Goal: Task Accomplishment & Management: Manage account settings

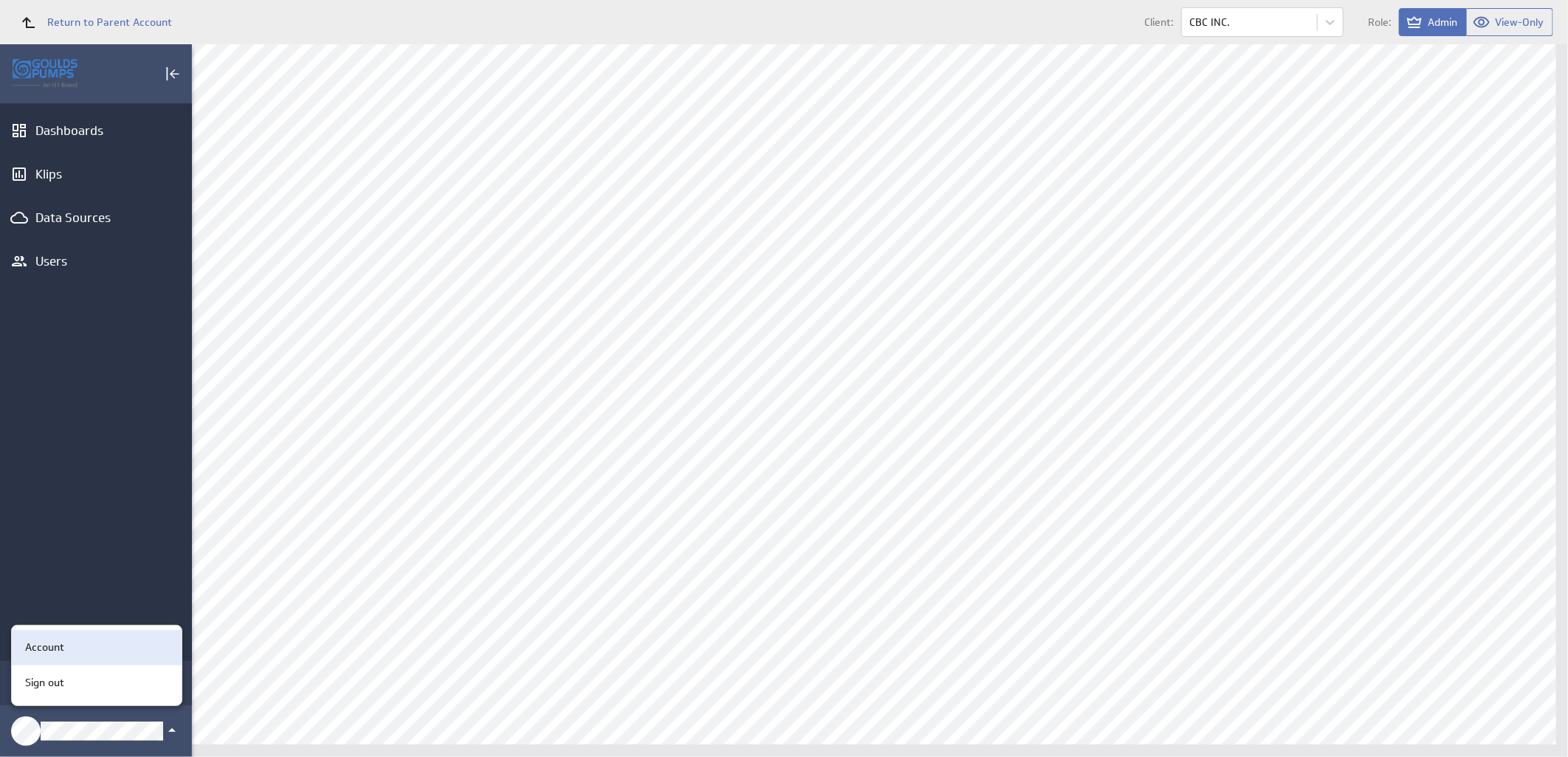
click at [115, 655] on div "Account" at bounding box center [94, 647] width 150 height 15
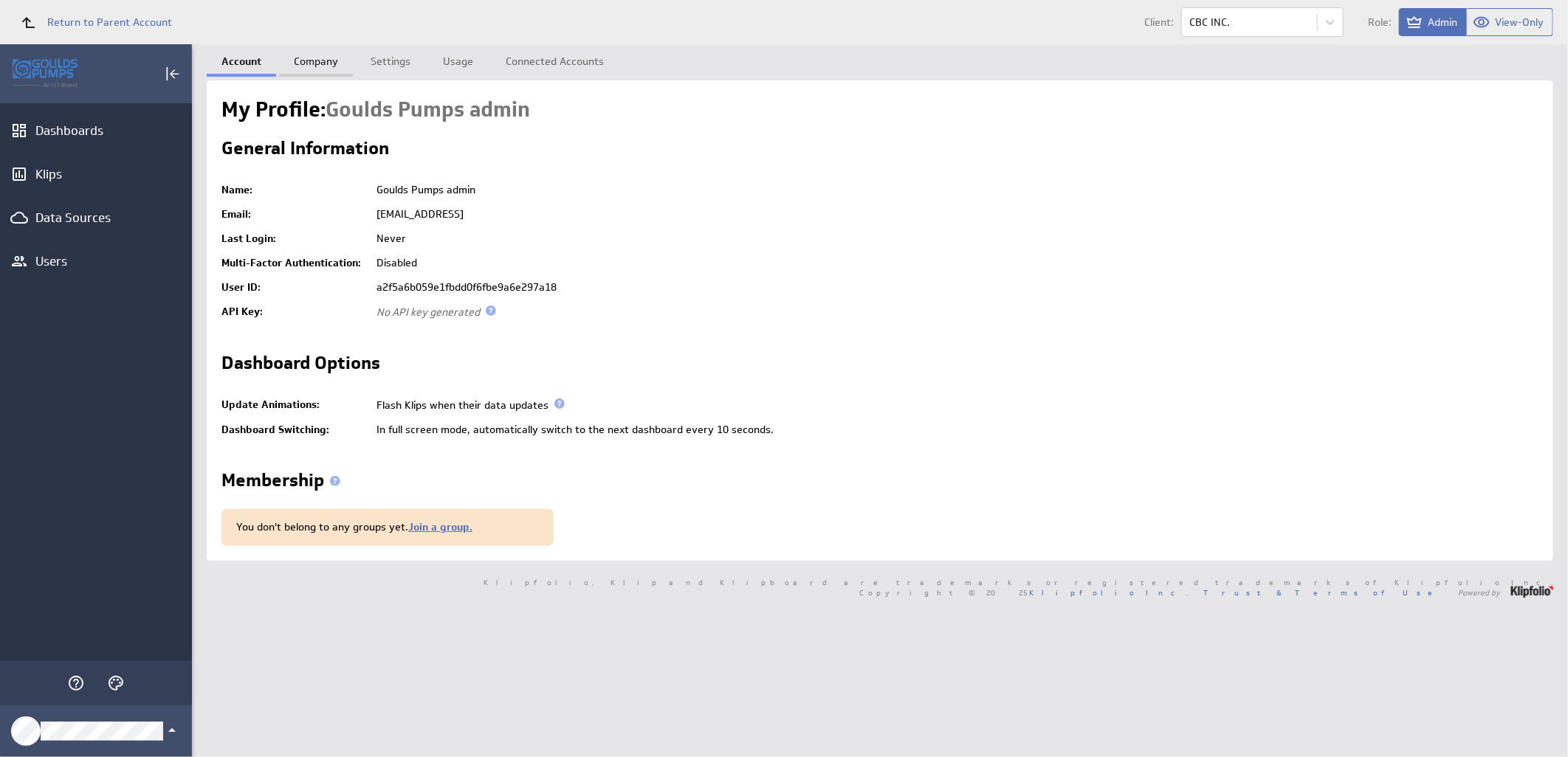
click at [301, 61] on link "Company" at bounding box center [316, 59] width 74 height 29
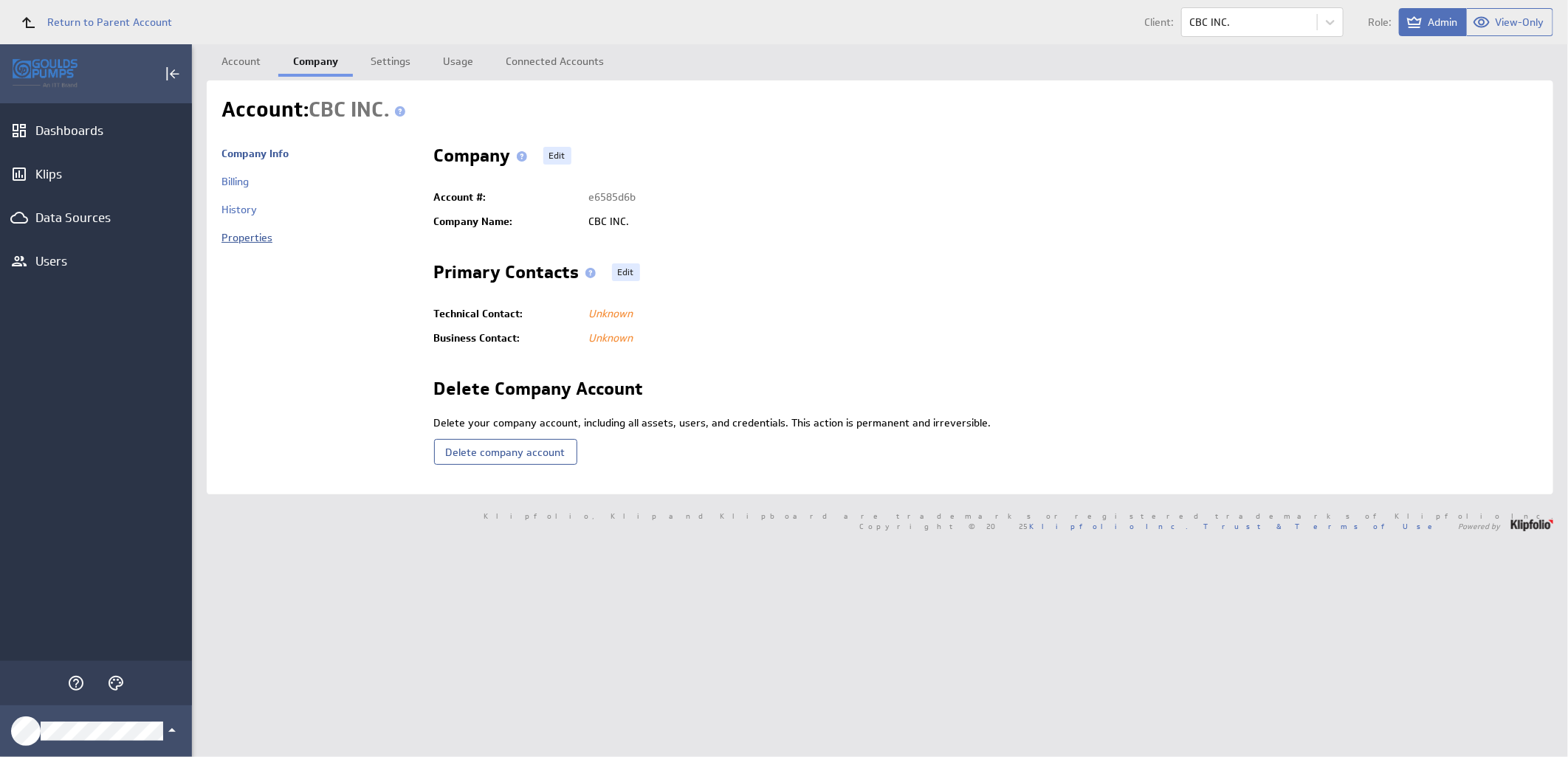
click at [260, 238] on link "Properties" at bounding box center [247, 238] width 51 height 13
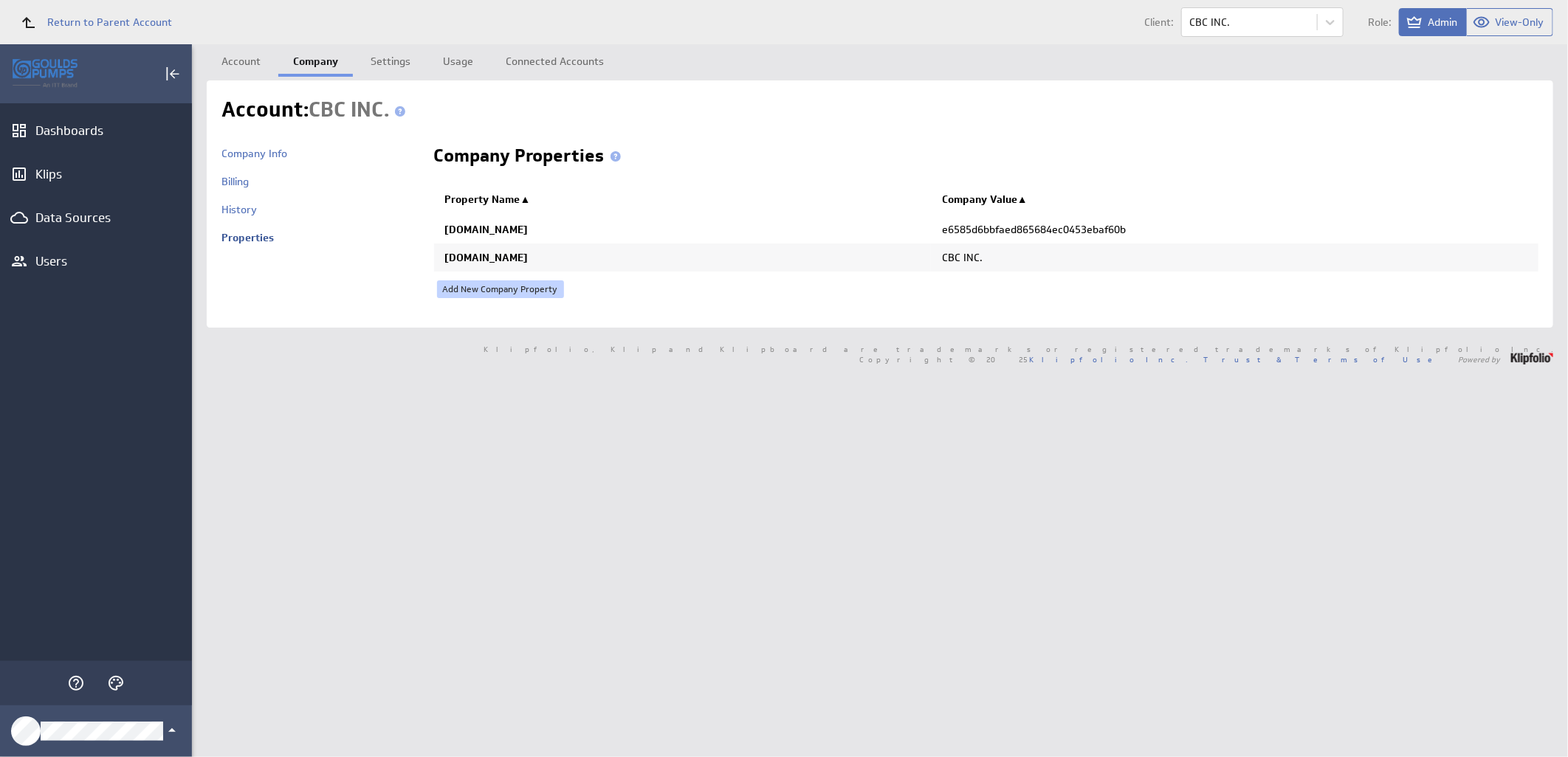
click at [454, 289] on link "Add New Company Property" at bounding box center [500, 289] width 127 height 18
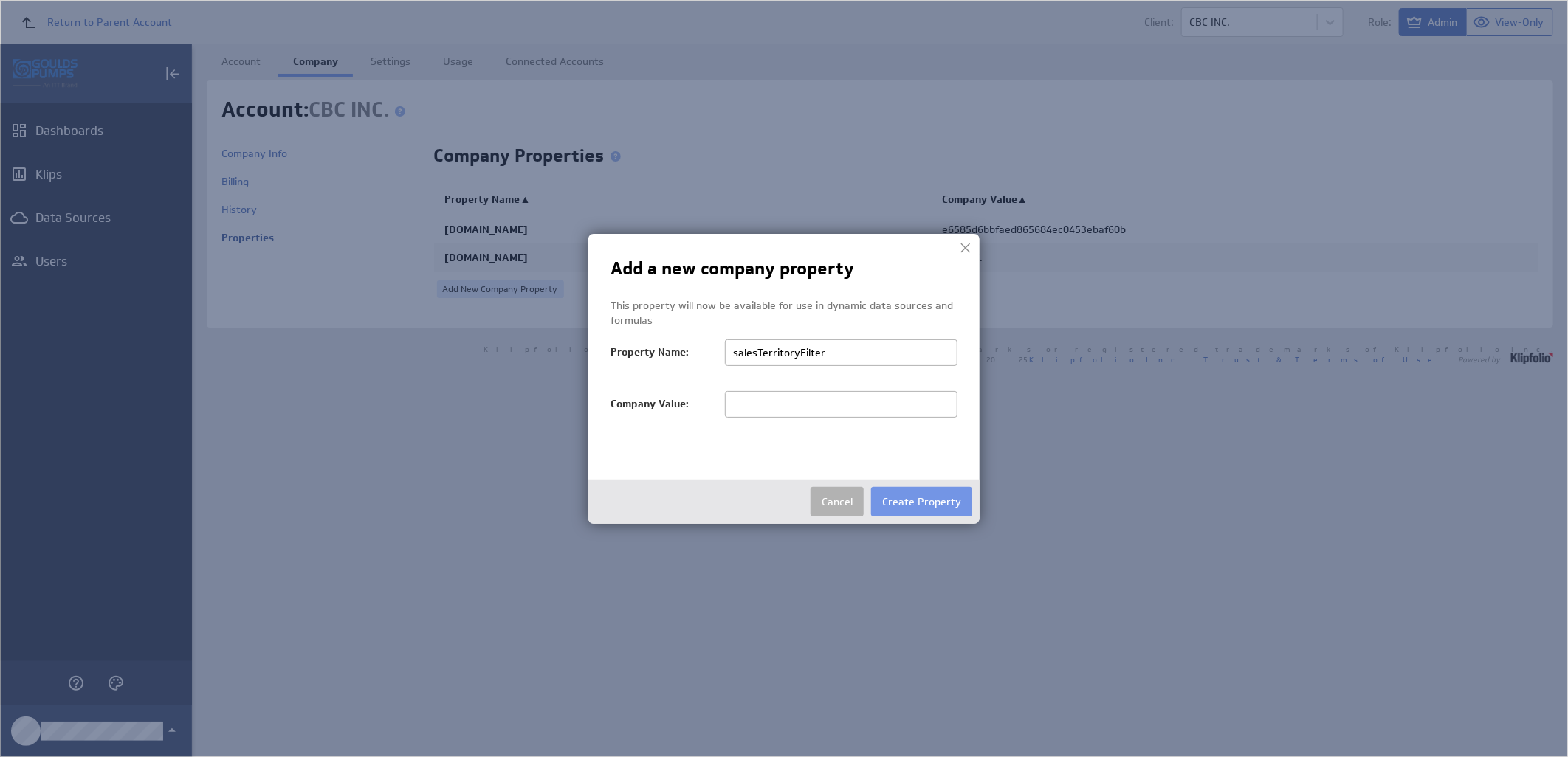
type input "salesTerritoryFilter"
click at [774, 400] on input "text" at bounding box center [841, 405] width 233 height 27
paste input "CBC INC."
type input "CBC INC."
click at [921, 499] on button "Create Property" at bounding box center [922, 501] width 101 height 29
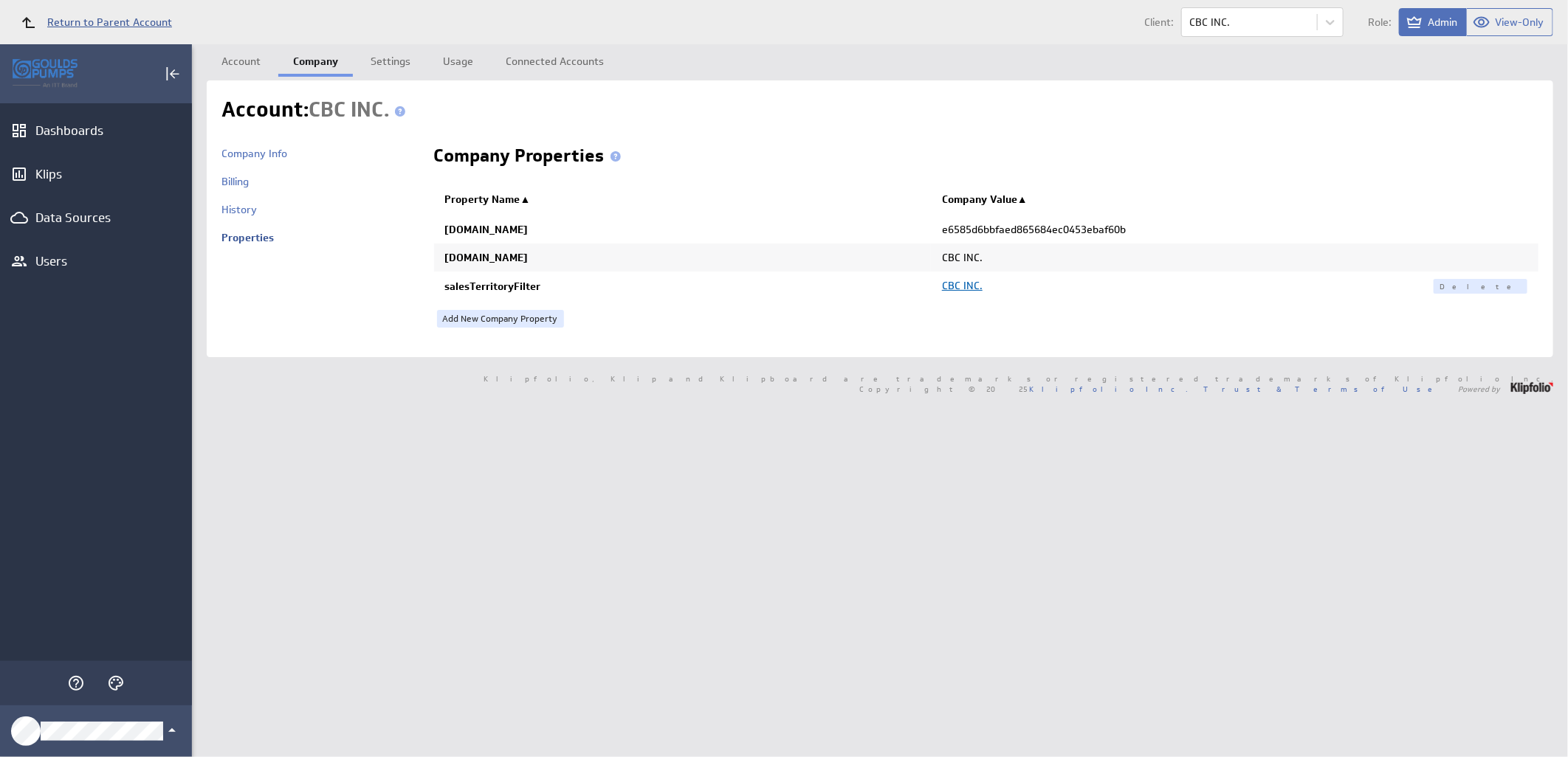
click at [121, 17] on span "Return to Parent Account" at bounding box center [109, 22] width 125 height 10
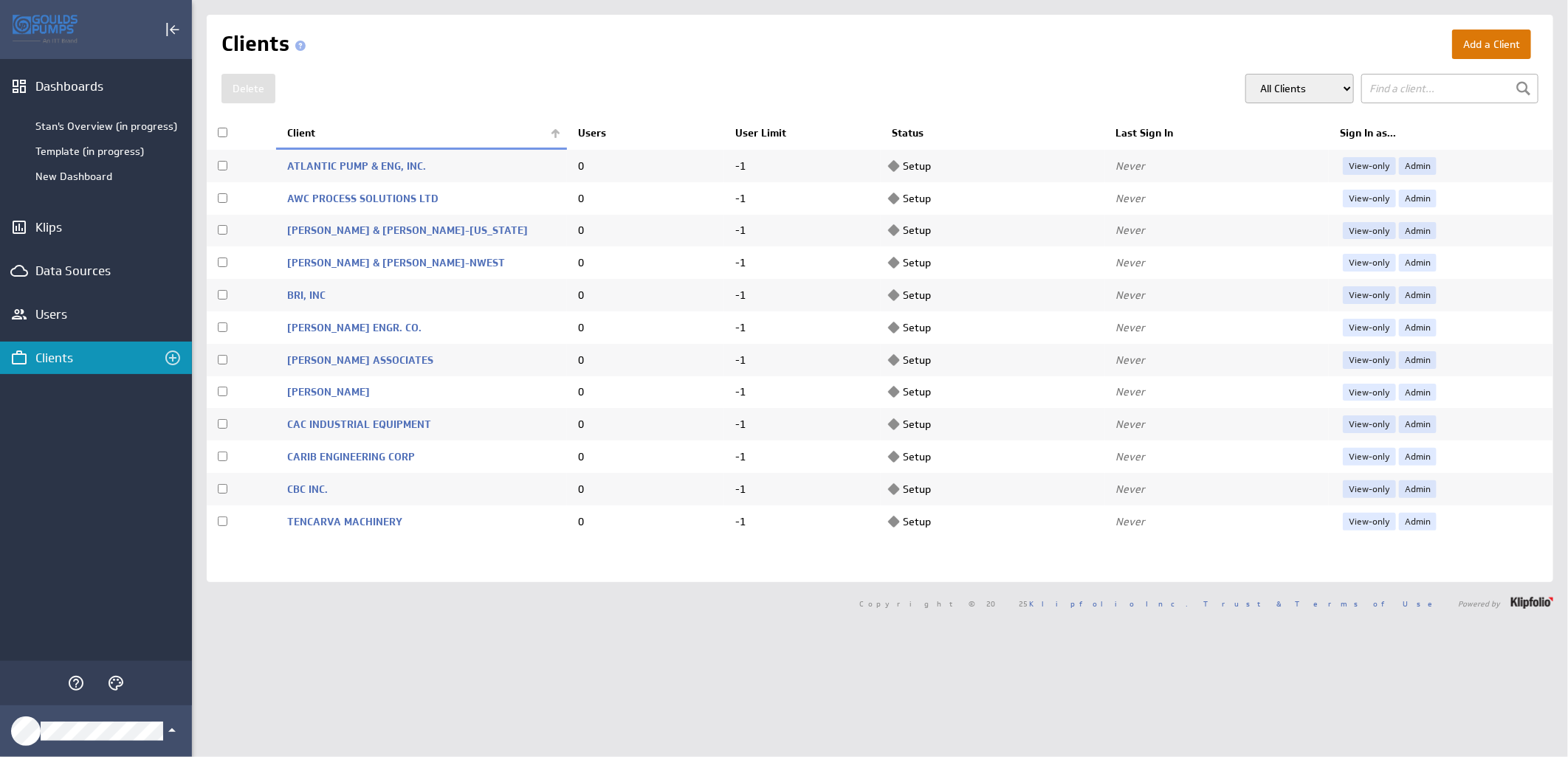
click at [1471, 43] on button "Add a Client" at bounding box center [1492, 44] width 79 height 29
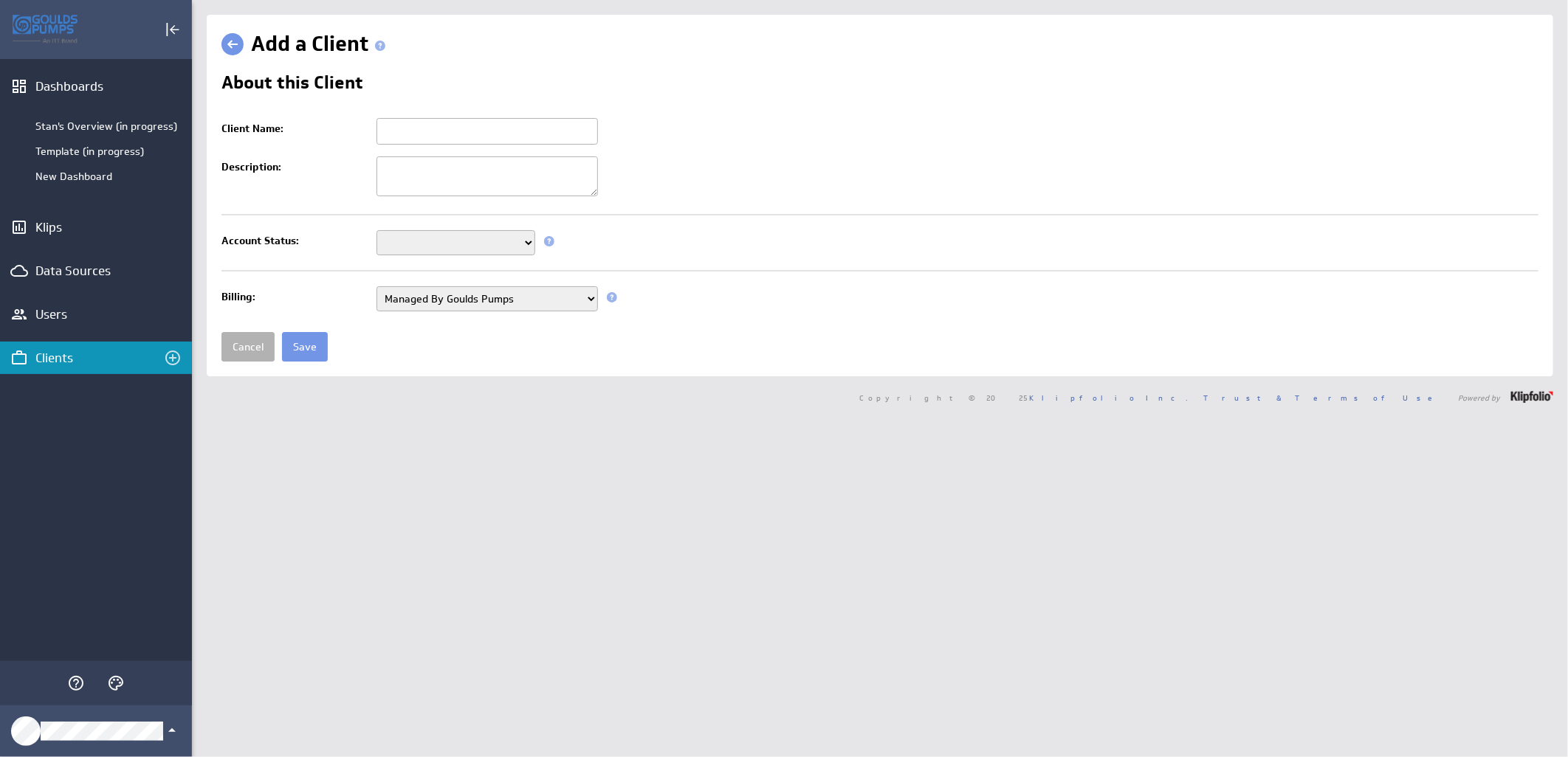
click at [386, 134] on input "Client Name:" at bounding box center [487, 132] width 222 height 27
paste input "CPI/CSIS"
type input "CPI/CSIS"
click at [530, 246] on select "Setup Mode Trial Active Disabled" at bounding box center [455, 243] width 159 height 25
select select "7"
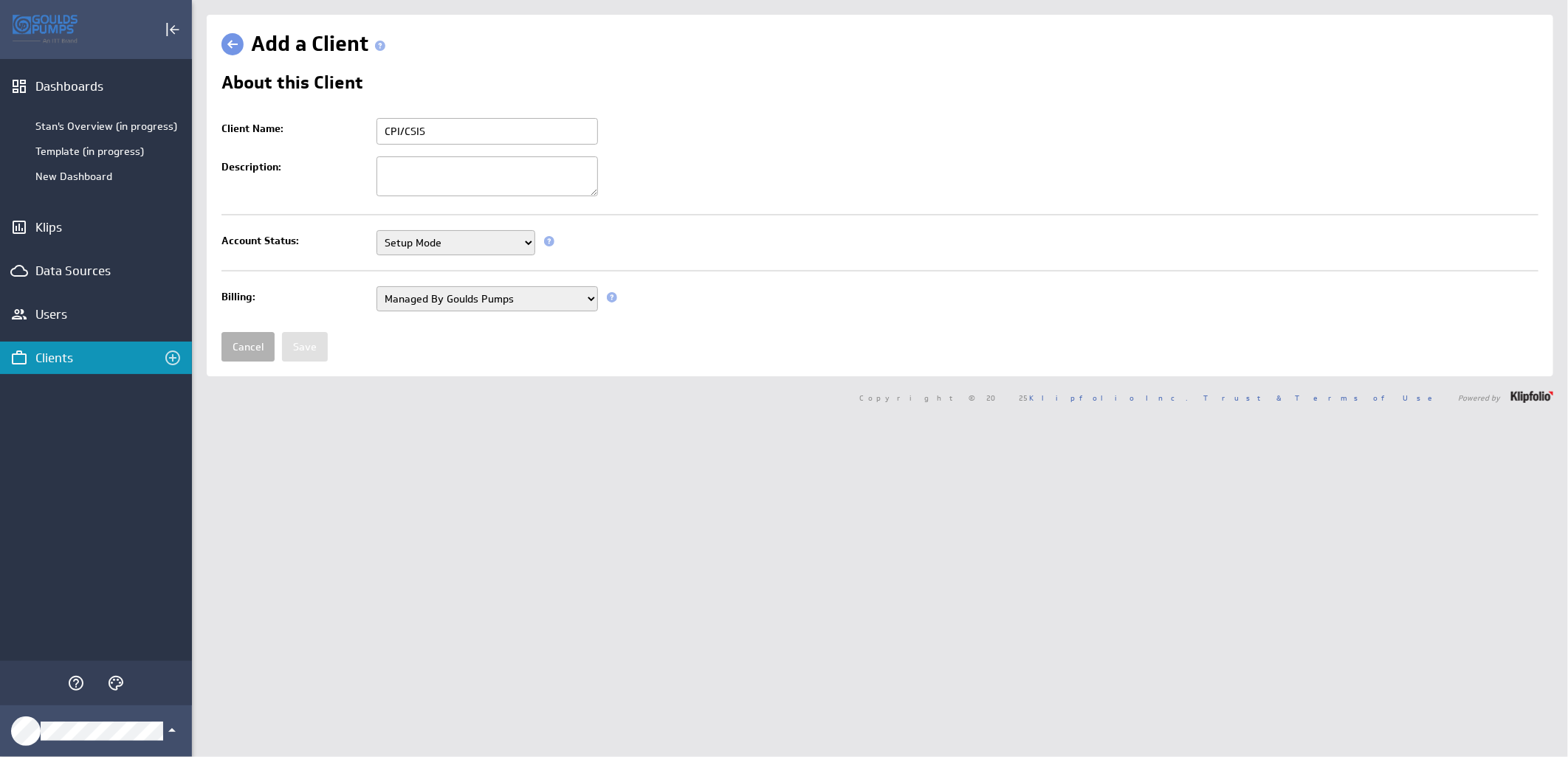
click at [376, 232] on select "Setup Mode Trial Active Disabled" at bounding box center [455, 243] width 159 height 25
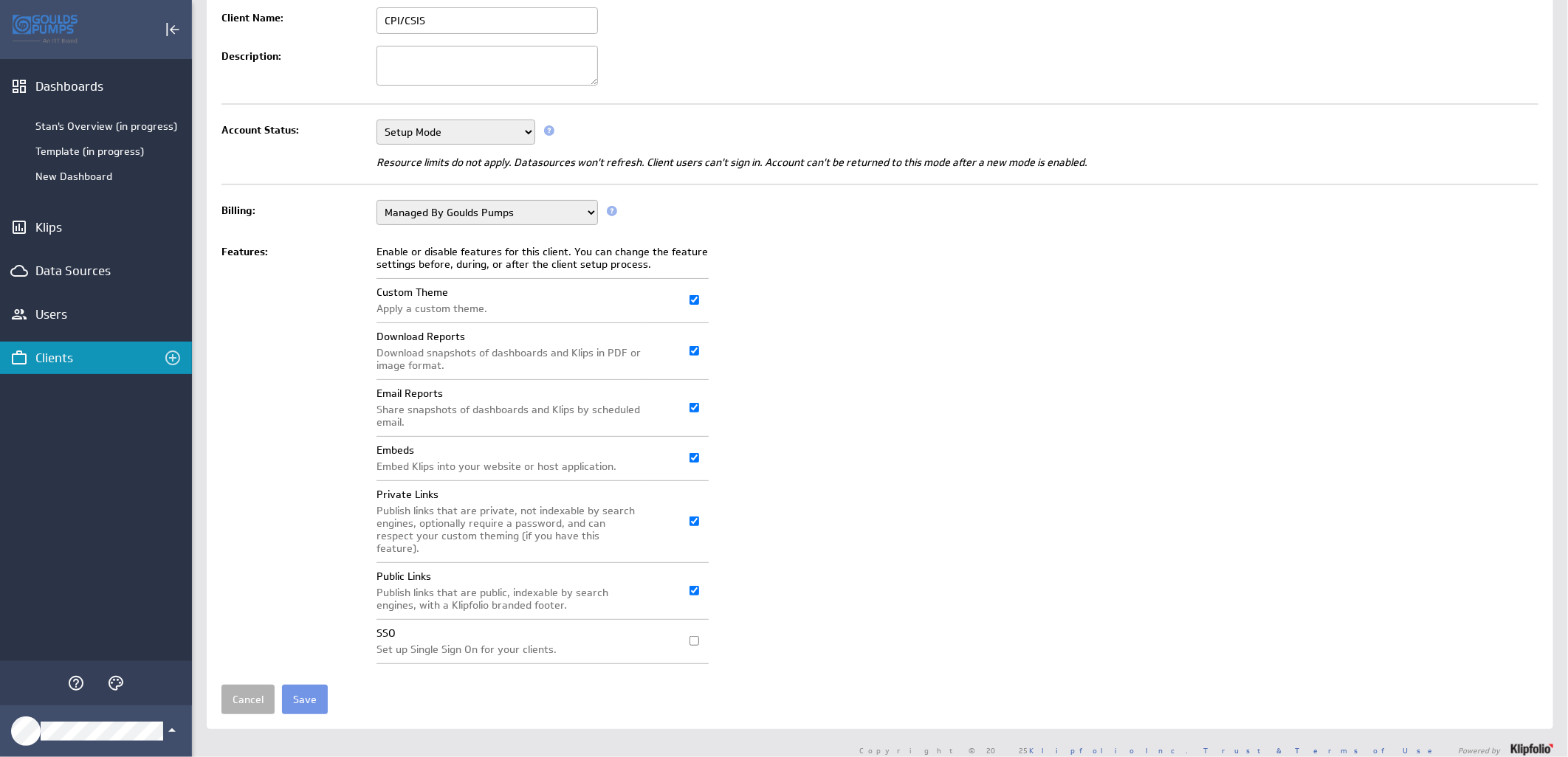
scroll to position [113, 0]
click at [311, 687] on input "Save" at bounding box center [305, 697] width 46 height 29
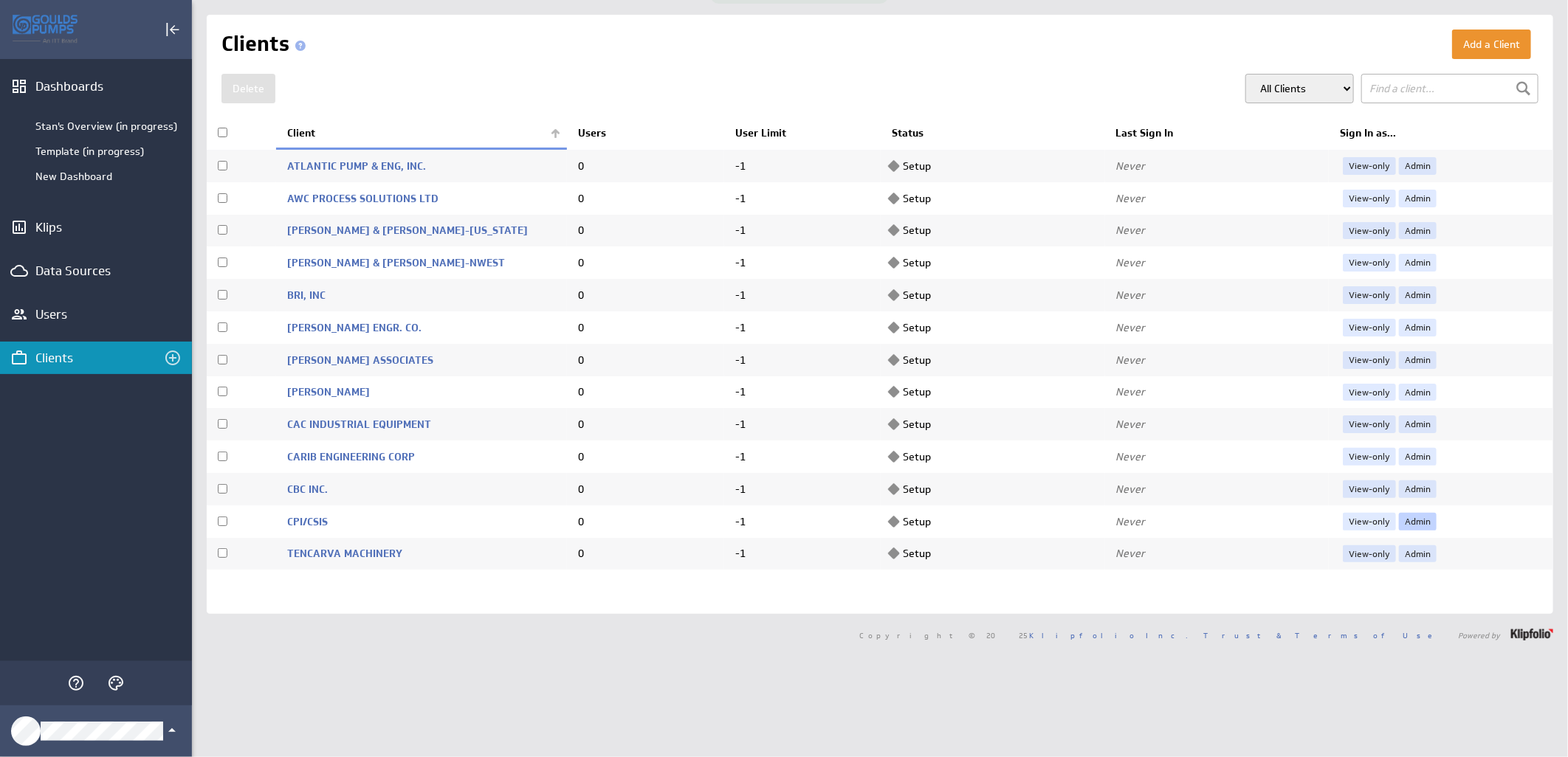
click at [1404, 524] on link "Admin" at bounding box center [1417, 521] width 38 height 18
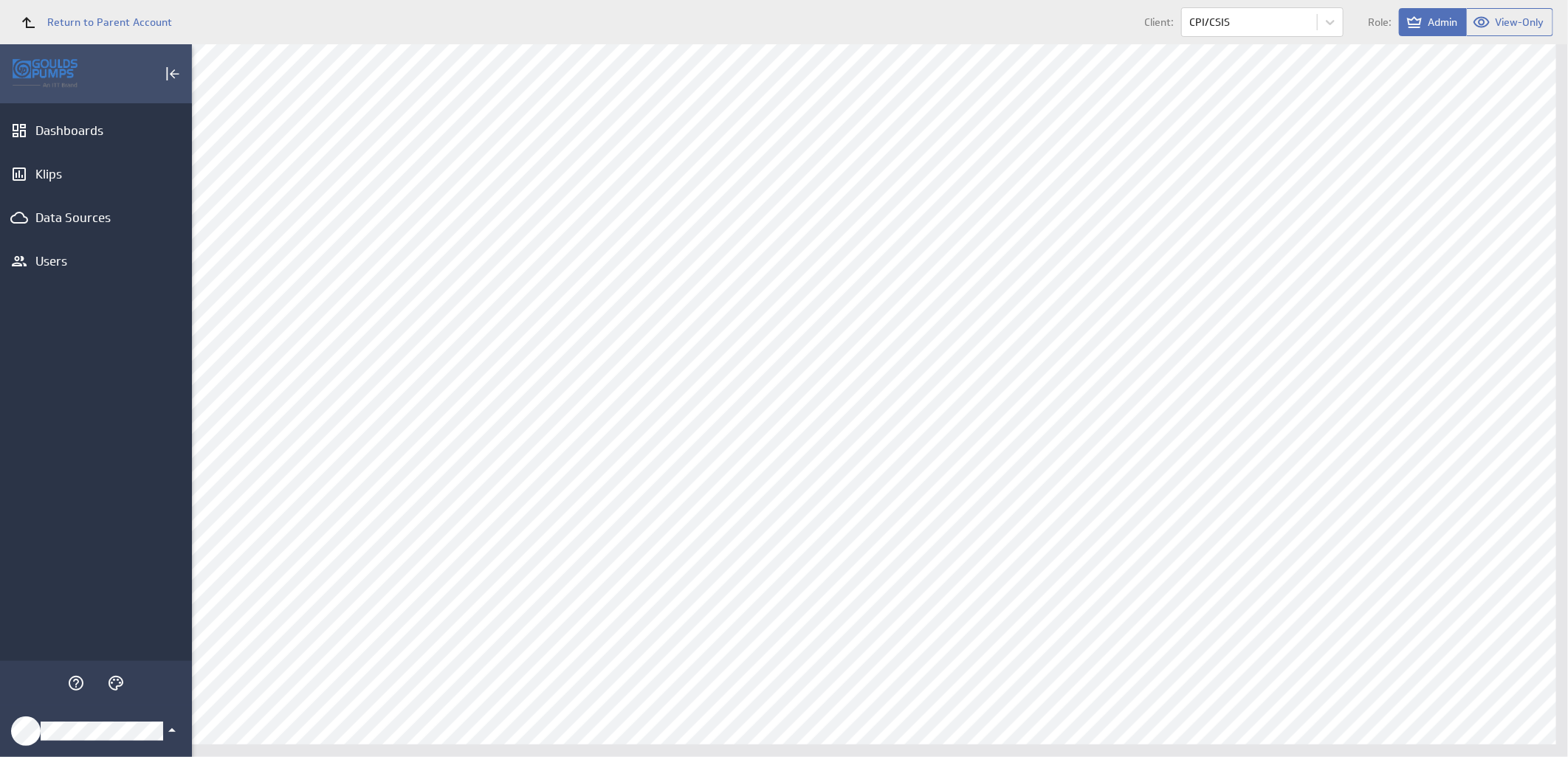
click at [171, 725] on icon "Klipfolio Account" at bounding box center [171, 730] width 18 height 18
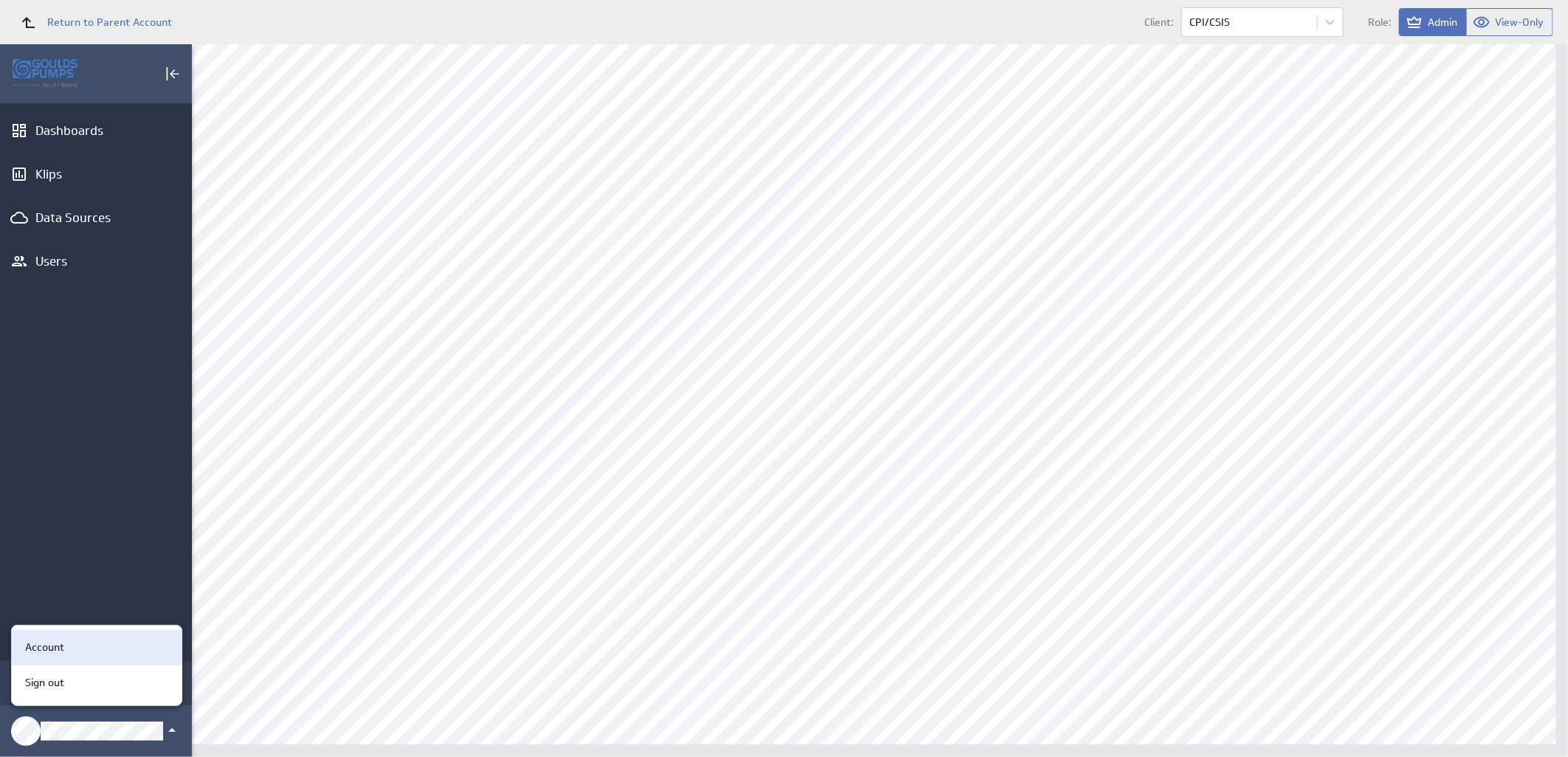
click at [67, 645] on div "Account" at bounding box center [94, 647] width 150 height 15
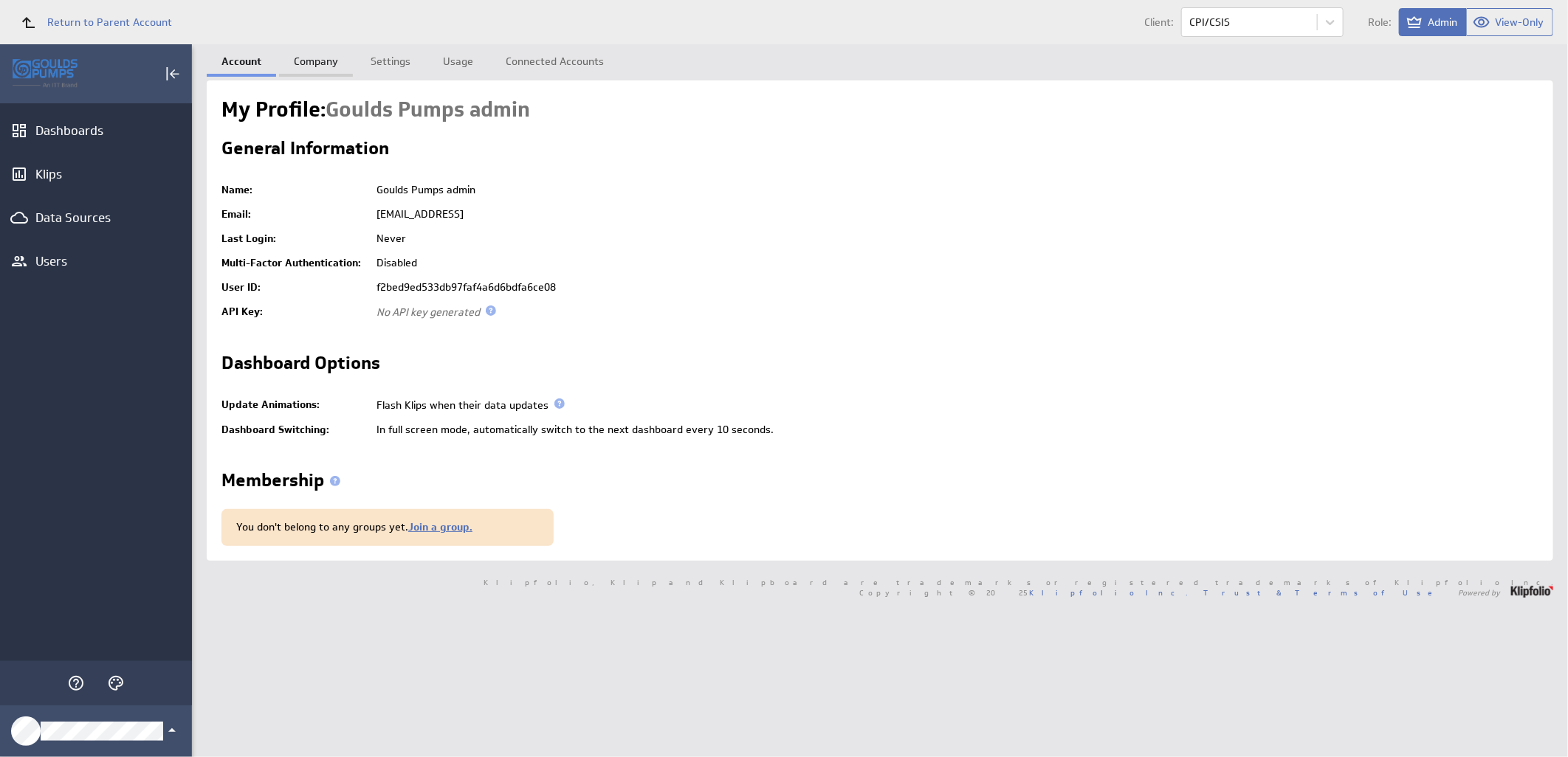
click at [330, 65] on link "Company" at bounding box center [316, 59] width 74 height 29
click at [327, 61] on link "Company" at bounding box center [316, 59] width 74 height 29
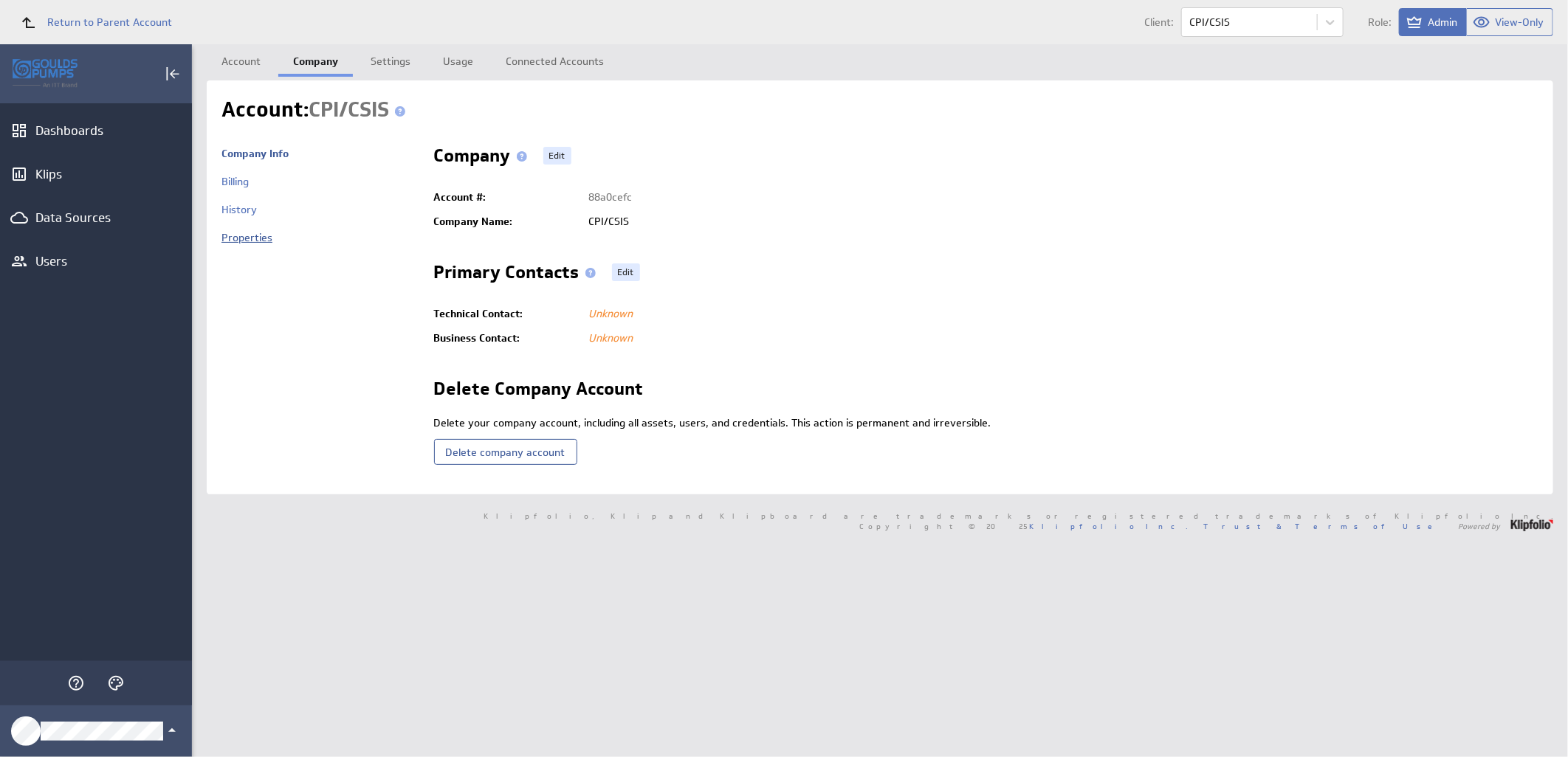
click at [243, 240] on link "Properties" at bounding box center [247, 238] width 51 height 13
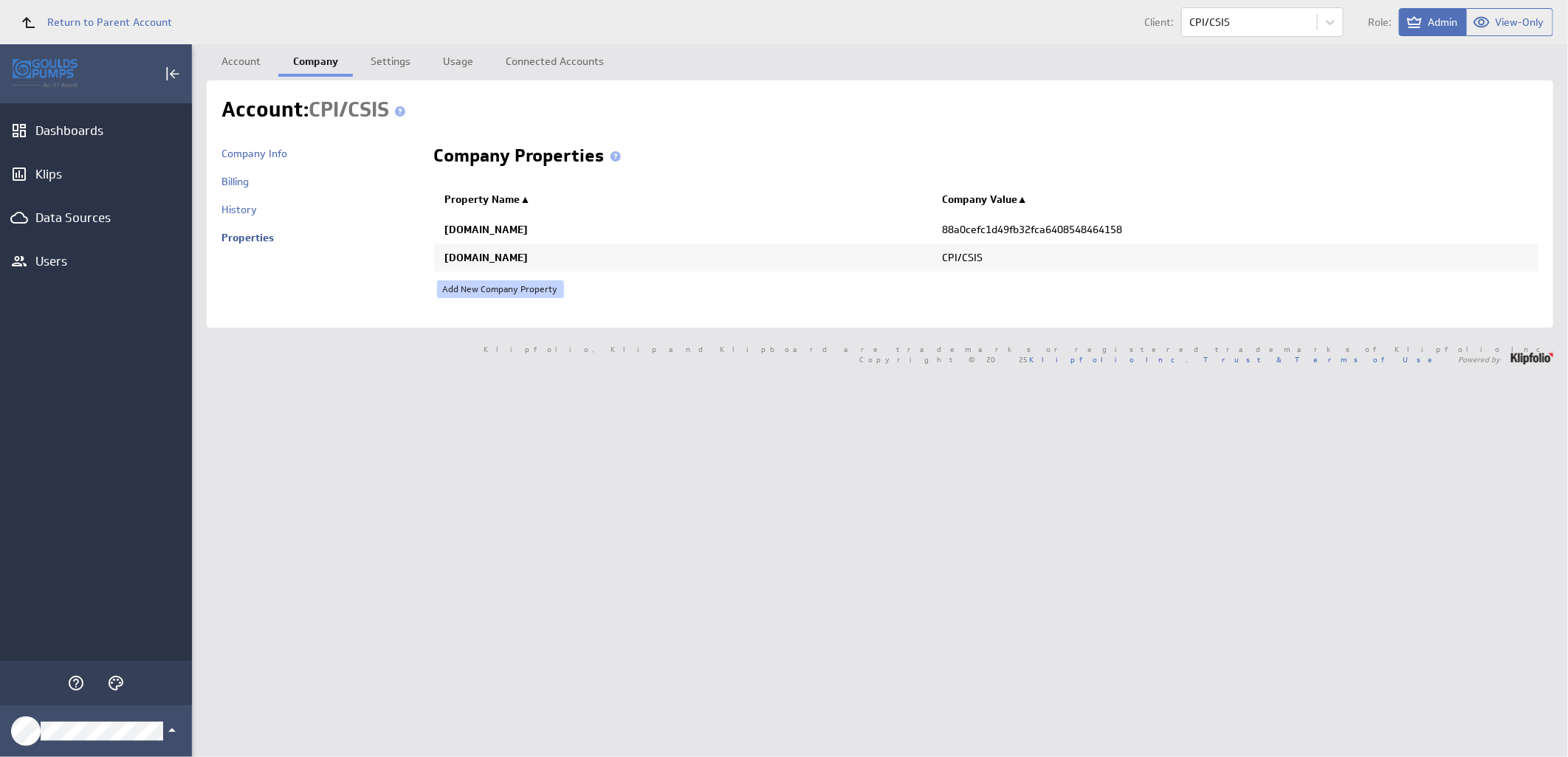
click at [534, 290] on link "Add New Company Property" at bounding box center [500, 289] width 127 height 18
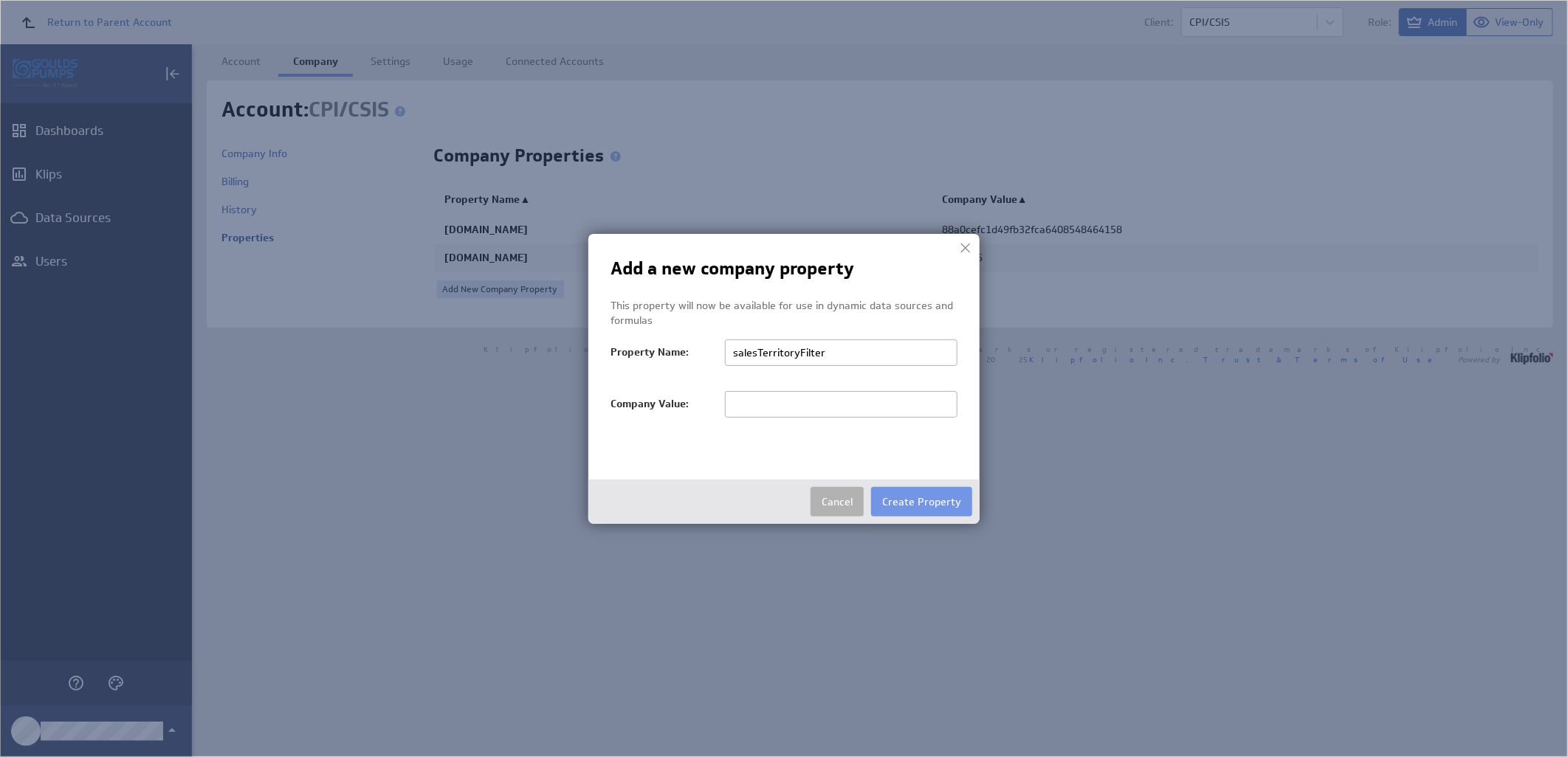
type input "salesTerritoryFilter"
click at [784, 406] on input "text" at bounding box center [841, 405] width 233 height 27
paste input "CPI/CSIS"
type input "CPI/CSIS"
click at [935, 499] on button "Create Property" at bounding box center [922, 501] width 101 height 29
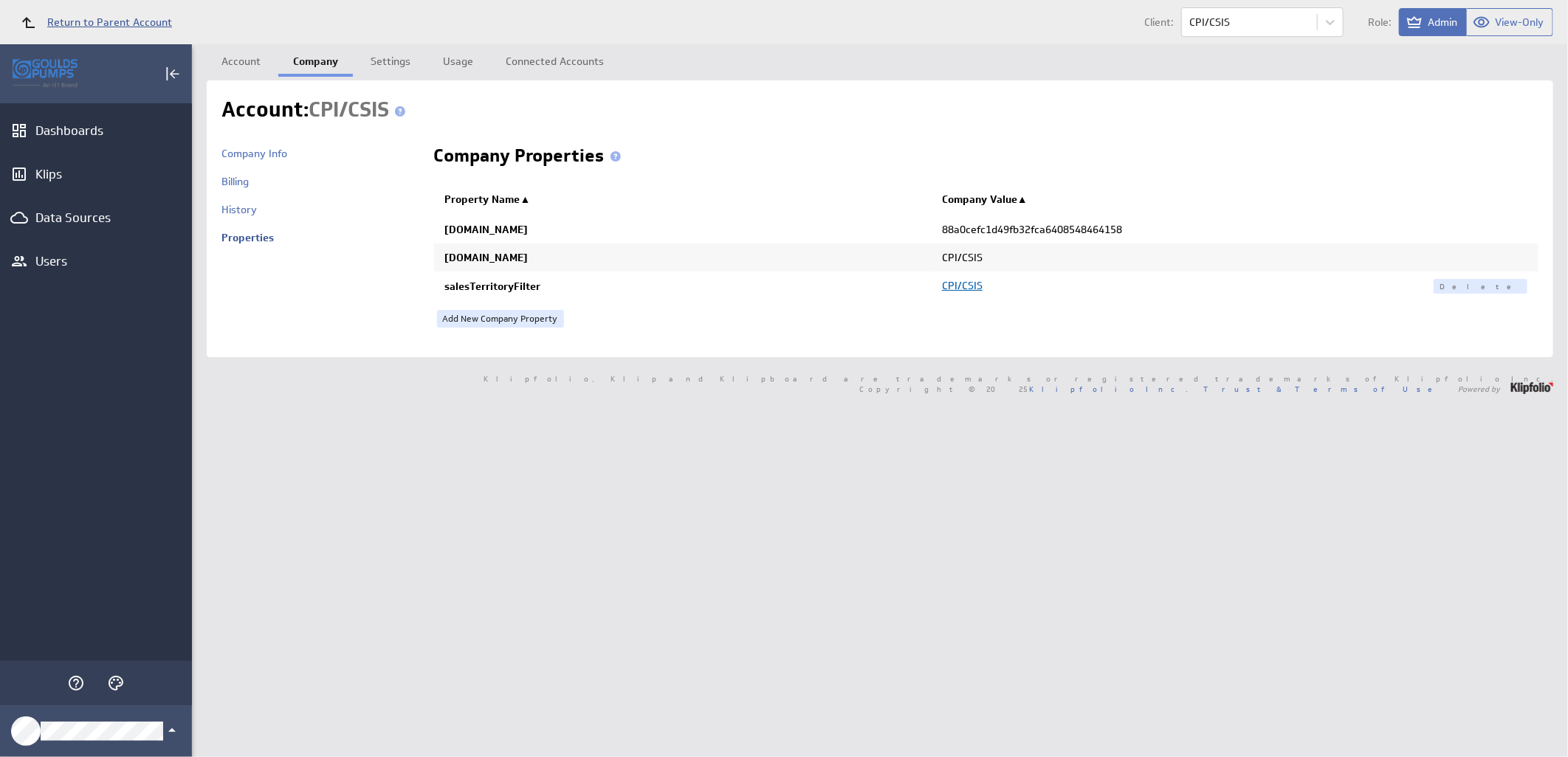
click at [94, 19] on span "Return to Parent Account" at bounding box center [109, 22] width 125 height 10
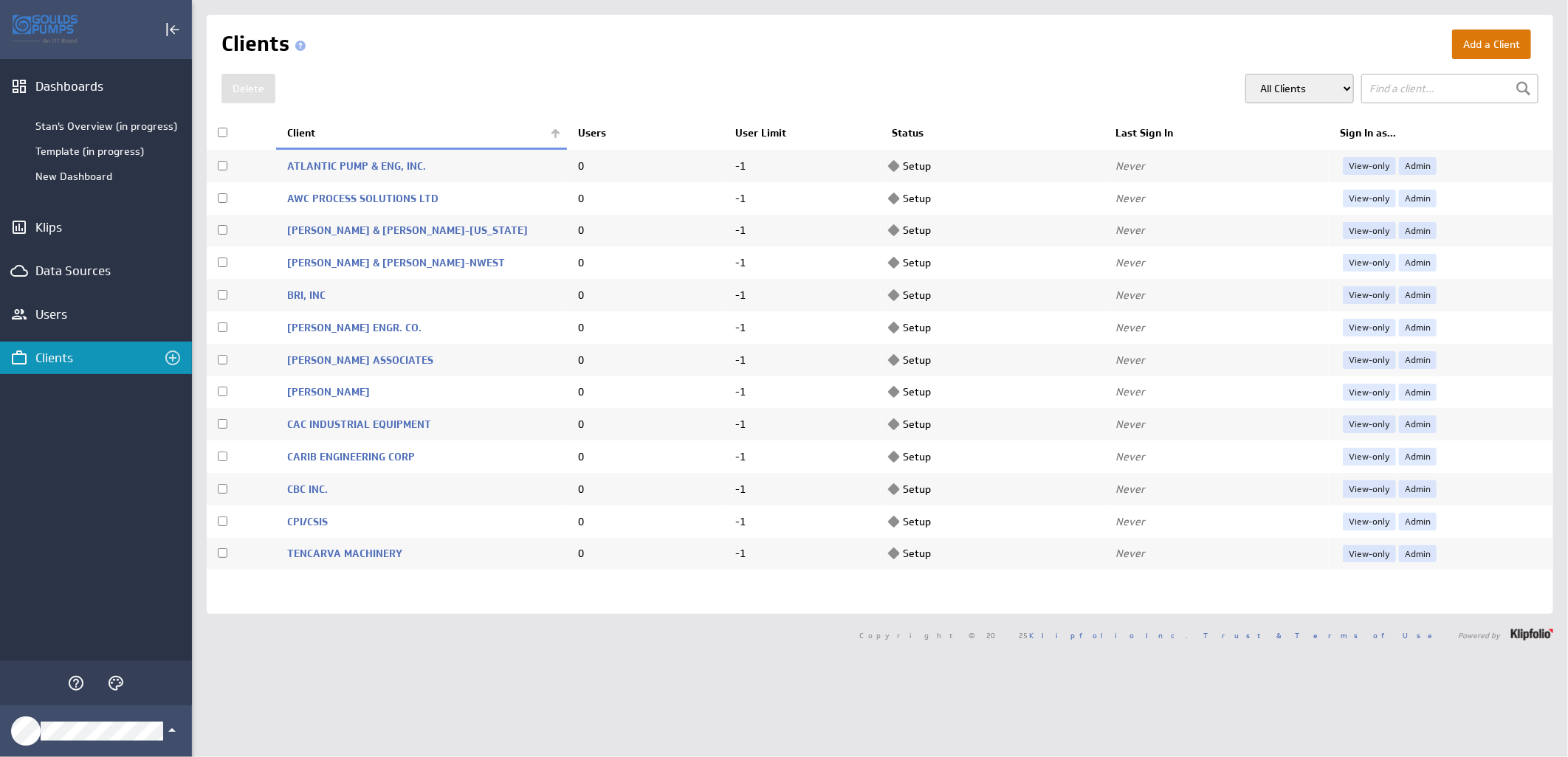
click at [1484, 39] on button "Add a Client" at bounding box center [1492, 44] width 79 height 29
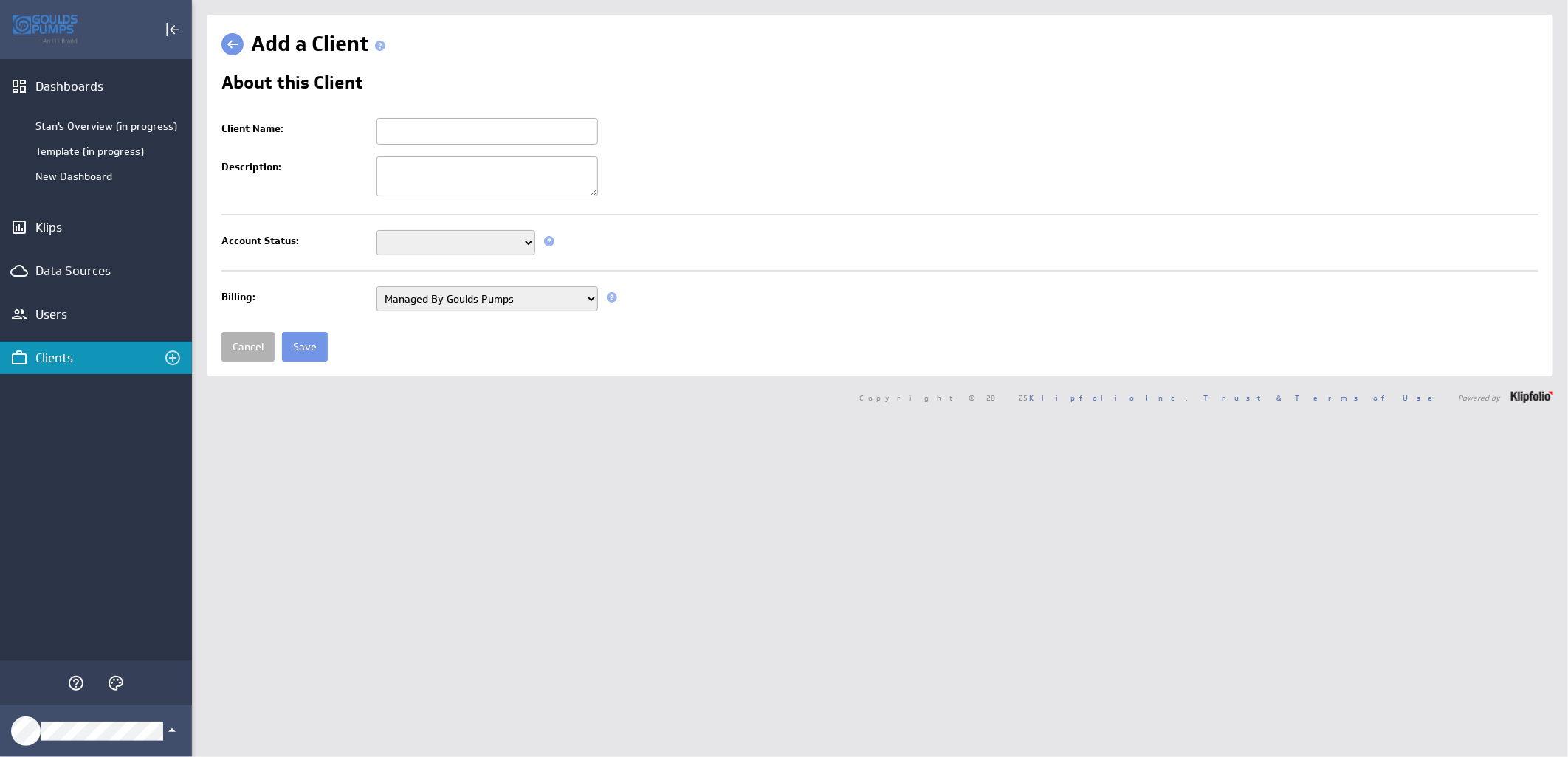
click at [433, 128] on input "Client Name:" at bounding box center [487, 132] width 222 height 27
paste input "CPI/CSIS"
type input "C"
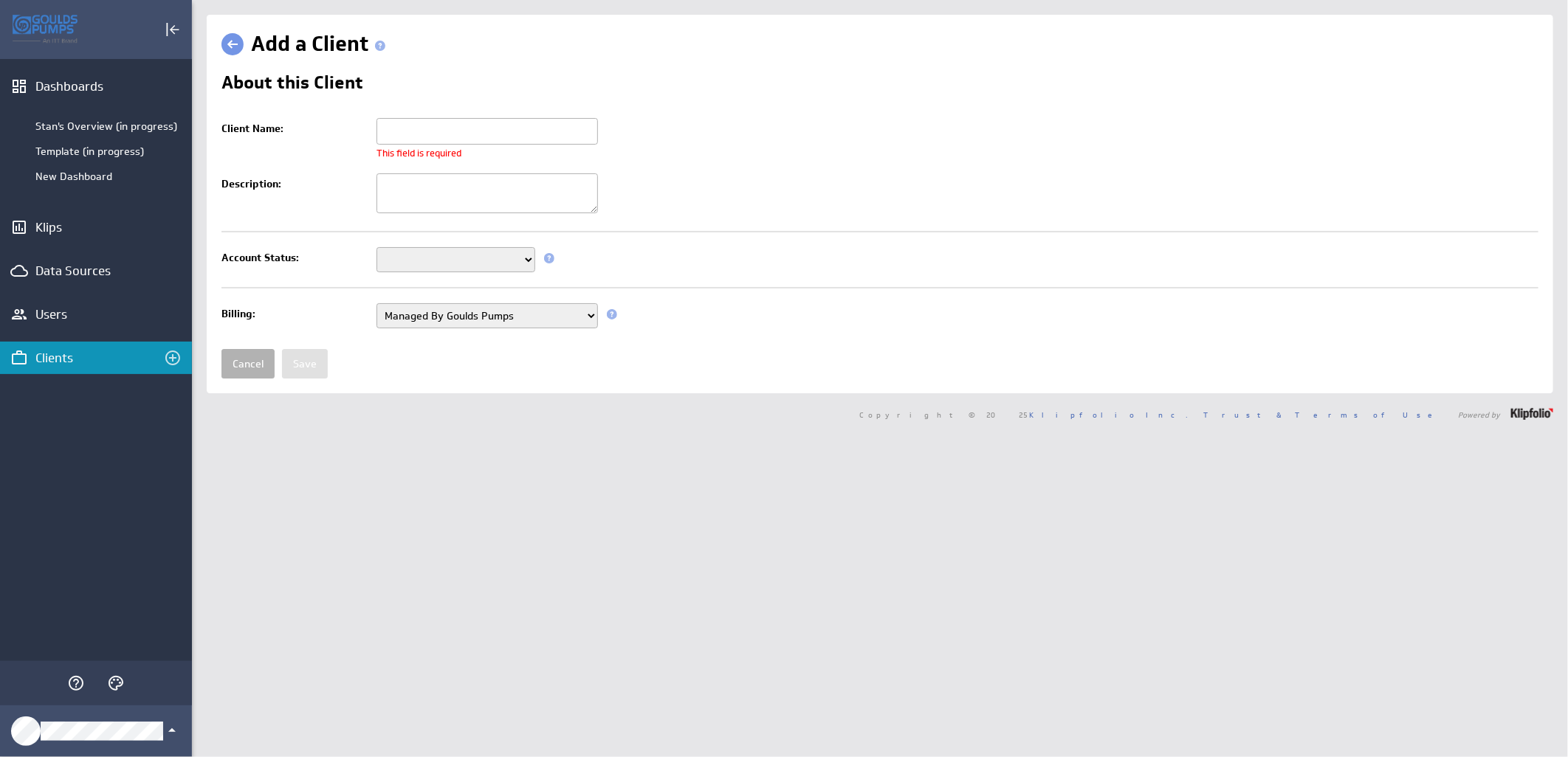
click at [389, 128] on input "Client Name:" at bounding box center [487, 132] width 222 height 27
paste input "CRANE"
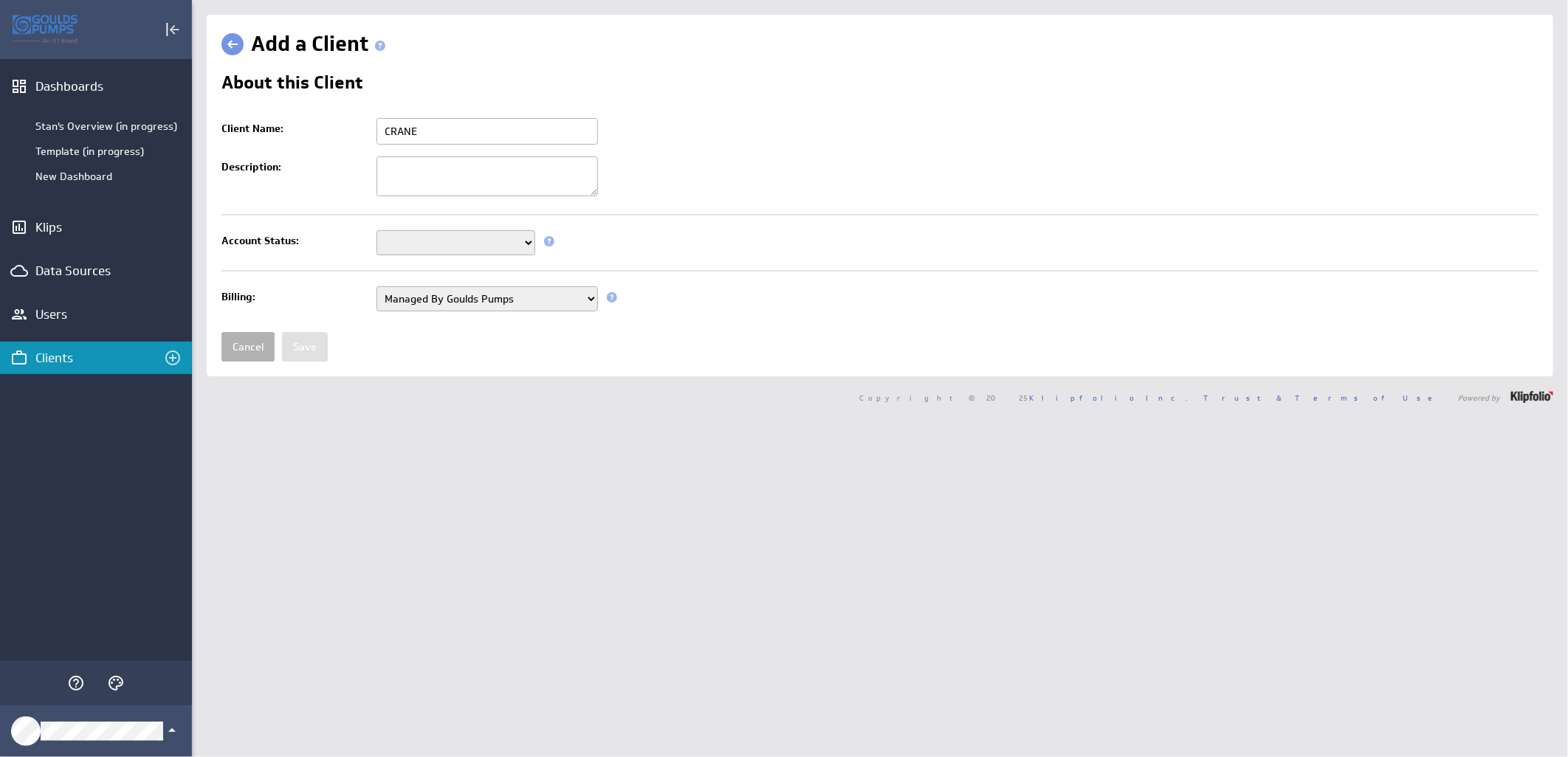
type input "CRANE"
click at [525, 241] on select "Setup Mode Trial Active Disabled" at bounding box center [455, 243] width 159 height 25
select select "7"
click at [376, 232] on select "Setup Mode Trial Active Disabled" at bounding box center [455, 243] width 159 height 25
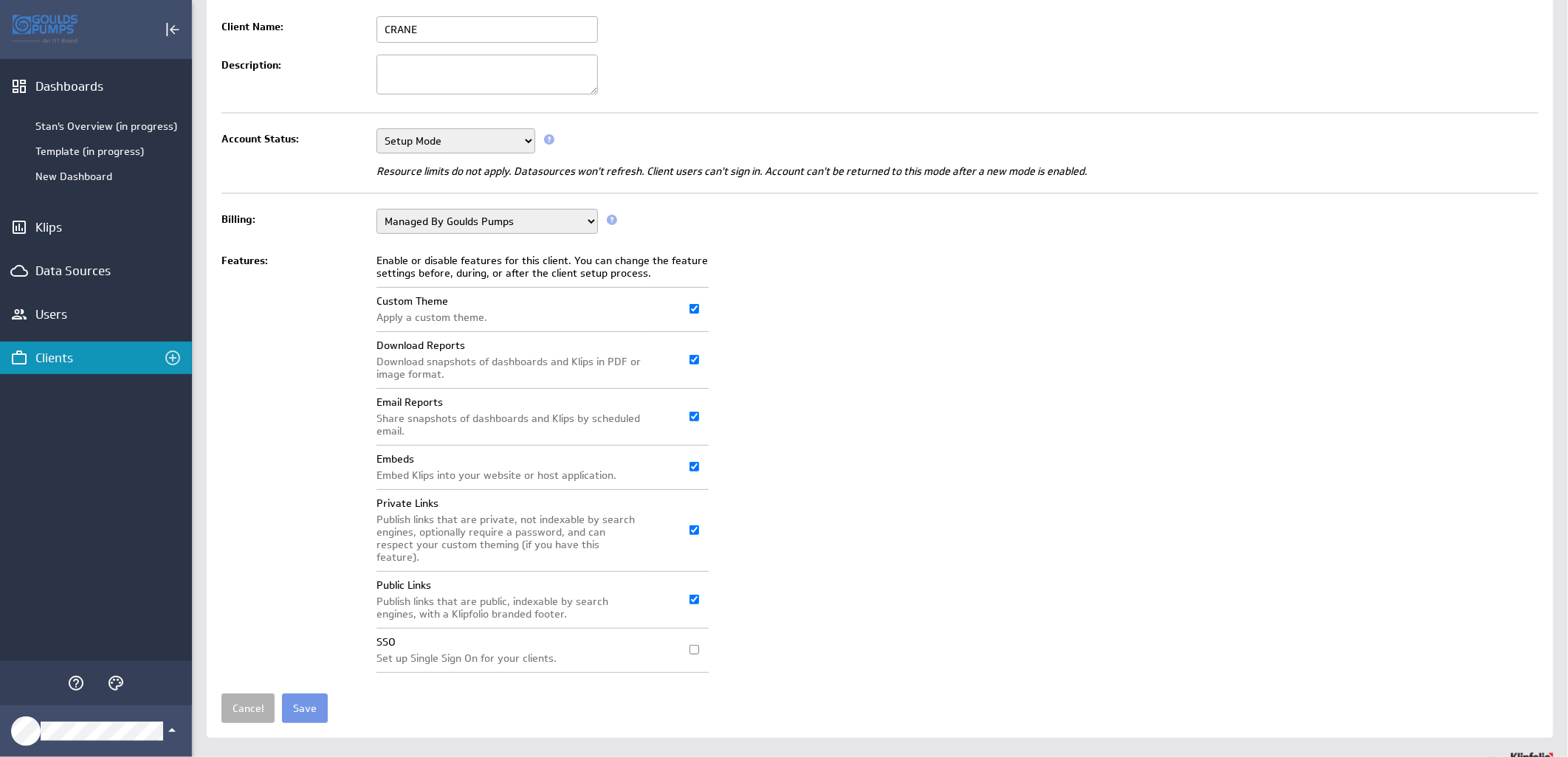
scroll to position [113, 0]
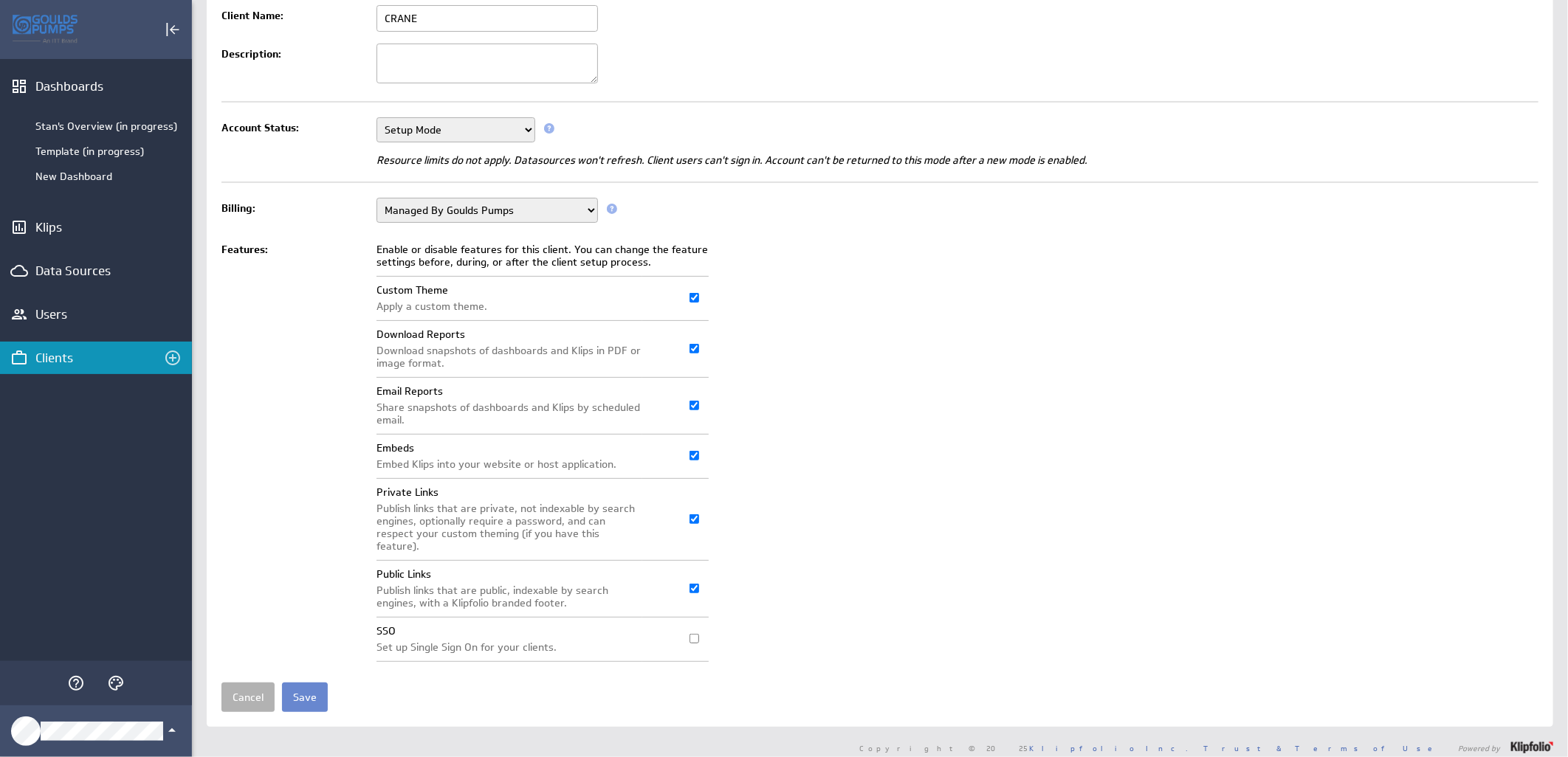
click at [316, 684] on input "Save" at bounding box center [305, 697] width 46 height 29
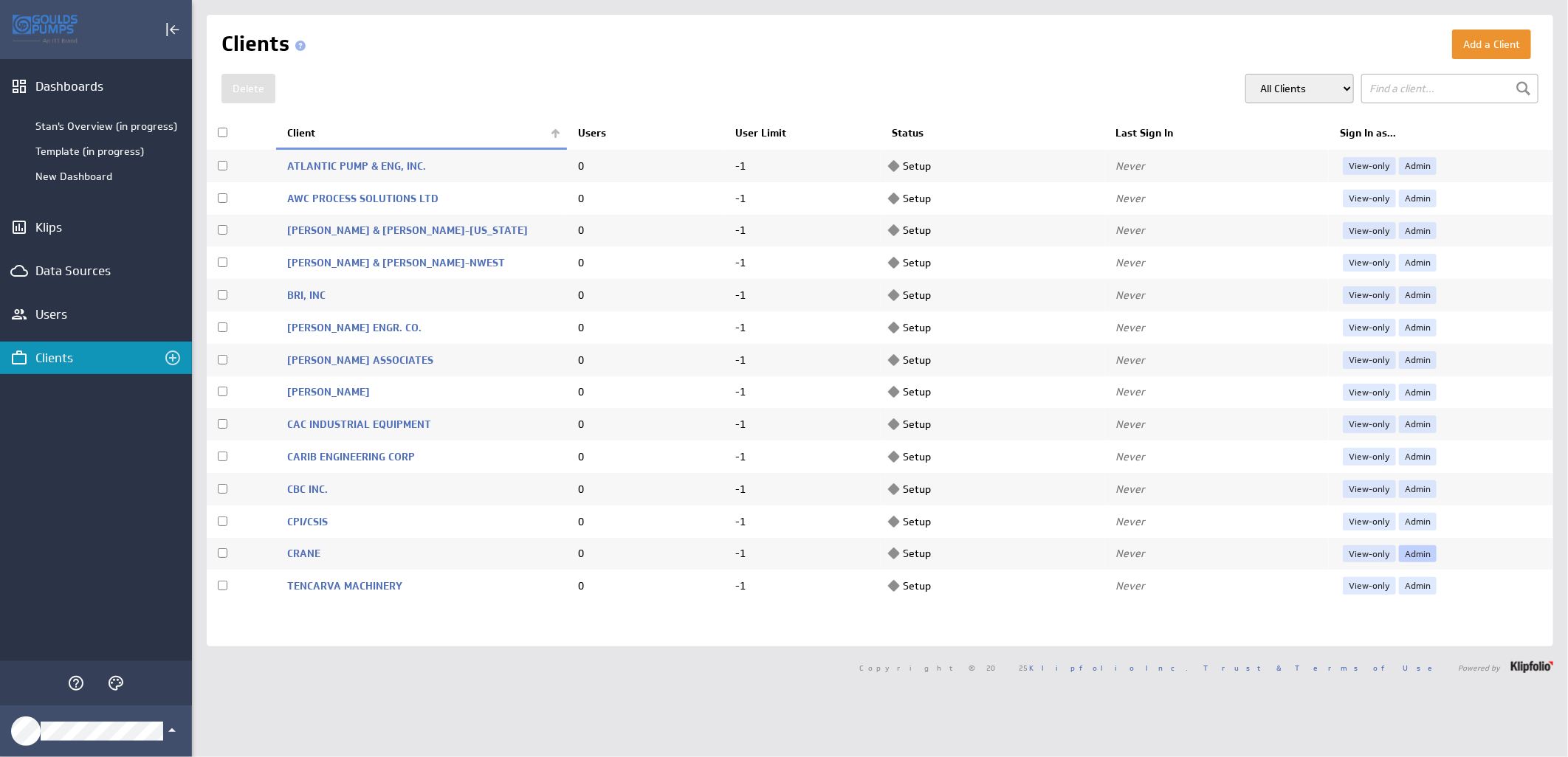
click at [1398, 551] on link "Admin" at bounding box center [1417, 554] width 38 height 18
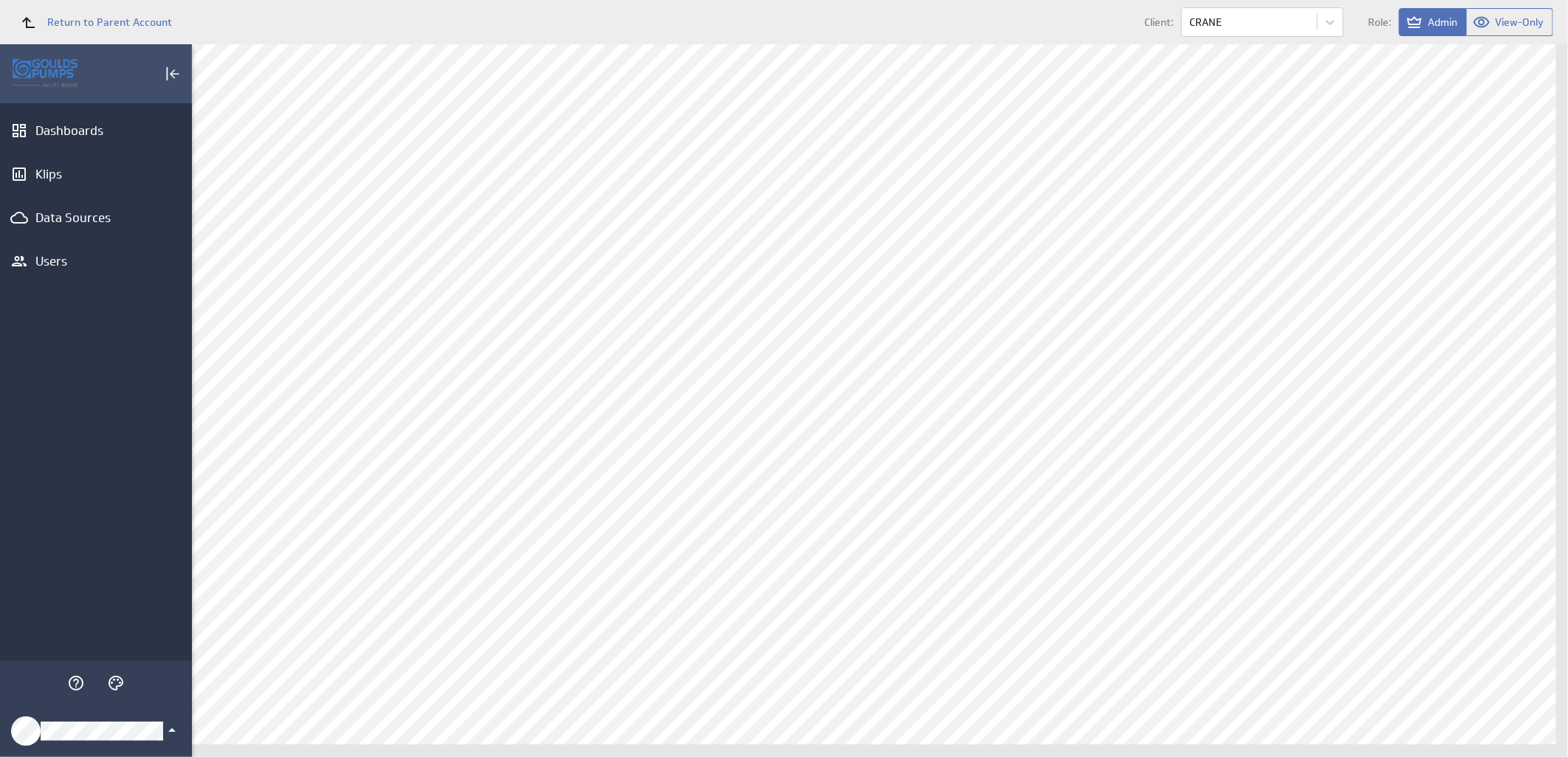
click at [167, 728] on icon "Klipfolio Account" at bounding box center [171, 730] width 18 height 18
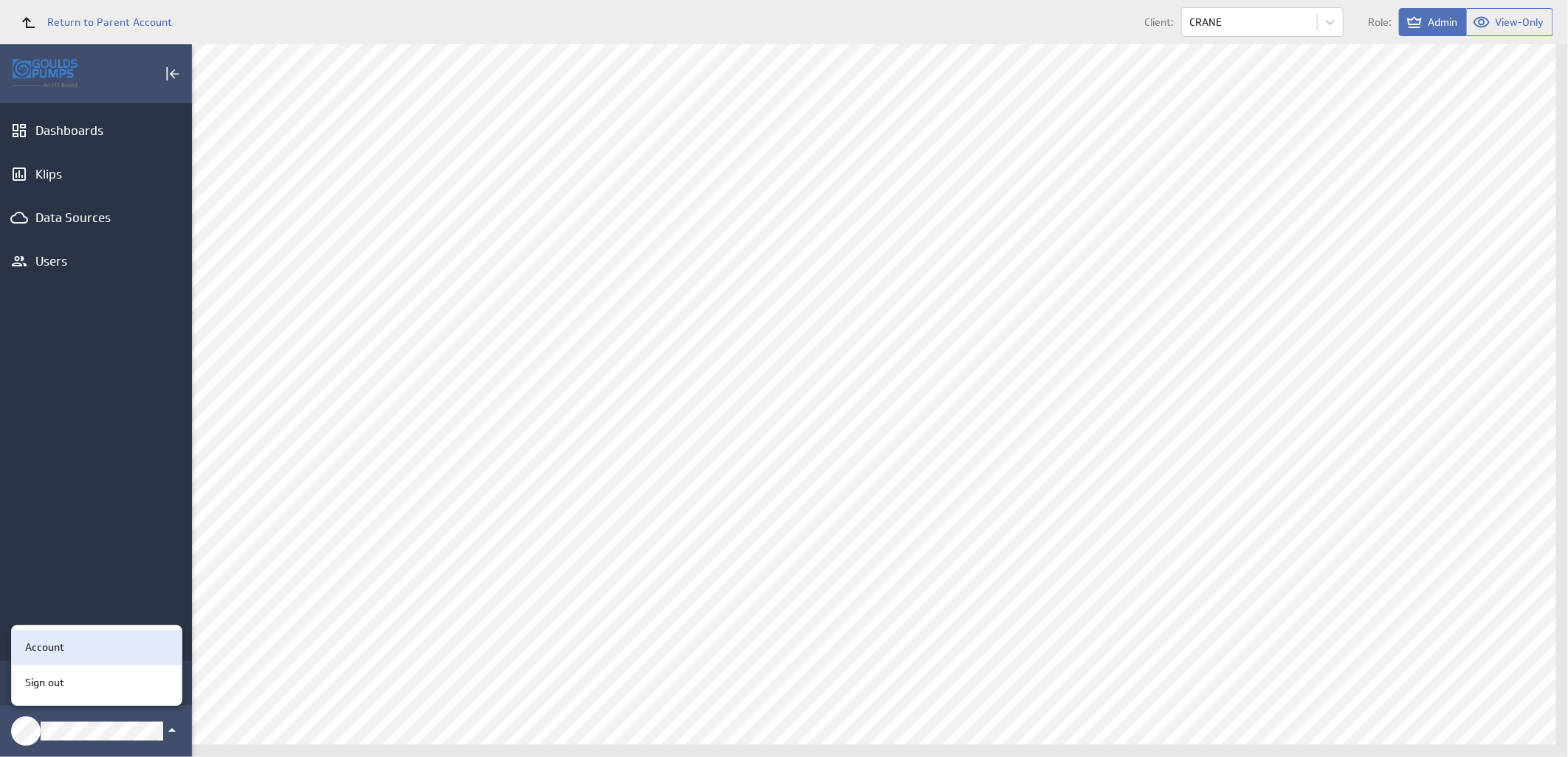
click at [91, 642] on div "Account" at bounding box center [94, 647] width 150 height 15
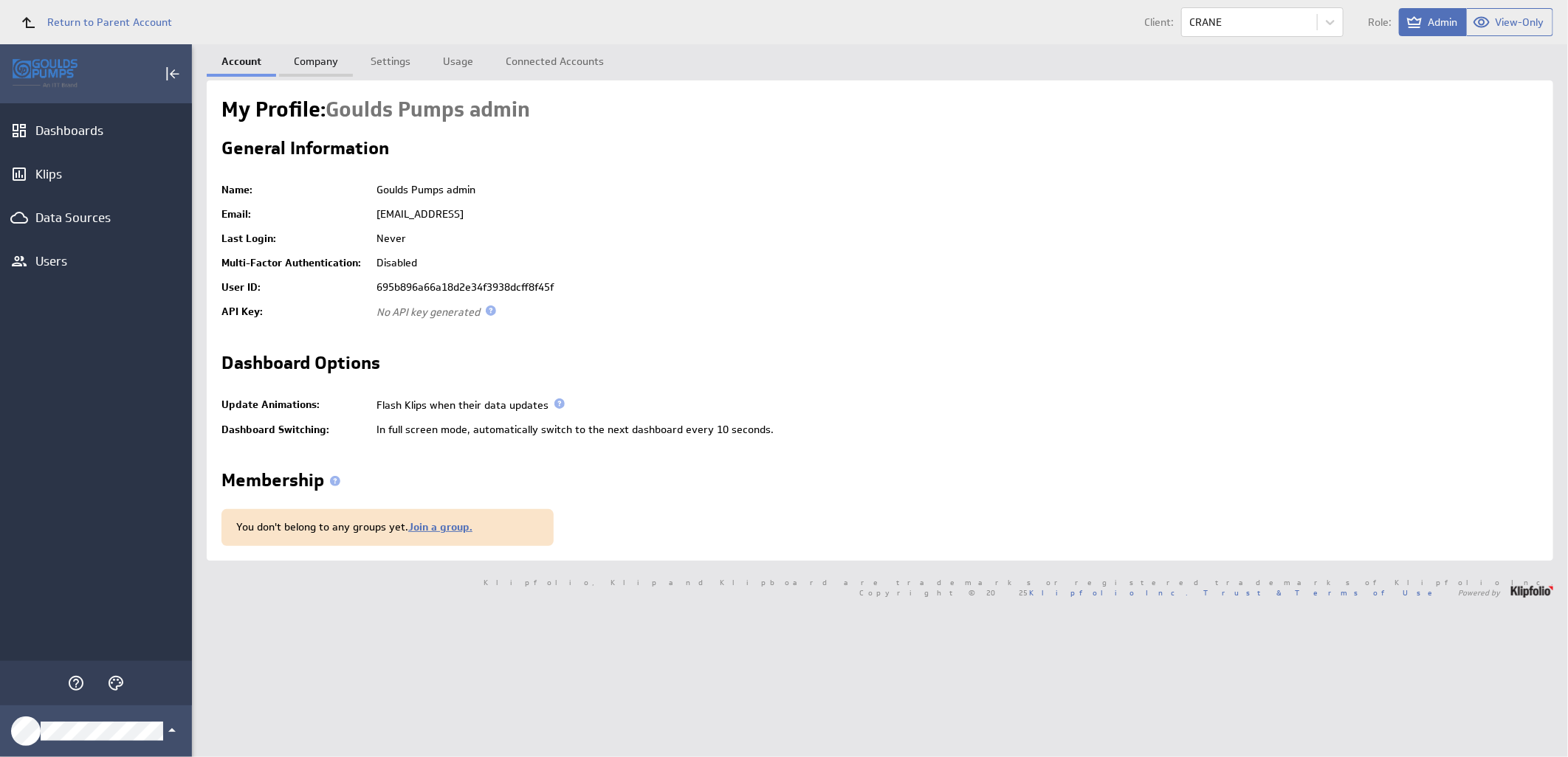
click at [313, 67] on link "Company" at bounding box center [316, 59] width 74 height 29
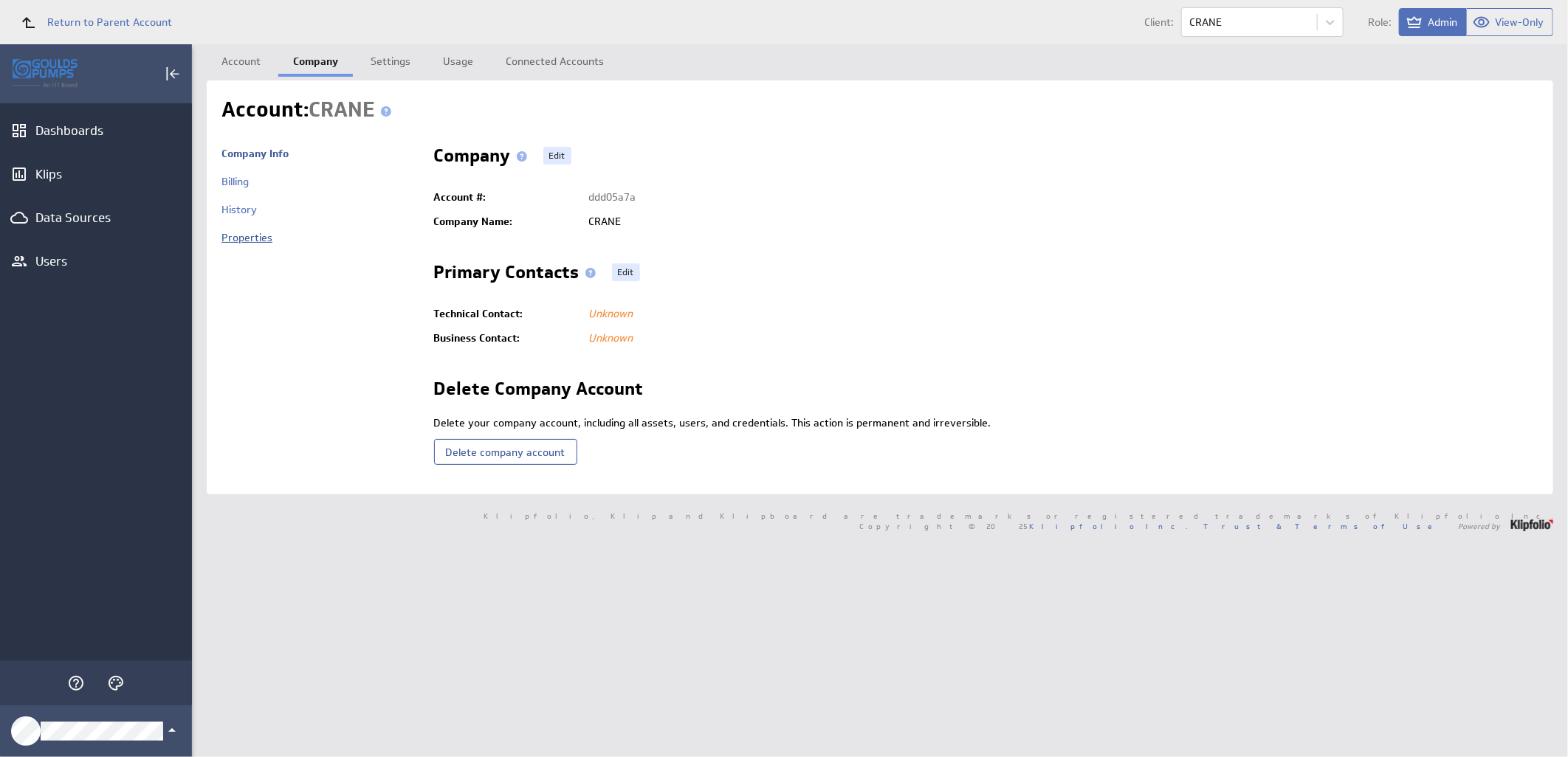
click at [245, 237] on link "Properties" at bounding box center [247, 238] width 51 height 13
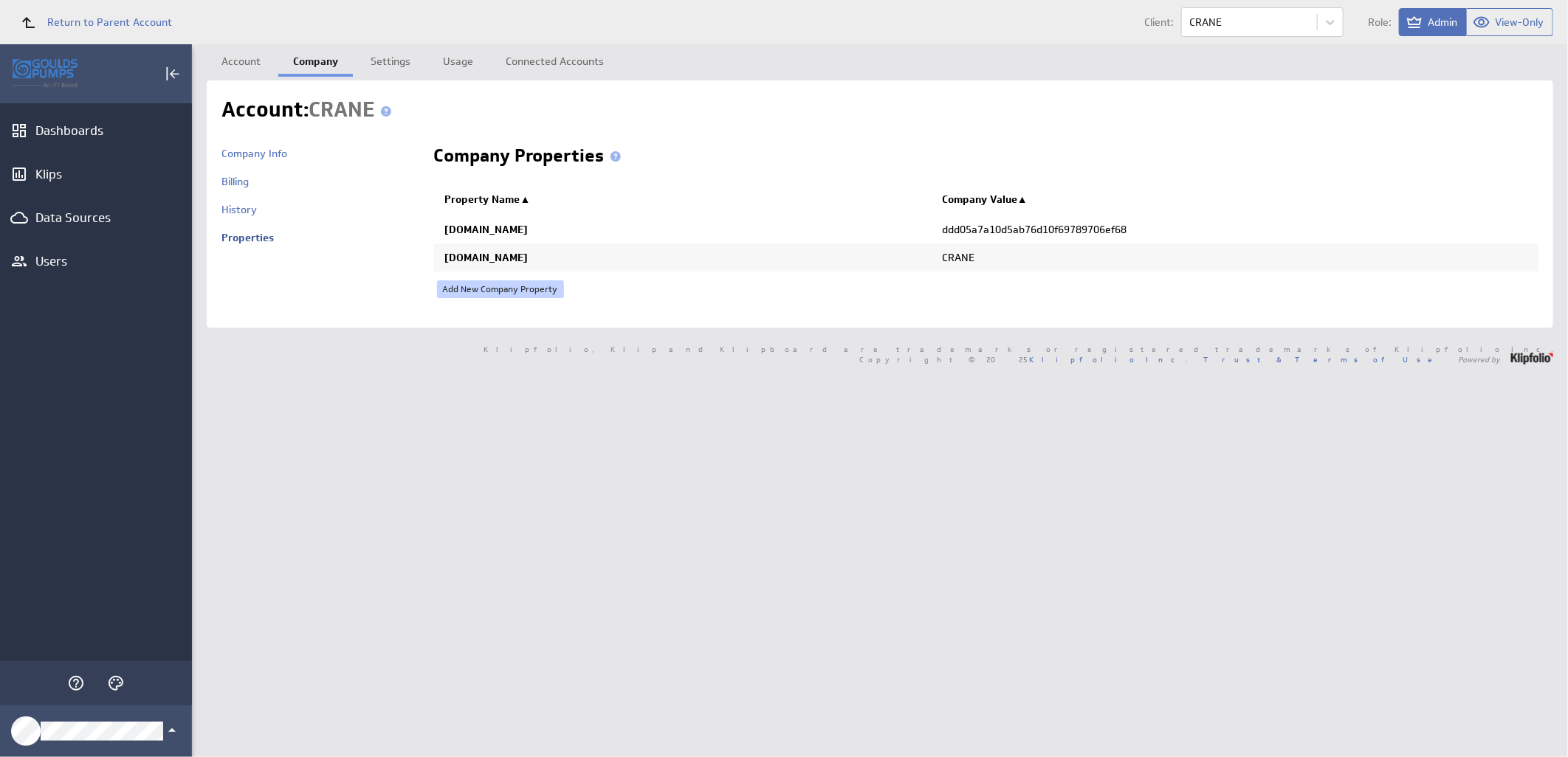
click at [520, 290] on link "Add New Company Property" at bounding box center [500, 289] width 127 height 18
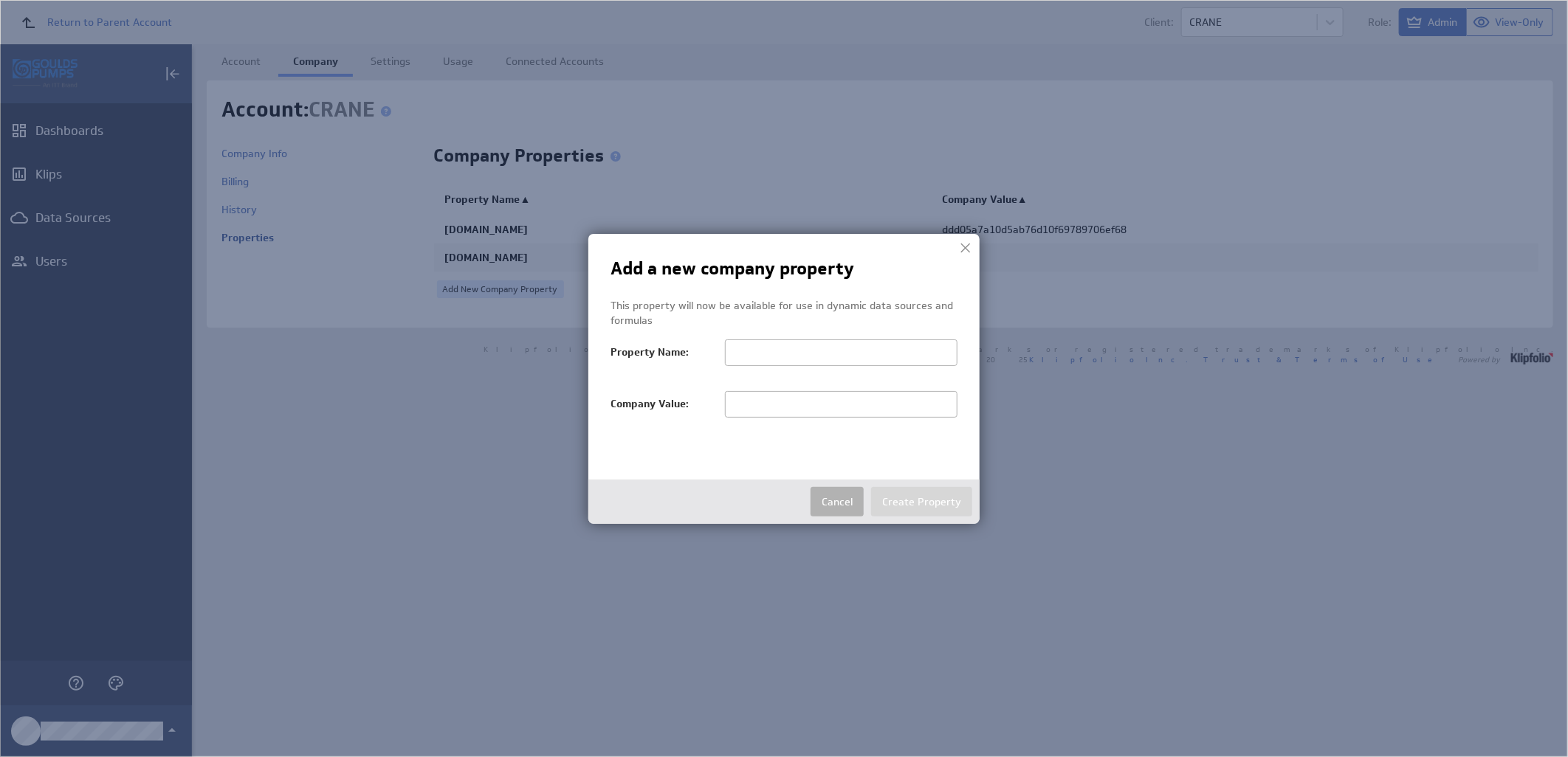
click at [781, 407] on input "text" at bounding box center [841, 405] width 233 height 27
paste input "CRANE"
type input "CRANE"
click at [773, 349] on input "text" at bounding box center [841, 353] width 233 height 27
type input "salesTerritoryFilter"
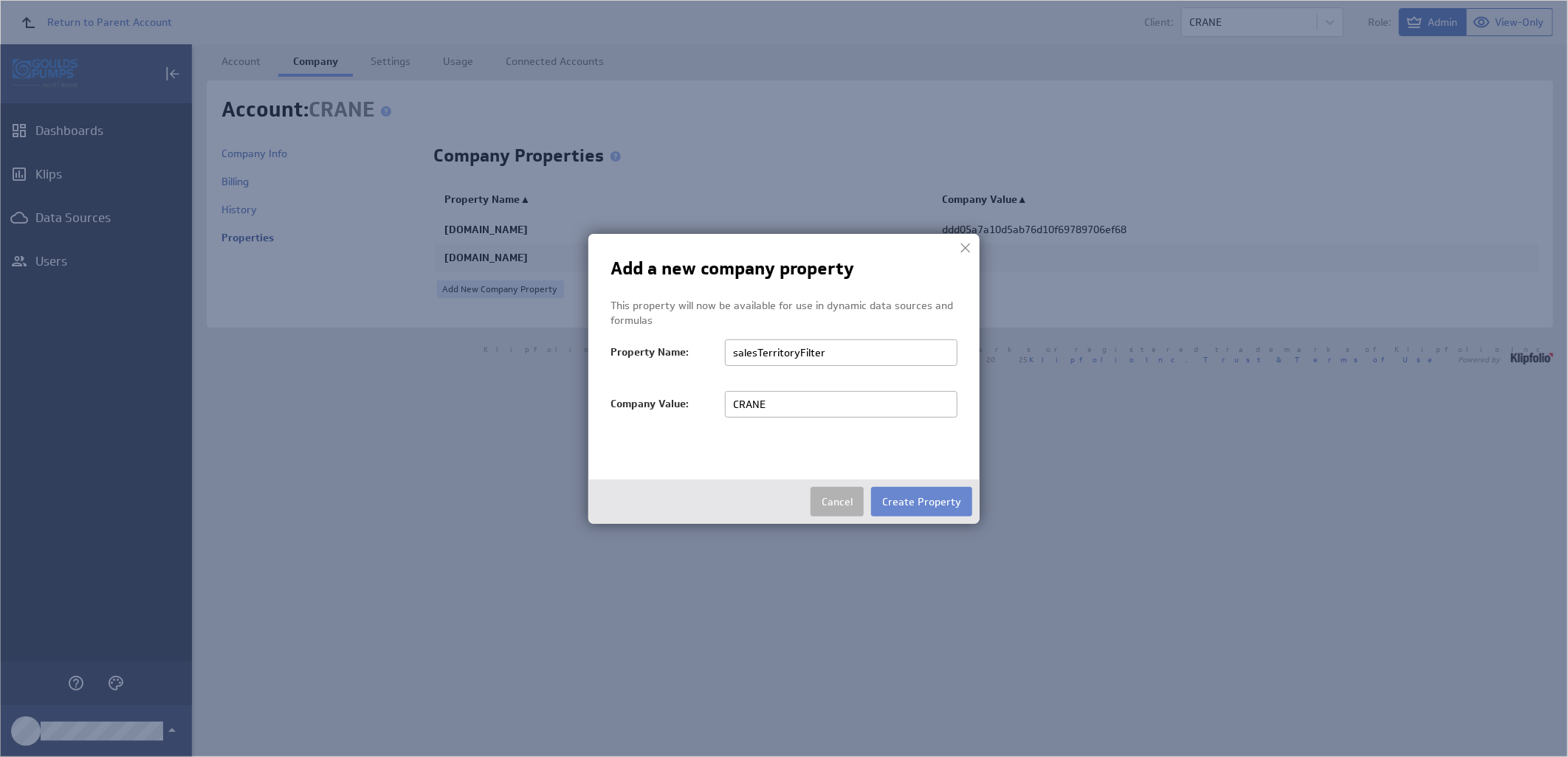
click at [908, 511] on button "Create Property" at bounding box center [922, 501] width 101 height 29
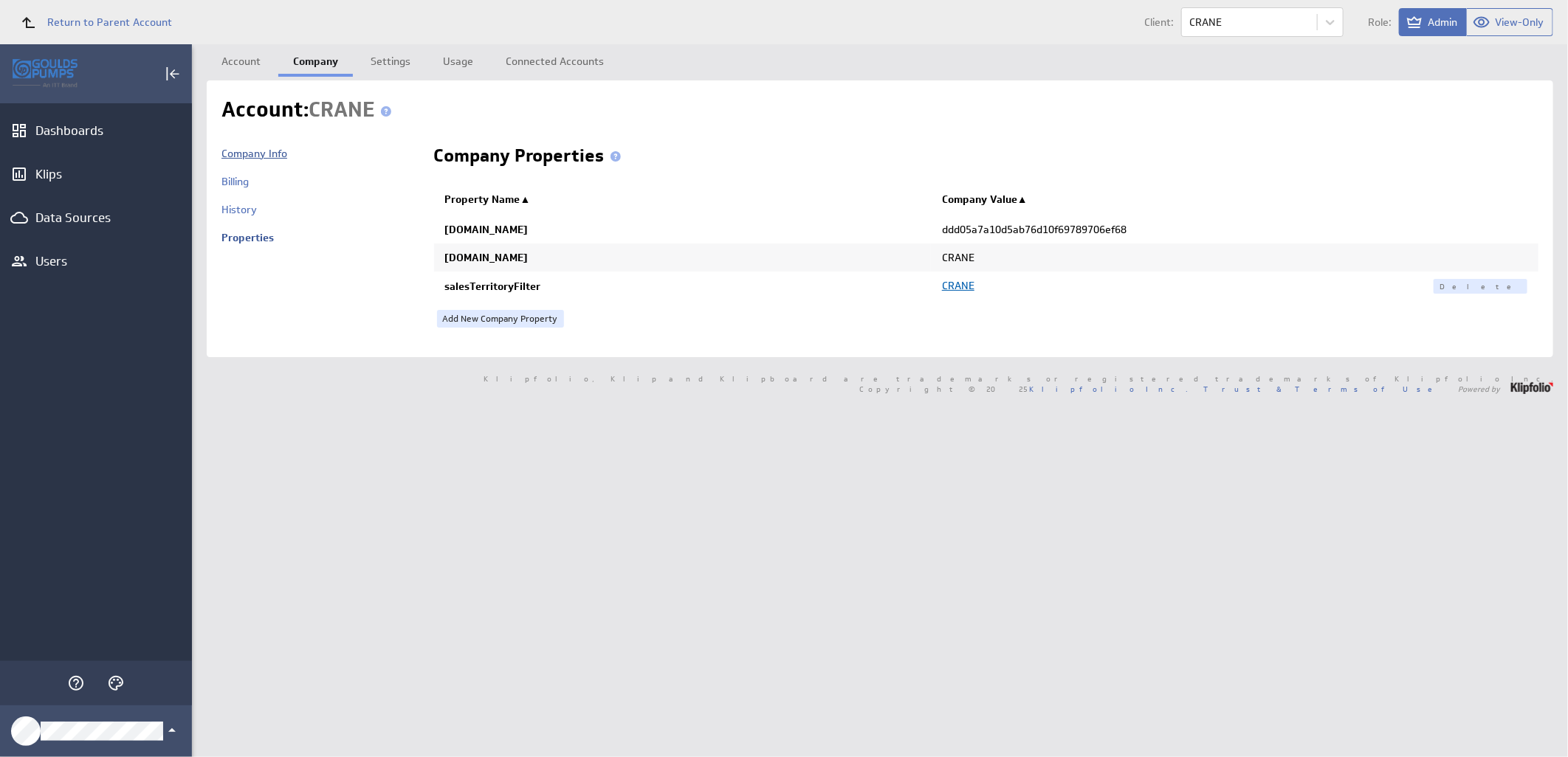
click at [238, 158] on link "Company Info" at bounding box center [254, 154] width 65 height 13
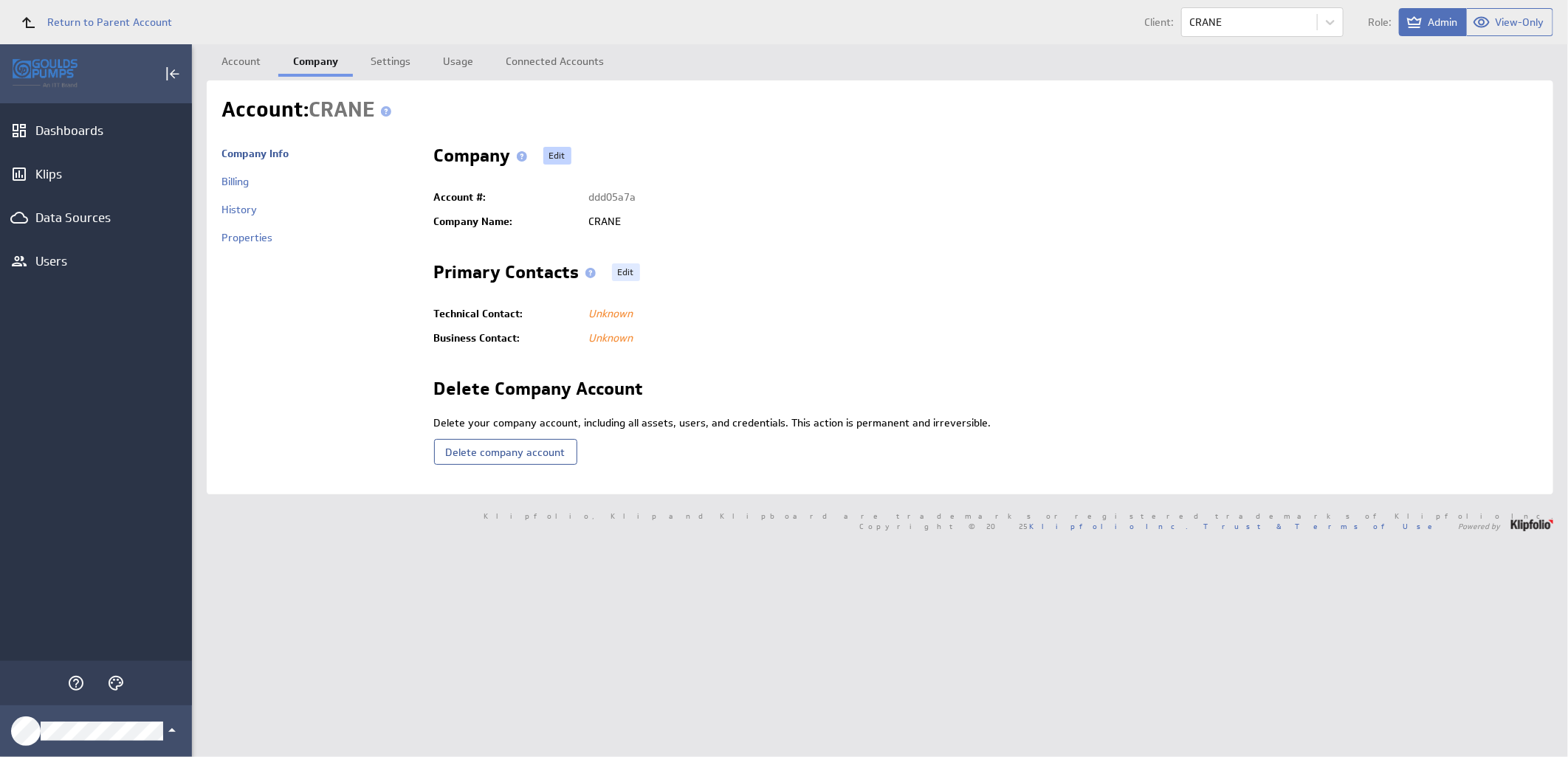
click at [554, 156] on link "Edit" at bounding box center [557, 155] width 28 height 18
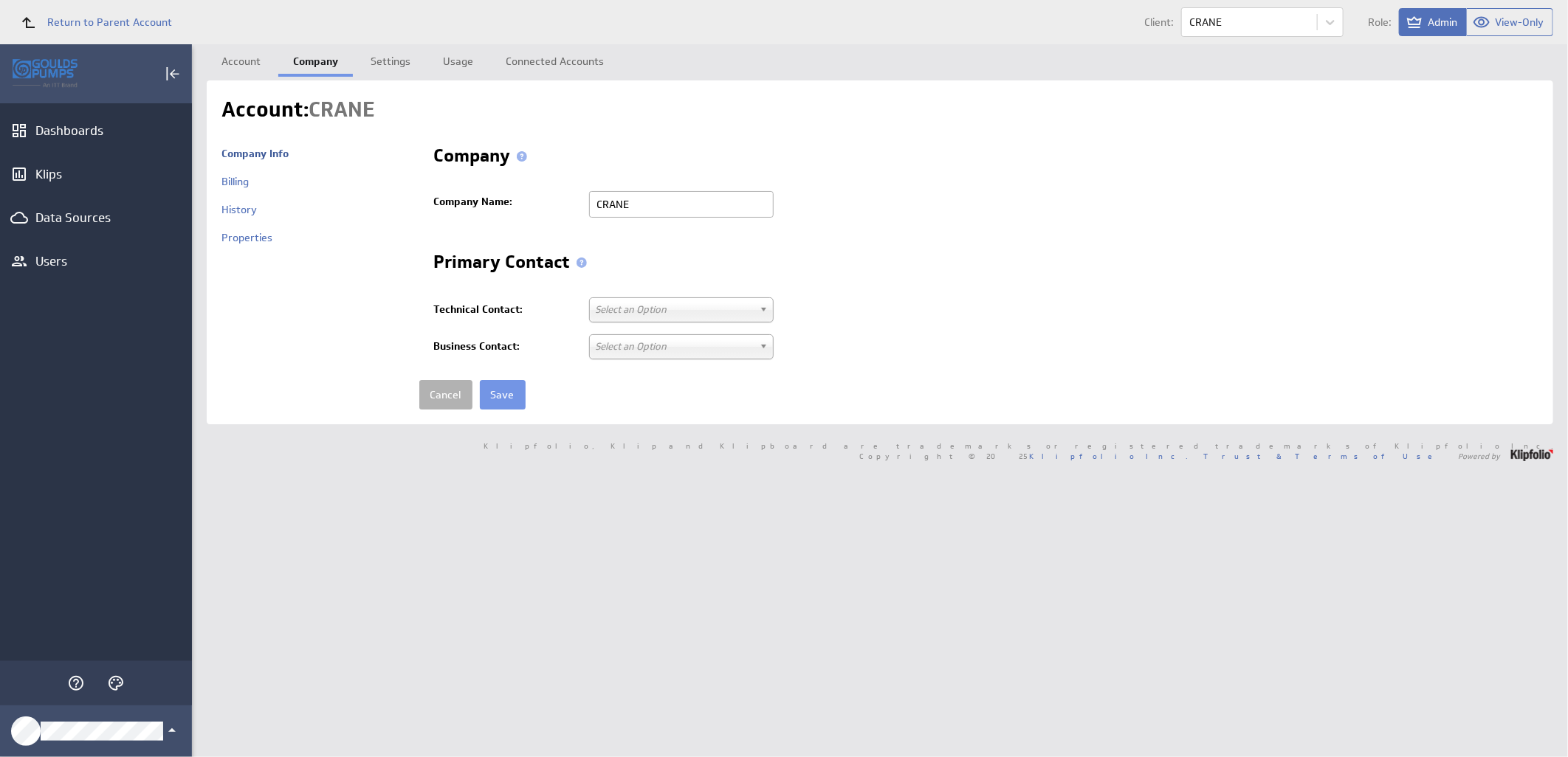
click at [683, 206] on input "CRANE" at bounding box center [682, 205] width 185 height 27
drag, startPoint x: 651, startPoint y: 204, endPoint x: 511, endPoint y: 208, distance: 140.1
click at [511, 208] on tr "Company Name: CRANE" at bounding box center [986, 205] width 1105 height 39
paste input "ENGINEERING"
type input "CRANE ENGINEERING"
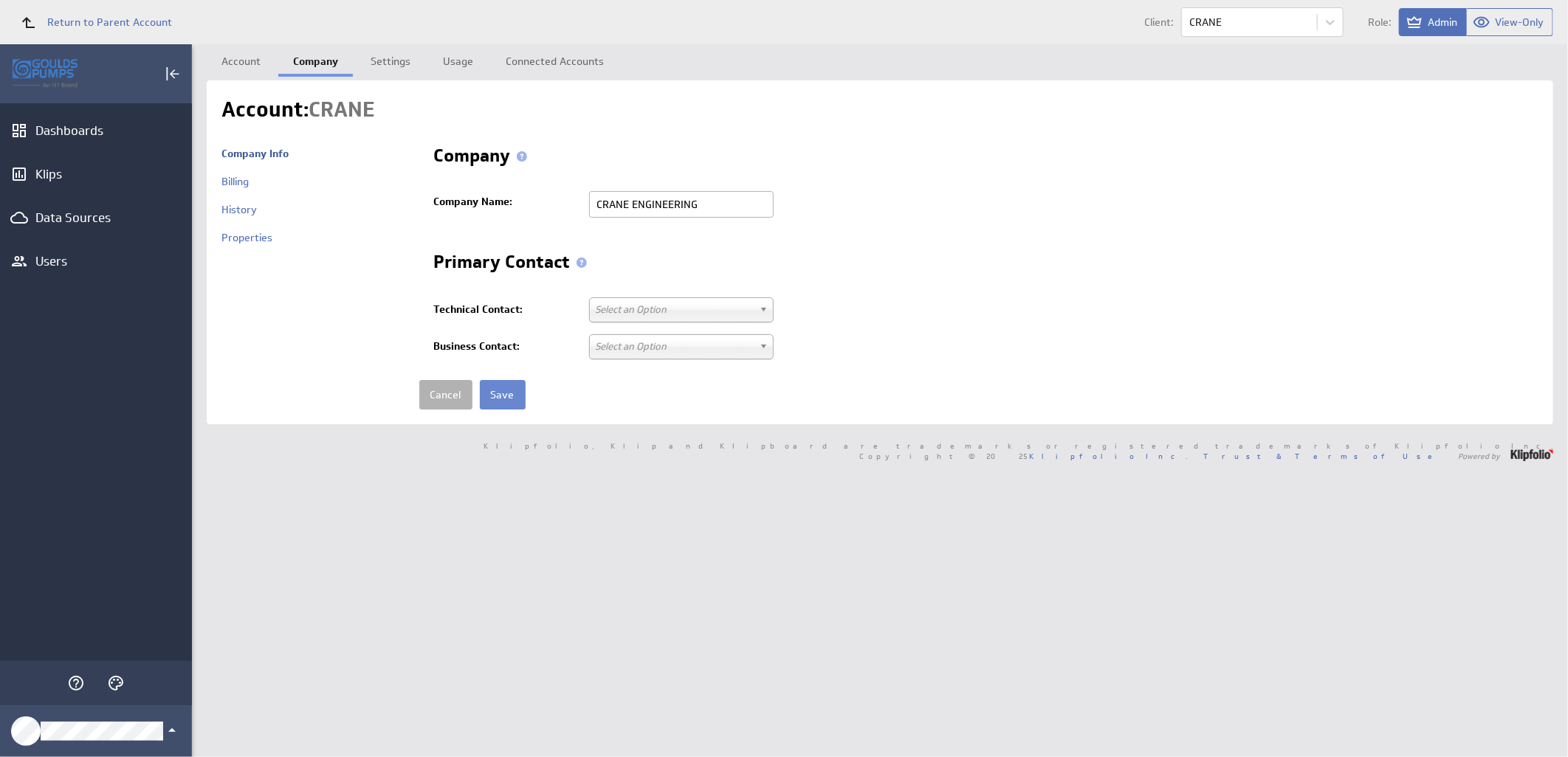
click at [495, 392] on input "Save" at bounding box center [503, 394] width 46 height 29
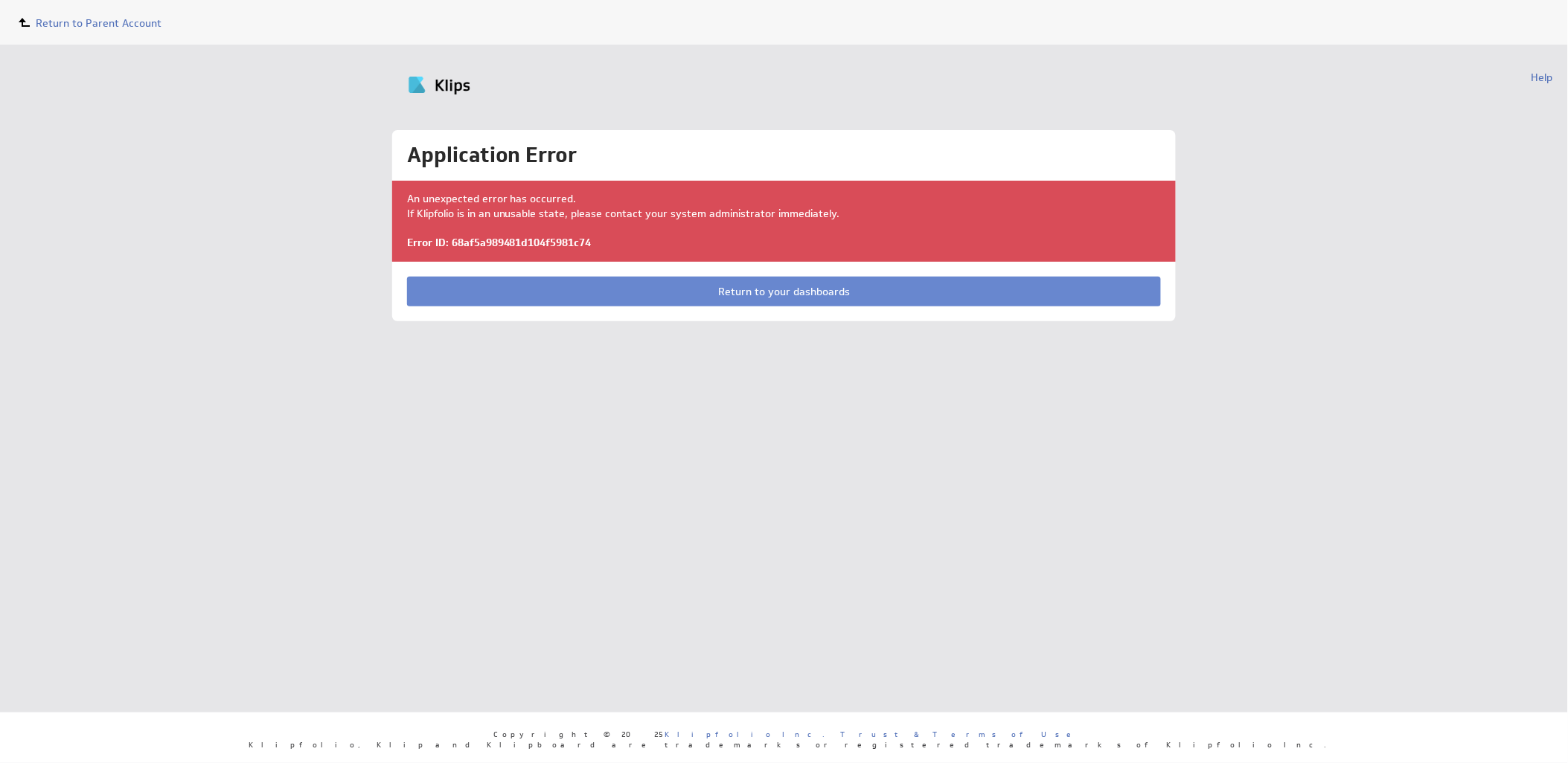
click at [767, 287] on link "Return to your dashboards" at bounding box center [784, 291] width 755 height 30
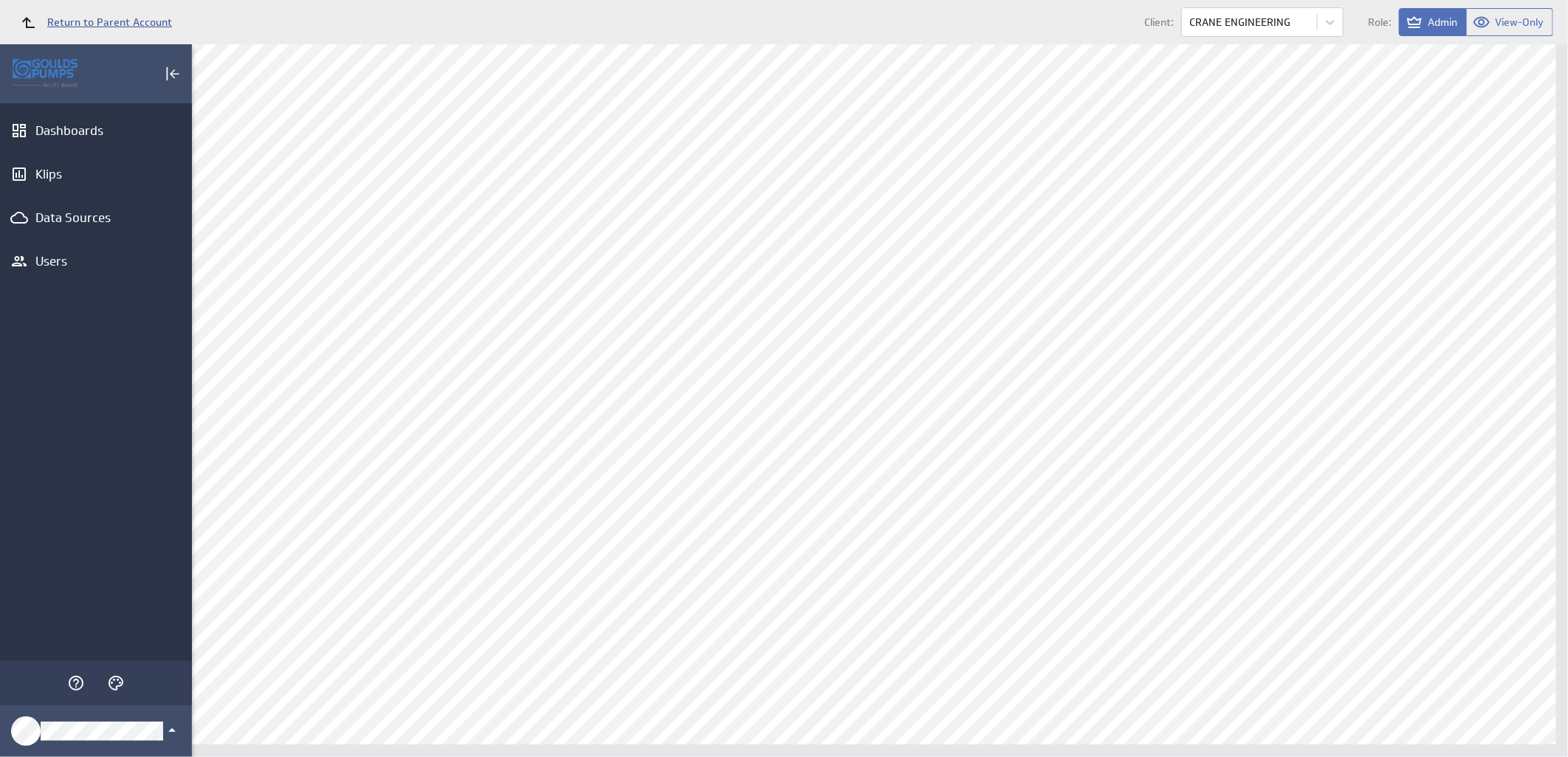
click at [113, 17] on span "Return to Parent Account" at bounding box center [109, 22] width 125 height 10
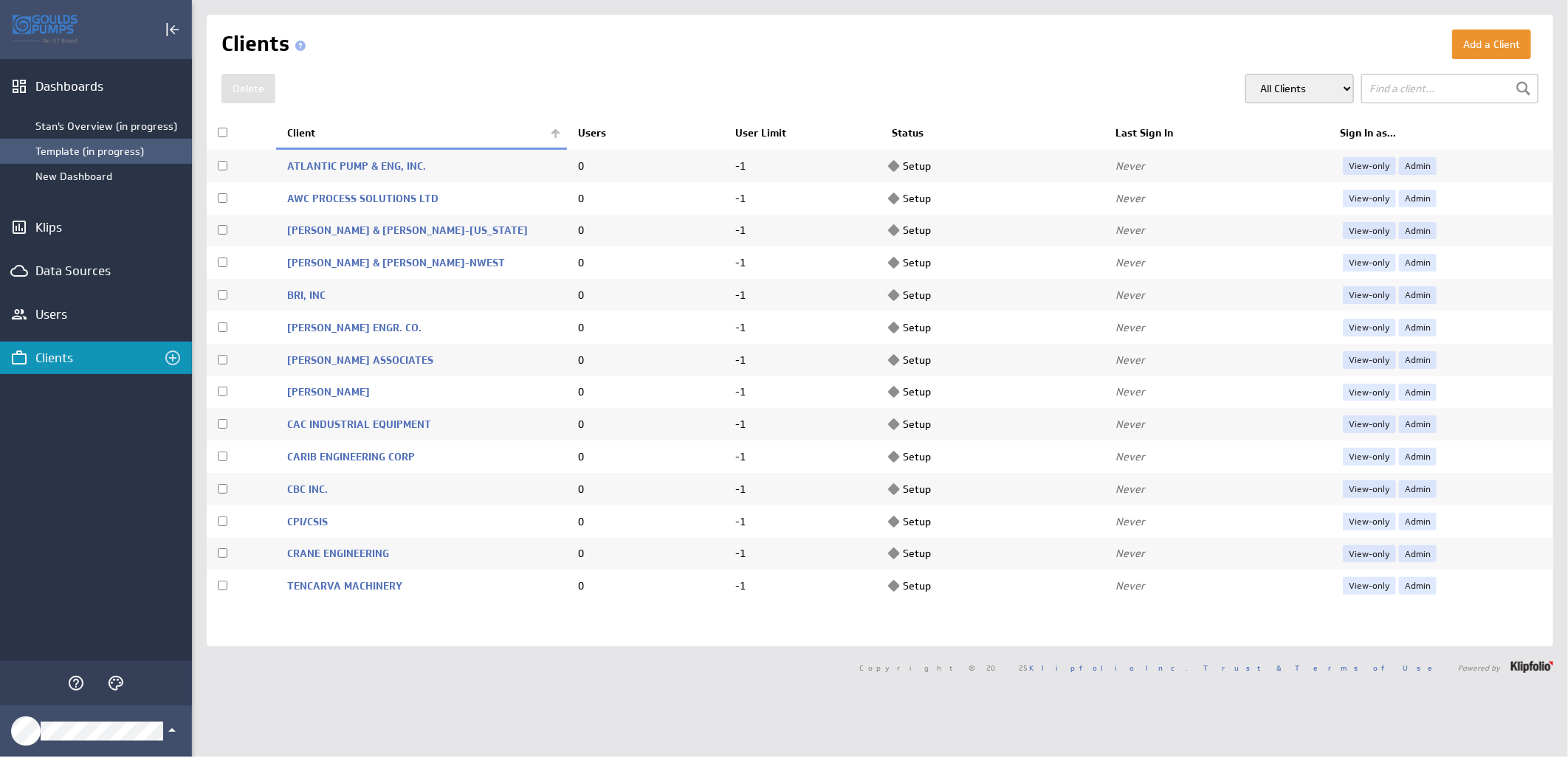
click at [60, 156] on div "Template (in progress)" at bounding box center [110, 151] width 149 height 13
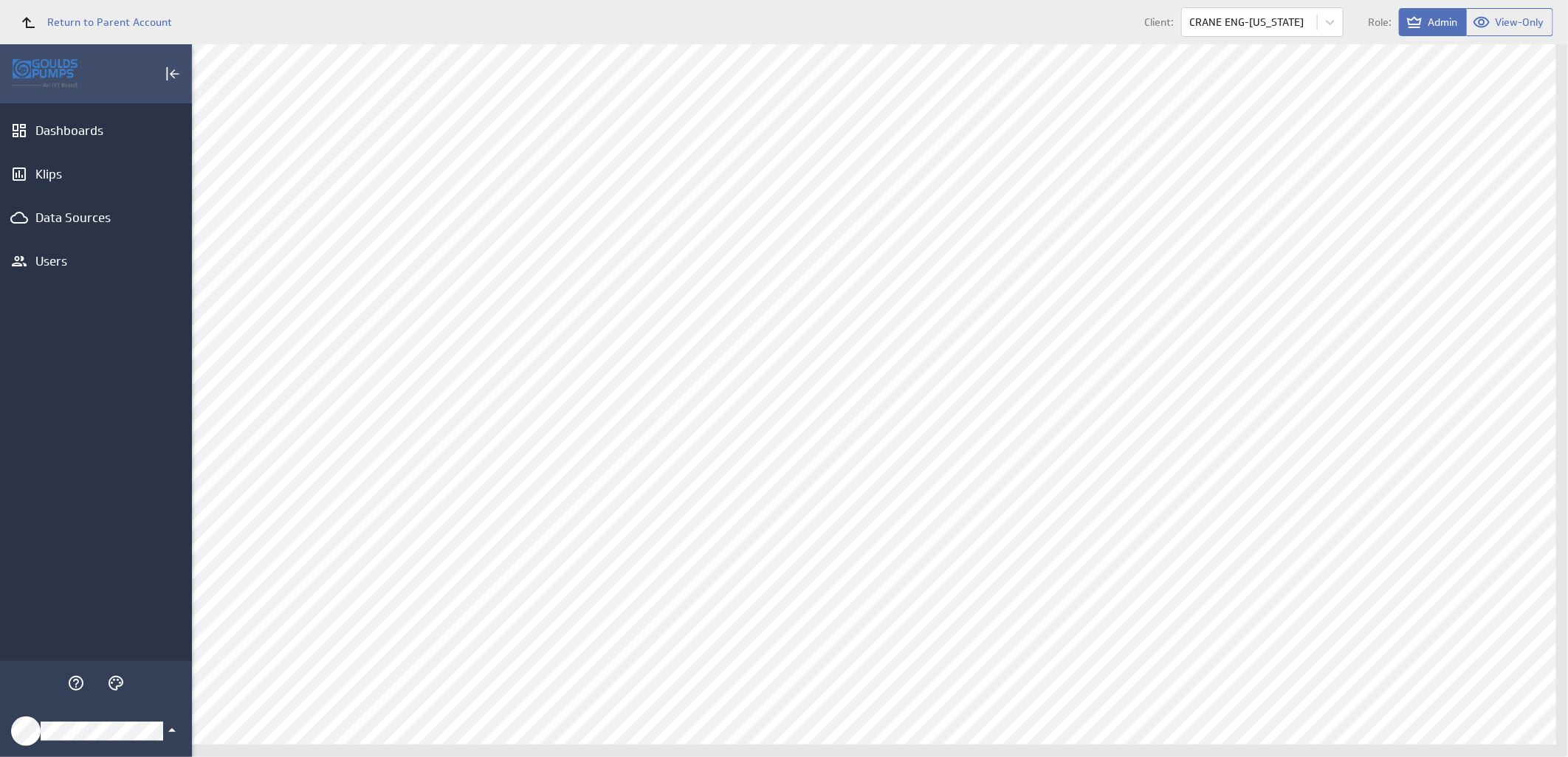
click at [163, 729] on icon "Klipfolio Account" at bounding box center [171, 730] width 18 height 18
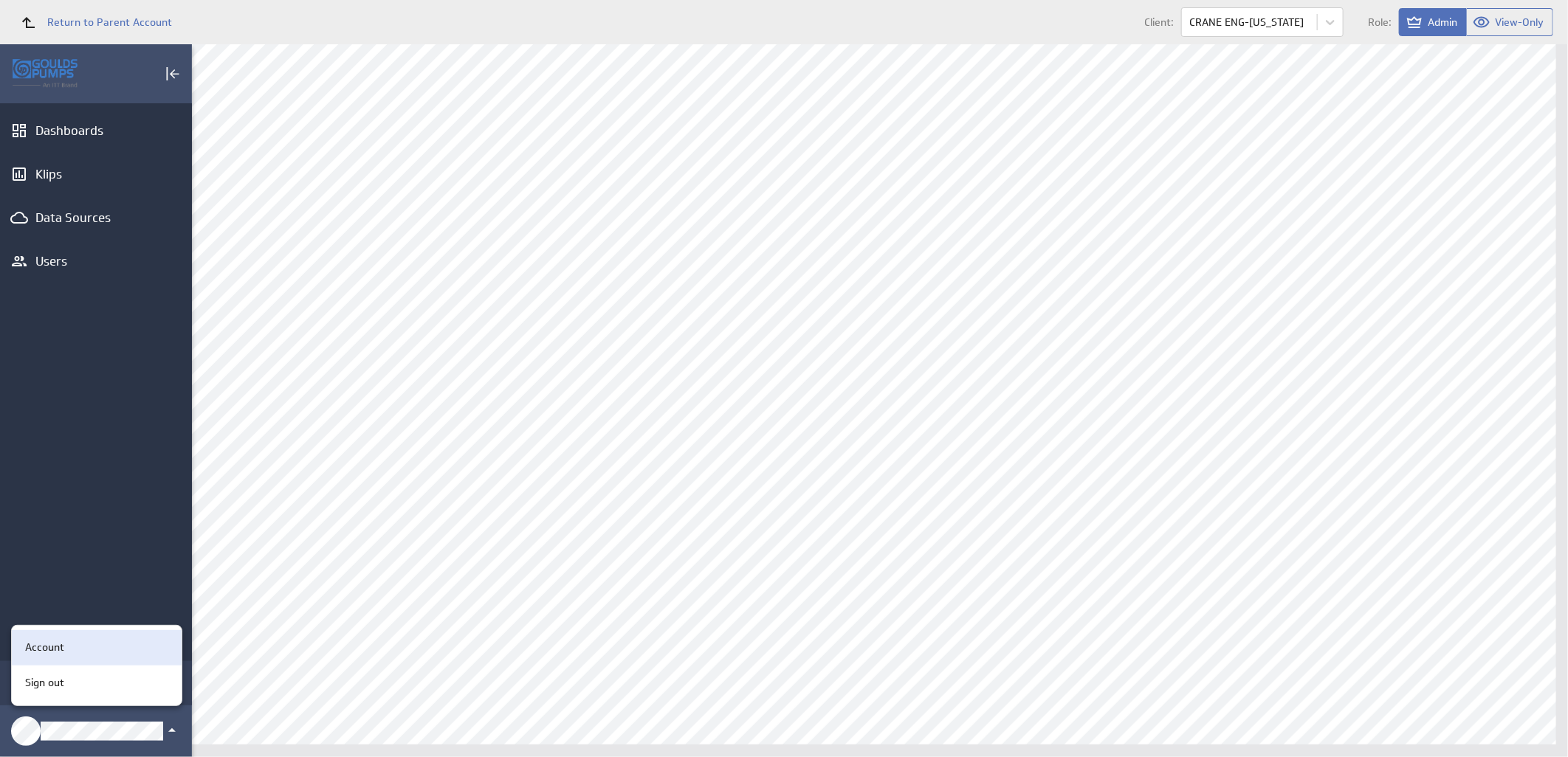
click at [91, 651] on div "Account" at bounding box center [94, 647] width 150 height 15
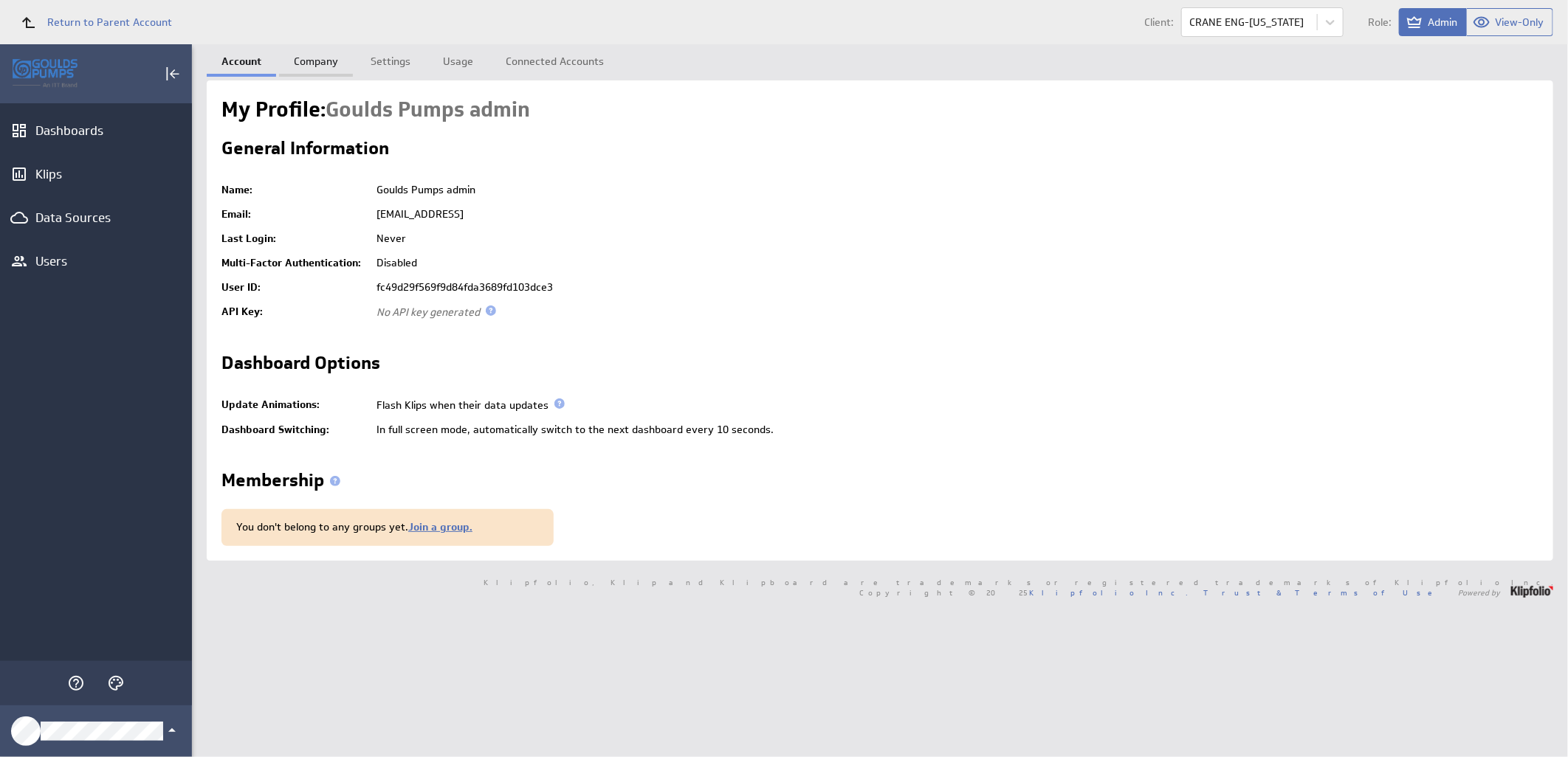
click at [301, 54] on link "Company" at bounding box center [316, 59] width 74 height 29
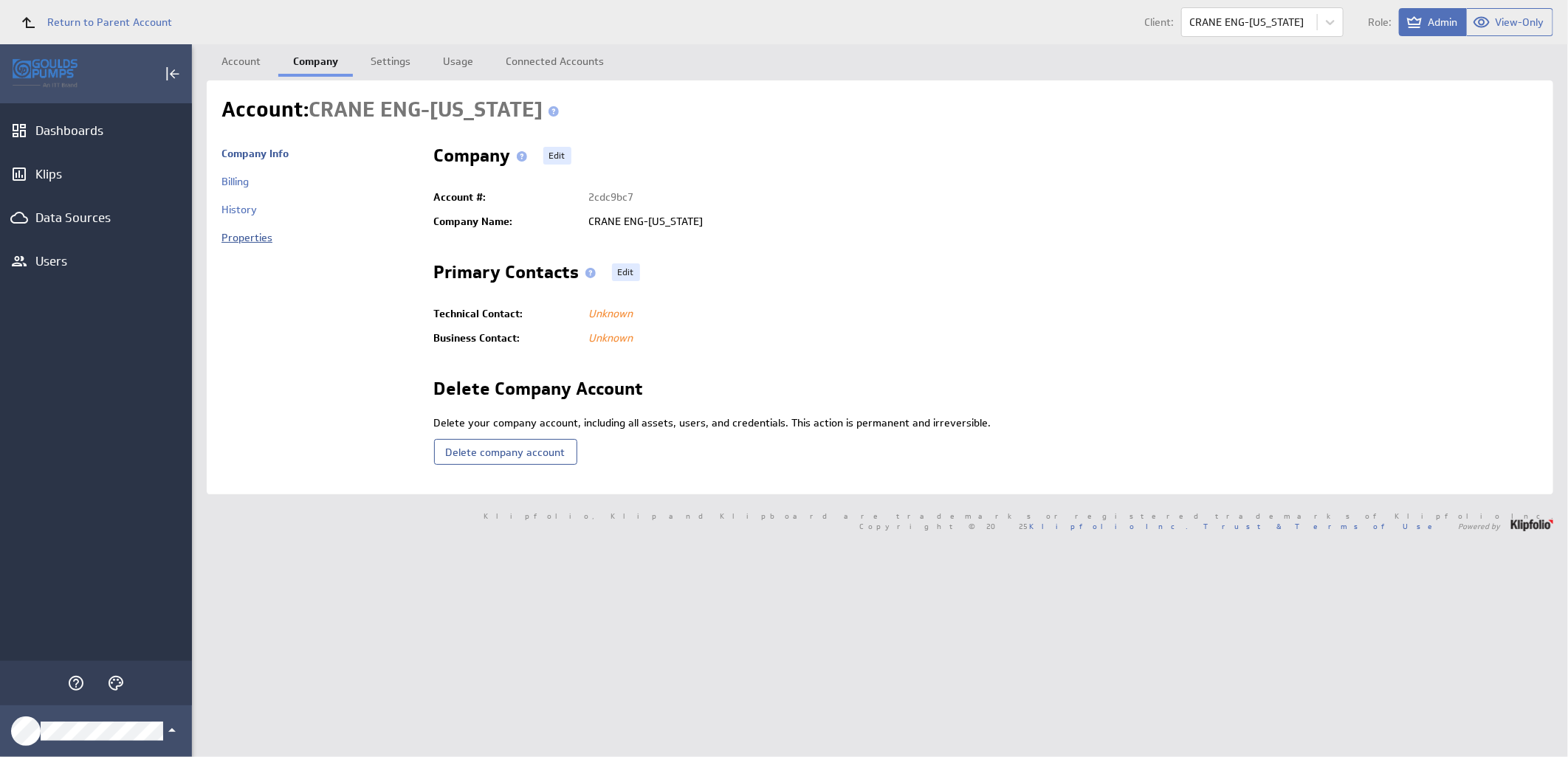
click at [255, 240] on link "Properties" at bounding box center [247, 238] width 51 height 13
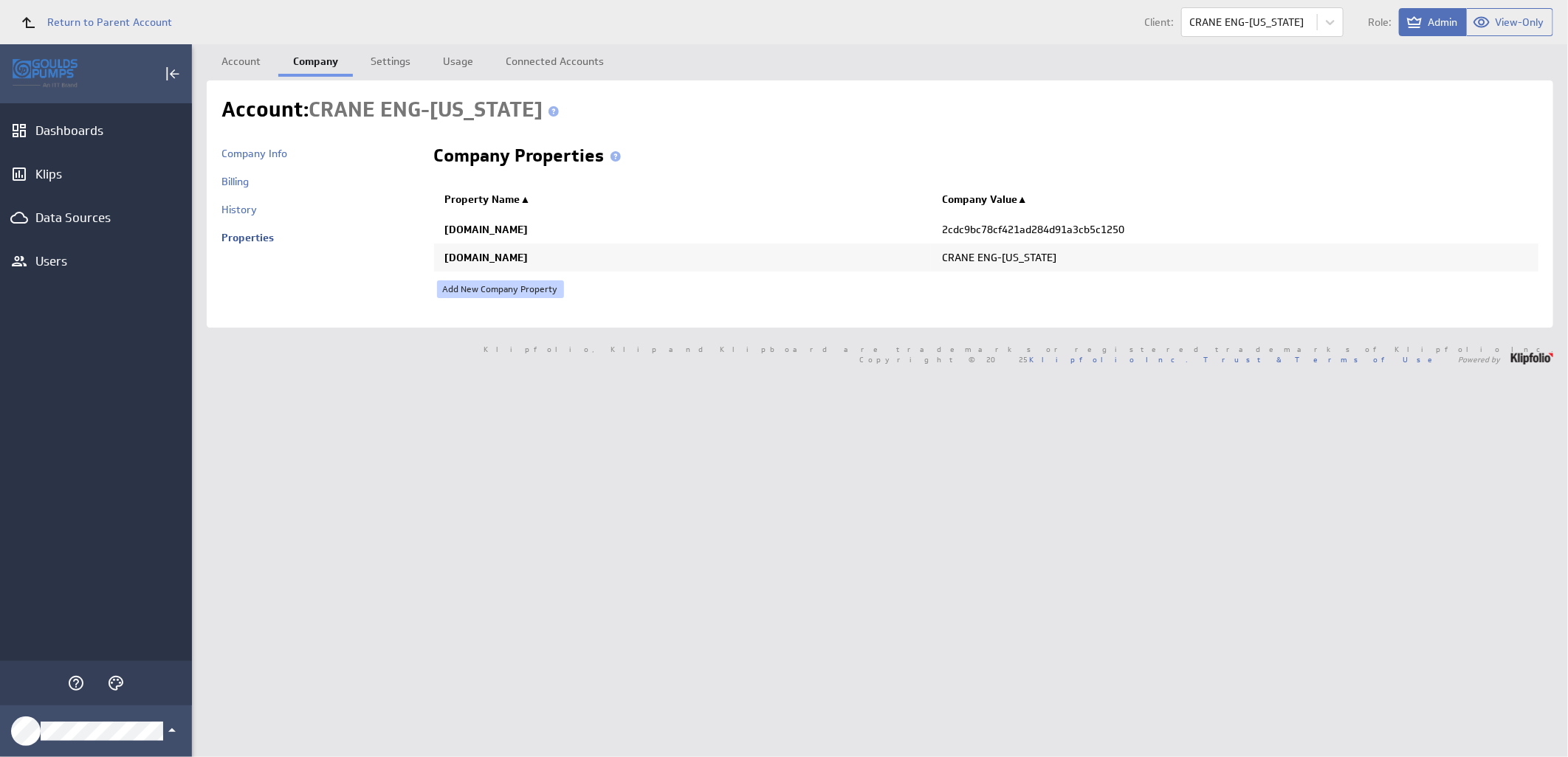
click at [517, 290] on link "Add New Company Property" at bounding box center [500, 289] width 127 height 18
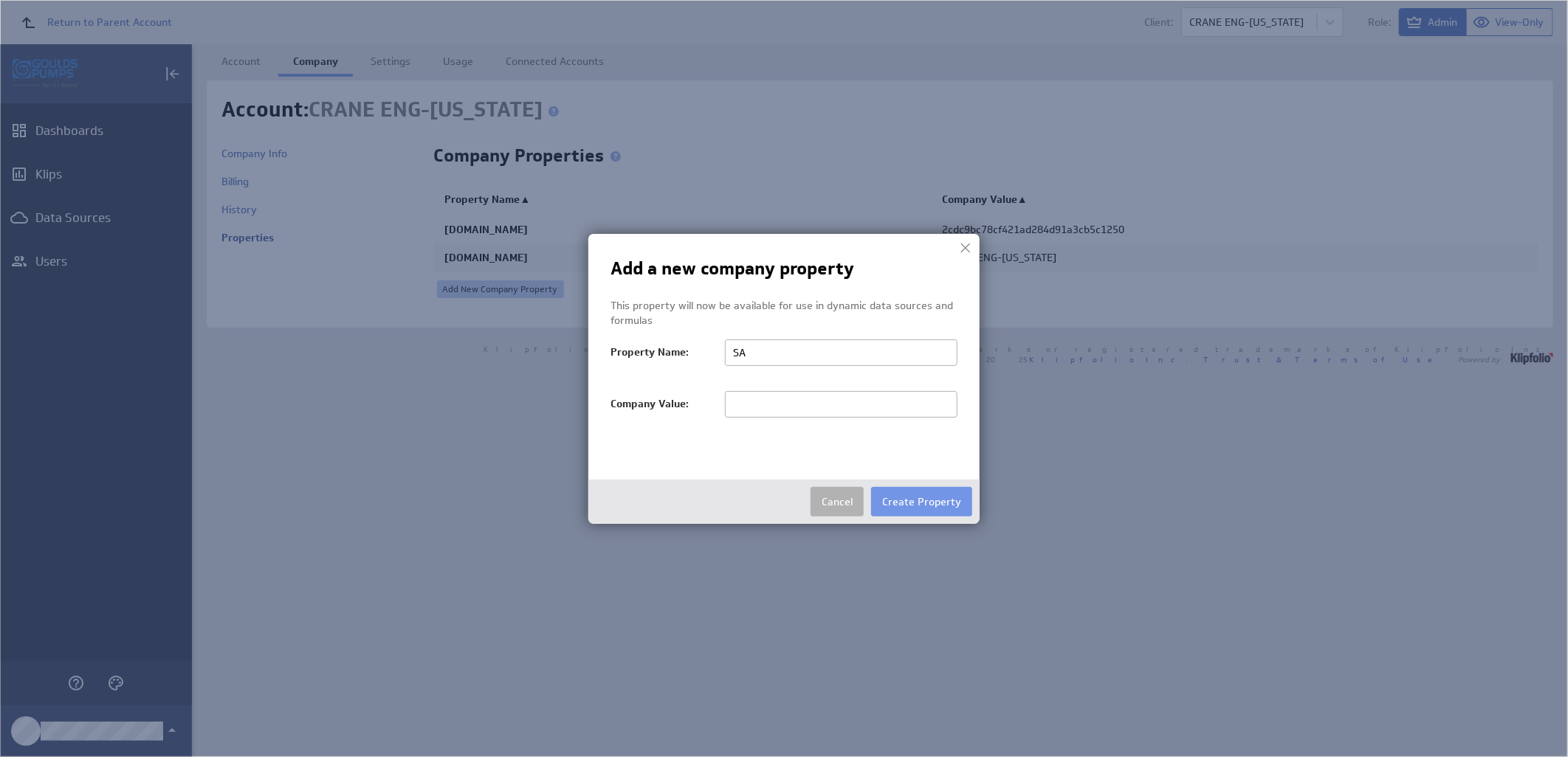
type input "S"
type input "salesTerritoryFilter"
click at [770, 404] on input "text" at bounding box center [841, 405] width 233 height 27
paste input "CRANE ENG-MINNESOTA"
type input "CRANE"
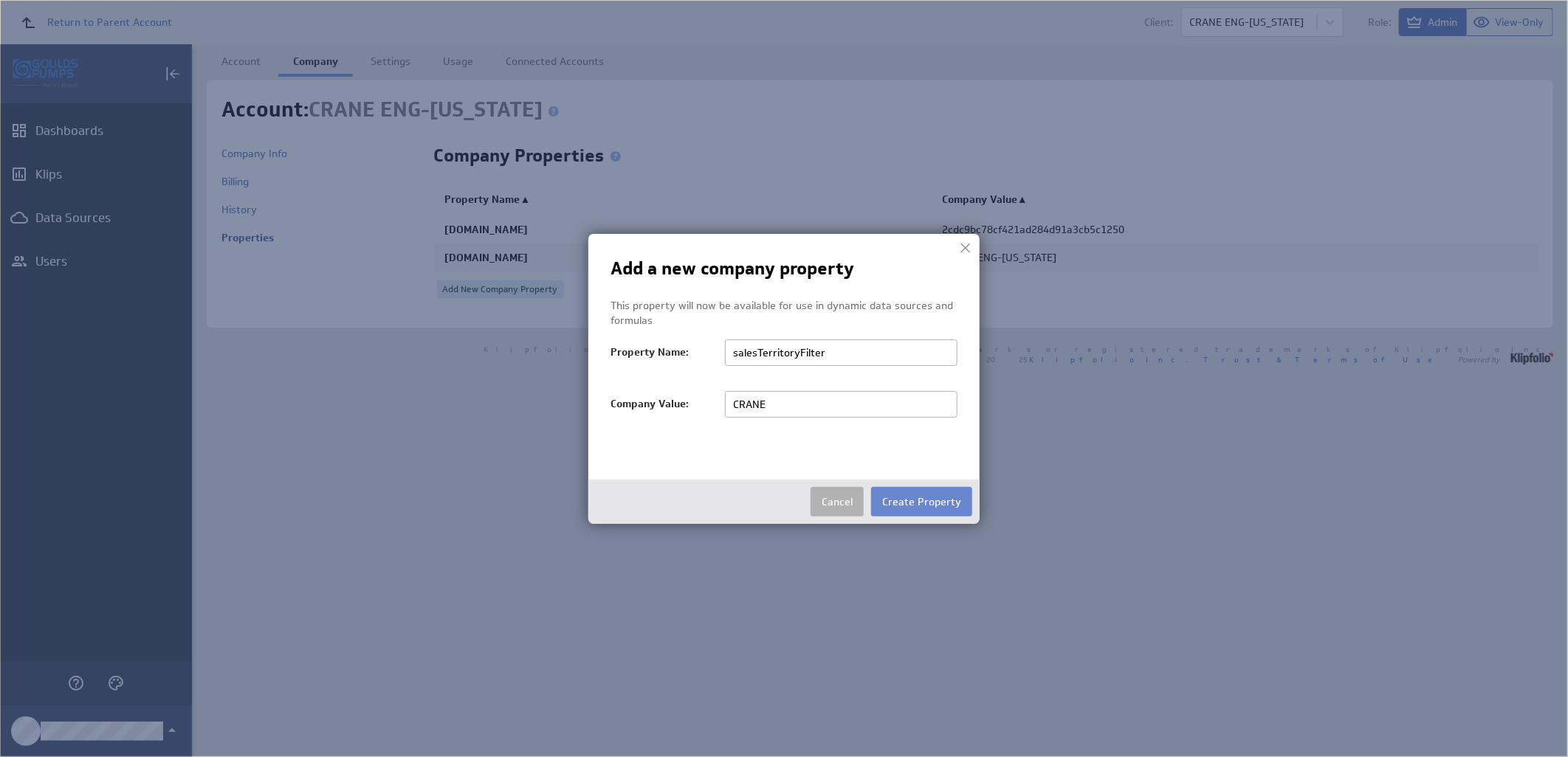
click at [943, 499] on button "Create Property" at bounding box center [922, 501] width 101 height 29
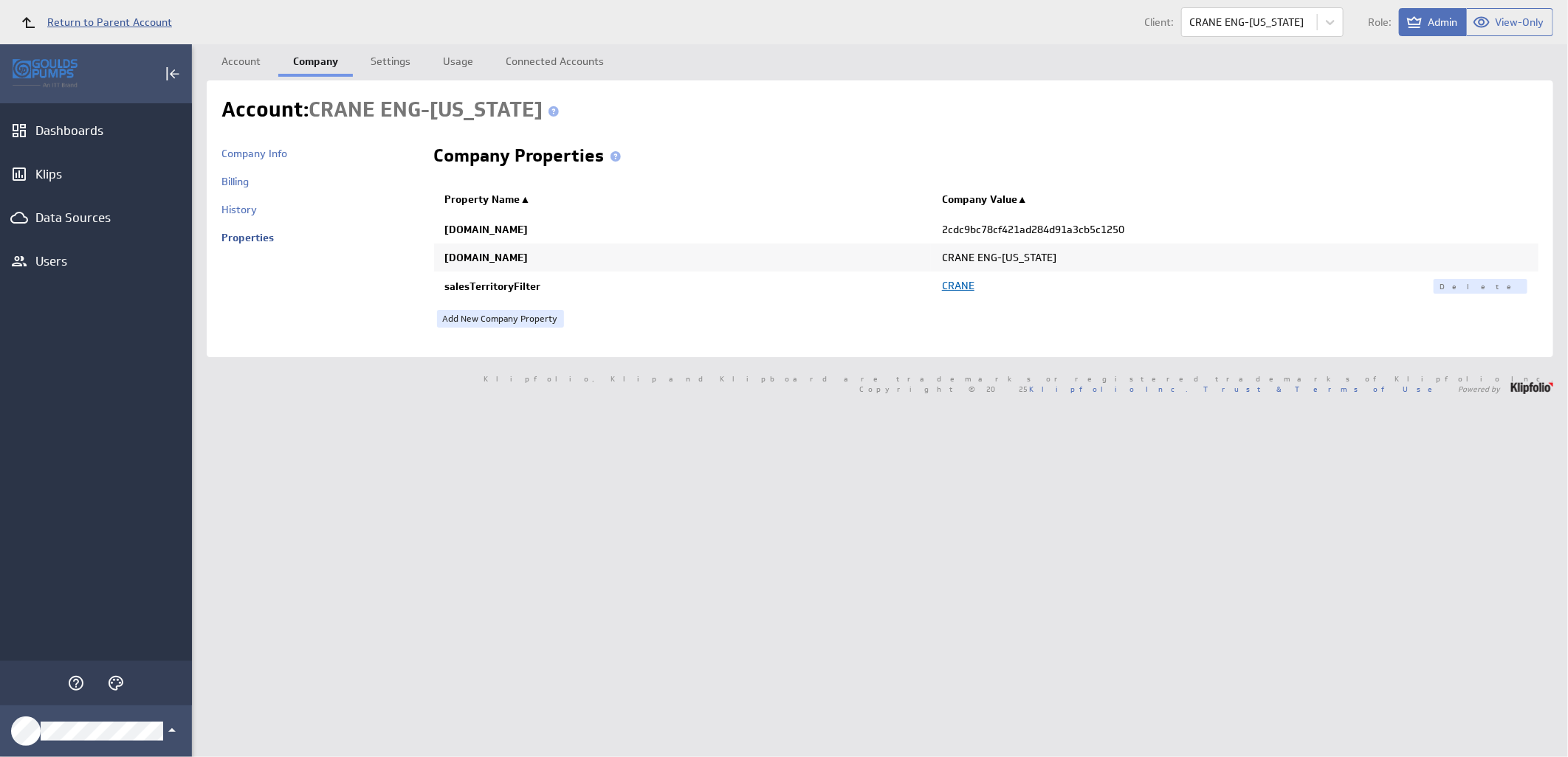
click at [129, 13] on link "Return to Parent Account" at bounding box center [91, 22] width 160 height 33
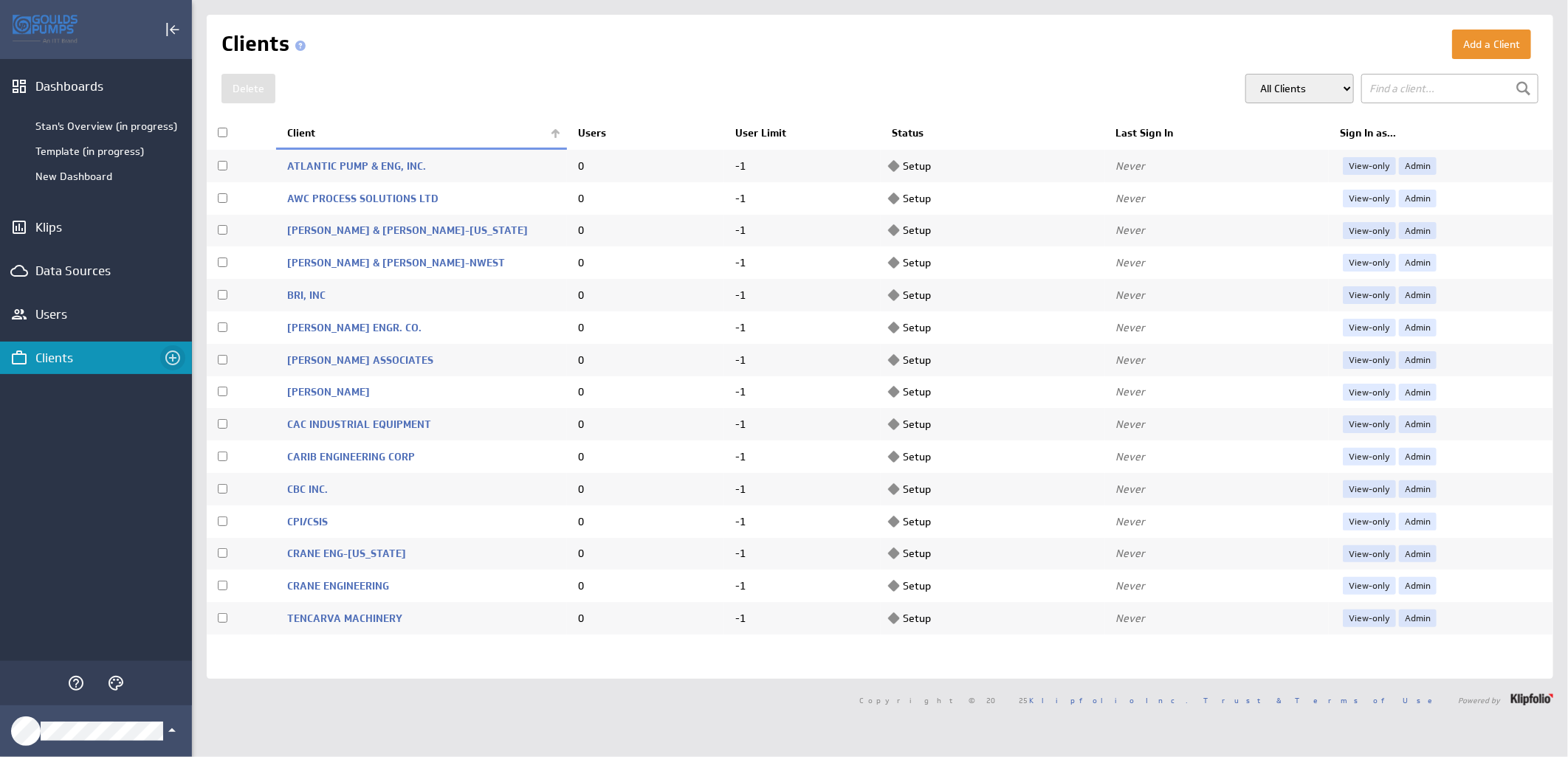
click at [175, 359] on icon "Create a client" at bounding box center [173, 358] width 15 height 15
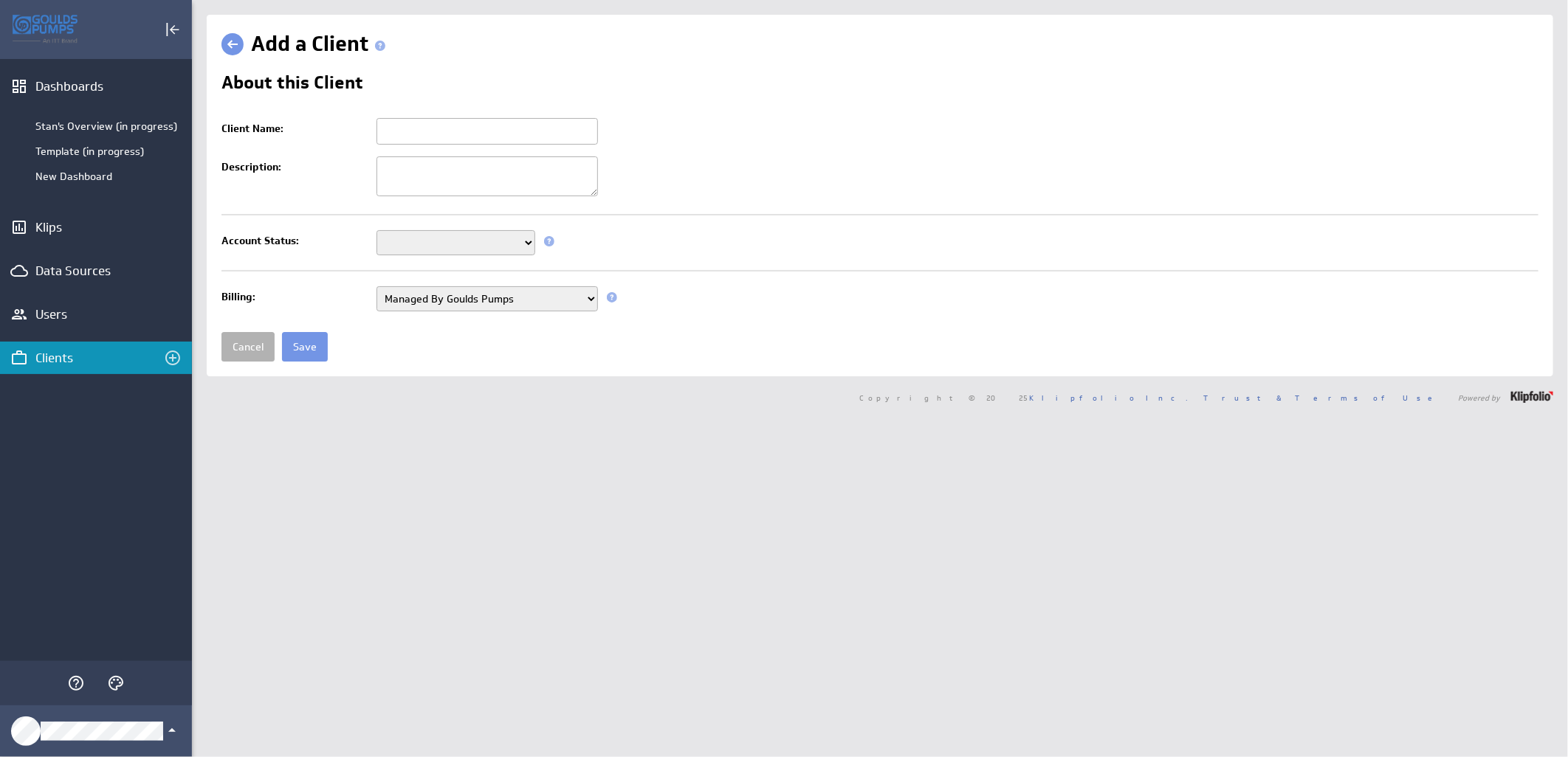
click at [558, 125] on input "Client Name:" at bounding box center [487, 132] width 222 height 27
paste input "EDELMANN & ASSOCIATES"
type input "EDELMANN & ASSOCIATES"
click at [523, 240] on select "Setup Mode Trial Active Disabled" at bounding box center [455, 243] width 159 height 25
select select "7"
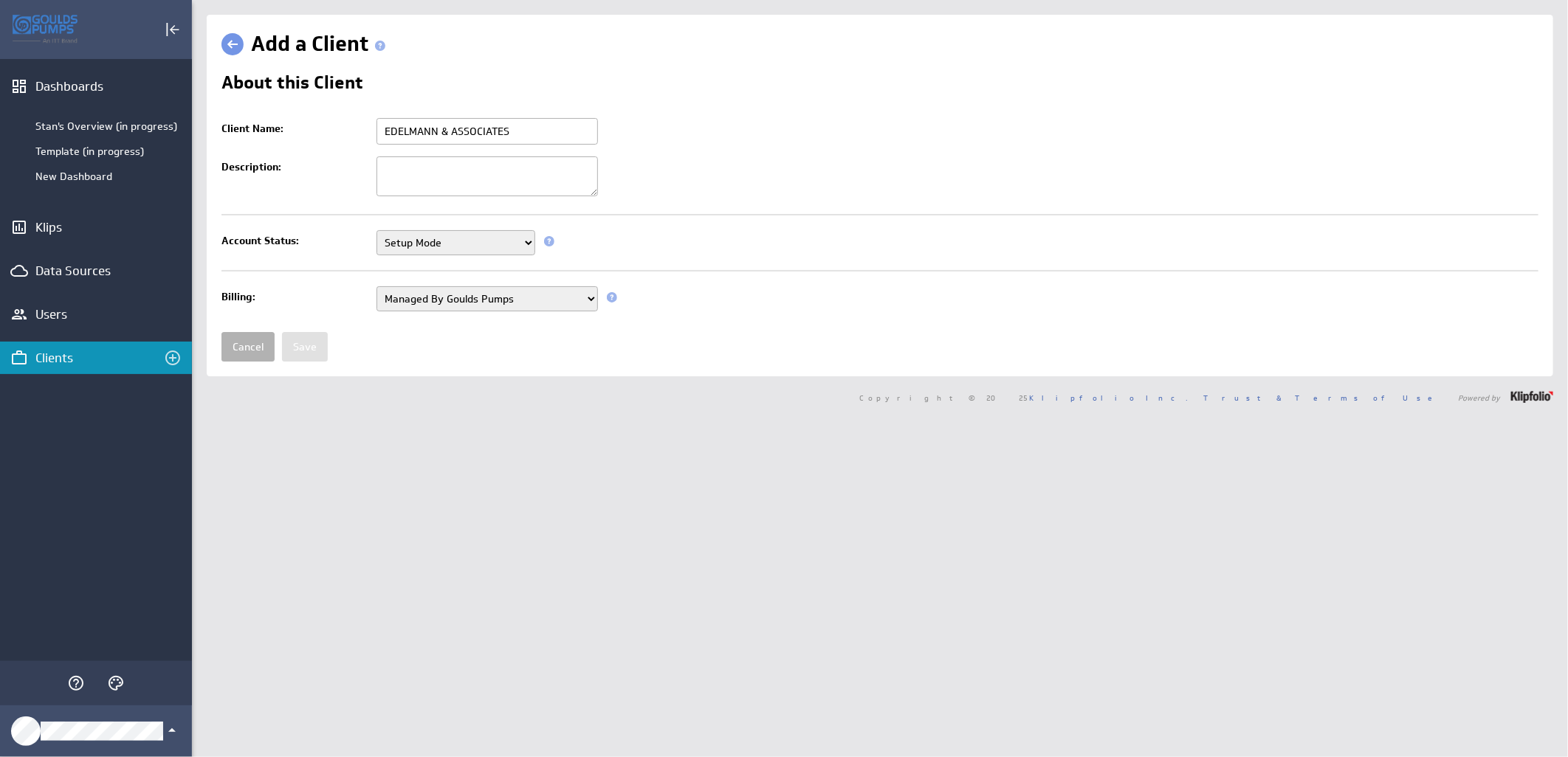
click at [376, 232] on select "Setup Mode Trial Active Disabled" at bounding box center [455, 243] width 159 height 25
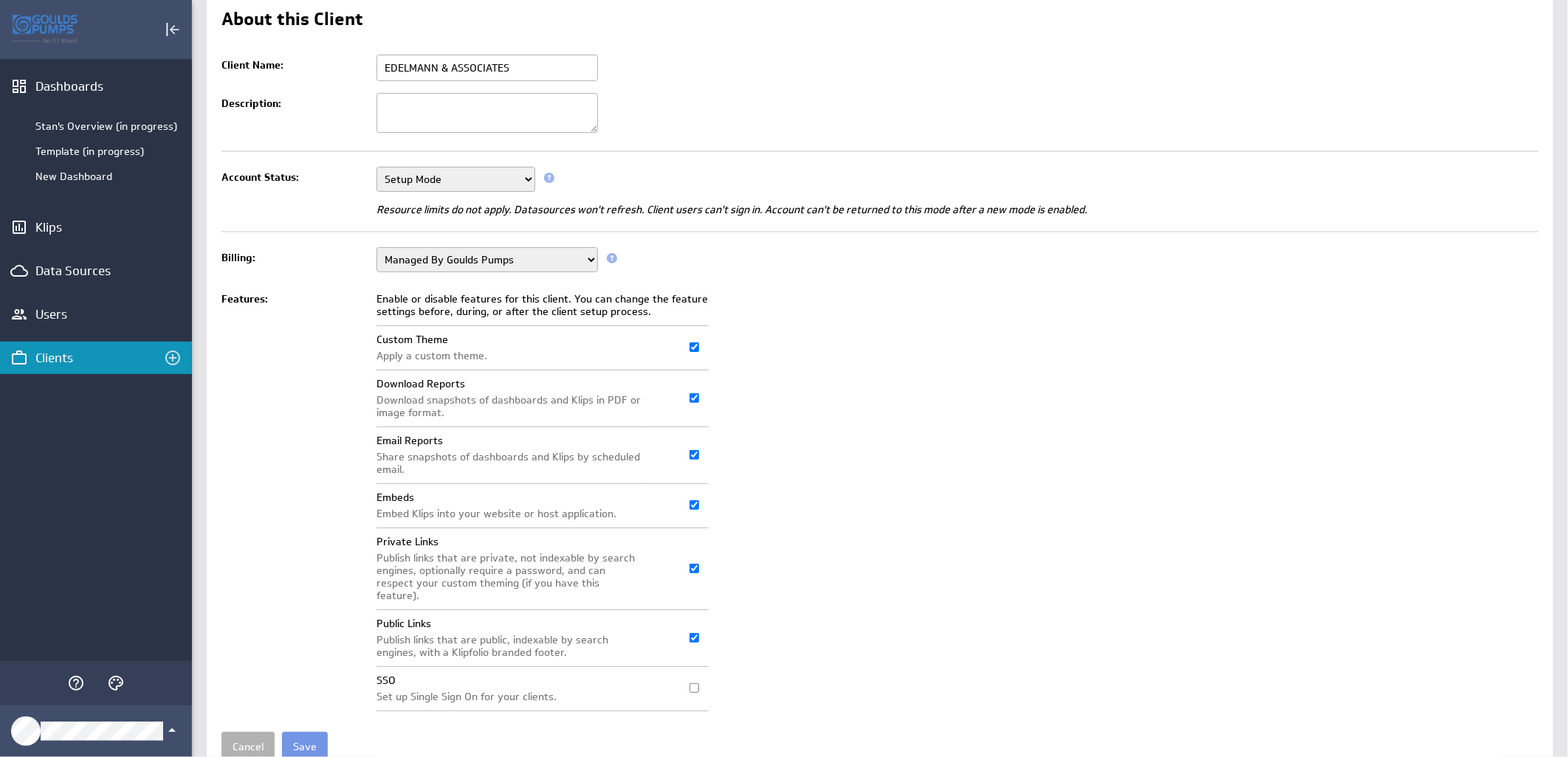
scroll to position [113, 0]
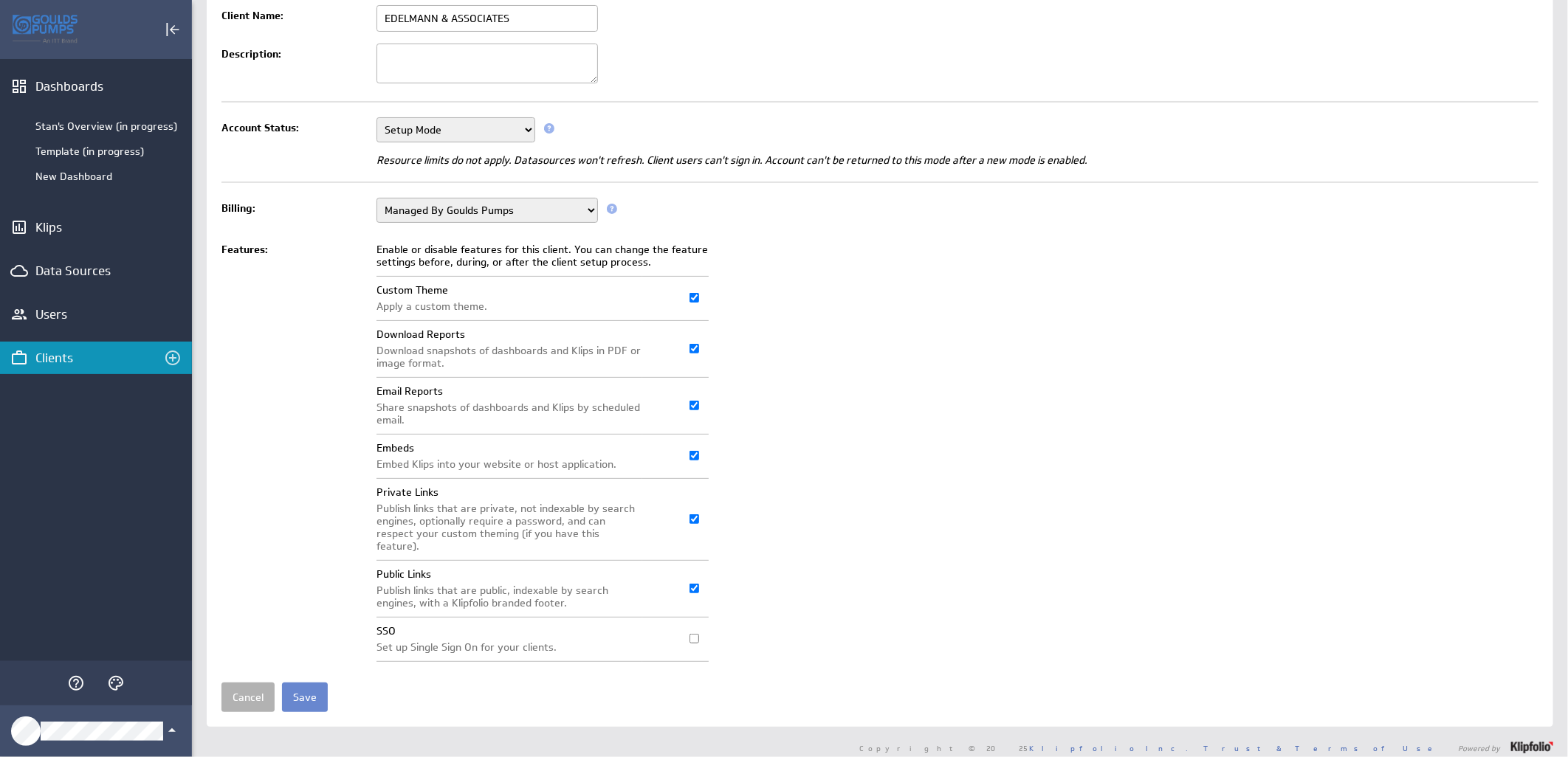
click at [298, 694] on input "Save" at bounding box center [305, 697] width 46 height 29
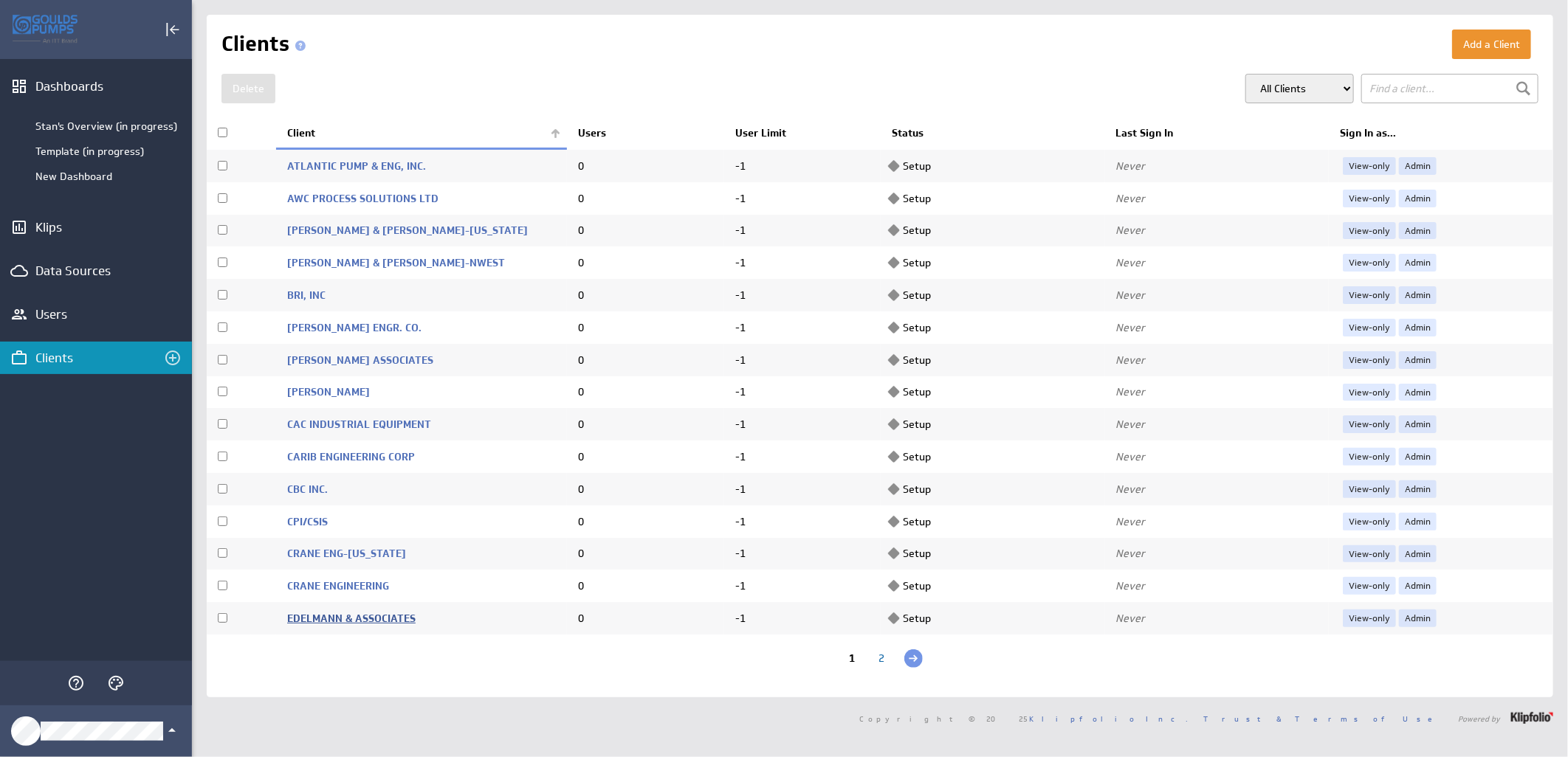
click at [356, 620] on link "EDELMANN & ASSOCIATES" at bounding box center [351, 619] width 128 height 13
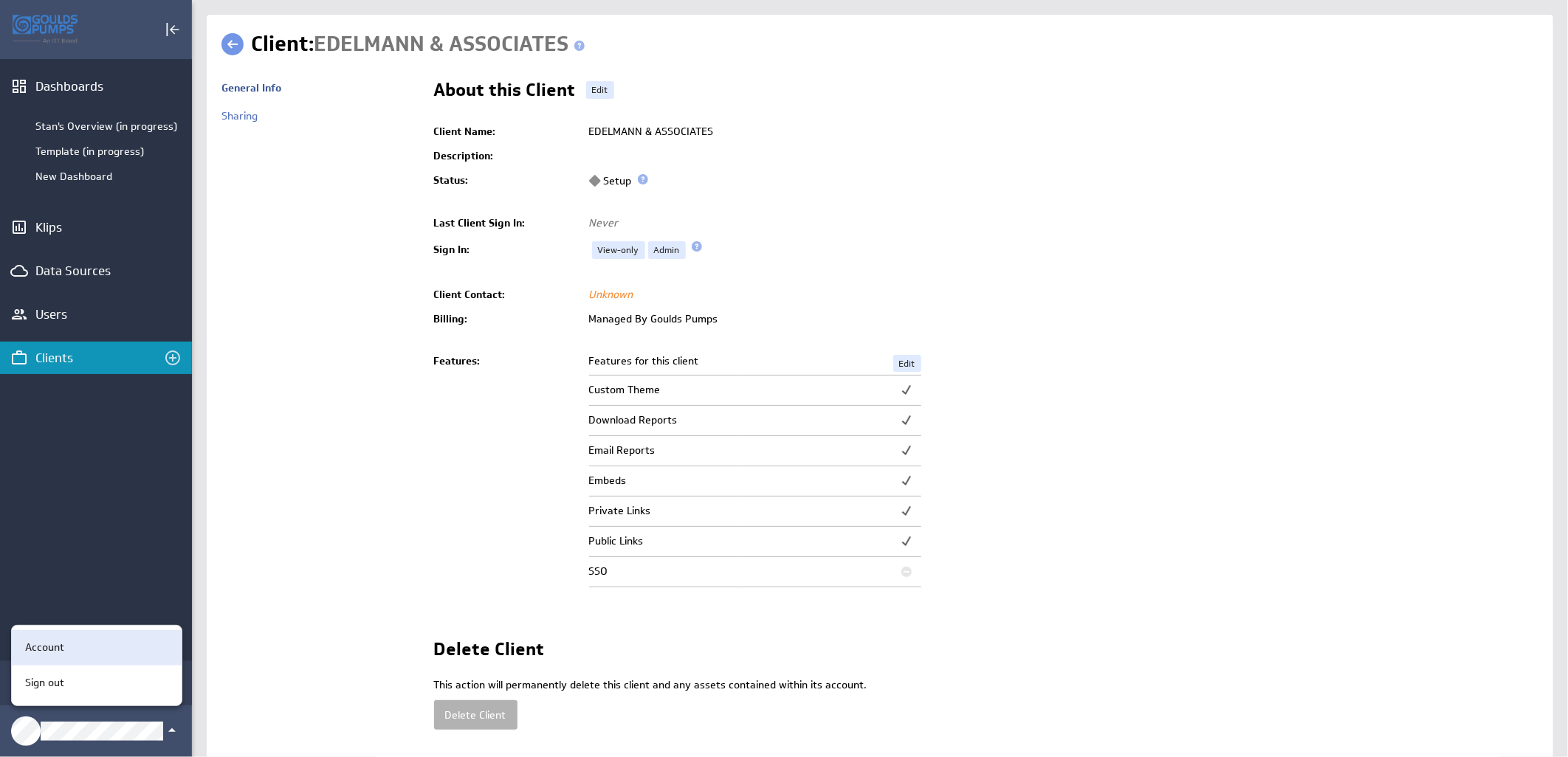
click at [103, 653] on div "Account" at bounding box center [94, 647] width 150 height 15
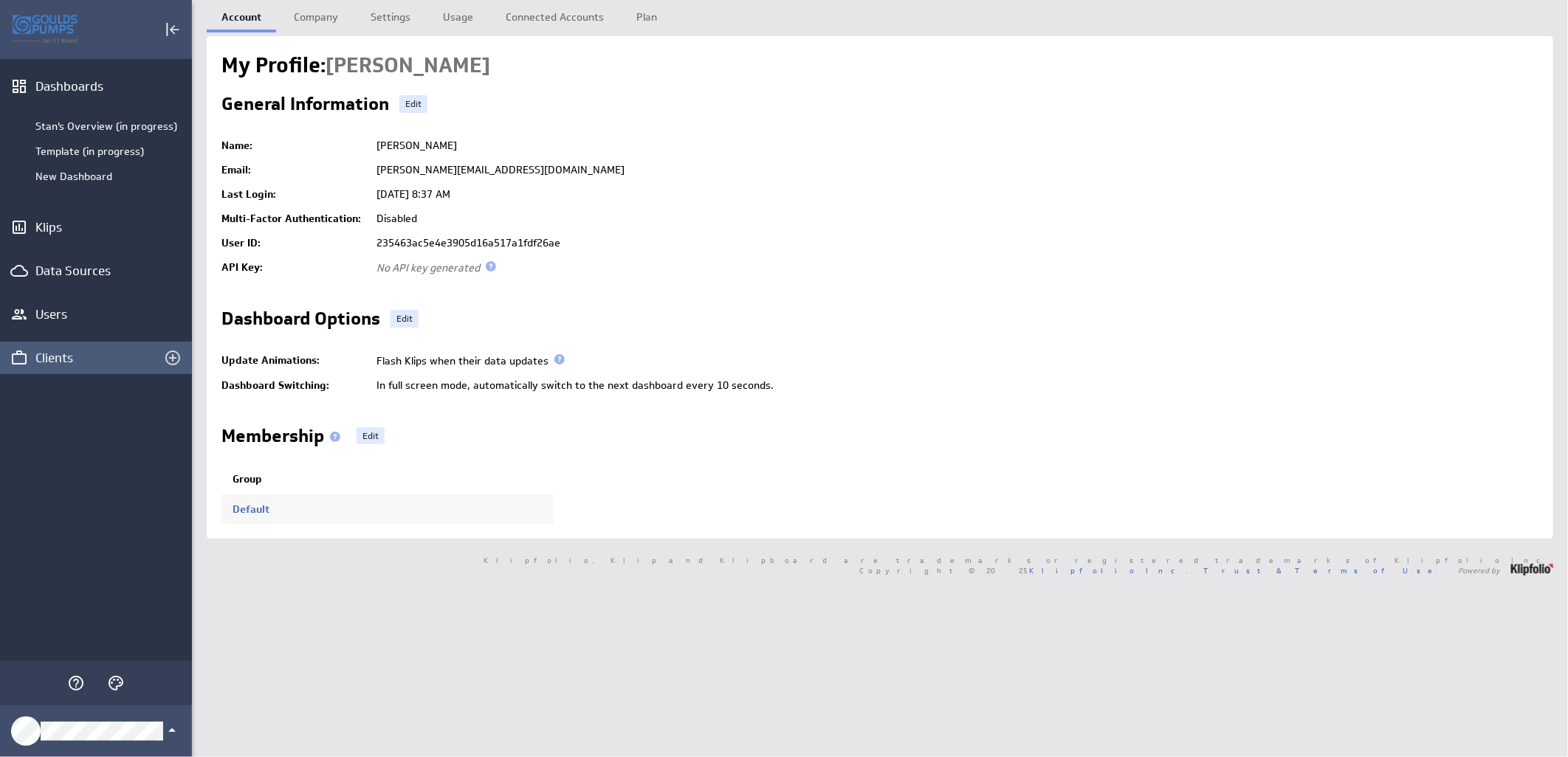
click at [65, 360] on div "Clients" at bounding box center [96, 358] width 121 height 16
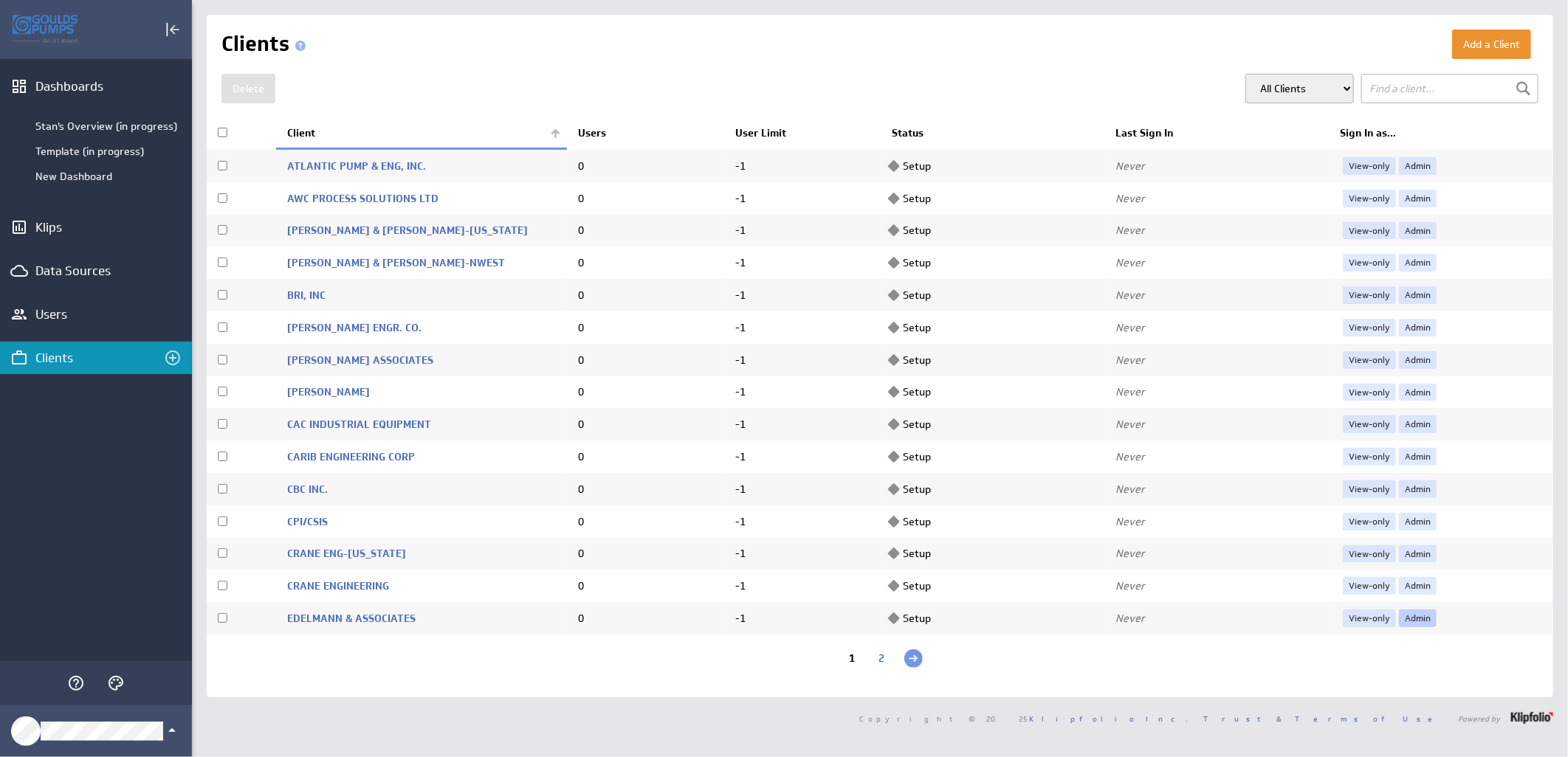
click at [1398, 617] on link "Admin" at bounding box center [1417, 618] width 38 height 18
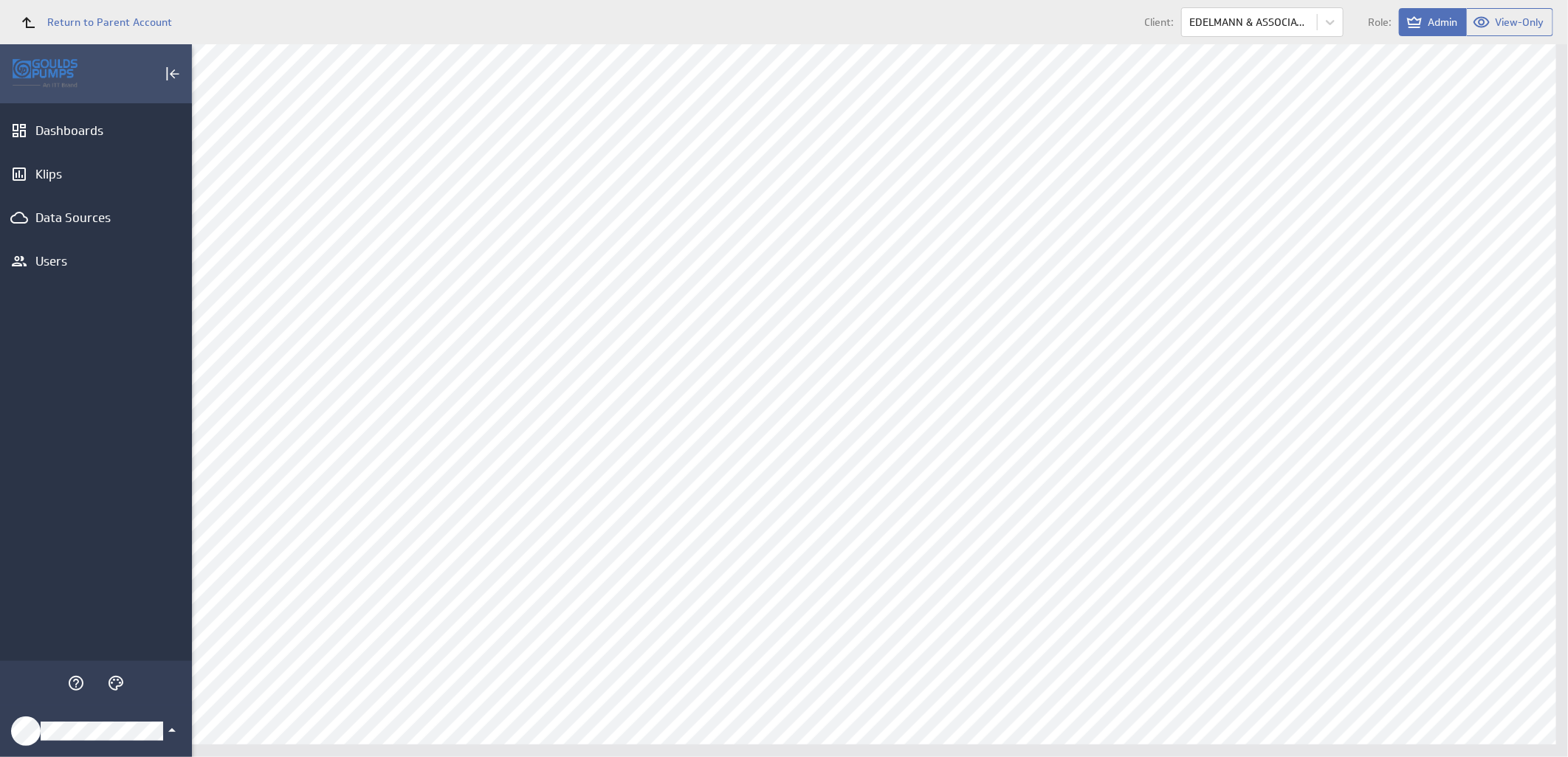
click at [174, 734] on icon "Klipfolio Account" at bounding box center [171, 730] width 18 height 18
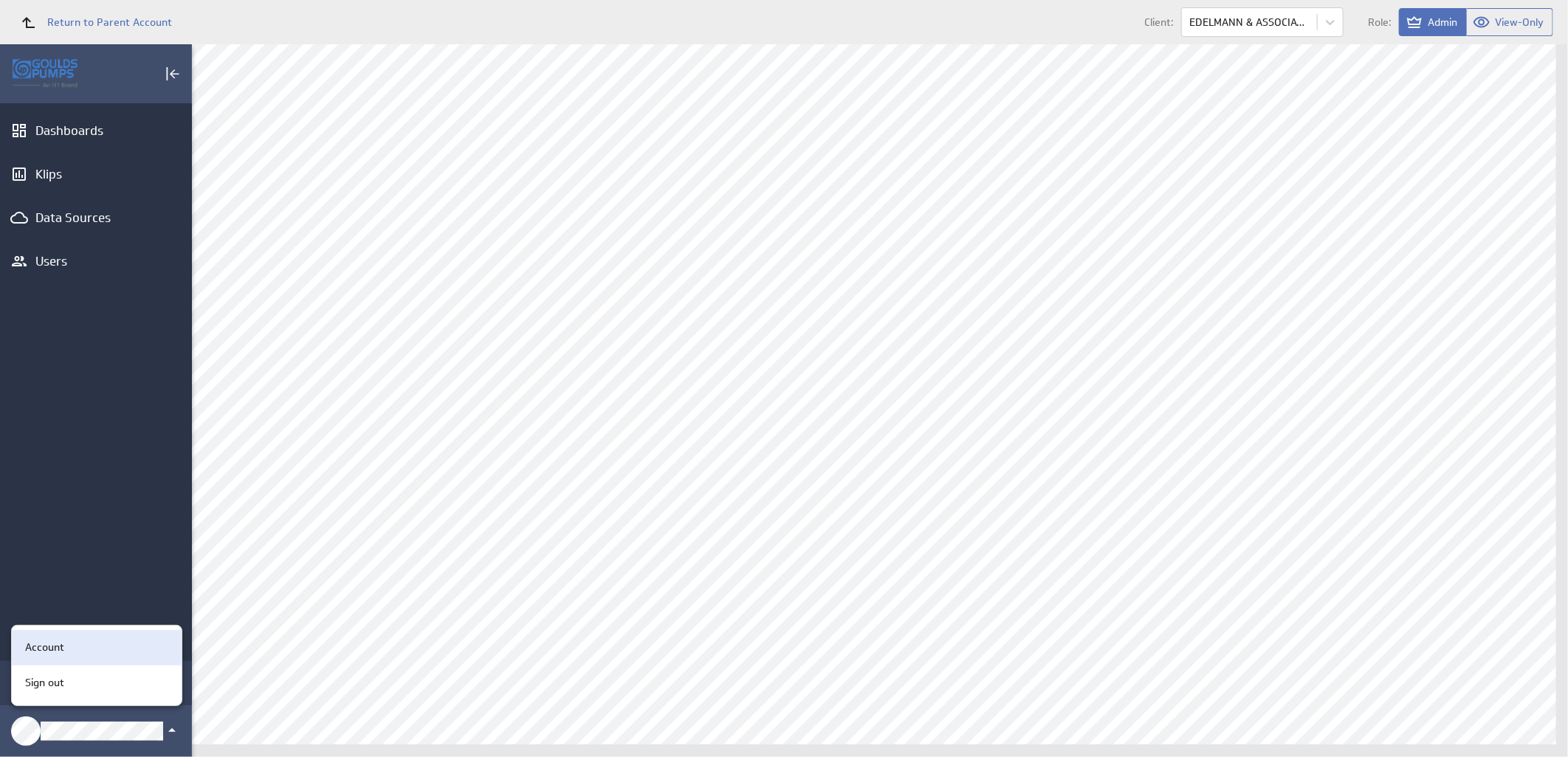
click at [98, 643] on div "Account" at bounding box center [94, 647] width 150 height 15
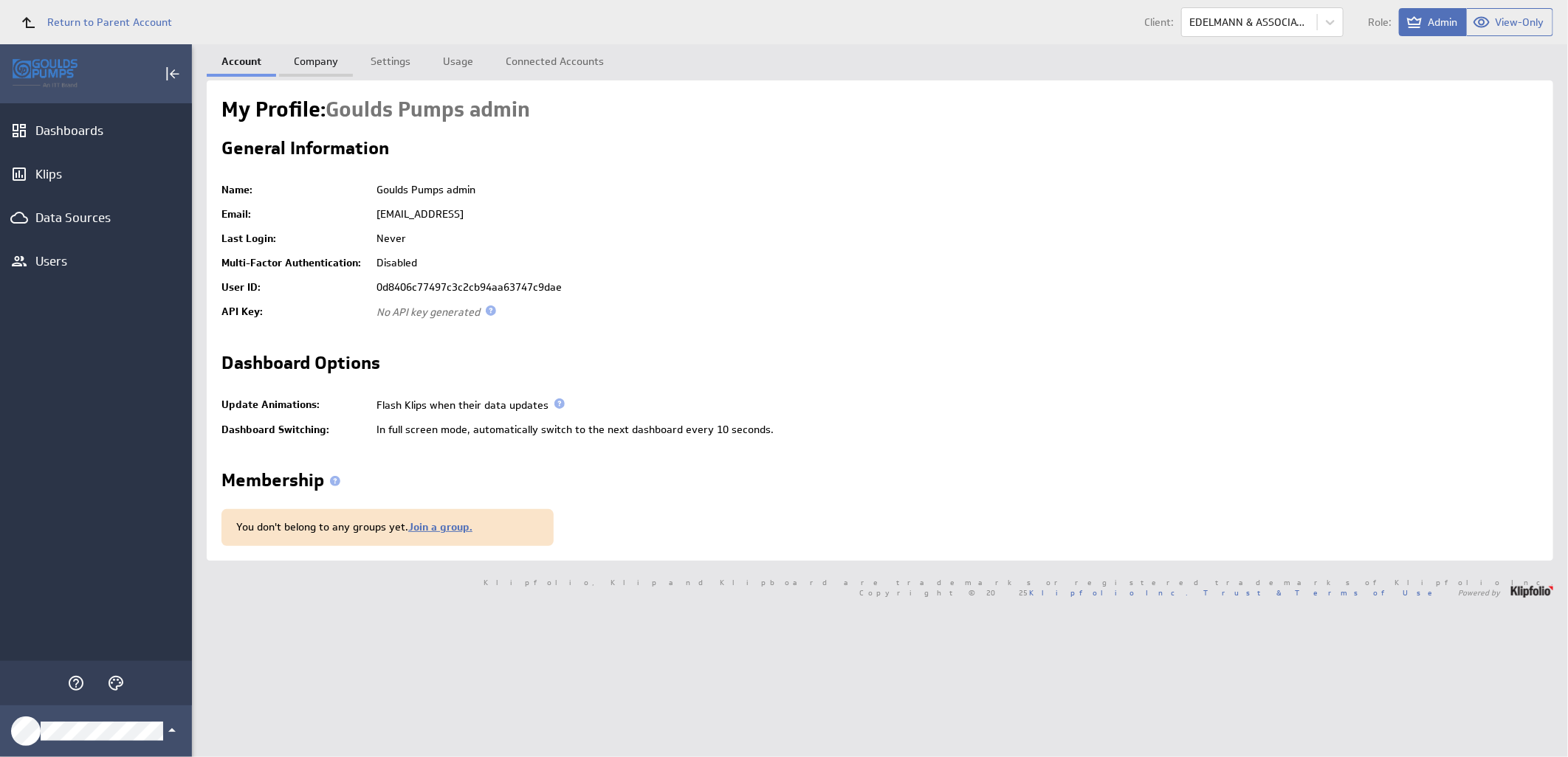
click at [308, 55] on link "Company" at bounding box center [316, 59] width 74 height 29
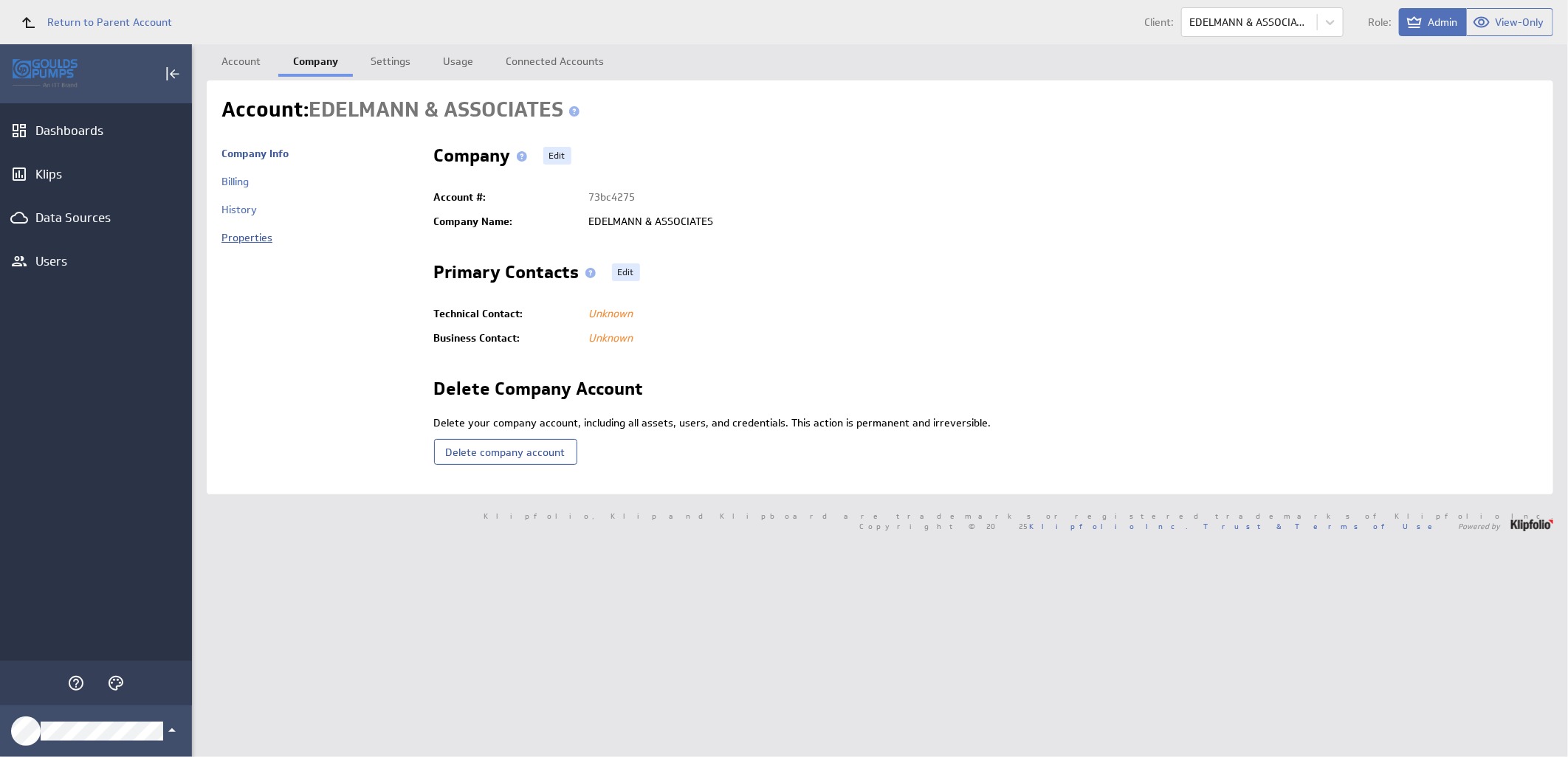
click at [242, 238] on link "Properties" at bounding box center [247, 238] width 51 height 13
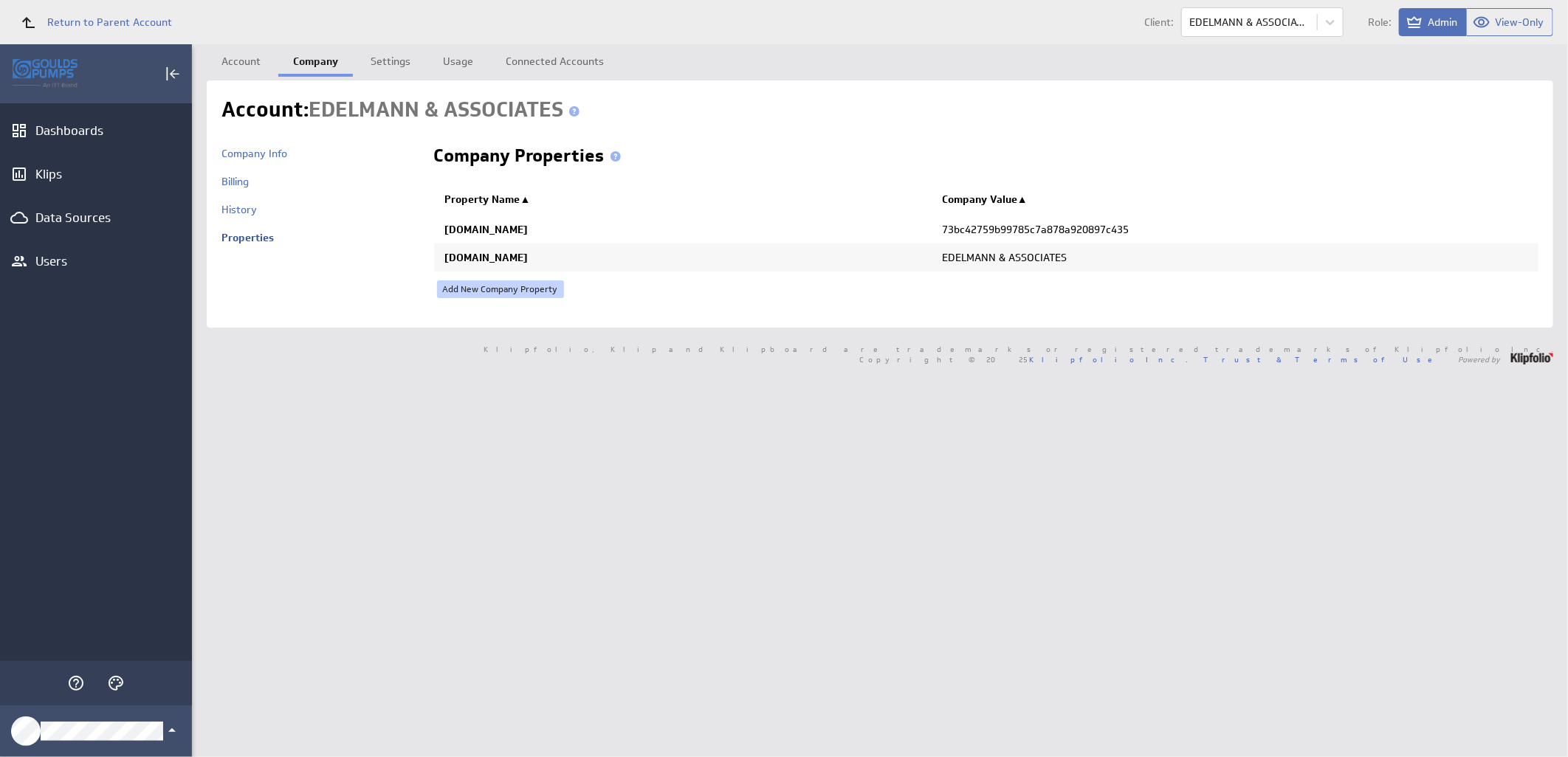
click at [536, 283] on link "Add New Company Property" at bounding box center [500, 289] width 127 height 18
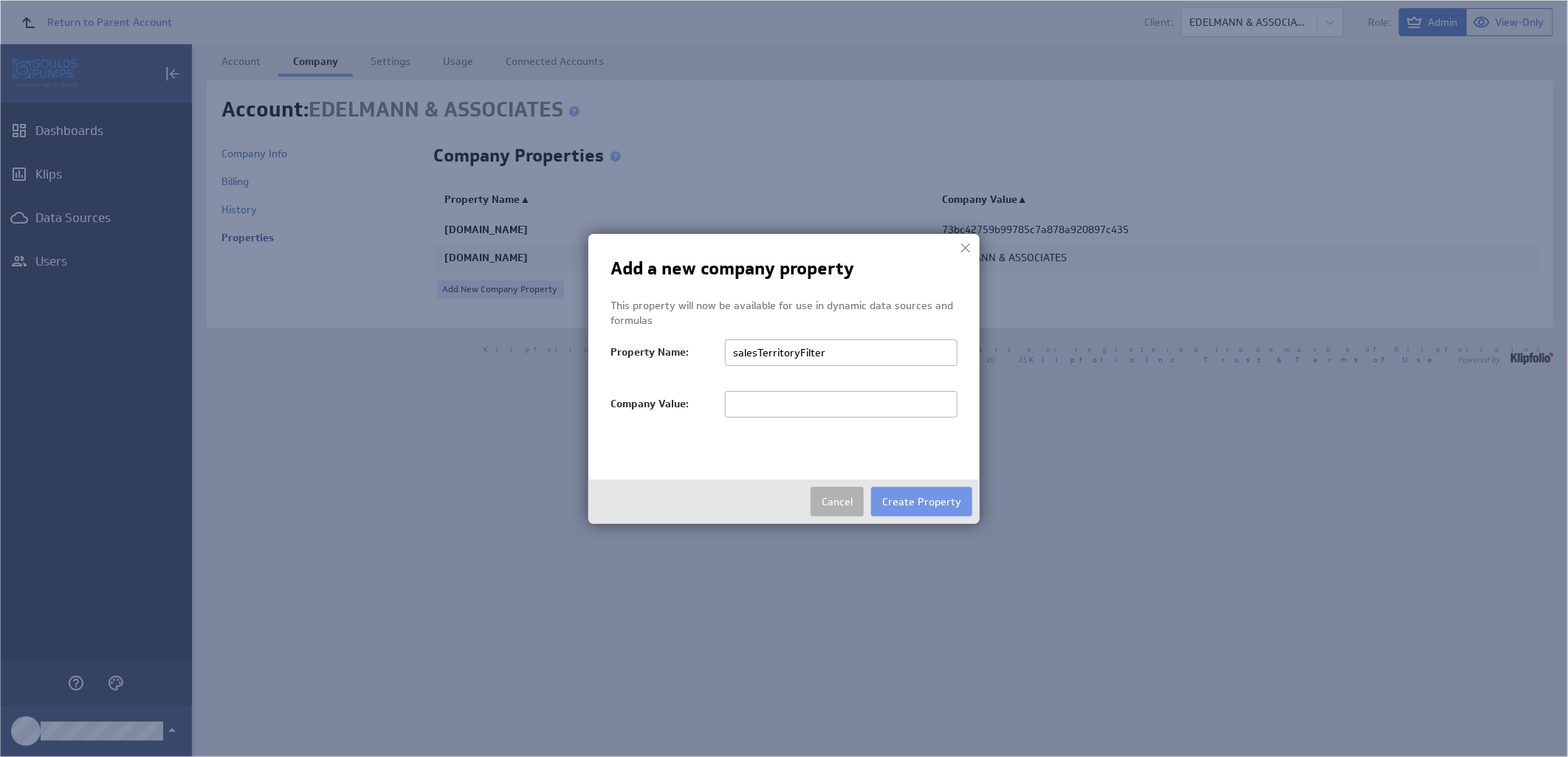
type input "salesTerritoryFilter"
click at [751, 399] on input "text" at bounding box center [841, 405] width 233 height 27
paste input "EDELMANN & ASSOCIATES"
type input "EDELMANN & ASSOCIATES"
click at [923, 497] on button "Create Property" at bounding box center [922, 501] width 101 height 29
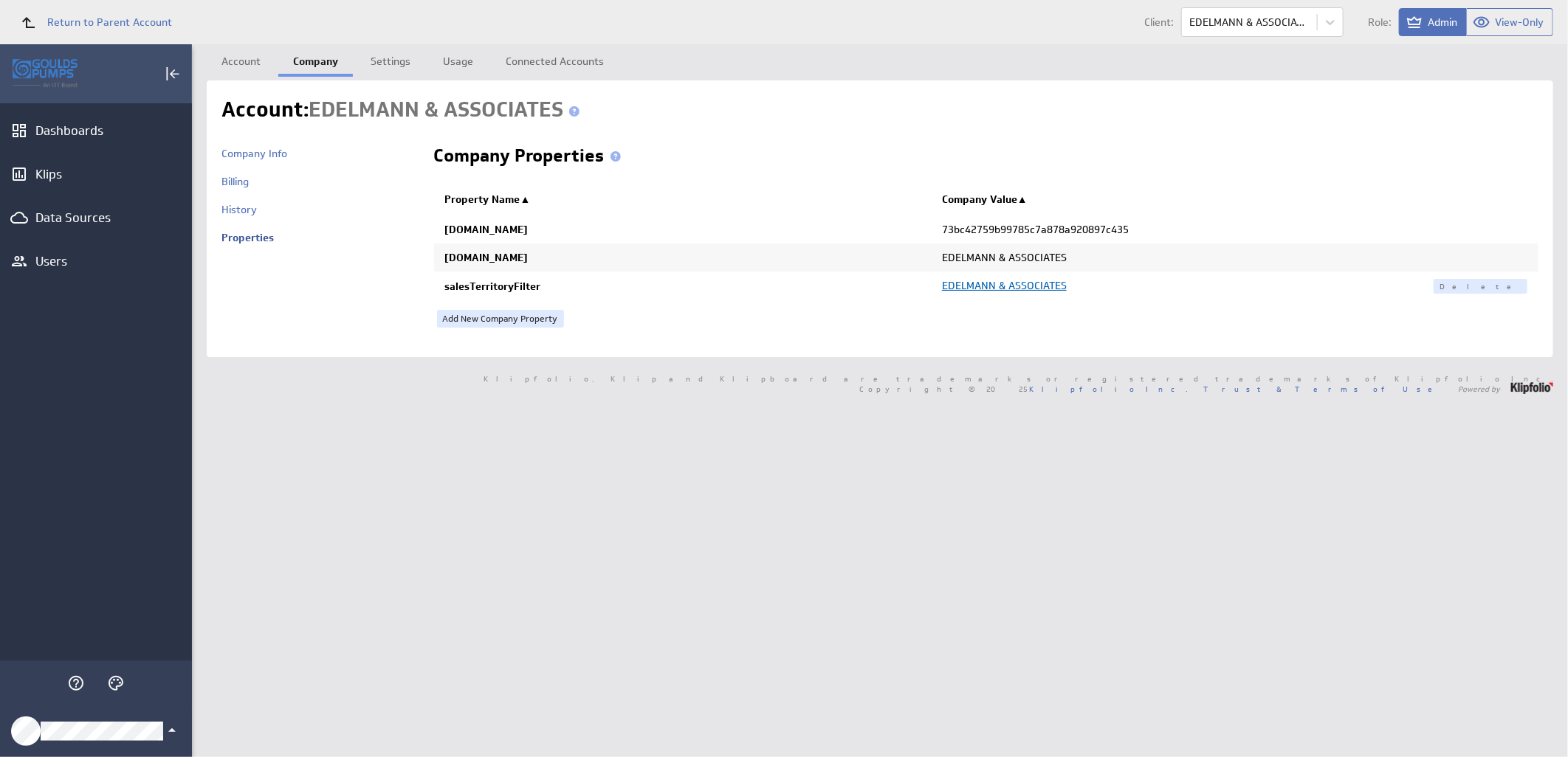
click at [170, 728] on icon "Klipfolio Account" at bounding box center [171, 730] width 18 height 18
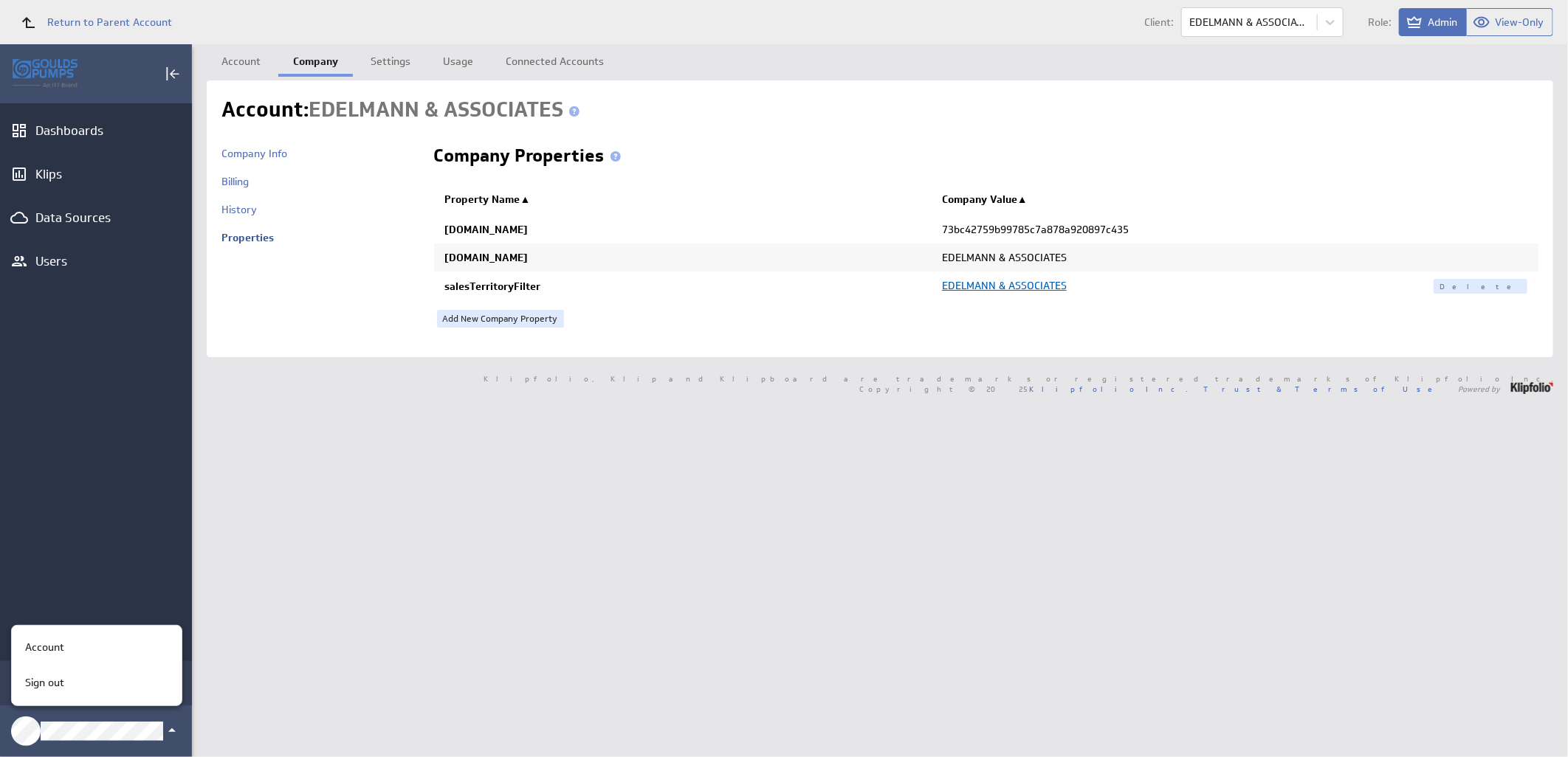
click at [127, 18] on div at bounding box center [784, 378] width 1568 height 757
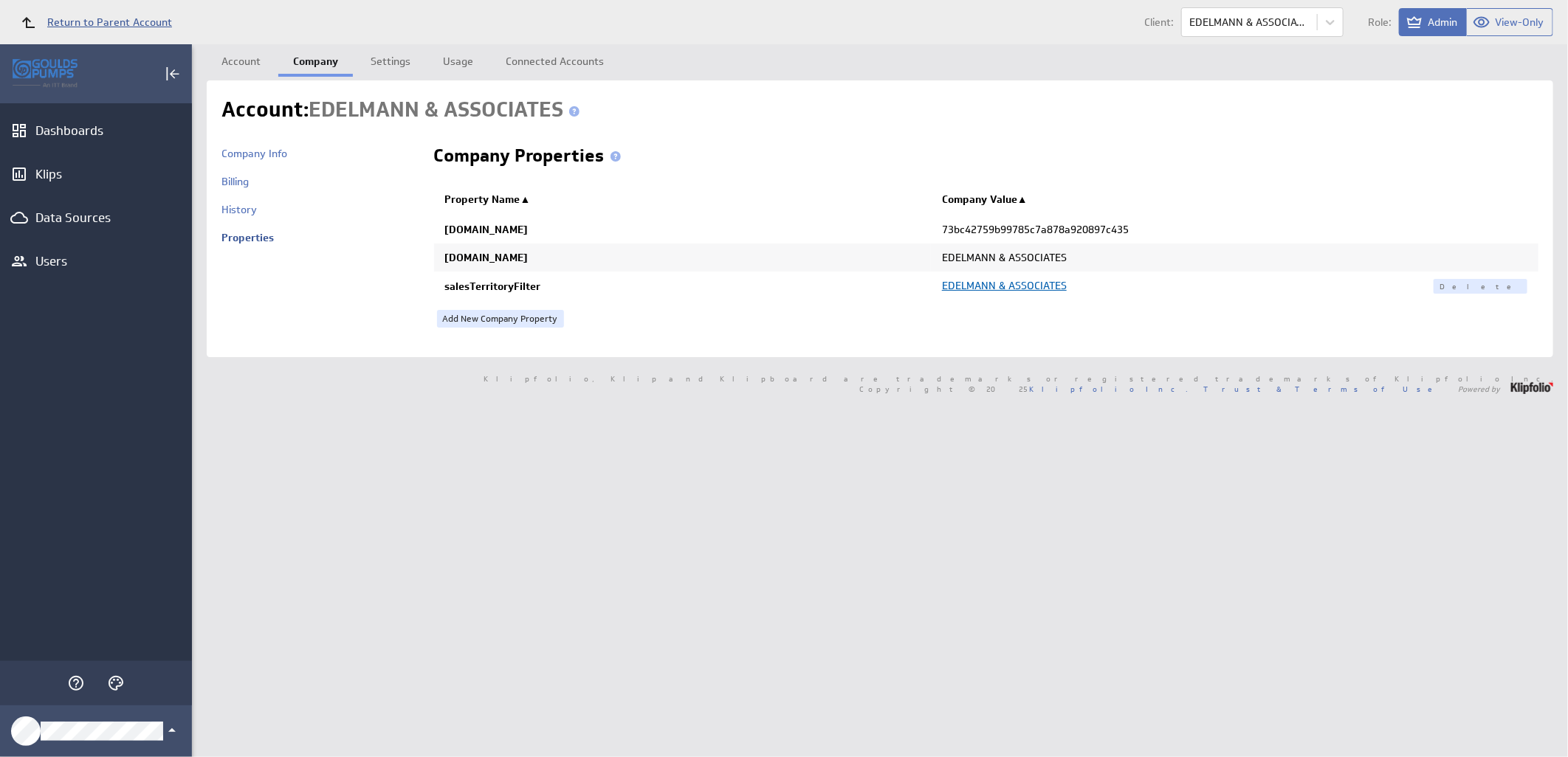
click at [127, 18] on span "Return to Parent Account" at bounding box center [109, 22] width 125 height 10
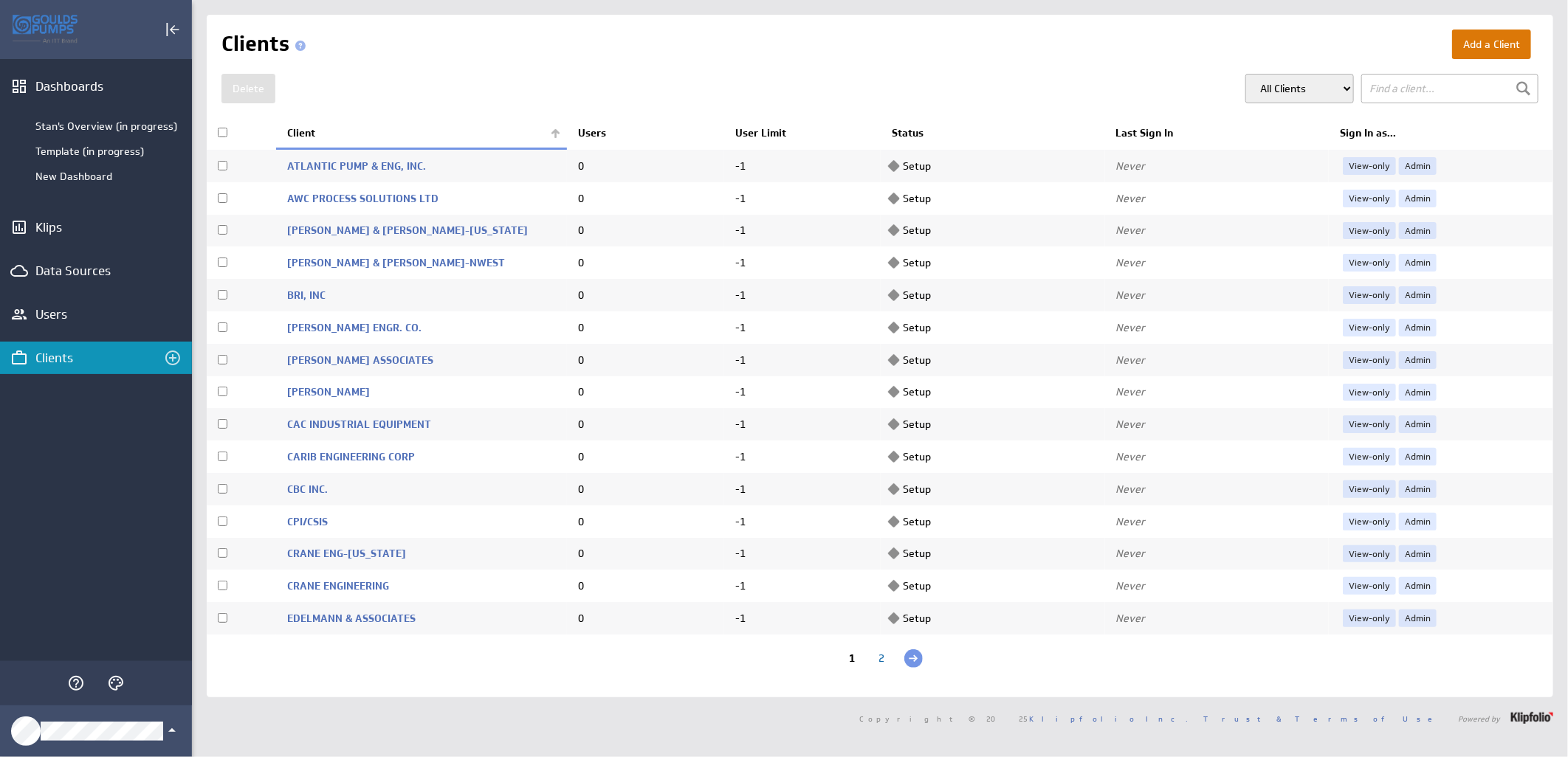
click at [1482, 38] on button "Add a Client" at bounding box center [1492, 44] width 79 height 29
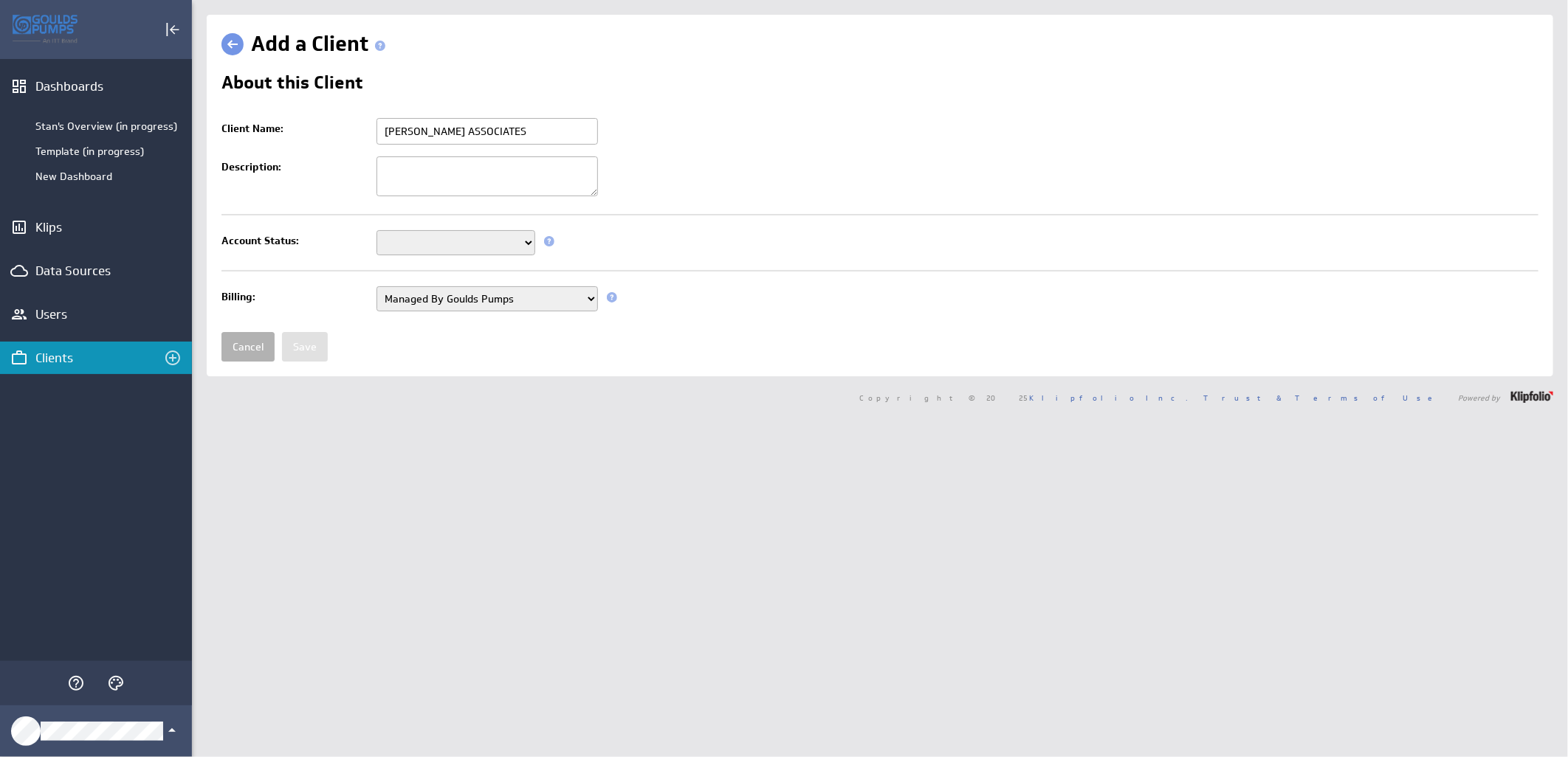
type input "[PERSON_NAME] ASSOCIATES"
click at [480, 243] on select "Setup Mode Trial Active Disabled" at bounding box center [455, 243] width 159 height 25
select select "7"
click at [376, 232] on select "Setup Mode Trial Active Disabled" at bounding box center [455, 243] width 159 height 25
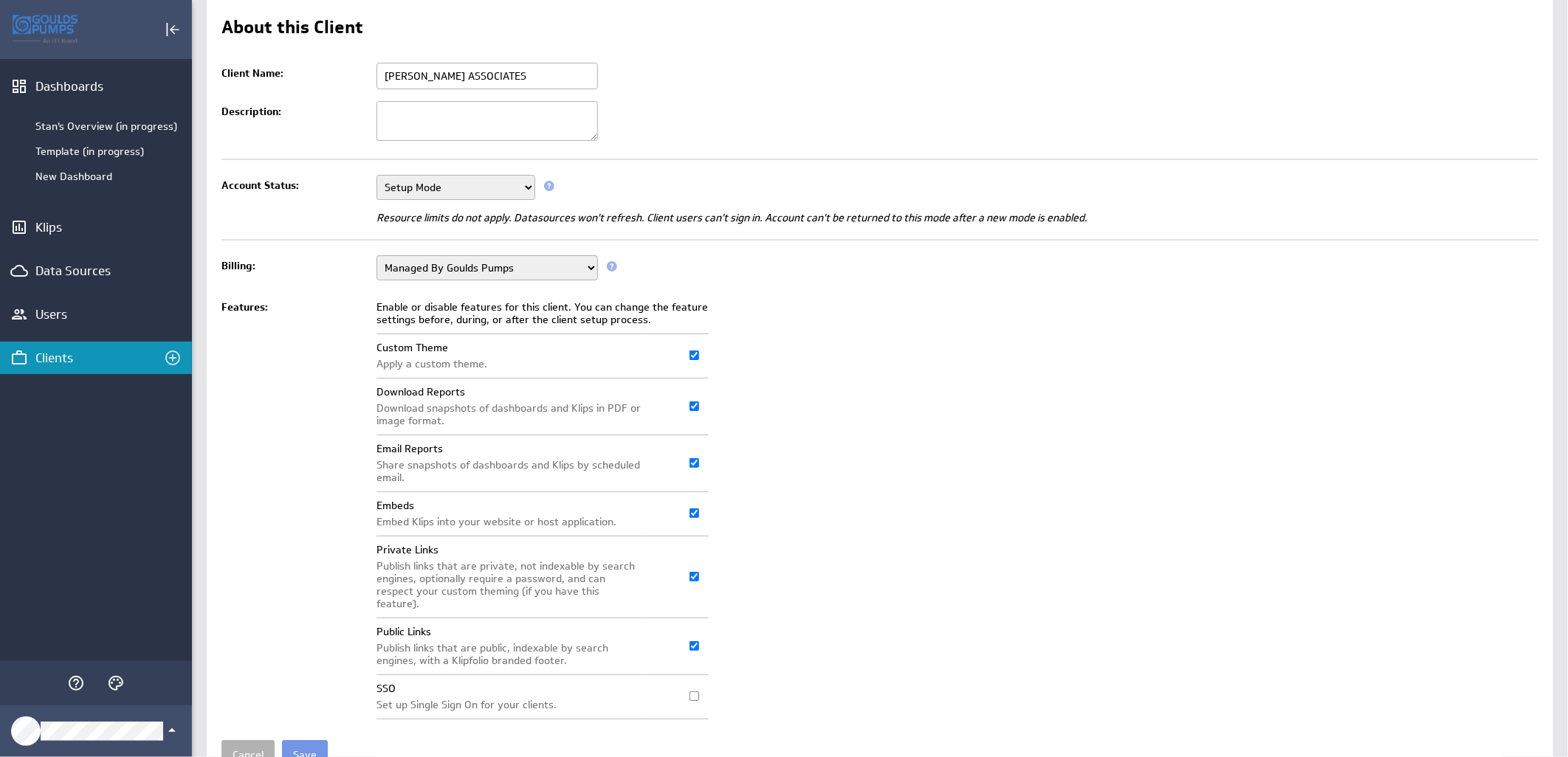
scroll to position [113, 0]
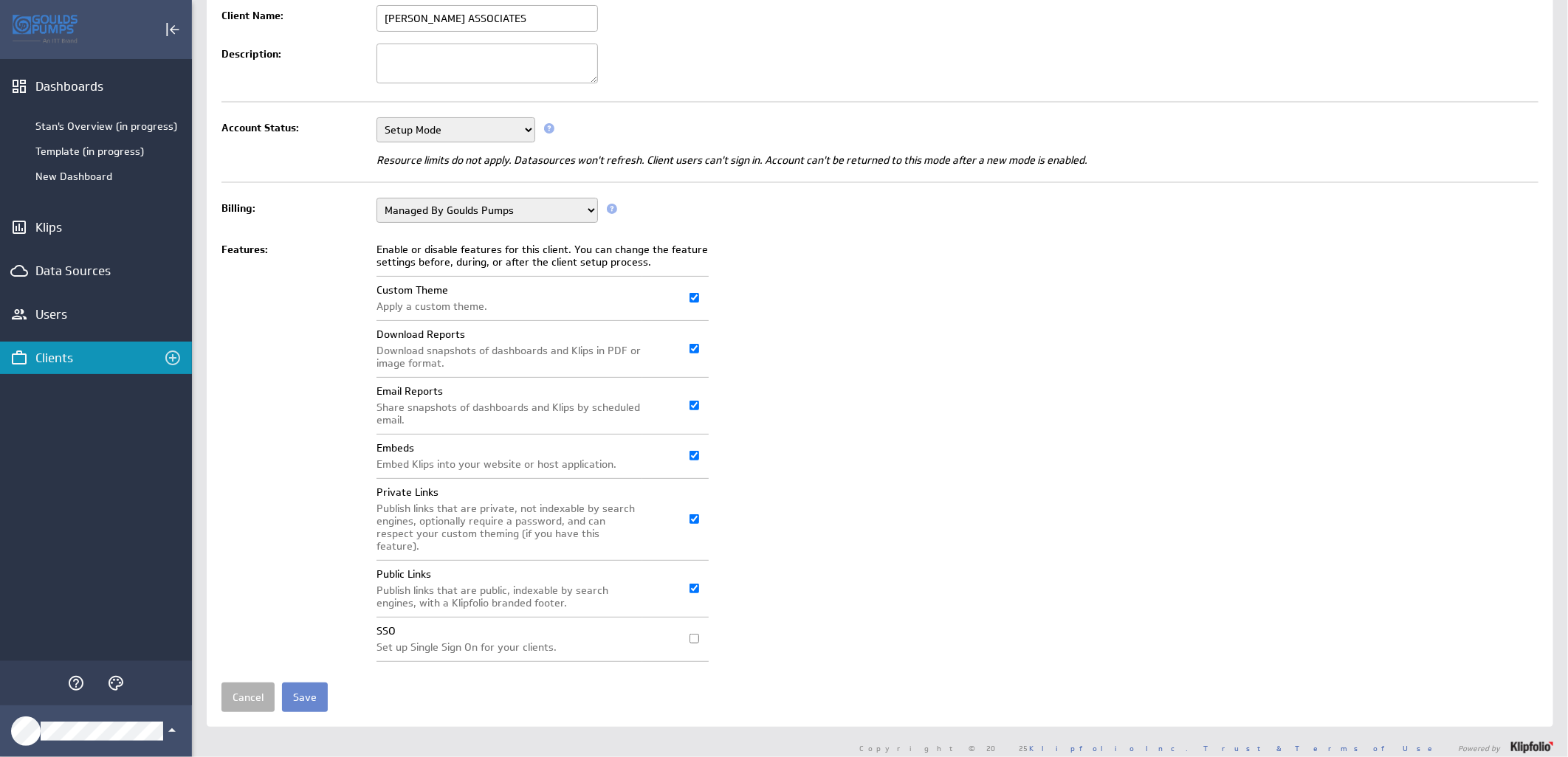
click at [294, 687] on input "Save" at bounding box center [305, 697] width 46 height 29
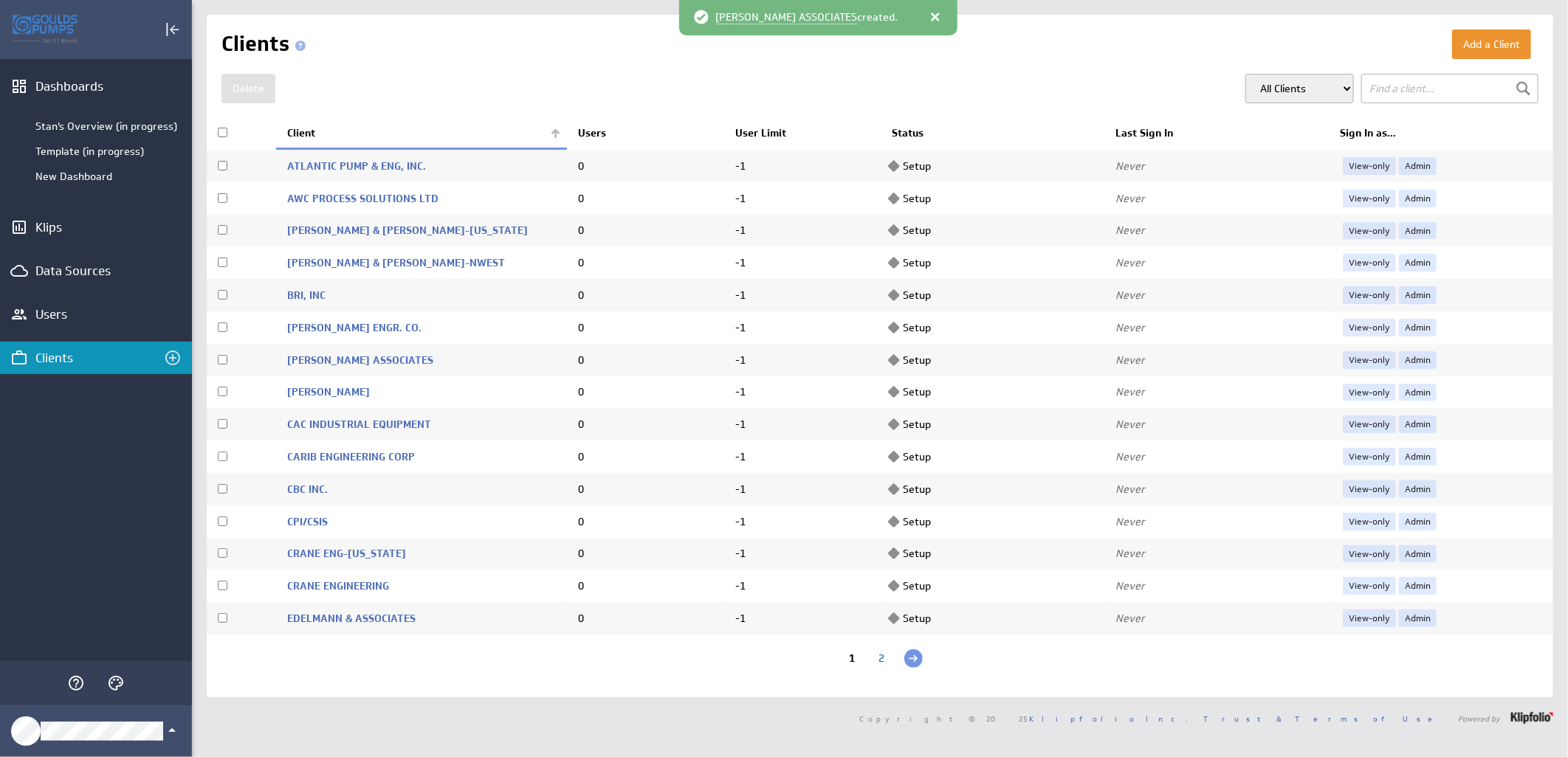
click at [872, 661] on div "2" at bounding box center [881, 660] width 29 height 14
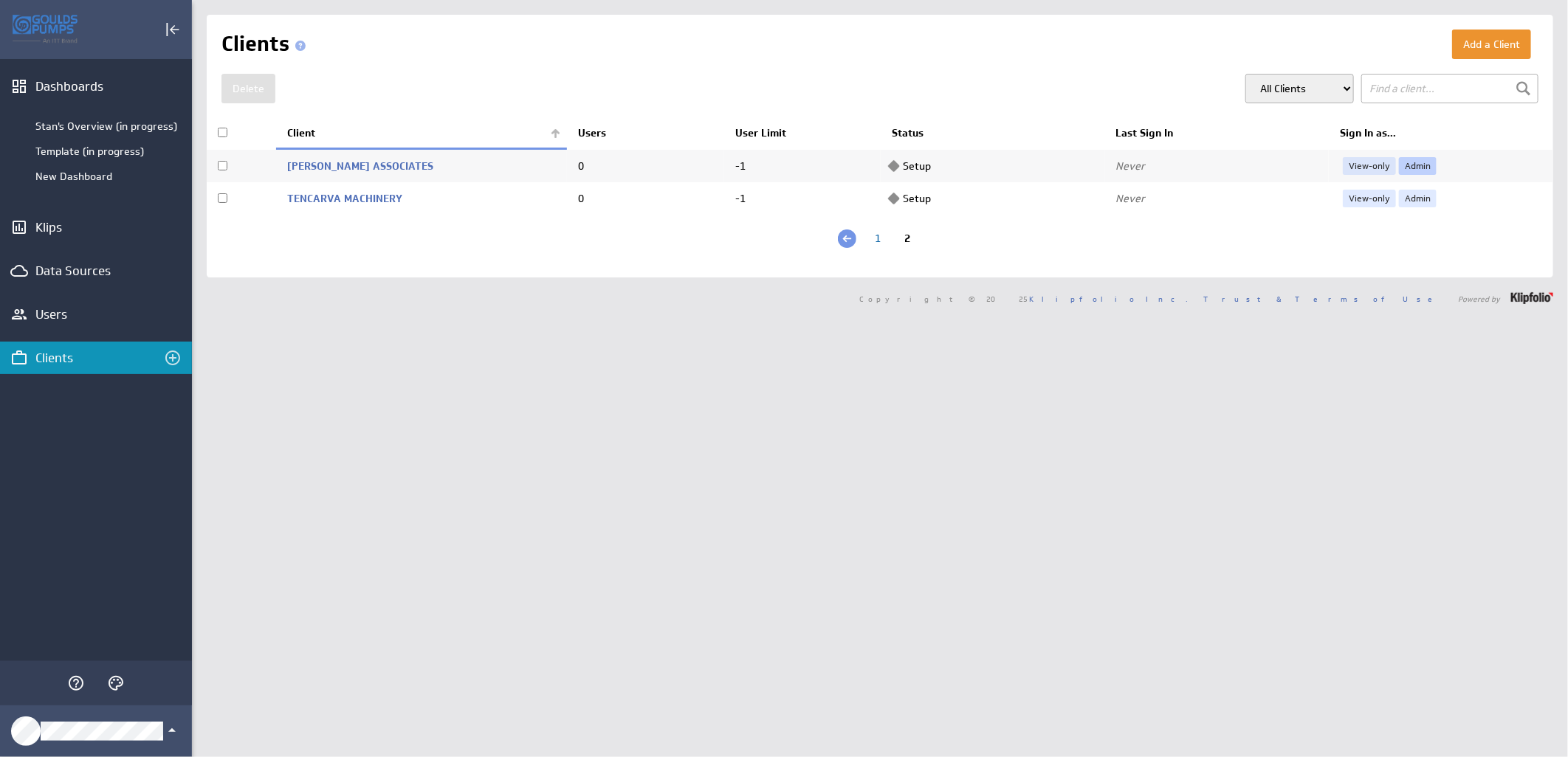
click at [1413, 158] on link "Admin" at bounding box center [1417, 165] width 38 height 18
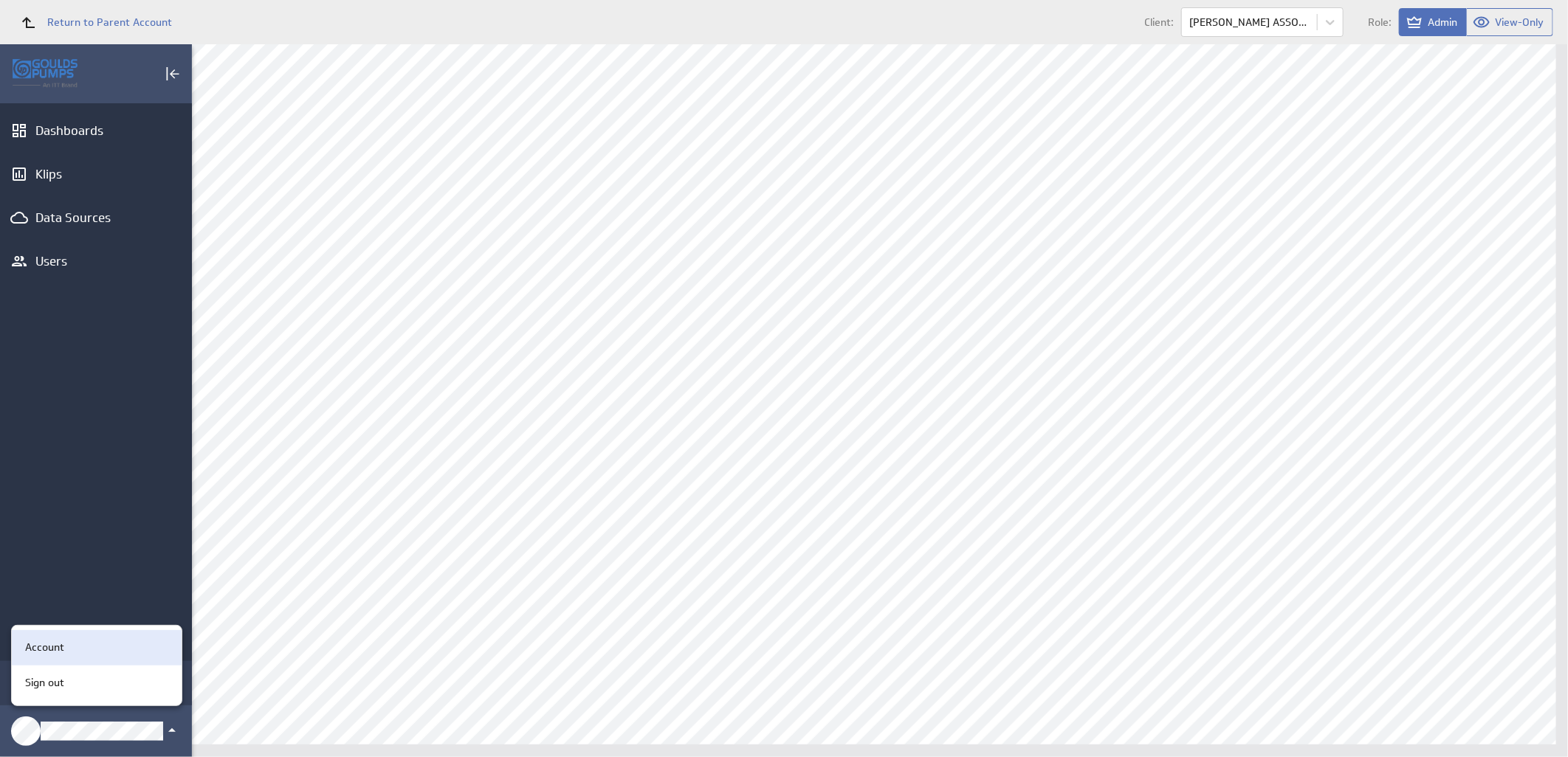
click at [62, 645] on p "Account" at bounding box center [44, 647] width 39 height 15
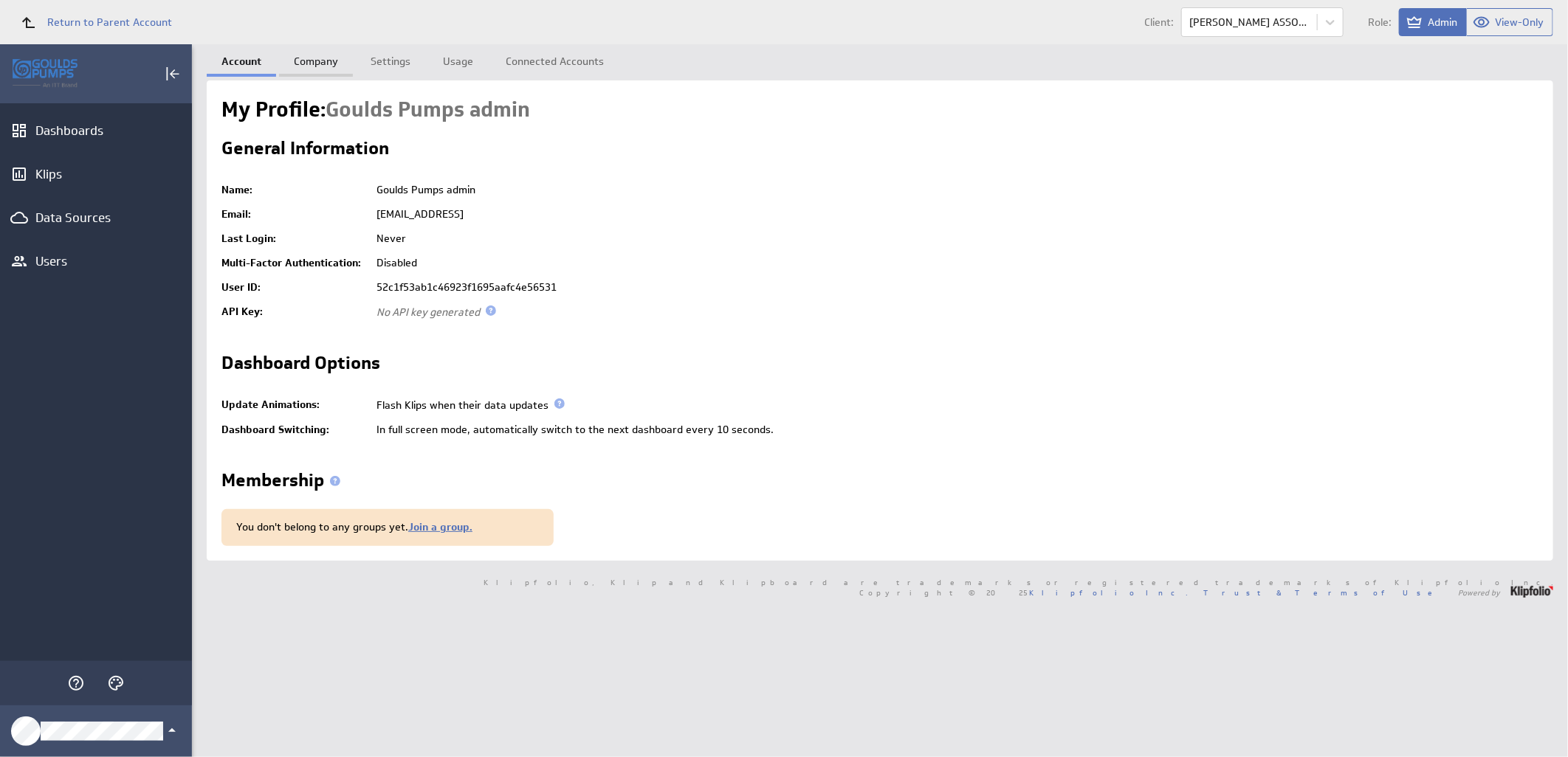
click at [333, 54] on link "Company" at bounding box center [316, 59] width 74 height 29
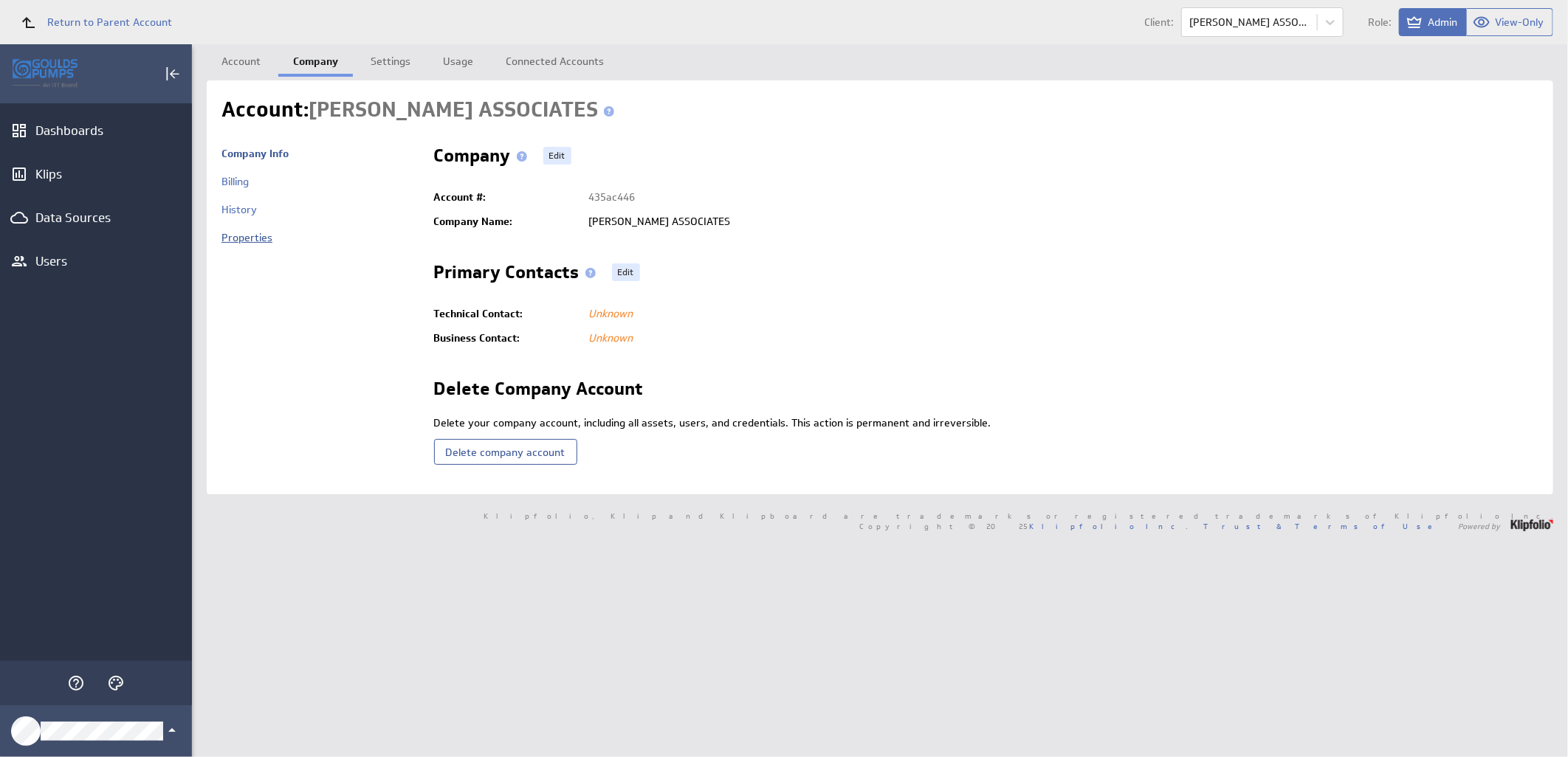
click at [253, 238] on link "Properties" at bounding box center [247, 238] width 51 height 13
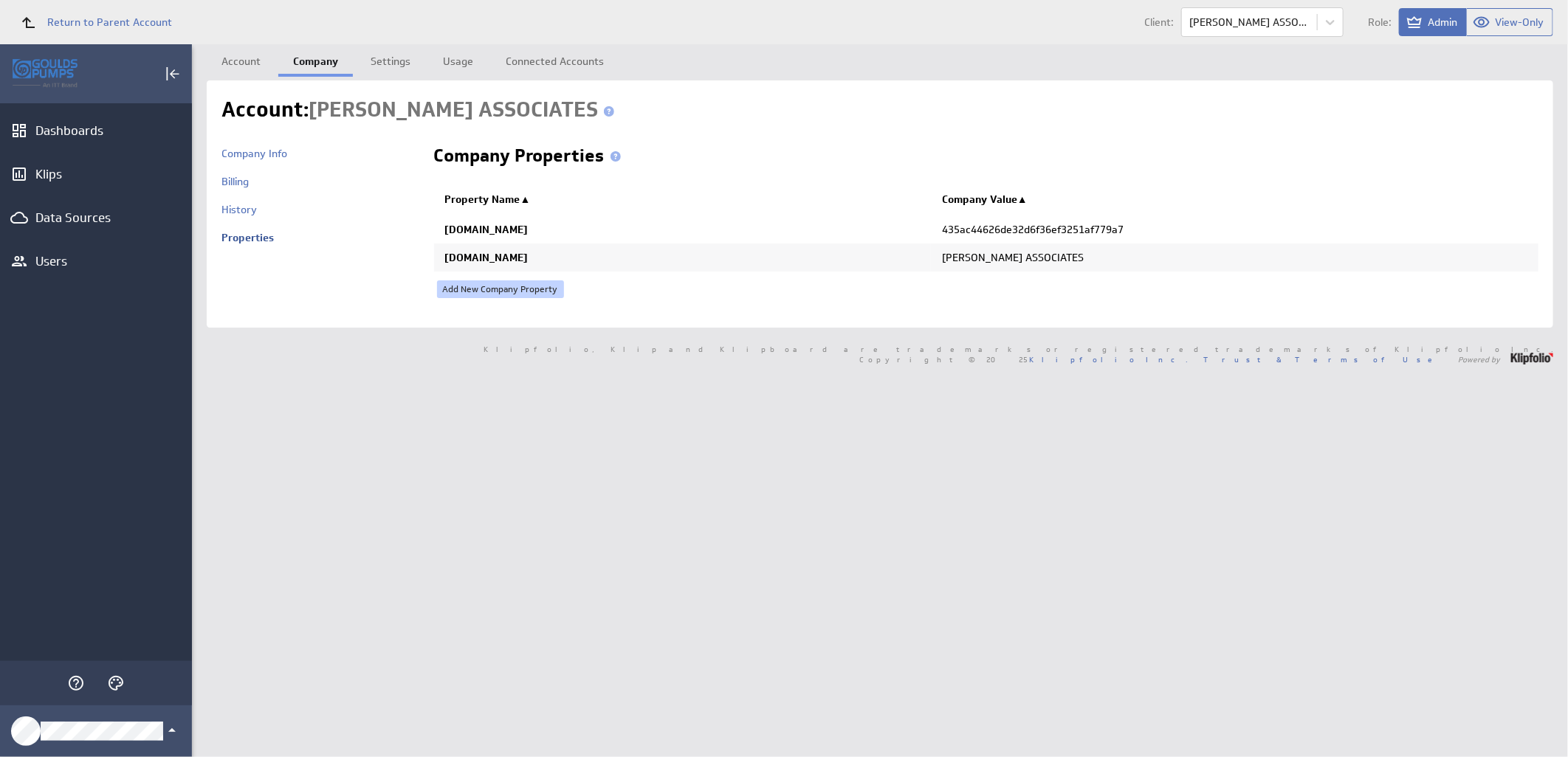
click at [477, 290] on link "Add New Company Property" at bounding box center [500, 289] width 127 height 18
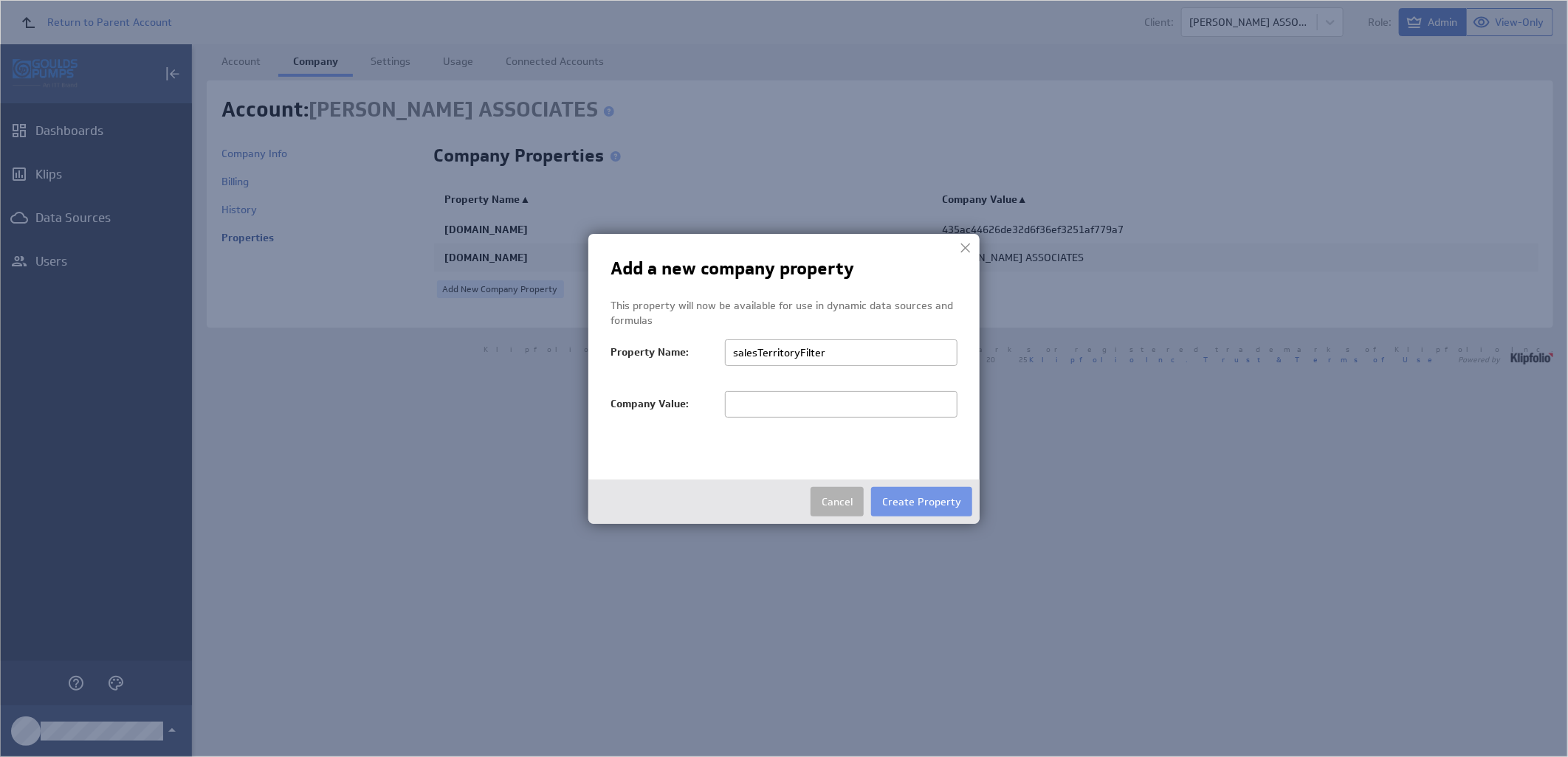
type input "salesTerritoryFilter"
click at [797, 407] on input "text" at bounding box center [841, 405] width 233 height 27
paste input "[PERSON_NAME] ASSOCIATES"
type input "[PERSON_NAME] ASSOCIATES"
click at [911, 508] on button "Create Property" at bounding box center [922, 501] width 101 height 29
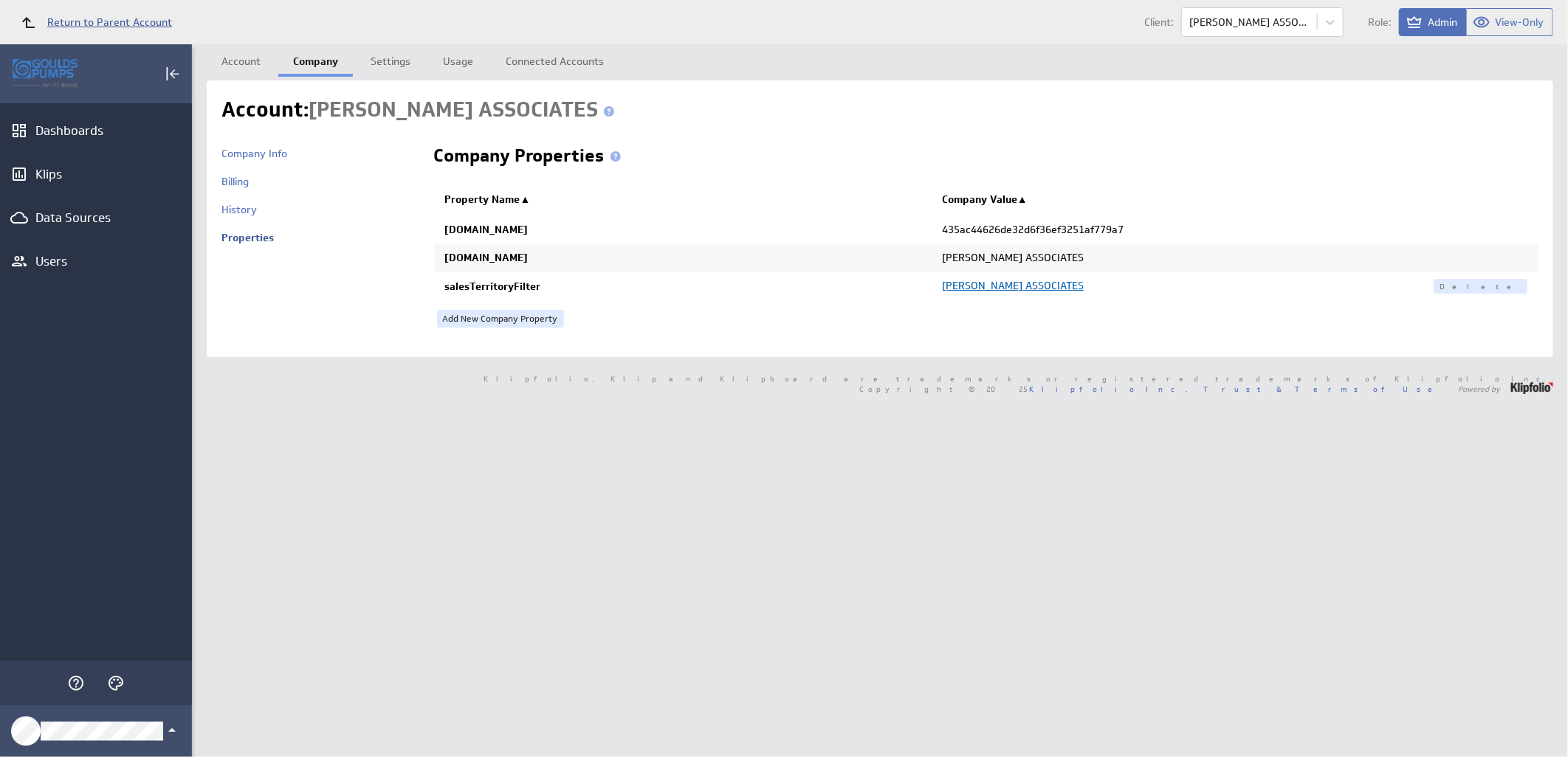
click at [93, 21] on span "Return to Parent Account" at bounding box center [109, 22] width 125 height 10
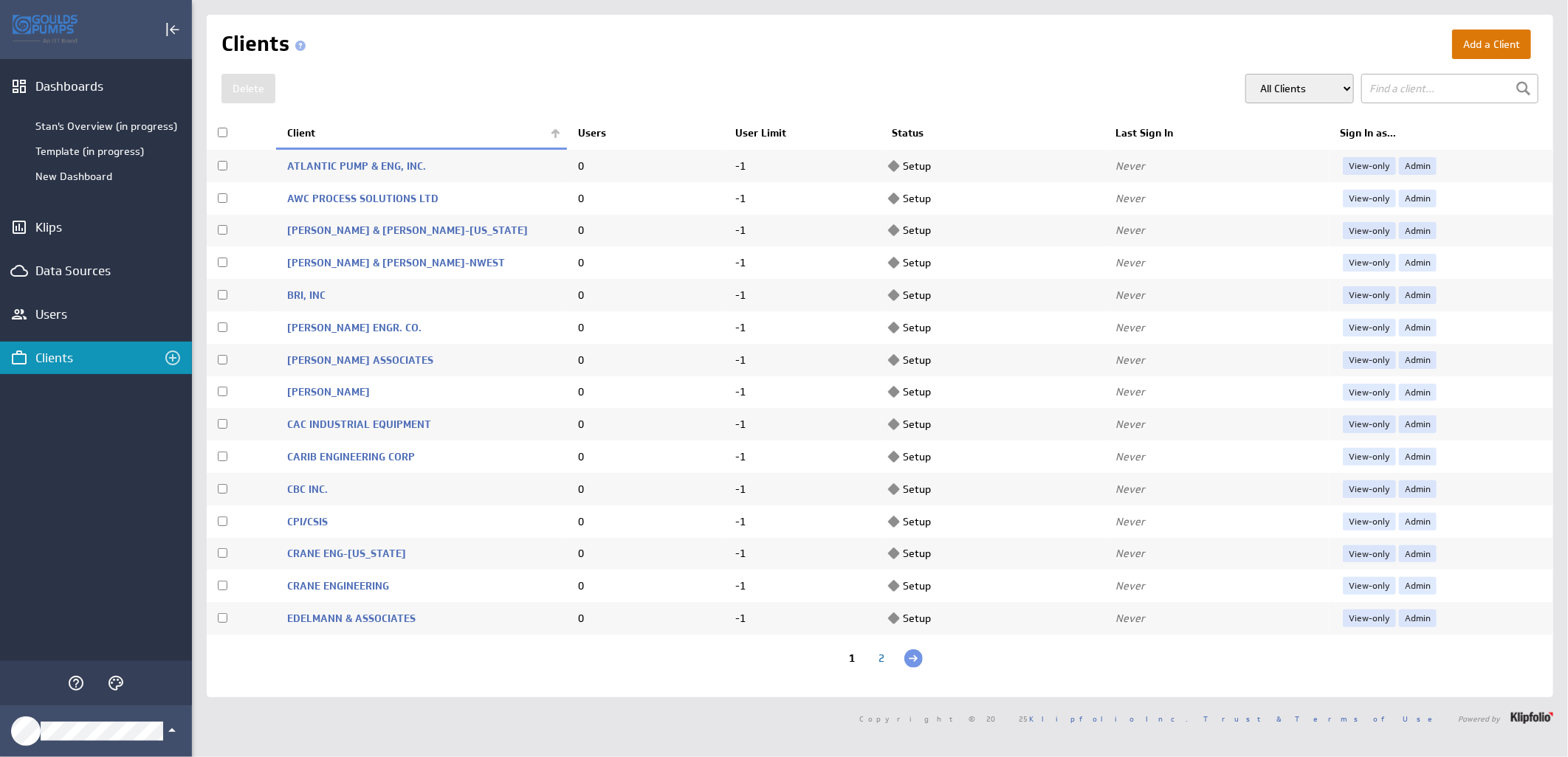
click at [1457, 39] on button "Add a Client" at bounding box center [1492, 44] width 79 height 29
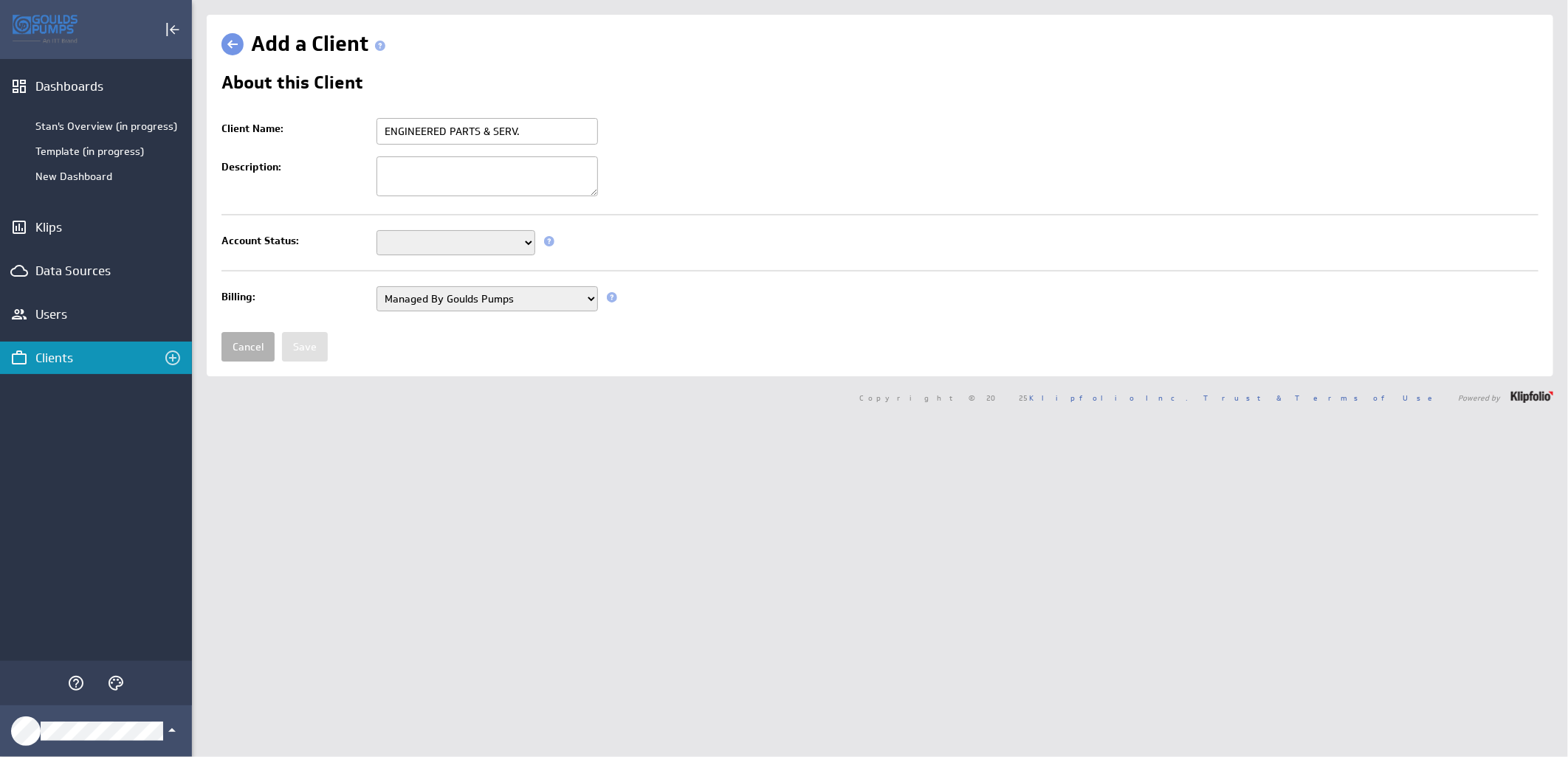
type input "ENGINEERED PARTS & SERV."
click at [468, 240] on select "Setup Mode Trial Active Disabled" at bounding box center [455, 243] width 159 height 25
select select "7"
click at [376, 232] on select "Setup Mode Trial Active Disabled" at bounding box center [455, 243] width 159 height 25
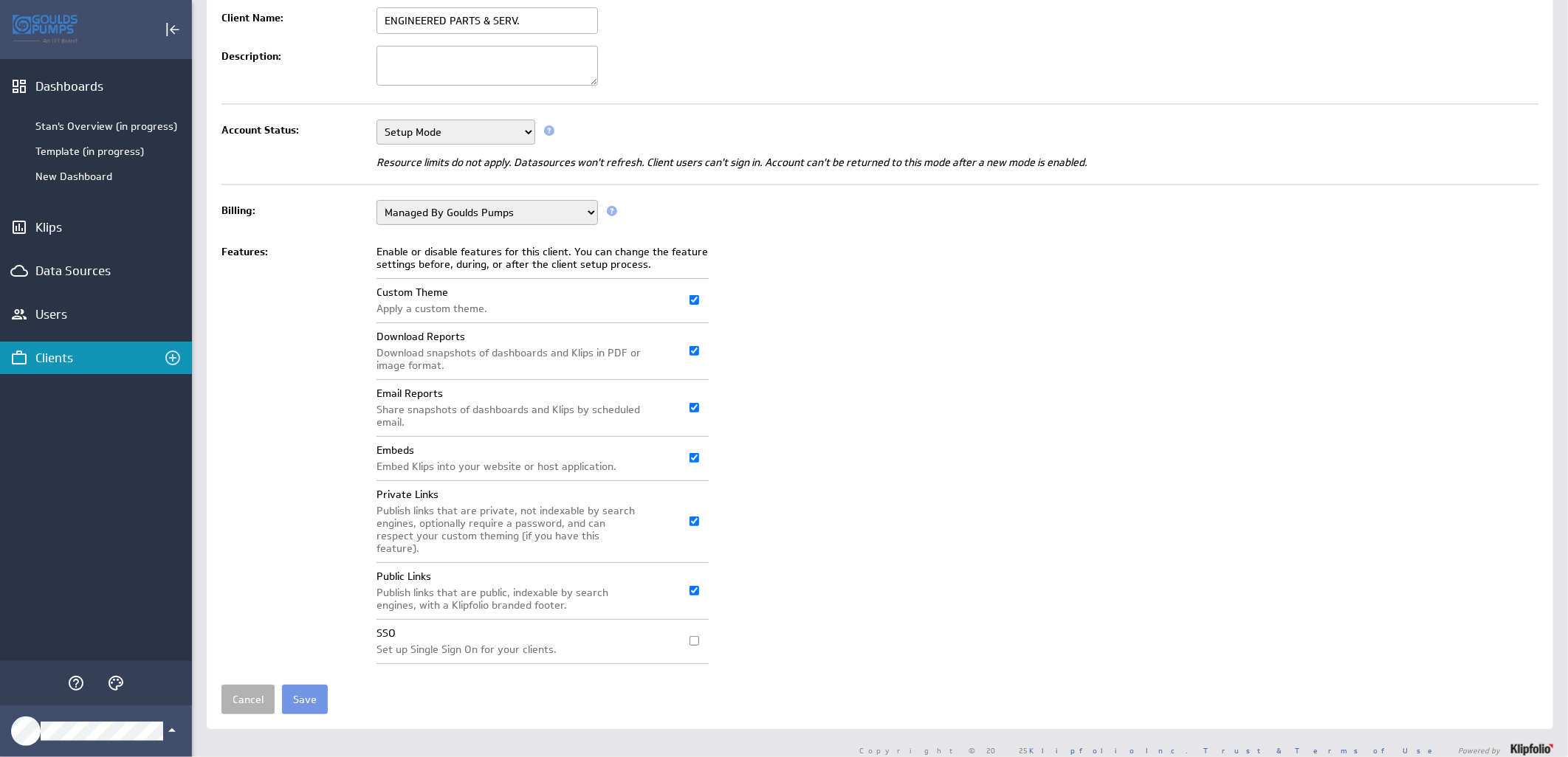
scroll to position [113, 0]
click at [303, 692] on input "Save" at bounding box center [305, 697] width 46 height 29
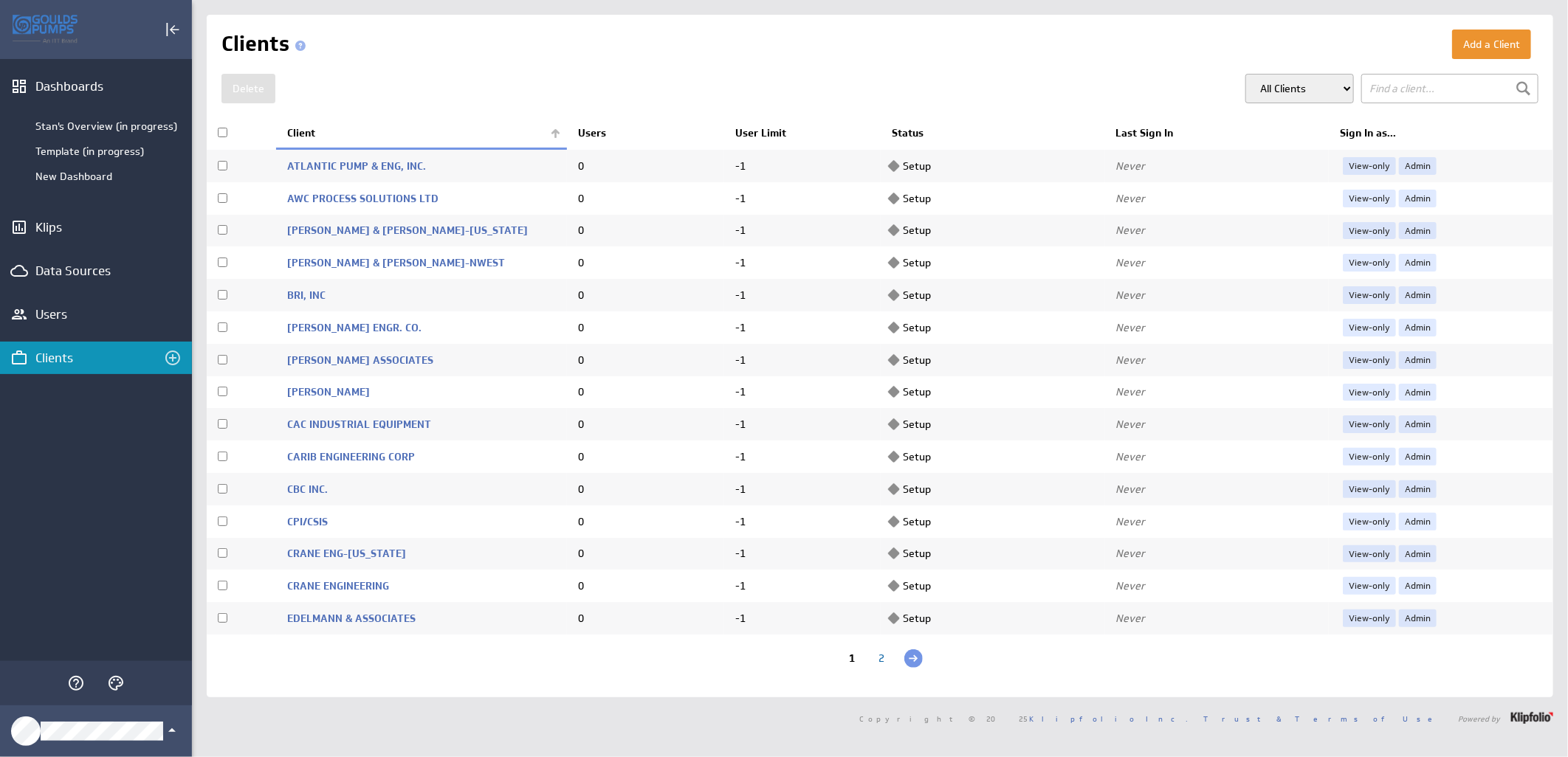
click at [874, 658] on div "2" at bounding box center [881, 660] width 29 height 14
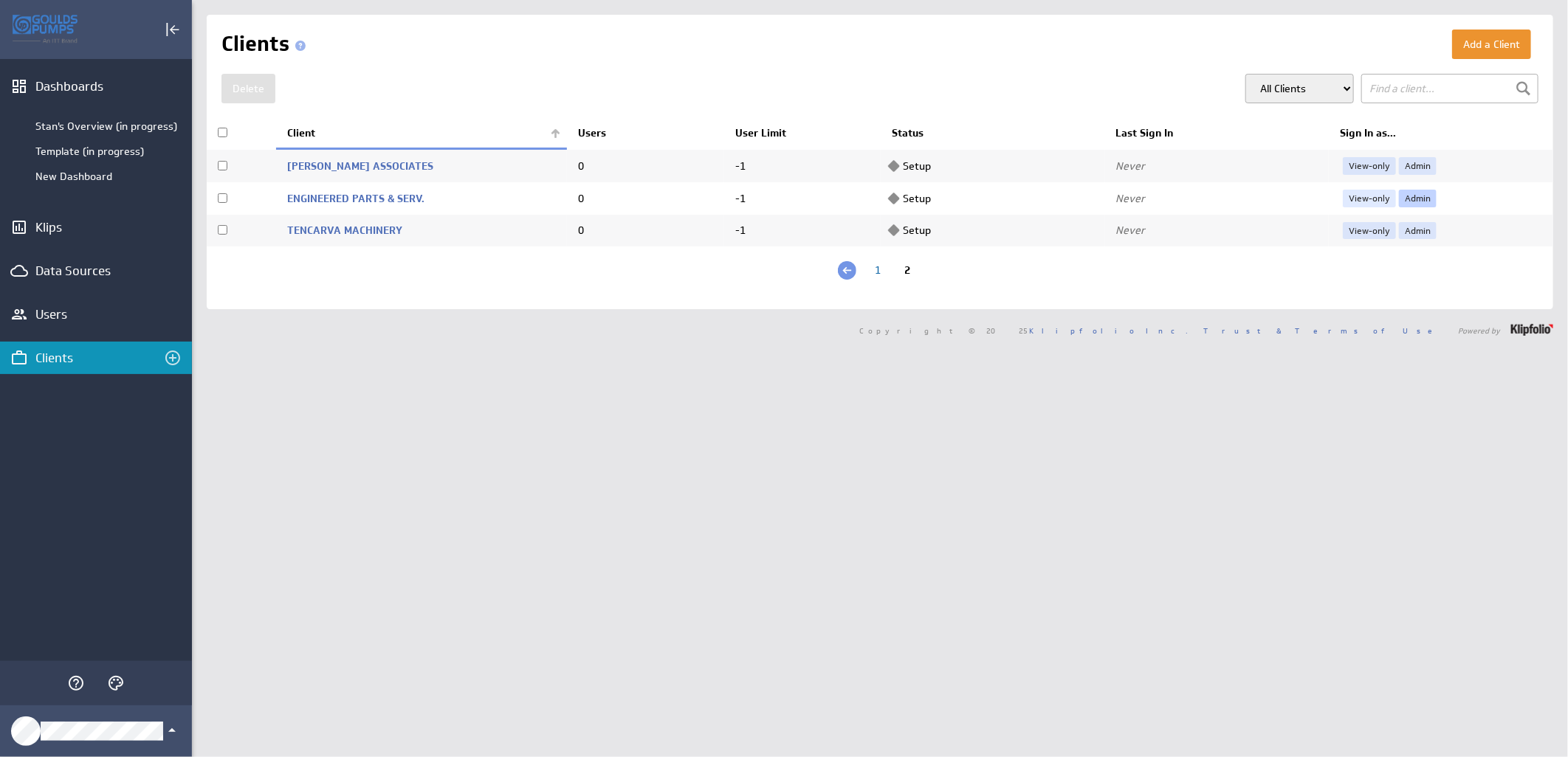
click at [1406, 196] on link "Admin" at bounding box center [1417, 198] width 38 height 18
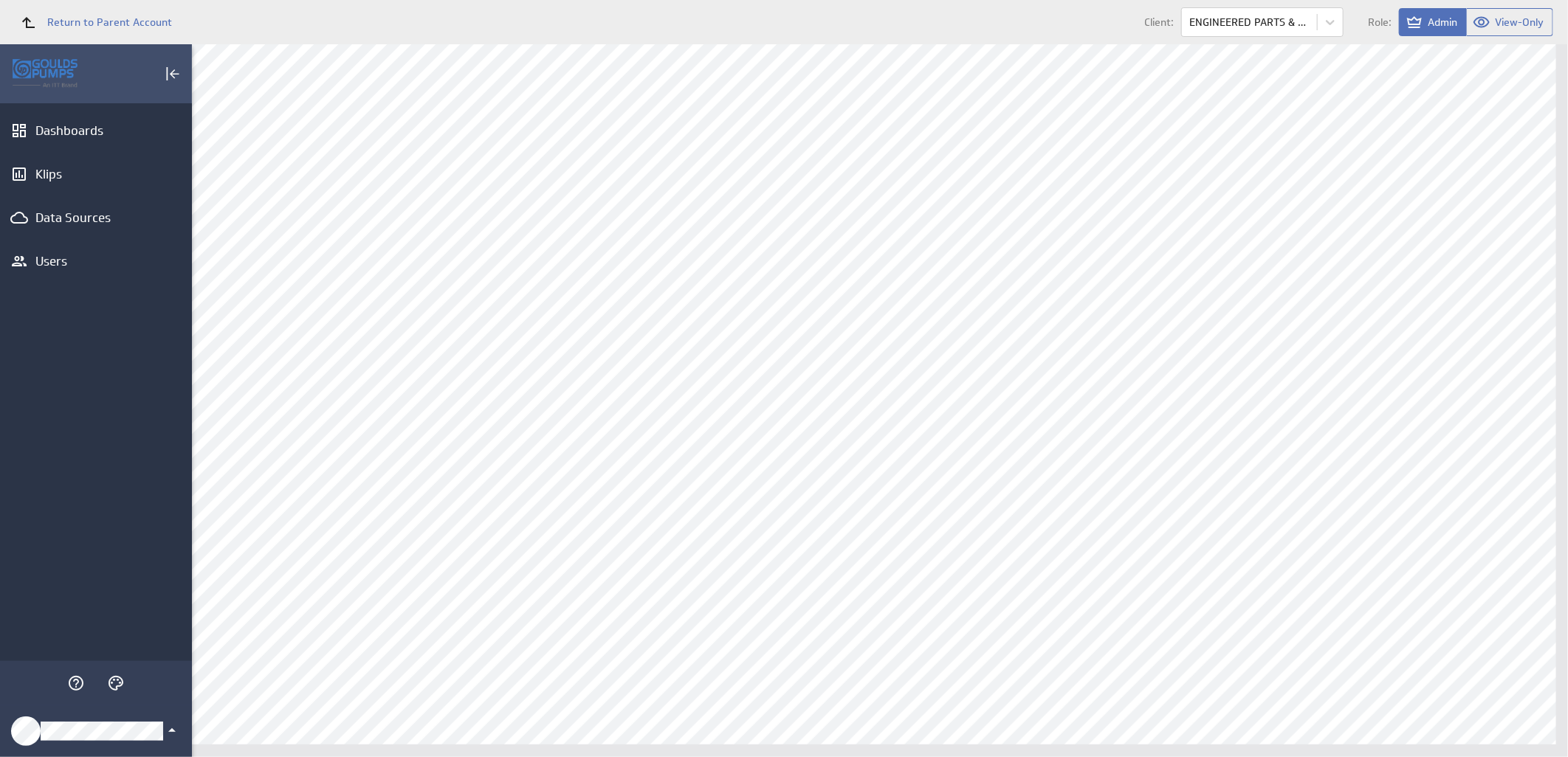
click at [168, 725] on icon "Klipfolio Account" at bounding box center [171, 730] width 18 height 18
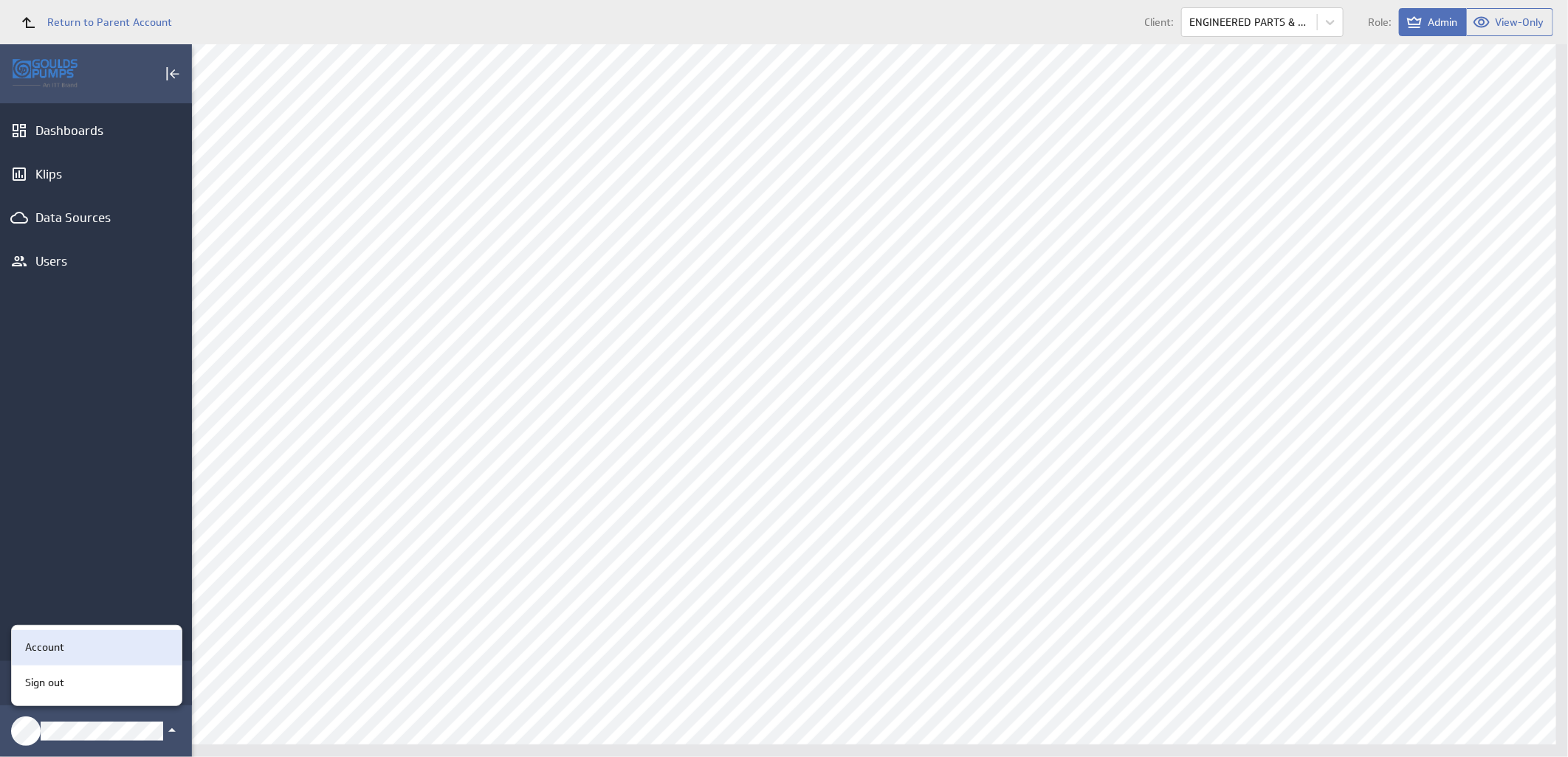
click at [89, 651] on div "Account" at bounding box center [94, 647] width 150 height 15
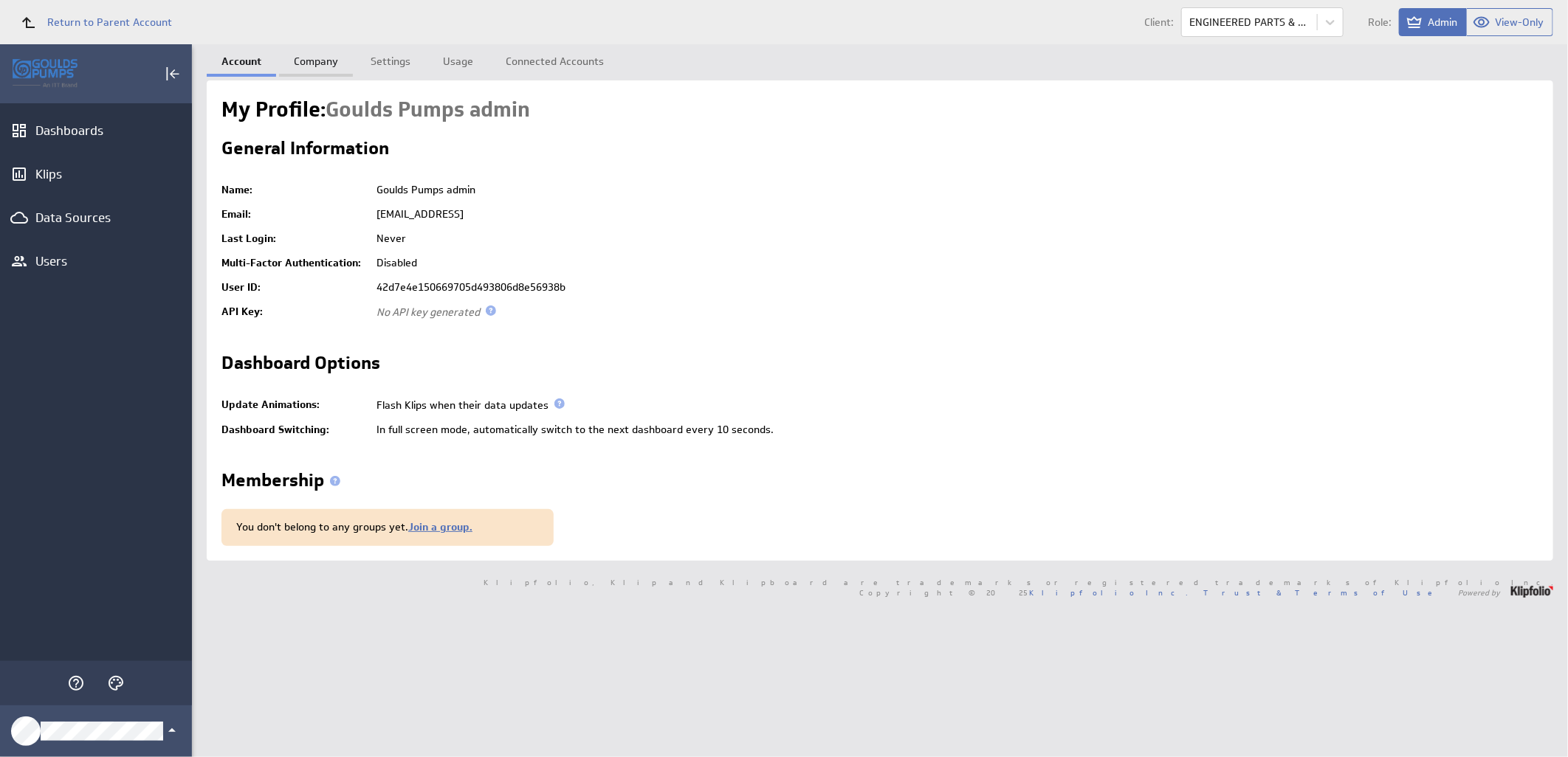
click at [303, 65] on link "Company" at bounding box center [316, 59] width 74 height 29
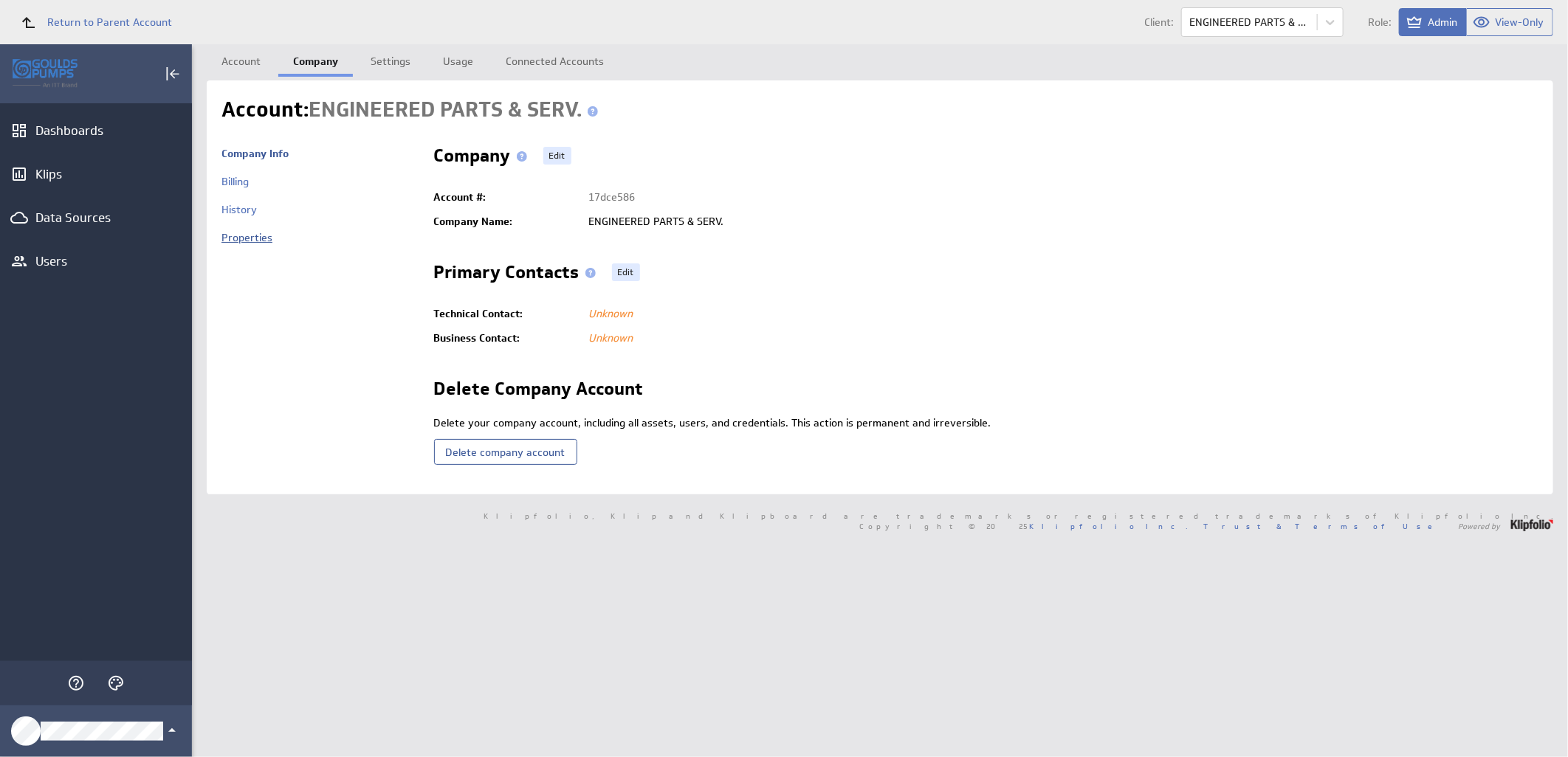
click at [260, 240] on link "Properties" at bounding box center [247, 238] width 51 height 13
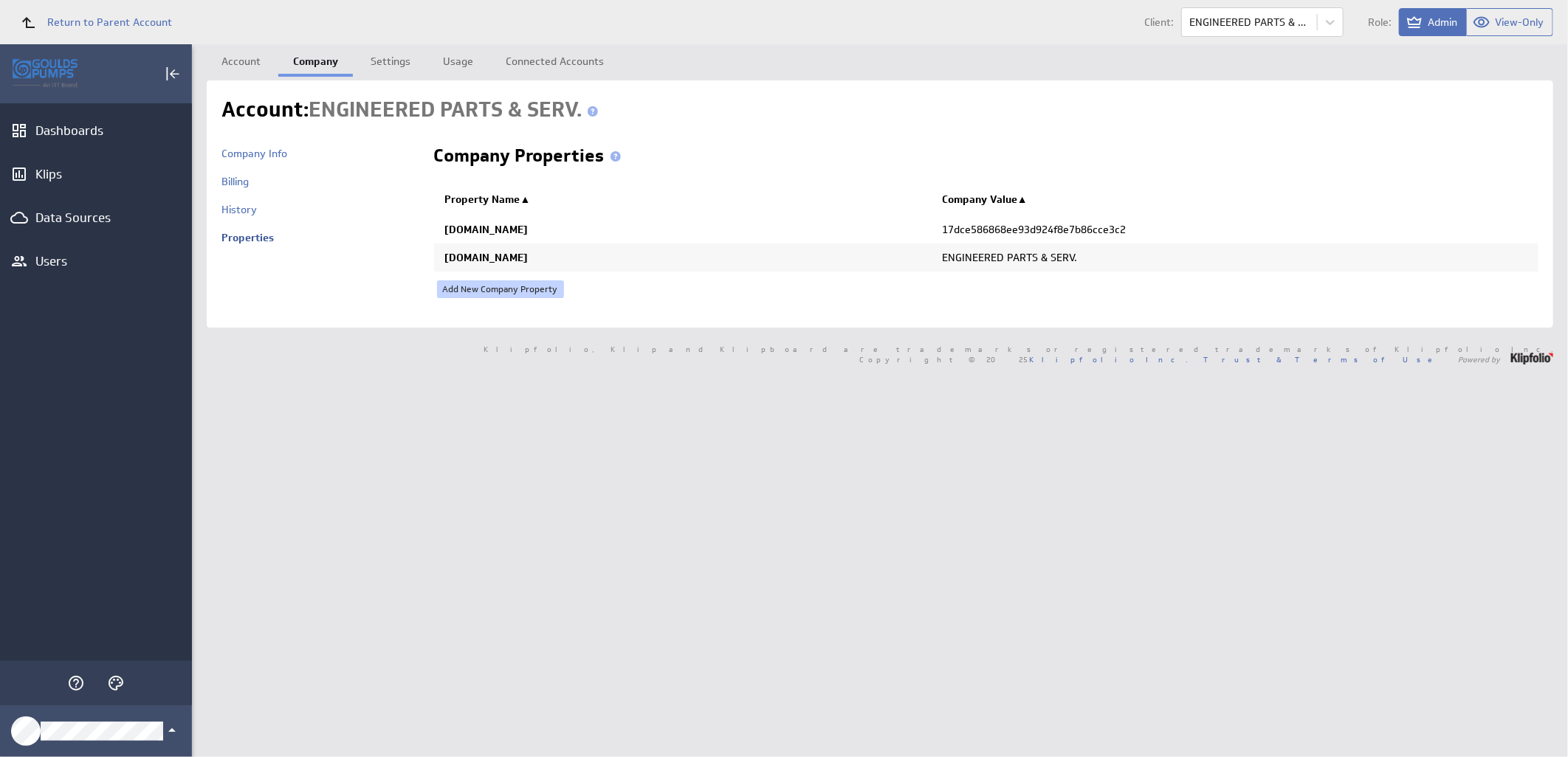
click at [520, 289] on link "Add New Company Property" at bounding box center [500, 289] width 127 height 18
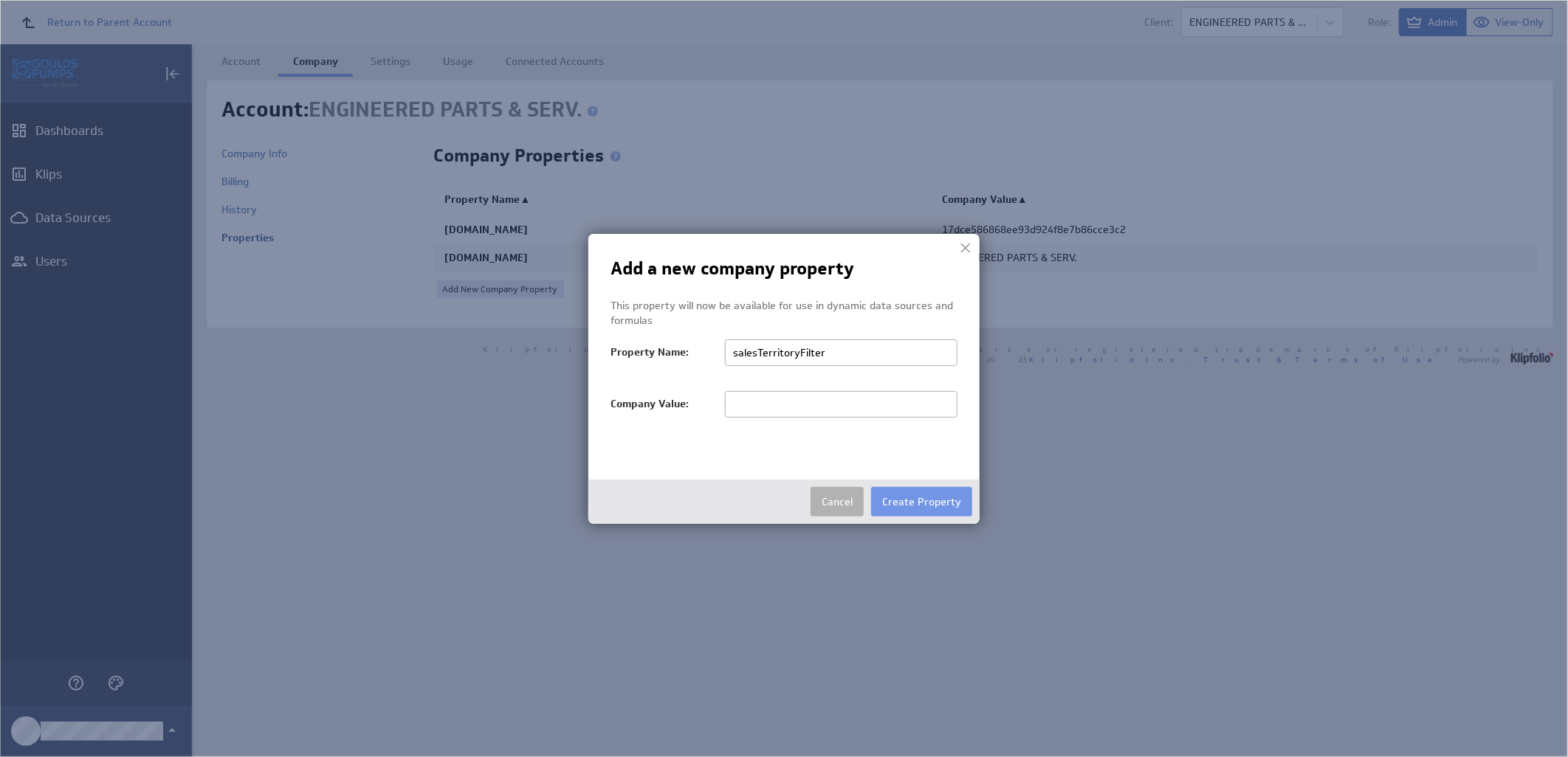
type input "salesTerritoryFilter"
click at [797, 407] on input "text" at bounding box center [841, 405] width 233 height 27
paste input "ENGINEERED PARTS & SERV."
type input "ENGINEERED PARTS & SERV."
click at [932, 506] on button "Create Property" at bounding box center [922, 501] width 101 height 29
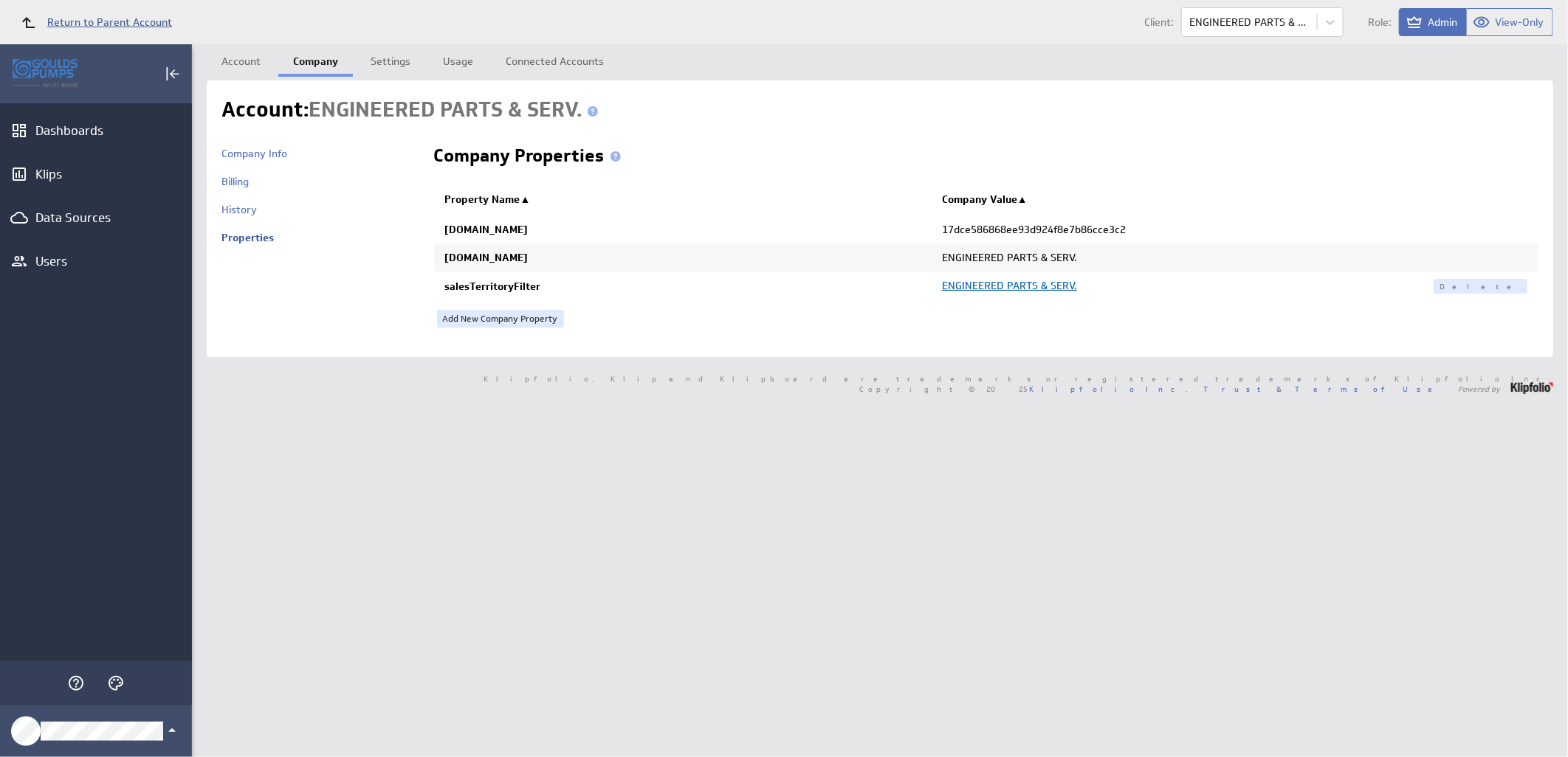
click at [93, 23] on span "Return to Parent Account" at bounding box center [109, 22] width 125 height 10
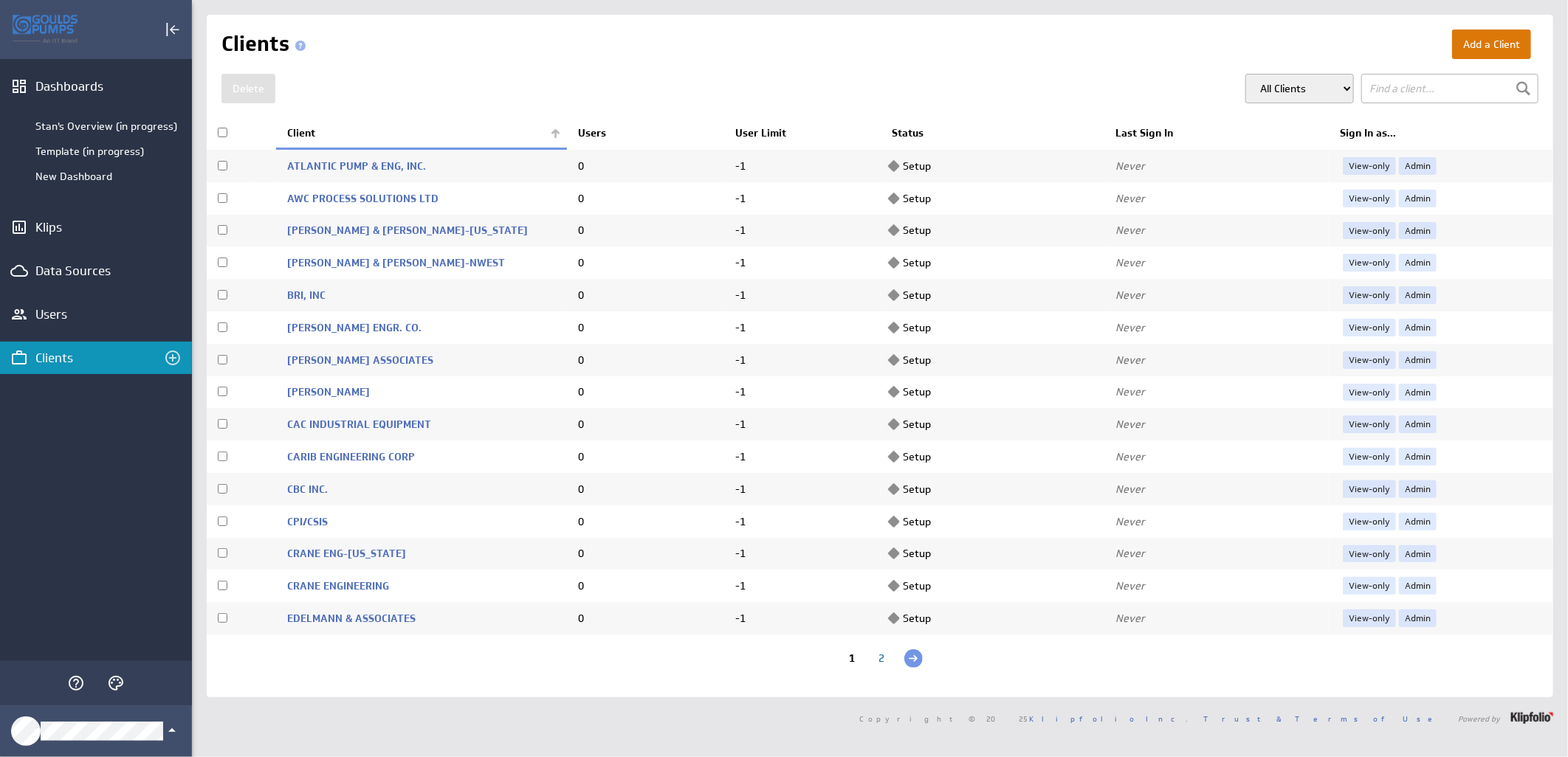
click at [1480, 48] on button "Add a Client" at bounding box center [1492, 44] width 79 height 29
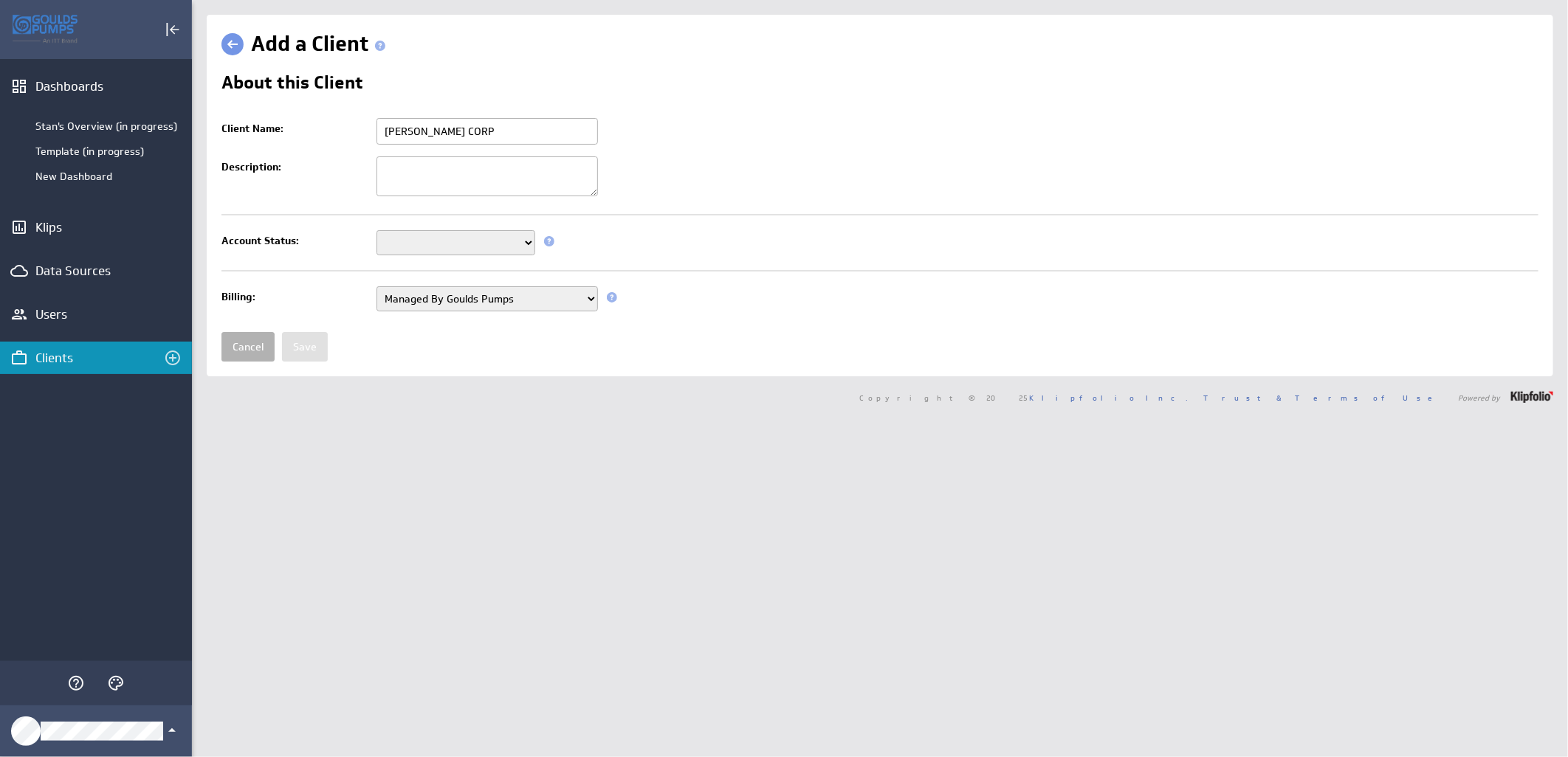
type input "[PERSON_NAME] CORP"
click at [524, 243] on select "Setup Mode Trial Active Disabled" at bounding box center [455, 243] width 159 height 25
select select "7"
click at [376, 232] on select "Setup Mode Trial Active Disabled" at bounding box center [455, 243] width 159 height 25
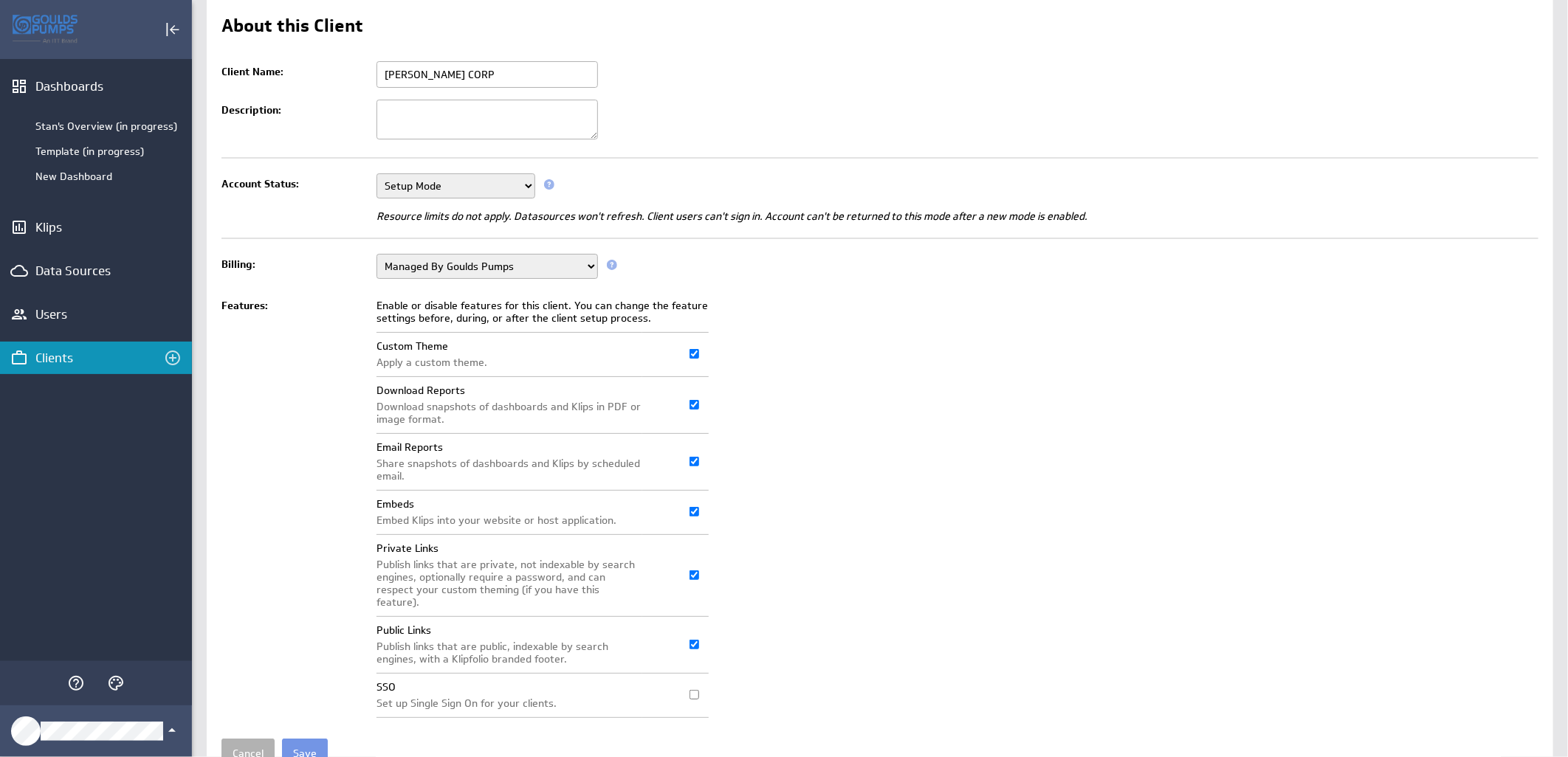
scroll to position [113, 0]
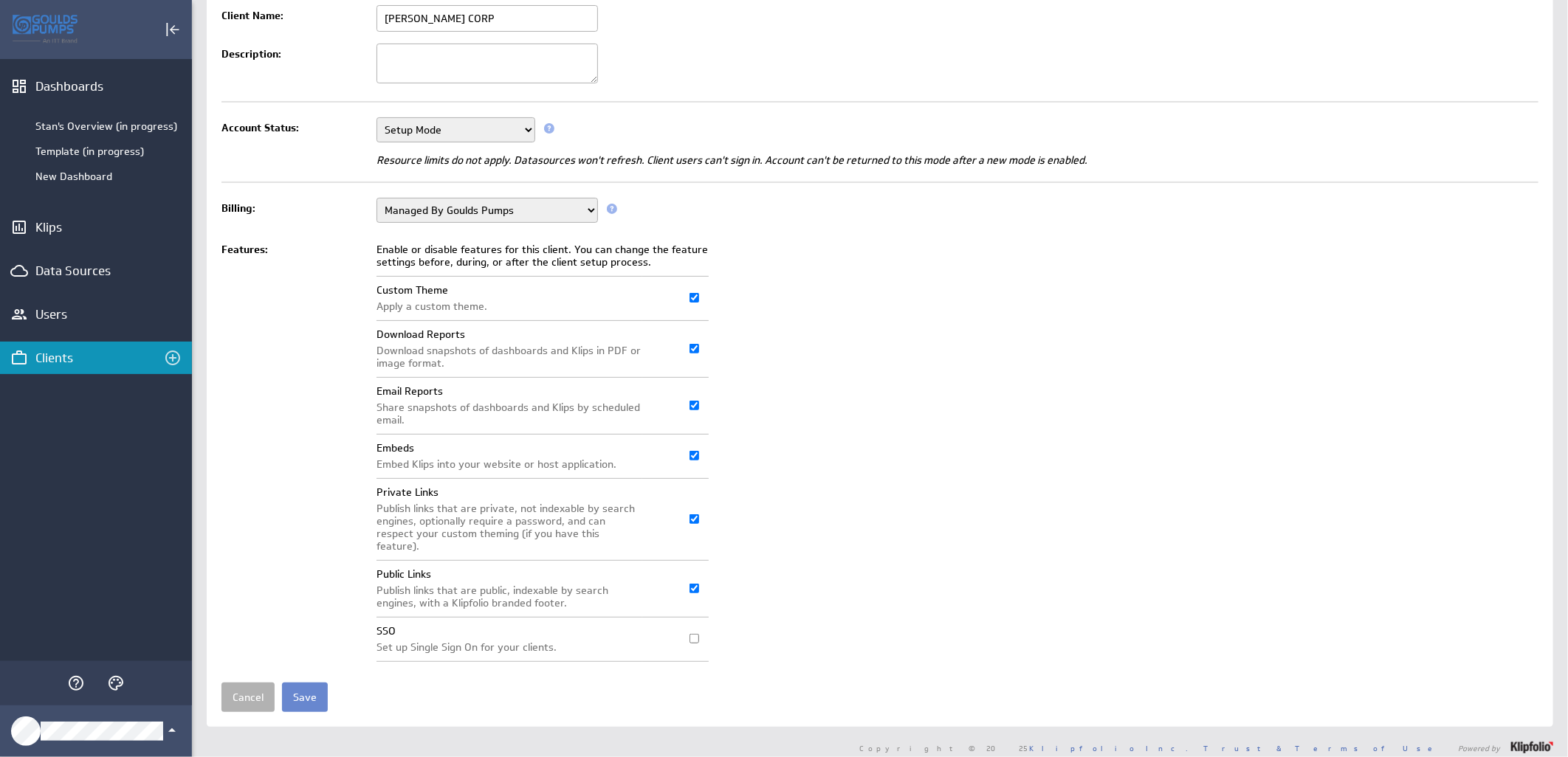
click at [296, 687] on input "Save" at bounding box center [305, 697] width 46 height 29
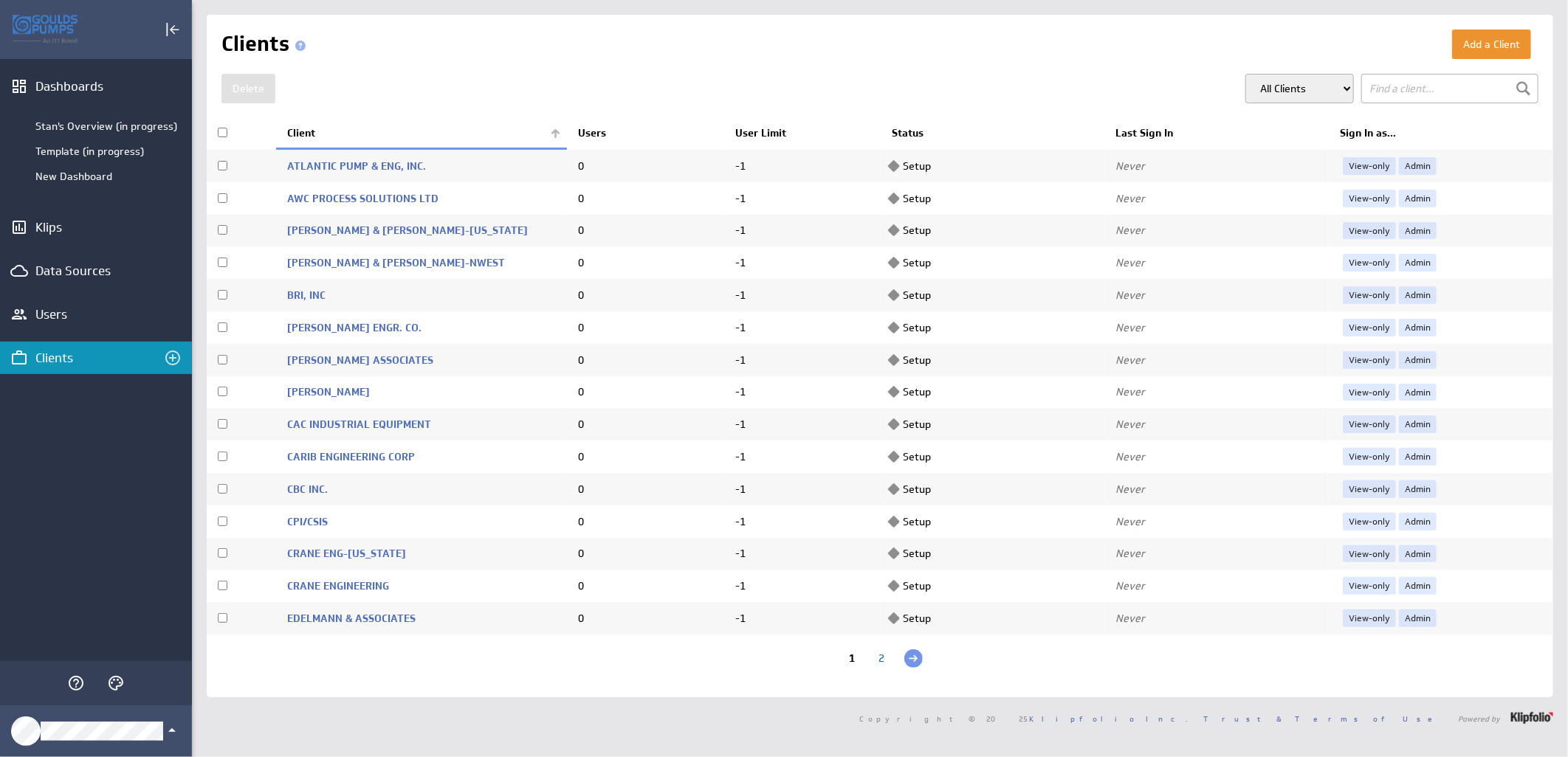
click at [881, 657] on div "2" at bounding box center [881, 660] width 29 height 14
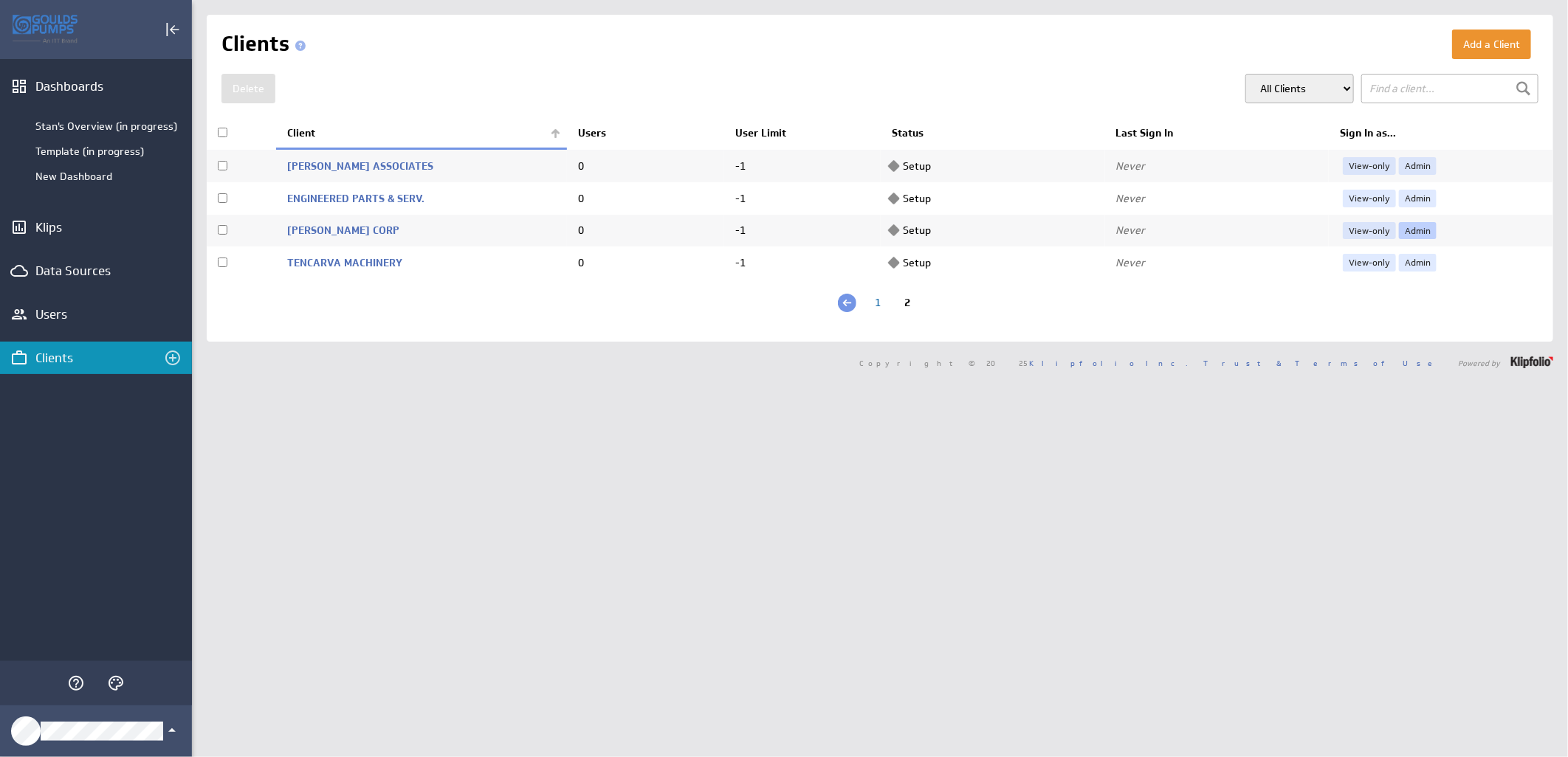
click at [1419, 223] on link "Admin" at bounding box center [1417, 231] width 38 height 18
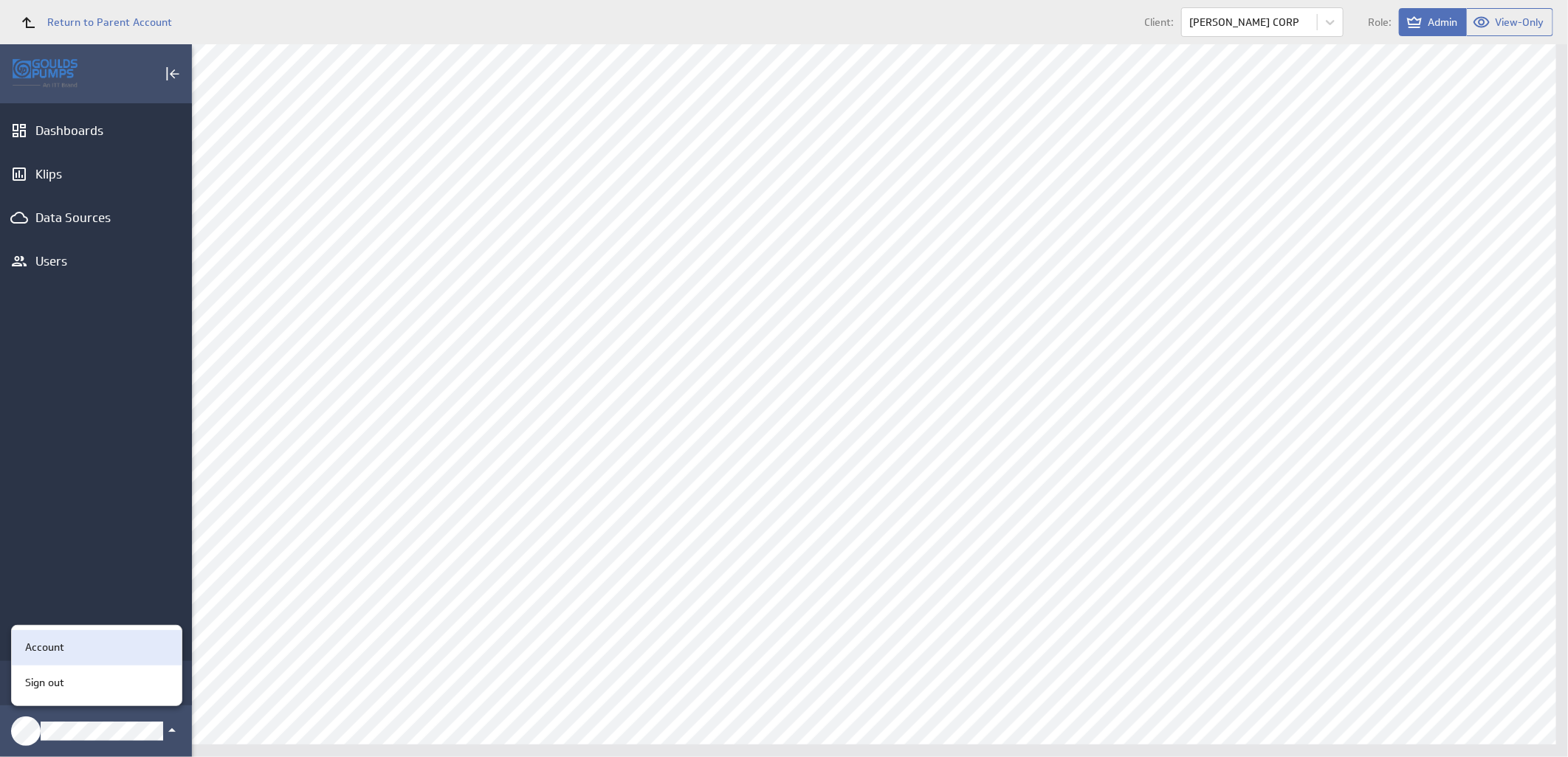
click at [55, 652] on p "Account" at bounding box center [44, 647] width 39 height 15
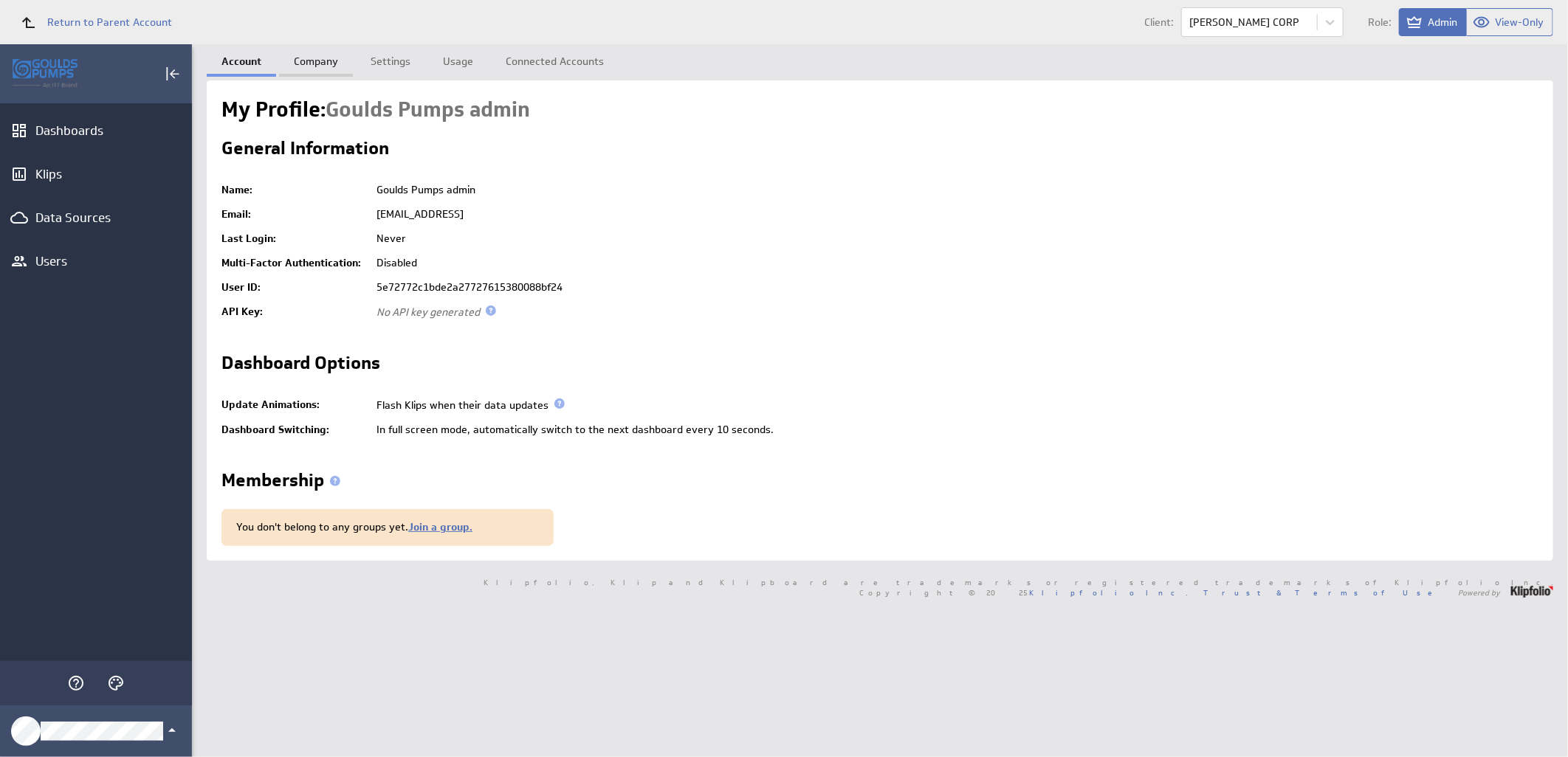
click at [327, 61] on link "Company" at bounding box center [316, 59] width 74 height 29
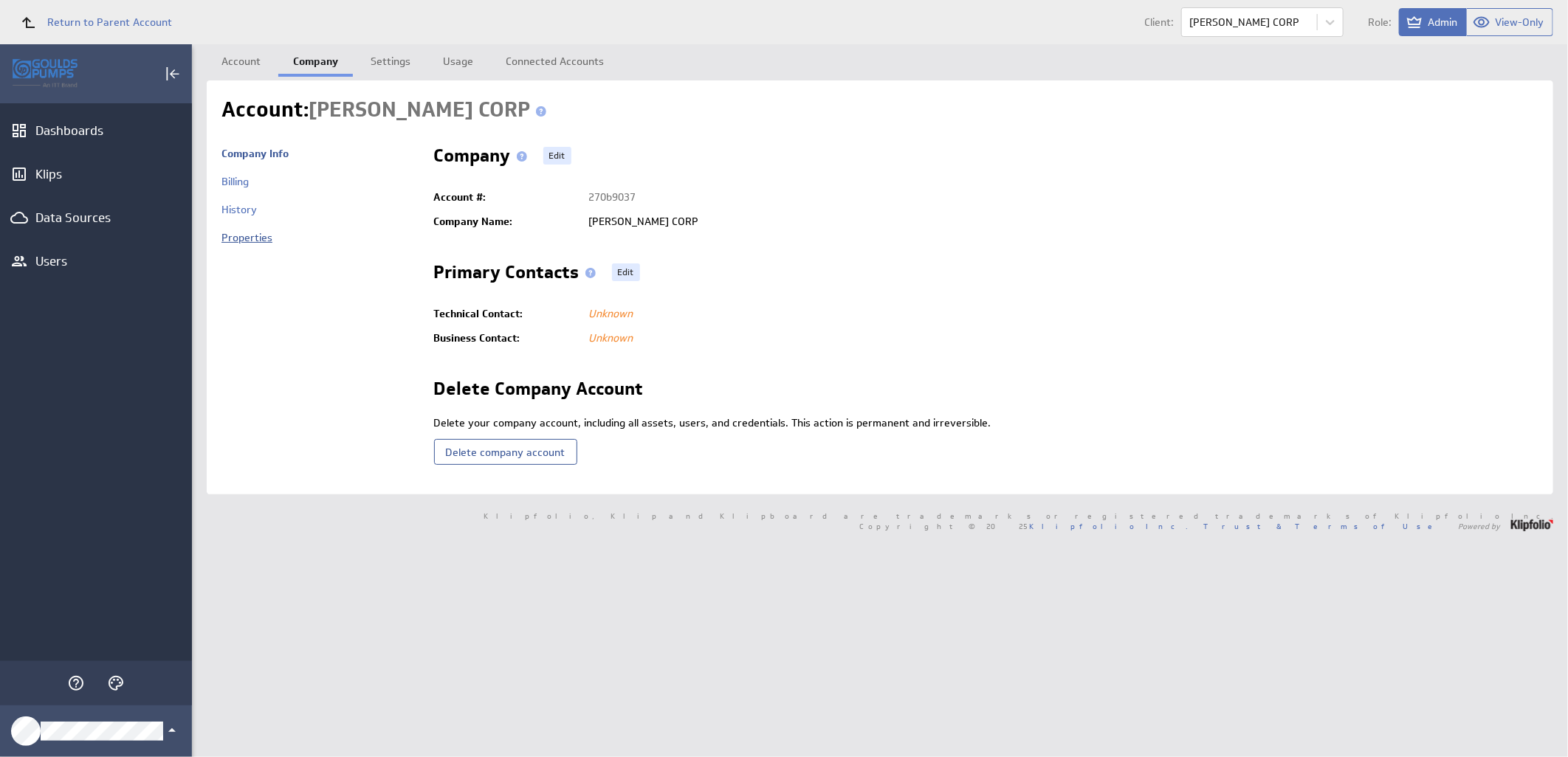
click at [233, 238] on link "Properties" at bounding box center [247, 238] width 51 height 13
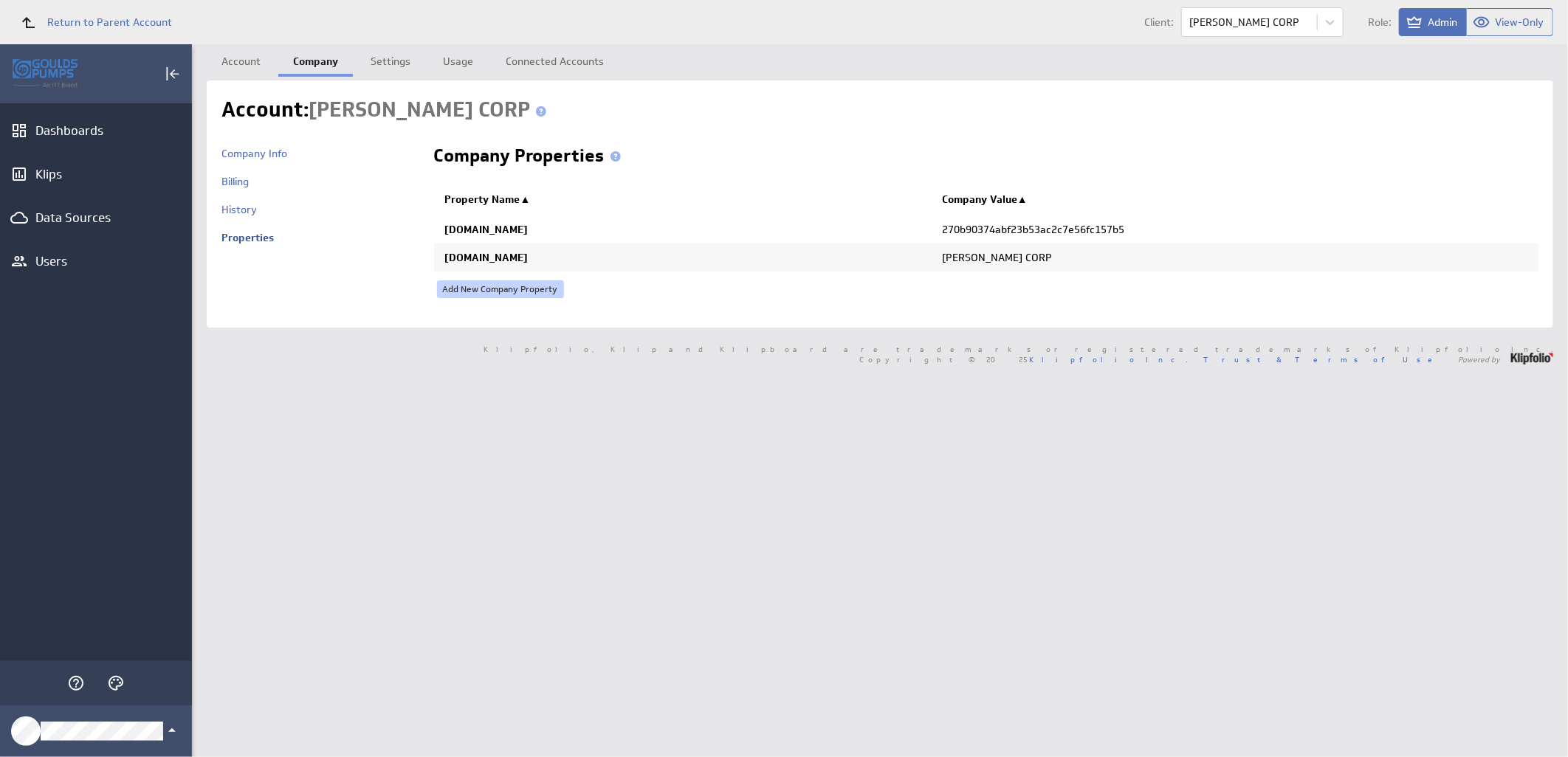
click at [530, 288] on link "Add New Company Property" at bounding box center [500, 289] width 127 height 18
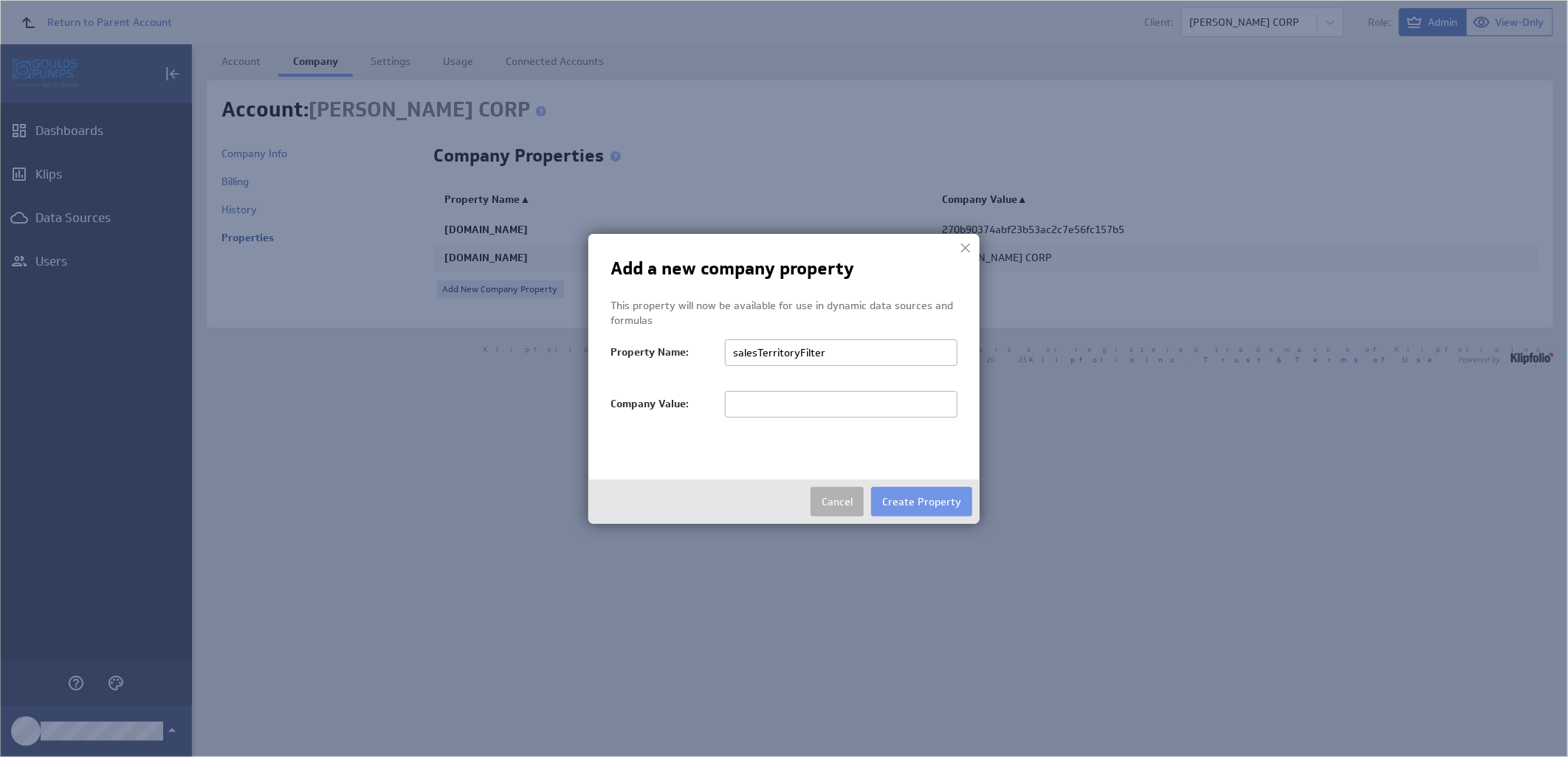
type input "salesTerritoryFilter"
click at [740, 400] on input "text" at bounding box center [841, 405] width 233 height 27
paste input "[PERSON_NAME] CORP"
type input "[PERSON_NAME] CORP"
click at [927, 504] on button "Create Property" at bounding box center [922, 501] width 101 height 29
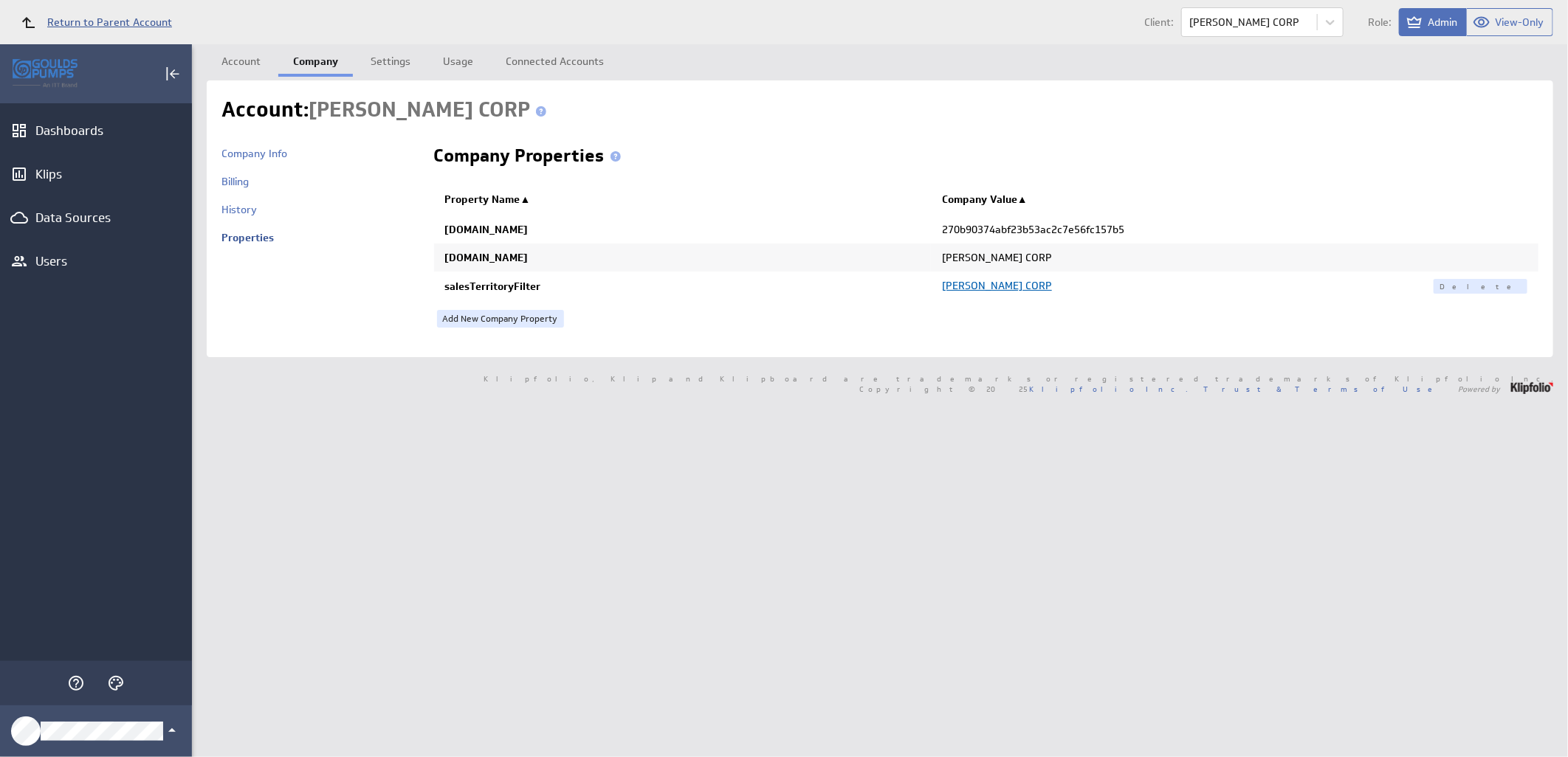
click at [112, 23] on span "Return to Parent Account" at bounding box center [109, 22] width 125 height 10
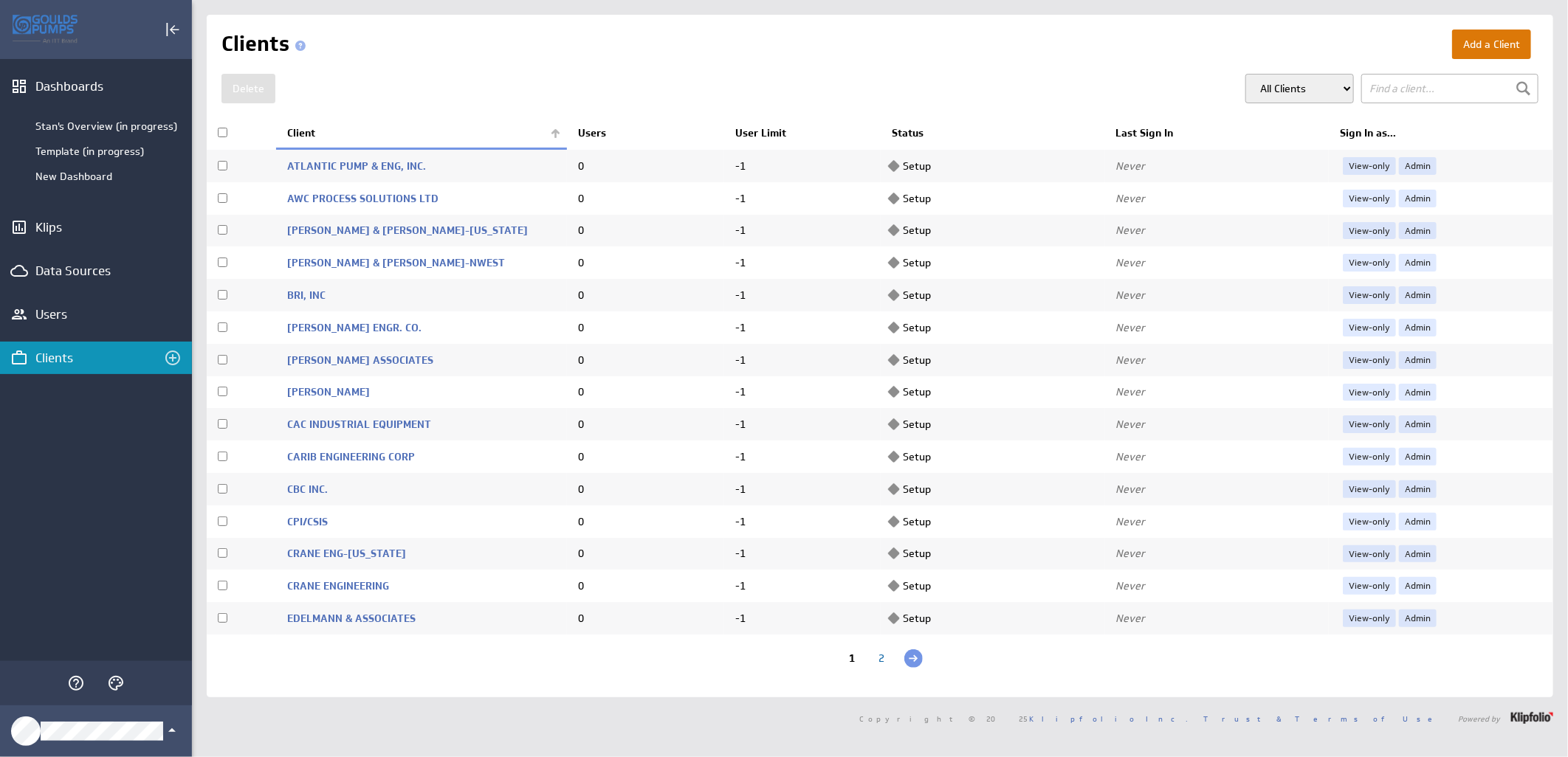
click at [1466, 45] on button "Add a Client" at bounding box center [1492, 44] width 79 height 29
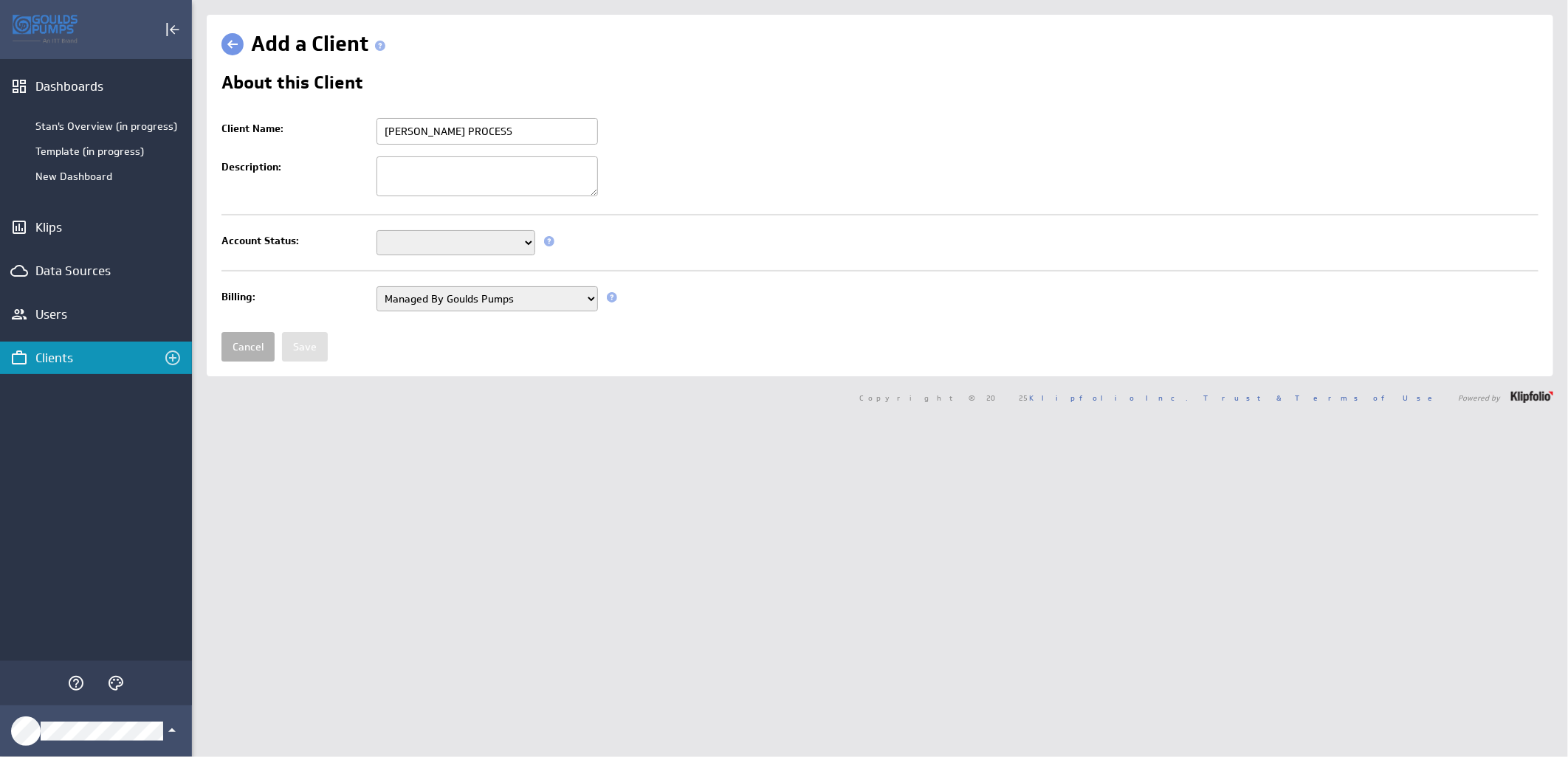
type input "[PERSON_NAME] PROCESS"
click at [456, 252] on select "Setup Mode Trial Active Disabled" at bounding box center [455, 243] width 159 height 25
select select "7"
click at [376, 232] on select "Setup Mode Trial Active Disabled" at bounding box center [455, 243] width 159 height 25
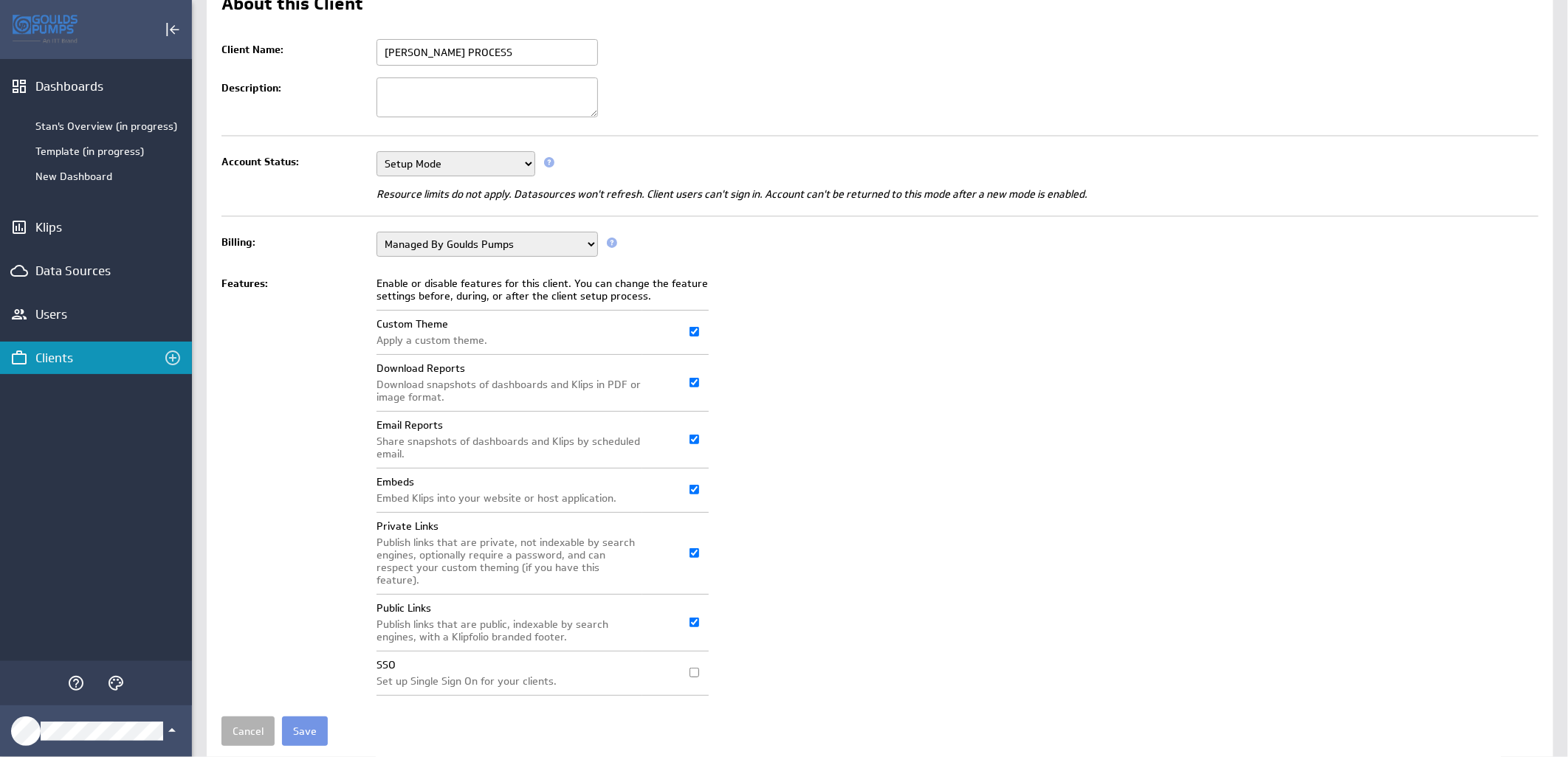
scroll to position [113, 0]
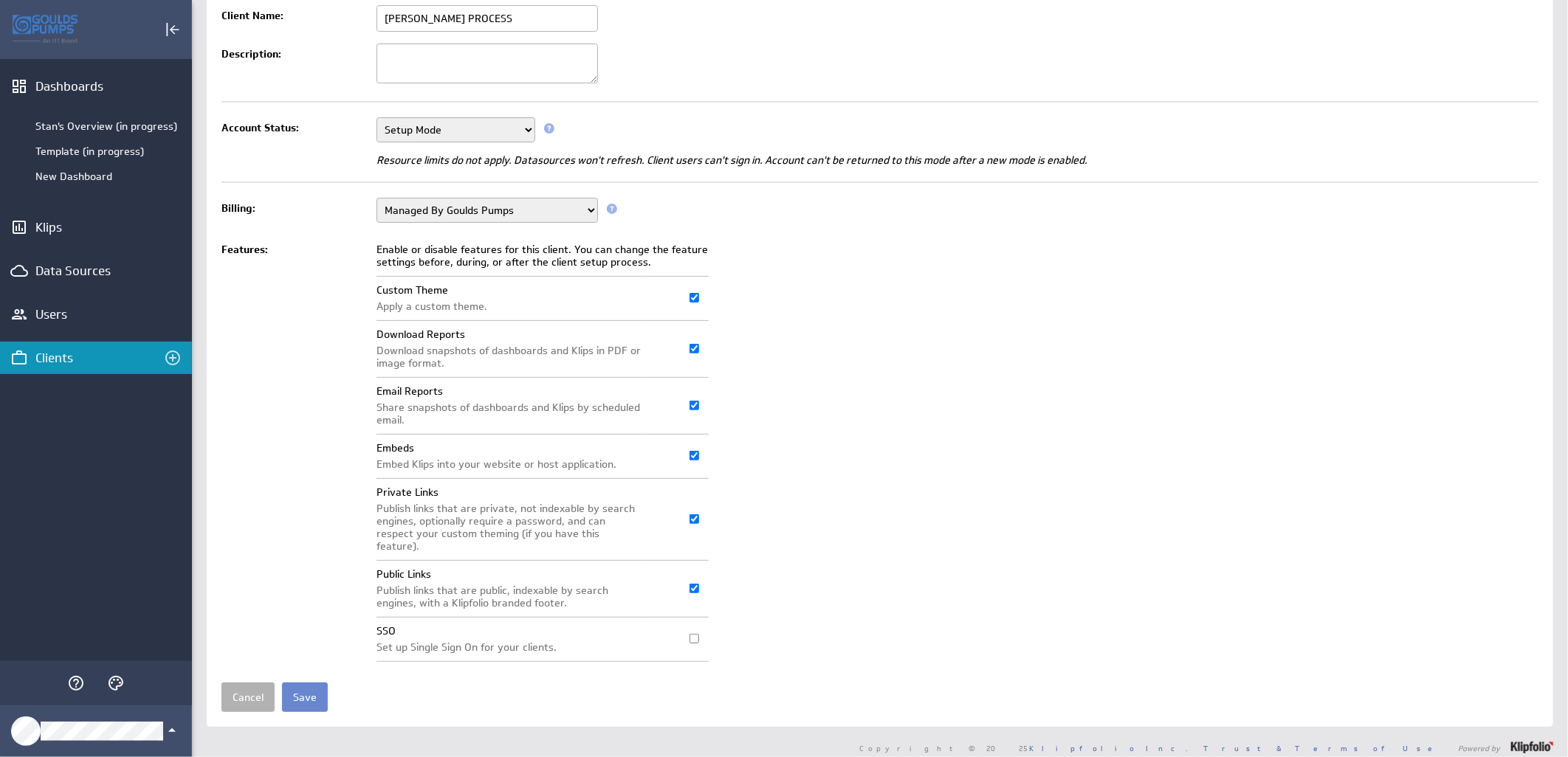
click at [297, 695] on input "Save" at bounding box center [305, 697] width 46 height 29
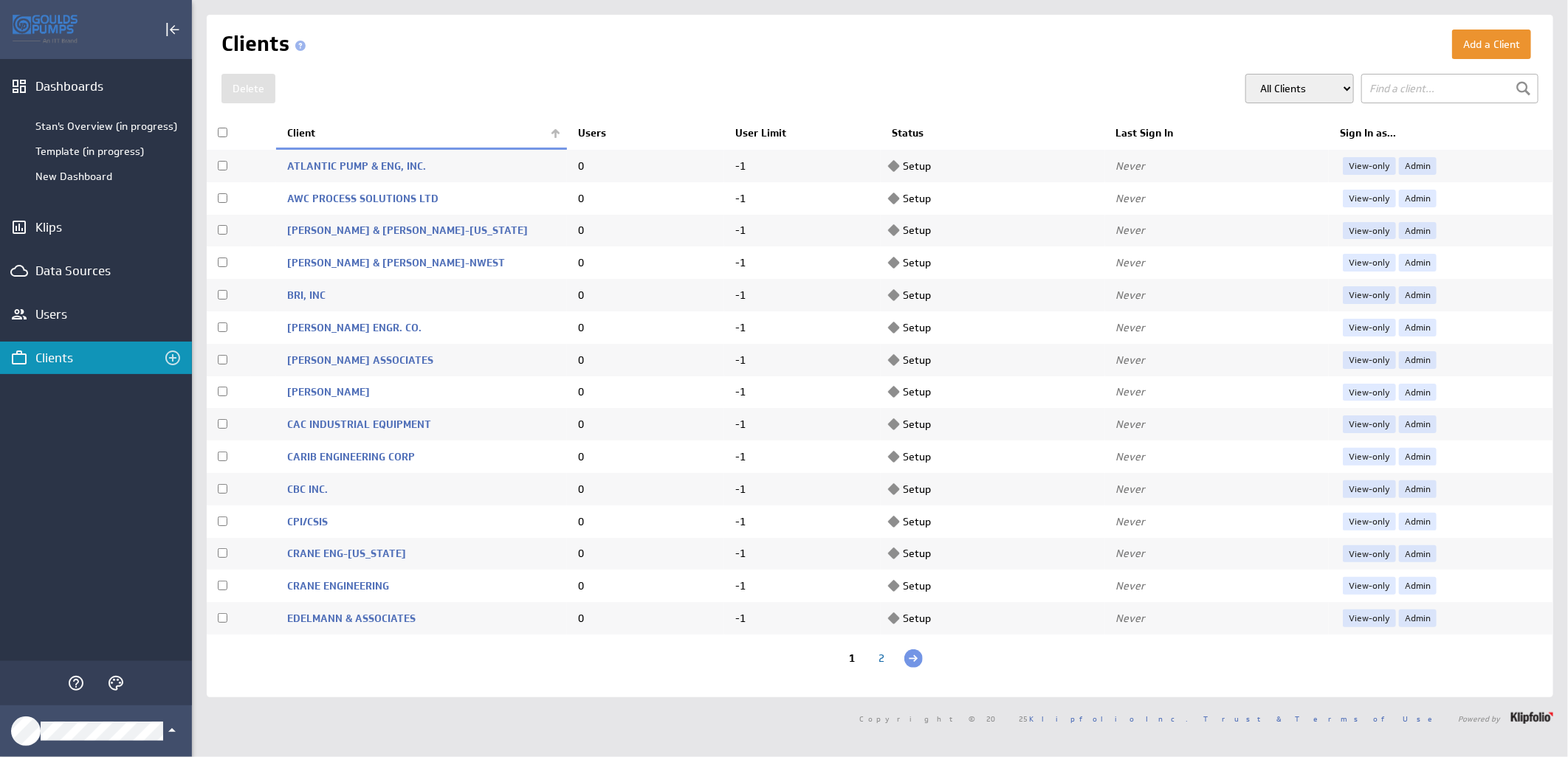
click at [554, 138] on th "Client" at bounding box center [421, 133] width 290 height 31
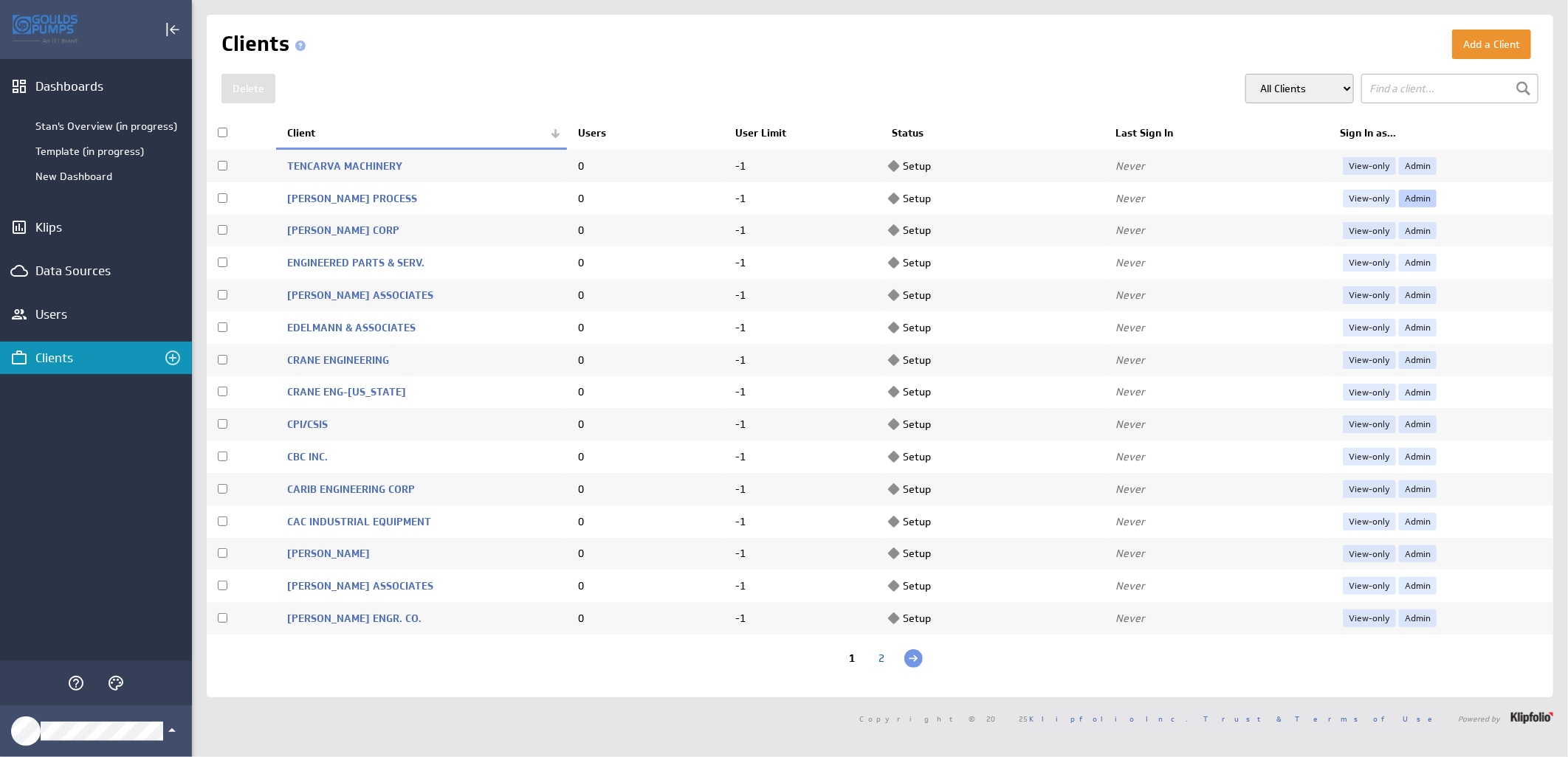
click at [1413, 193] on link "Admin" at bounding box center [1417, 198] width 38 height 18
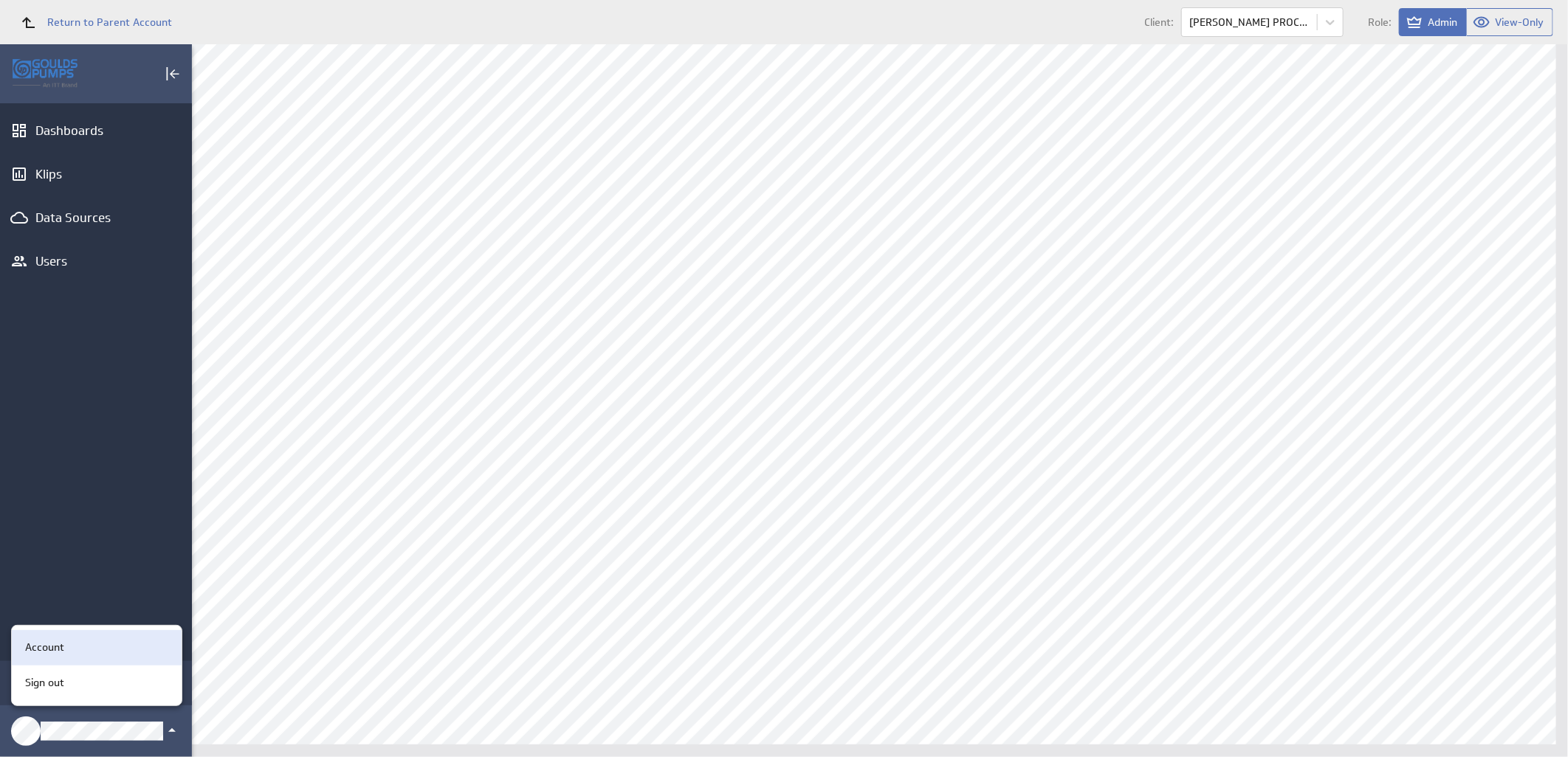
click at [117, 648] on div "Account" at bounding box center [94, 647] width 150 height 15
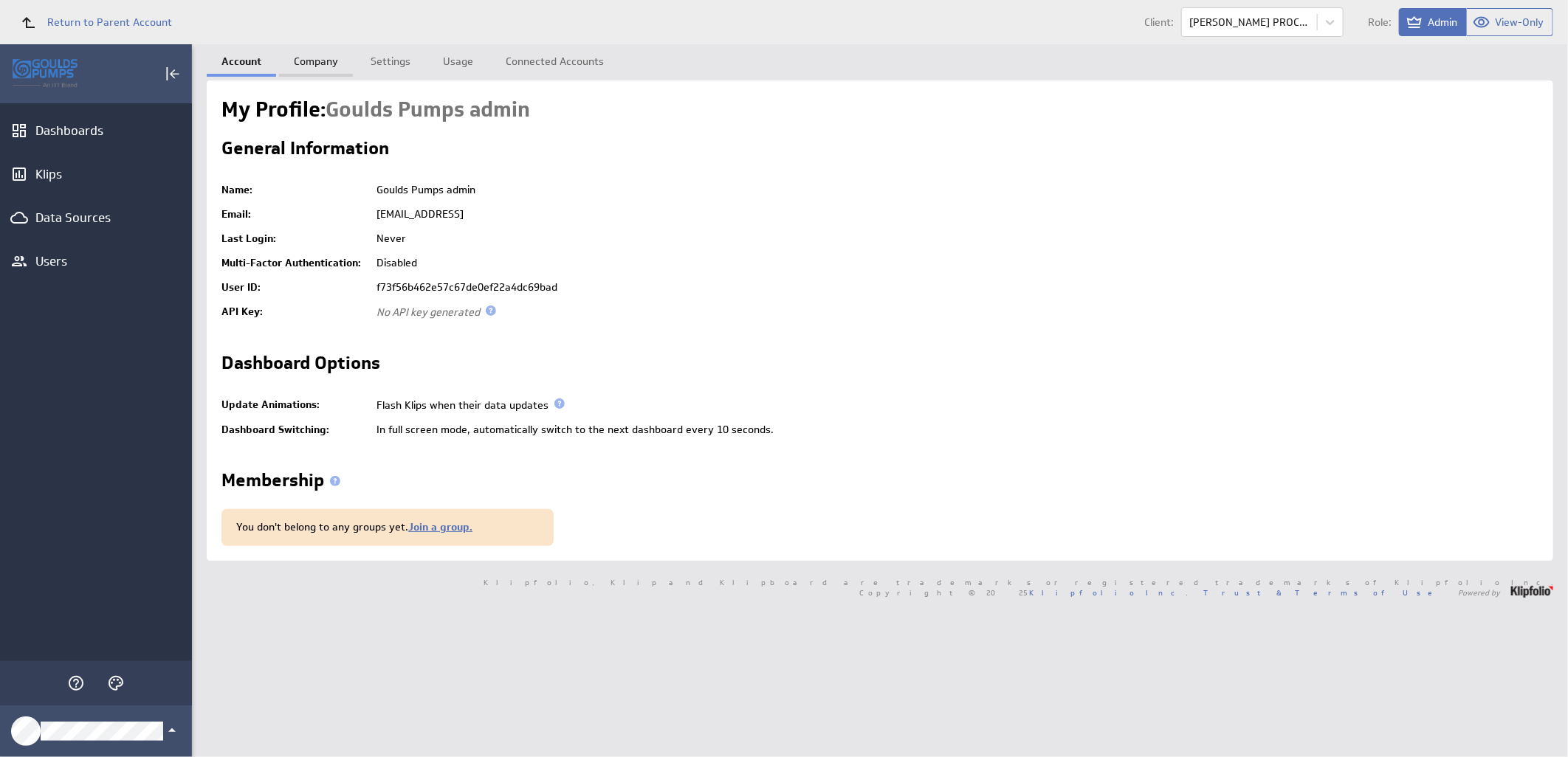
click at [311, 65] on link "Company" at bounding box center [316, 59] width 74 height 29
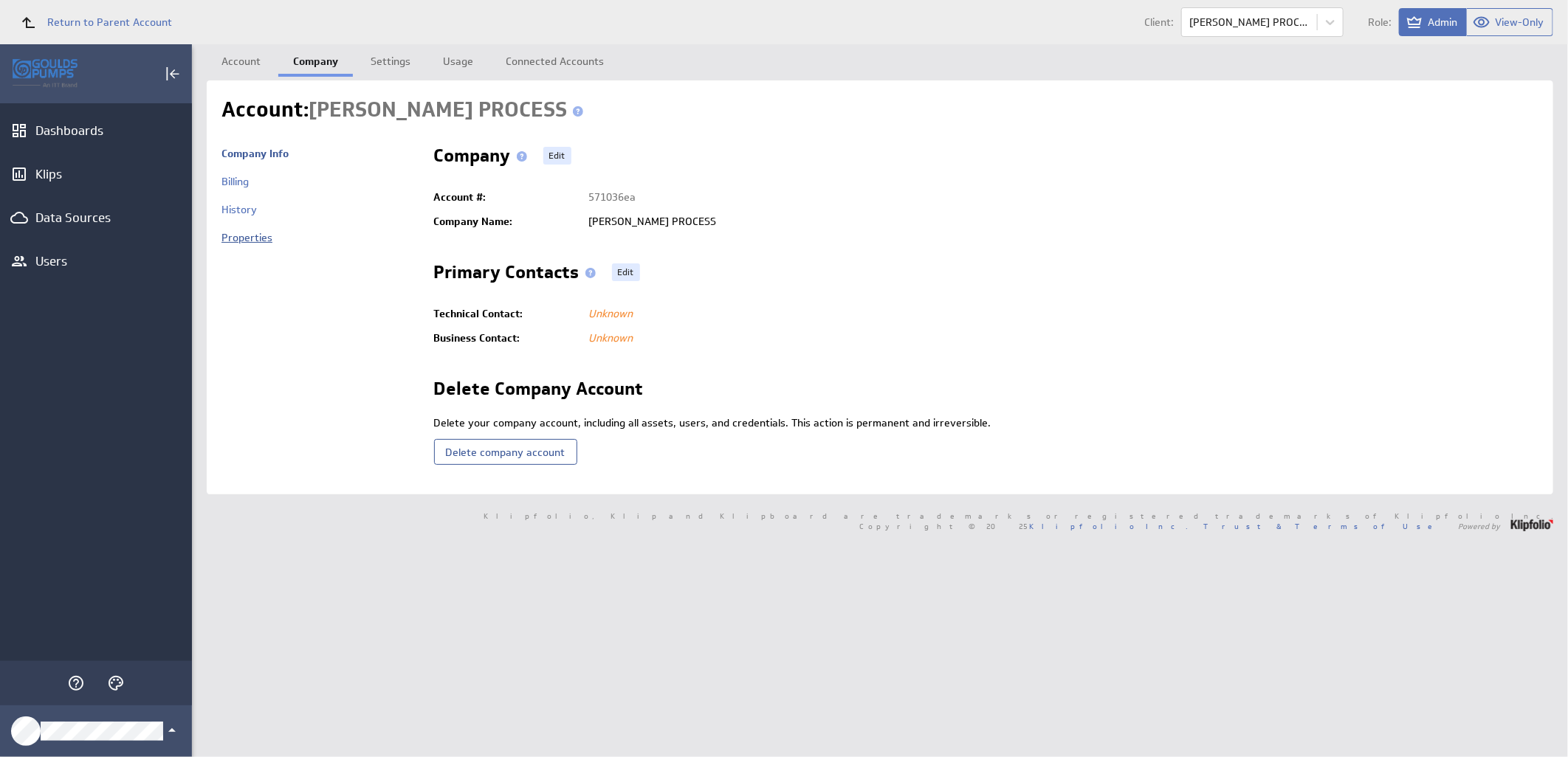
click at [249, 244] on link "Properties" at bounding box center [247, 238] width 51 height 13
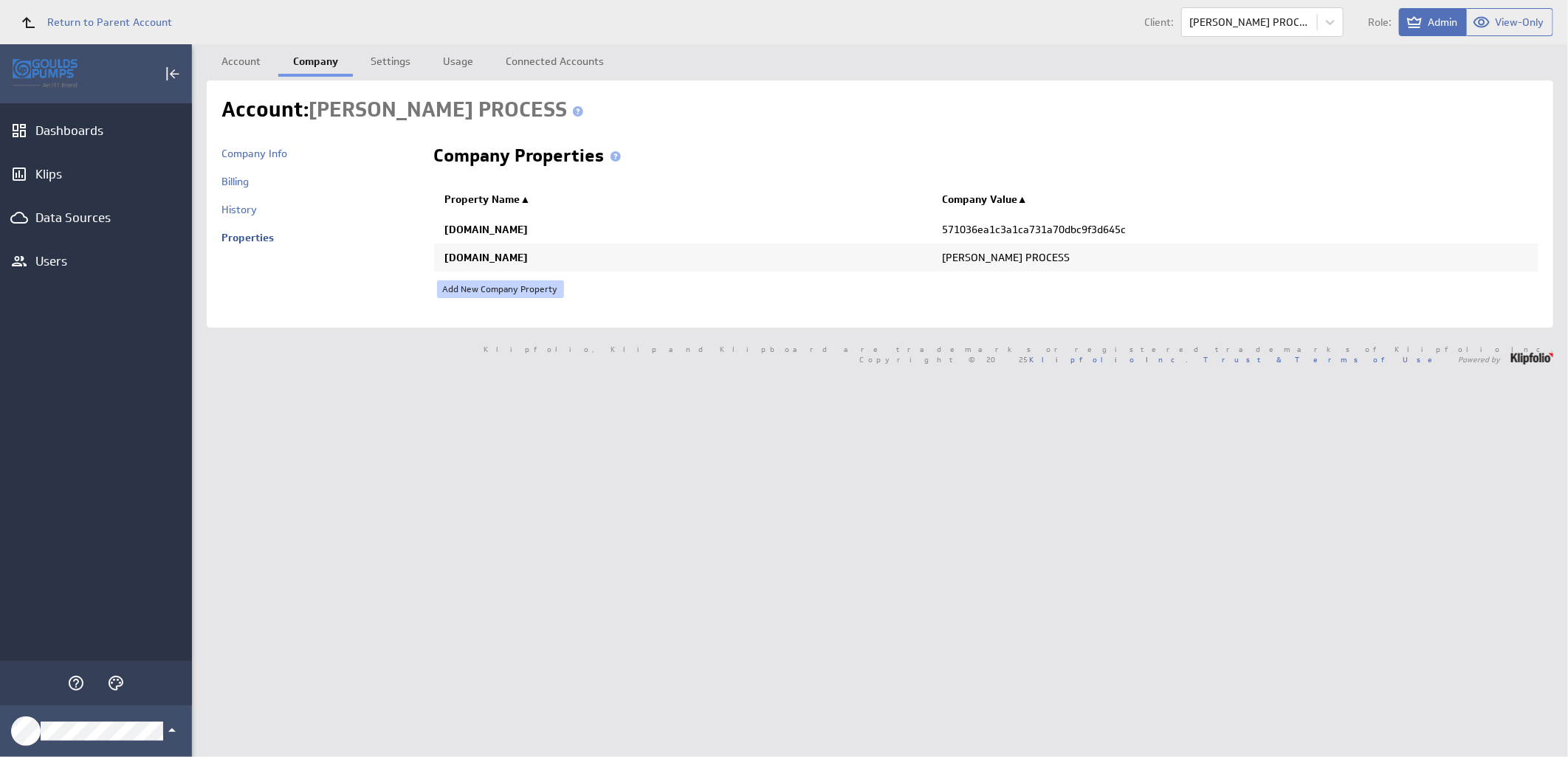
click at [508, 290] on link "Add New Company Property" at bounding box center [500, 289] width 127 height 18
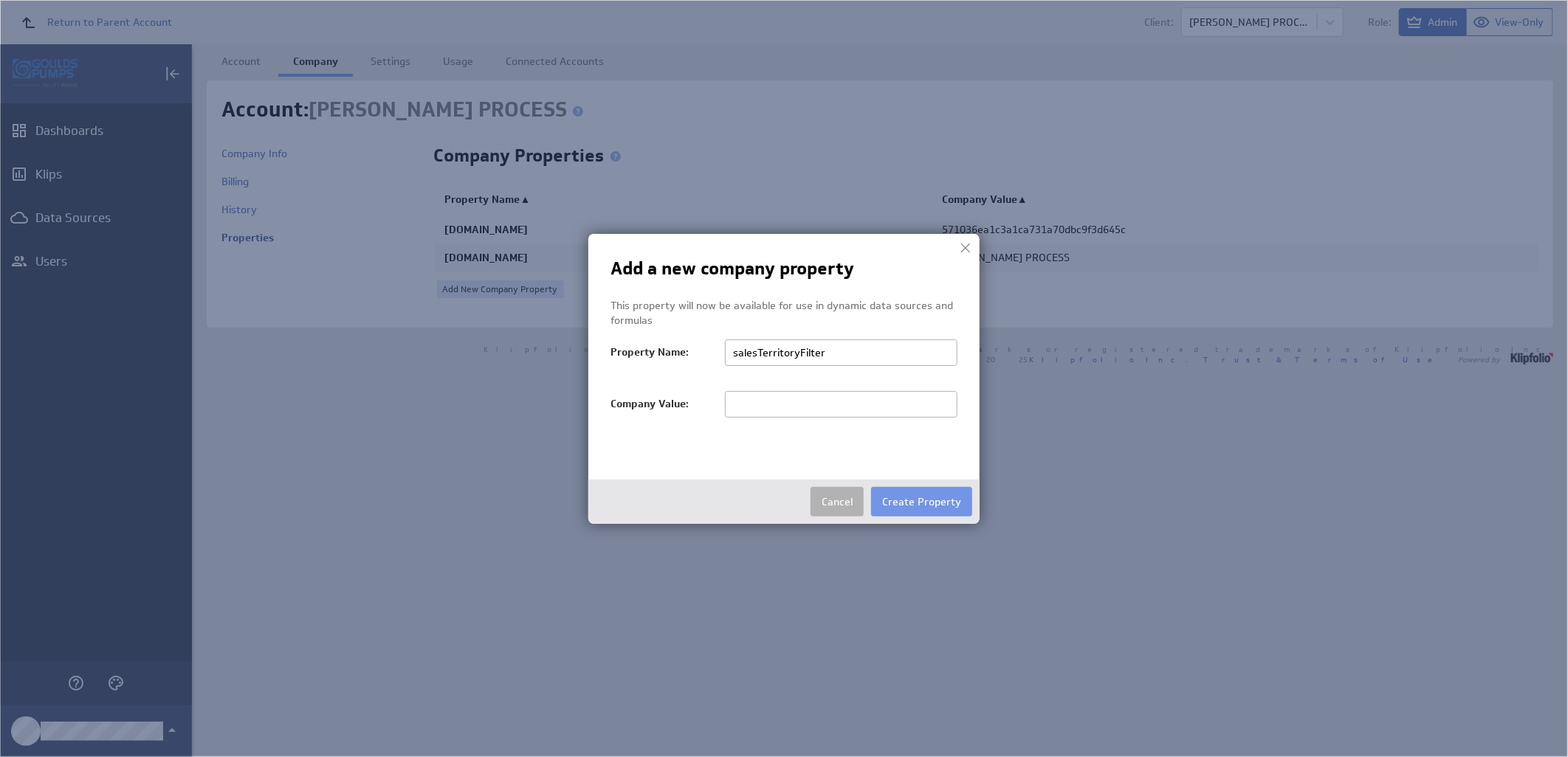
type input "salesTerritoryFilter"
click at [799, 410] on input "text" at bounding box center [841, 405] width 233 height 27
paste input "[PERSON_NAME] PROCESS"
type input "[PERSON_NAME] PROCESS"
click at [916, 497] on button "Create Property" at bounding box center [922, 501] width 101 height 29
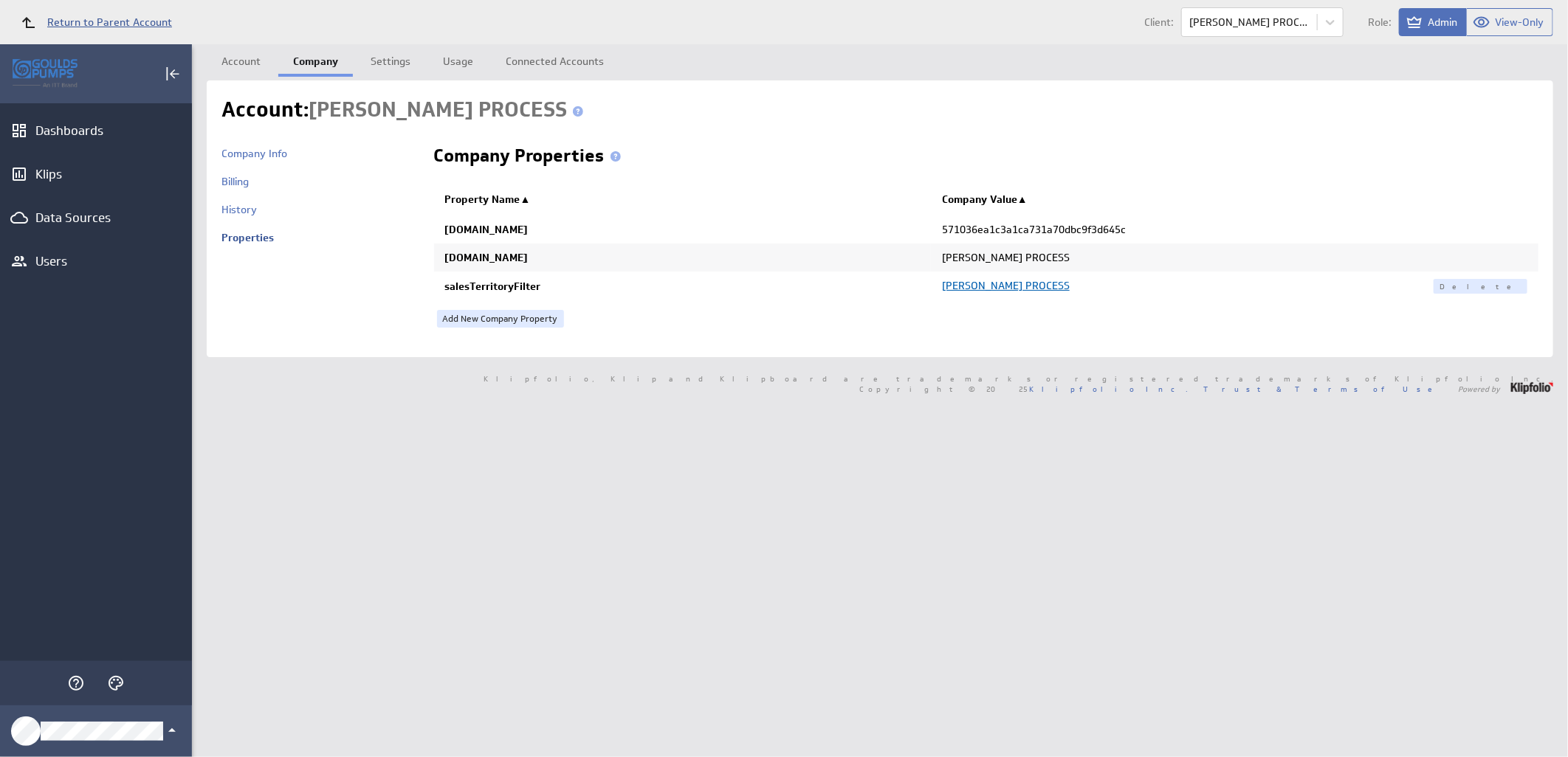
click at [144, 24] on span "Return to Parent Account" at bounding box center [109, 22] width 125 height 10
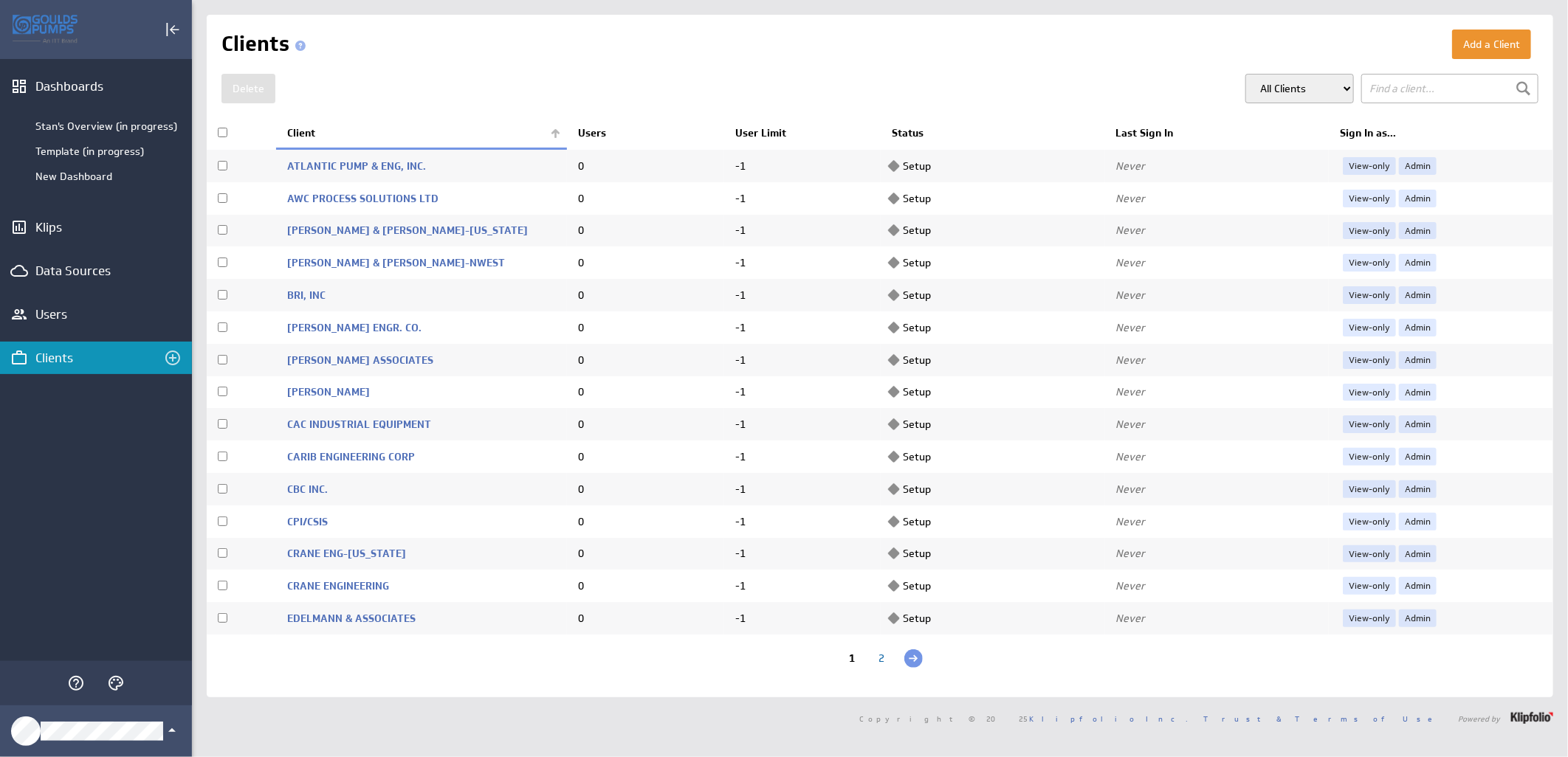
click at [542, 137] on th "Client" at bounding box center [421, 133] width 290 height 31
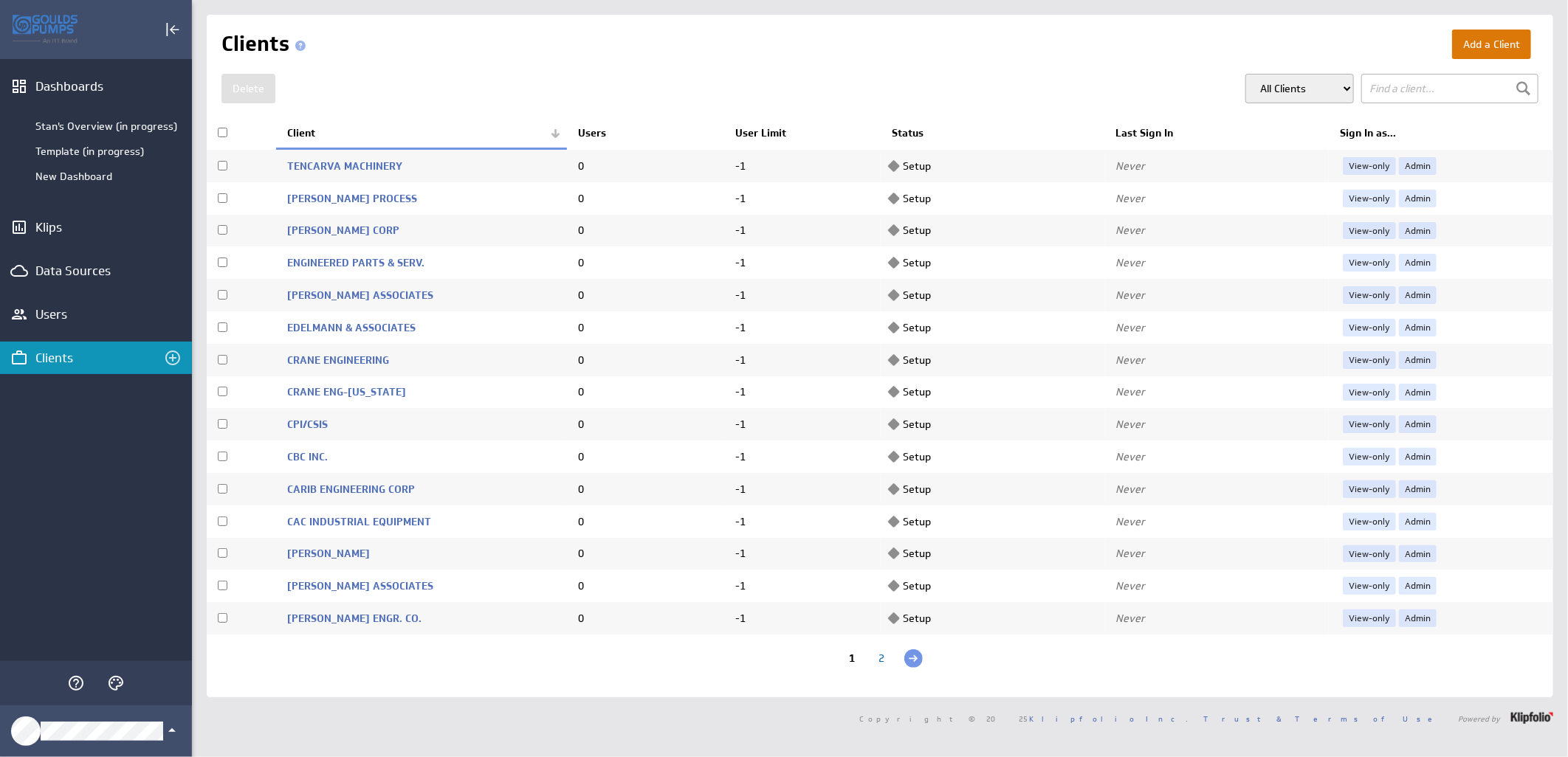
click at [1487, 35] on button "Add a Client" at bounding box center [1492, 44] width 79 height 29
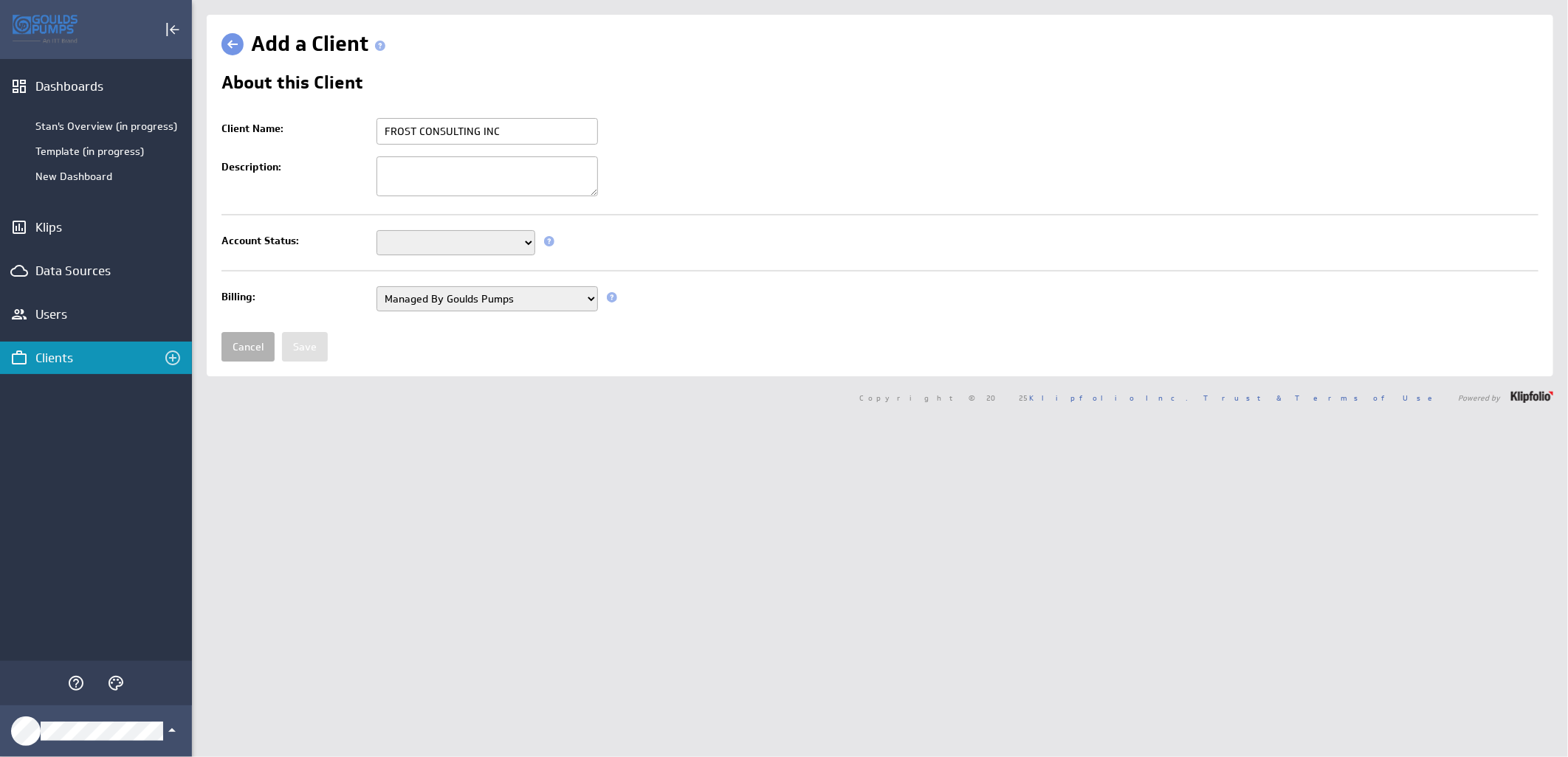
type input "FROST CONSULTING INC"
click at [526, 245] on select "Setup Mode Trial Active Disabled" at bounding box center [455, 243] width 159 height 25
select select "7"
click at [376, 232] on select "Setup Mode Trial Active Disabled" at bounding box center [455, 243] width 159 height 25
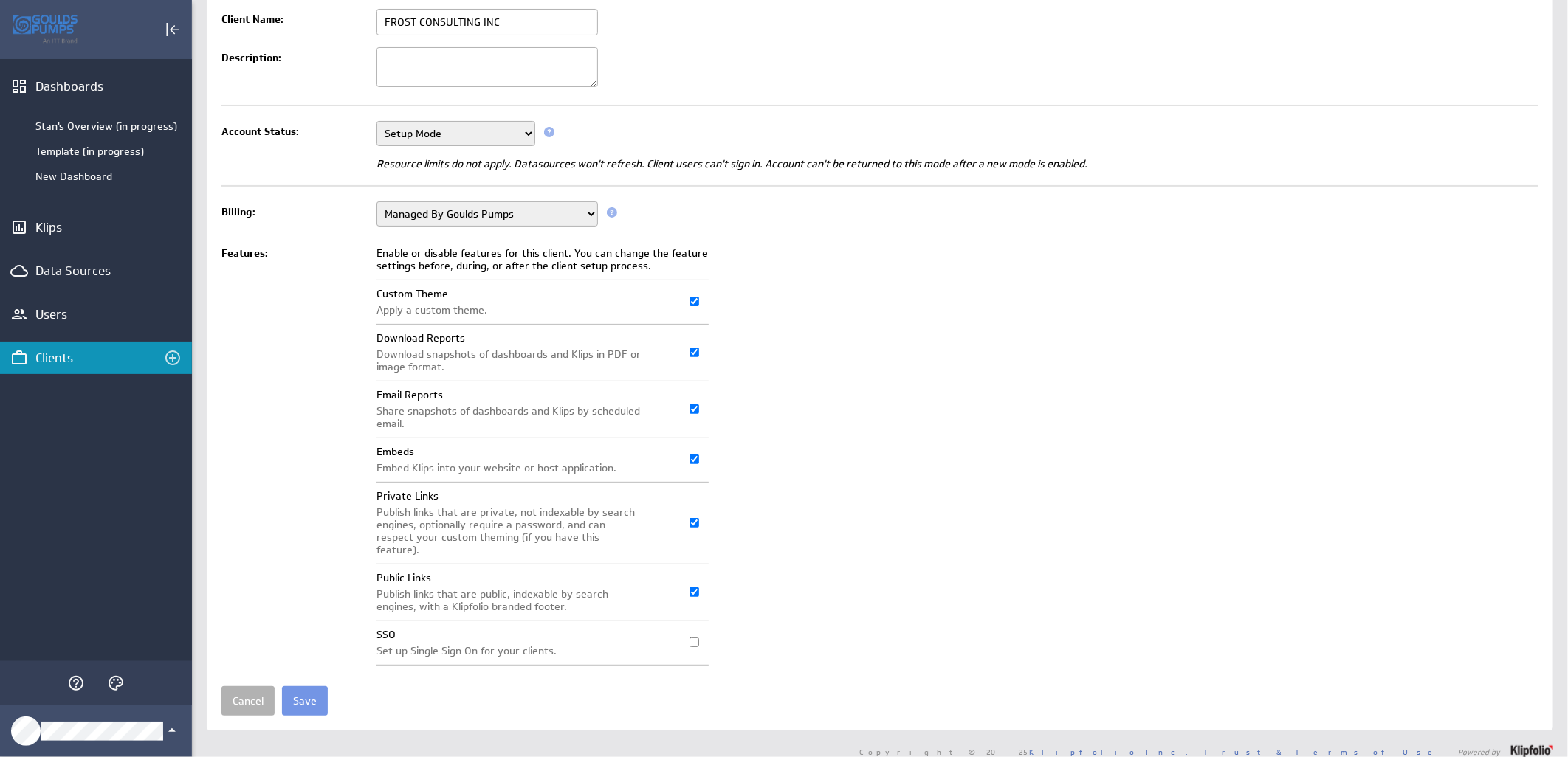
scroll to position [113, 0]
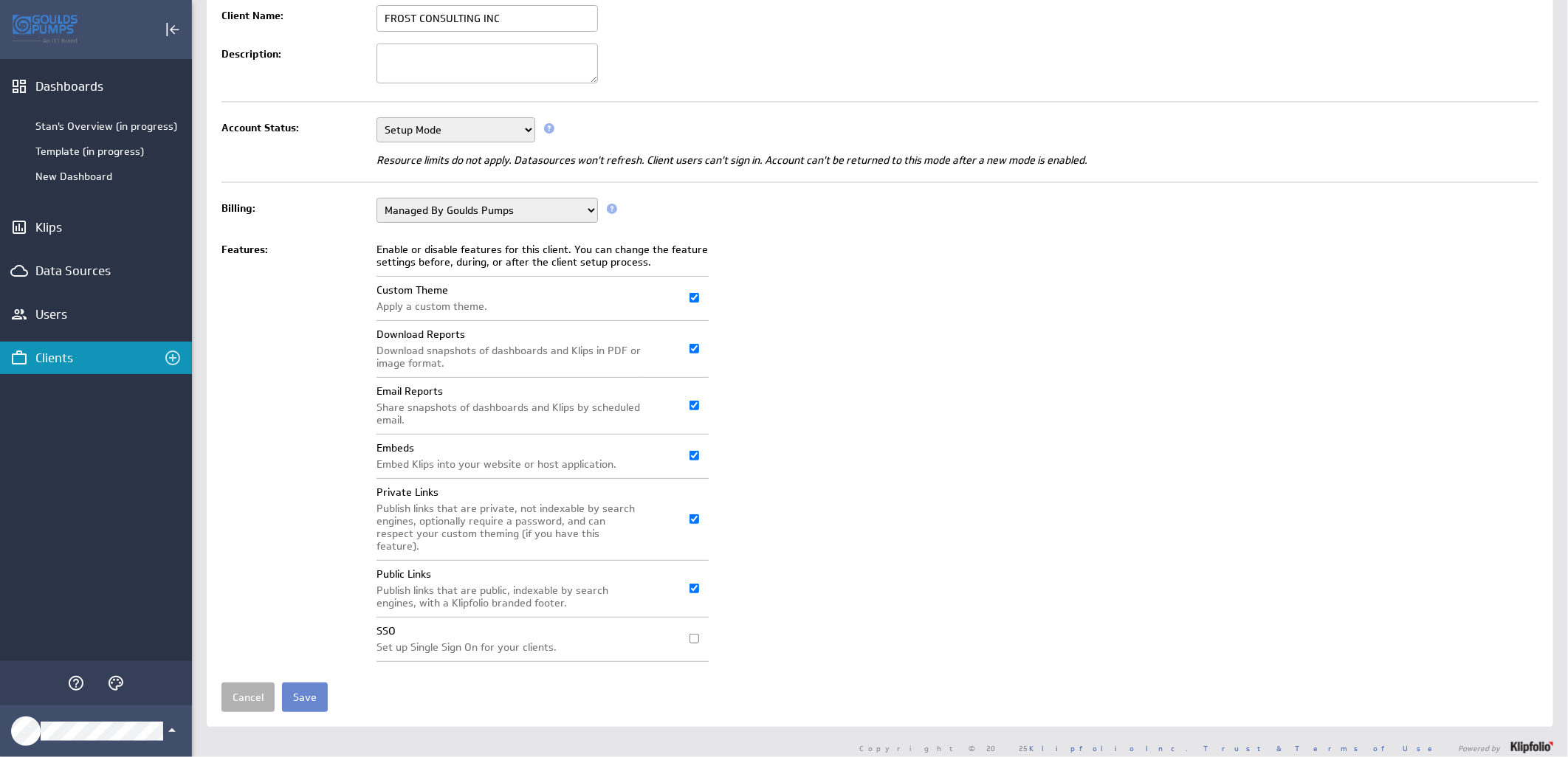
click at [304, 682] on input "Save" at bounding box center [305, 697] width 46 height 29
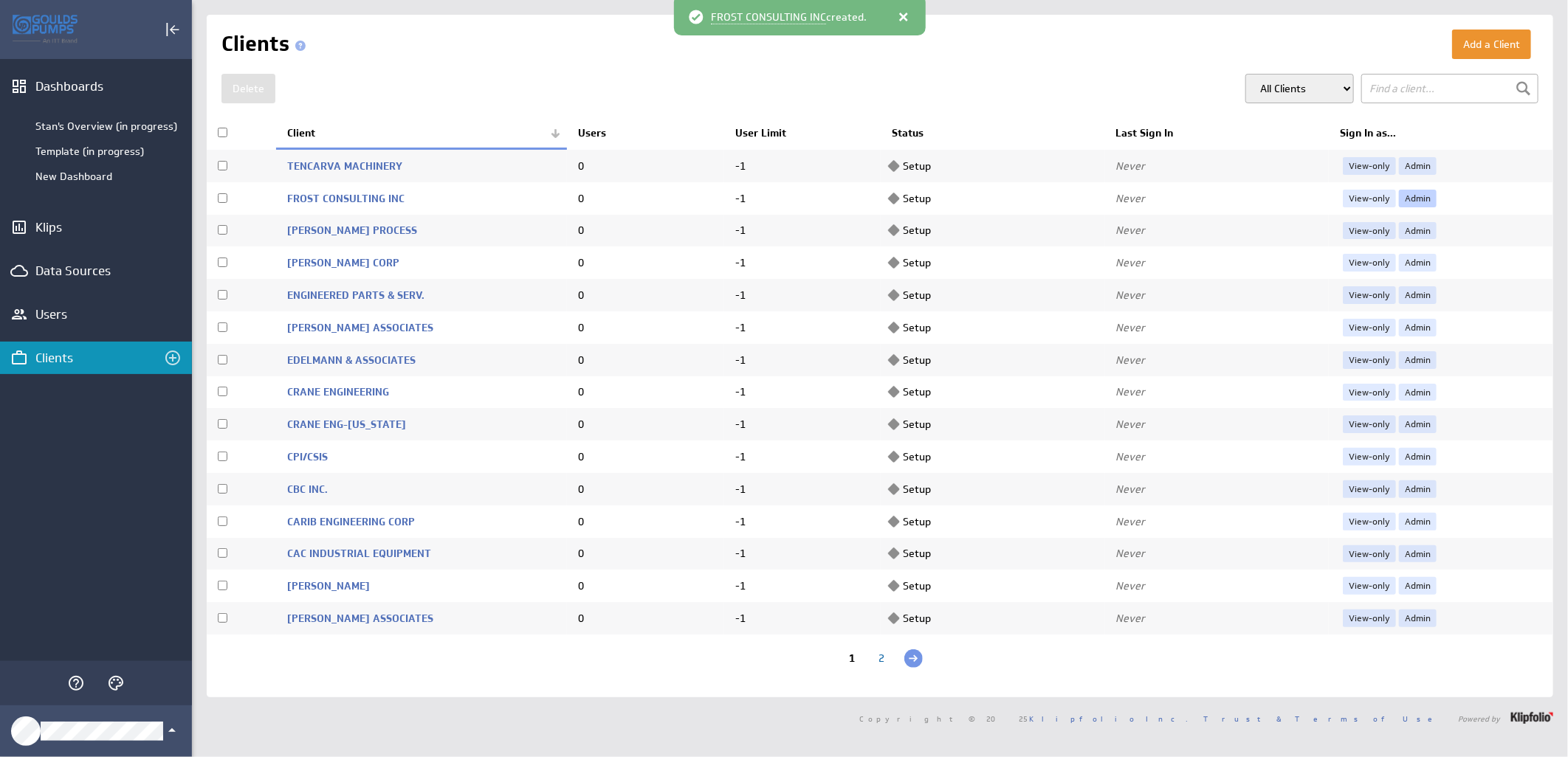
click at [1401, 199] on link "Admin" at bounding box center [1417, 198] width 38 height 18
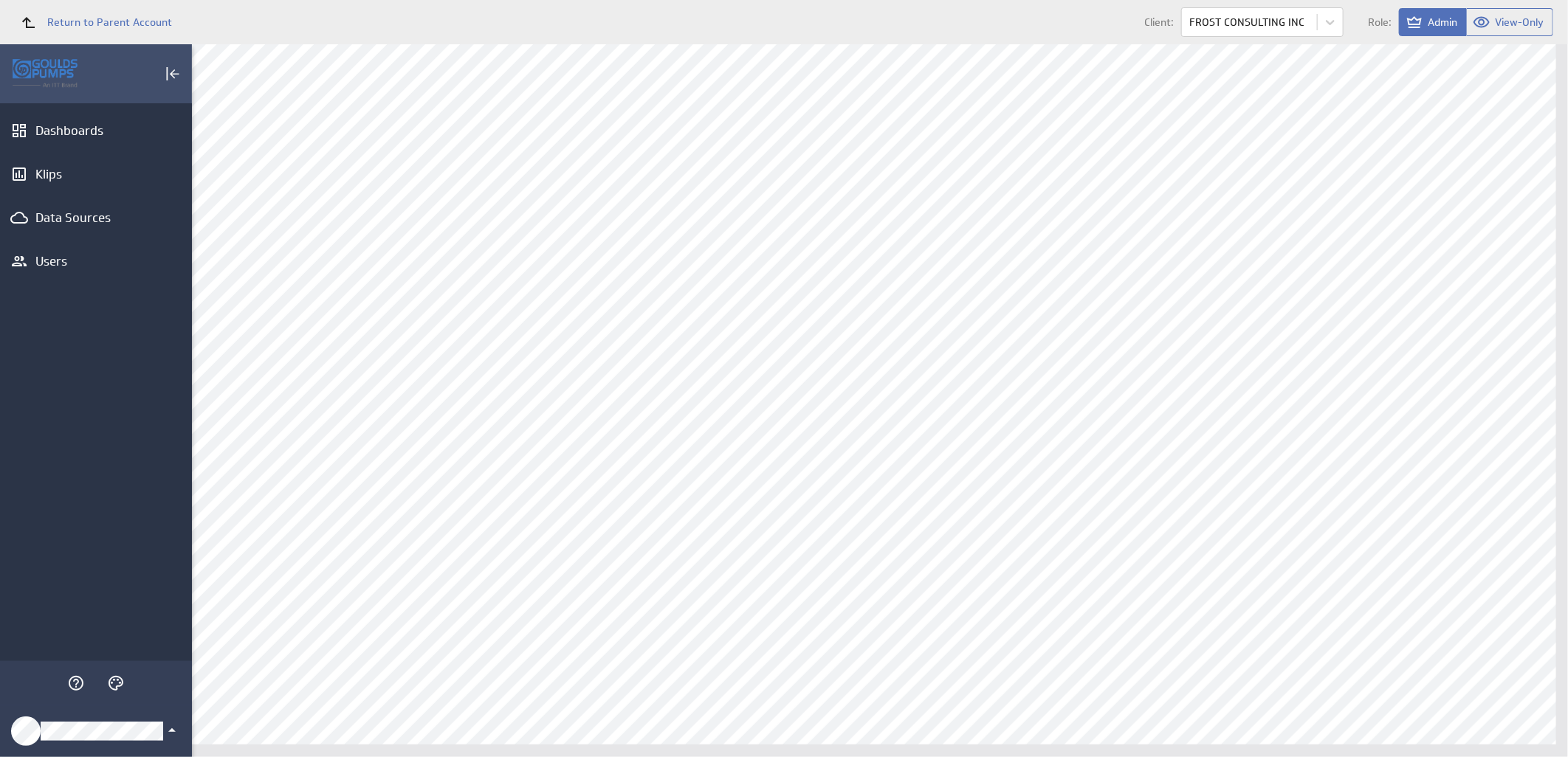
click at [166, 728] on icon "Klipfolio Account" at bounding box center [171, 730] width 18 height 18
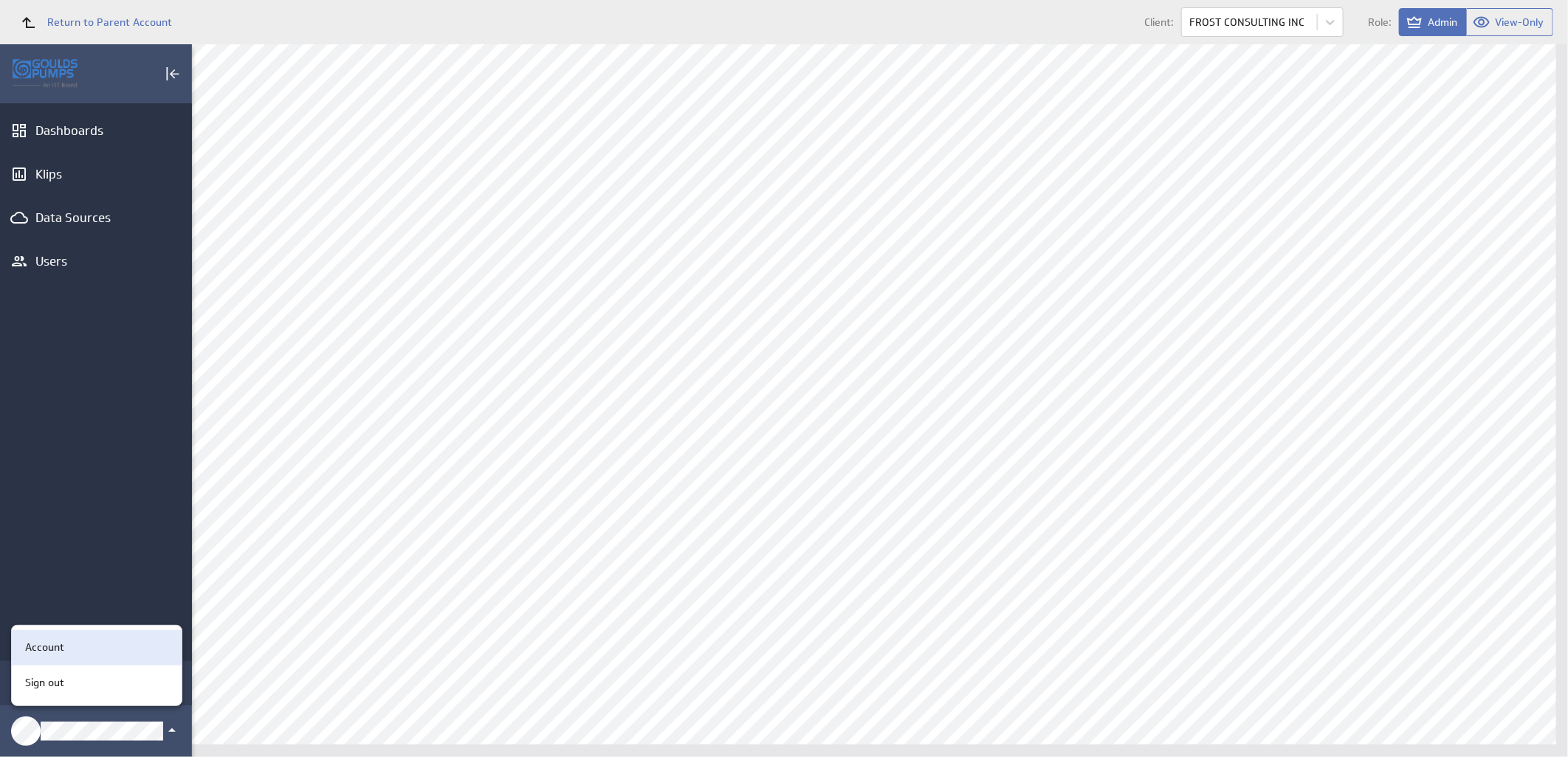
click at [99, 652] on div "Account" at bounding box center [94, 647] width 150 height 15
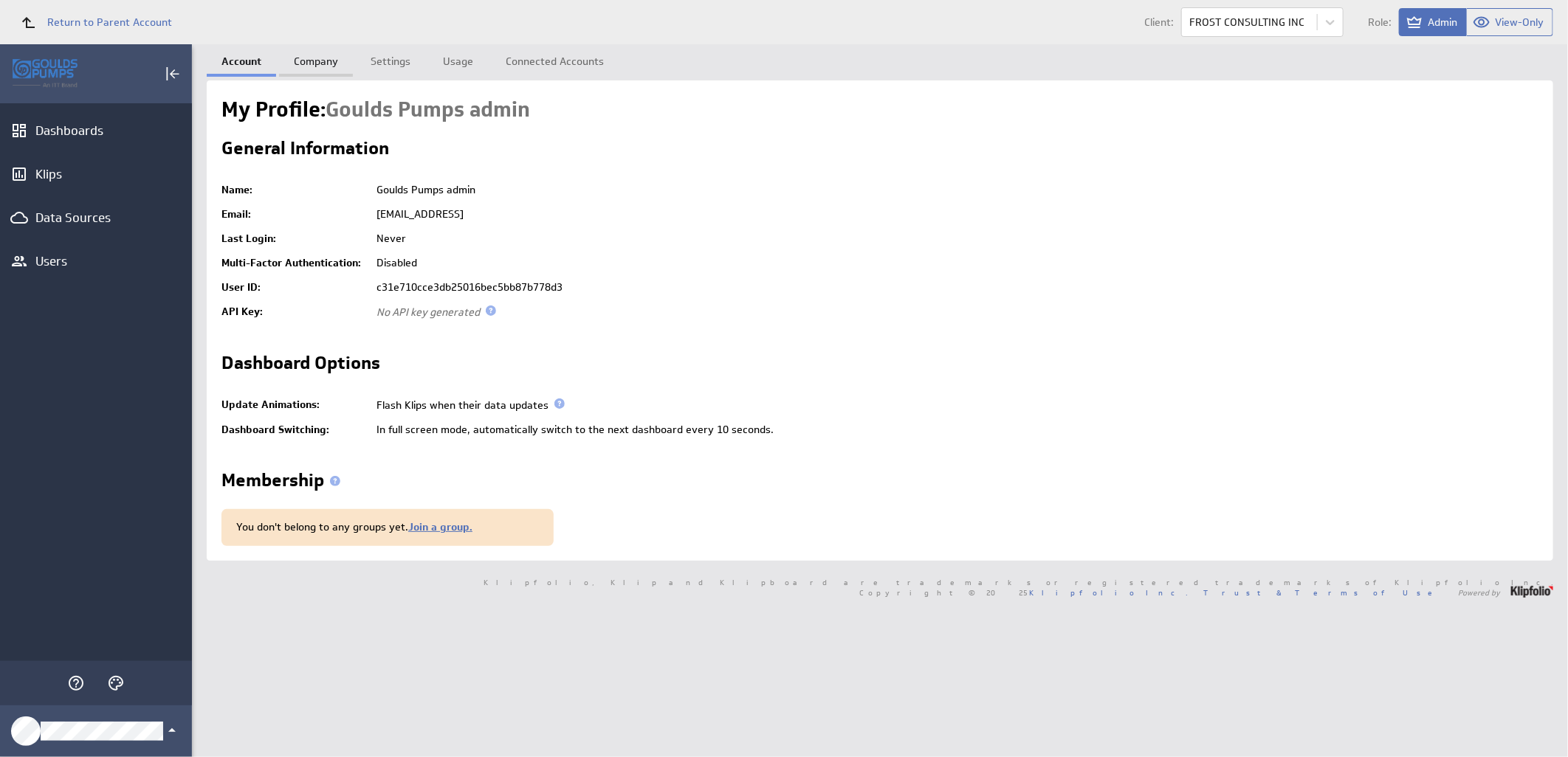
click at [321, 58] on link "Company" at bounding box center [316, 59] width 74 height 29
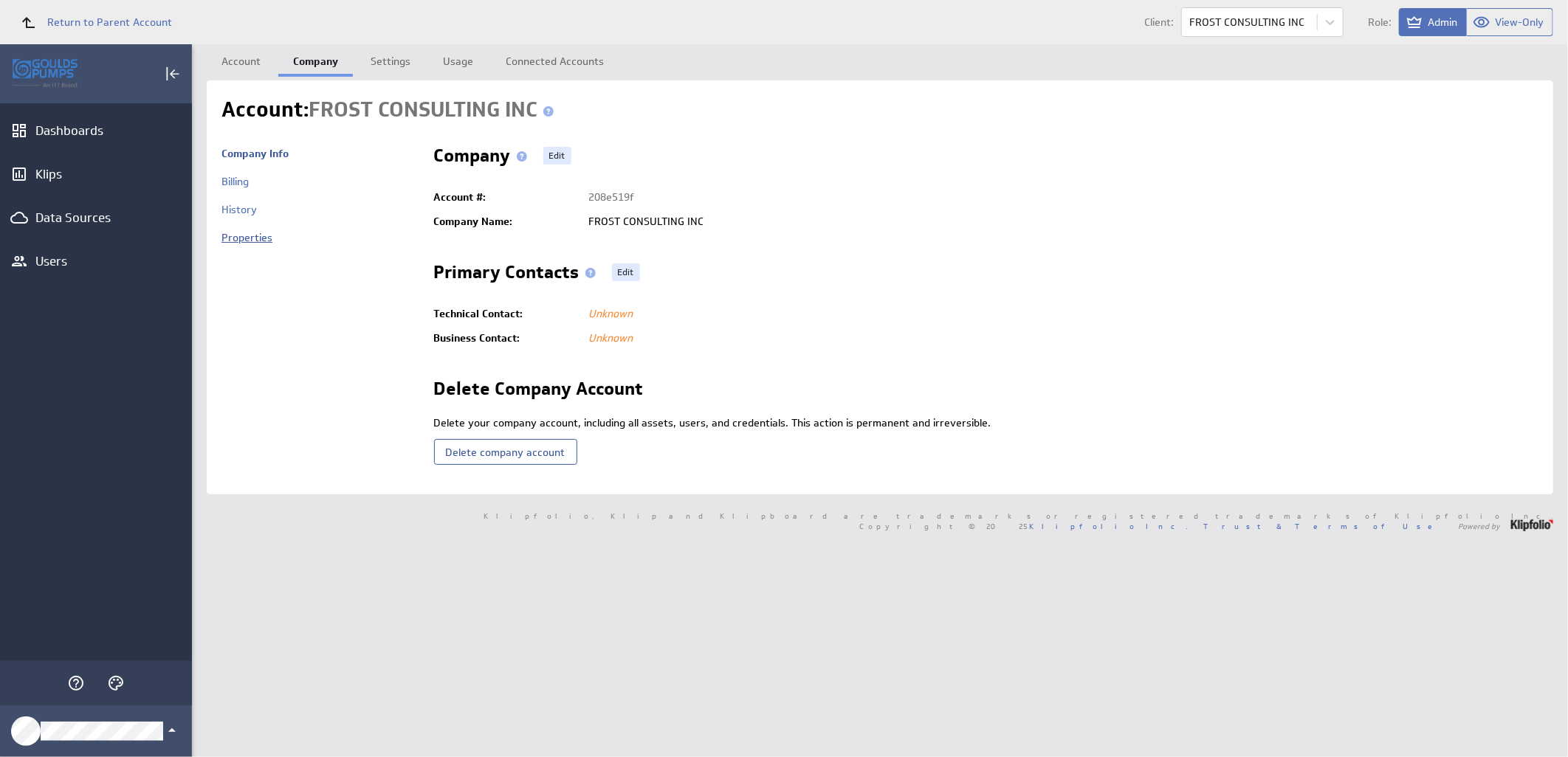
click at [256, 238] on link "Properties" at bounding box center [247, 238] width 51 height 13
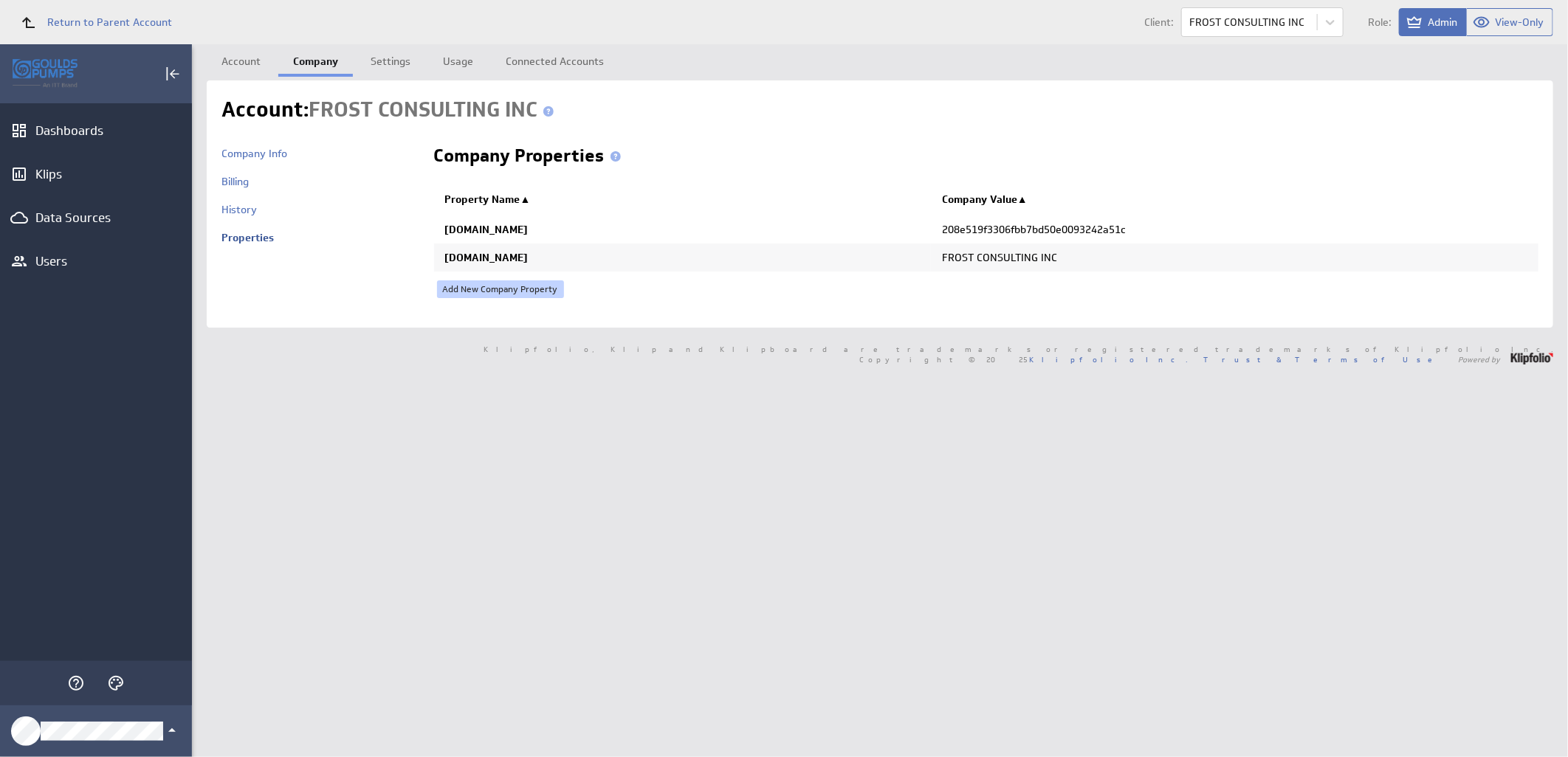
click at [485, 285] on link "Add New Company Property" at bounding box center [500, 289] width 127 height 18
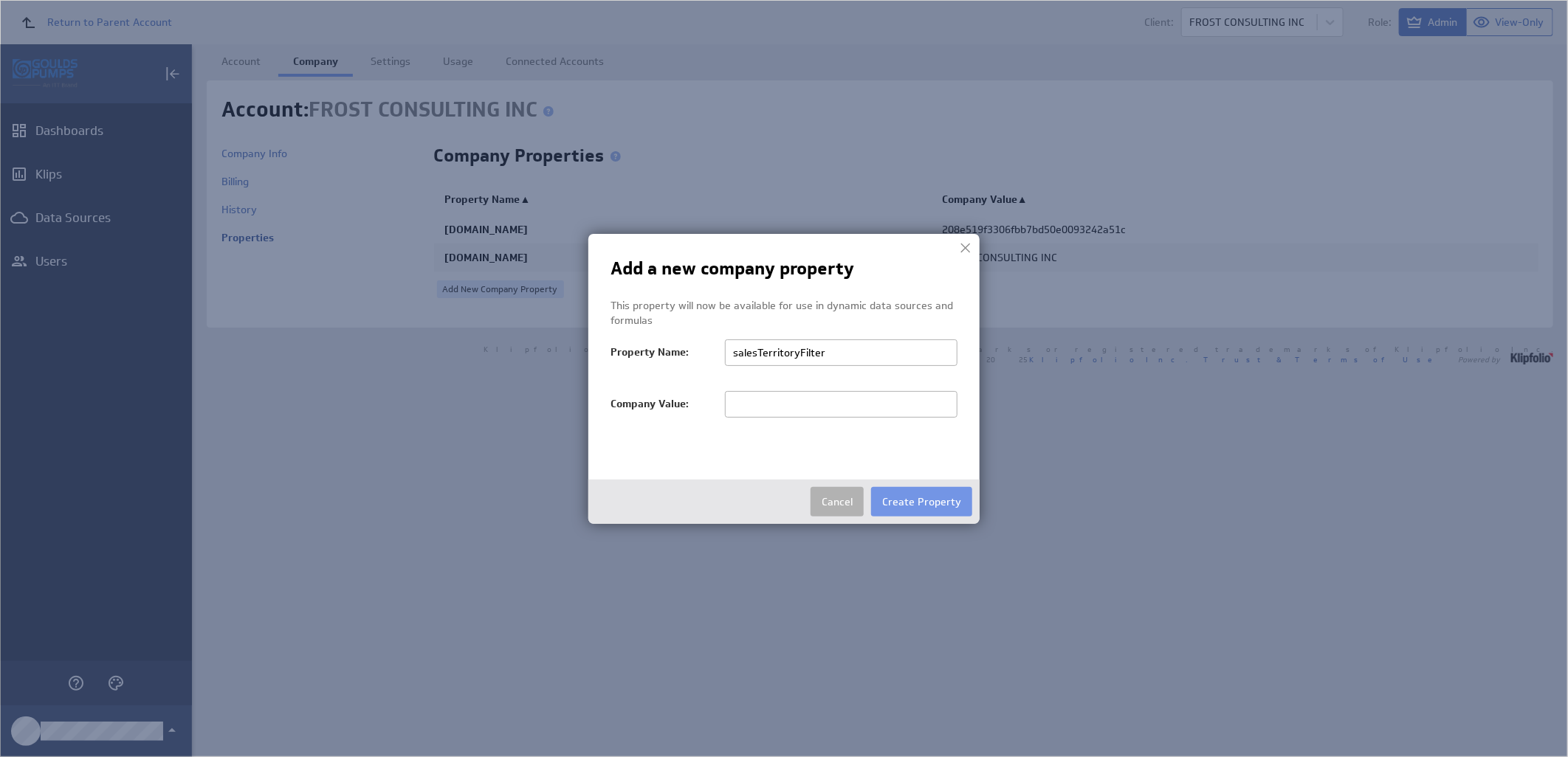
type input "salesTerritoryFilter"
click at [792, 404] on input "text" at bounding box center [841, 405] width 233 height 27
paste input "FROST CONSULTING INC"
type input "FROST CONSULTING INC"
click at [912, 504] on button "Create Property" at bounding box center [922, 501] width 101 height 29
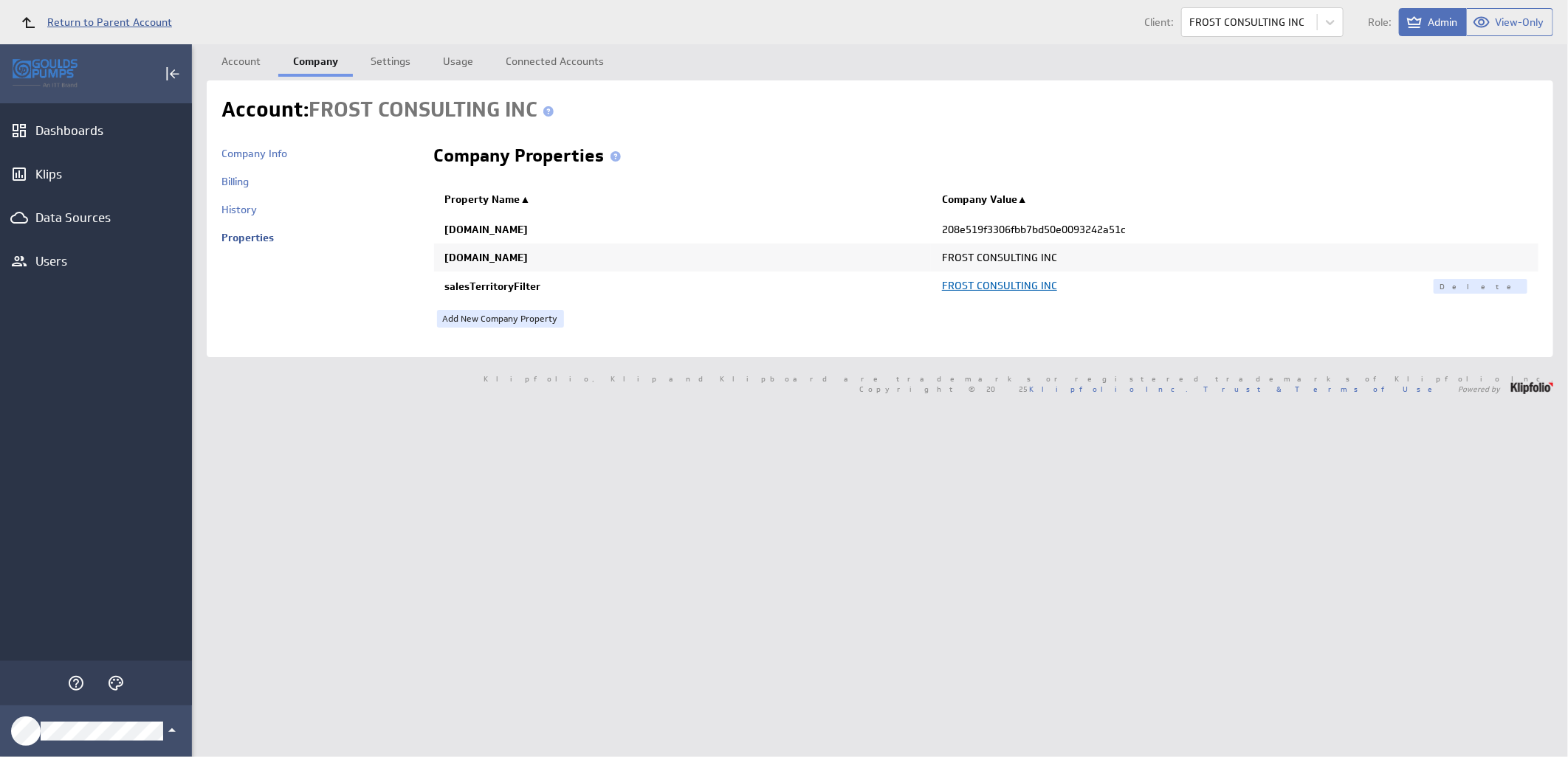
click at [98, 17] on span "Return to Parent Account" at bounding box center [109, 22] width 125 height 10
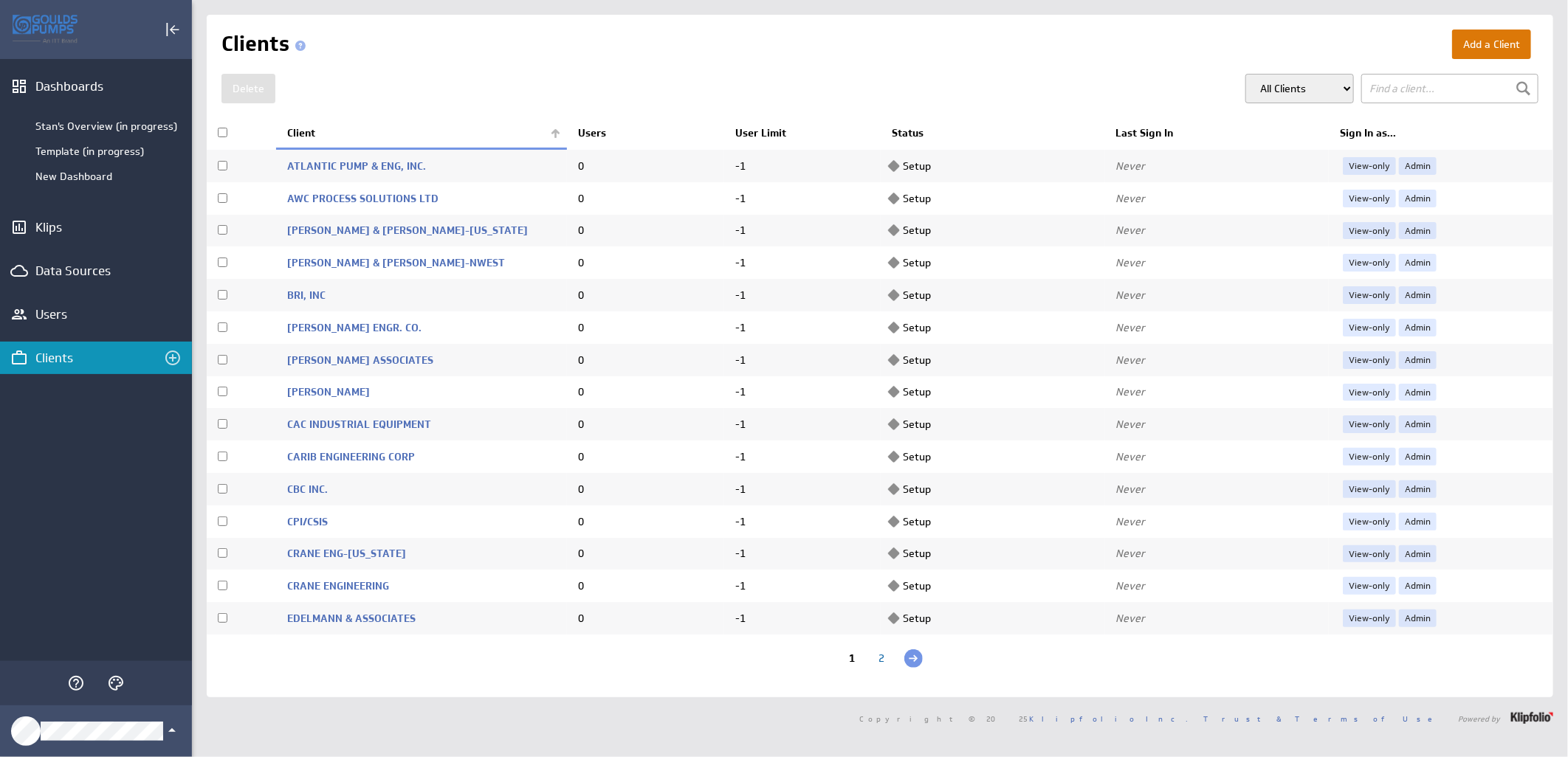
click at [1471, 34] on button "Add a Client" at bounding box center [1492, 44] width 79 height 29
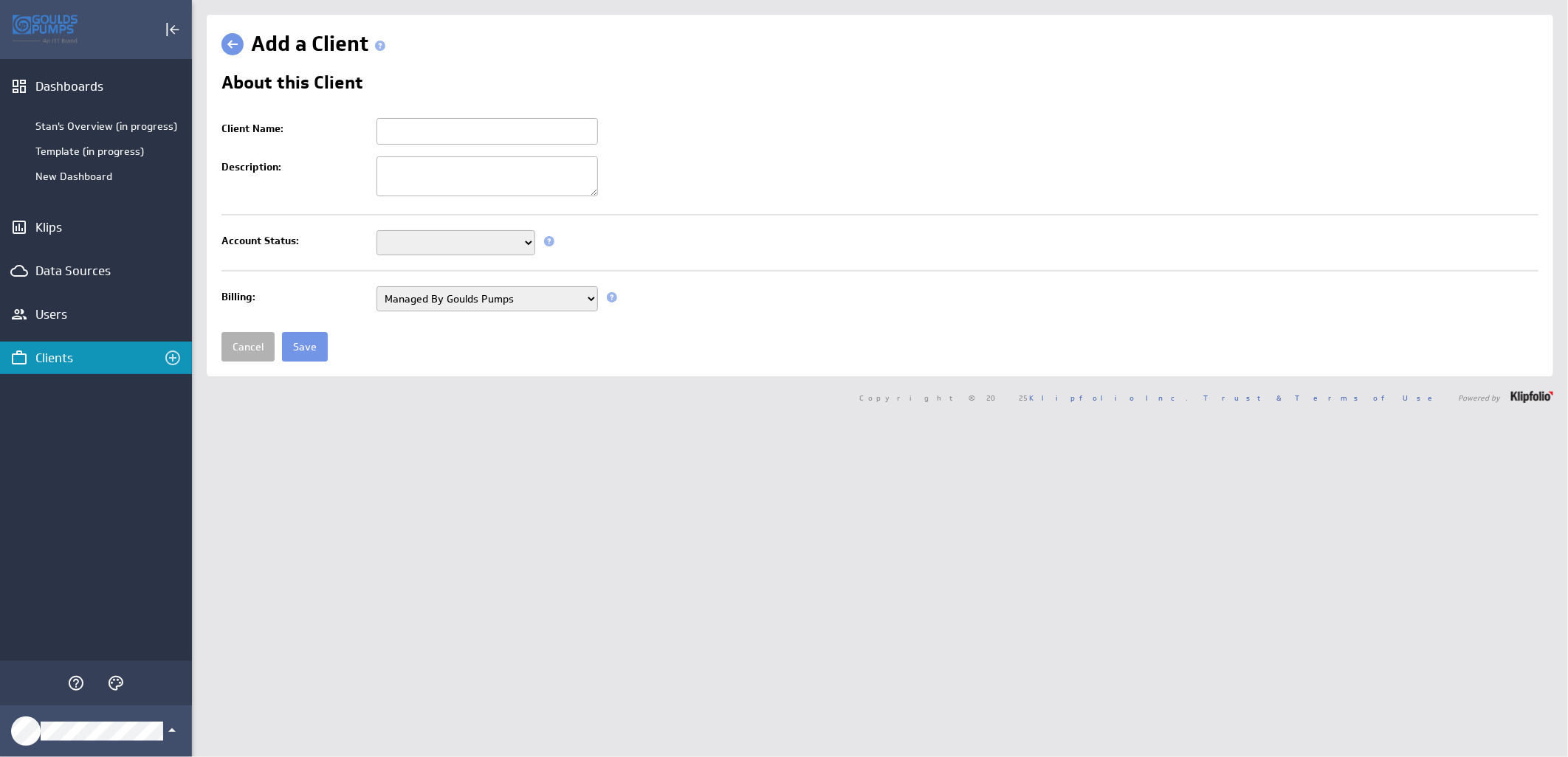
click at [562, 120] on input "Client Name:" at bounding box center [487, 132] width 222 height 27
paste input "[PERSON_NAME] PUMP & EQUIPMENT"
type input "[PERSON_NAME] PUMP & EQUIPMENT"
click at [530, 241] on select "Setup Mode Trial Active Disabled" at bounding box center [455, 243] width 159 height 25
select select "7"
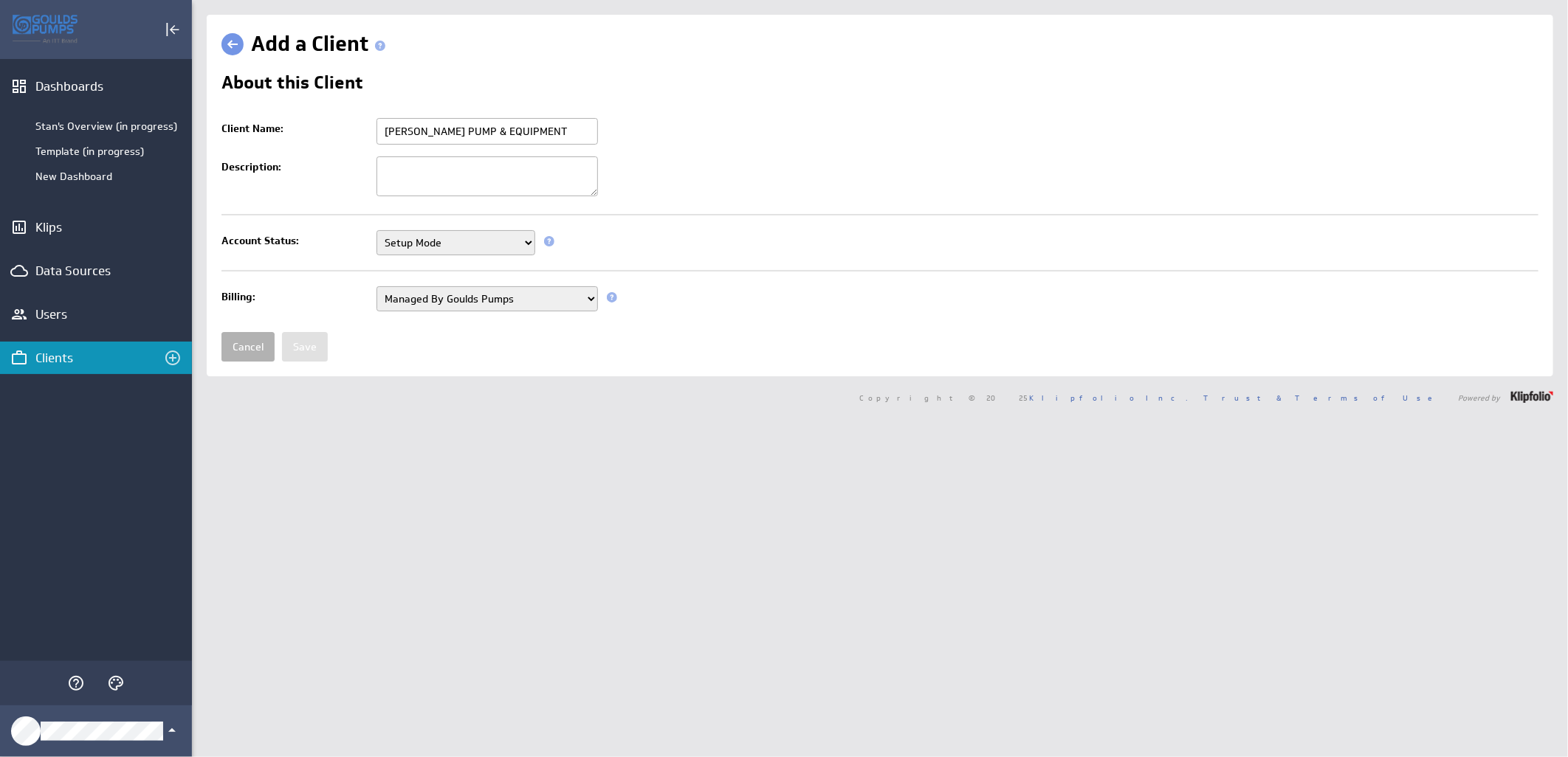
click at [376, 232] on select "Setup Mode Trial Active Disabled" at bounding box center [455, 243] width 159 height 25
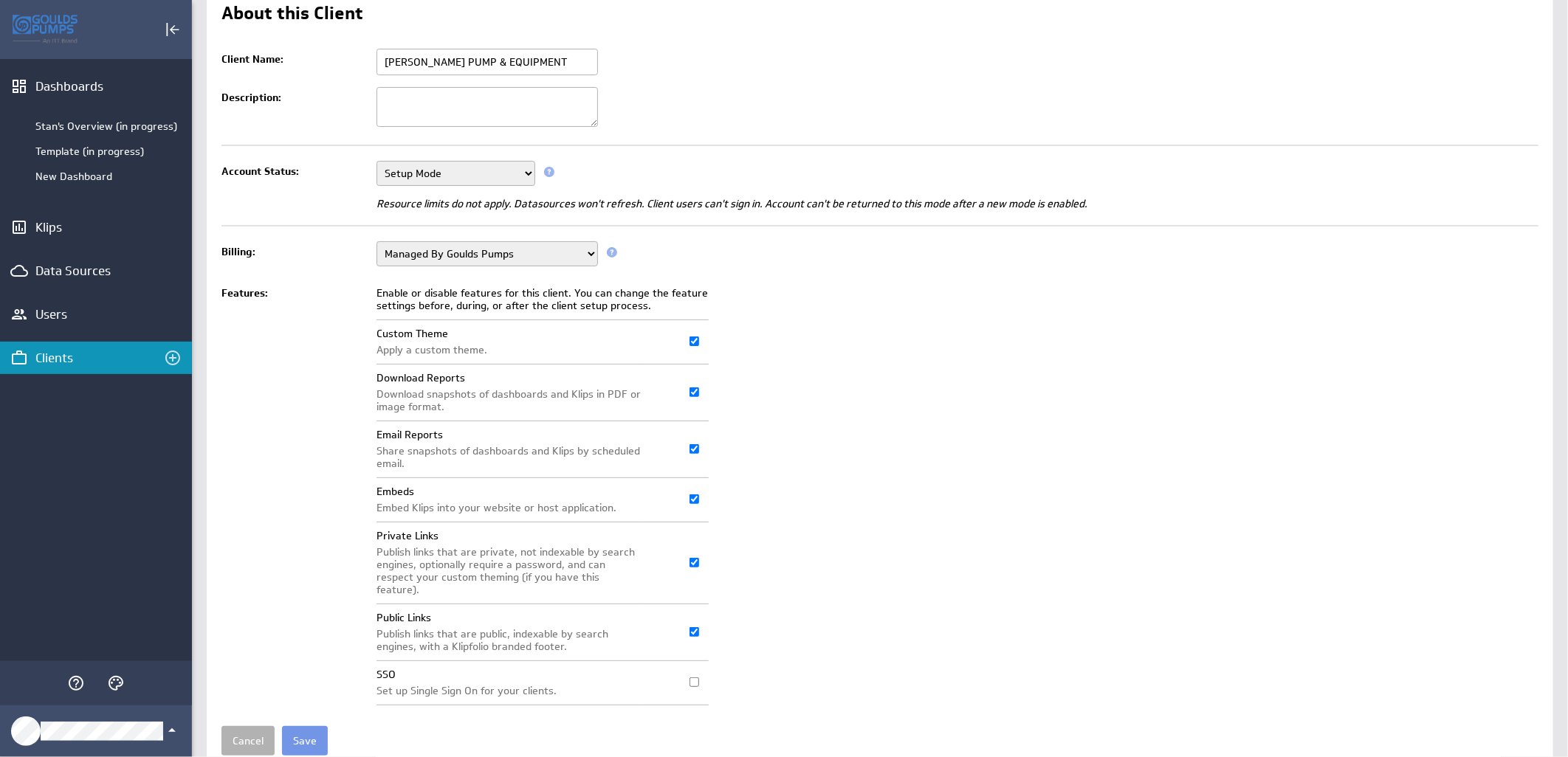
scroll to position [113, 0]
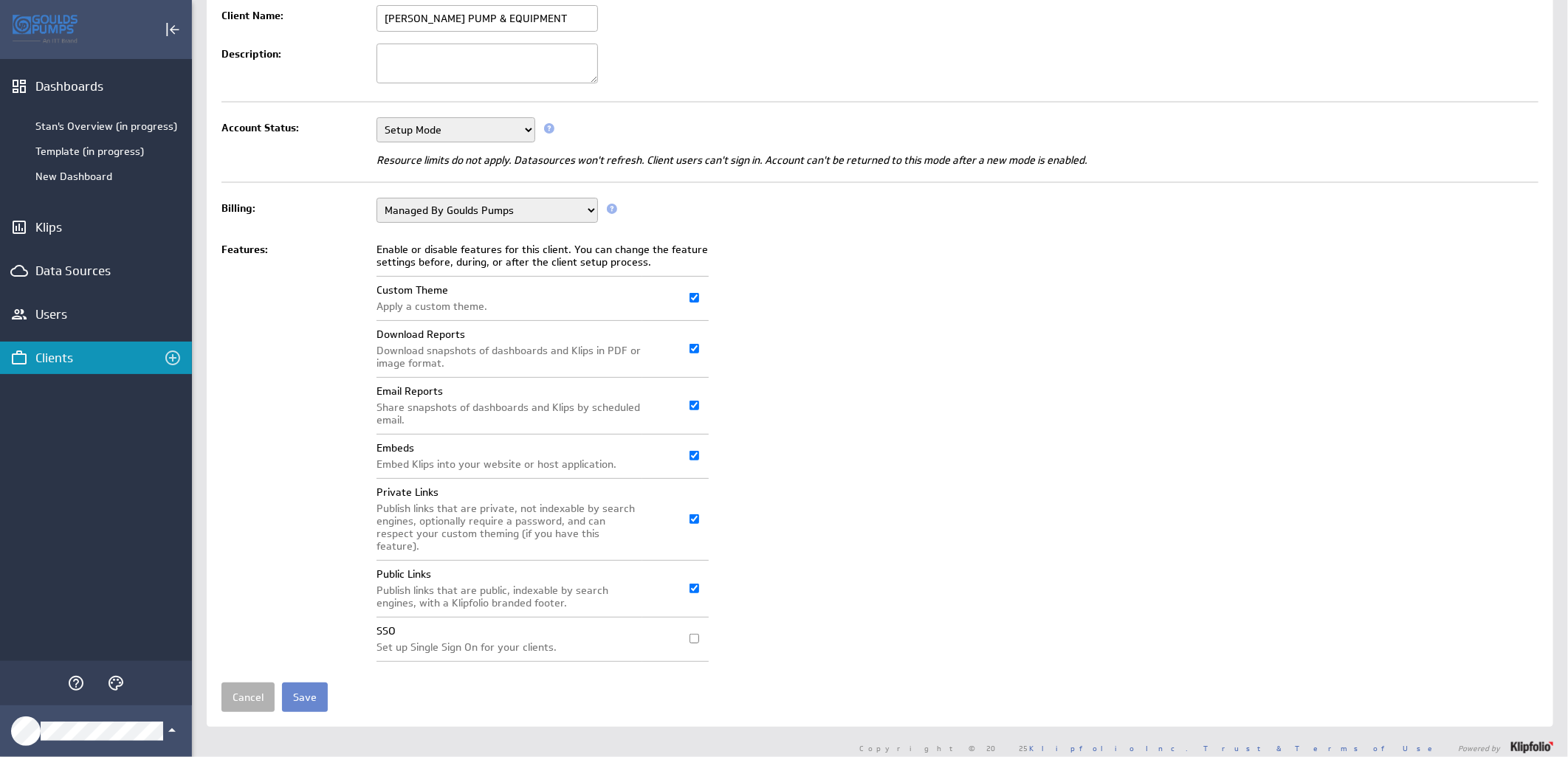
click at [300, 695] on input "Save" at bounding box center [305, 697] width 46 height 29
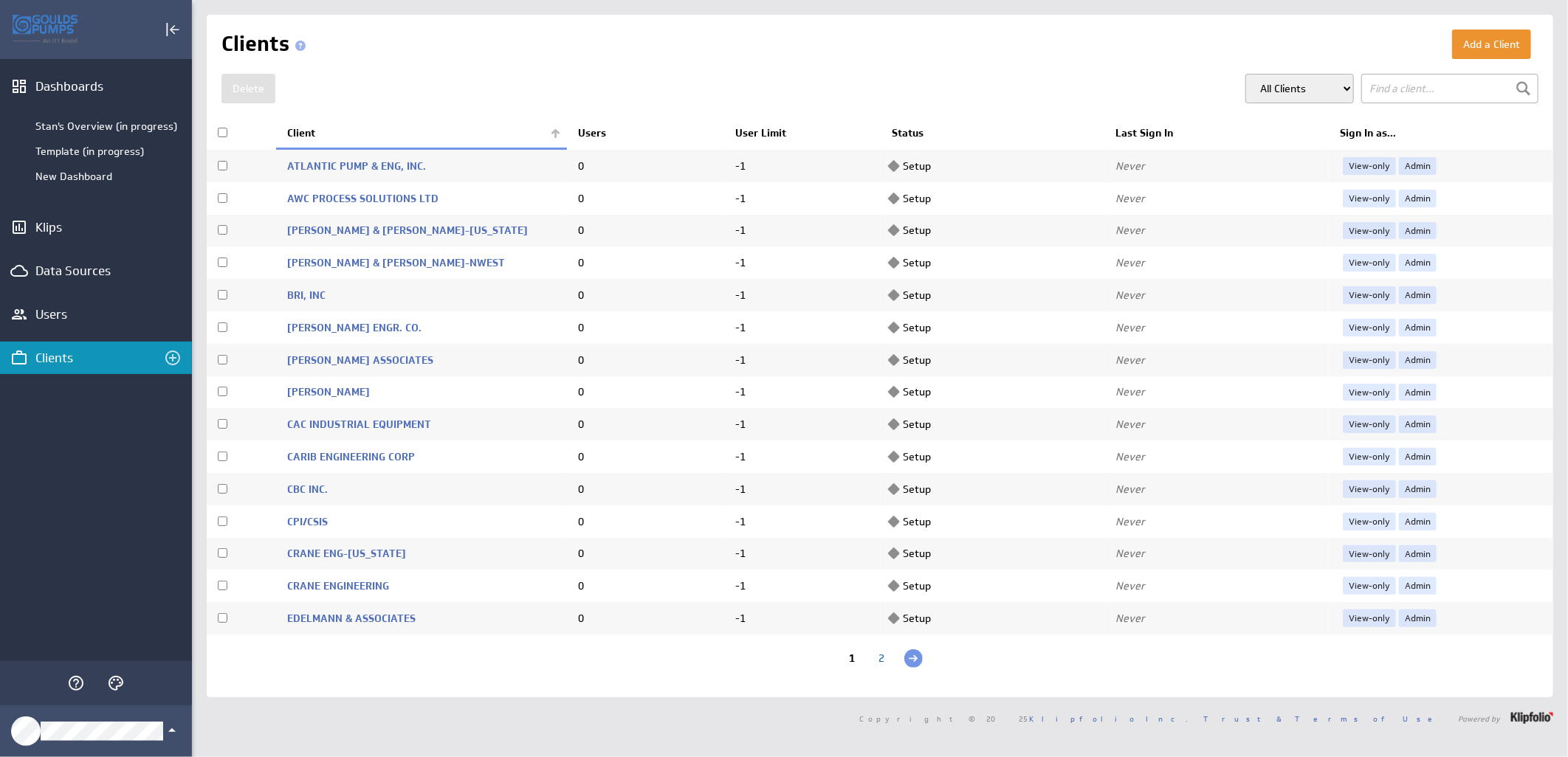
click at [551, 129] on th "Client" at bounding box center [421, 133] width 290 height 31
click at [1398, 197] on link "Admin" at bounding box center [1417, 198] width 38 height 18
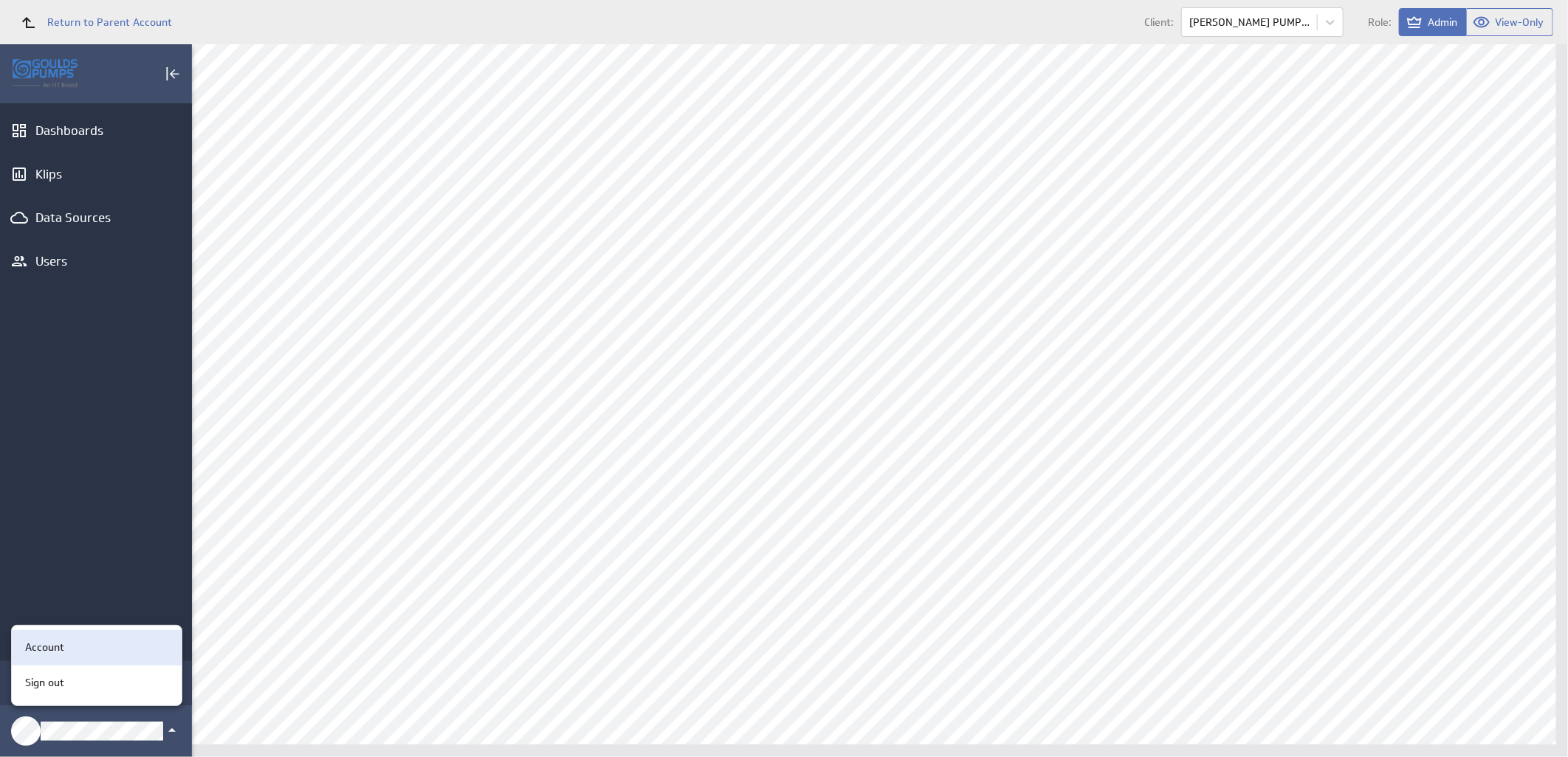
click at [57, 648] on p "Account" at bounding box center [44, 647] width 39 height 15
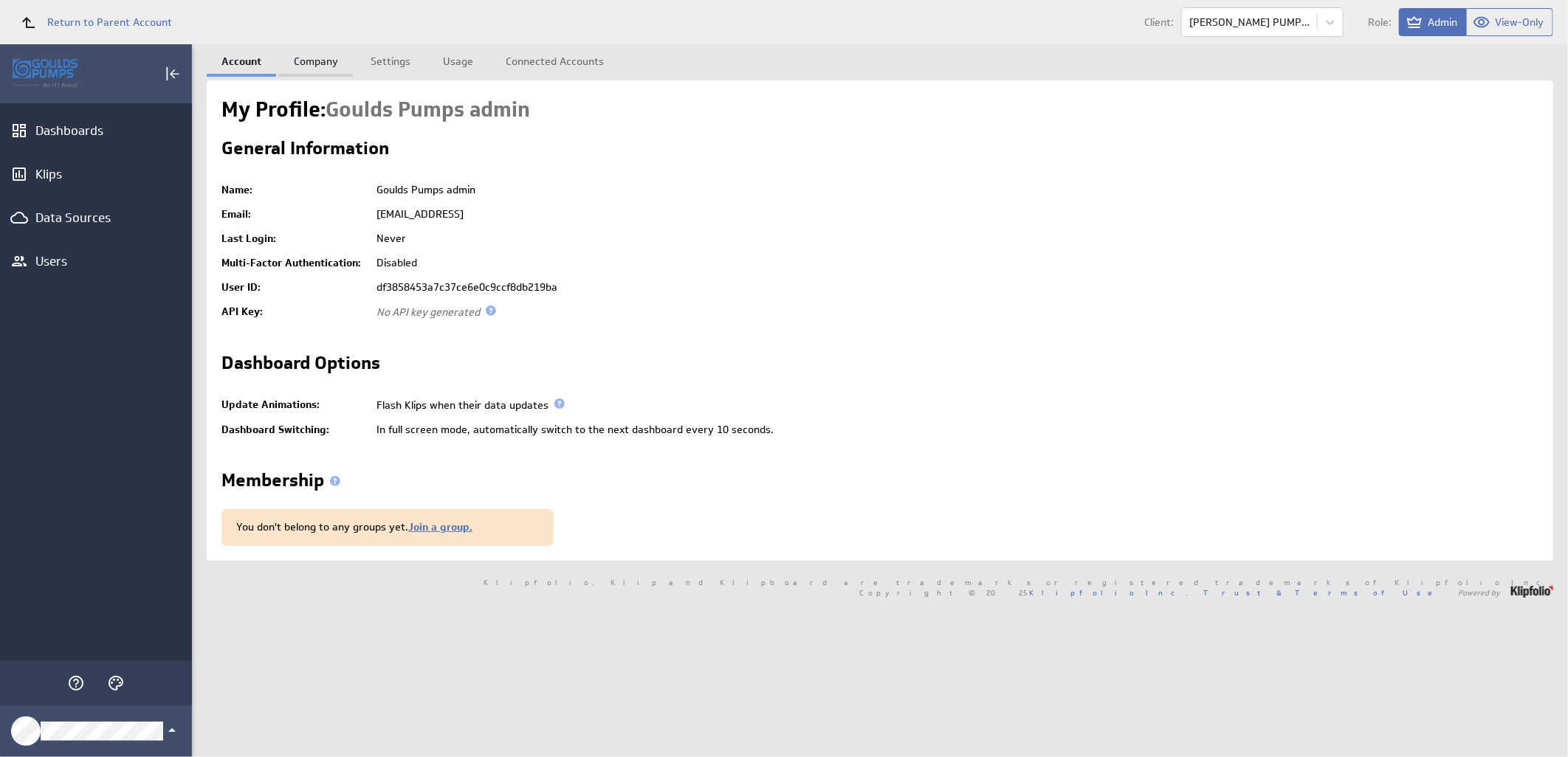
click at [318, 60] on link "Company" at bounding box center [316, 59] width 74 height 29
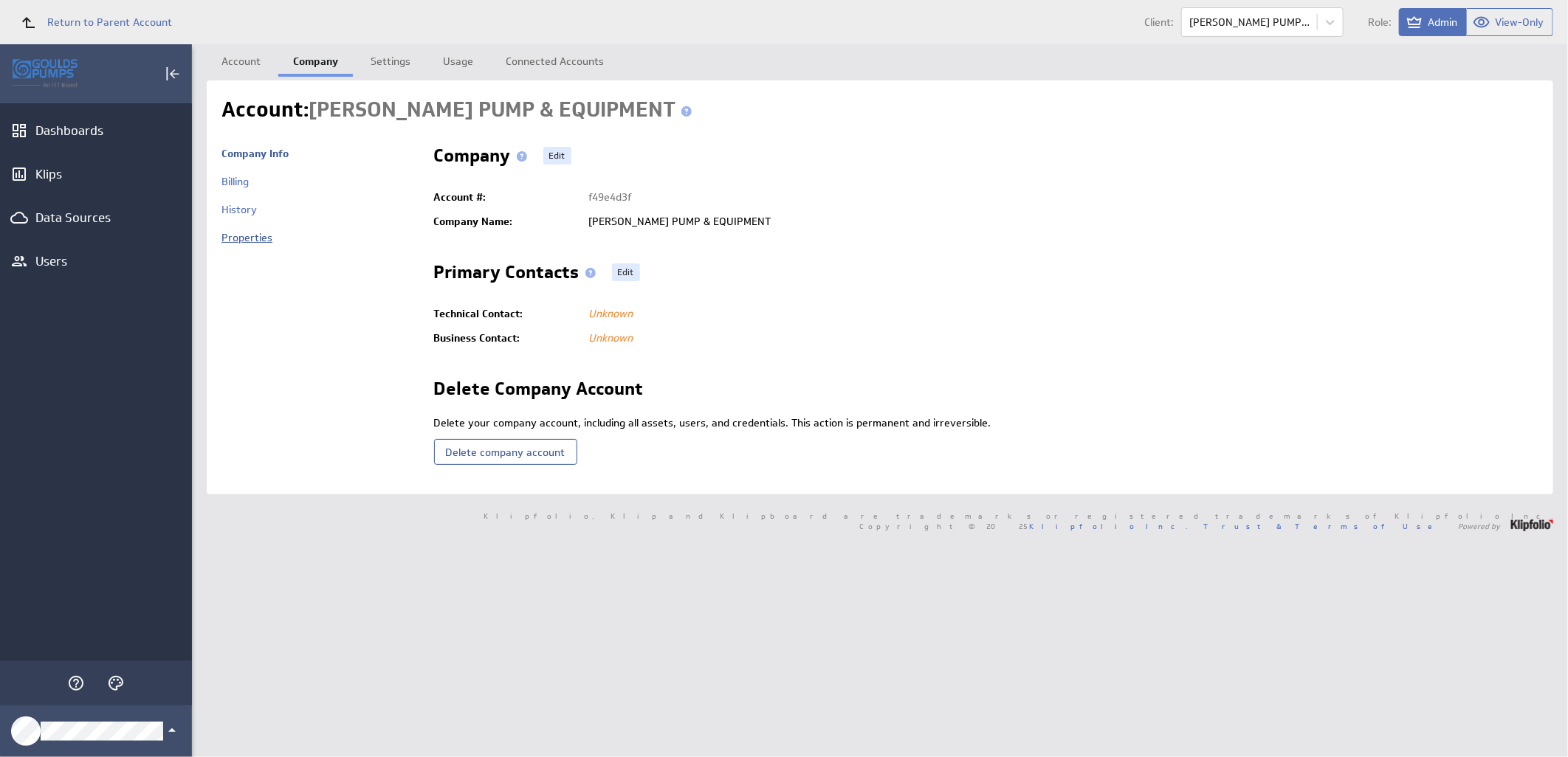
click at [266, 242] on link "Properties" at bounding box center [247, 238] width 51 height 13
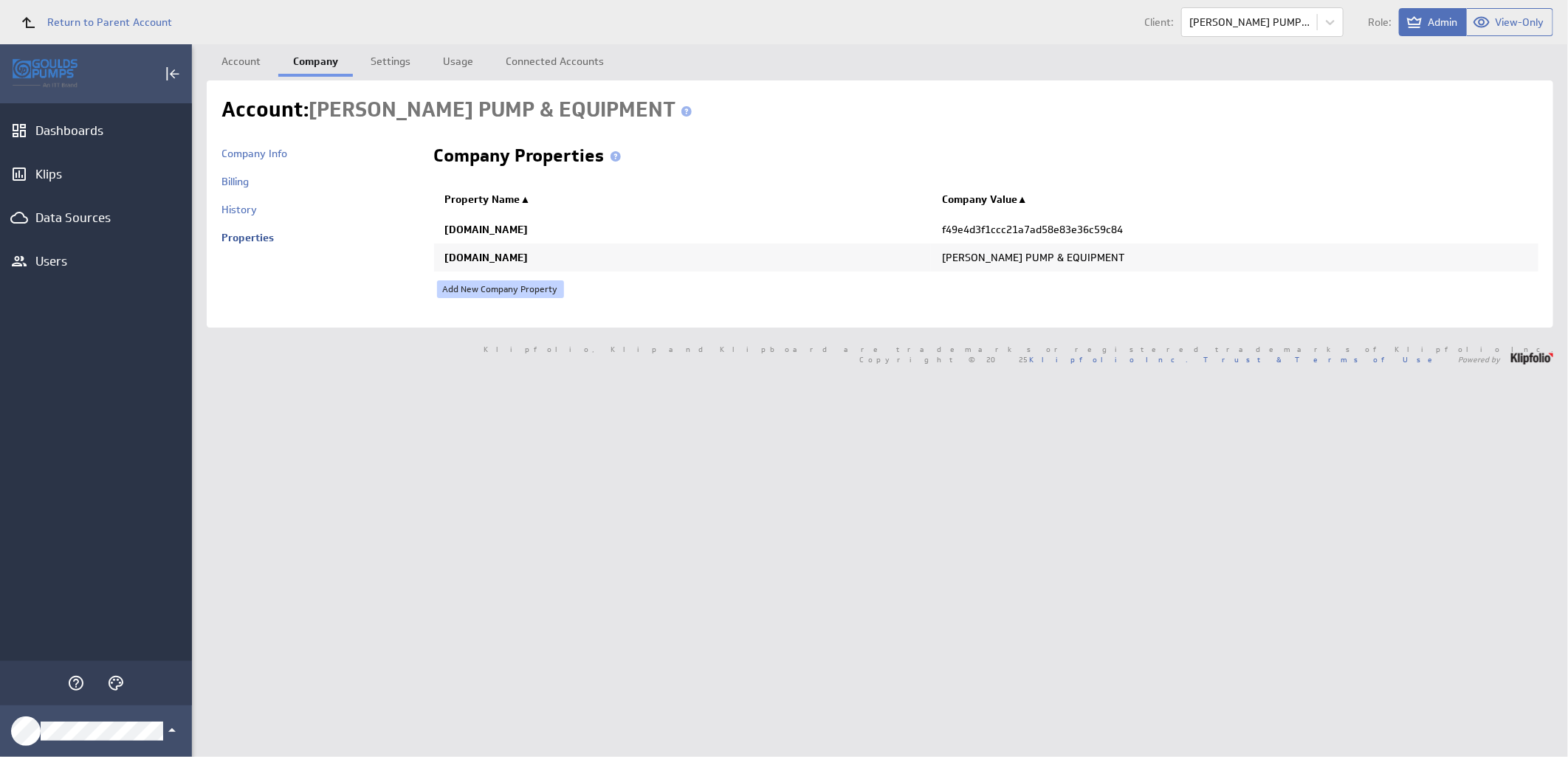
click at [499, 289] on link "Add New Company Property" at bounding box center [500, 289] width 127 height 18
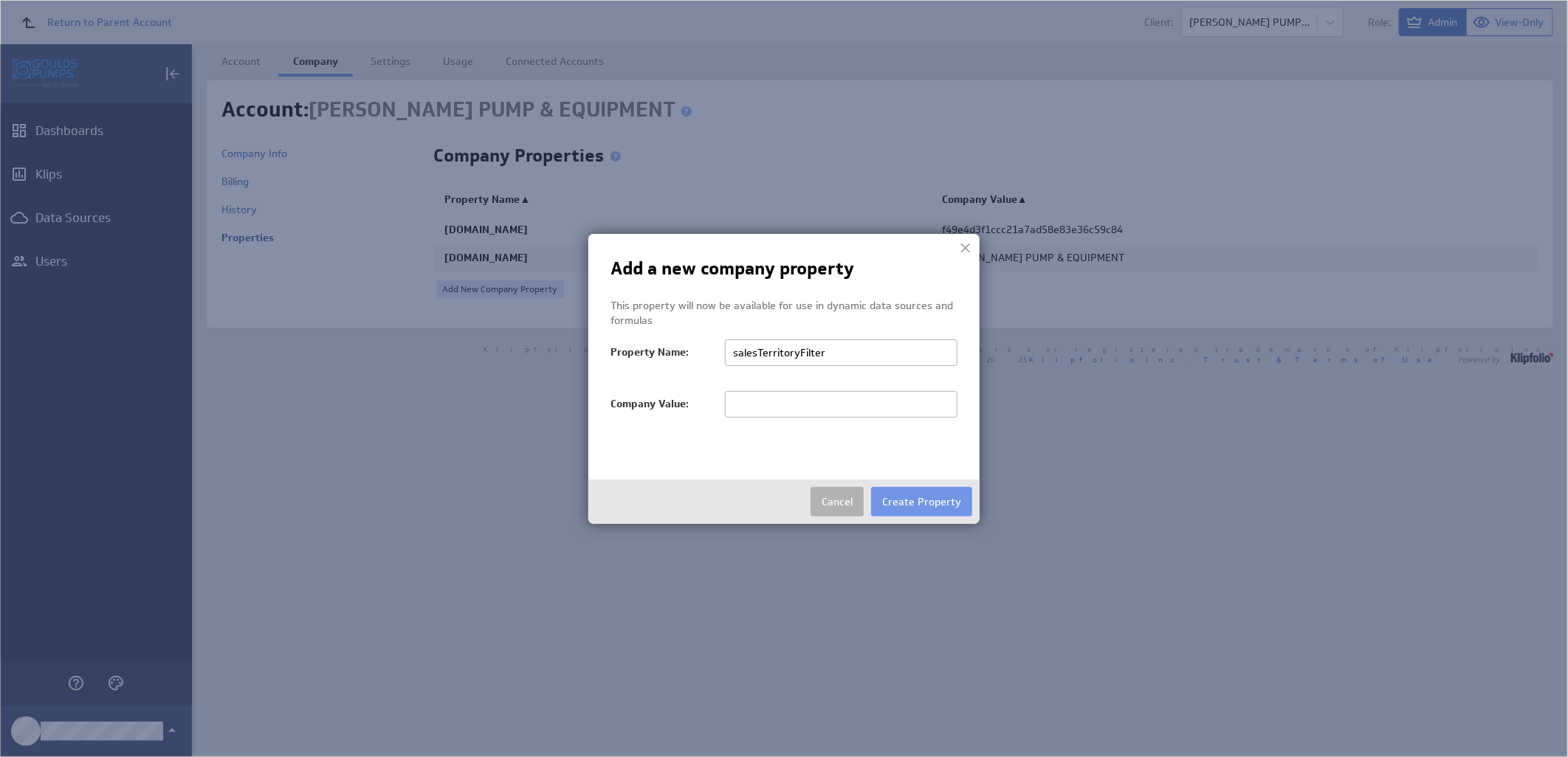
type input "salesTerritoryFilter"
click at [766, 399] on input "text" at bounding box center [841, 405] width 233 height 27
paste input "GEIGER PUMP & EQUIPMENT"
type input "[PERSON_NAME] PUMP & EQUIPMENT"
click at [927, 499] on button "Create Property" at bounding box center [922, 501] width 101 height 29
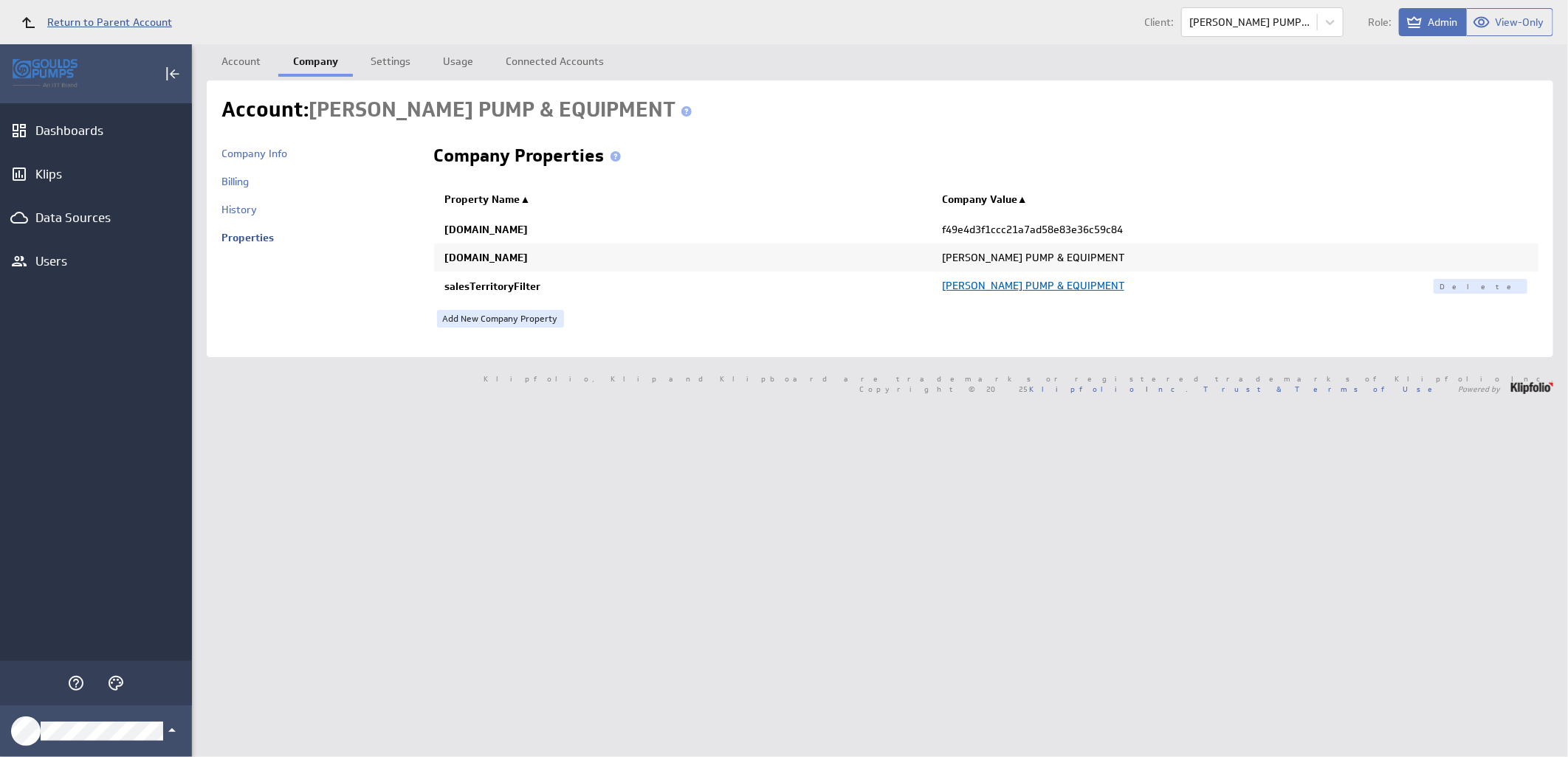
click at [108, 24] on span "Return to Parent Account" at bounding box center [109, 22] width 125 height 10
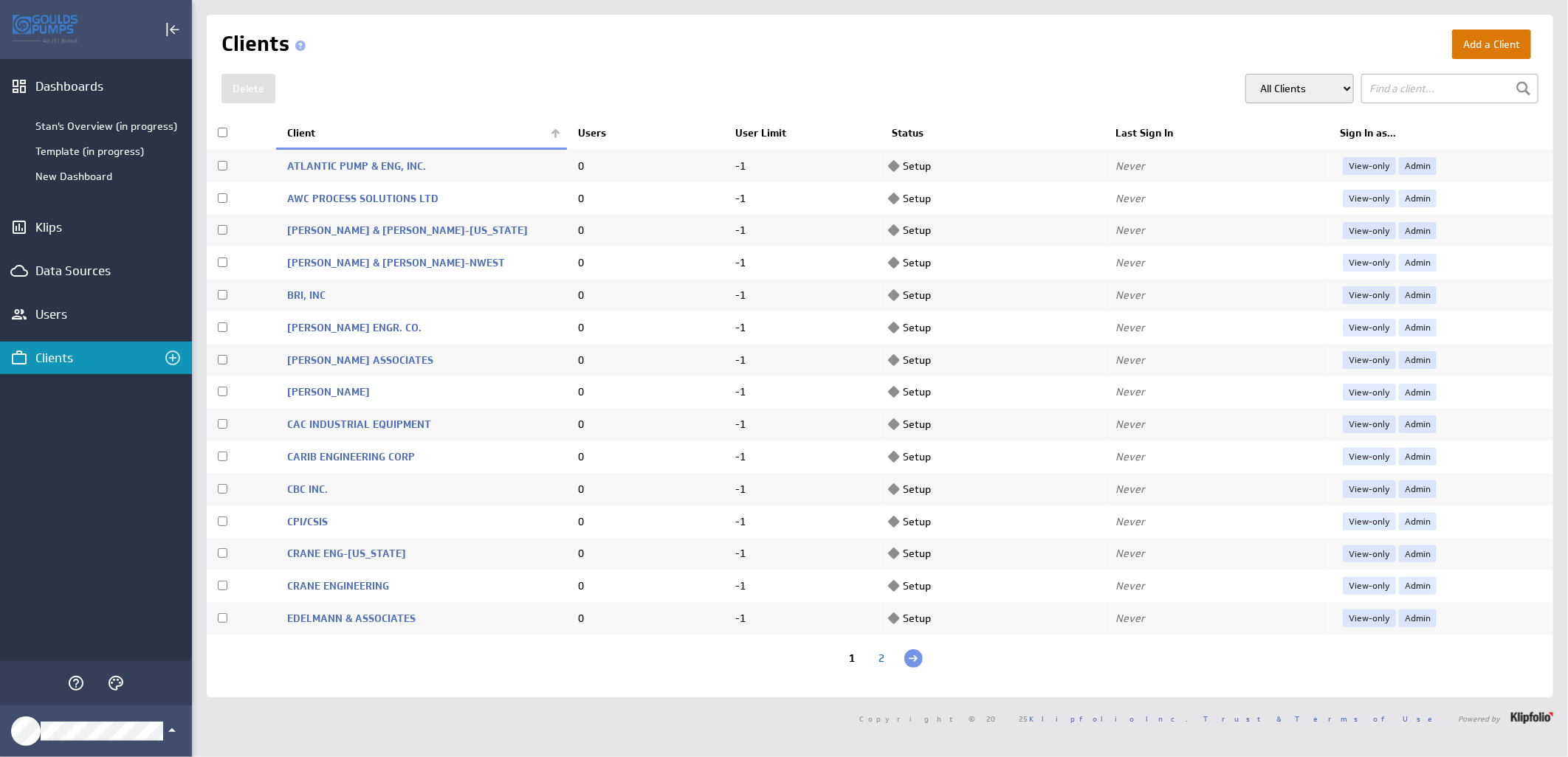
click at [1493, 34] on button "Add a Client" at bounding box center [1492, 44] width 79 height 29
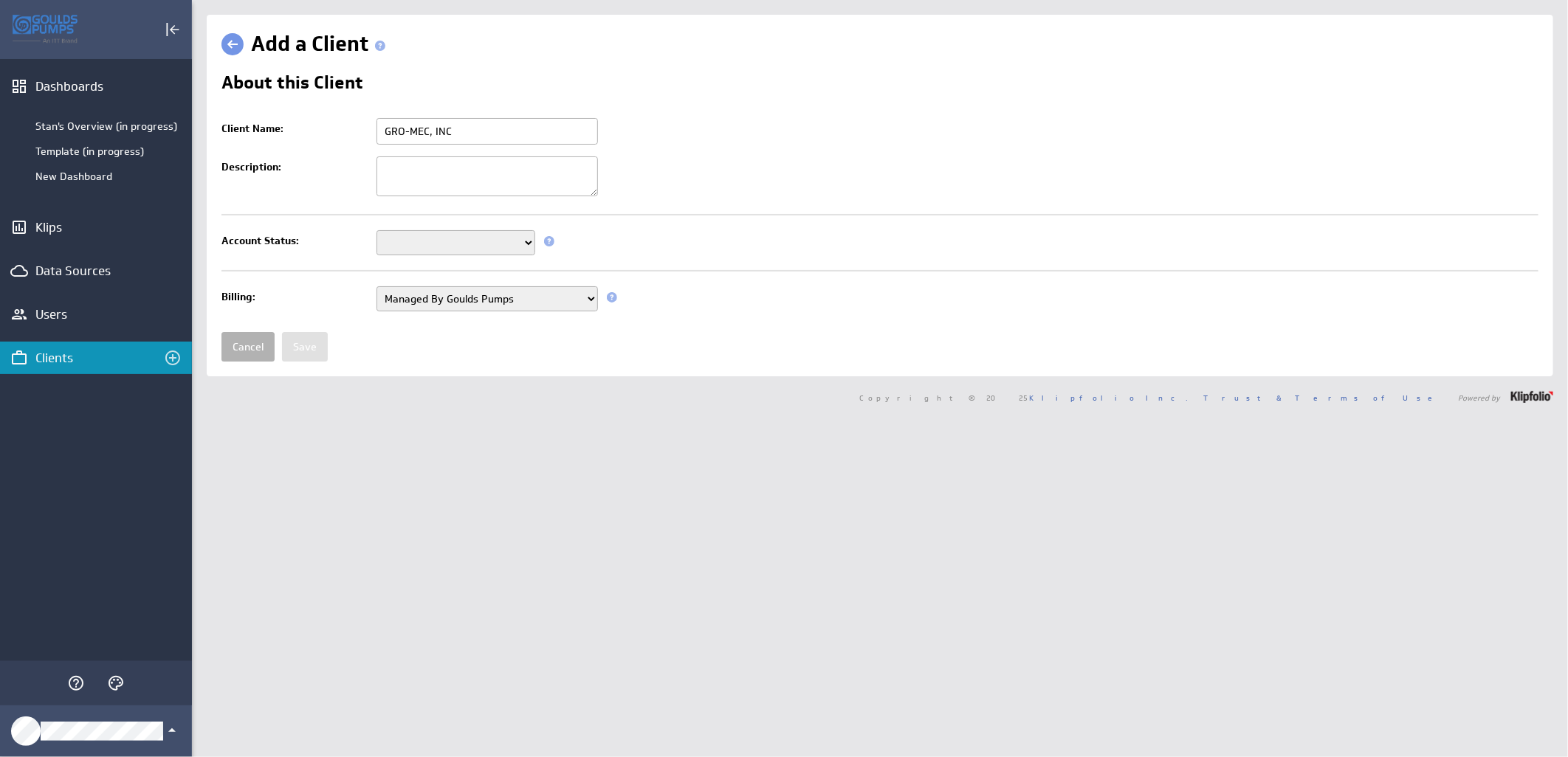
type input "GRO-MEC, INC"
click at [527, 239] on select "Setup Mode Trial Active Disabled" at bounding box center [455, 243] width 159 height 25
select select "7"
click at [376, 232] on select "Setup Mode Trial Active Disabled" at bounding box center [455, 243] width 159 height 25
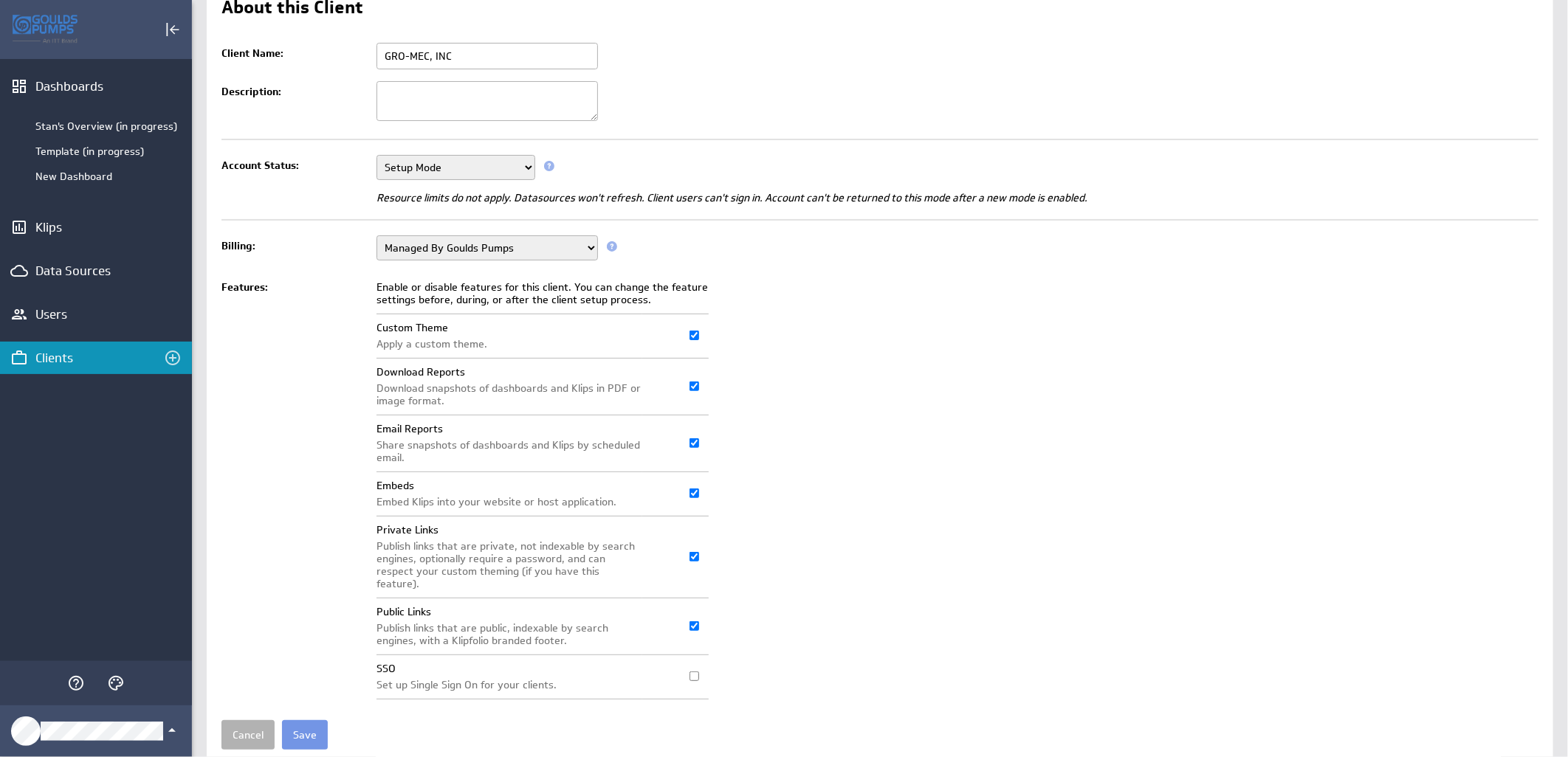
scroll to position [113, 0]
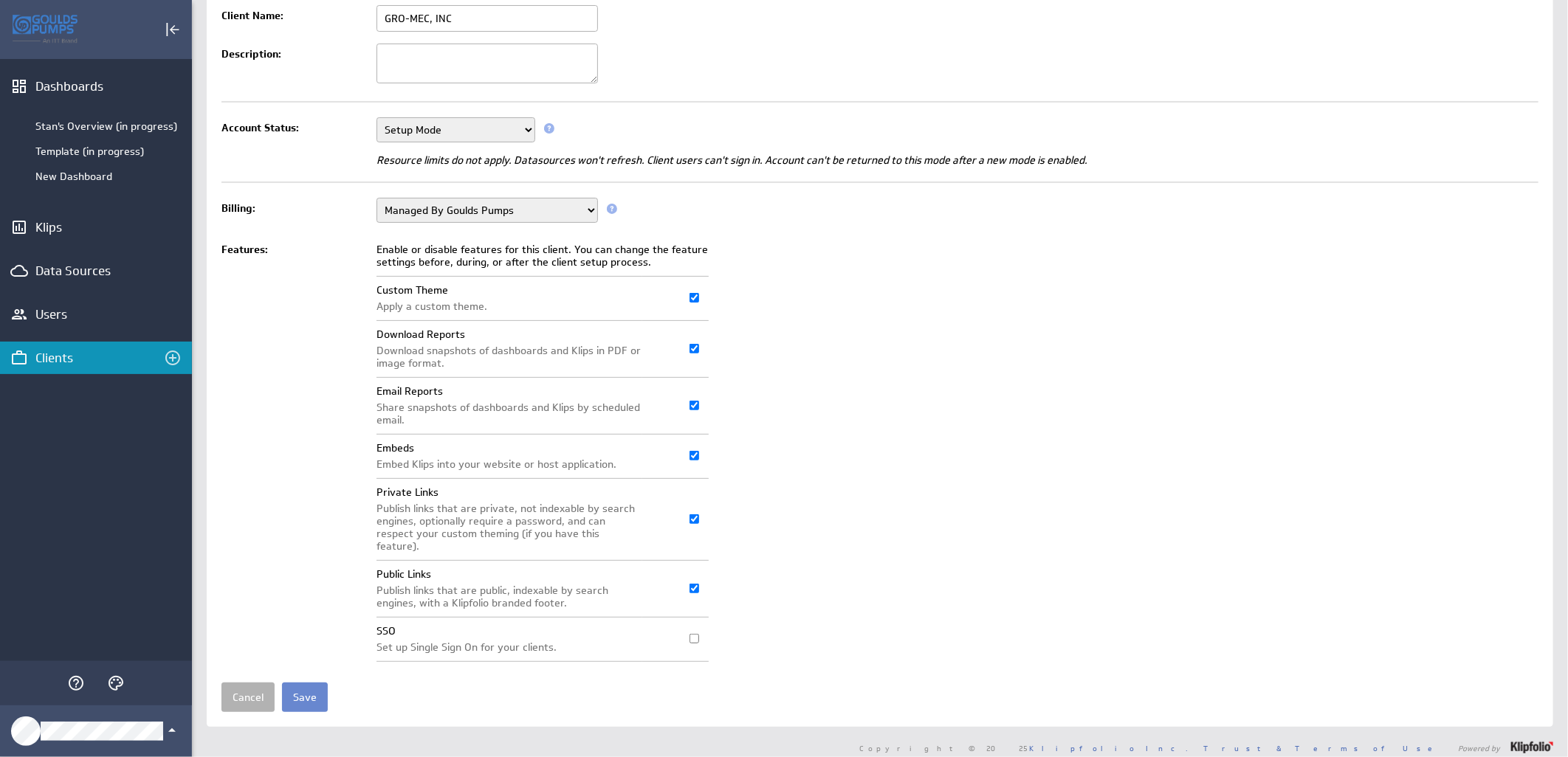
click at [309, 689] on input "Save" at bounding box center [305, 697] width 46 height 29
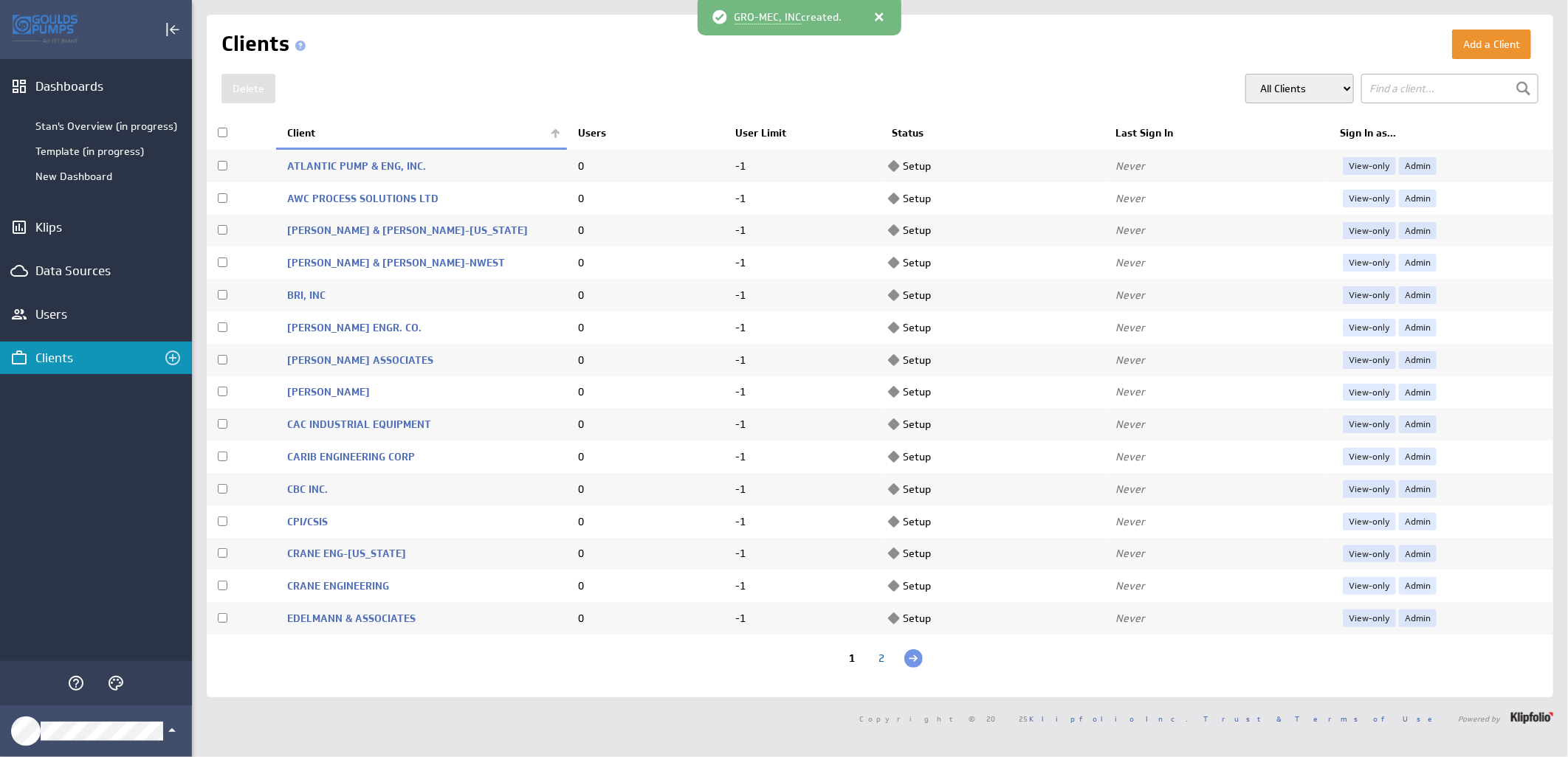
click at [551, 128] on th "Client" at bounding box center [421, 133] width 290 height 31
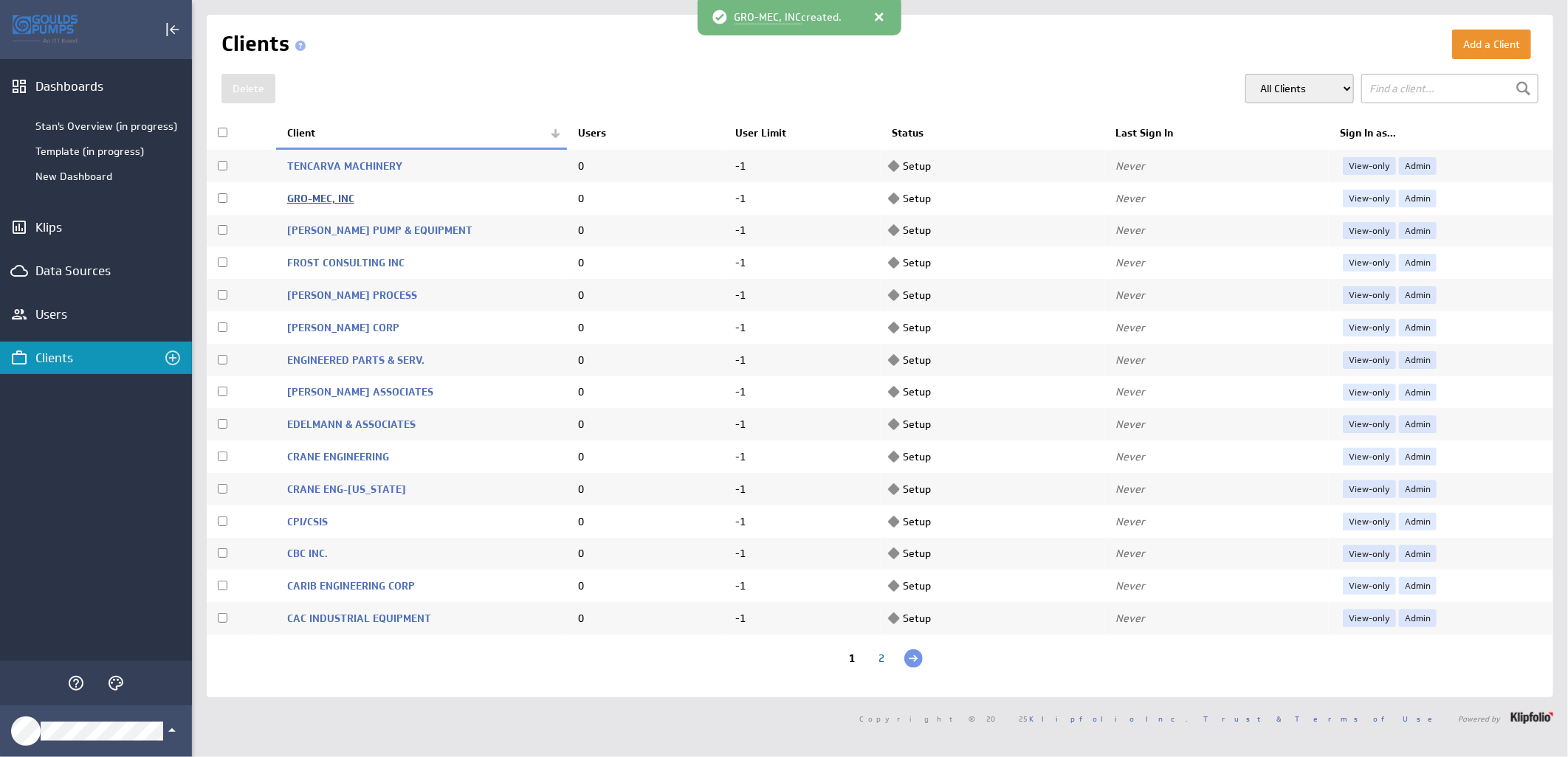
click at [322, 195] on link "GRO-MEC, INC" at bounding box center [321, 199] width 67 height 13
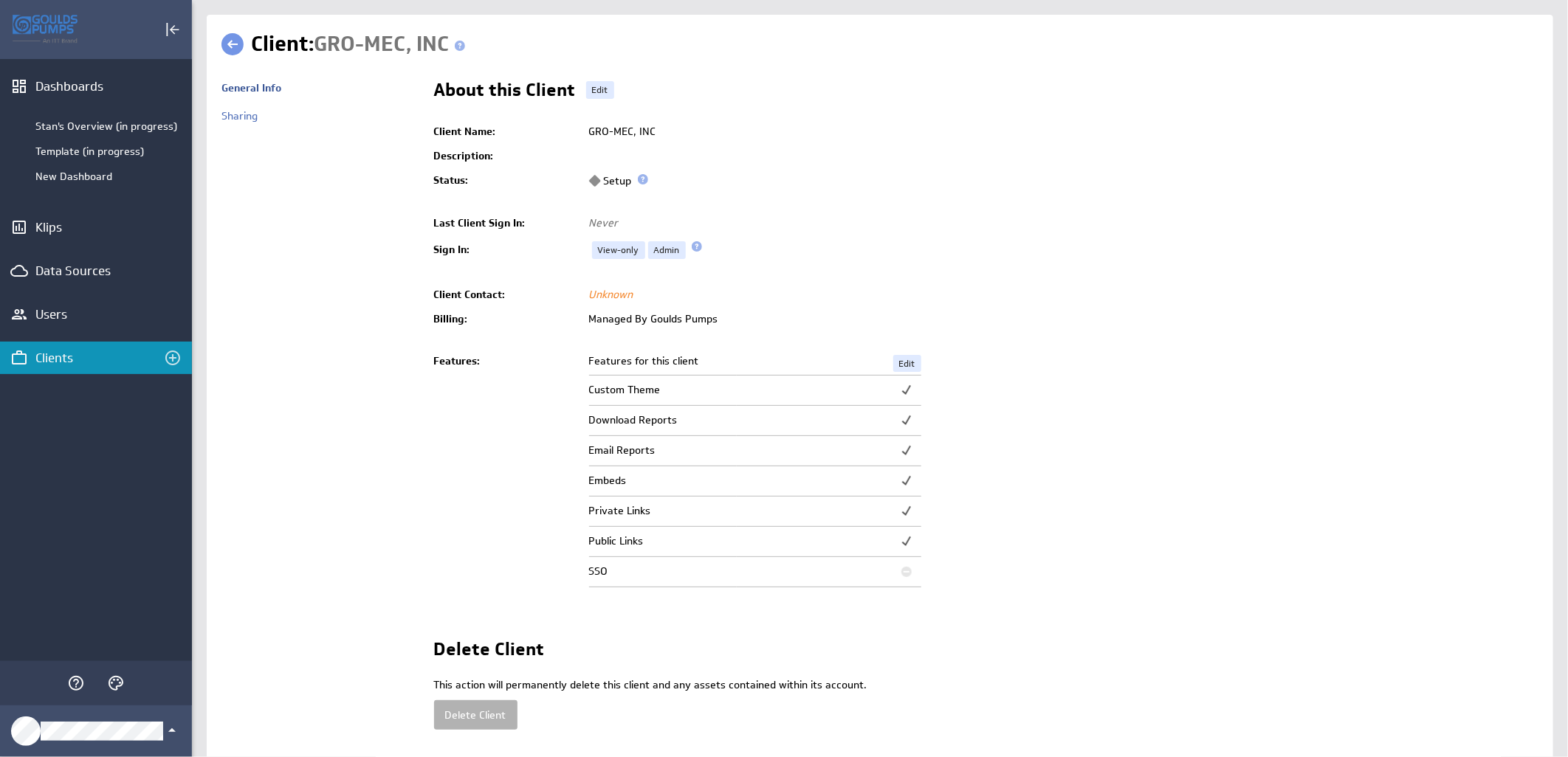
click at [229, 45] on link at bounding box center [233, 44] width 22 height 22
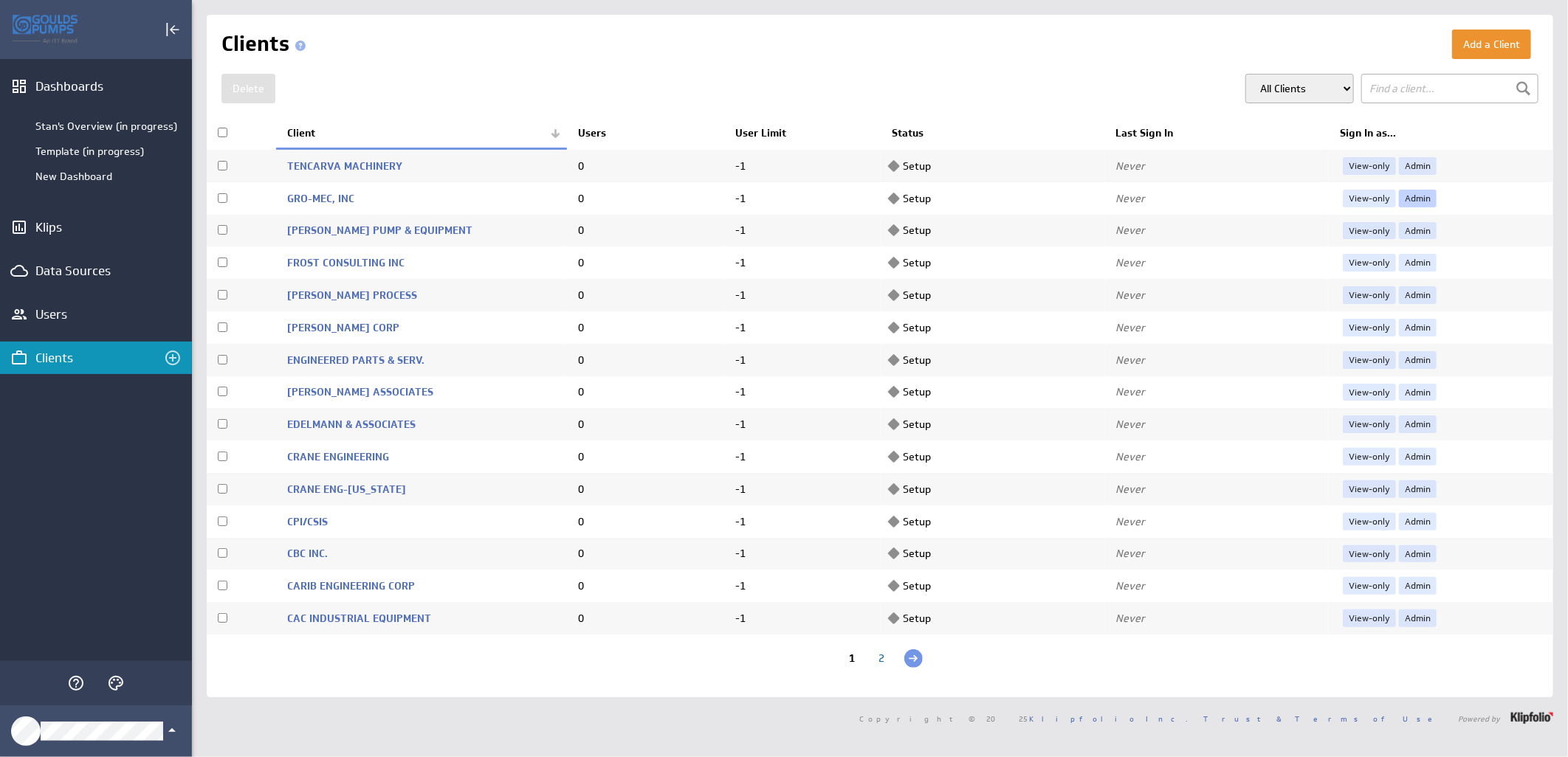
click at [1405, 196] on link "Admin" at bounding box center [1417, 198] width 38 height 18
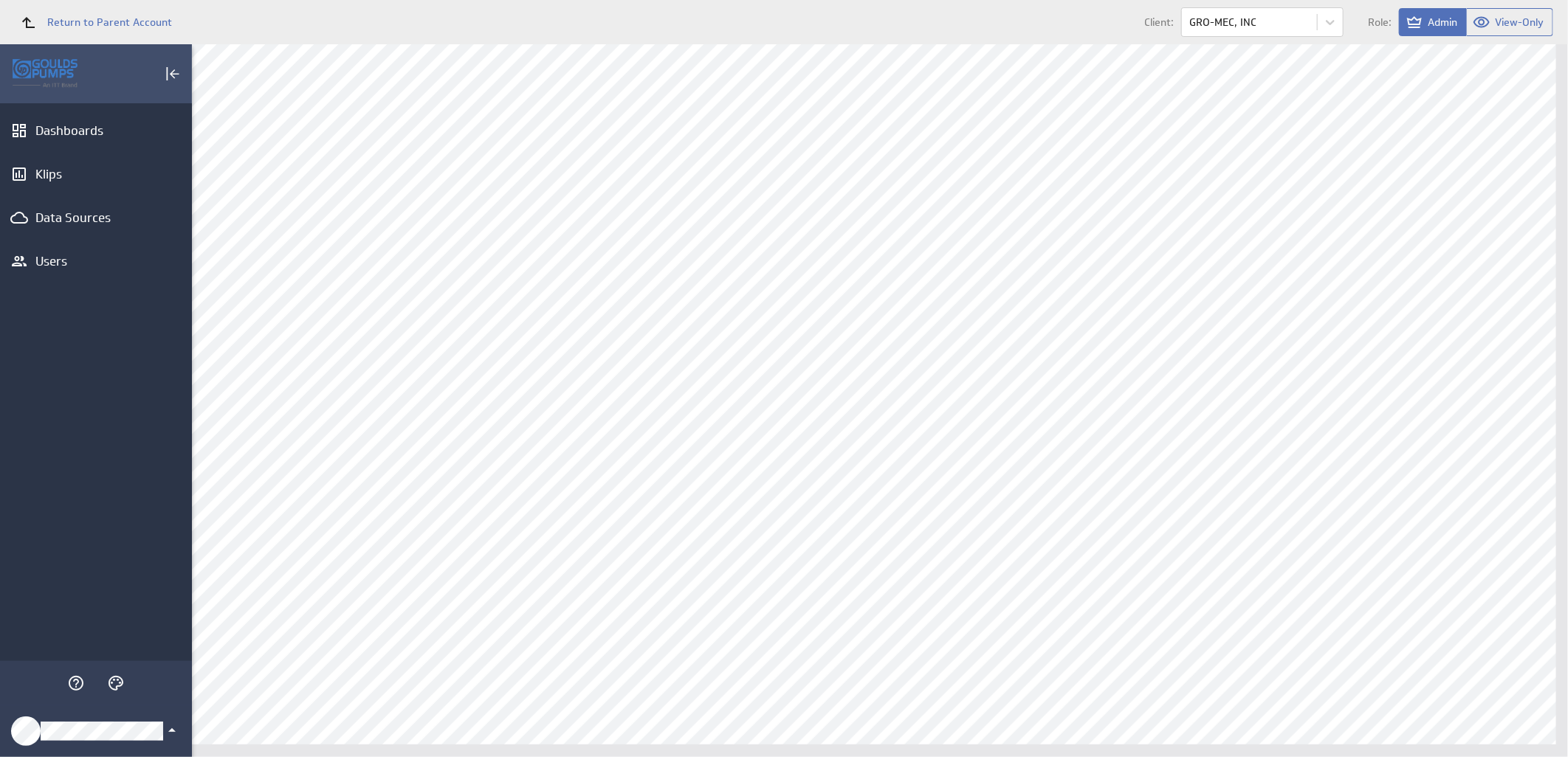
click at [170, 721] on div "Klipfolio Account" at bounding box center [96, 732] width 192 height 52
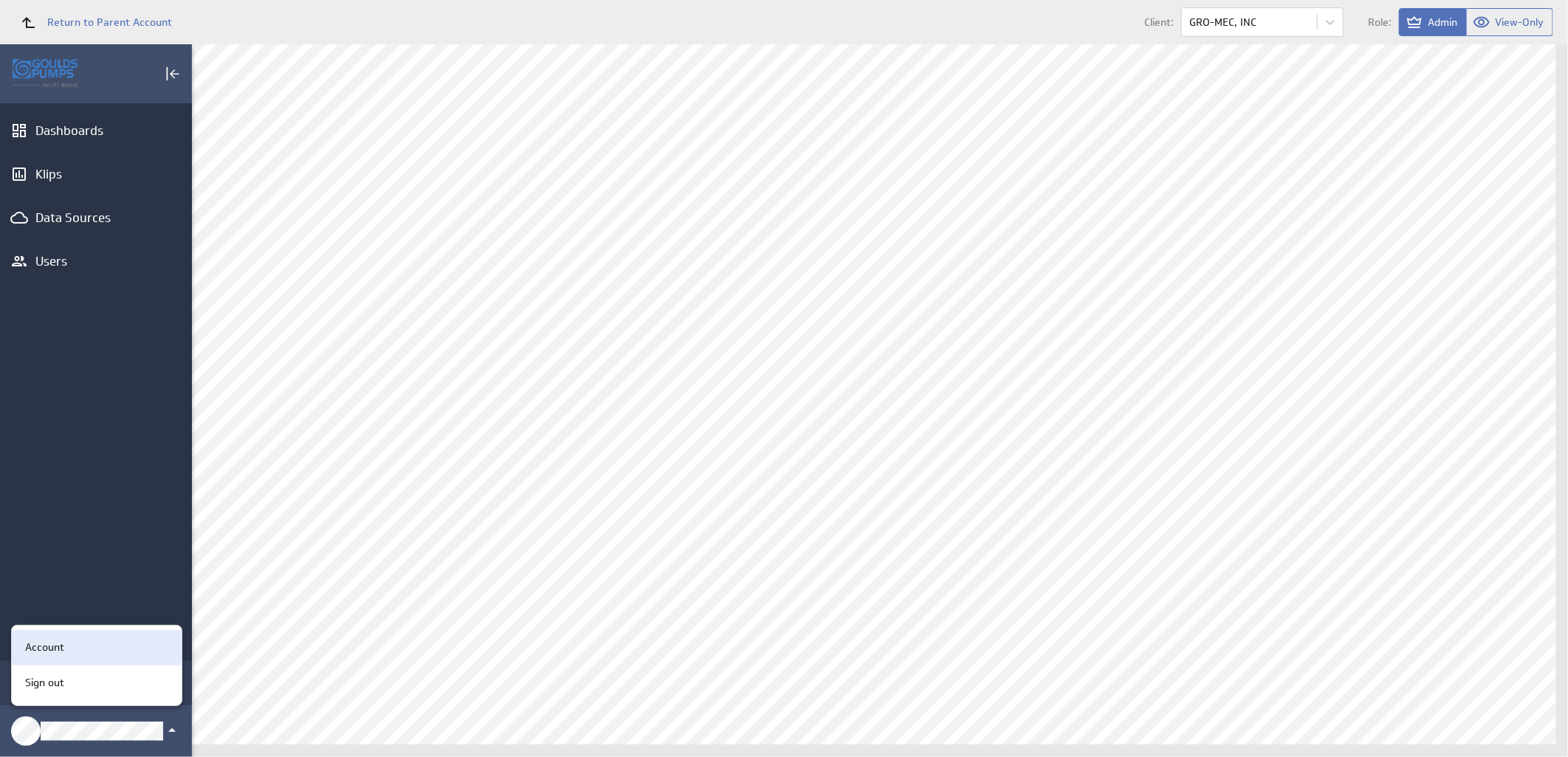
click at [87, 645] on div "Account" at bounding box center [94, 647] width 150 height 15
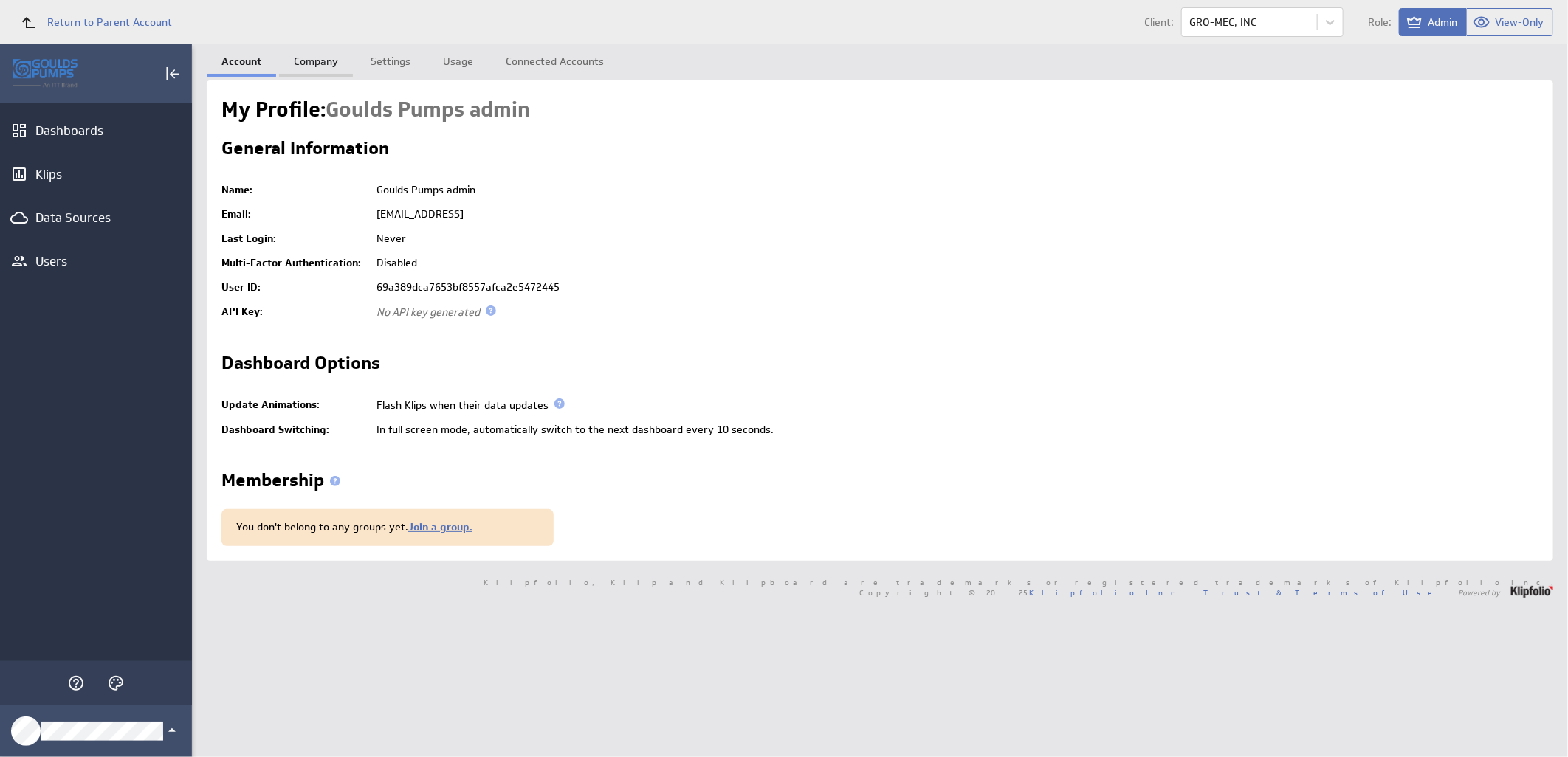
click at [320, 64] on link "Company" at bounding box center [316, 59] width 74 height 29
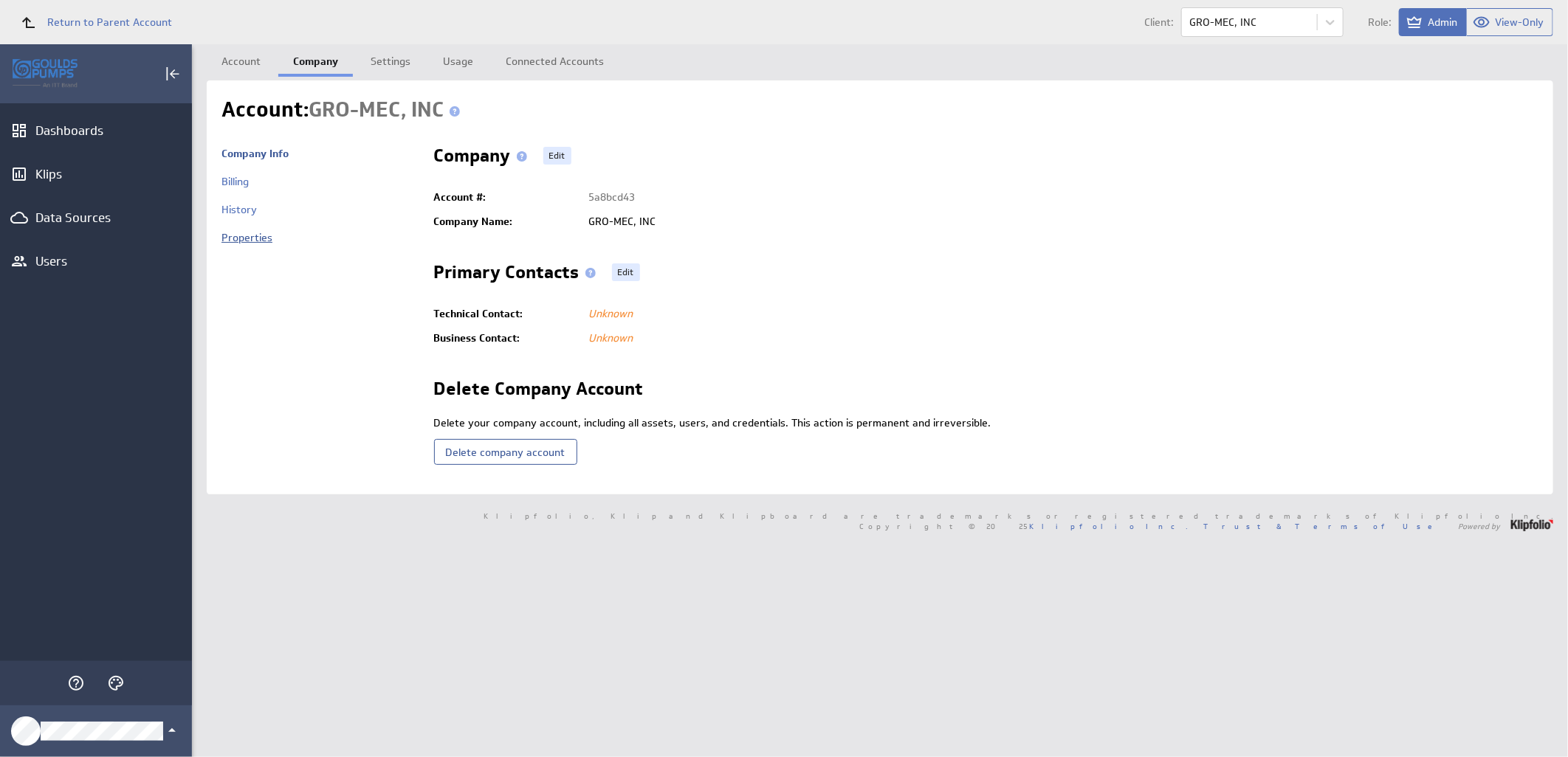
click at [260, 240] on link "Properties" at bounding box center [247, 238] width 51 height 13
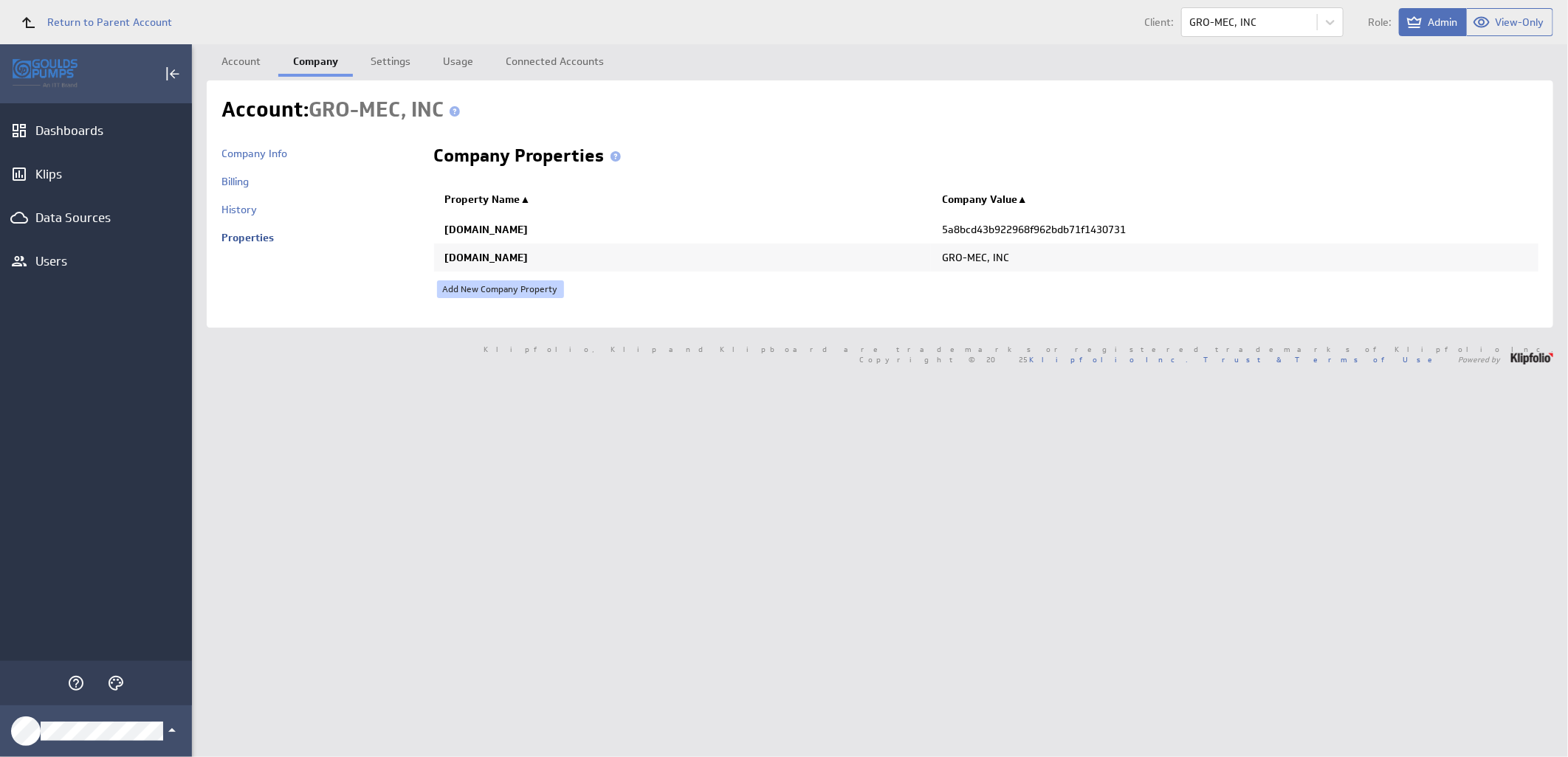
click at [514, 286] on link "Add New Company Property" at bounding box center [500, 289] width 127 height 18
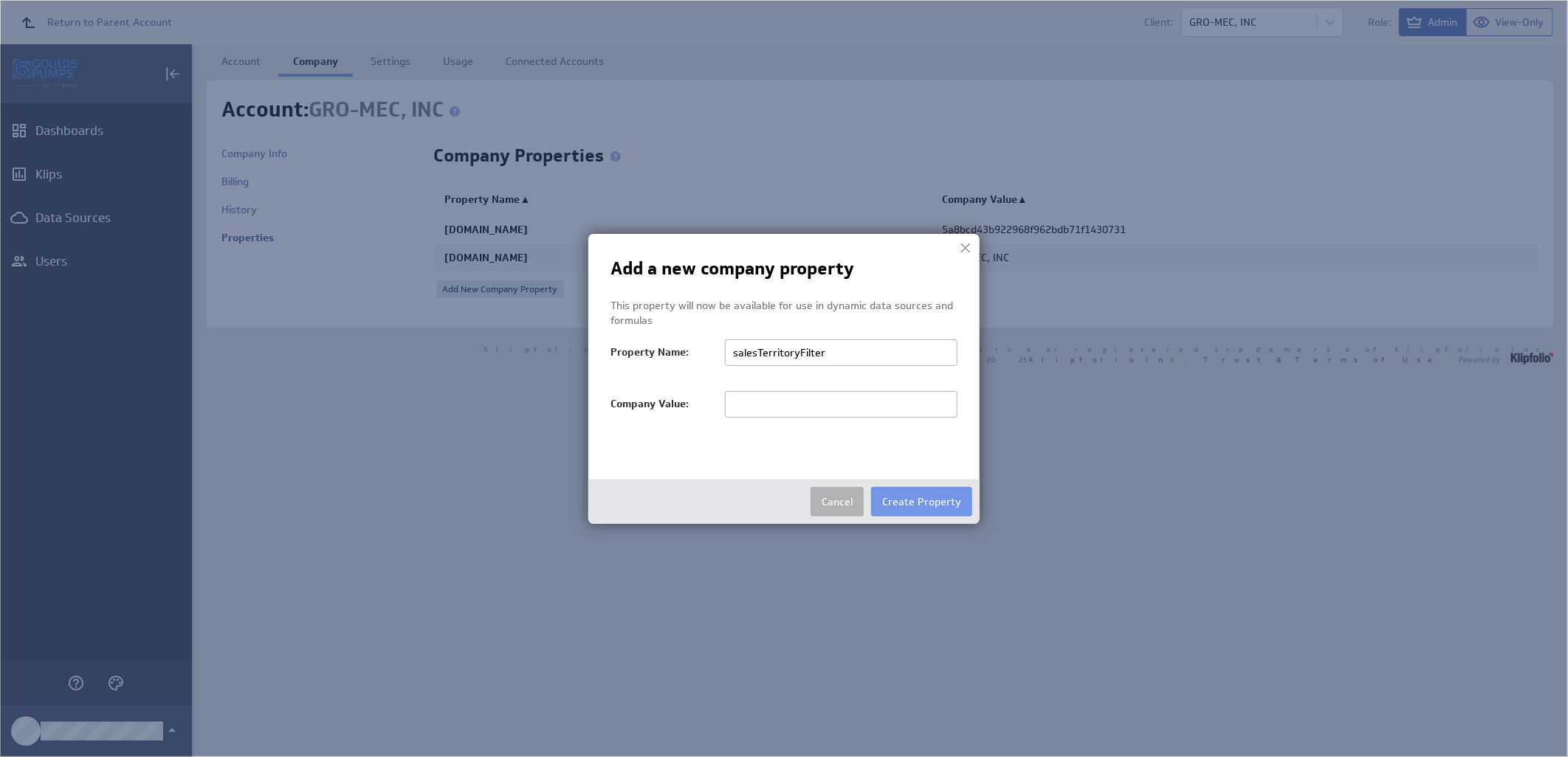
type input "salesTerritoryFilter"
click at [834, 400] on input "text" at bounding box center [841, 405] width 233 height 27
paste input "GRO-MEC, INC"
type input "GRO-MEC, INC"
click at [898, 499] on button "Create Property" at bounding box center [922, 501] width 101 height 29
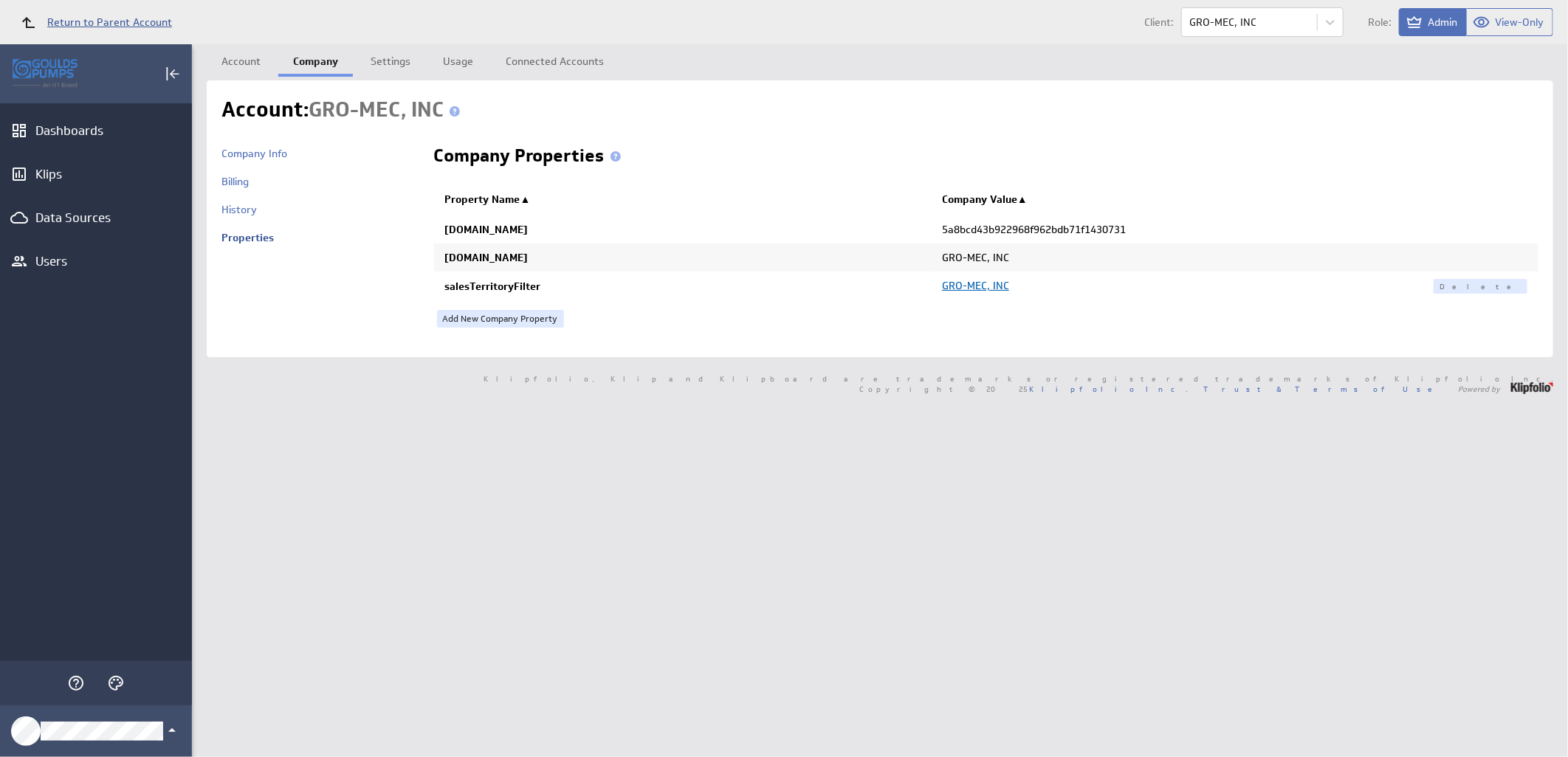
click at [126, 28] on span "Return to Parent Account" at bounding box center [109, 22] width 125 height 10
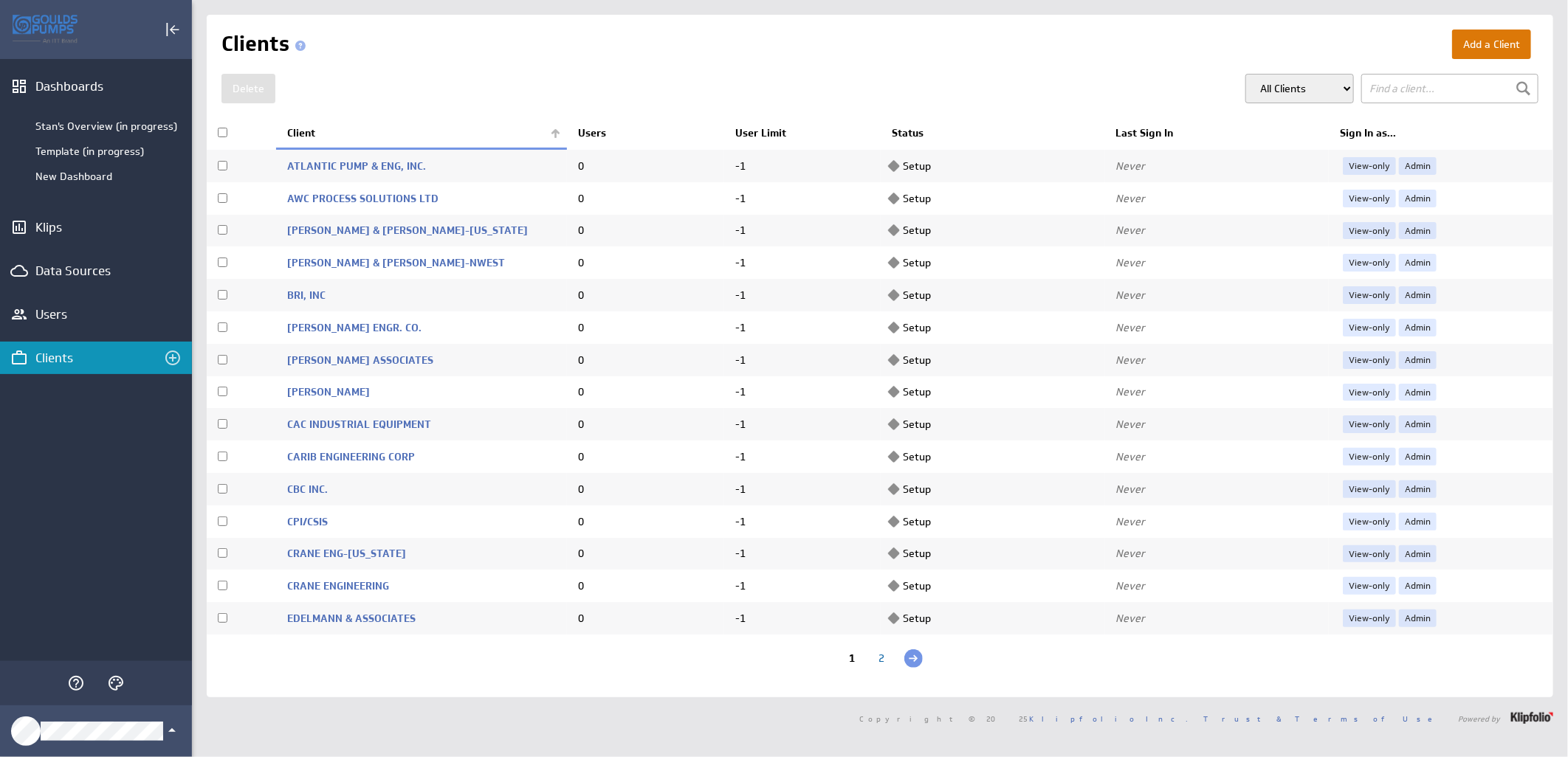
click at [1484, 45] on button "Add a Client" at bounding box center [1492, 44] width 79 height 29
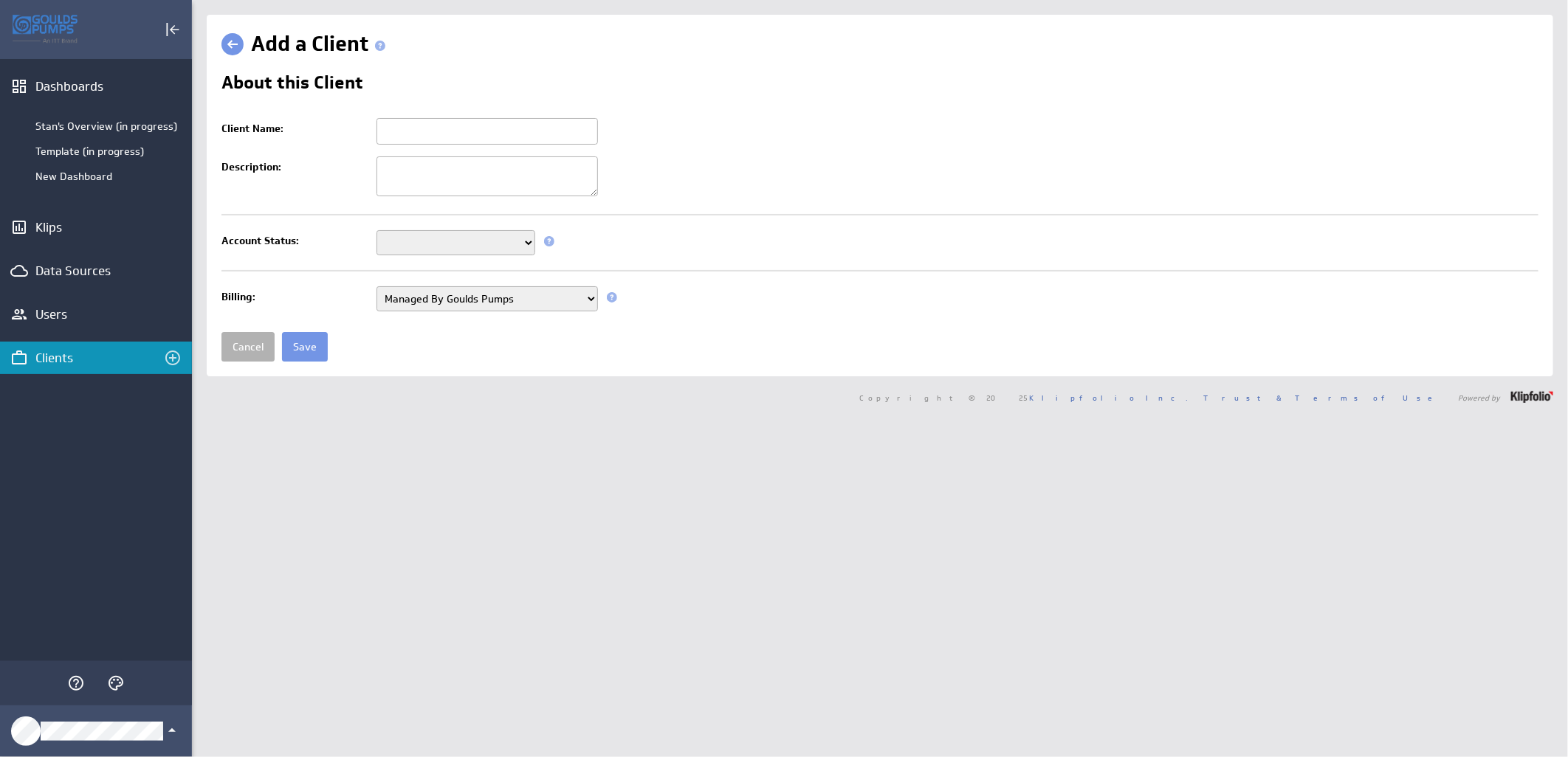
click at [540, 128] on input "Client Name:" at bounding box center [487, 132] width 222 height 27
paste input "[PERSON_NAME] PUMP INC."
type input "[PERSON_NAME] PUMP INC."
click at [428, 249] on select "Setup Mode Trial Active Disabled" at bounding box center [455, 243] width 159 height 25
select select "7"
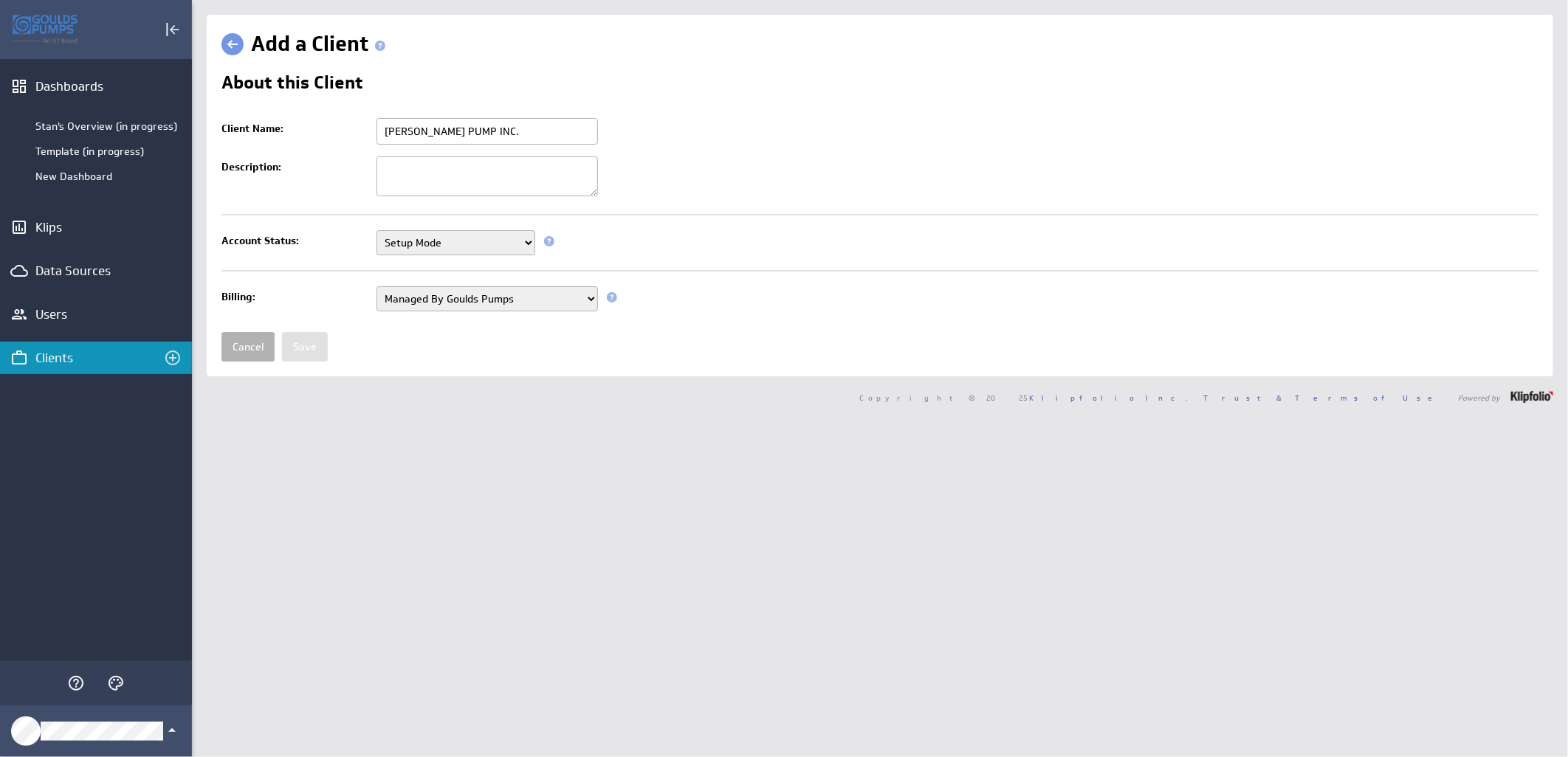
click at [376, 232] on select "Setup Mode Trial Active Disabled" at bounding box center [455, 243] width 159 height 25
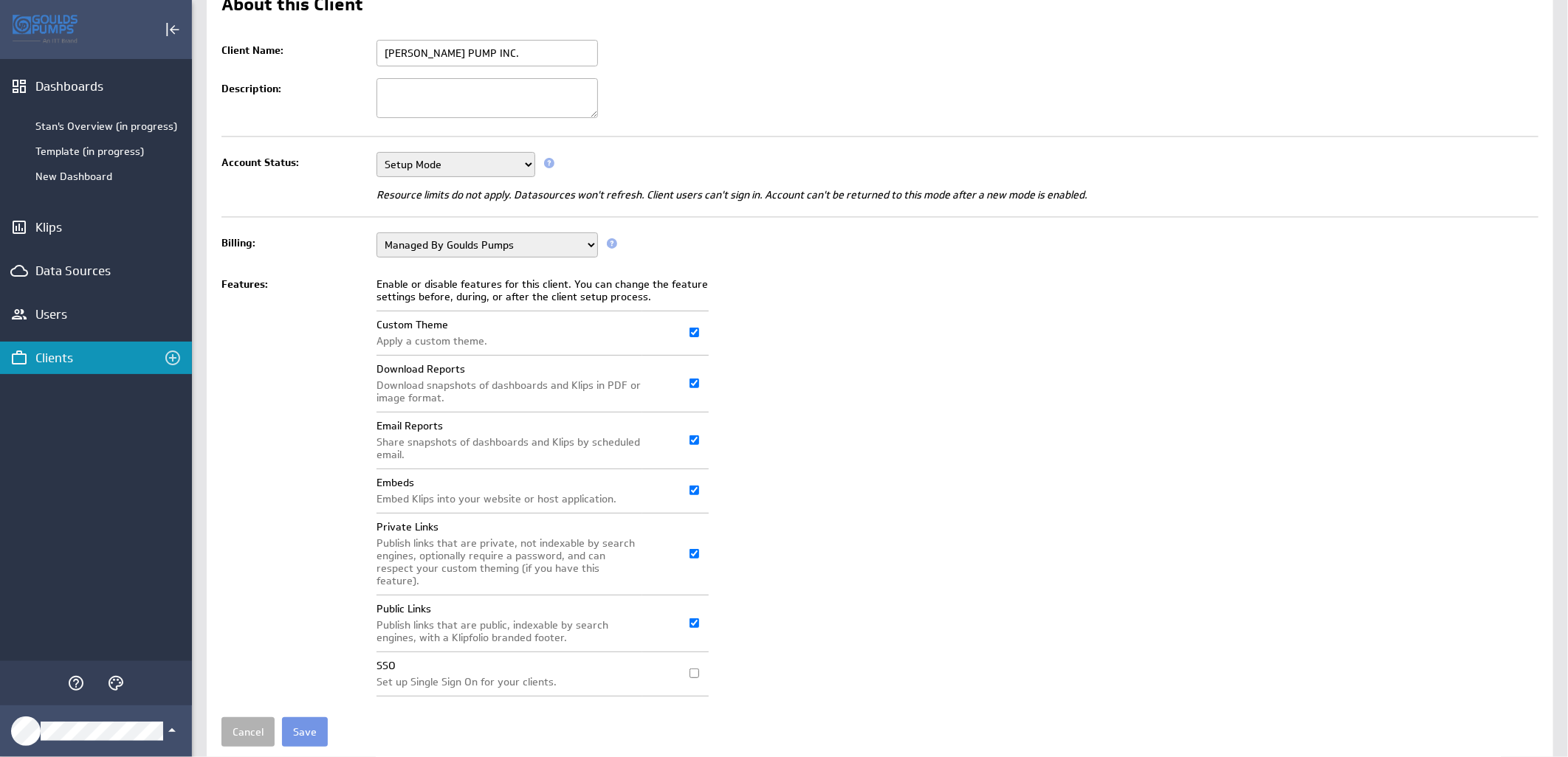
scroll to position [113, 0]
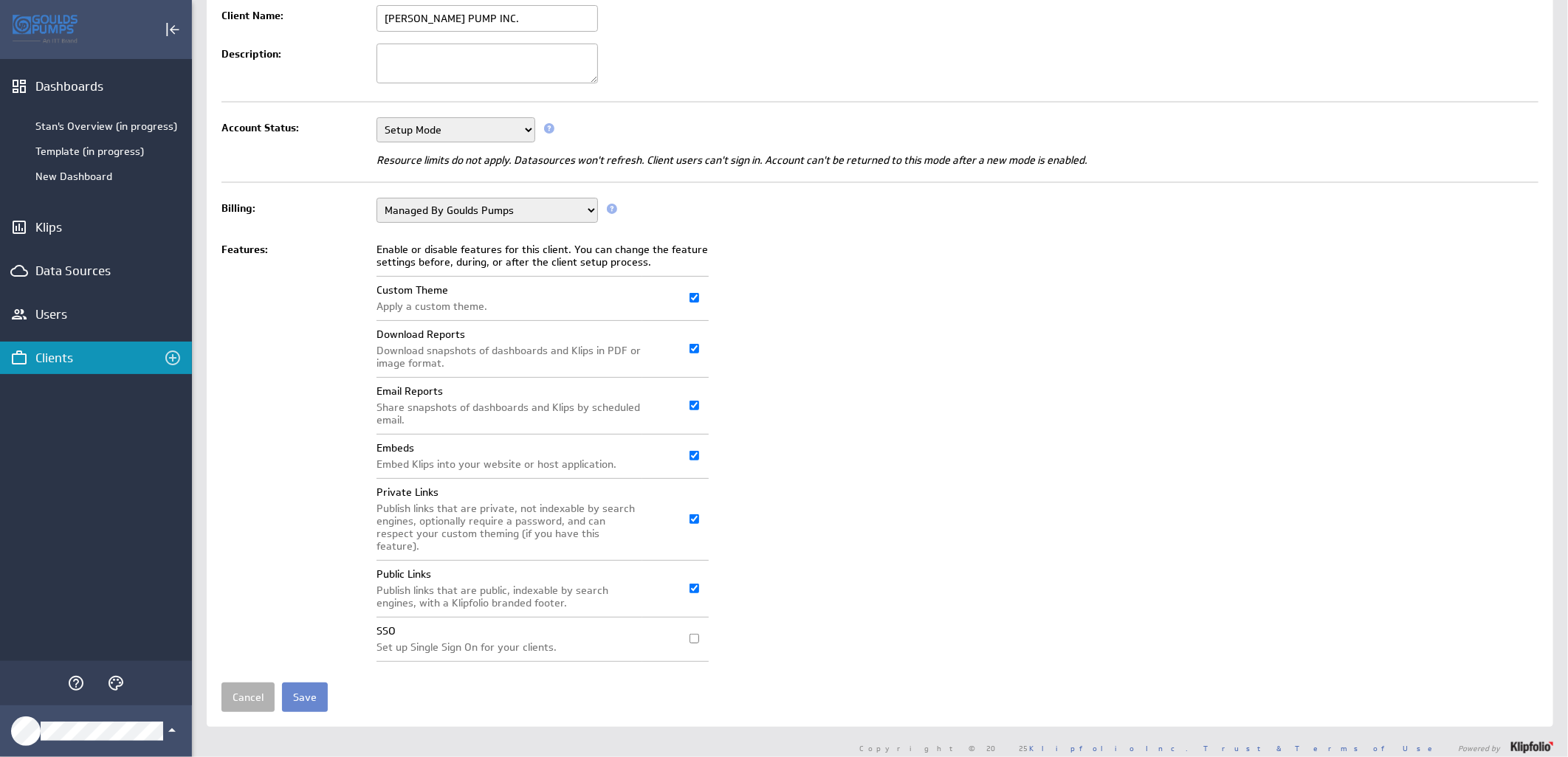
click at [311, 692] on input "Save" at bounding box center [305, 697] width 46 height 29
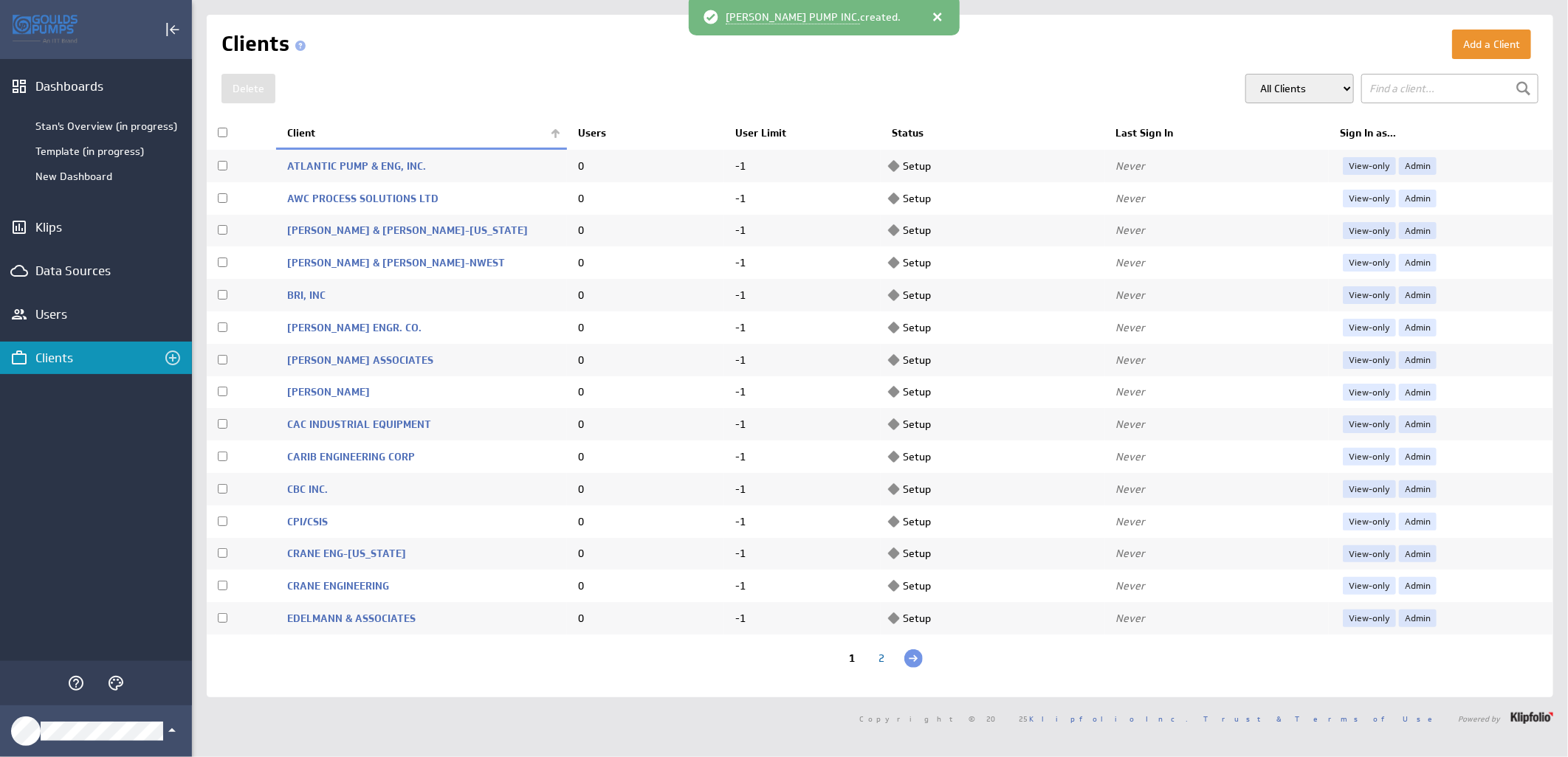
click at [548, 131] on th "Client" at bounding box center [421, 133] width 290 height 31
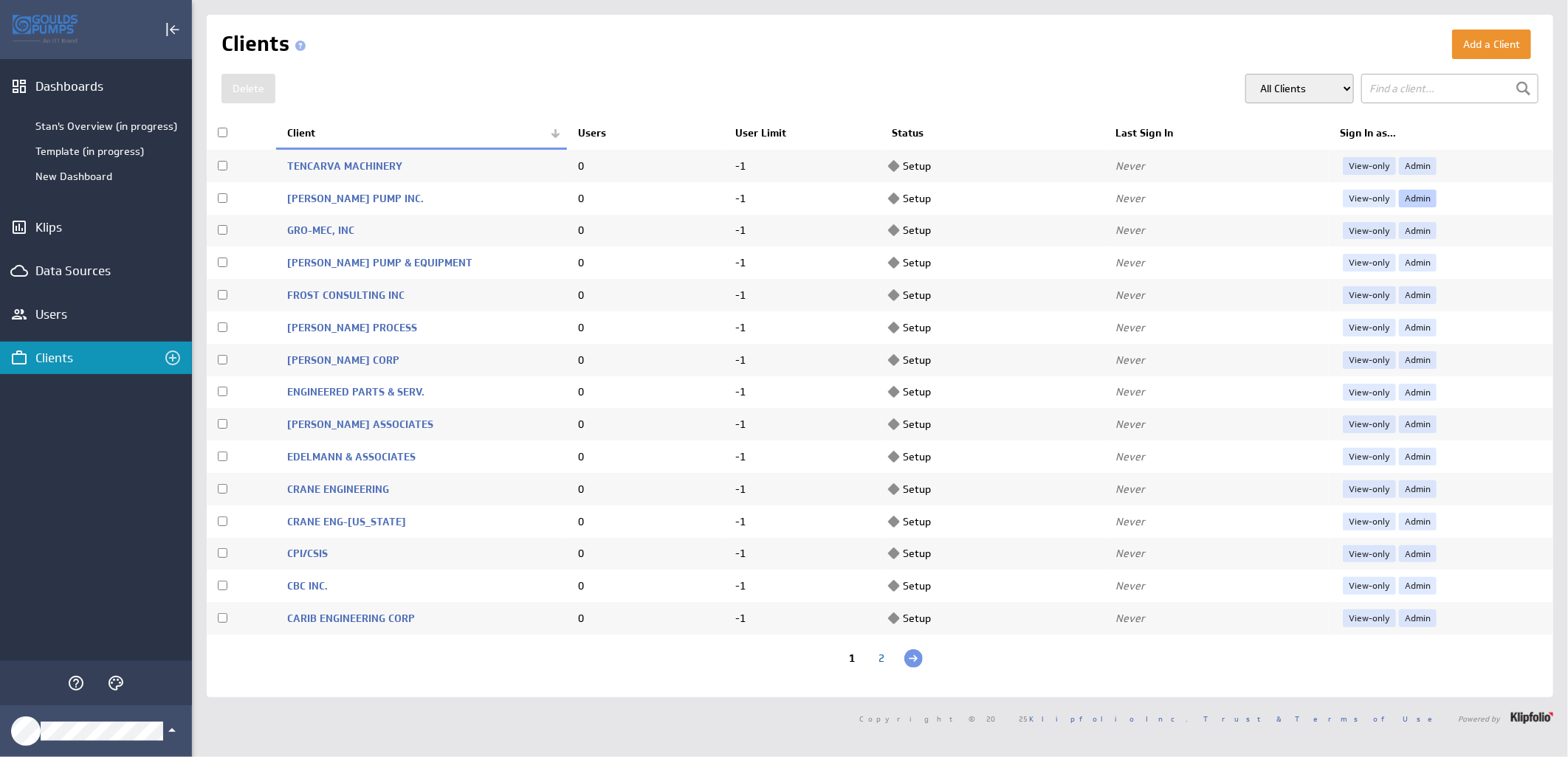
click at [1403, 197] on link "Admin" at bounding box center [1417, 198] width 38 height 18
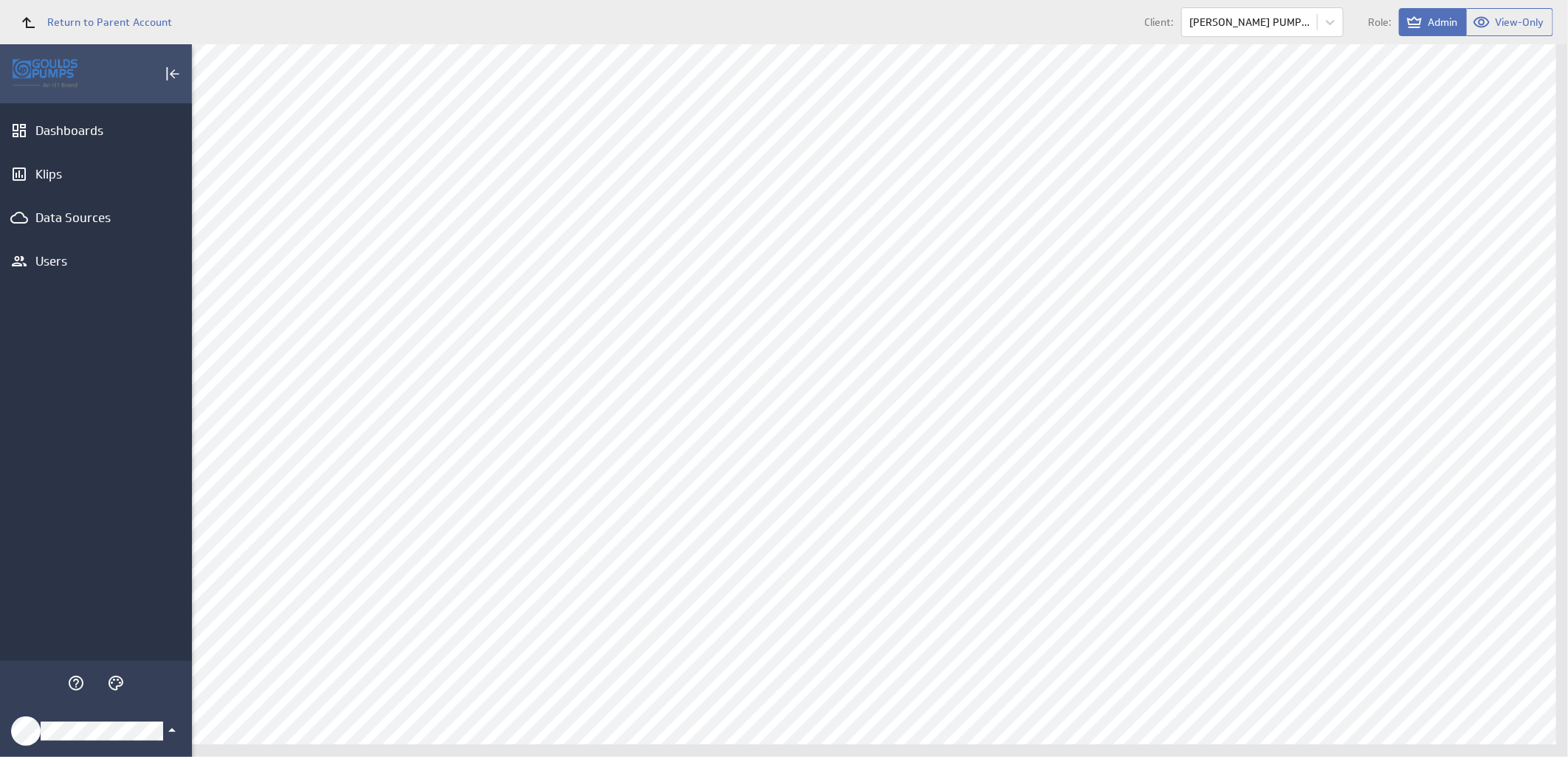
click at [167, 728] on icon "Klipfolio Account" at bounding box center [171, 730] width 18 height 18
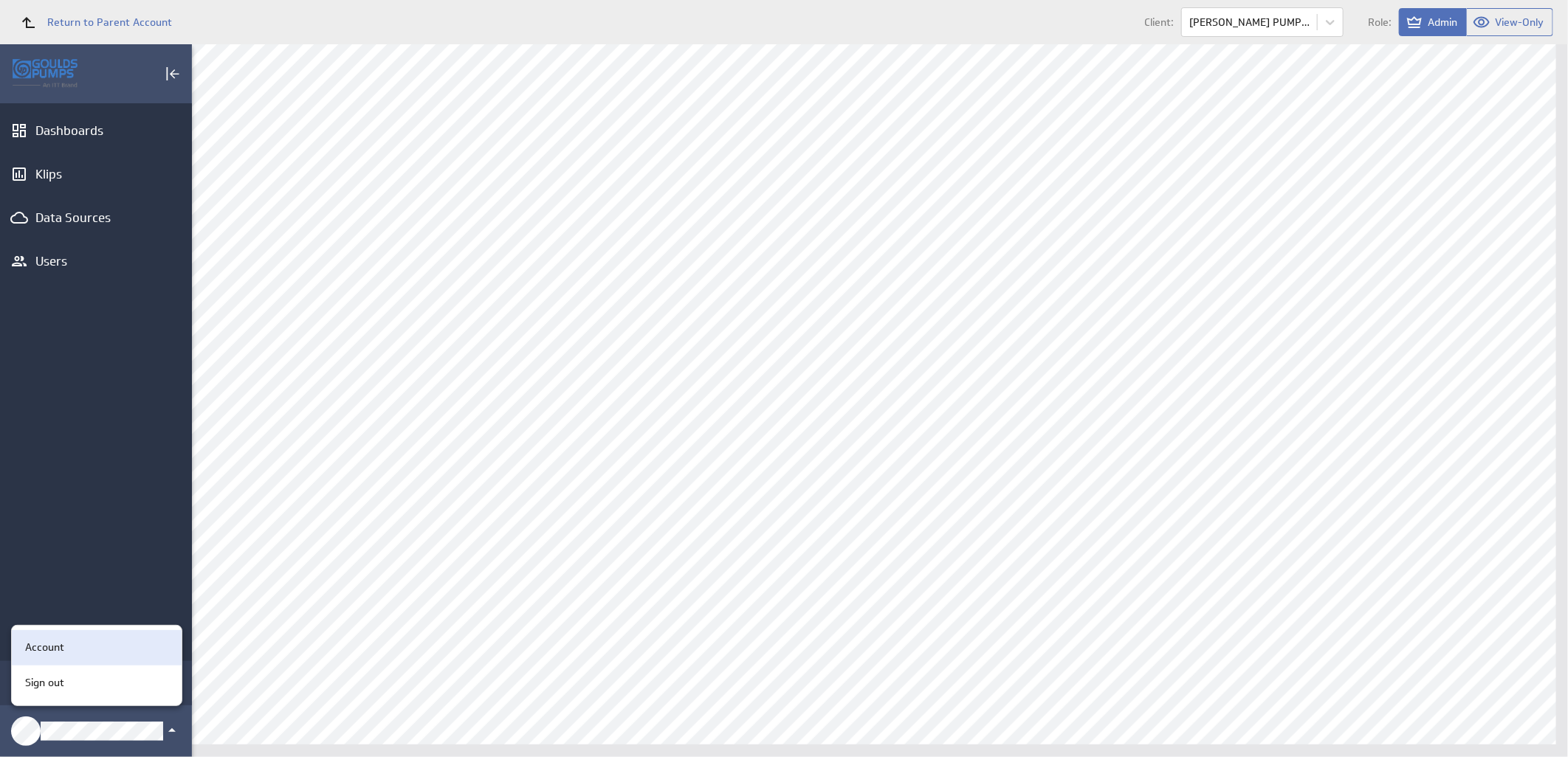
click at [106, 654] on div "Account" at bounding box center [94, 647] width 150 height 15
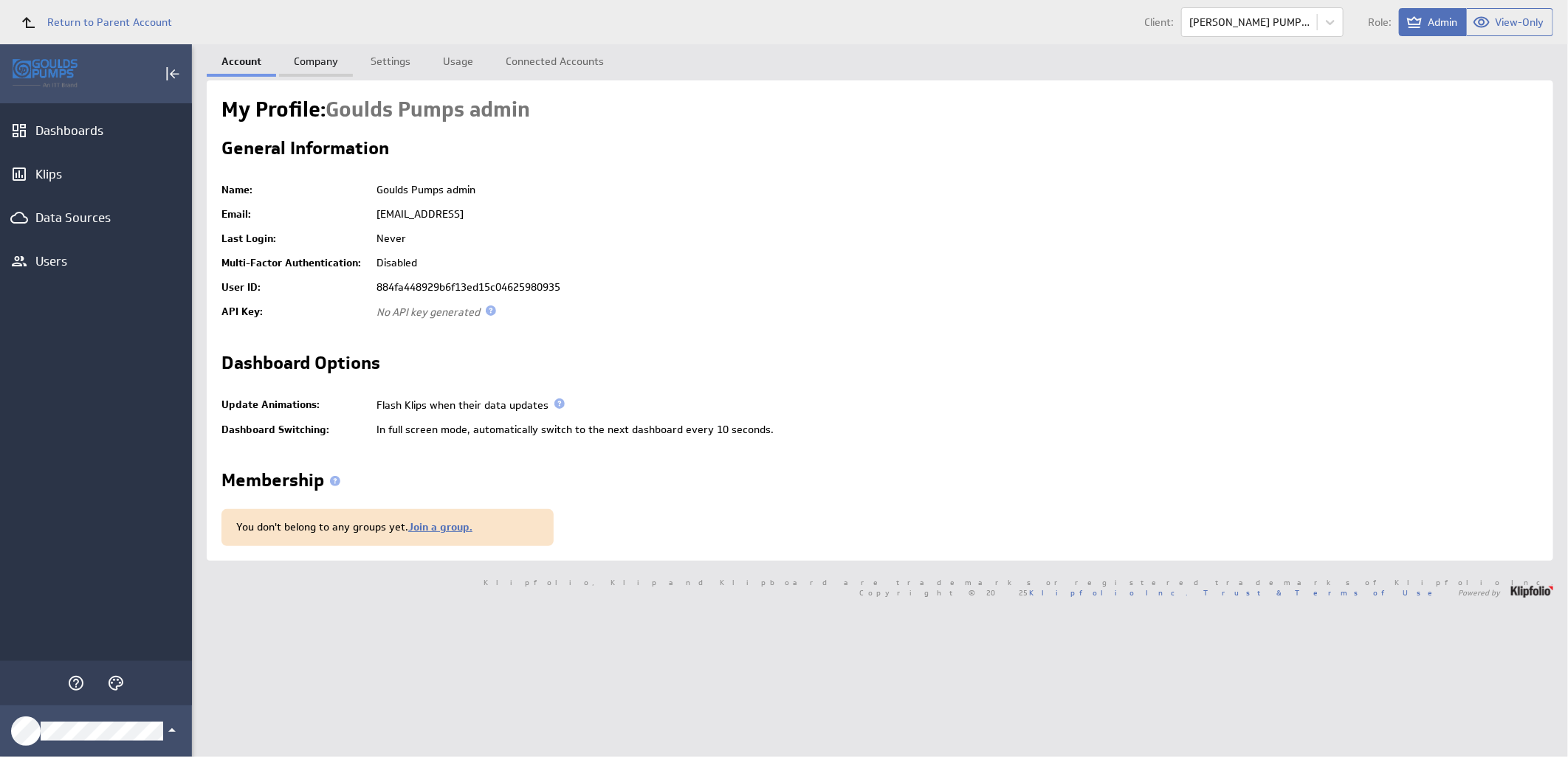
click at [327, 65] on link "Company" at bounding box center [316, 59] width 74 height 29
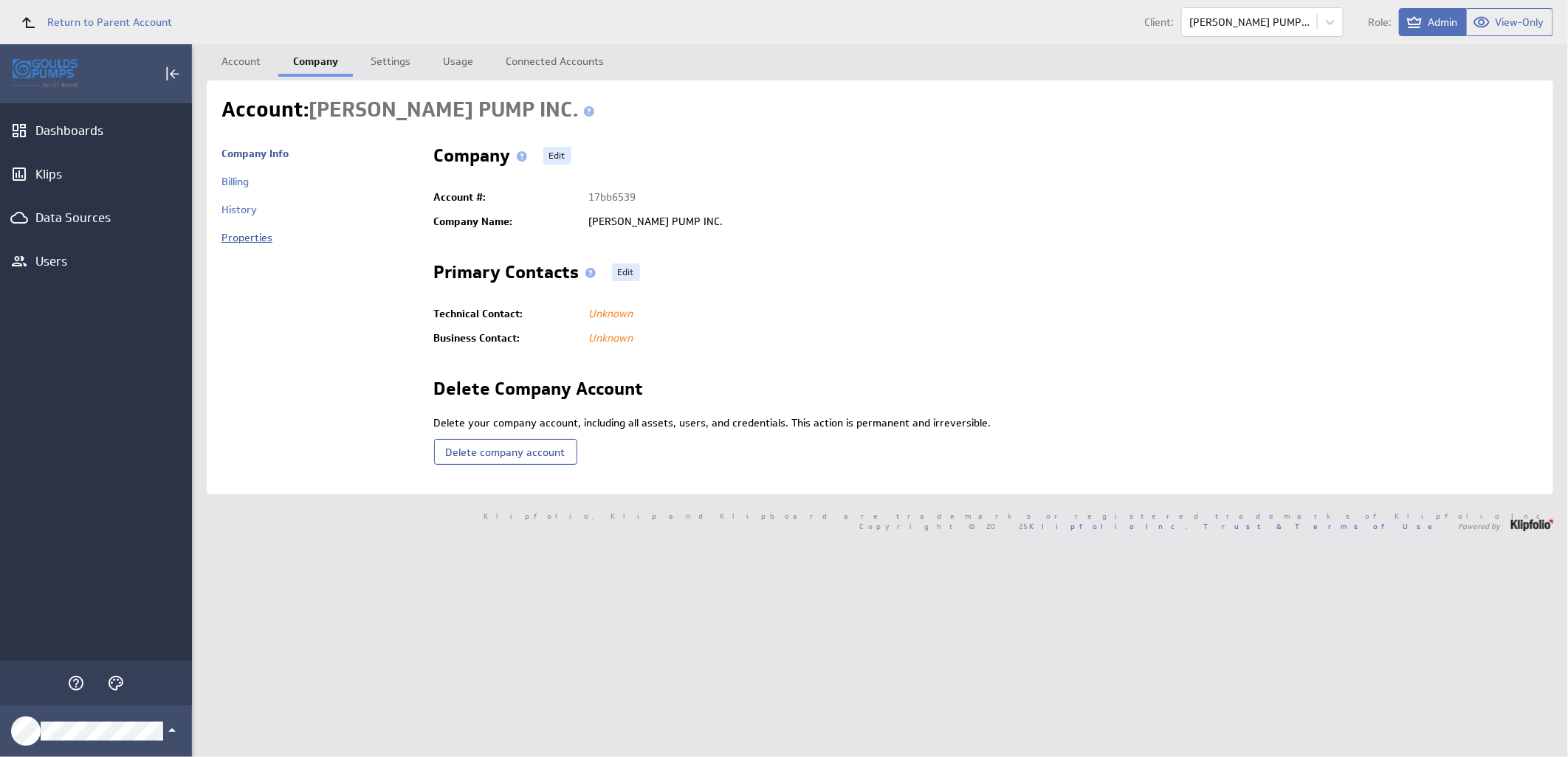
click at [253, 237] on link "Properties" at bounding box center [247, 238] width 51 height 13
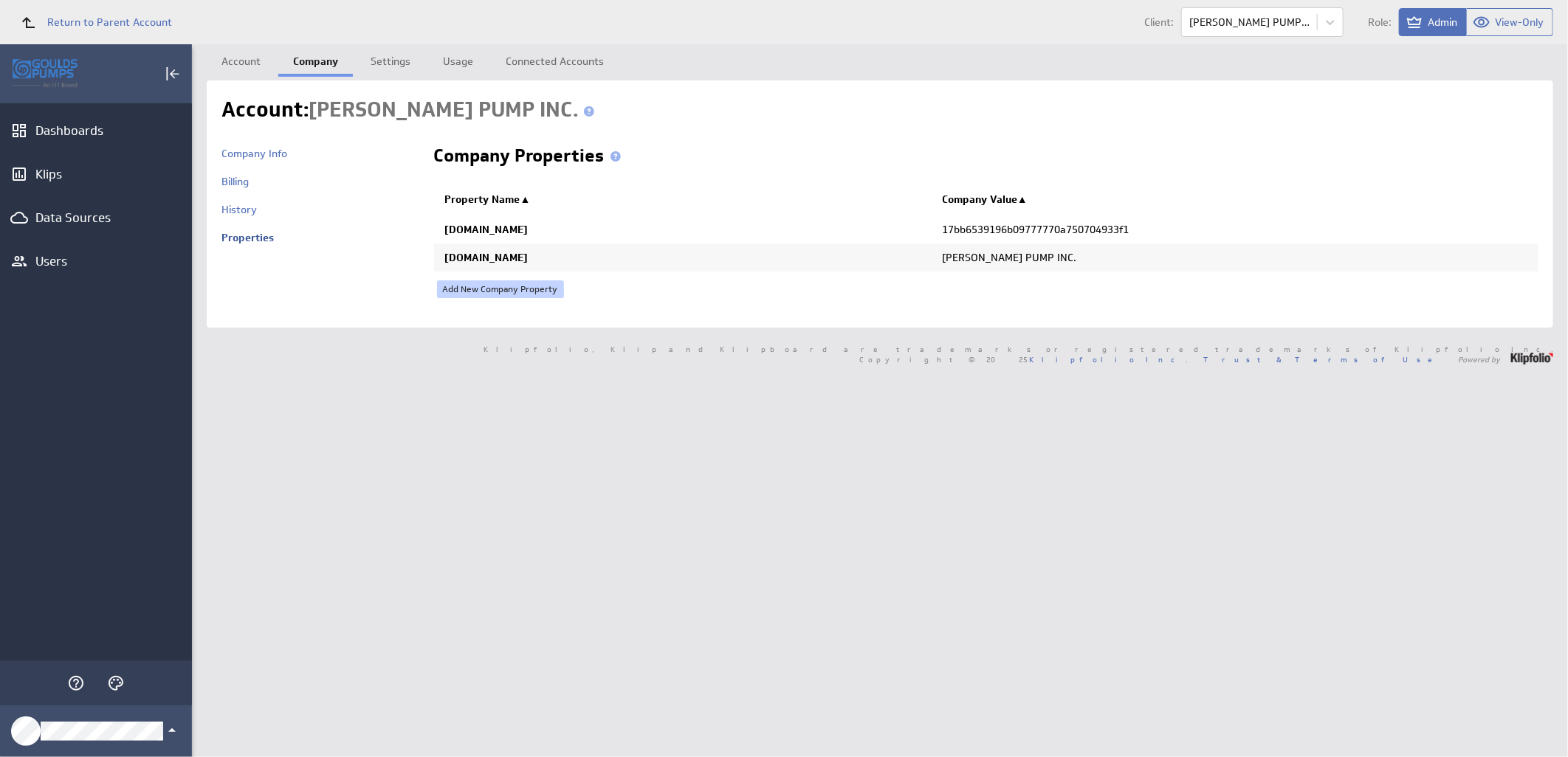
click at [492, 290] on link "Add New Company Property" at bounding box center [500, 289] width 127 height 18
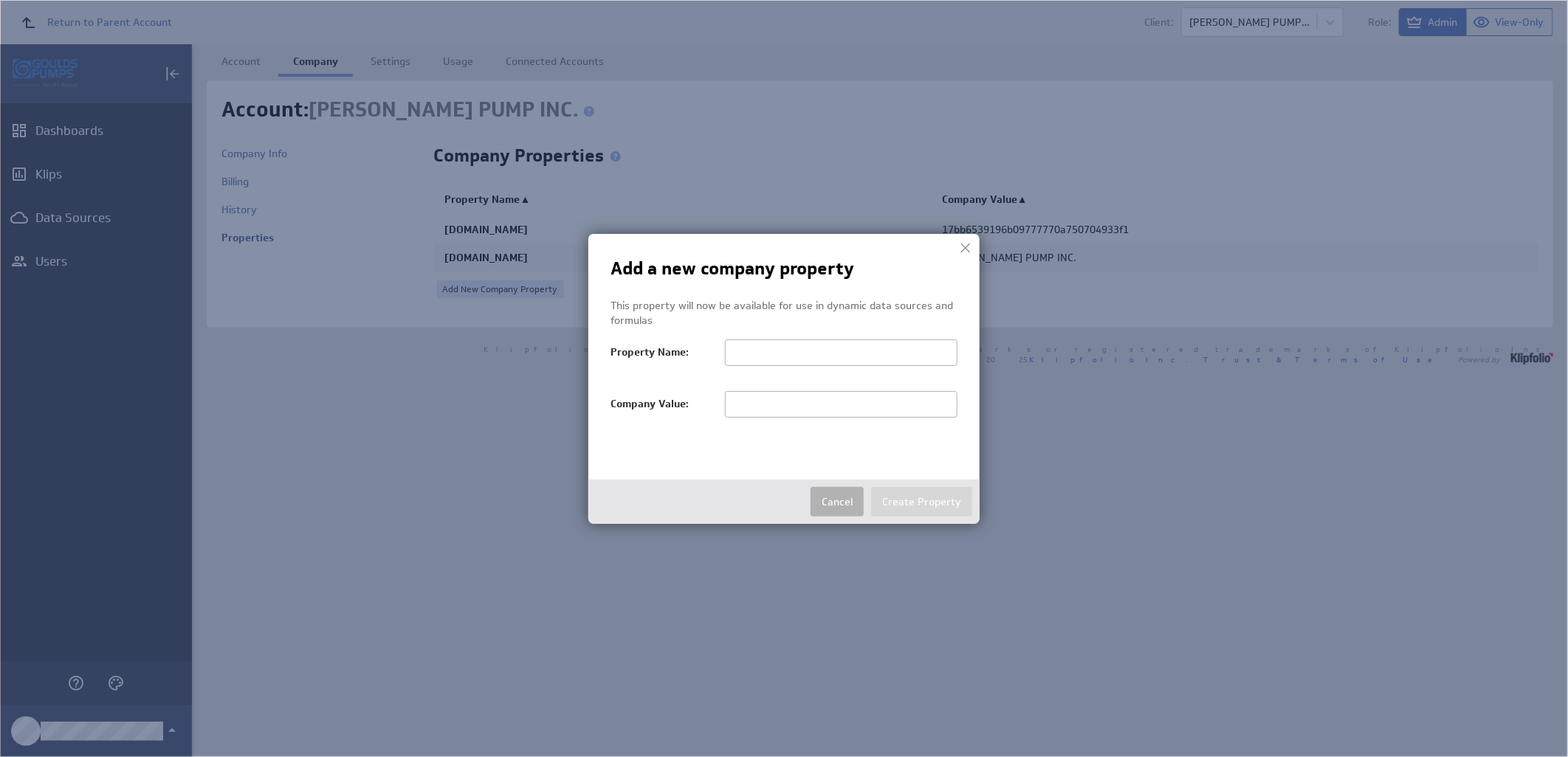
click at [750, 407] on input "text" at bounding box center [841, 405] width 233 height 27
paste input "HAYES PUMP INC."
type input "HAYES PUMP INC."
click at [791, 350] on input "text" at bounding box center [841, 353] width 233 height 27
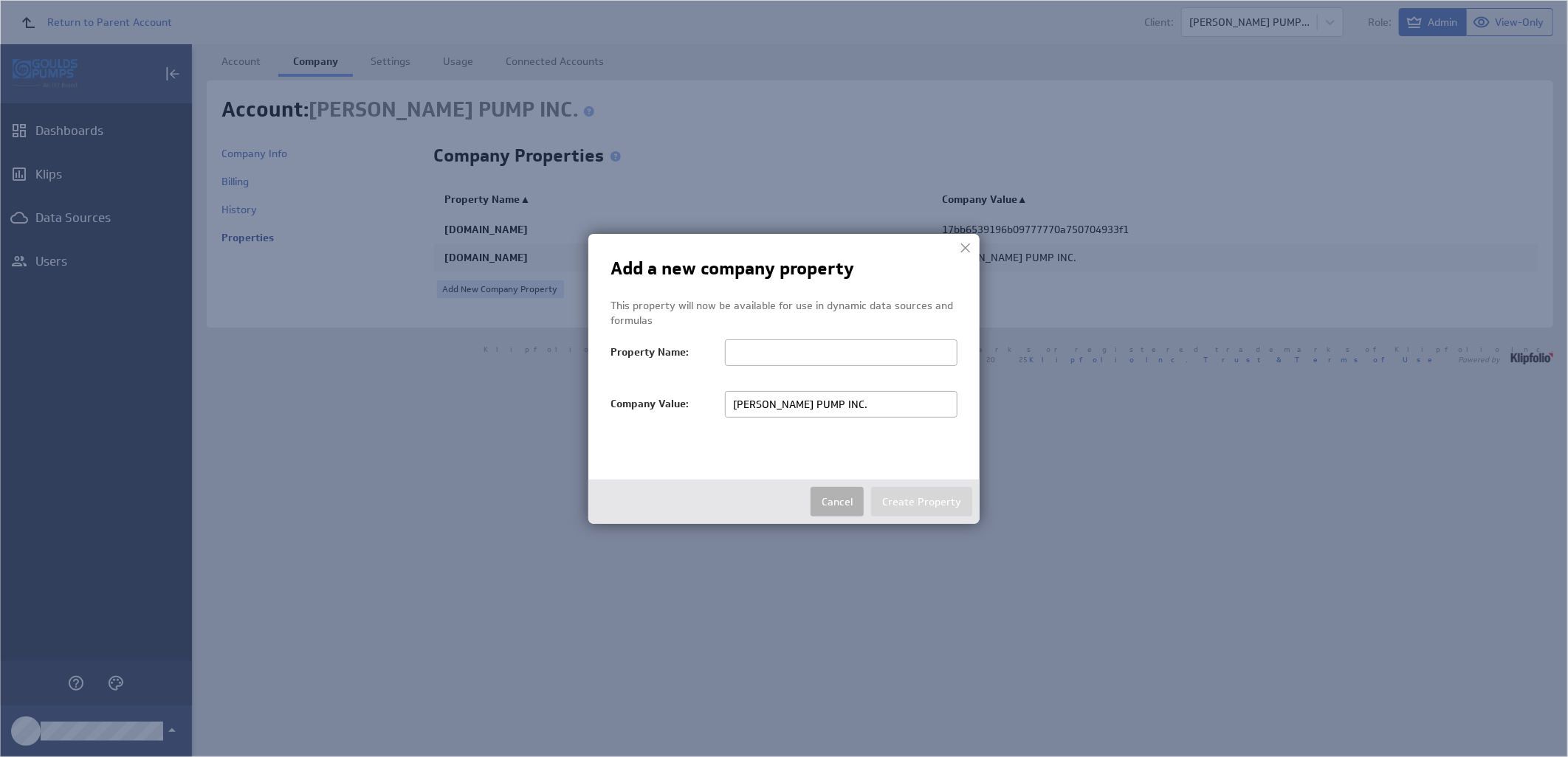
paste input "salesTerritoryFilter"
type input "salesTerritoryFilter"
click at [913, 502] on button "Create Property" at bounding box center [922, 501] width 101 height 29
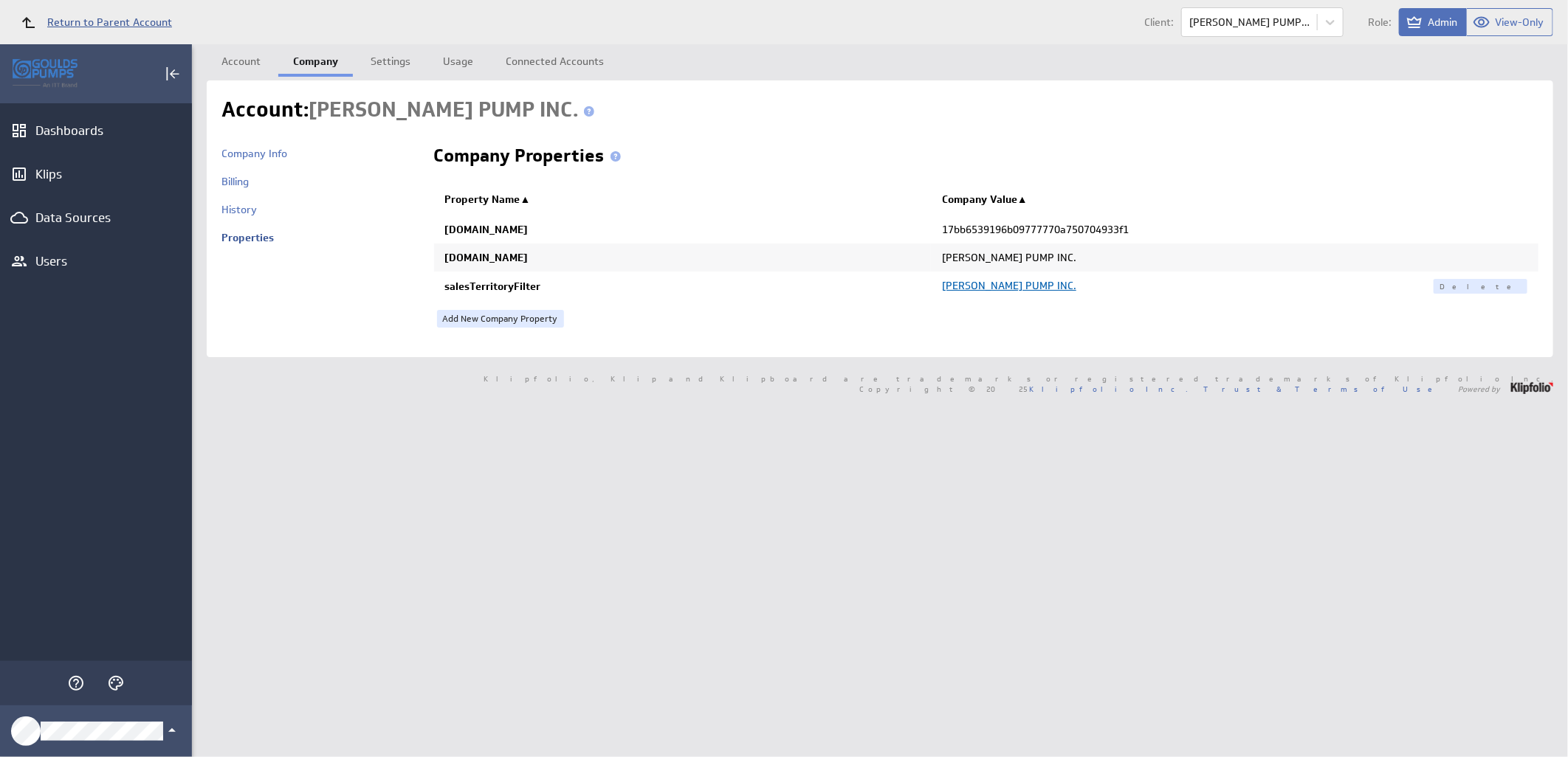
click at [78, 17] on span "Return to Parent Account" at bounding box center [109, 22] width 125 height 10
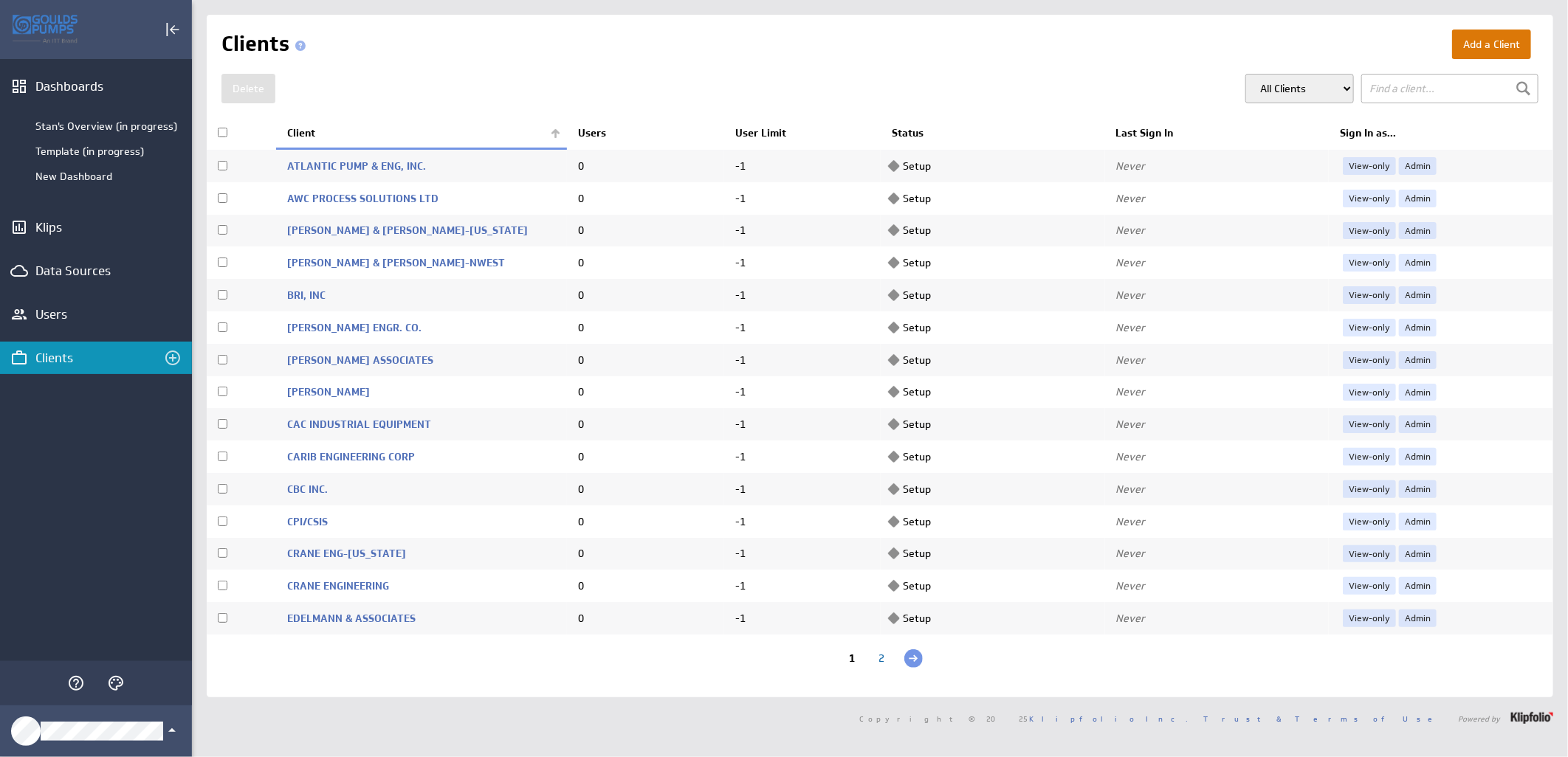
click at [1493, 44] on button "Add a Client" at bounding box center [1492, 44] width 79 height 29
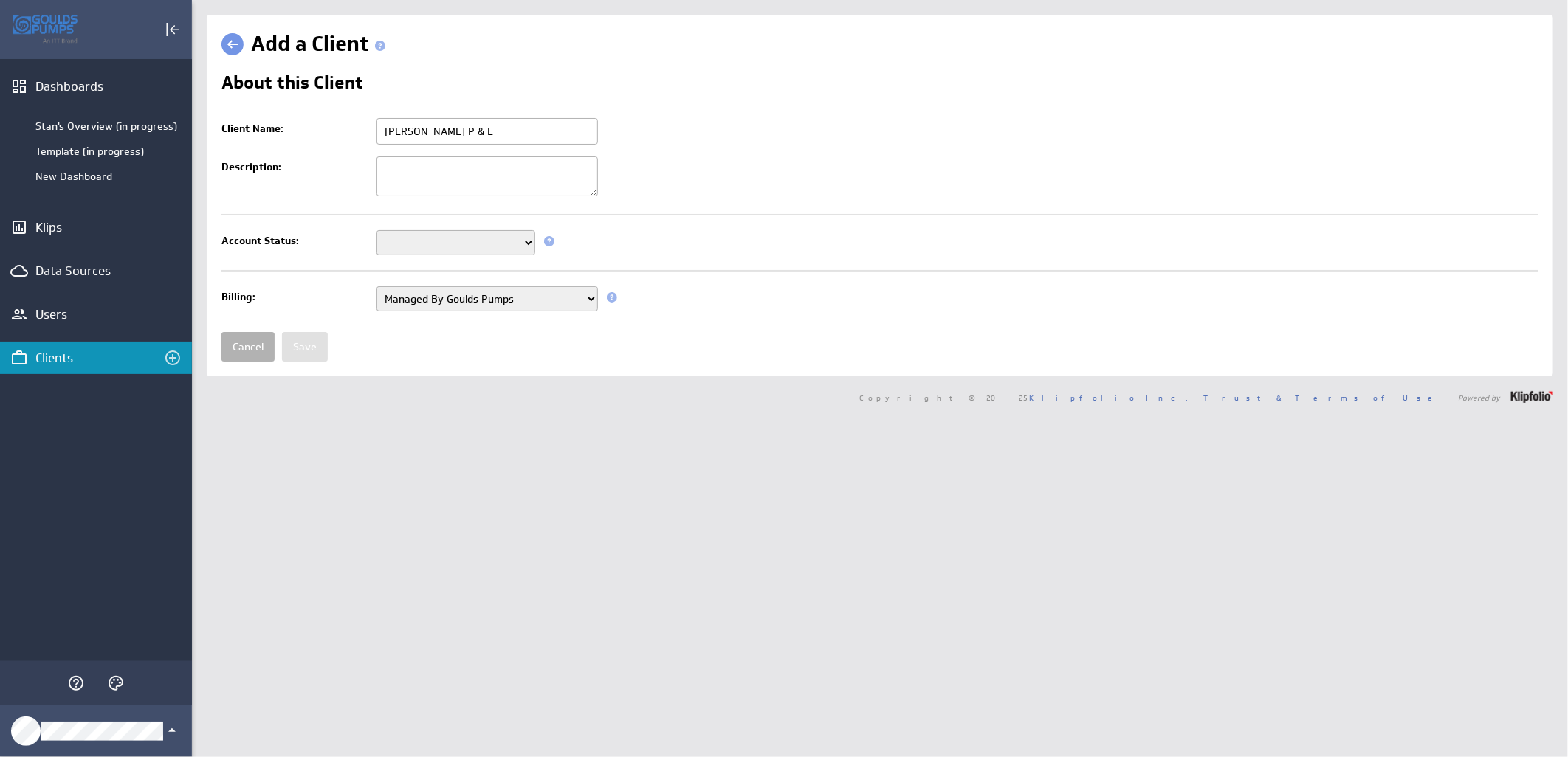
type input "[PERSON_NAME] P & E"
click at [437, 251] on select "Setup Mode Trial Active Disabled" at bounding box center [455, 243] width 159 height 25
select select "7"
click at [376, 232] on select "Setup Mode Trial Active Disabled" at bounding box center [455, 243] width 159 height 25
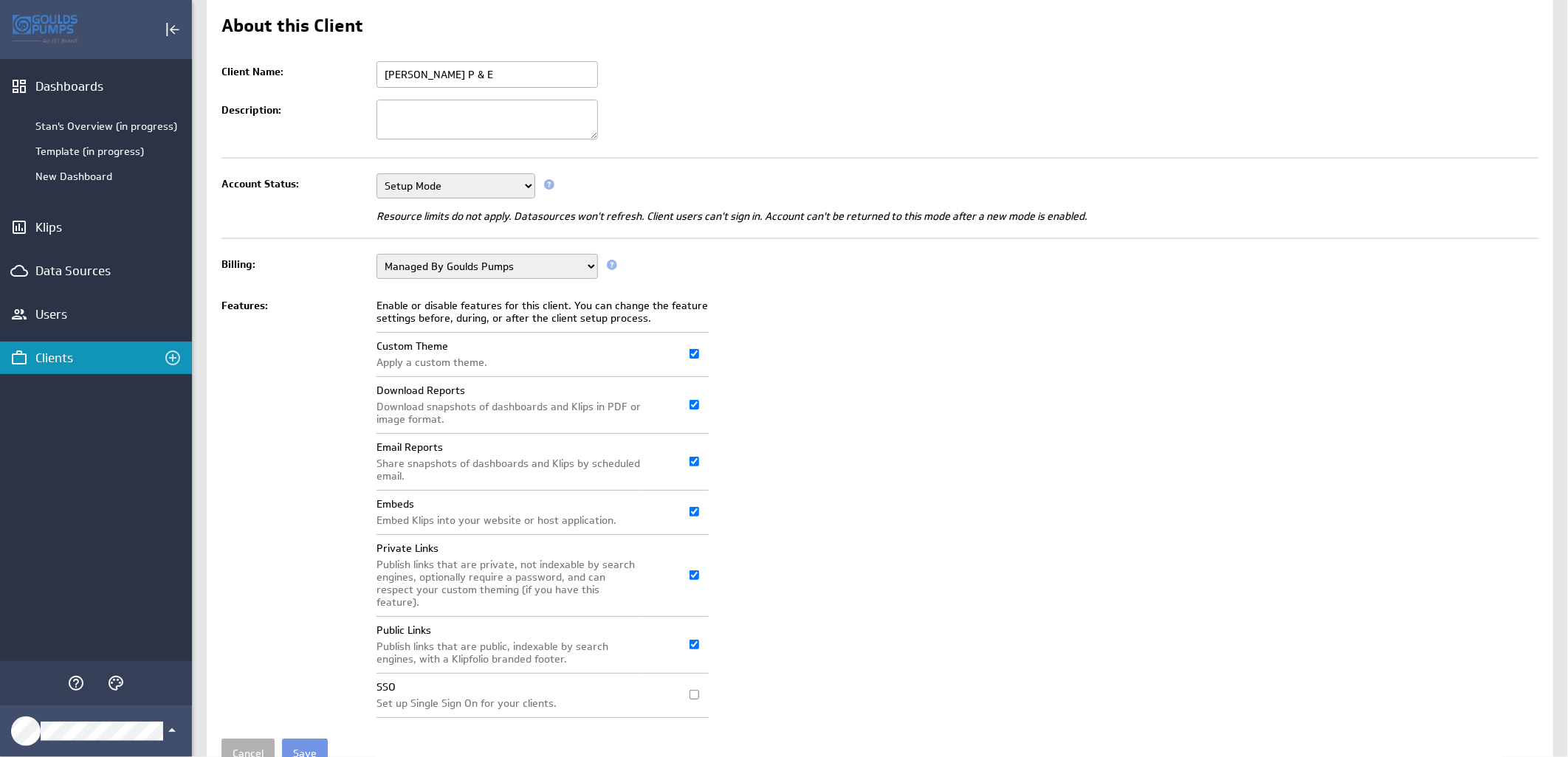
scroll to position [113, 0]
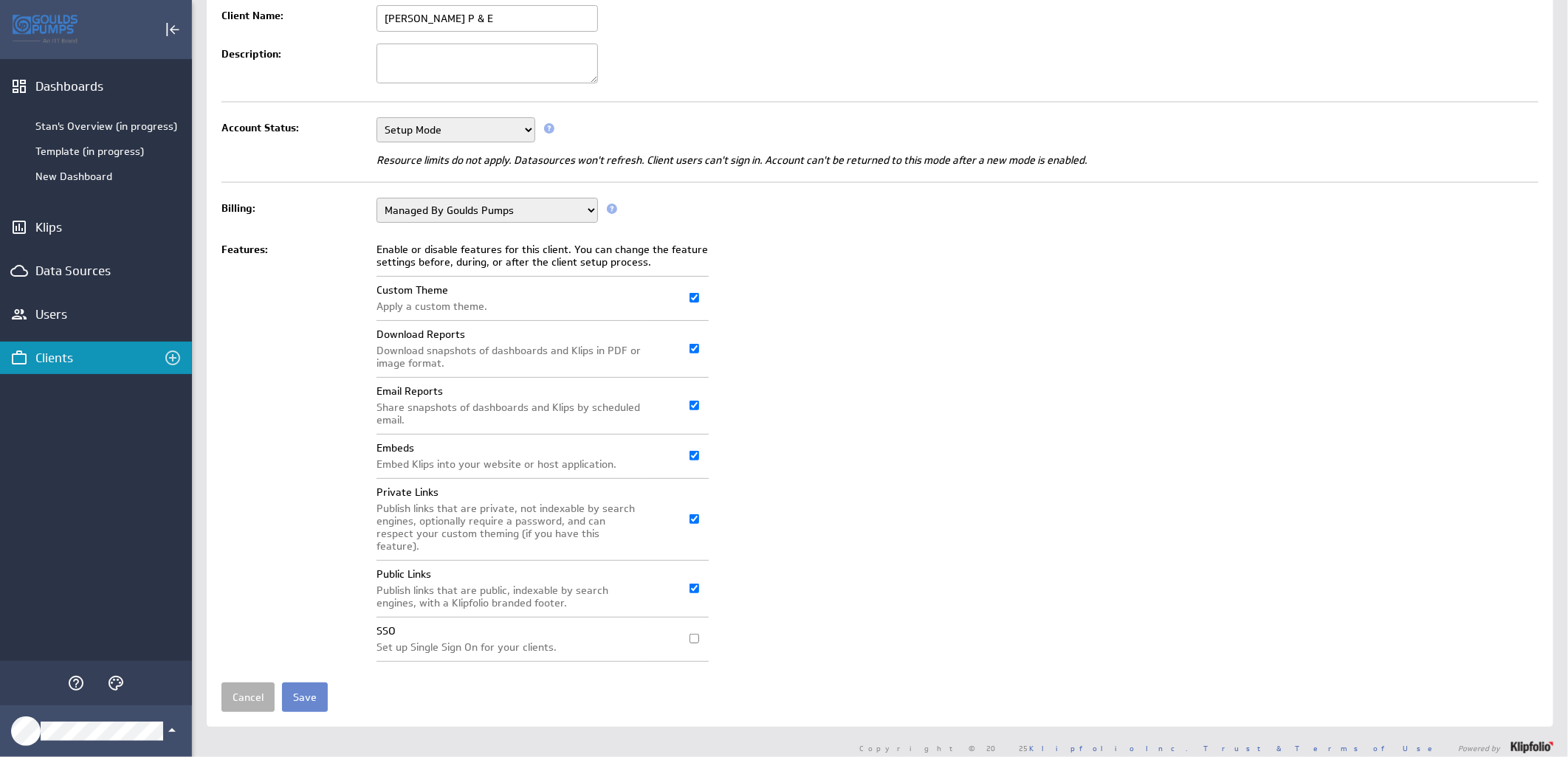
click at [298, 688] on input "Save" at bounding box center [305, 697] width 46 height 29
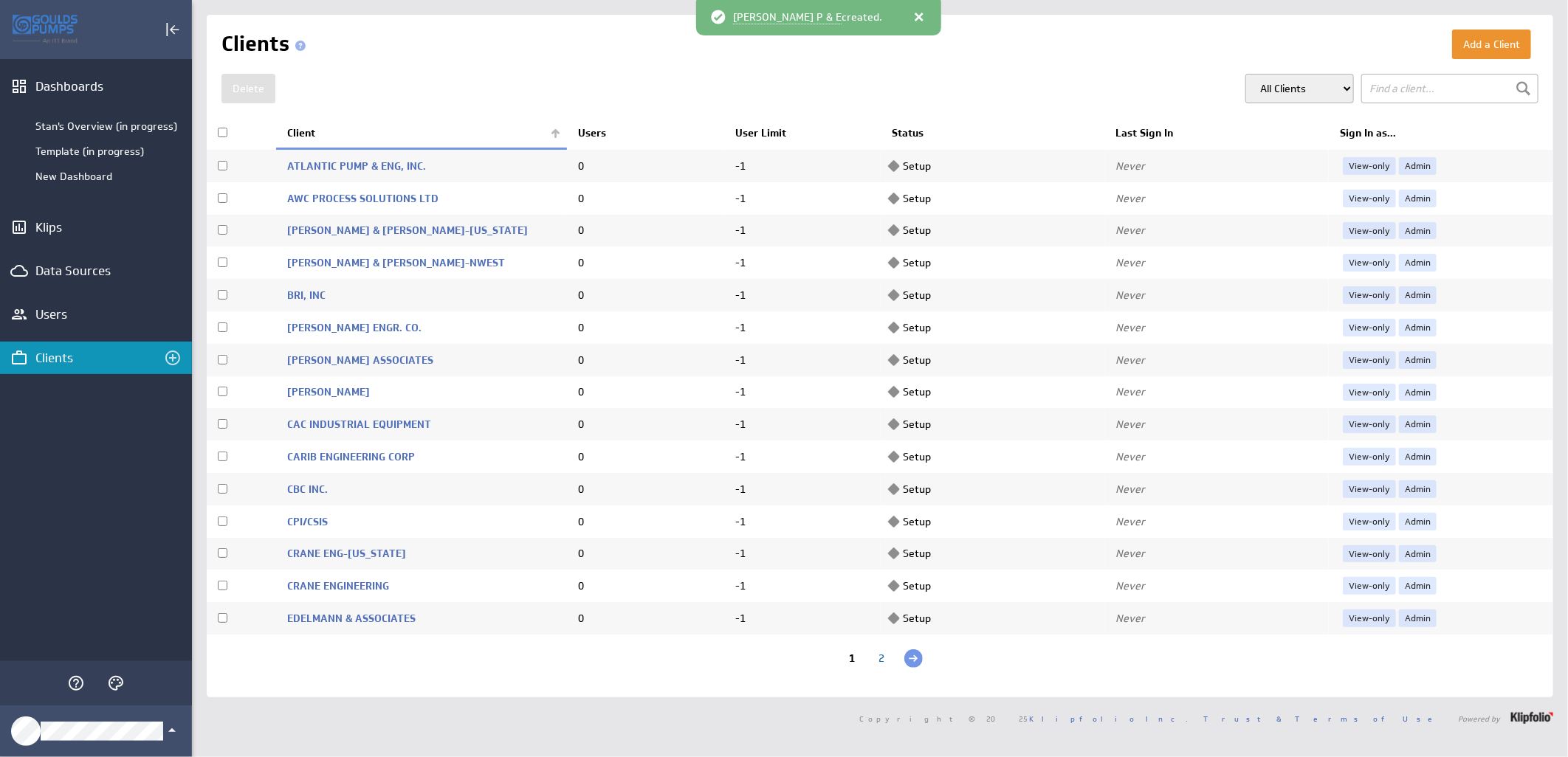
click at [547, 134] on th "Client" at bounding box center [421, 133] width 290 height 31
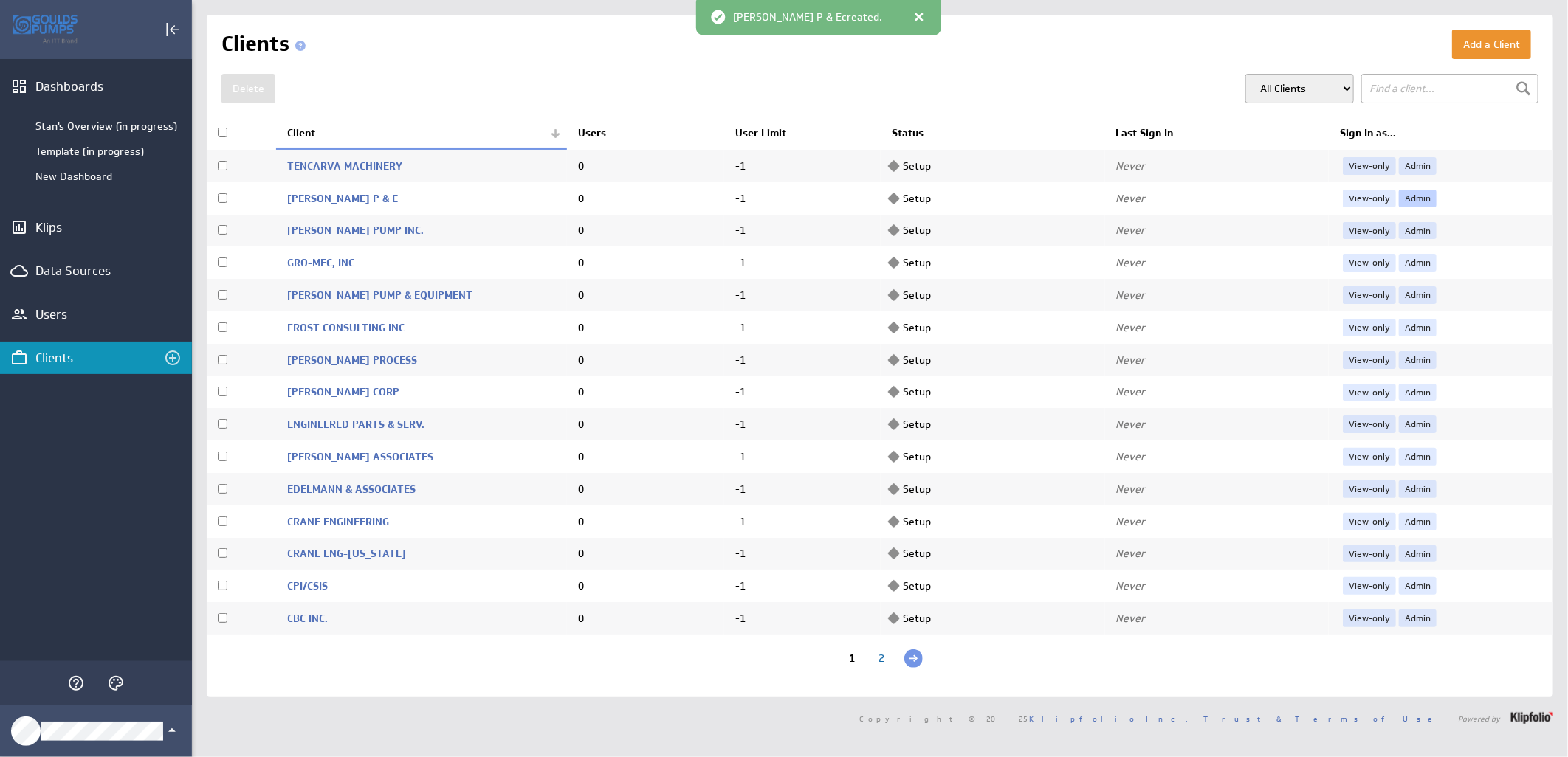
click at [1415, 194] on link "Admin" at bounding box center [1417, 198] width 38 height 18
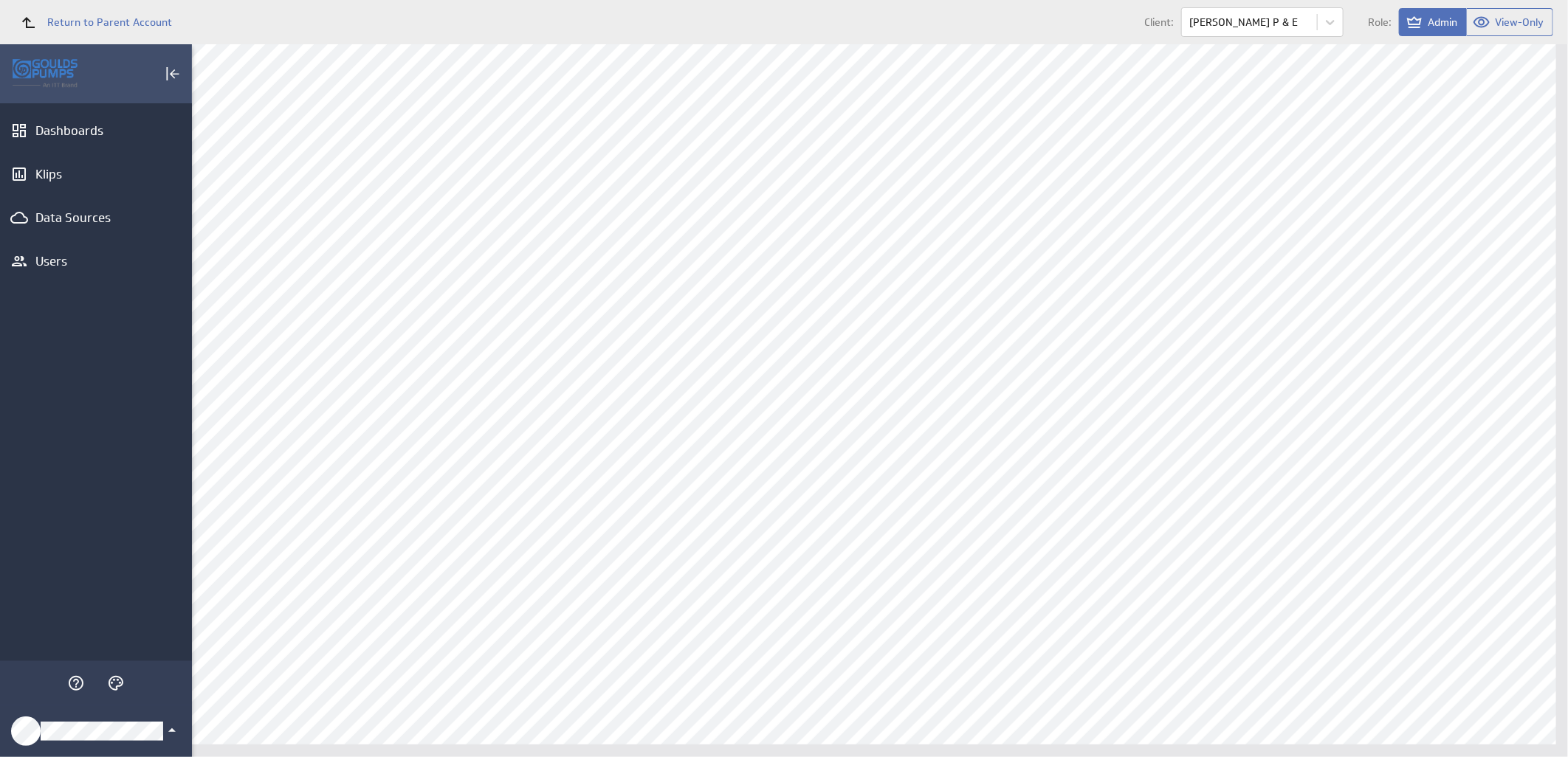
click at [172, 735] on icon "Klipfolio Account" at bounding box center [171, 730] width 18 height 18
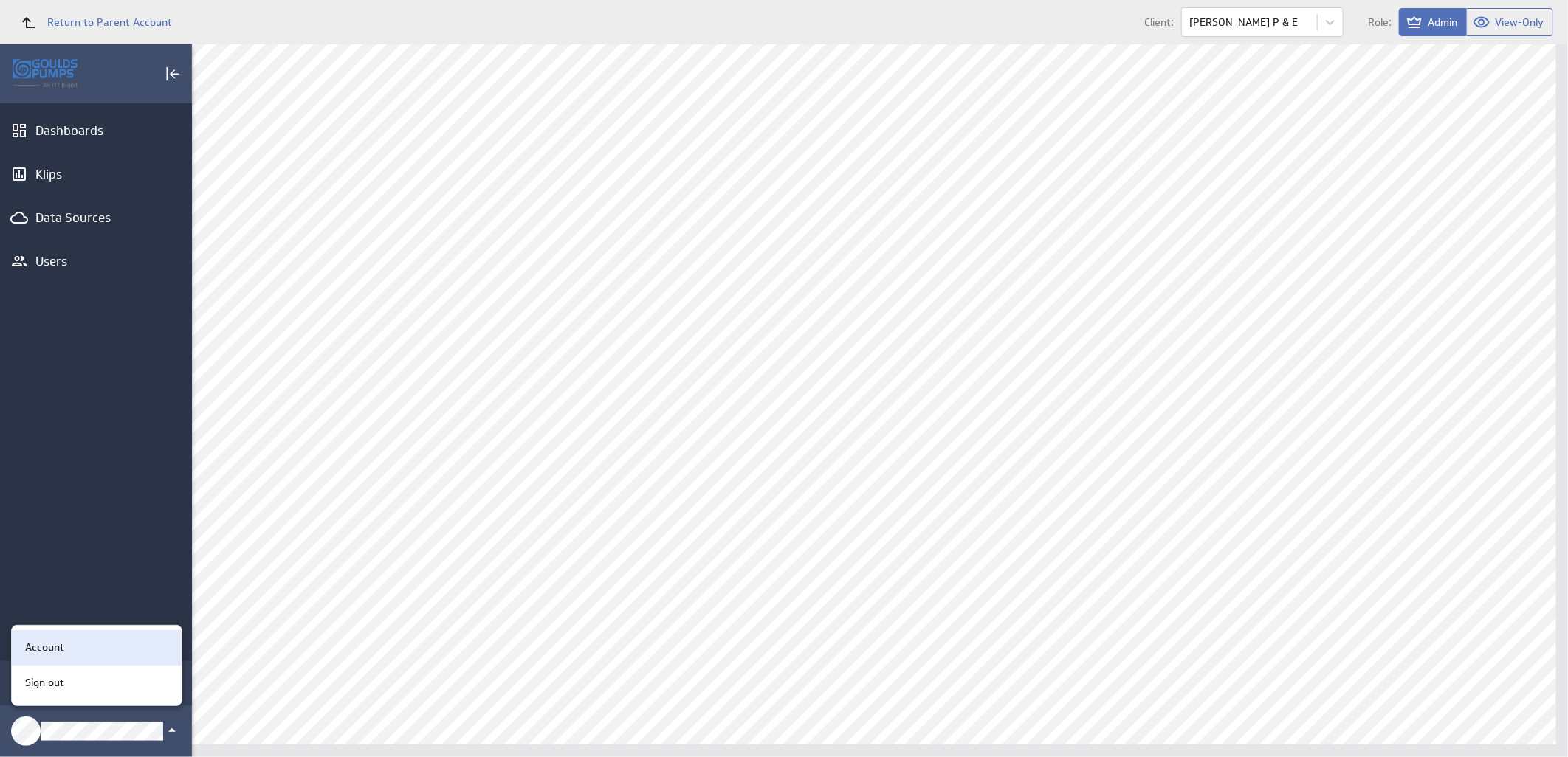
click at [87, 645] on div "Account" at bounding box center [94, 647] width 150 height 15
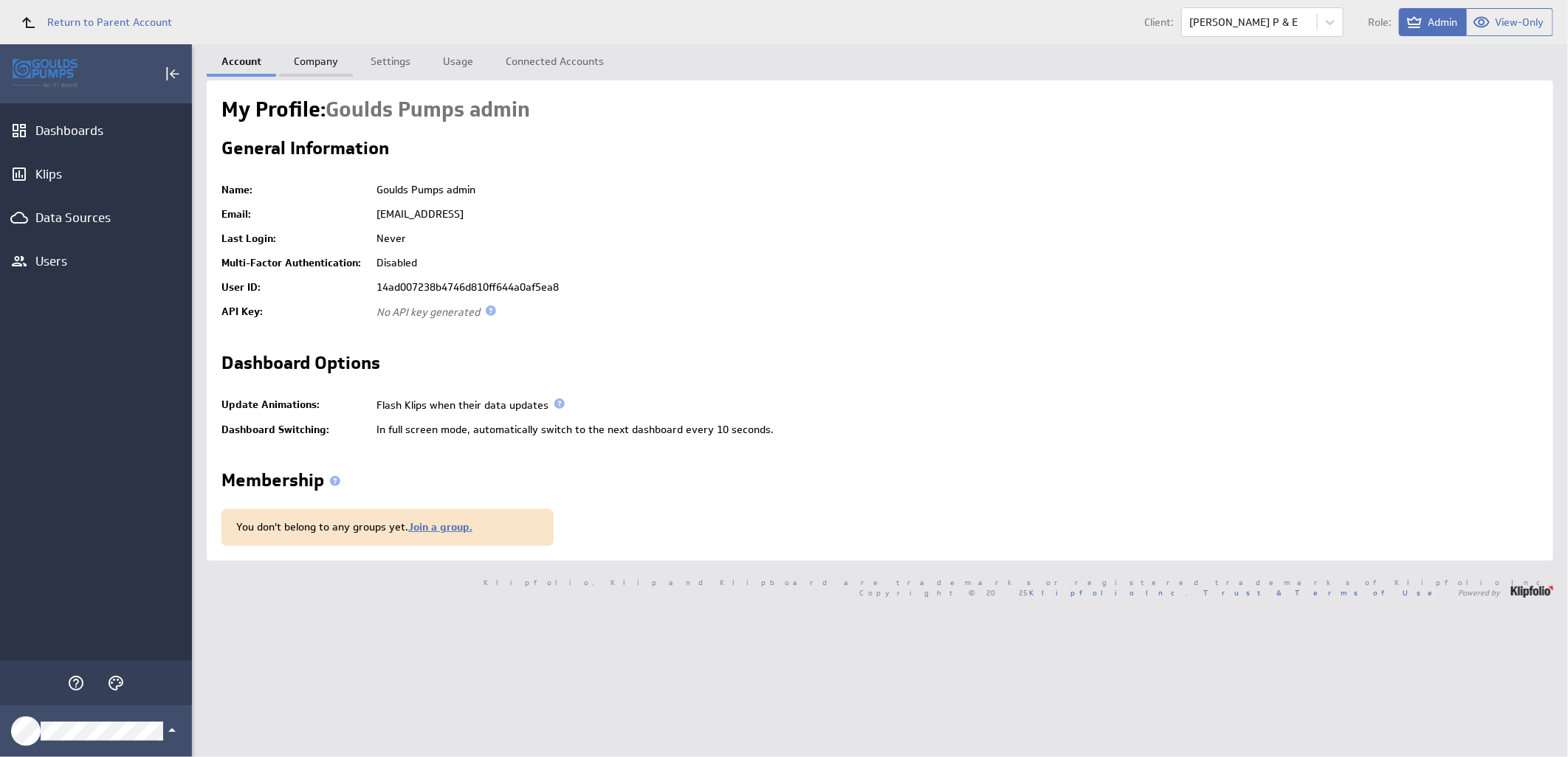
click at [326, 60] on link "Company" at bounding box center [316, 59] width 74 height 29
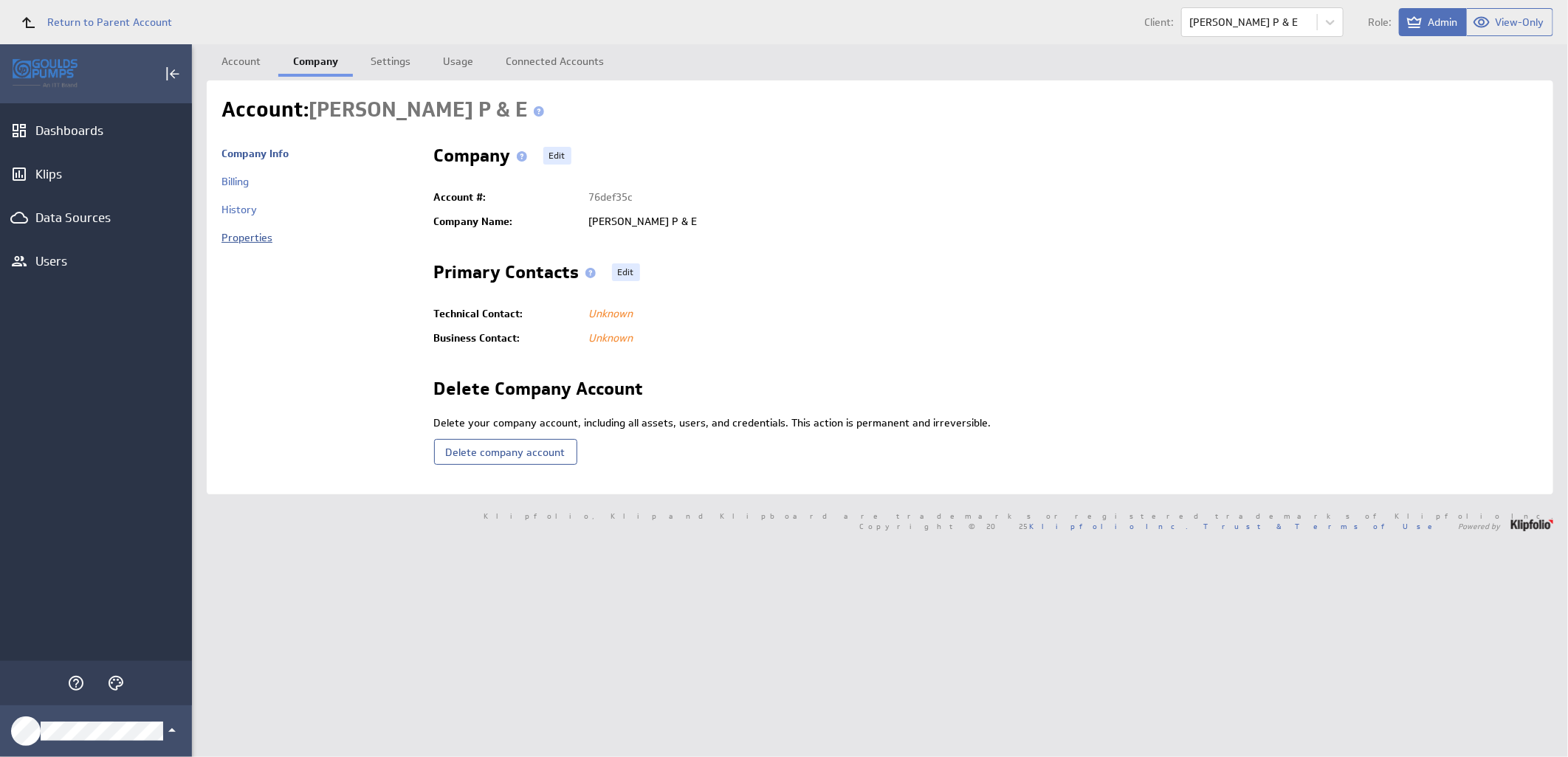
click at [249, 243] on link "Properties" at bounding box center [247, 238] width 51 height 13
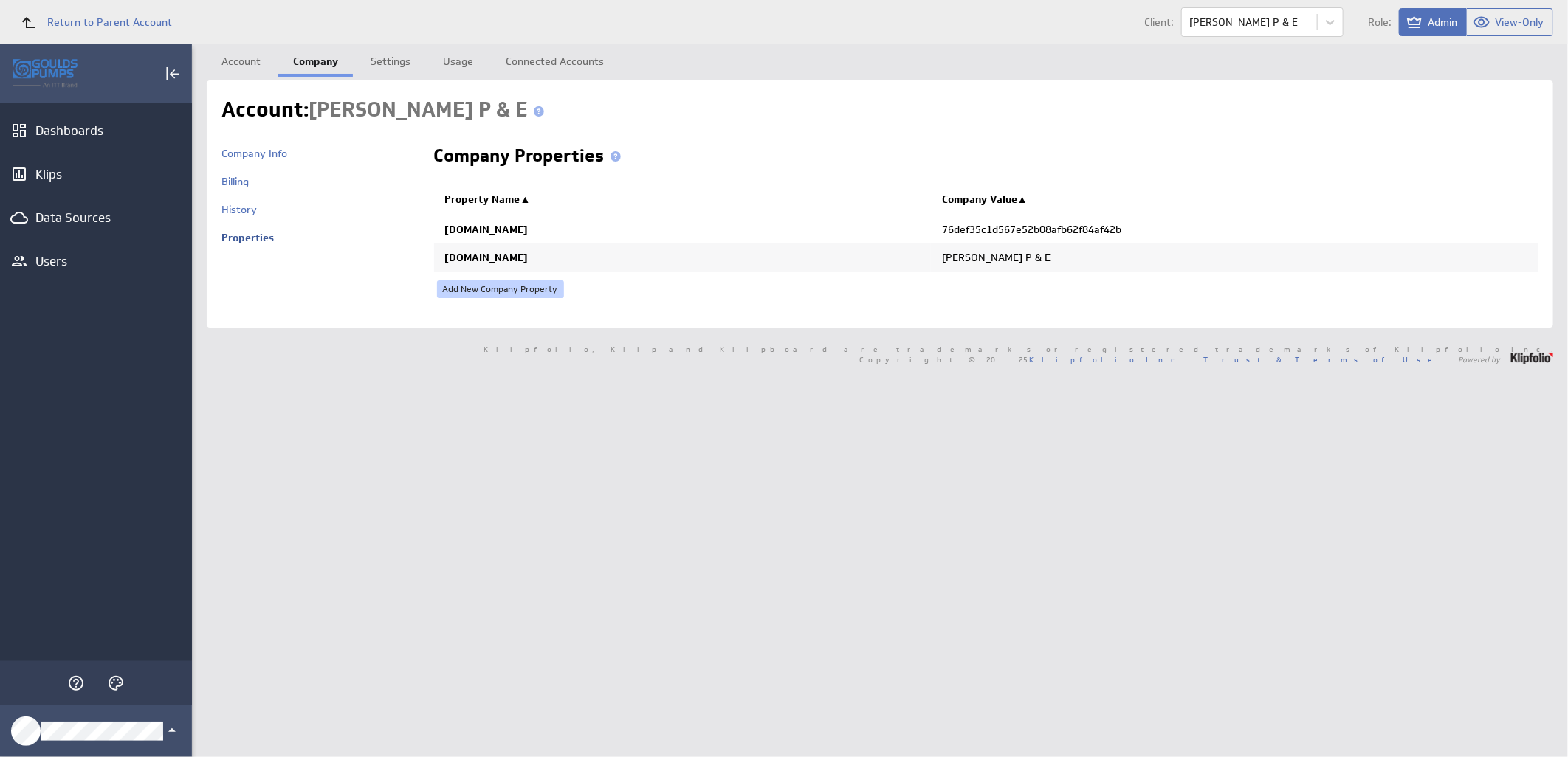
click at [528, 285] on link "Add New Company Property" at bounding box center [500, 289] width 127 height 18
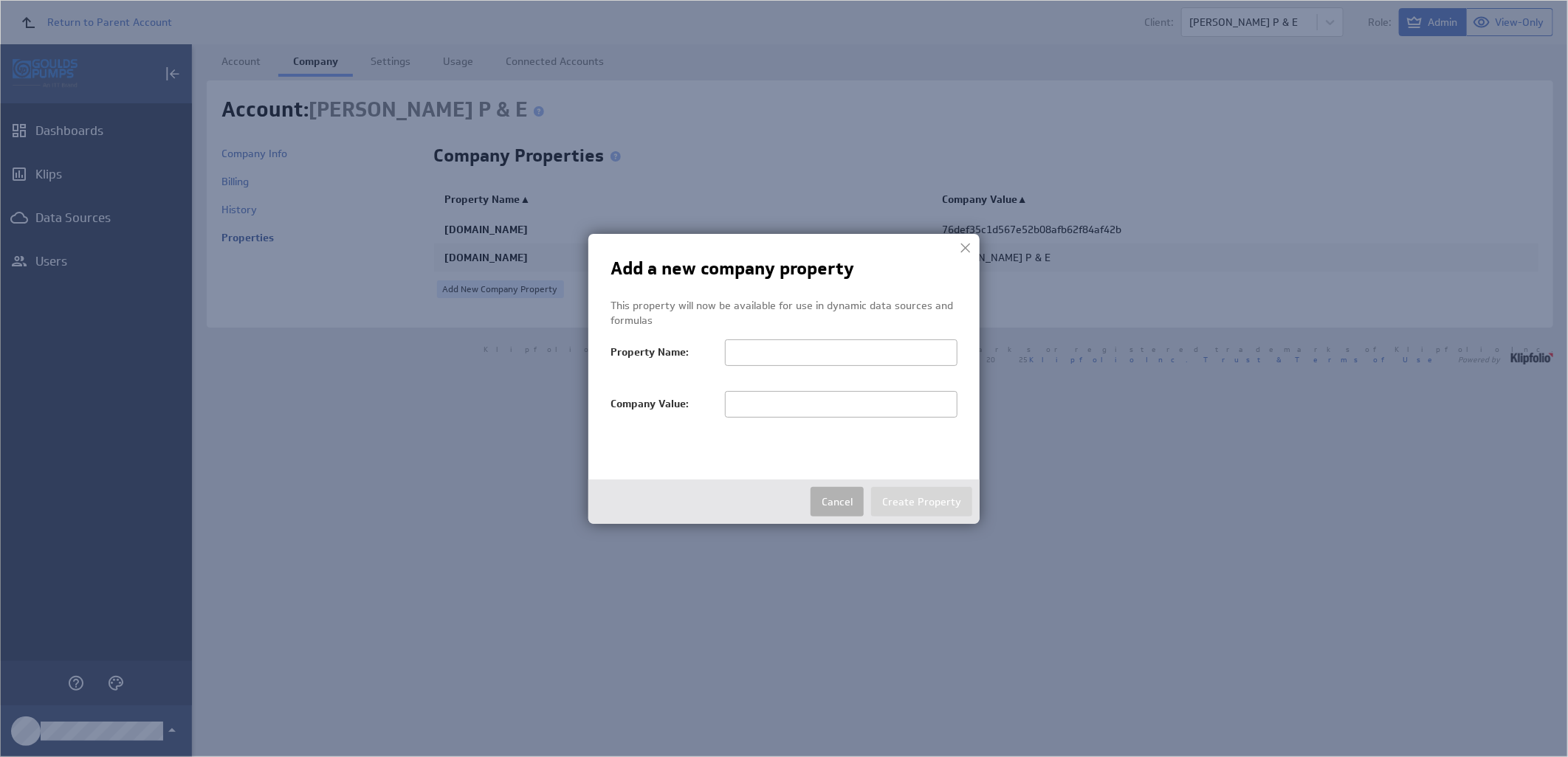
click at [738, 408] on input "text" at bounding box center [841, 405] width 233 height 27
paste input "HUDSON P & E"
type input "HUDSON P & E"
click at [827, 342] on input "text" at bounding box center [841, 353] width 233 height 27
paste input "salesTerritoryFilter"
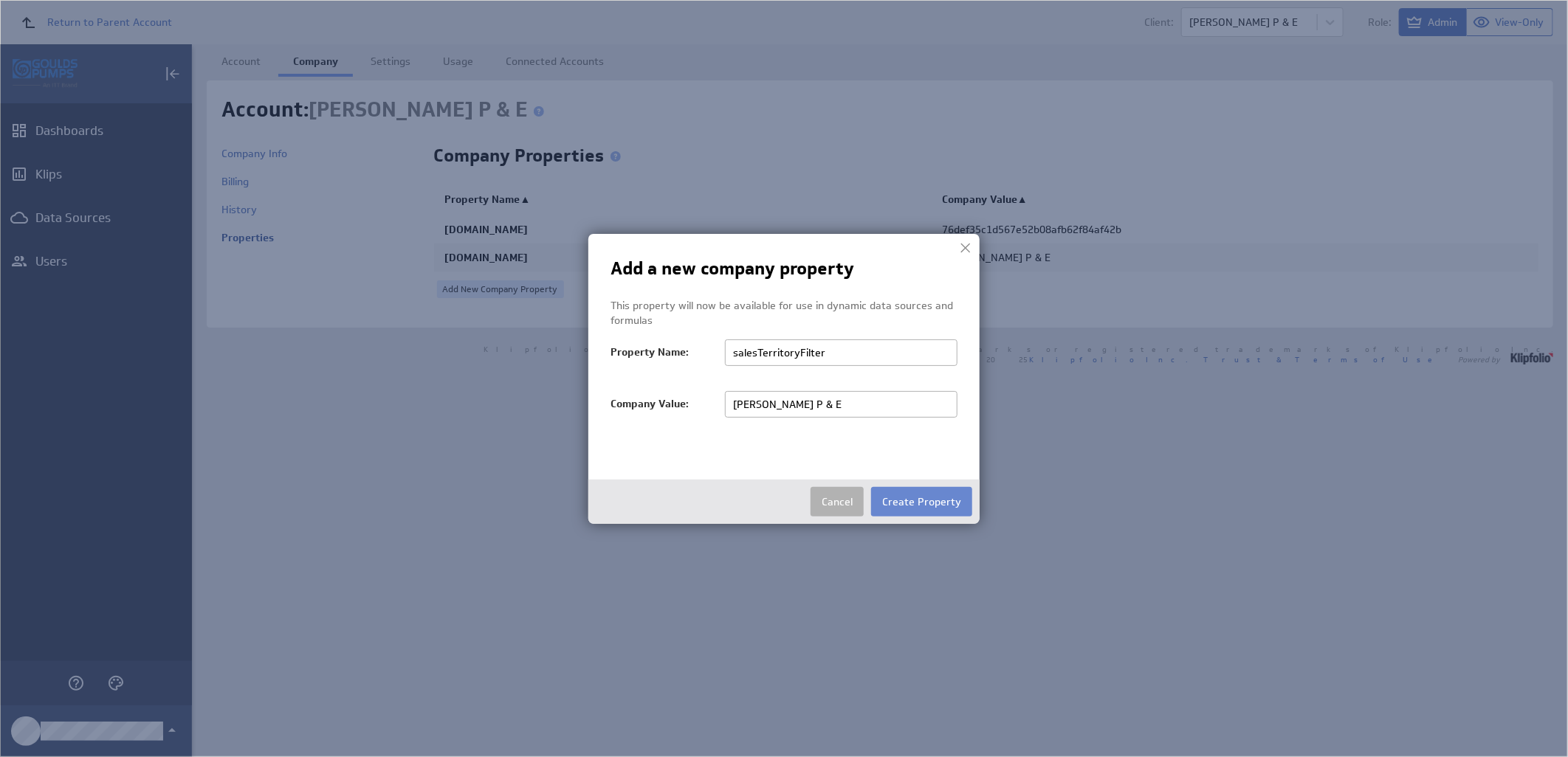
type input "salesTerritoryFilter"
click at [917, 504] on button "Create Property" at bounding box center [922, 501] width 101 height 29
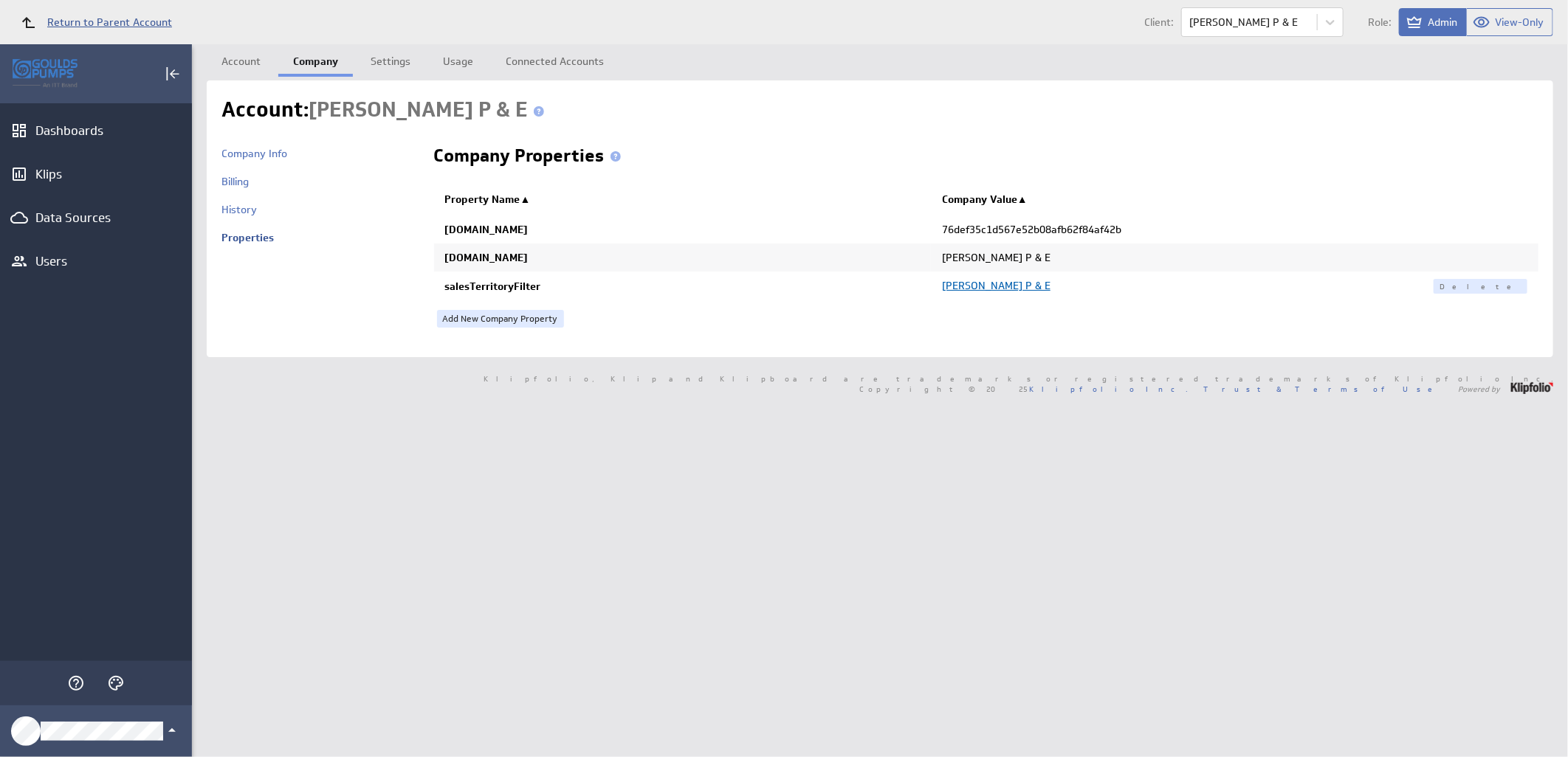
click at [89, 24] on span "Return to Parent Account" at bounding box center [109, 22] width 125 height 10
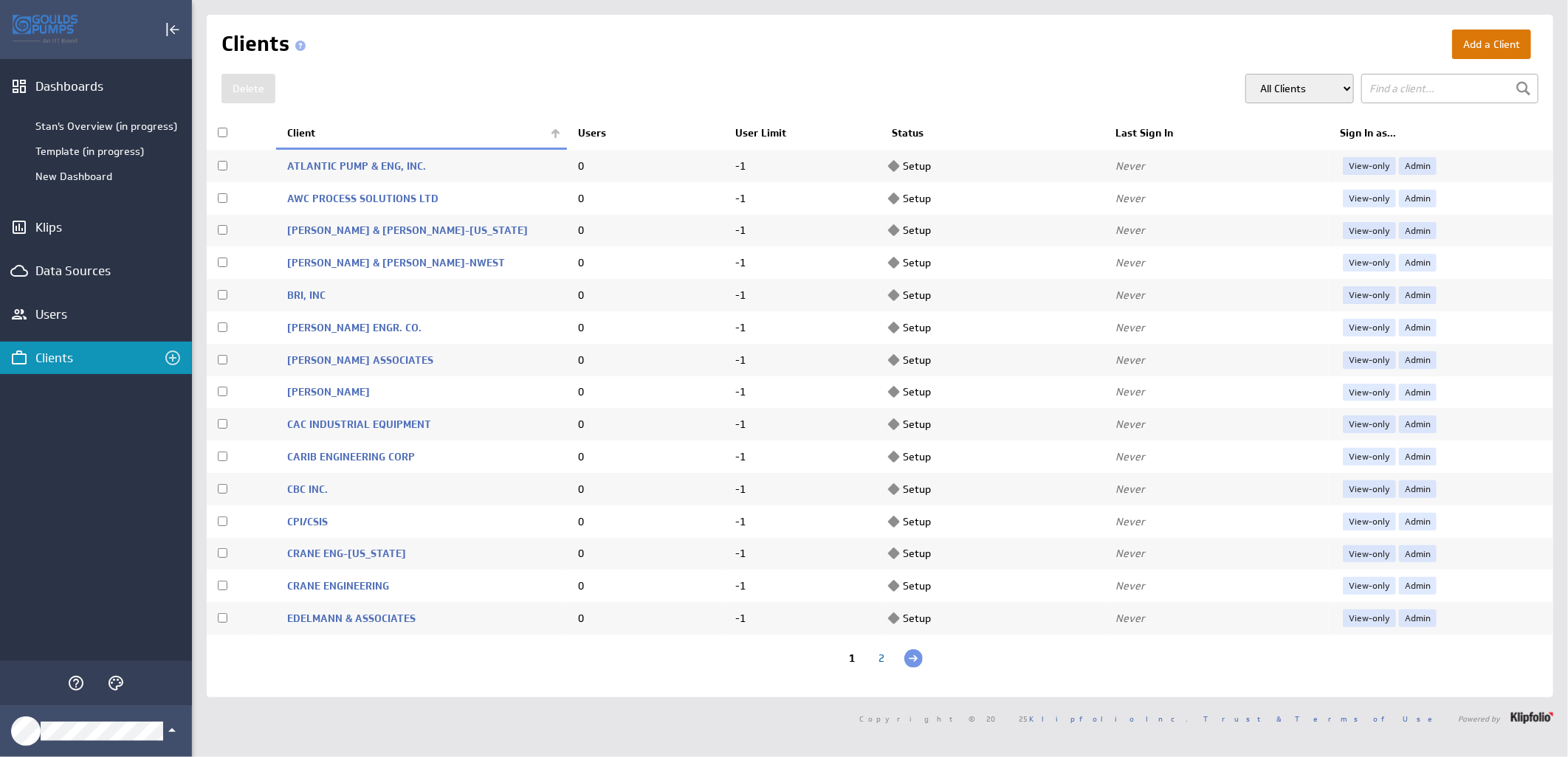
click at [1470, 42] on button "Add a Client" at bounding box center [1492, 44] width 79 height 29
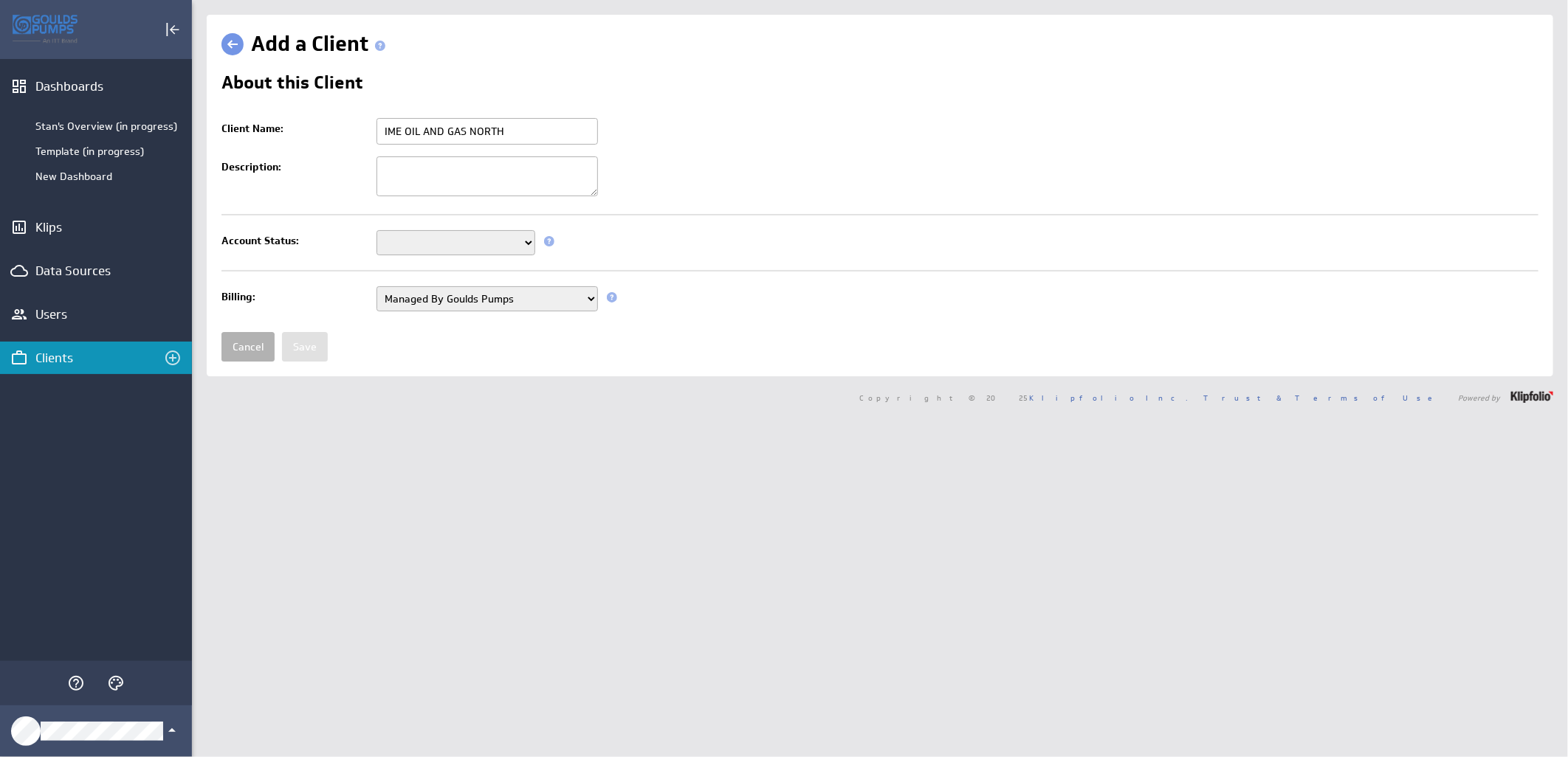
type input "IME OIL AND GAS NORTH"
click at [407, 244] on select "Setup Mode Trial Active Disabled" at bounding box center [455, 243] width 159 height 25
select select "7"
click at [376, 232] on select "Setup Mode Trial Active Disabled" at bounding box center [455, 243] width 159 height 25
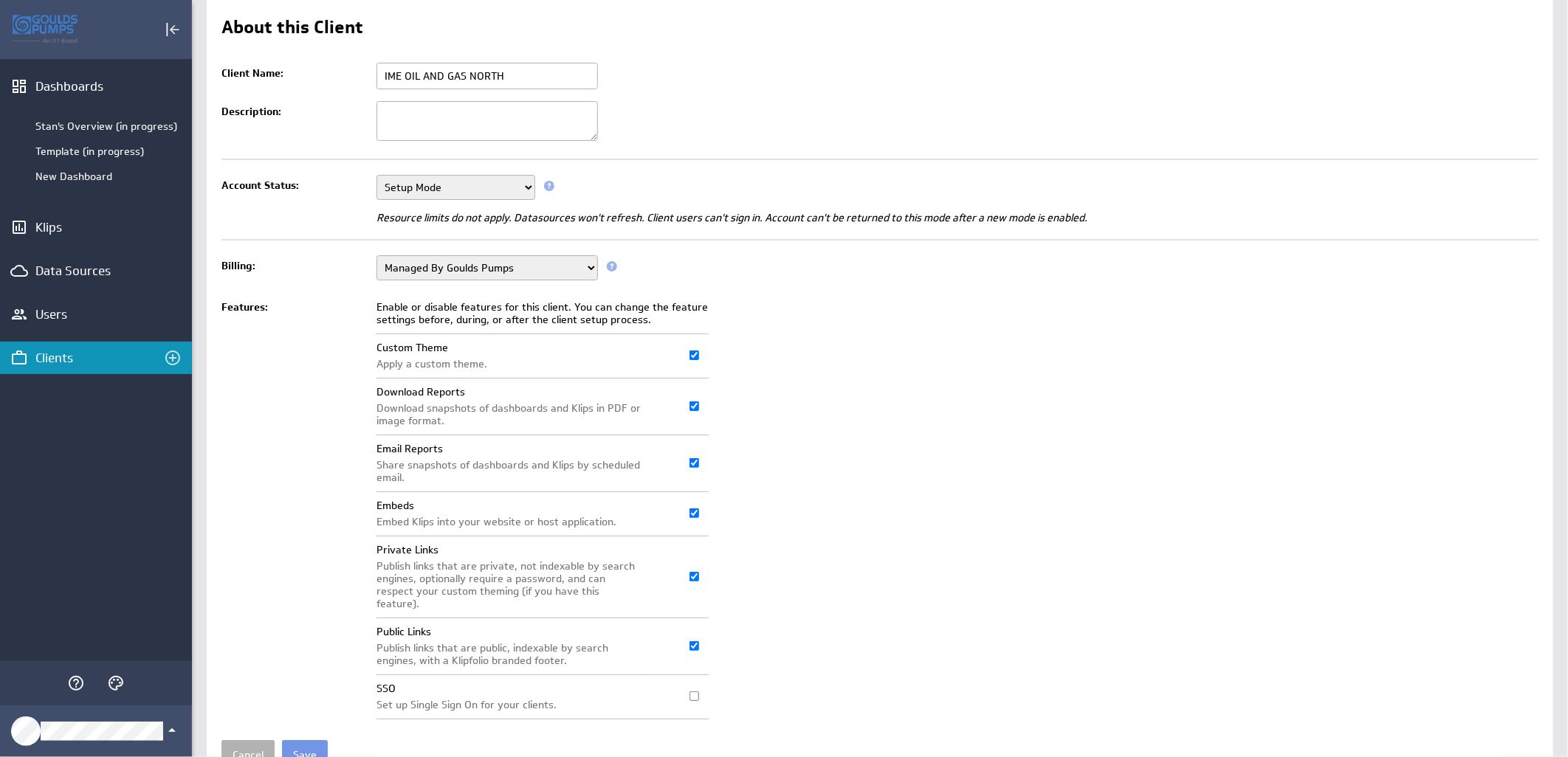
scroll to position [113, 0]
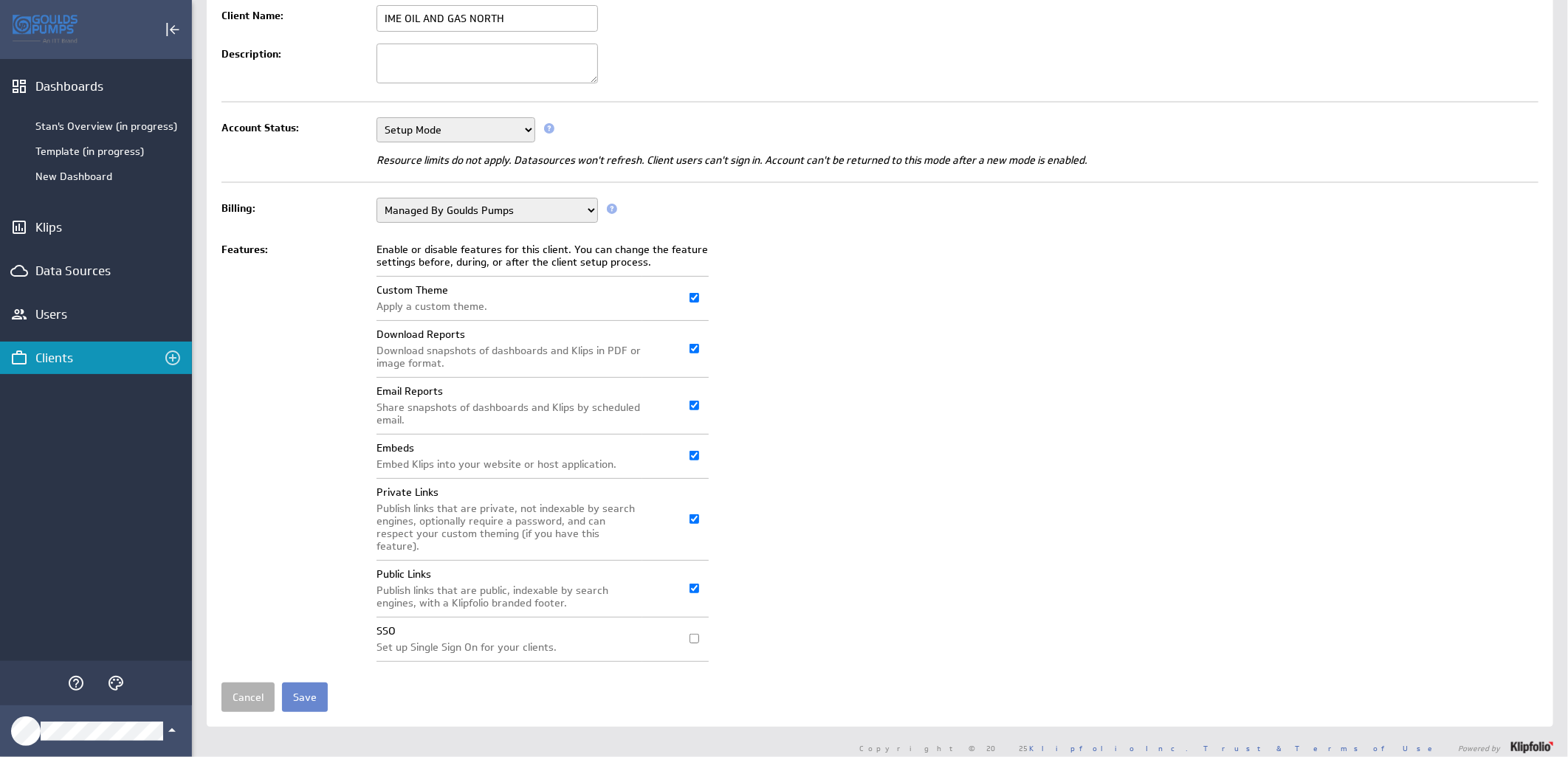
click at [283, 687] on input "Save" at bounding box center [305, 697] width 46 height 29
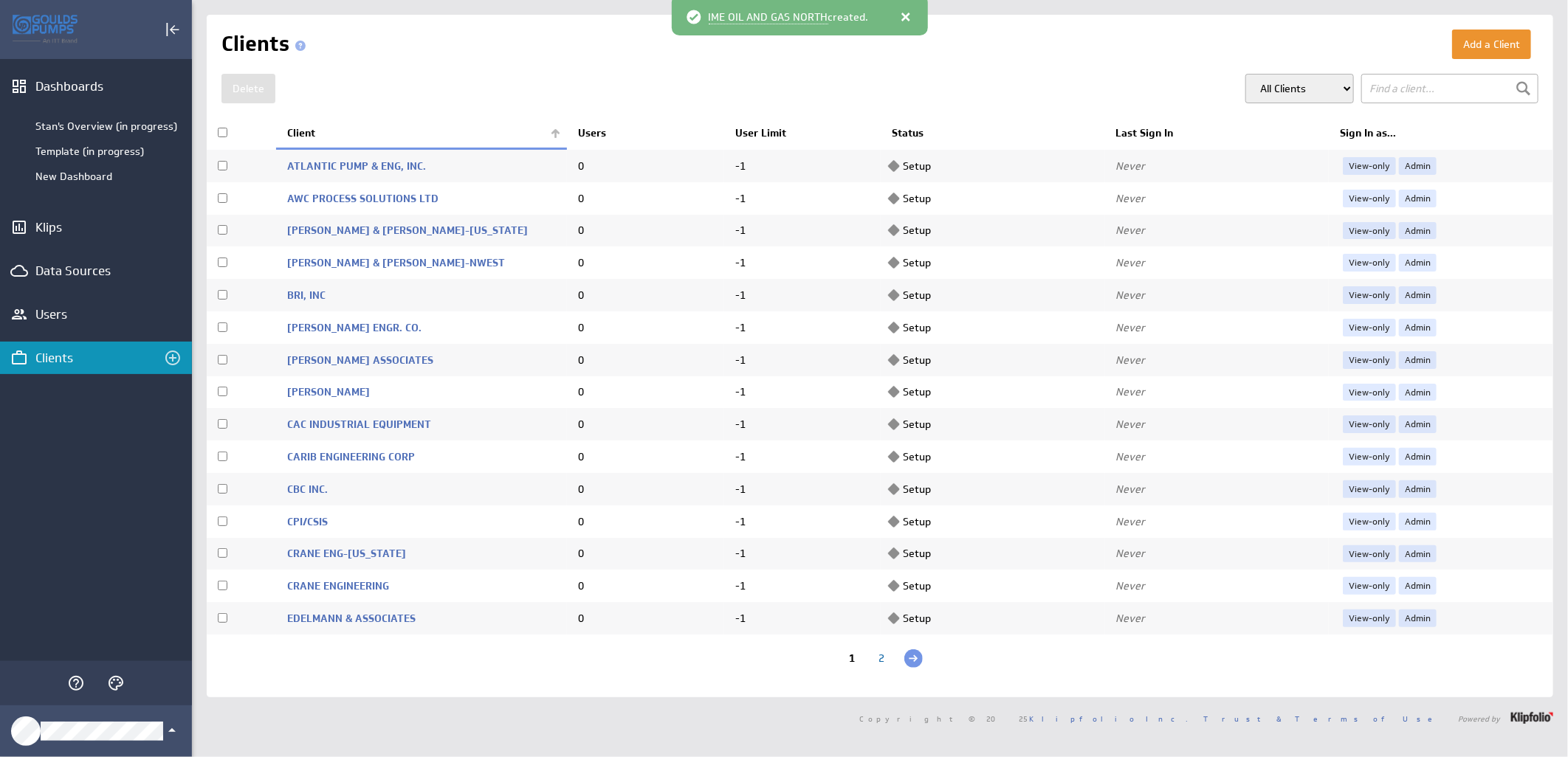
click at [550, 136] on th "Client" at bounding box center [421, 133] width 290 height 31
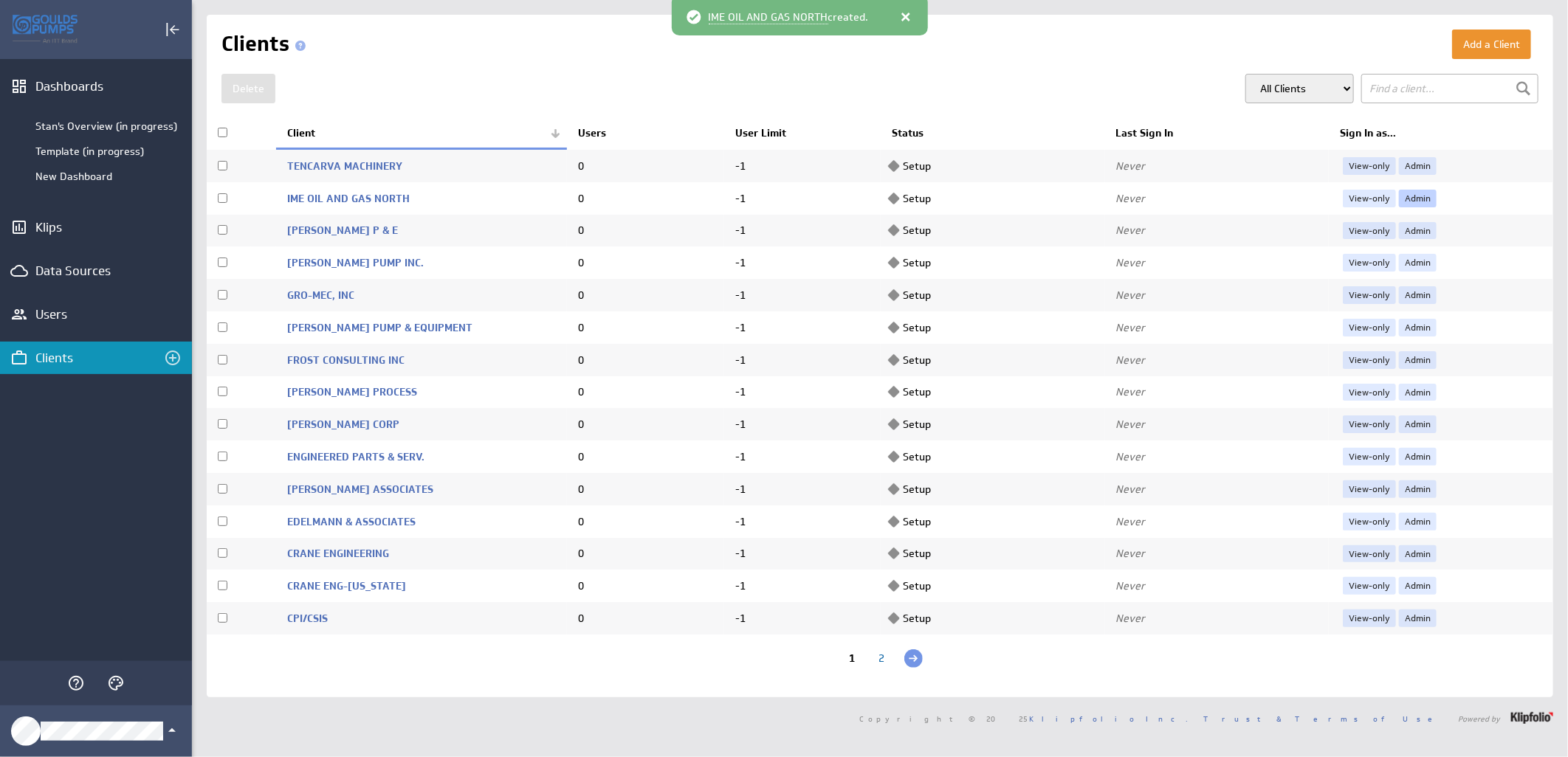
click at [1403, 191] on link "Admin" at bounding box center [1417, 198] width 38 height 18
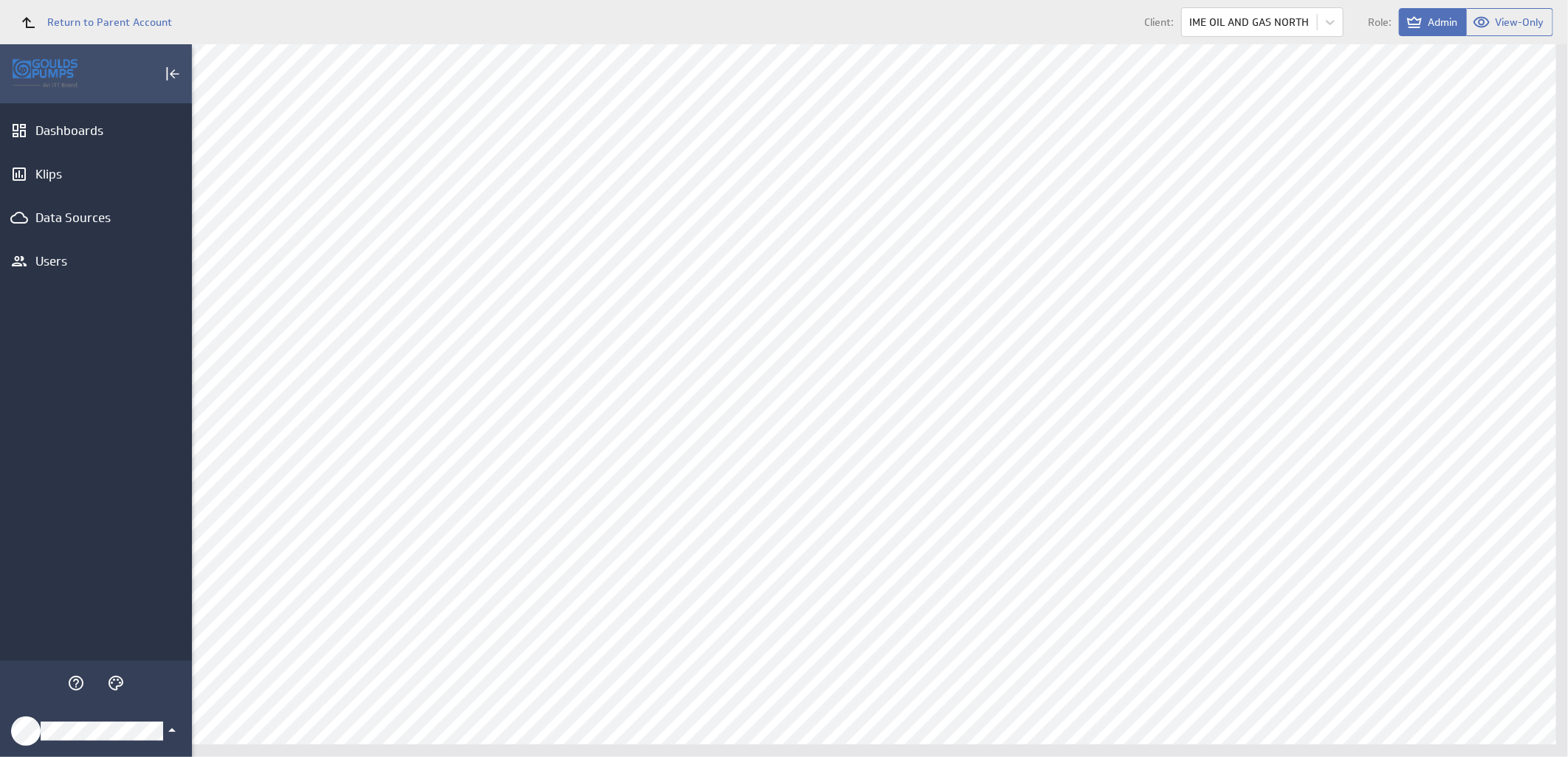
click at [165, 720] on div "Klipfolio Account" at bounding box center [96, 732] width 192 height 52
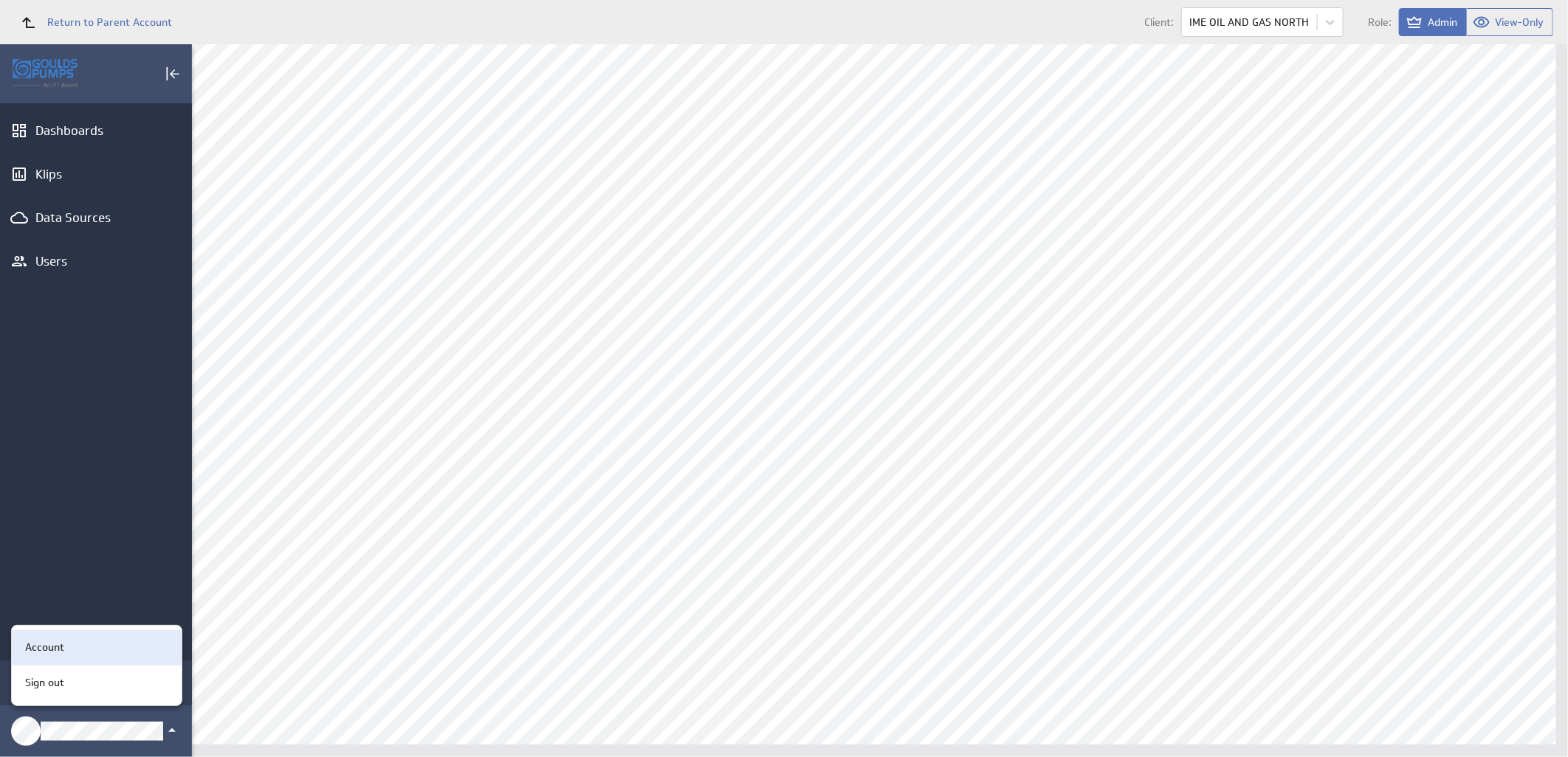
click at [90, 655] on div "Account" at bounding box center [97, 648] width 170 height 35
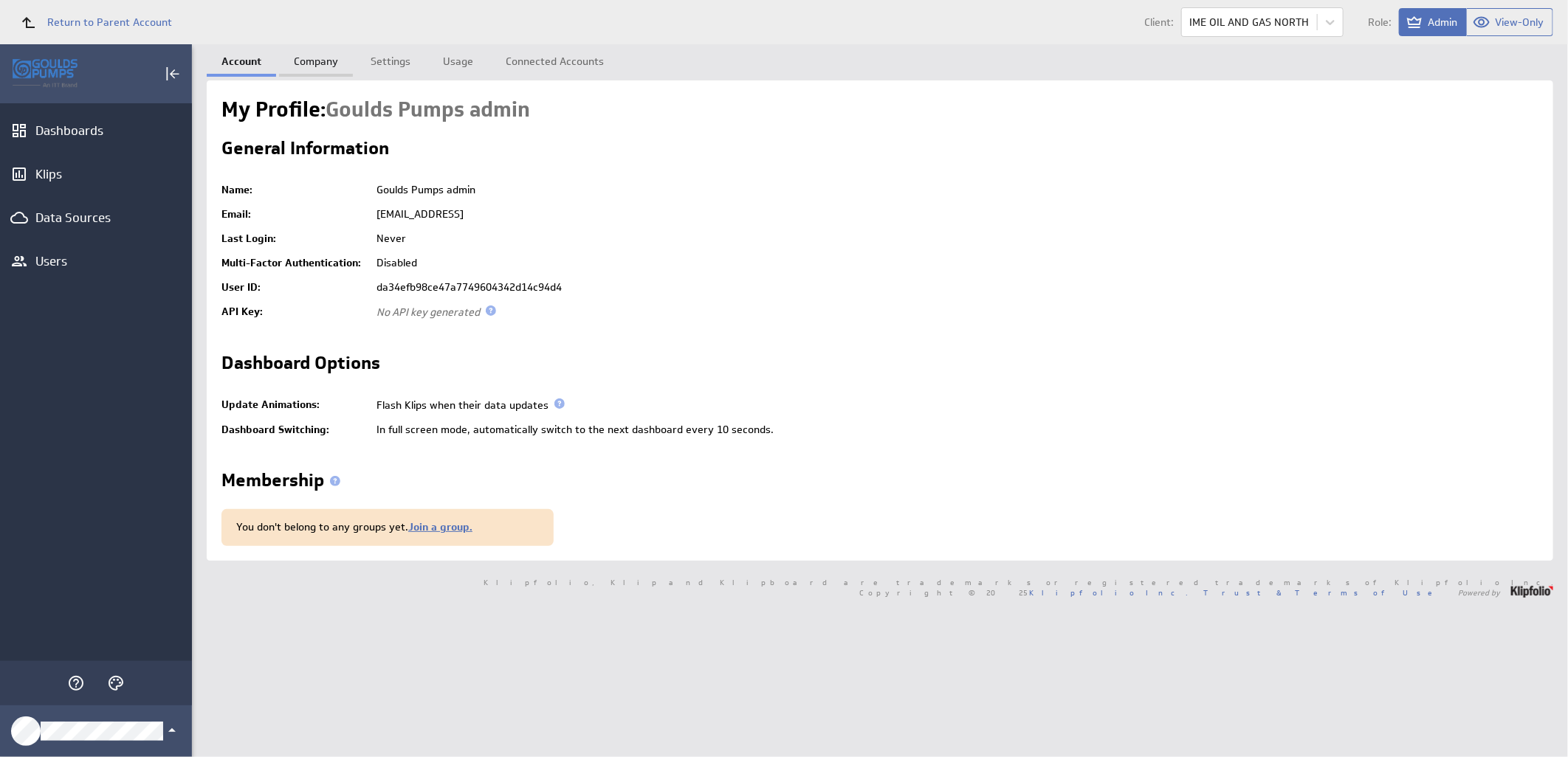
click at [310, 53] on link "Company" at bounding box center [316, 59] width 74 height 29
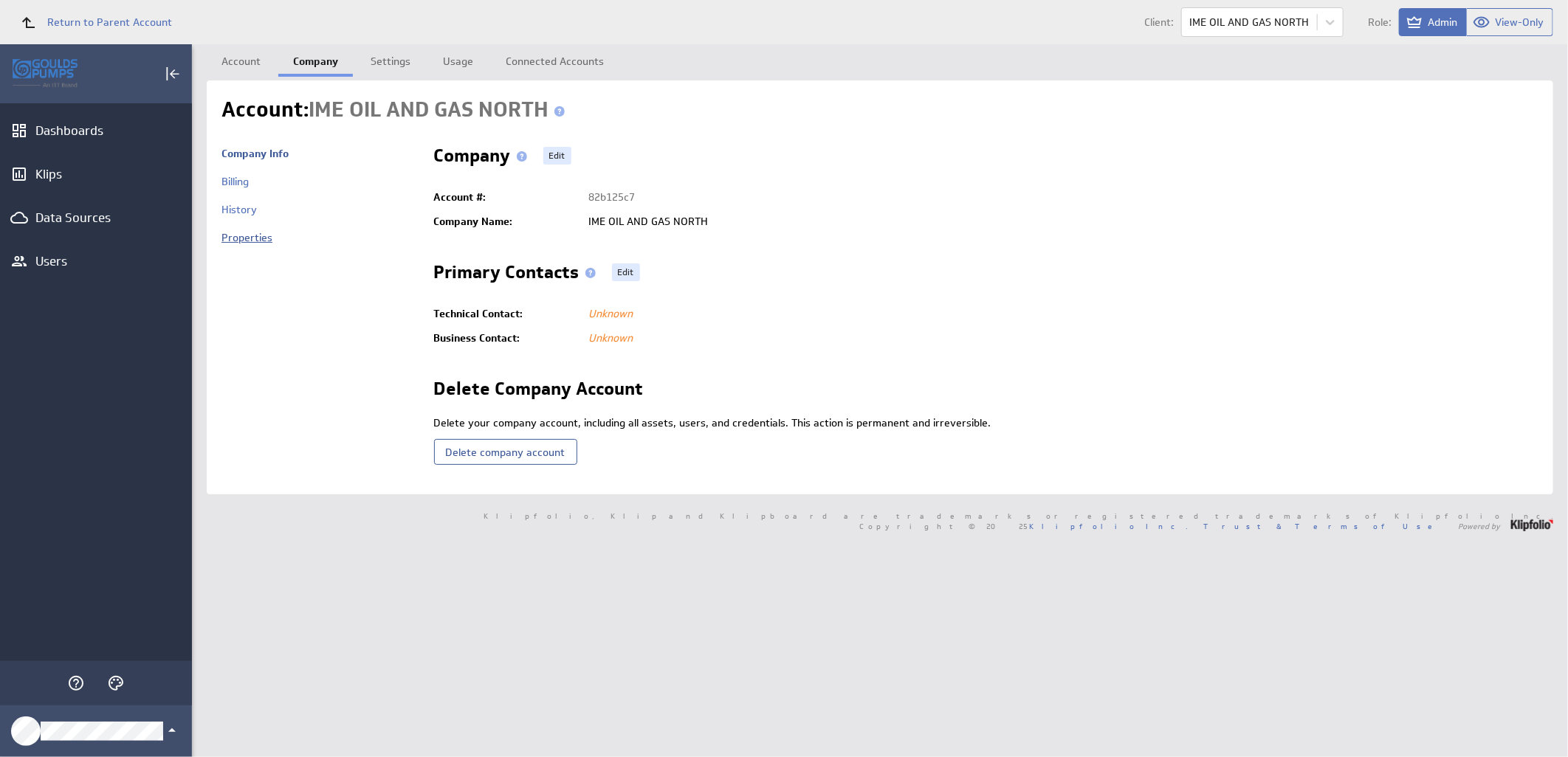
click at [238, 237] on link "Properties" at bounding box center [247, 238] width 51 height 13
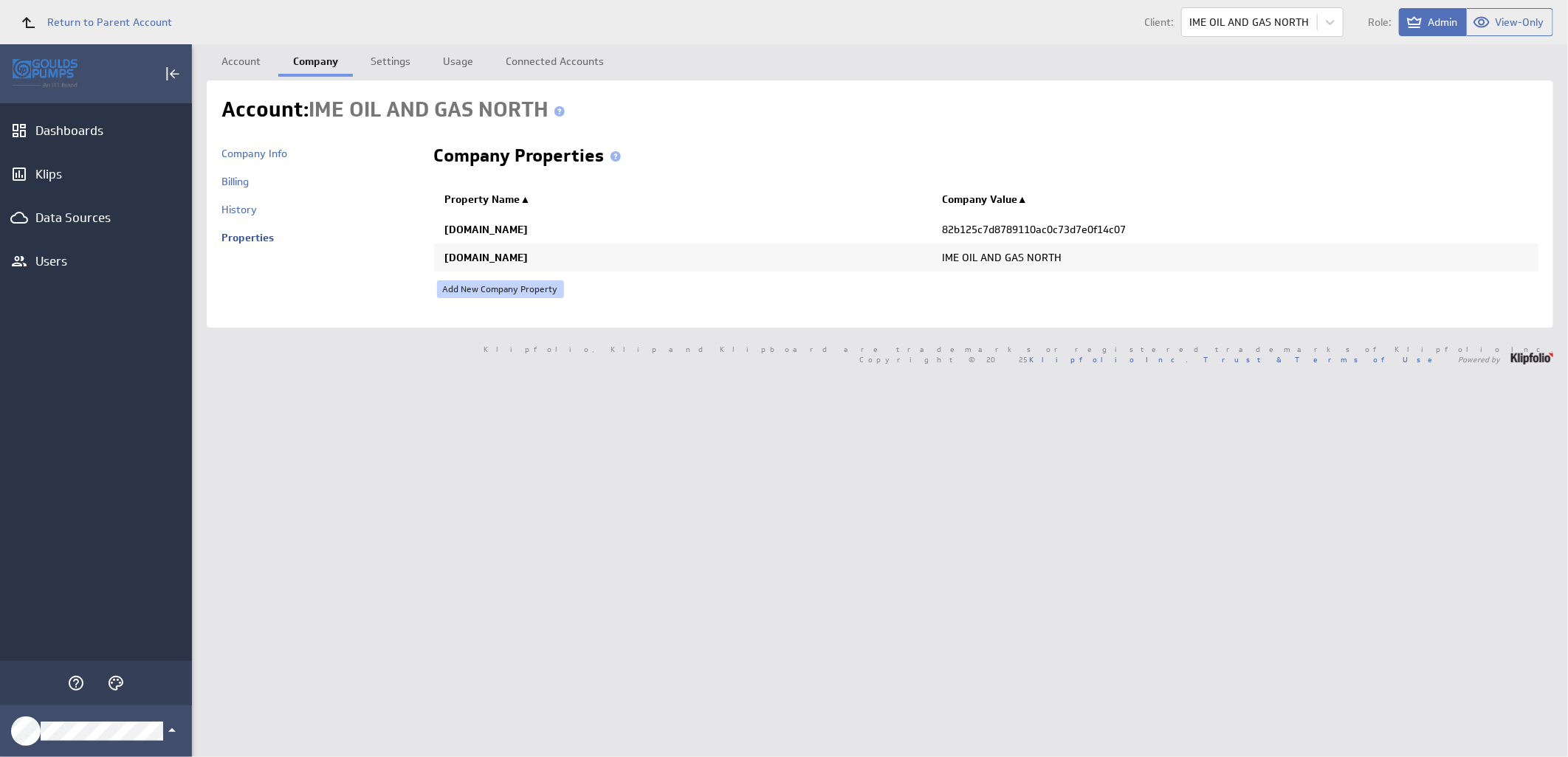
click at [459, 285] on link "Add New Company Property" at bounding box center [500, 289] width 127 height 18
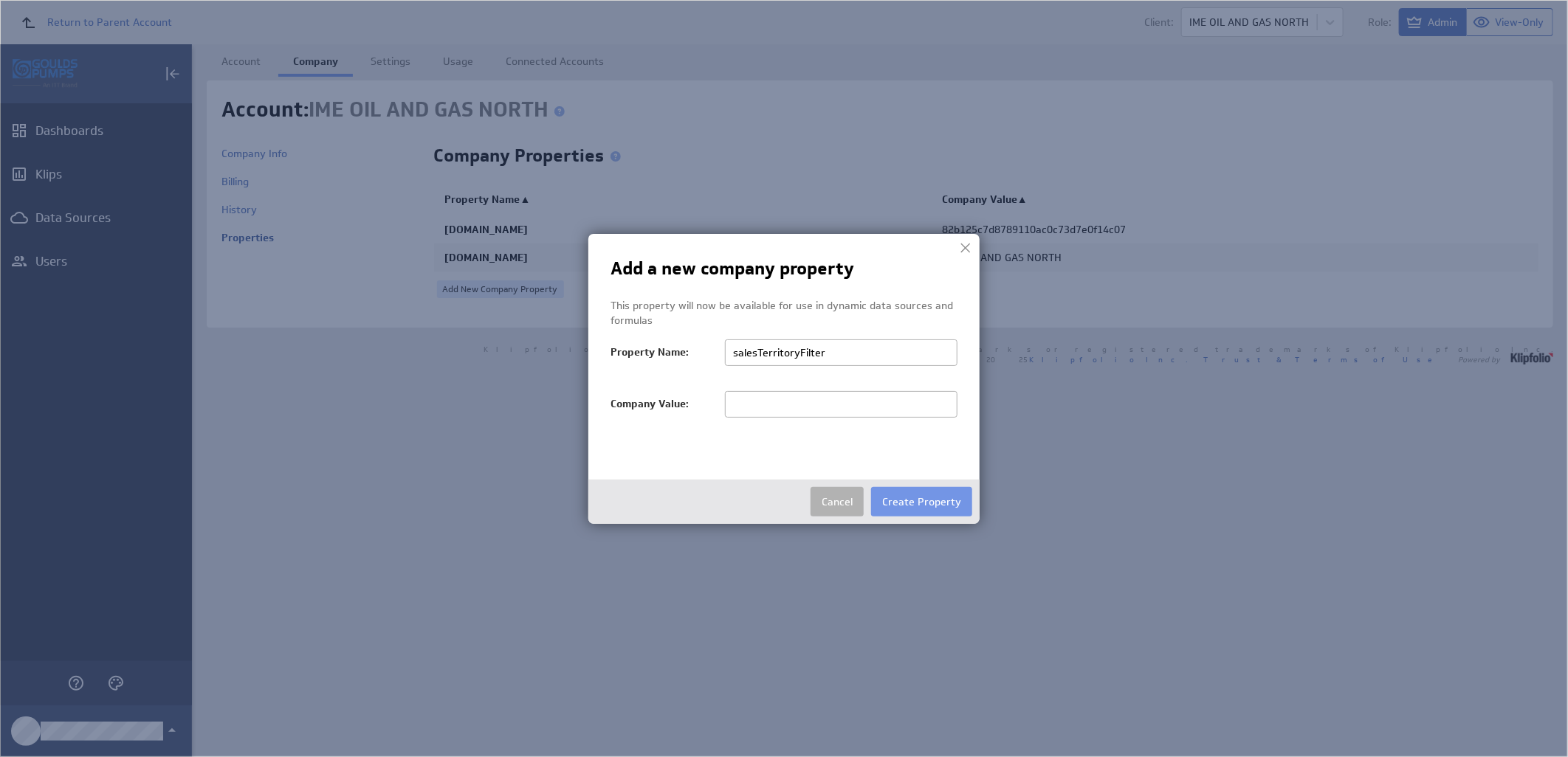
type input "salesTerritoryFilter"
click at [760, 406] on input "text" at bounding box center [841, 405] width 233 height 27
type input "IME"
click at [911, 500] on button "Create Property" at bounding box center [922, 501] width 101 height 29
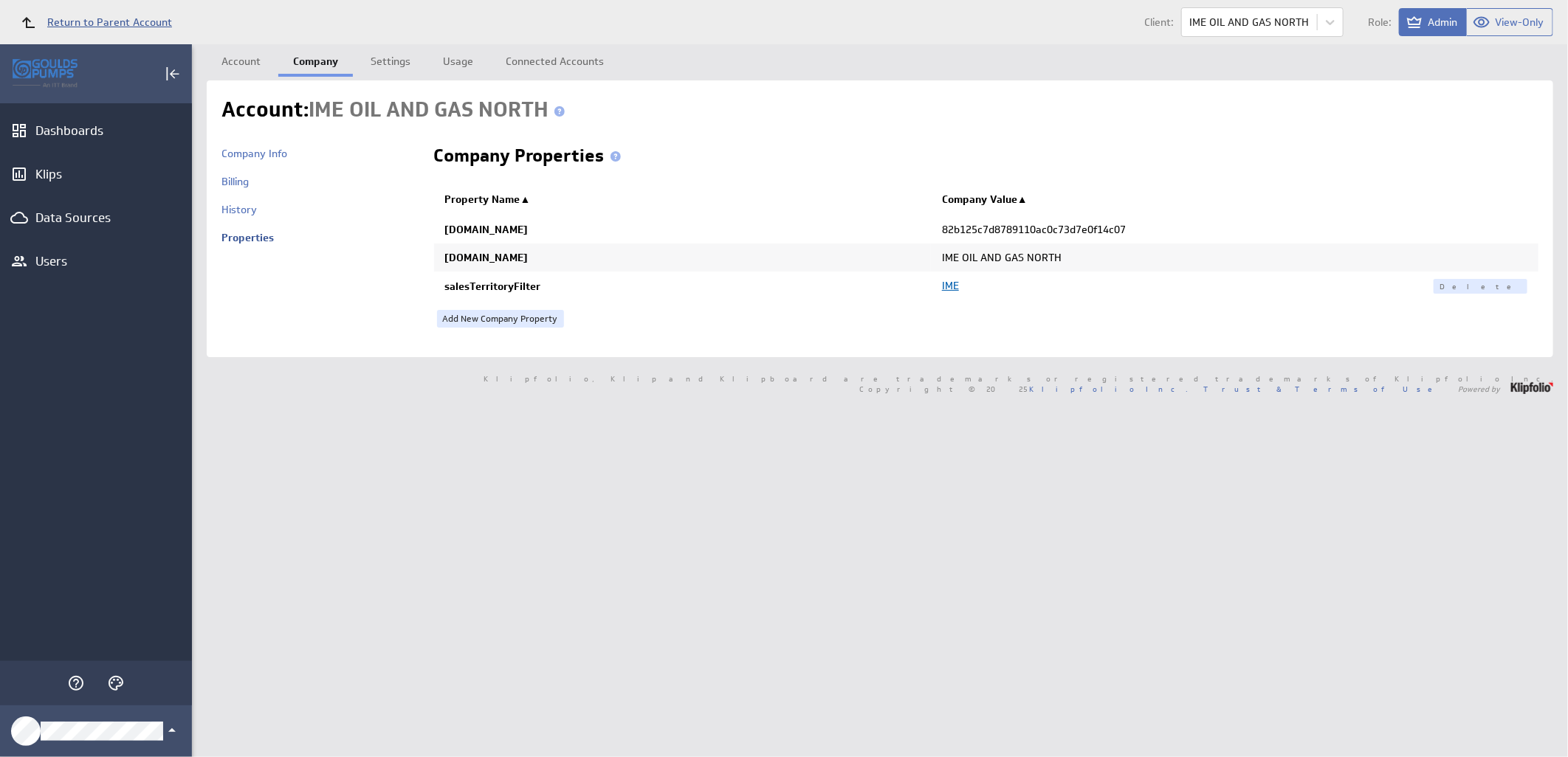
click at [128, 23] on span "Return to Parent Account" at bounding box center [109, 22] width 125 height 10
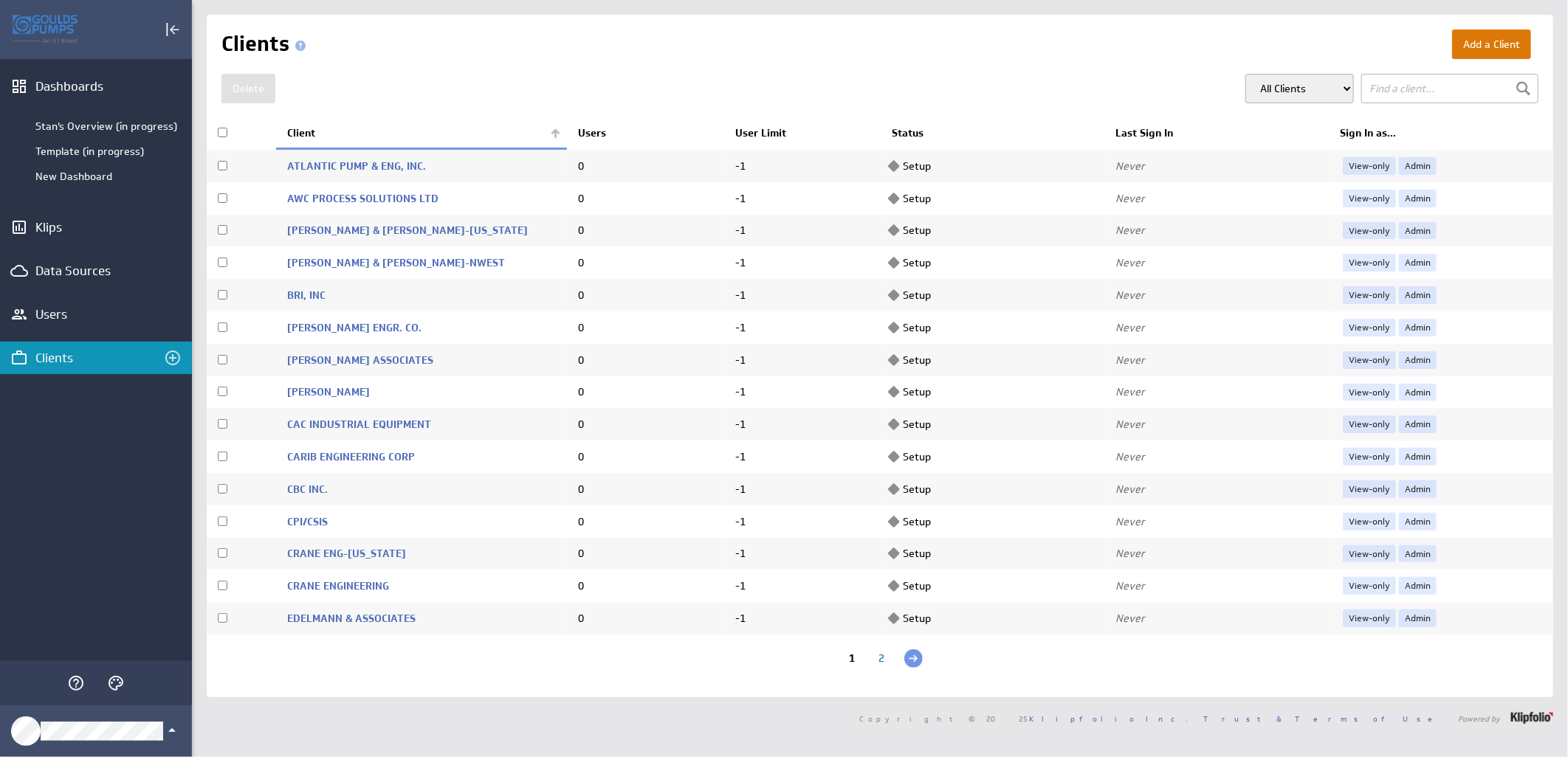
click at [1463, 39] on button "Add a Client" at bounding box center [1492, 44] width 79 height 29
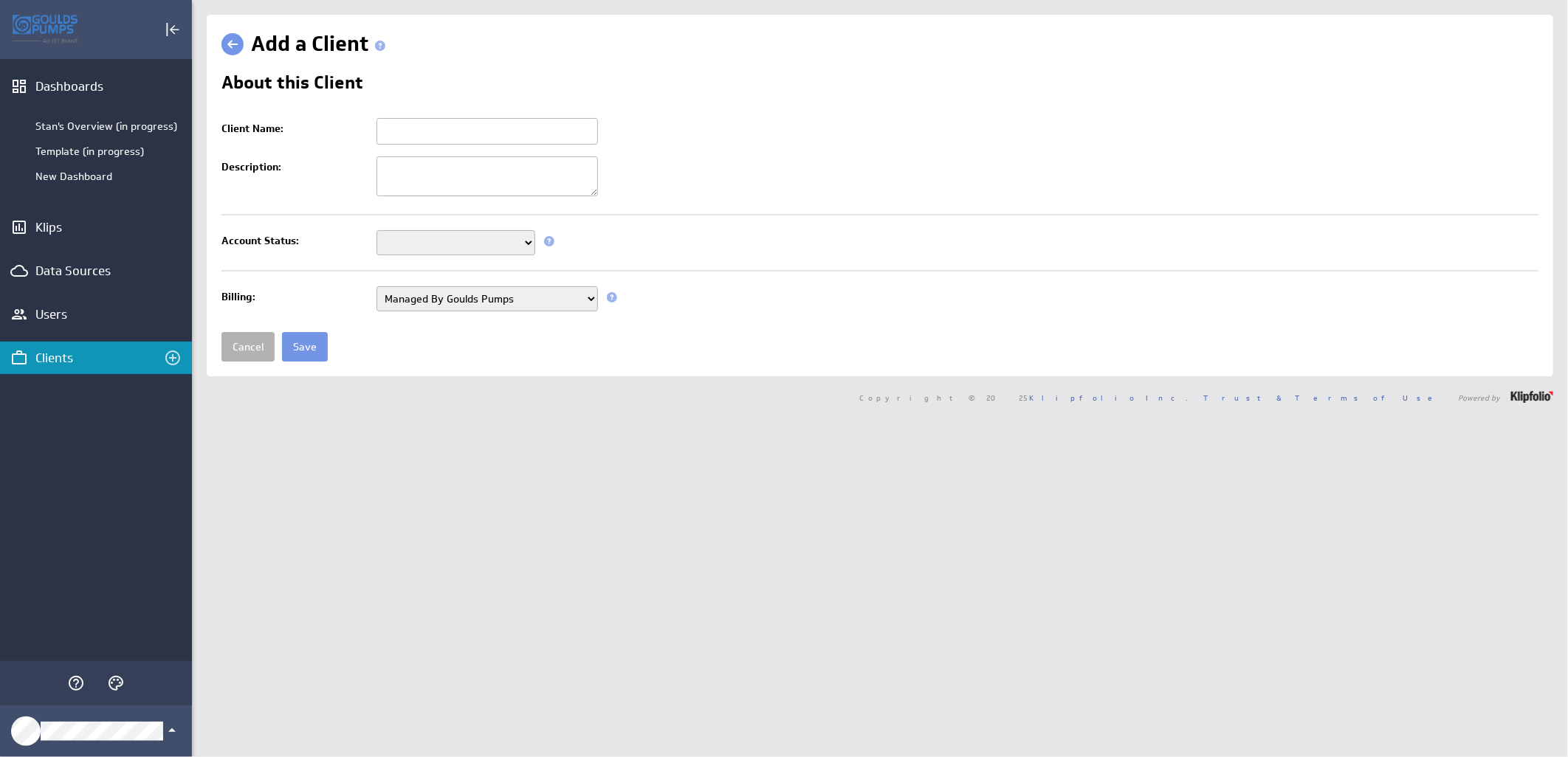
click at [411, 123] on input "Client Name:" at bounding box center [487, 132] width 222 height 27
paste input "IME SOLUTIONS"
type input "IME SOLUTIONS"
click at [410, 237] on select "Setup Mode Trial Active Disabled" at bounding box center [455, 243] width 159 height 25
select select "7"
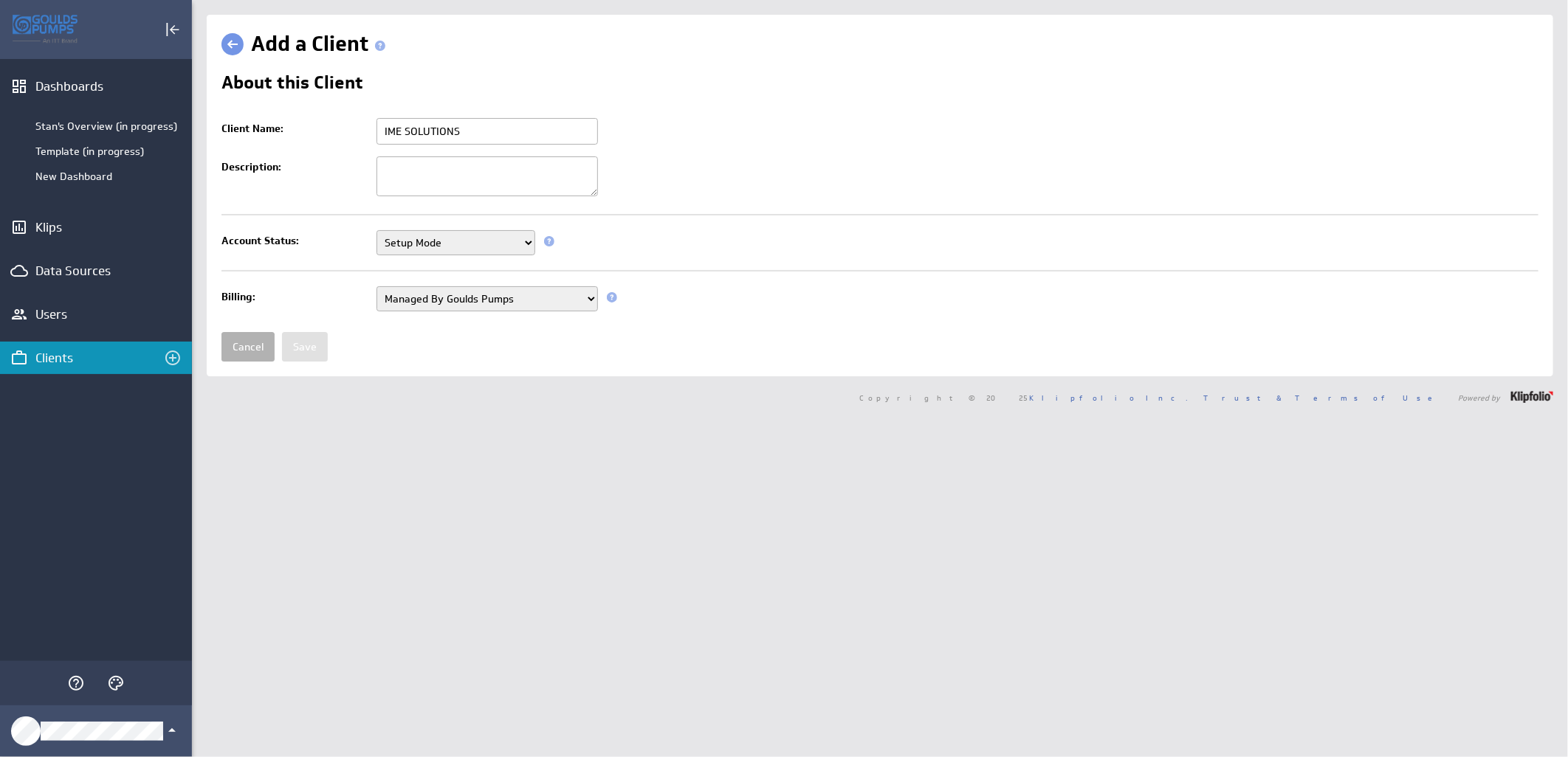
click at [376, 232] on select "Setup Mode Trial Active Disabled" at bounding box center [455, 243] width 159 height 25
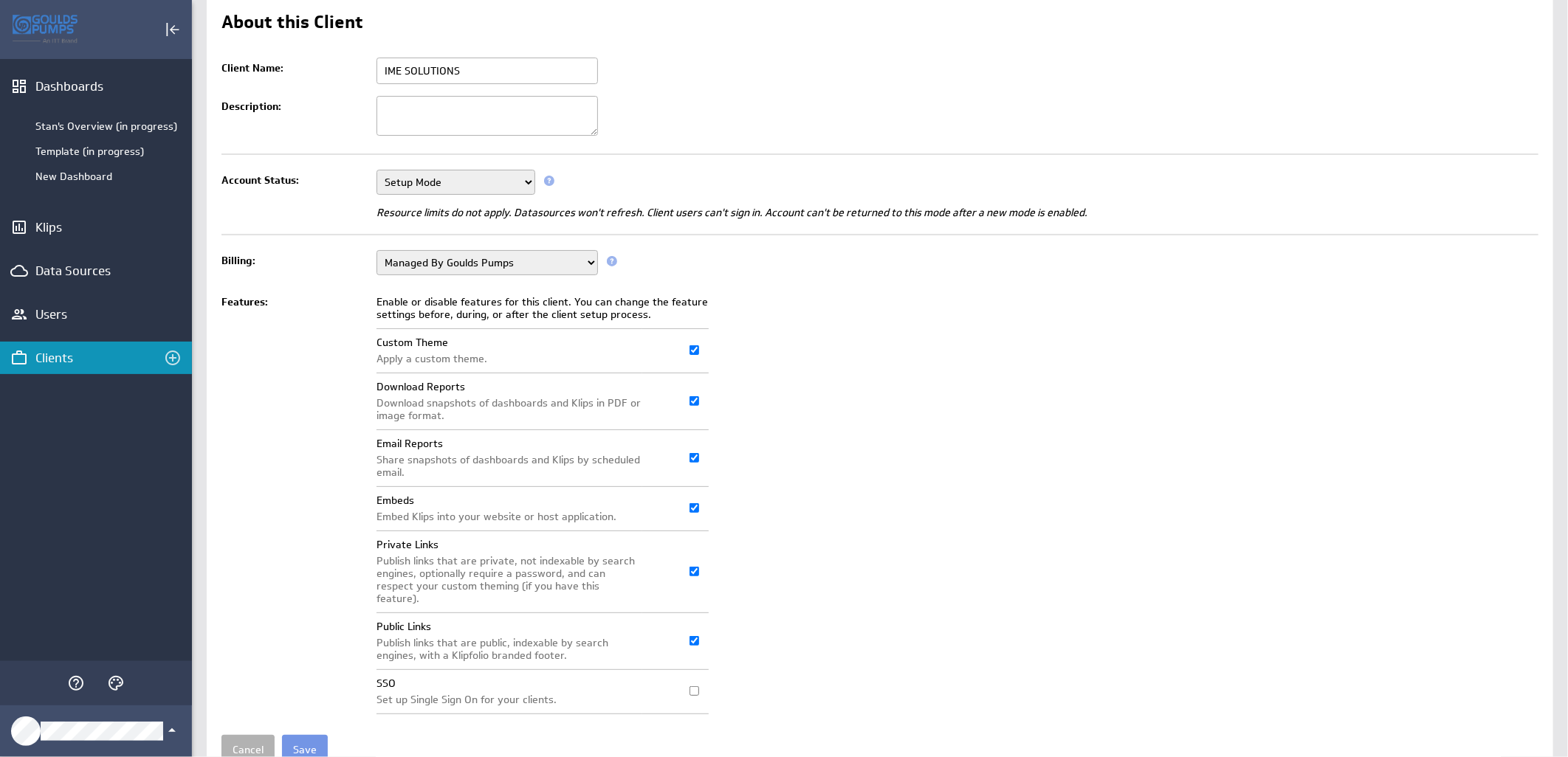
scroll to position [113, 0]
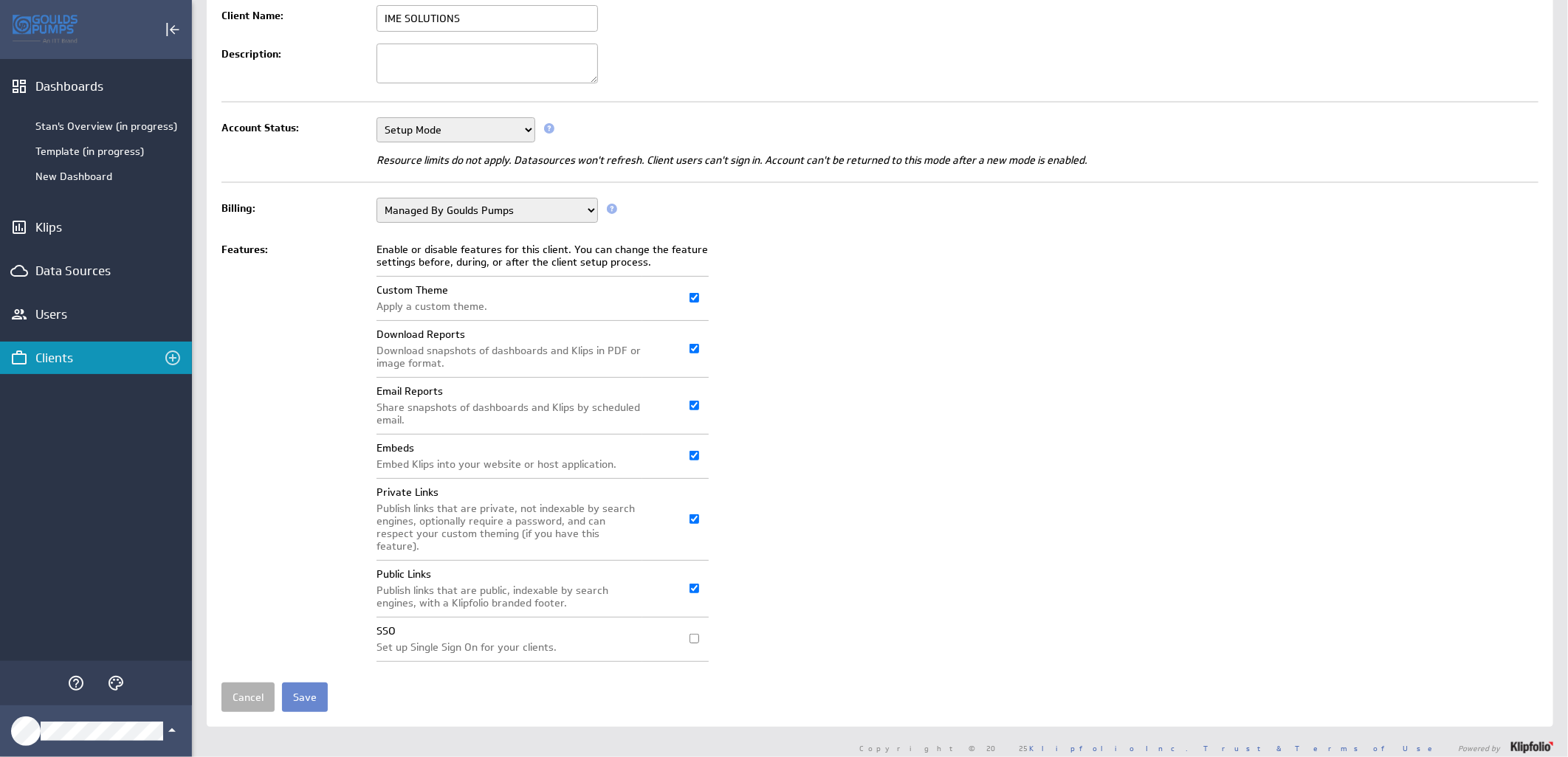
click at [297, 691] on input "Save" at bounding box center [305, 697] width 46 height 29
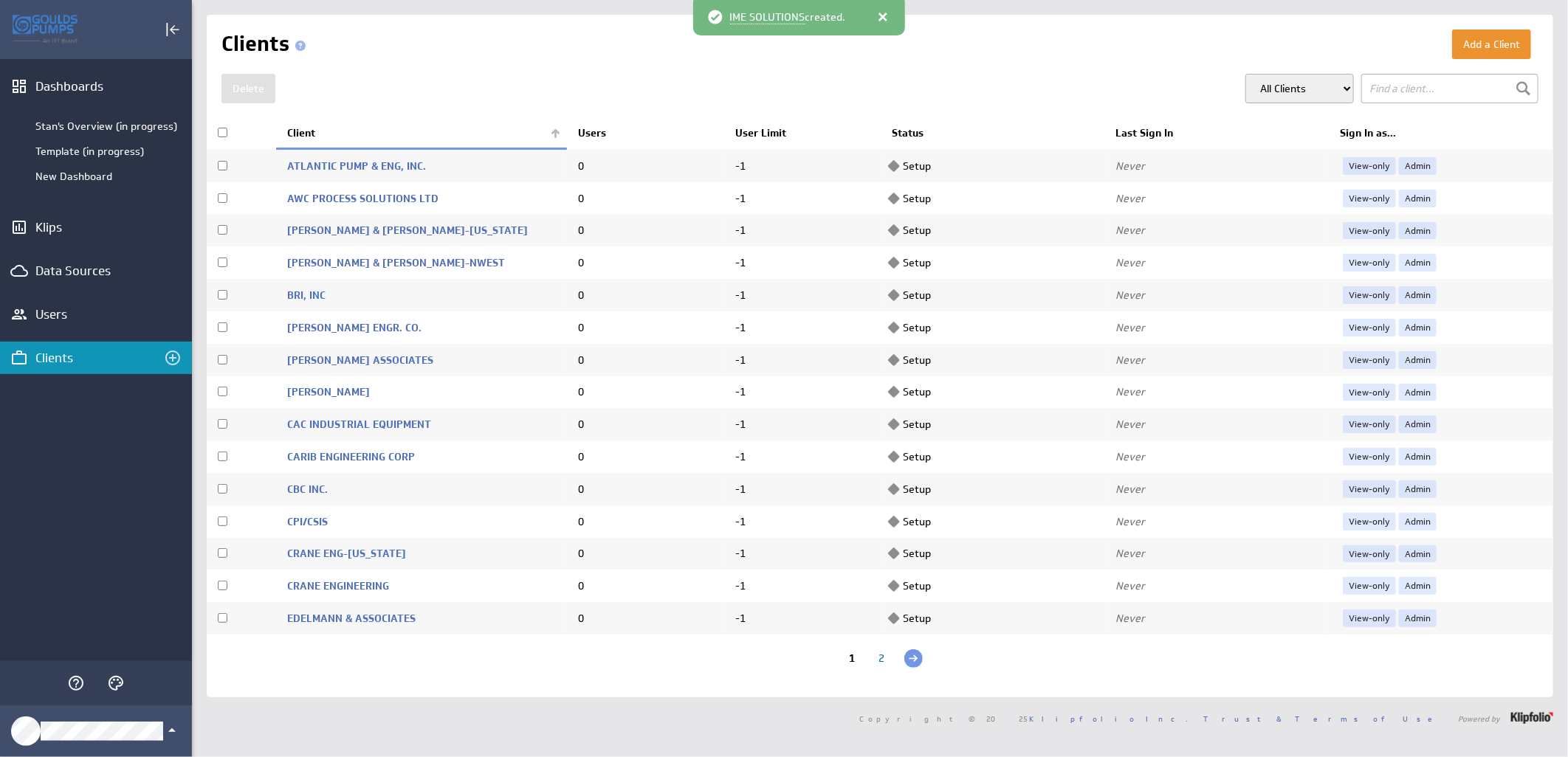
click at [556, 129] on th "Client" at bounding box center [421, 133] width 290 height 31
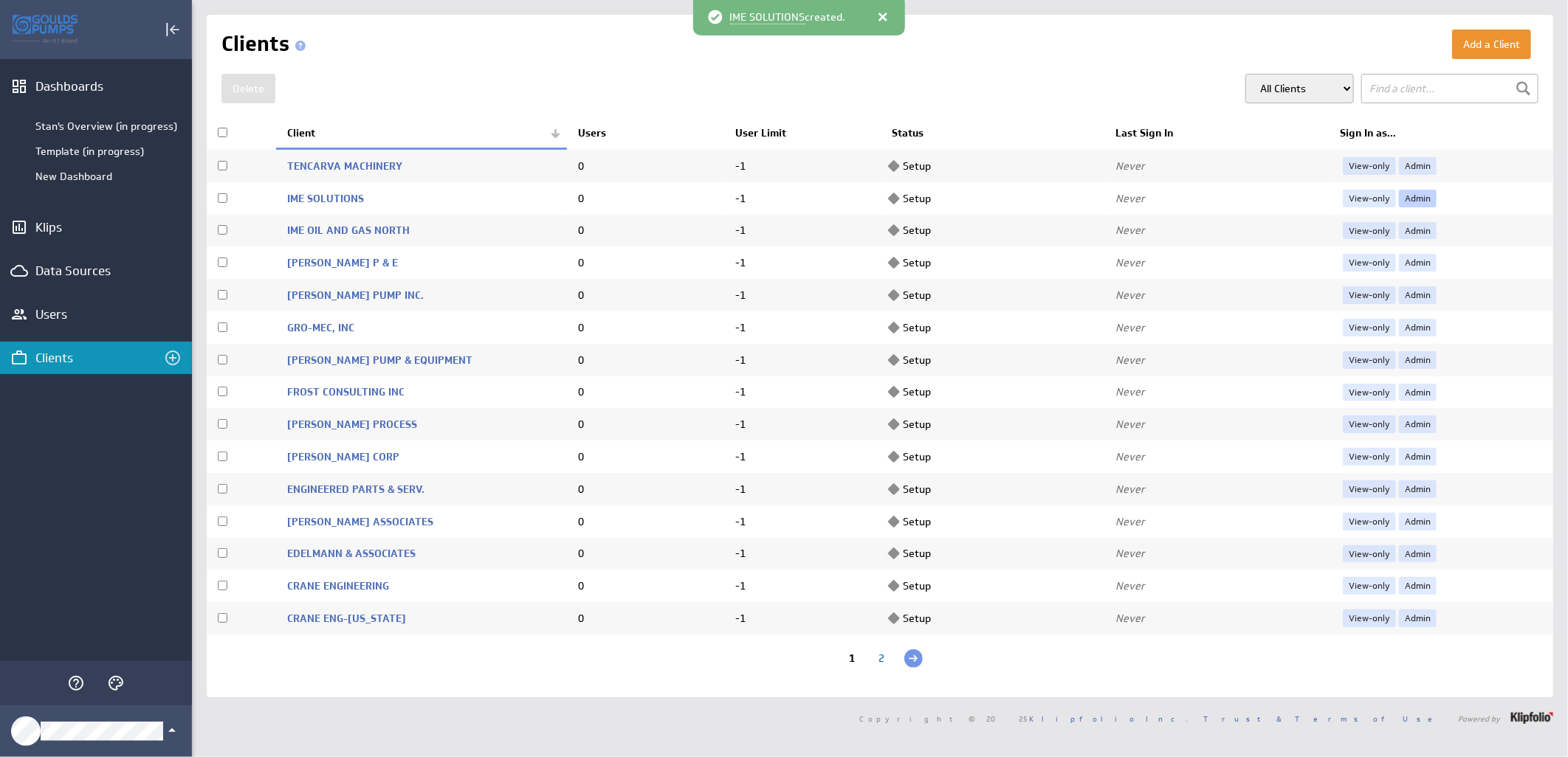
click at [1408, 190] on link "Admin" at bounding box center [1417, 198] width 38 height 18
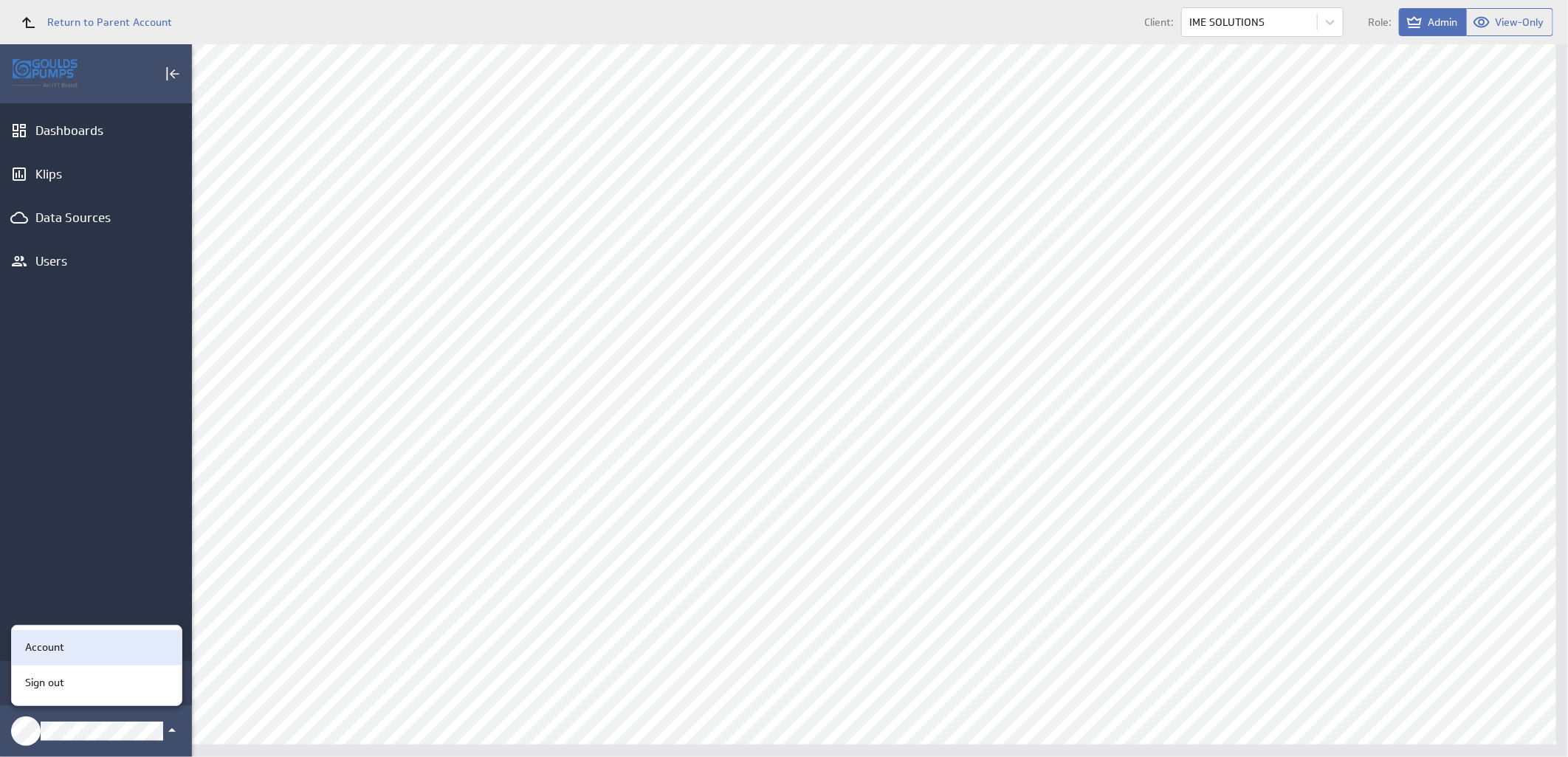
click at [33, 646] on p "Account" at bounding box center [44, 647] width 39 height 15
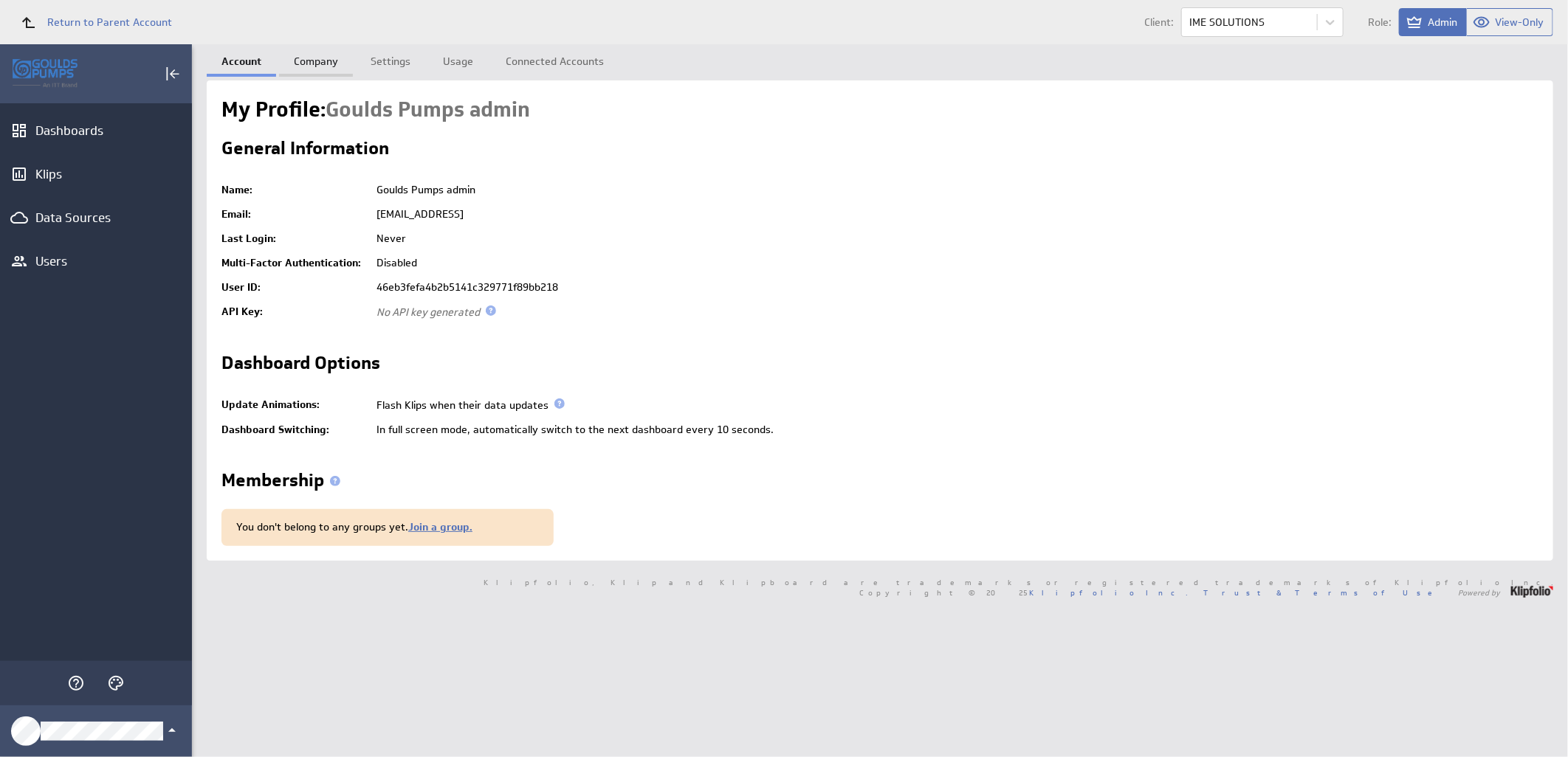
click at [311, 52] on link "Company" at bounding box center [316, 59] width 74 height 29
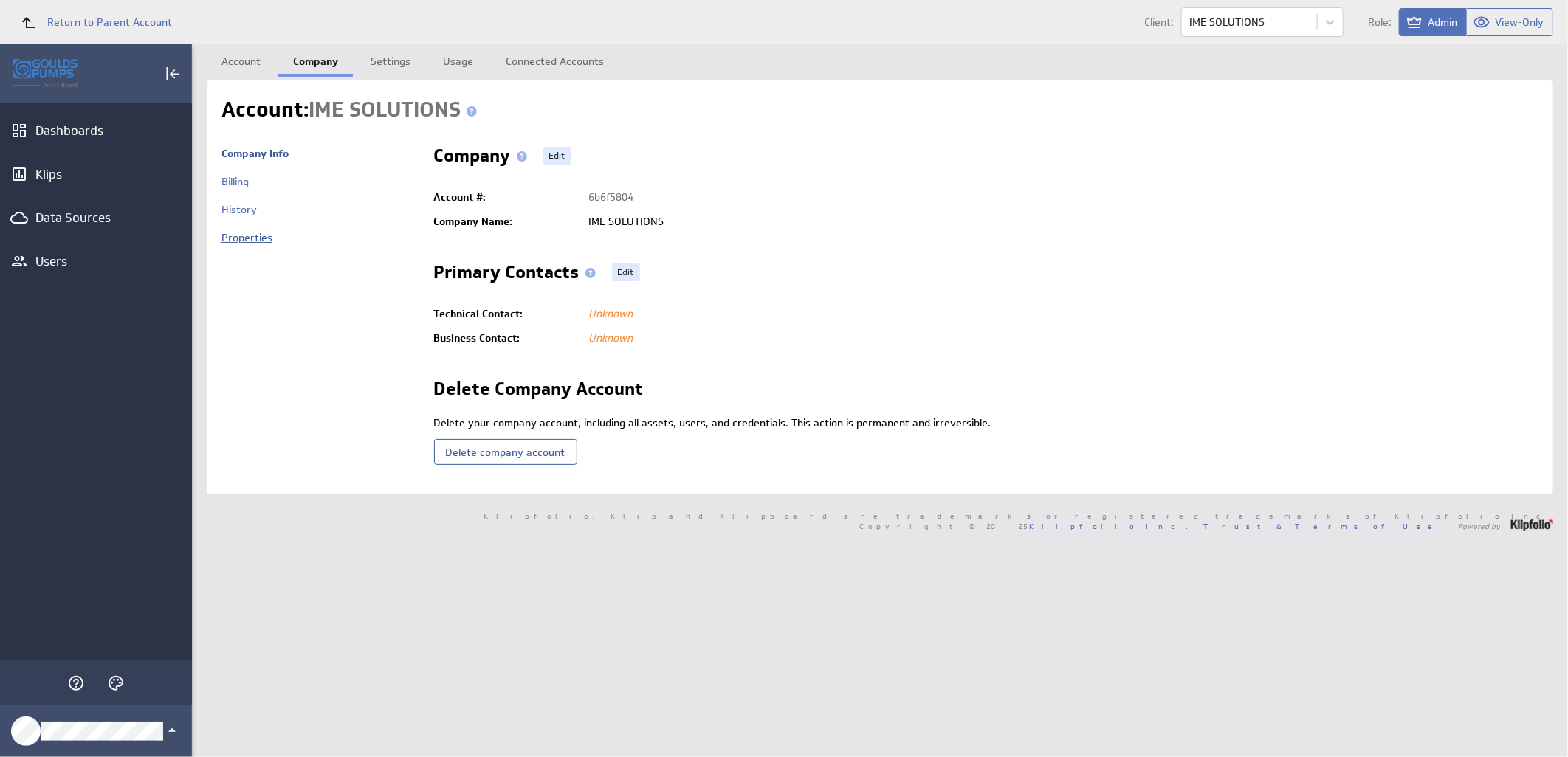
click at [253, 238] on link "Properties" at bounding box center [247, 238] width 51 height 13
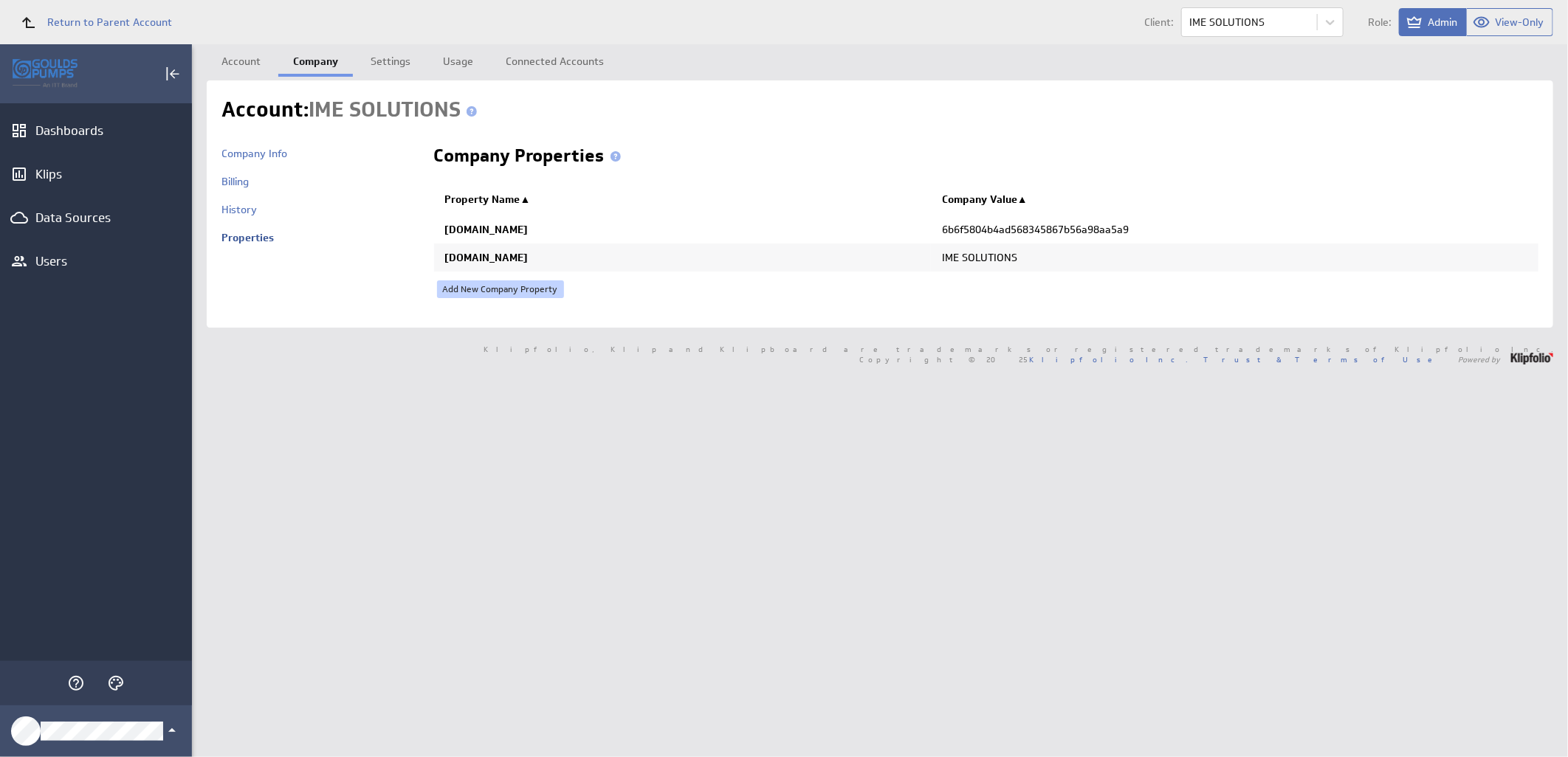
click at [462, 296] on link "Add New Company Property" at bounding box center [500, 289] width 127 height 18
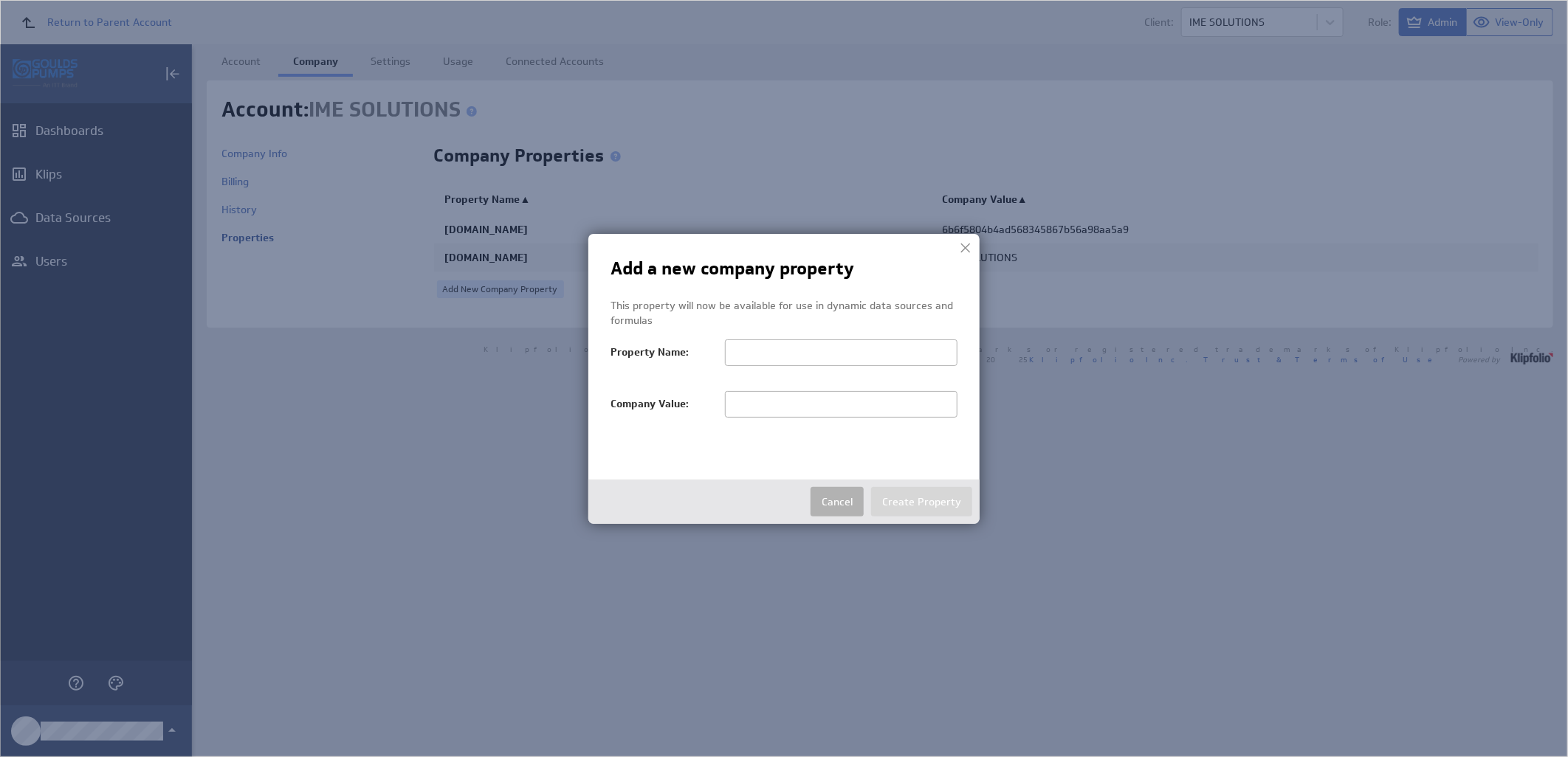
click at [759, 415] on input "text" at bounding box center [841, 405] width 233 height 27
paste input "IME SOLUTIONS"
type input "IME"
click at [792, 362] on input "text" at bounding box center [841, 353] width 233 height 27
paste input "salesTerritoryFilter"
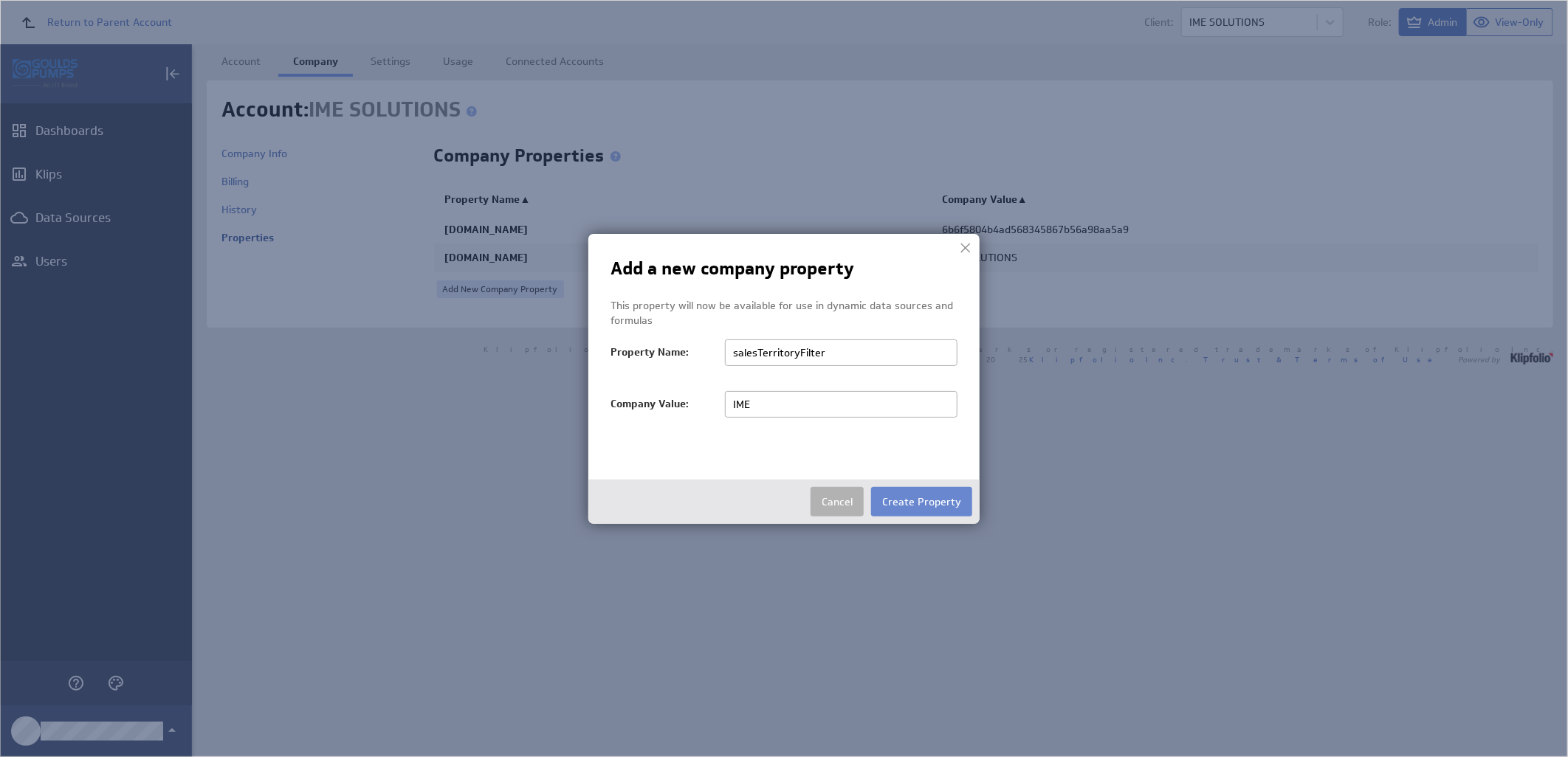
type input "salesTerritoryFilter"
click at [911, 500] on button "Create Property" at bounding box center [922, 501] width 101 height 29
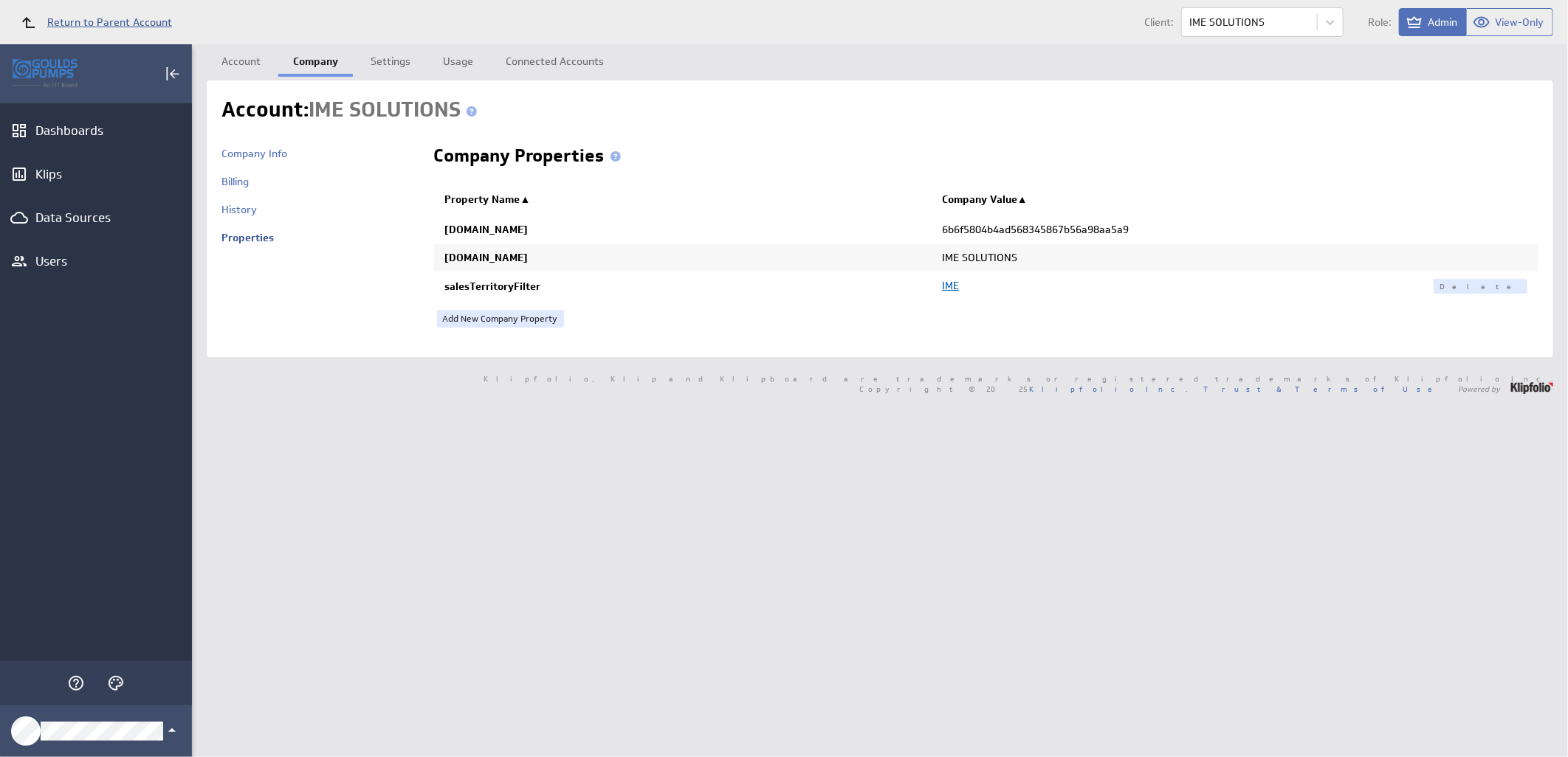
click at [84, 18] on span "Return to Parent Account" at bounding box center [109, 22] width 125 height 10
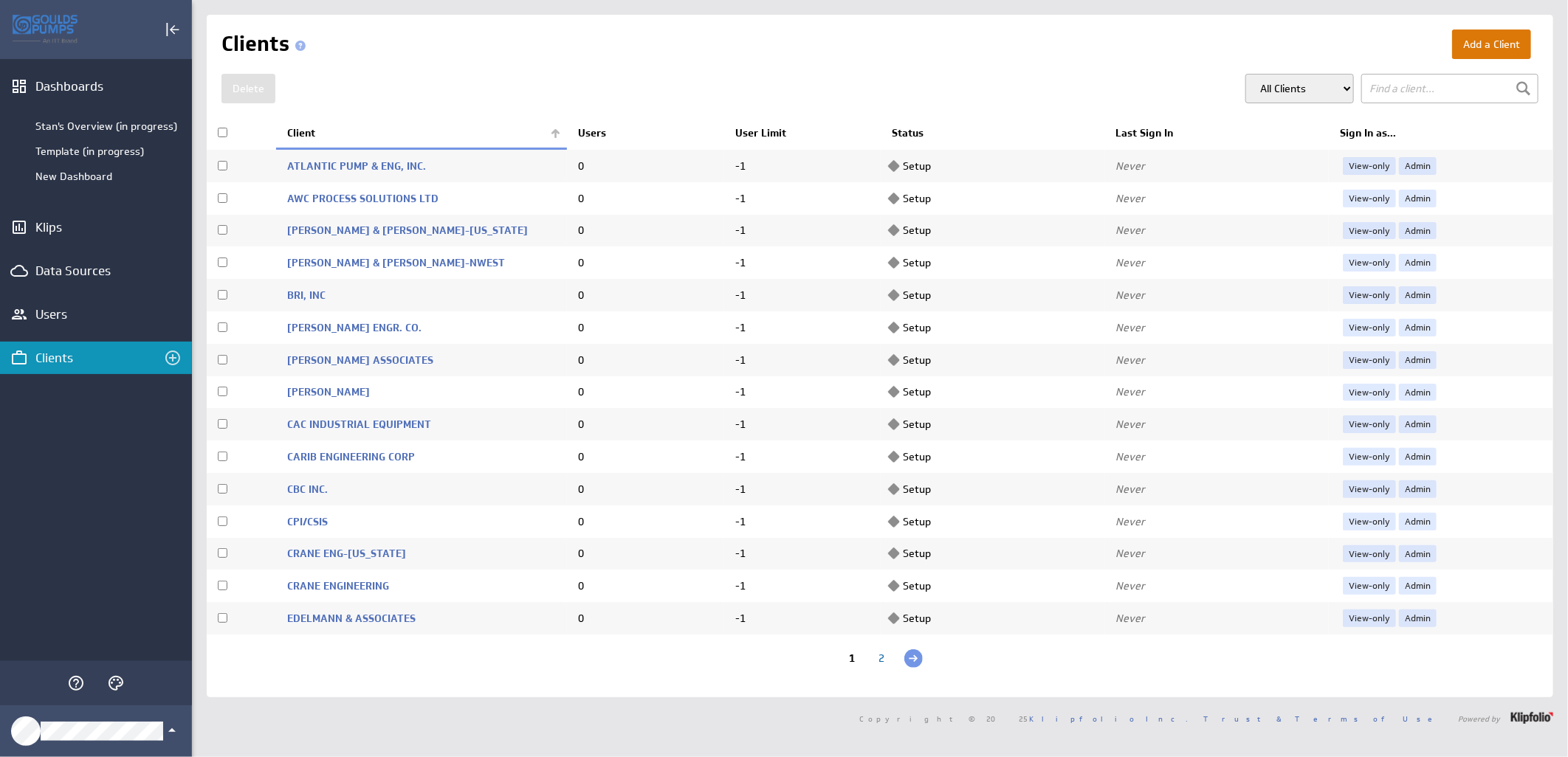
click at [1466, 40] on button "Add a Client" at bounding box center [1492, 44] width 79 height 29
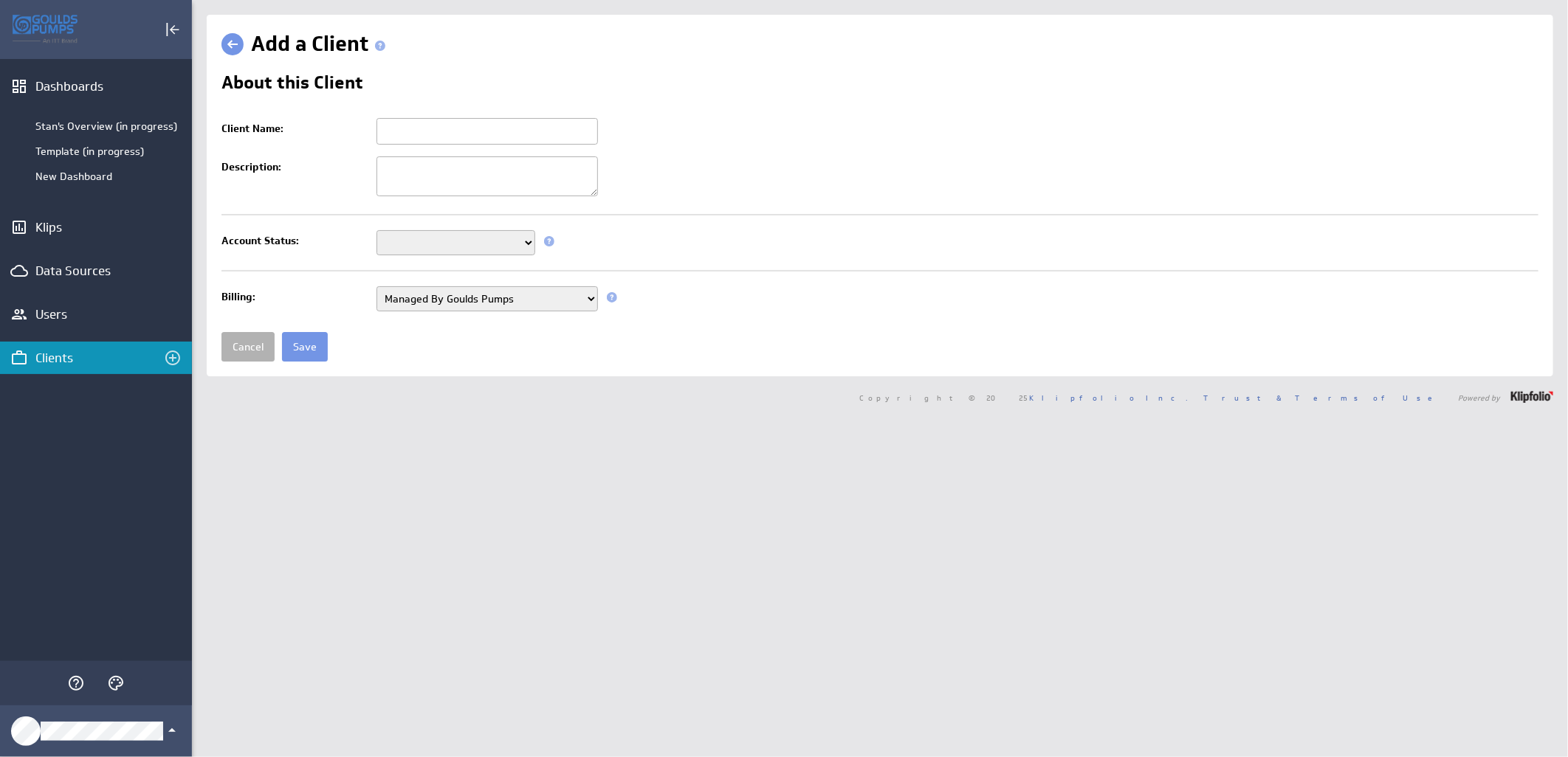
click at [438, 128] on input "Client Name:" at bounding box center [487, 132] width 222 height 27
paste input "INDUST. FLUID CONSULTANTS"
type input "INDUST. FLUID CONSULTANTS"
click at [400, 251] on select "Setup Mode Trial Active Disabled" at bounding box center [455, 243] width 159 height 25
select select "7"
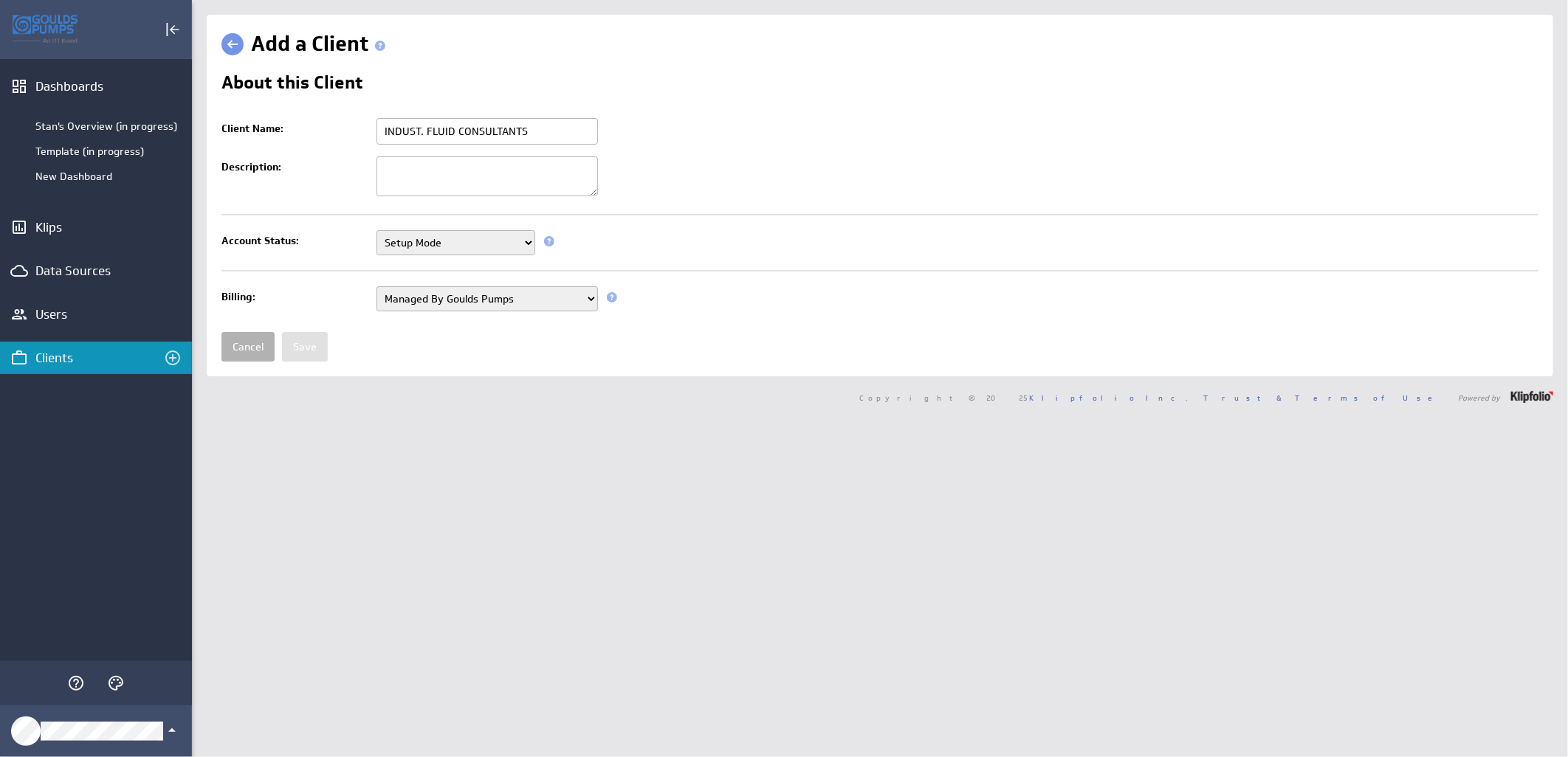
click at [376, 232] on select "Setup Mode Trial Active Disabled" at bounding box center [455, 243] width 159 height 25
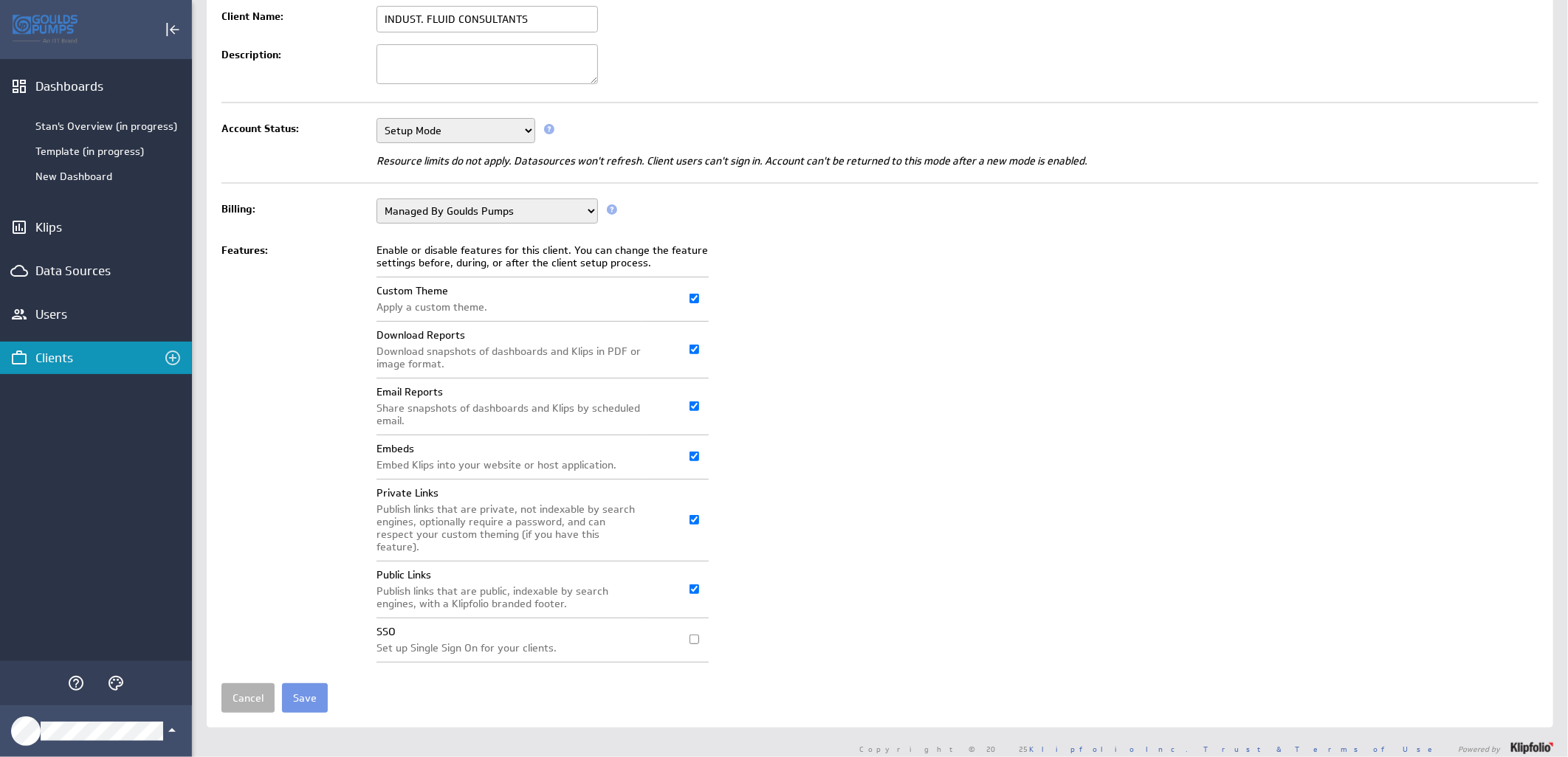
scroll to position [113, 0]
click at [290, 682] on input "Save" at bounding box center [305, 697] width 46 height 29
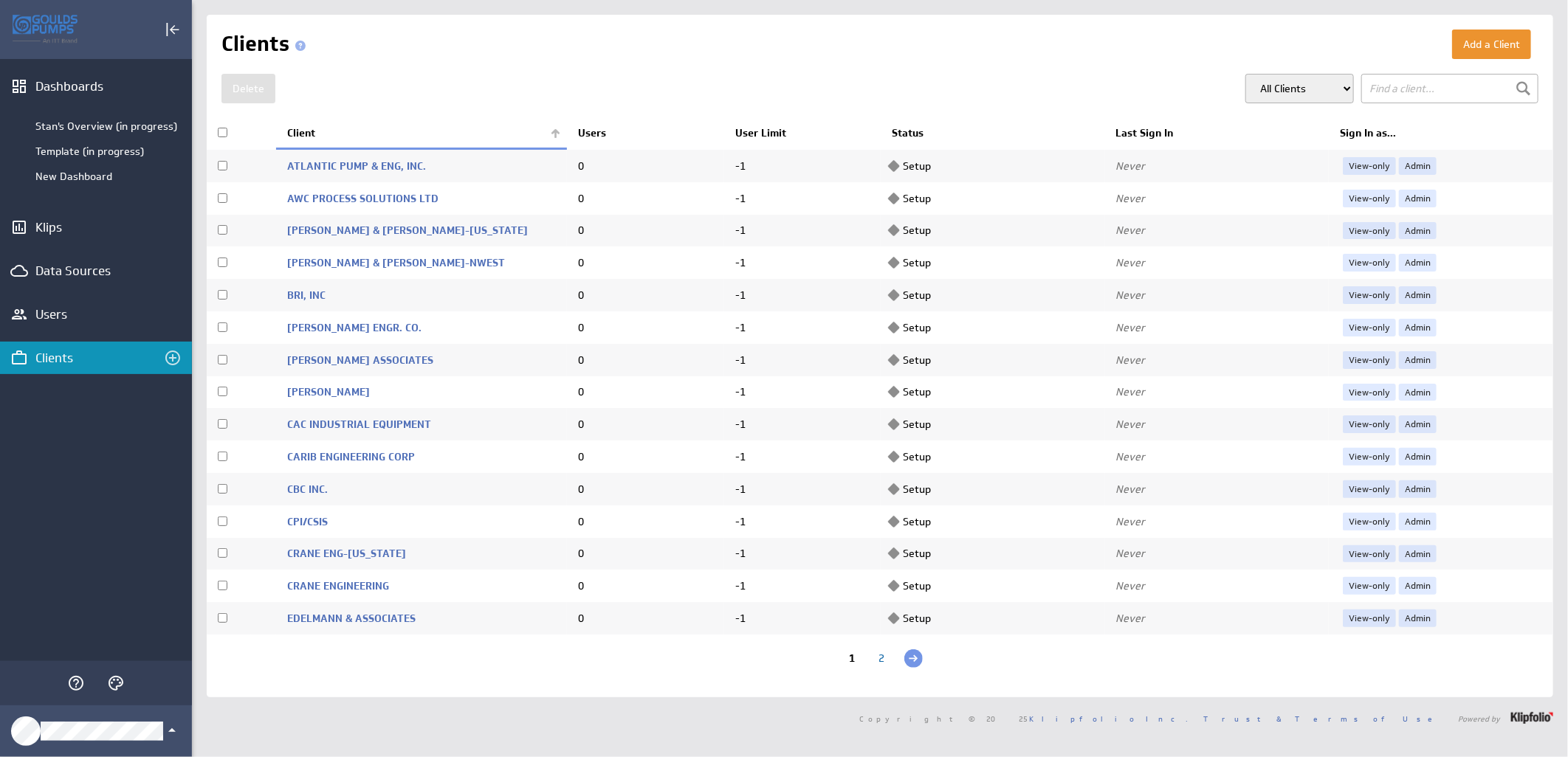
click at [546, 133] on th "Client" at bounding box center [421, 133] width 290 height 31
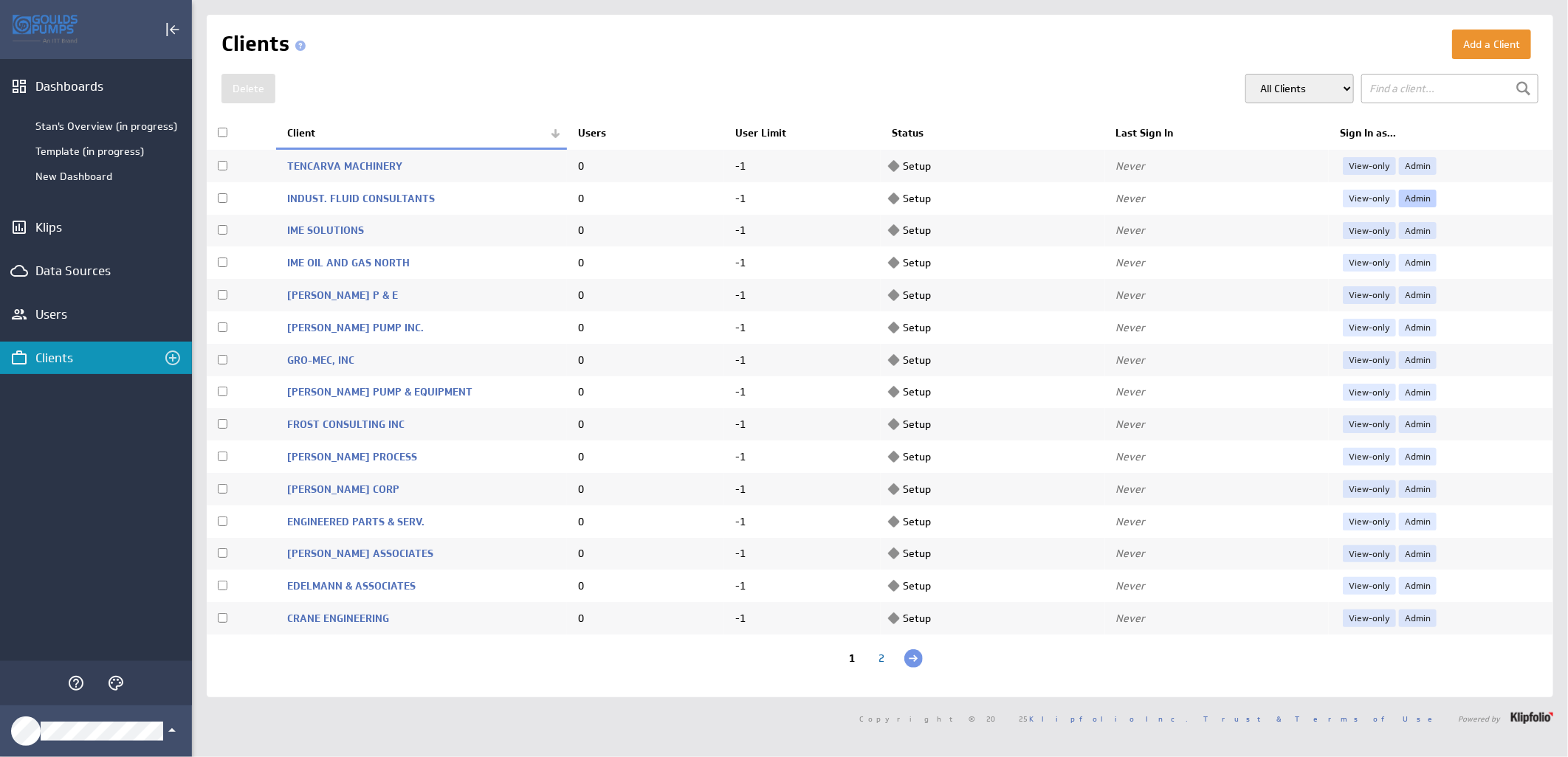
click at [1410, 201] on link "Admin" at bounding box center [1417, 198] width 38 height 18
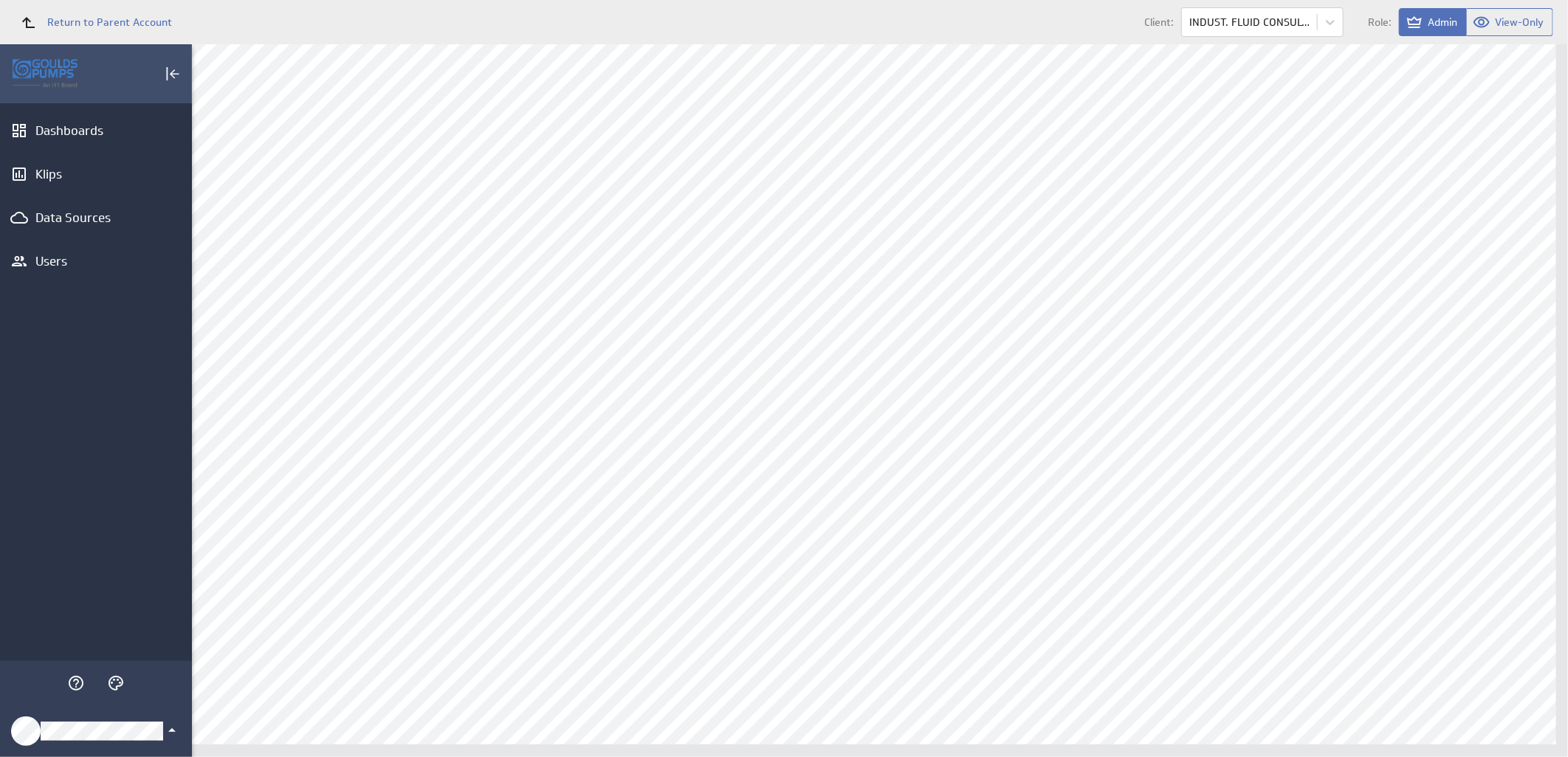
click at [163, 734] on icon "Klipfolio Account" at bounding box center [171, 730] width 18 height 18
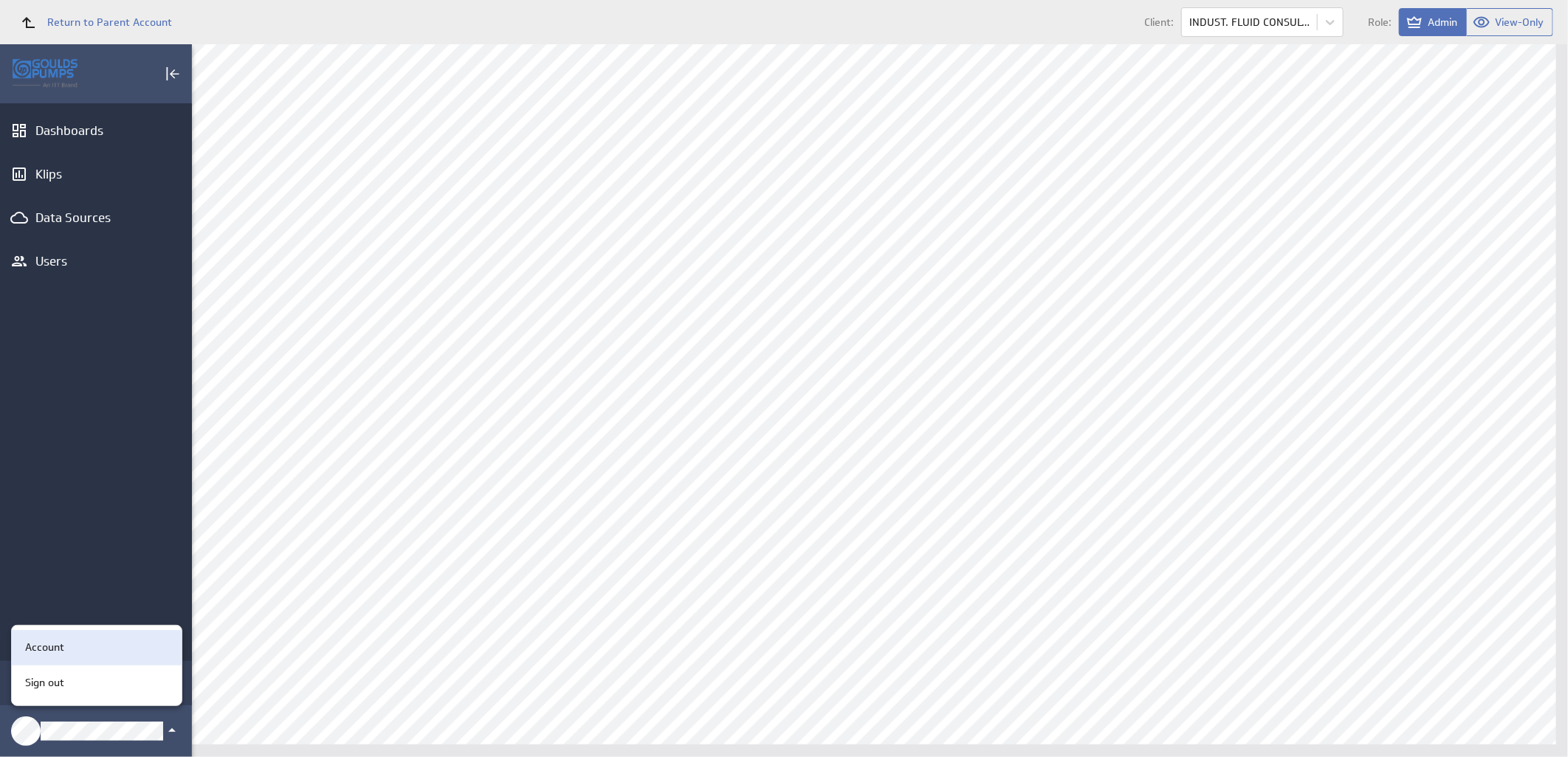
click at [60, 653] on p "Account" at bounding box center [44, 647] width 39 height 15
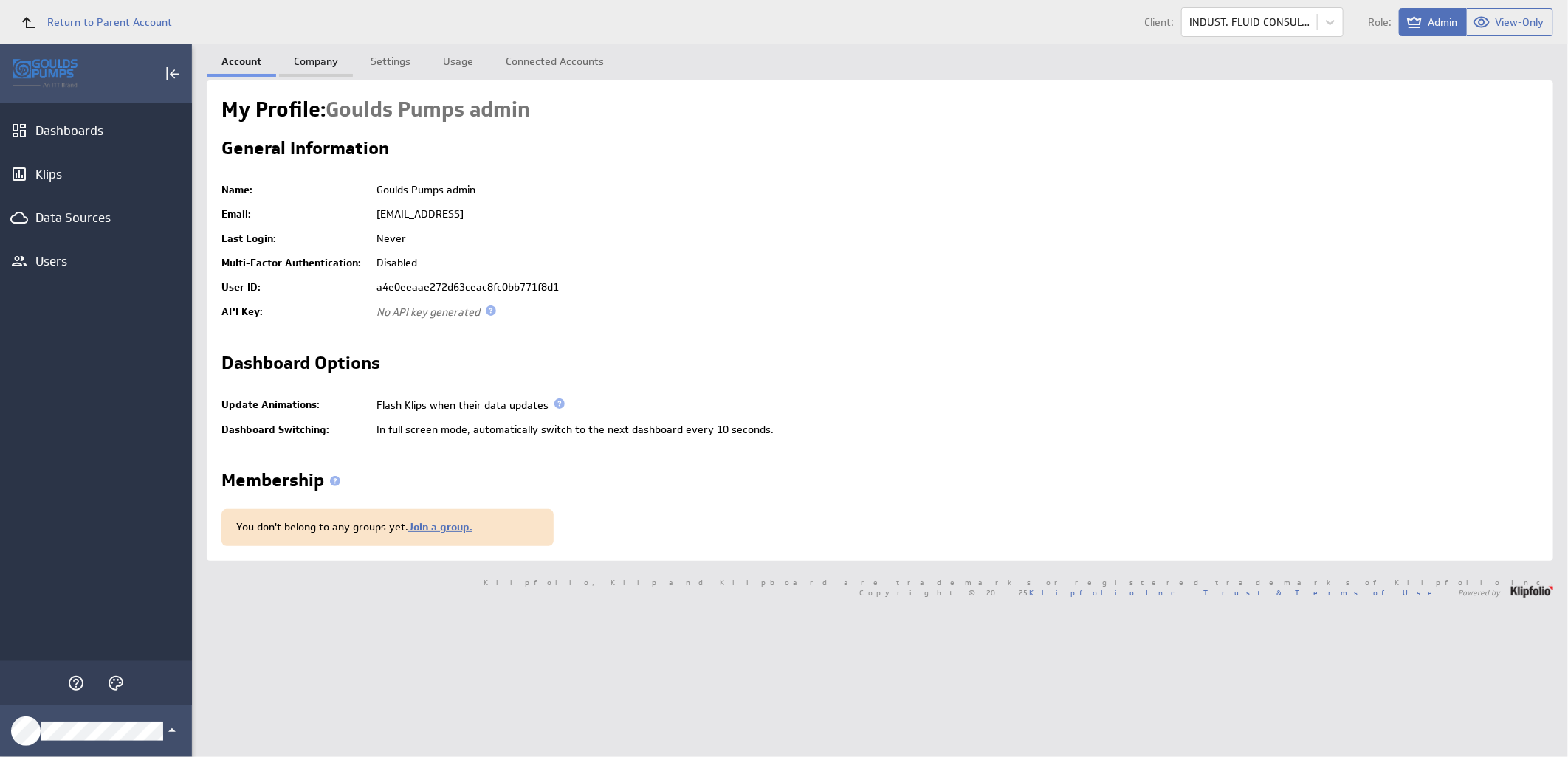
click at [315, 58] on link "Company" at bounding box center [316, 59] width 74 height 29
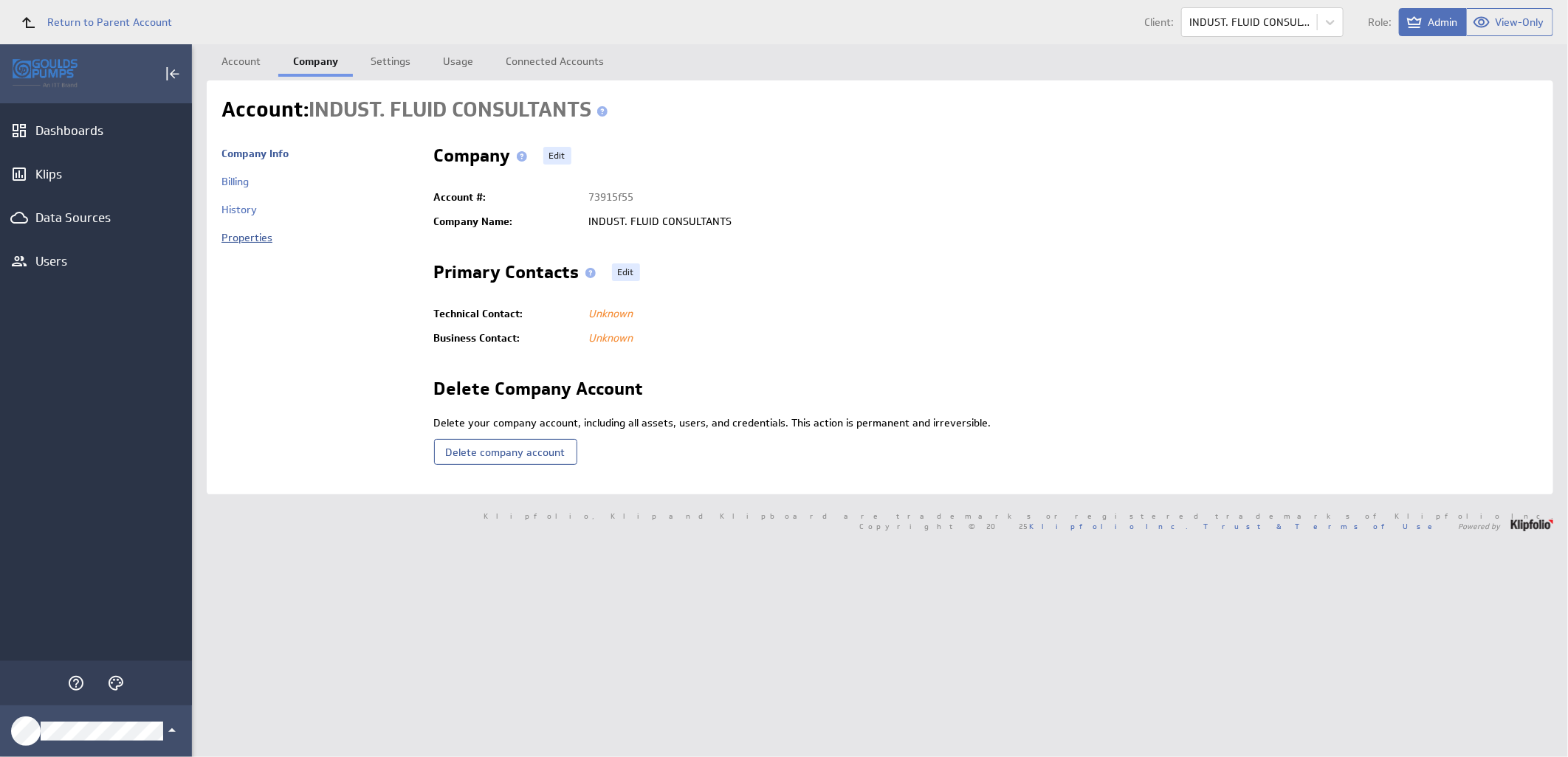
click at [255, 241] on link "Properties" at bounding box center [247, 238] width 51 height 13
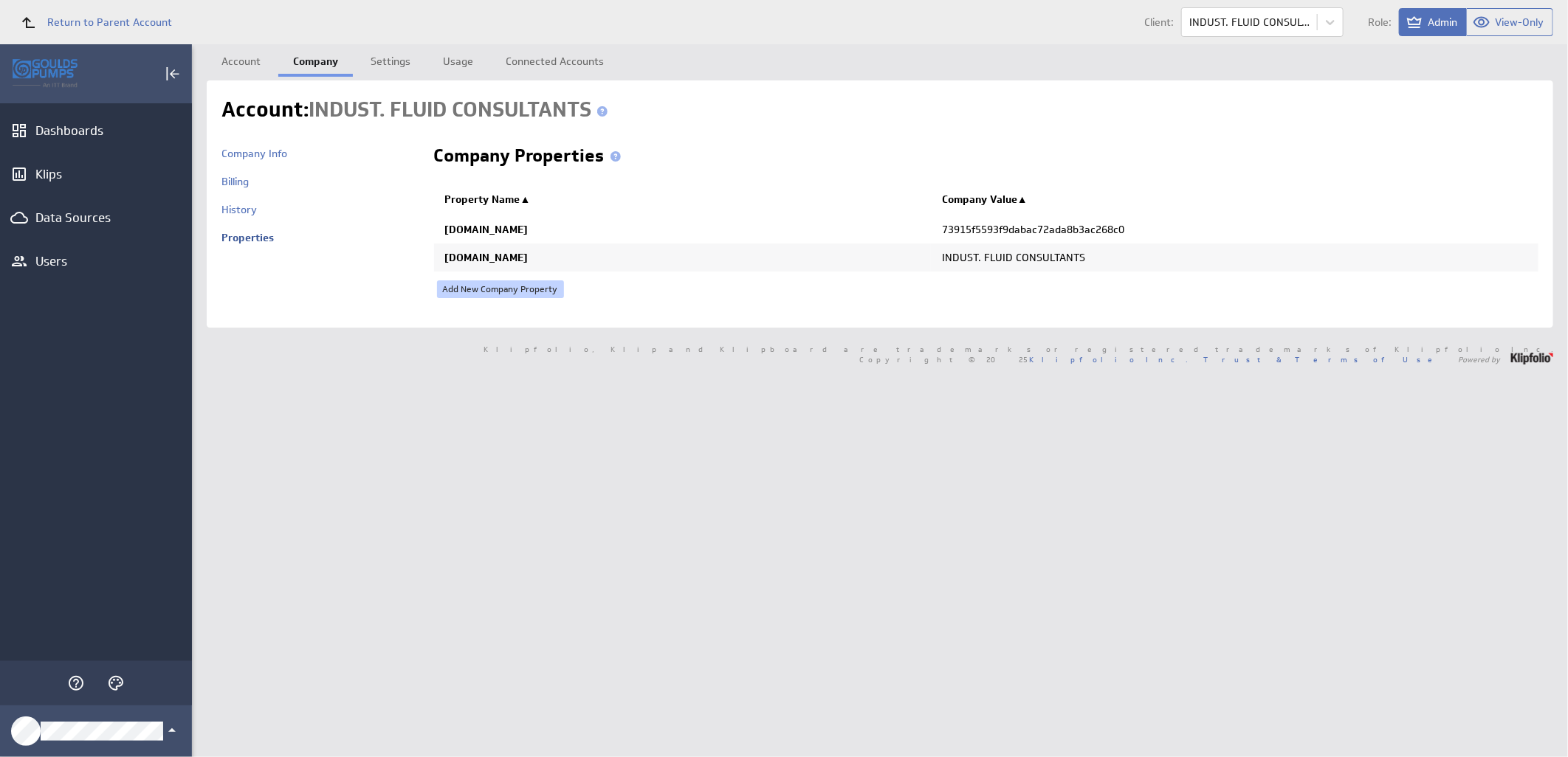
click at [511, 290] on link "Add New Company Property" at bounding box center [500, 289] width 127 height 18
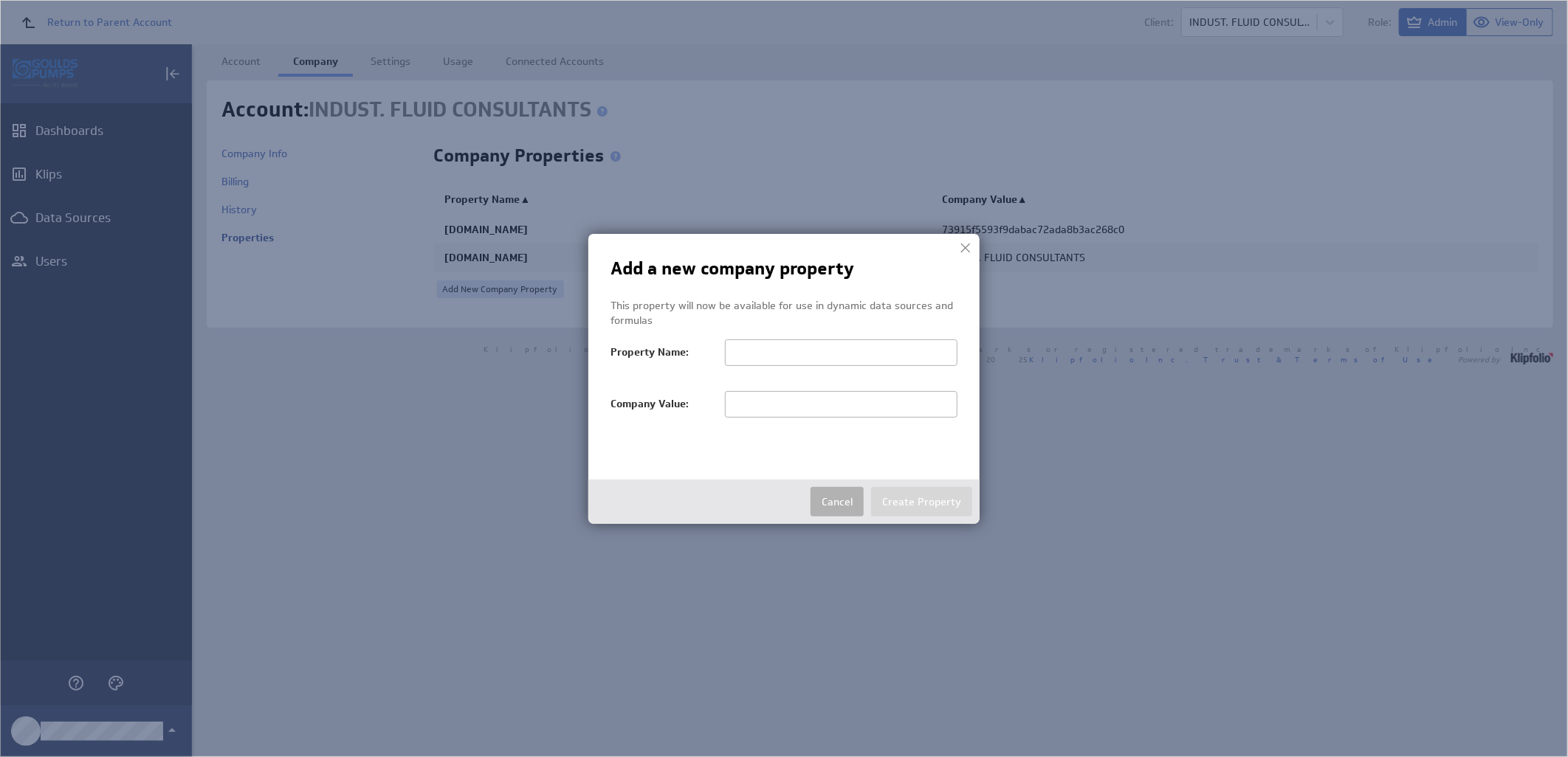
click at [798, 410] on input "text" at bounding box center [841, 405] width 233 height 27
paste input "INDUST. FLUID CONSULTANTS"
type input "INDUST. FLUID CONSULTANTS"
click at [839, 352] on input "text" at bounding box center [841, 353] width 233 height 27
paste input "salesTerritoryFilter"
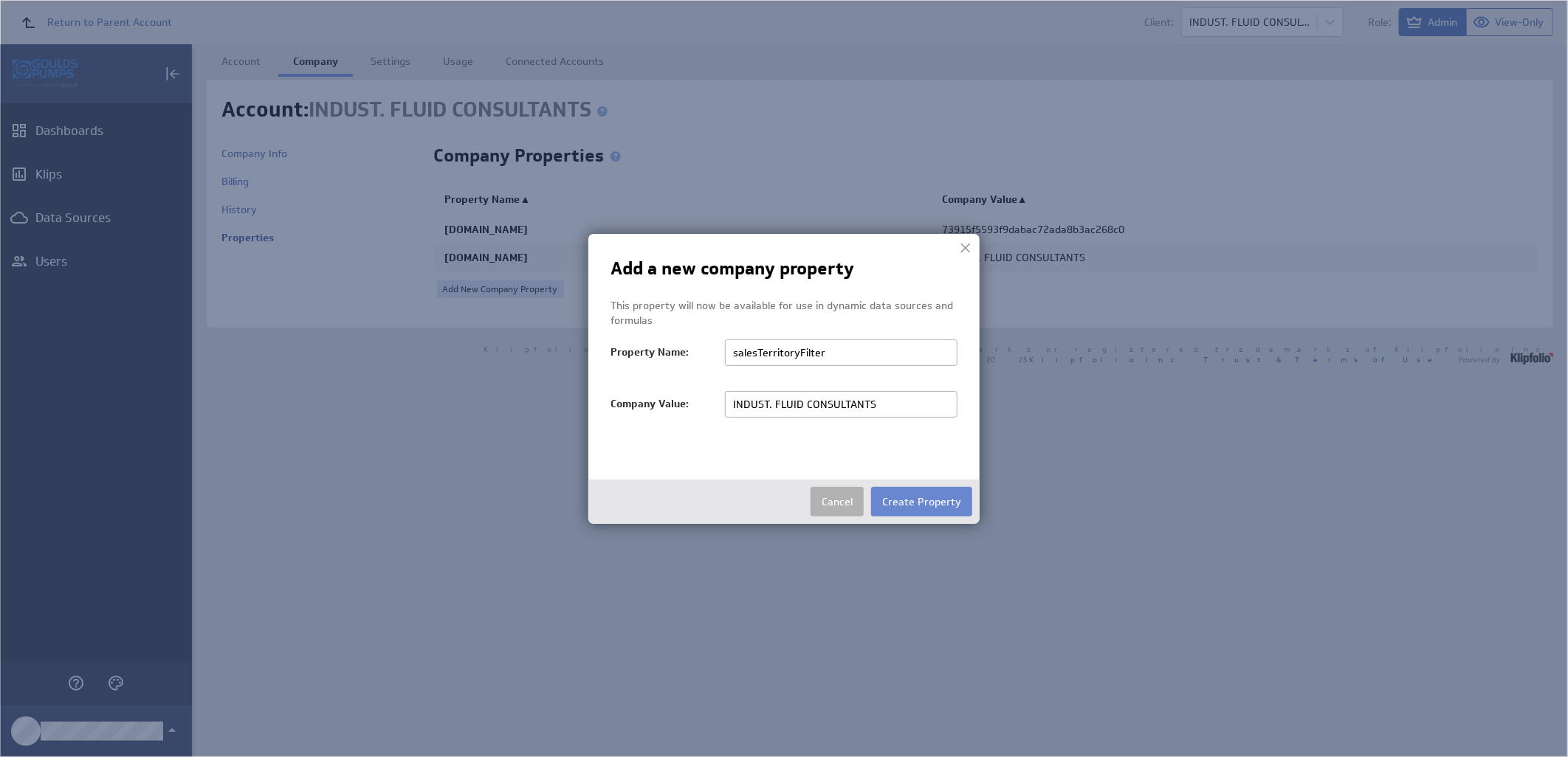
type input "salesTerritoryFilter"
click at [901, 503] on button "Create Property" at bounding box center [922, 501] width 101 height 29
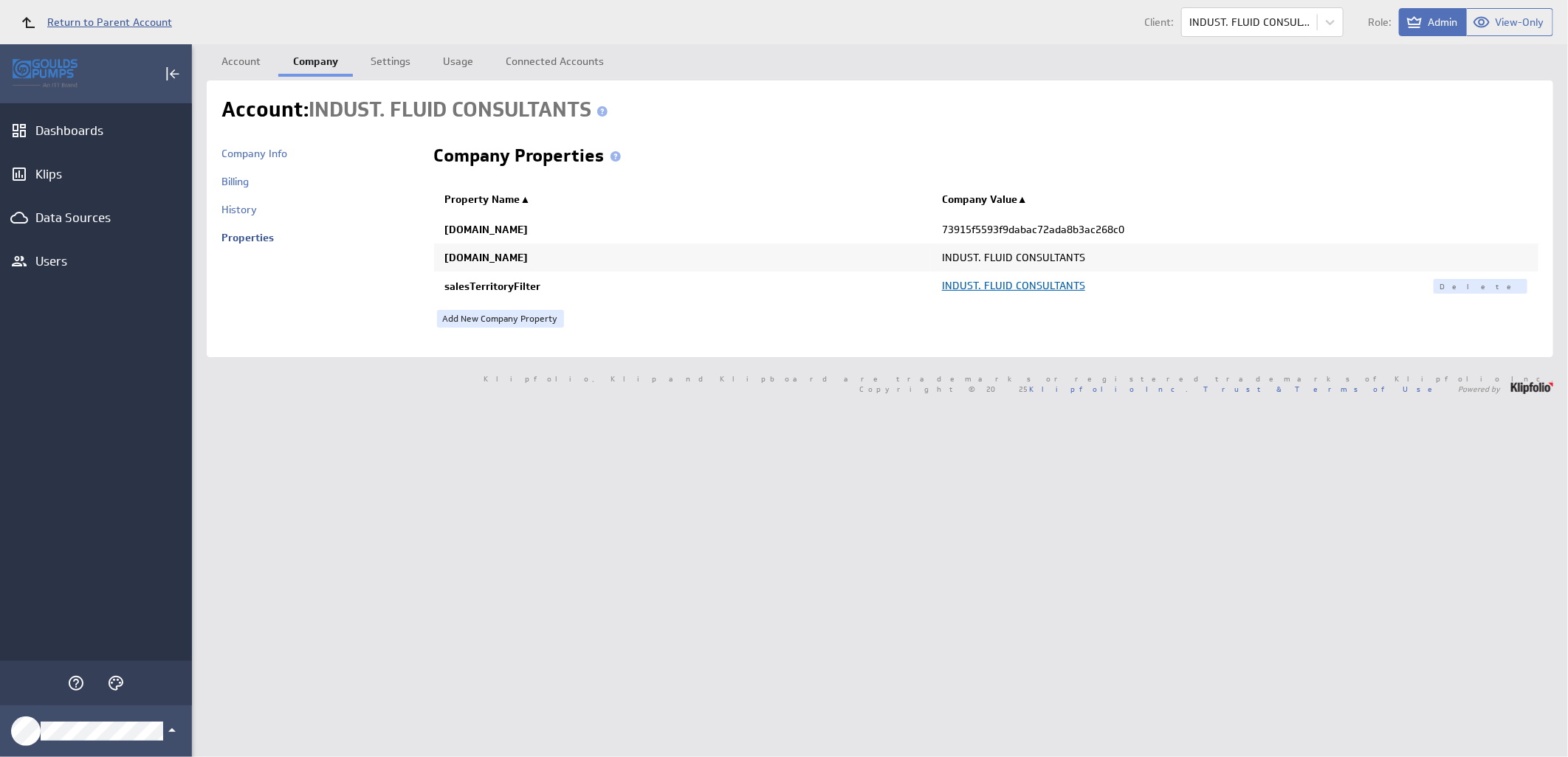
click at [137, 19] on span "Return to Parent Account" at bounding box center [109, 22] width 125 height 10
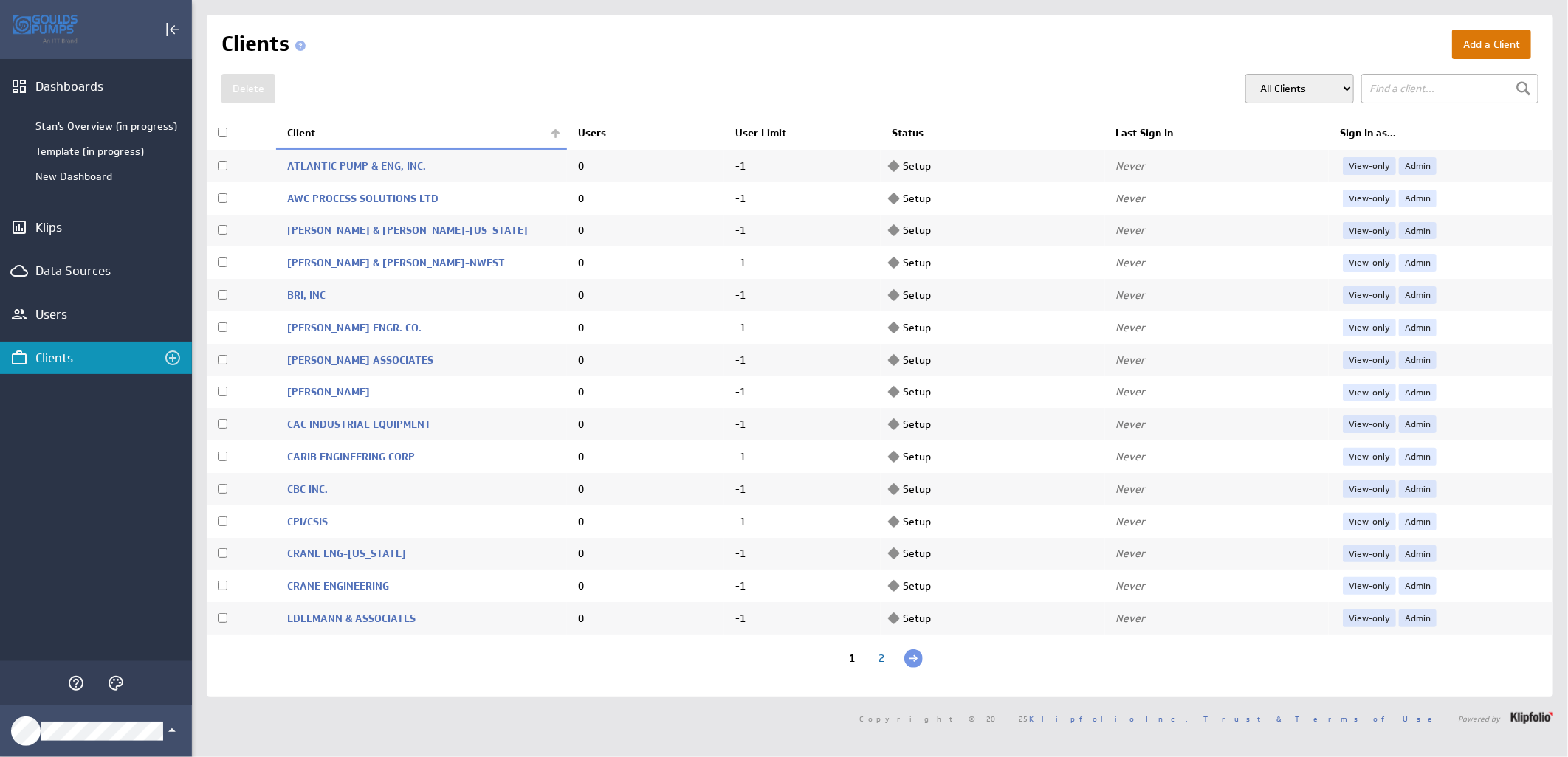
click at [1482, 45] on button "Add a Client" at bounding box center [1492, 44] width 79 height 29
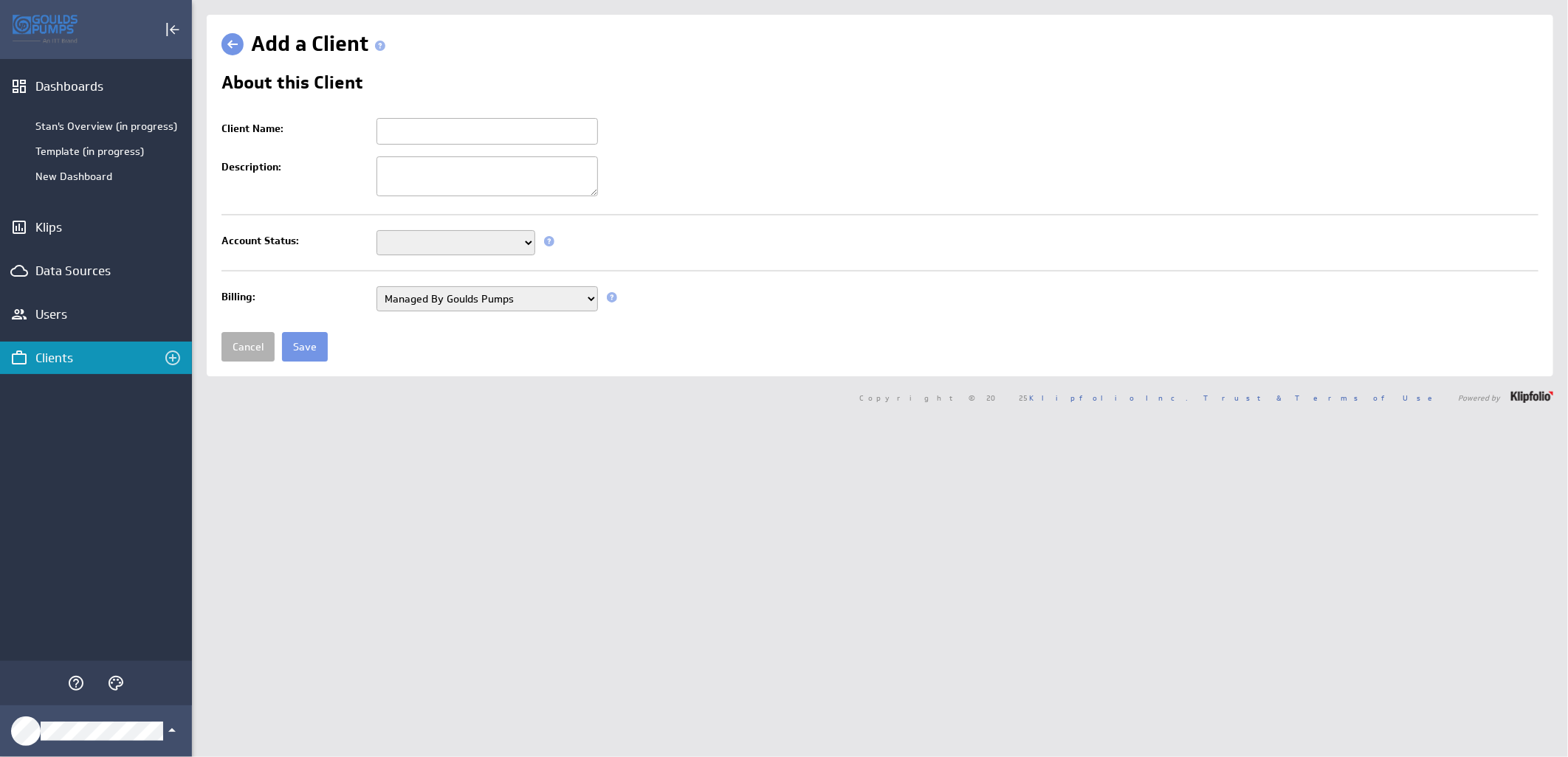
type input "salesTerritoryFilter"
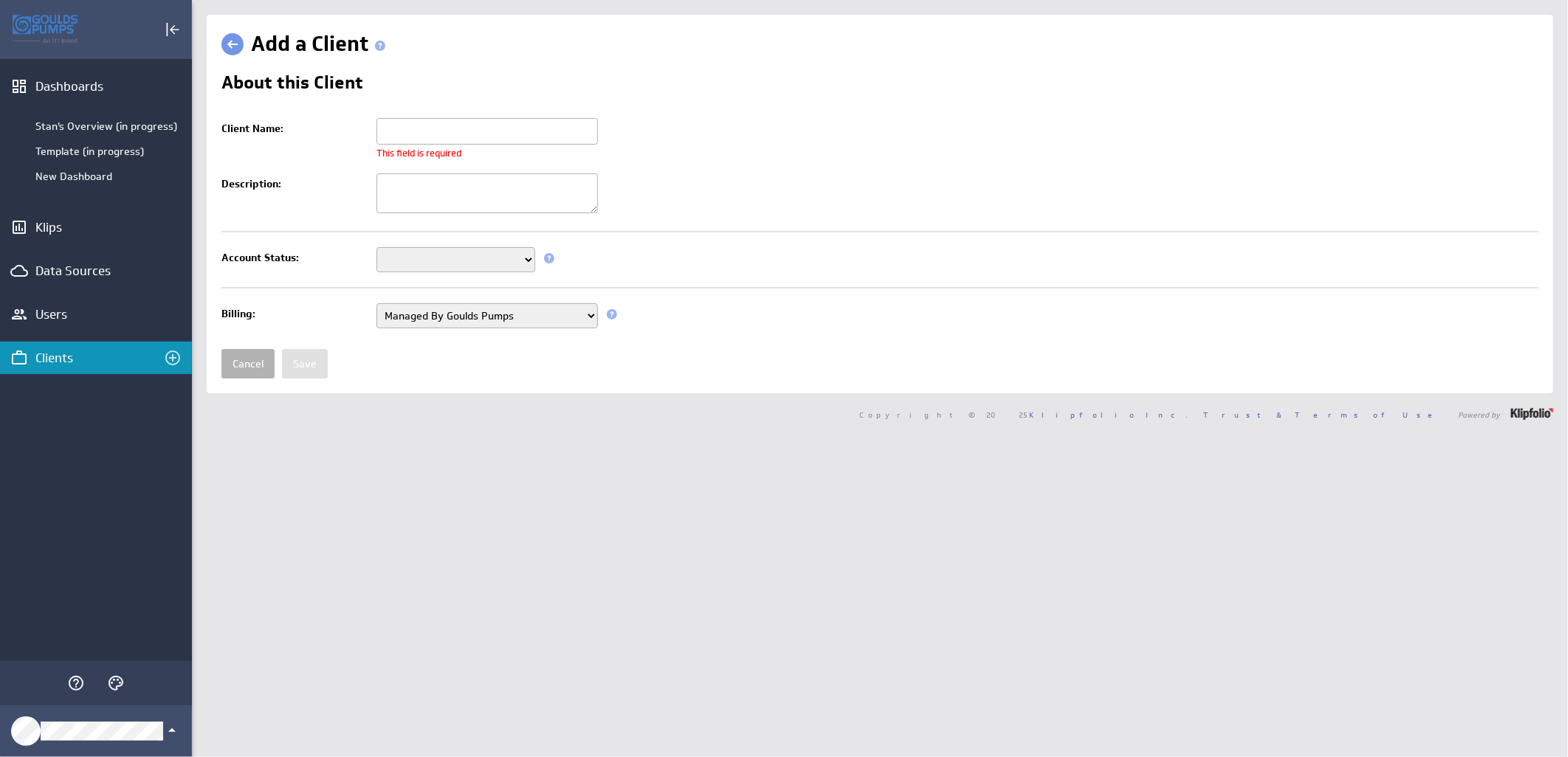
click at [495, 134] on input "Client Name:" at bounding box center [487, 132] width 222 height 27
paste input "[PERSON_NAME] EQUIPMENT"
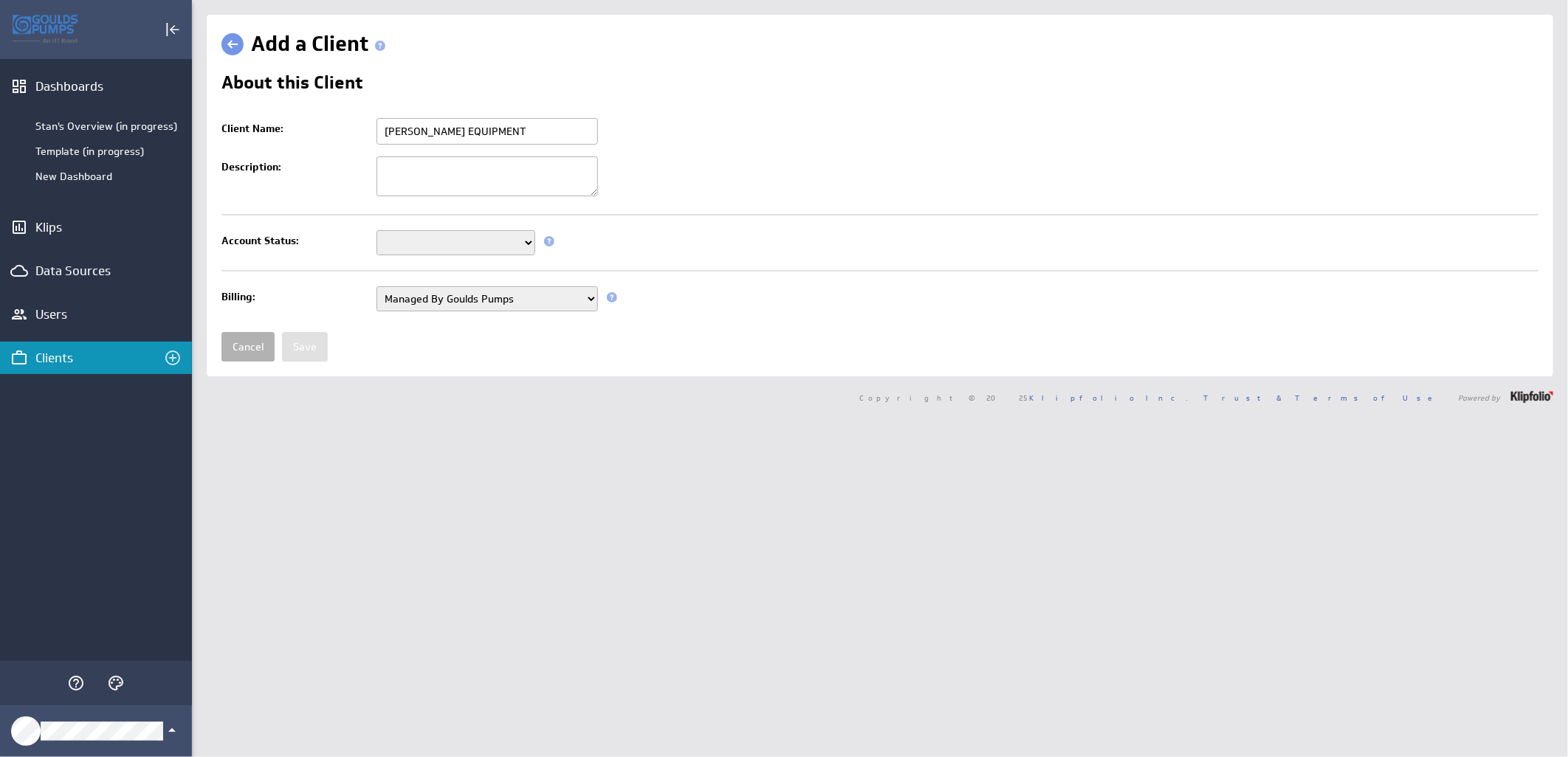
type input "[PERSON_NAME] EQUIPMENT"
click at [430, 238] on select "Setup Mode Trial Active Disabled" at bounding box center [455, 243] width 159 height 25
select select "7"
click at [376, 232] on select "Setup Mode Trial Active Disabled" at bounding box center [455, 243] width 159 height 25
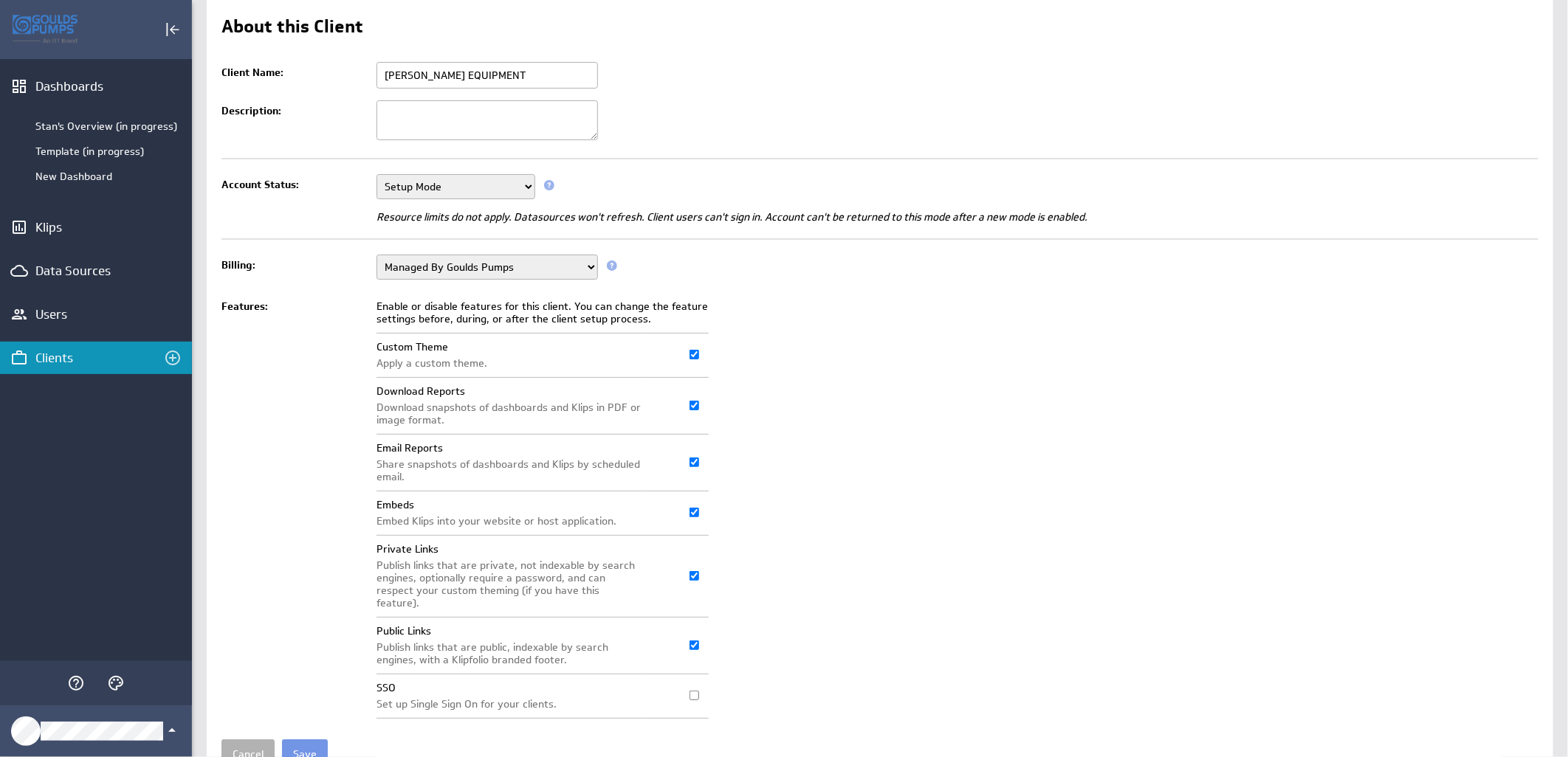
scroll to position [113, 0]
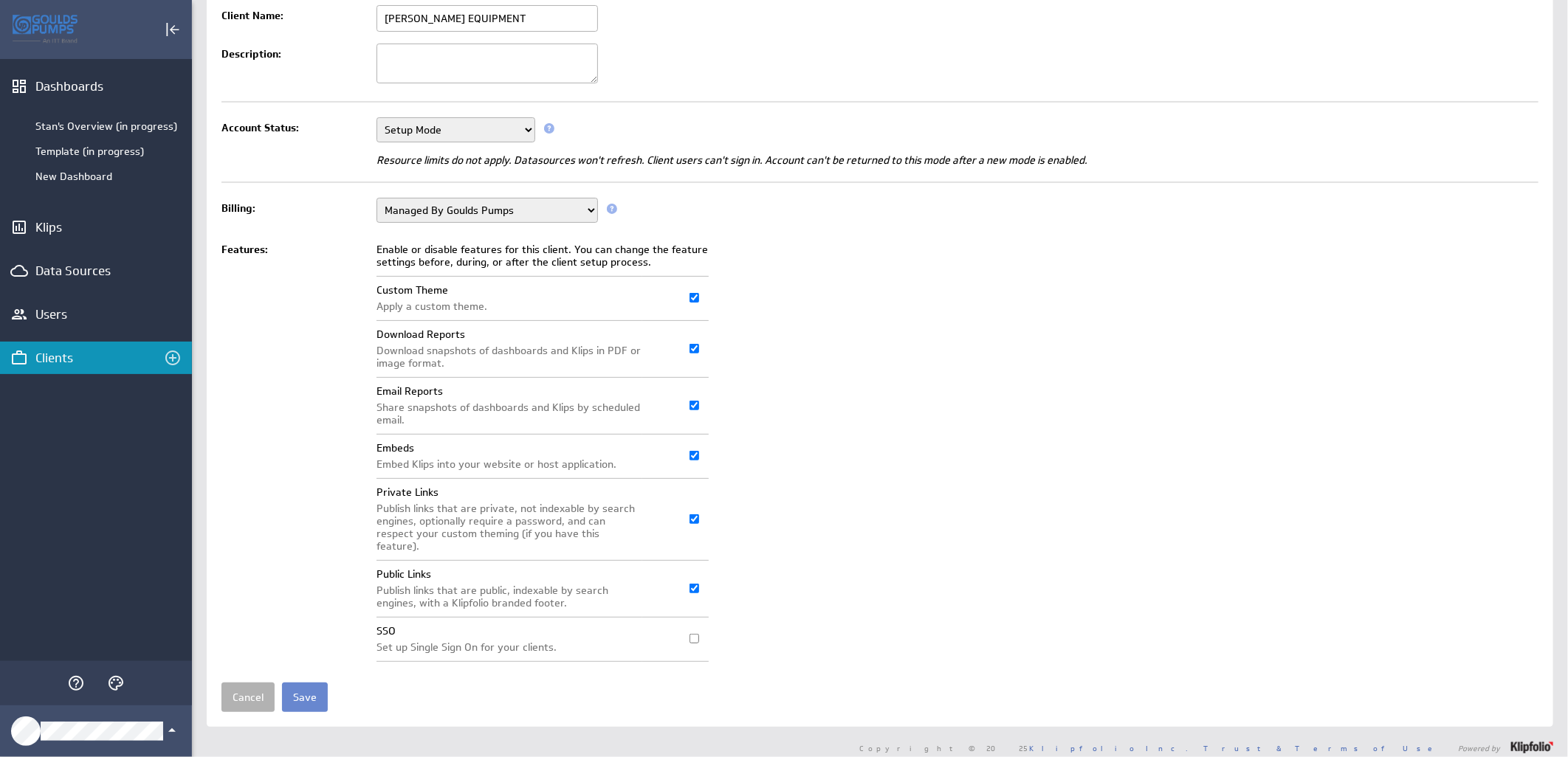
click at [299, 692] on input "Save" at bounding box center [305, 697] width 46 height 29
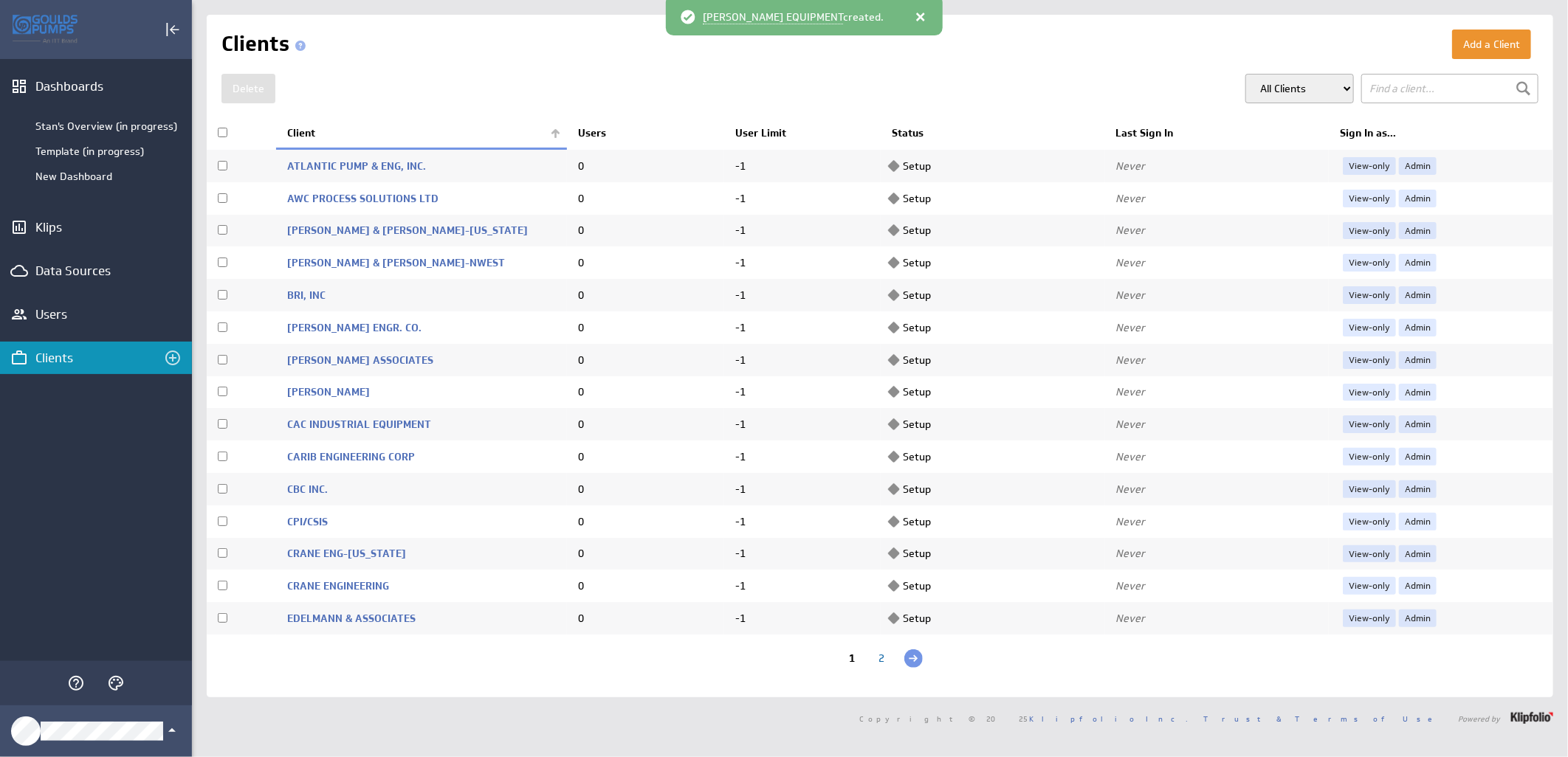
click at [545, 135] on th "Client" at bounding box center [421, 133] width 290 height 31
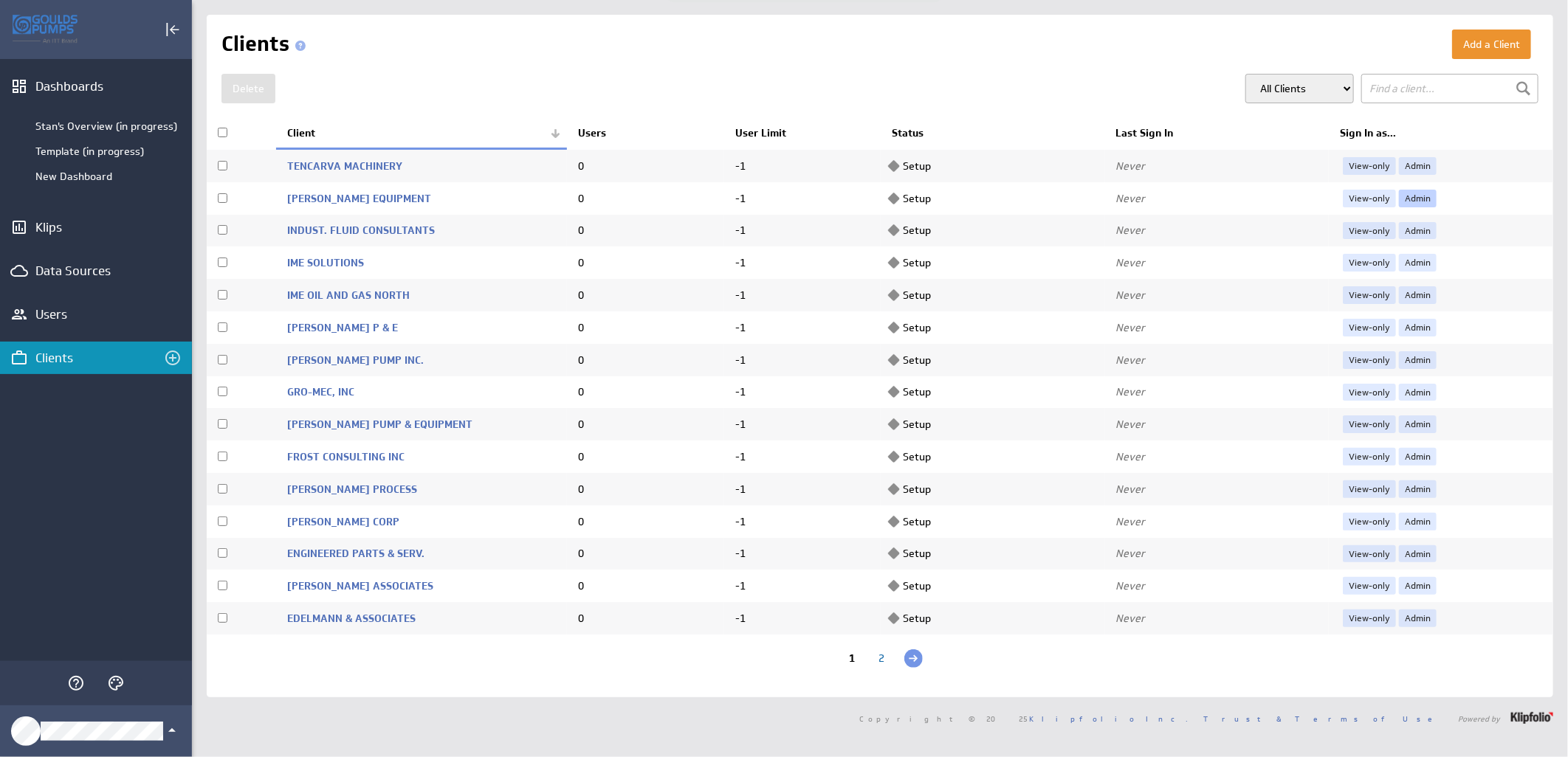
click at [1398, 197] on link "Admin" at bounding box center [1417, 198] width 38 height 18
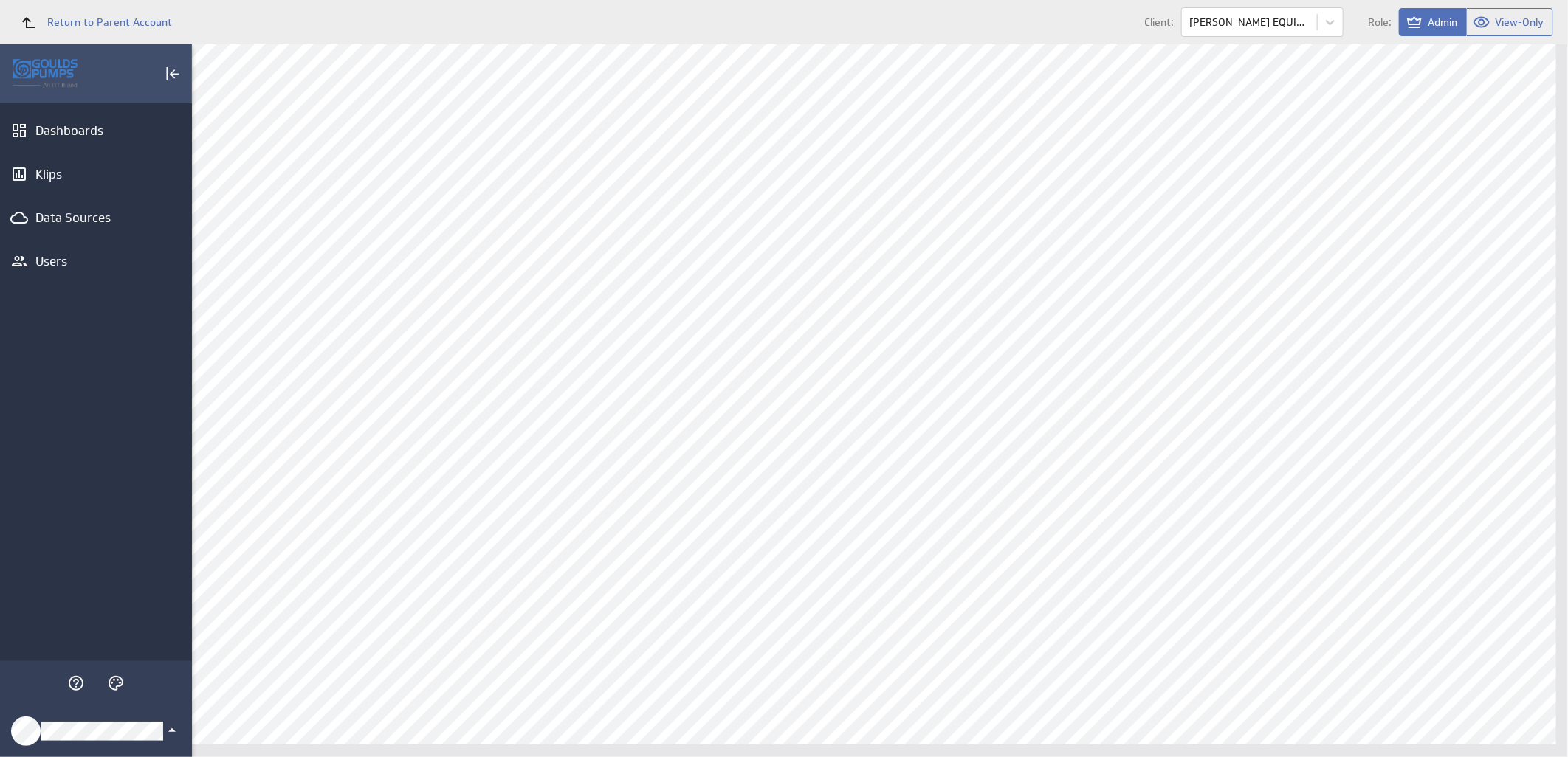
click at [168, 728] on icon "Klipfolio Account" at bounding box center [171, 730] width 18 height 18
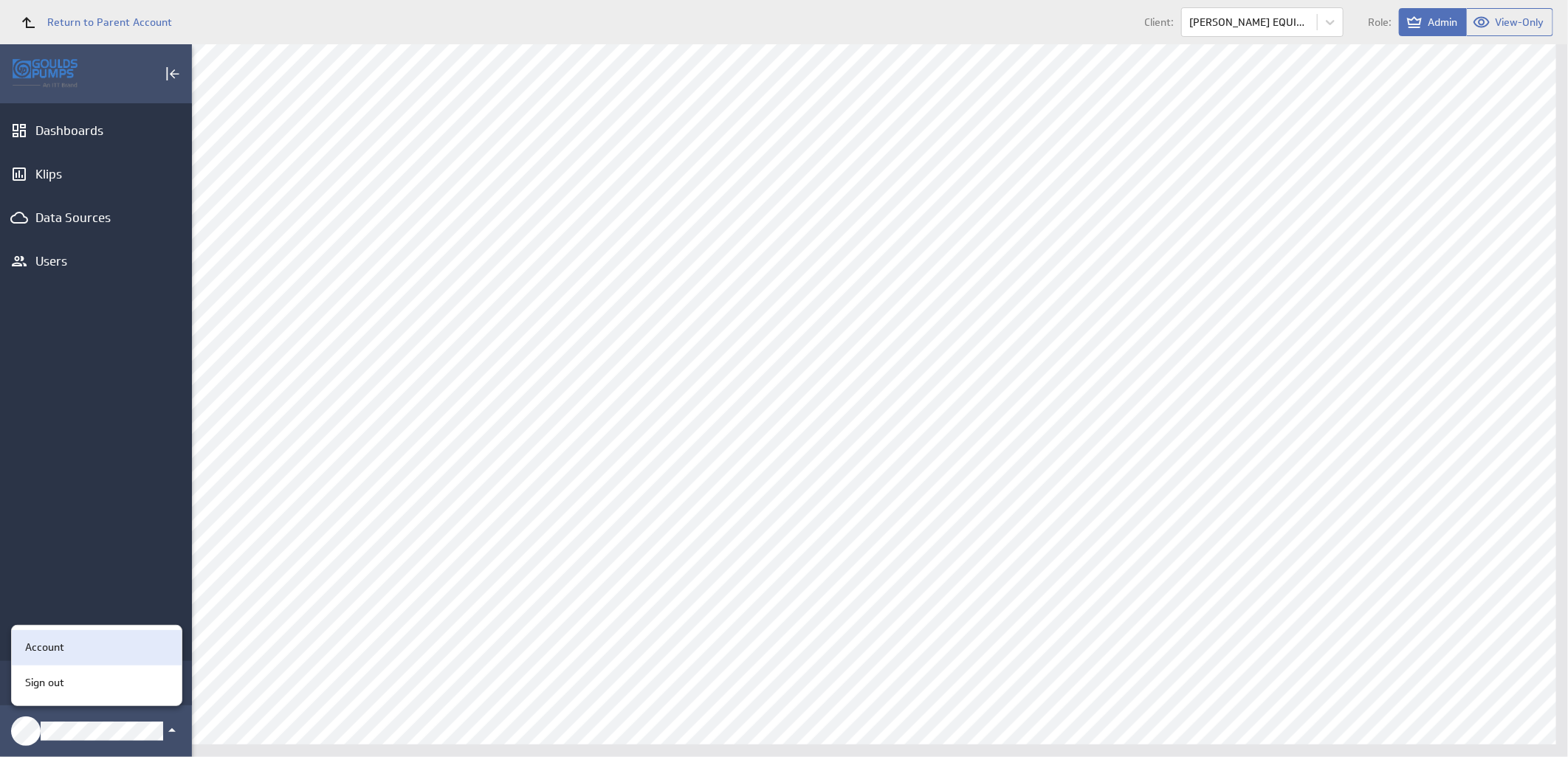
click at [140, 652] on div "Account" at bounding box center [94, 647] width 150 height 15
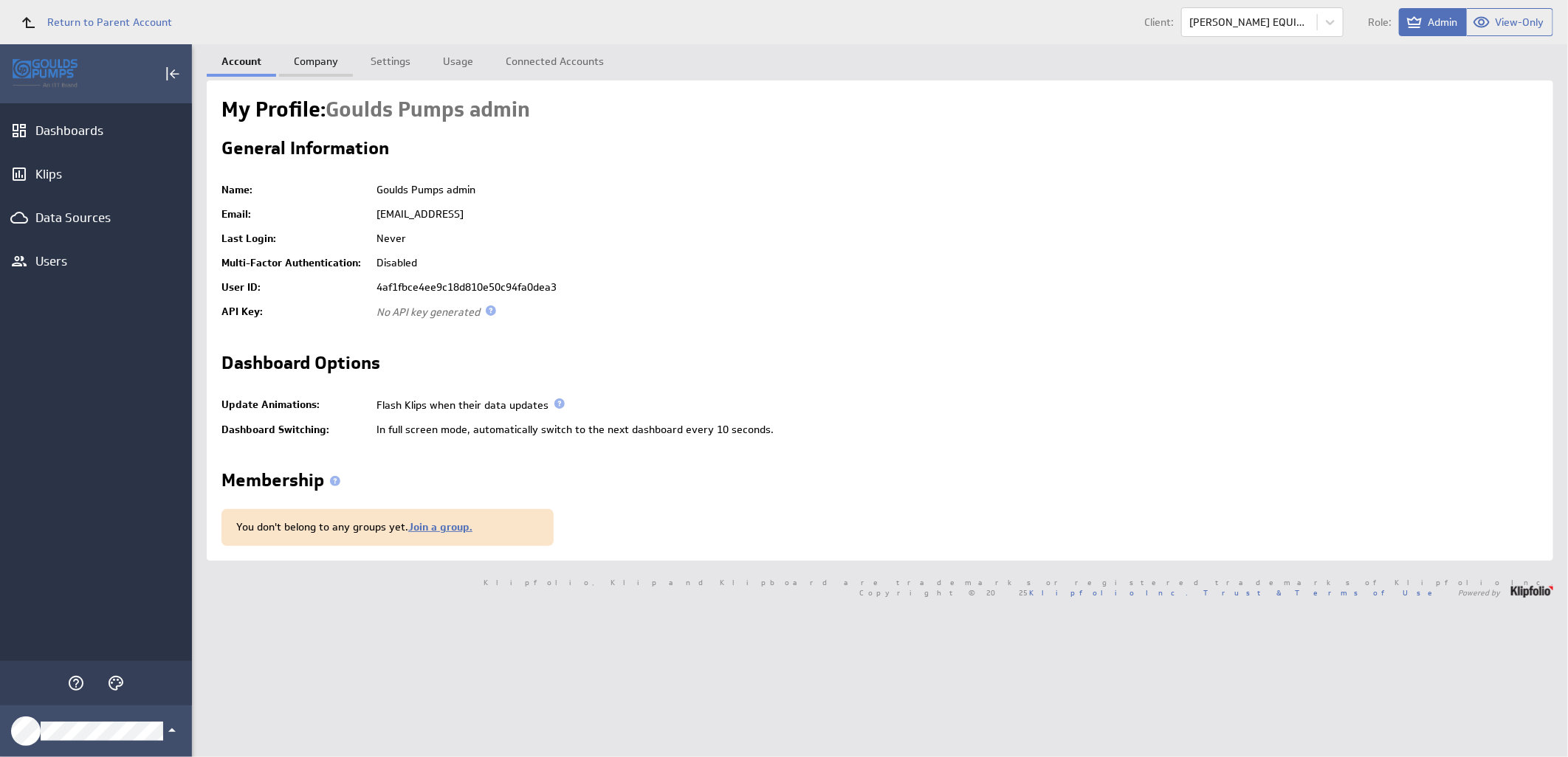
click at [325, 58] on link "Company" at bounding box center [316, 59] width 74 height 29
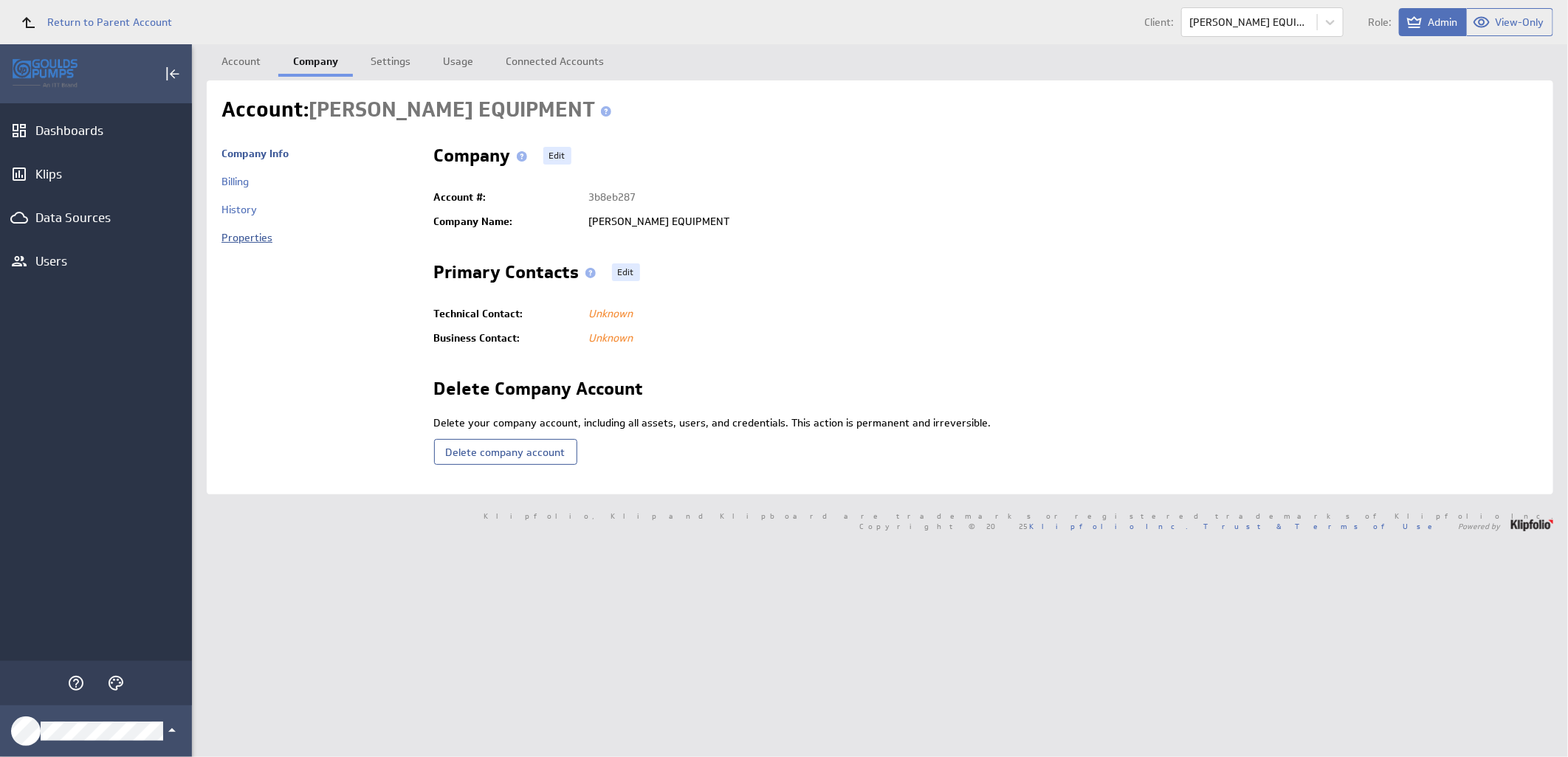
click at [242, 234] on link "Properties" at bounding box center [247, 238] width 51 height 13
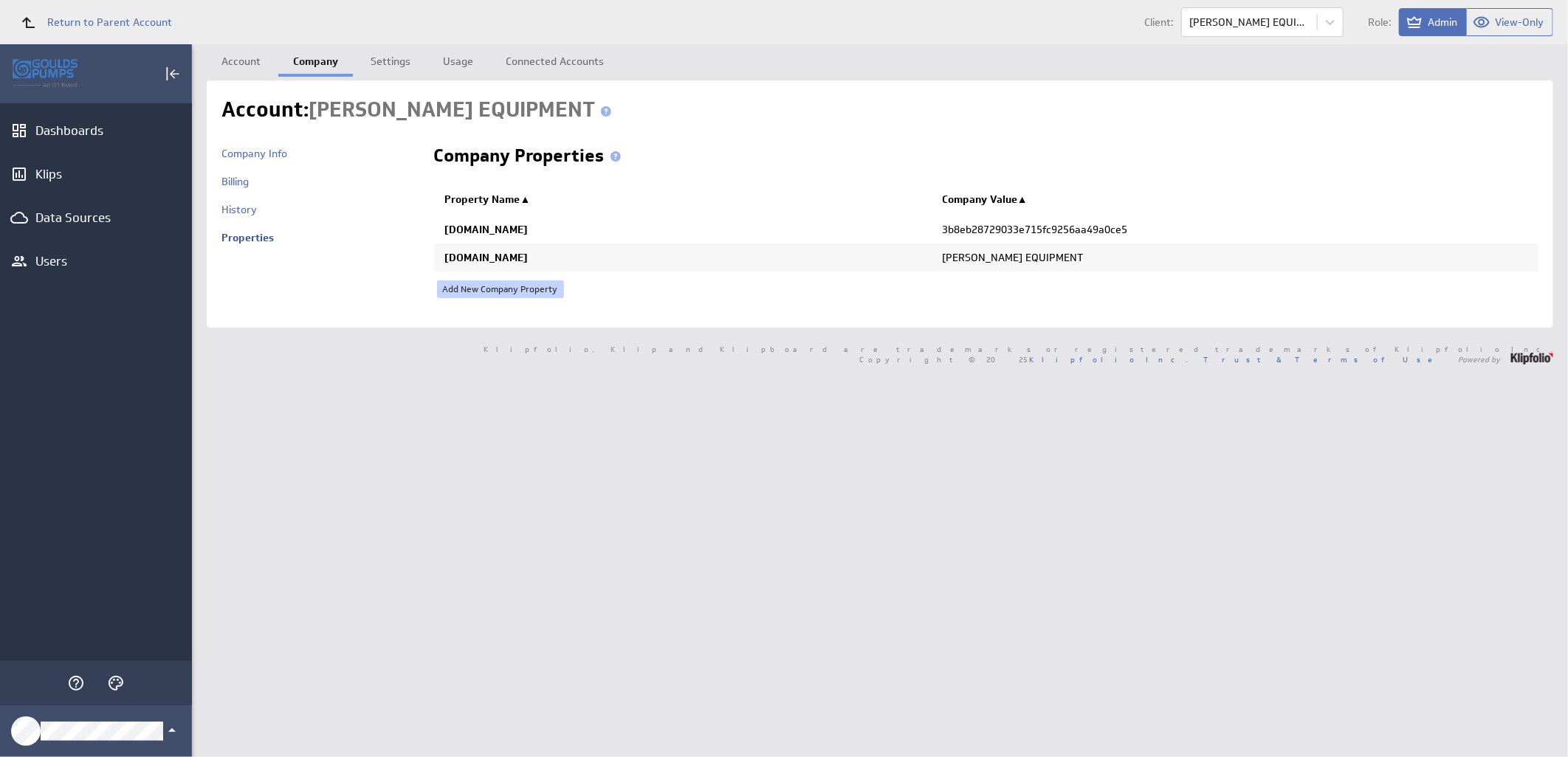
click at [482, 290] on link "Add New Company Property" at bounding box center [500, 289] width 127 height 18
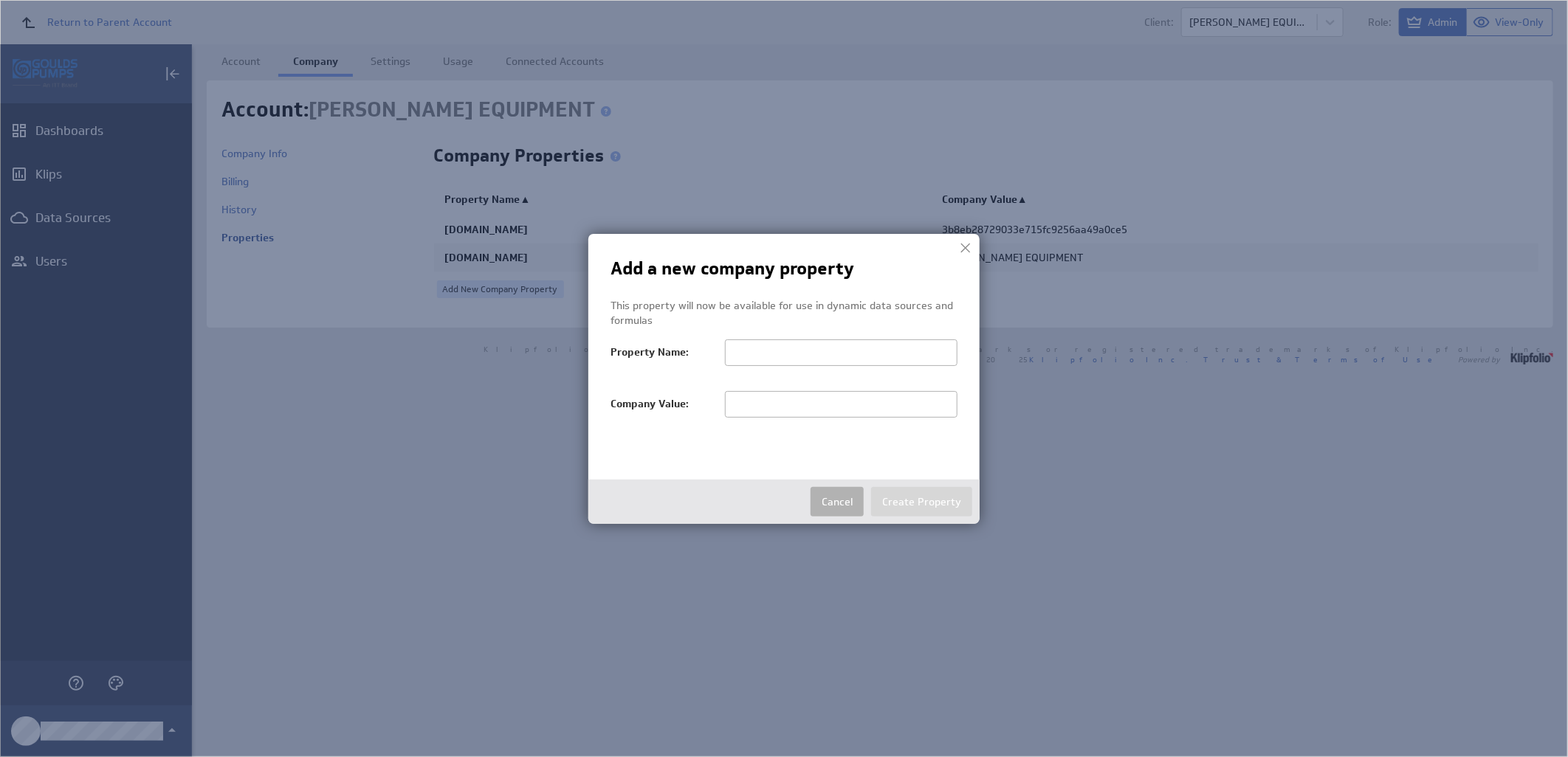
click at [766, 408] on input "text" at bounding box center [841, 405] width 233 height 27
paste input "LEE MATHEWS EQUIPMENT"
type input "LEE MATHEWS EQUIPMENT"
click at [829, 352] on input "text" at bounding box center [841, 353] width 233 height 27
paste input "salesTerritoryFilter"
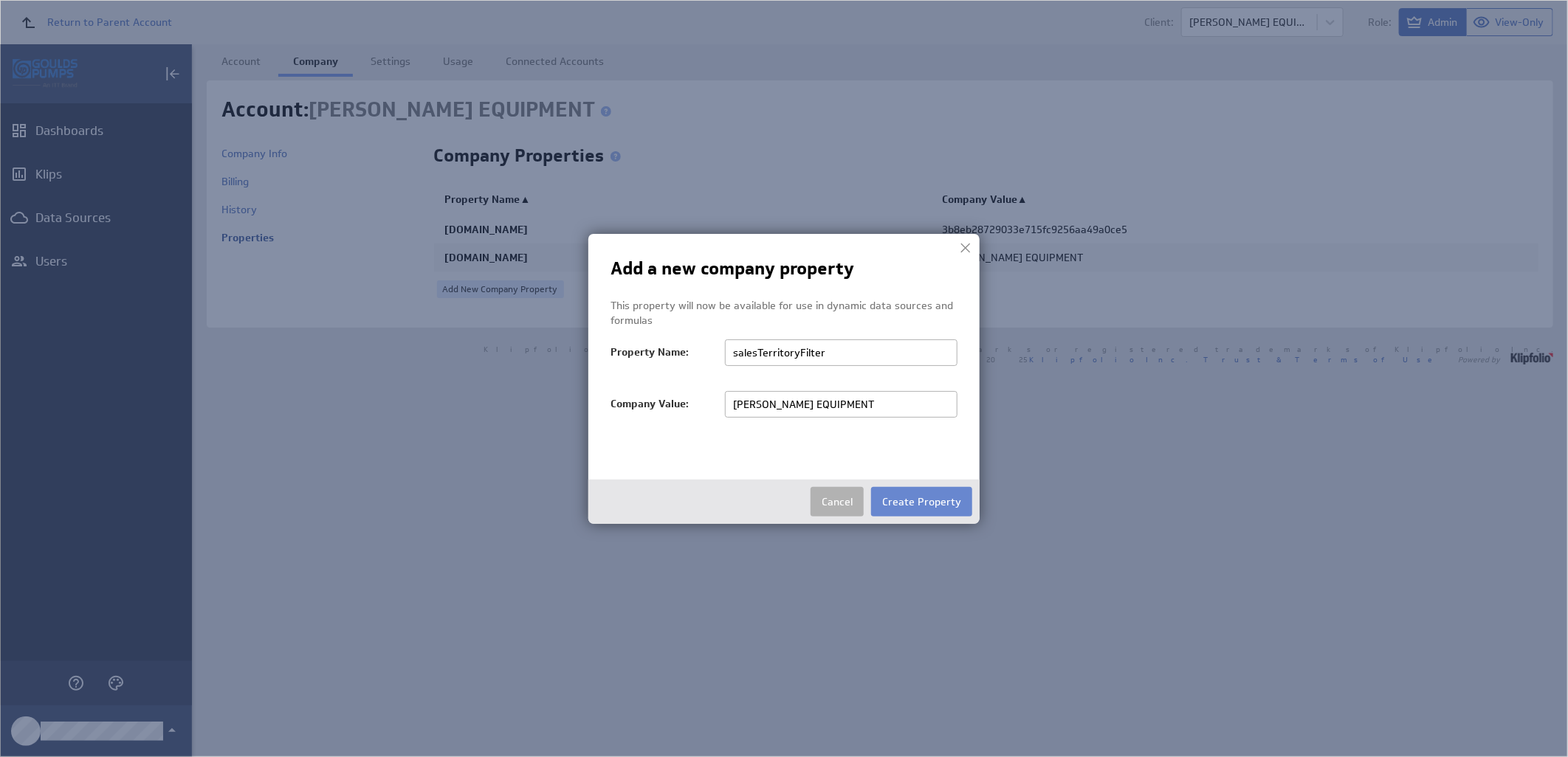
type input "salesTerritoryFilter"
click at [947, 510] on button "Create Property" at bounding box center [922, 501] width 101 height 29
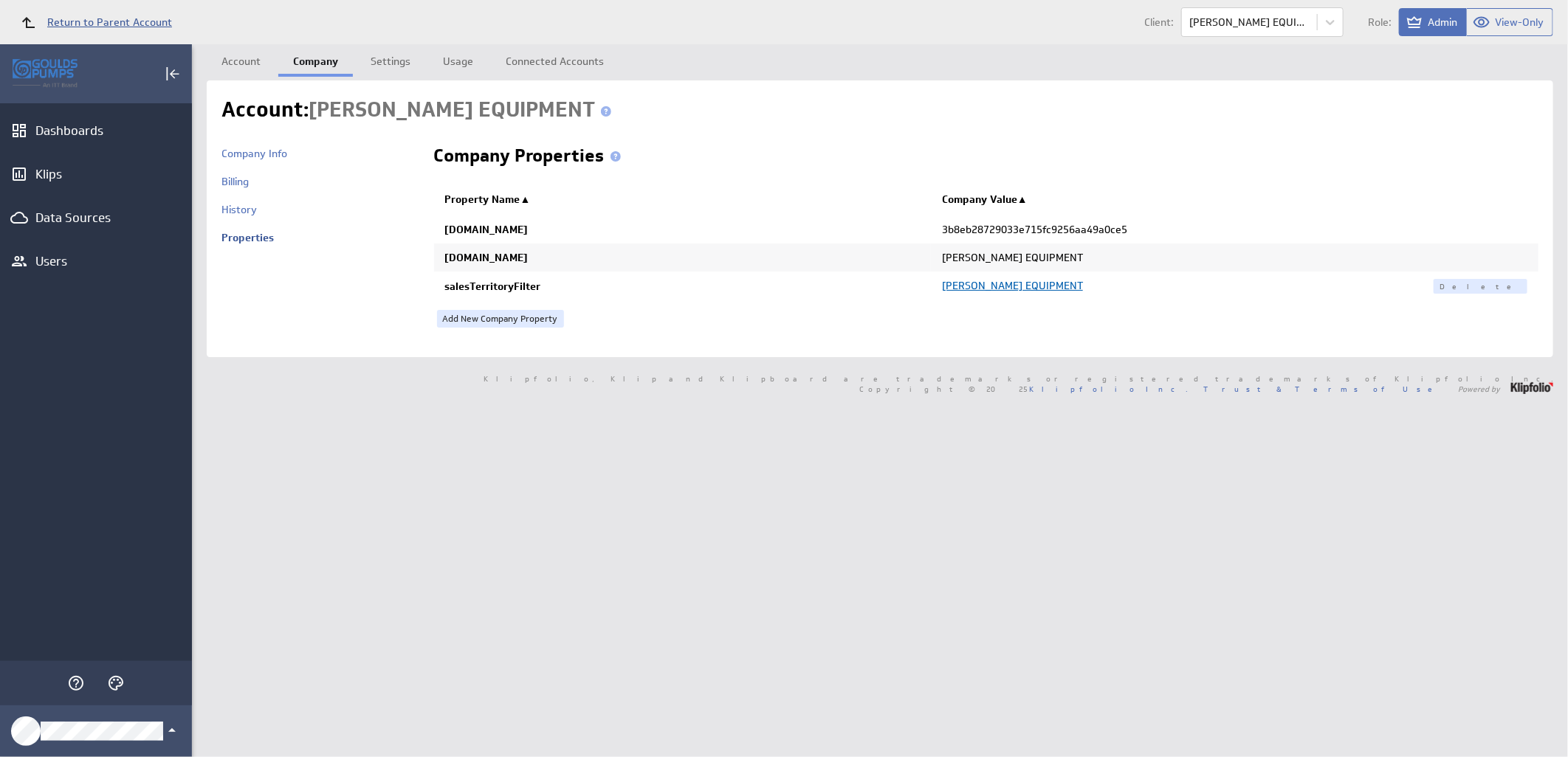
click at [112, 19] on span "Return to Parent Account" at bounding box center [109, 22] width 125 height 10
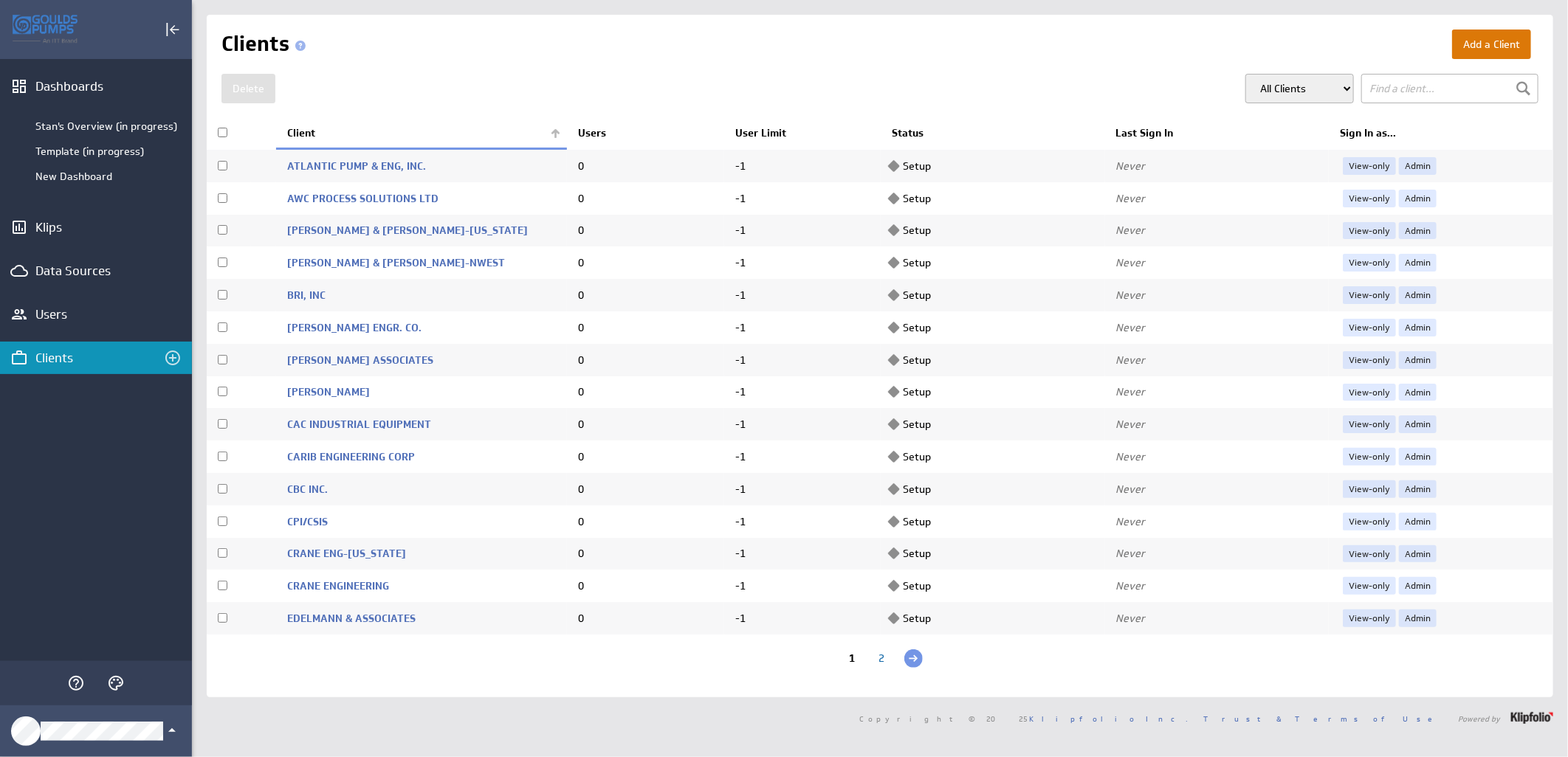
click at [1495, 39] on button "Add a Client" at bounding box center [1492, 44] width 79 height 29
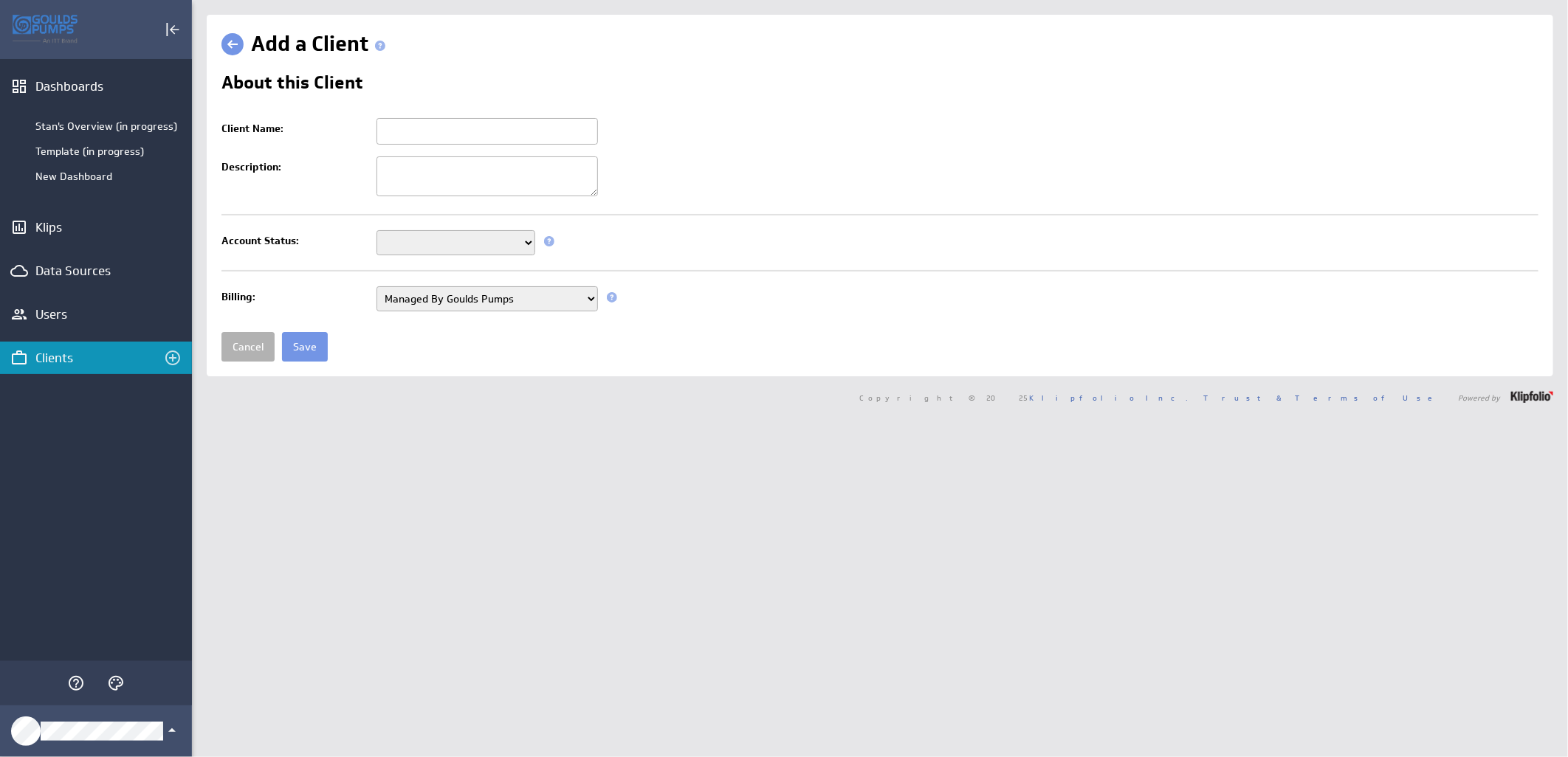
click at [478, 119] on input "Client Name:" at bounding box center [487, 132] width 222 height 27
paste input "LIQUITECK IND. SALES INC"
type input "LIQUITECK IND. SALES INC"
click at [521, 251] on select "Setup Mode Trial Active Disabled" at bounding box center [455, 243] width 159 height 25
select select "7"
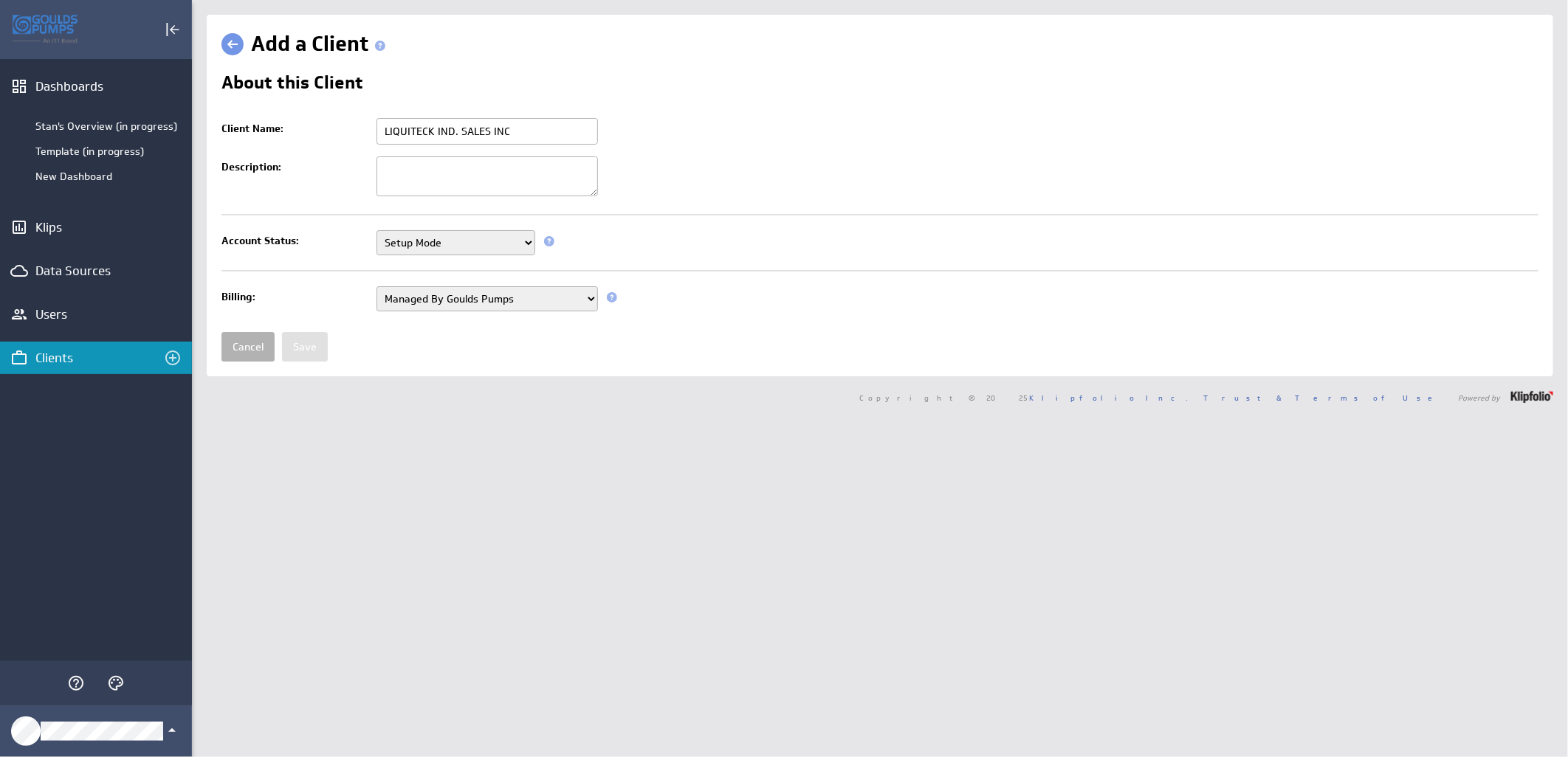
click at [376, 232] on select "Setup Mode Trial Active Disabled" at bounding box center [455, 243] width 159 height 25
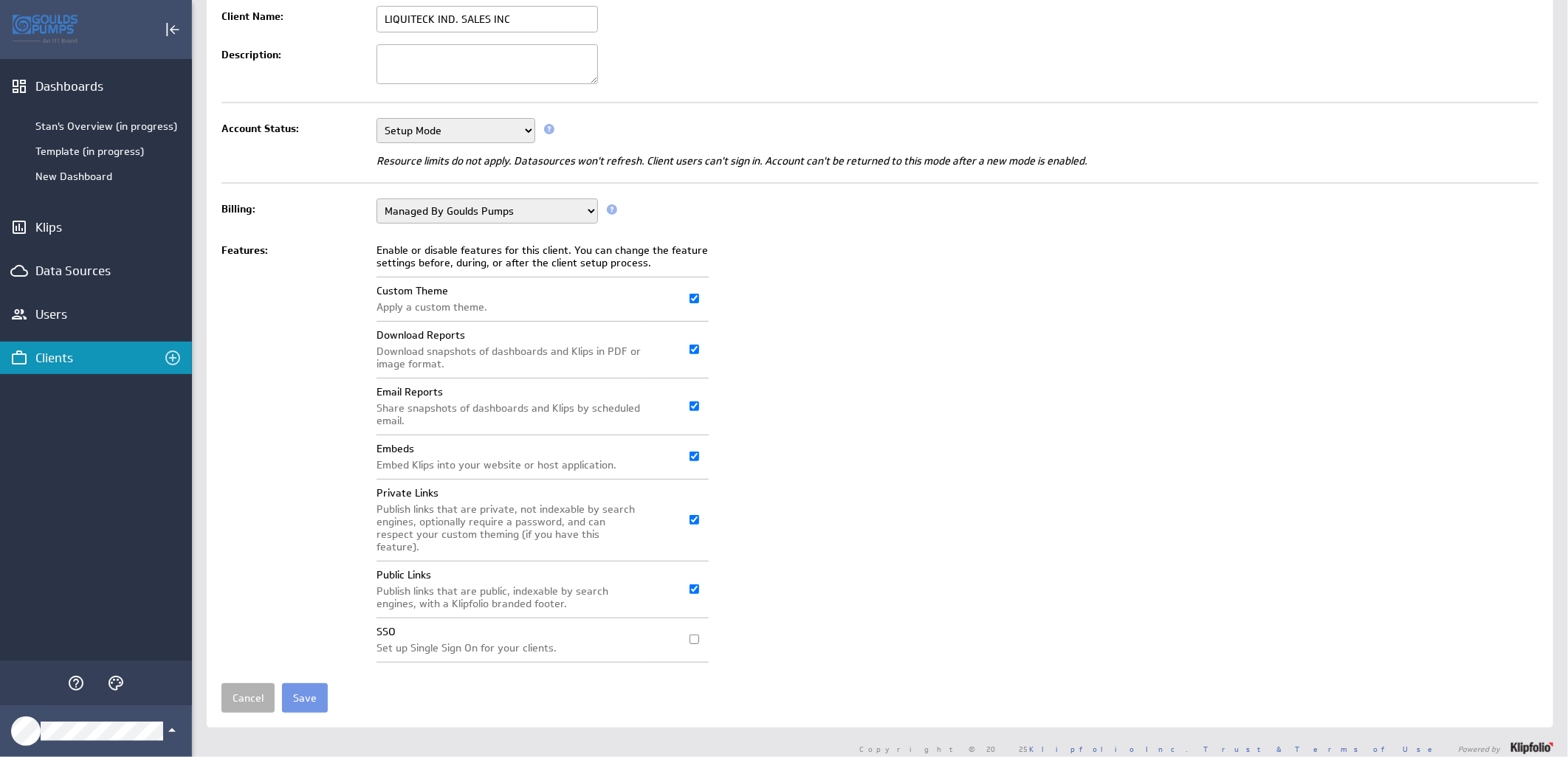
scroll to position [113, 0]
click at [299, 692] on input "Save" at bounding box center [305, 697] width 46 height 29
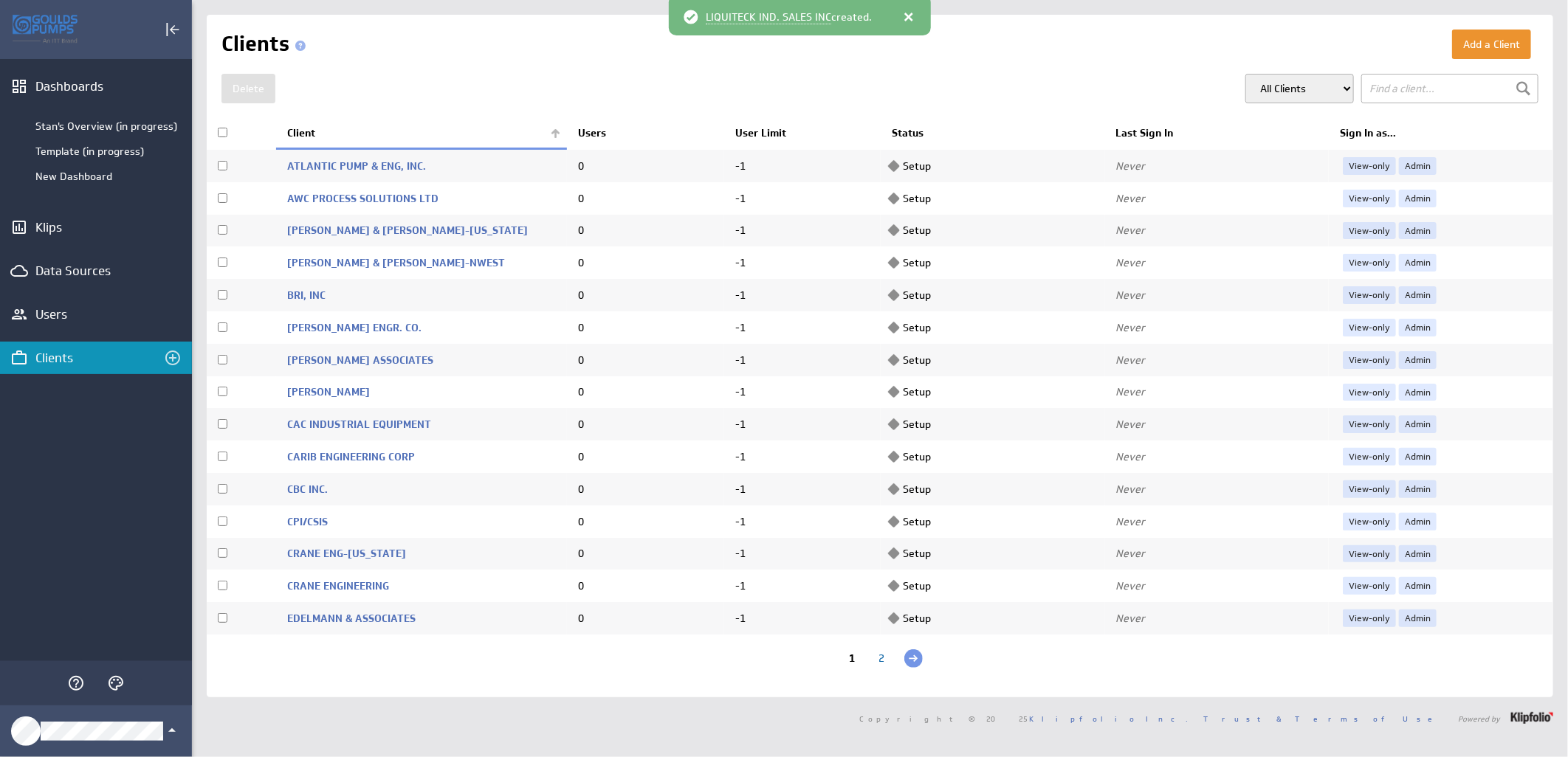
click at [551, 133] on th "Client" at bounding box center [421, 133] width 290 height 31
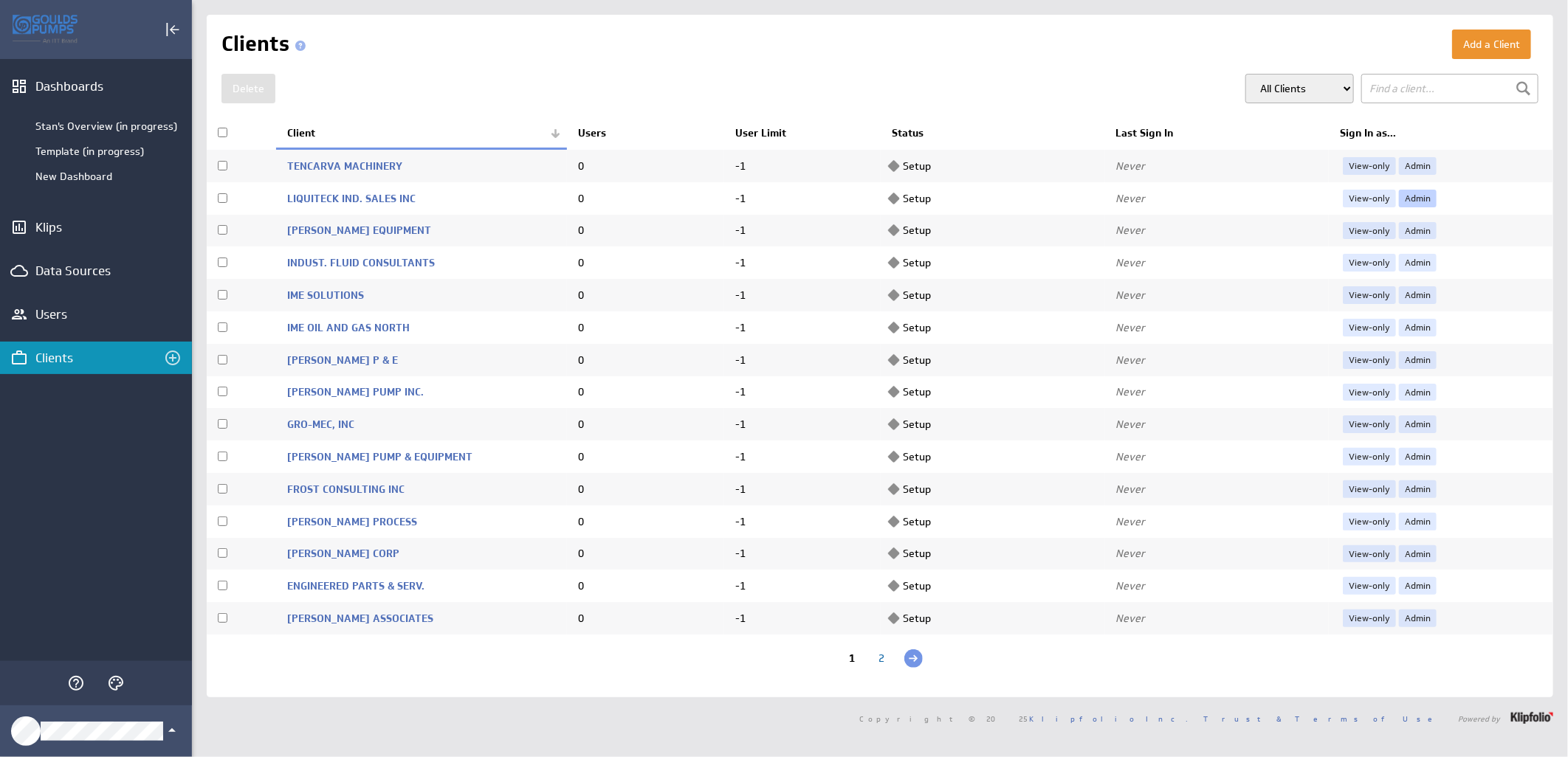
click at [1411, 200] on link "Admin" at bounding box center [1417, 198] width 38 height 18
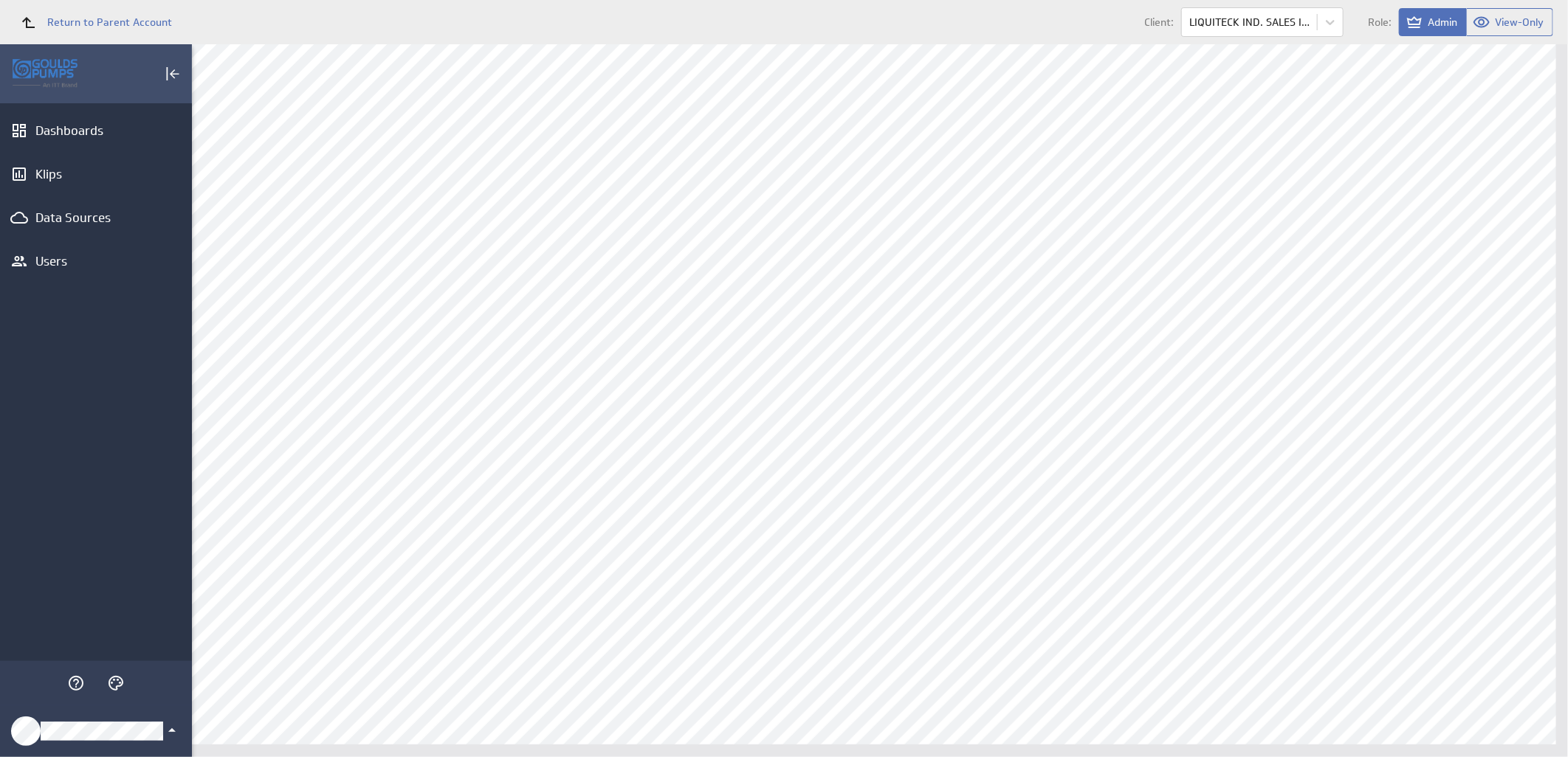
click at [168, 731] on icon "Klipfolio Account" at bounding box center [171, 730] width 18 height 18
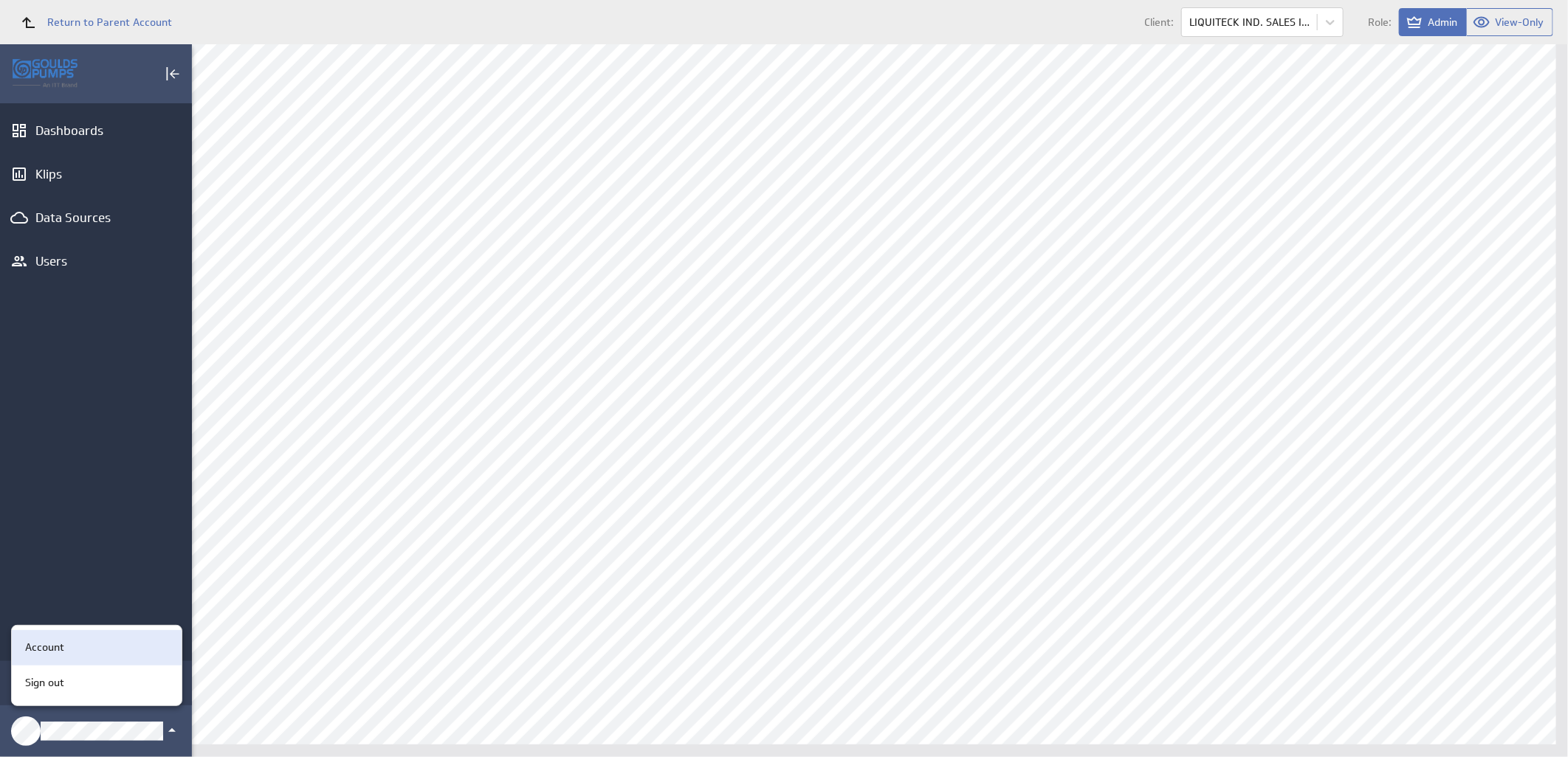
click at [113, 655] on div "Account" at bounding box center [94, 647] width 150 height 15
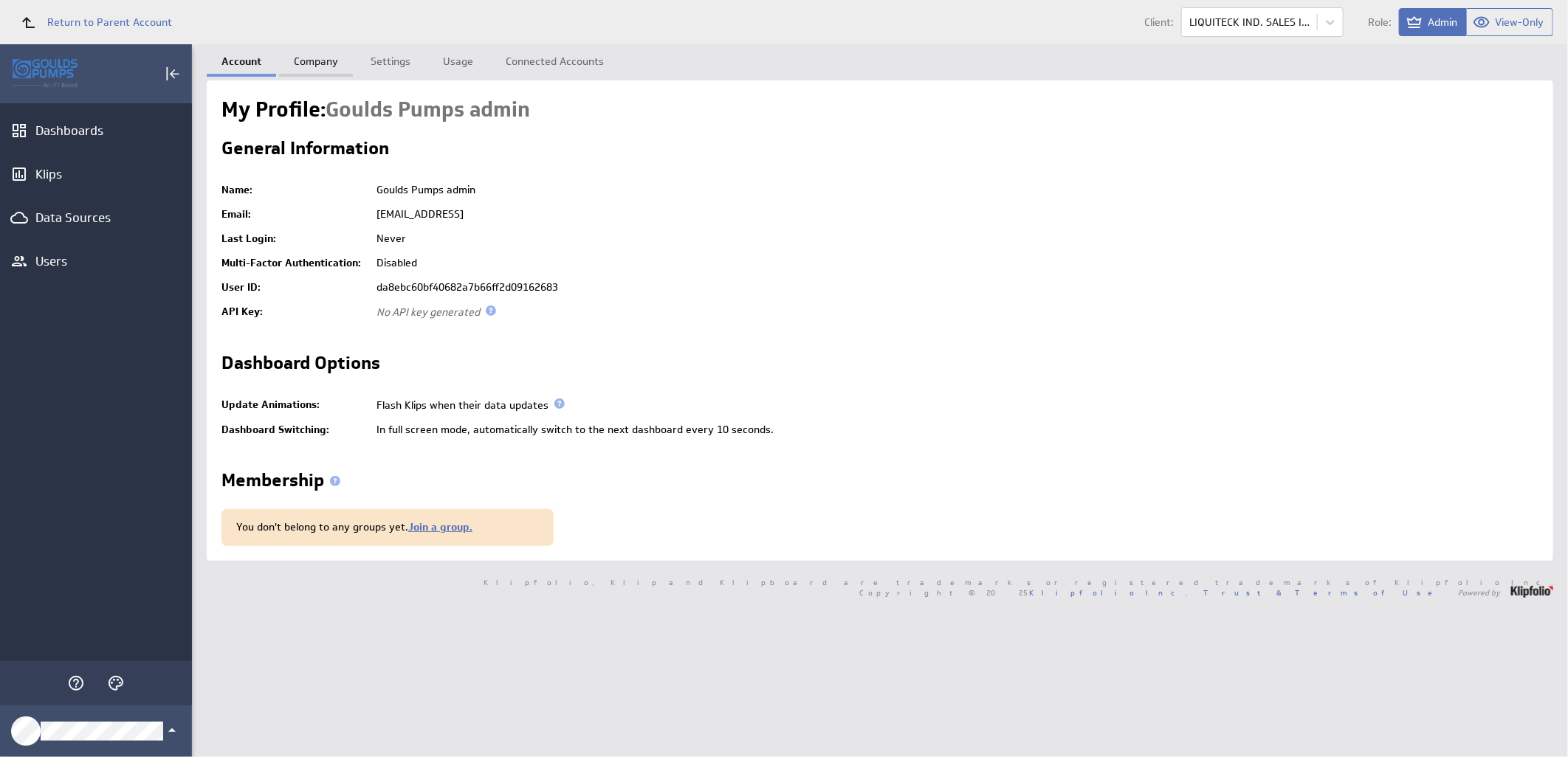
click at [315, 63] on link "Company" at bounding box center [316, 59] width 74 height 29
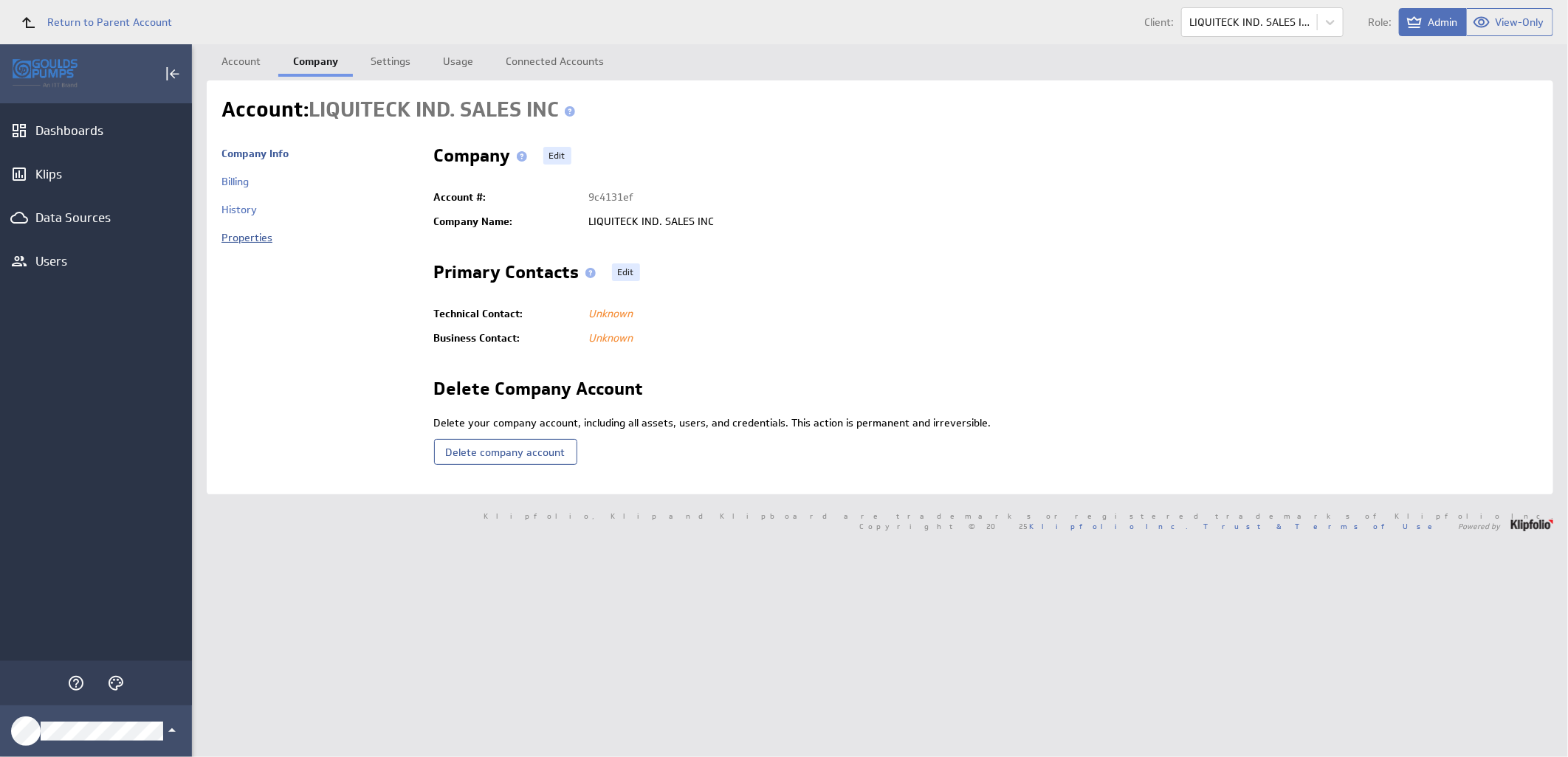
click at [247, 240] on link "Properties" at bounding box center [247, 238] width 51 height 13
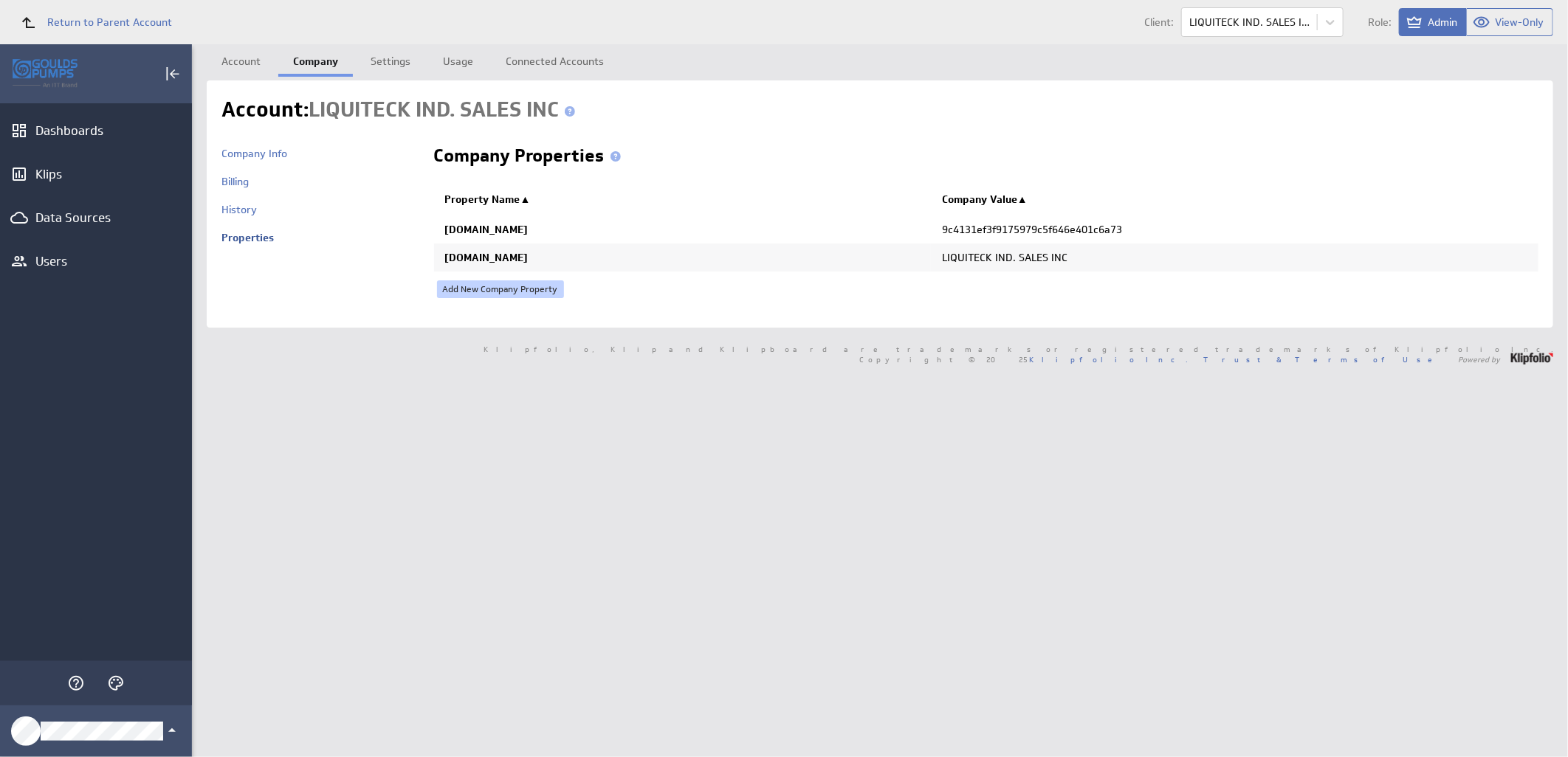
click at [536, 289] on link "Add New Company Property" at bounding box center [500, 289] width 127 height 18
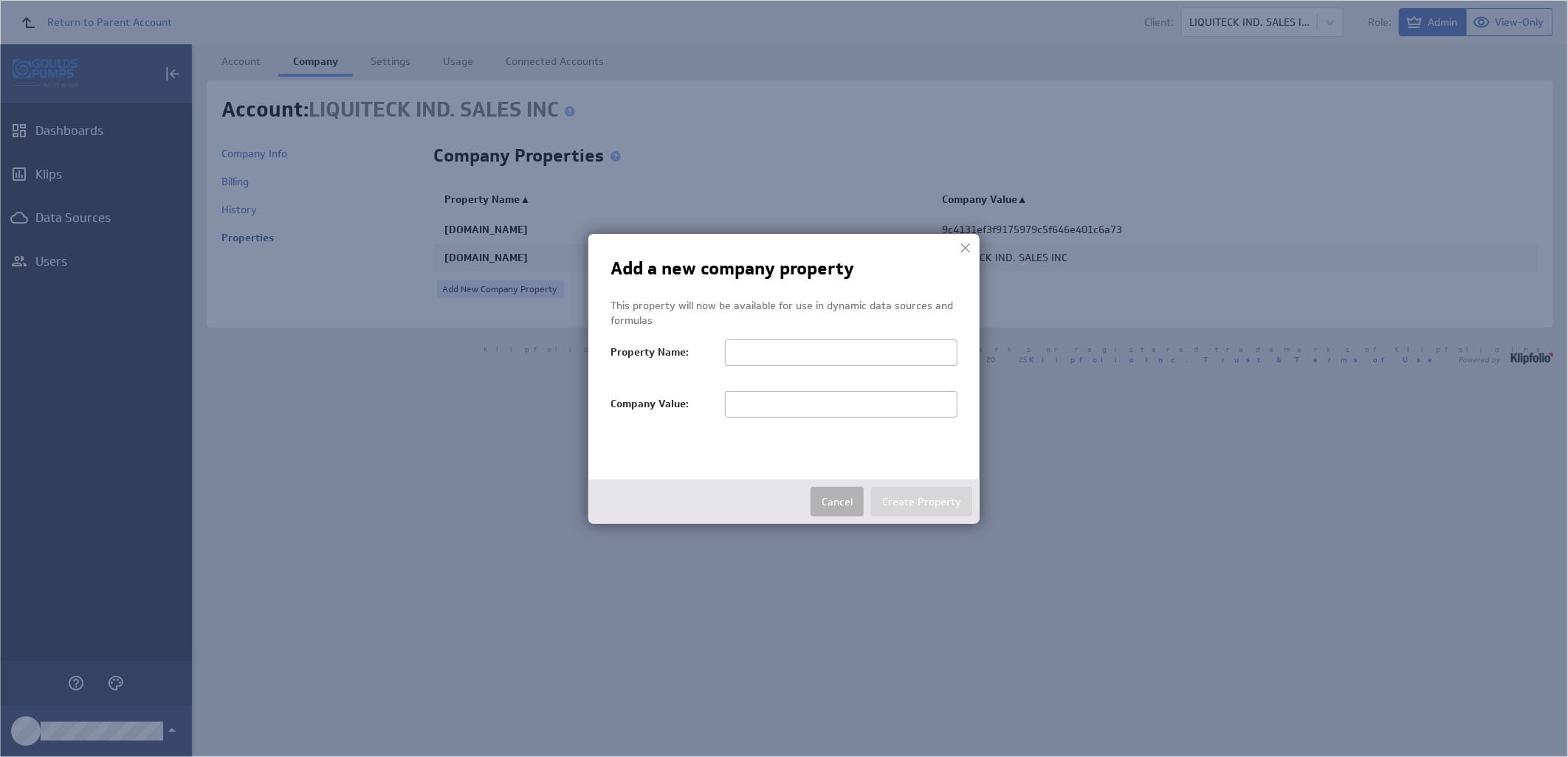
click at [793, 412] on input "text" at bounding box center [841, 405] width 233 height 27
paste input "LIQUITECK IND. SALES INC"
type input "LIQUITECK"
click at [792, 352] on input "text" at bounding box center [841, 353] width 233 height 27
paste input "salesTerritoryFilter"
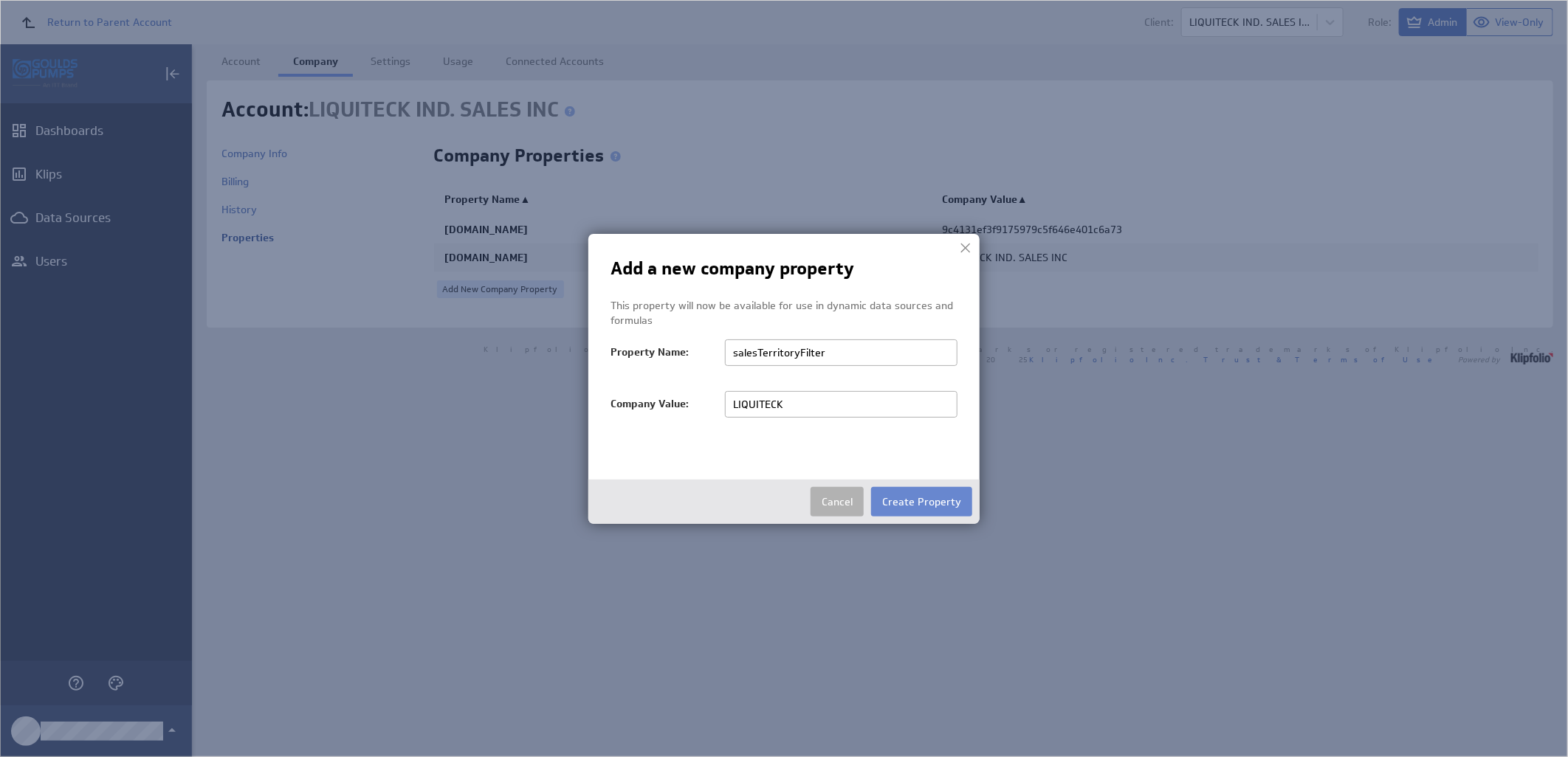
type input "salesTerritoryFilter"
click at [933, 503] on button "Create Property" at bounding box center [922, 501] width 101 height 29
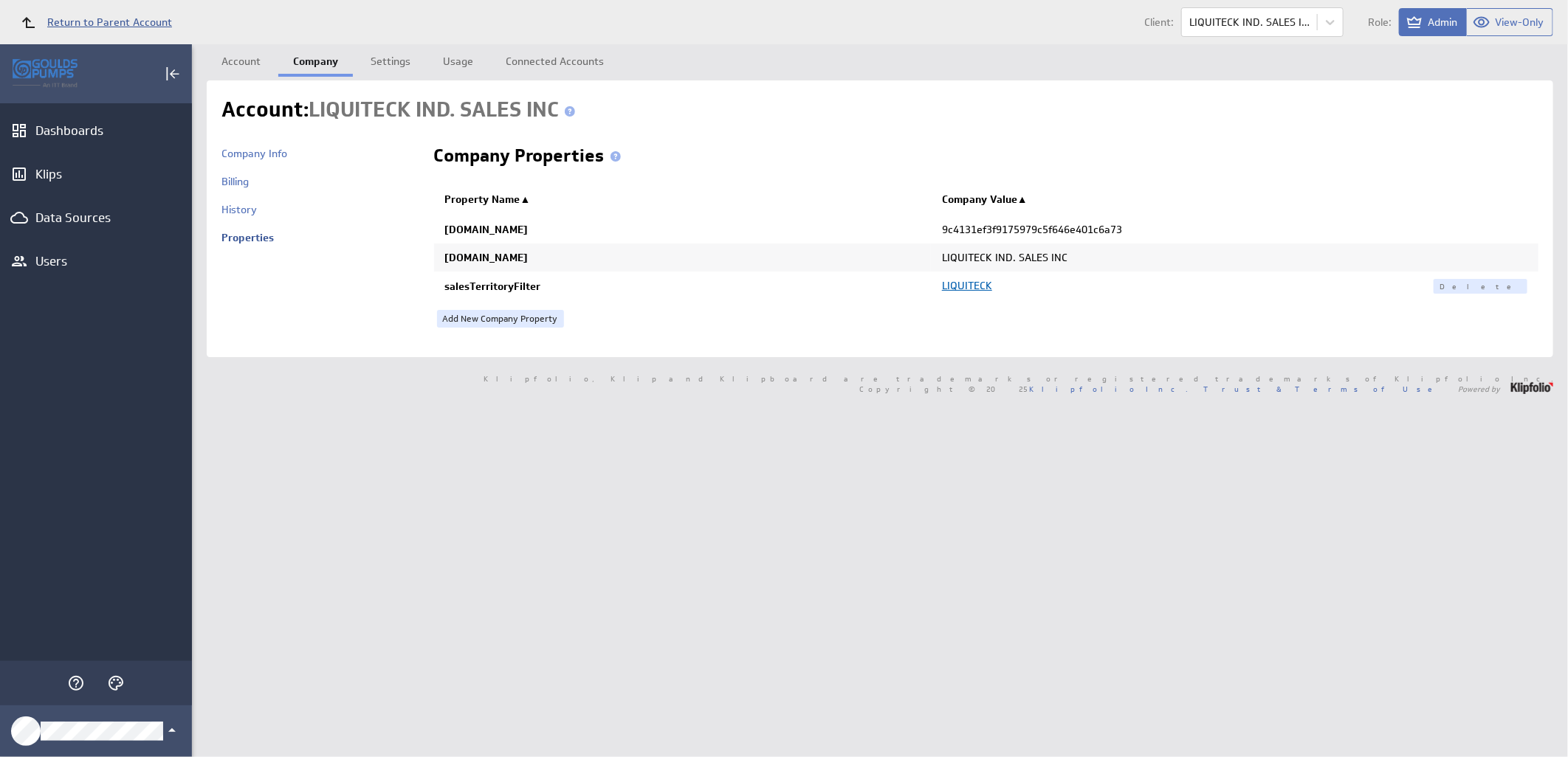
click at [101, 17] on span "Return to Parent Account" at bounding box center [109, 22] width 125 height 10
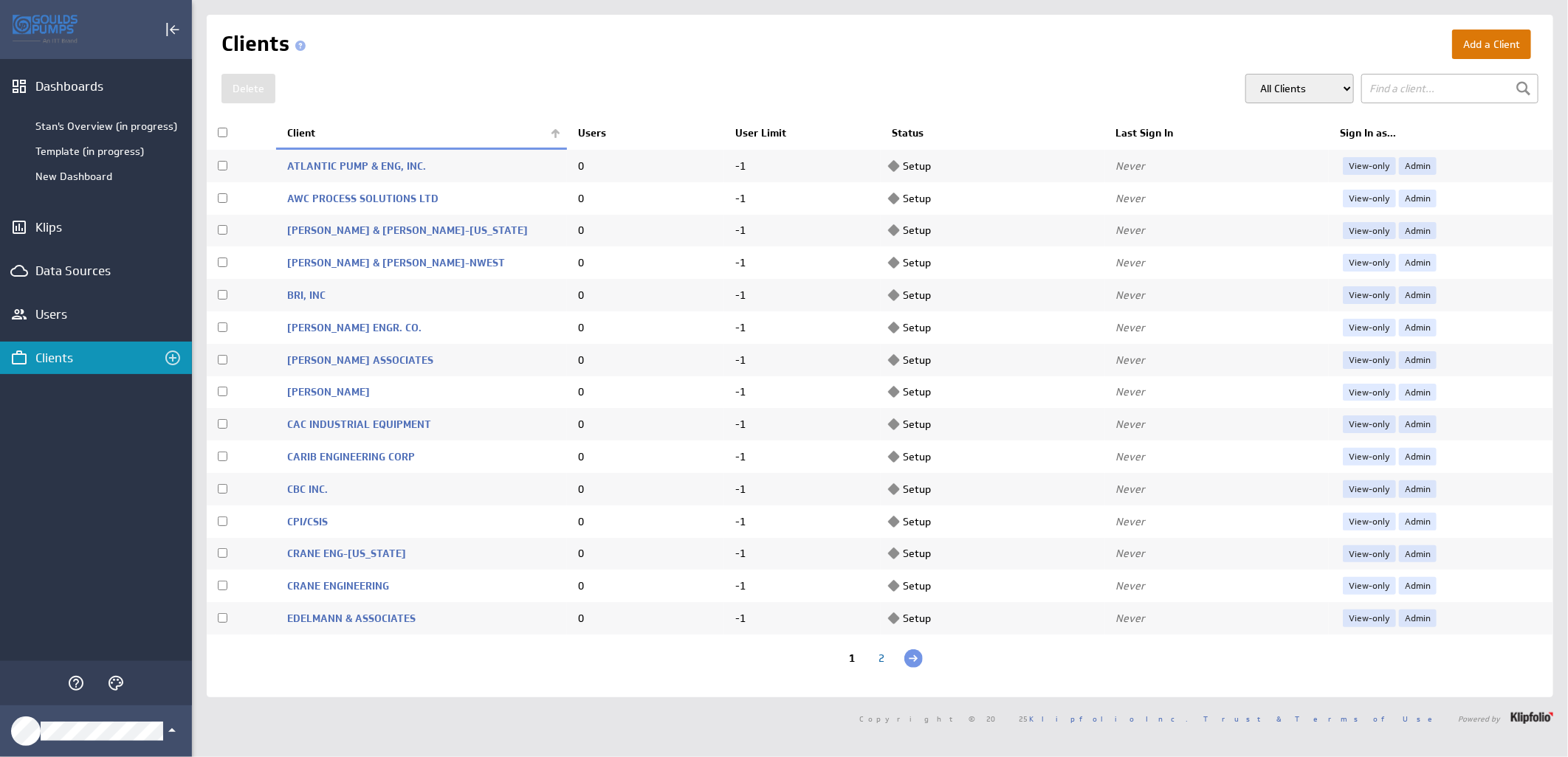
click at [1498, 41] on button "Add a Client" at bounding box center [1492, 44] width 79 height 29
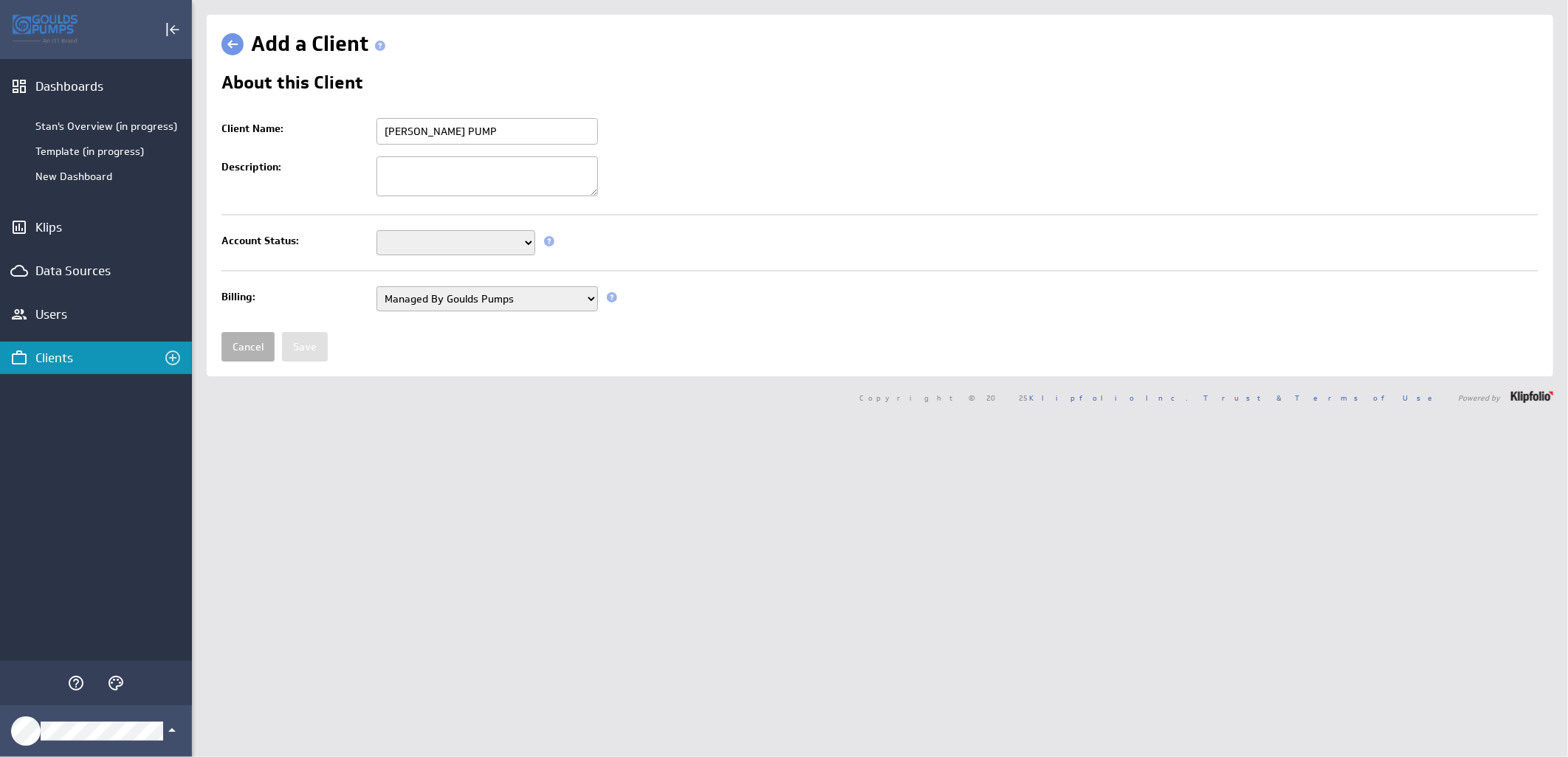
type input "[PERSON_NAME] PUMP"
click at [525, 239] on select "Setup Mode Trial Active Disabled" at bounding box center [455, 243] width 159 height 25
select select "7"
click at [376, 232] on select "Setup Mode Trial Active Disabled" at bounding box center [455, 243] width 159 height 25
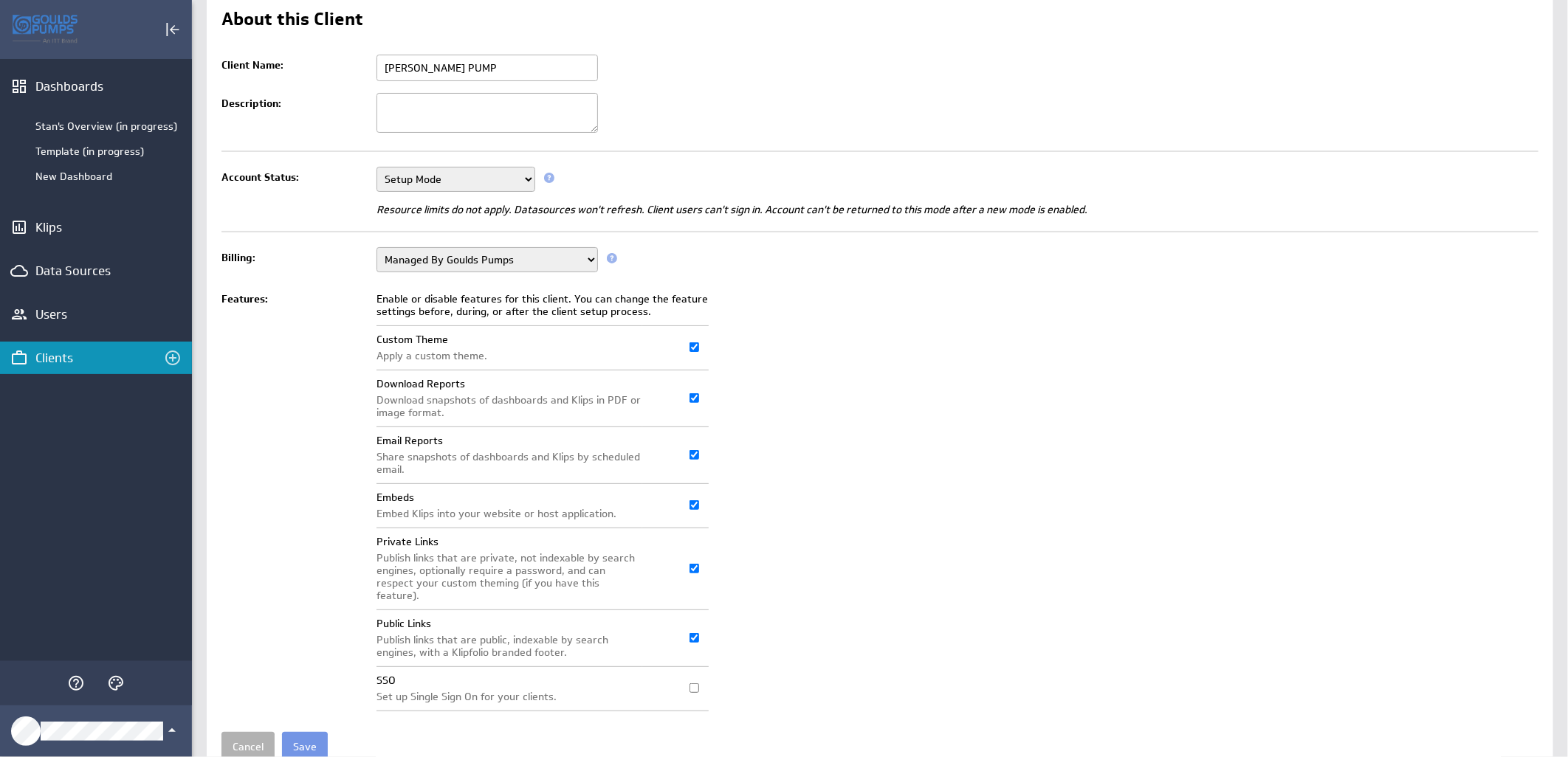
scroll to position [113, 0]
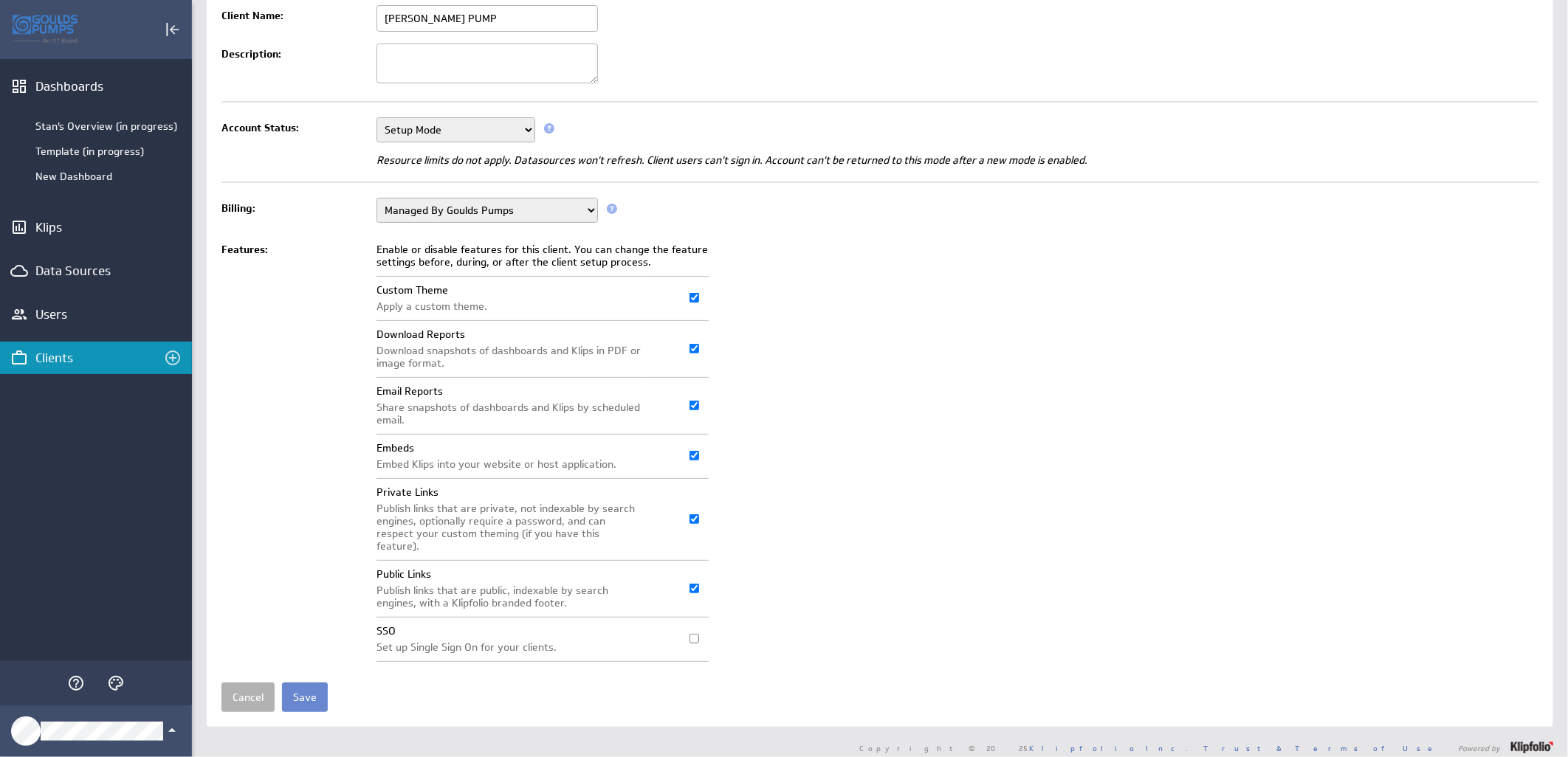
click at [299, 692] on input "Save" at bounding box center [305, 697] width 46 height 29
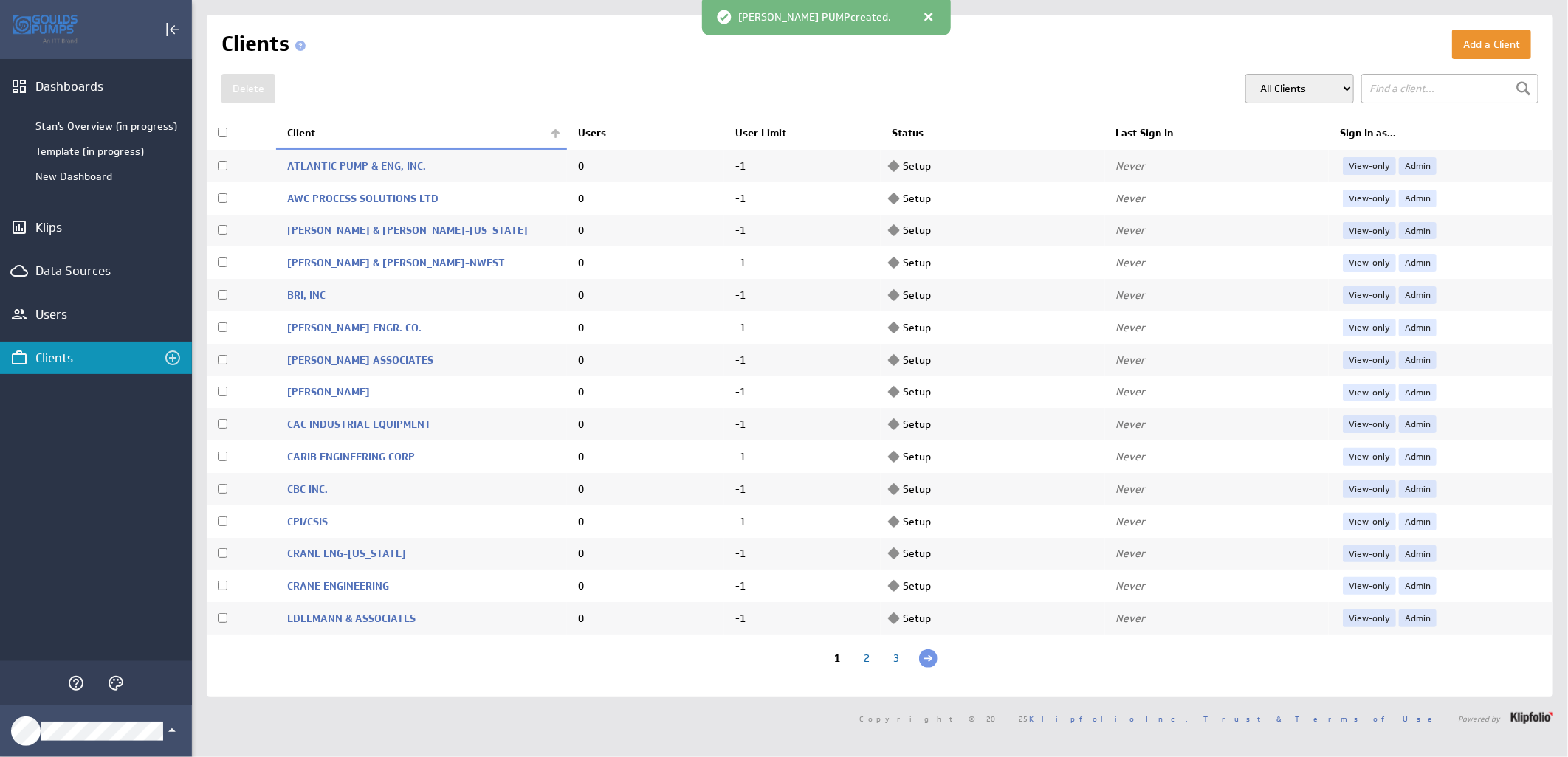
click at [556, 132] on th "Client" at bounding box center [421, 133] width 290 height 31
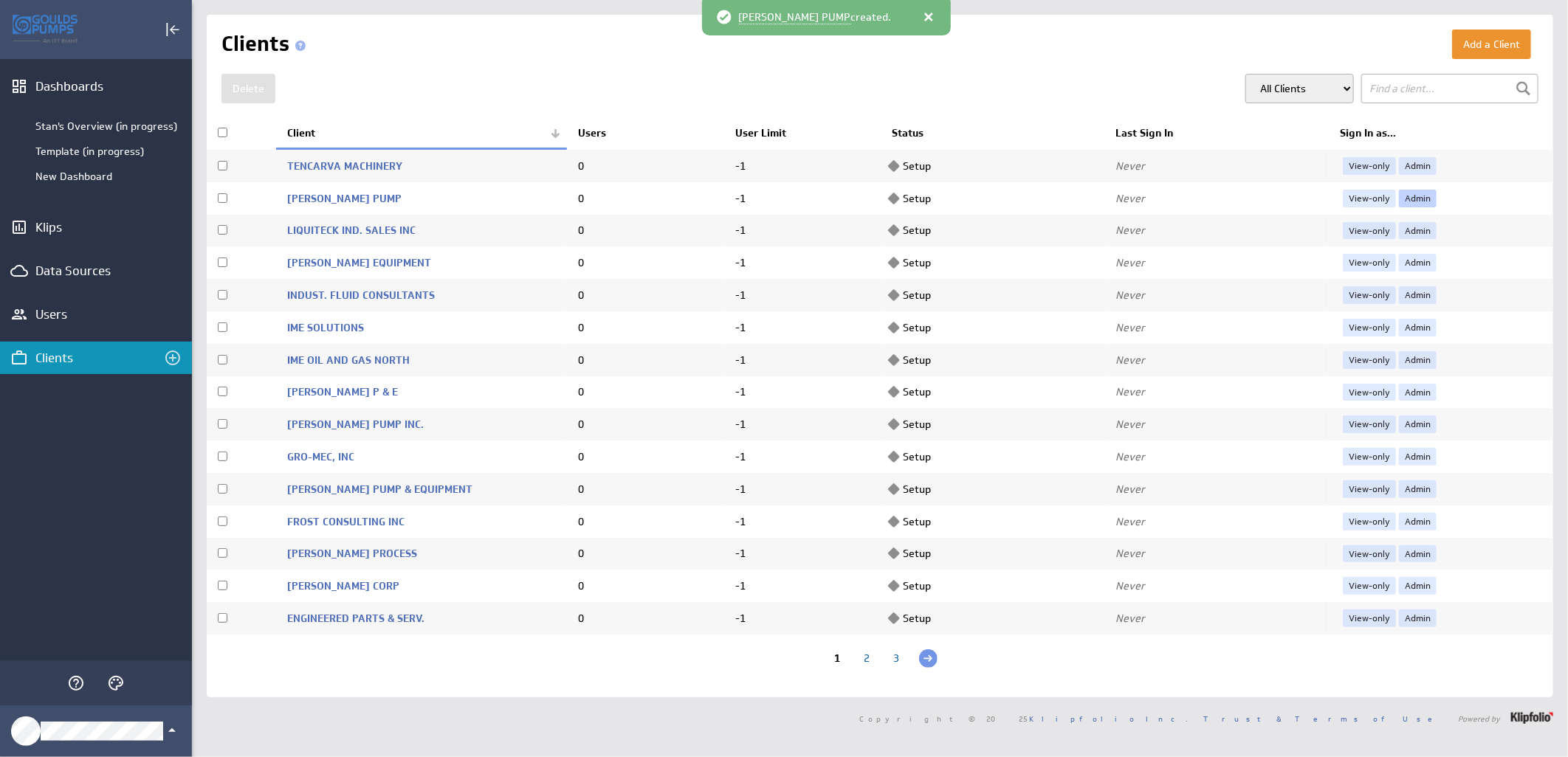
click at [1398, 197] on link "Admin" at bounding box center [1417, 198] width 38 height 18
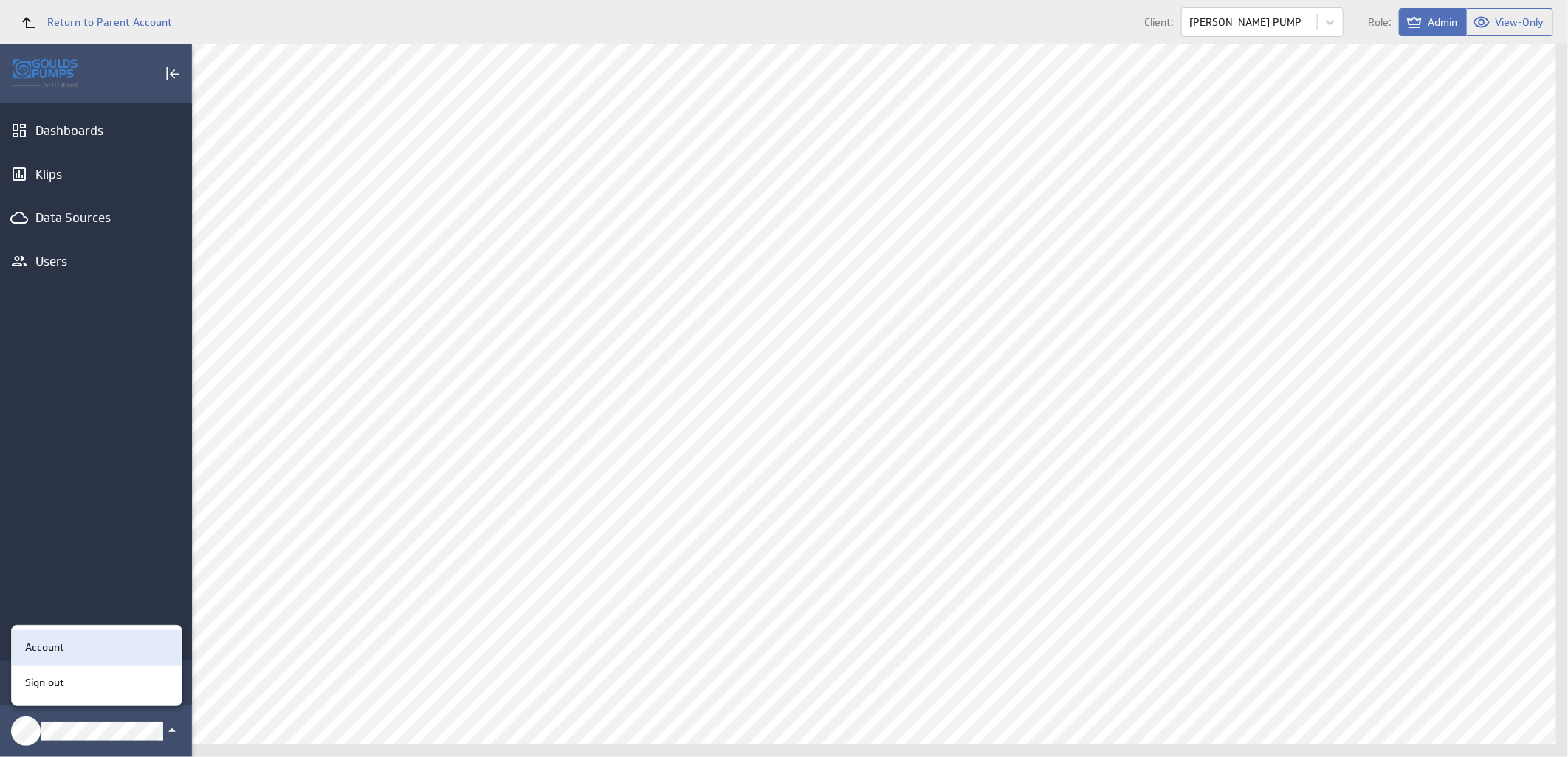
click at [86, 648] on div "Account" at bounding box center [94, 647] width 150 height 15
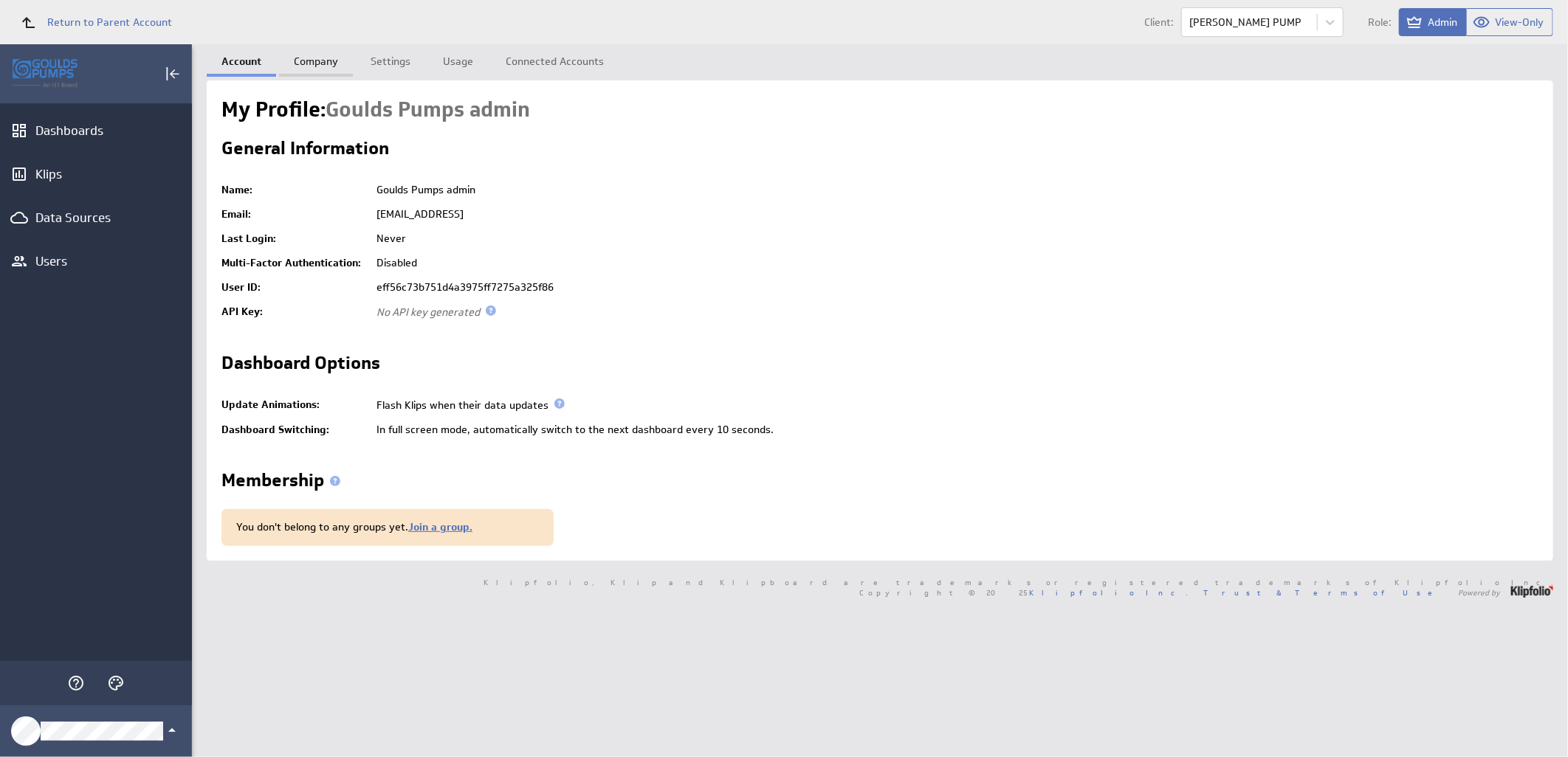
click at [310, 60] on link "Company" at bounding box center [316, 59] width 74 height 29
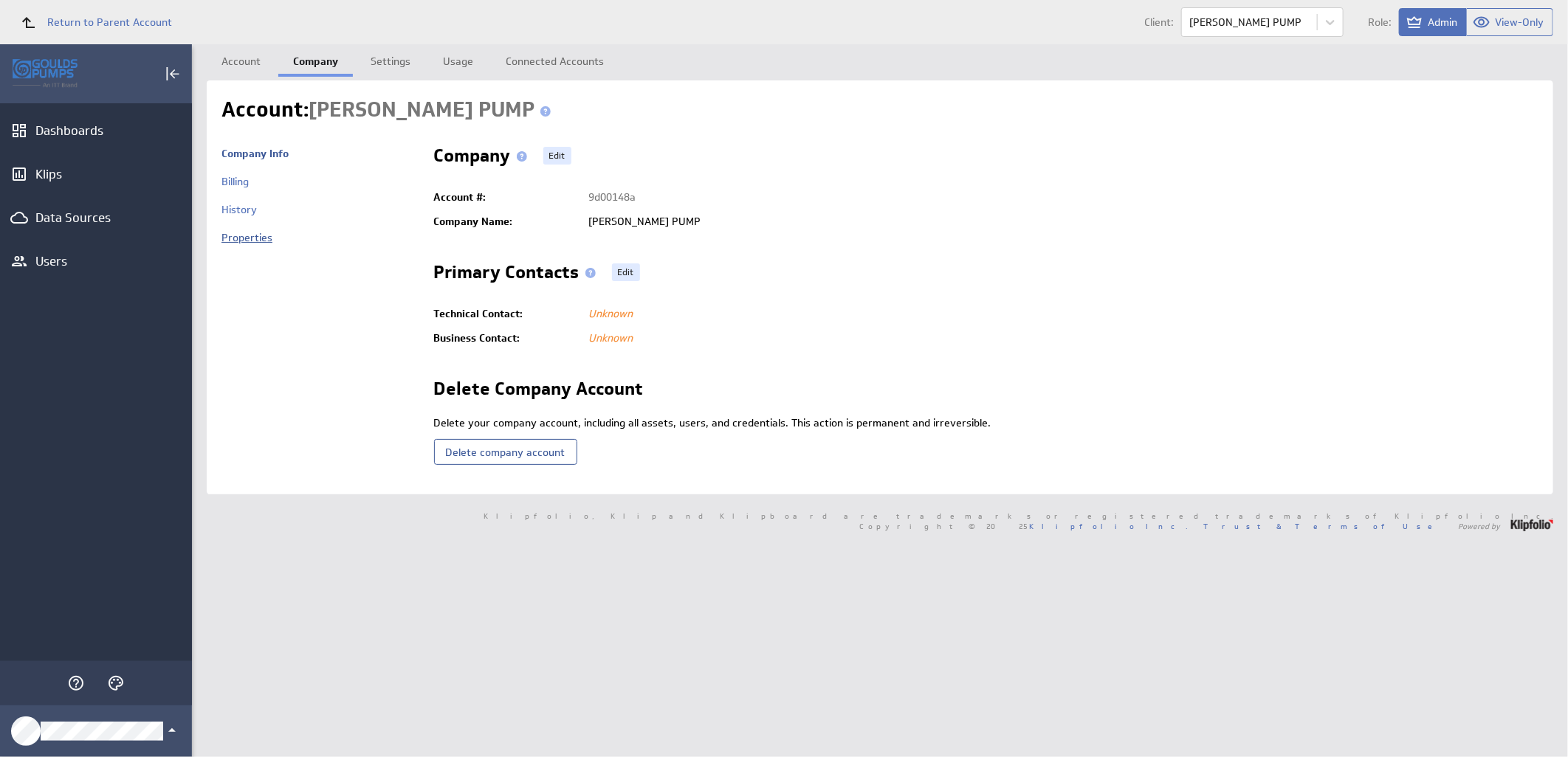
click at [254, 240] on link "Properties" at bounding box center [247, 238] width 51 height 13
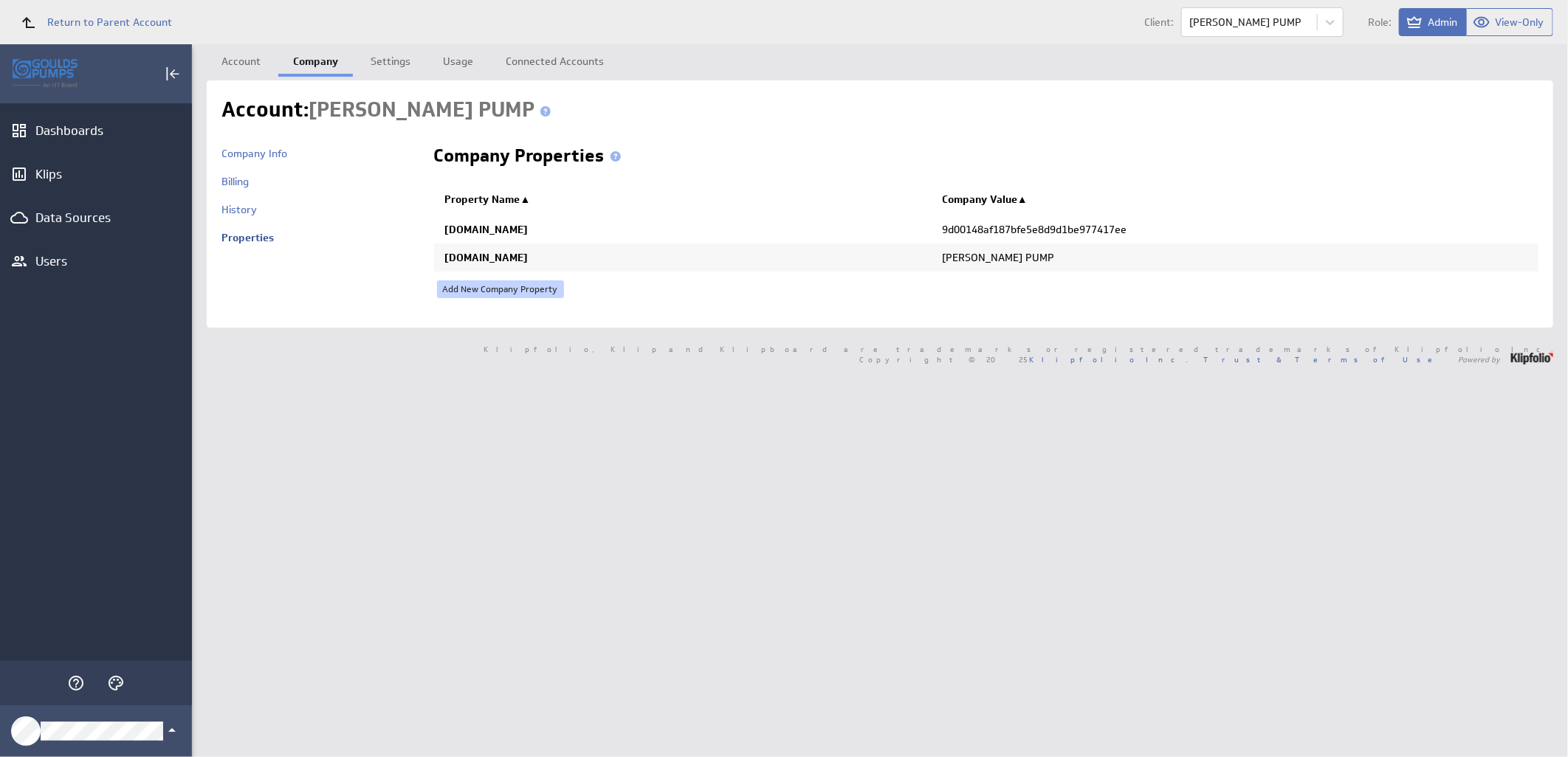
click at [518, 288] on link "Add New Company Property" at bounding box center [500, 289] width 127 height 18
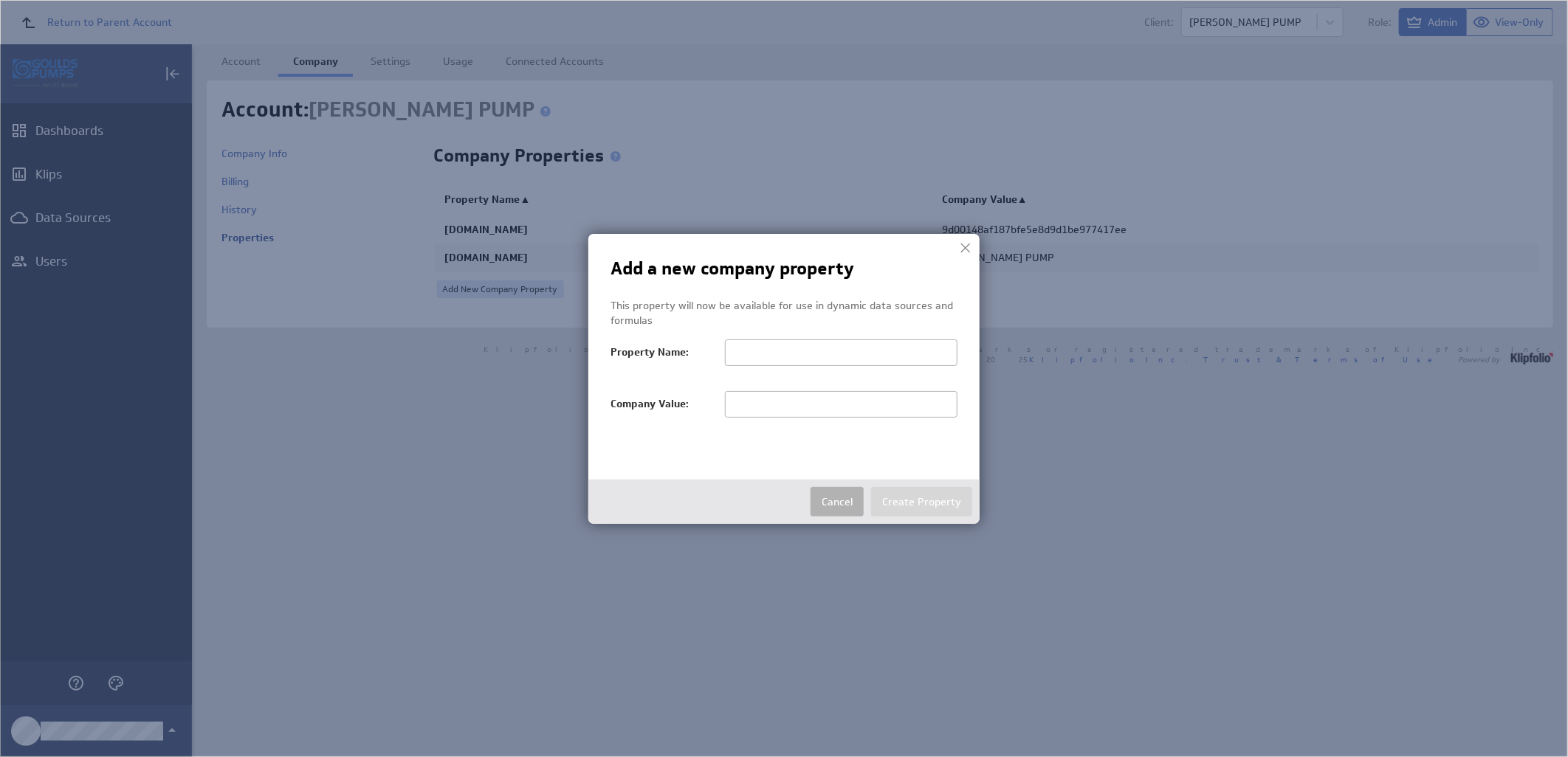
click at [747, 411] on input "text" at bounding box center [841, 405] width 233 height 27
paste input "[PERSON_NAME] PUMP"
type input "[PERSON_NAME] PUMP"
click at [785, 354] on input "text" at bounding box center [841, 353] width 233 height 27
paste input "salesTerritoryFilter"
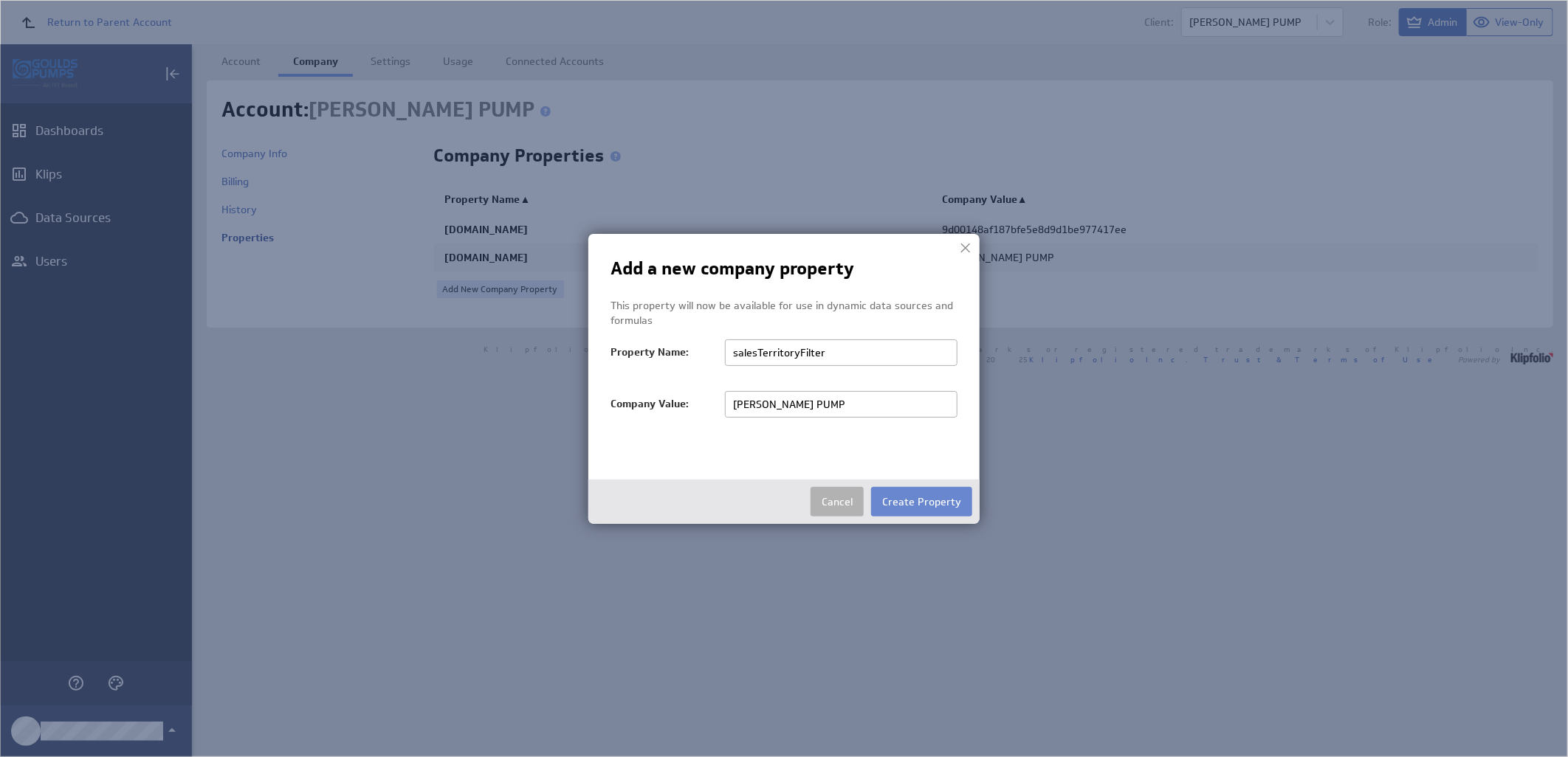
type input "salesTerritoryFilter"
click at [902, 508] on button "Create Property" at bounding box center [922, 501] width 101 height 29
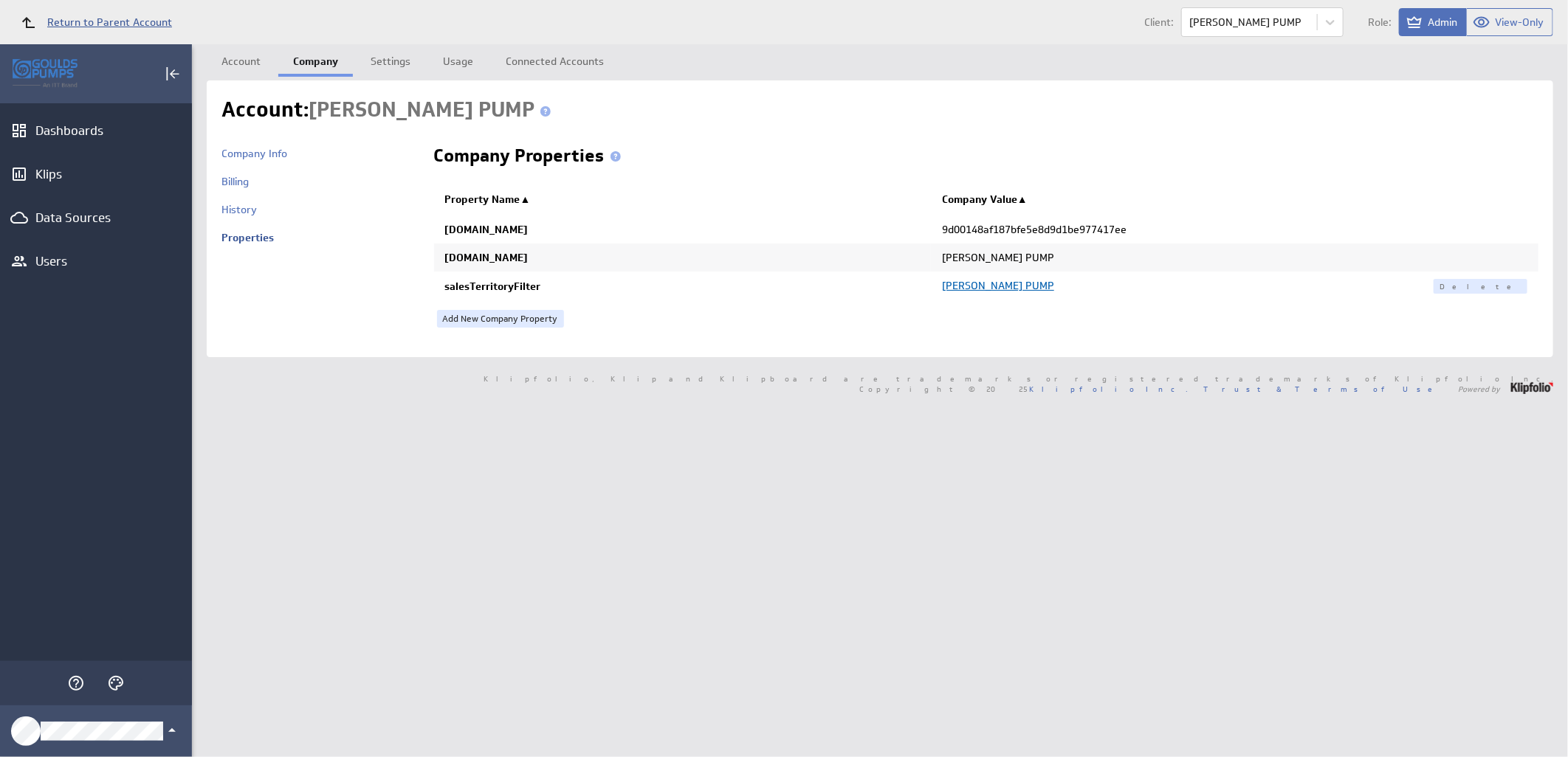
click at [151, 23] on span "Return to Parent Account" at bounding box center [109, 22] width 125 height 10
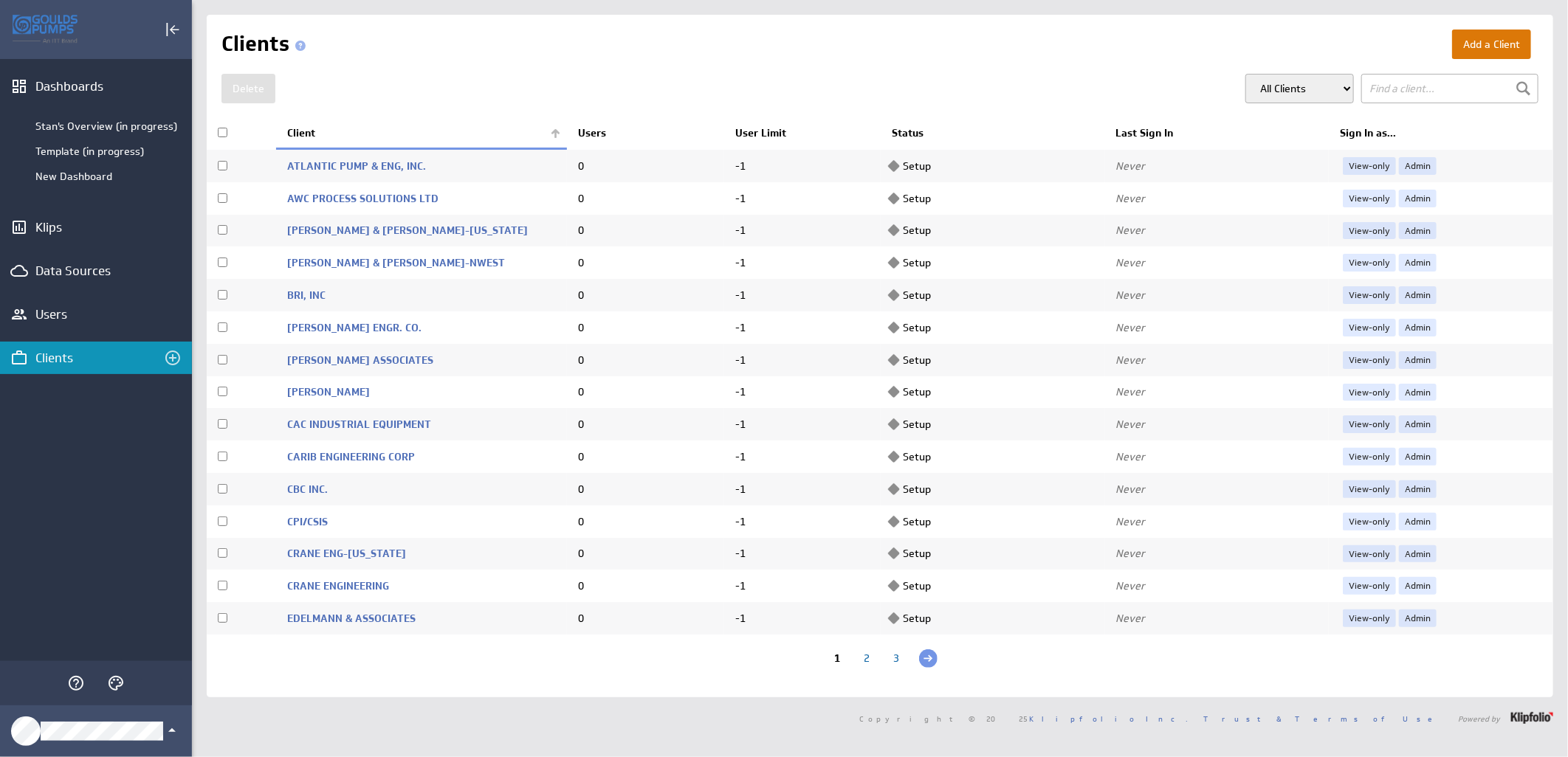
click at [1454, 46] on button "Add a Client" at bounding box center [1492, 44] width 79 height 29
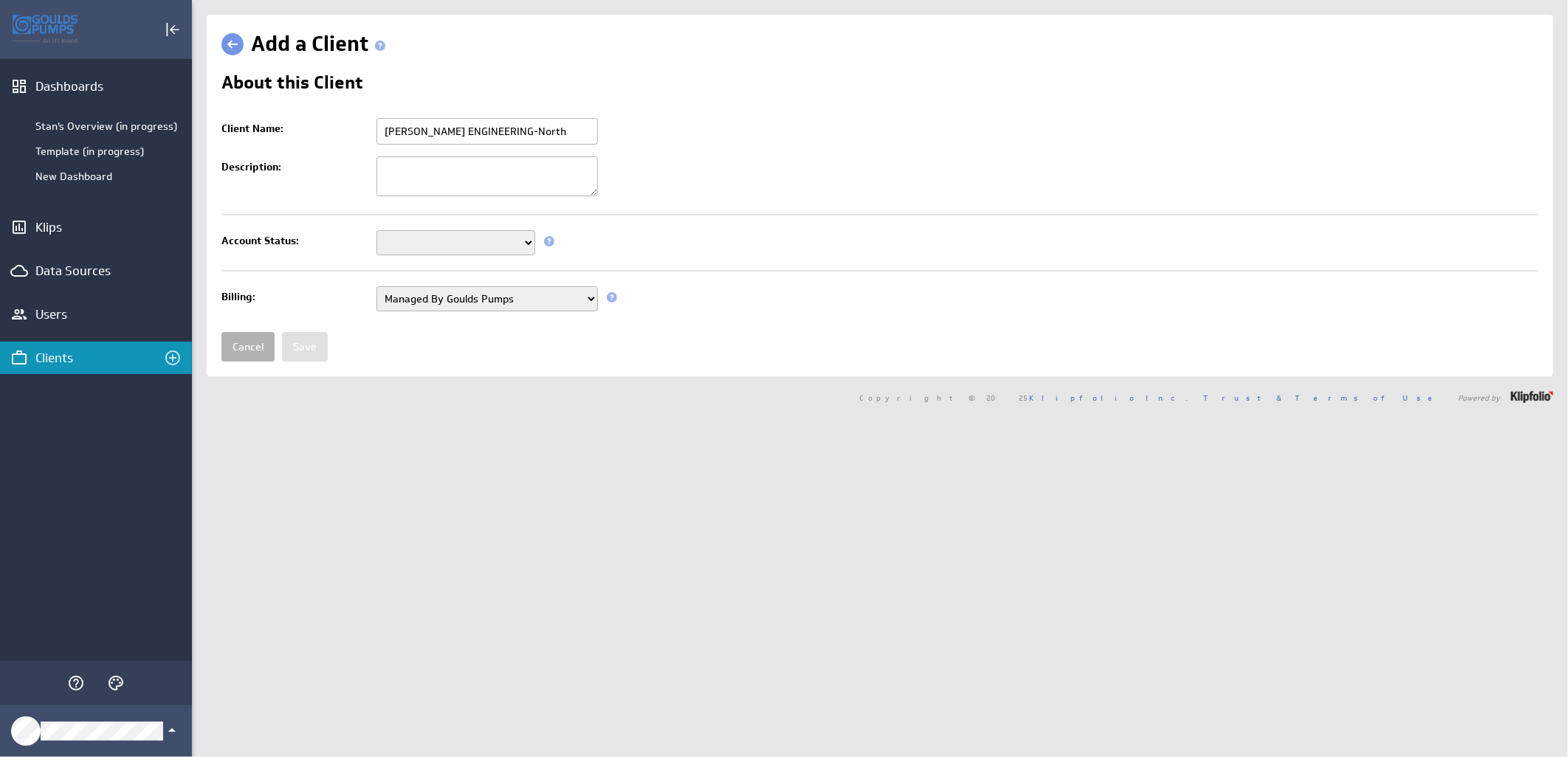
type input "[PERSON_NAME] ENGINEERING-North"
click at [447, 249] on select "Setup Mode Trial Active Disabled" at bounding box center [455, 243] width 159 height 25
select select "7"
click at [376, 232] on select "Setup Mode Trial Active Disabled" at bounding box center [455, 243] width 159 height 25
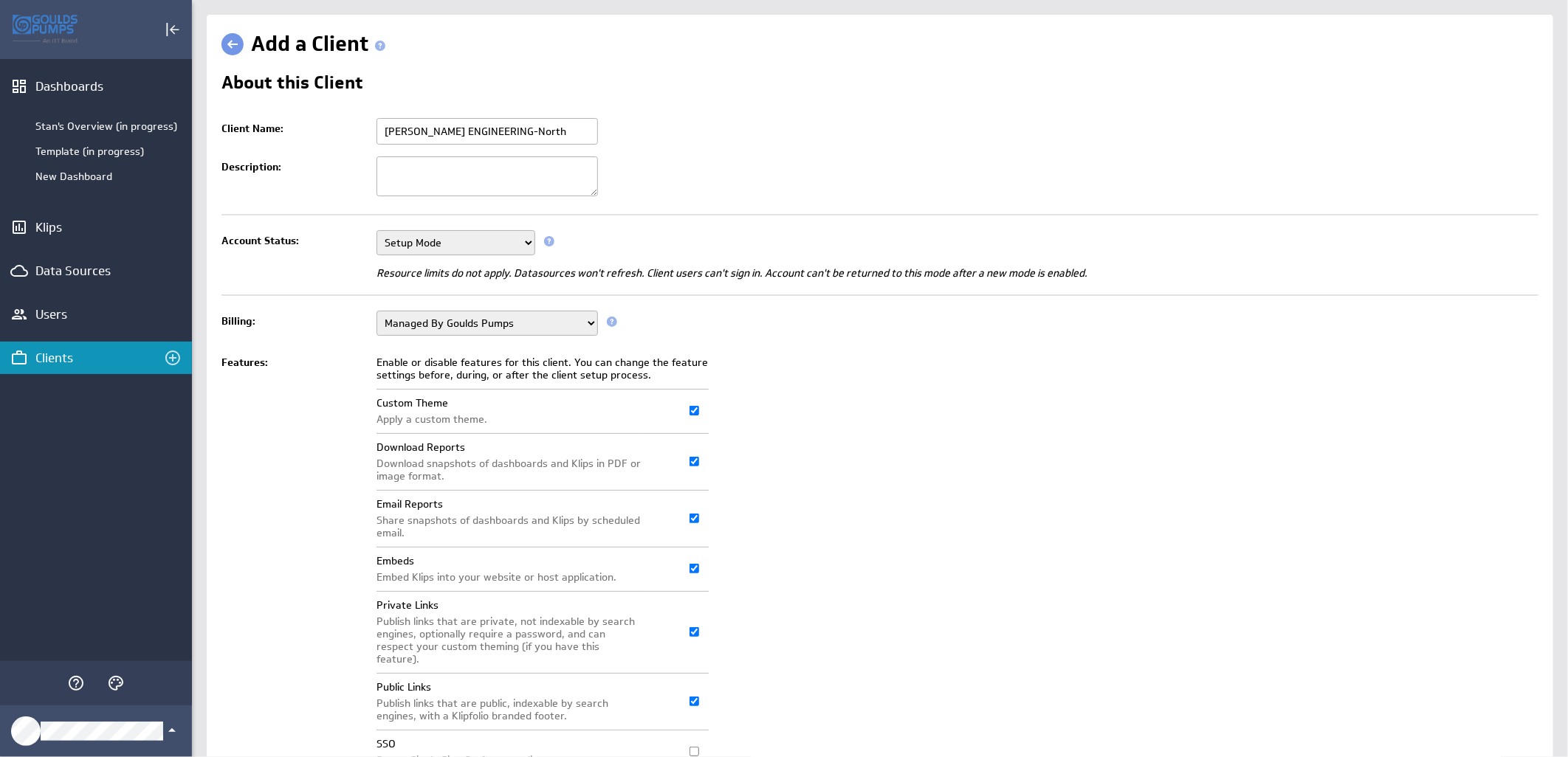
scroll to position [113, 0]
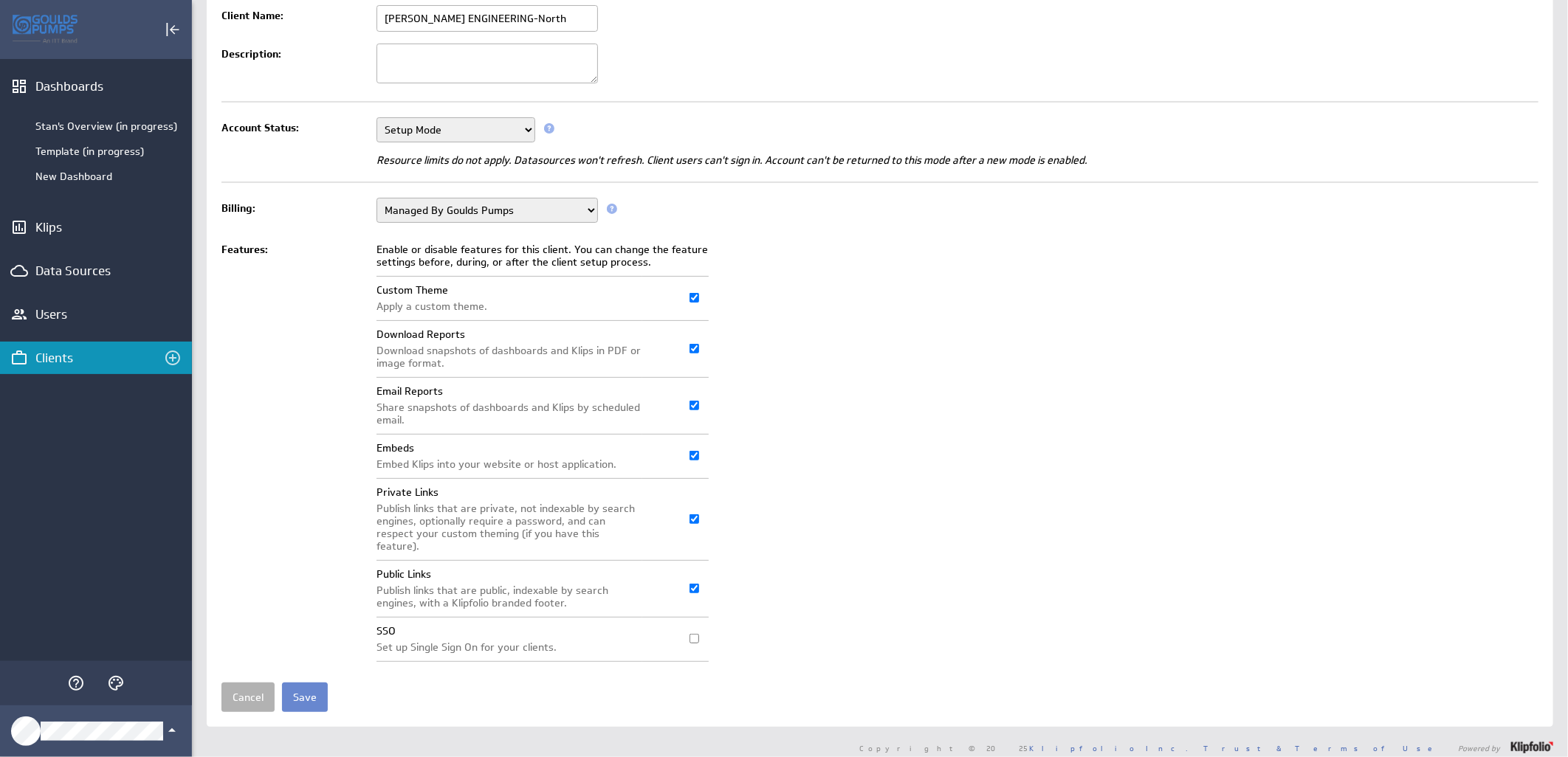
click at [311, 682] on input "Save" at bounding box center [305, 697] width 46 height 29
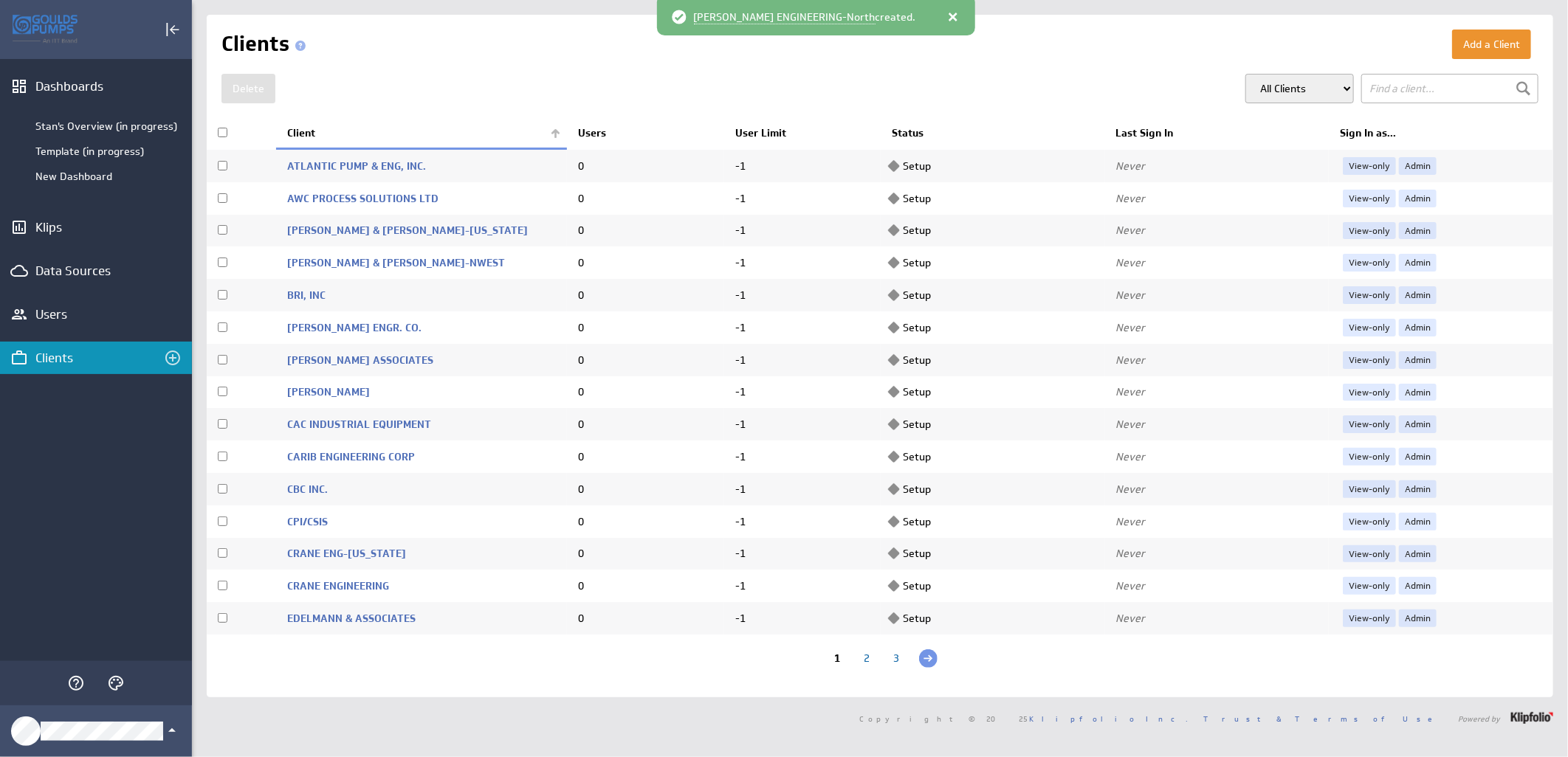
click at [547, 136] on th "Client" at bounding box center [421, 133] width 290 height 31
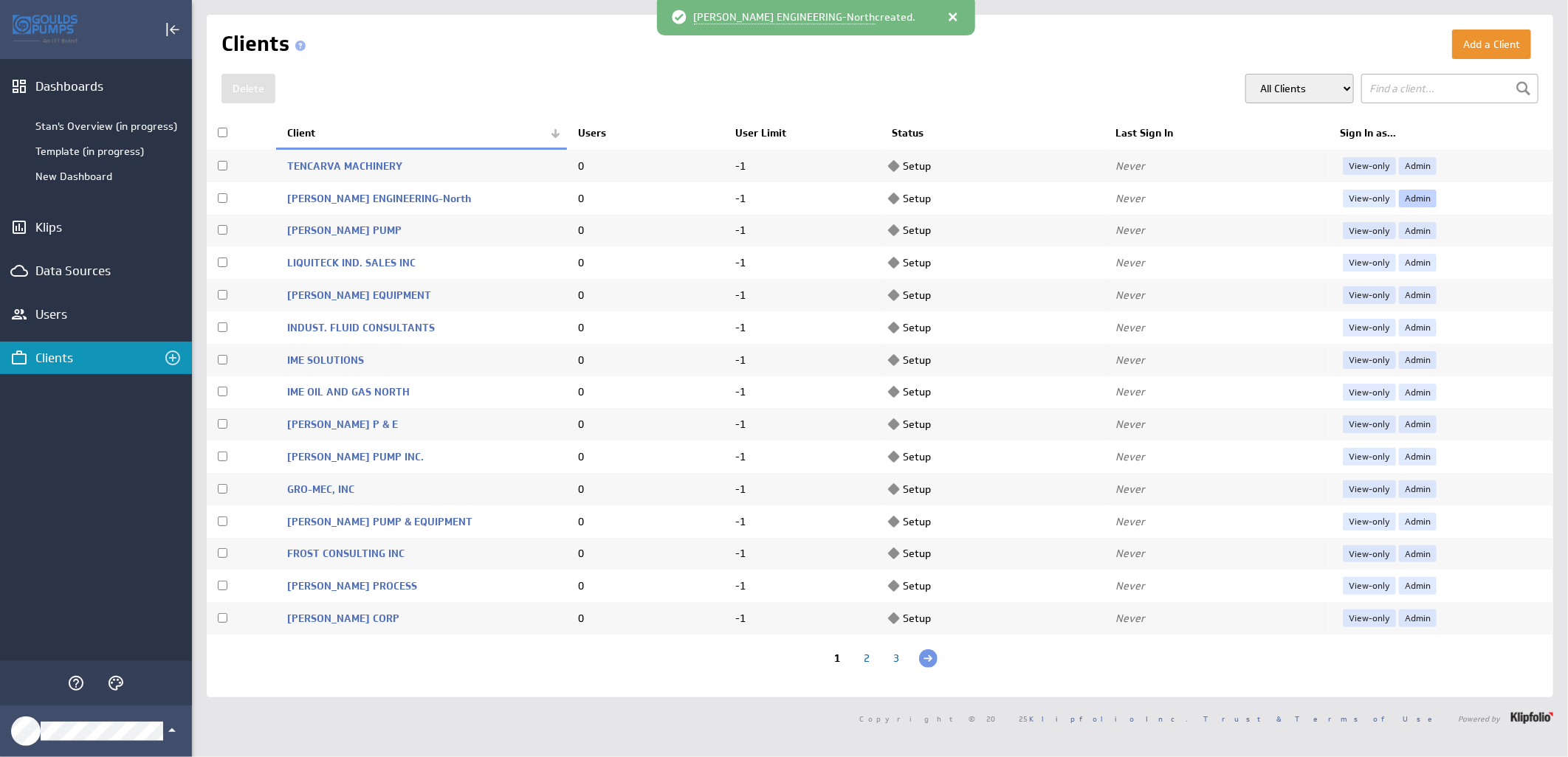
click at [1404, 195] on link "Admin" at bounding box center [1417, 198] width 38 height 18
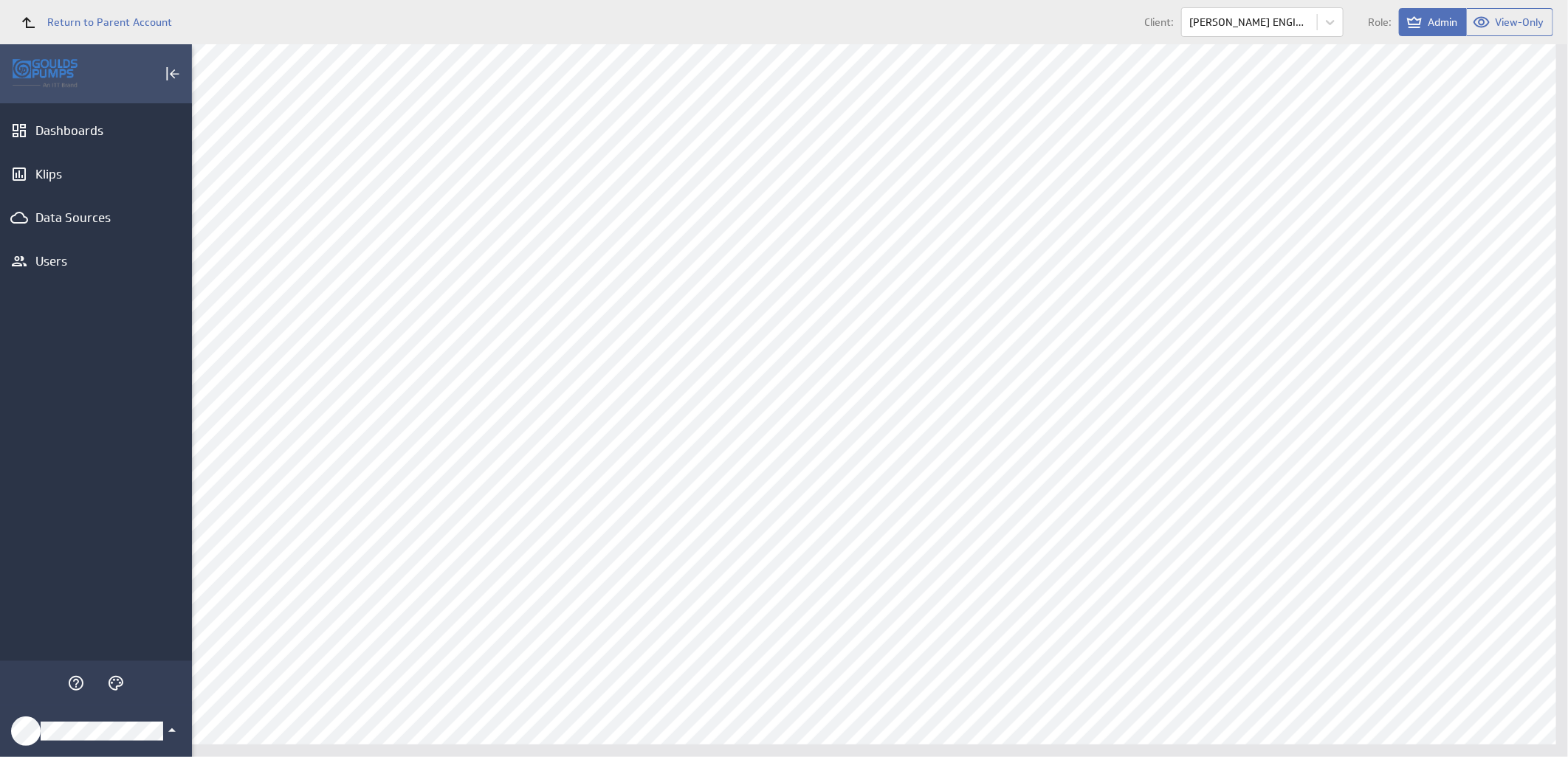
click at [175, 735] on icon "Klipfolio Account" at bounding box center [171, 730] width 18 height 18
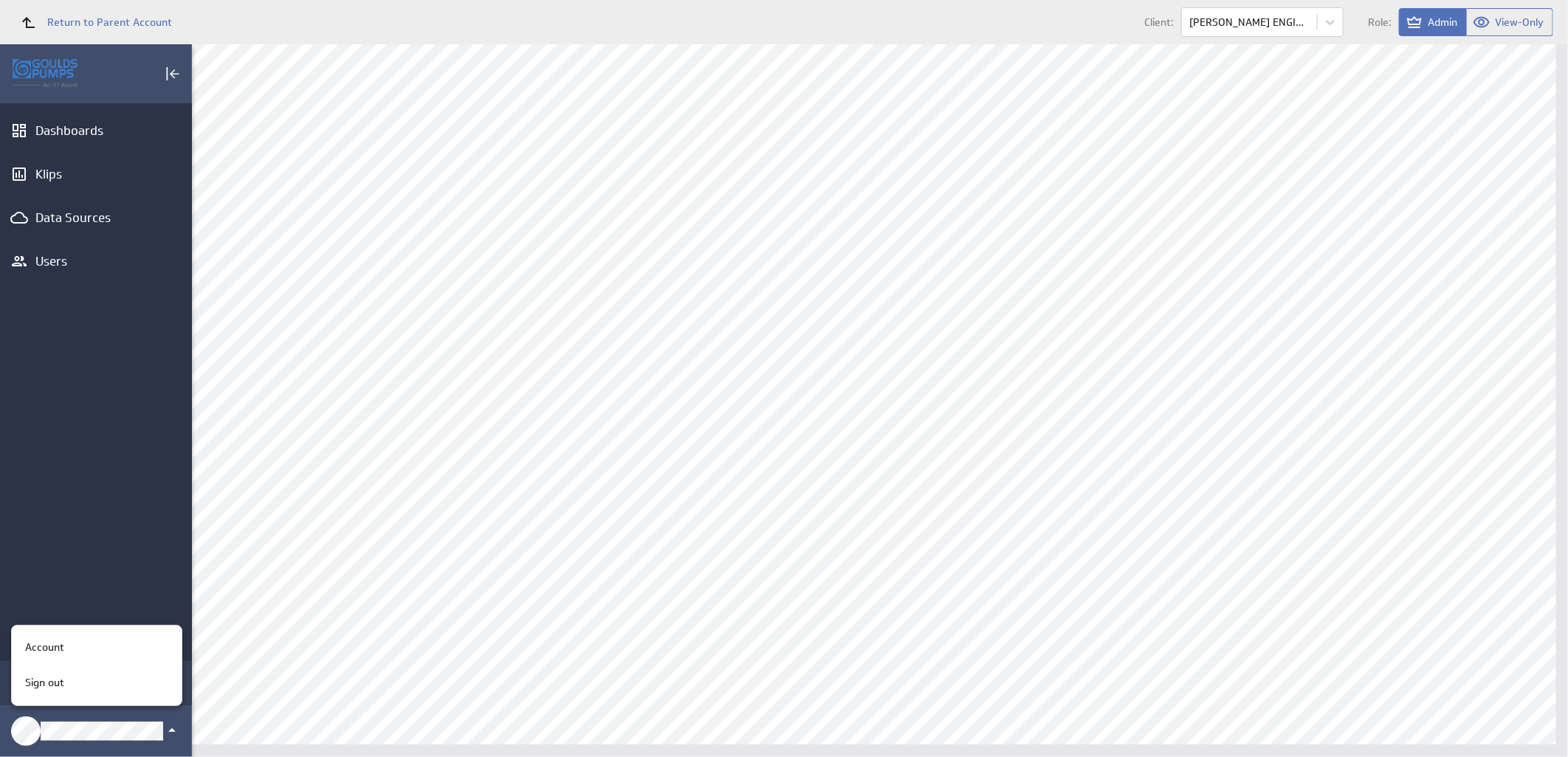
click at [124, 645] on div "Account" at bounding box center [94, 647] width 150 height 15
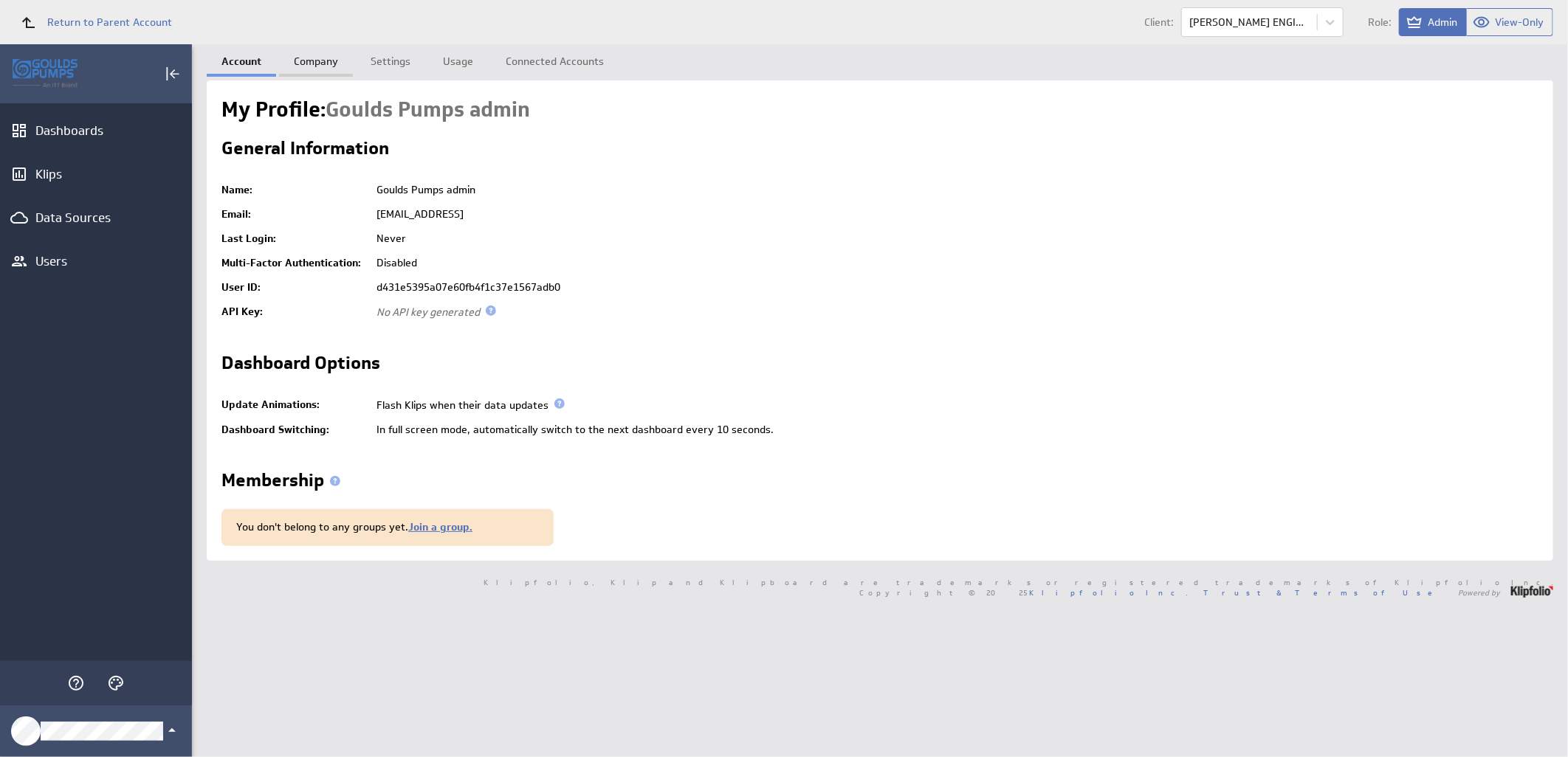
click at [325, 56] on link "Company" at bounding box center [316, 59] width 74 height 29
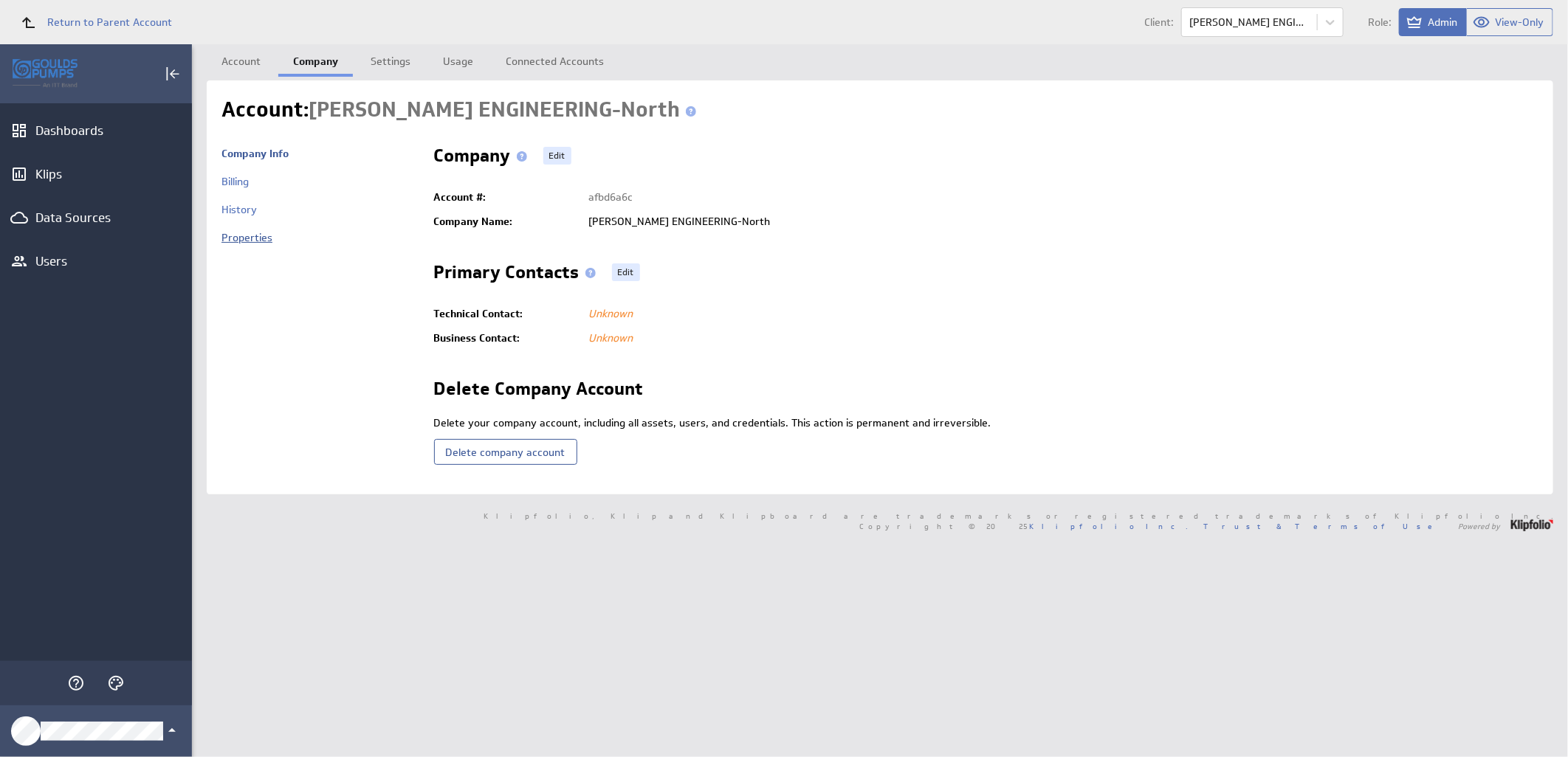
click at [240, 240] on link "Properties" at bounding box center [247, 238] width 51 height 13
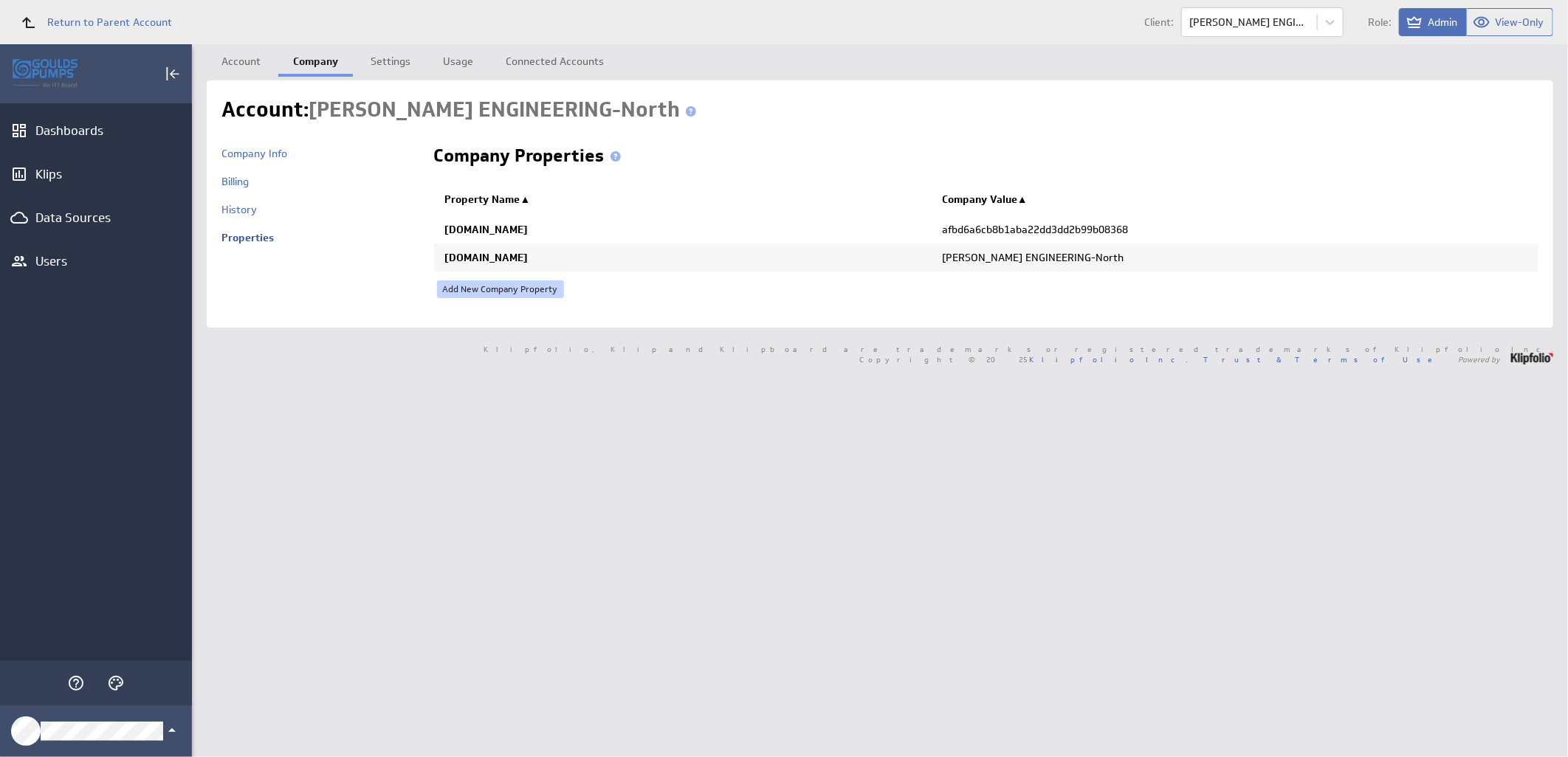
click at [533, 290] on link "Add New Company Property" at bounding box center [500, 289] width 127 height 18
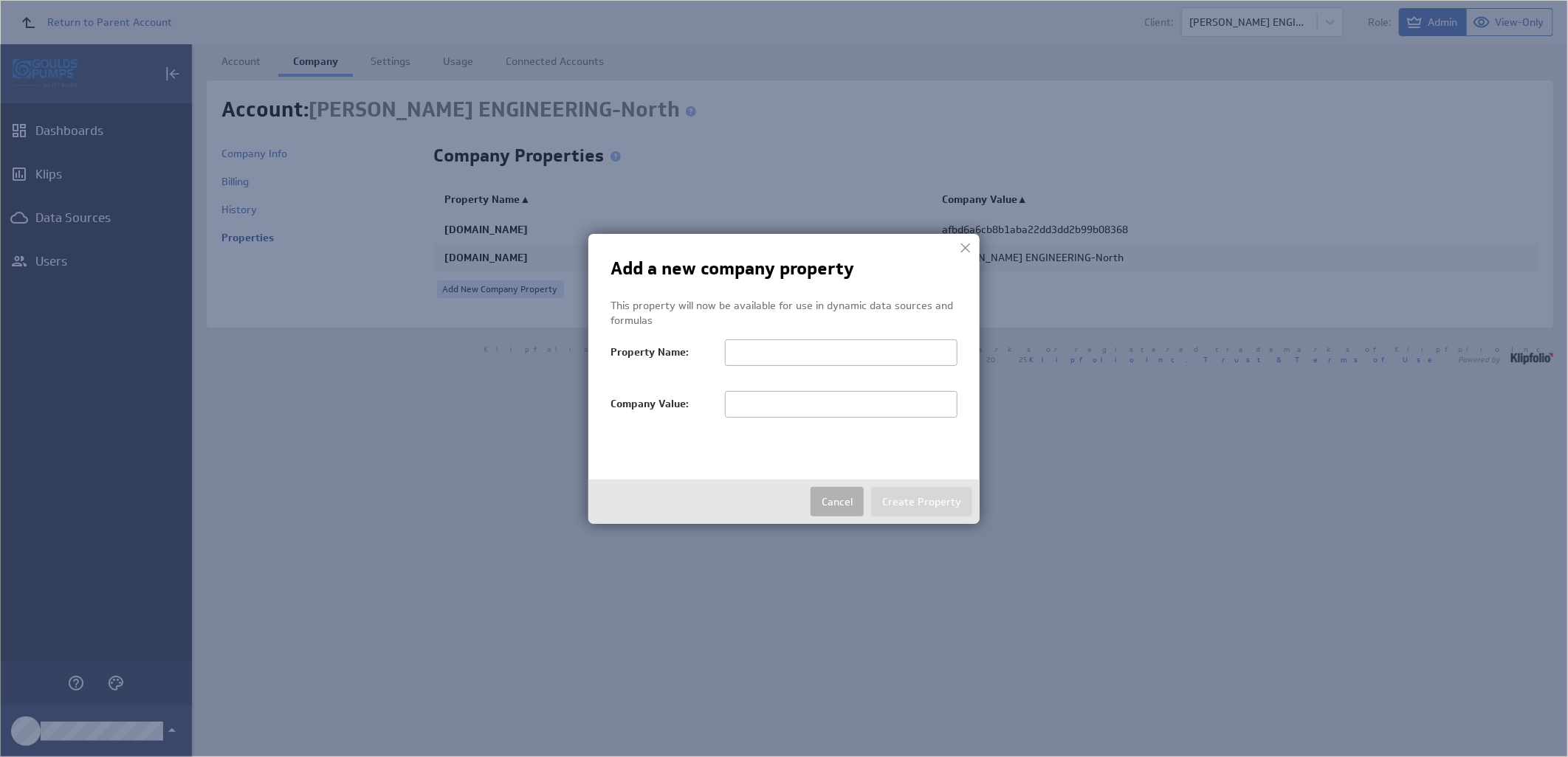
click at [770, 408] on input "text" at bounding box center [841, 405] width 233 height 27
paste input "MCKENNA ENGINEERING-North"
drag, startPoint x: 894, startPoint y: 403, endPoint x: 777, endPoint y: 401, distance: 117.0
click at [777, 401] on input "MCKENNA ENGINEERING-North" at bounding box center [841, 405] width 233 height 27
type input "MCKENNA"
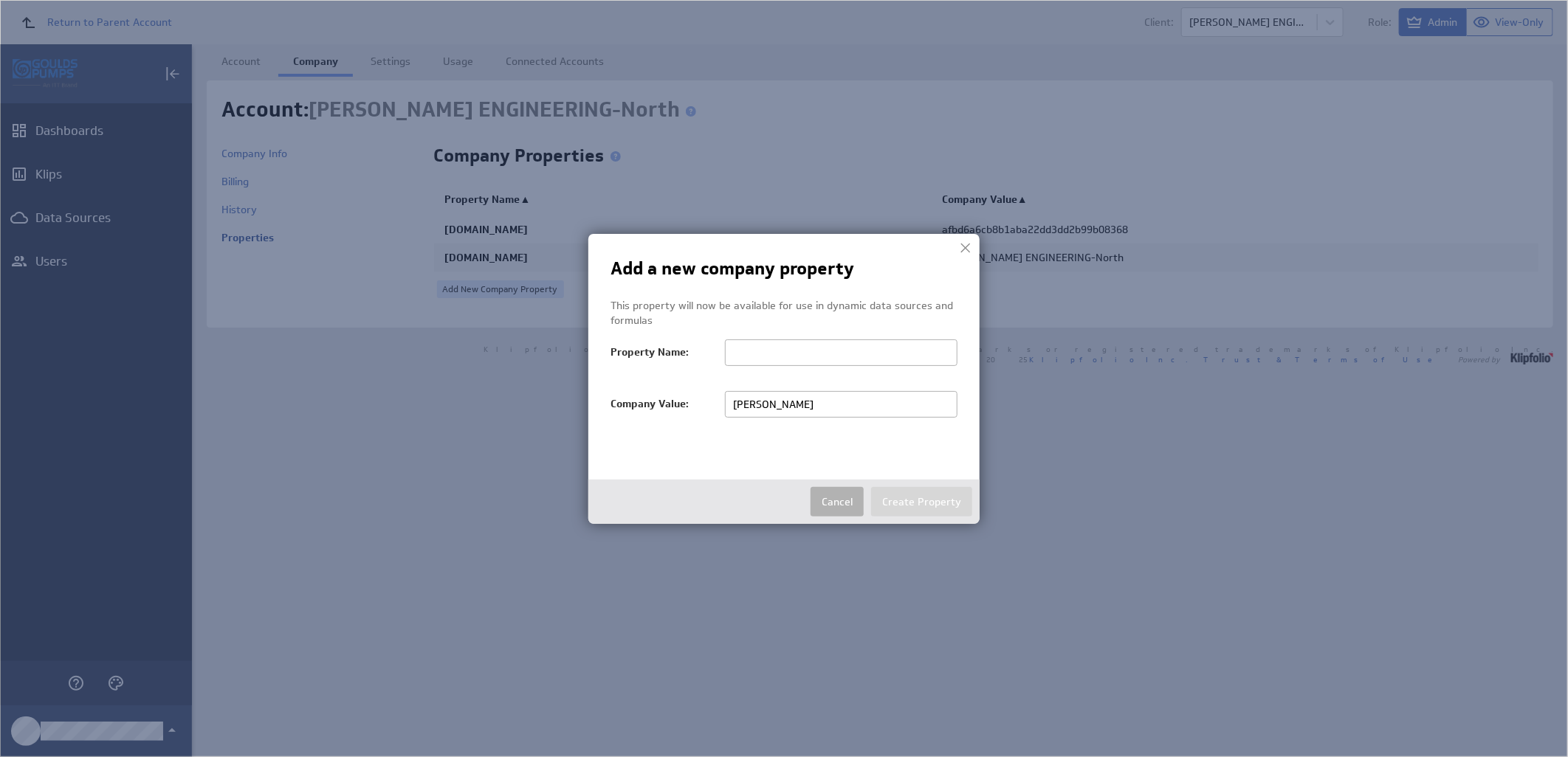
click at [840, 347] on input "text" at bounding box center [841, 353] width 233 height 27
paste input "salesTerritoryFilter"
type input "salesTerritoryFilter"
click at [917, 499] on button "Create Property" at bounding box center [922, 501] width 101 height 29
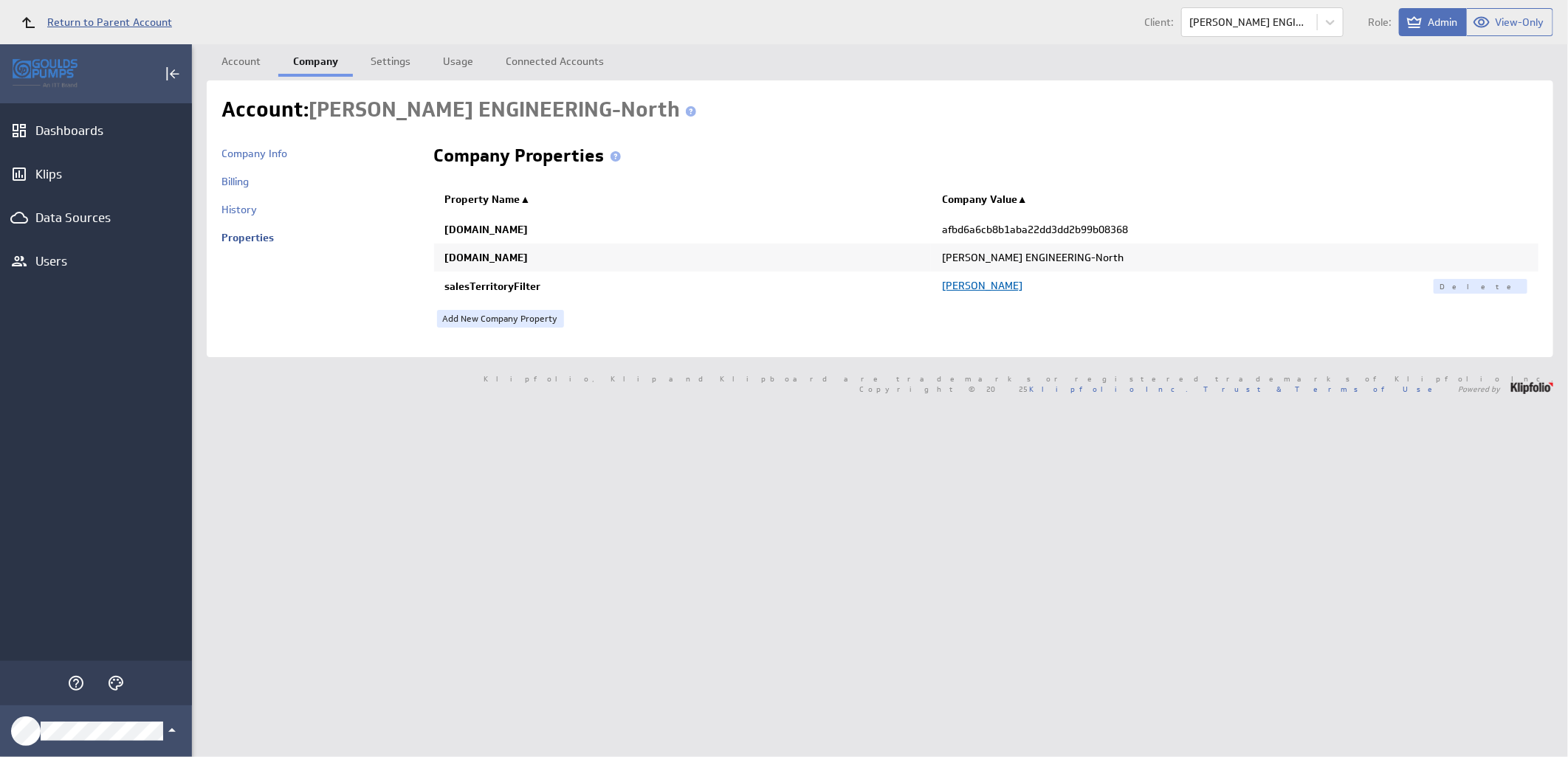
click at [146, 19] on span "Return to Parent Account" at bounding box center [109, 22] width 125 height 10
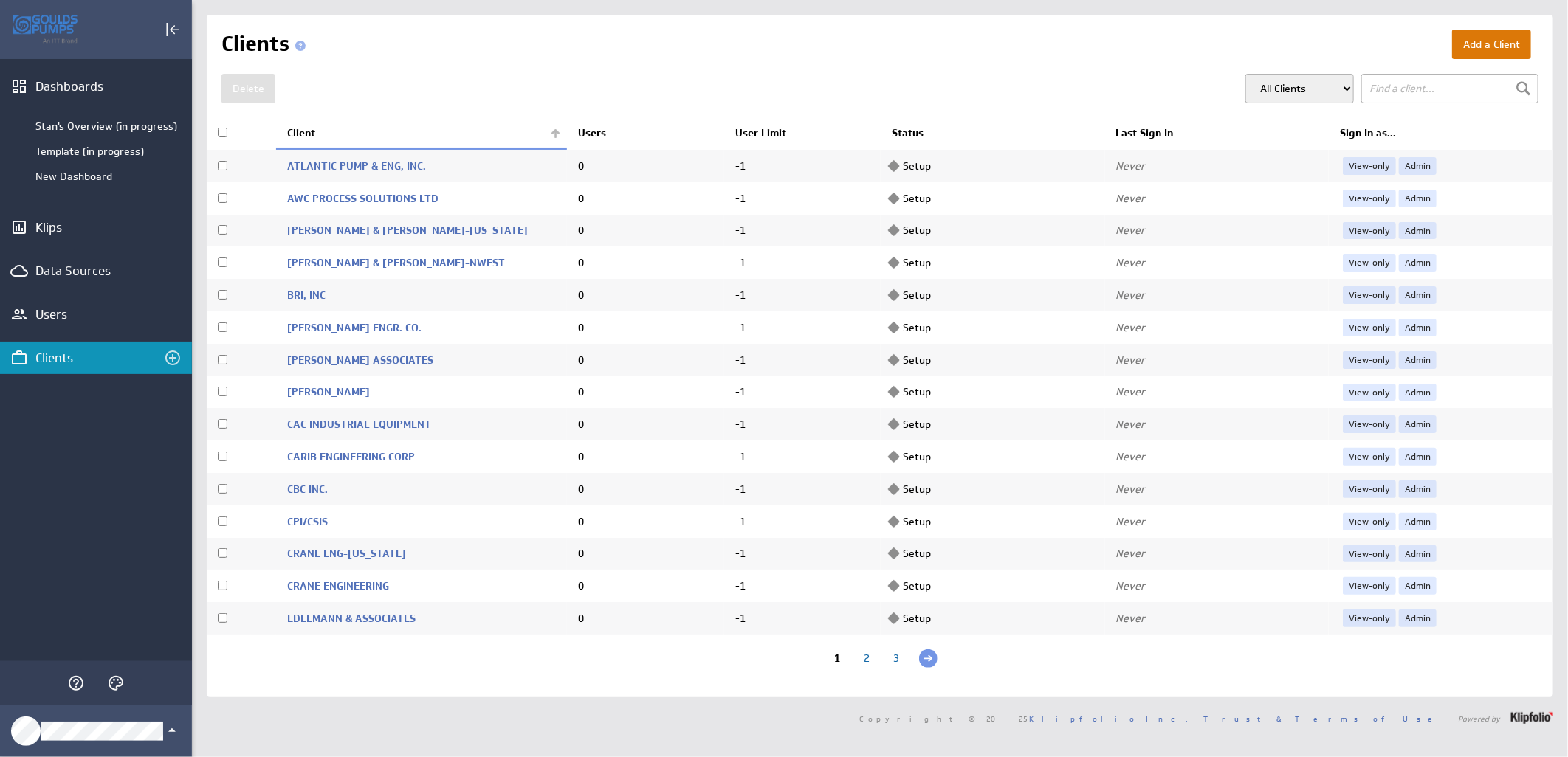
click at [1471, 35] on button "Add a Client" at bounding box center [1492, 44] width 79 height 29
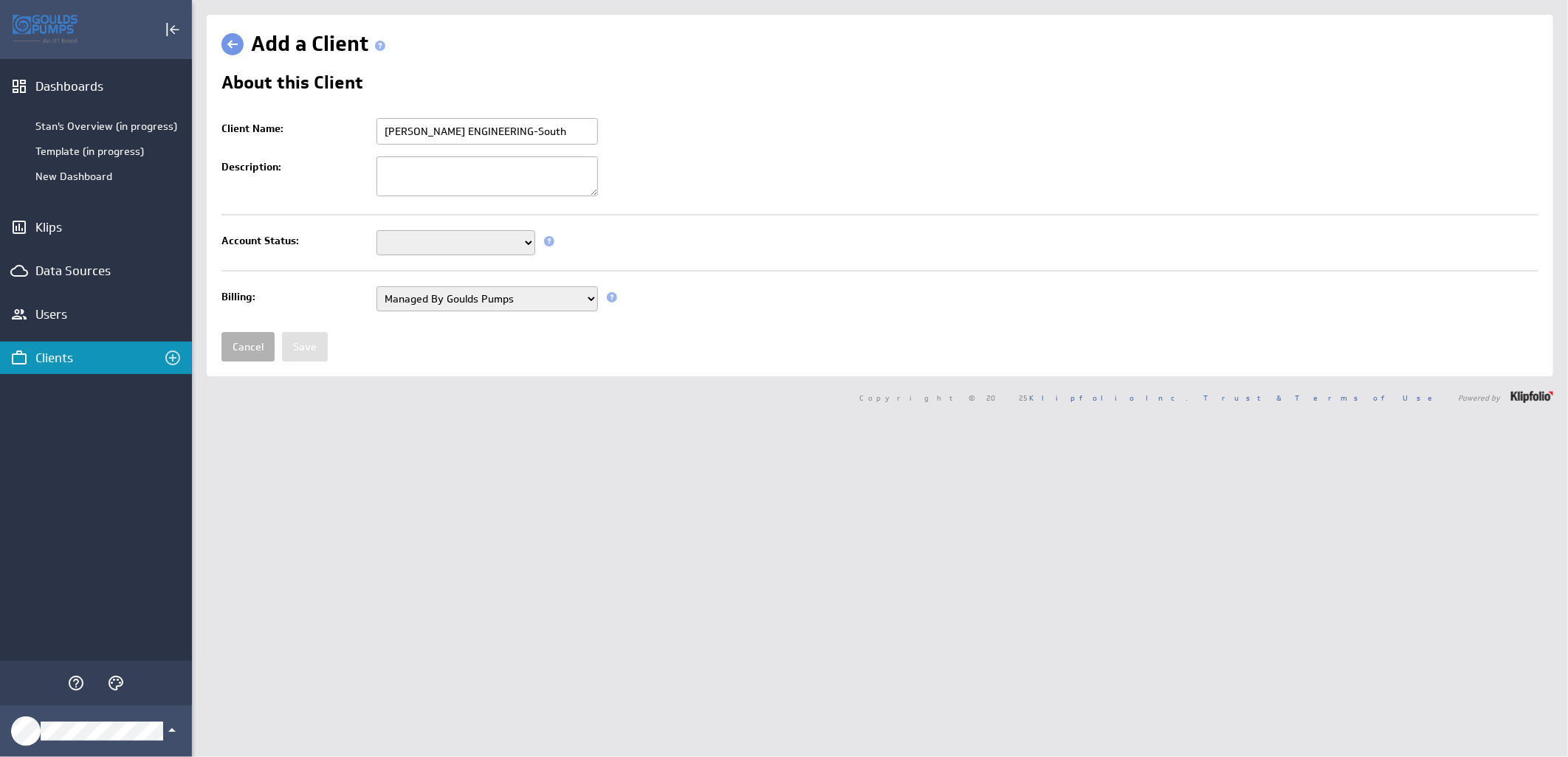
type input "[PERSON_NAME] ENGINEERING-South"
click at [446, 243] on select "Setup Mode Trial Active Disabled" at bounding box center [455, 243] width 159 height 25
select select "7"
click at [376, 232] on select "Setup Mode Trial Active Disabled" at bounding box center [455, 243] width 159 height 25
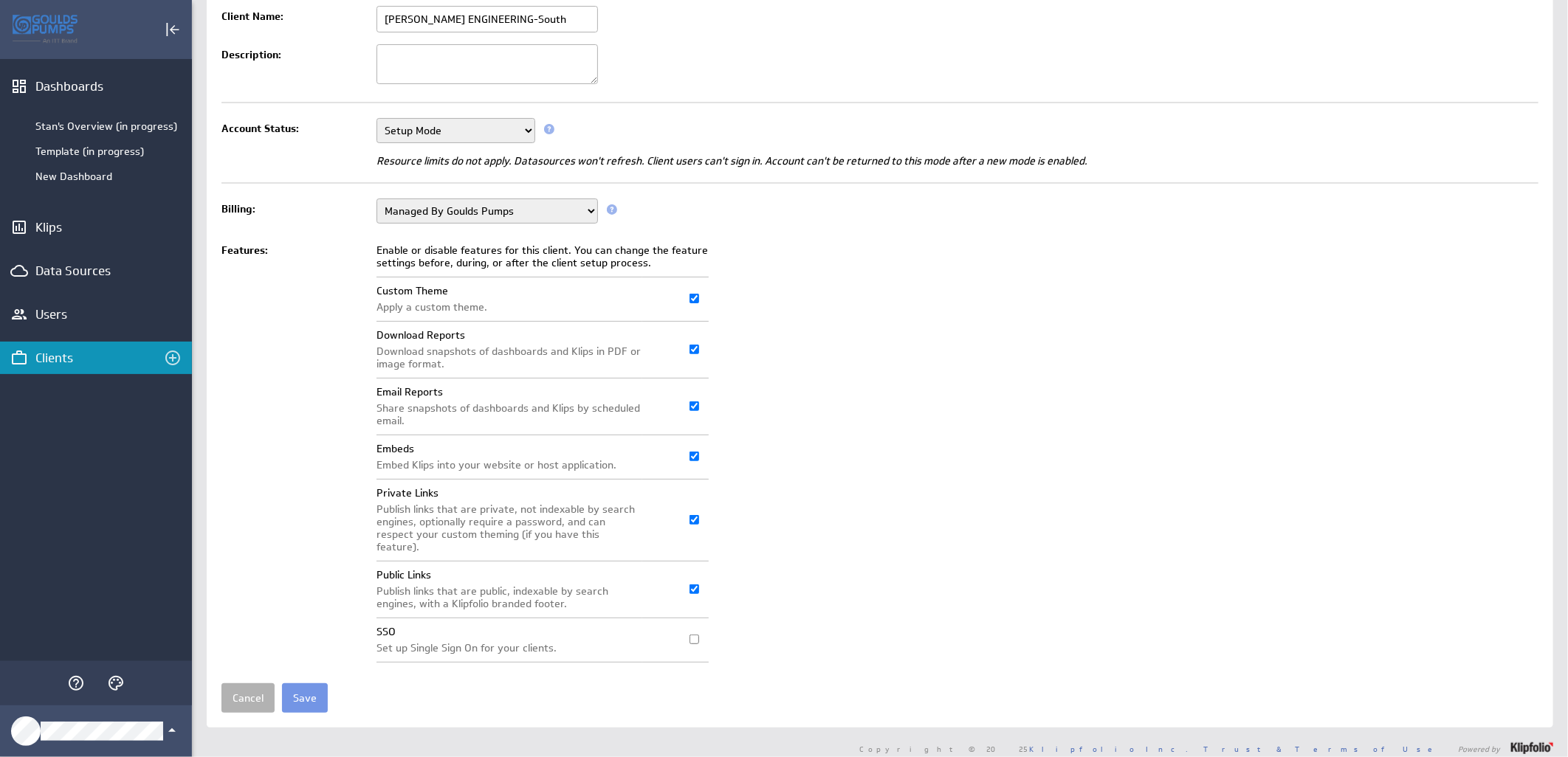
scroll to position [113, 0]
click at [304, 682] on input "Save" at bounding box center [305, 697] width 46 height 29
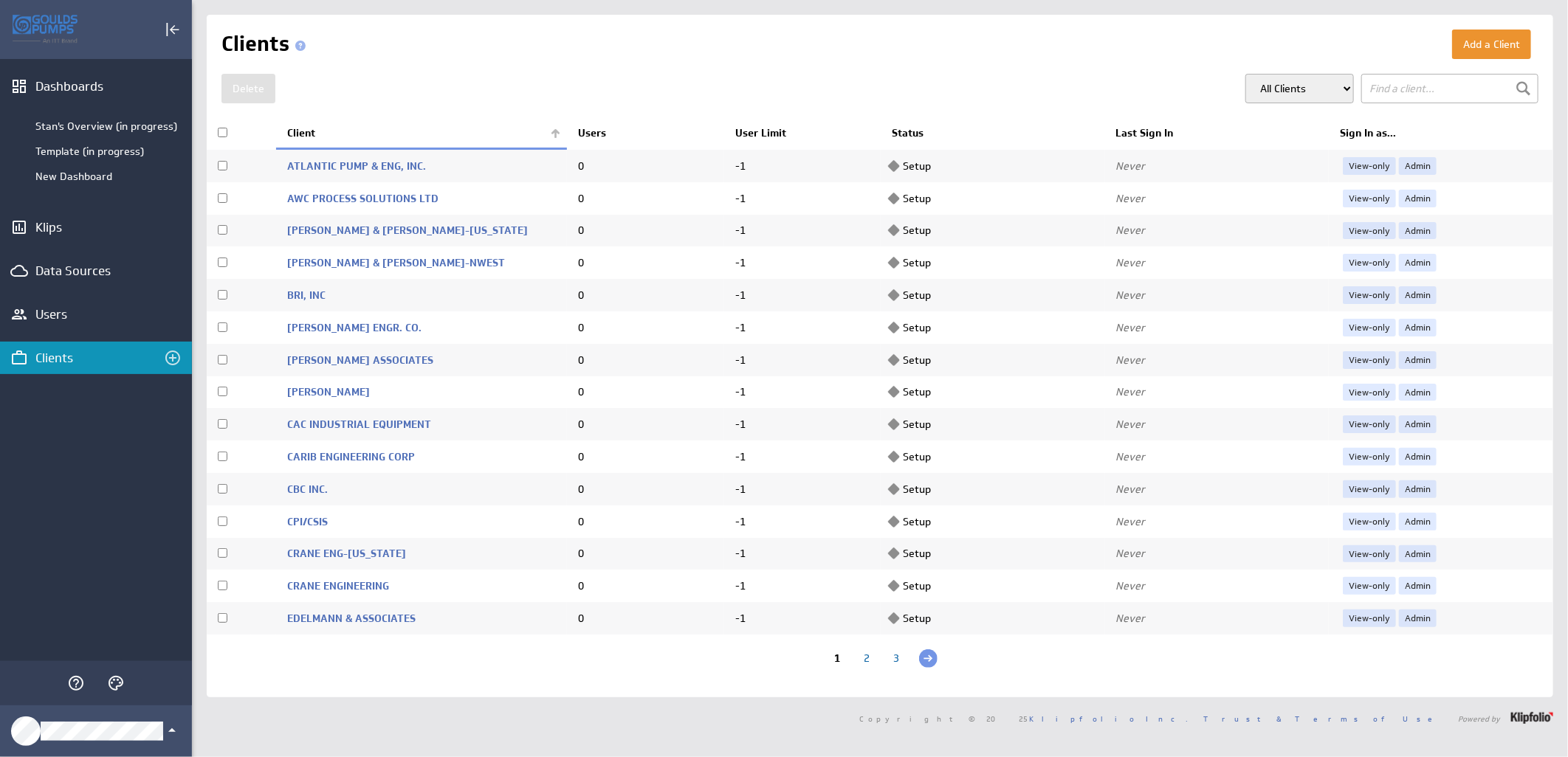
click at [548, 133] on th "Client" at bounding box center [421, 133] width 290 height 31
click at [1403, 196] on link "Admin" at bounding box center [1417, 198] width 38 height 18
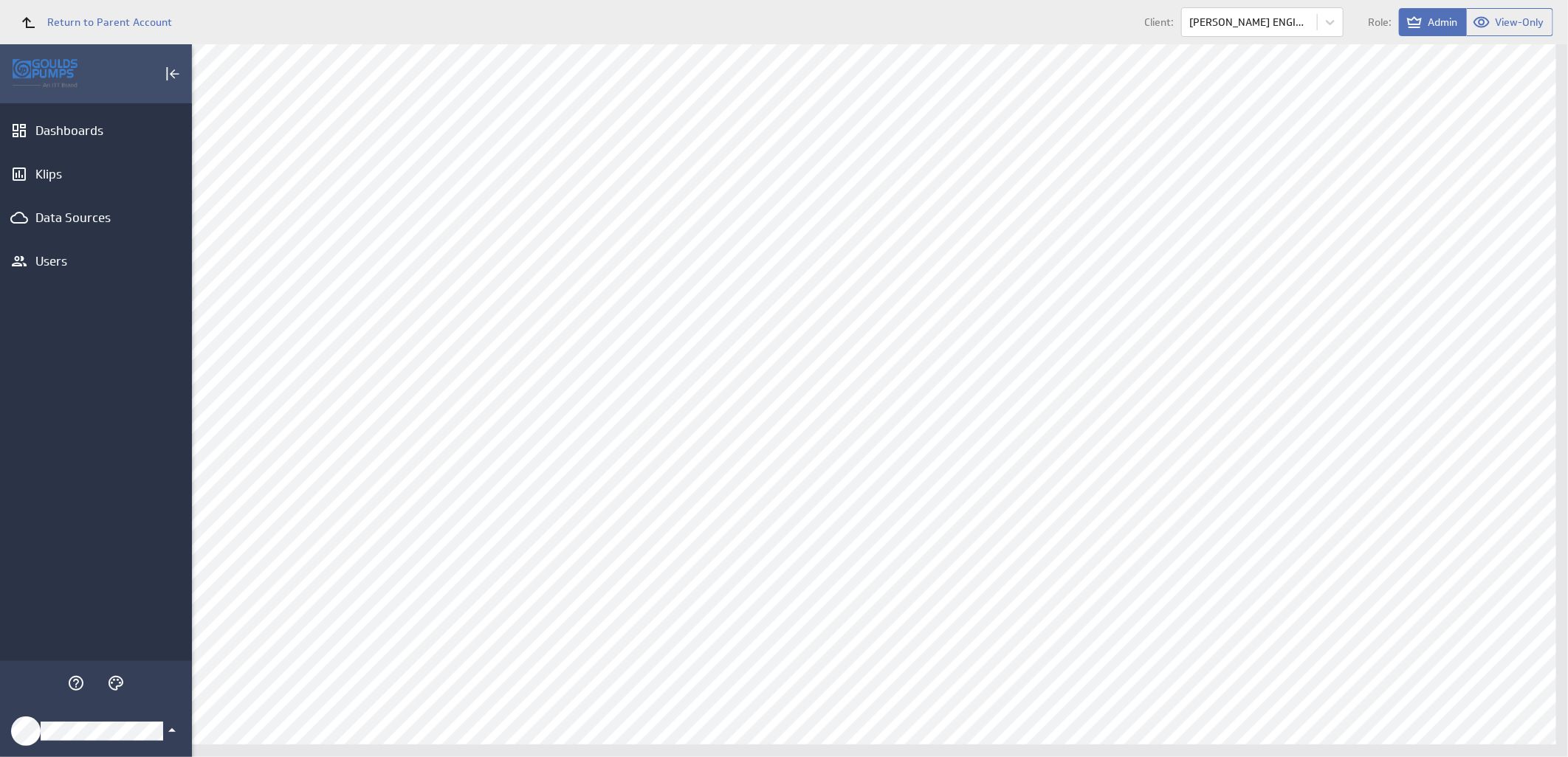
click at [170, 731] on icon "Klipfolio Account" at bounding box center [171, 730] width 18 height 18
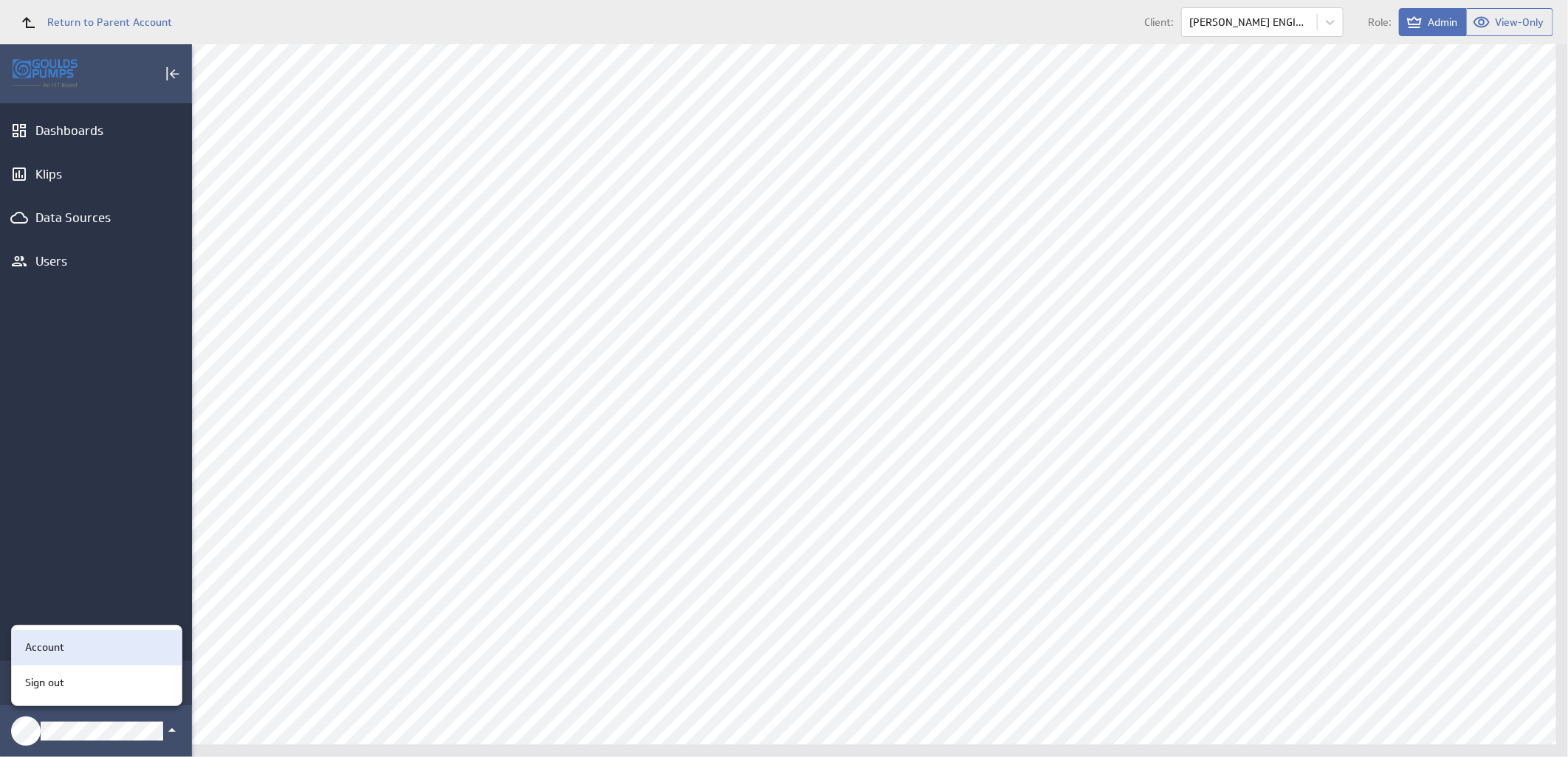
click at [107, 646] on div "Account" at bounding box center [94, 647] width 150 height 15
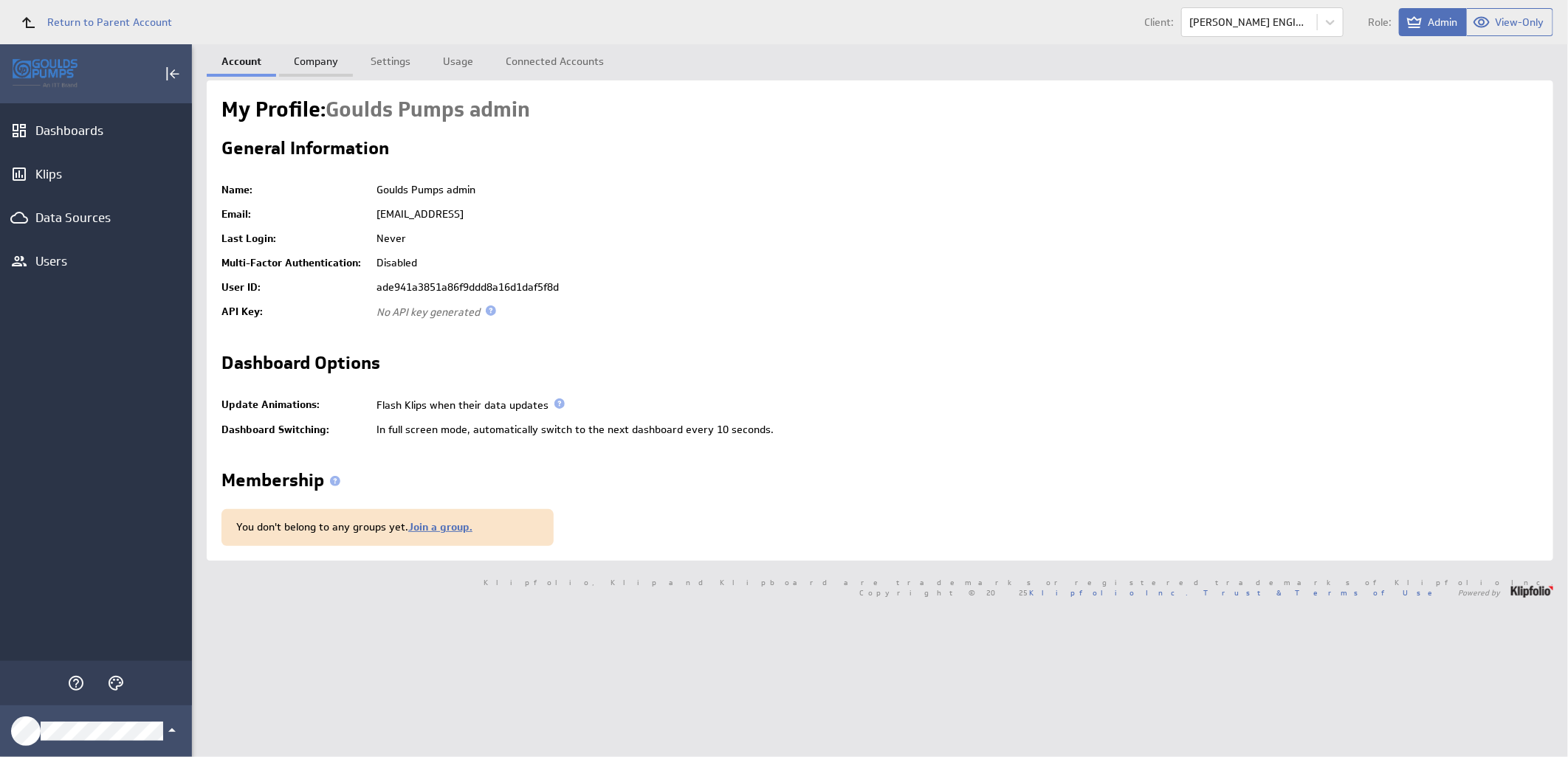
click at [312, 55] on link "Company" at bounding box center [316, 59] width 74 height 29
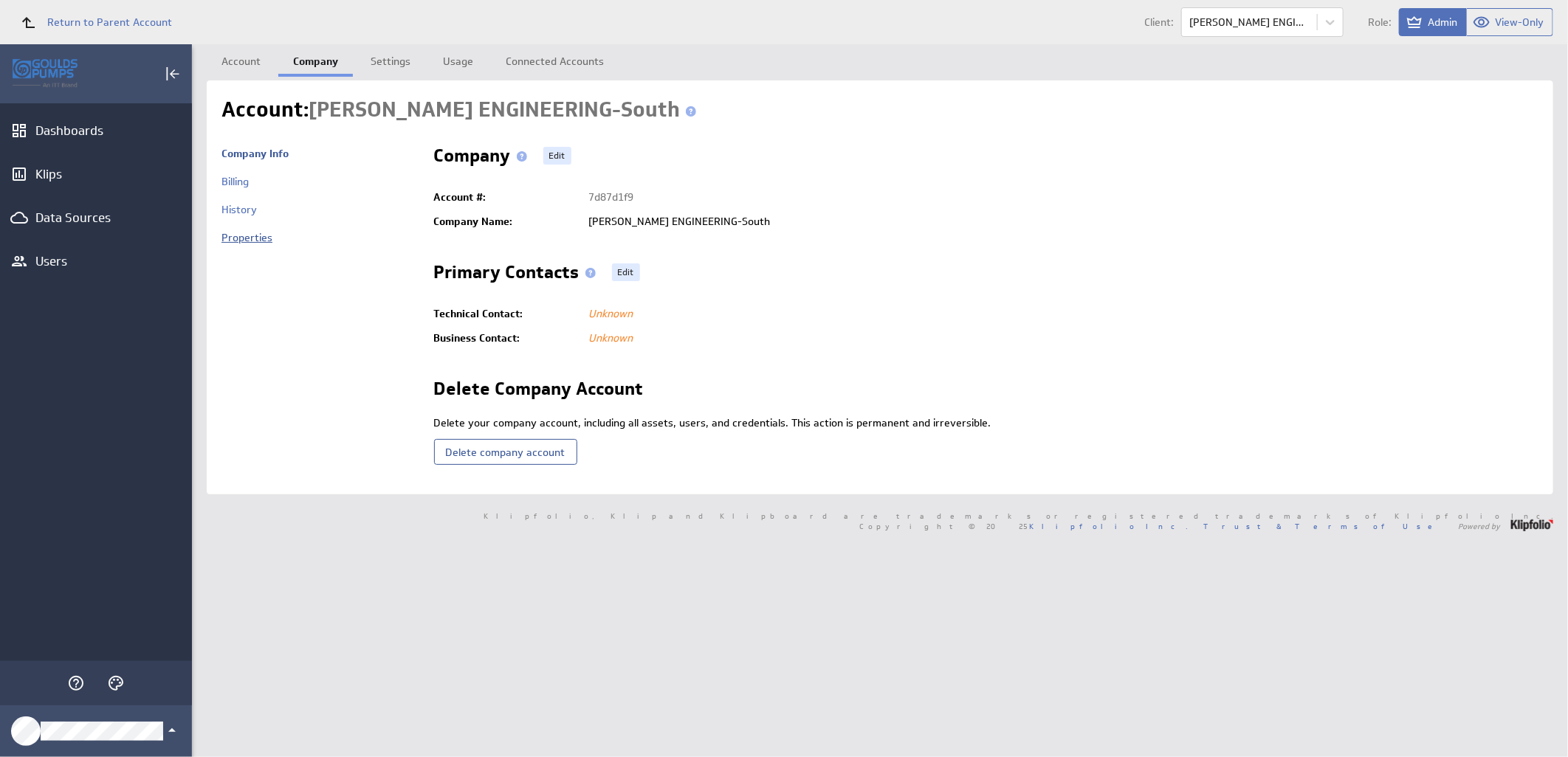
click at [270, 242] on link "Properties" at bounding box center [247, 238] width 51 height 13
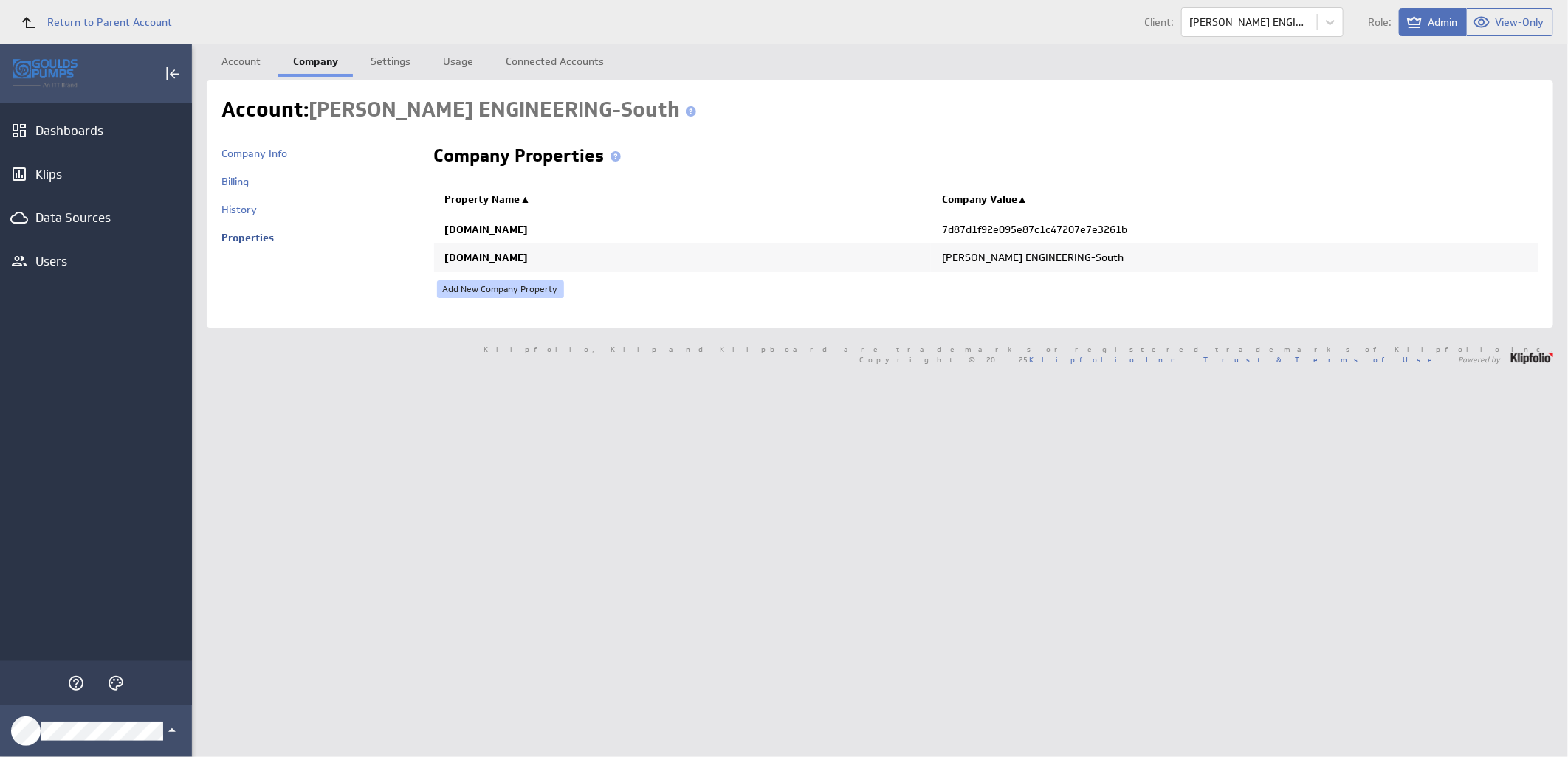
click at [541, 285] on link "Add New Company Property" at bounding box center [500, 289] width 127 height 18
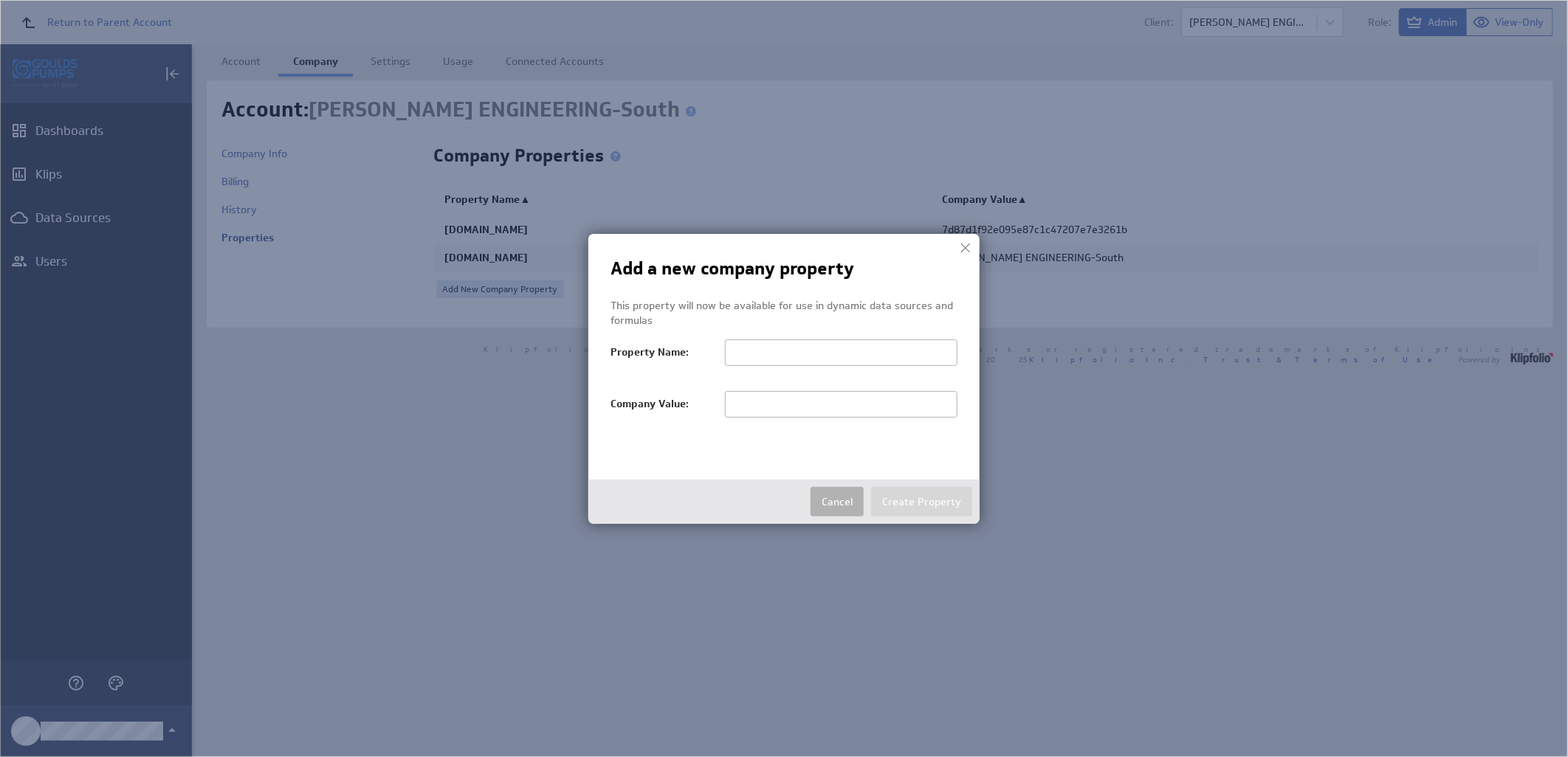
click at [787, 401] on input "text" at bounding box center [841, 405] width 233 height 27
click at [768, 347] on input "text" at bounding box center [841, 353] width 233 height 27
click at [824, 349] on input "text" at bounding box center [841, 353] width 233 height 27
paste input "salesTerritoryFilter"
type input "salesTerritoryFilter"
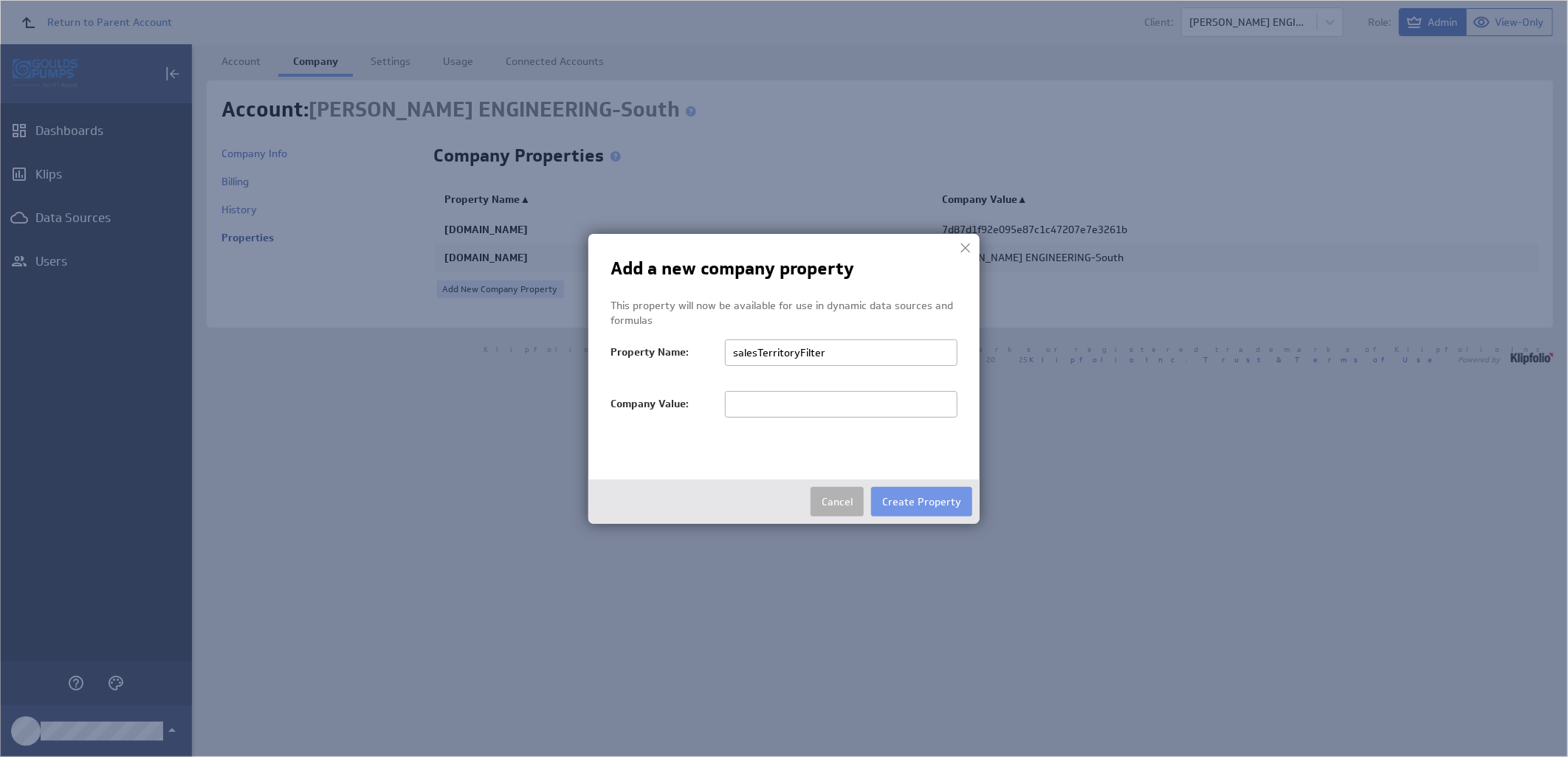
drag, startPoint x: 712, startPoint y: 430, endPoint x: 720, endPoint y: 419, distance: 13.6
click at [713, 429] on div "Company Value:" at bounding box center [783, 411] width 347 height 40
click at [740, 404] on input "text" at bounding box center [841, 405] width 233 height 27
paste input "salesTerritoryFilter"
type input "salesTerritoryFilter"
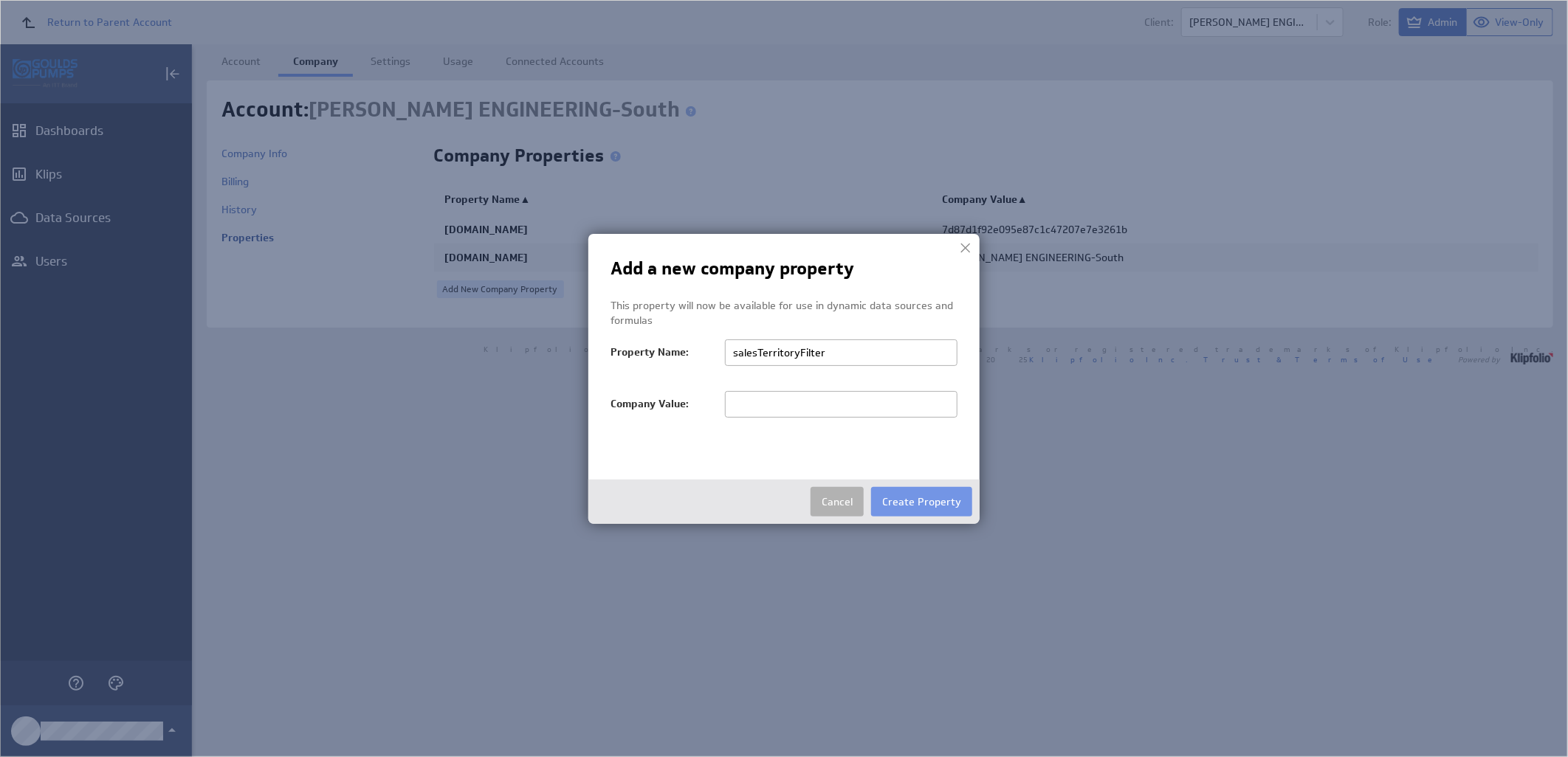
click at [817, 405] on input "text" at bounding box center [841, 405] width 233 height 27
paste input "MCKENNA"
type input "MCKENNA"
click at [917, 499] on button "Create Property" at bounding box center [922, 501] width 101 height 29
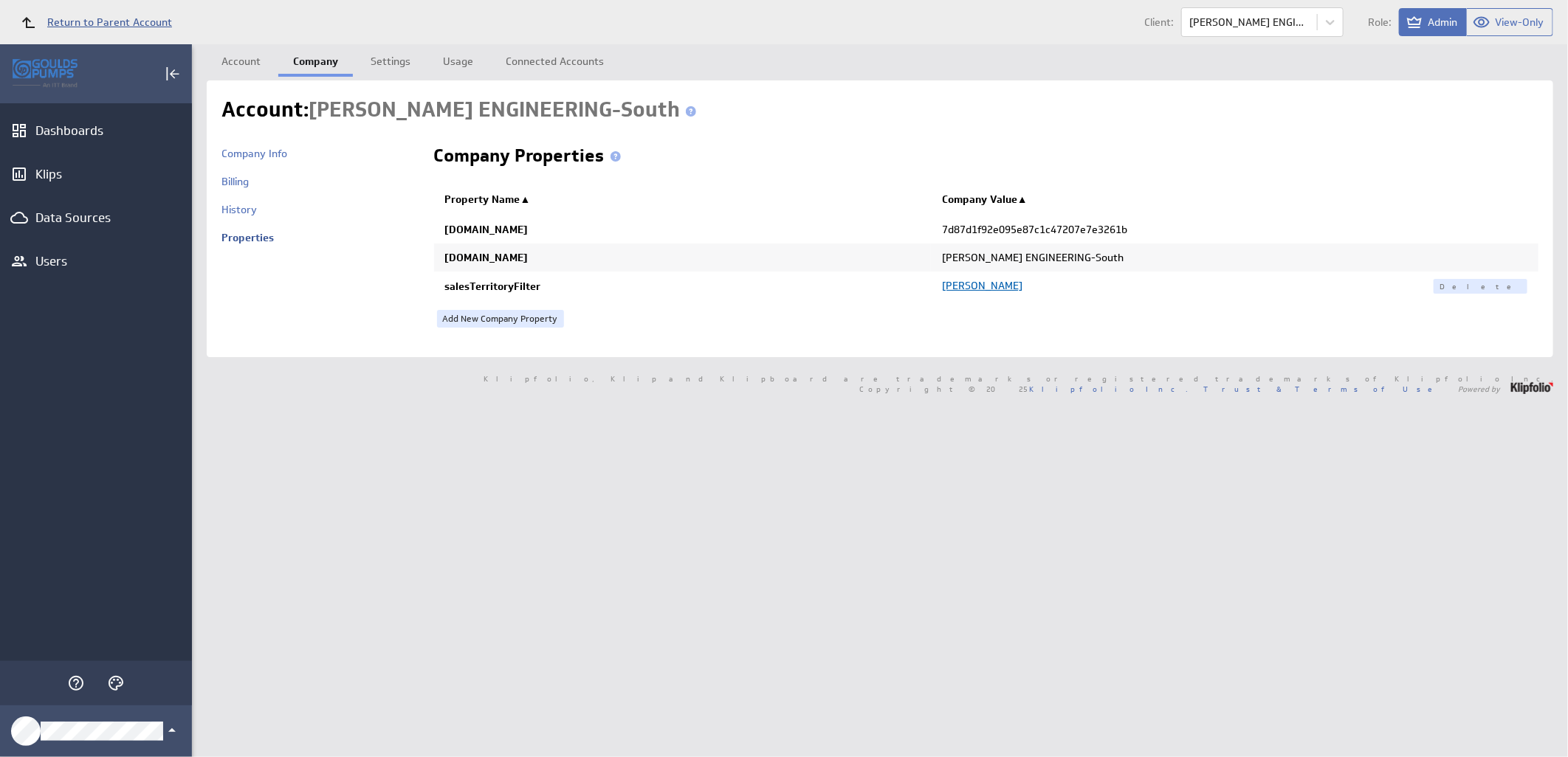
click at [74, 31] on link "Return to Parent Account" at bounding box center [91, 22] width 160 height 33
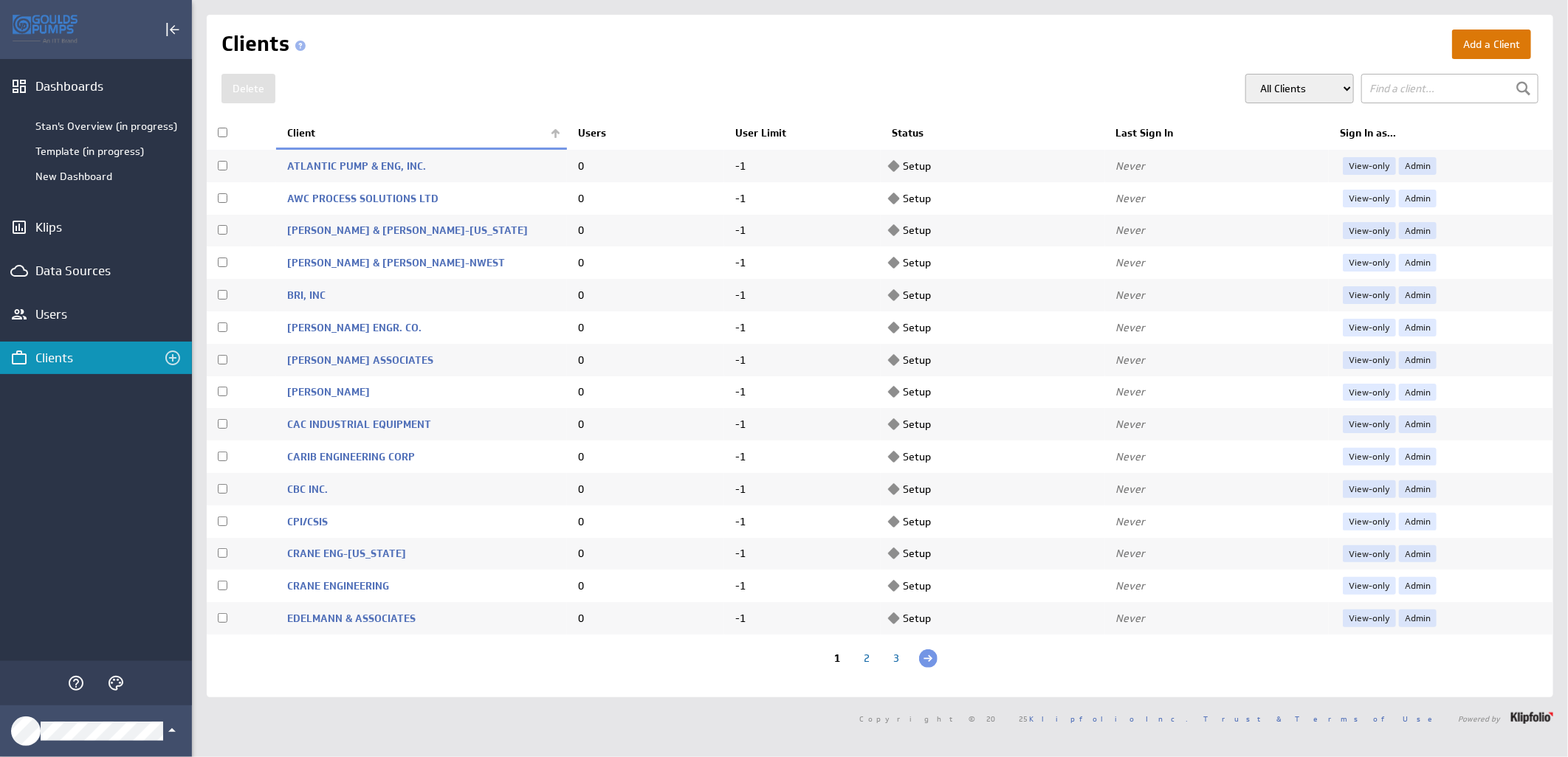
click at [1463, 48] on button "Add a Client" at bounding box center [1492, 44] width 79 height 29
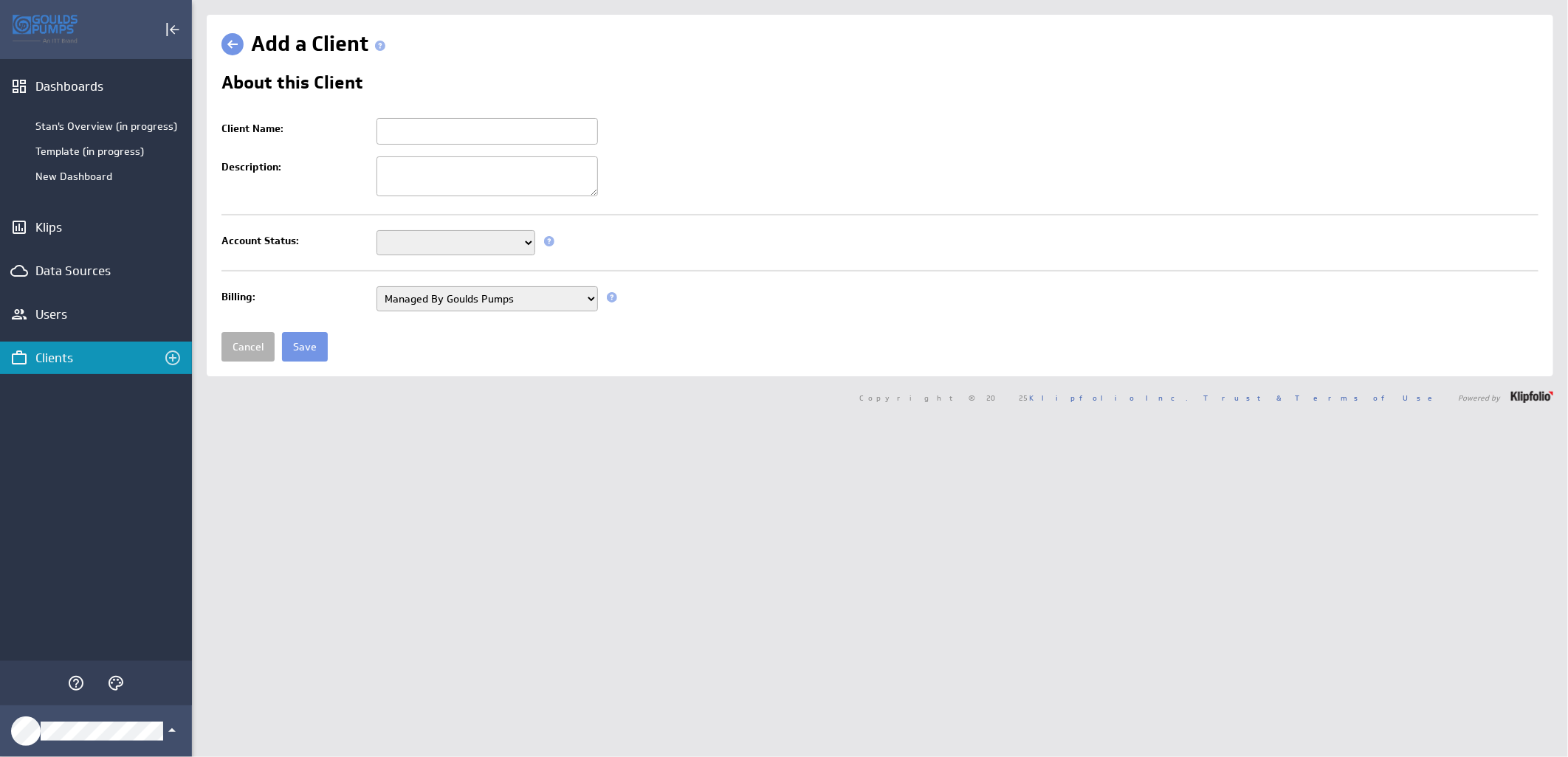
click at [393, 130] on input "Client Name:" at bounding box center [487, 132] width 222 height 27
paste input "[US_STATE] INDUSTRIES"
type input "[US_STATE] INDUSTRIES"
click at [397, 241] on select "Setup Mode Trial Active Disabled" at bounding box center [455, 243] width 159 height 25
select select "7"
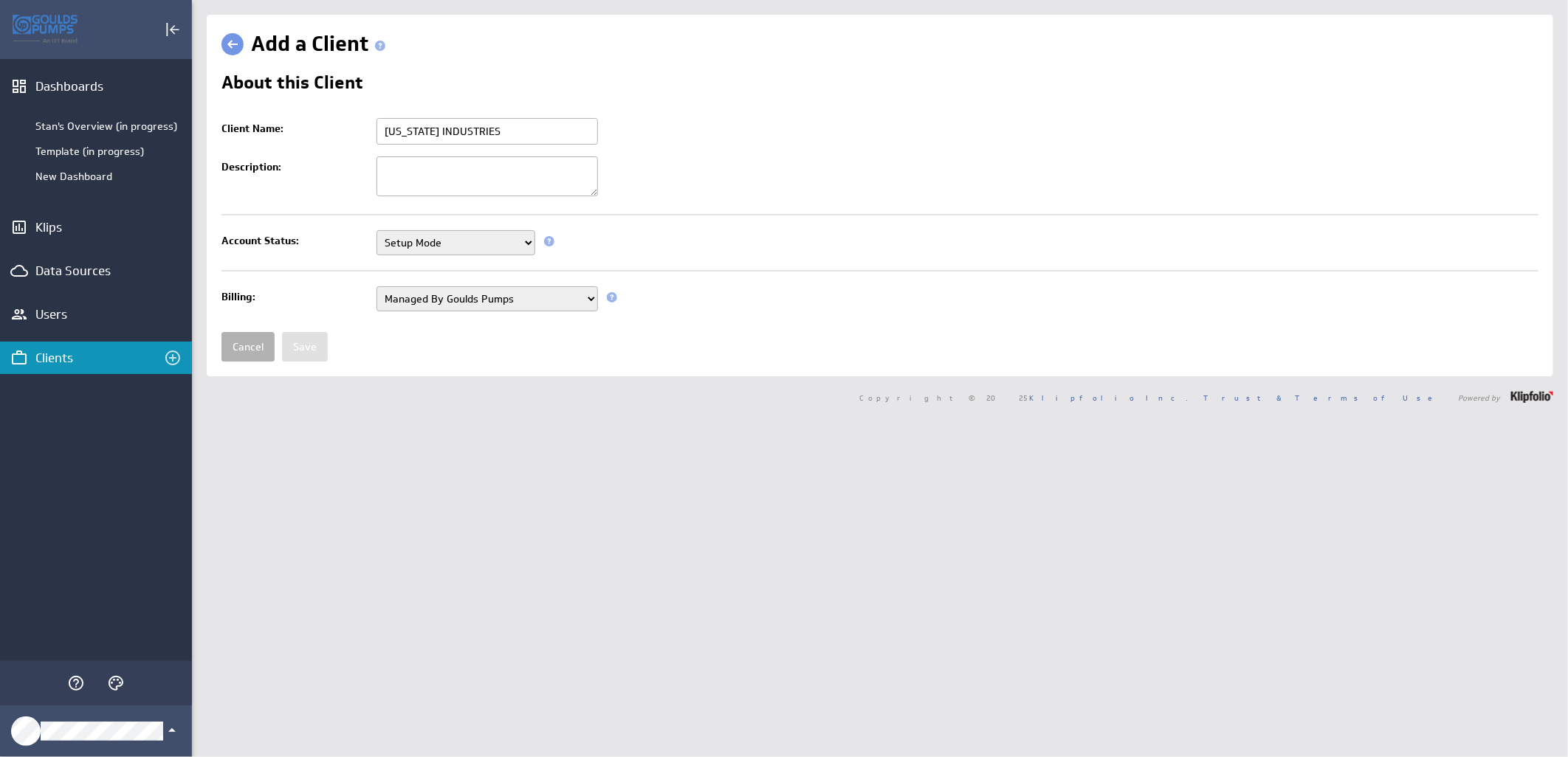
click at [376, 232] on select "Setup Mode Trial Active Disabled" at bounding box center [455, 243] width 159 height 25
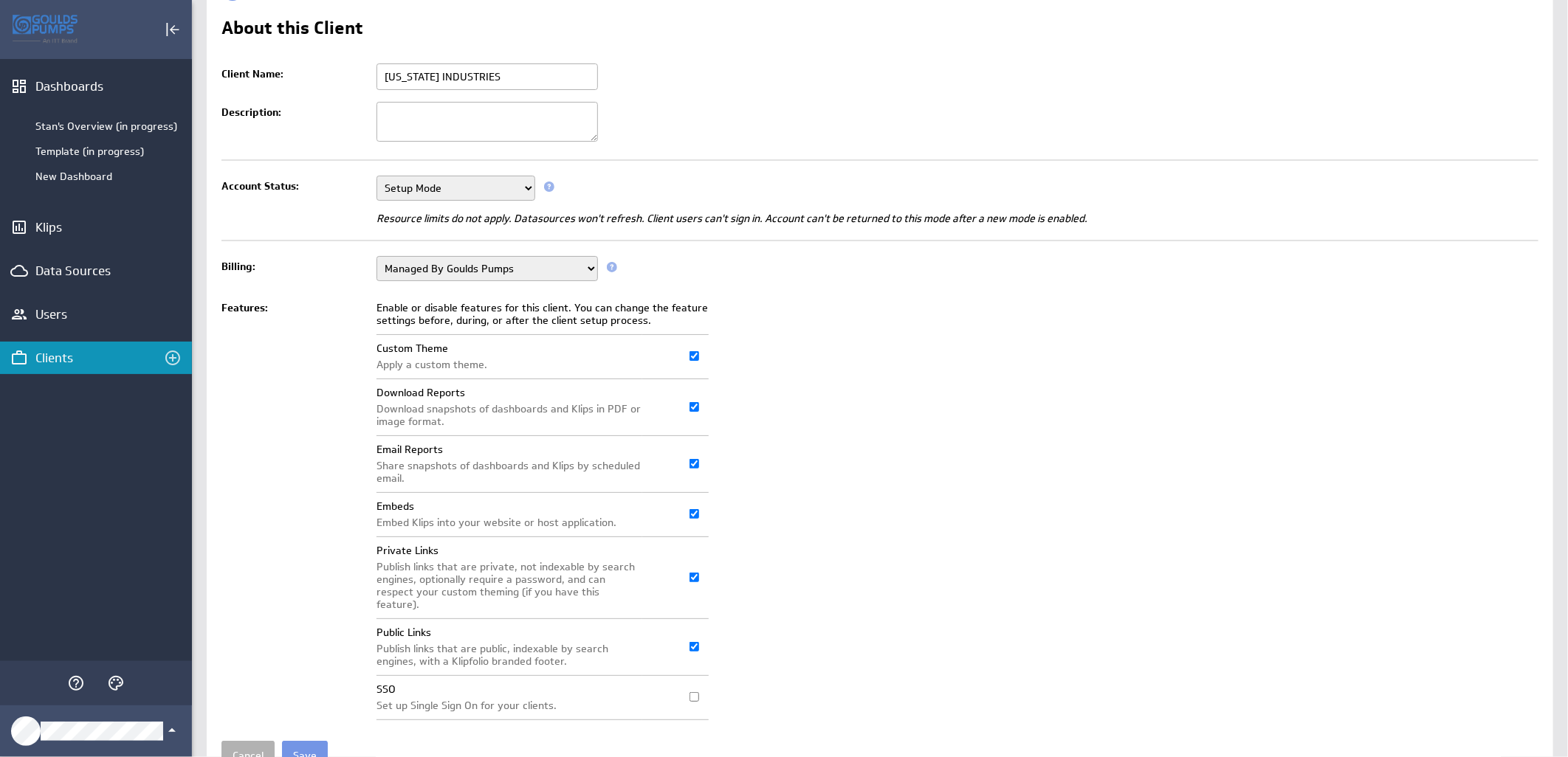
scroll to position [113, 0]
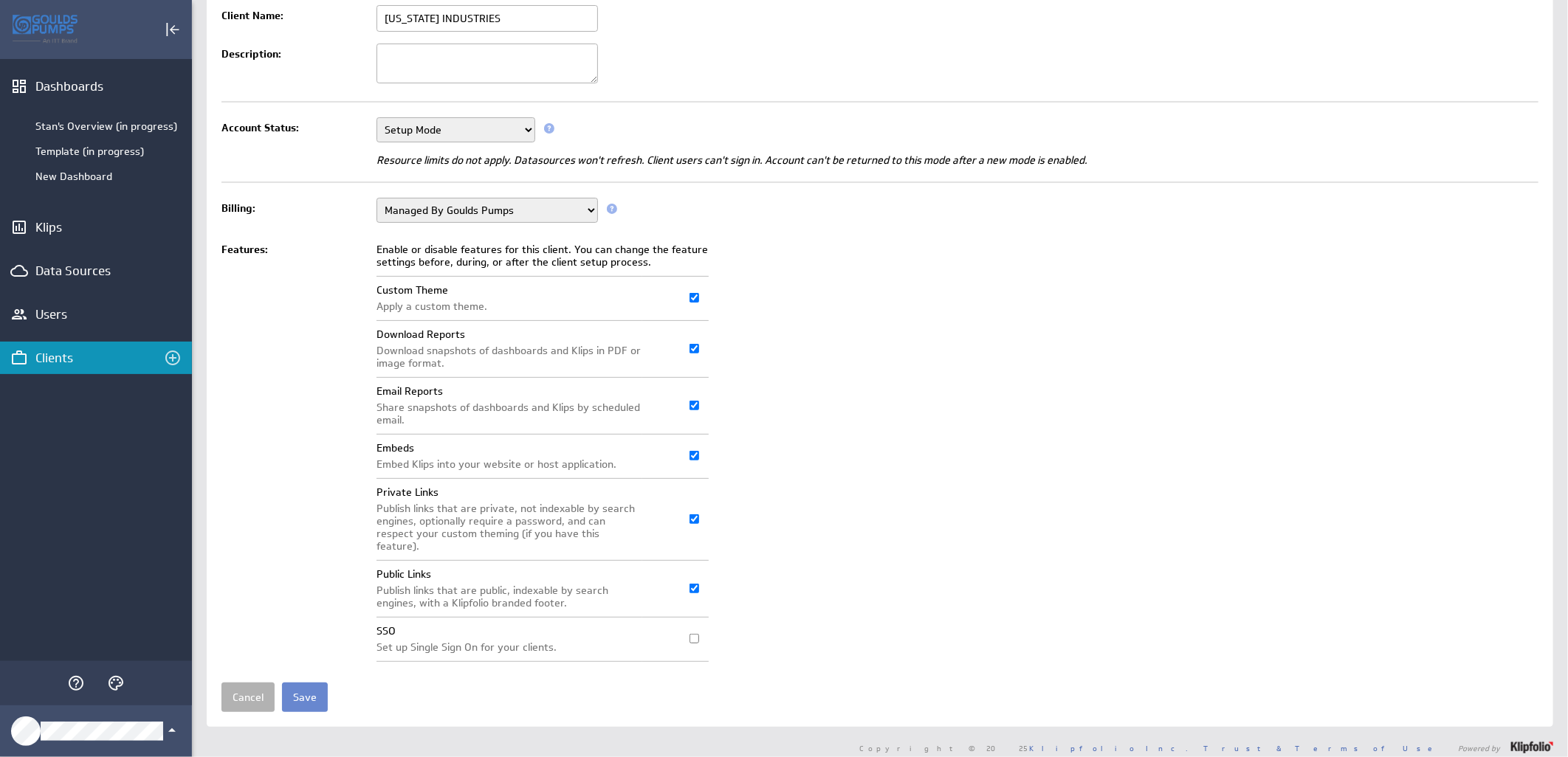
click at [297, 688] on input "Save" at bounding box center [305, 697] width 46 height 29
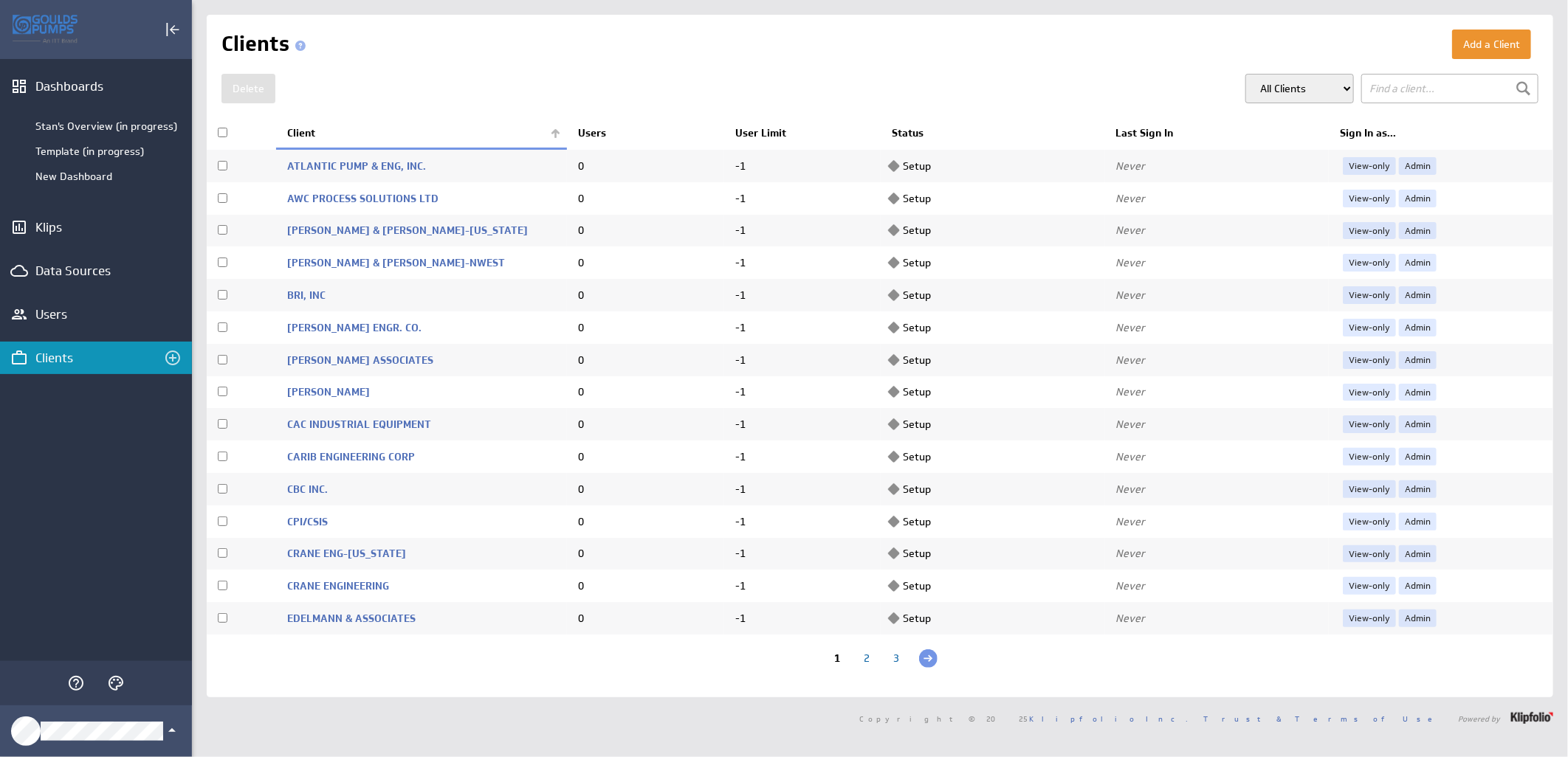
click at [555, 125] on th "Client" at bounding box center [421, 133] width 290 height 31
click at [1411, 201] on link "Admin" at bounding box center [1417, 198] width 38 height 18
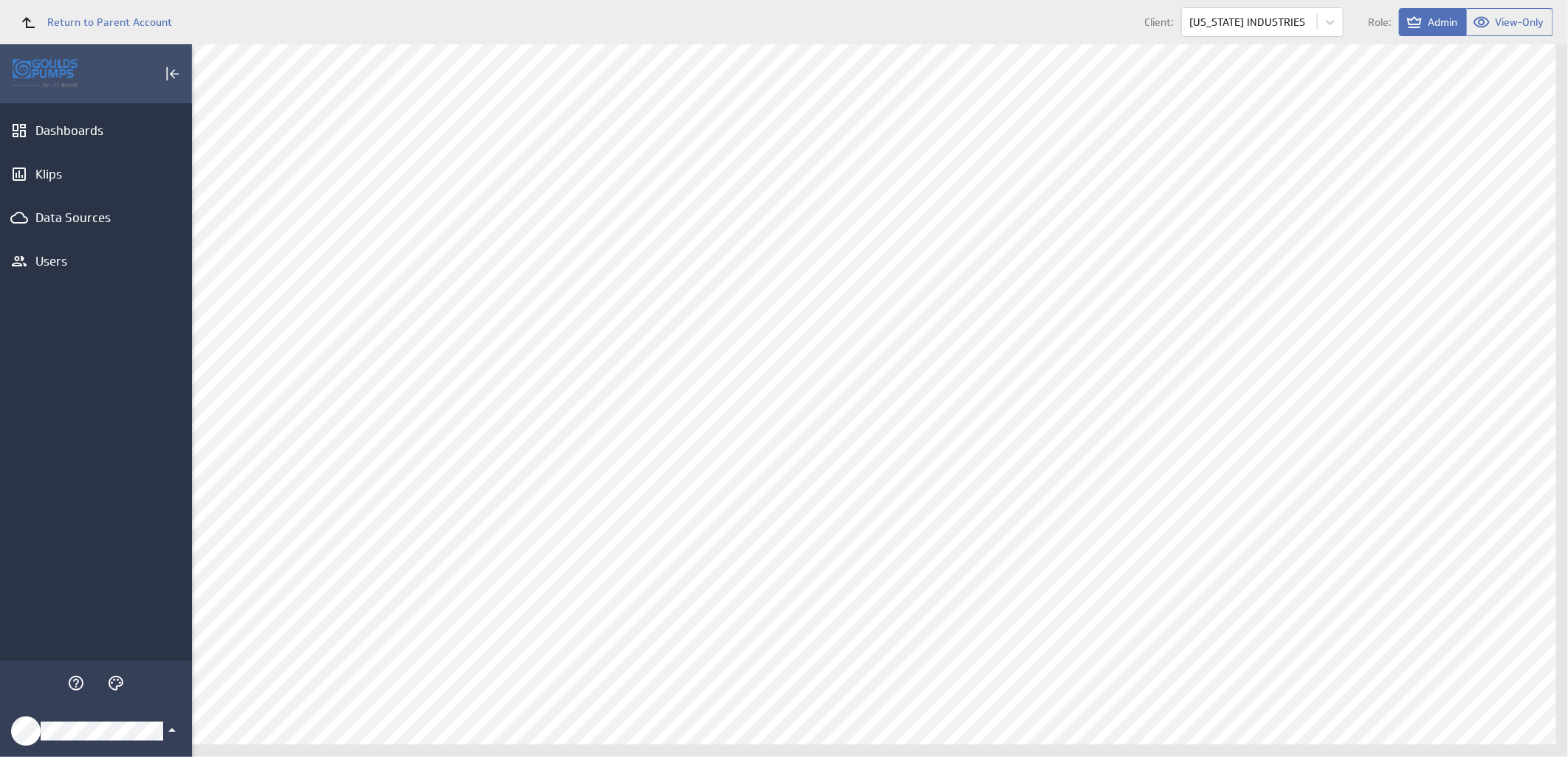
click at [163, 725] on icon "Klipfolio Account" at bounding box center [171, 730] width 18 height 18
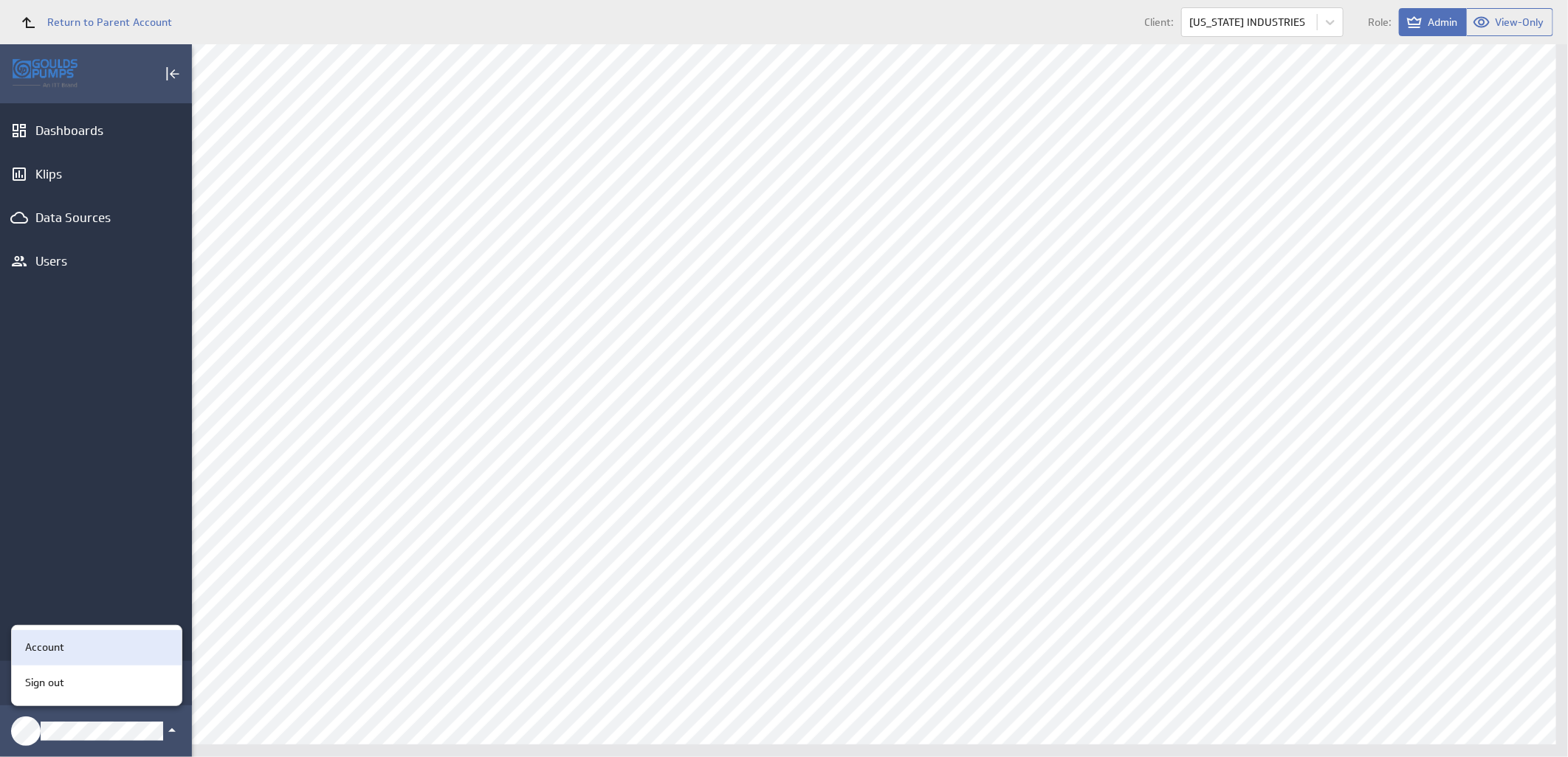
click at [86, 652] on div "Account" at bounding box center [94, 647] width 150 height 15
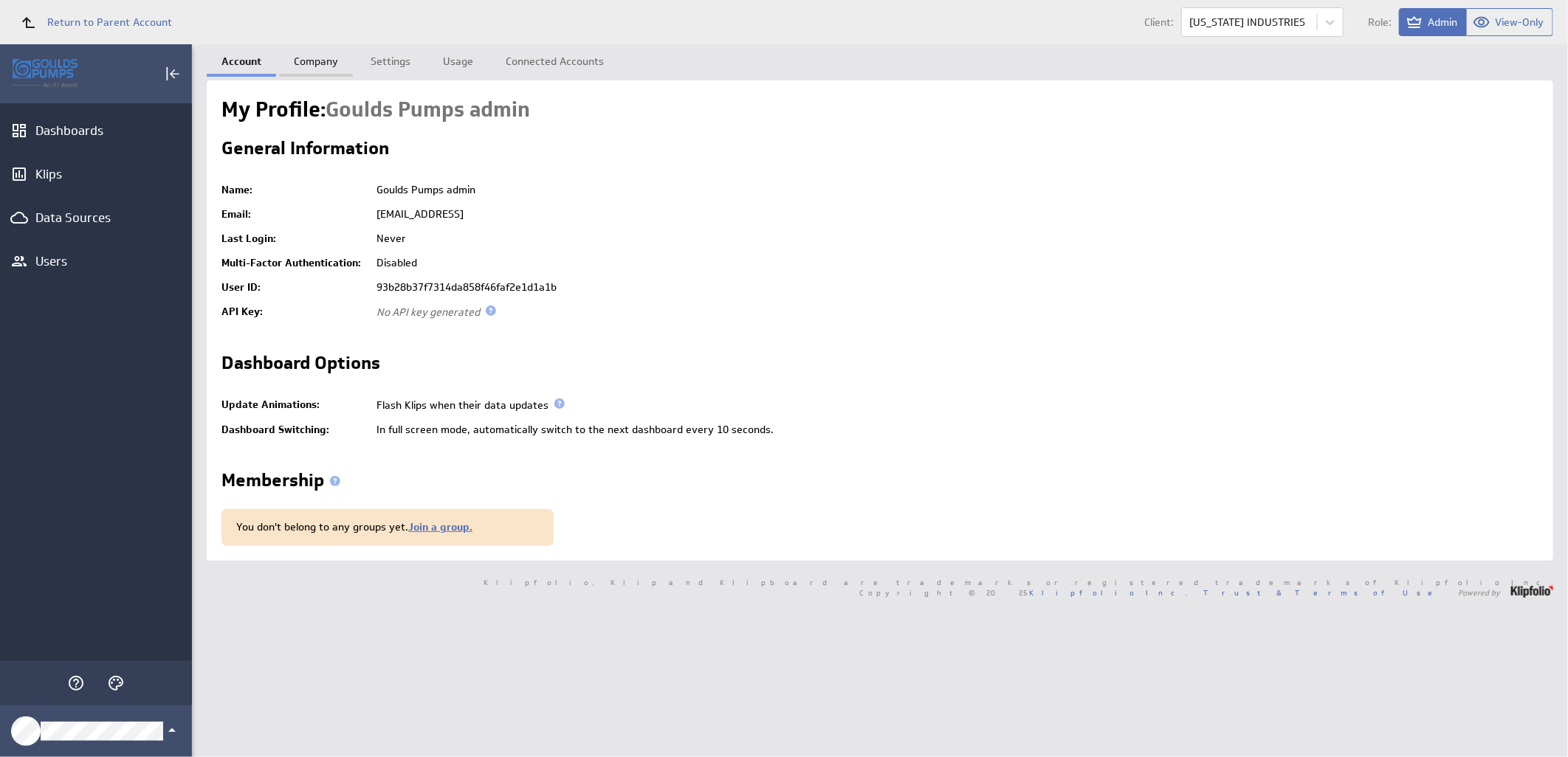
click at [323, 58] on link "Company" at bounding box center [316, 59] width 74 height 29
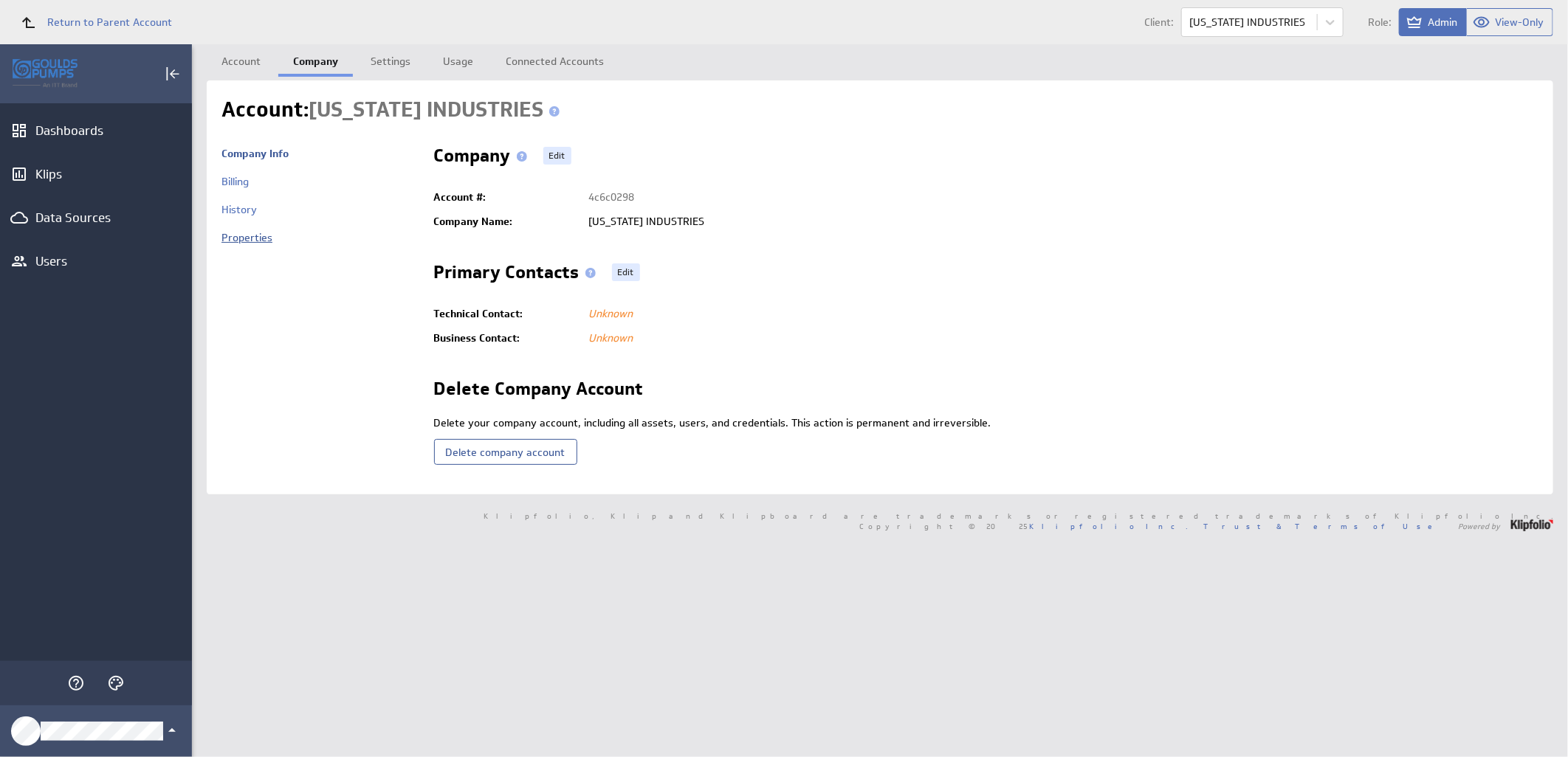
click at [253, 238] on link "Properties" at bounding box center [247, 238] width 51 height 13
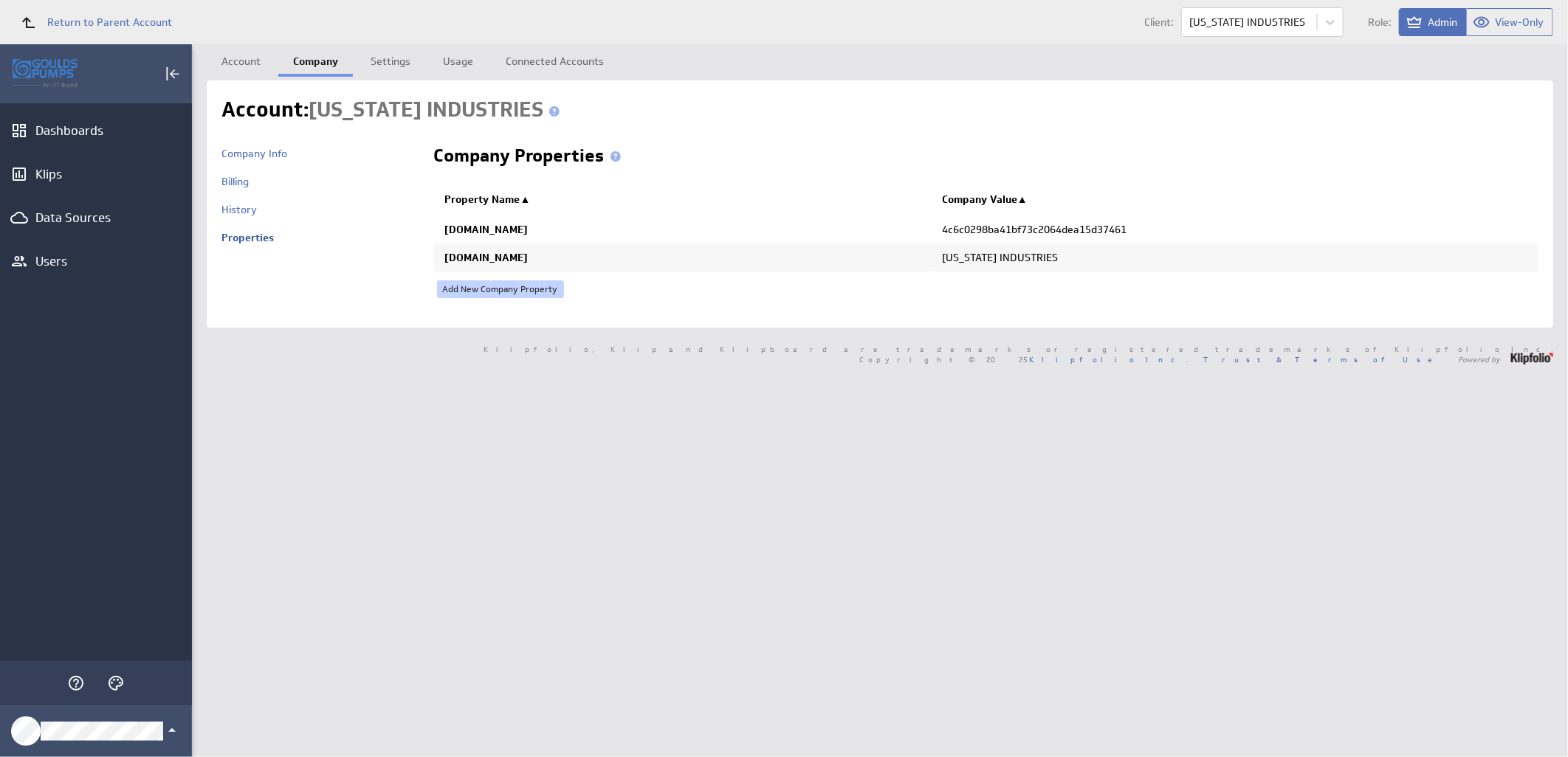
click at [506, 290] on link "Add New Company Property" at bounding box center [500, 289] width 127 height 18
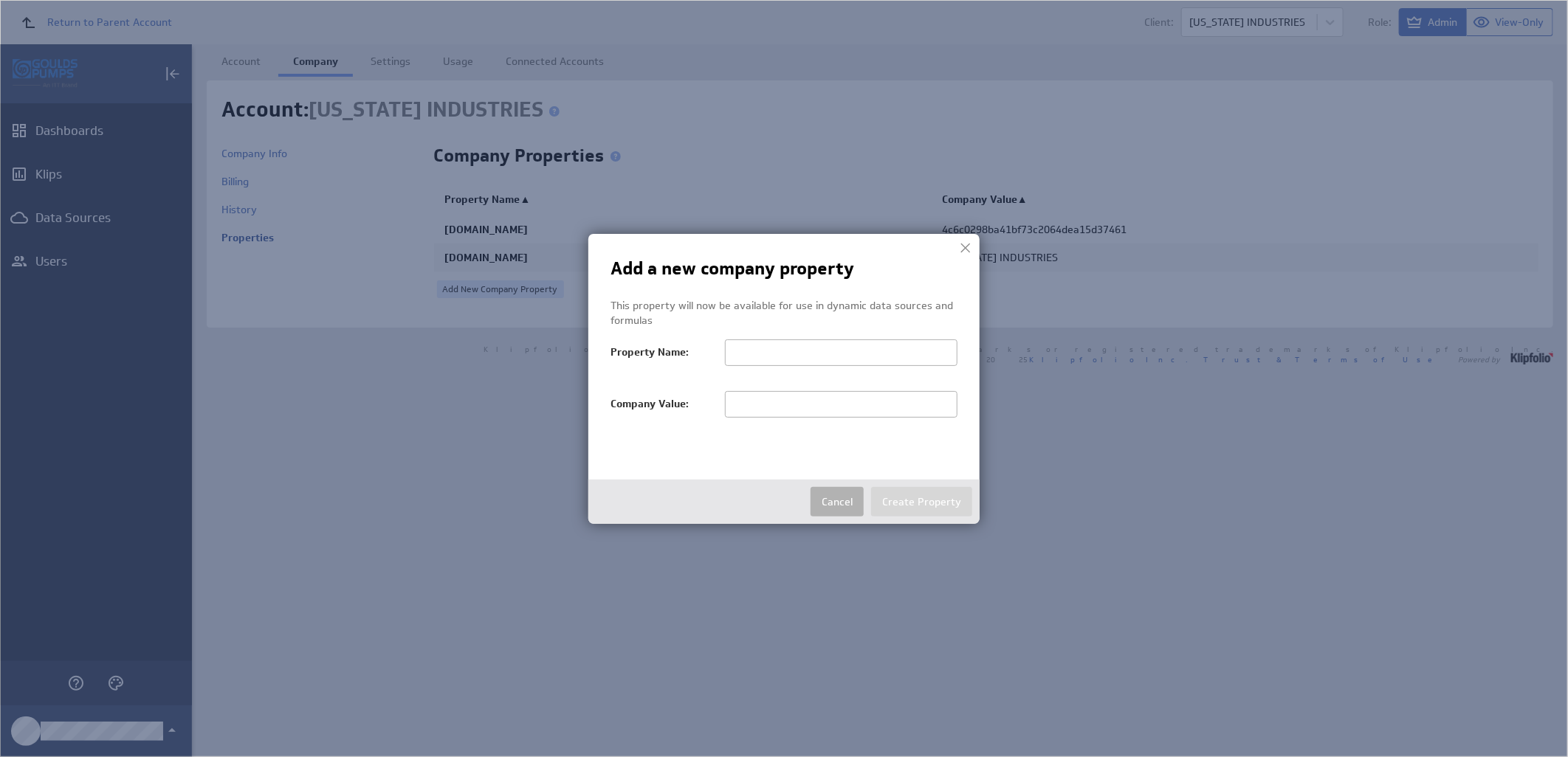
click at [734, 405] on input "text" at bounding box center [841, 405] width 233 height 27
paste input "MINNESOTA INDUSTRIES"
type input "MINNESOTA INDUSTRIES"
click at [734, 354] on input "text" at bounding box center [841, 353] width 233 height 27
paste input "salesTerritoryFilter"
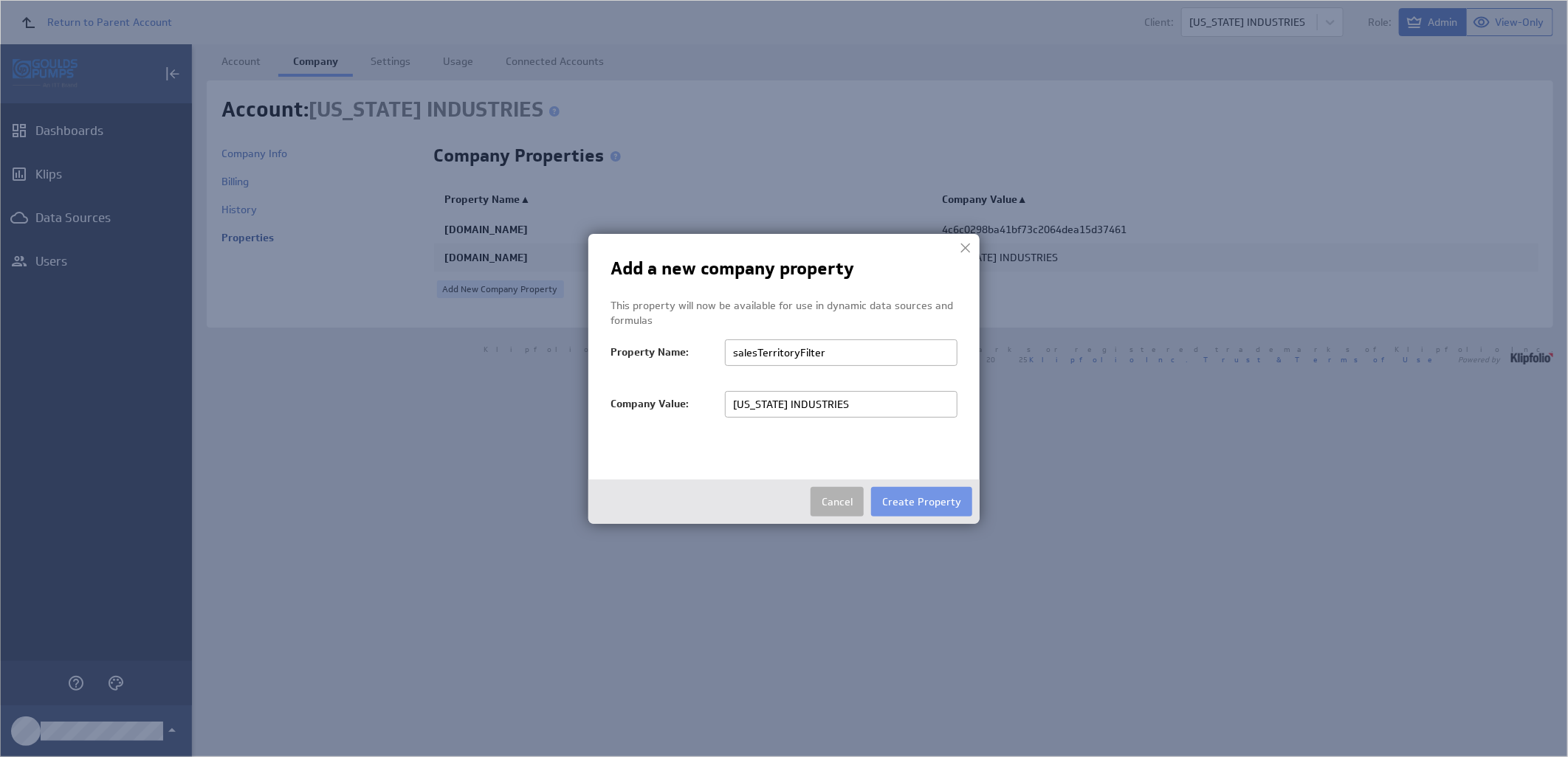
type input "salesTerritoryFilter"
drag, startPoint x: 854, startPoint y: 399, endPoint x: 787, endPoint y: 402, distance: 67.1
click at [787, 402] on input "MINNESOTA INDUSTRIES" at bounding box center [841, 405] width 233 height 27
click at [872, 403] on input "MINNESOTA INDUSTRIES" at bounding box center [841, 405] width 233 height 27
click at [917, 504] on button "Create Property" at bounding box center [922, 501] width 101 height 29
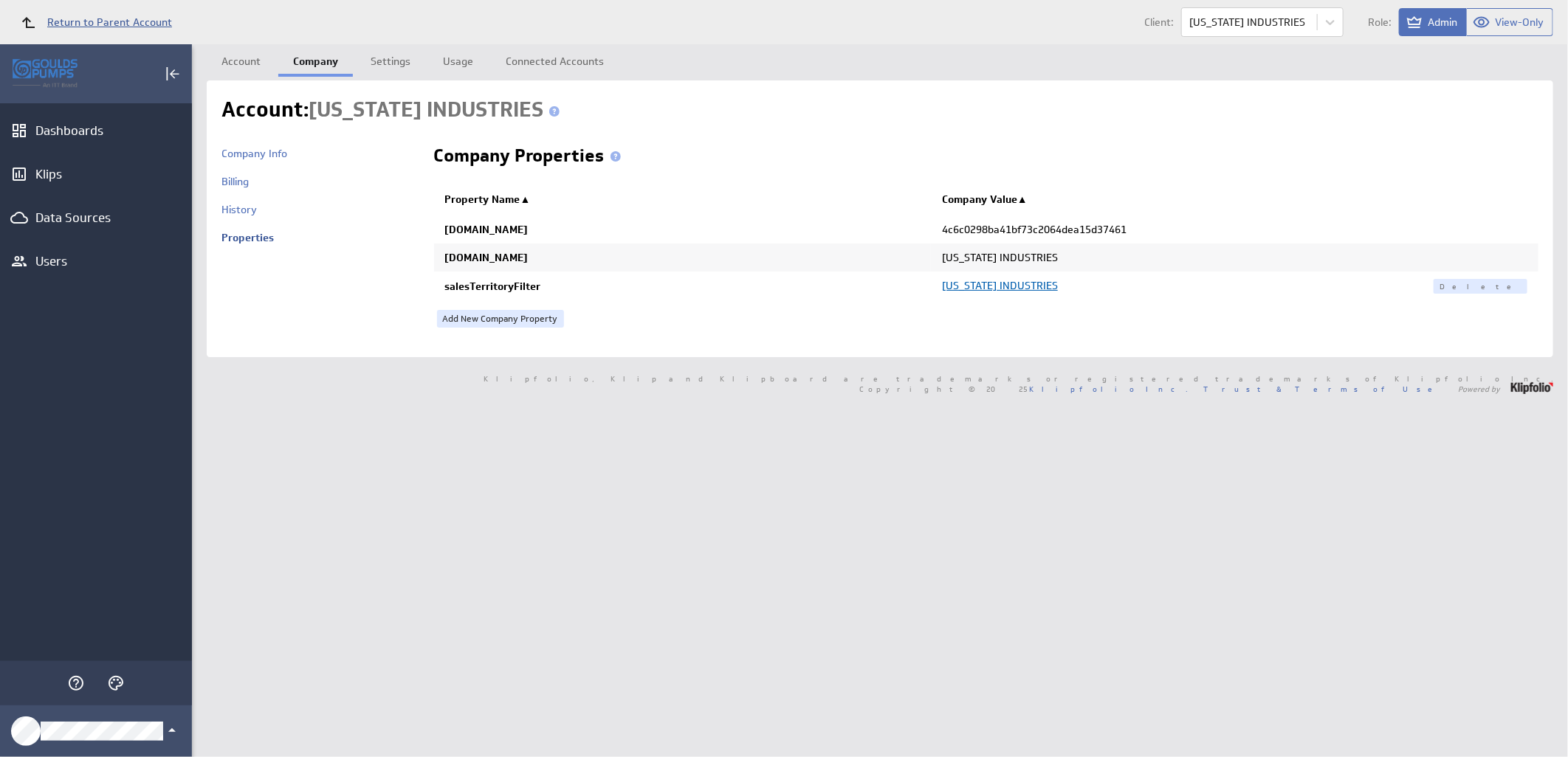
click at [151, 18] on span "Return to Parent Account" at bounding box center [109, 22] width 125 height 10
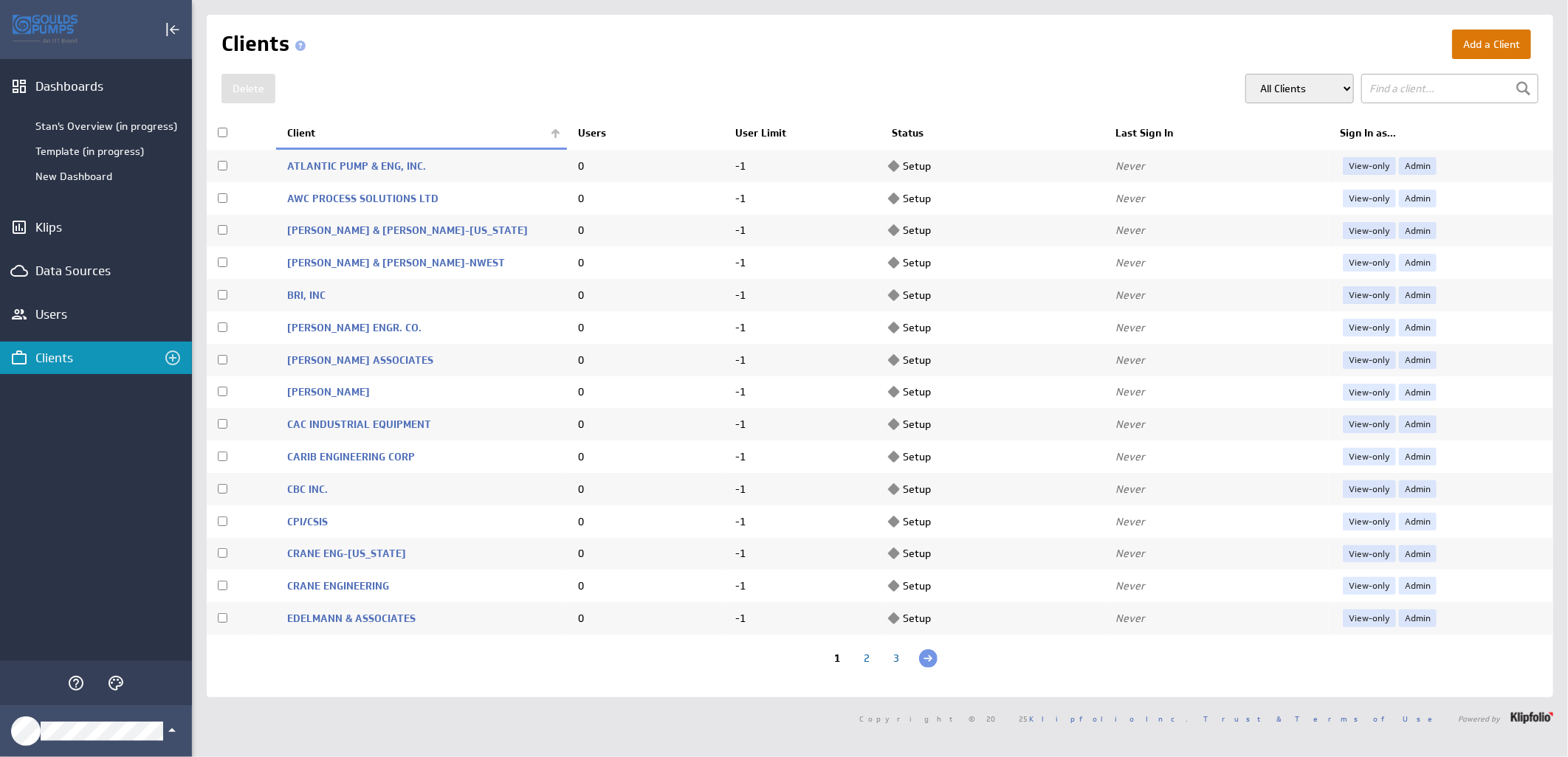
click at [1478, 45] on button "Add a Client" at bounding box center [1492, 44] width 79 height 29
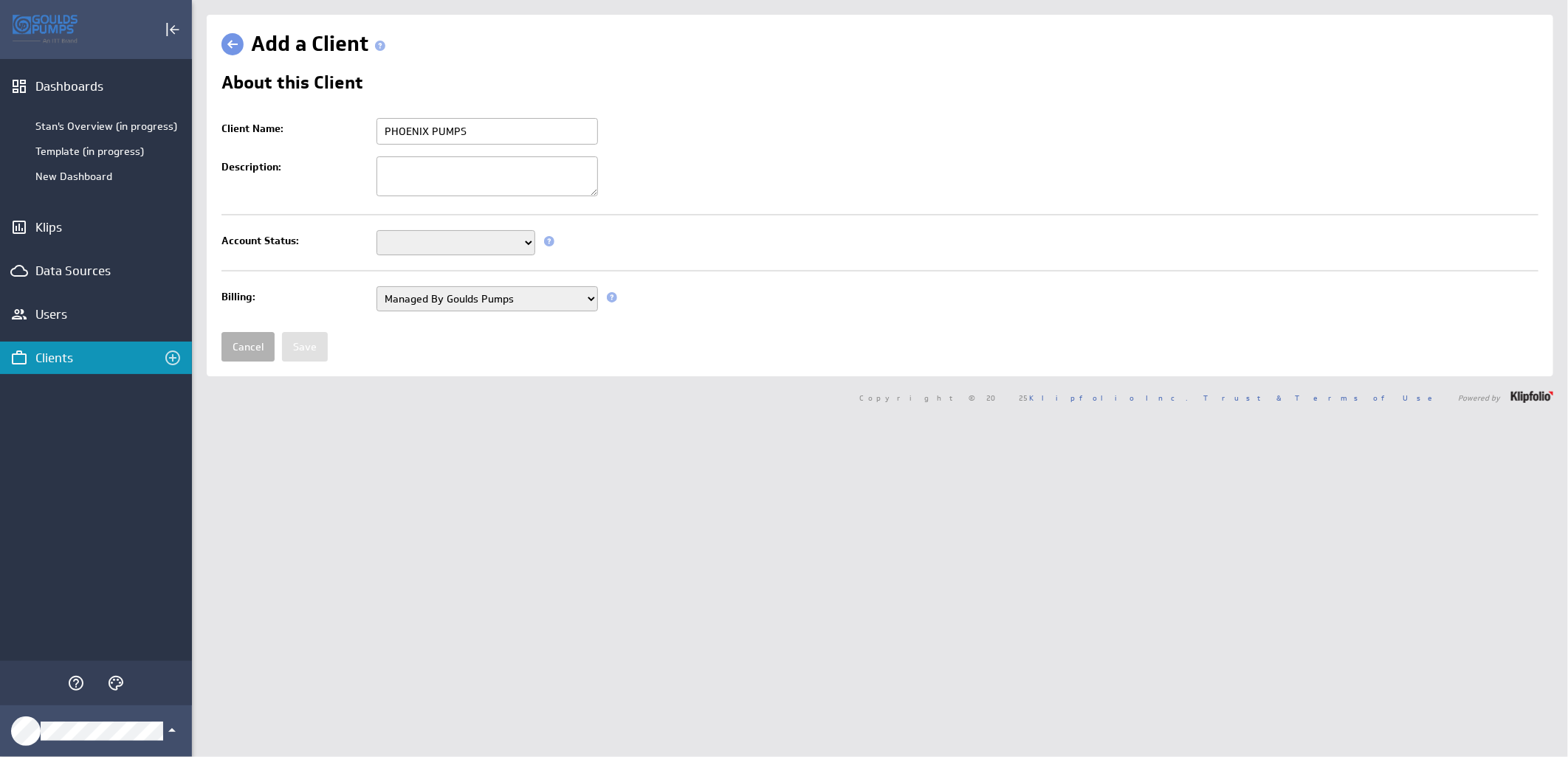
type input "PHOENIX PUMPS"
click at [474, 232] on select "Setup Mode Trial Active Disabled" at bounding box center [455, 243] width 159 height 25
select select "7"
click at [376, 232] on select "Setup Mode Trial Active Disabled" at bounding box center [455, 243] width 159 height 25
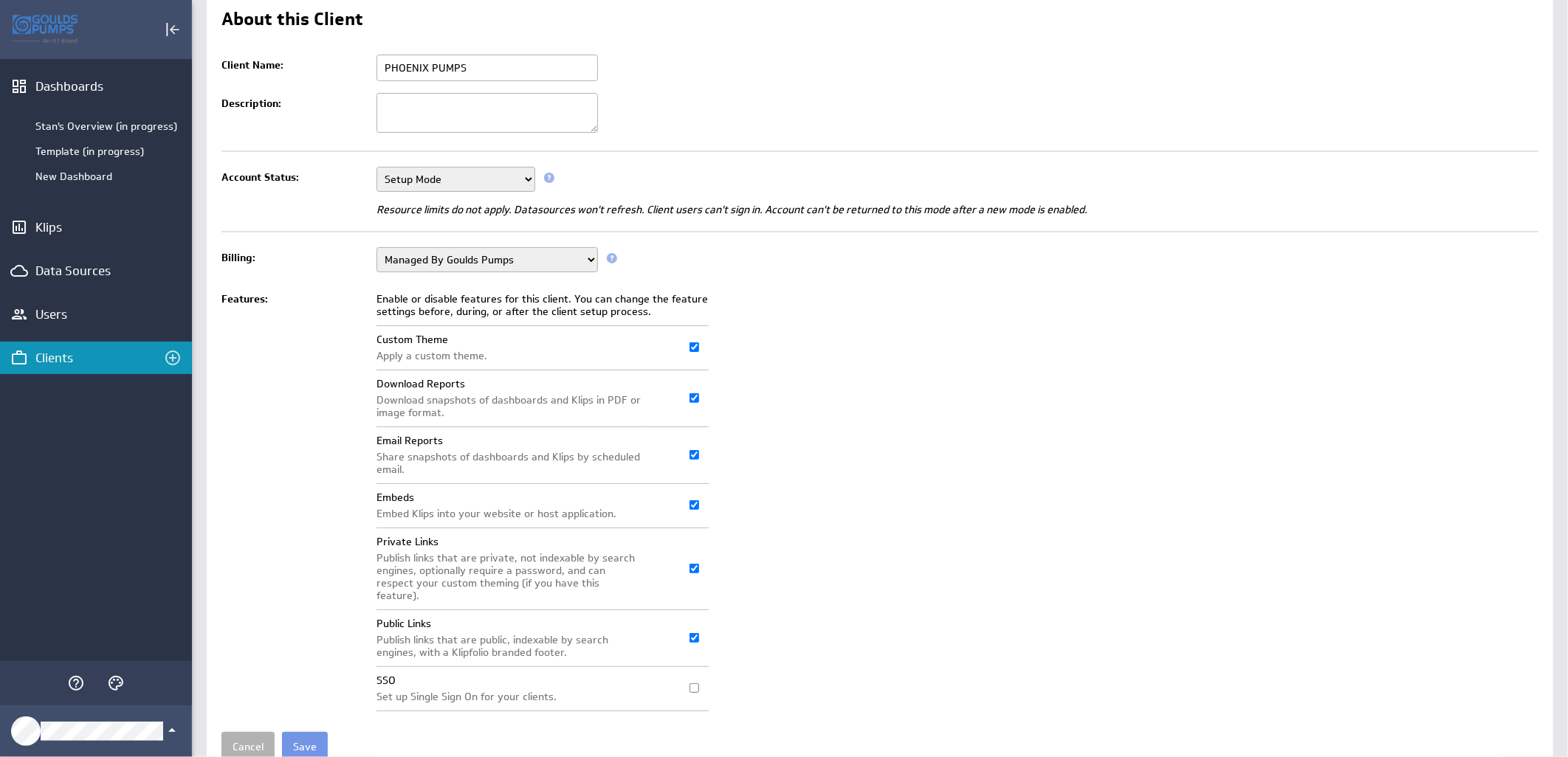
scroll to position [113, 0]
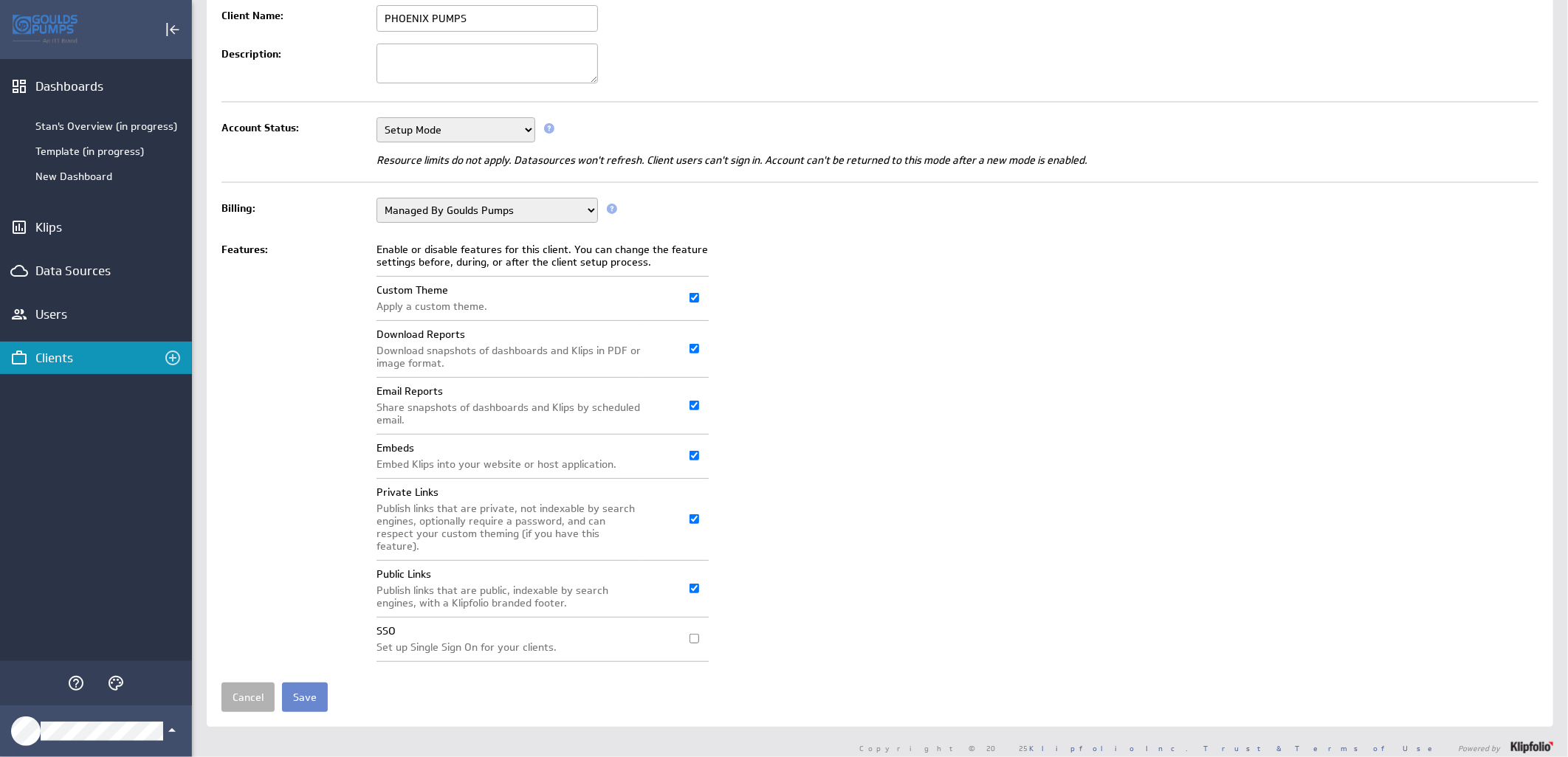
click at [314, 684] on input "Save" at bounding box center [305, 697] width 46 height 29
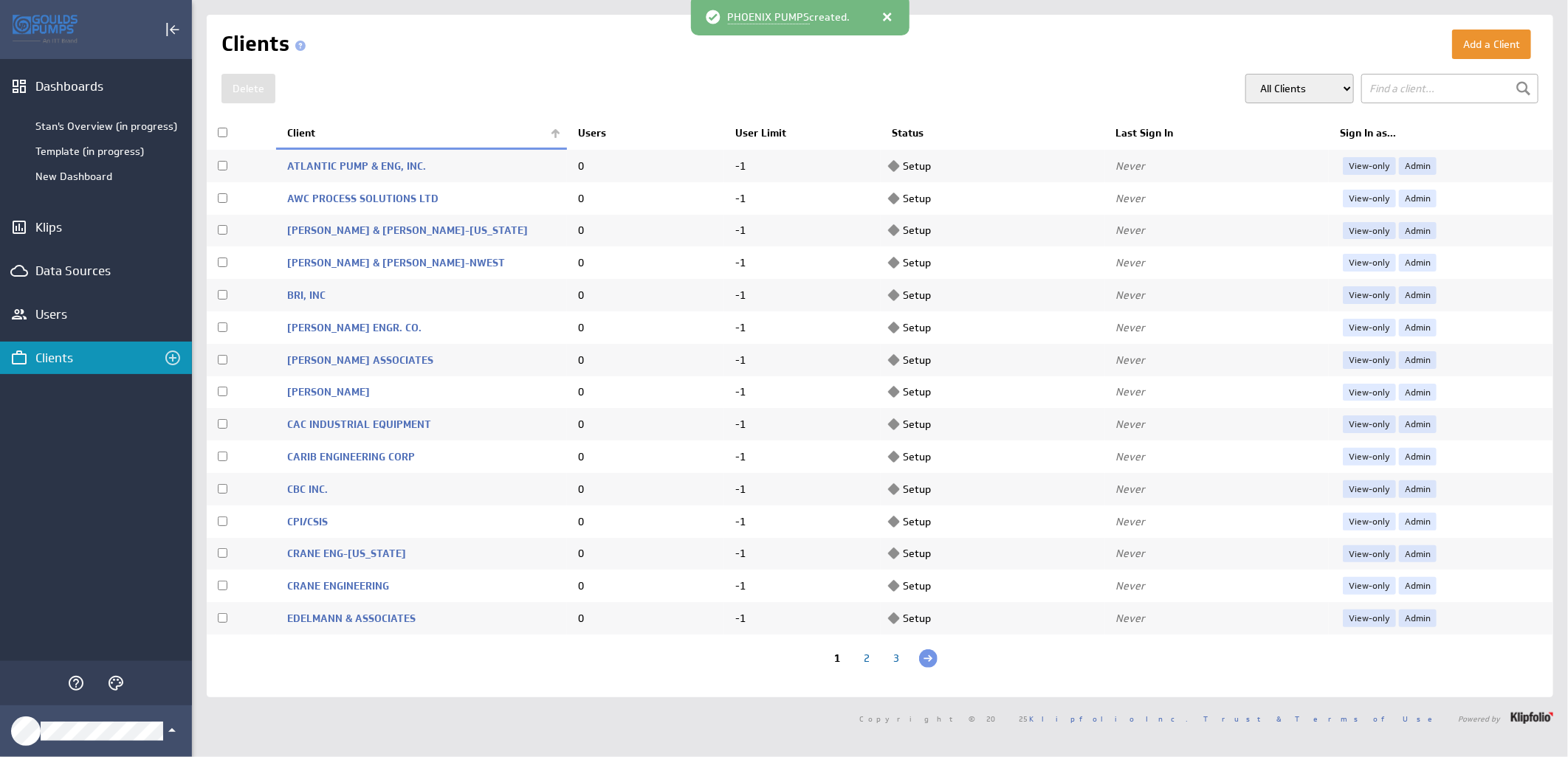
click at [547, 136] on th "Client" at bounding box center [421, 133] width 290 height 31
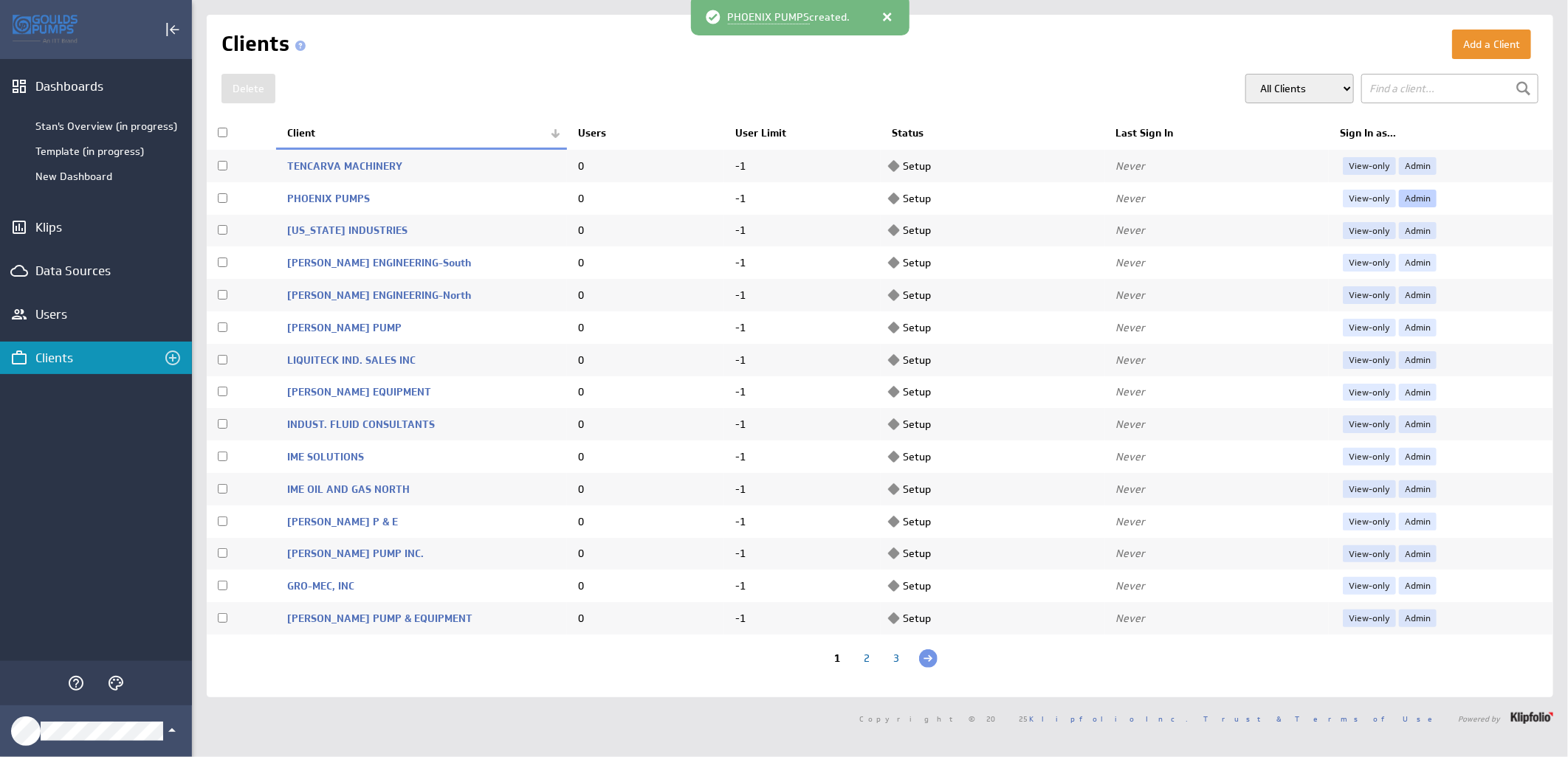
click at [1405, 194] on link "Admin" at bounding box center [1417, 198] width 38 height 18
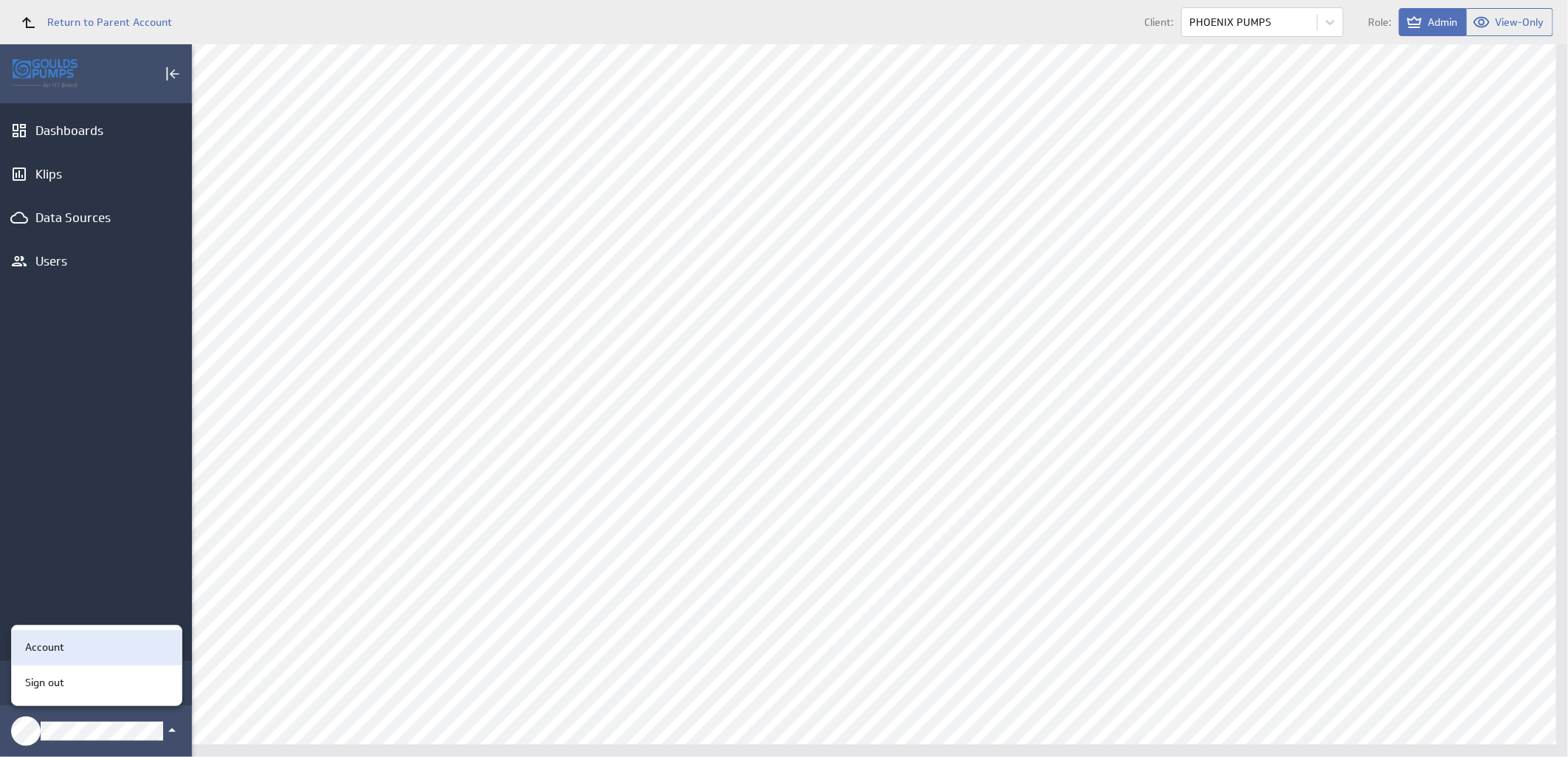
click at [67, 647] on div "Account" at bounding box center [94, 647] width 150 height 15
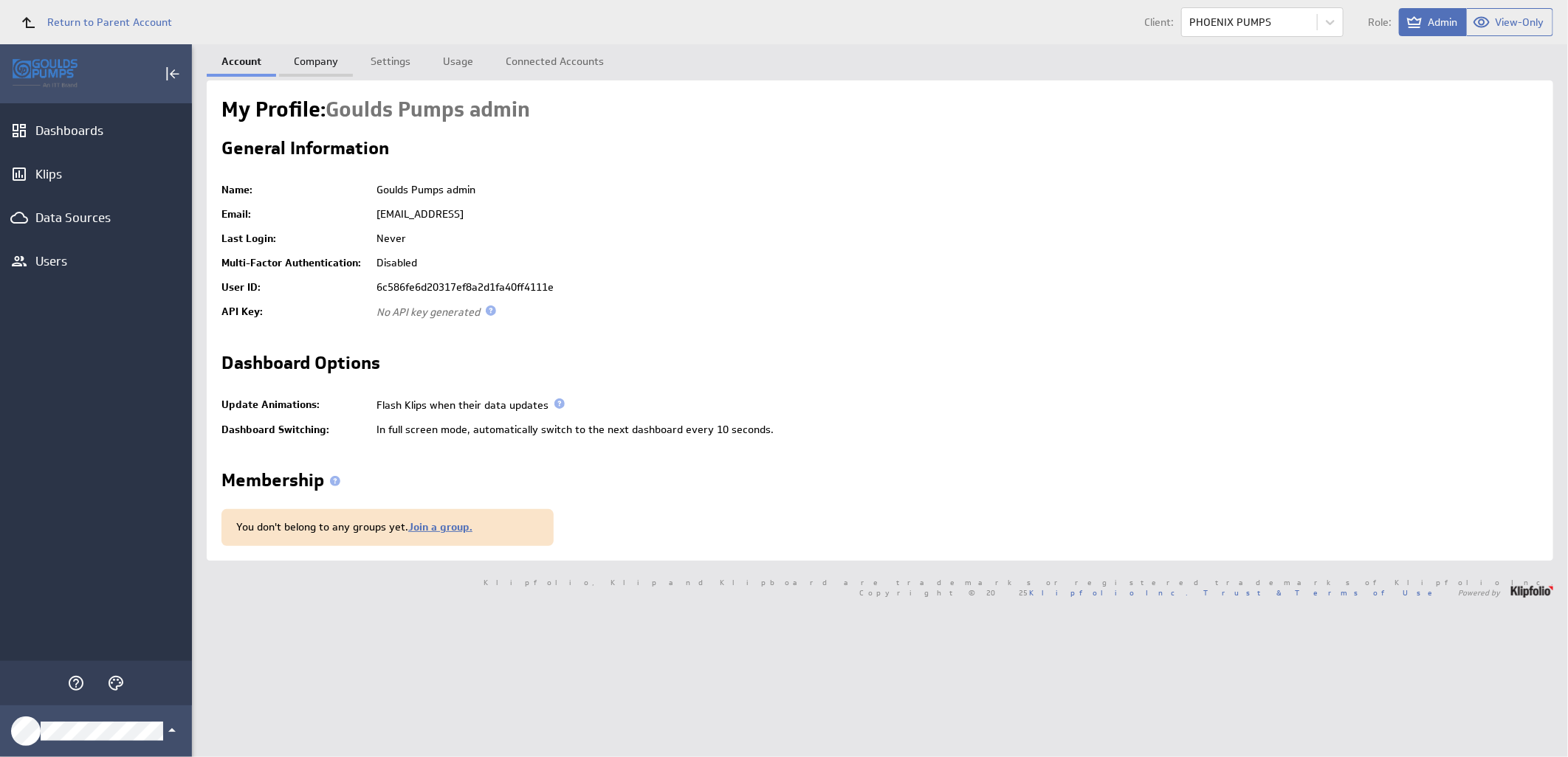
click at [314, 62] on link "Company" at bounding box center [316, 59] width 74 height 29
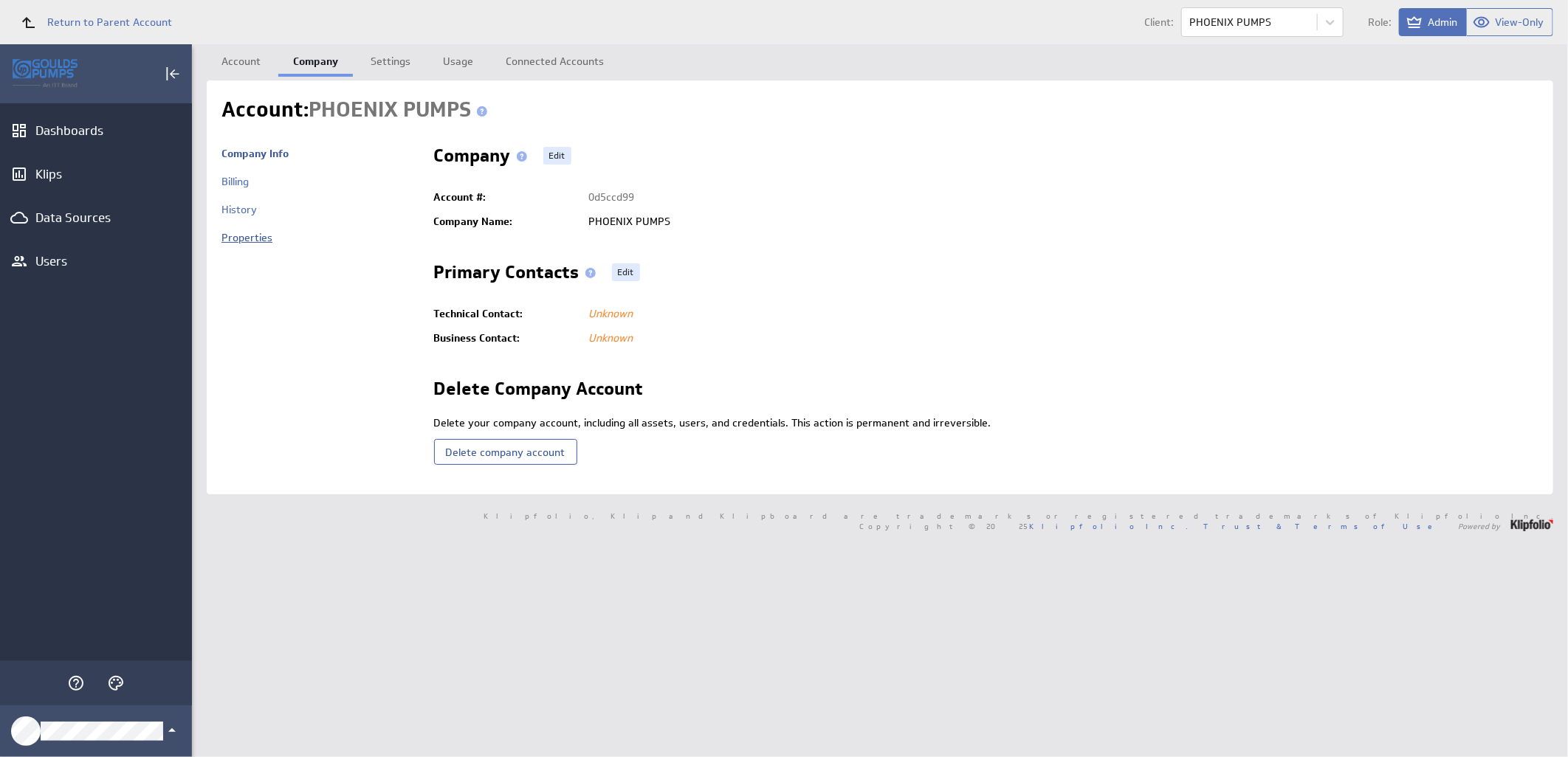
click at [253, 241] on link "Properties" at bounding box center [247, 238] width 51 height 13
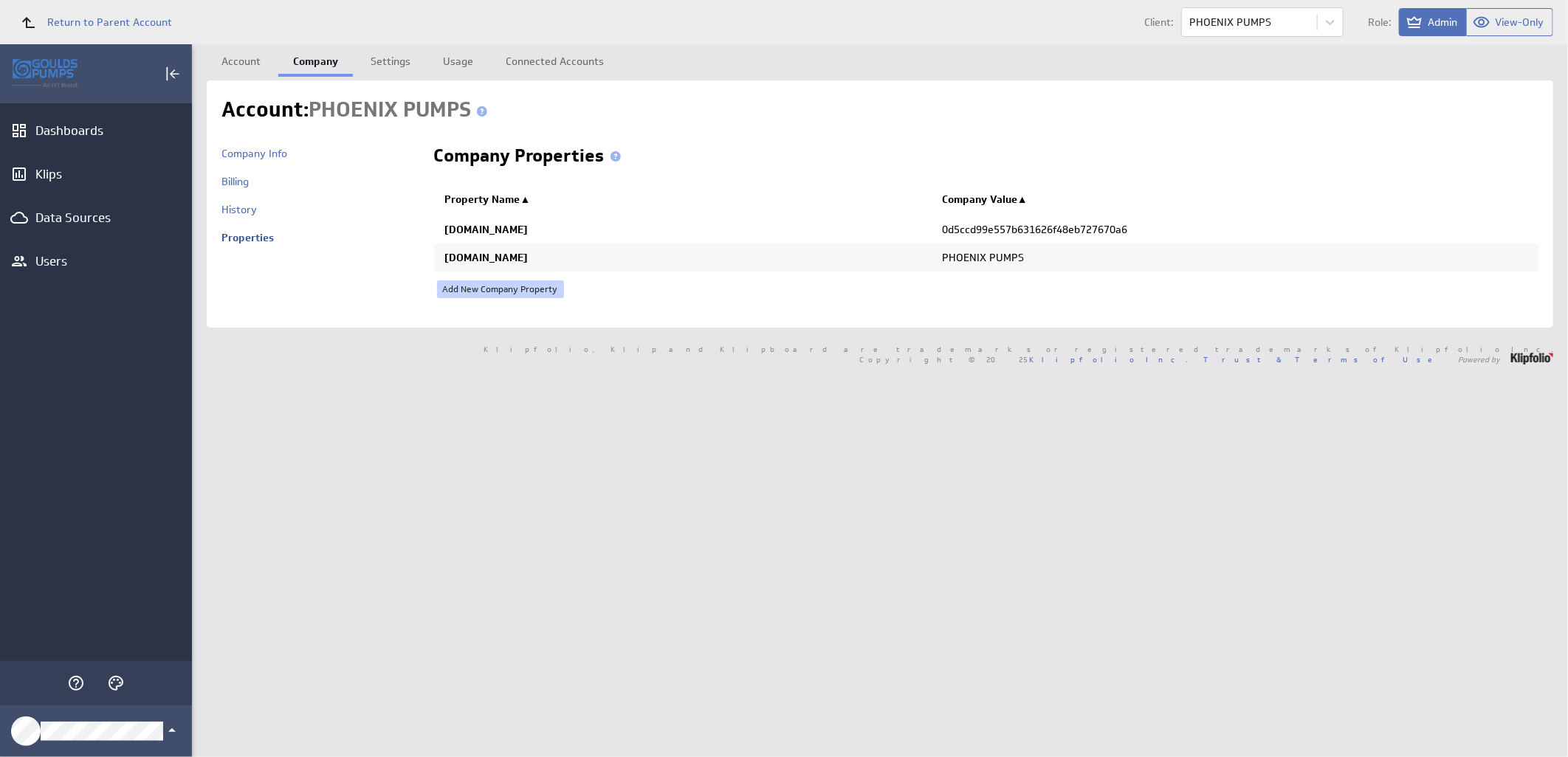
click at [504, 289] on link "Add New Company Property" at bounding box center [500, 289] width 127 height 18
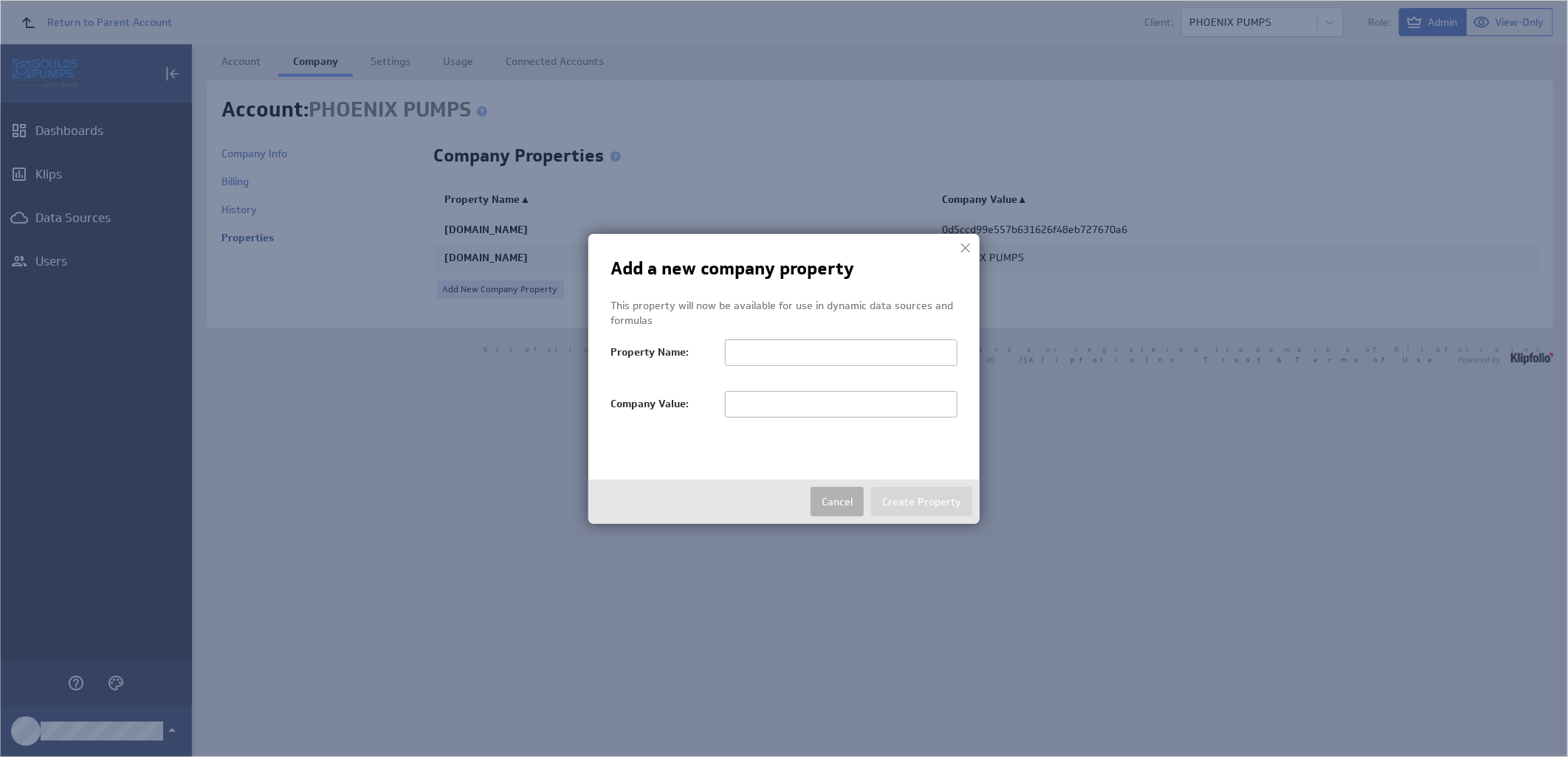
click at [780, 406] on input "text" at bounding box center [841, 405] width 233 height 27
paste input "PHOENIX PUMPS"
type input "PHOENIX"
click at [849, 350] on input "text" at bounding box center [841, 353] width 233 height 27
paste input "salesTerritoryFilter"
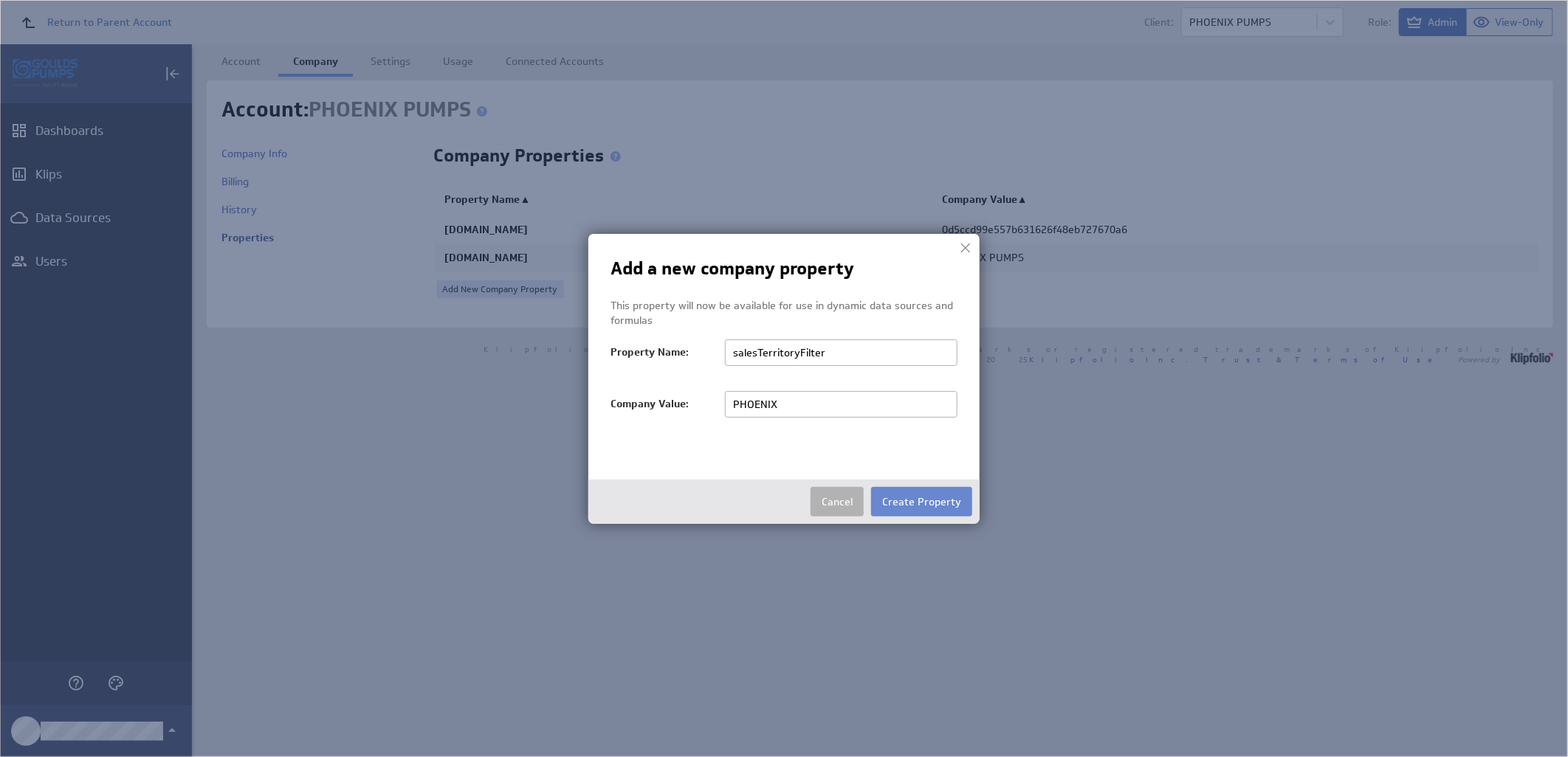
type input "salesTerritoryFilter"
click at [898, 496] on button "Create Property" at bounding box center [922, 501] width 101 height 29
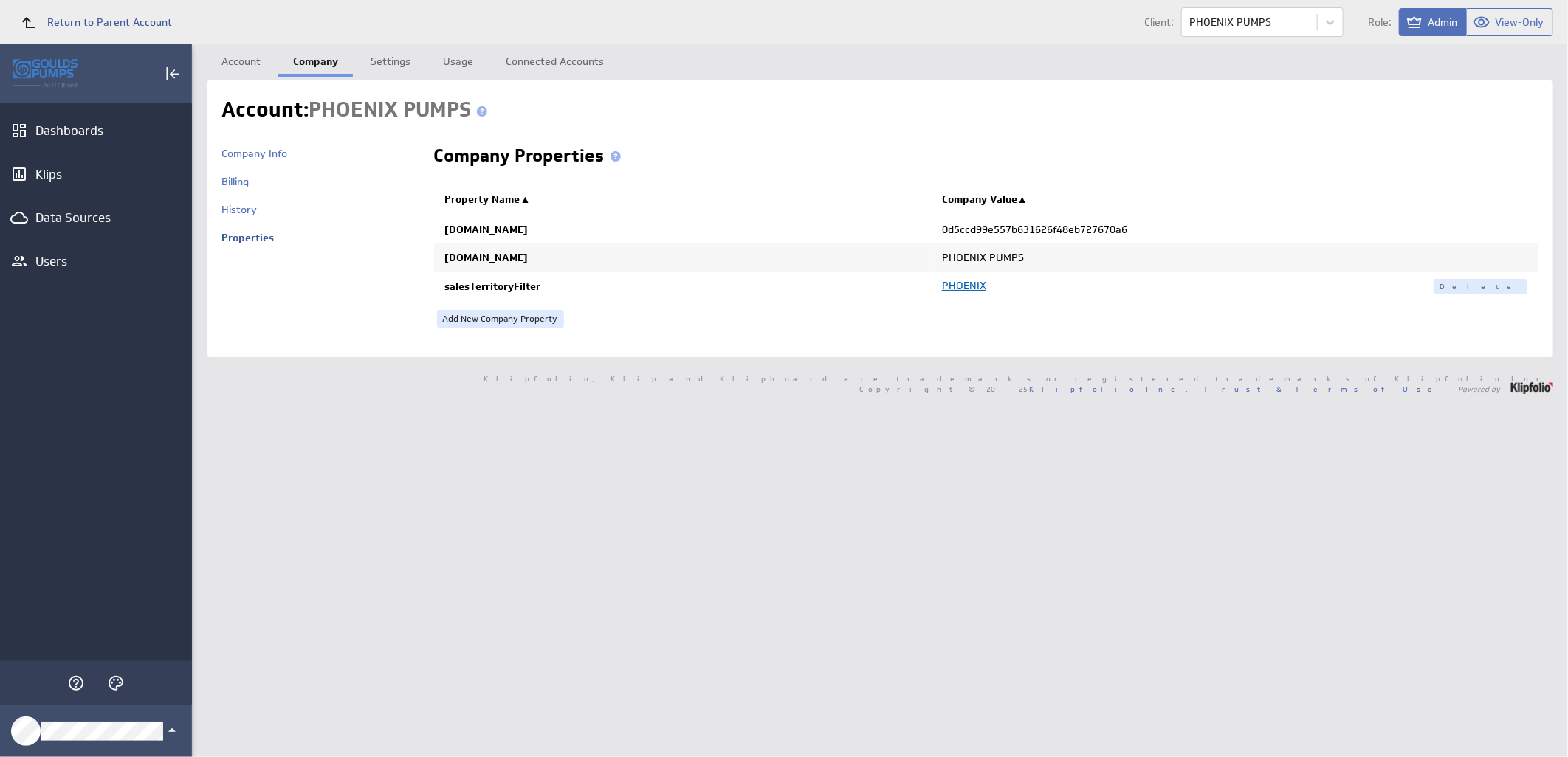
click at [89, 27] on span "Return to Parent Account" at bounding box center [109, 22] width 125 height 10
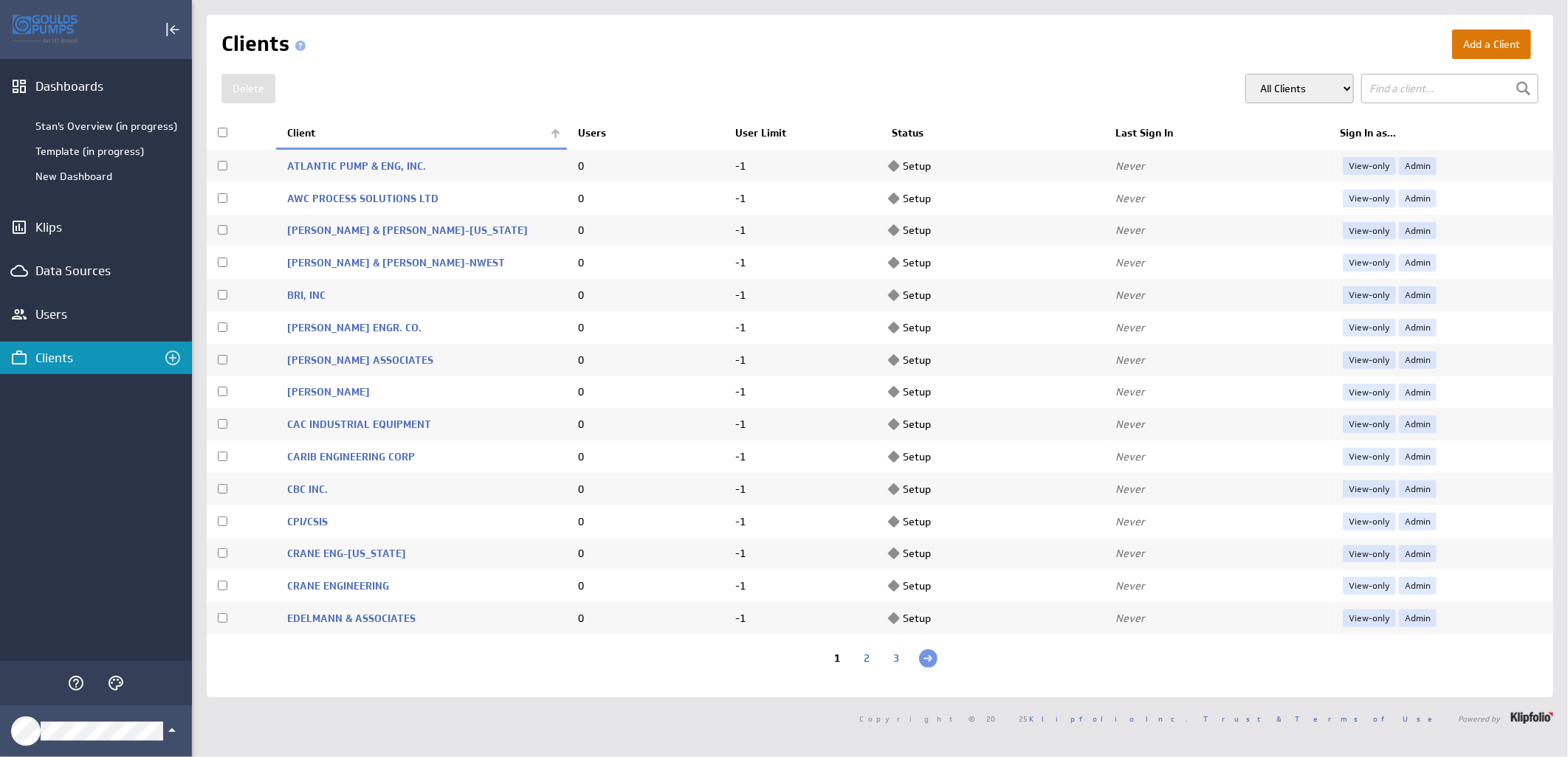
click at [1486, 42] on button "Add a Client" at bounding box center [1492, 44] width 79 height 29
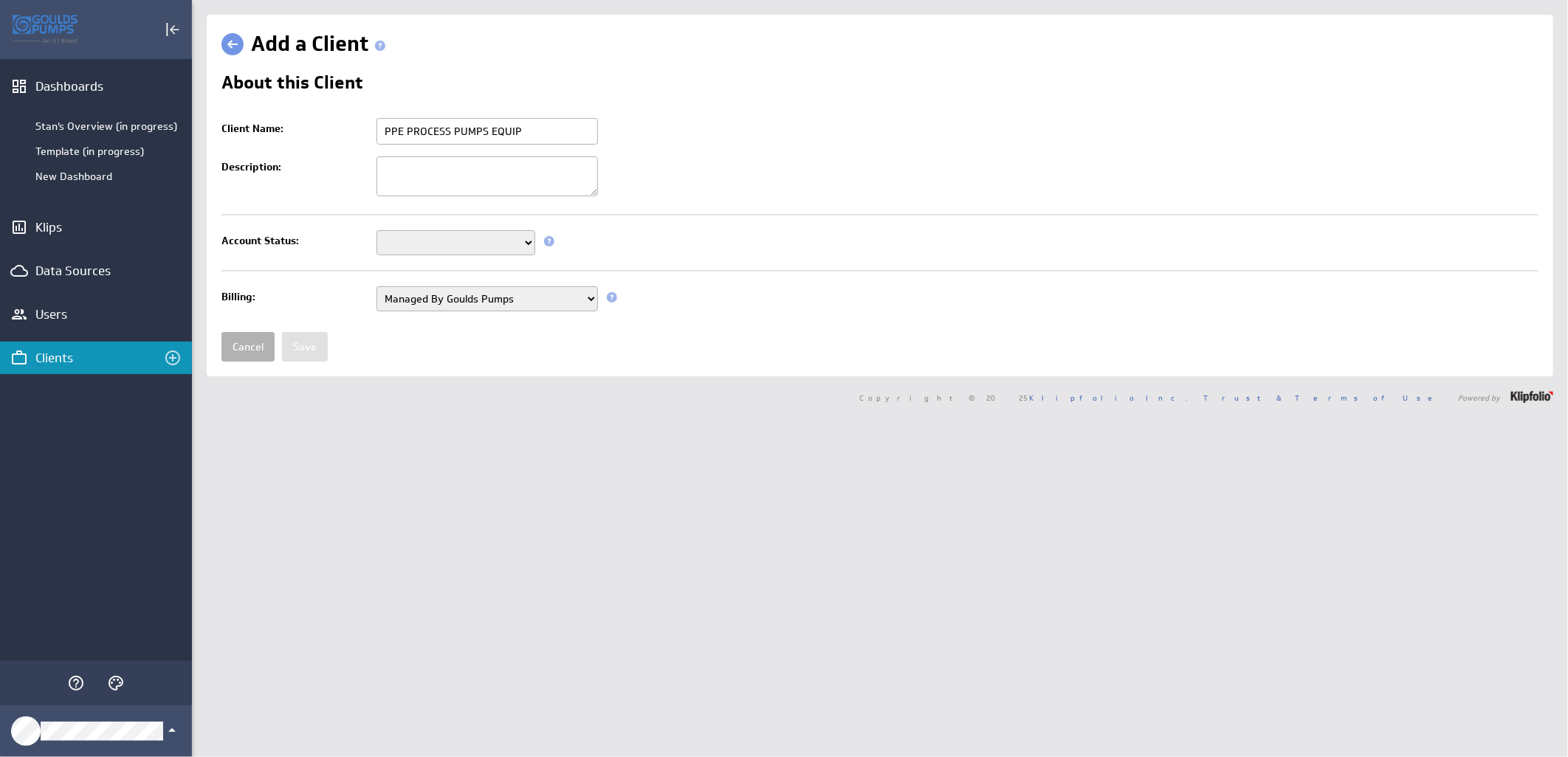
type input "PPE PROCESS PUMPS EQUIP"
click at [525, 242] on select "Setup Mode Trial Active Disabled" at bounding box center [455, 243] width 159 height 25
select select "7"
click at [376, 232] on select "Setup Mode Trial Active Disabled" at bounding box center [455, 243] width 159 height 25
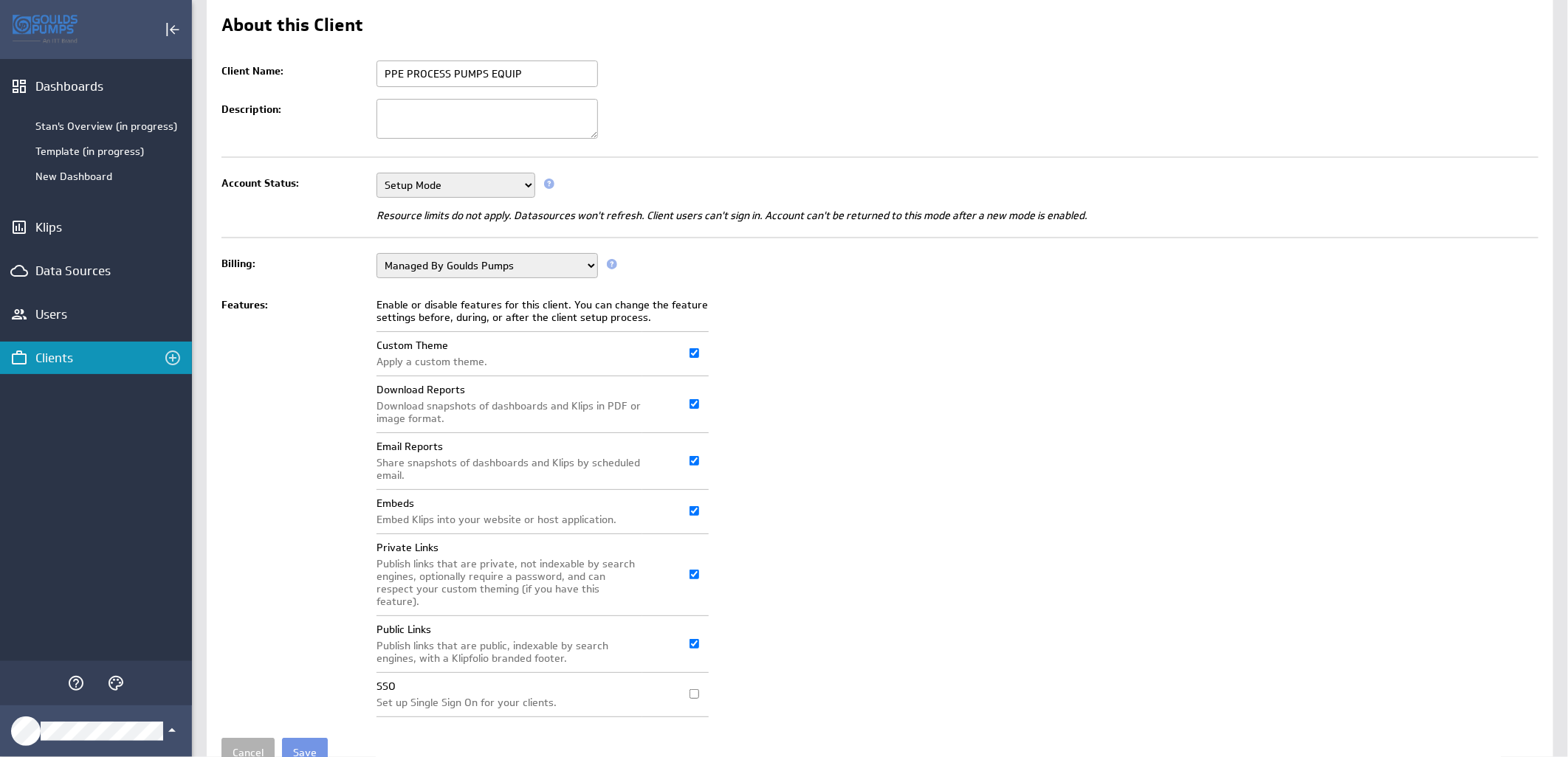
scroll to position [113, 0]
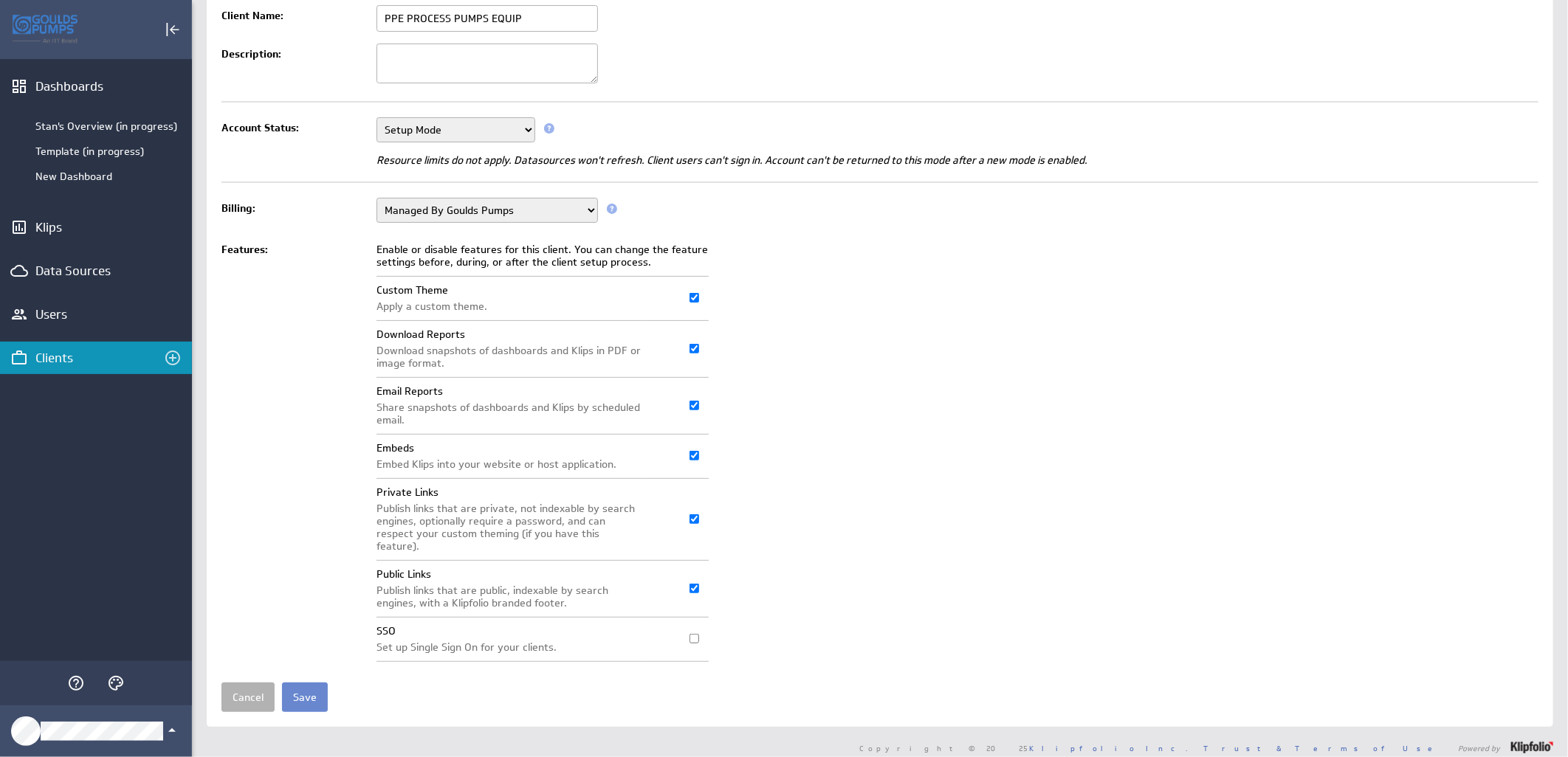
click at [310, 687] on input "Save" at bounding box center [305, 697] width 46 height 29
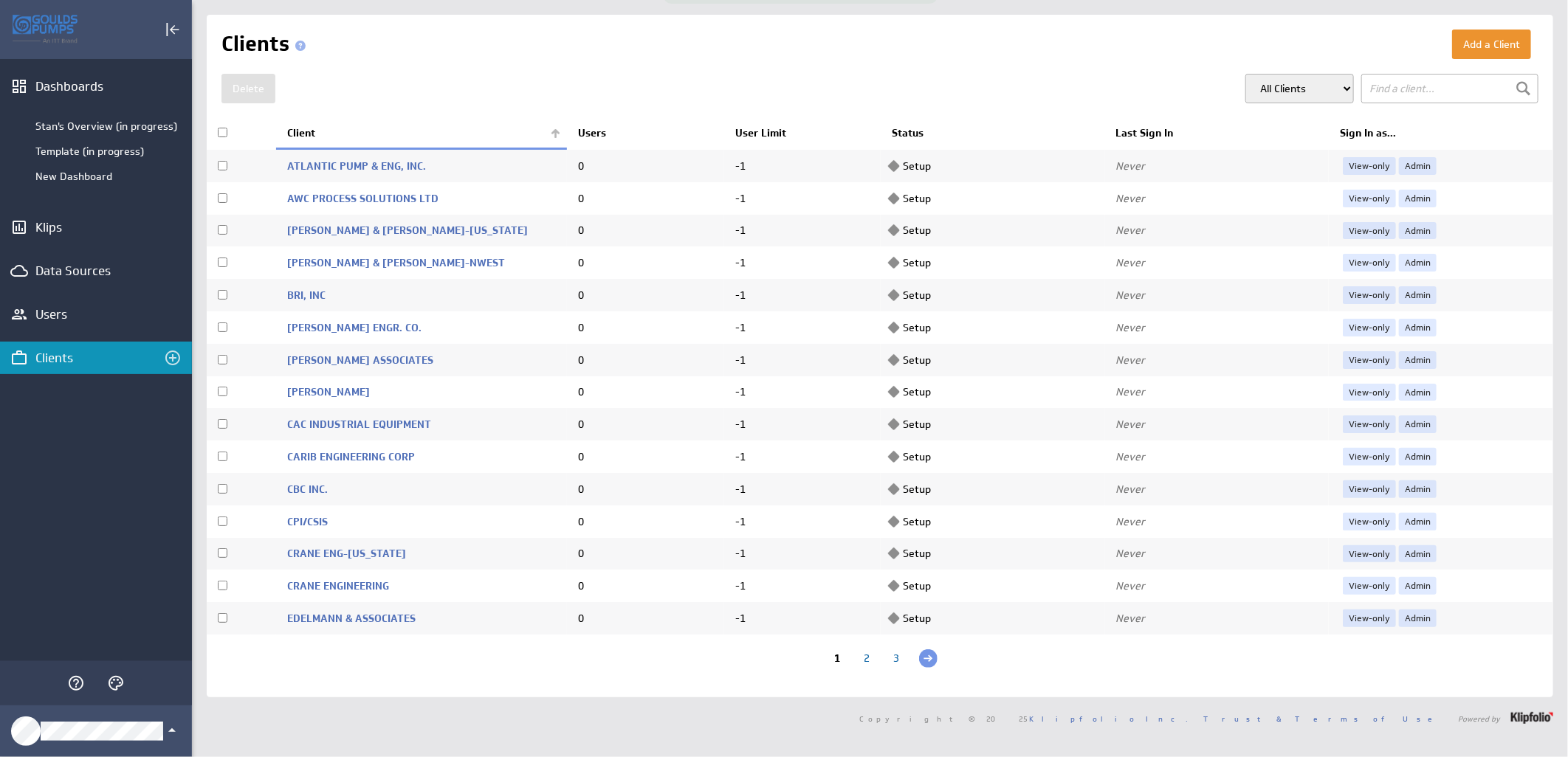
click at [544, 132] on th "Client" at bounding box center [421, 133] width 290 height 31
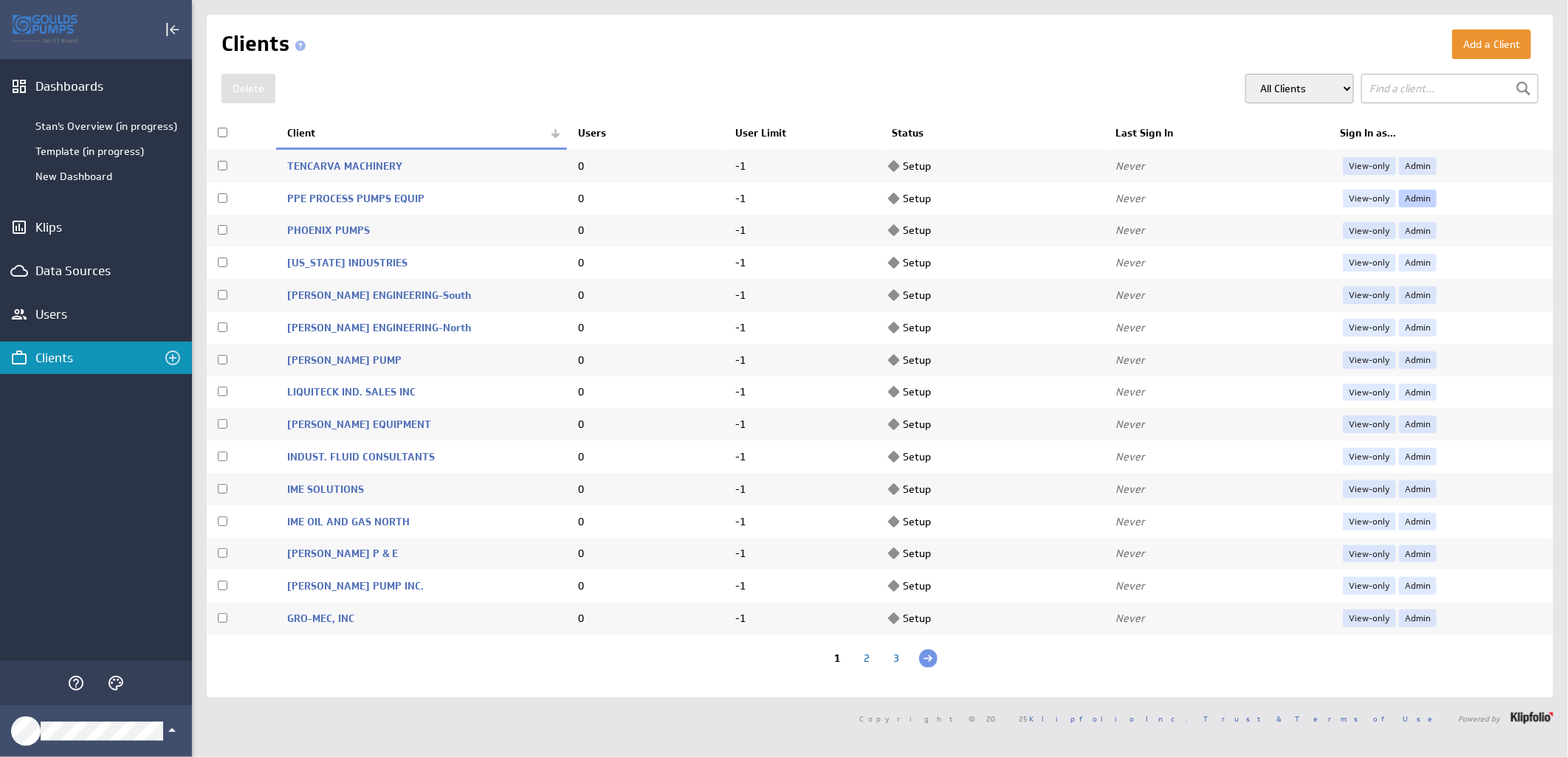
click at [1404, 197] on link "Admin" at bounding box center [1417, 198] width 38 height 18
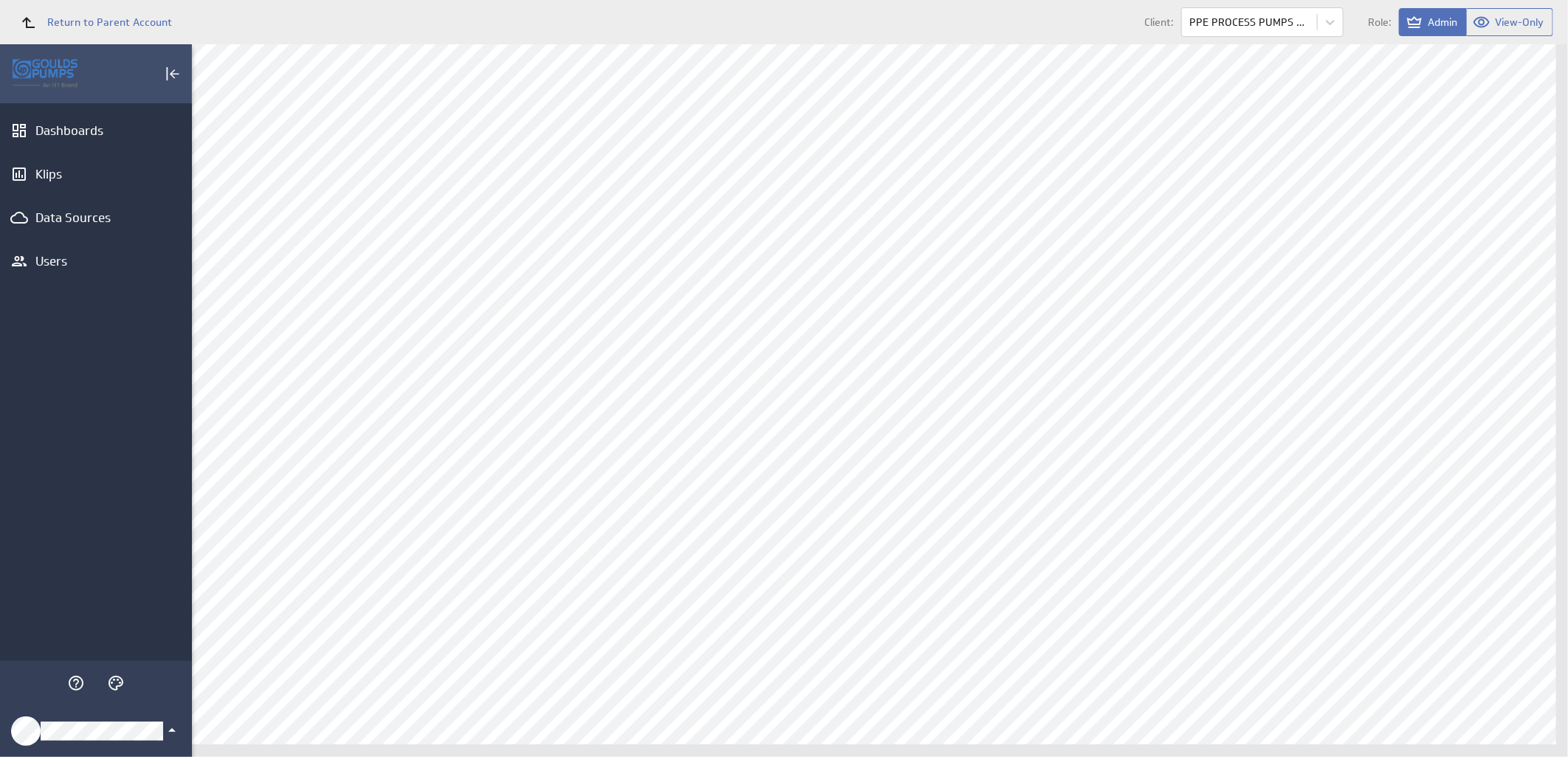
click at [181, 732] on div "Klipfolio Account" at bounding box center [96, 732] width 192 height 52
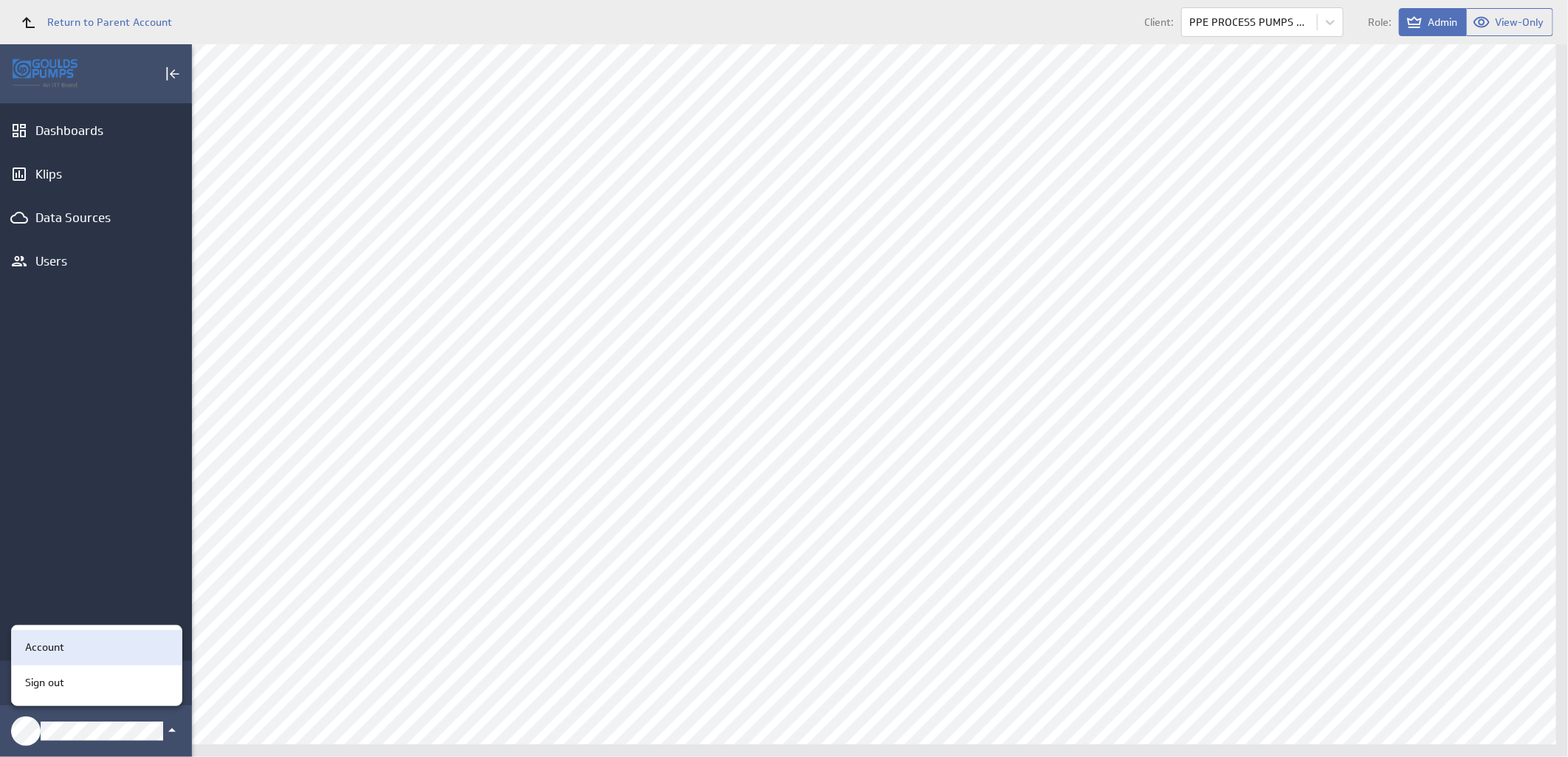
click at [145, 645] on div "Account" at bounding box center [94, 647] width 150 height 15
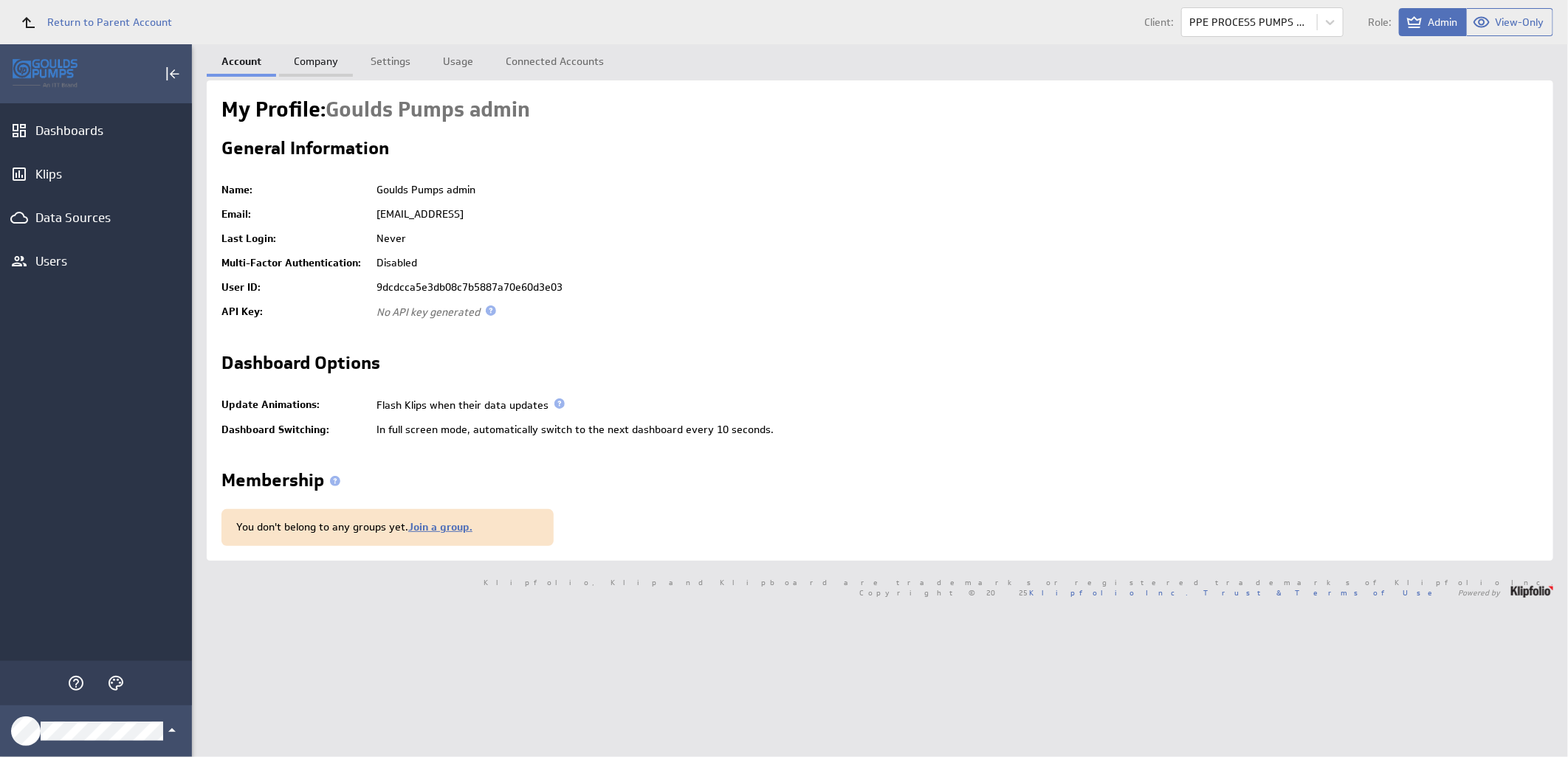
click at [306, 60] on link "Company" at bounding box center [316, 59] width 74 height 29
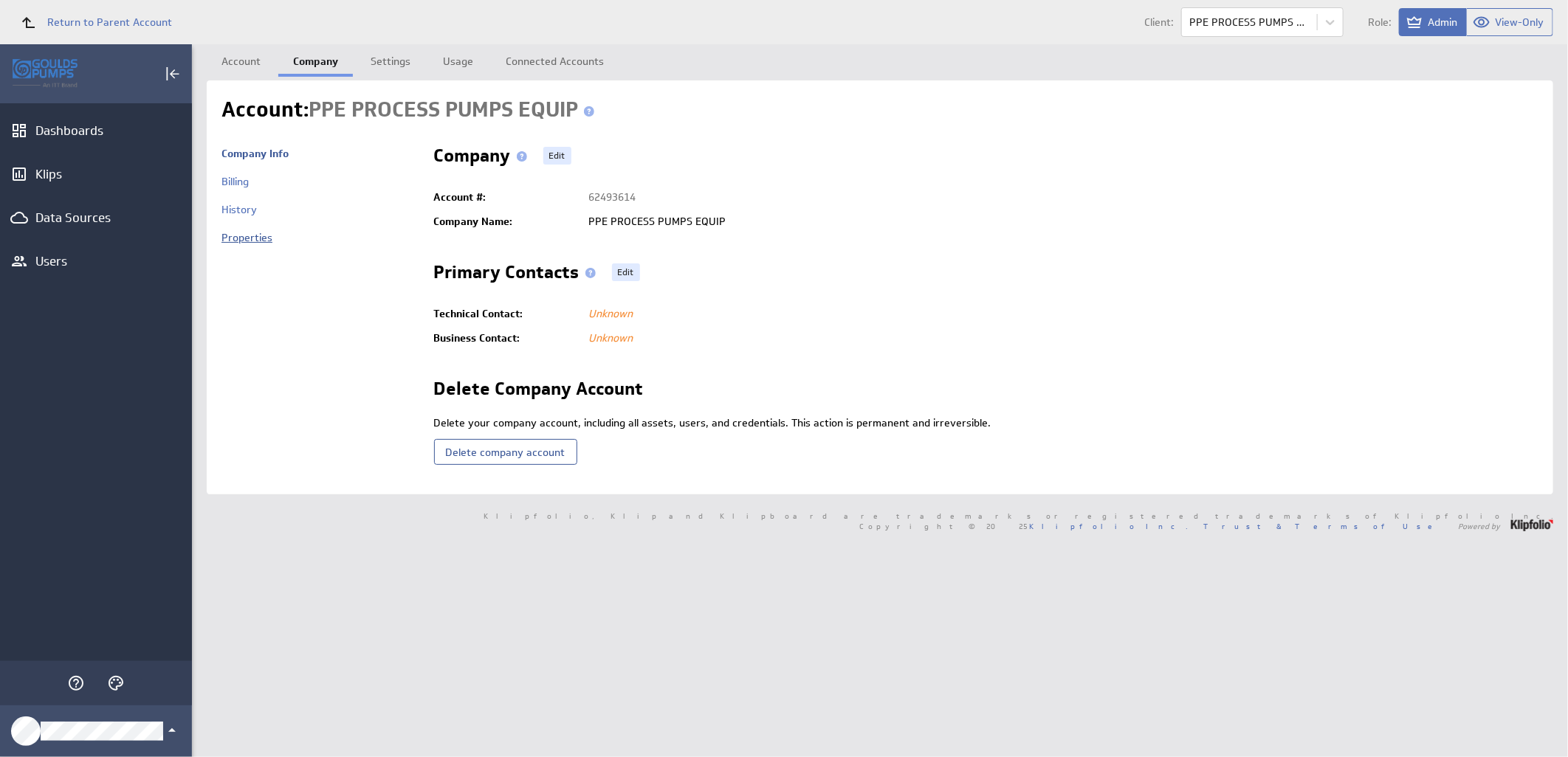
click at [248, 243] on link "Properties" at bounding box center [247, 238] width 51 height 13
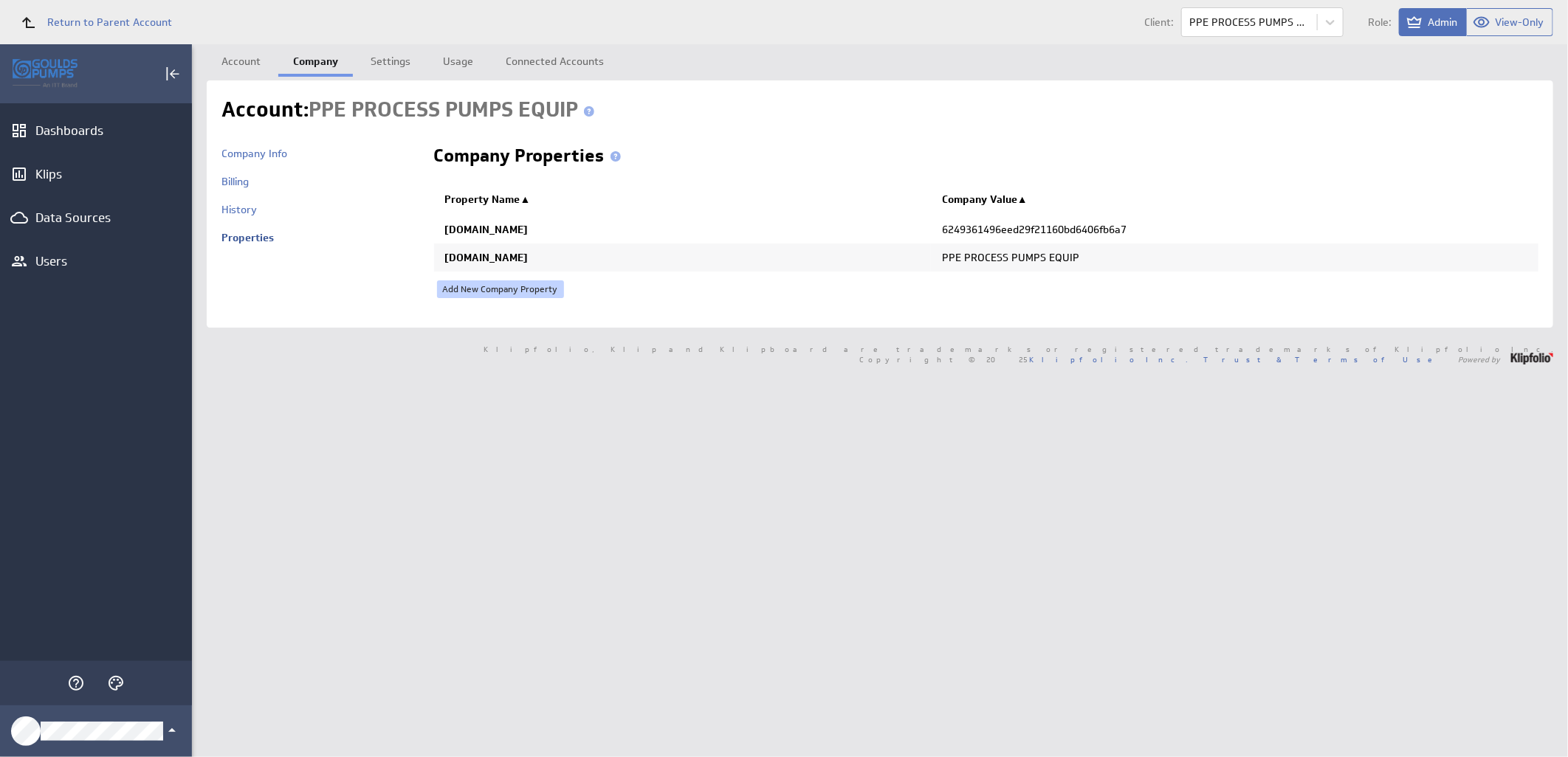
click at [473, 285] on link "Add New Company Property" at bounding box center [500, 289] width 127 height 18
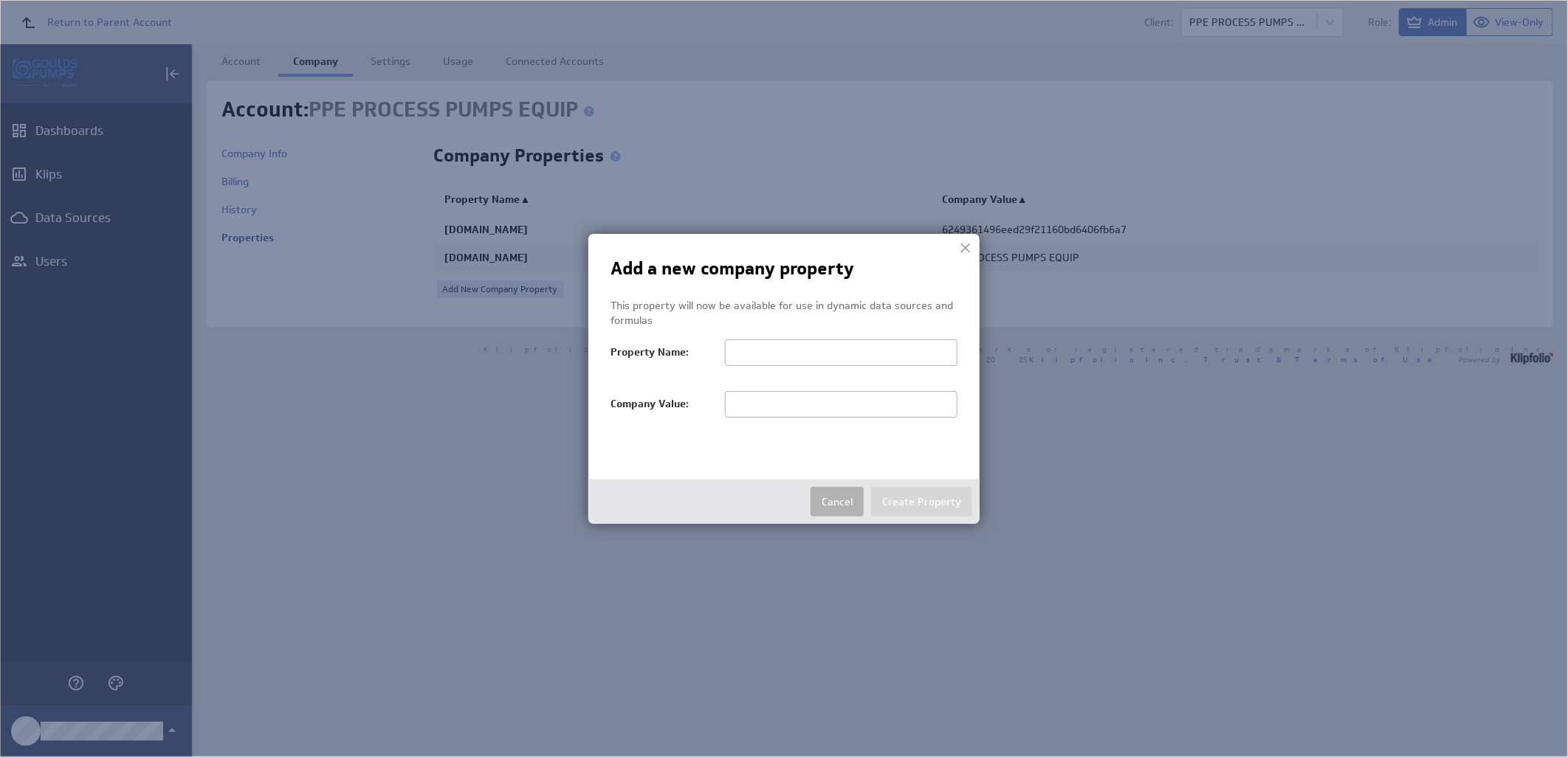
click at [746, 405] on input "text" at bounding box center [841, 405] width 233 height 27
paste input "PPE PROCESS PUMPS EQUIP"
type input "PPE PROCESS PUMPS EQUIP"
click at [760, 355] on input "text" at bounding box center [841, 353] width 233 height 27
paste input "salesTerritoryFilter"
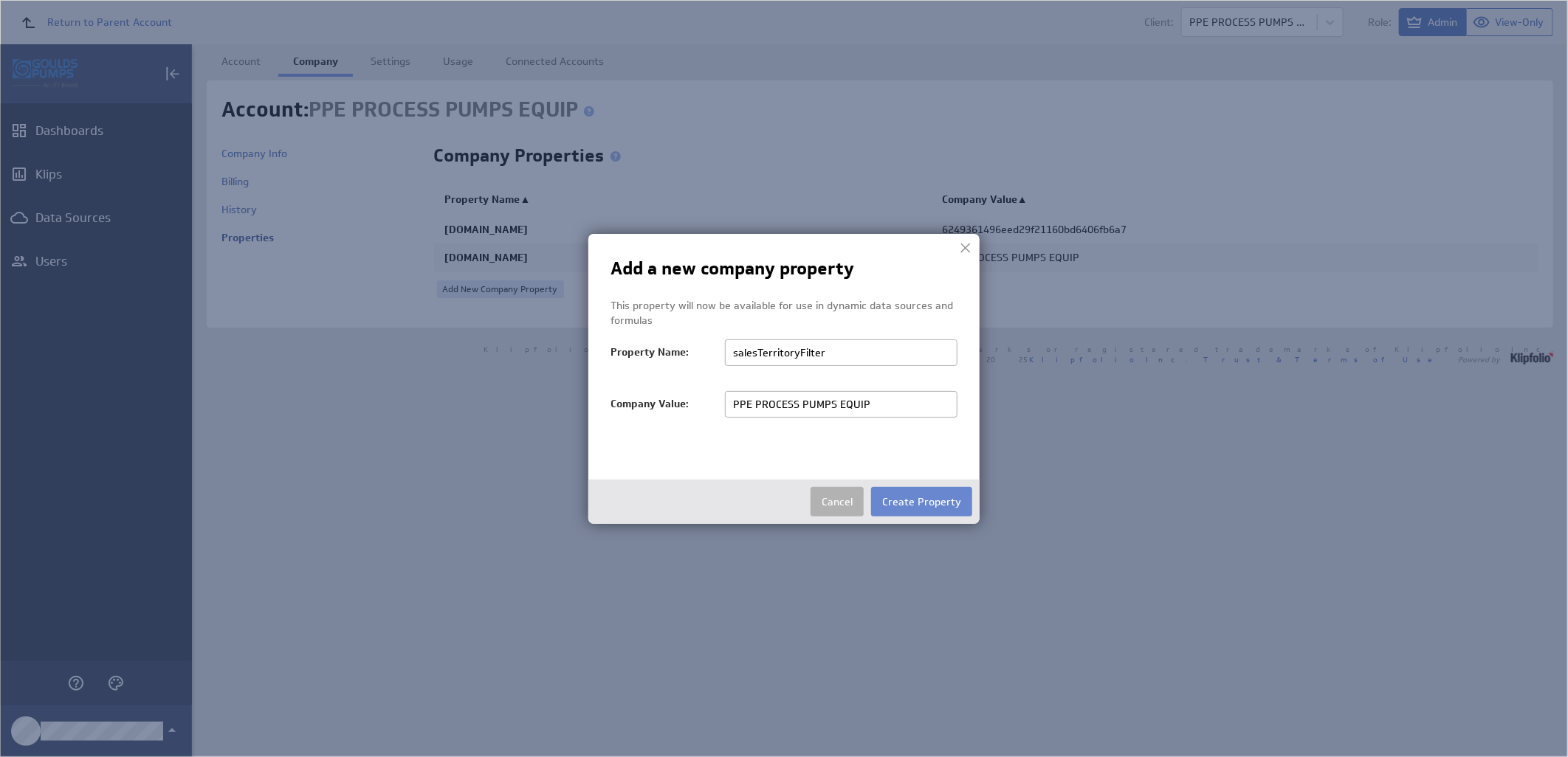
type input "salesTerritoryFilter"
click at [934, 500] on button "Create Property" at bounding box center [922, 501] width 101 height 29
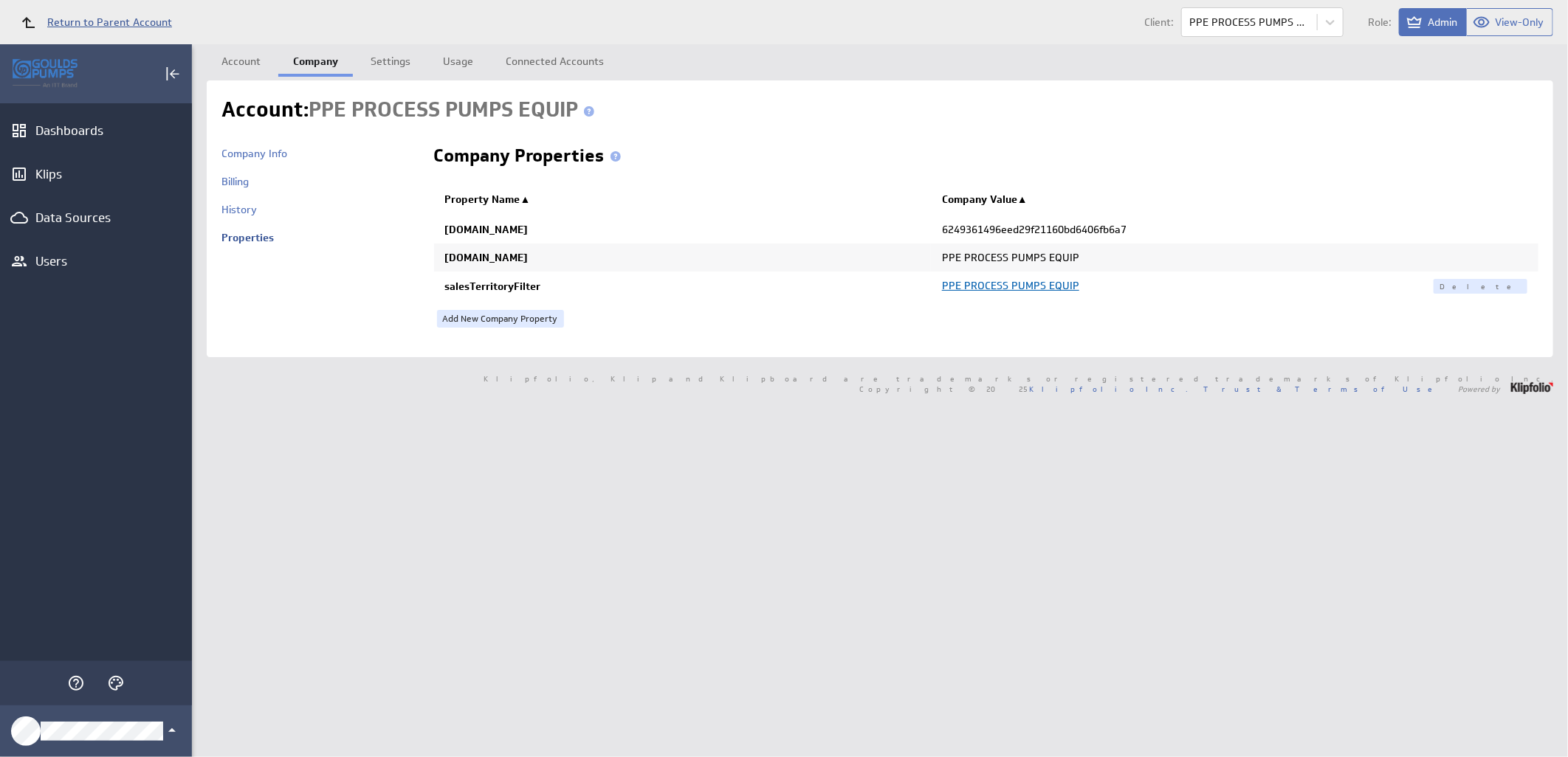
click at [133, 19] on span "Return to Parent Account" at bounding box center [109, 22] width 125 height 10
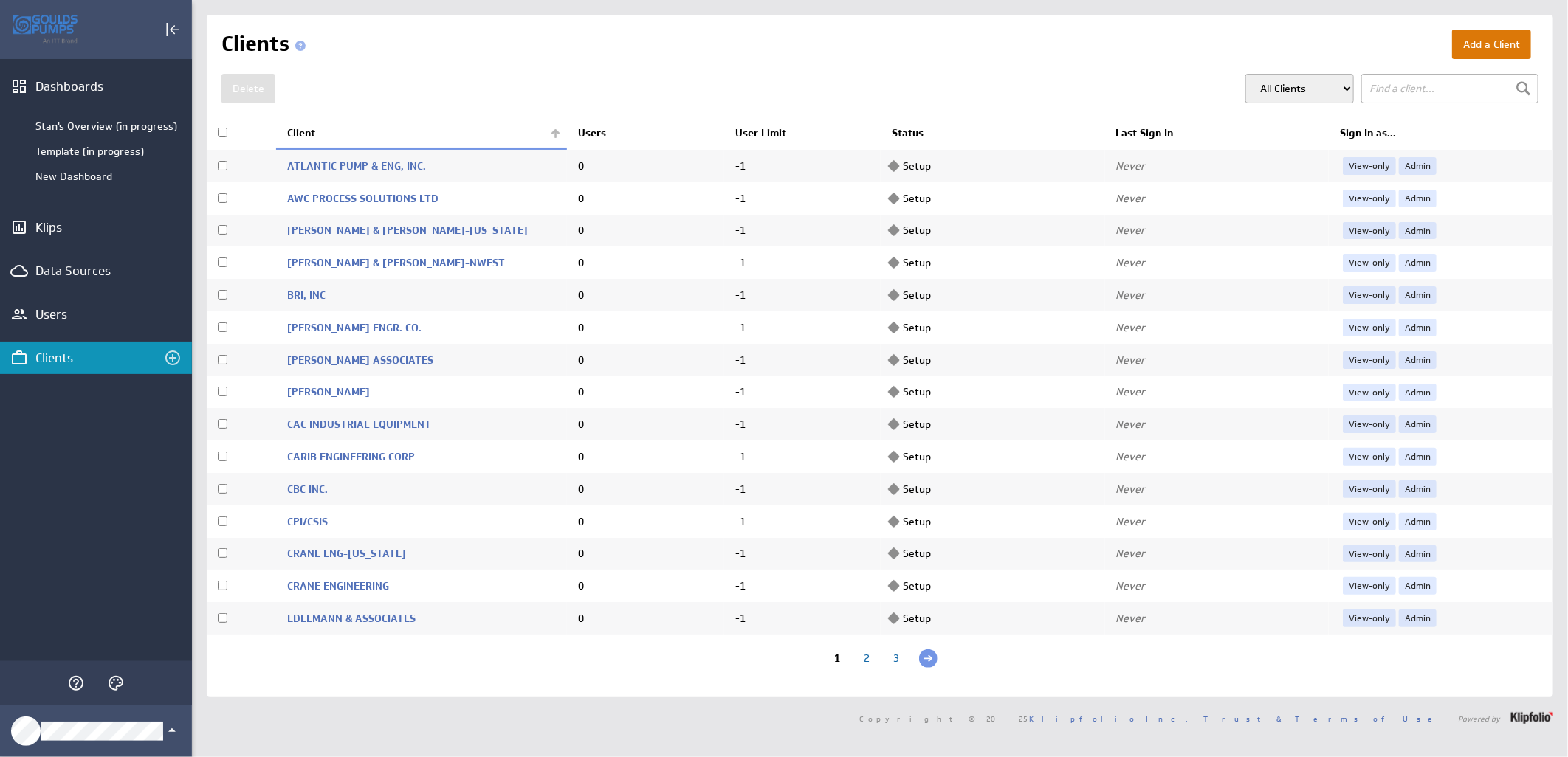
click at [1482, 43] on button "Add a Client" at bounding box center [1492, 44] width 79 height 29
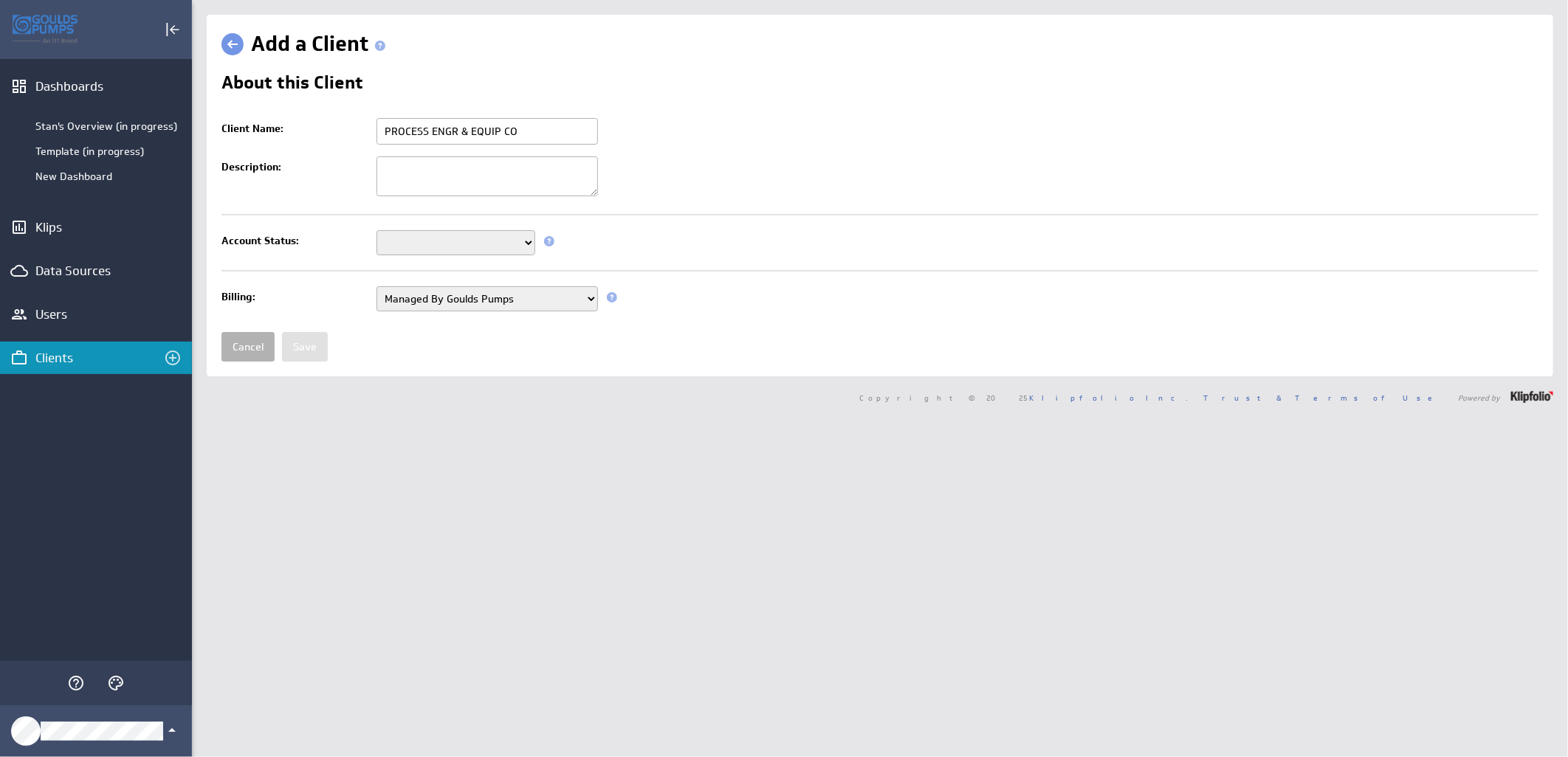
type input "PROCESS ENGR & EQUIP CO"
click at [511, 238] on select "Setup Mode Trial Active Disabled" at bounding box center [455, 243] width 159 height 25
select select "7"
click at [376, 232] on select "Setup Mode Trial Active Disabled" at bounding box center [455, 243] width 159 height 25
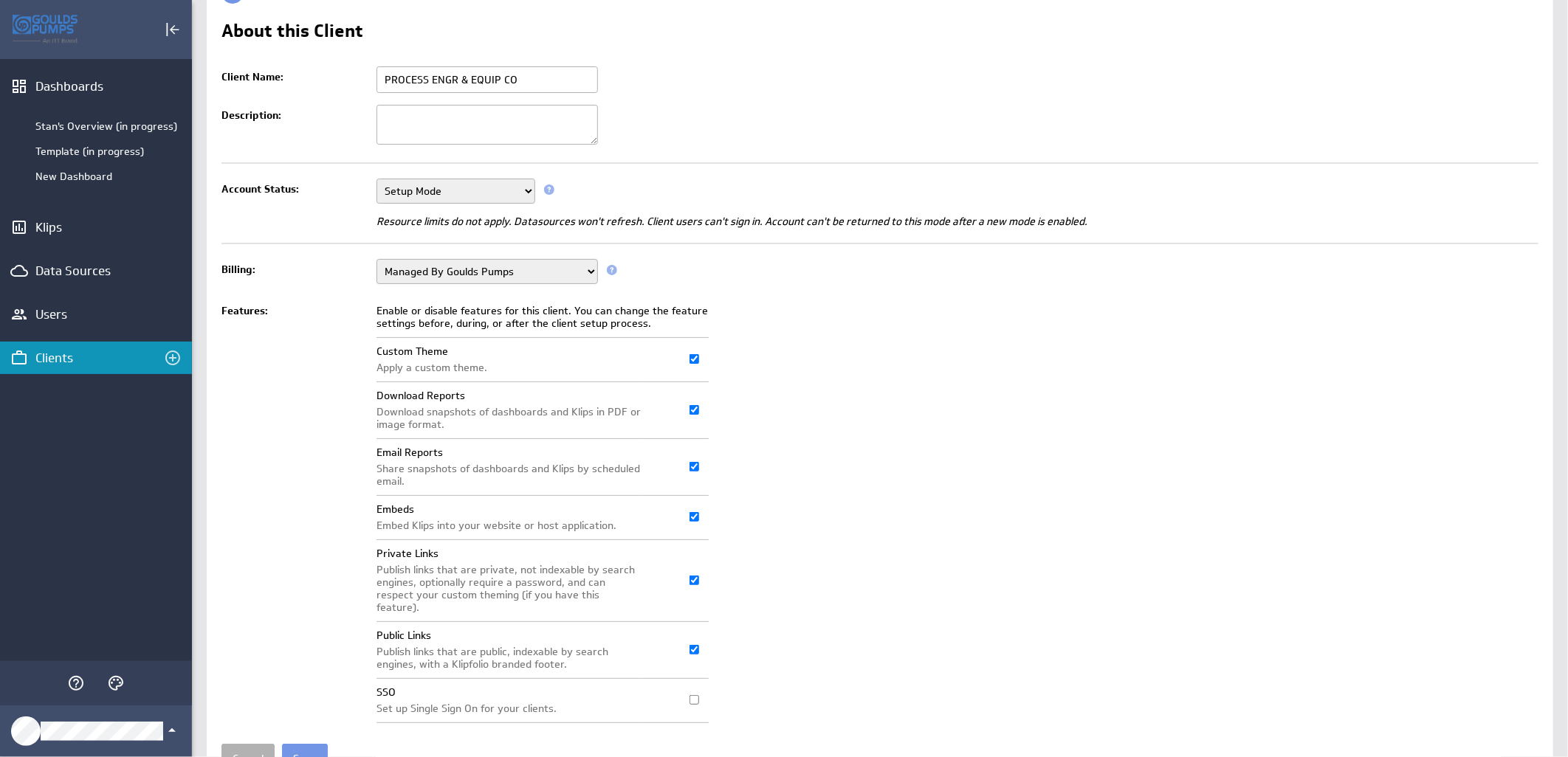
scroll to position [113, 0]
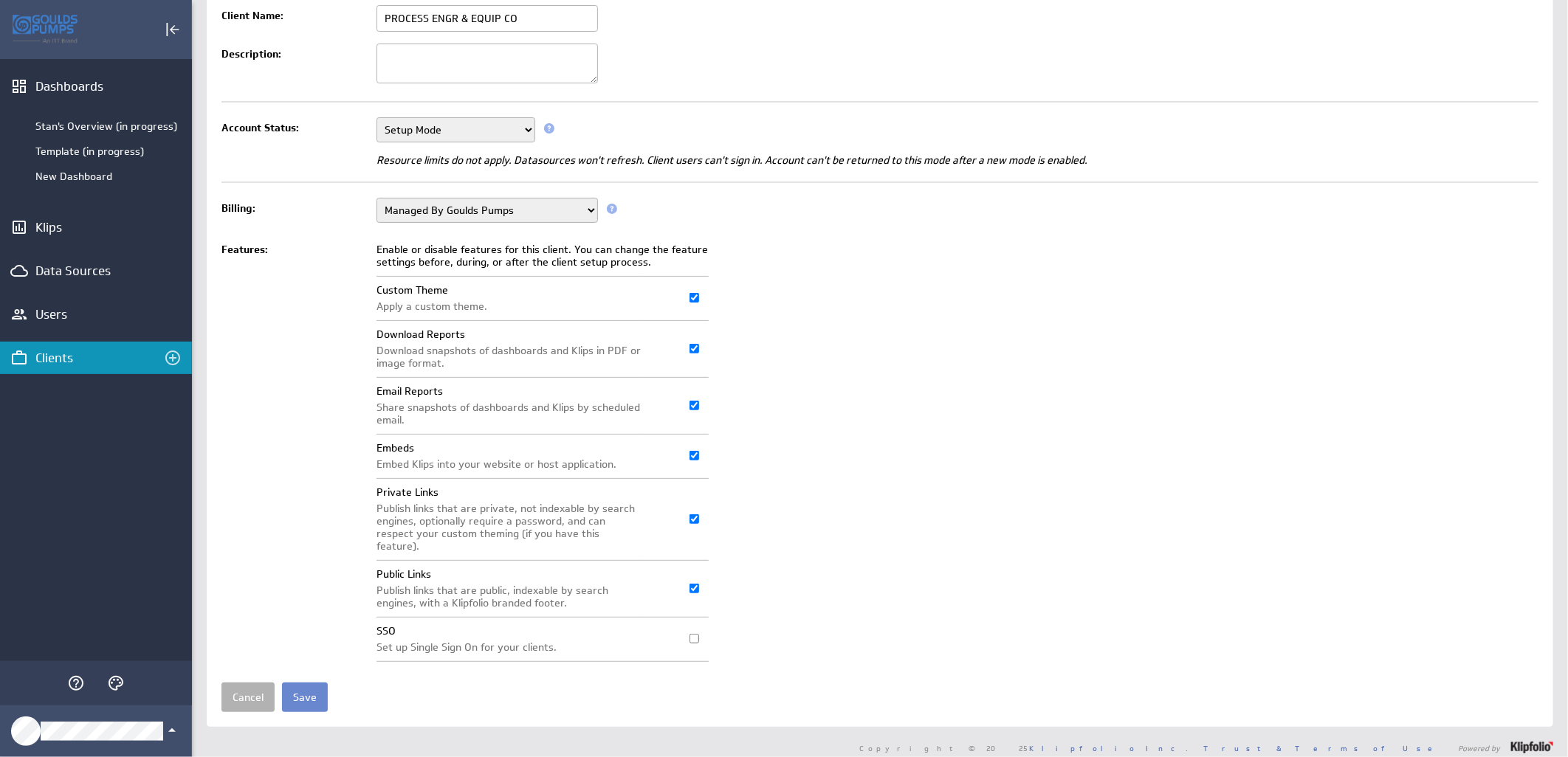
click at [303, 682] on input "Save" at bounding box center [305, 697] width 46 height 29
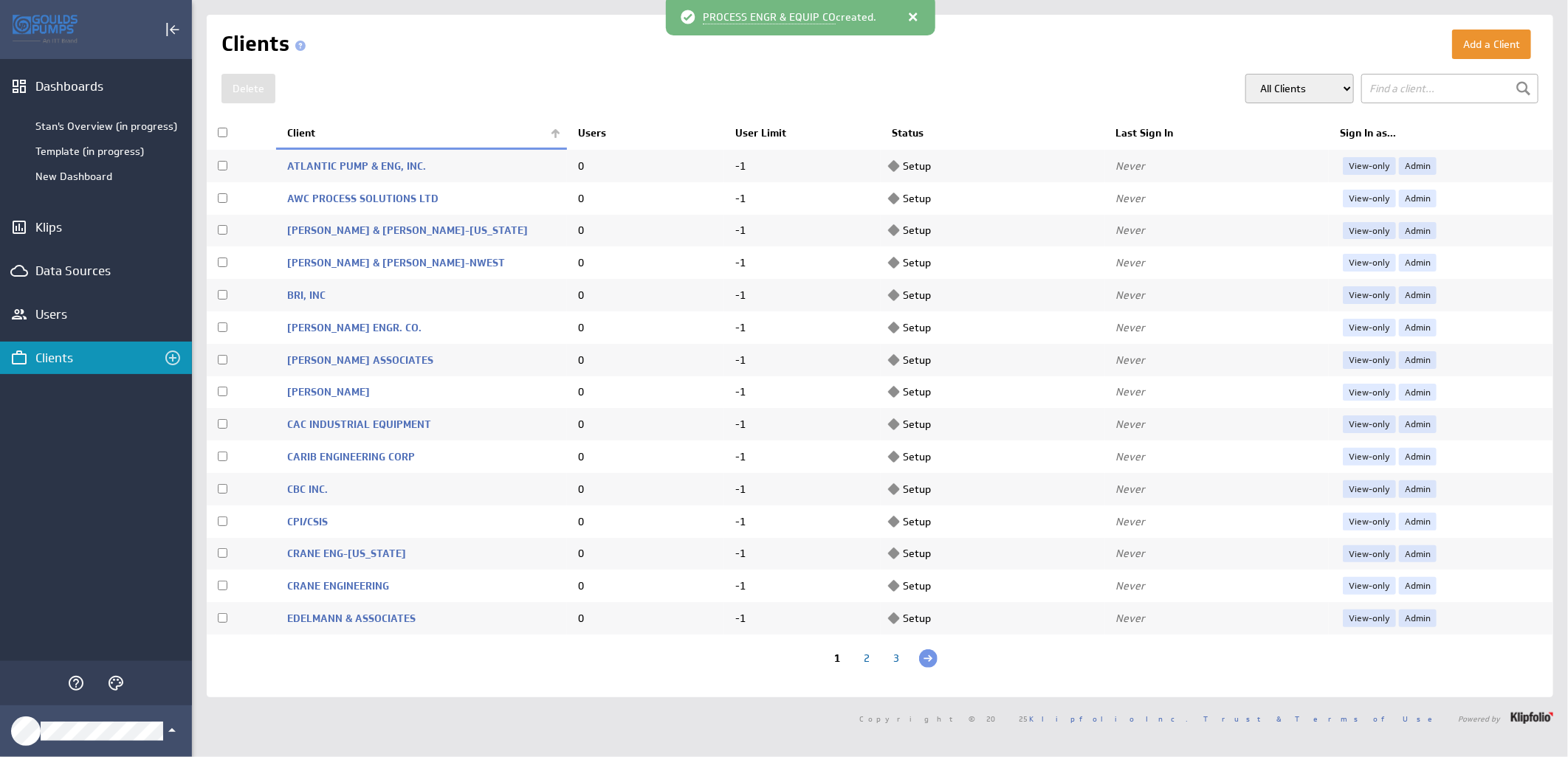
click at [551, 135] on th "Client" at bounding box center [421, 133] width 290 height 31
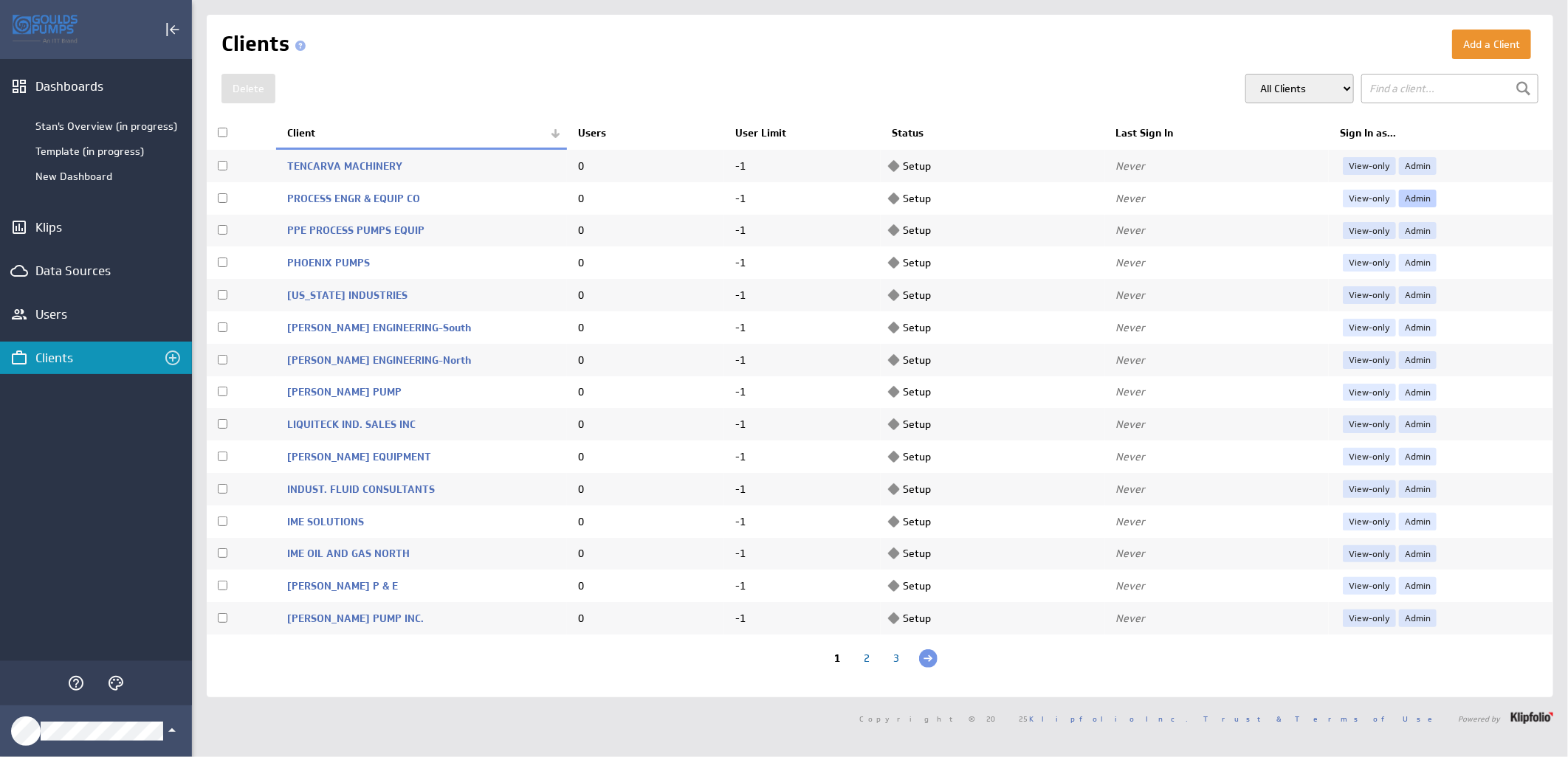
click at [1398, 193] on link "Admin" at bounding box center [1417, 198] width 38 height 18
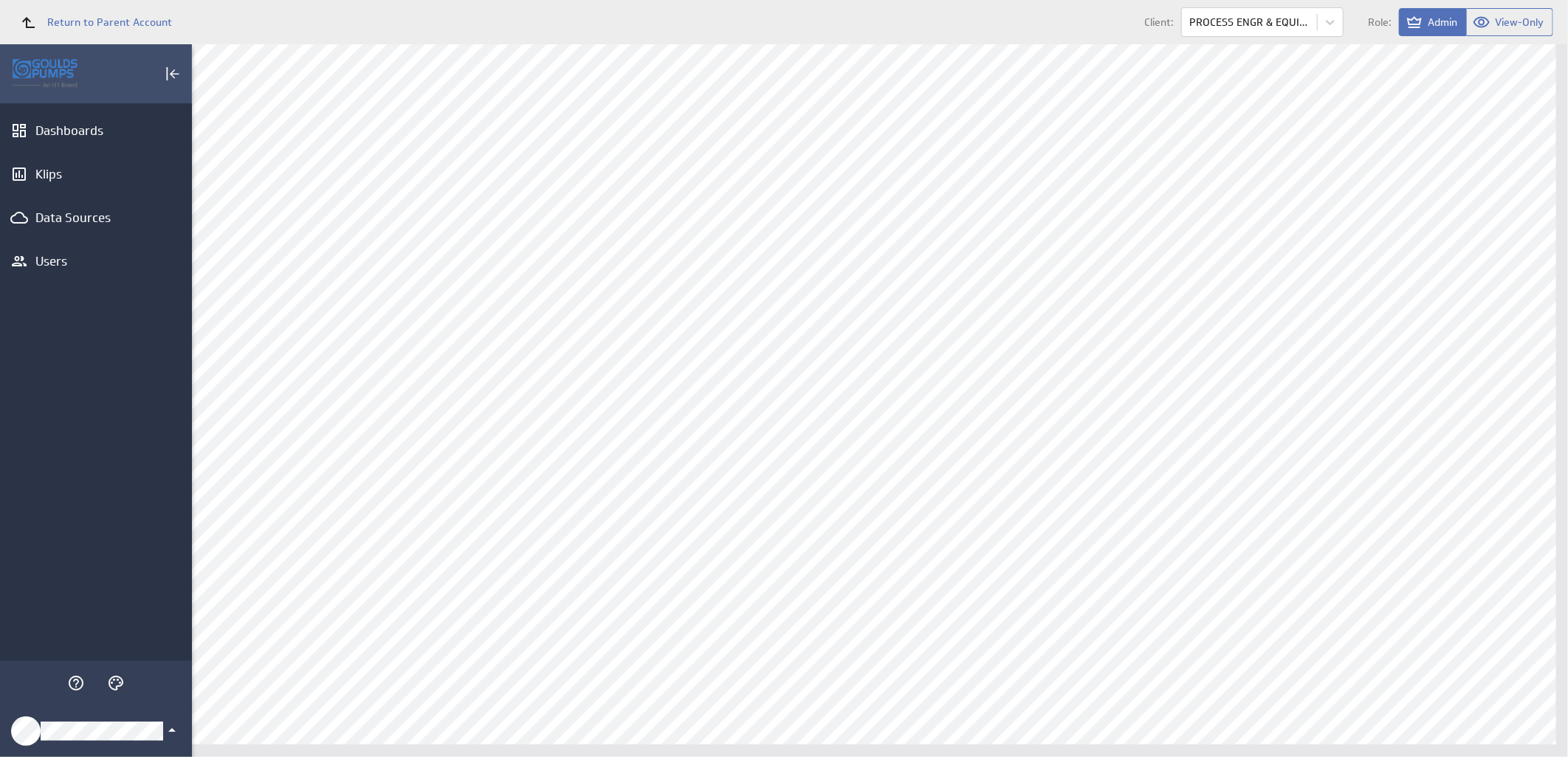
click at [168, 736] on icon "Klipfolio Account" at bounding box center [171, 730] width 18 height 18
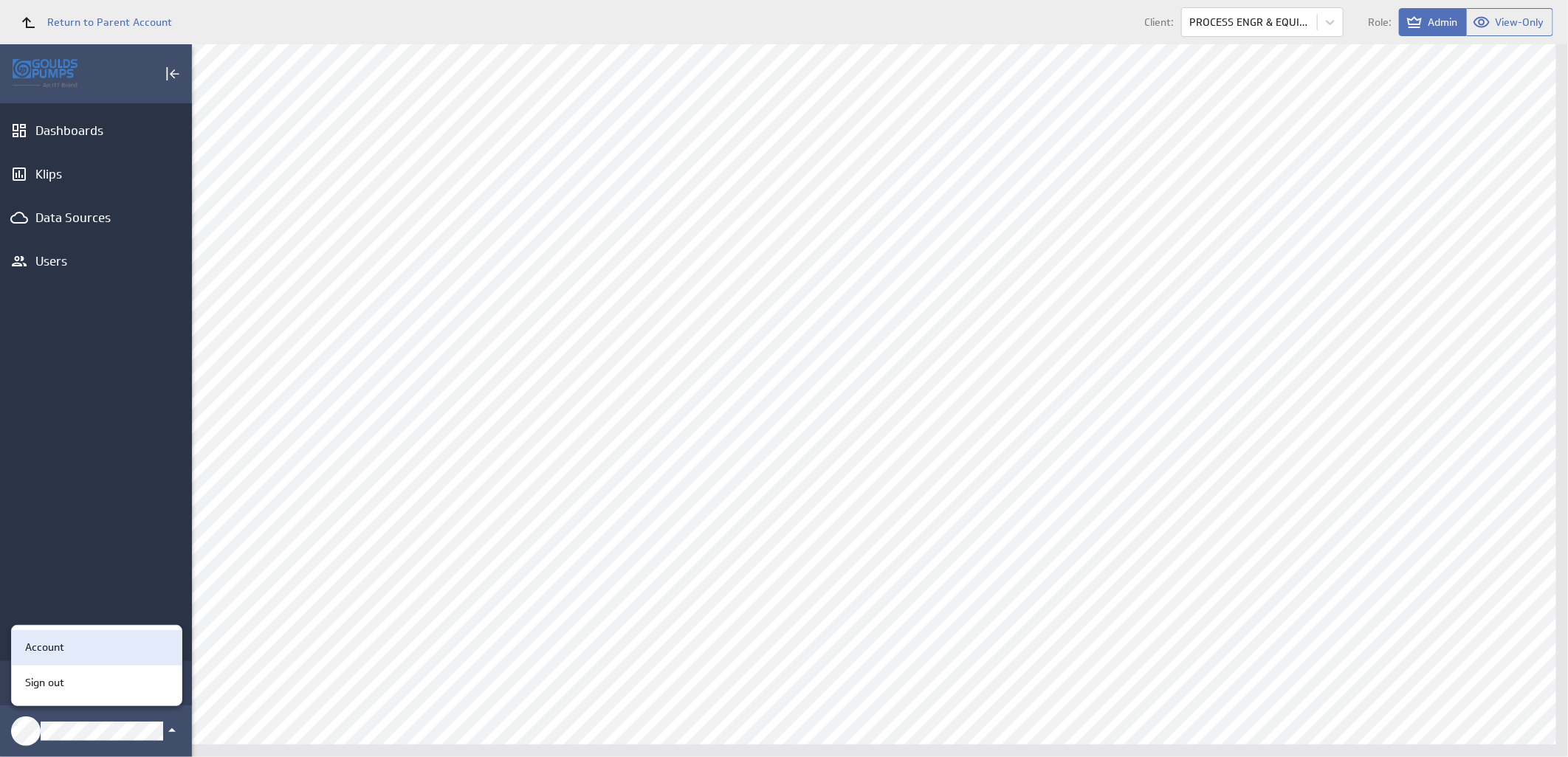
click at [86, 643] on div "Account" at bounding box center [94, 647] width 150 height 15
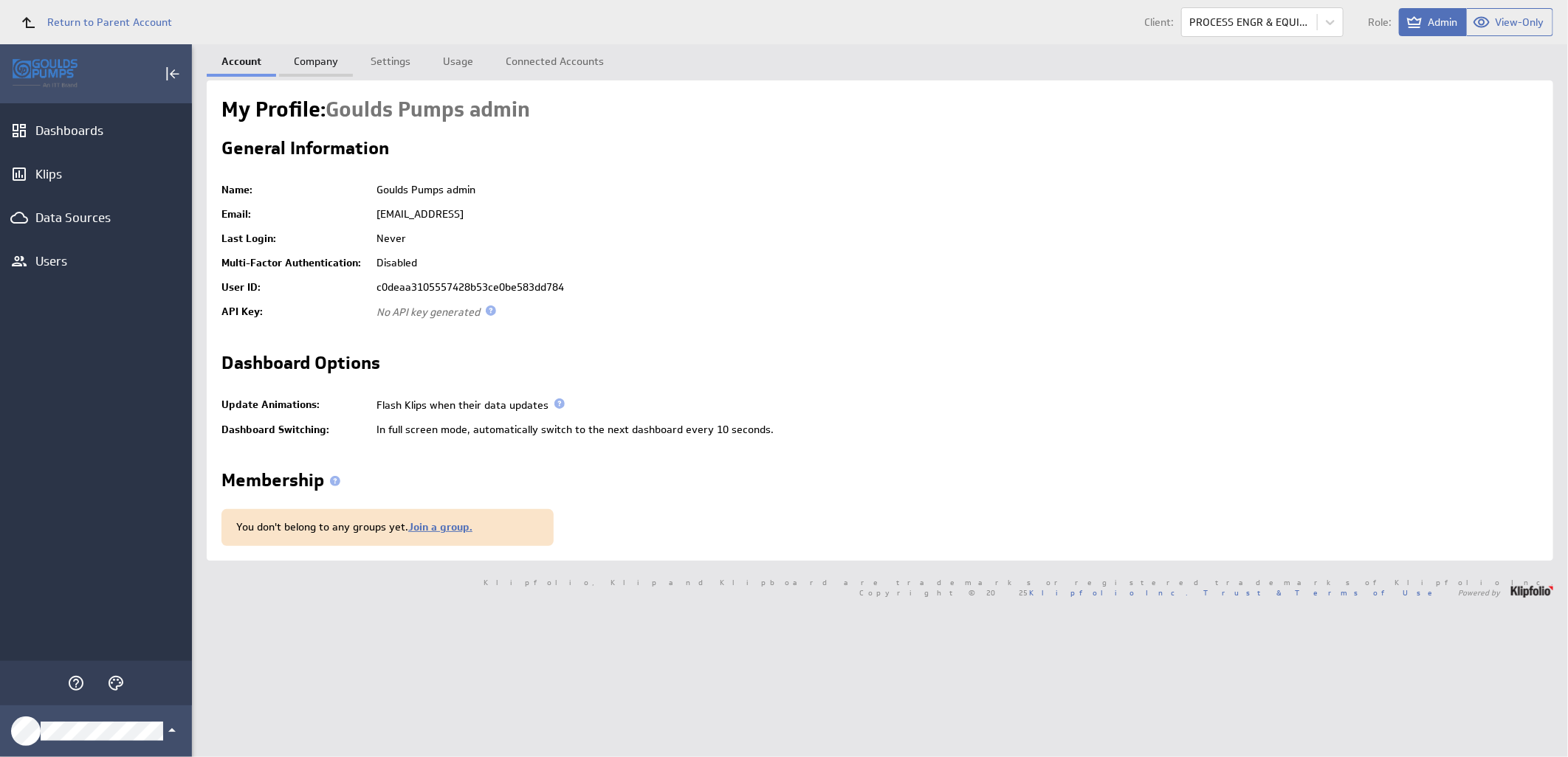
click at [322, 60] on link "Company" at bounding box center [316, 59] width 74 height 29
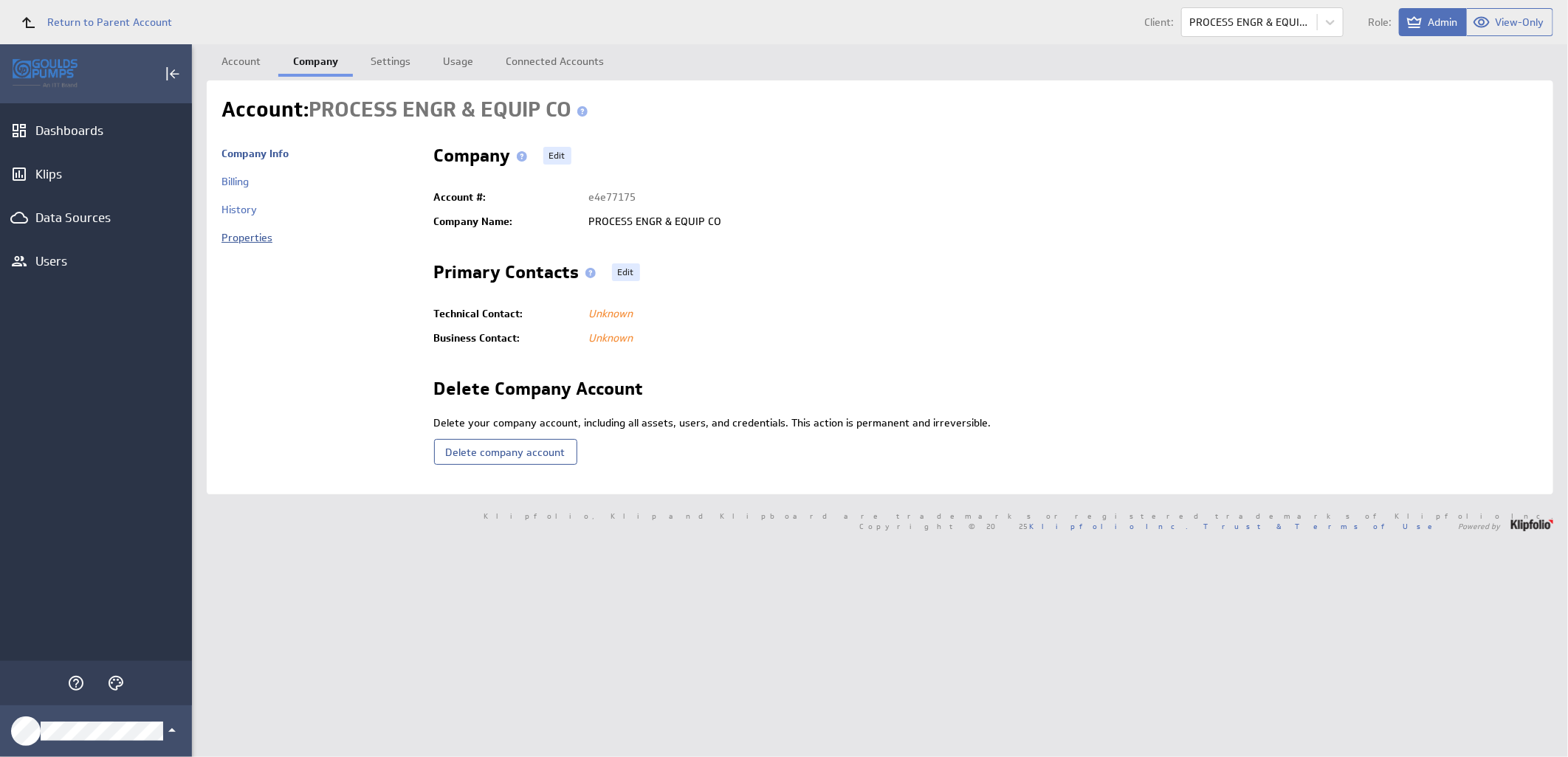
click at [253, 240] on link "Properties" at bounding box center [247, 238] width 51 height 13
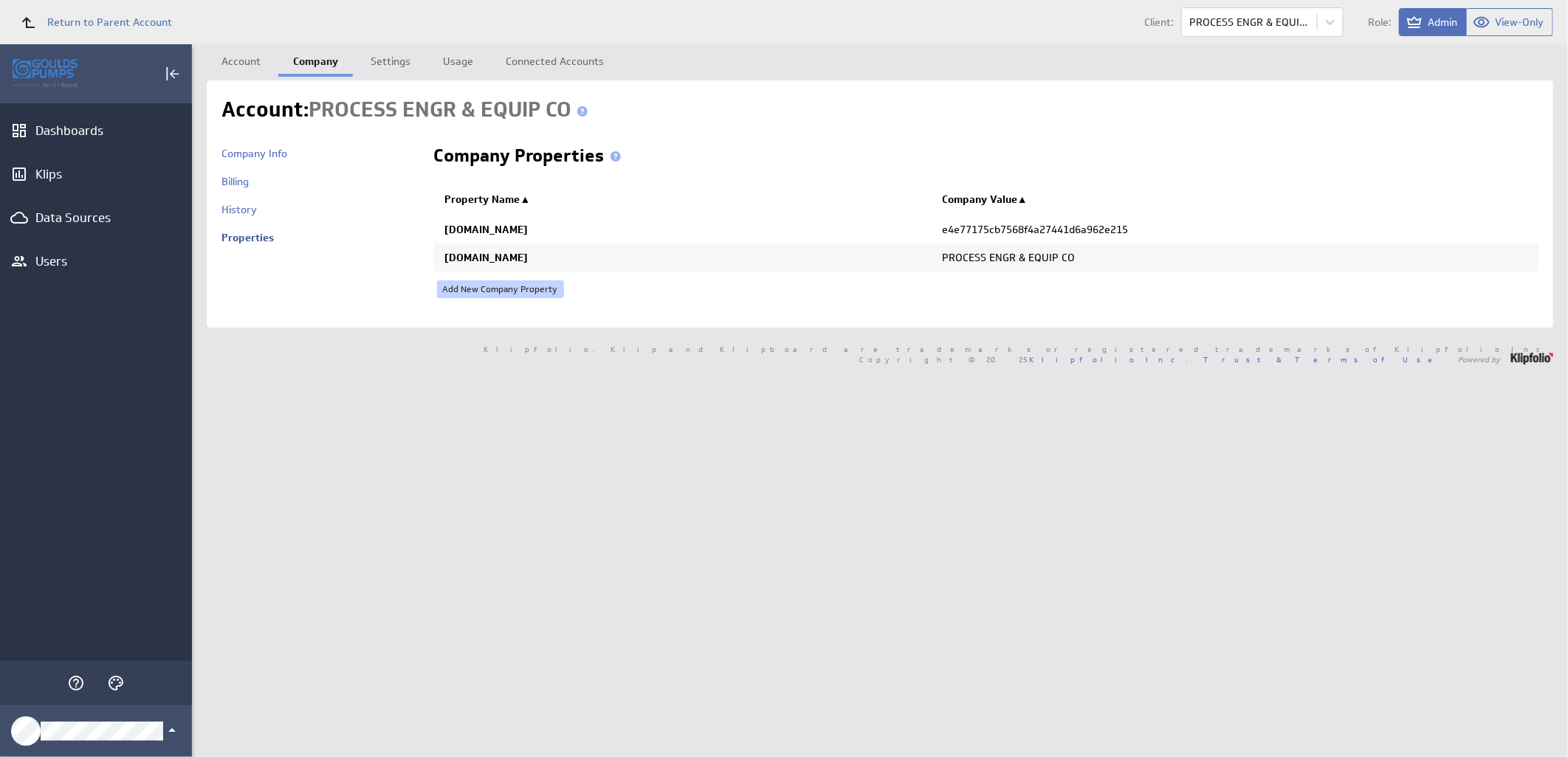
click at [478, 288] on link "Add New Company Property" at bounding box center [500, 289] width 127 height 18
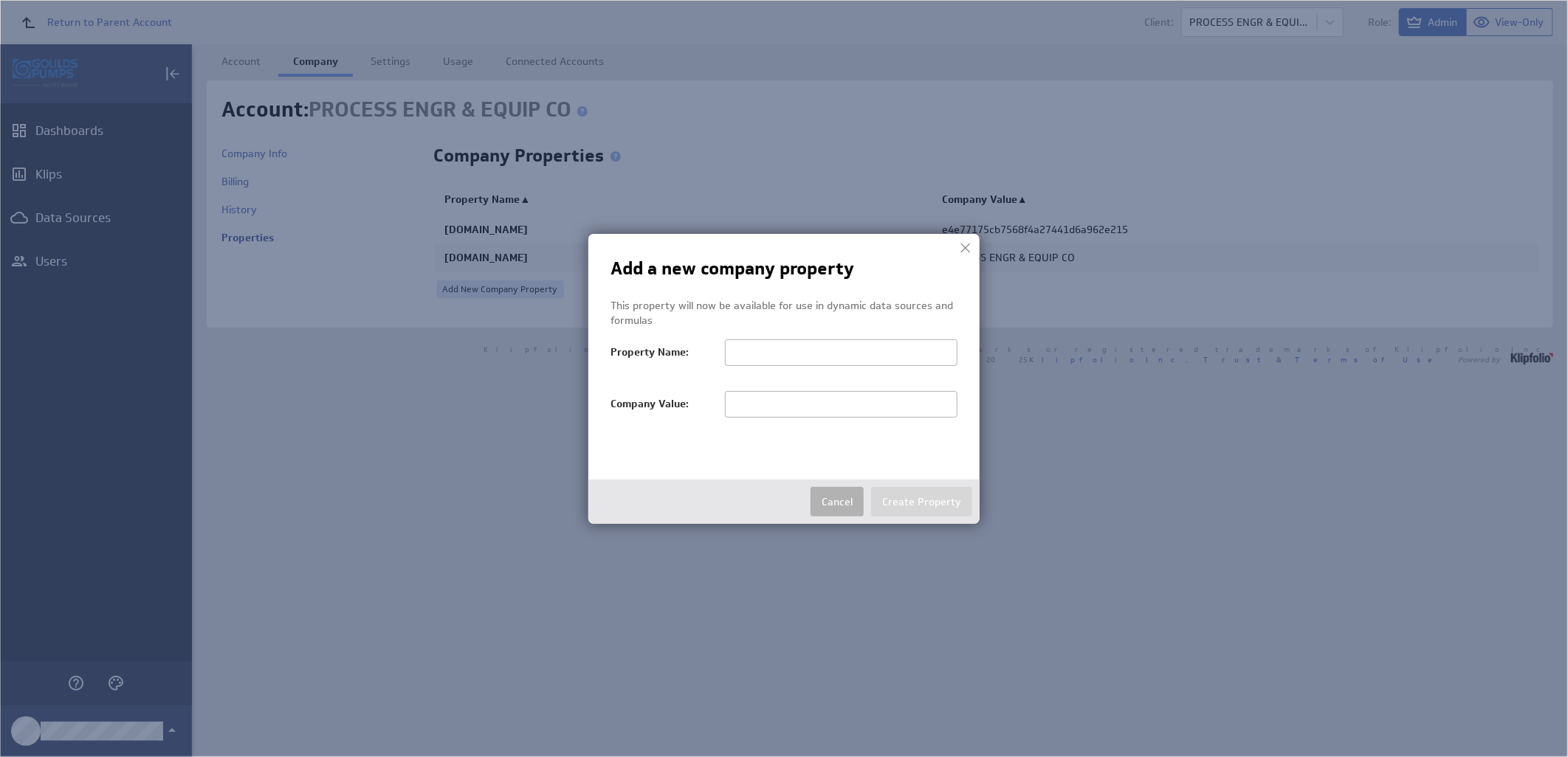
click at [749, 407] on input "text" at bounding box center [841, 405] width 233 height 27
paste input "PROCESS ENGR & EQUIP CO"
type input "PROCESS ENGR & EQUIP"
click at [787, 356] on input "text" at bounding box center [841, 353] width 233 height 27
paste input "salesTerritoryFilter"
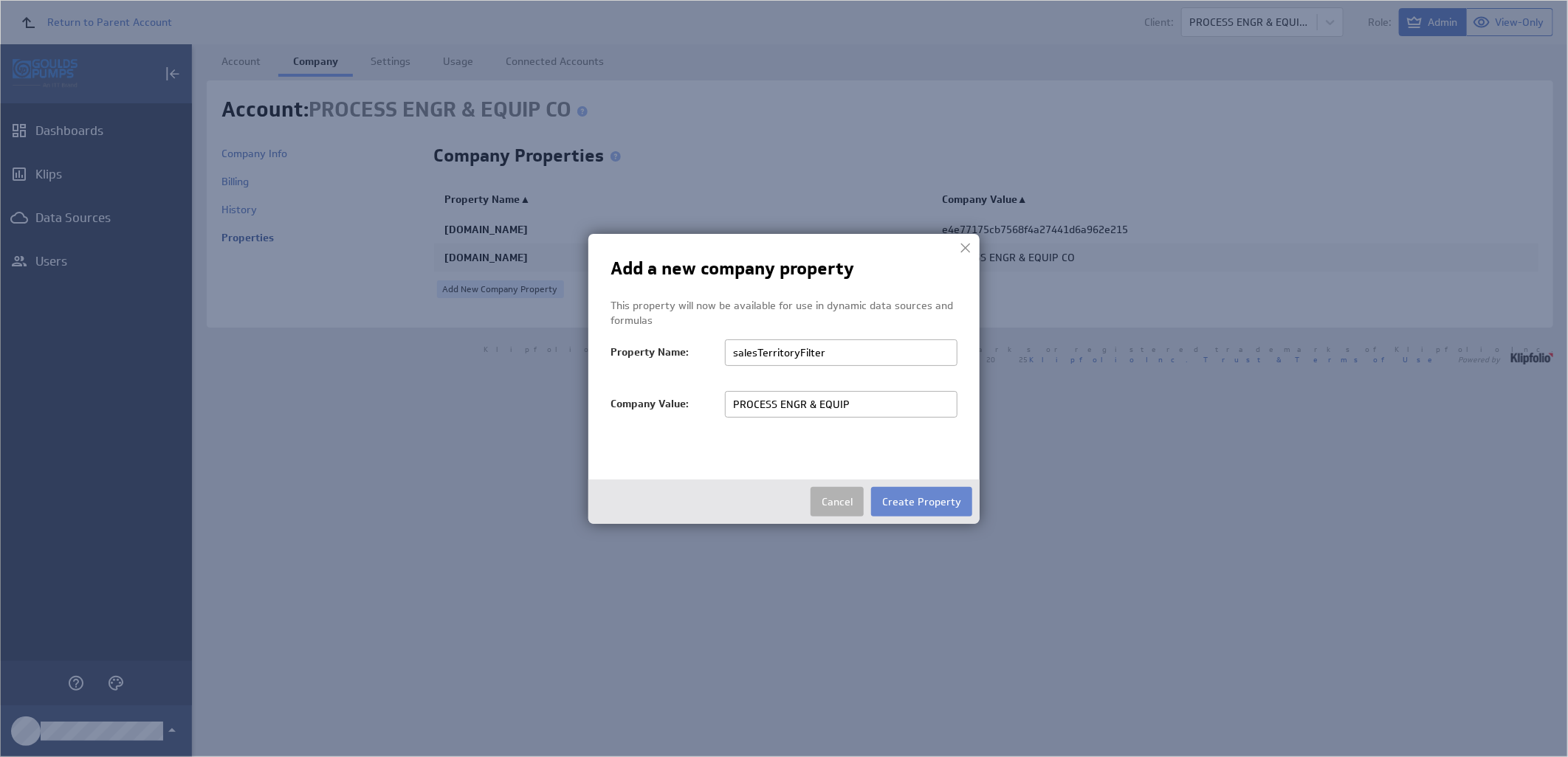
type input "salesTerritoryFilter"
click at [928, 500] on button "Create Property" at bounding box center [922, 501] width 101 height 29
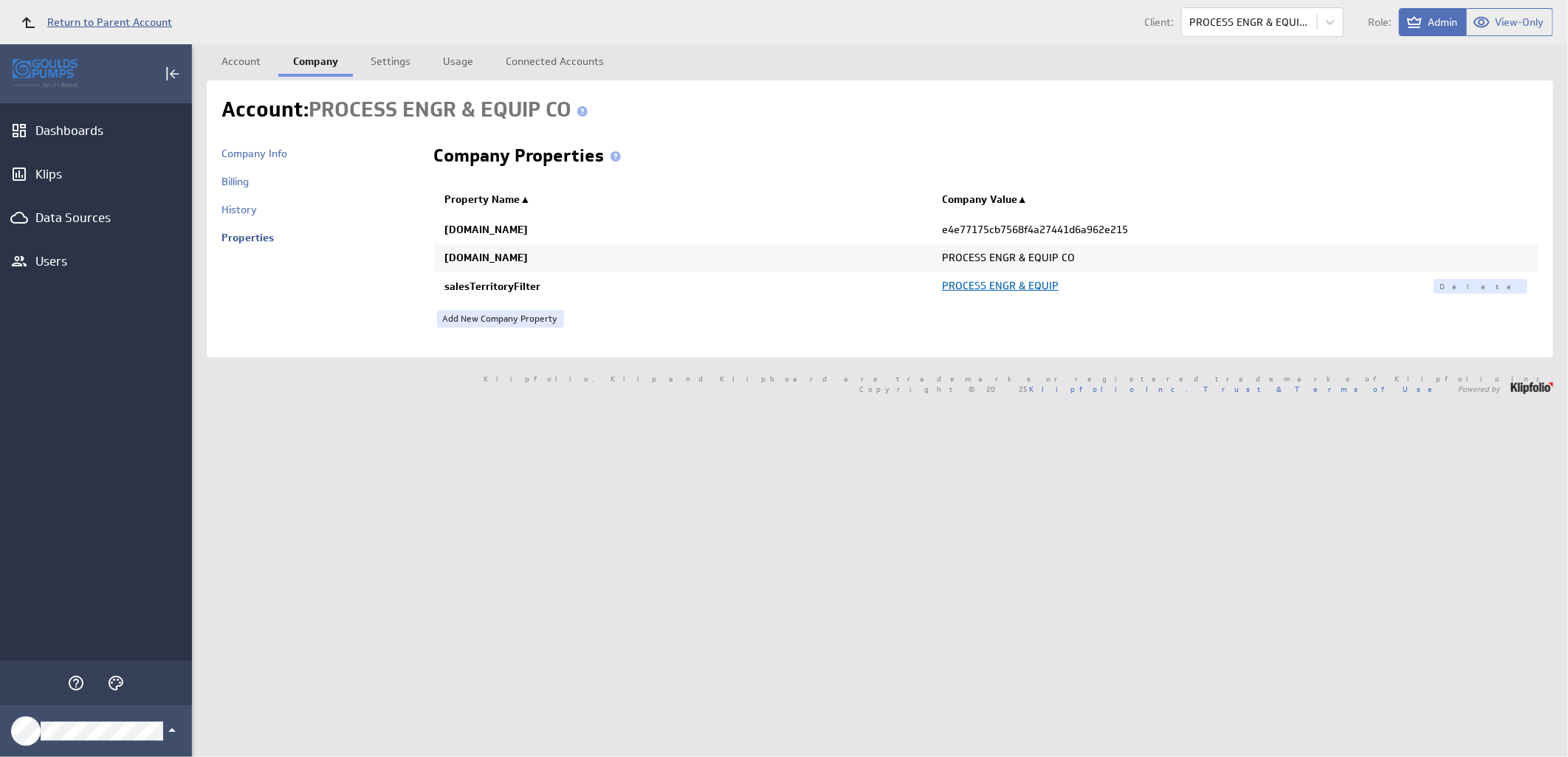
click at [150, 26] on span "Return to Parent Account" at bounding box center [109, 22] width 125 height 10
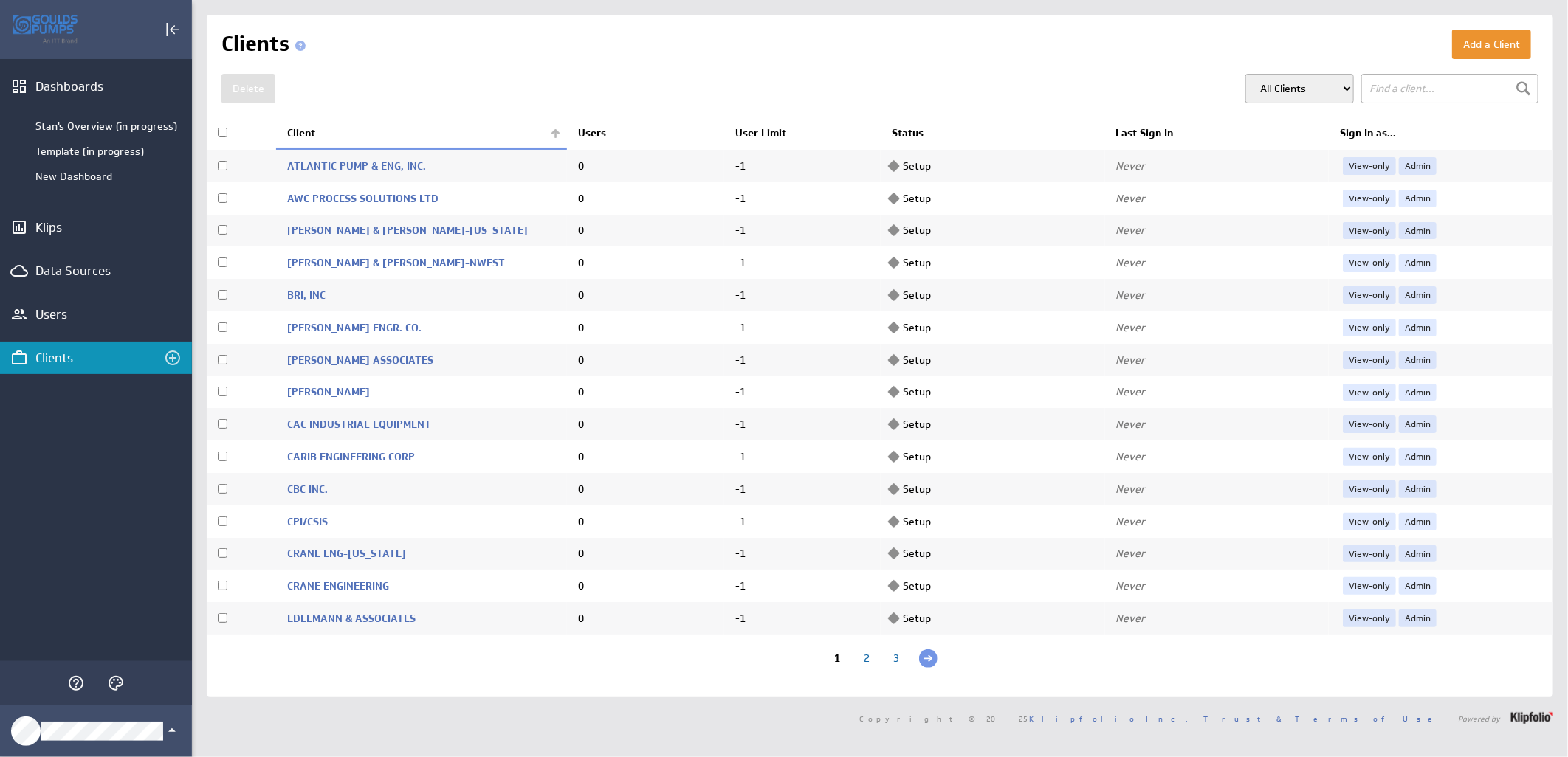
click at [551, 133] on th "Client" at bounding box center [421, 133] width 290 height 31
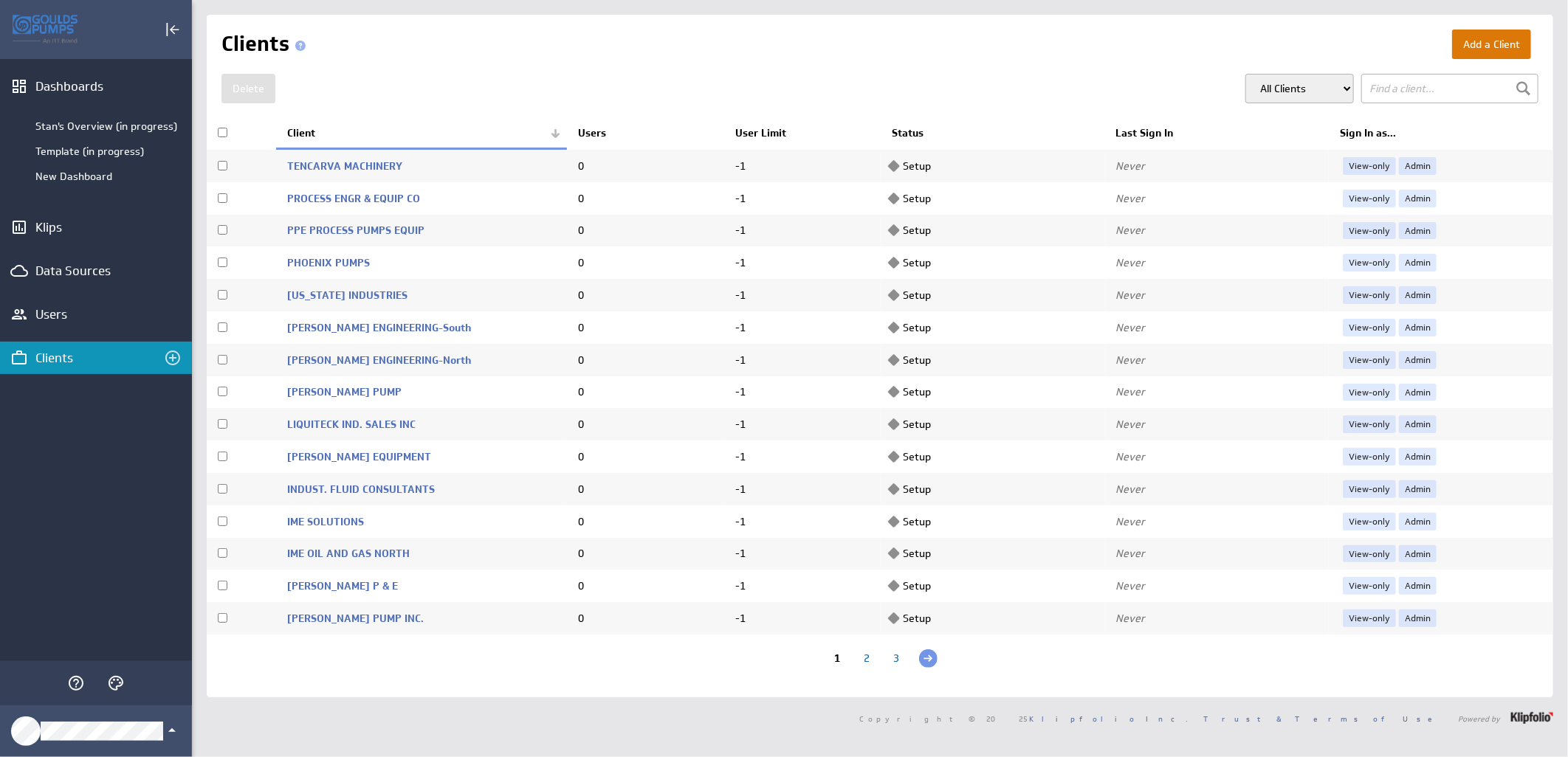
click at [1457, 40] on button "Add a Client" at bounding box center [1492, 44] width 79 height 29
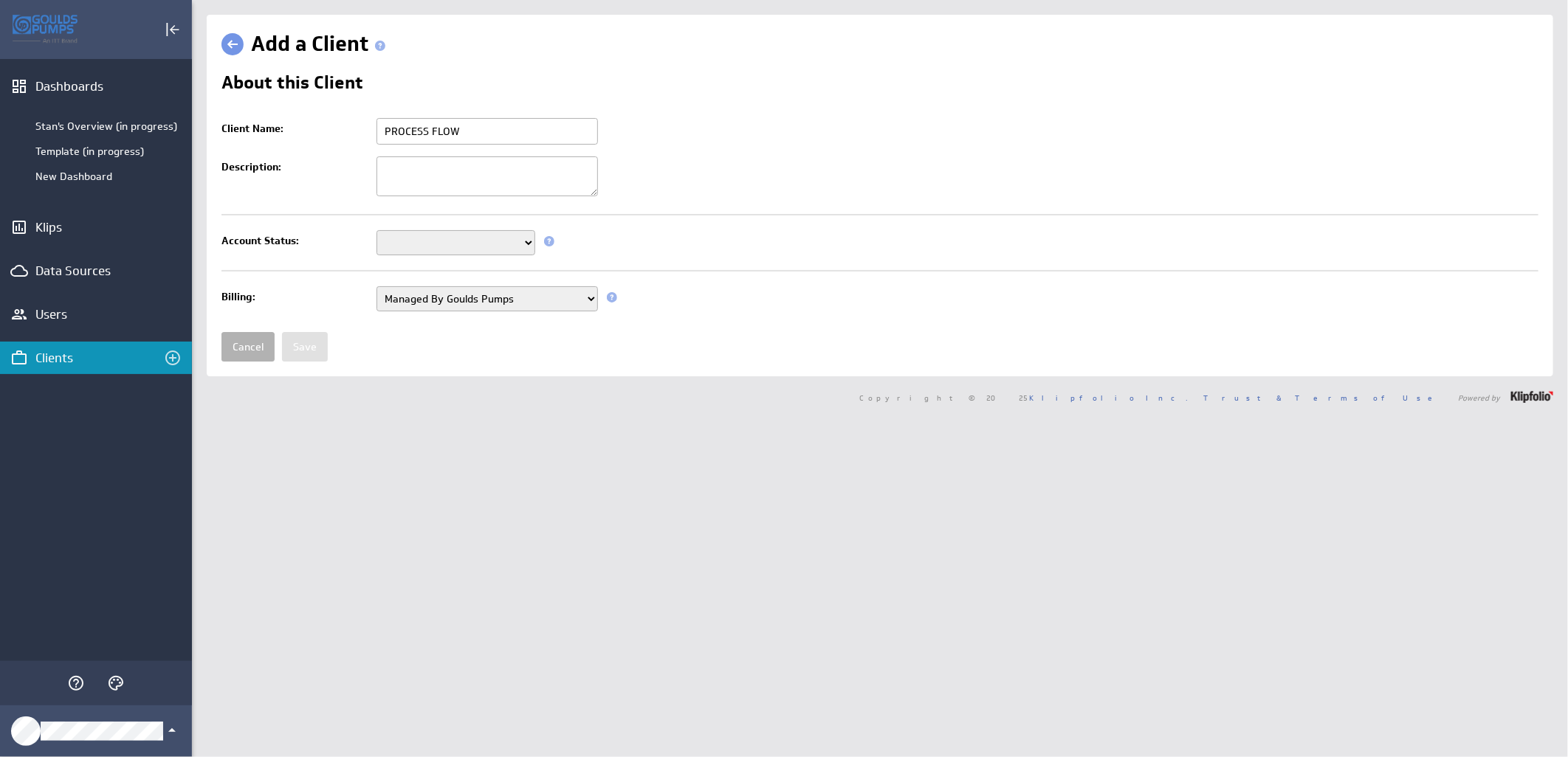
type input "PROCESS FLOW"
click at [530, 245] on select "Setup Mode Trial Active Disabled" at bounding box center [455, 243] width 159 height 25
select select "7"
click at [376, 232] on select "Setup Mode Trial Active Disabled" at bounding box center [455, 243] width 159 height 25
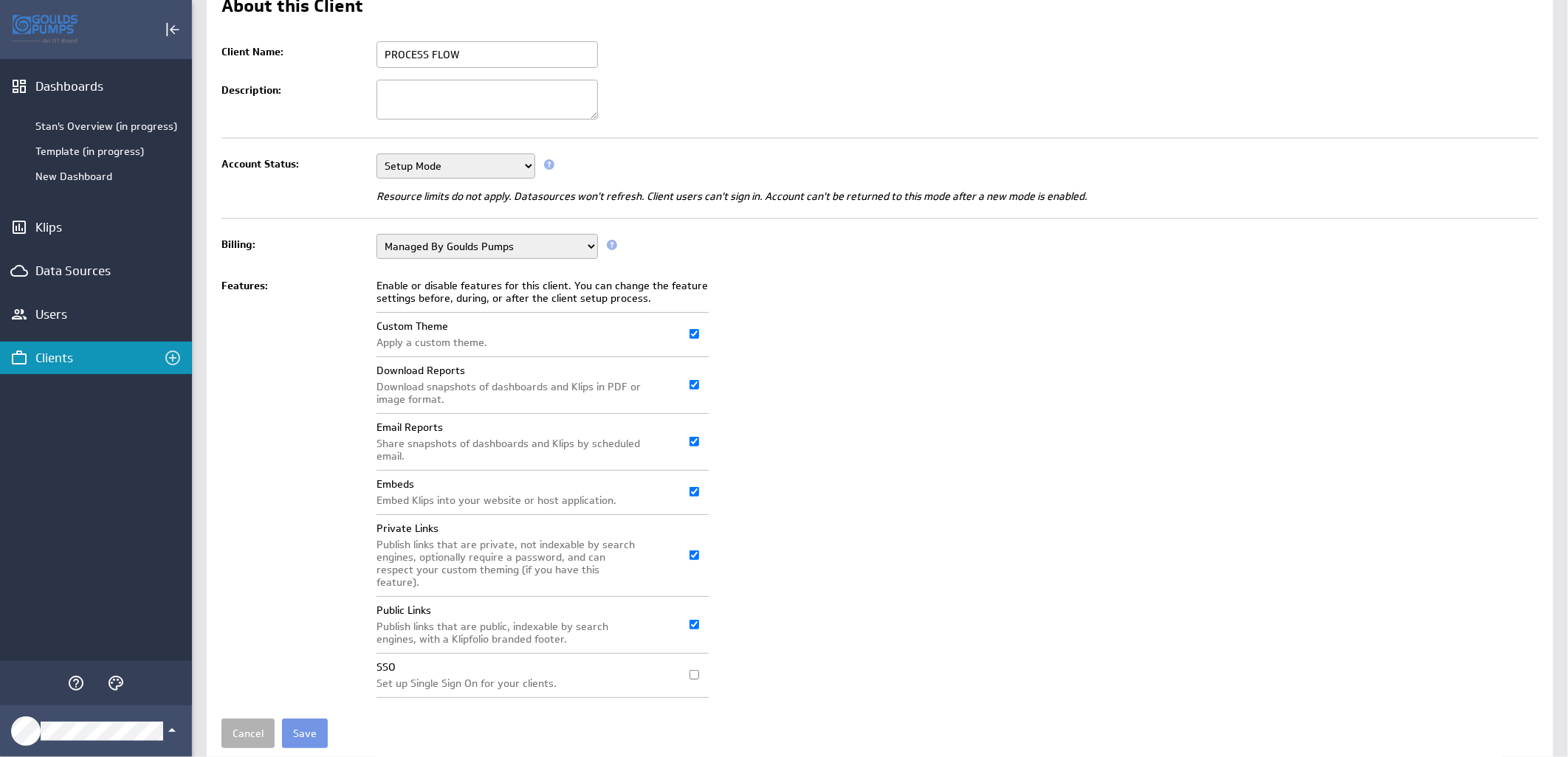
scroll to position [113, 0]
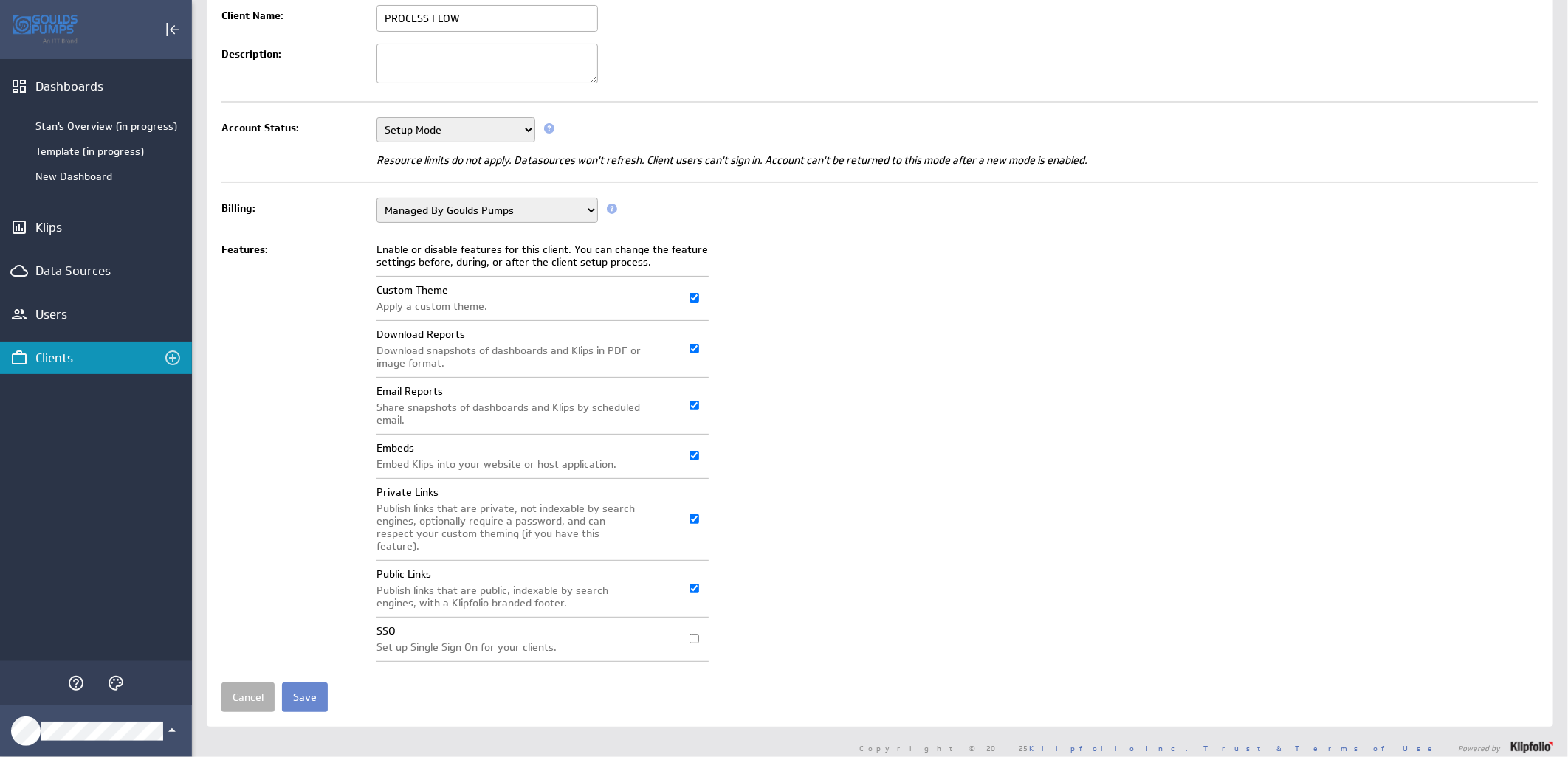
click at [289, 689] on input "Save" at bounding box center [305, 697] width 46 height 29
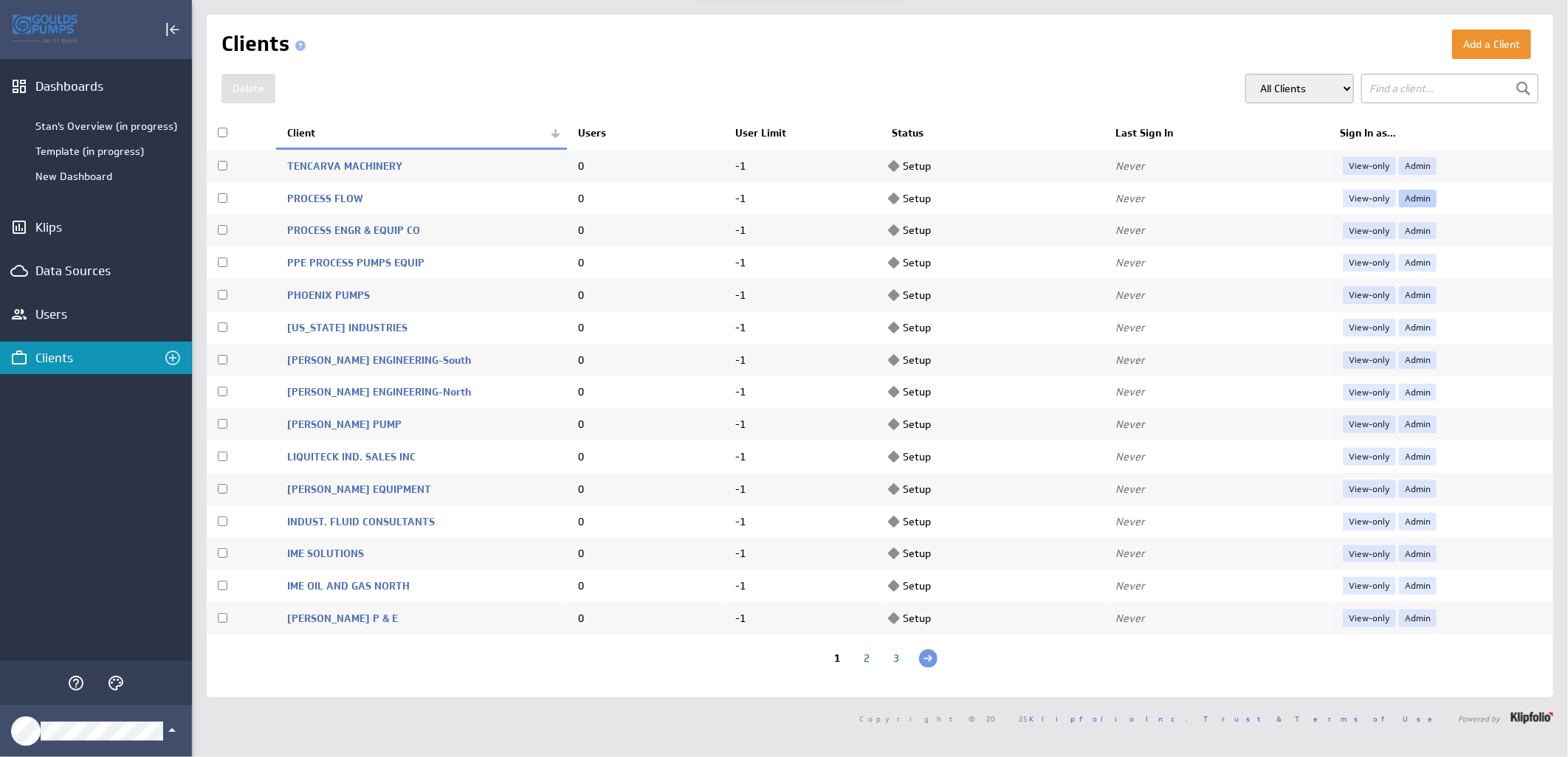
click at [1410, 192] on link "Admin" at bounding box center [1417, 198] width 38 height 18
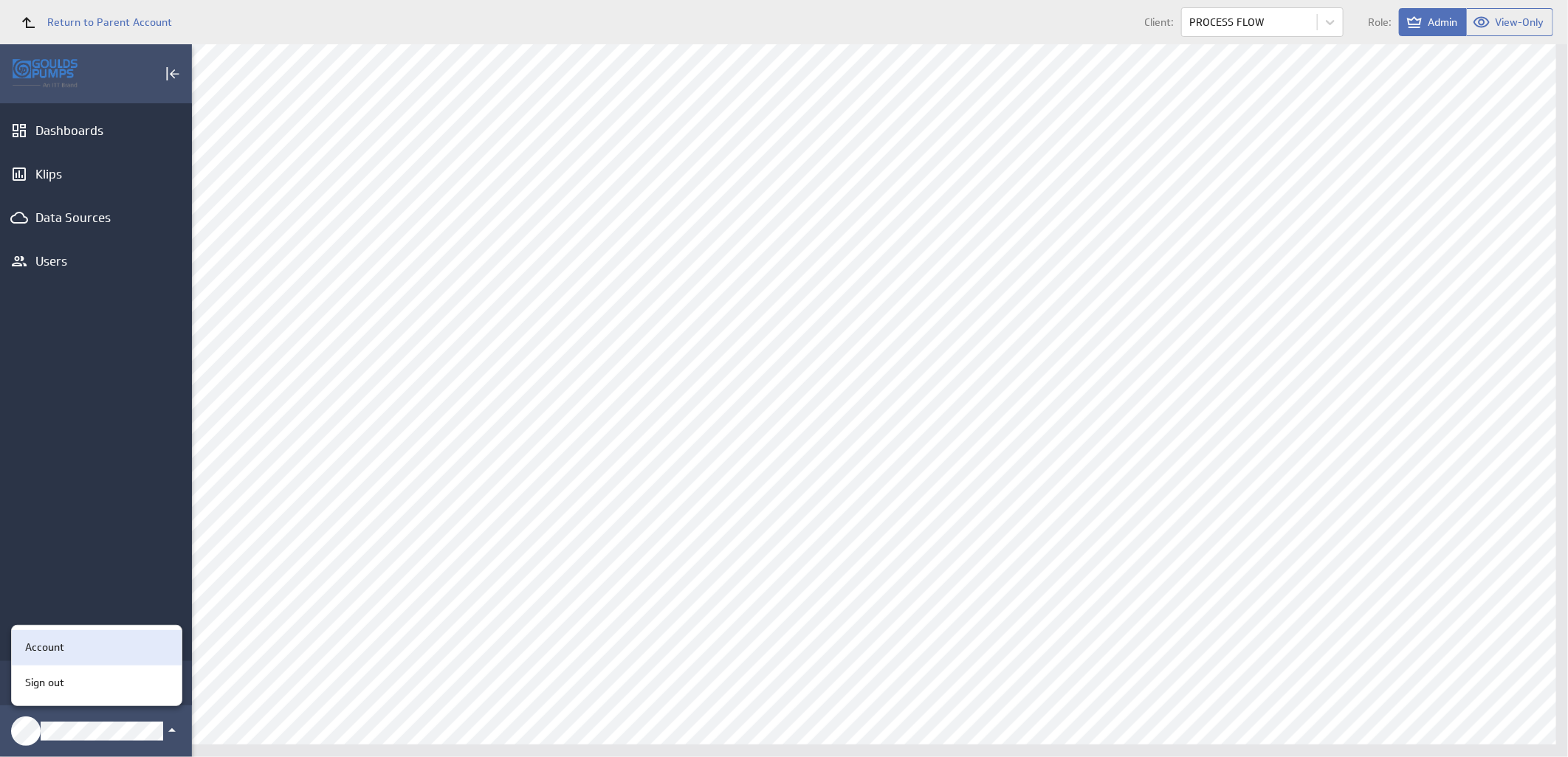
click at [106, 657] on div "Account" at bounding box center [97, 648] width 170 height 35
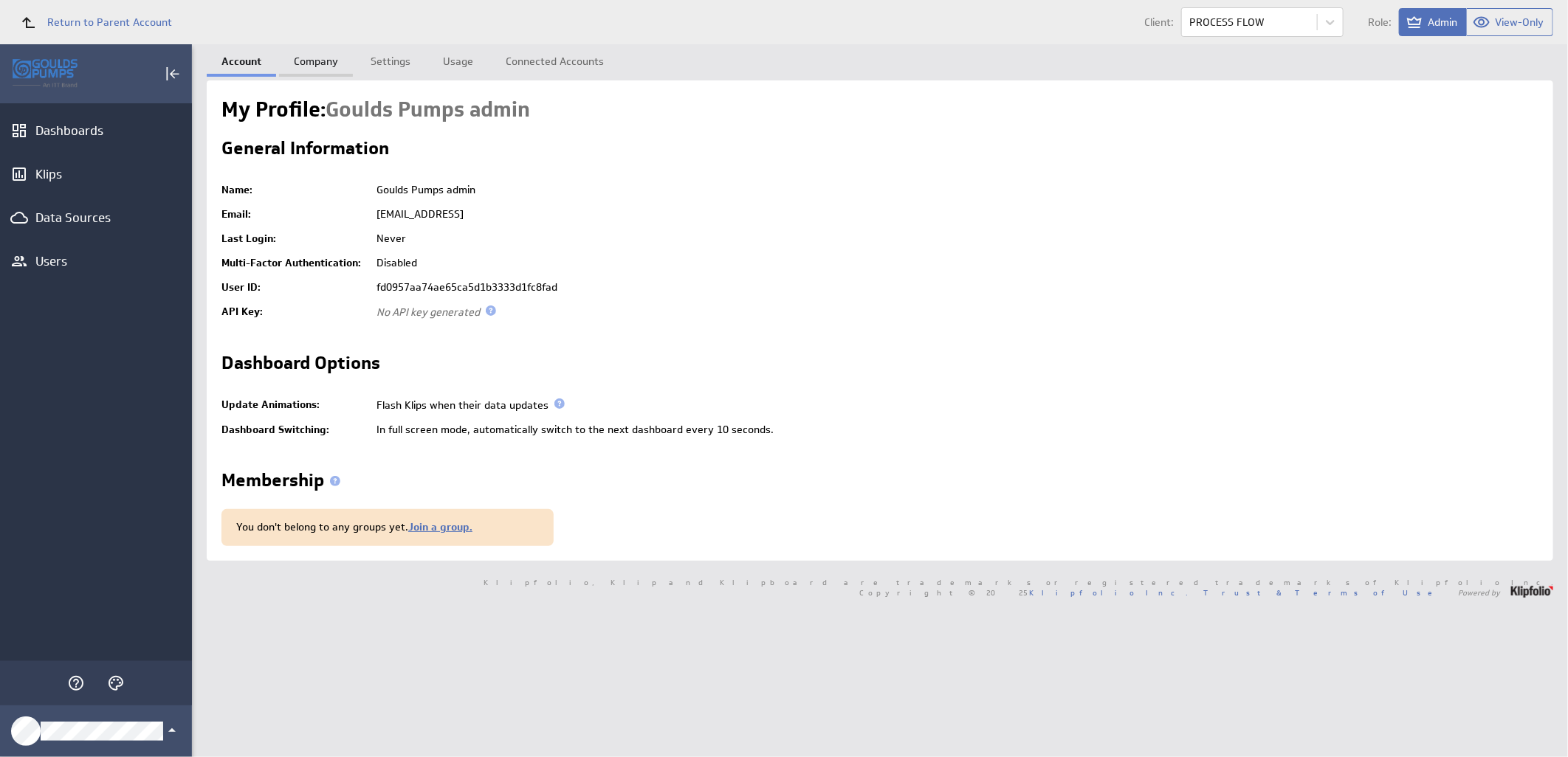
click at [298, 60] on link "Company" at bounding box center [316, 59] width 74 height 29
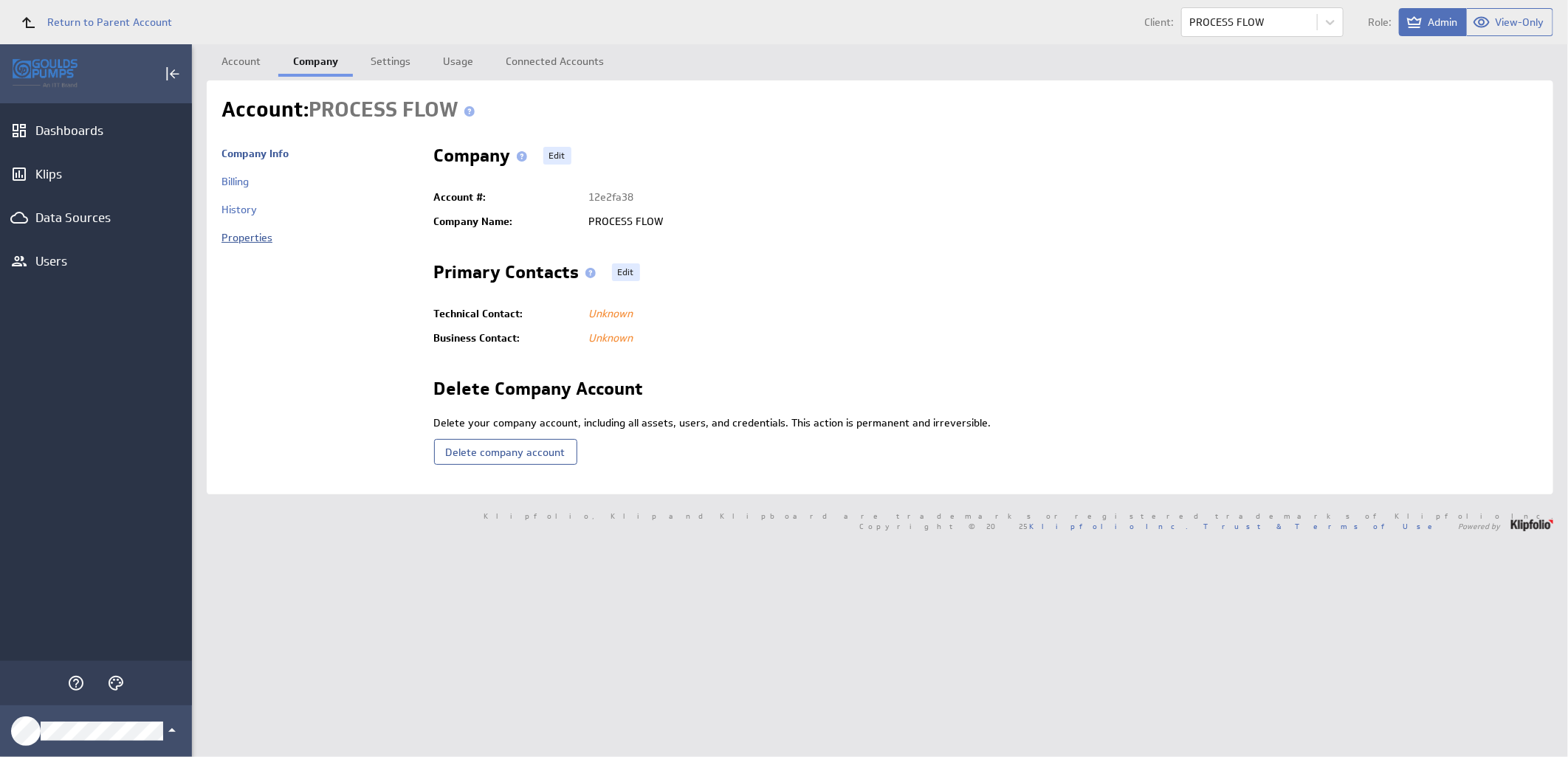
click at [239, 238] on link "Properties" at bounding box center [247, 238] width 51 height 13
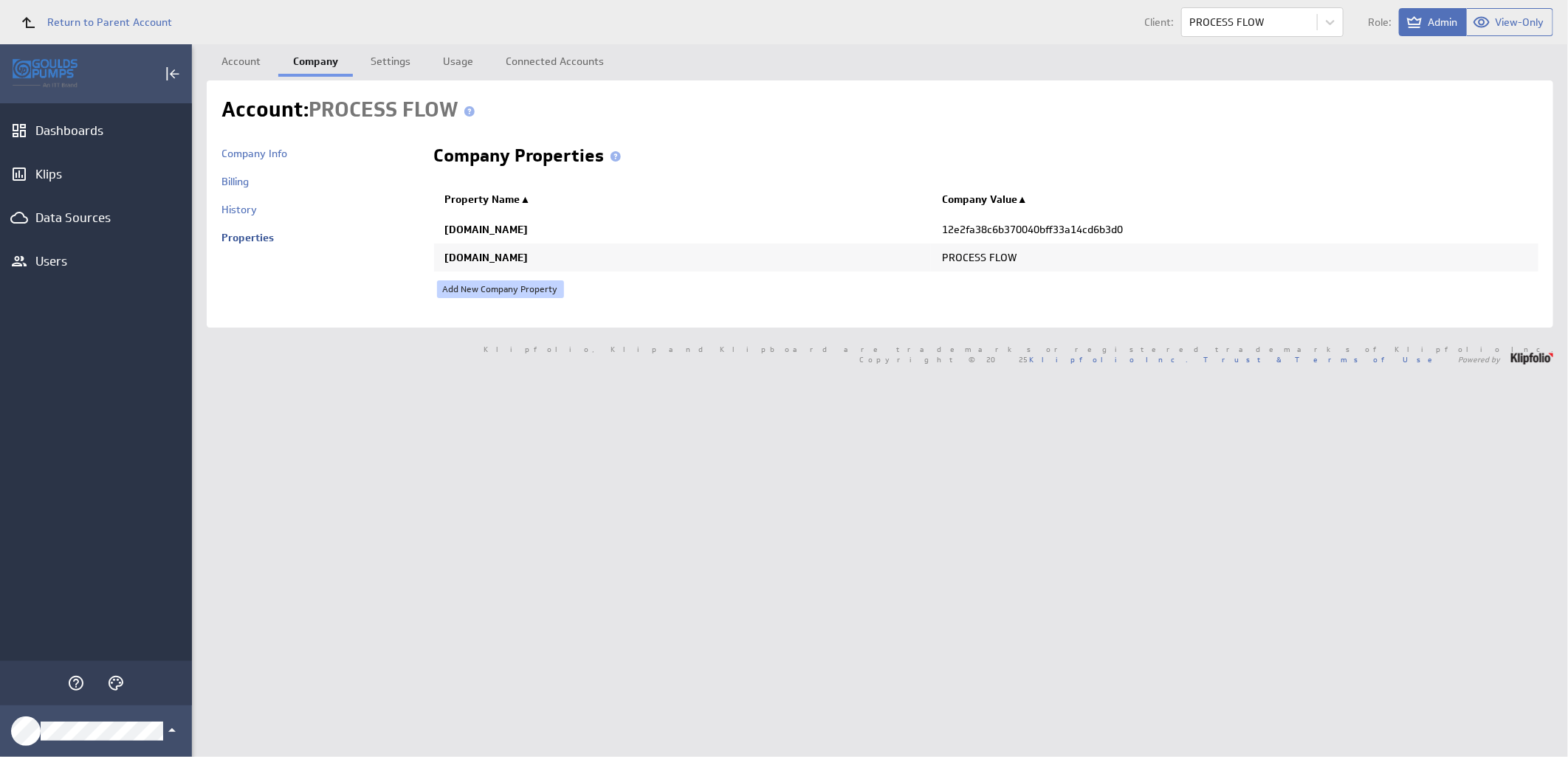
click at [496, 285] on link "Add New Company Property" at bounding box center [500, 289] width 127 height 18
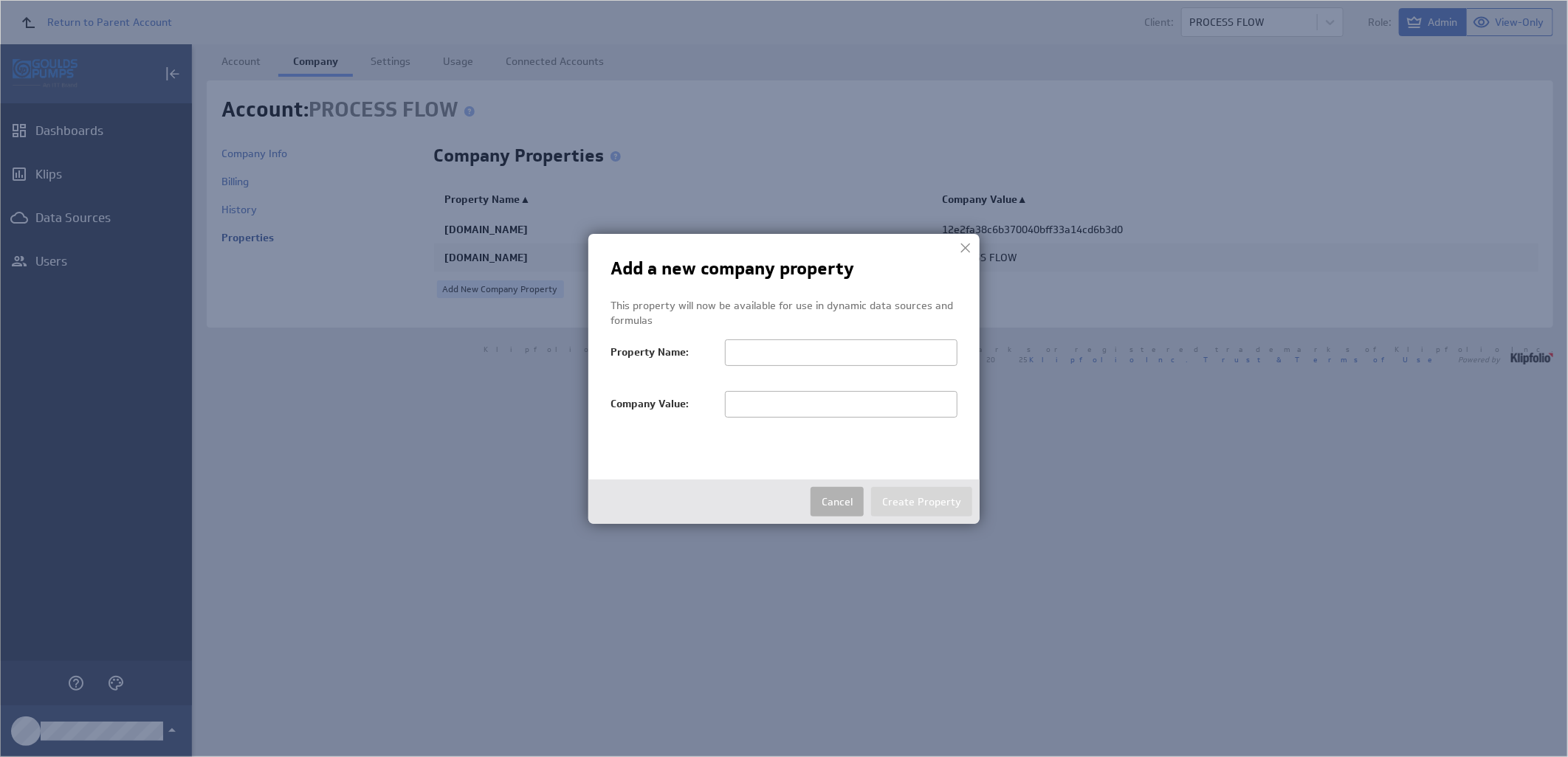
click at [868, 411] on input "text" at bounding box center [841, 405] width 233 height 27
paste input "PROCESS FLOW"
type input "PROCESS FLOW"
click at [771, 358] on input "text" at bounding box center [841, 353] width 233 height 27
click at [817, 352] on input "text" at bounding box center [841, 353] width 233 height 27
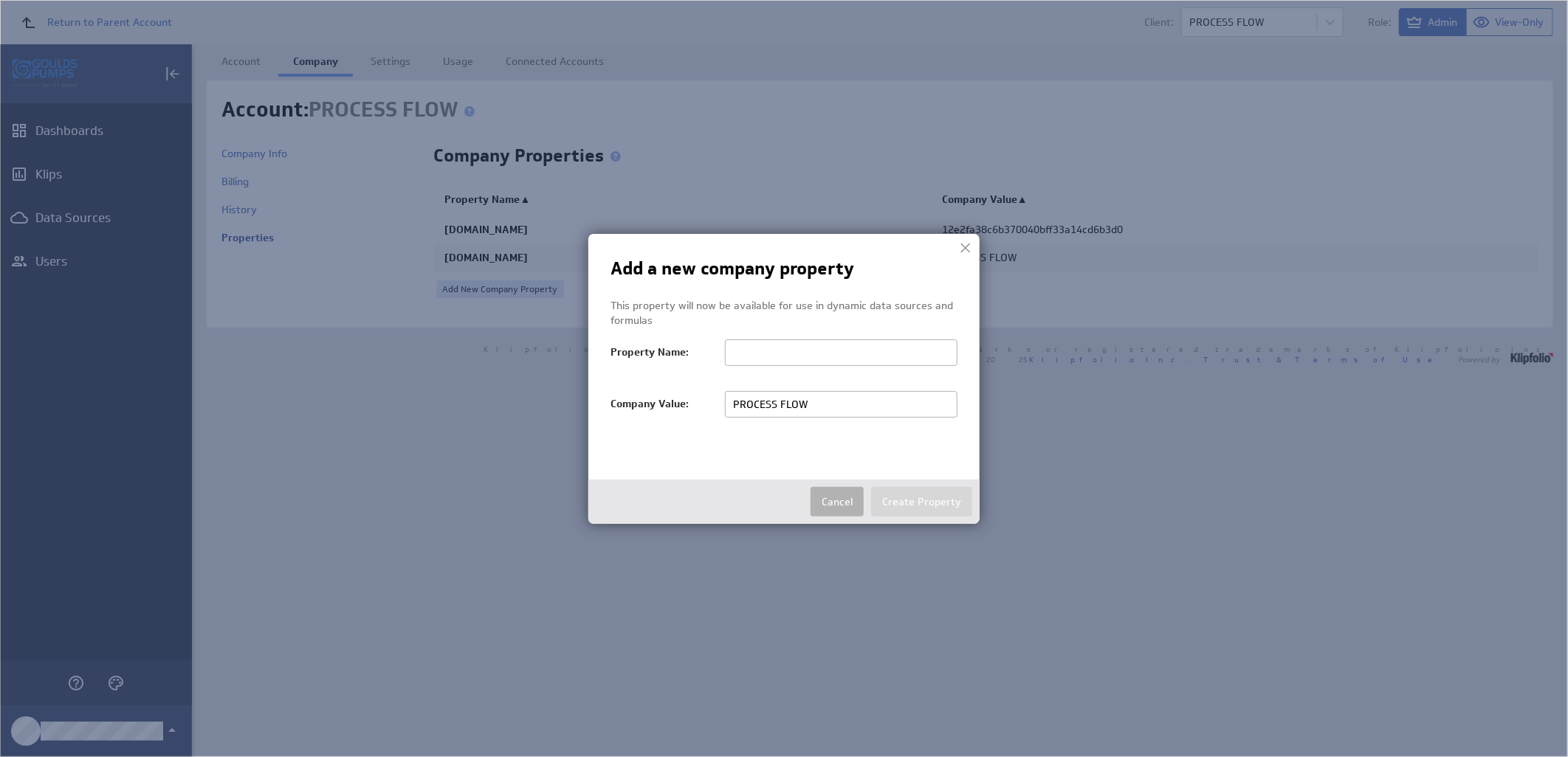
paste input "salesTerritoryFilter"
type input "salesTerritoryFilter"
click at [943, 502] on button "Create Property" at bounding box center [922, 501] width 101 height 29
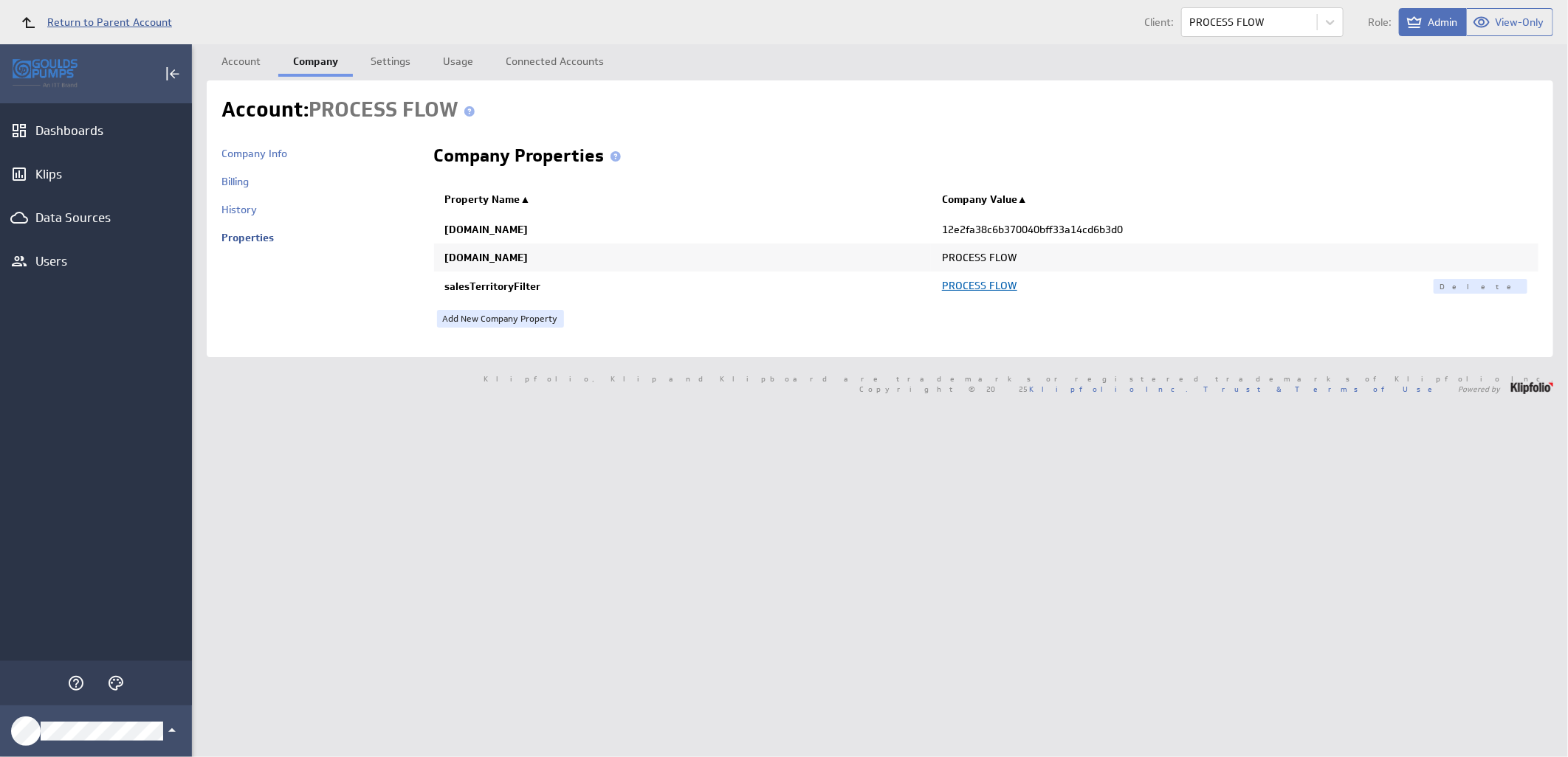
click at [137, 21] on span "Return to Parent Account" at bounding box center [109, 22] width 125 height 10
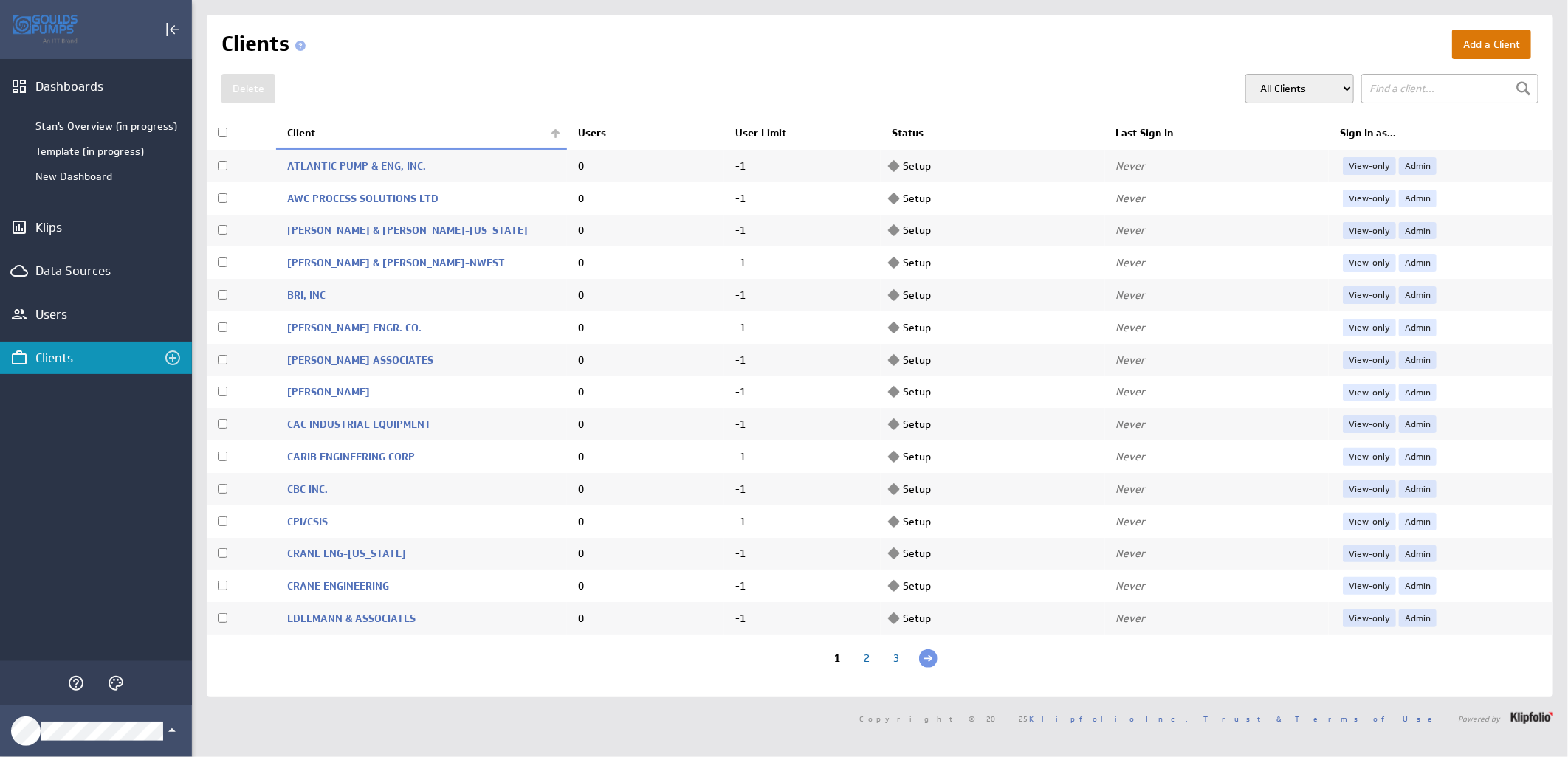
click at [1497, 55] on button "Add a Client" at bounding box center [1492, 44] width 79 height 29
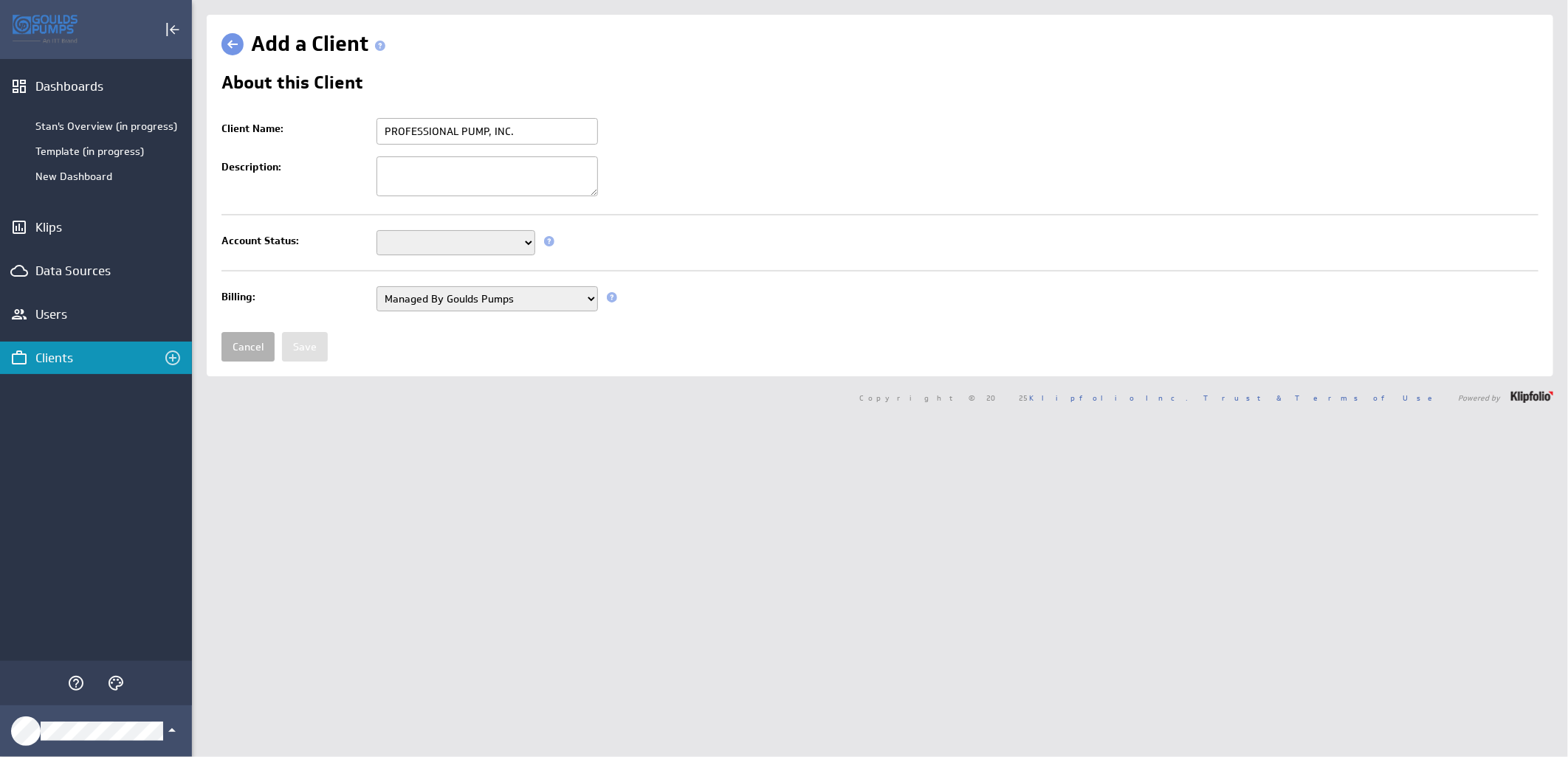
type input "PROFESSIONAL PUMP, INC."
click at [426, 241] on select "Setup Mode Trial Active Disabled" at bounding box center [455, 243] width 159 height 25
select select "7"
click at [376, 232] on select "Setup Mode Trial Active Disabled" at bounding box center [455, 243] width 159 height 25
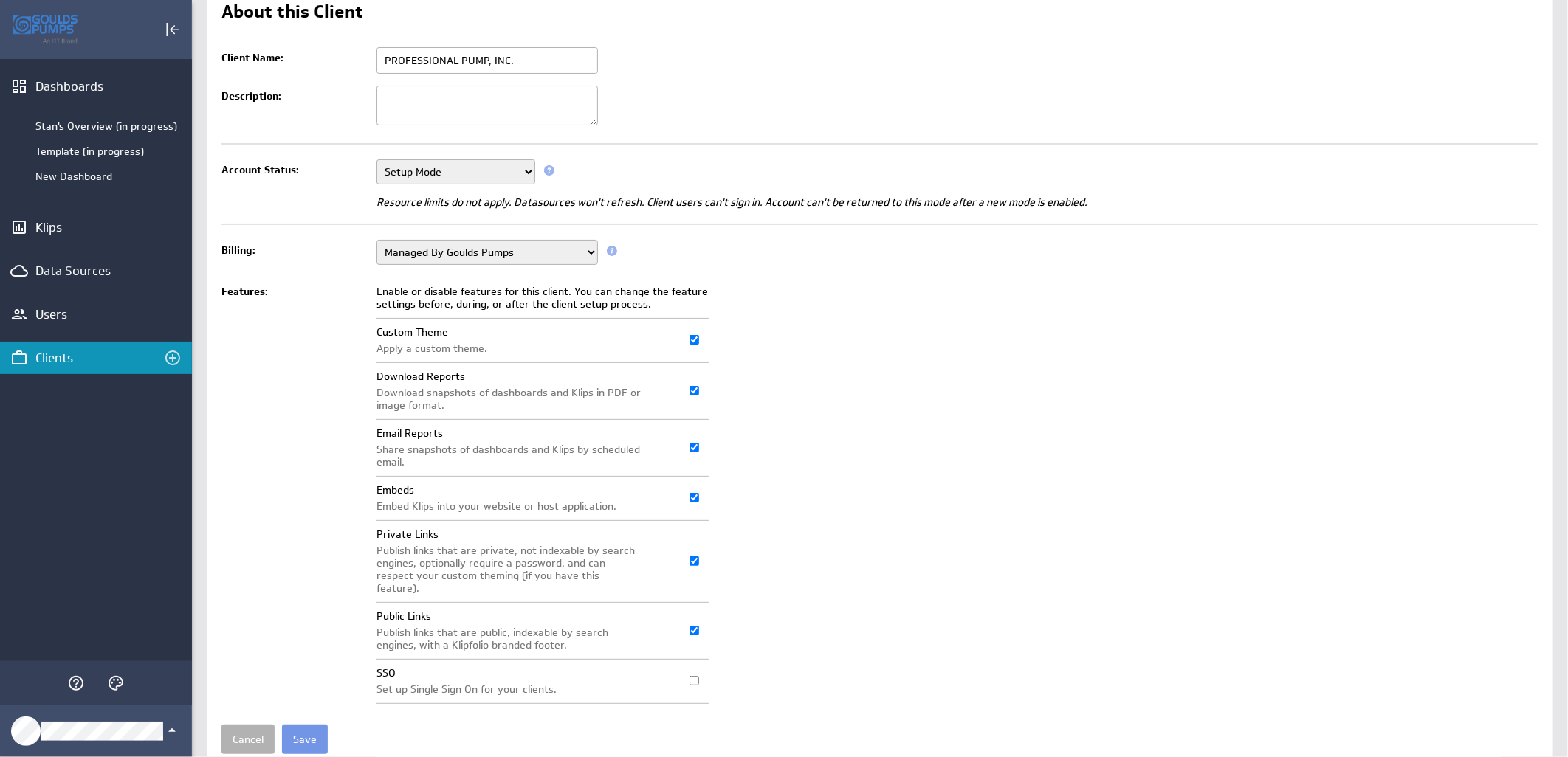
scroll to position [113, 0]
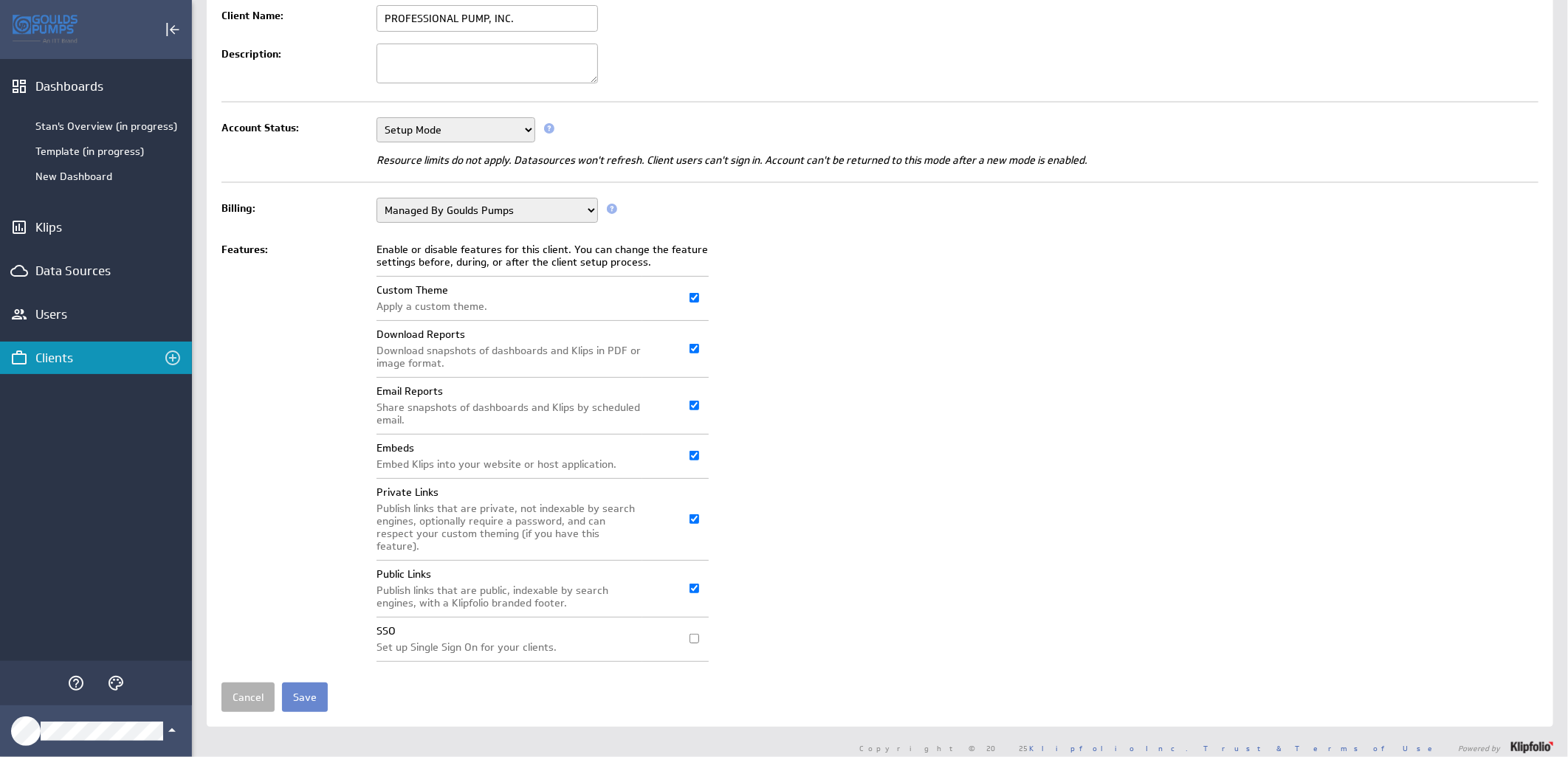
click at [301, 700] on input "Save" at bounding box center [305, 697] width 46 height 29
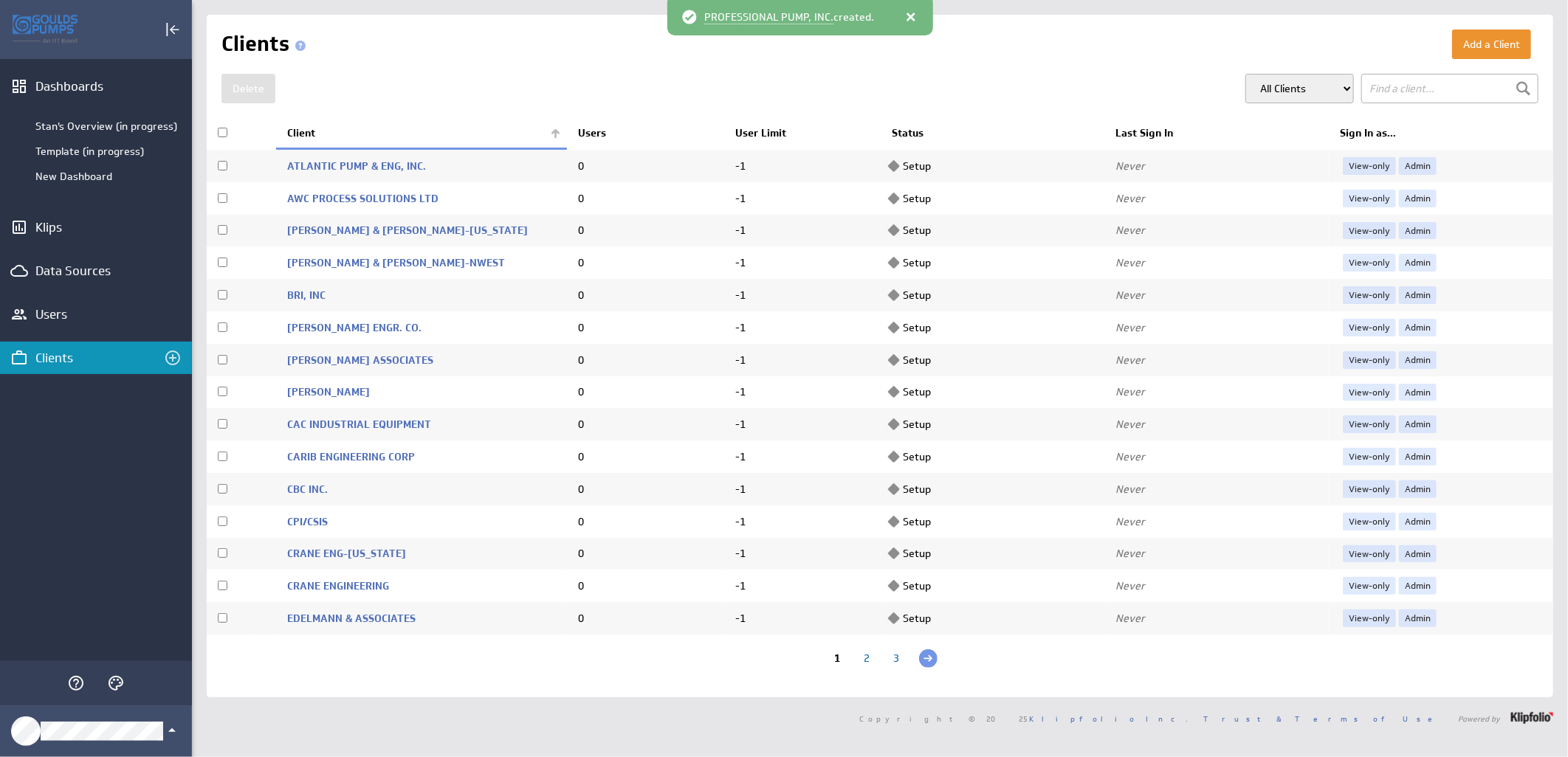
click at [551, 126] on th "Client" at bounding box center [421, 133] width 290 height 31
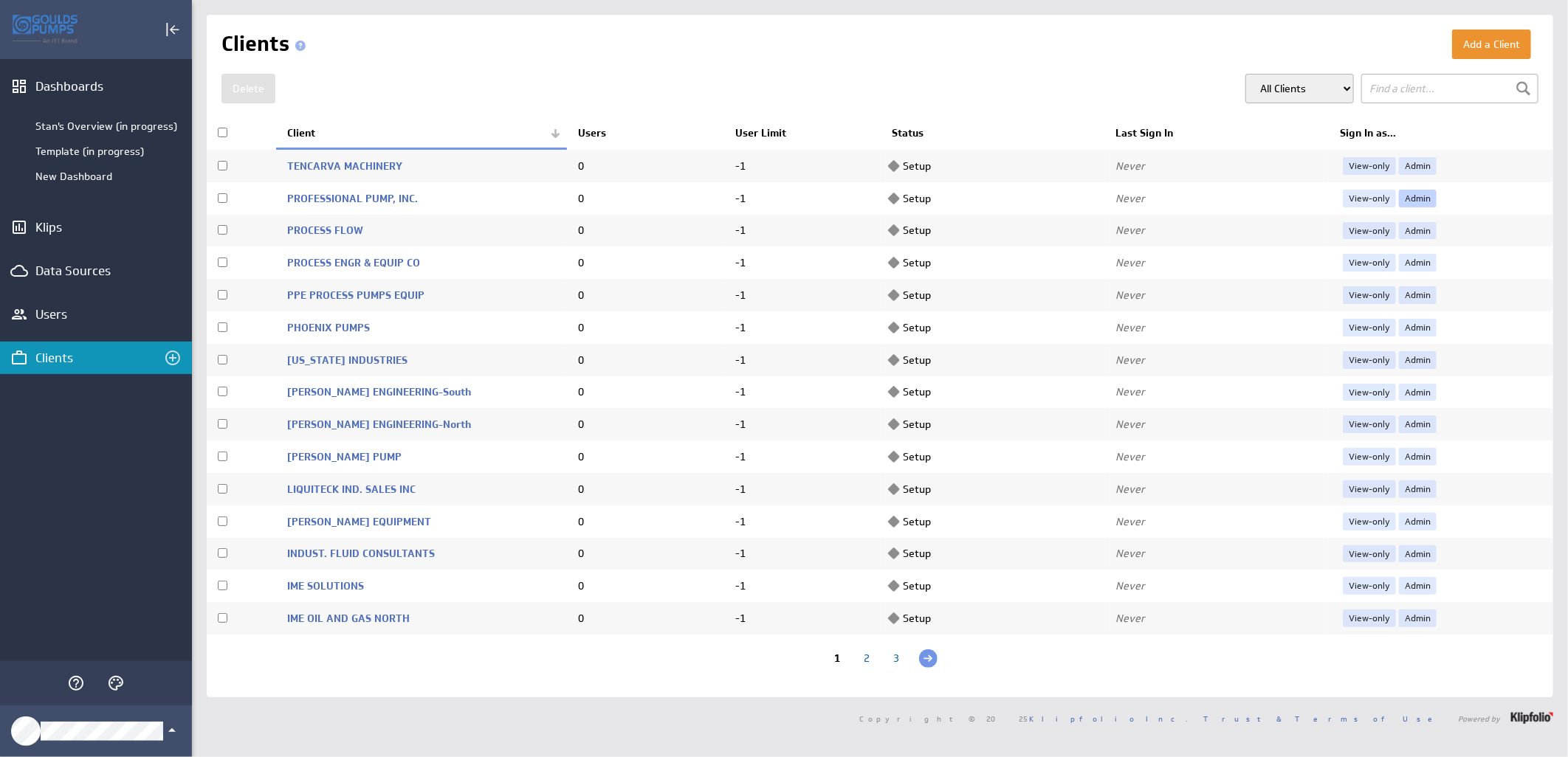
click at [1404, 195] on link "Admin" at bounding box center [1417, 198] width 38 height 18
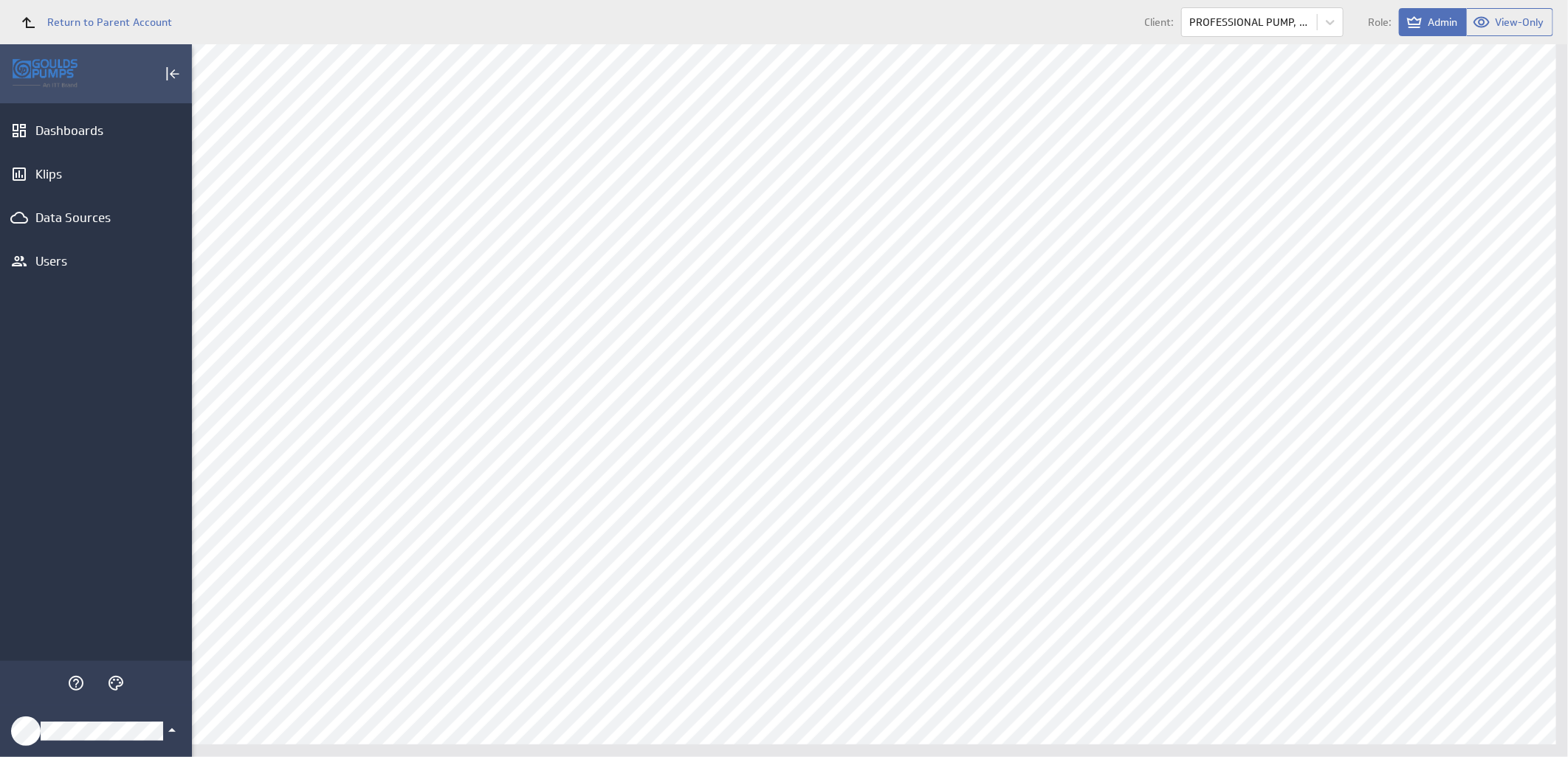
click at [163, 733] on icon "Klipfolio Account" at bounding box center [171, 730] width 18 height 18
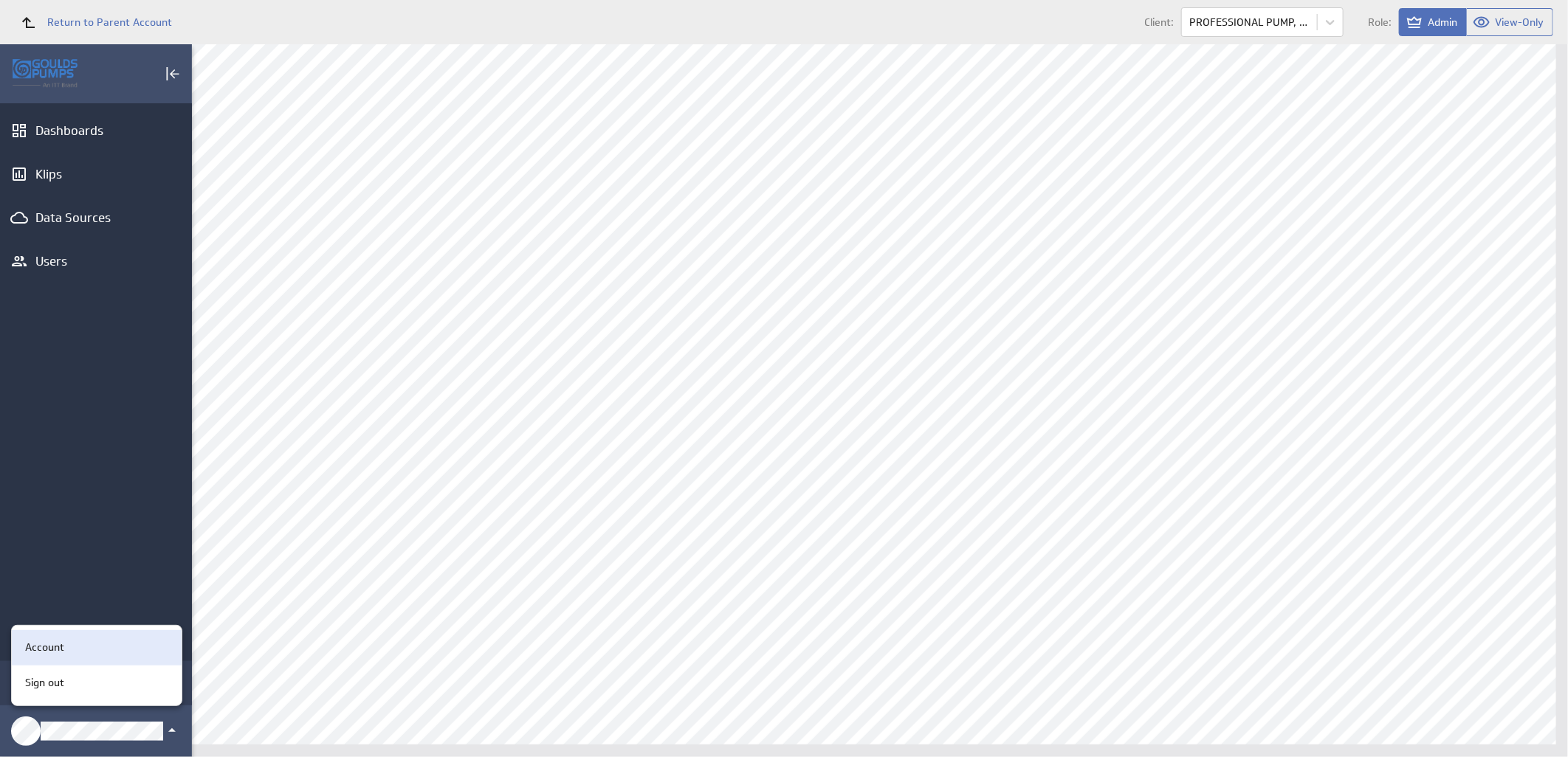
click at [65, 651] on div "Account" at bounding box center [94, 647] width 150 height 15
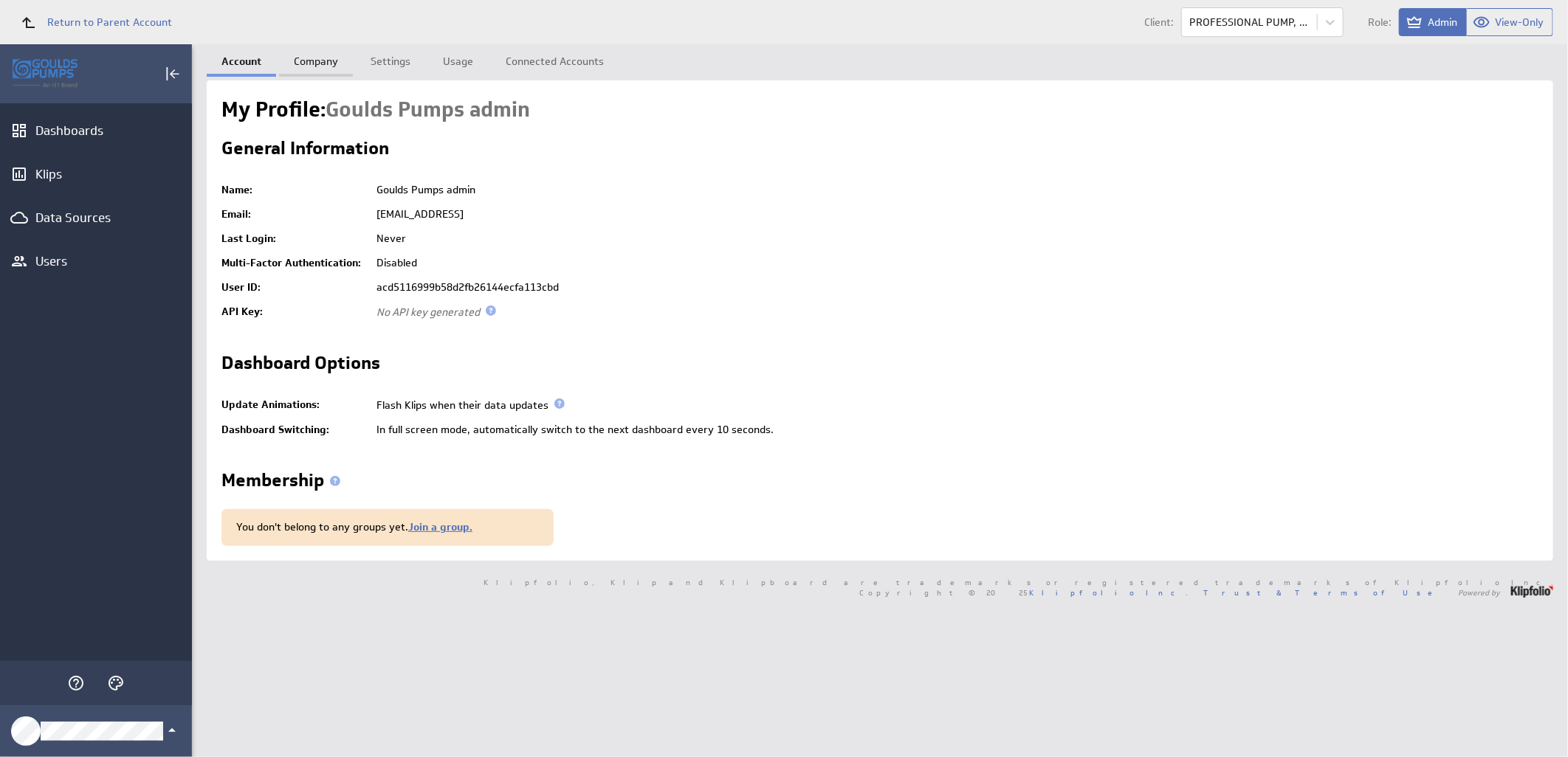
click at [315, 62] on link "Company" at bounding box center [316, 59] width 74 height 29
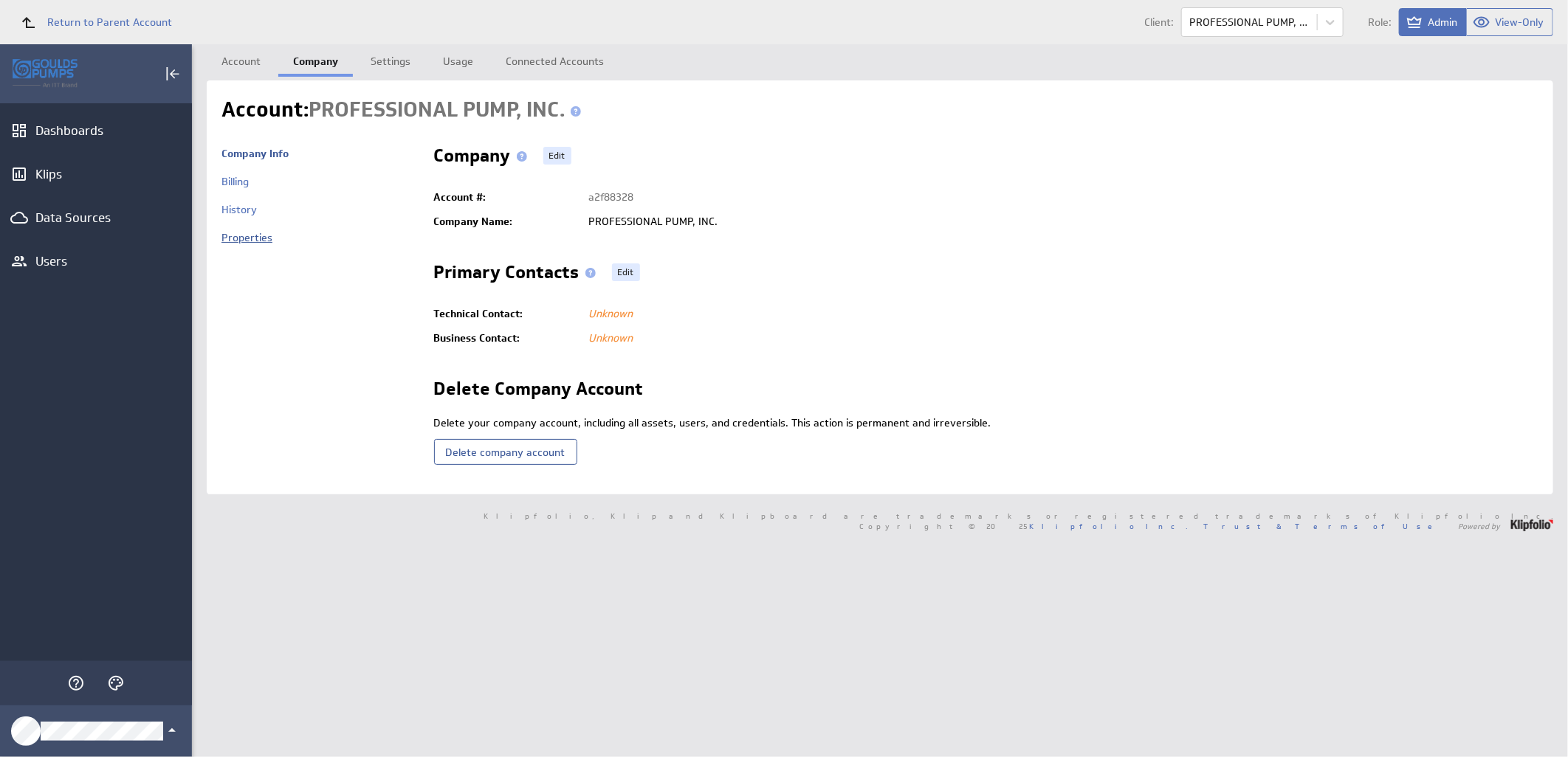
click at [238, 237] on link "Properties" at bounding box center [247, 238] width 51 height 13
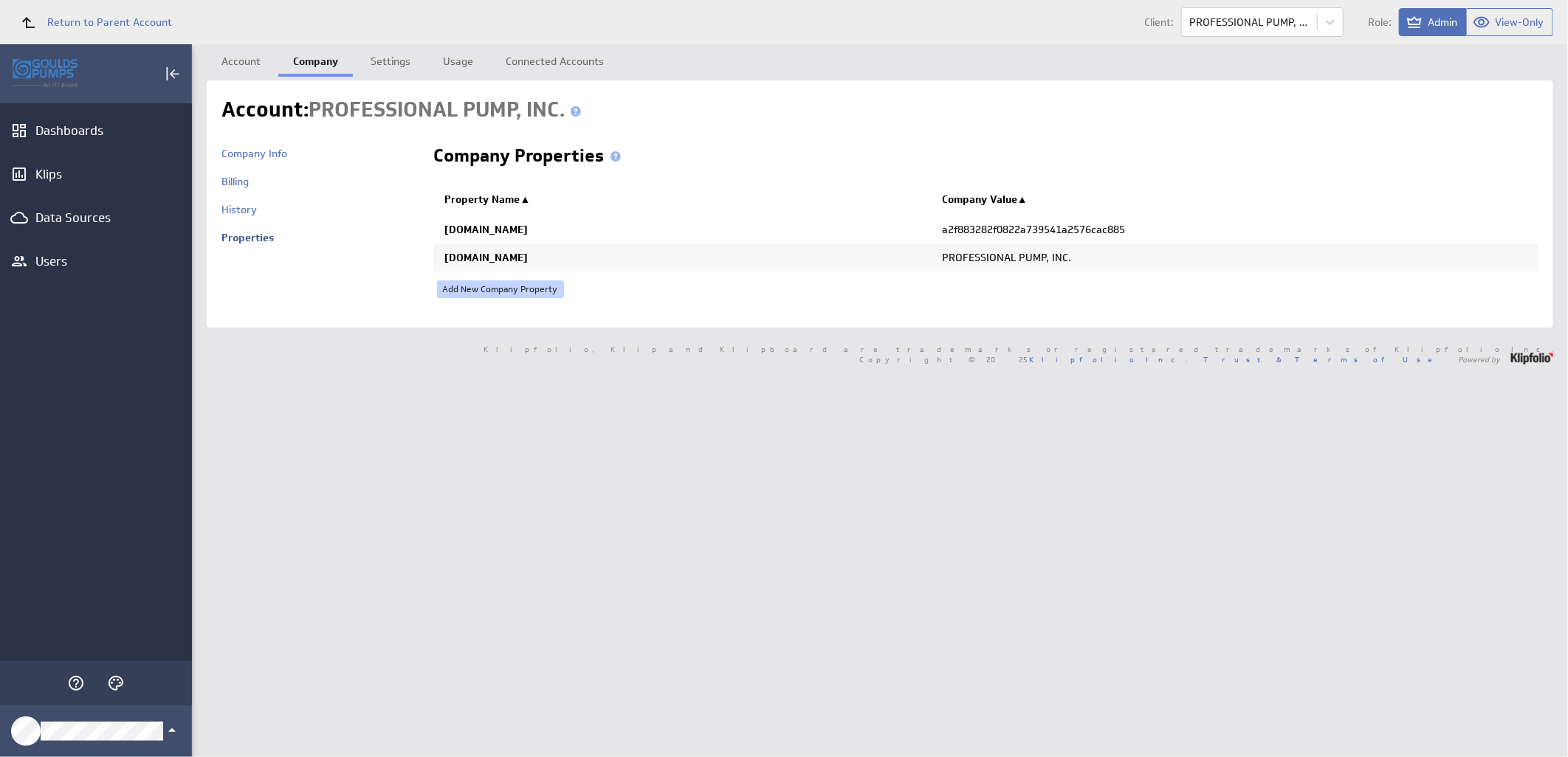
click at [533, 290] on link "Add New Company Property" at bounding box center [500, 289] width 127 height 18
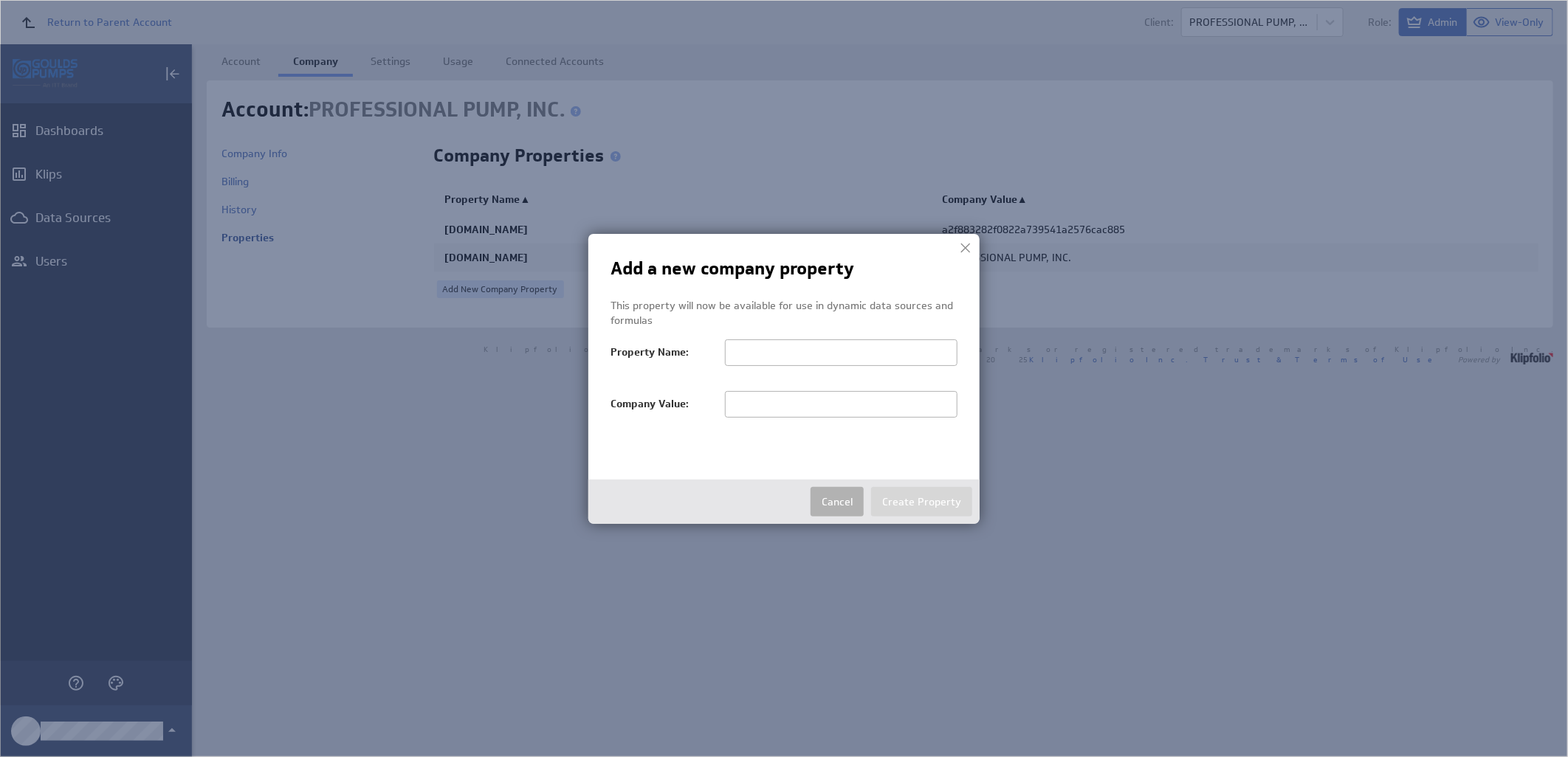
click at [809, 409] on input "text" at bounding box center [841, 405] width 233 height 27
paste input "PROFESSIONAL PUMP, INC."
type input "PROFESSIONAL PUMP, INC."
click at [800, 357] on input "text" at bounding box center [841, 353] width 233 height 27
paste input "salesTerritoryFilter"
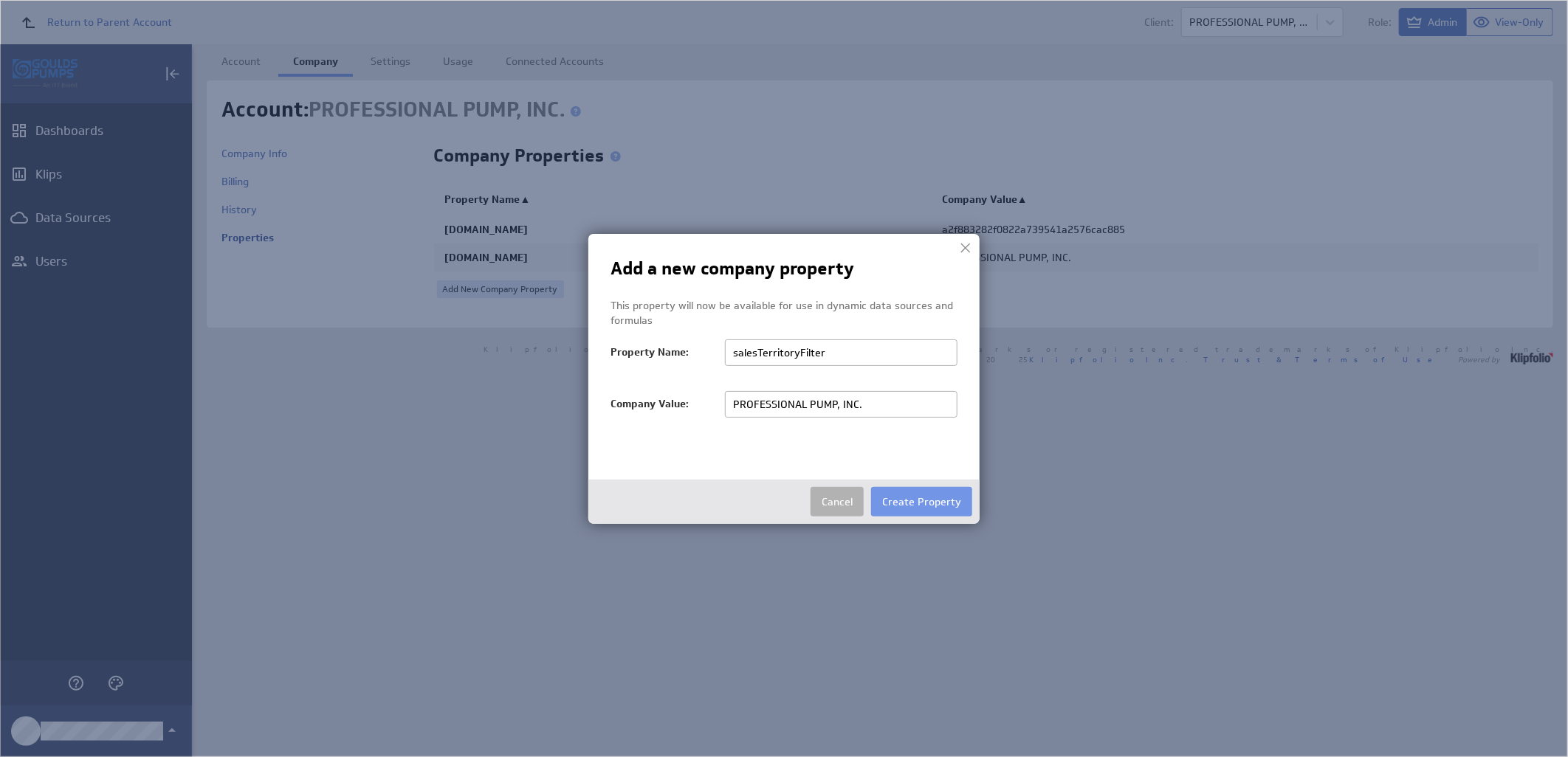
type input "salesTerritoryFilter"
click at [882, 402] on input "PROFESSIONAL PUMP, INC." at bounding box center [841, 405] width 233 height 27
type input "PROFESSIONAL PUMP"
click at [923, 499] on button "Create Property" at bounding box center [922, 501] width 101 height 29
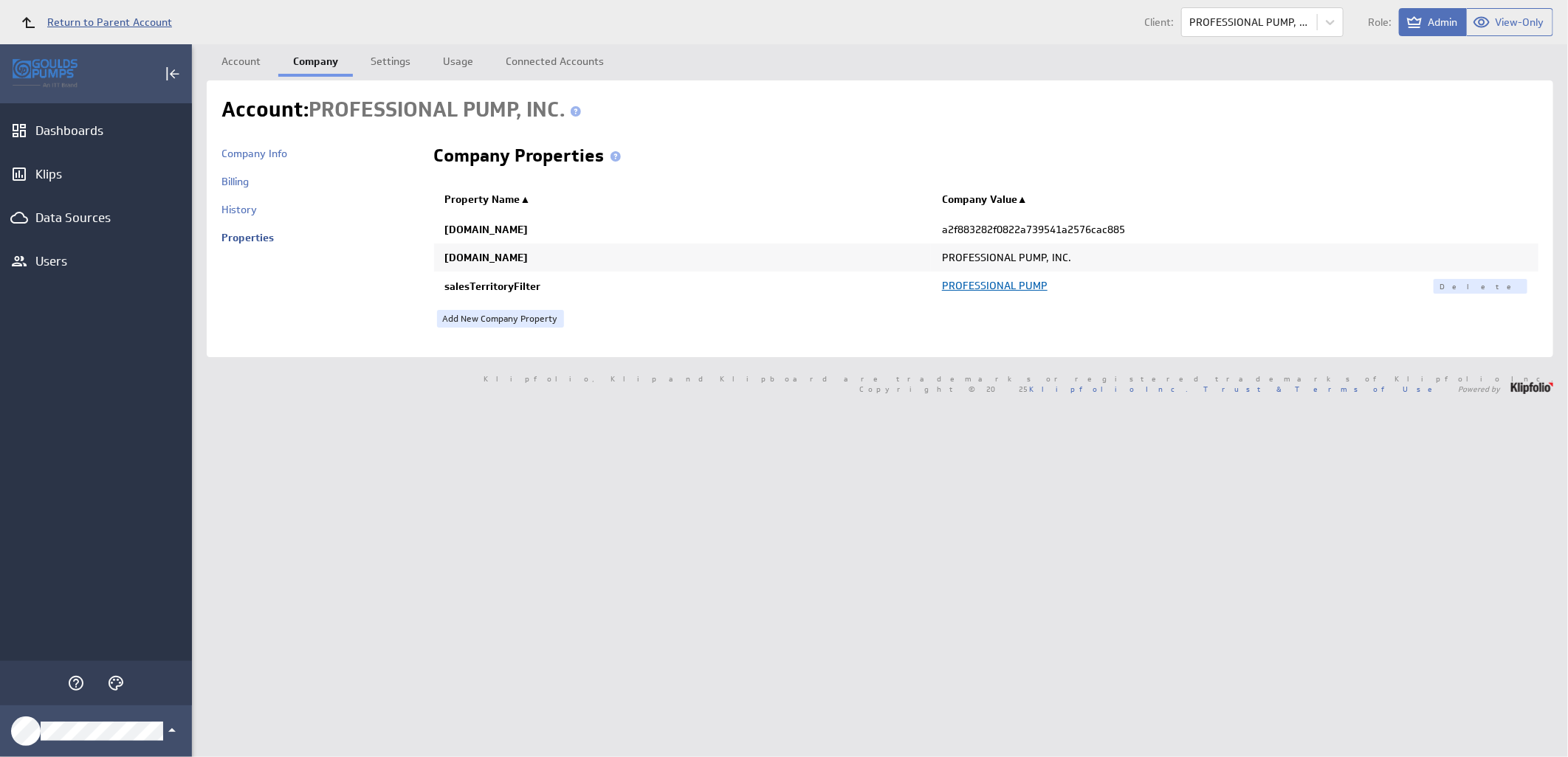
click at [134, 18] on span "Return to Parent Account" at bounding box center [109, 22] width 125 height 10
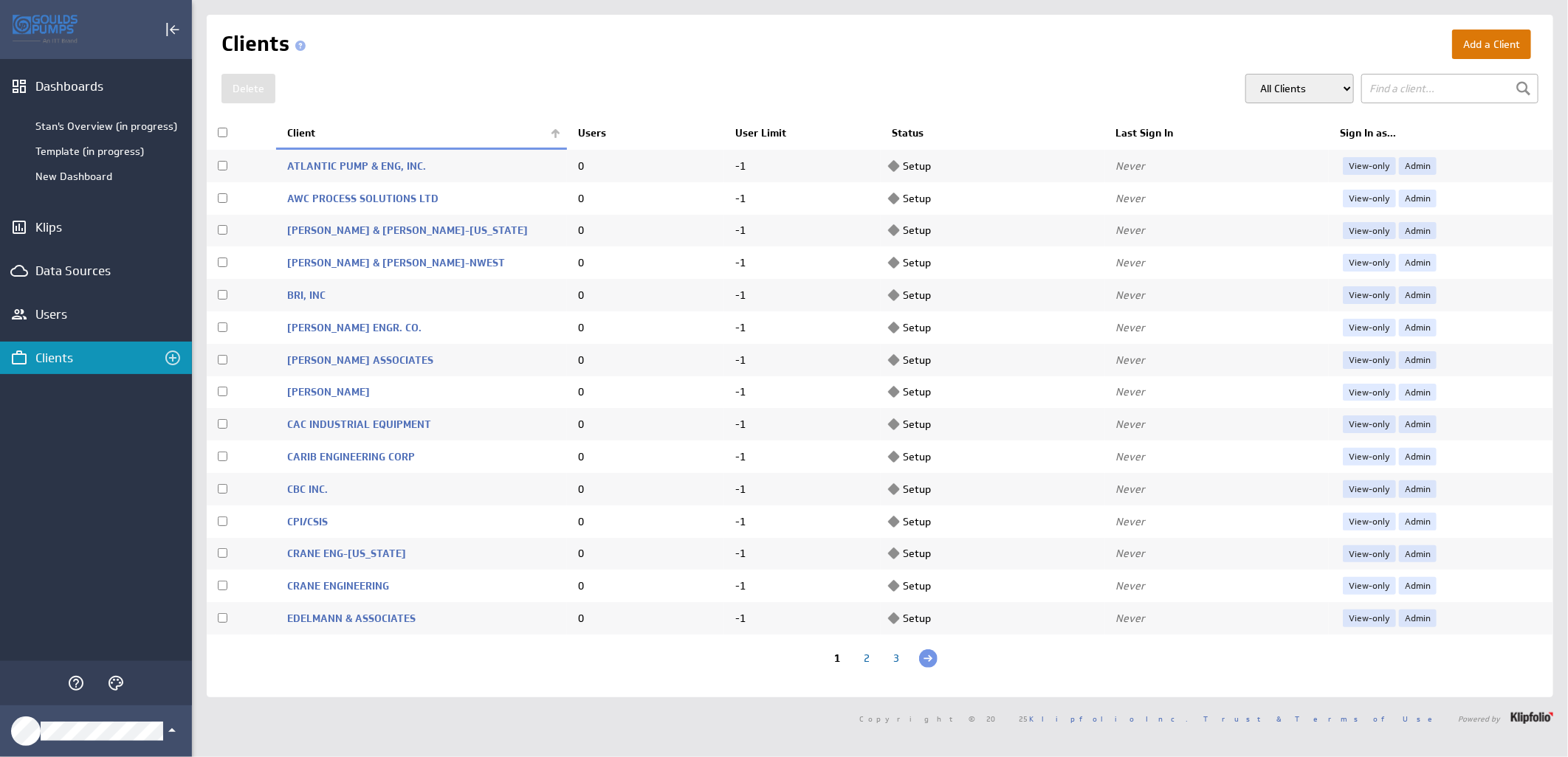
click at [1471, 40] on button "Add a Client" at bounding box center [1492, 44] width 79 height 29
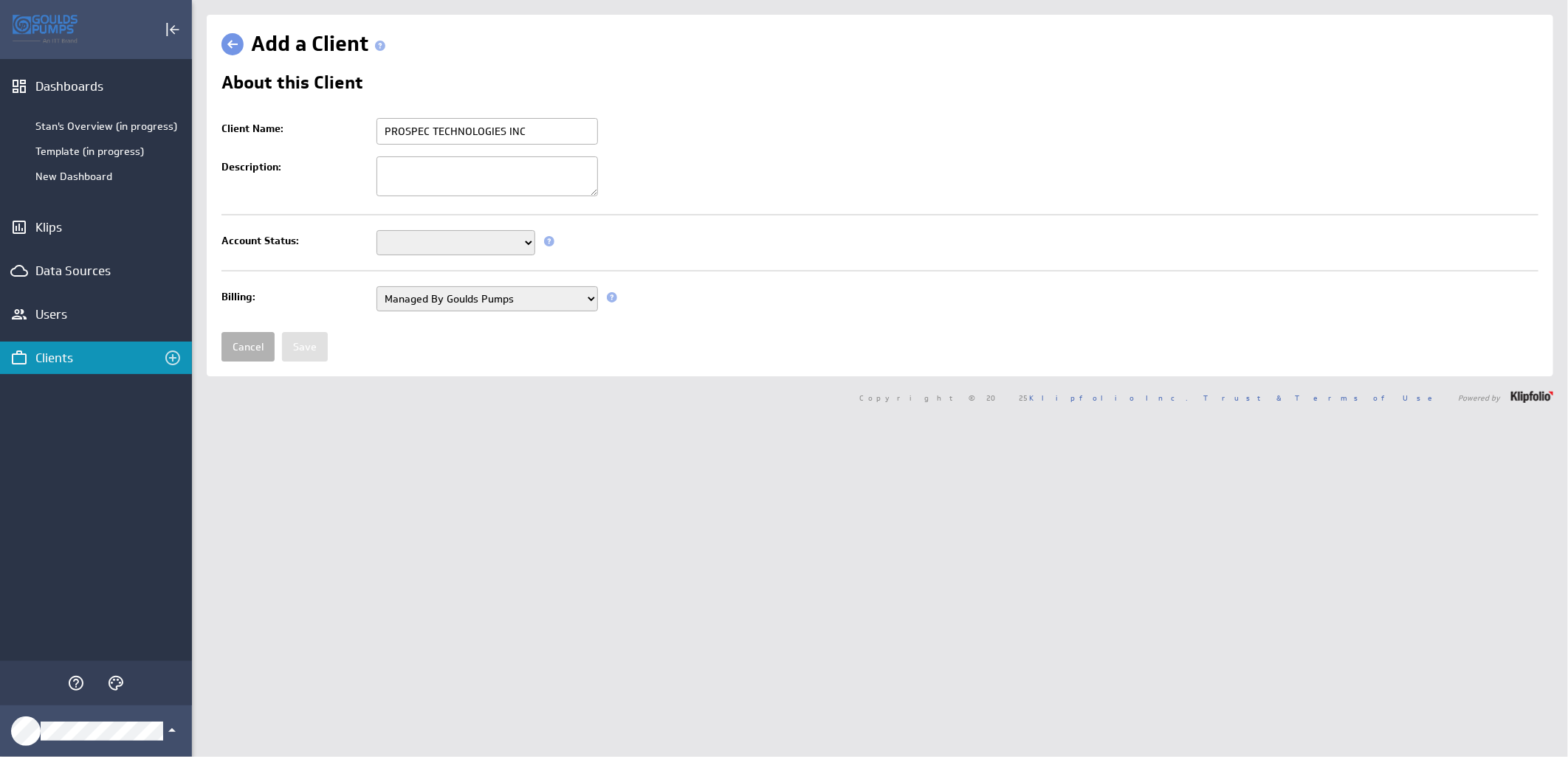
type input "PROSPEC TECHNOLOGIES INC"
click at [507, 248] on select "Setup Mode Trial Active Disabled" at bounding box center [455, 243] width 159 height 25
select select "7"
click at [376, 232] on select "Setup Mode Trial Active Disabled" at bounding box center [455, 243] width 159 height 25
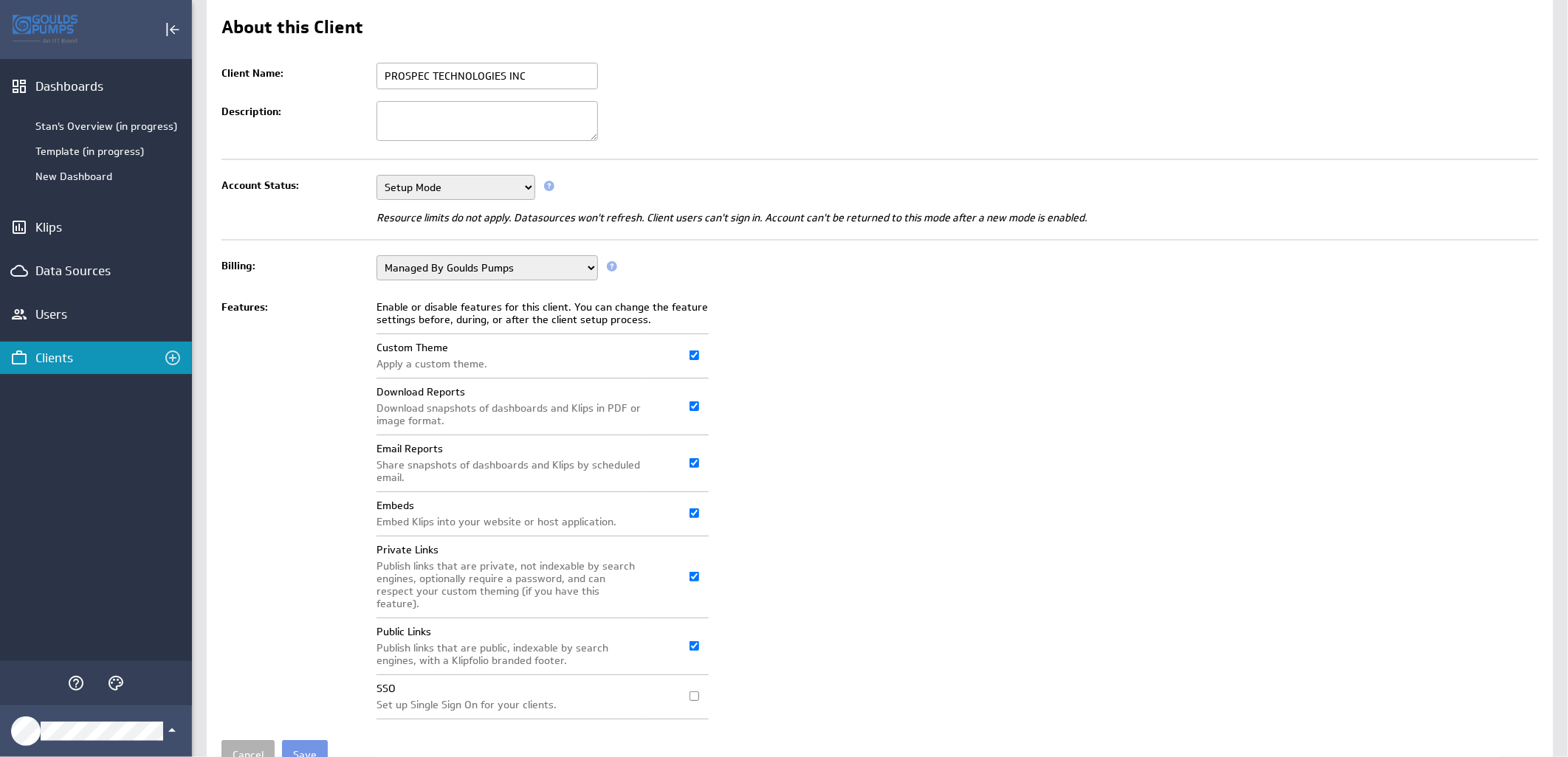
scroll to position [113, 0]
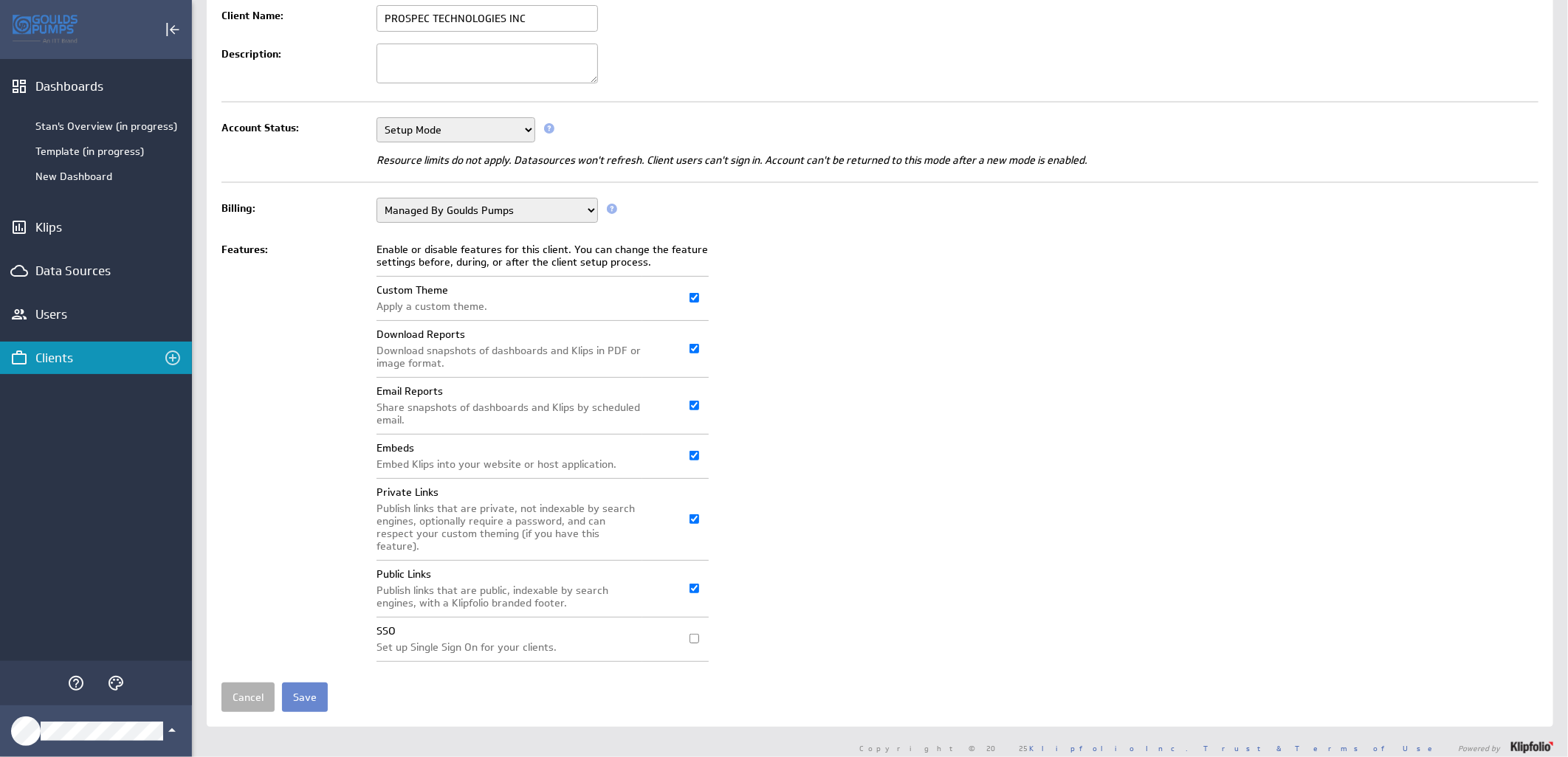
click at [296, 691] on input "Save" at bounding box center [305, 697] width 46 height 29
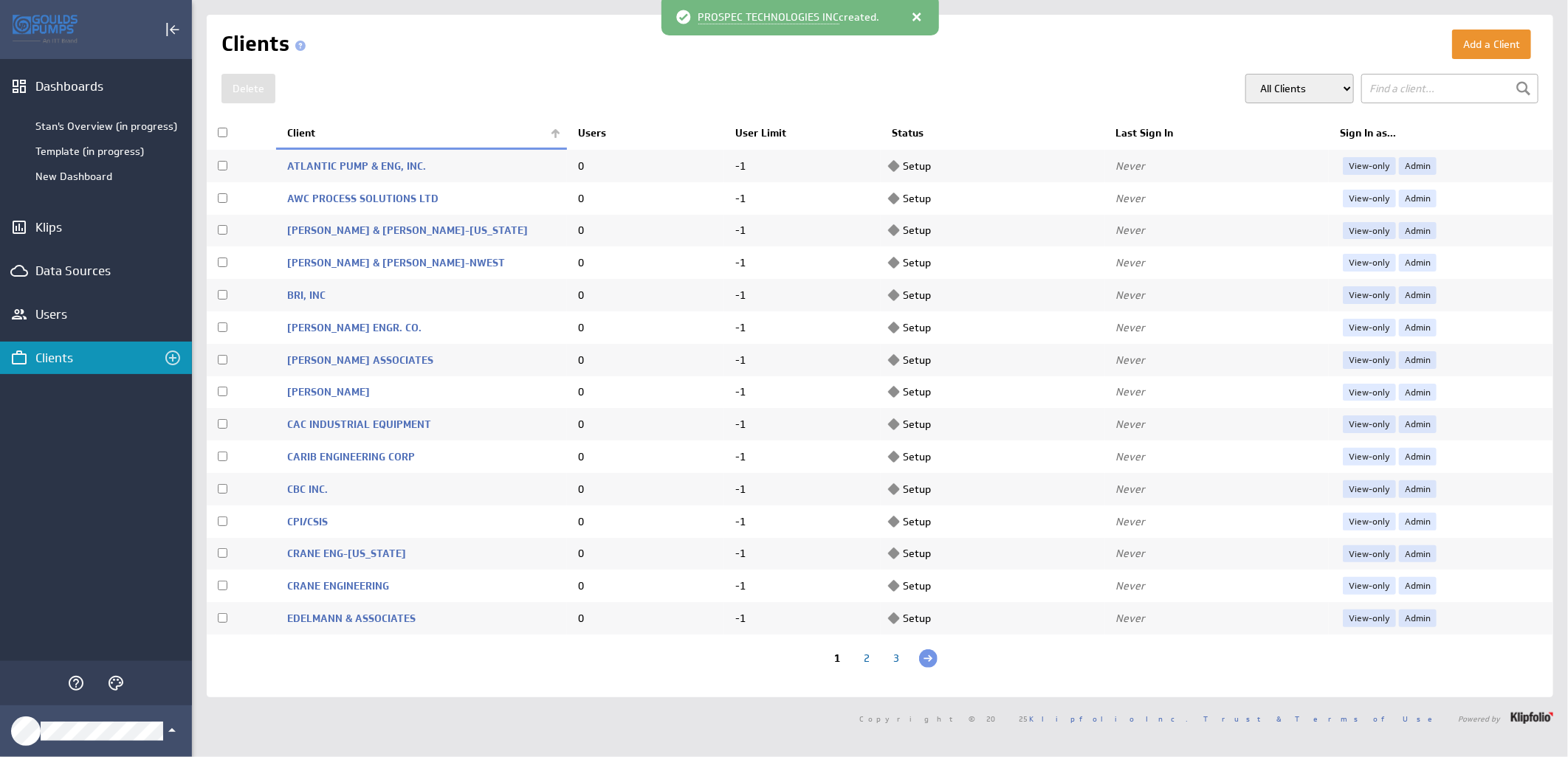
click at [547, 135] on th "Client" at bounding box center [421, 133] width 290 height 31
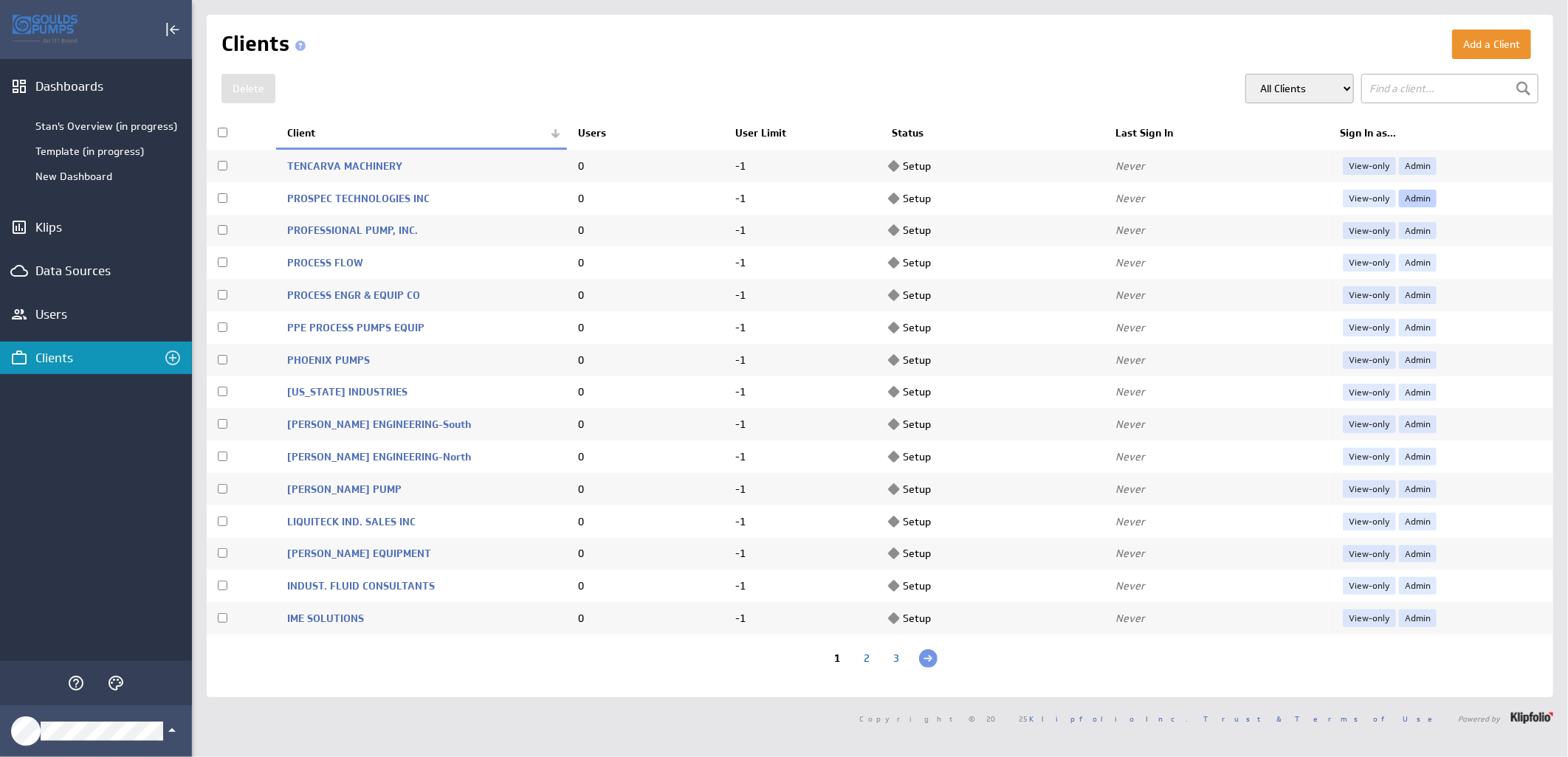
click at [1398, 200] on link "Admin" at bounding box center [1417, 198] width 38 height 18
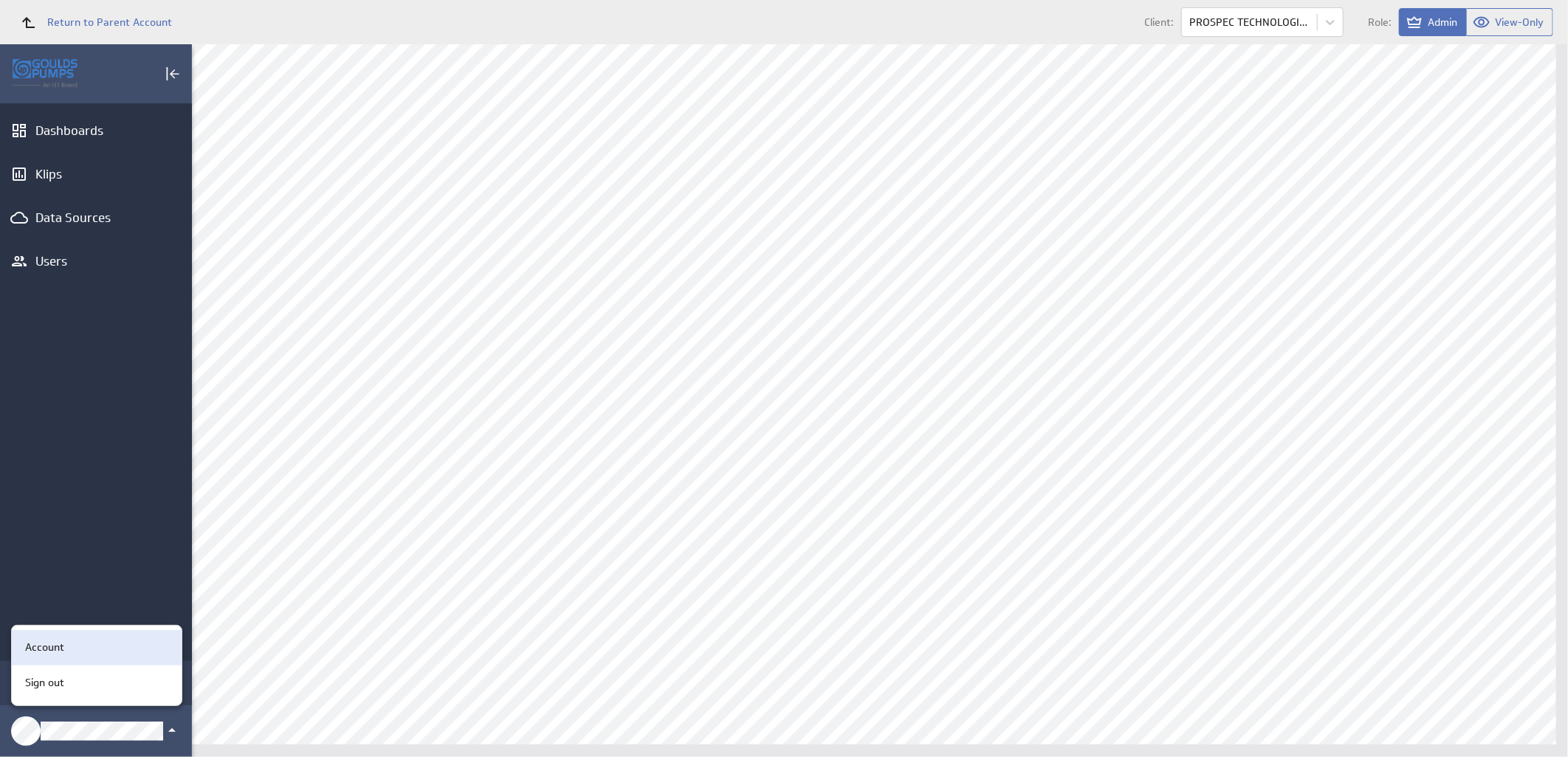
click at [94, 650] on div "Account" at bounding box center [94, 647] width 150 height 15
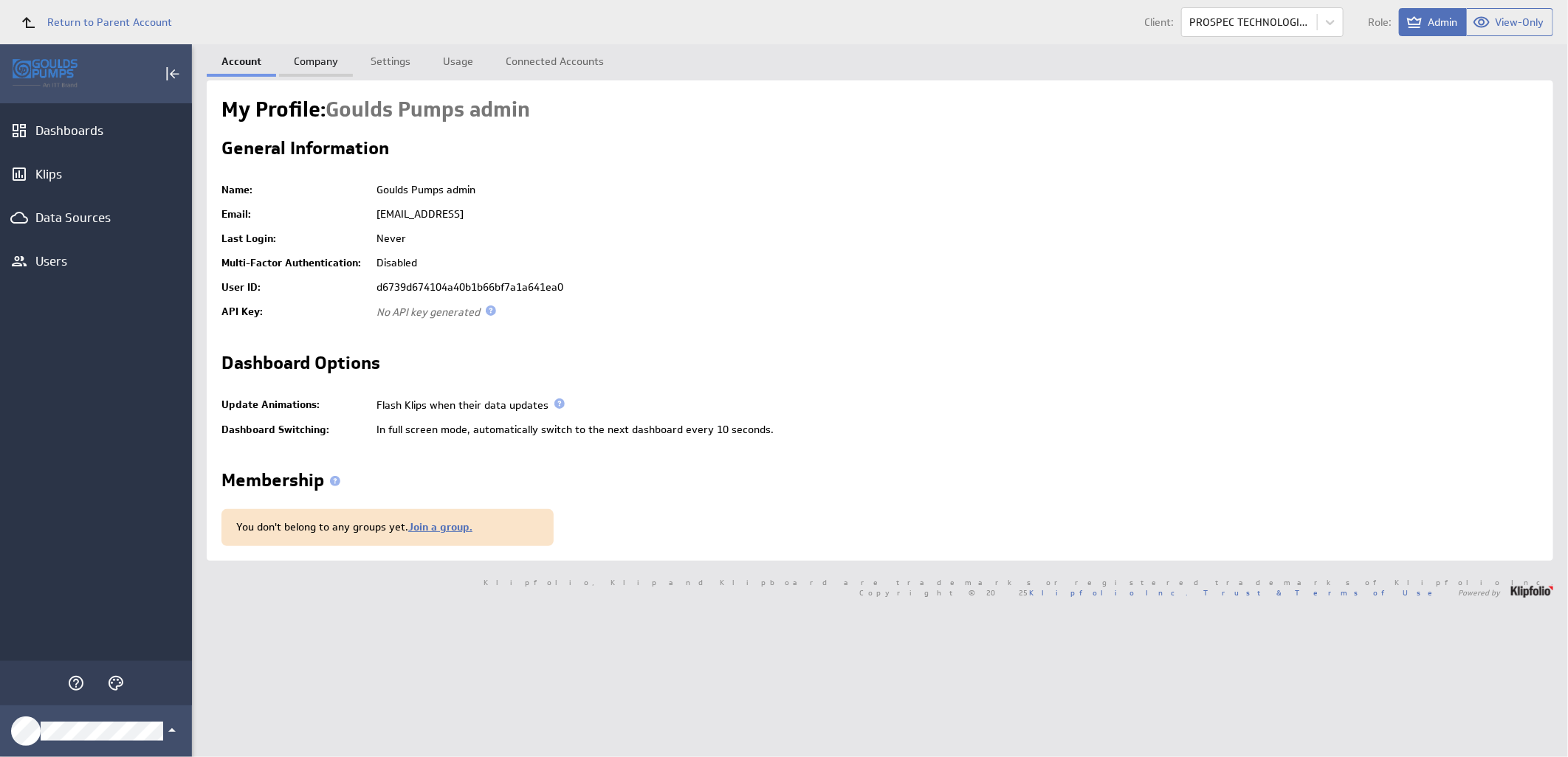
click at [319, 56] on link "Company" at bounding box center [316, 59] width 74 height 29
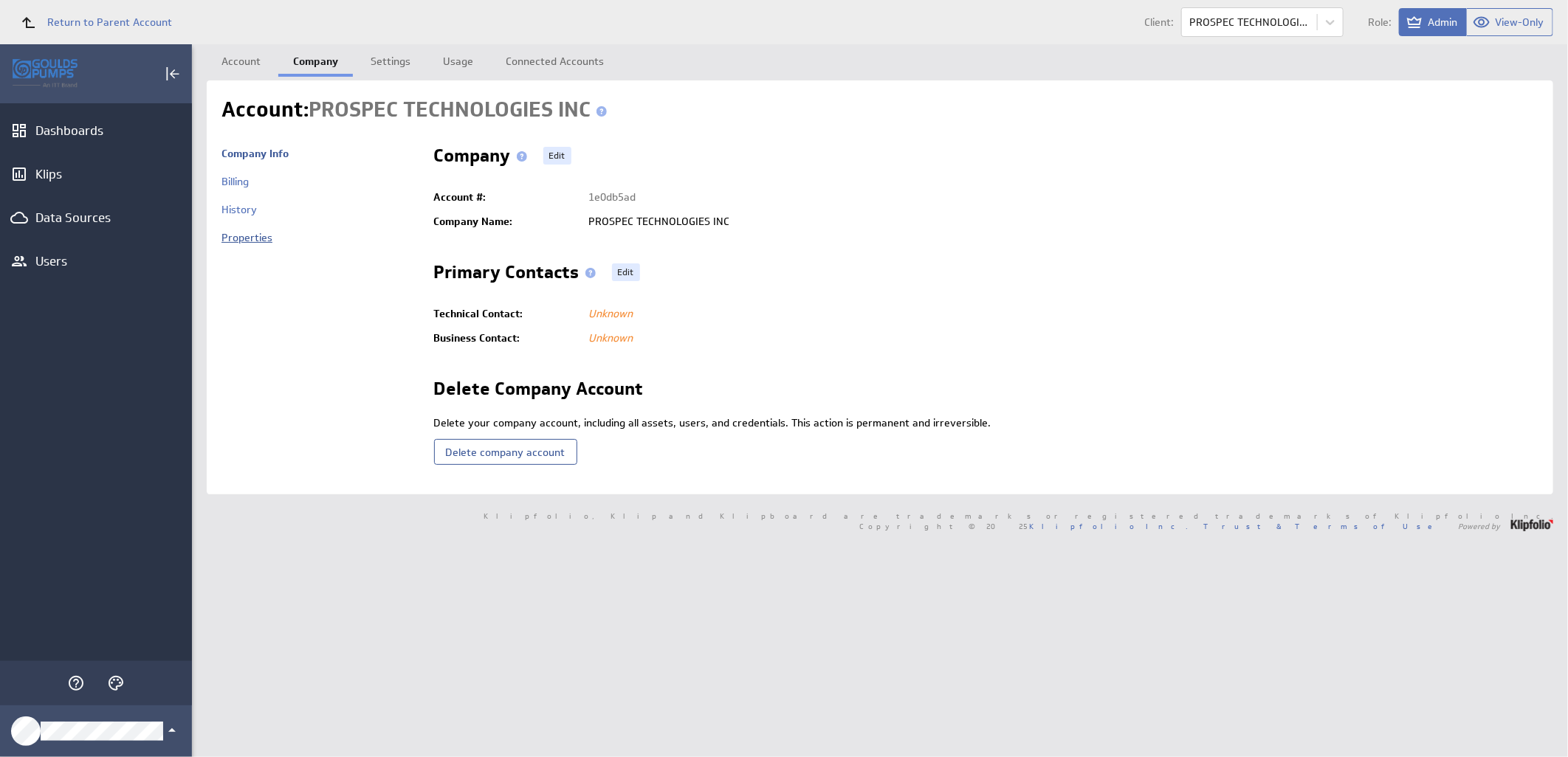
click at [244, 240] on link "Properties" at bounding box center [247, 238] width 51 height 13
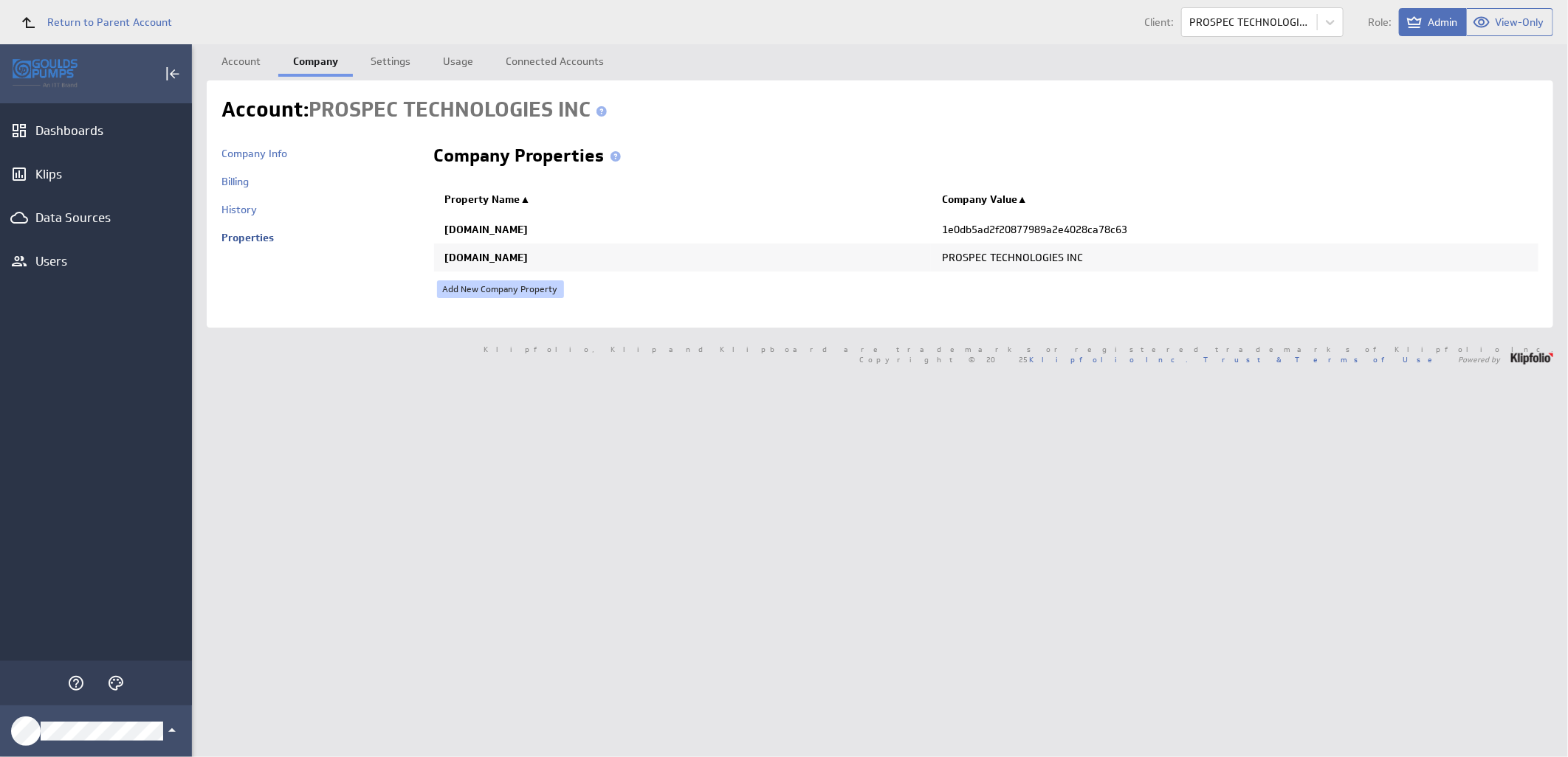
click at [527, 289] on link "Add New Company Property" at bounding box center [500, 289] width 127 height 18
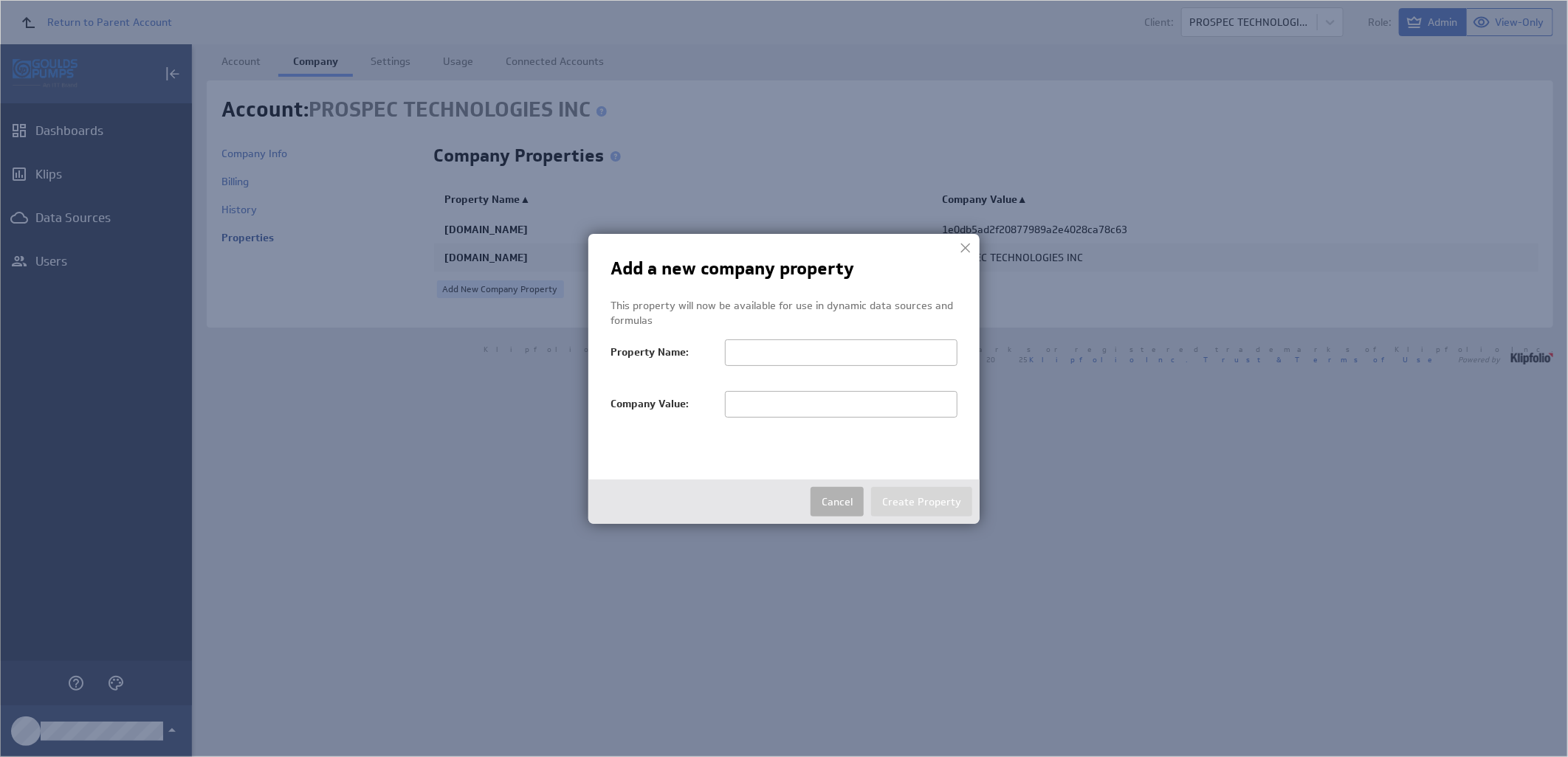
click at [750, 401] on input "text" at bounding box center [841, 405] width 233 height 27
paste input "PROSPEC TECHNOLOGIES INC"
type input "PROSPEC TECHNOLOGIES"
click at [751, 354] on input "text" at bounding box center [841, 353] width 233 height 27
paste input "salesTerritoryFilter"
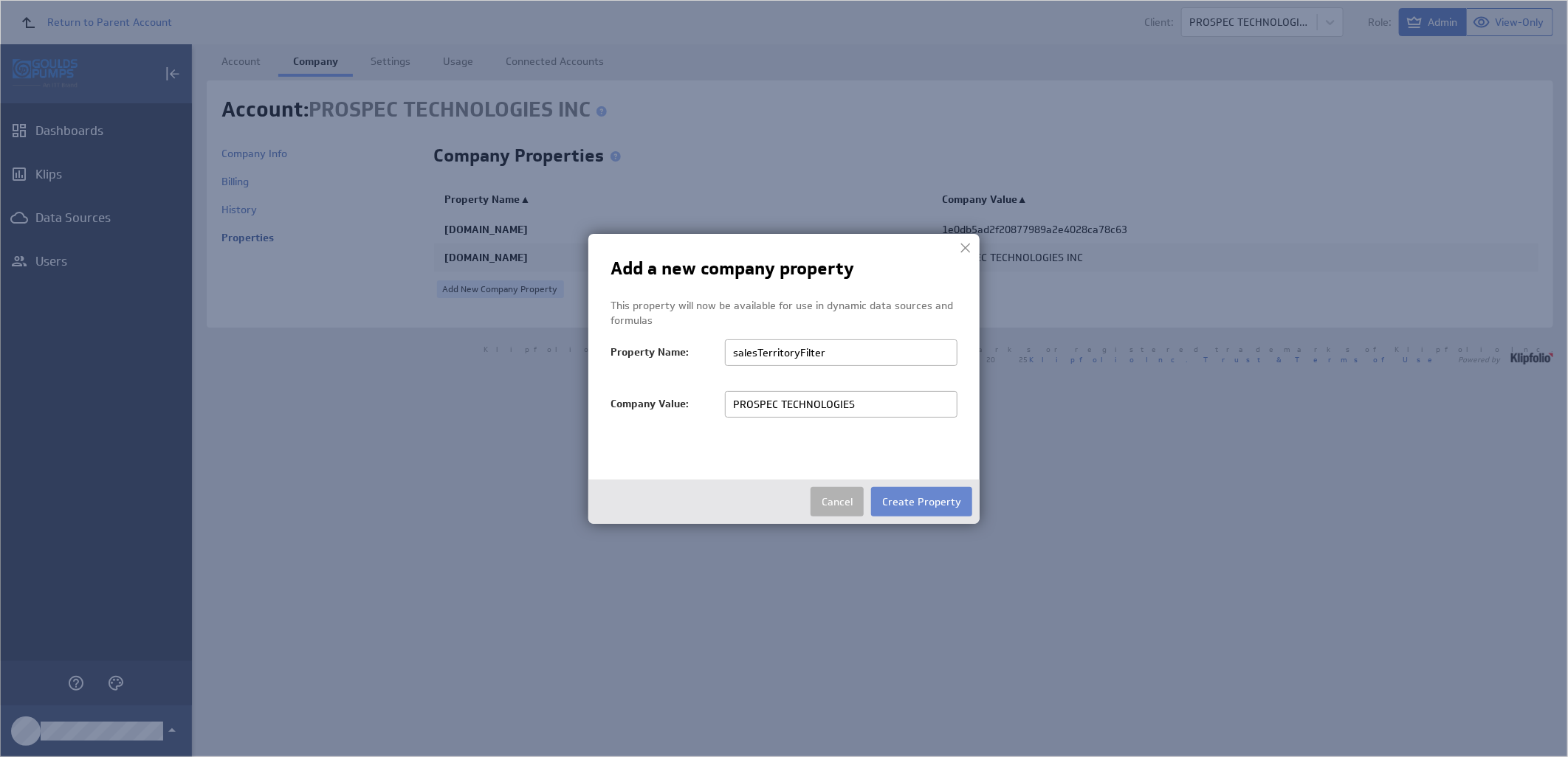
type input "salesTerritoryFilter"
click at [923, 502] on button "Create Property" at bounding box center [922, 501] width 101 height 29
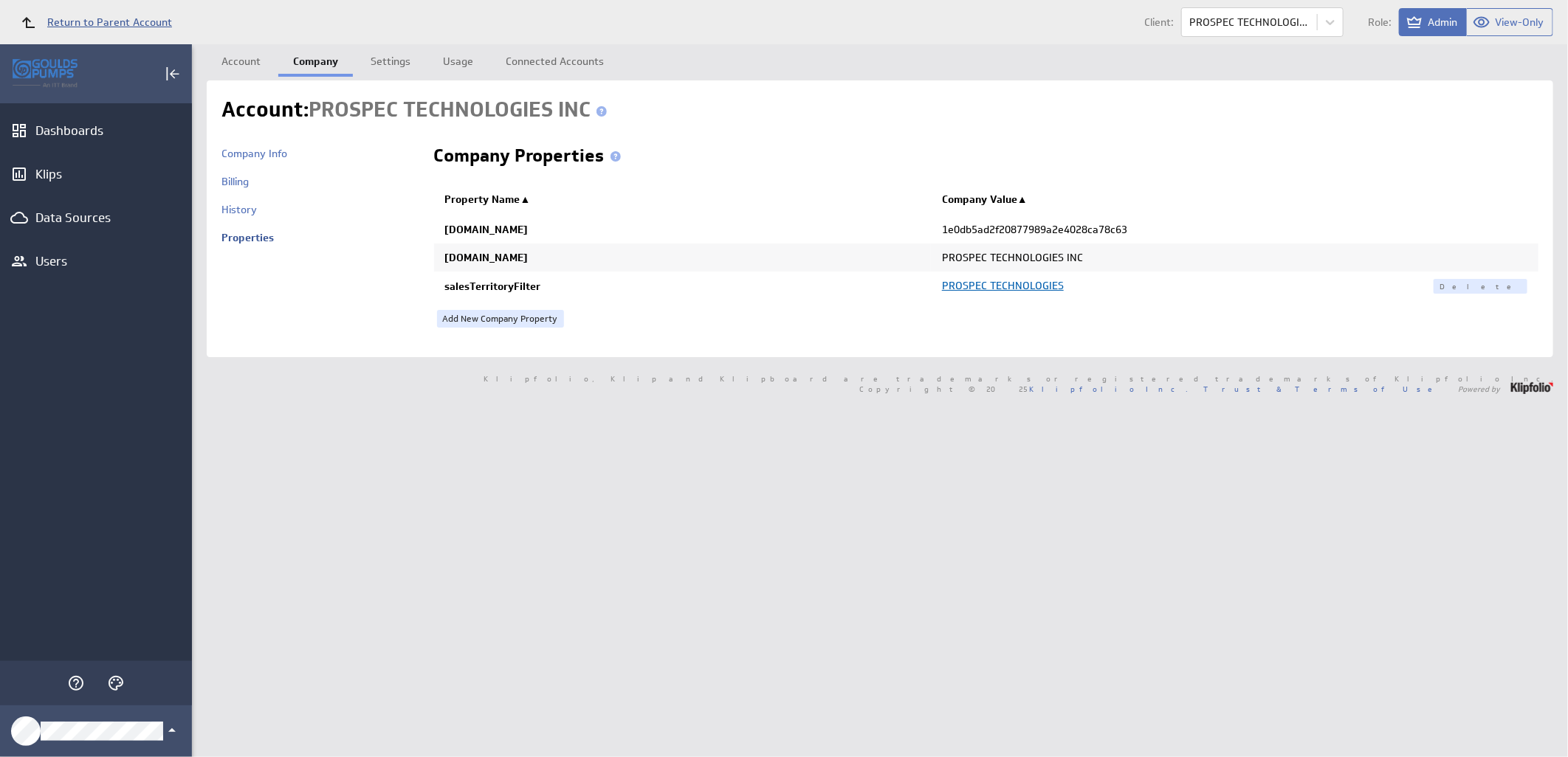
click at [60, 25] on span "Return to Parent Account" at bounding box center [109, 22] width 125 height 10
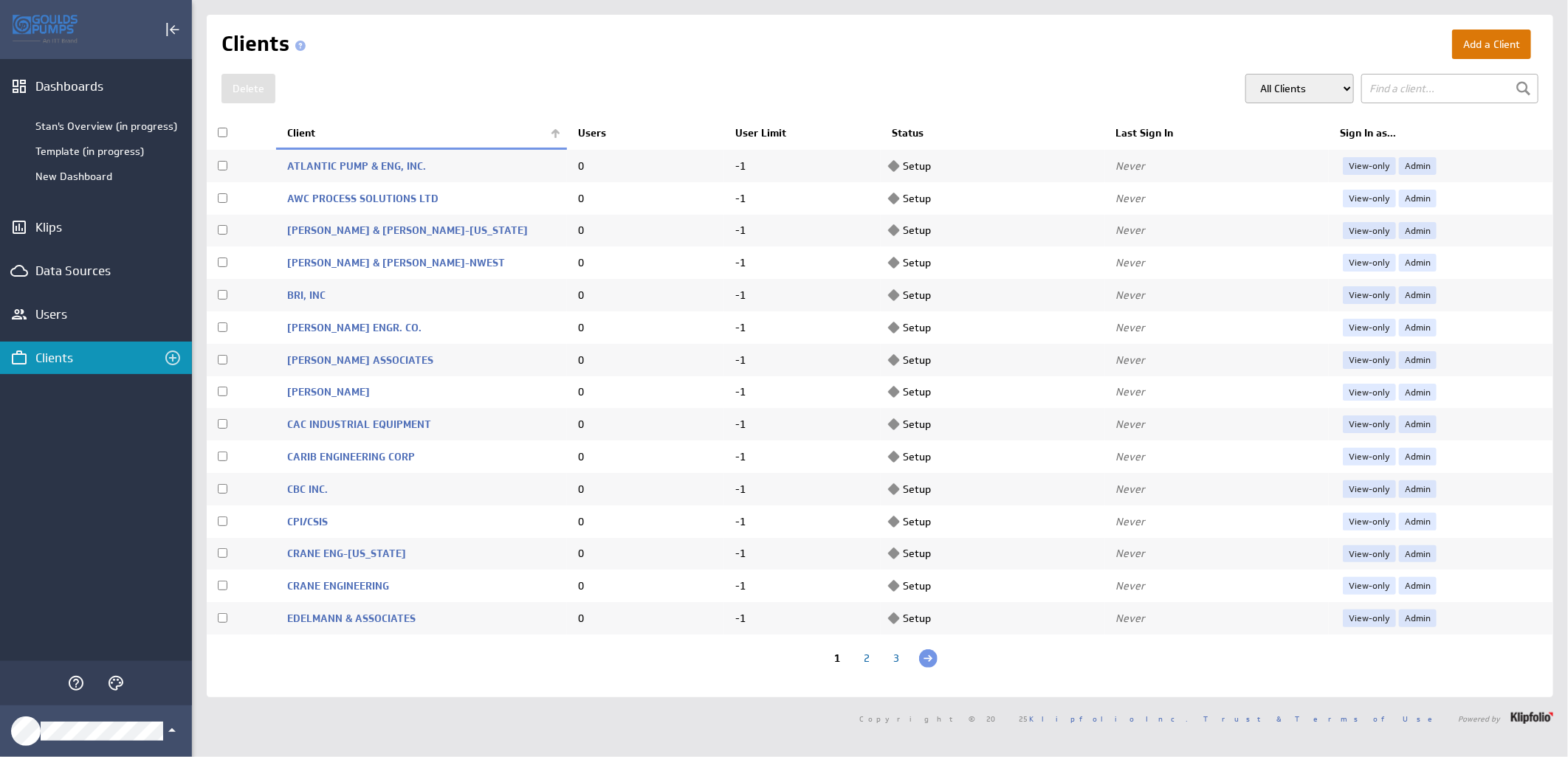
click at [1485, 48] on button "Add a Client" at bounding box center [1492, 44] width 79 height 29
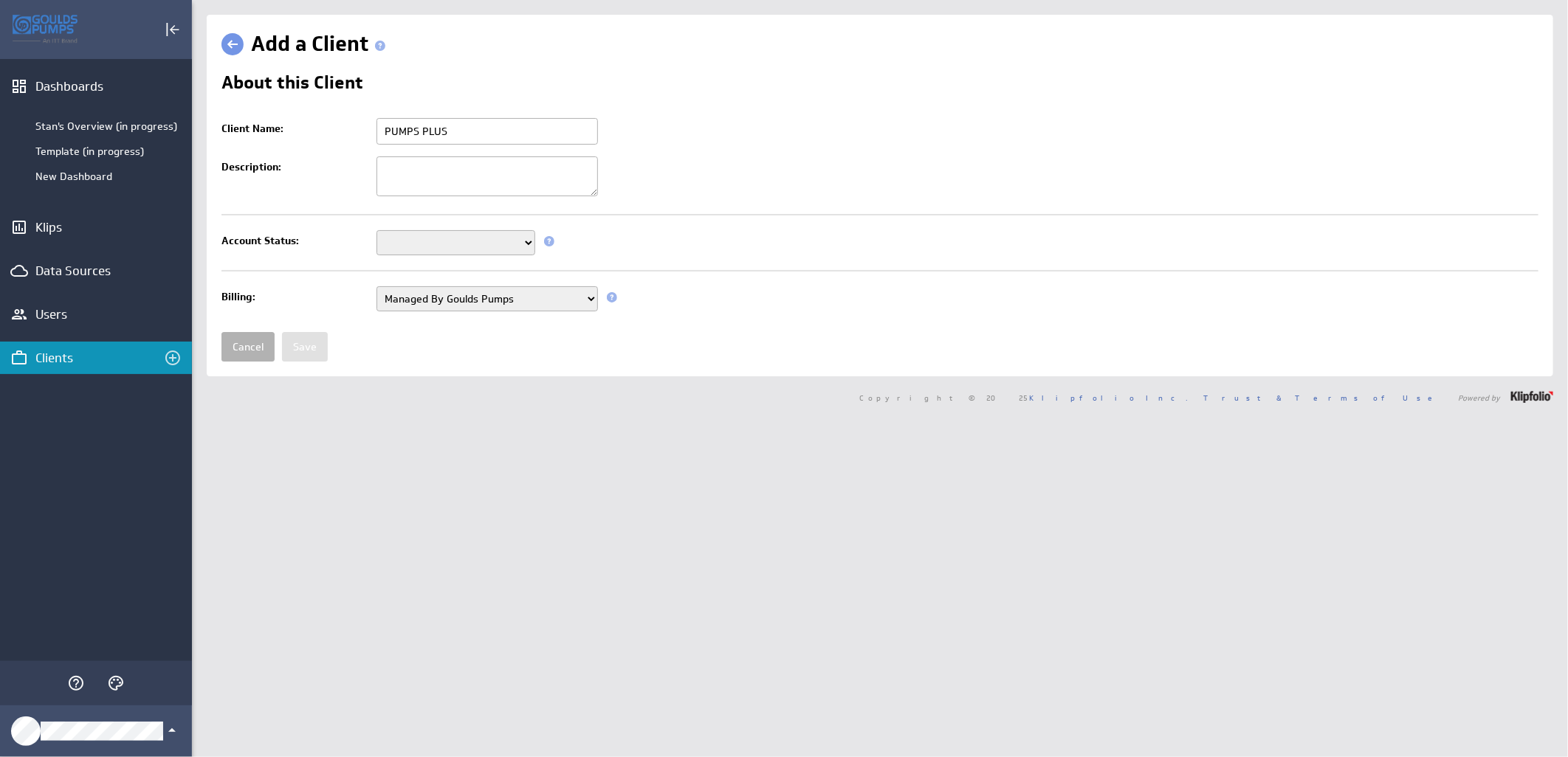
type input "PUMPS PLUS"
click at [499, 238] on select "Setup Mode Trial Active Disabled" at bounding box center [455, 243] width 159 height 25
select select "7"
click at [376, 232] on select "Setup Mode Trial Active Disabled" at bounding box center [455, 243] width 159 height 25
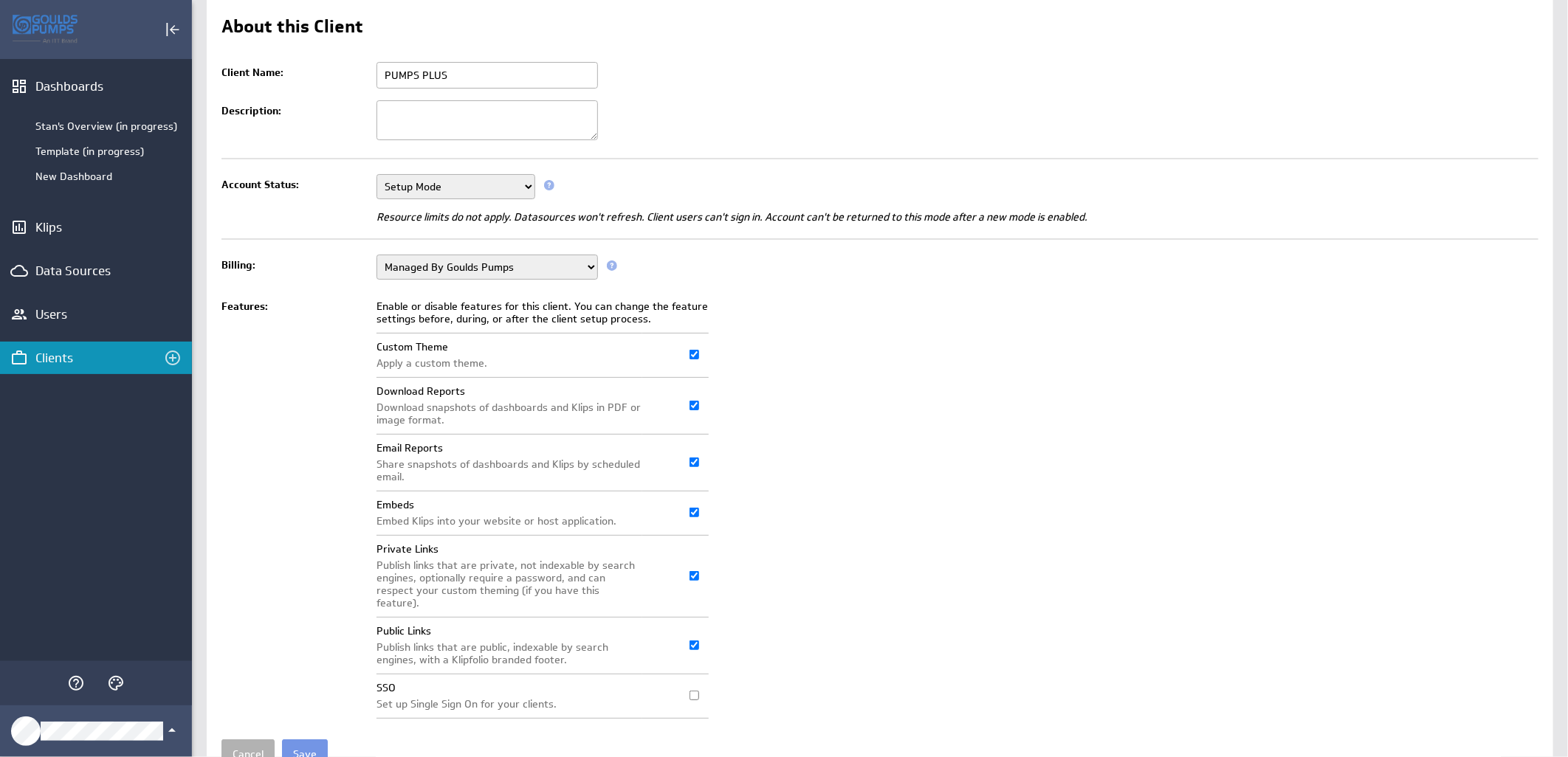
scroll to position [113, 0]
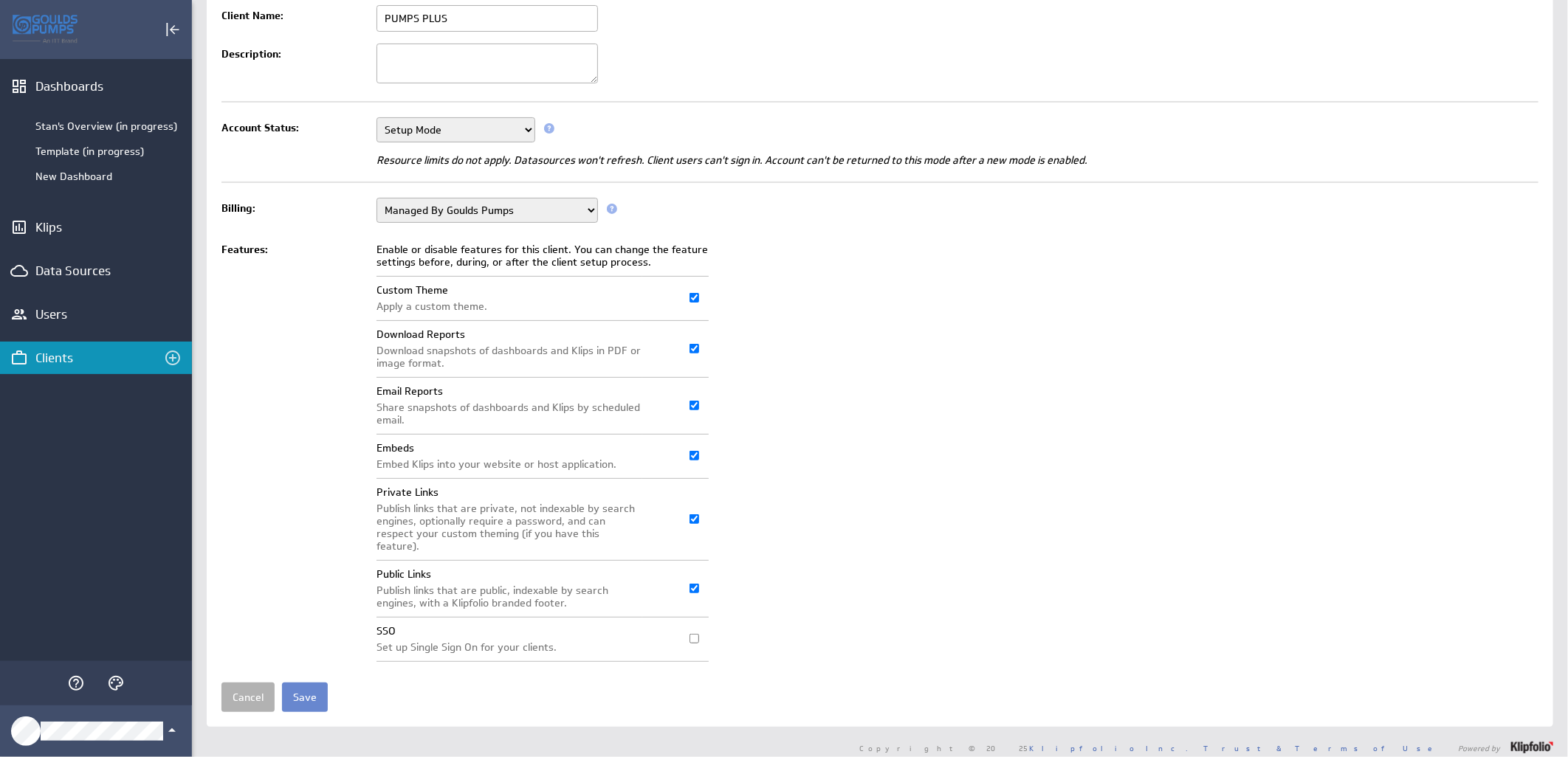
click at [308, 690] on input "Save" at bounding box center [305, 697] width 46 height 29
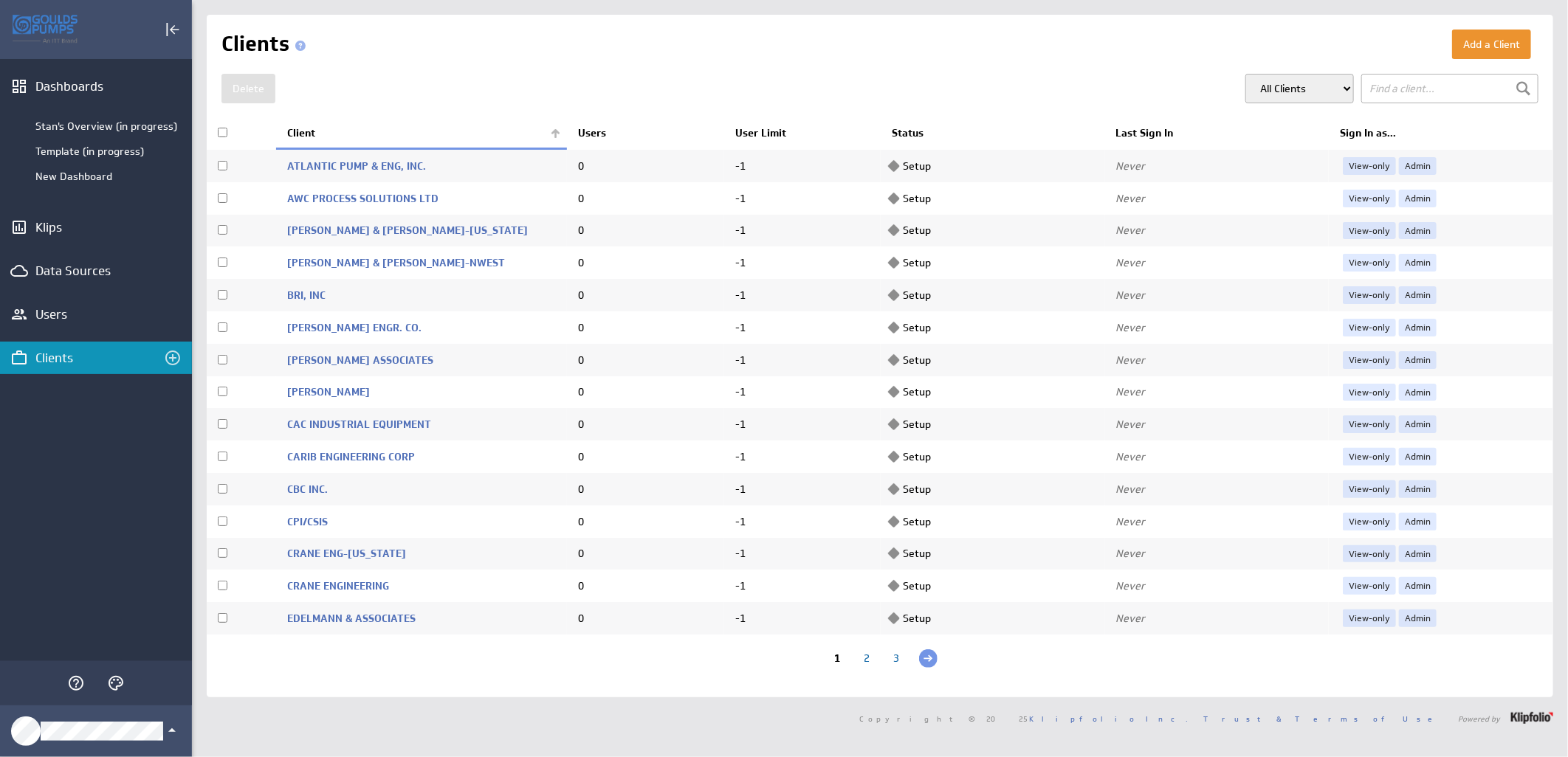
click at [551, 133] on th "Client" at bounding box center [421, 133] width 290 height 31
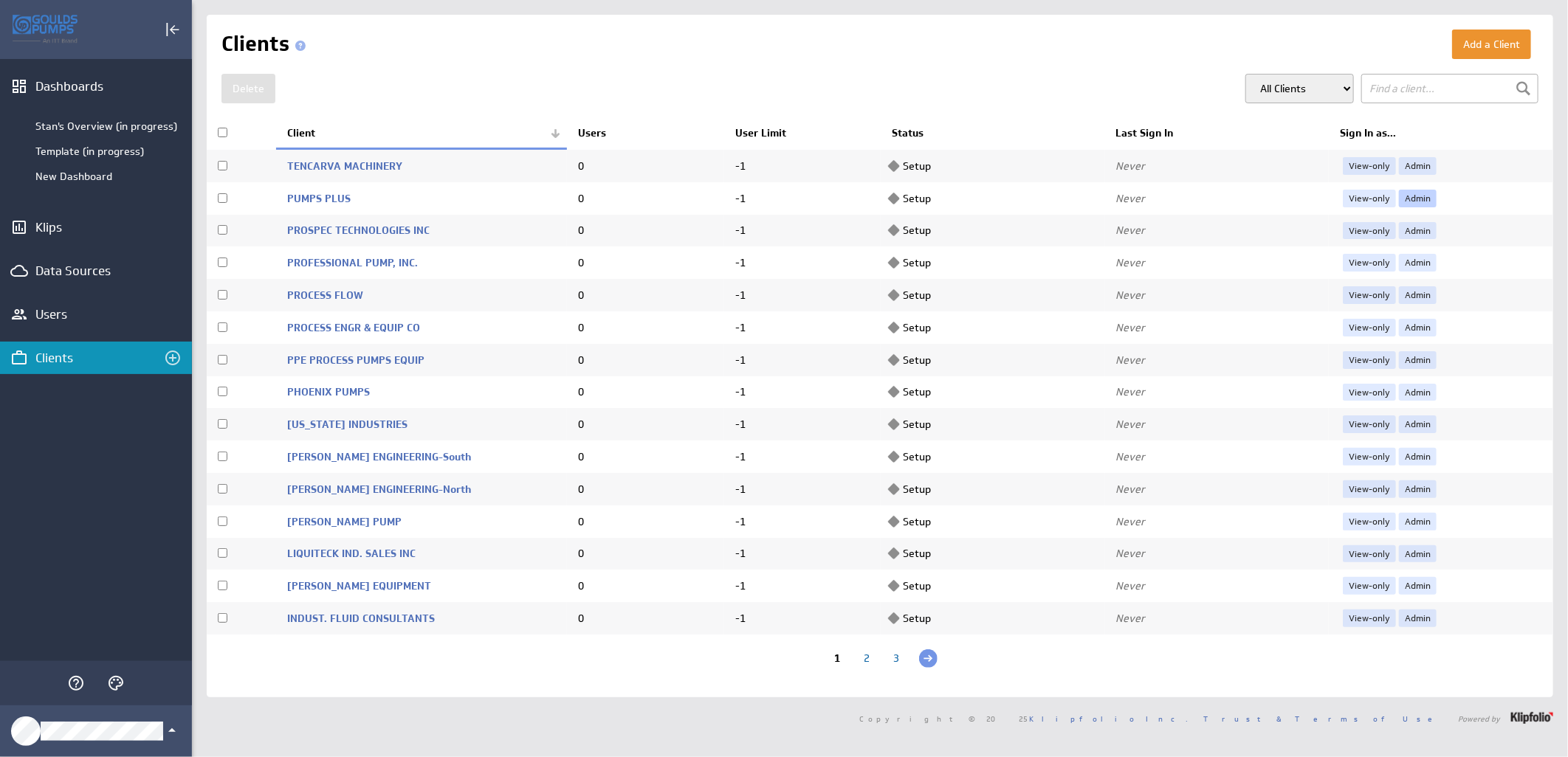
click at [1410, 197] on link "Admin" at bounding box center [1417, 198] width 38 height 18
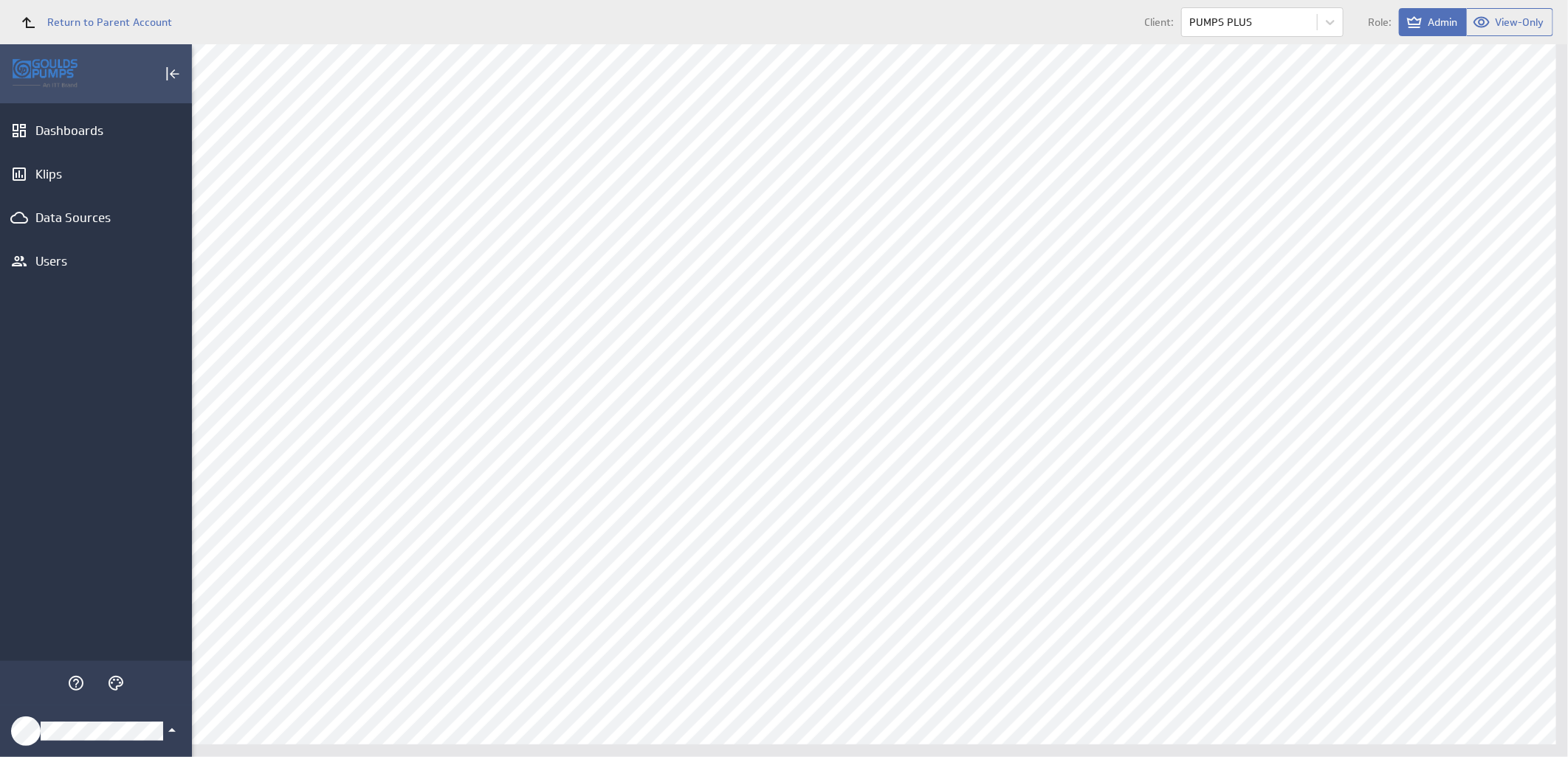
click at [163, 726] on icon "Klipfolio Account" at bounding box center [171, 730] width 18 height 18
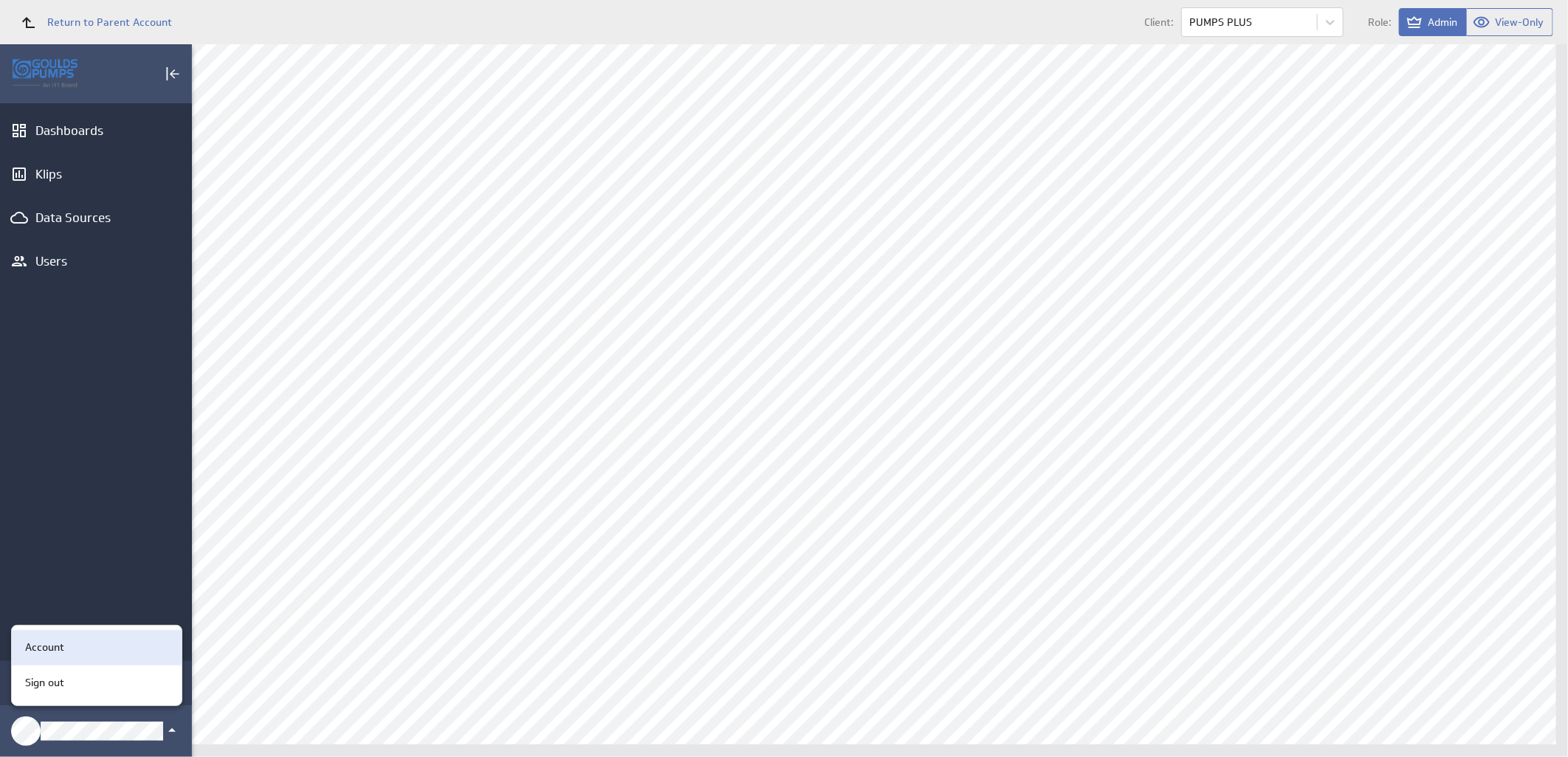
click at [99, 645] on div "Account" at bounding box center [94, 647] width 150 height 15
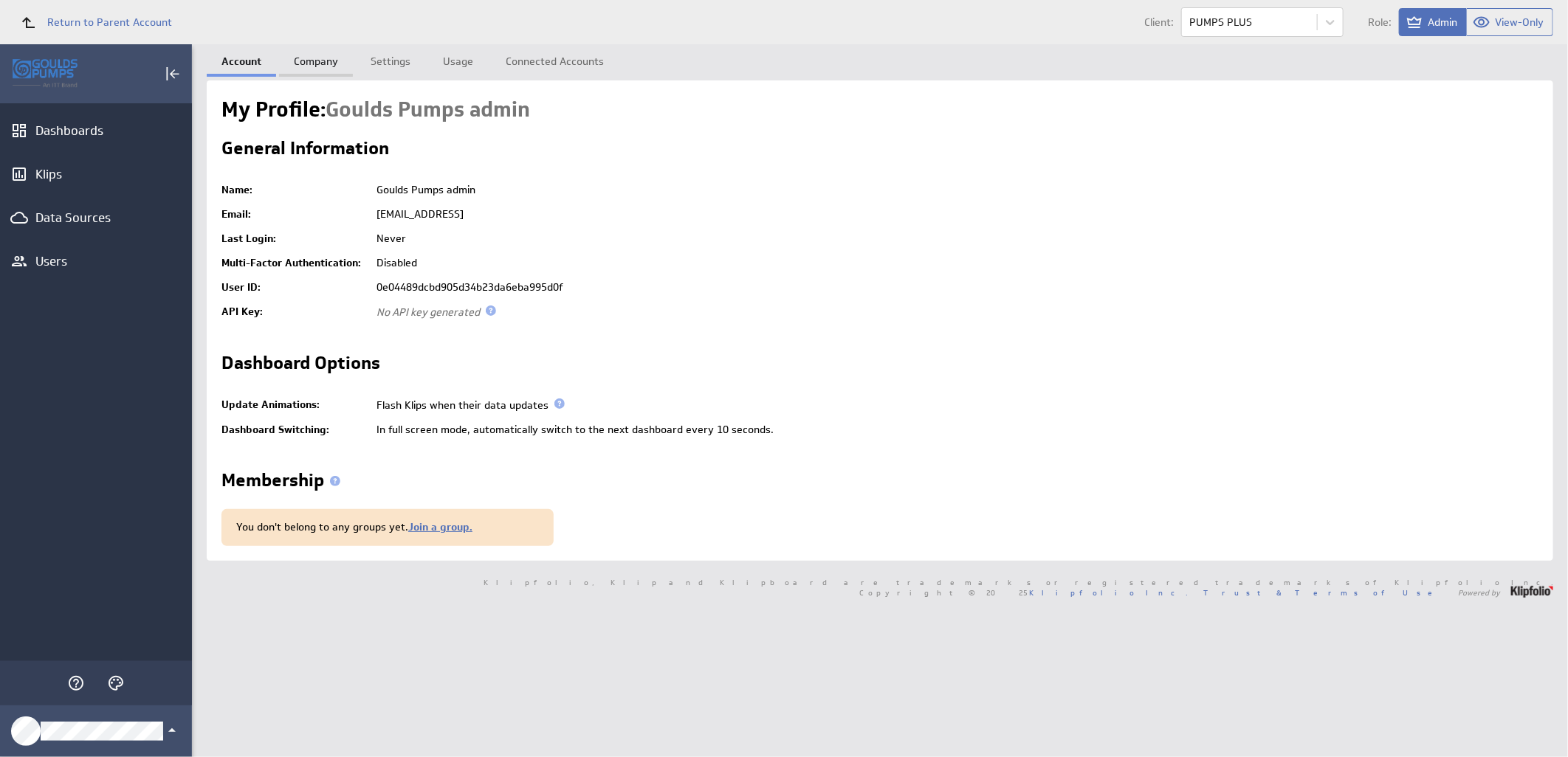
click at [309, 70] on link "Company" at bounding box center [316, 59] width 74 height 29
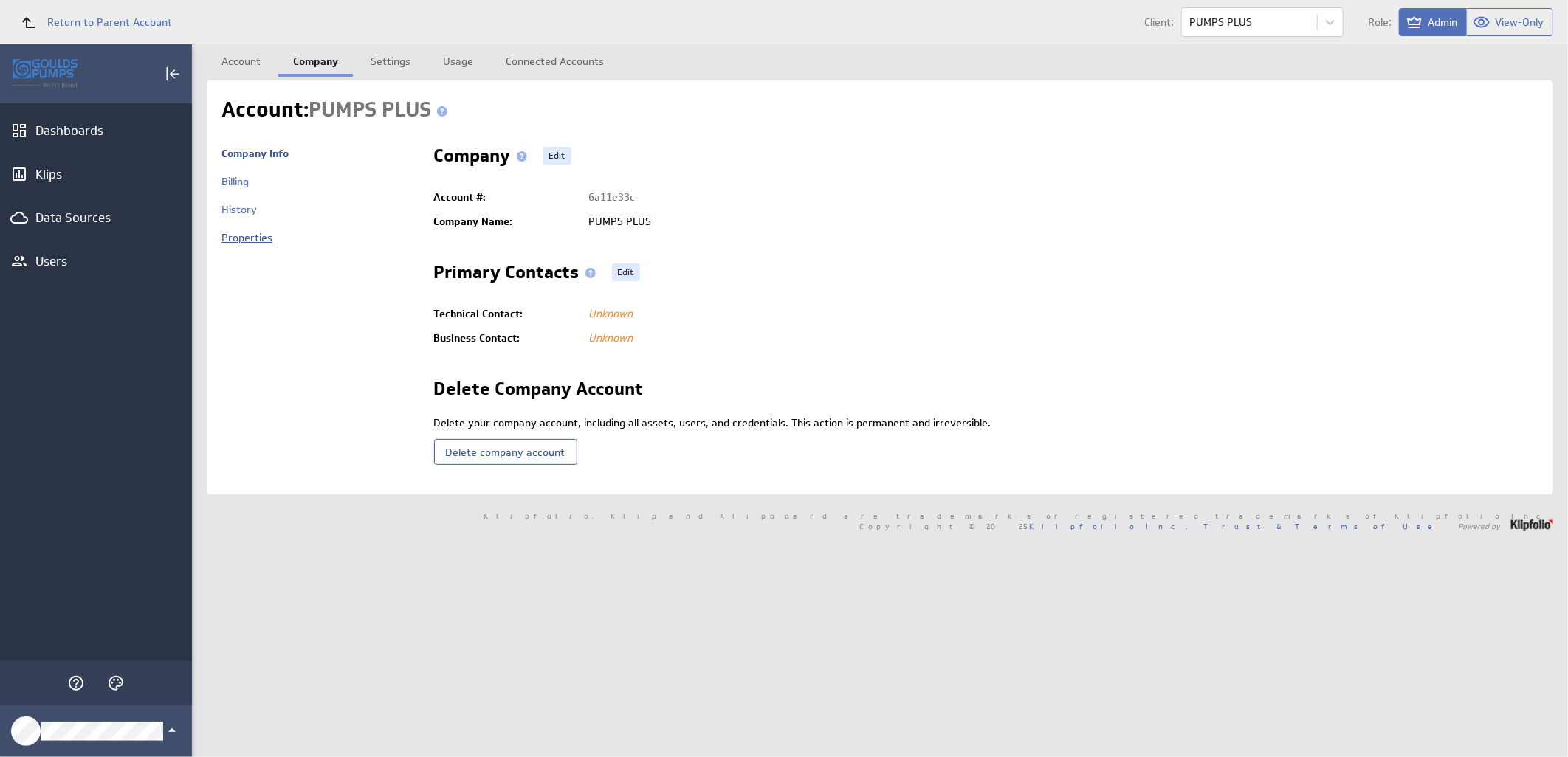
click at [236, 236] on link "Properties" at bounding box center [247, 238] width 51 height 13
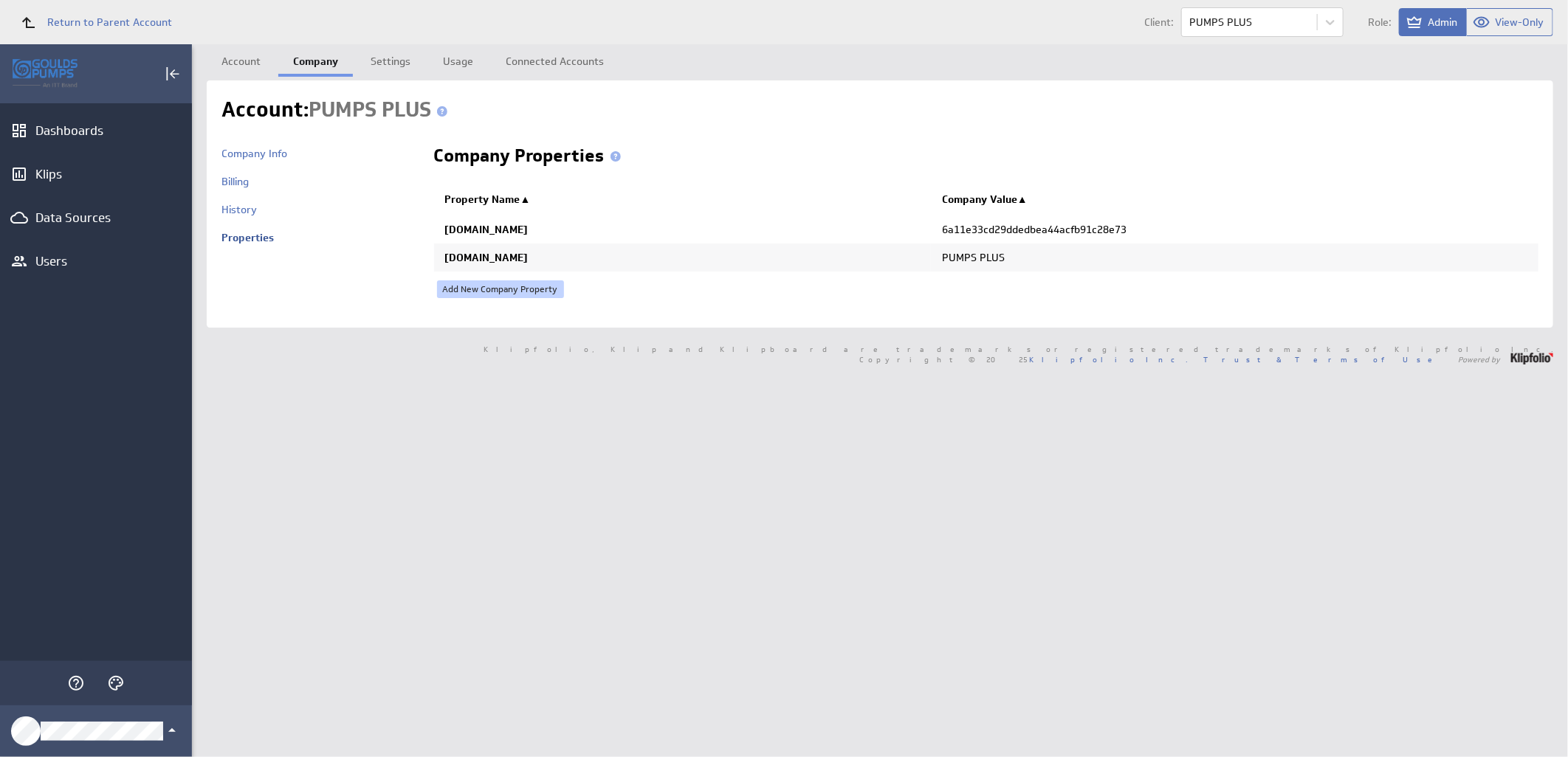
click at [517, 291] on link "Add New Company Property" at bounding box center [500, 289] width 127 height 18
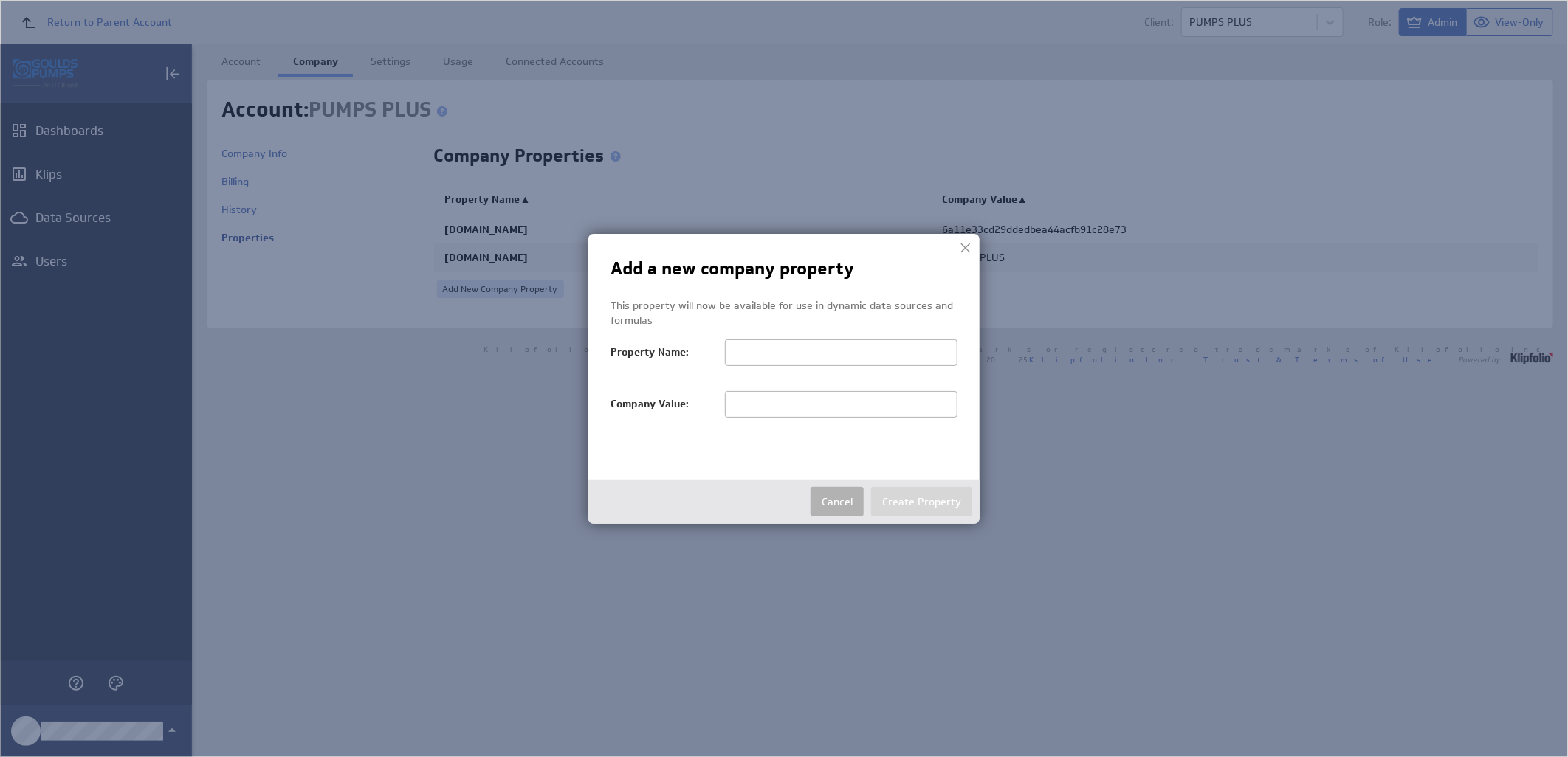
click at [751, 408] on input "text" at bounding box center [841, 405] width 233 height 27
paste input "PUMPS PLUS"
type input "PUMPS PLUS"
click at [795, 348] on input "text" at bounding box center [841, 353] width 233 height 27
paste input "salesTerritoryFilter"
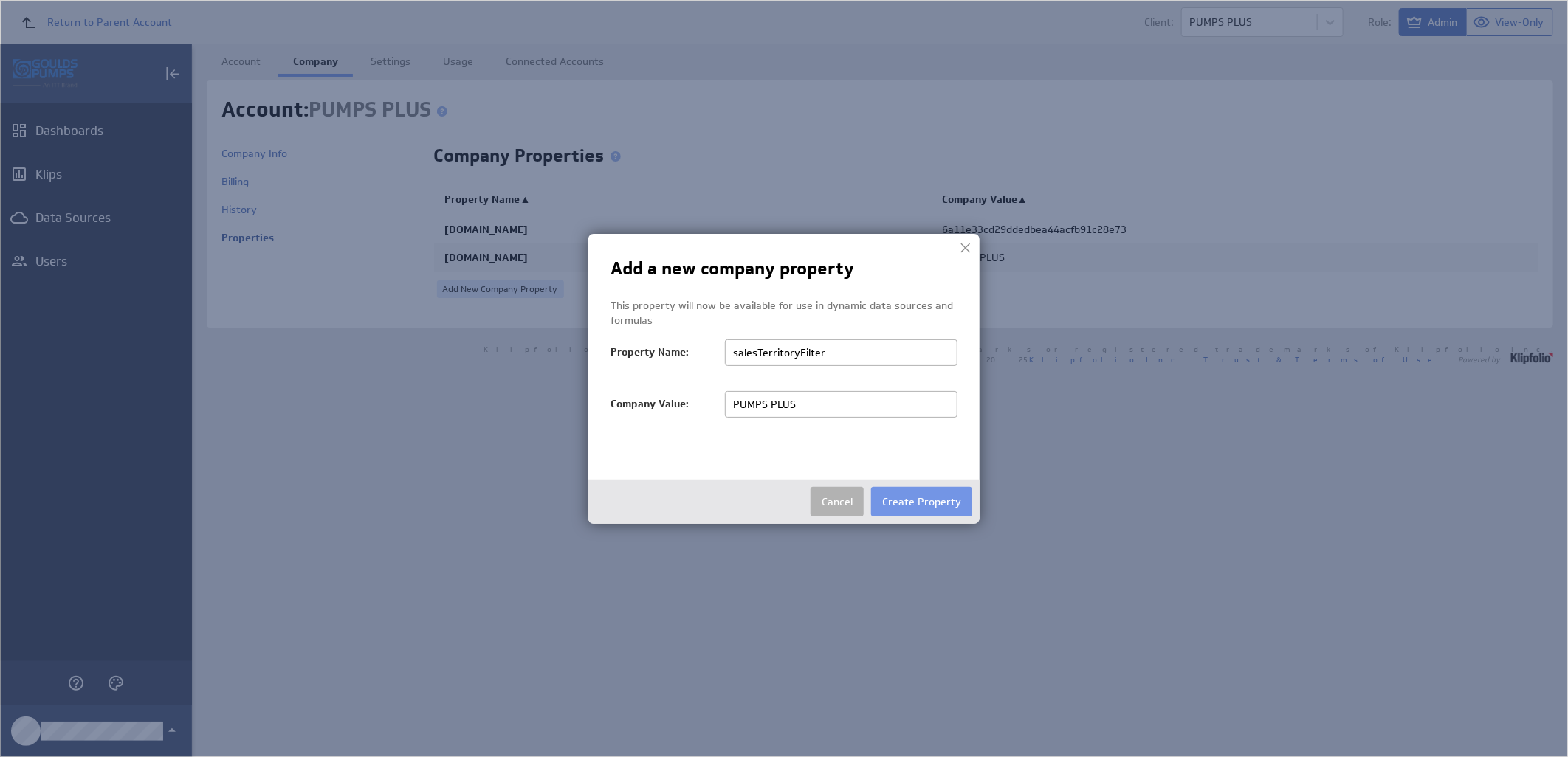
type input "salesTerritoryFilter"
drag, startPoint x: 991, startPoint y: 505, endPoint x: 943, endPoint y: 489, distance: 50.6
click at [991, 506] on img at bounding box center [784, 378] width 1568 height 757
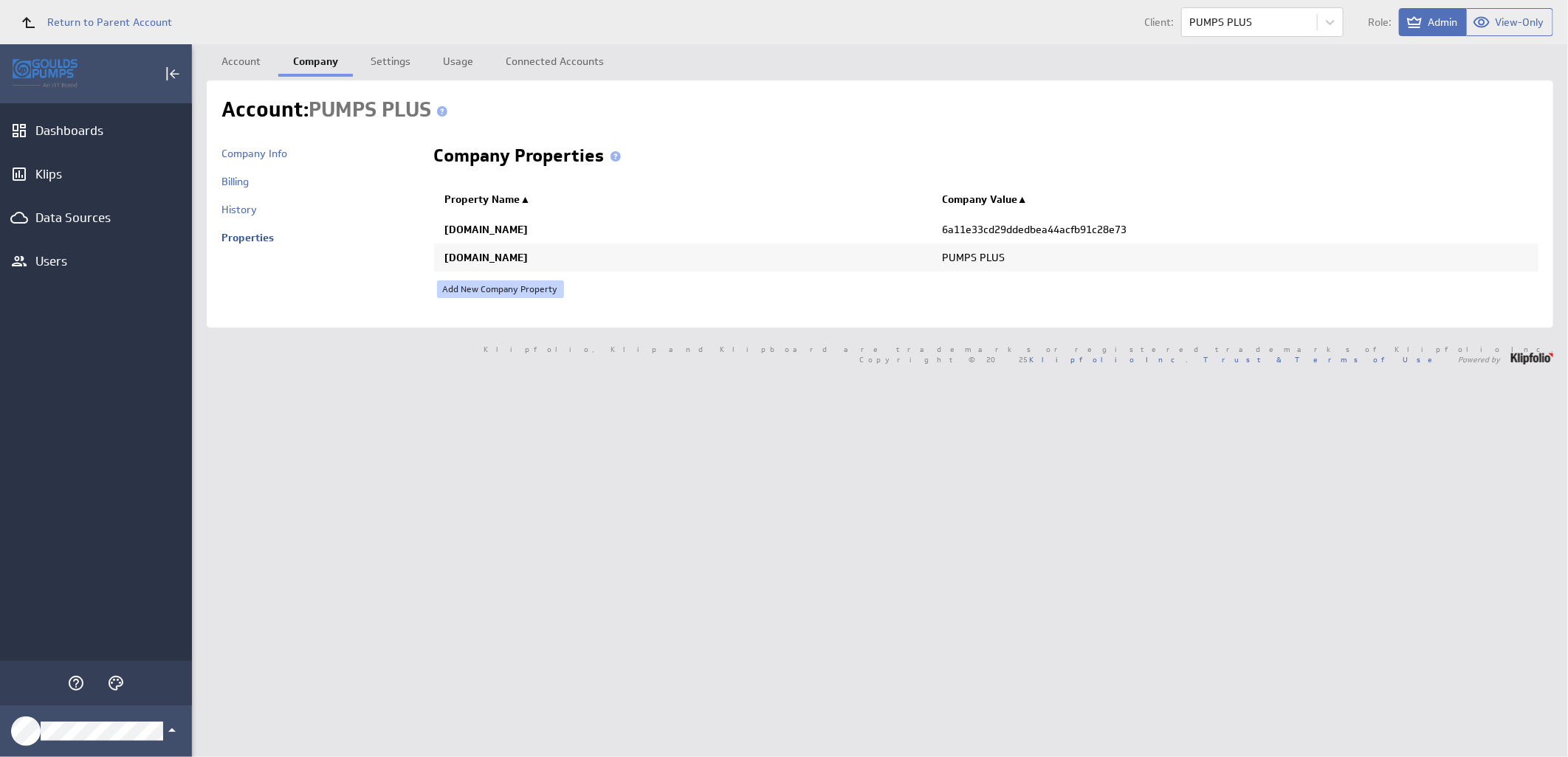
click at [512, 291] on link "Add New Company Property" at bounding box center [500, 289] width 127 height 18
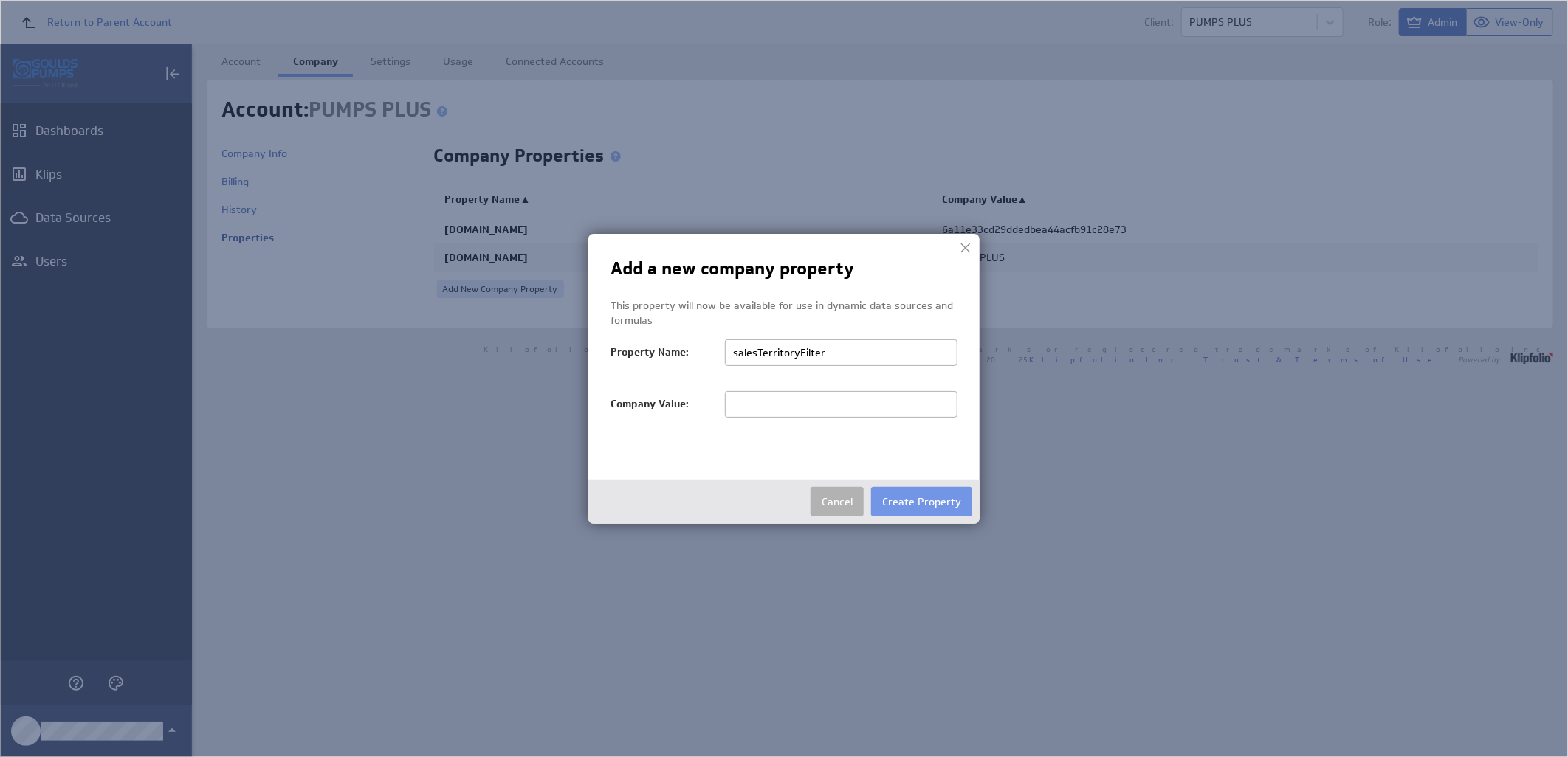
type input "salesTerritoryFilter"
click at [781, 396] on input "text" at bounding box center [841, 405] width 233 height 27
paste input "PUMPS PLUS"
type input "PUMPS PLUS"
click at [935, 495] on button "Create Property" at bounding box center [922, 501] width 101 height 29
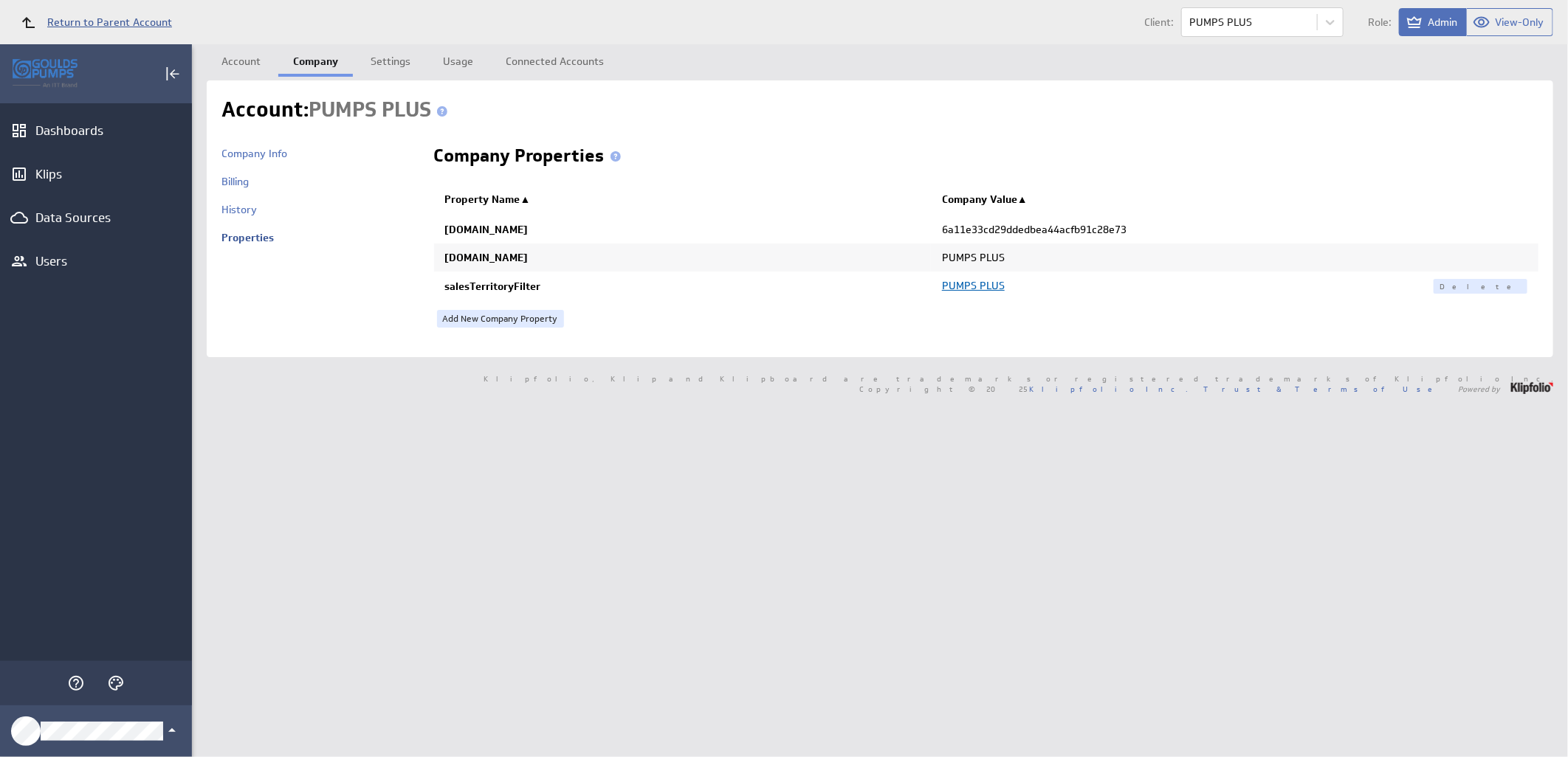
click at [102, 21] on span "Return to Parent Account" at bounding box center [109, 22] width 125 height 10
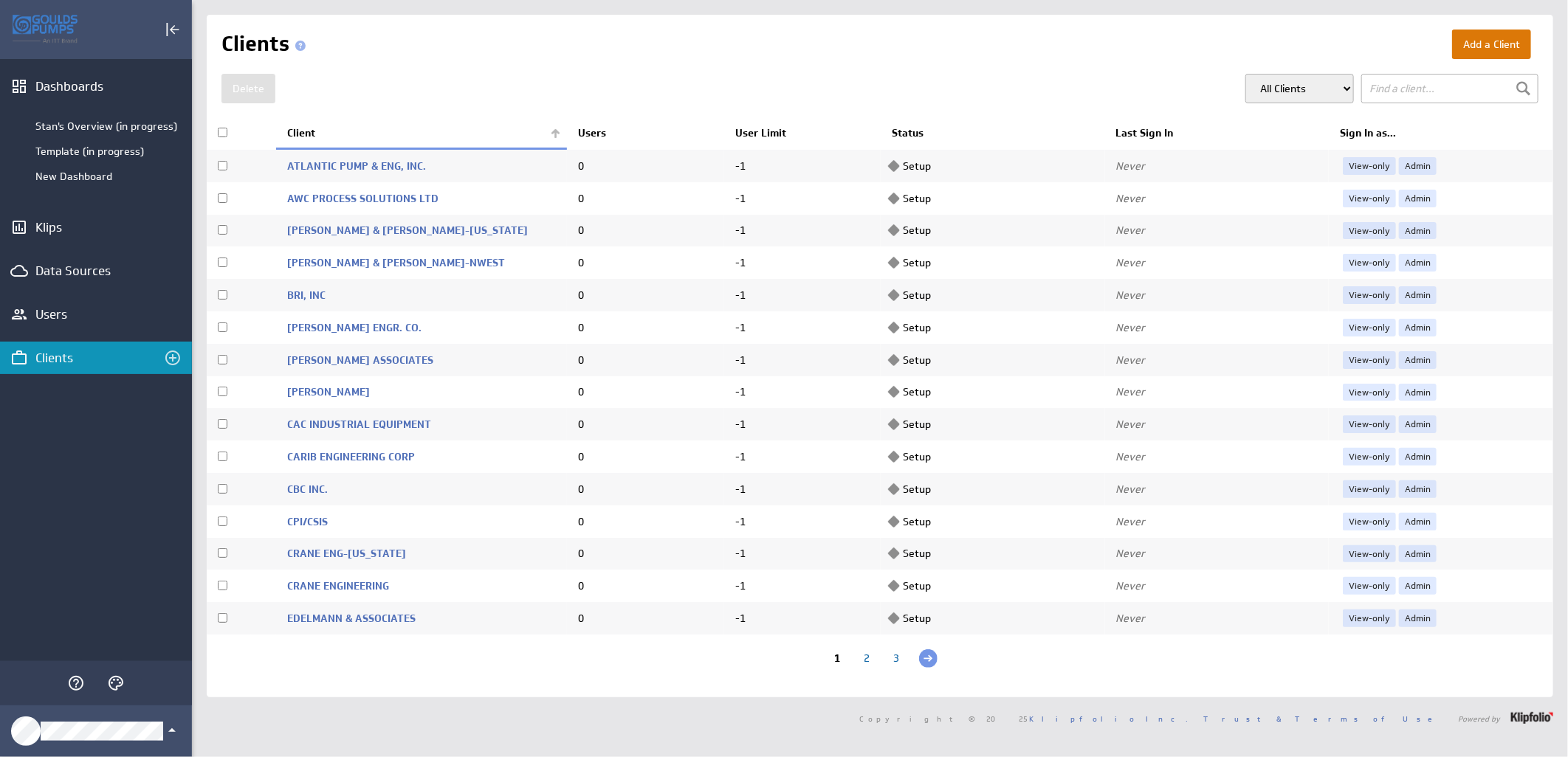
click at [1467, 47] on button "Add a Client" at bounding box center [1492, 44] width 79 height 29
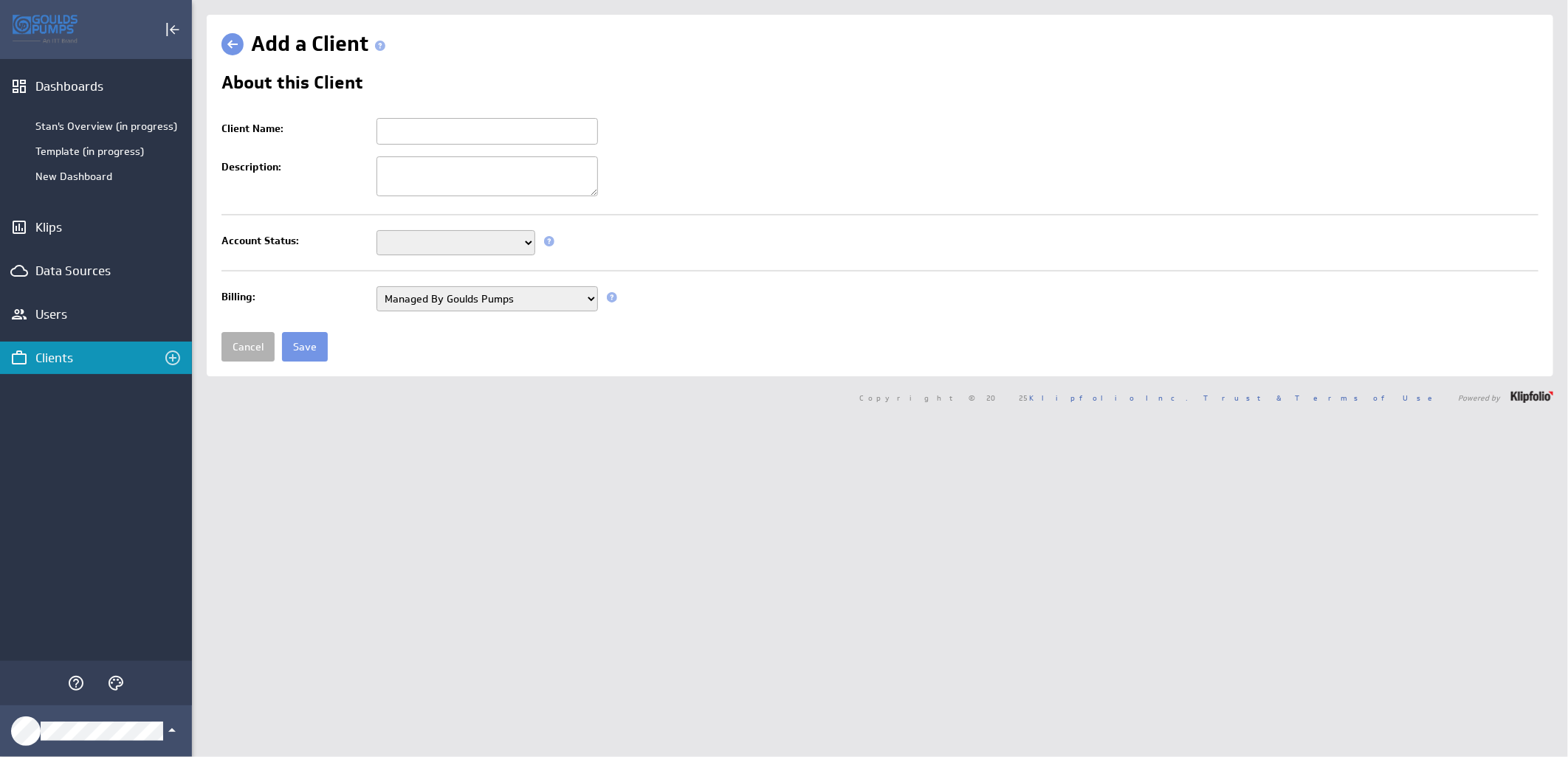
click at [510, 132] on input "Client Name:" at bounding box center [487, 132] width 222 height 27
paste input "[PERSON_NAME] OILFIELD & ENG SUP"
type input "[PERSON_NAME] OILFIELD & ENG SUP"
click at [525, 242] on select "Setup Mode Trial Active Disabled" at bounding box center [455, 243] width 159 height 25
select select "7"
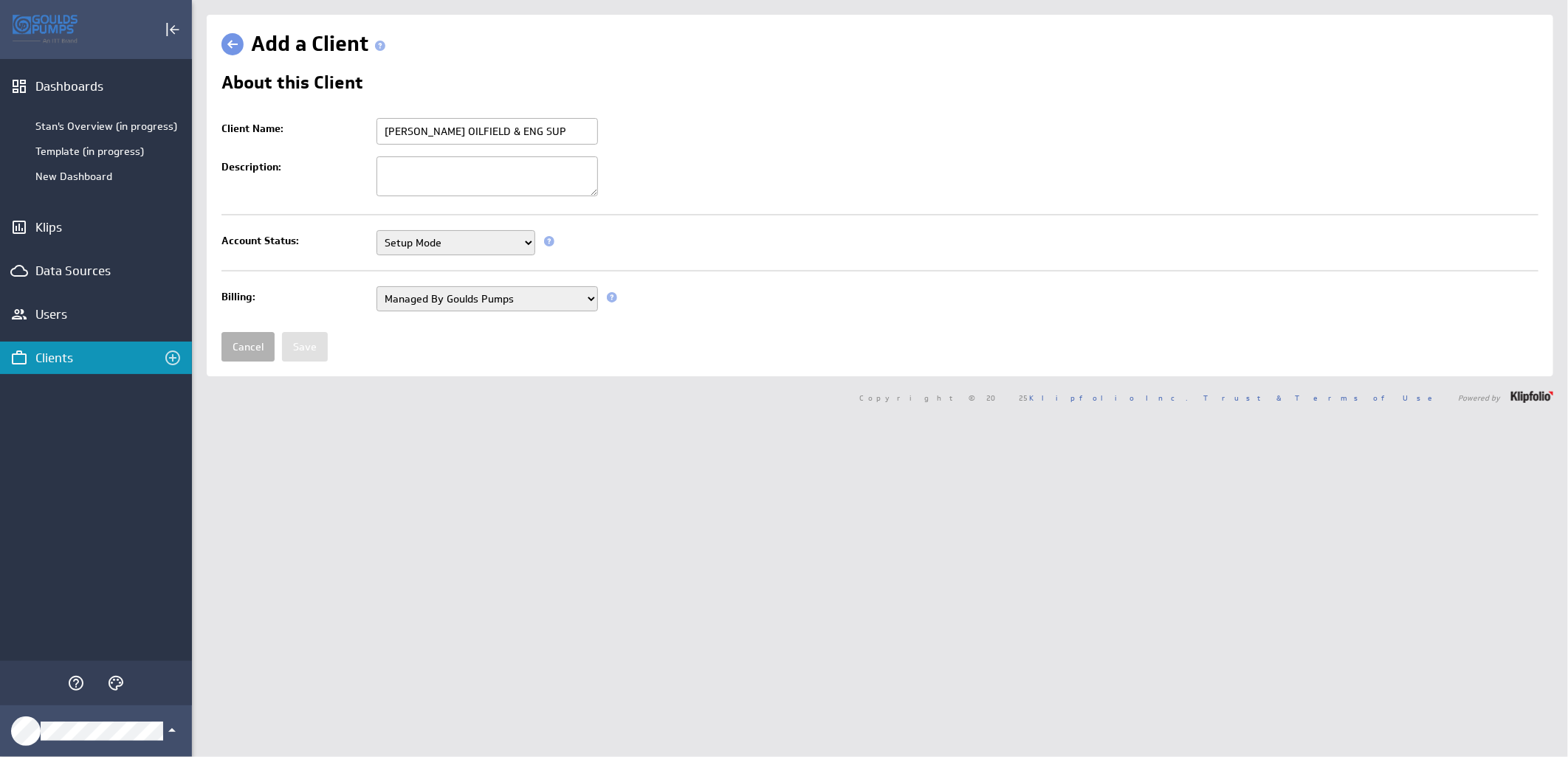
click at [376, 232] on select "Setup Mode Trial Active Disabled" at bounding box center [455, 243] width 159 height 25
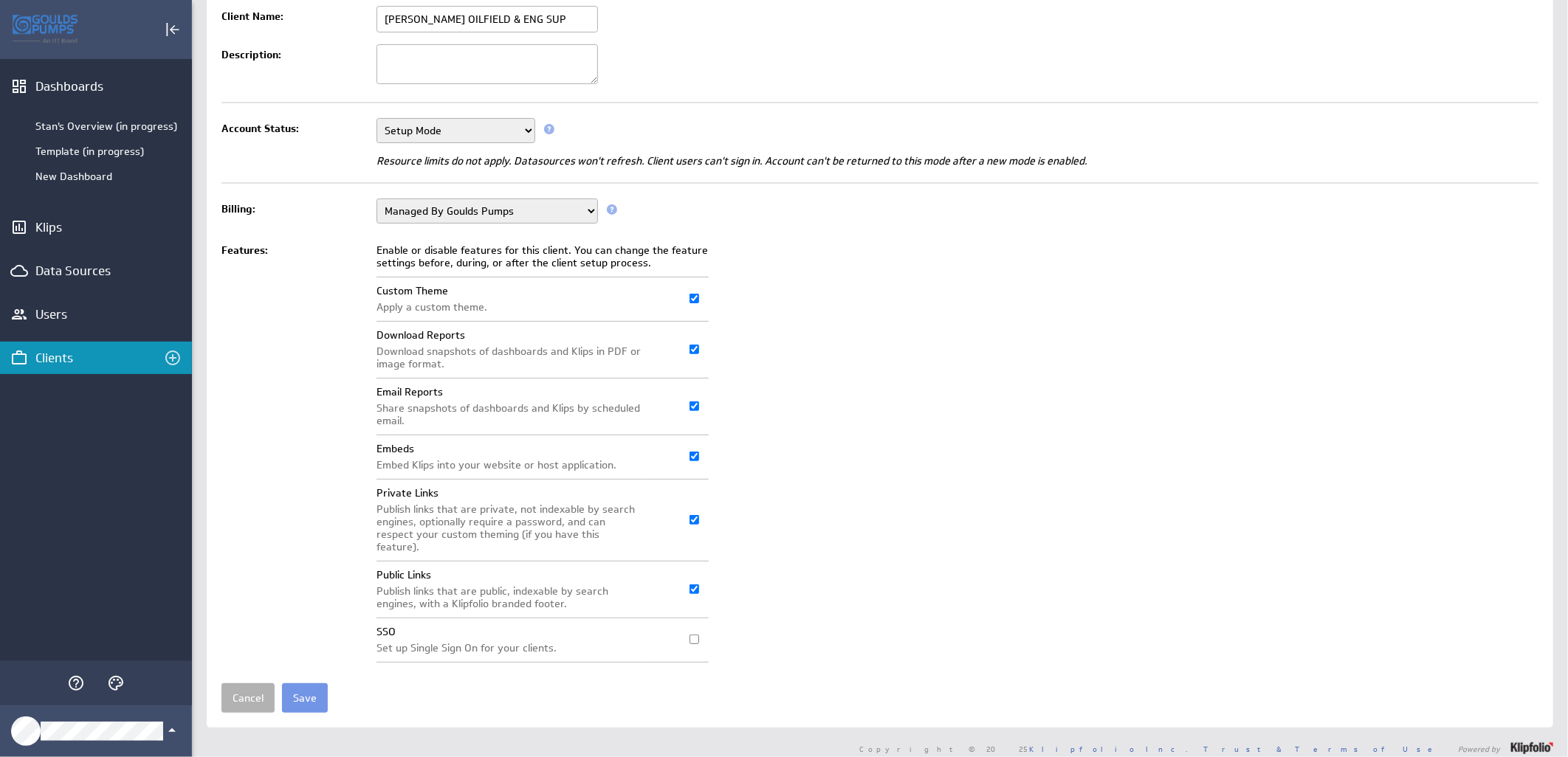
scroll to position [113, 0]
click at [296, 694] on input "Save" at bounding box center [305, 697] width 46 height 29
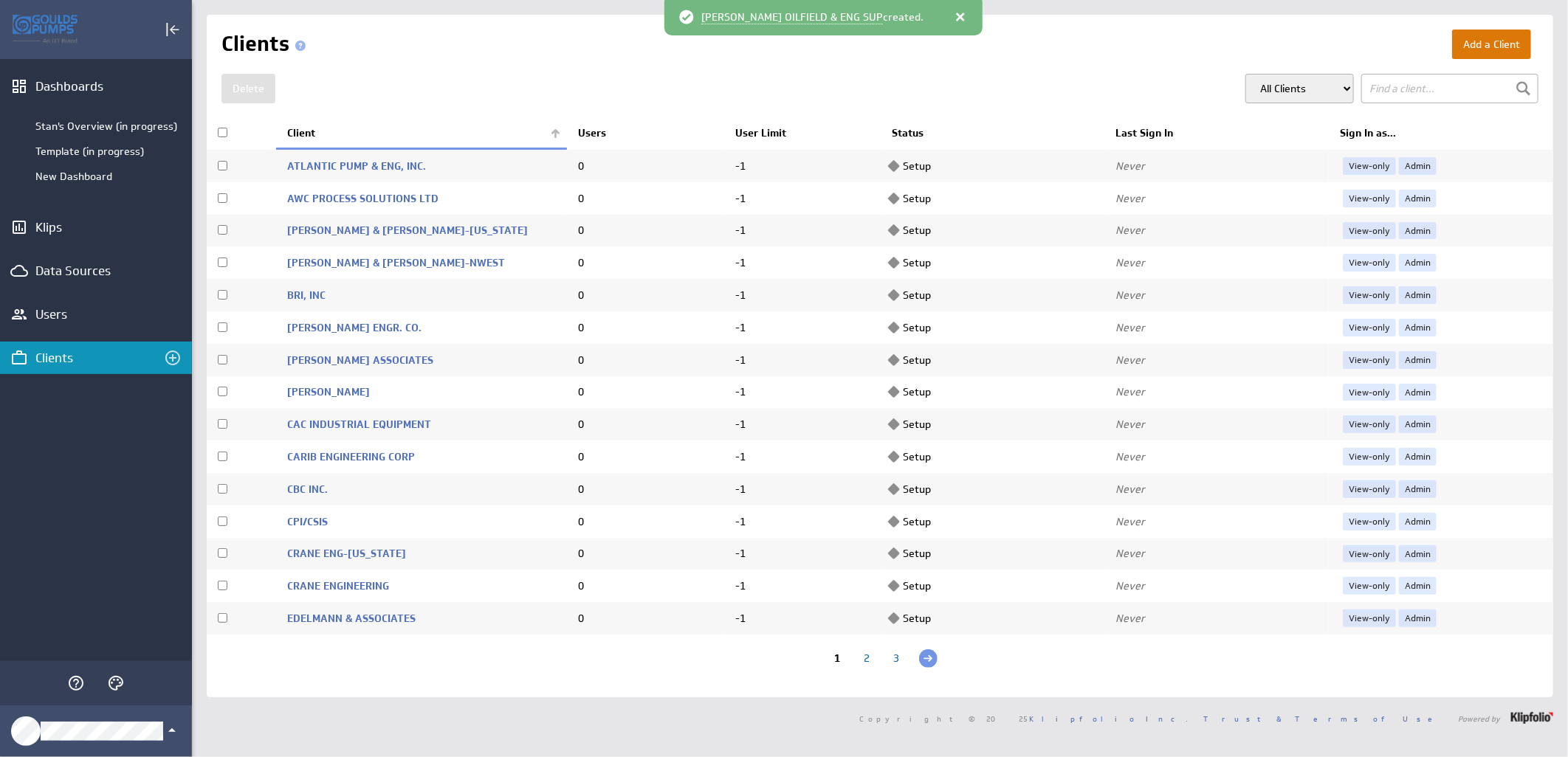
click at [1498, 34] on button "Add a Client" at bounding box center [1492, 44] width 79 height 29
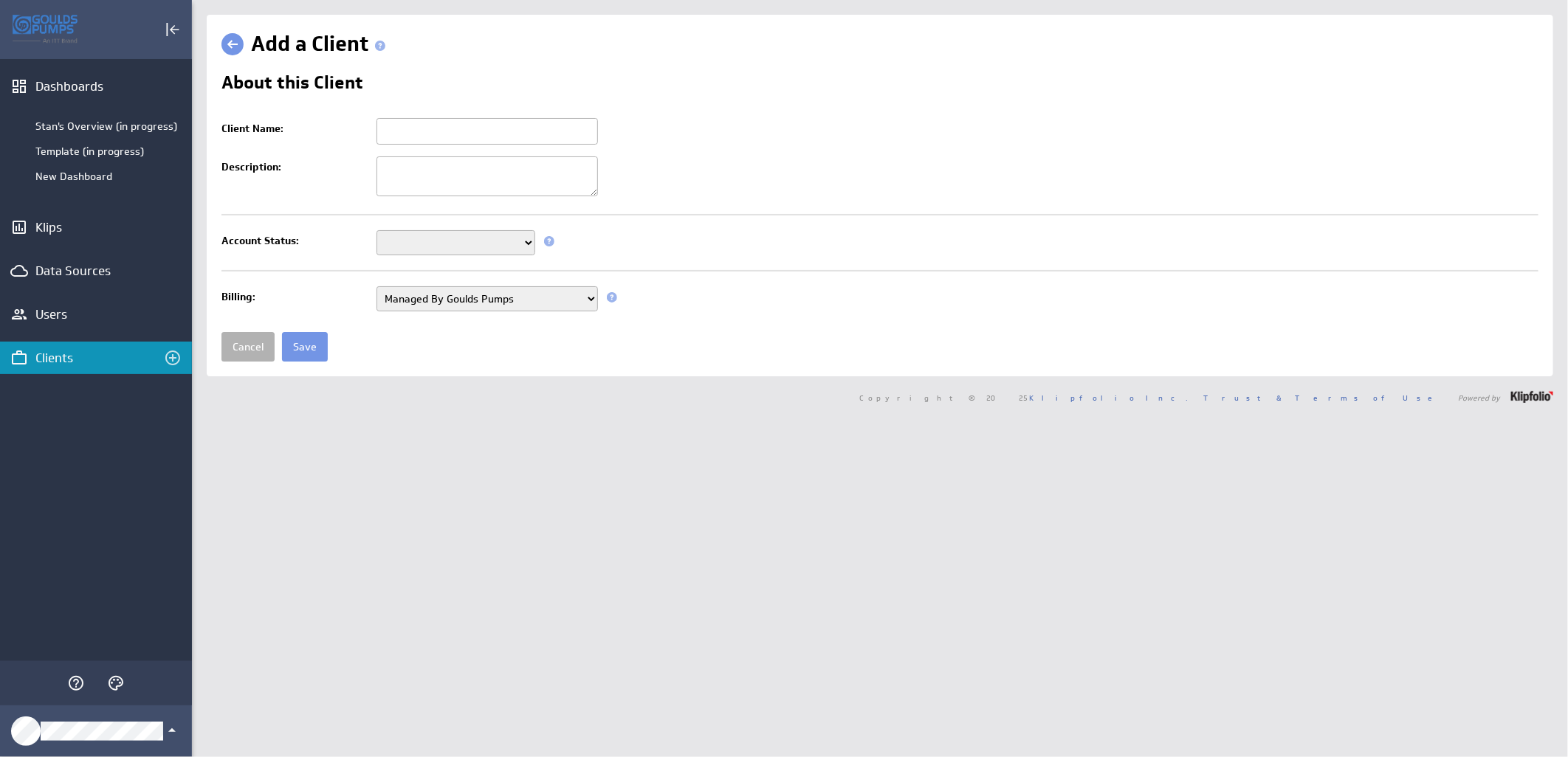
click at [391, 132] on input "Client Name:" at bounding box center [487, 132] width 222 height 27
paste input "[PERSON_NAME] & ASSOC."
type input "[PERSON_NAME] & ASSOC."
click at [505, 248] on select "Setup Mode Trial Active Disabled" at bounding box center [455, 243] width 159 height 25
select select "7"
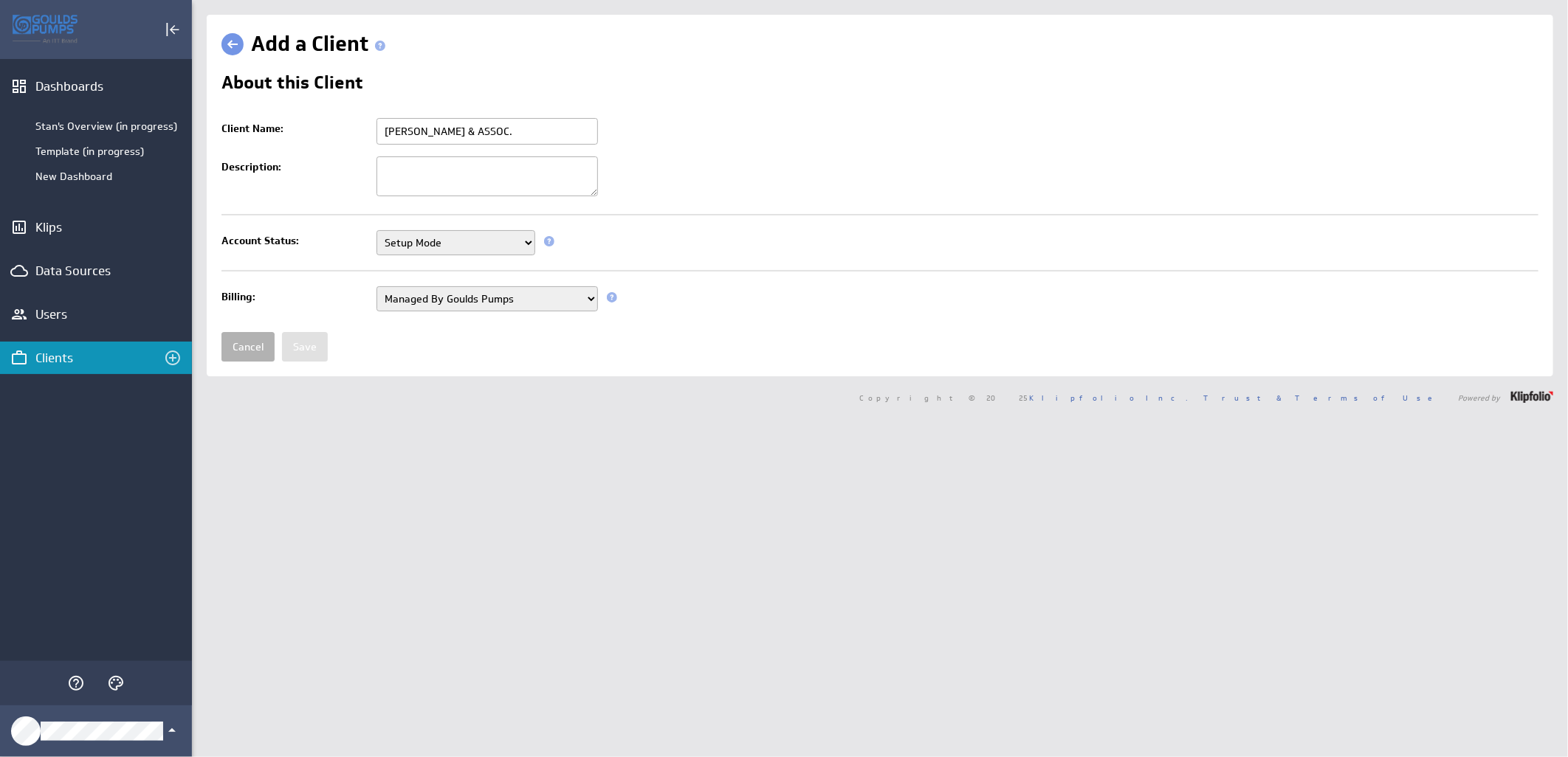
click at [376, 232] on select "Setup Mode Trial Active Disabled" at bounding box center [455, 243] width 159 height 25
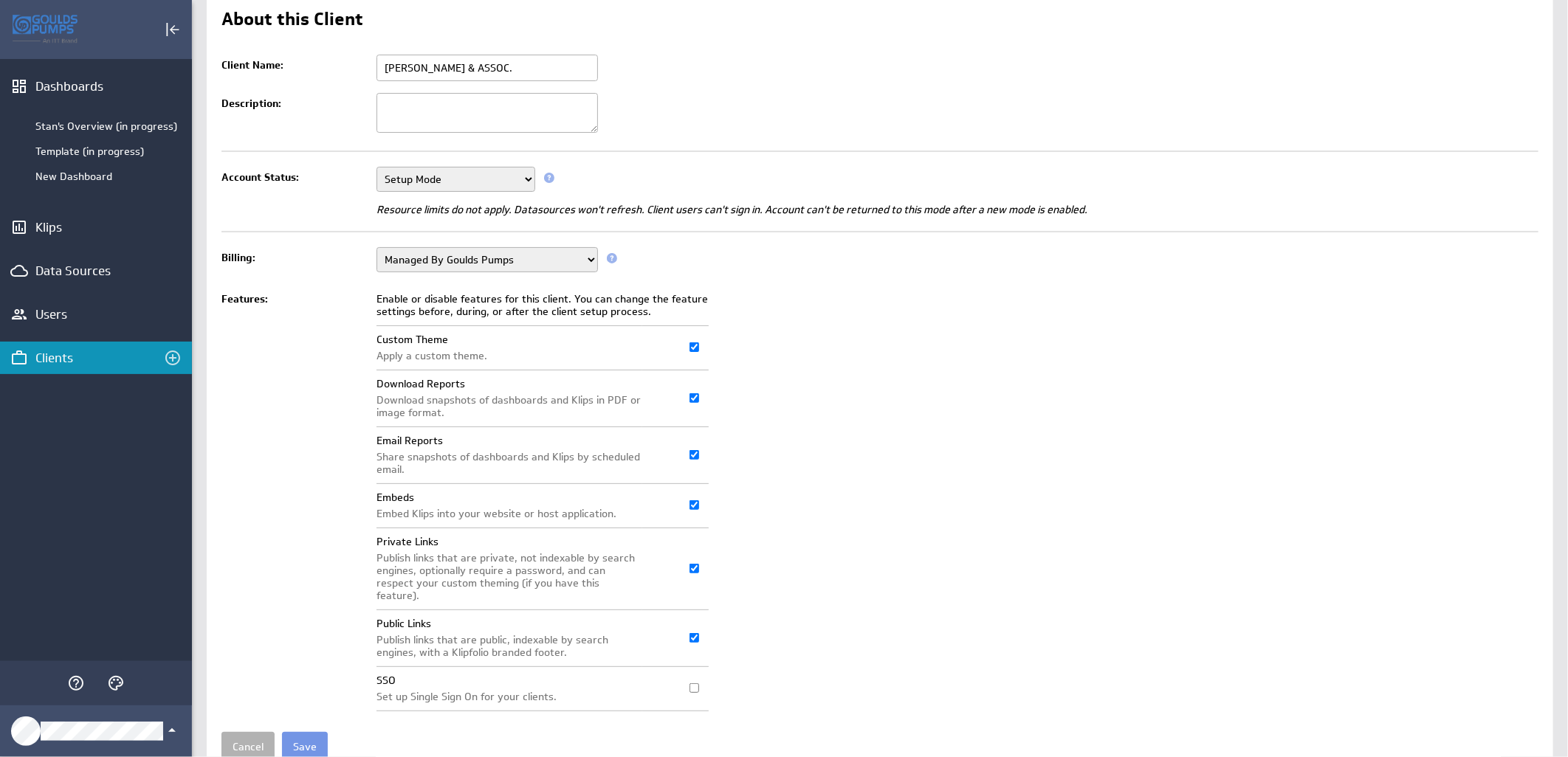
scroll to position [113, 0]
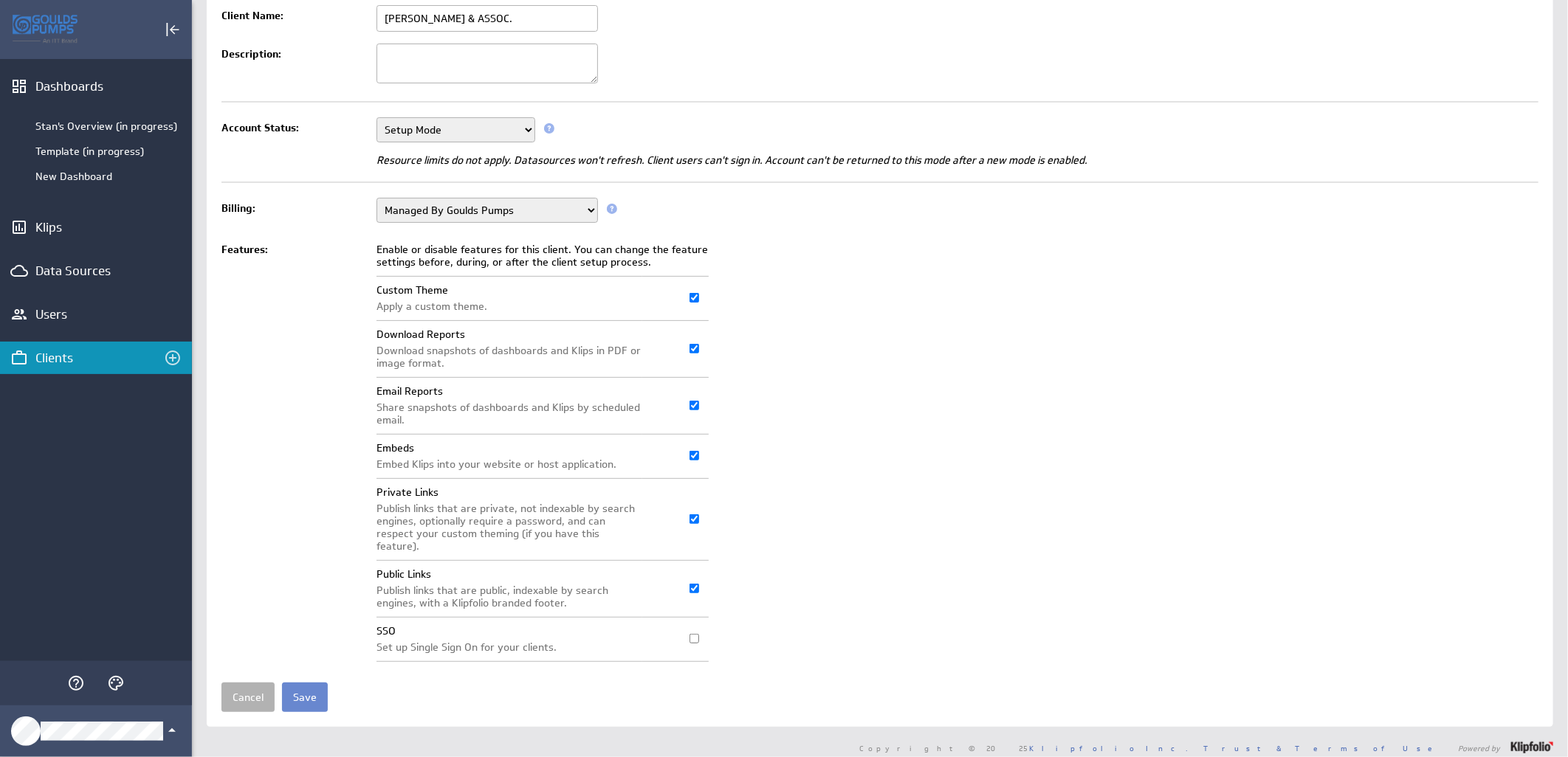
click at [303, 688] on input "Save" at bounding box center [305, 697] width 46 height 29
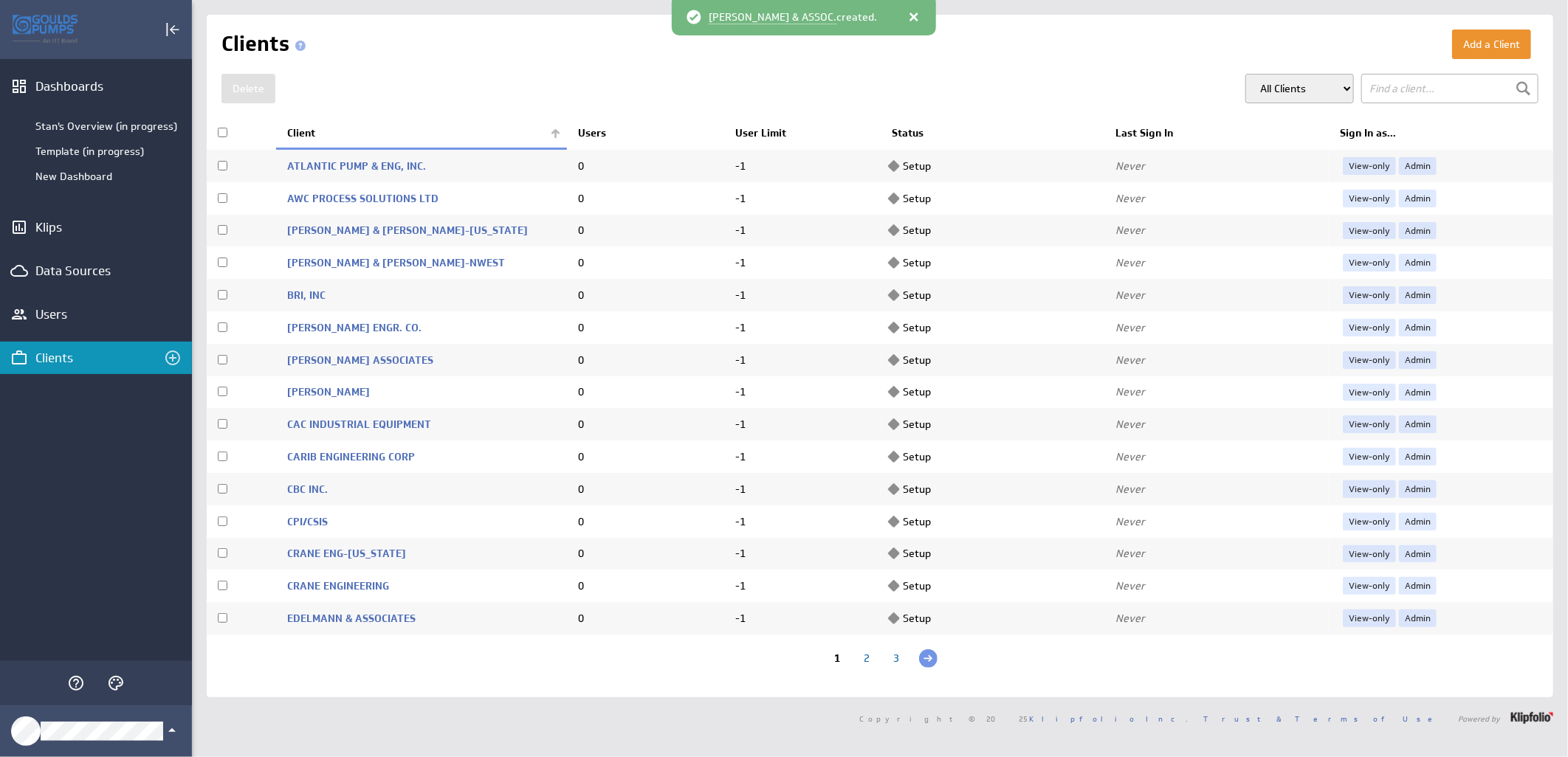
click at [551, 134] on th "Client" at bounding box center [421, 133] width 290 height 31
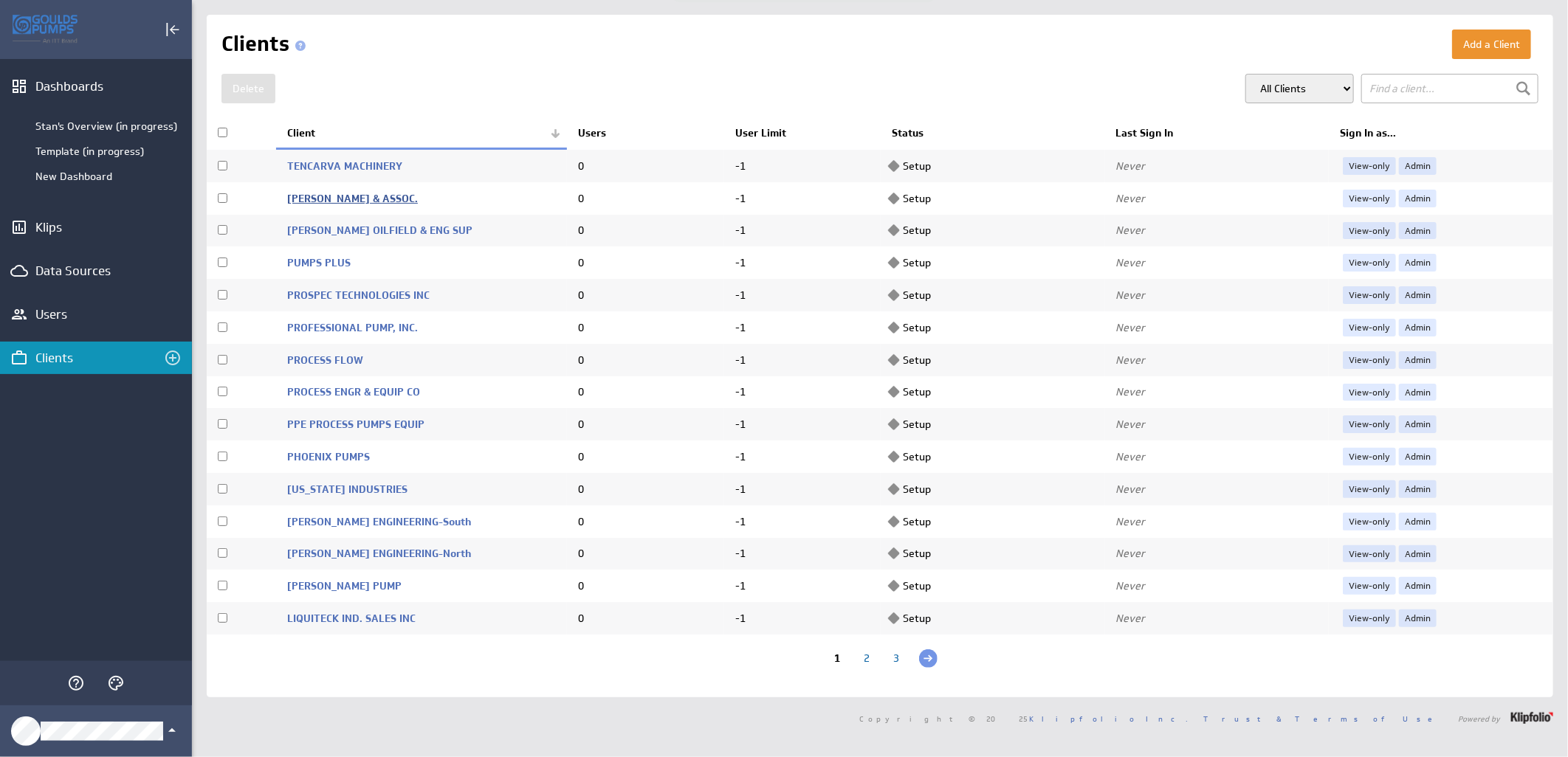
click at [349, 196] on link "[PERSON_NAME] & ASSOC." at bounding box center [353, 199] width 131 height 13
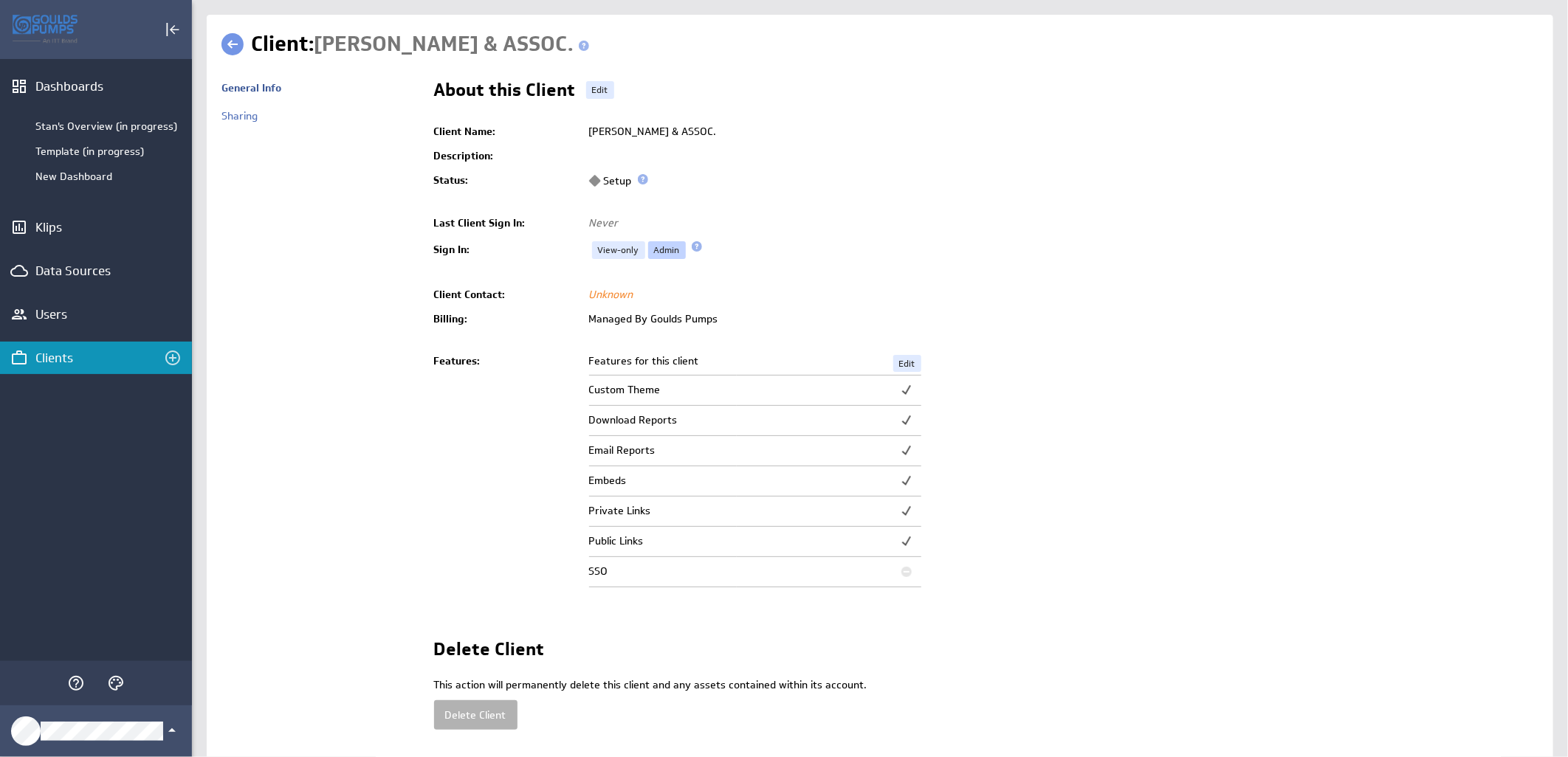
click at [657, 249] on link "Admin" at bounding box center [666, 250] width 38 height 18
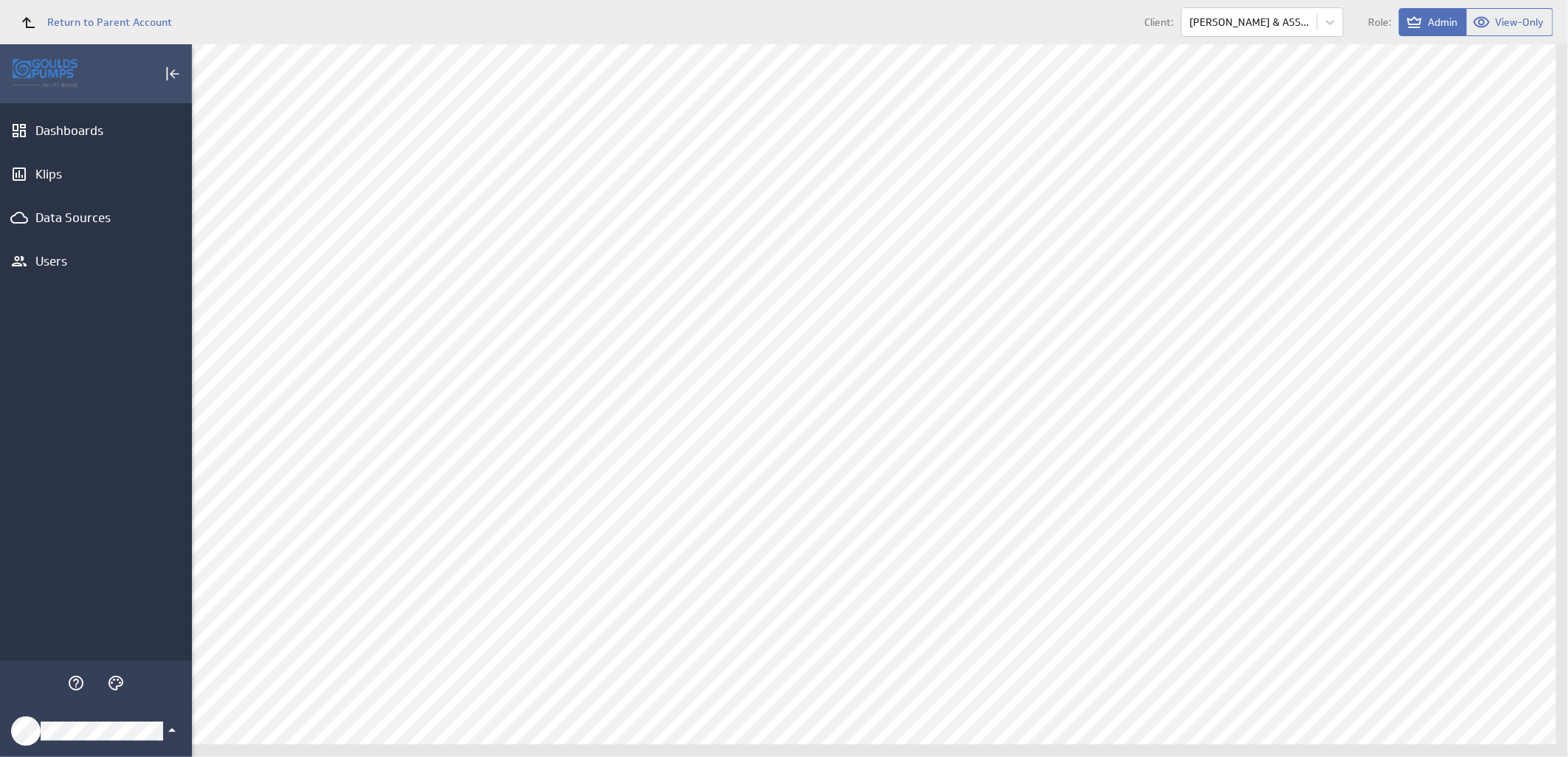
click at [173, 729] on icon "Klipfolio Account" at bounding box center [171, 730] width 18 height 18
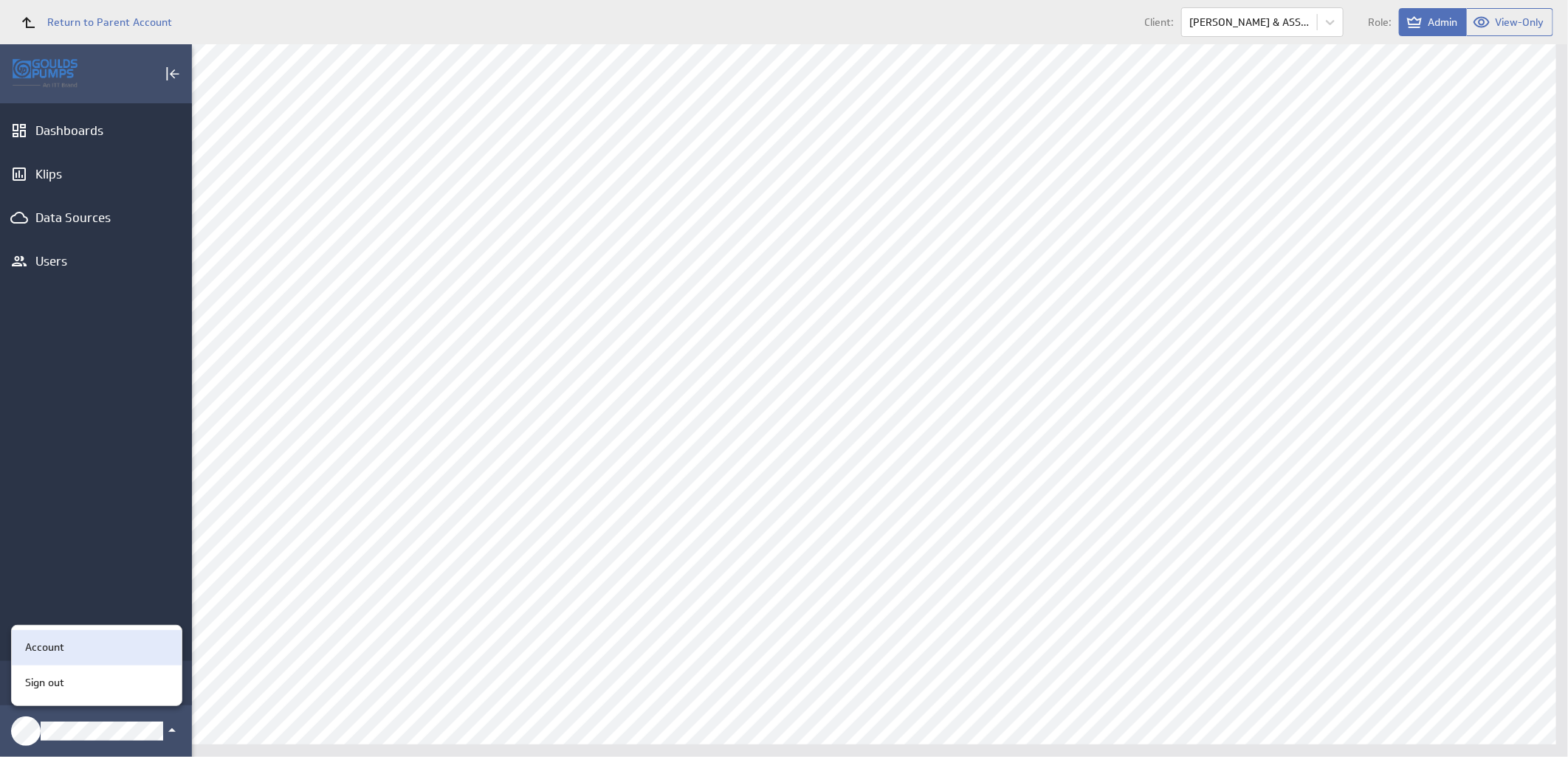
click at [112, 640] on div "Account" at bounding box center [94, 647] width 150 height 15
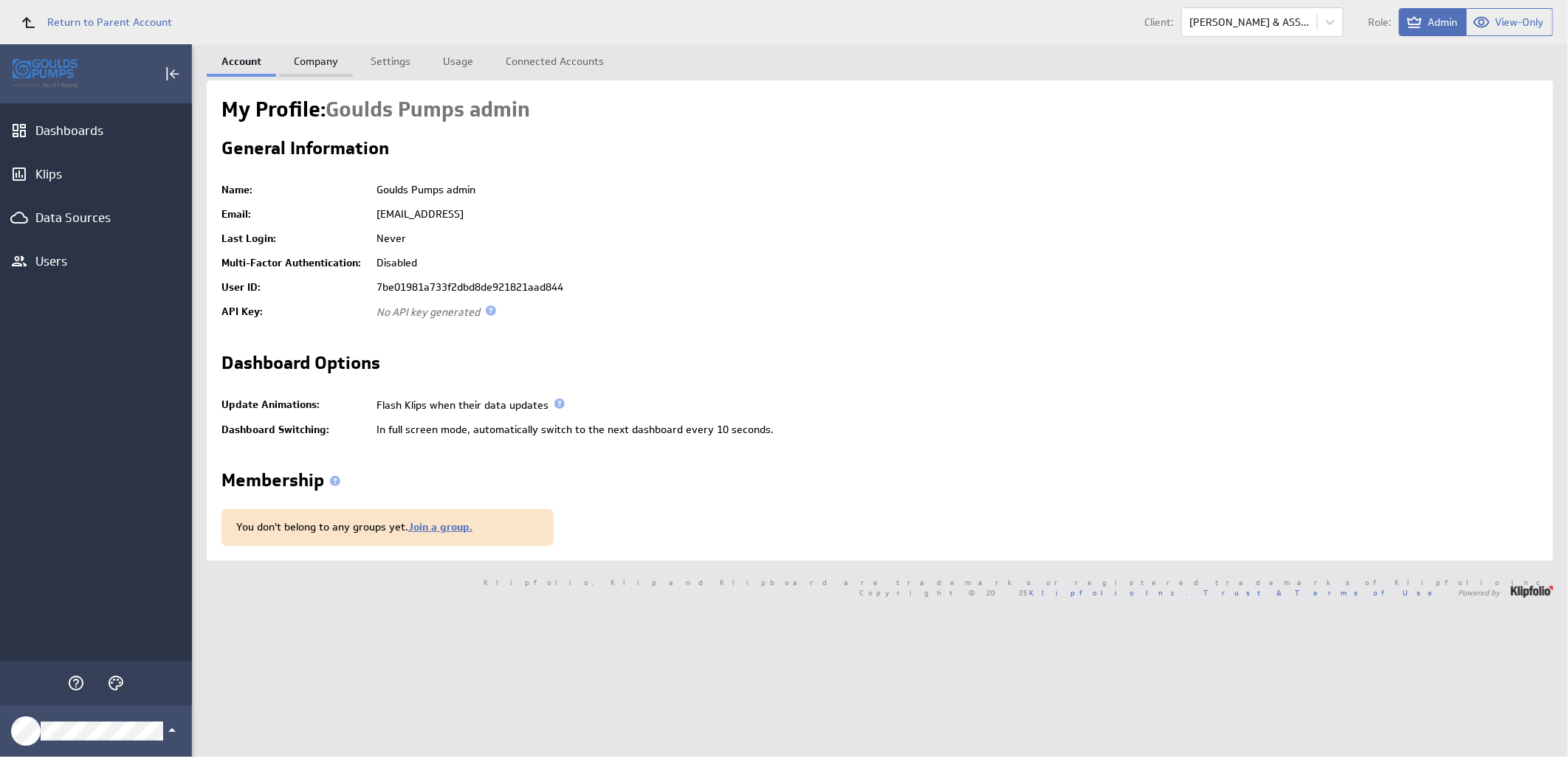
click at [313, 69] on link "Company" at bounding box center [316, 59] width 74 height 29
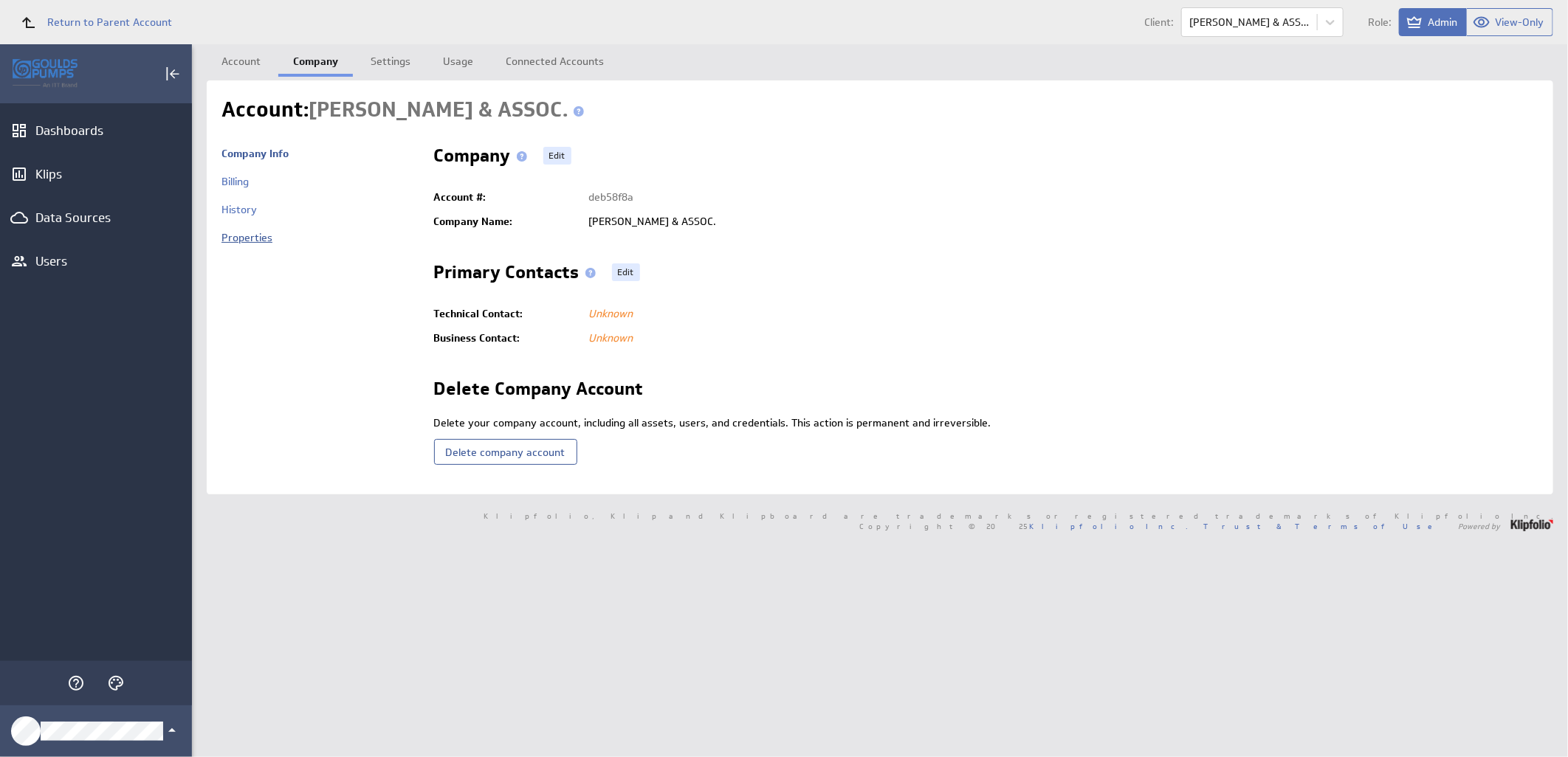
click at [239, 238] on link "Properties" at bounding box center [247, 238] width 51 height 13
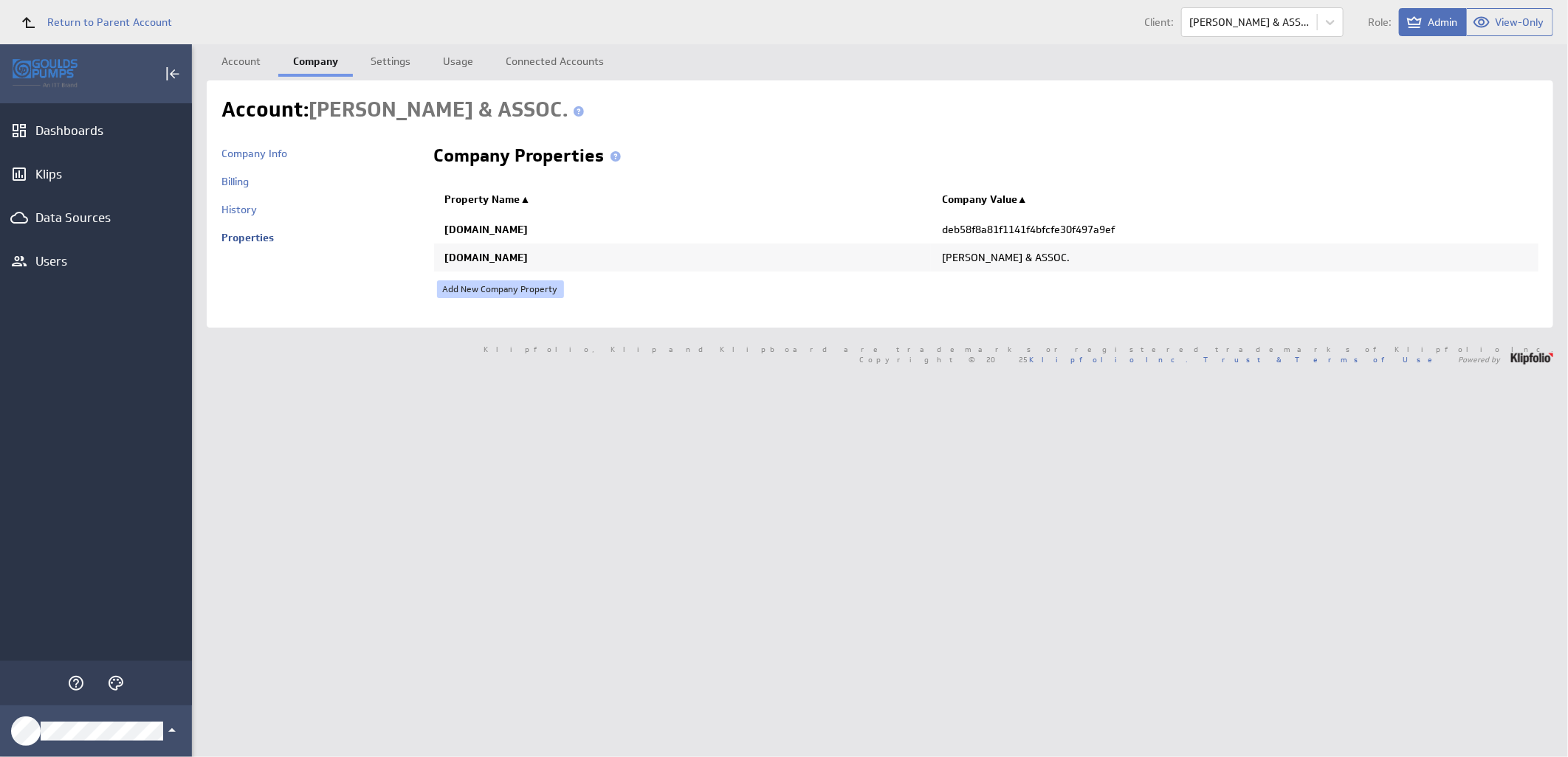
click at [554, 291] on link "Add New Company Property" at bounding box center [500, 289] width 127 height 18
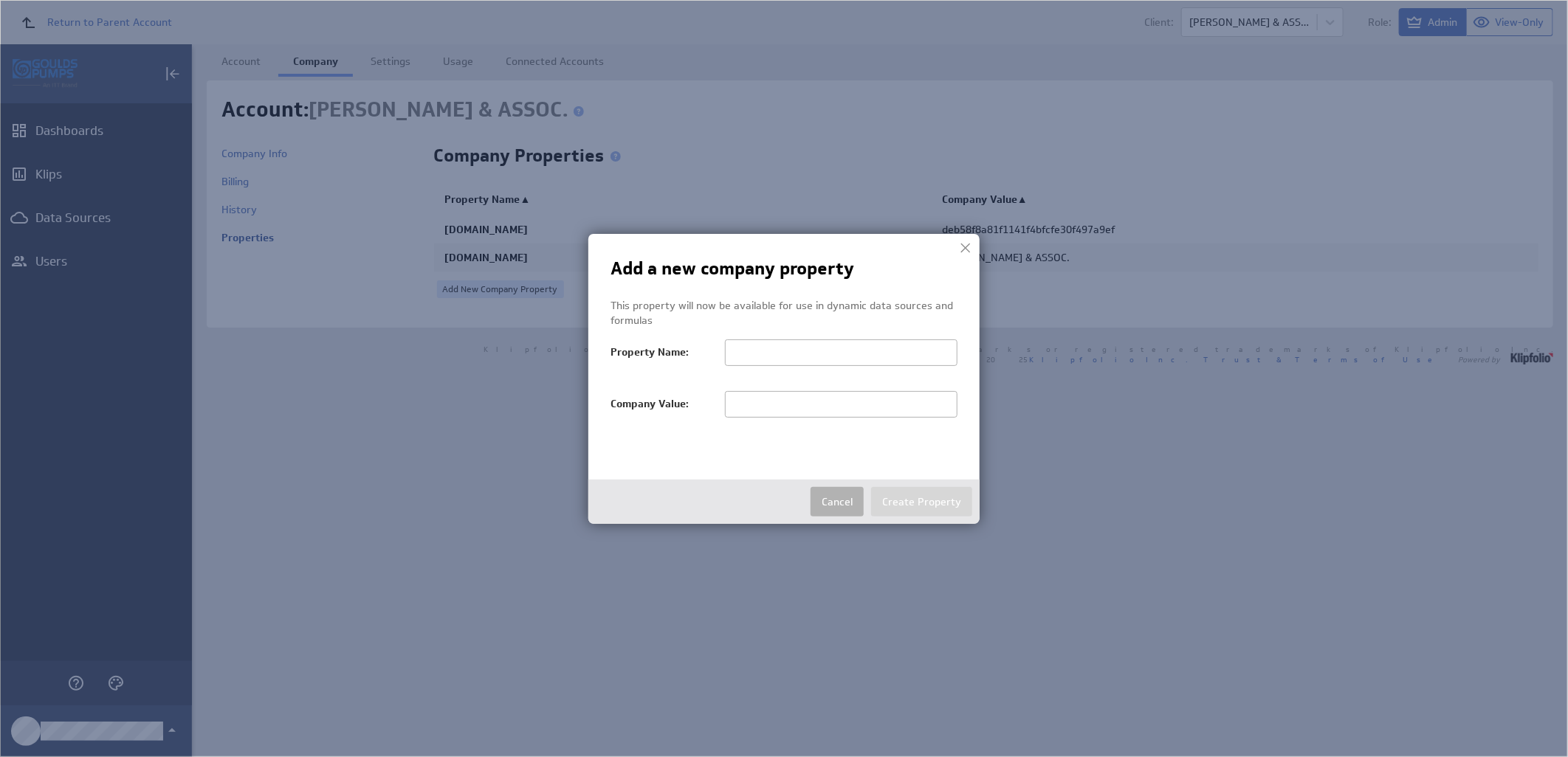
click at [750, 407] on input "text" at bounding box center [841, 405] width 233 height 27
paste input "RUDI KOVACKO & ASSOC."
type input "RUDI KOVACKO & ASSOC"
click at [839, 356] on input "text" at bounding box center [841, 353] width 233 height 27
paste input "salesTerritoryFilter"
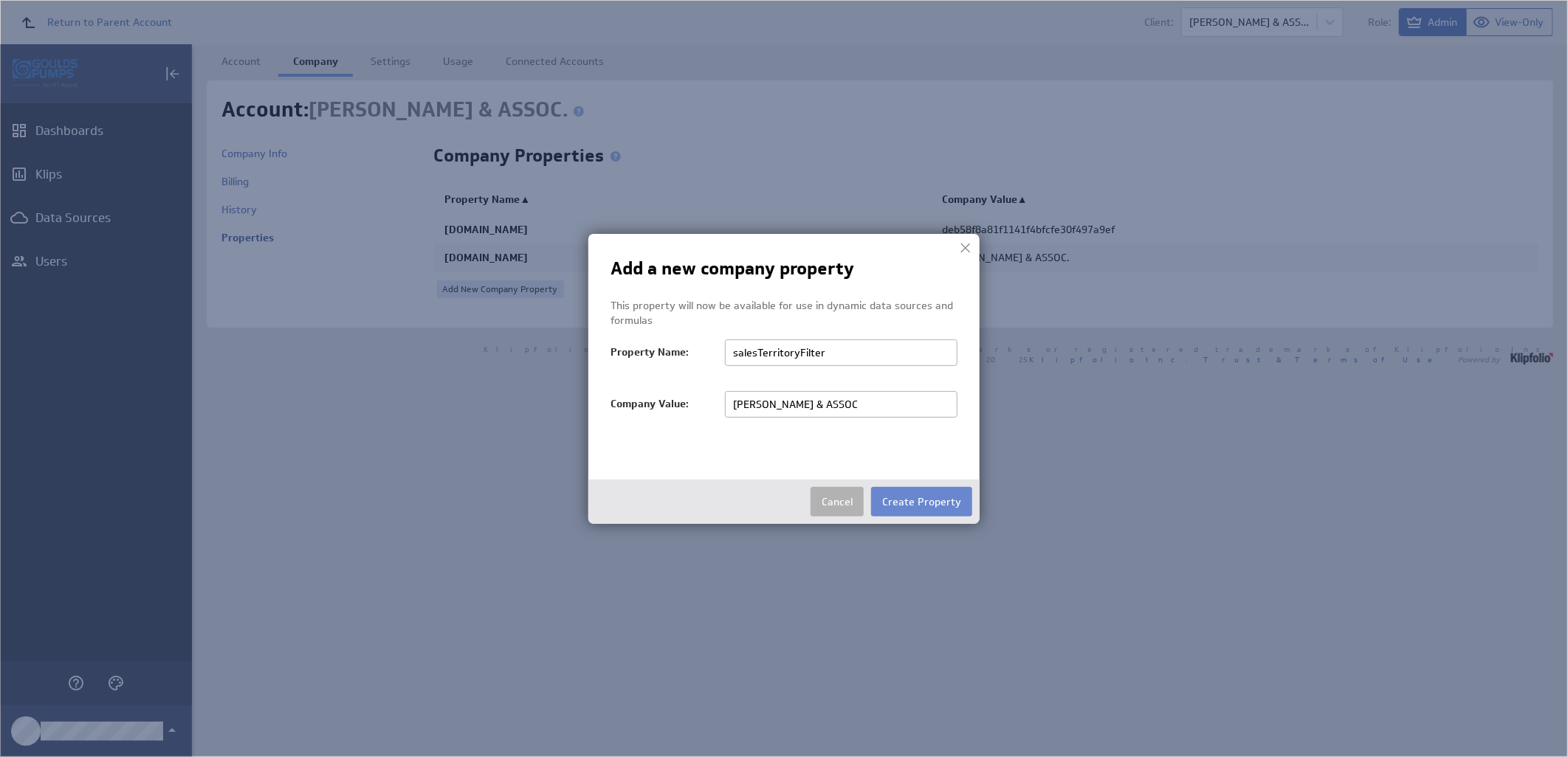
type input "salesTerritoryFilter"
click at [939, 499] on button "Create Property" at bounding box center [922, 501] width 101 height 29
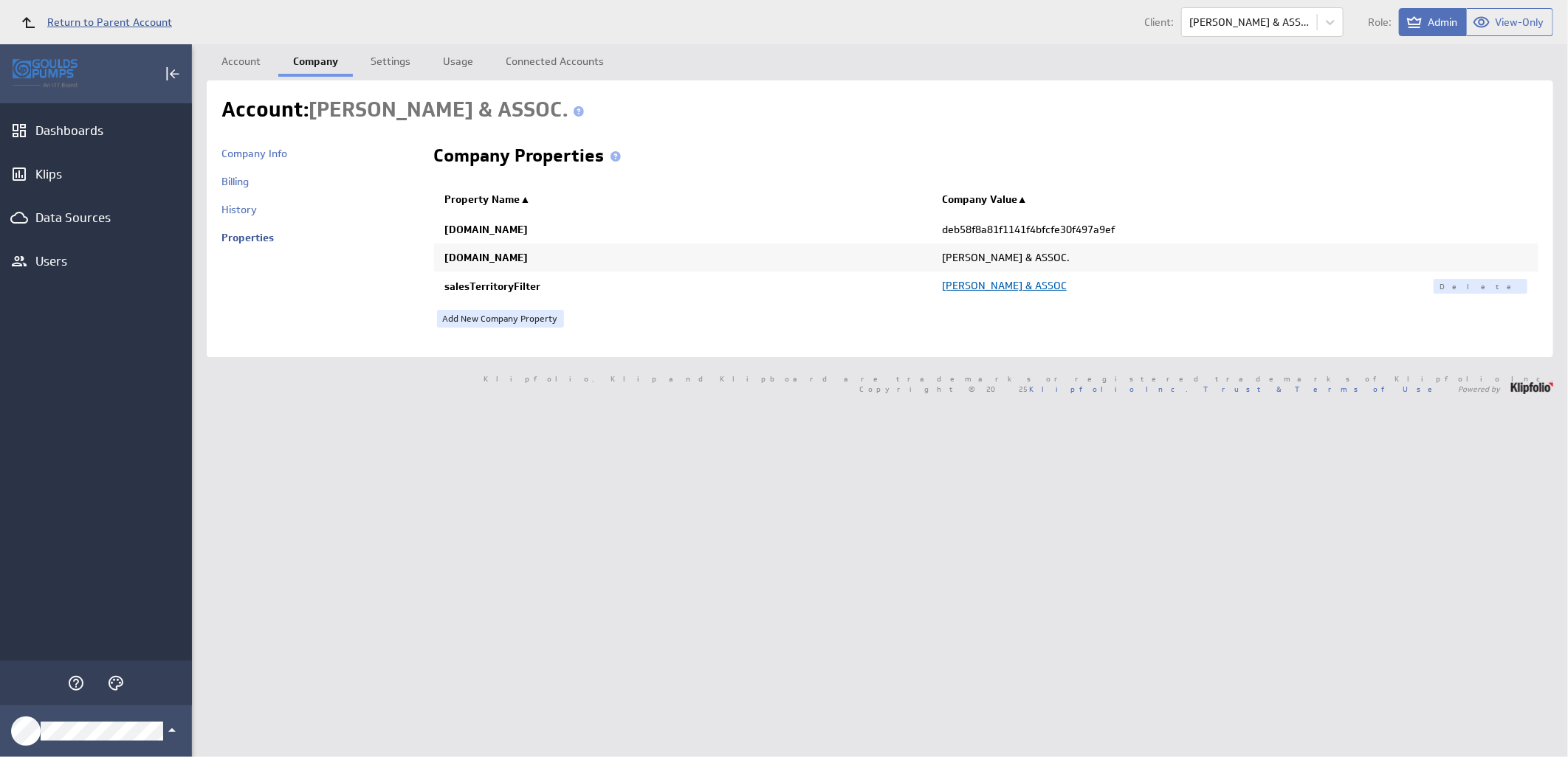
click at [159, 23] on span "Return to Parent Account" at bounding box center [109, 22] width 125 height 10
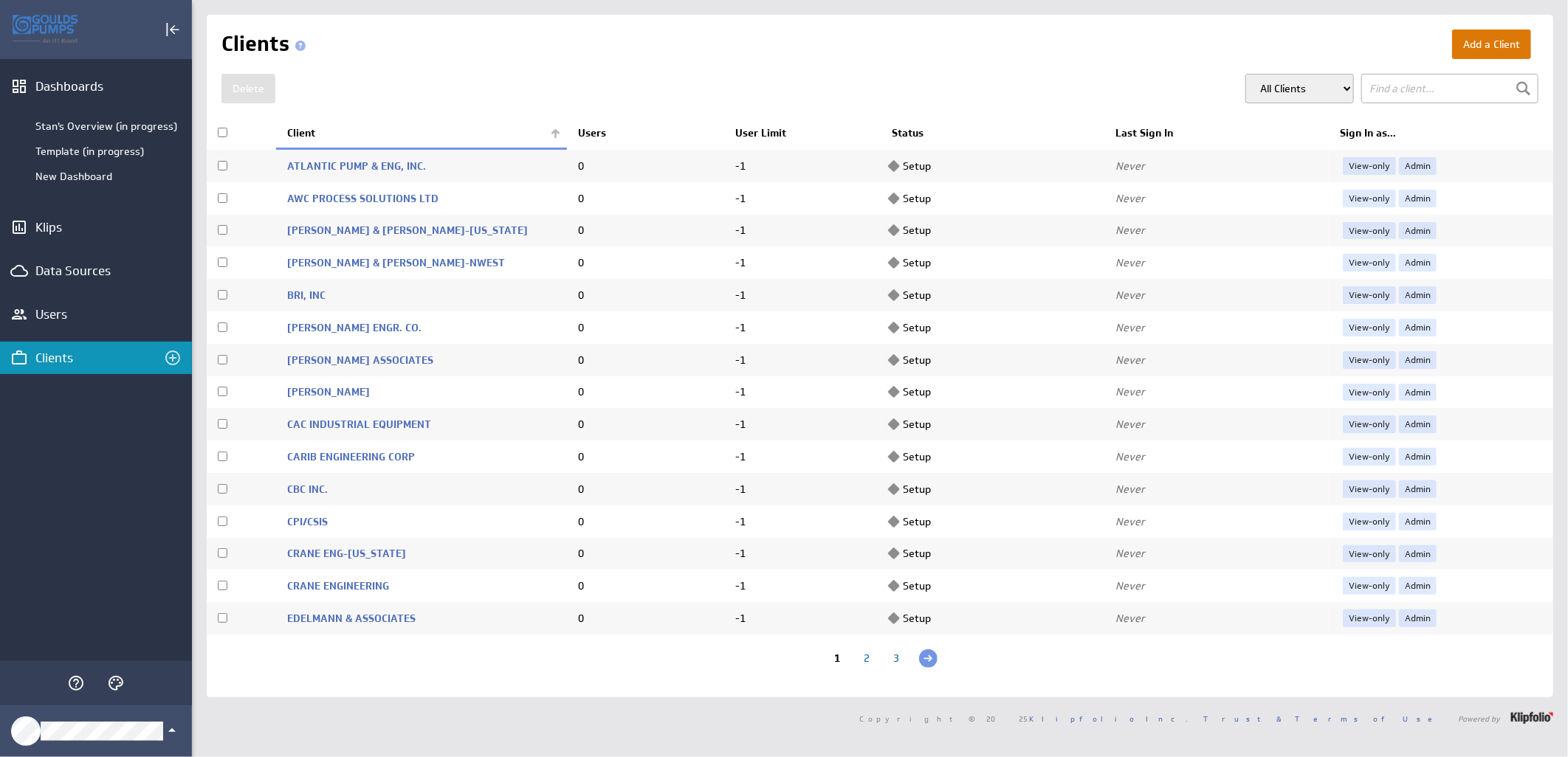
click at [1466, 35] on button "Add a Client" at bounding box center [1492, 44] width 79 height 29
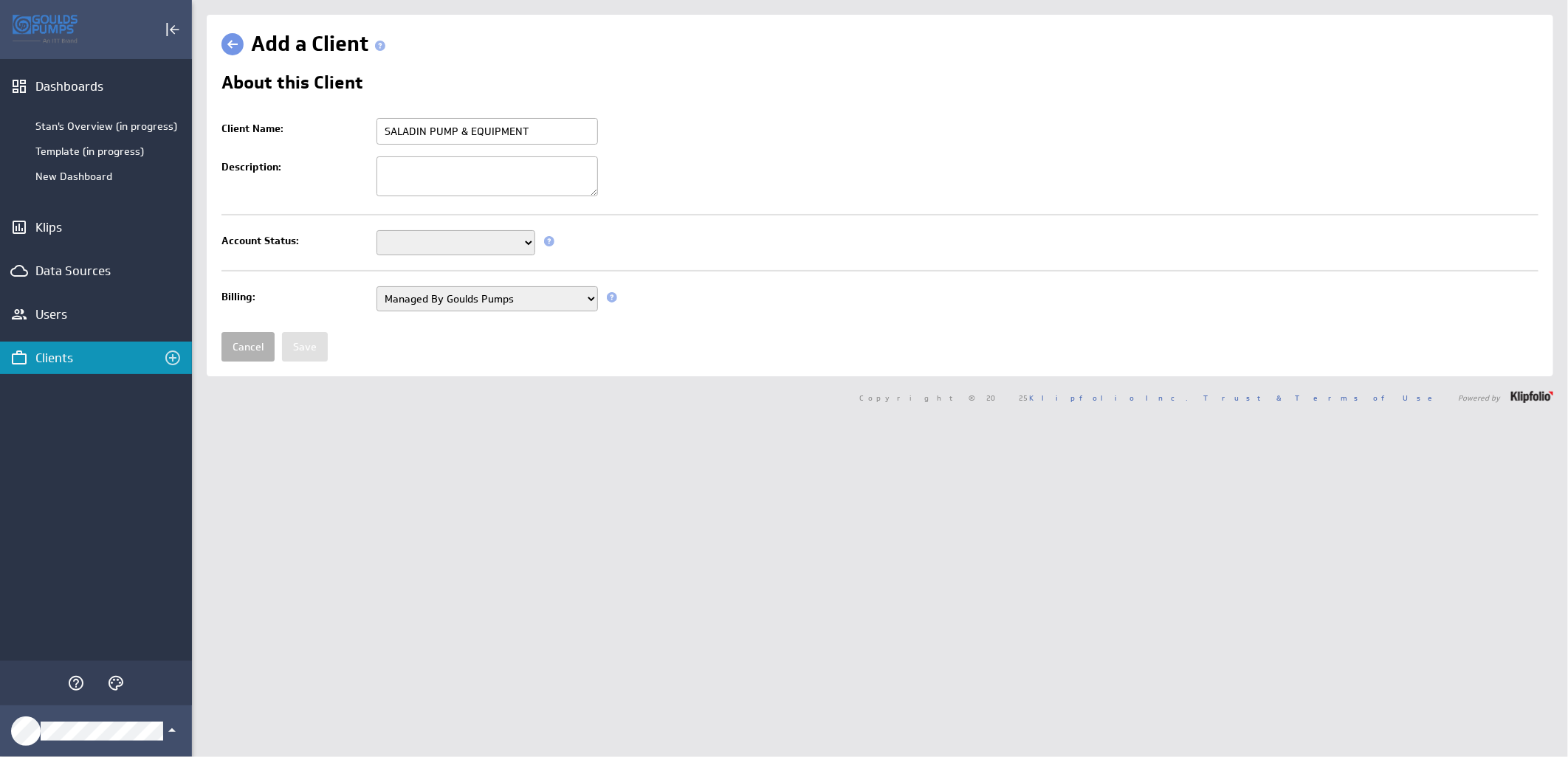
type input "SALADIN PUMP & EQUIPMENT"
click at [524, 246] on select "Setup Mode Trial Active Disabled" at bounding box center [455, 243] width 159 height 25
select select "7"
click at [376, 232] on select "Setup Mode Trial Active Disabled" at bounding box center [455, 243] width 159 height 25
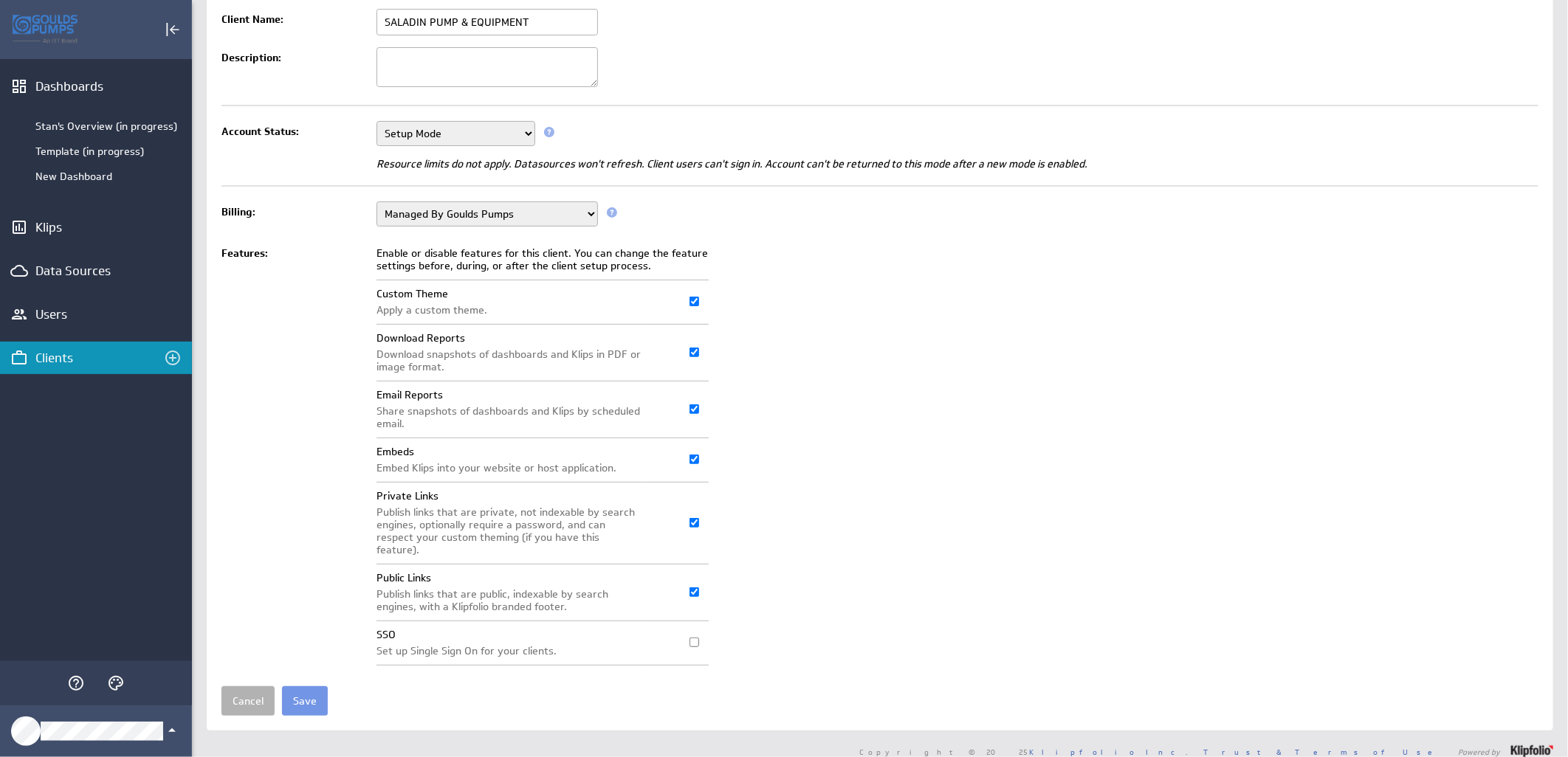
scroll to position [113, 0]
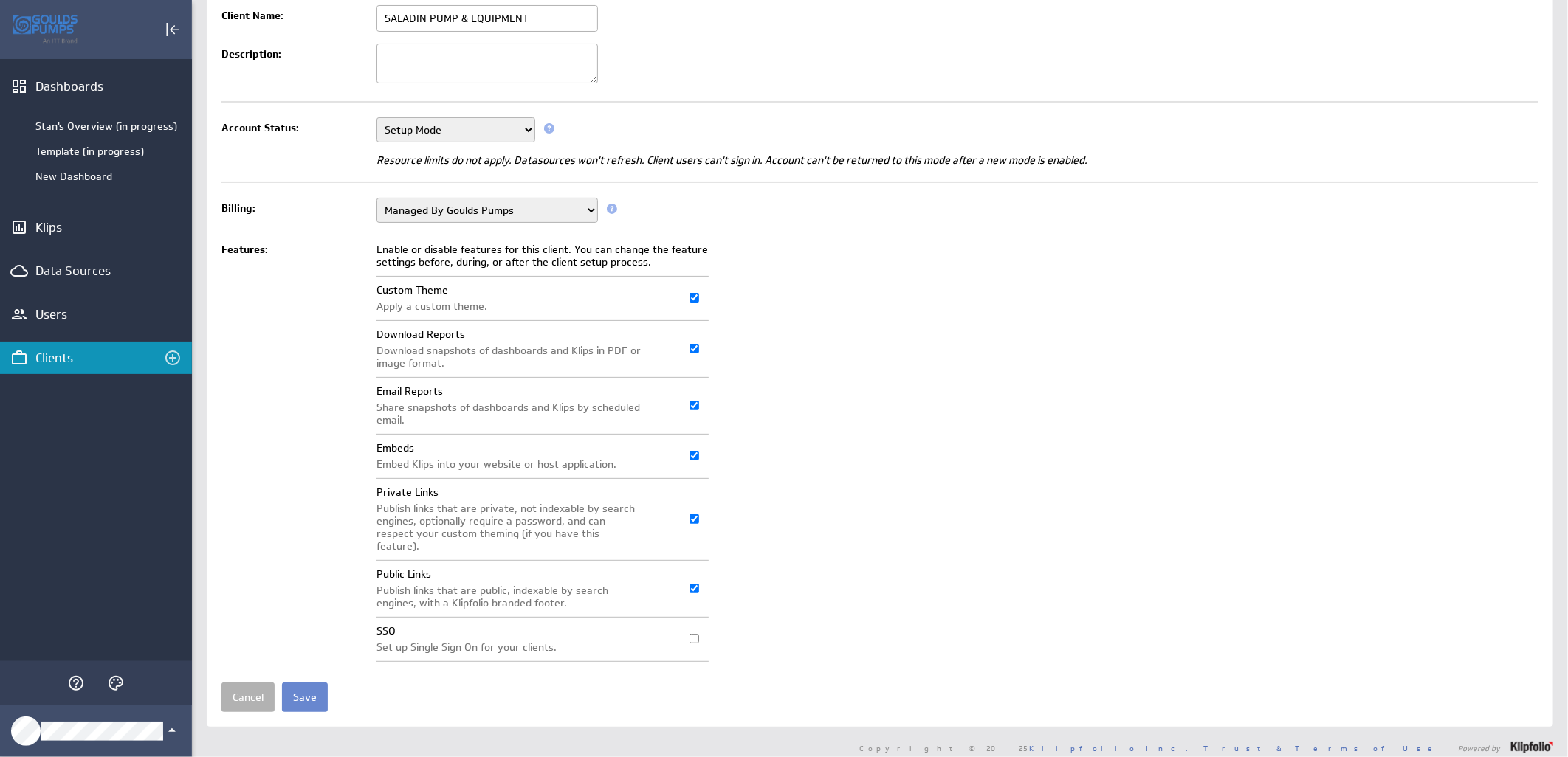
click at [306, 691] on input "Save" at bounding box center [305, 697] width 46 height 29
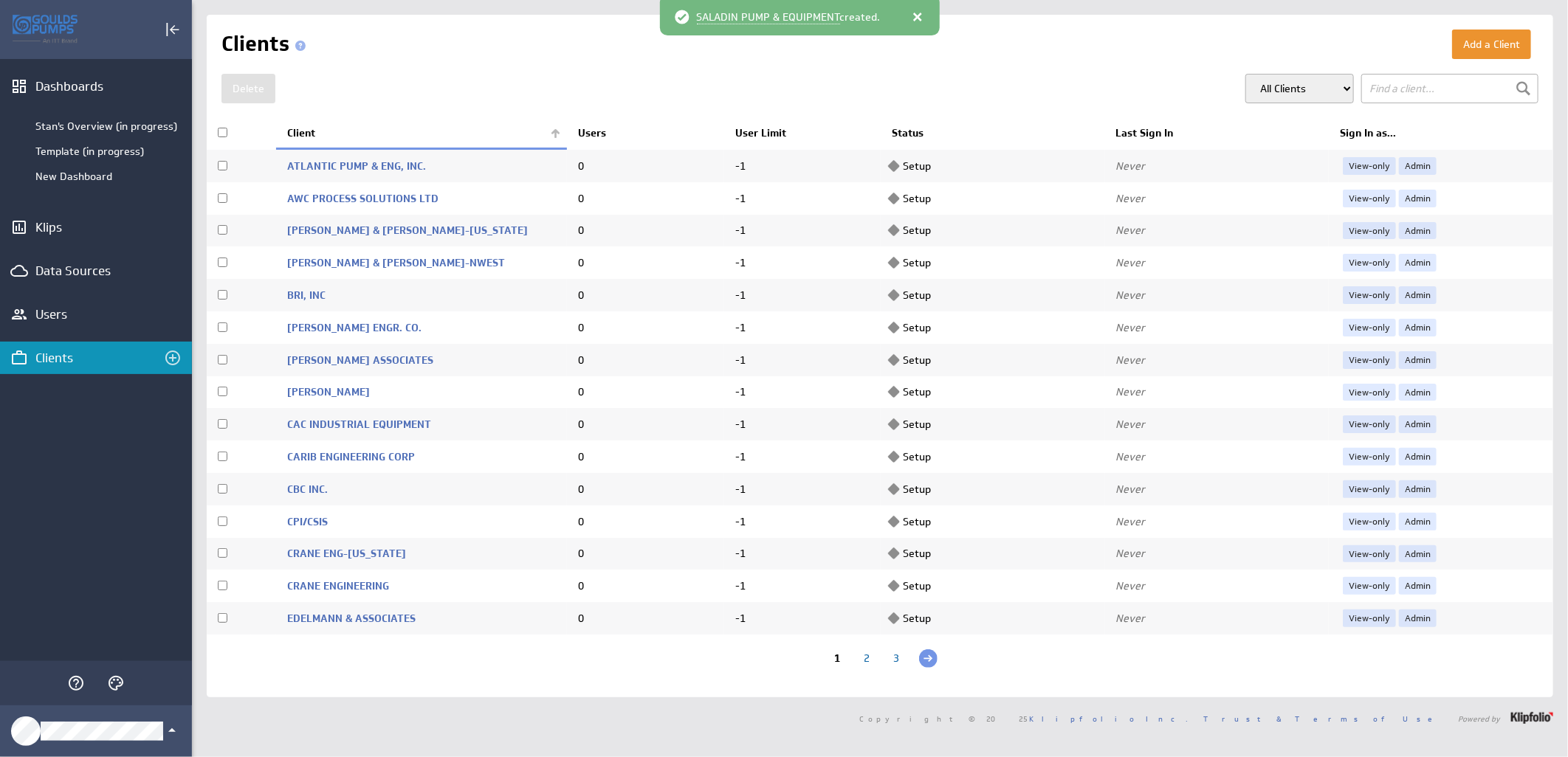
click at [550, 132] on th "Client" at bounding box center [421, 133] width 290 height 31
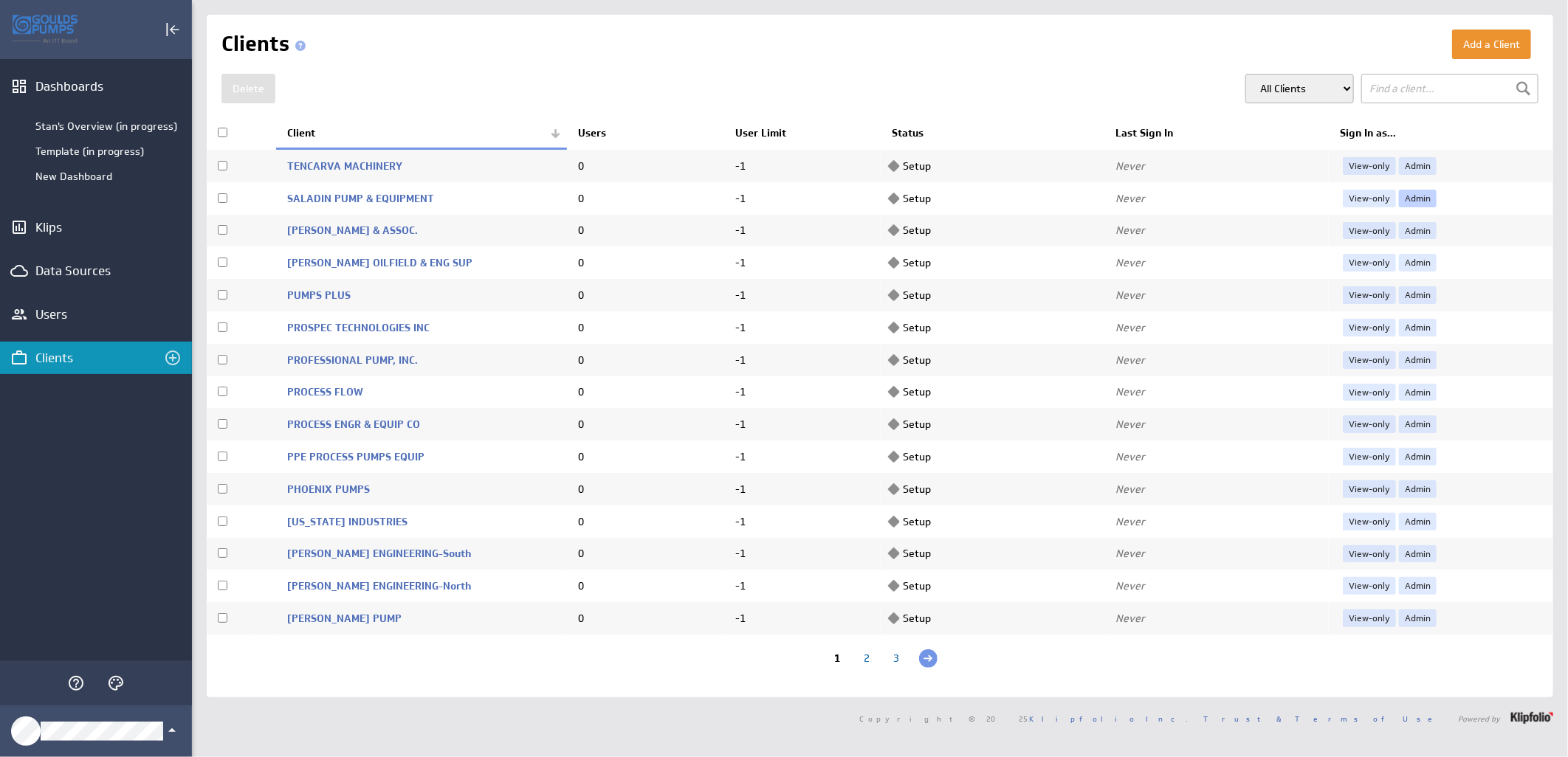
click at [1407, 201] on link "Admin" at bounding box center [1417, 198] width 38 height 18
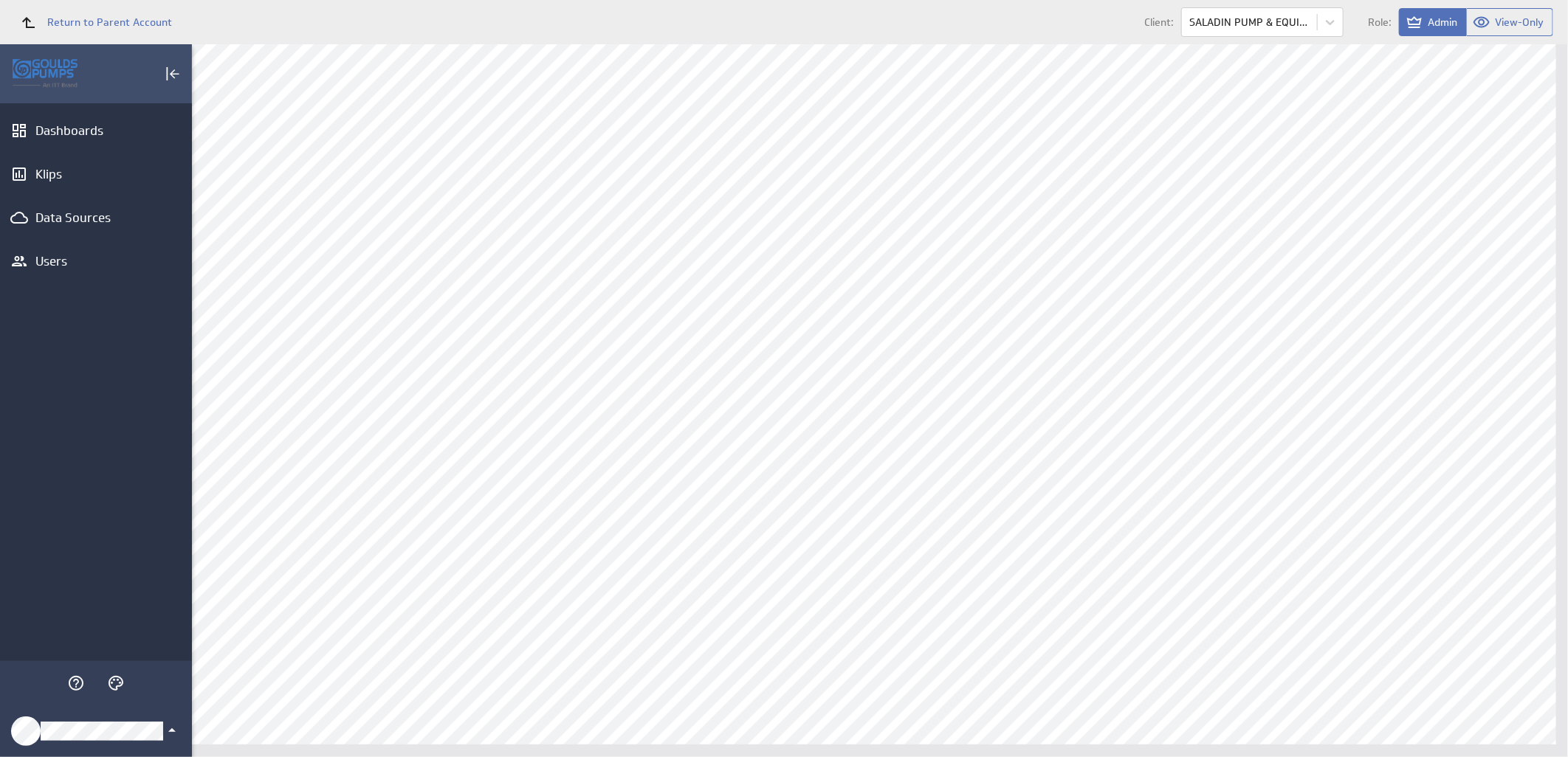
click at [168, 734] on icon "Klipfolio Account" at bounding box center [171, 730] width 18 height 18
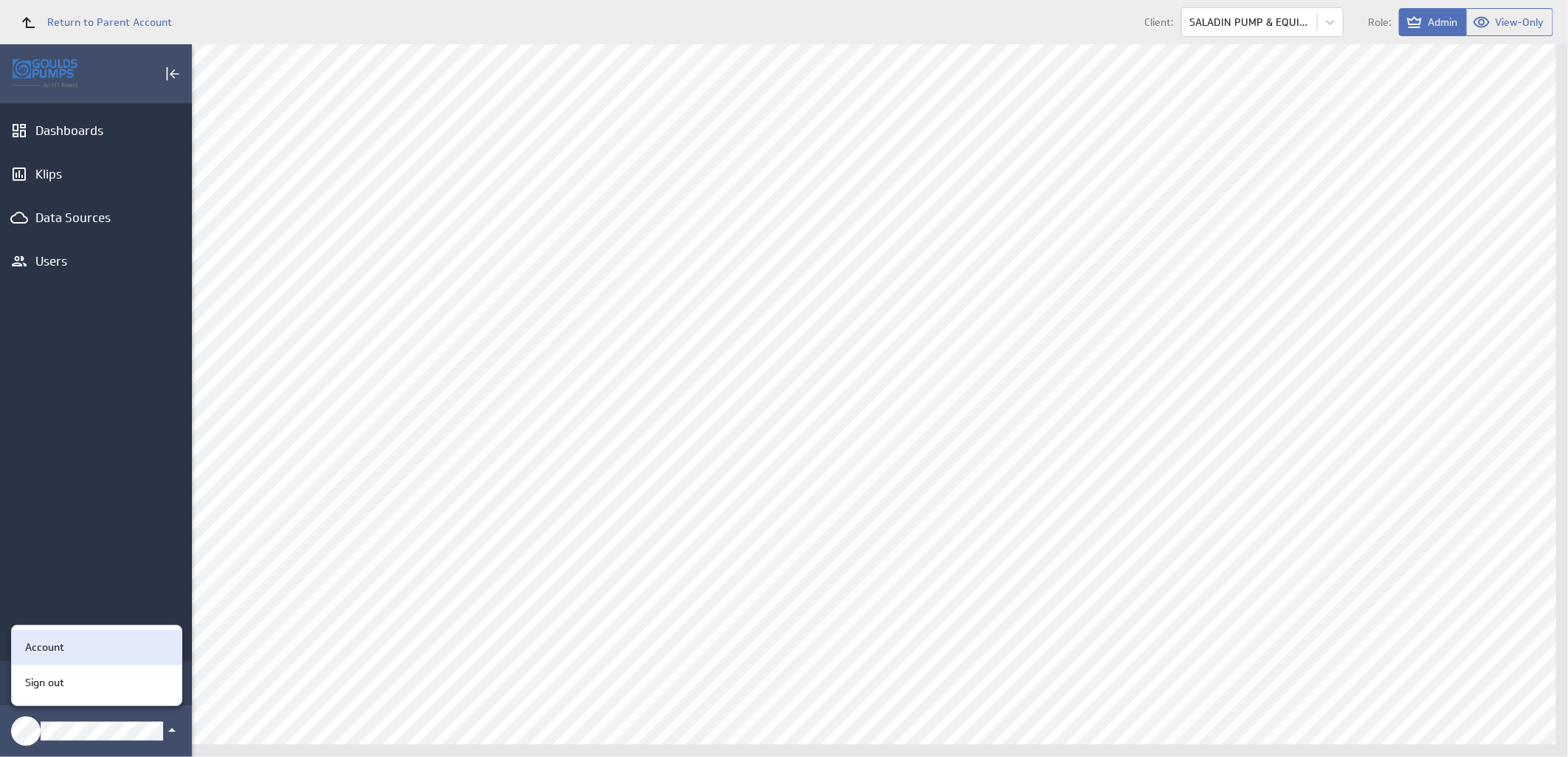
click at [82, 647] on div "Account" at bounding box center [94, 647] width 150 height 15
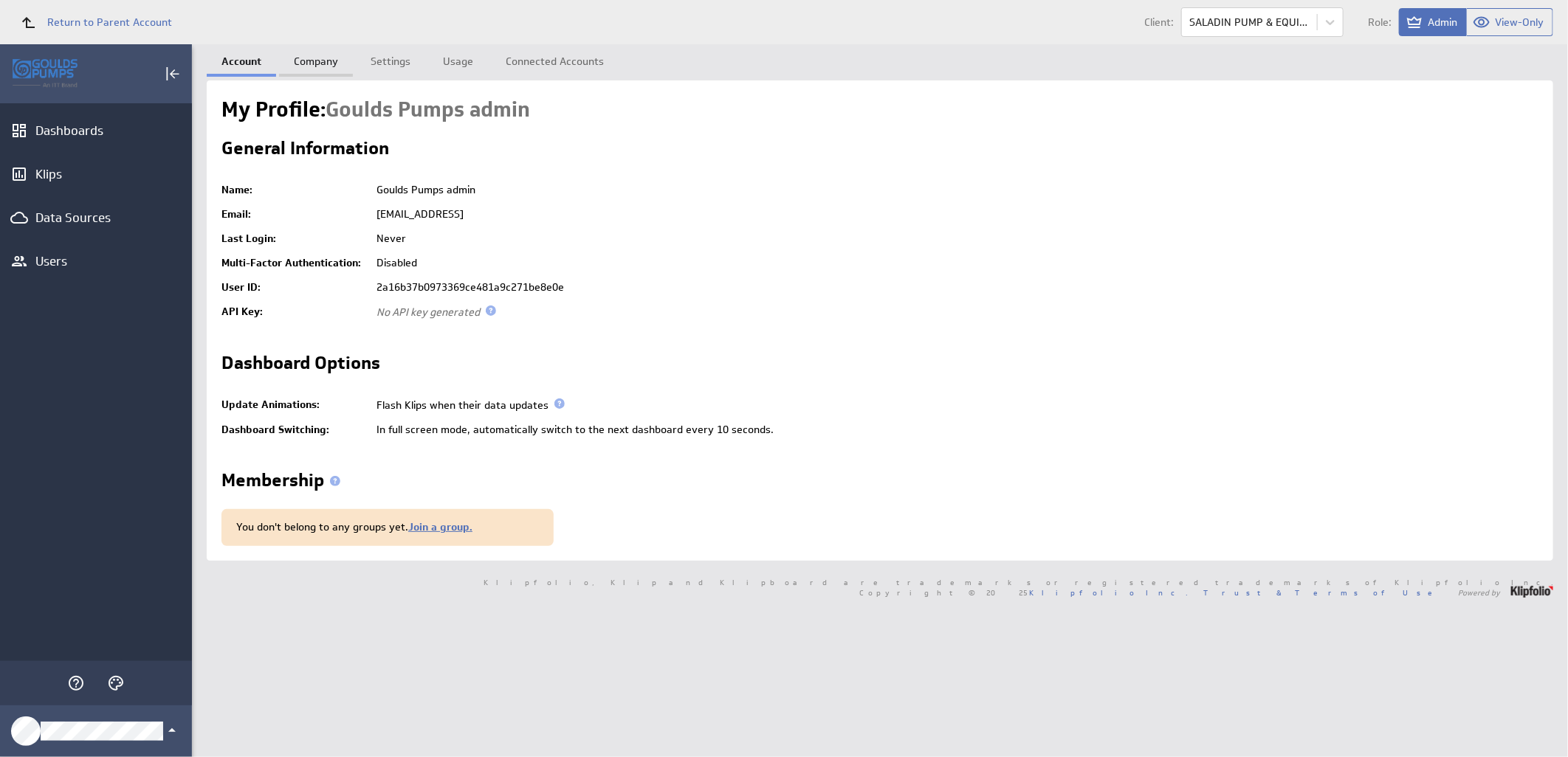
click at [322, 62] on link "Company" at bounding box center [316, 59] width 74 height 29
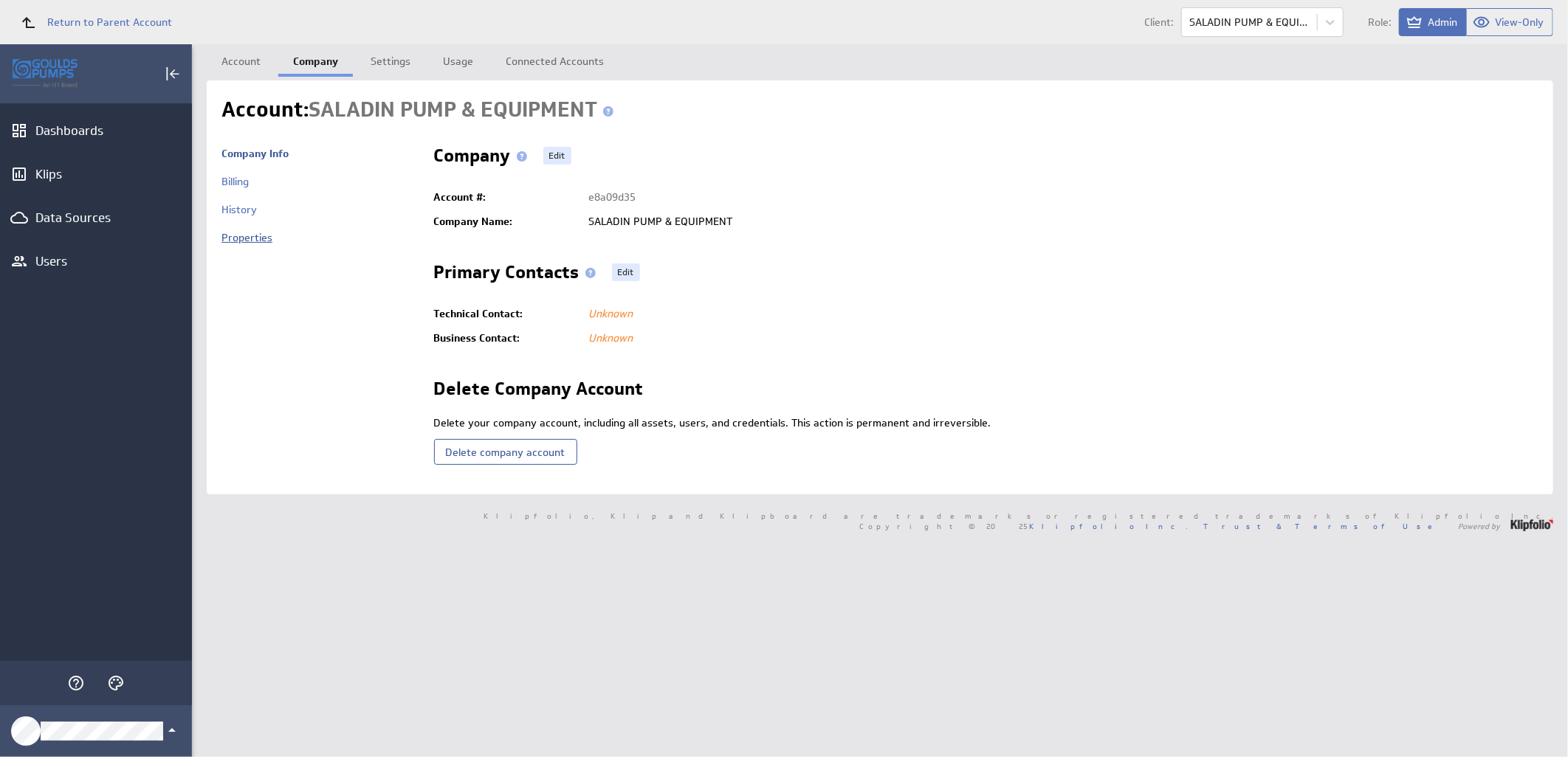
click at [260, 236] on link "Properties" at bounding box center [247, 238] width 51 height 13
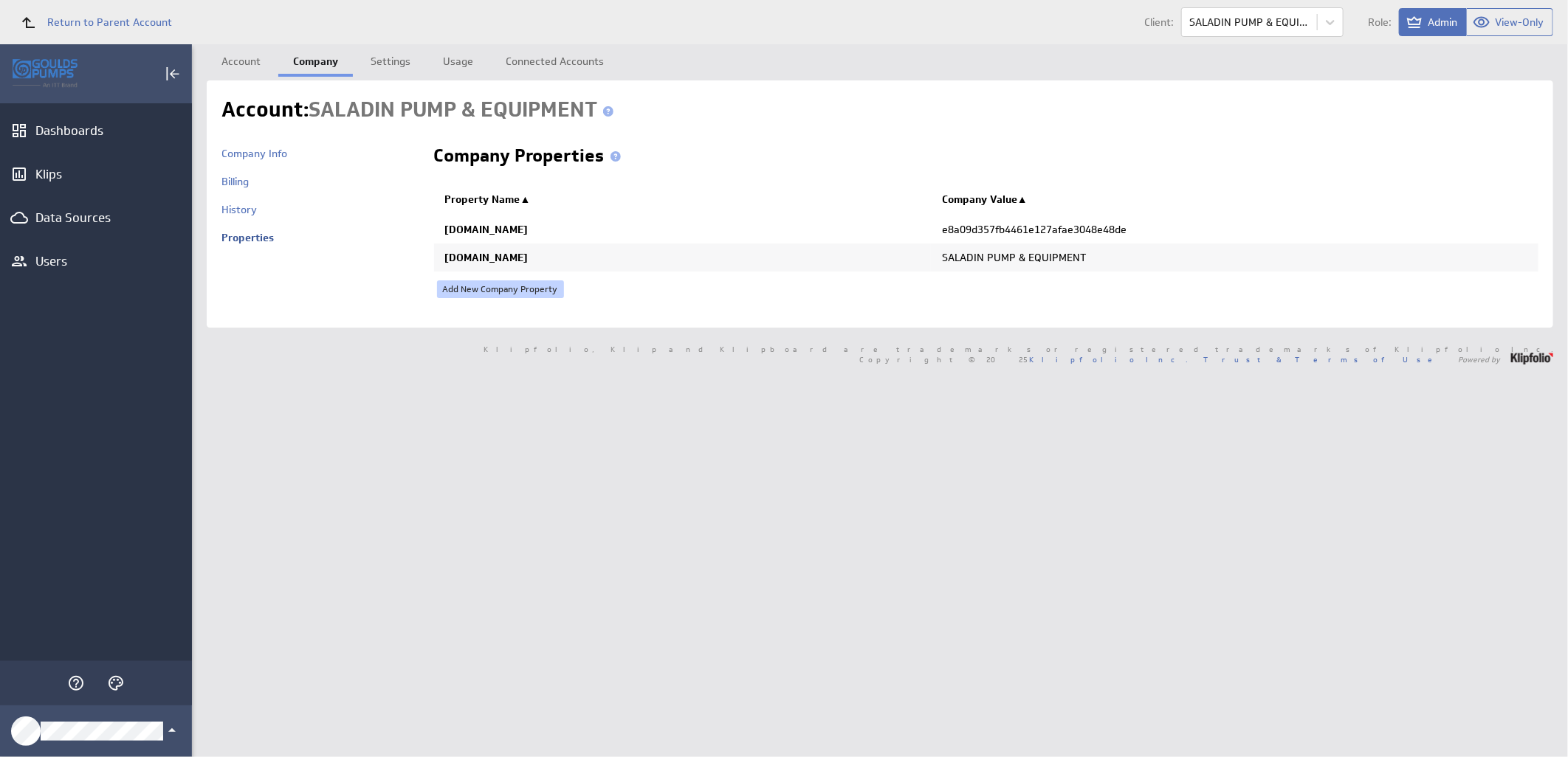
click at [521, 286] on link "Add New Company Property" at bounding box center [500, 289] width 127 height 18
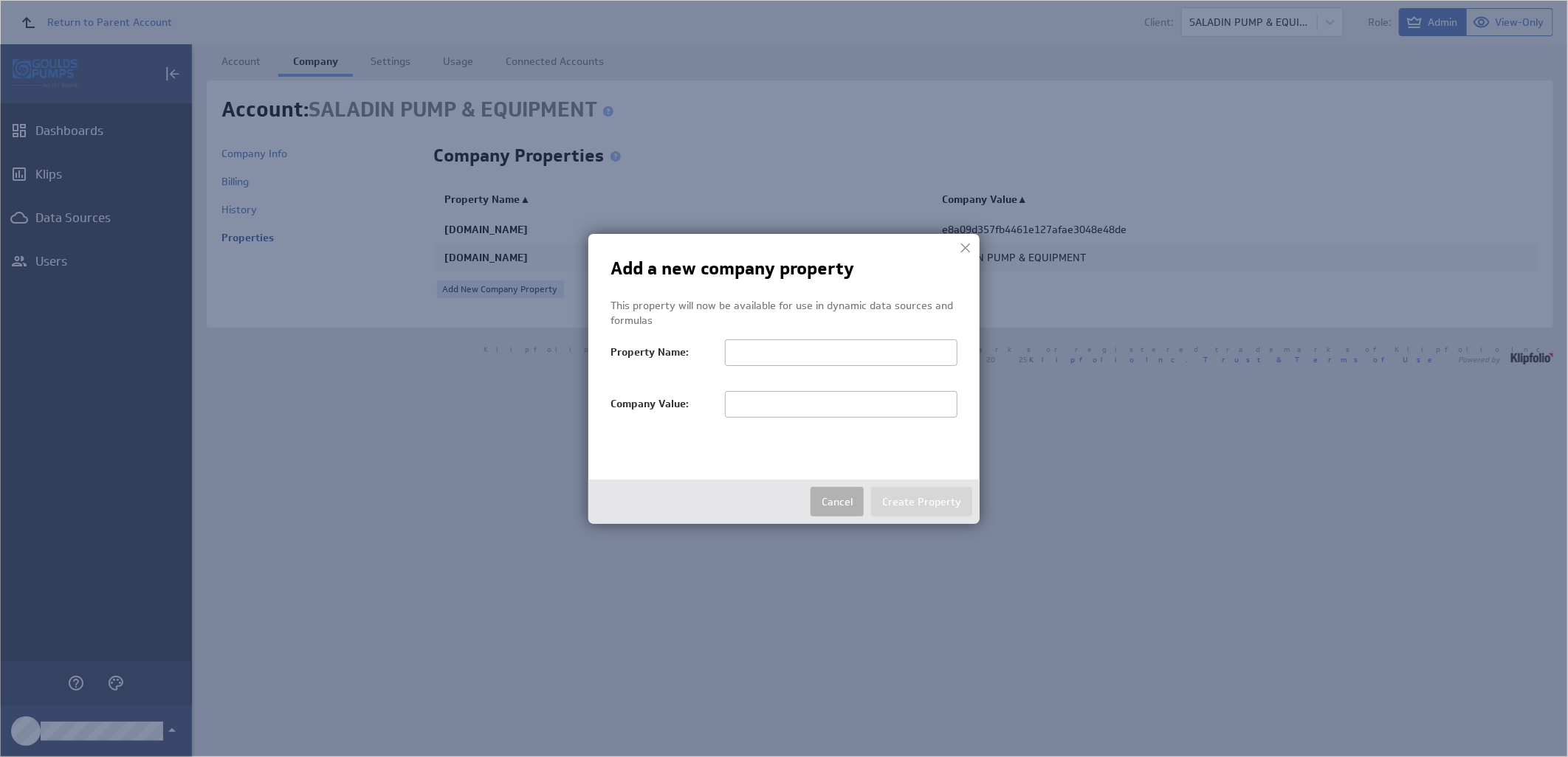
click at [743, 402] on input "text" at bounding box center [841, 405] width 233 height 27
paste input "SALADIN PUMP & EQUIPMENT"
type input "SALADIN"
click at [799, 358] on input "text" at bounding box center [841, 353] width 233 height 27
paste input "salesTerritoryFilter"
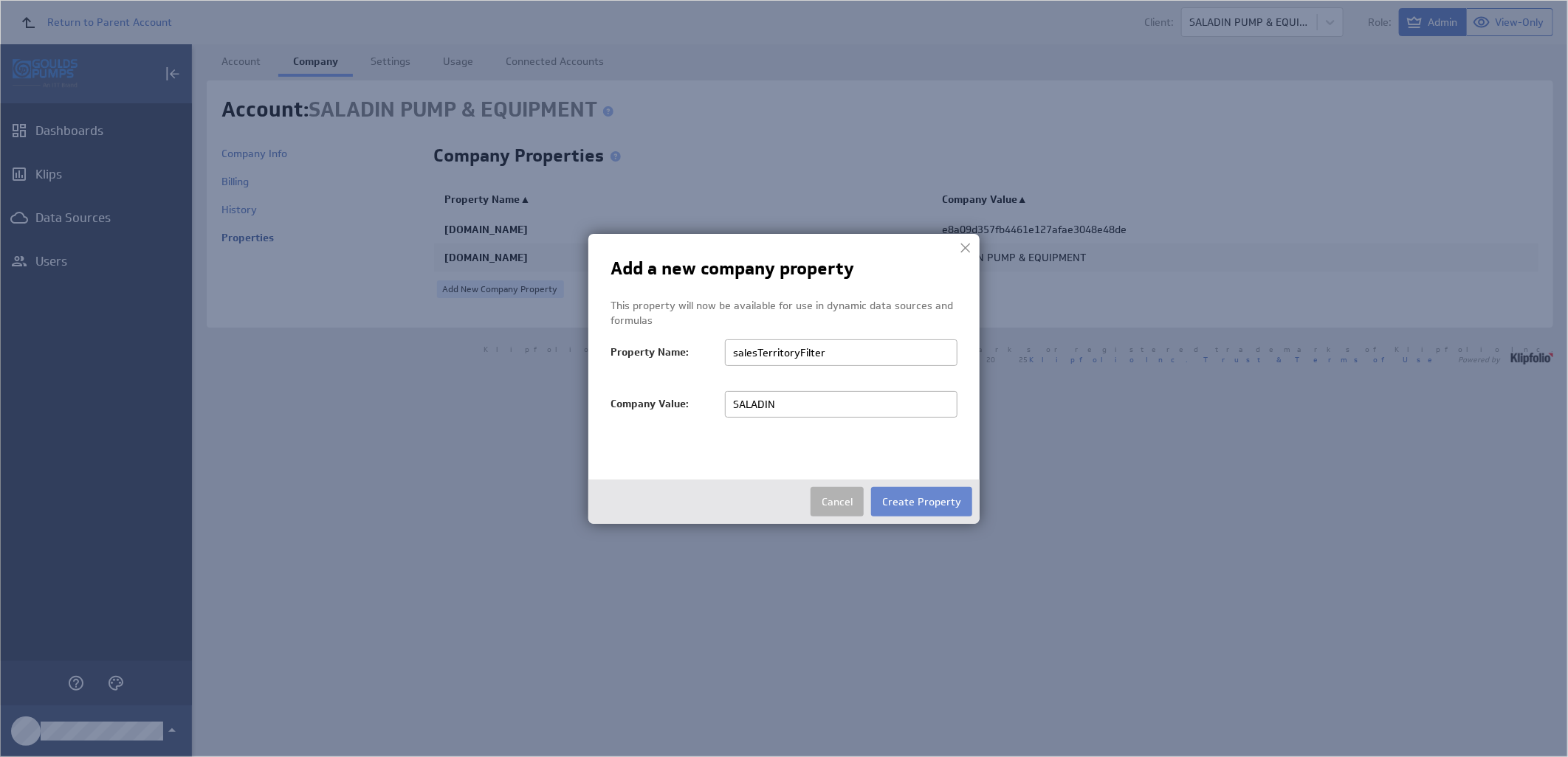
type input "salesTerritoryFilter"
click at [936, 498] on button "Create Property" at bounding box center [922, 501] width 101 height 29
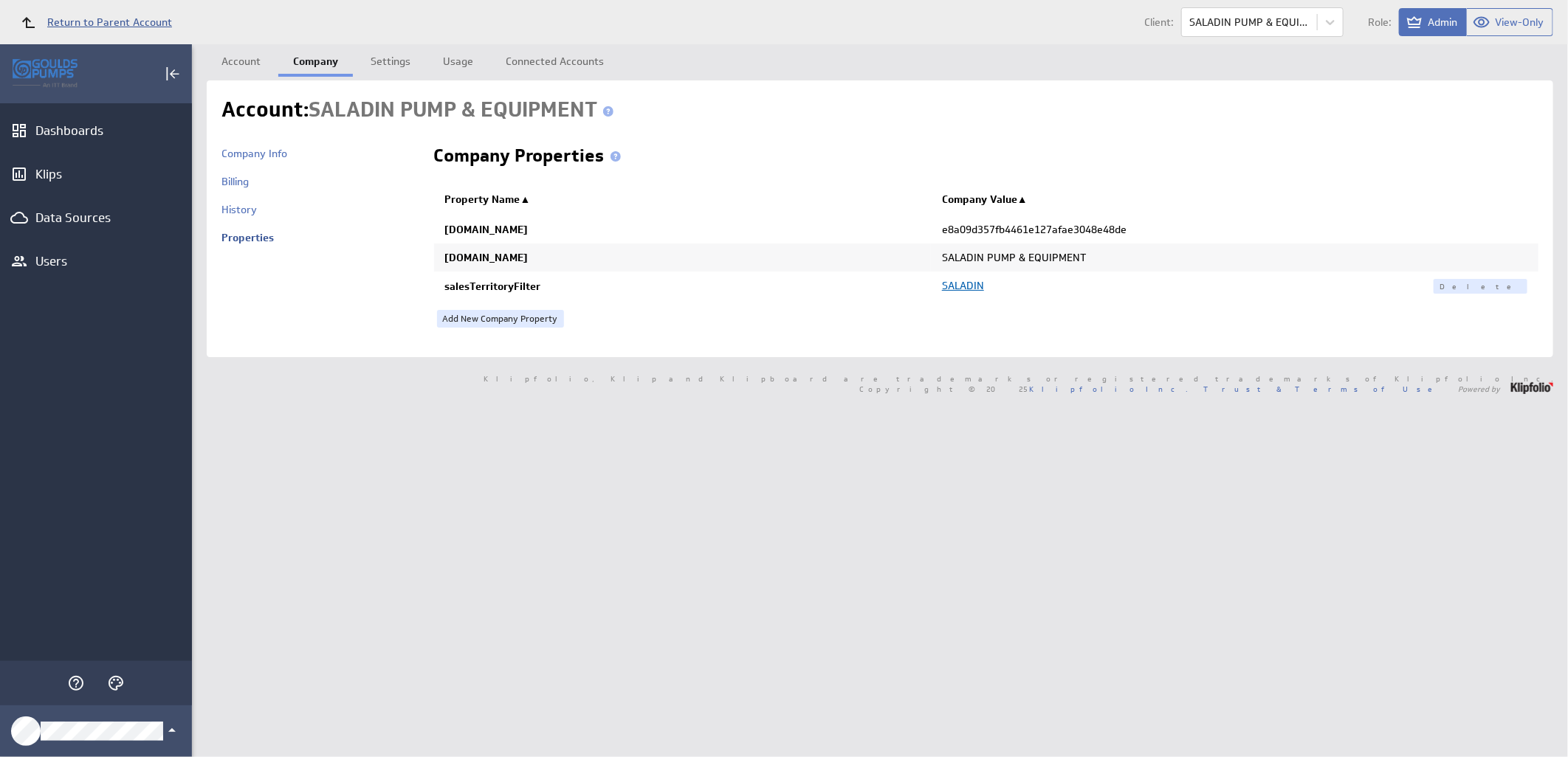
click at [112, 22] on span "Return to Parent Account" at bounding box center [109, 22] width 125 height 10
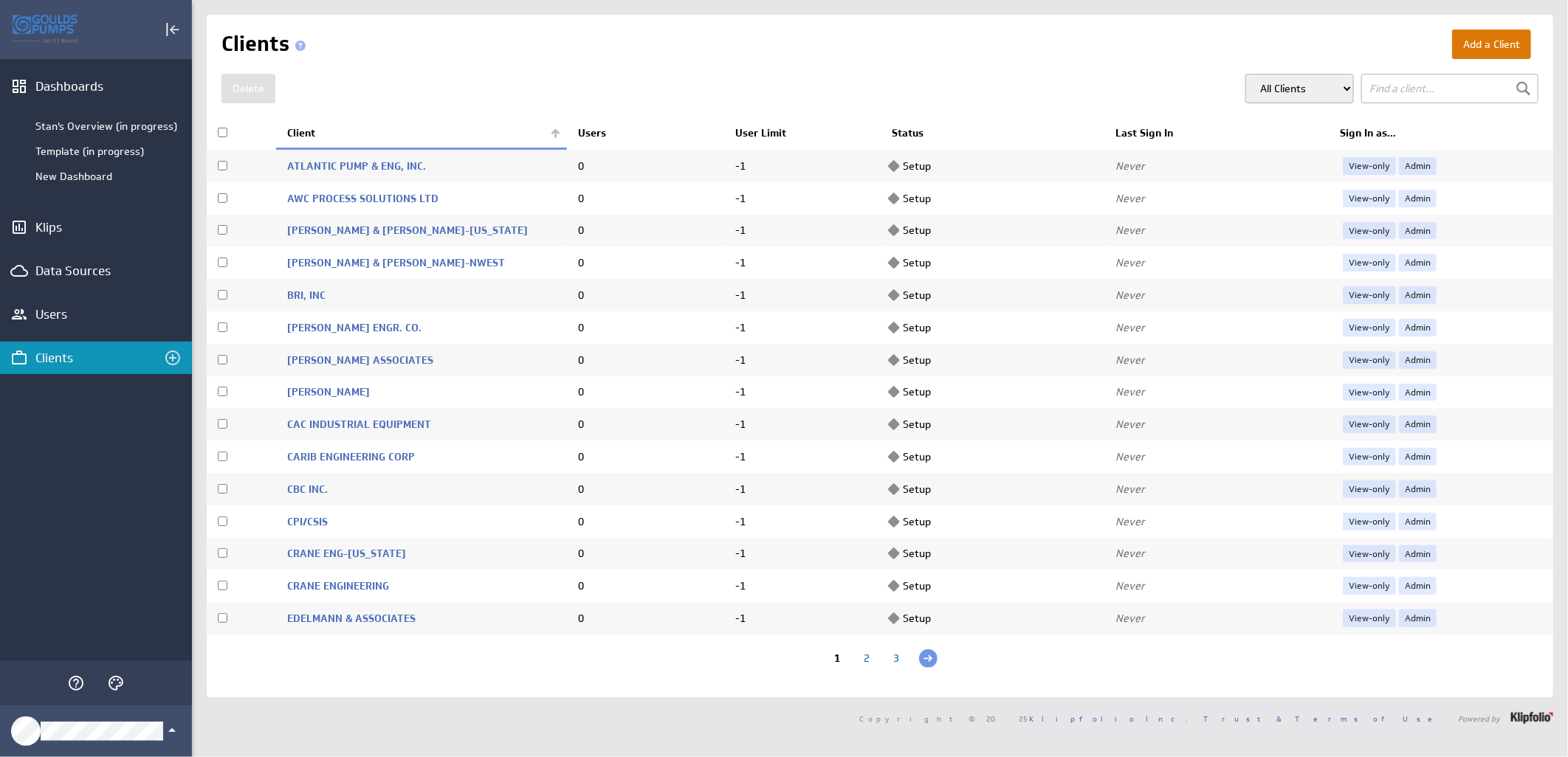
click at [1493, 46] on button "Add a Client" at bounding box center [1492, 44] width 79 height 29
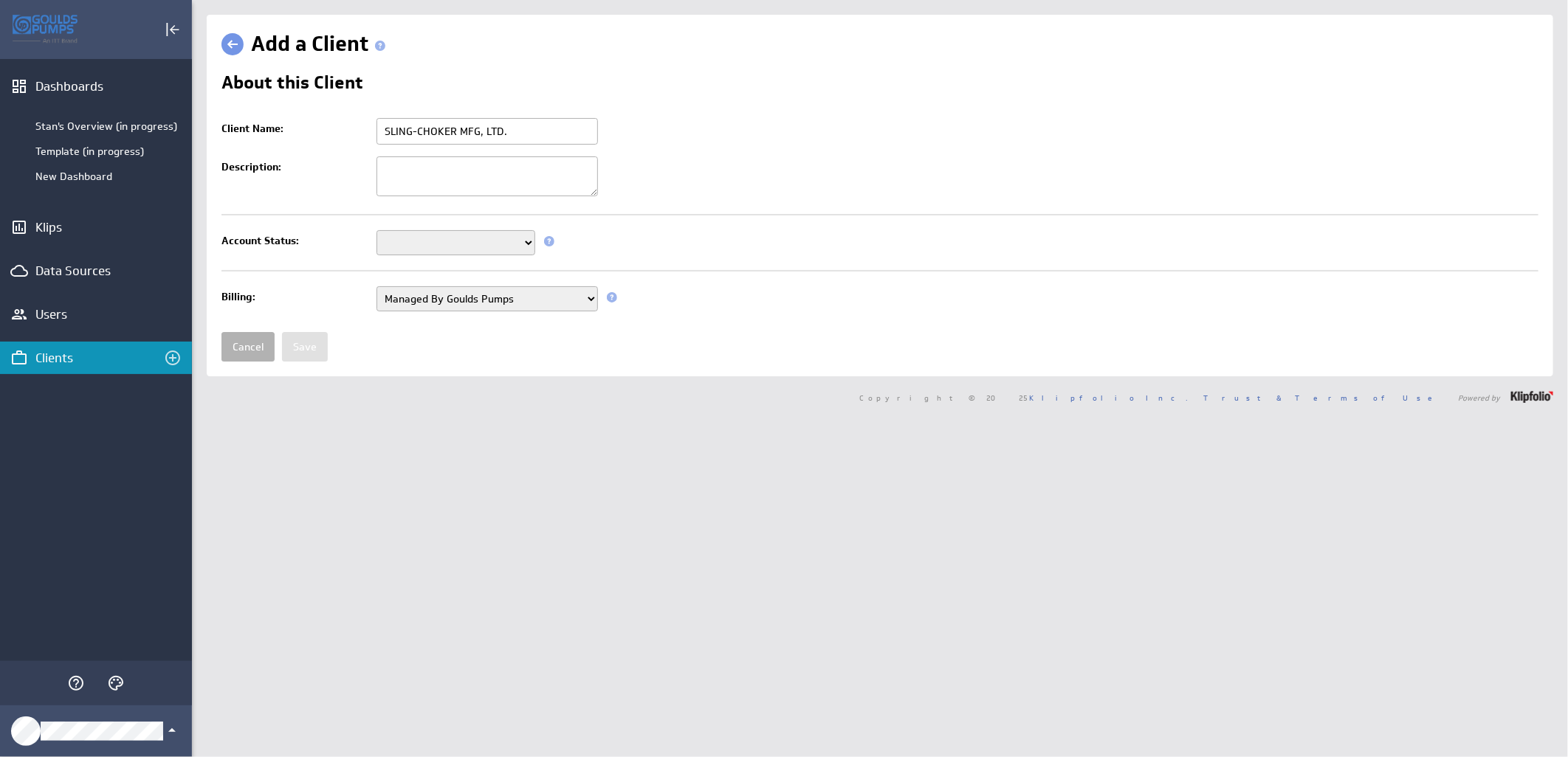
type input "SLING-CHOKER MFG, LTD."
click at [525, 248] on select "Setup Mode Trial Active Disabled" at bounding box center [455, 243] width 159 height 25
select select "7"
click at [376, 232] on select "Setup Mode Trial Active Disabled" at bounding box center [455, 243] width 159 height 25
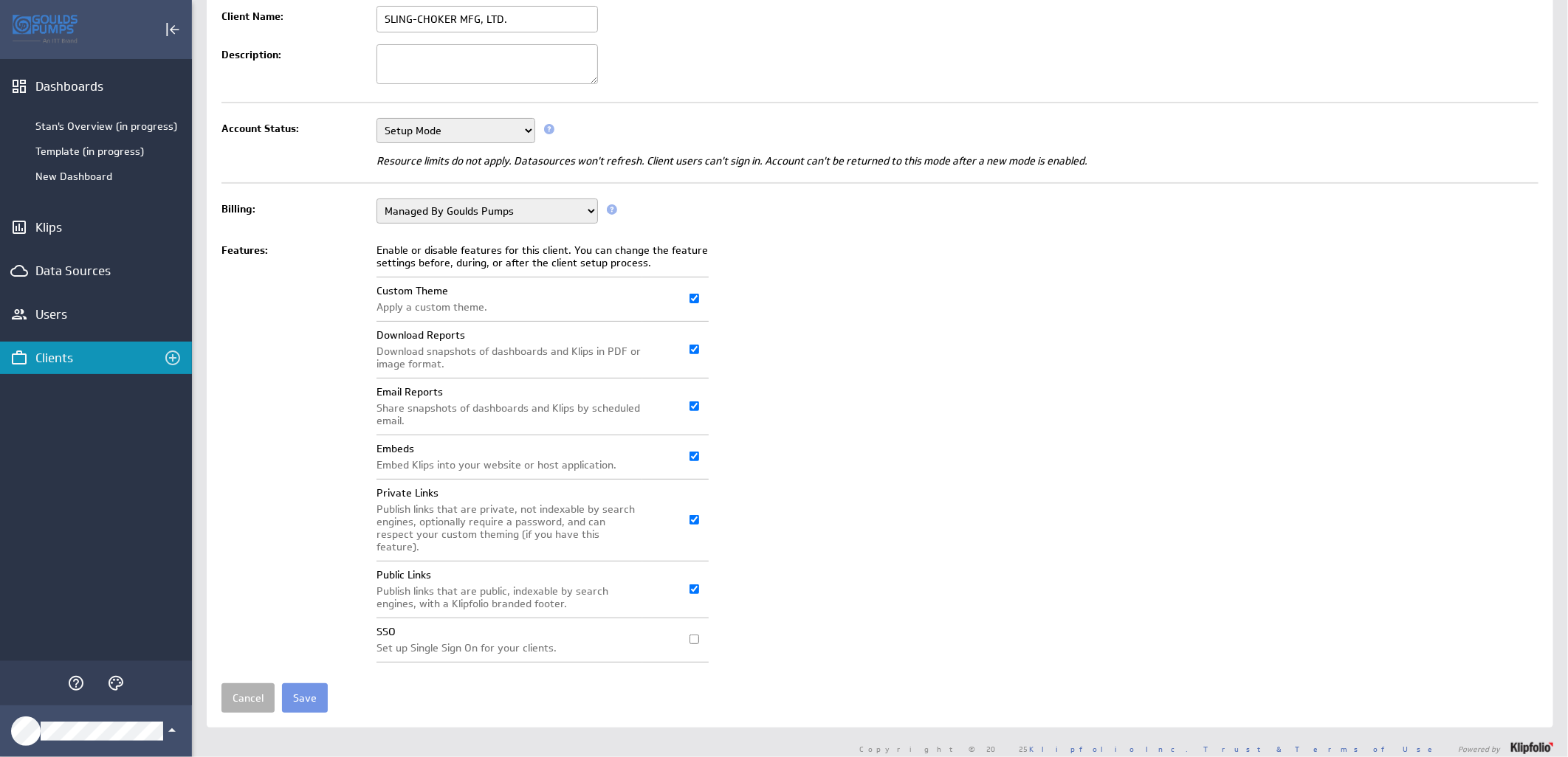
scroll to position [113, 0]
click at [300, 682] on input "Save" at bounding box center [305, 697] width 46 height 29
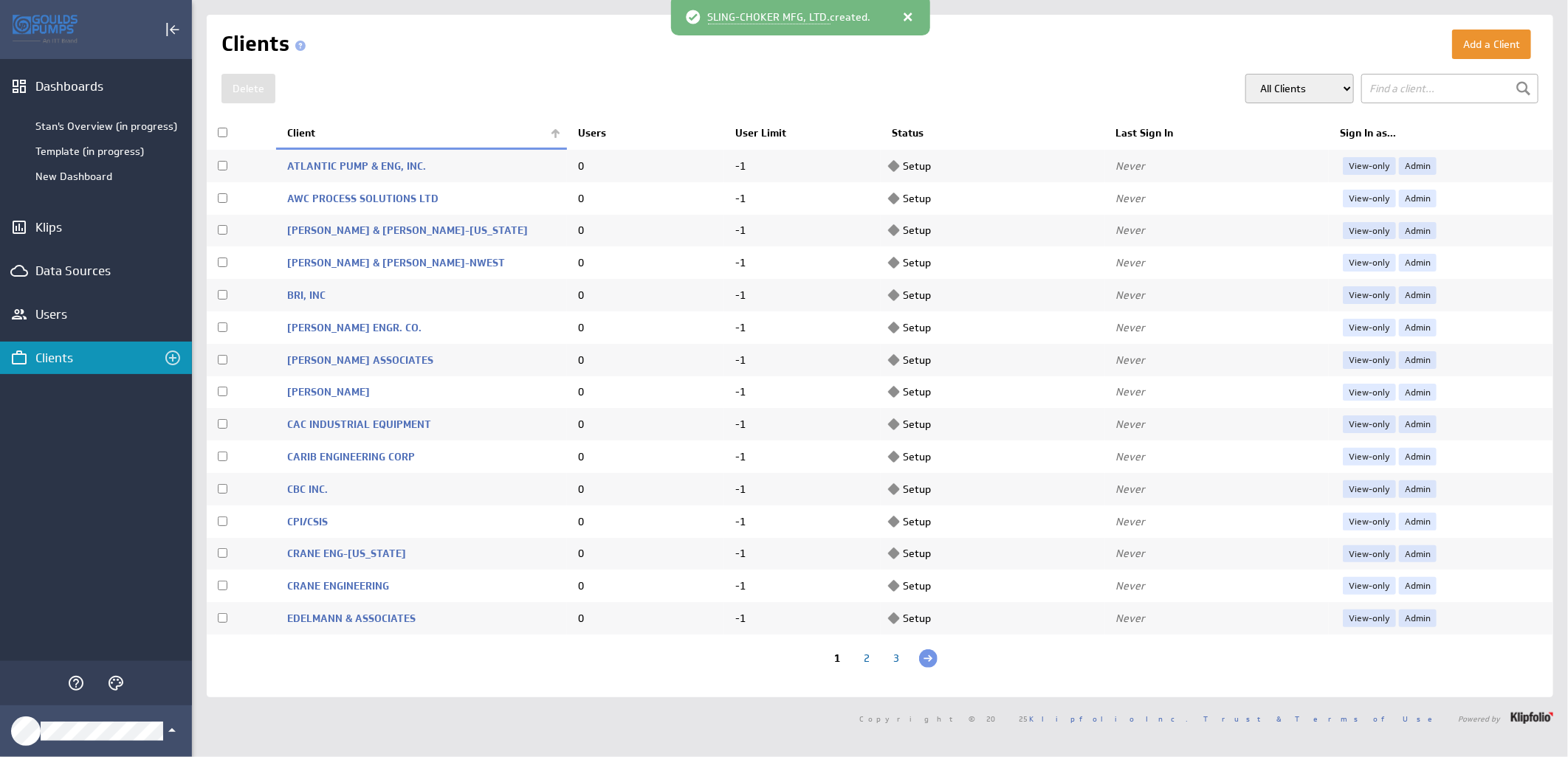
click at [557, 133] on th "Client" at bounding box center [421, 133] width 290 height 31
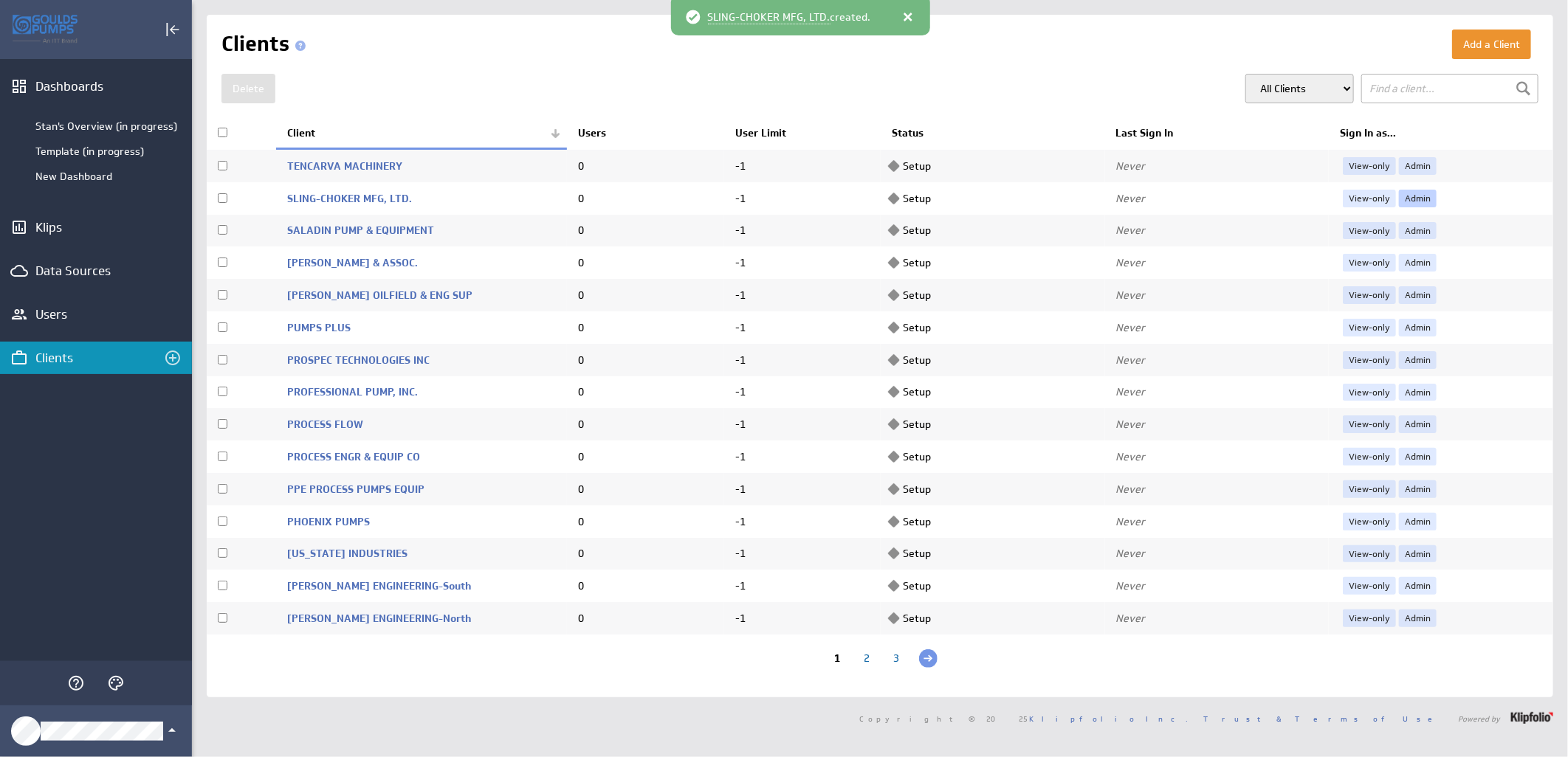
click at [1407, 195] on link "Admin" at bounding box center [1417, 198] width 38 height 18
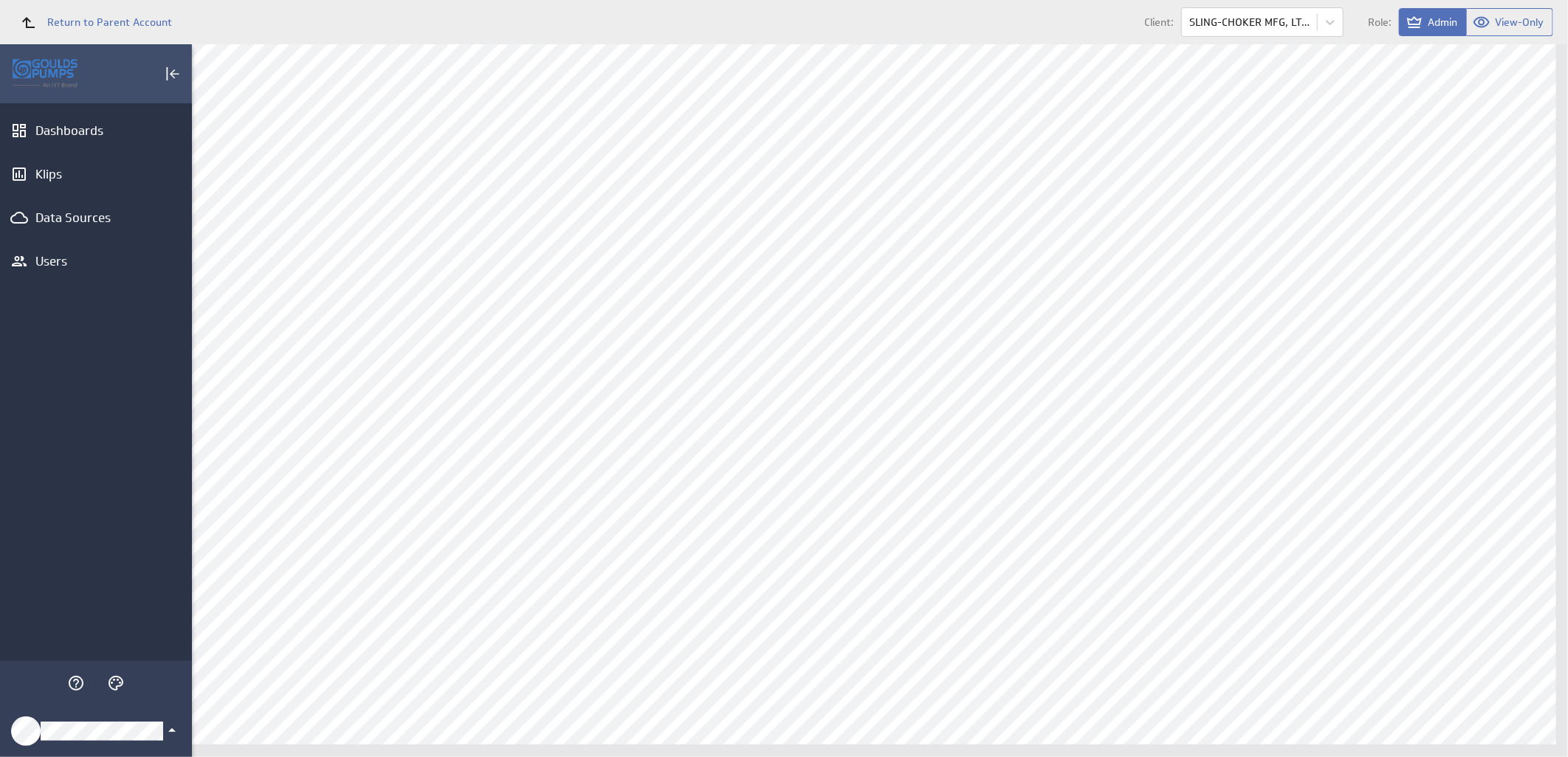
click at [170, 728] on icon "Klipfolio Account" at bounding box center [171, 730] width 18 height 18
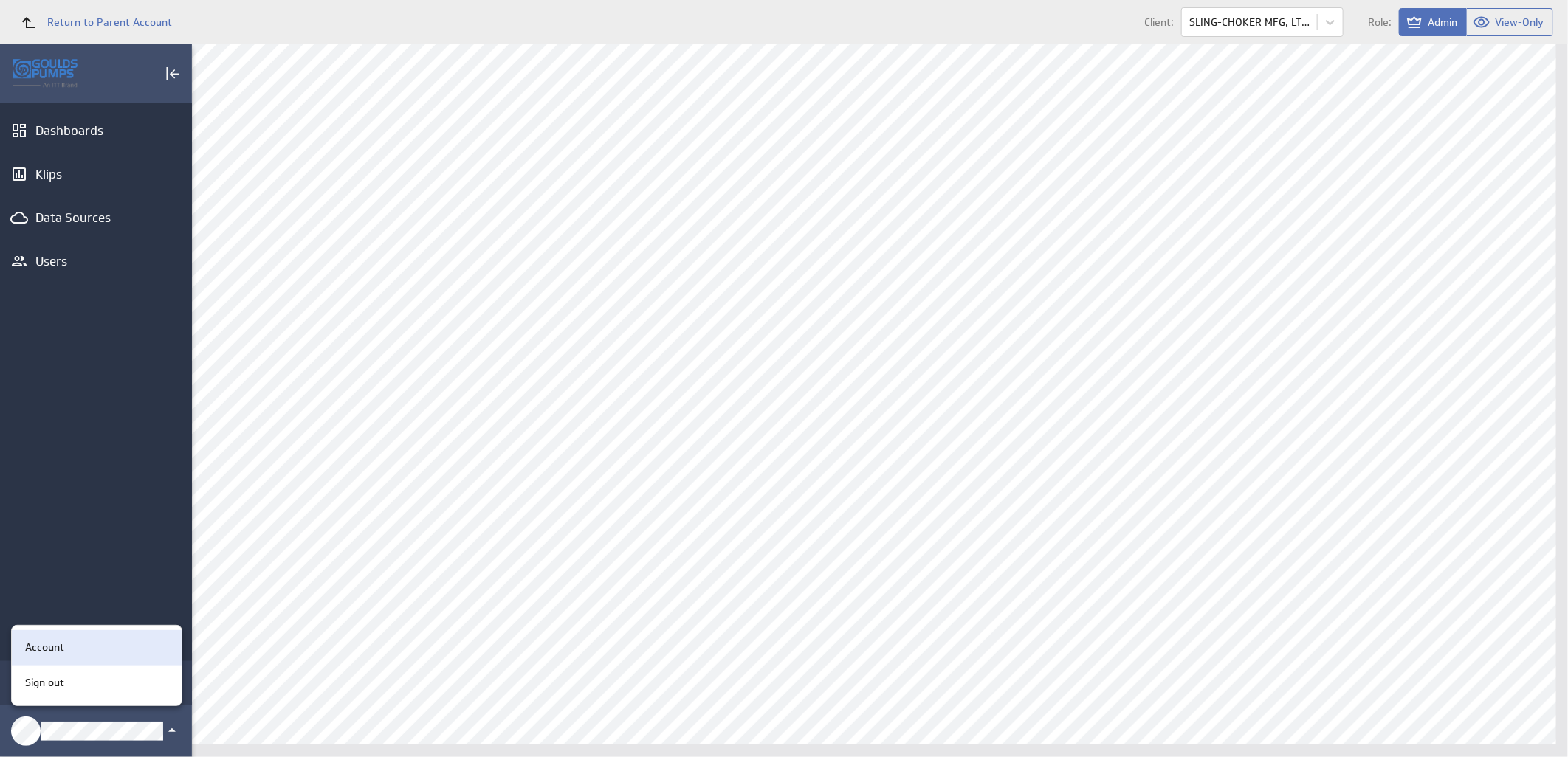
click at [108, 651] on div "Account" at bounding box center [94, 647] width 150 height 15
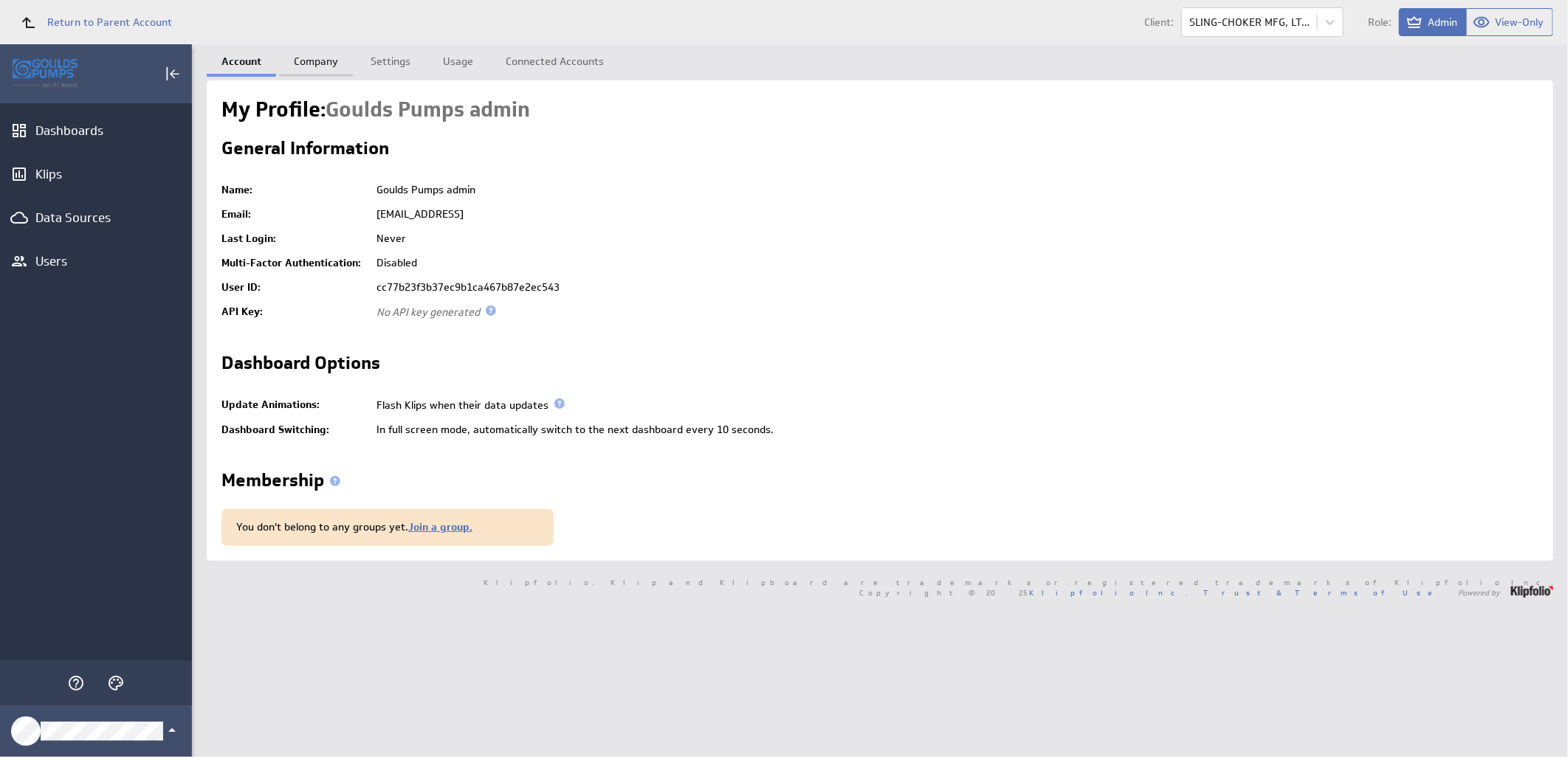
click at [312, 59] on link "Company" at bounding box center [316, 59] width 74 height 29
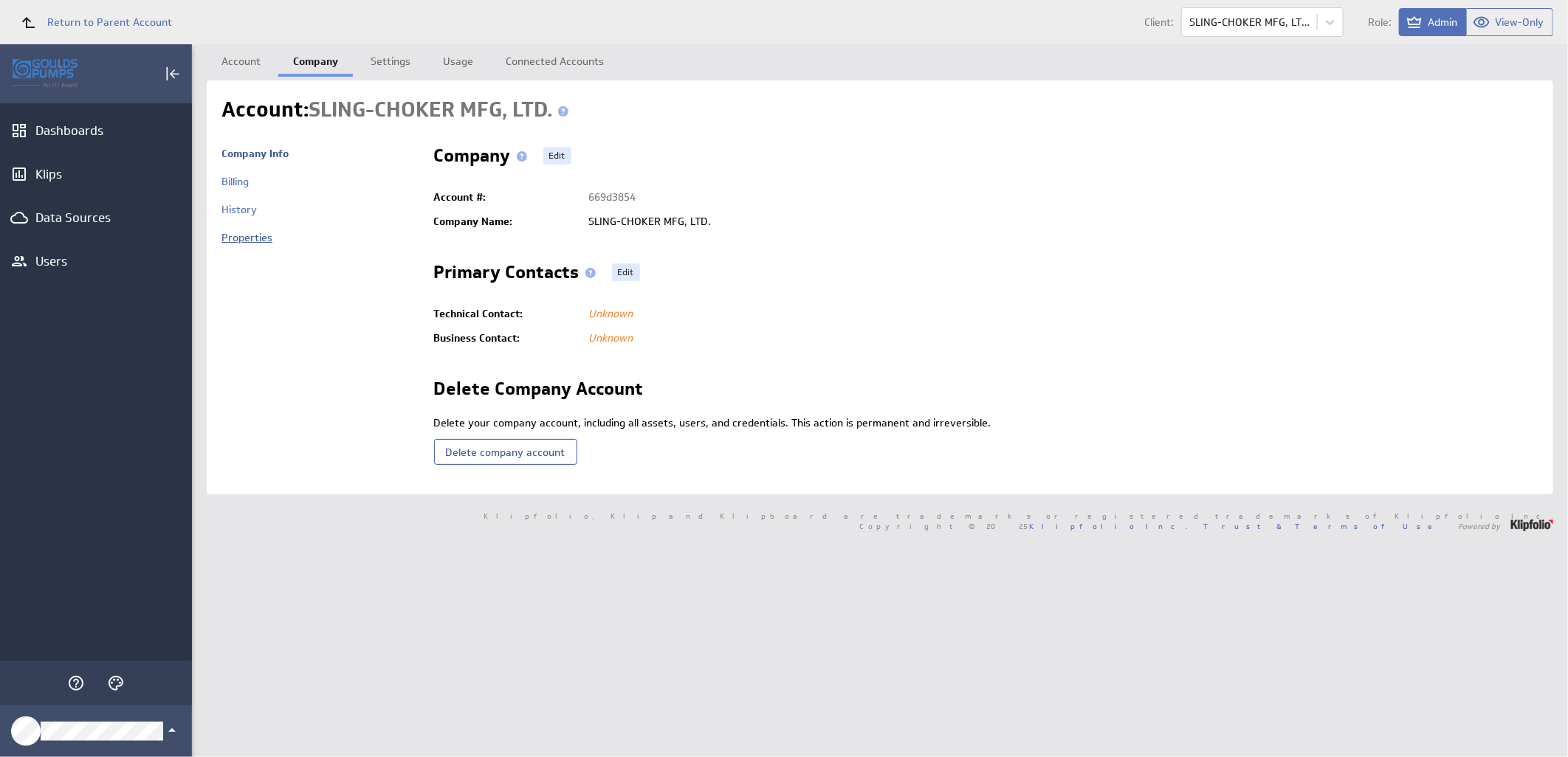
click at [259, 236] on link "Properties" at bounding box center [247, 238] width 51 height 13
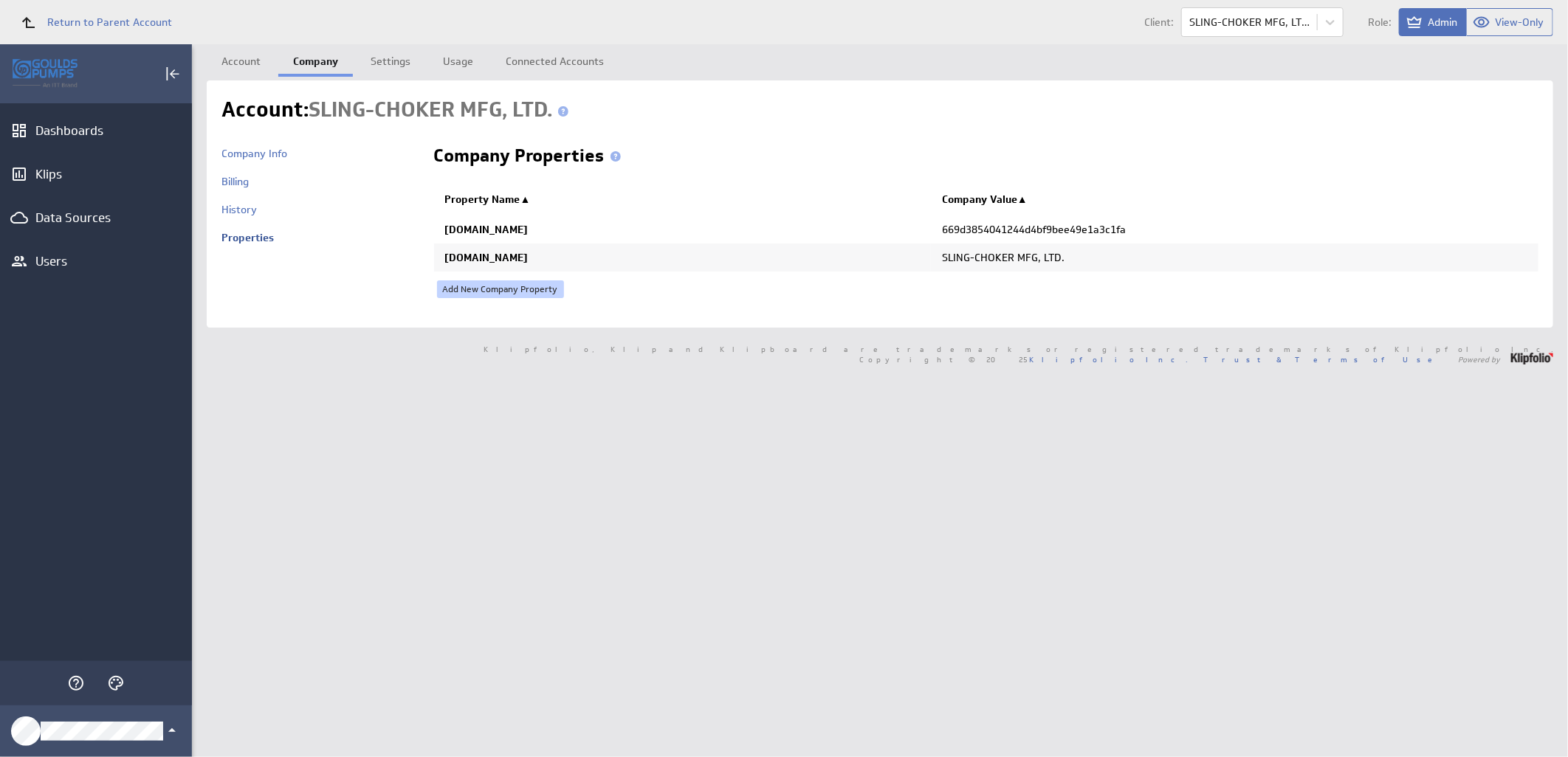
click at [523, 285] on link "Add New Company Property" at bounding box center [500, 289] width 127 height 18
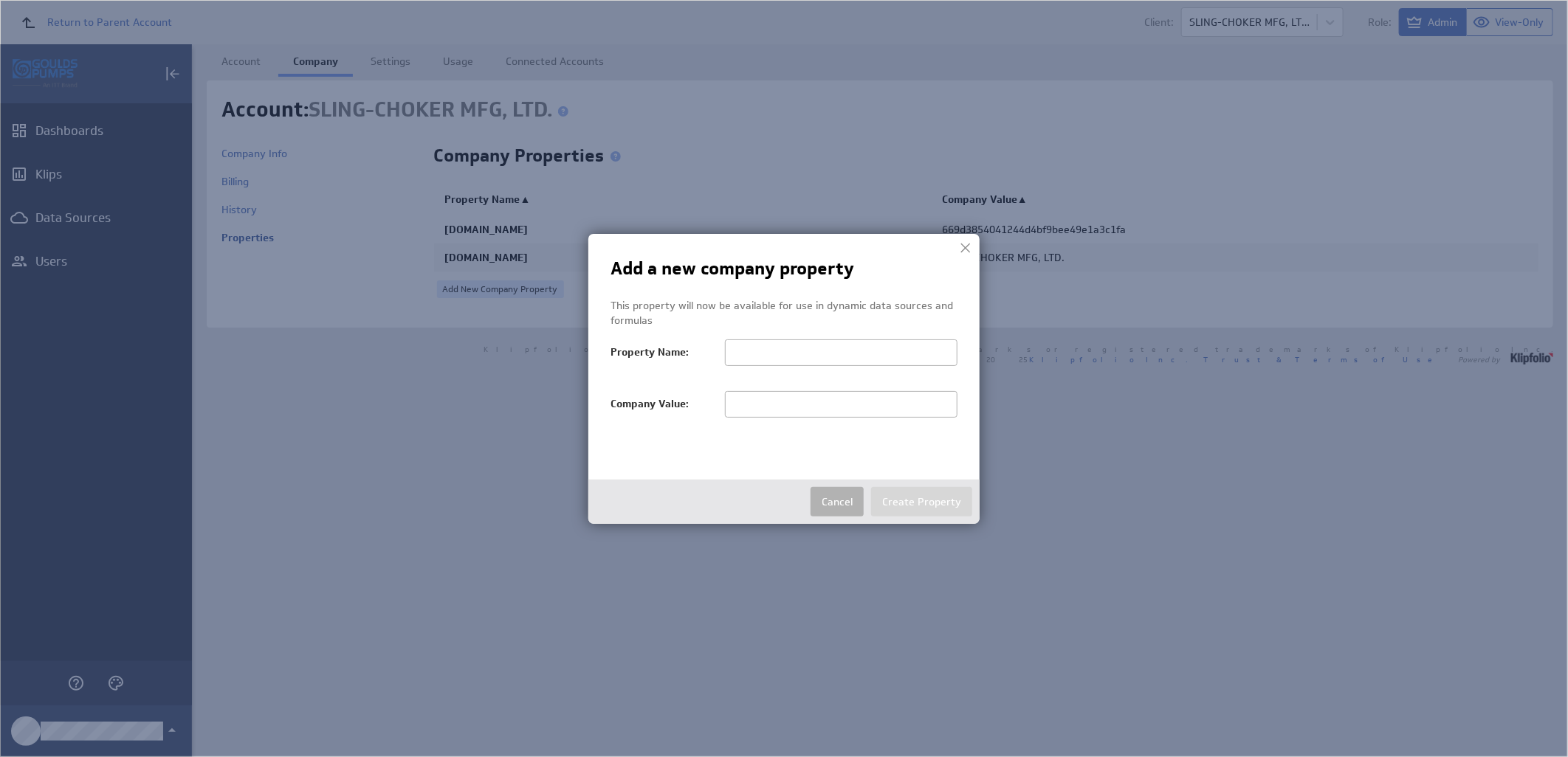
click at [760, 403] on input "text" at bounding box center [841, 405] width 233 height 27
paste input "SLING-CHOKER MFG, LTD."
type input "SLING-CHOKER"
click at [790, 358] on input "text" at bounding box center [841, 353] width 233 height 27
paste input "salesTerritoryFilter"
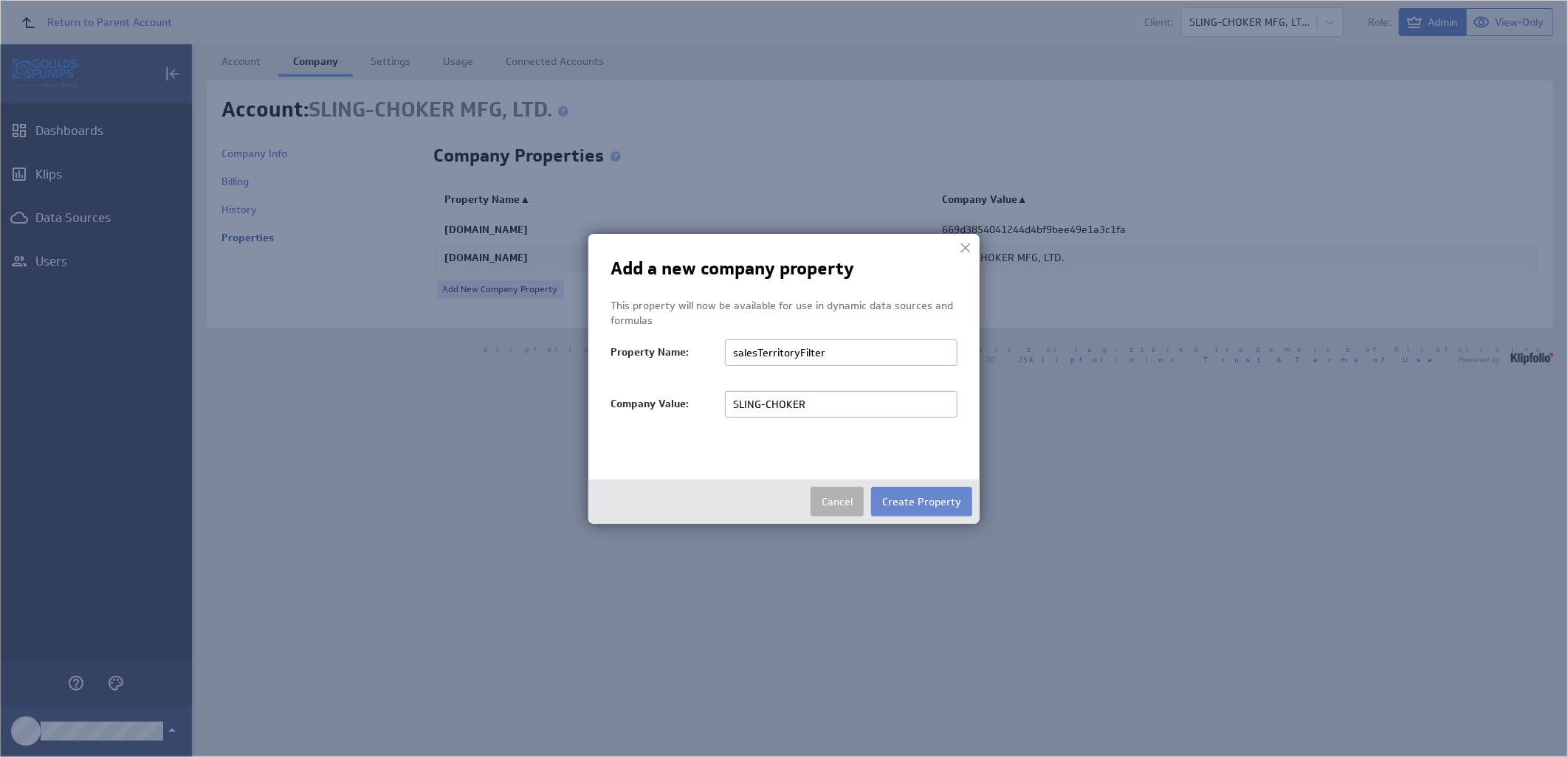
type input "salesTerritoryFilter"
click at [908, 504] on button "Create Property" at bounding box center [922, 501] width 101 height 29
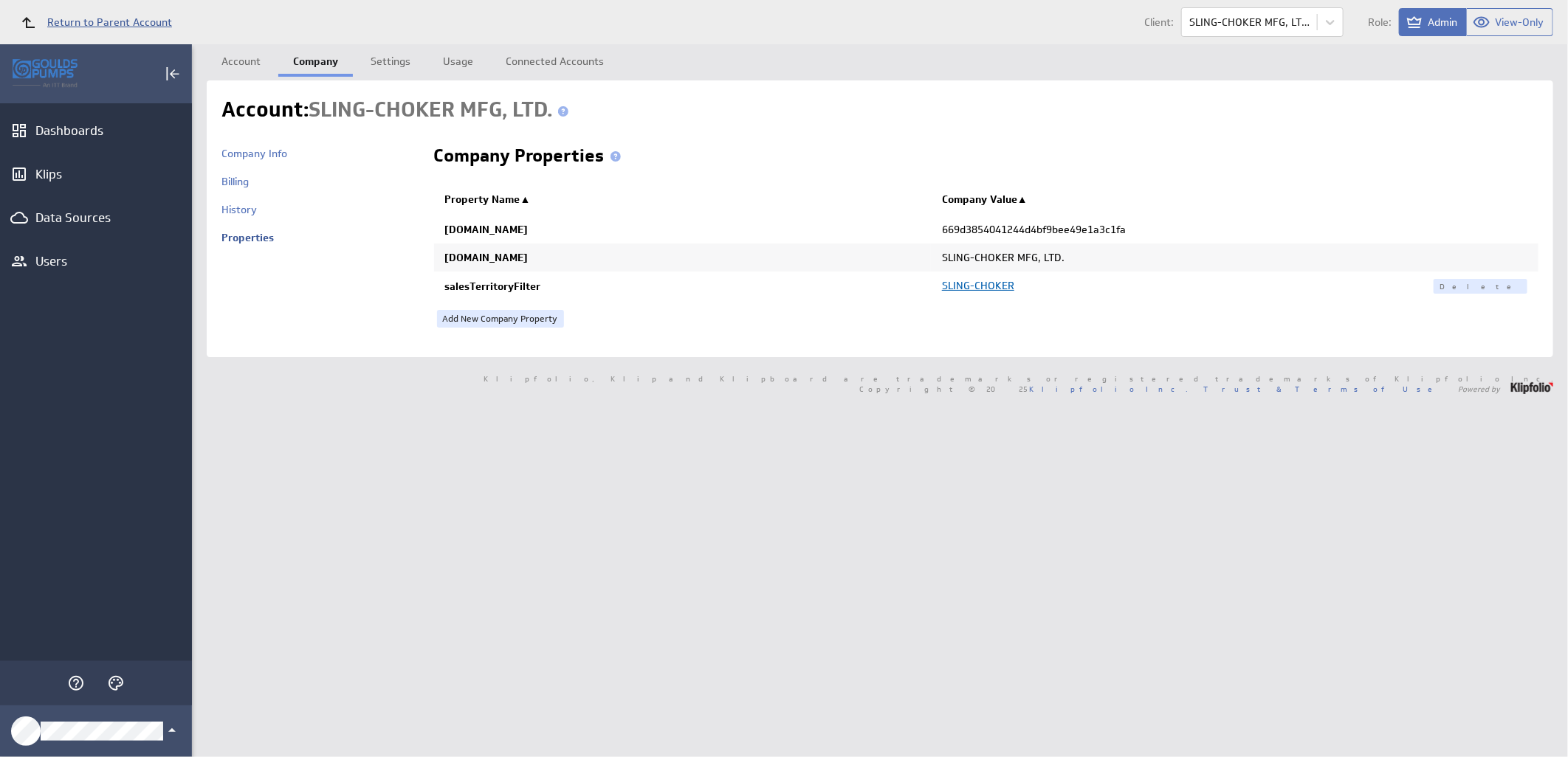
click at [83, 18] on span "Return to Parent Account" at bounding box center [109, 22] width 125 height 10
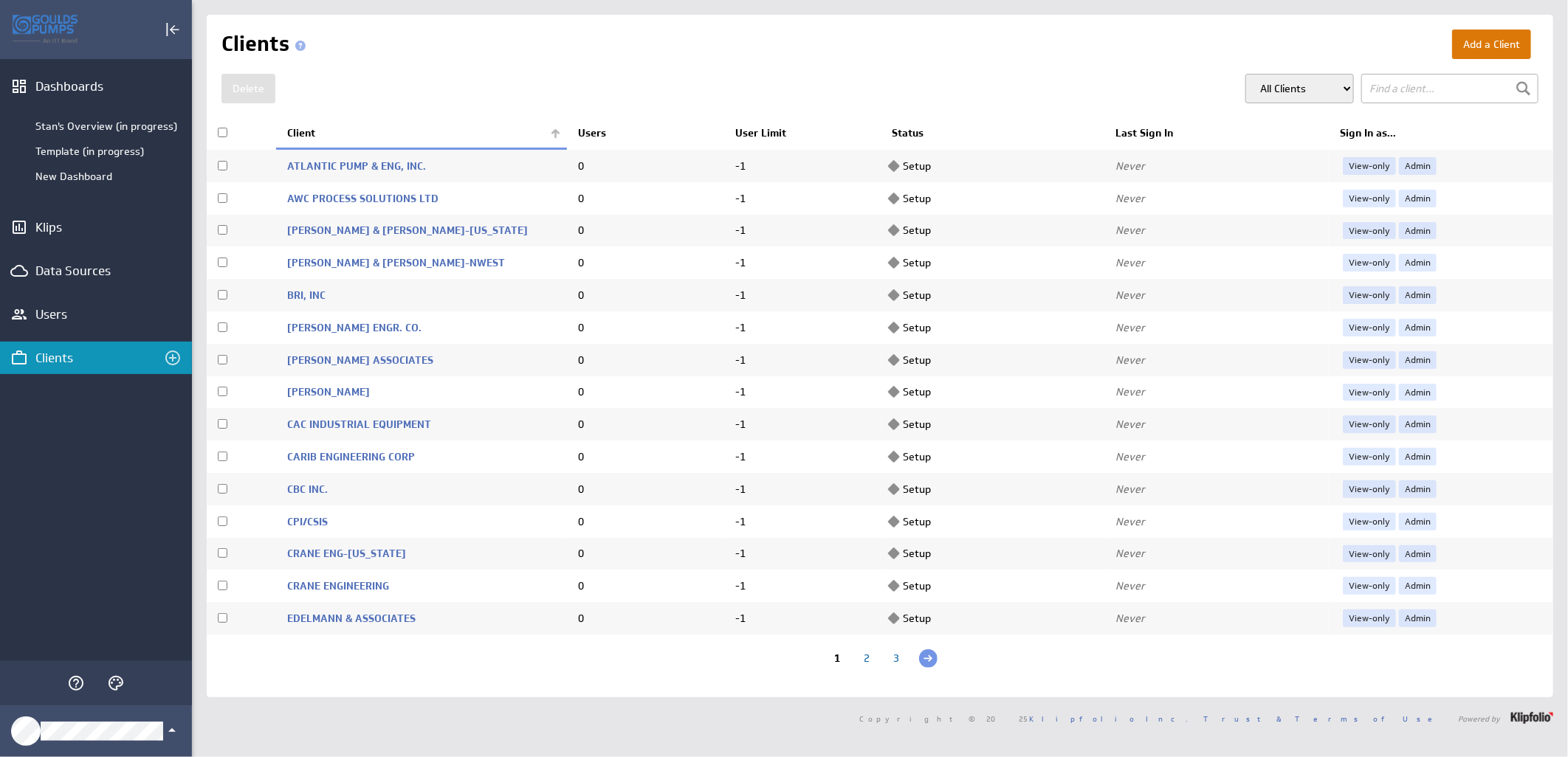
click at [1452, 45] on button "Add a Client" at bounding box center [1492, 44] width 79 height 29
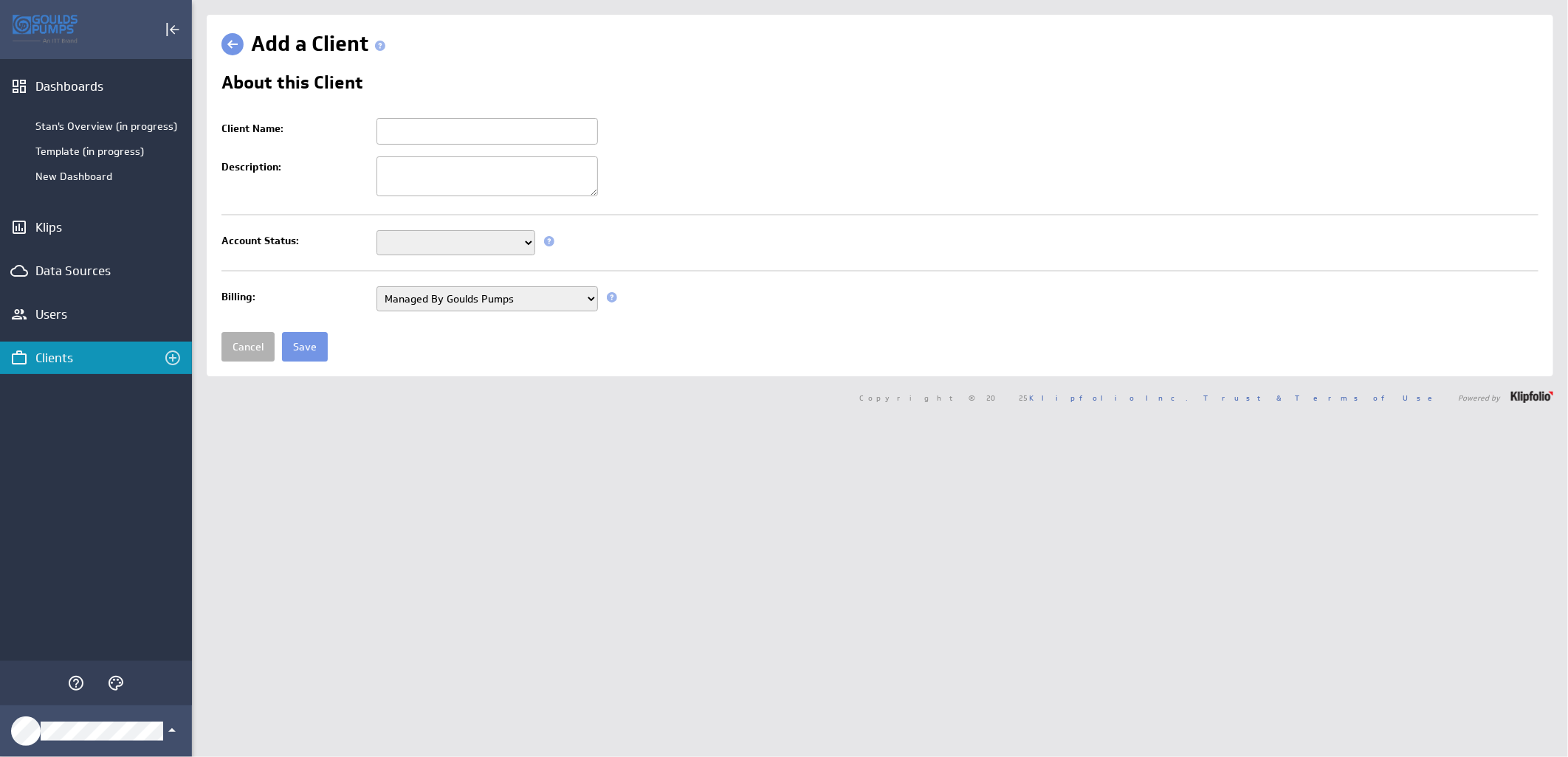
click at [454, 128] on input "Client Name:" at bounding box center [487, 132] width 222 height 27
paste input "SUENCO"
type input "SUENCO"
click at [450, 242] on select "Setup Mode Trial Active Disabled" at bounding box center [455, 243] width 159 height 25
select select "7"
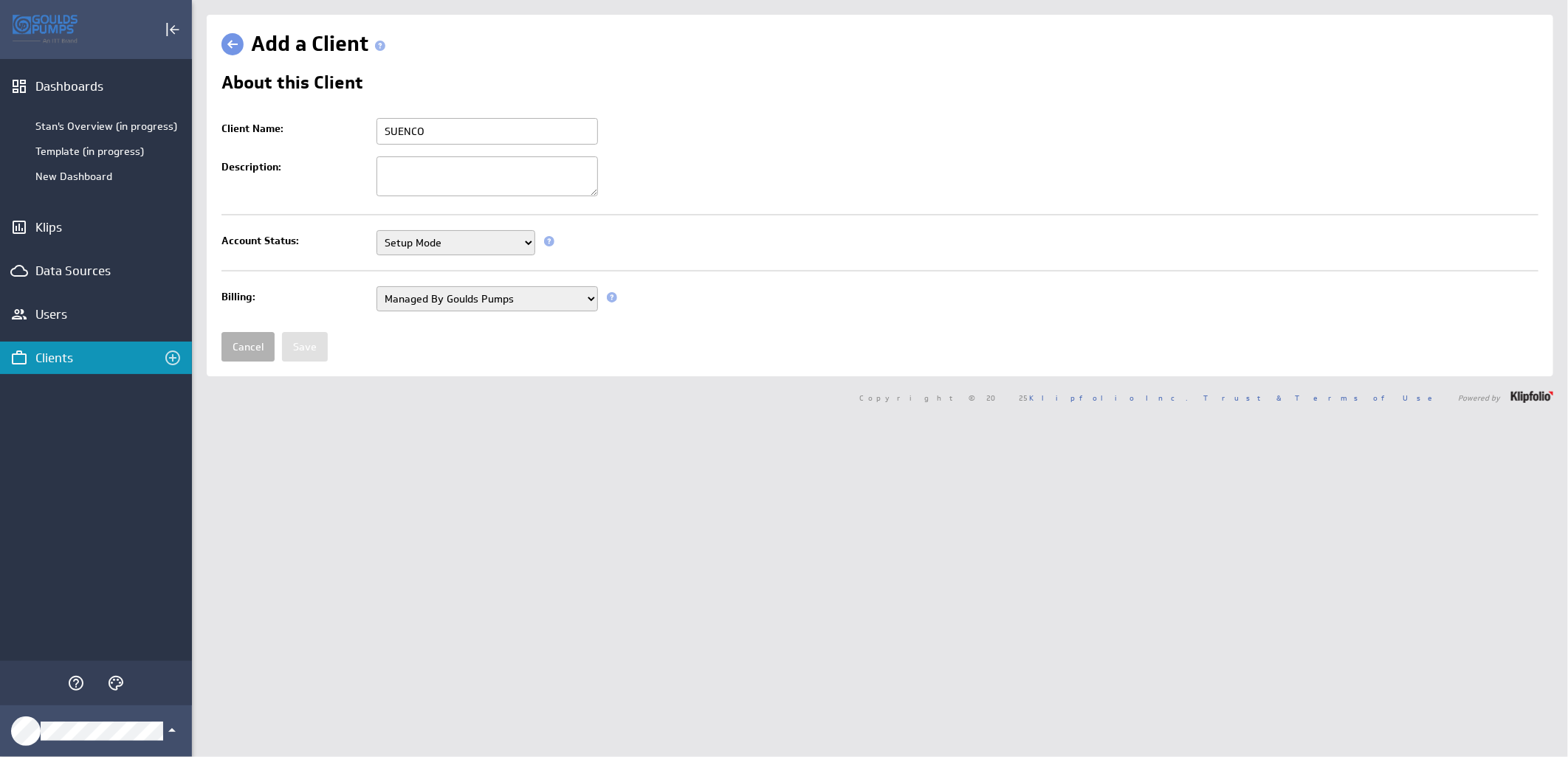
click at [376, 232] on select "Setup Mode Trial Active Disabled" at bounding box center [455, 243] width 159 height 25
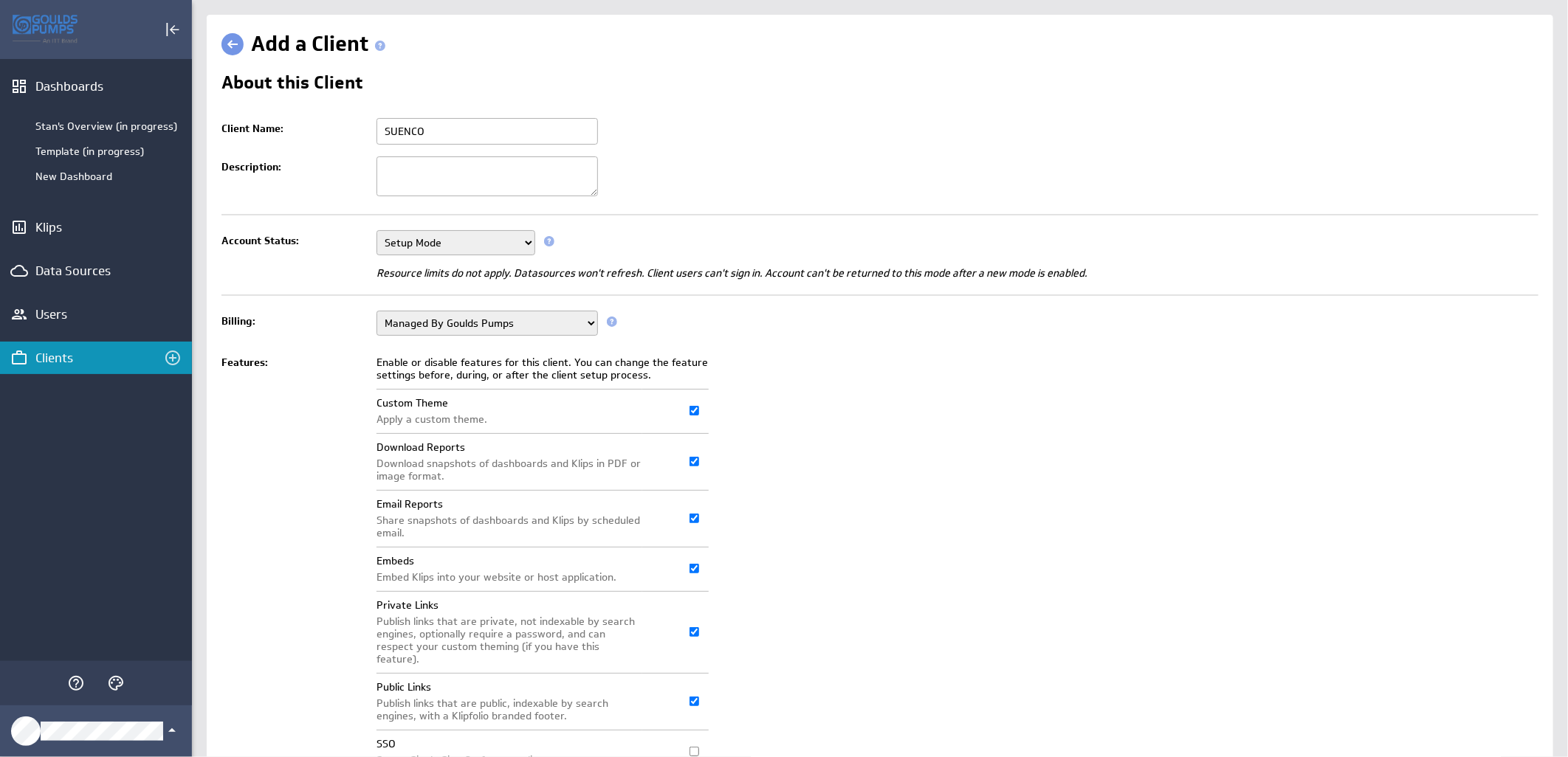
scroll to position [113, 0]
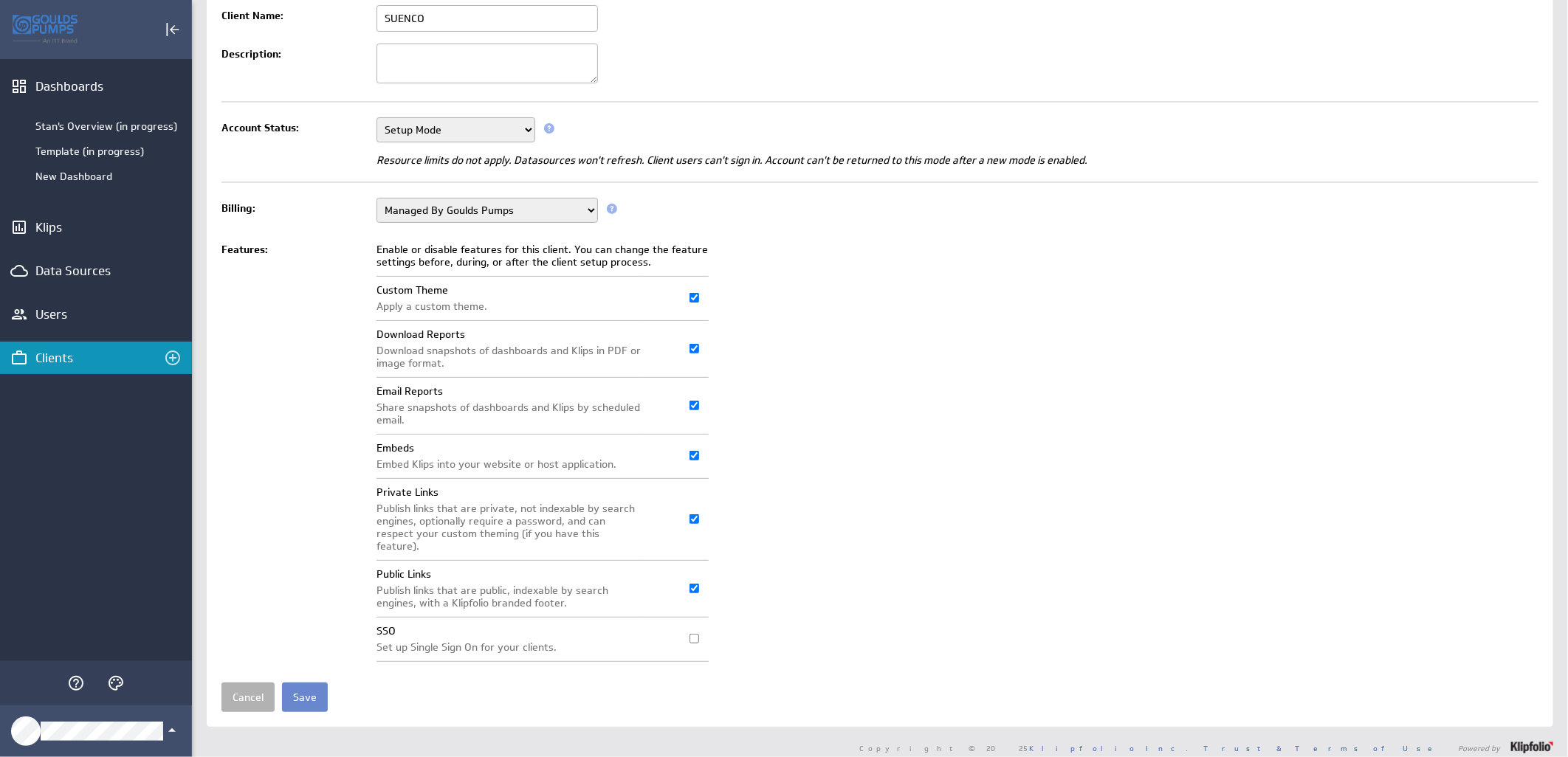
click at [303, 688] on input "Save" at bounding box center [305, 697] width 46 height 29
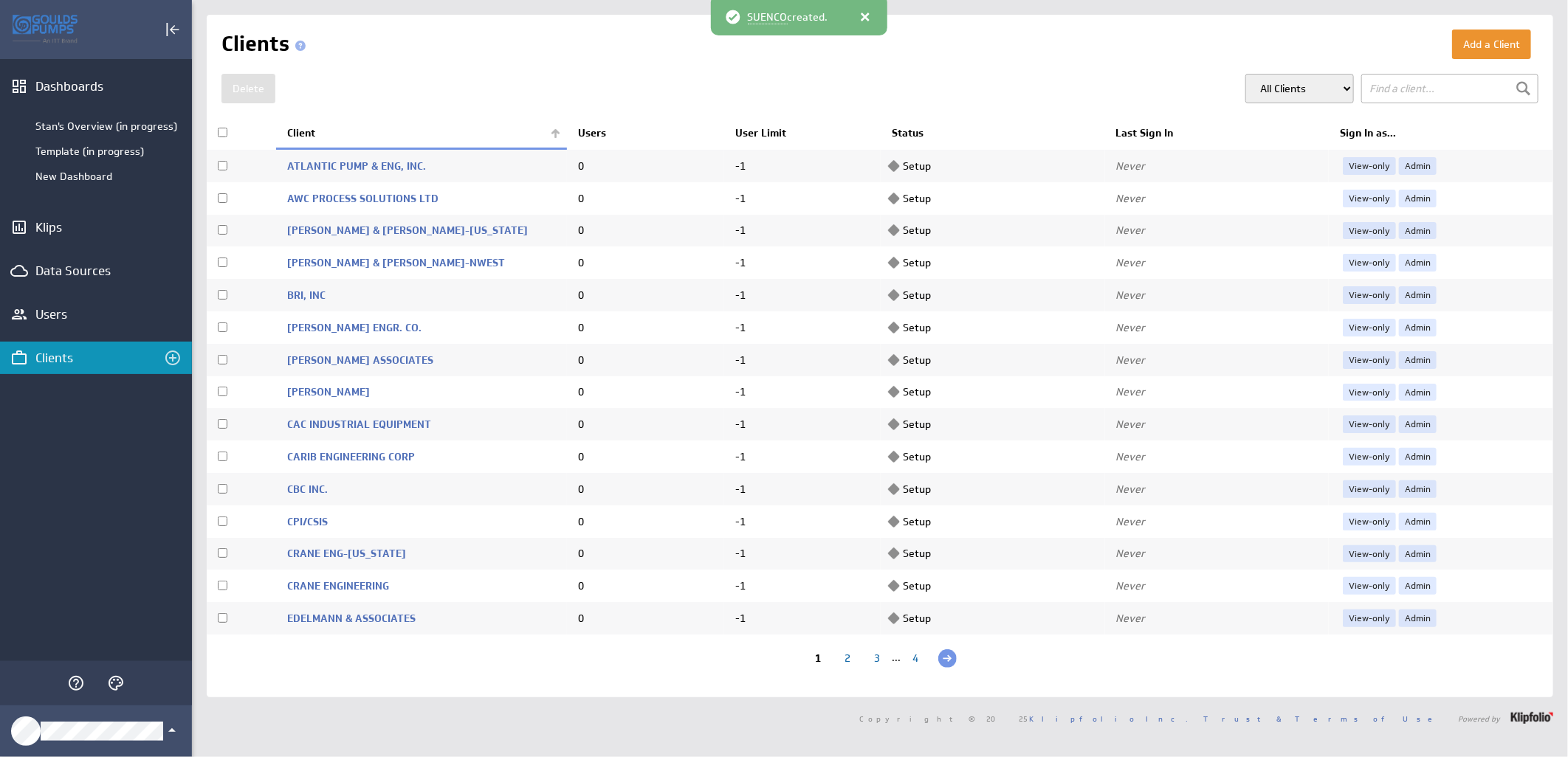
click at [551, 136] on th "Client" at bounding box center [421, 133] width 290 height 31
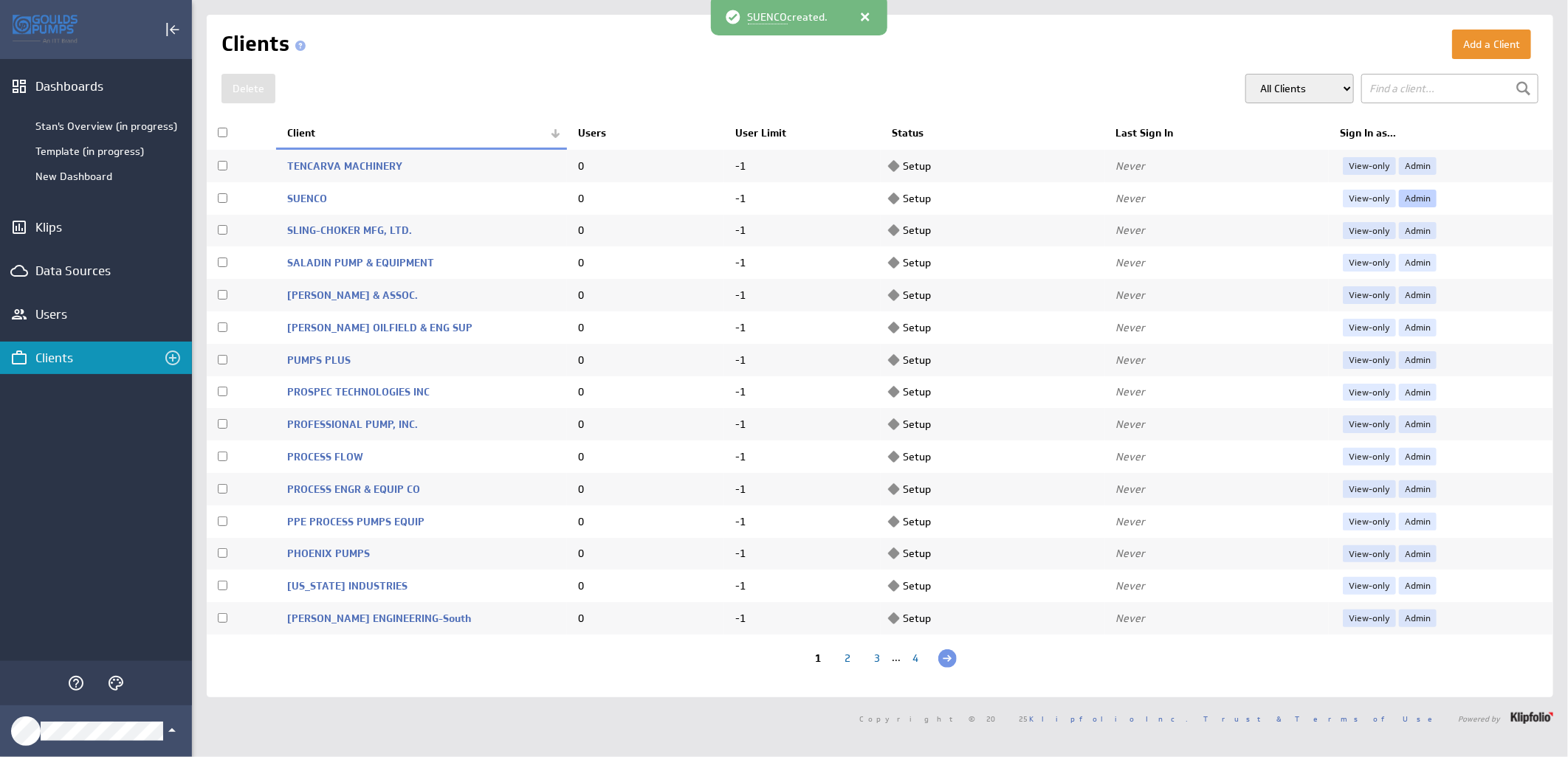
click at [1408, 195] on link "Admin" at bounding box center [1417, 198] width 38 height 18
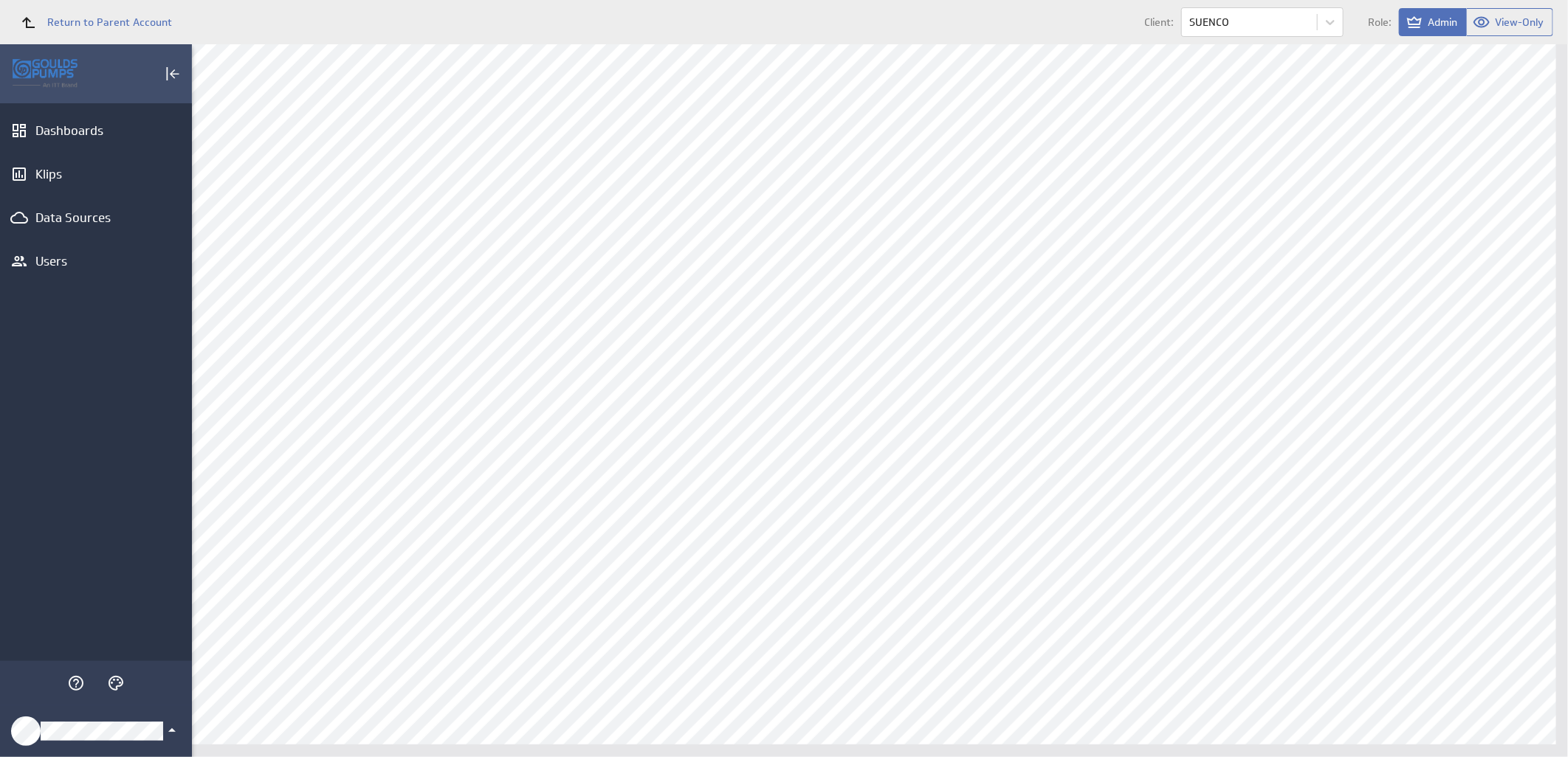
click at [172, 736] on icon "Klipfolio Account" at bounding box center [171, 730] width 18 height 18
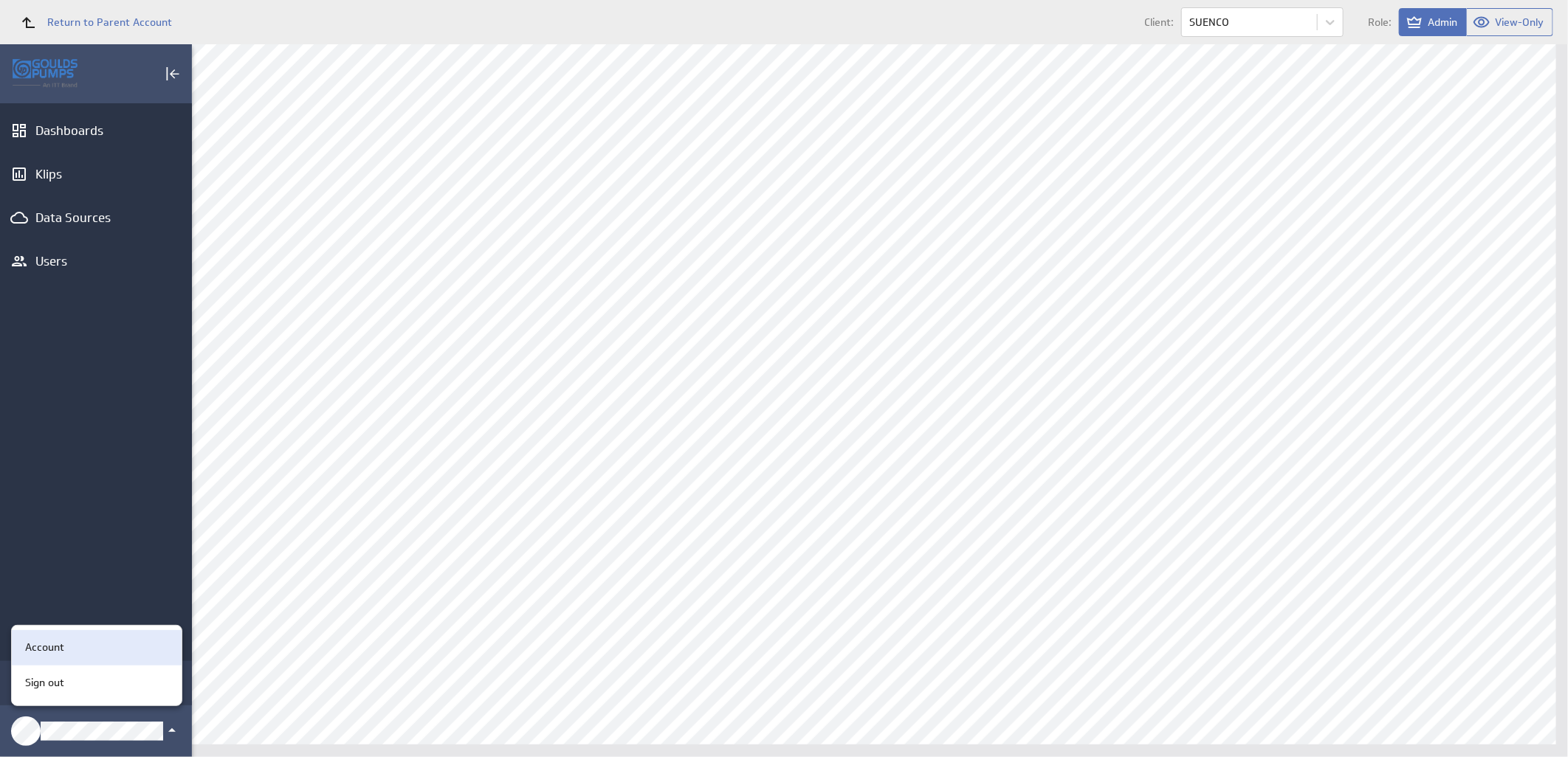
click at [103, 650] on div "Account" at bounding box center [94, 647] width 150 height 15
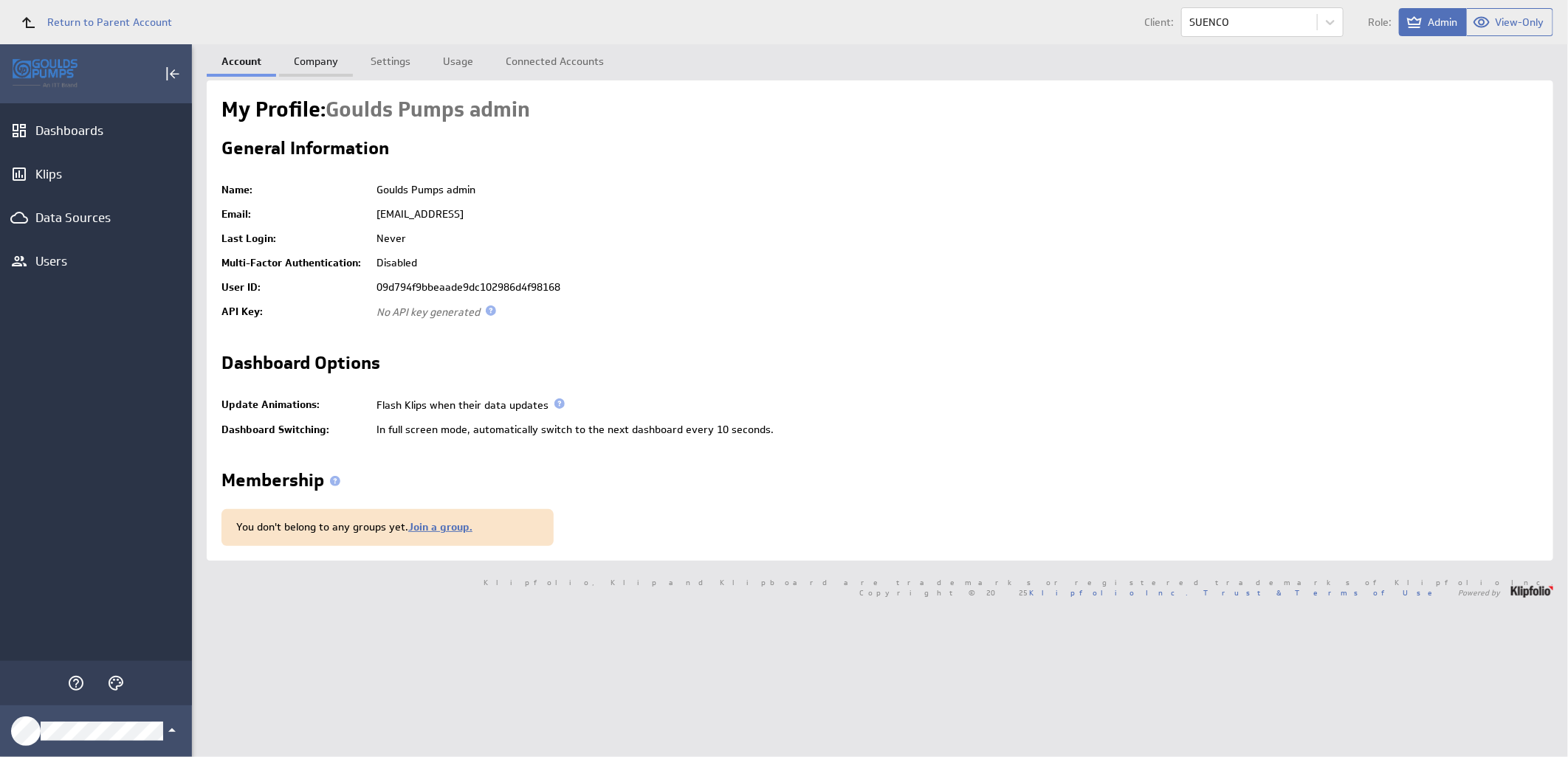
click at [303, 59] on link "Company" at bounding box center [316, 59] width 74 height 29
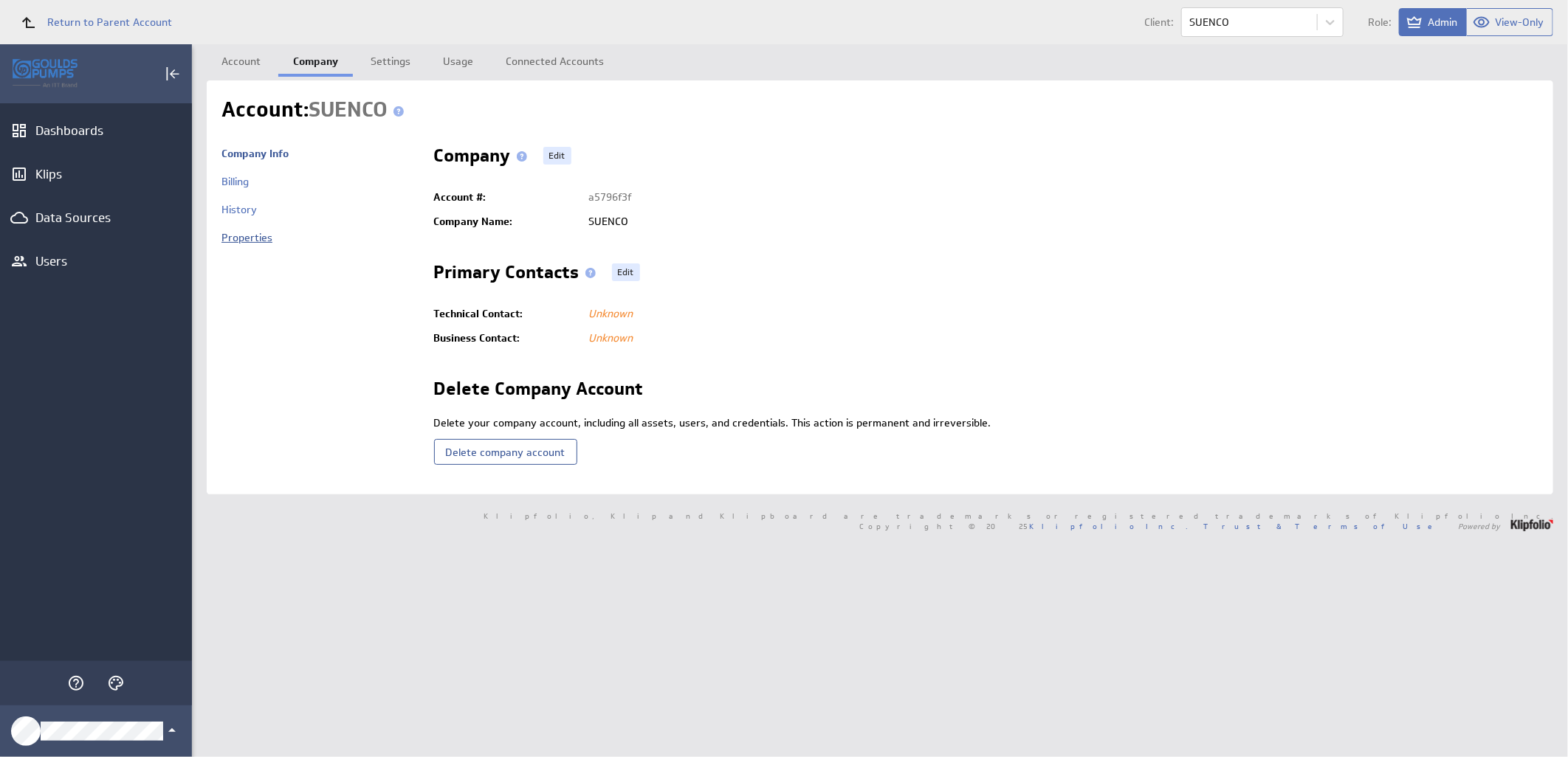
click at [240, 238] on link "Properties" at bounding box center [247, 238] width 51 height 13
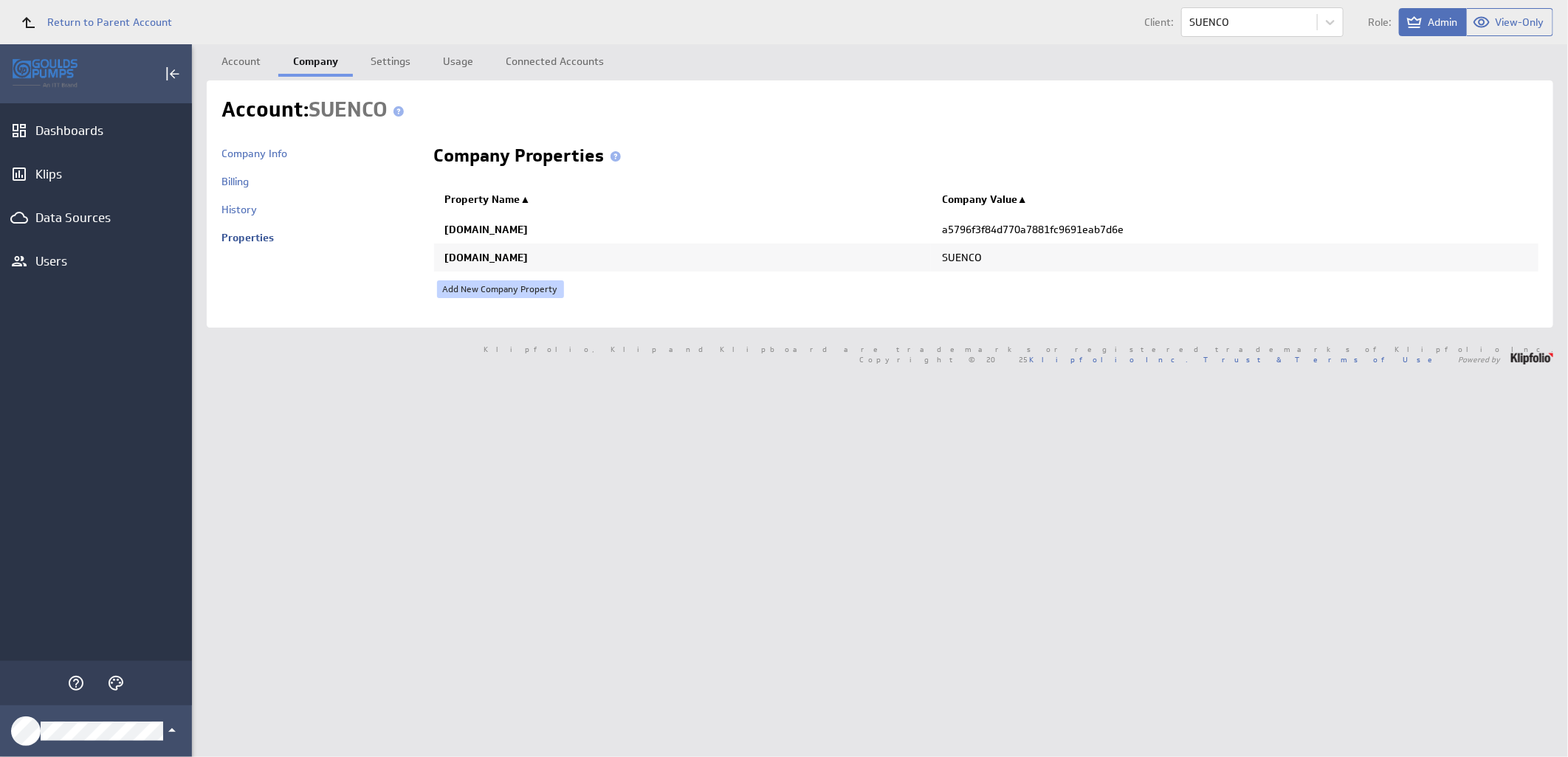
click at [502, 282] on link "Add New Company Property" at bounding box center [500, 289] width 127 height 18
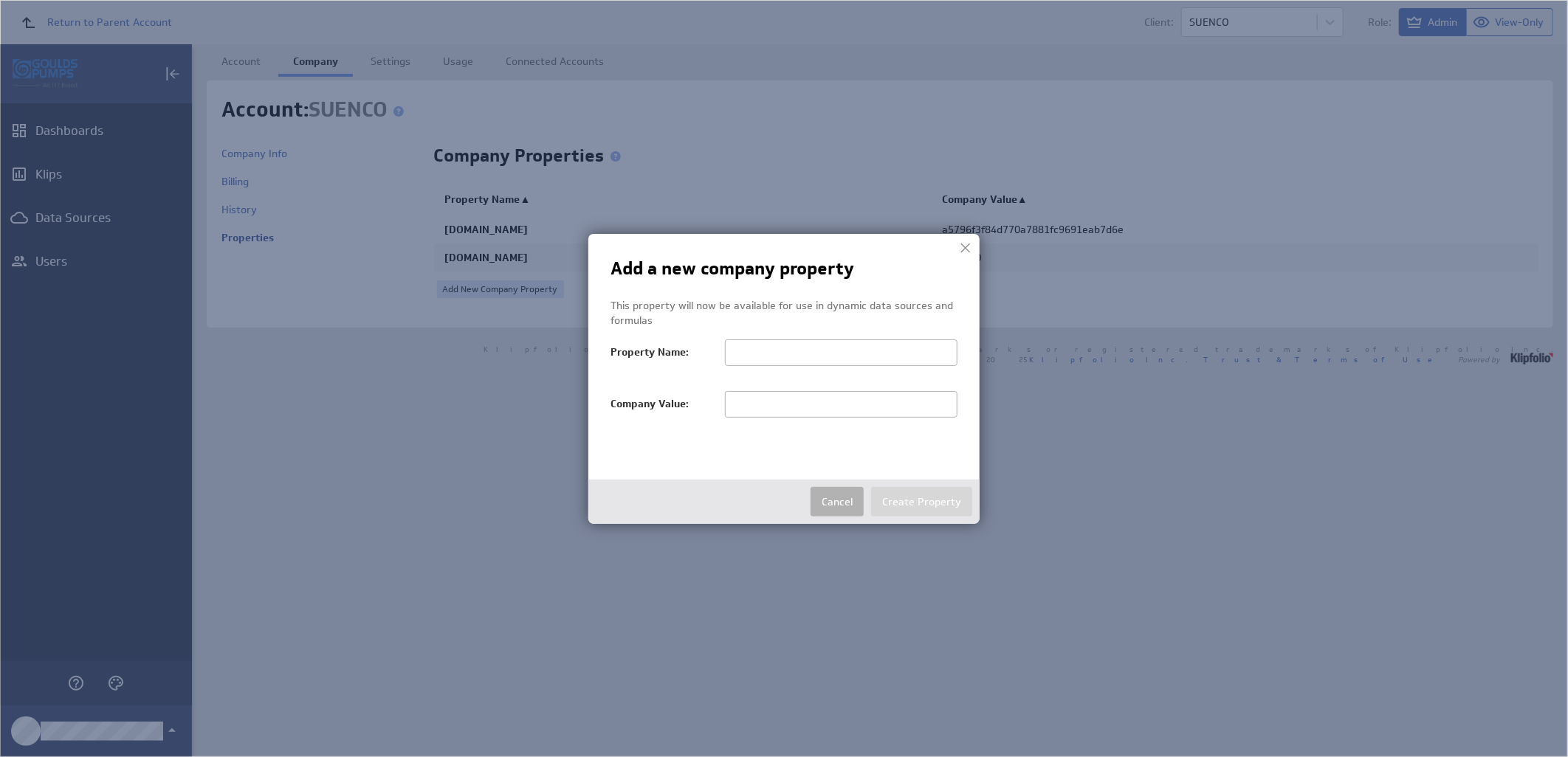
click at [770, 418] on div at bounding box center [841, 411] width 233 height 40
click at [765, 406] on input "text" at bounding box center [841, 405] width 233 height 27
paste input "SUENCO"
type input "SUENCO"
click at [792, 352] on input "text" at bounding box center [841, 353] width 233 height 27
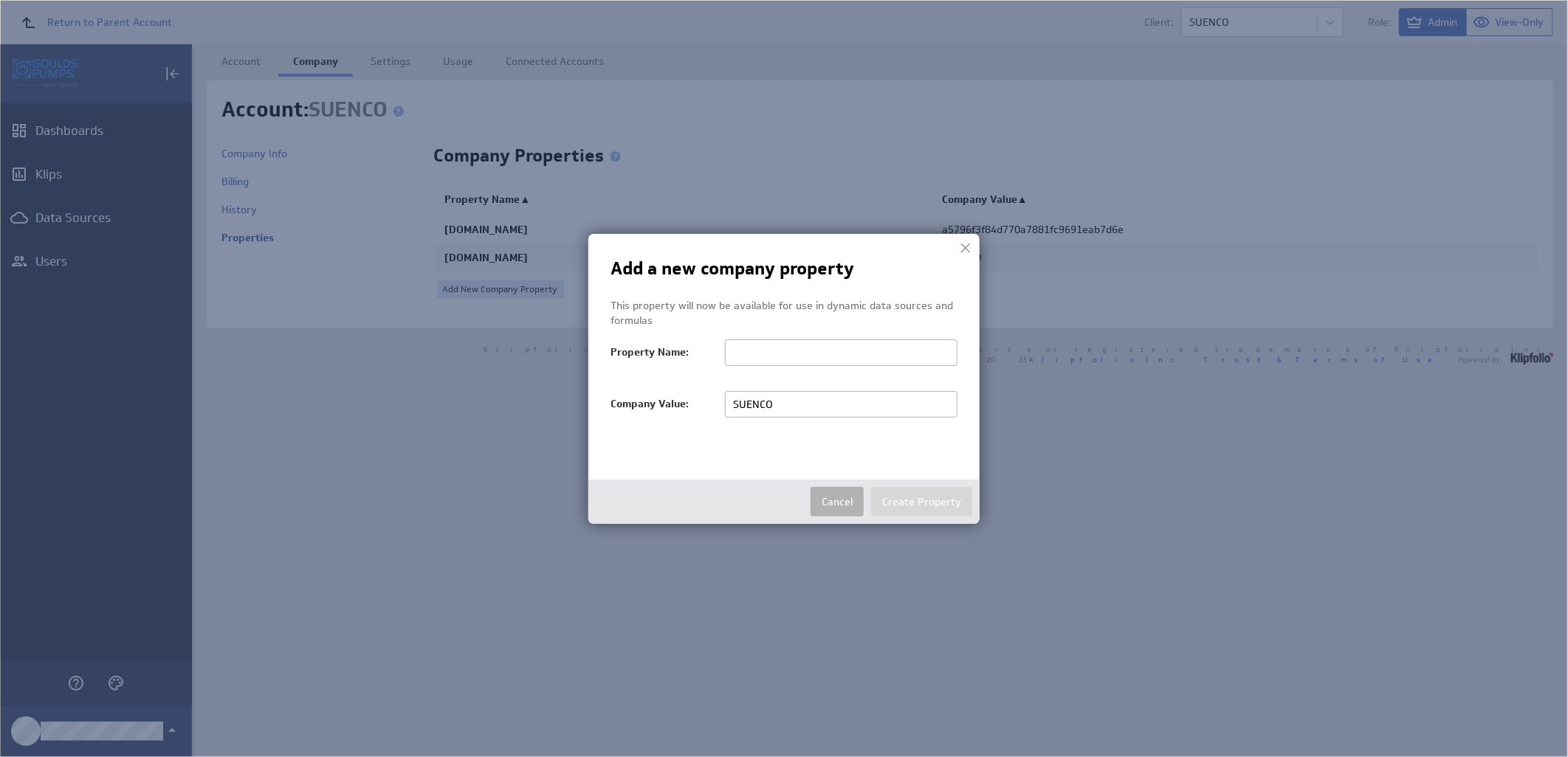
paste input "salesTerritoryFilter"
type input "salesTerritoryFilter"
click at [958, 499] on button "Create Property" at bounding box center [922, 501] width 101 height 29
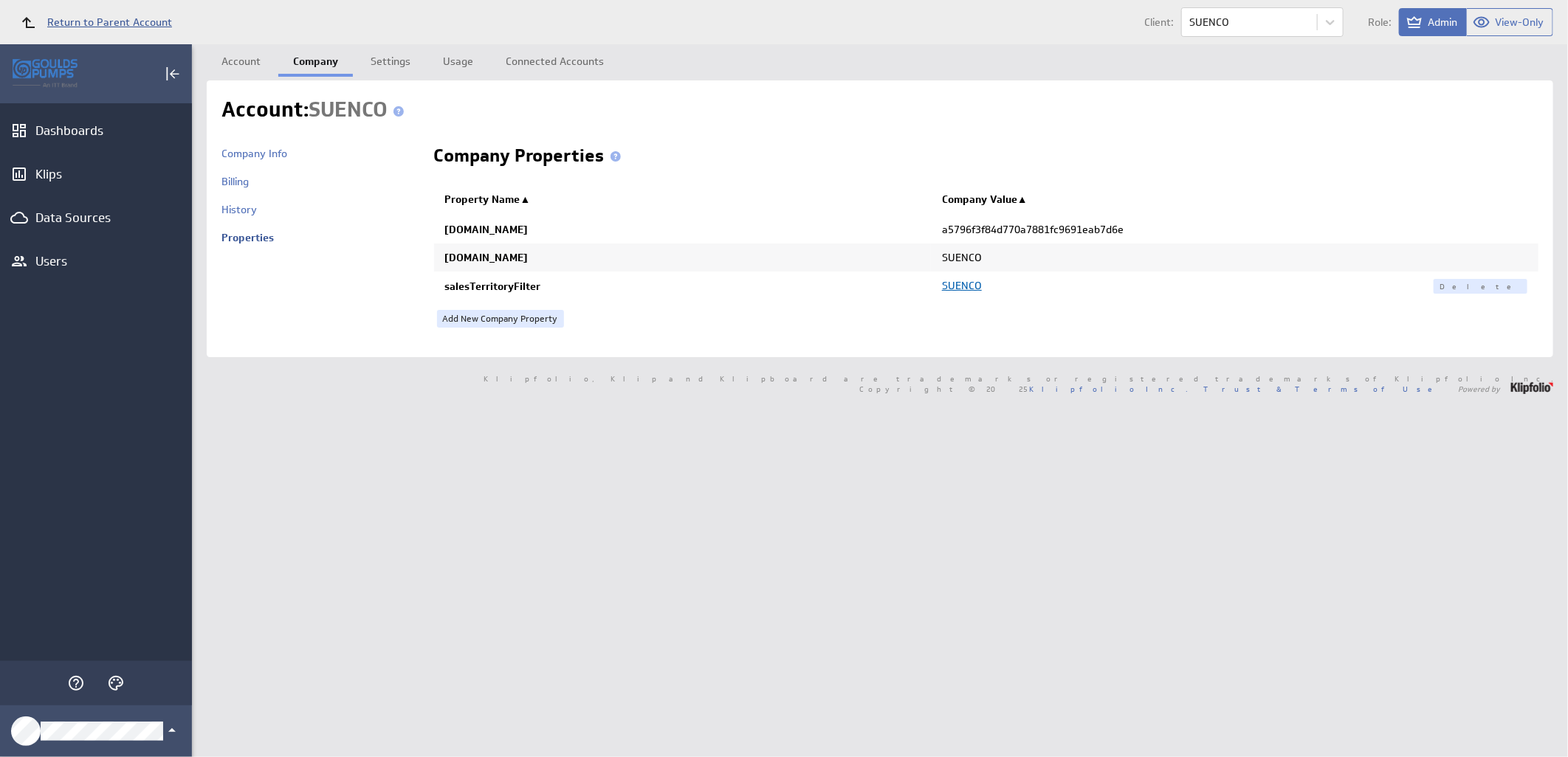
click at [62, 24] on span "Return to Parent Account" at bounding box center [109, 22] width 125 height 10
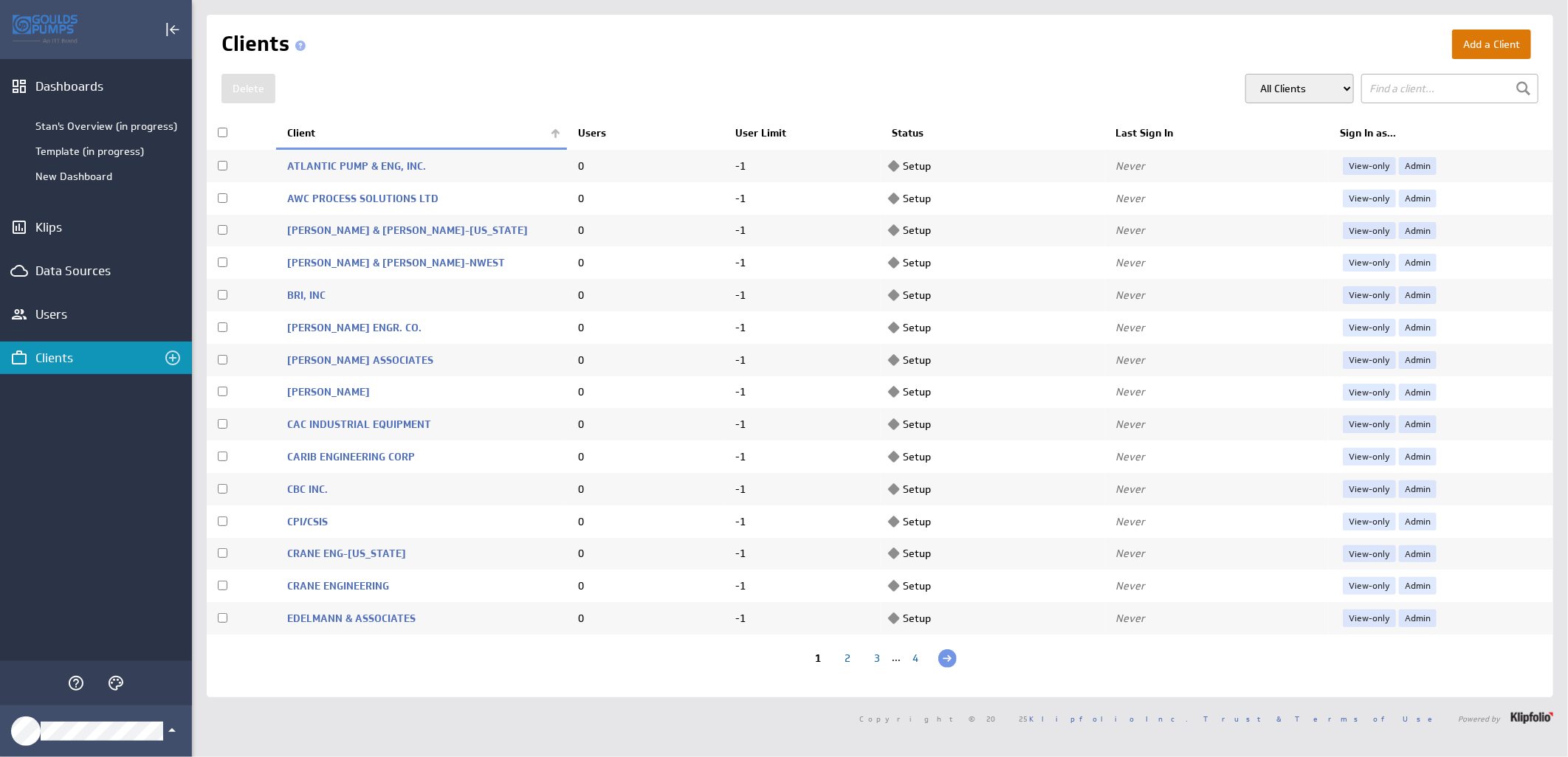
click at [1459, 39] on button "Add a Client" at bounding box center [1492, 44] width 79 height 29
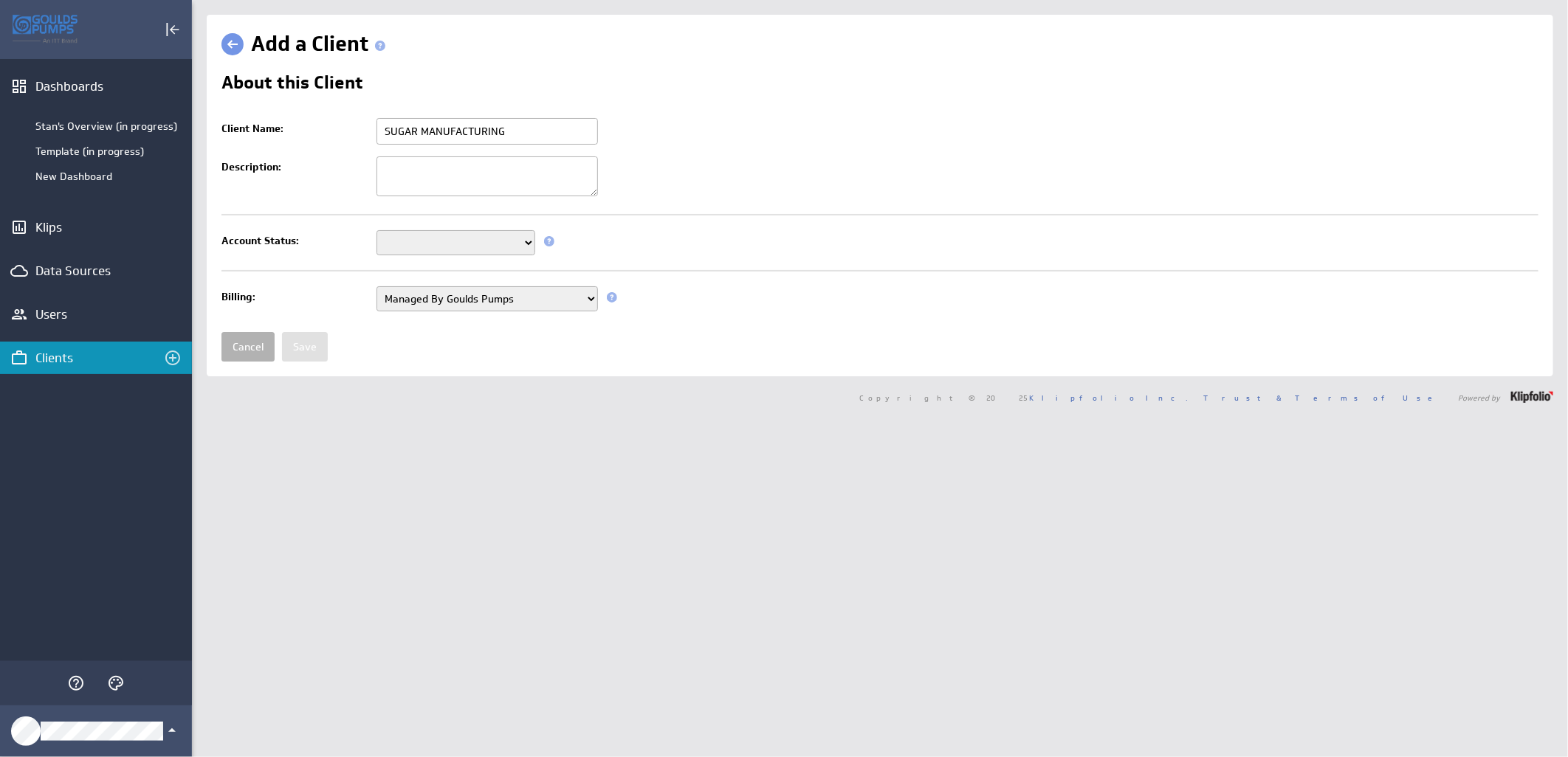
type input "SUGAR MANUFACTURING"
click at [447, 245] on select "Setup Mode Trial Active Disabled" at bounding box center [455, 243] width 159 height 25
select select "7"
click at [376, 232] on select "Setup Mode Trial Active Disabled" at bounding box center [455, 243] width 159 height 25
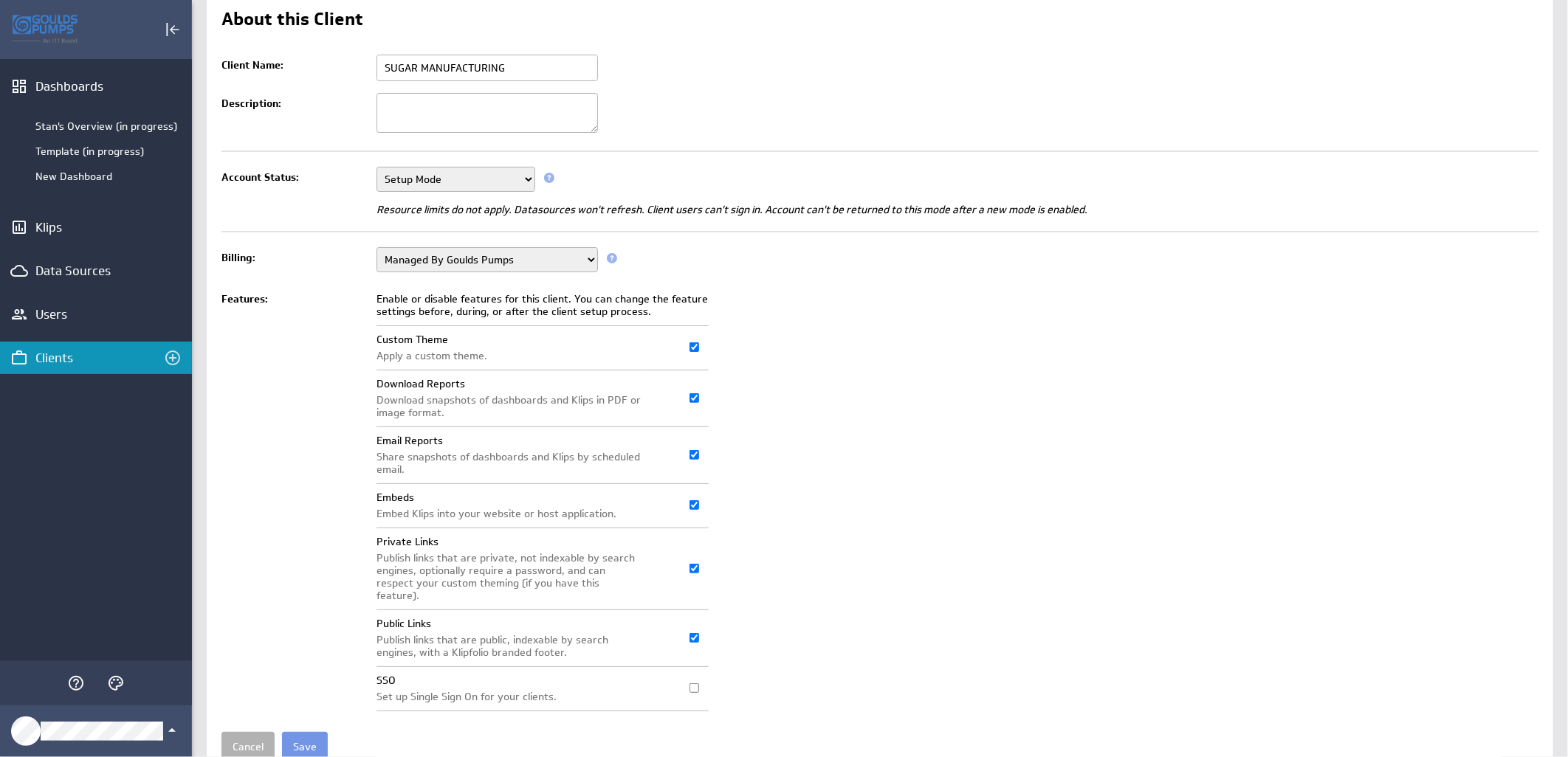
scroll to position [113, 0]
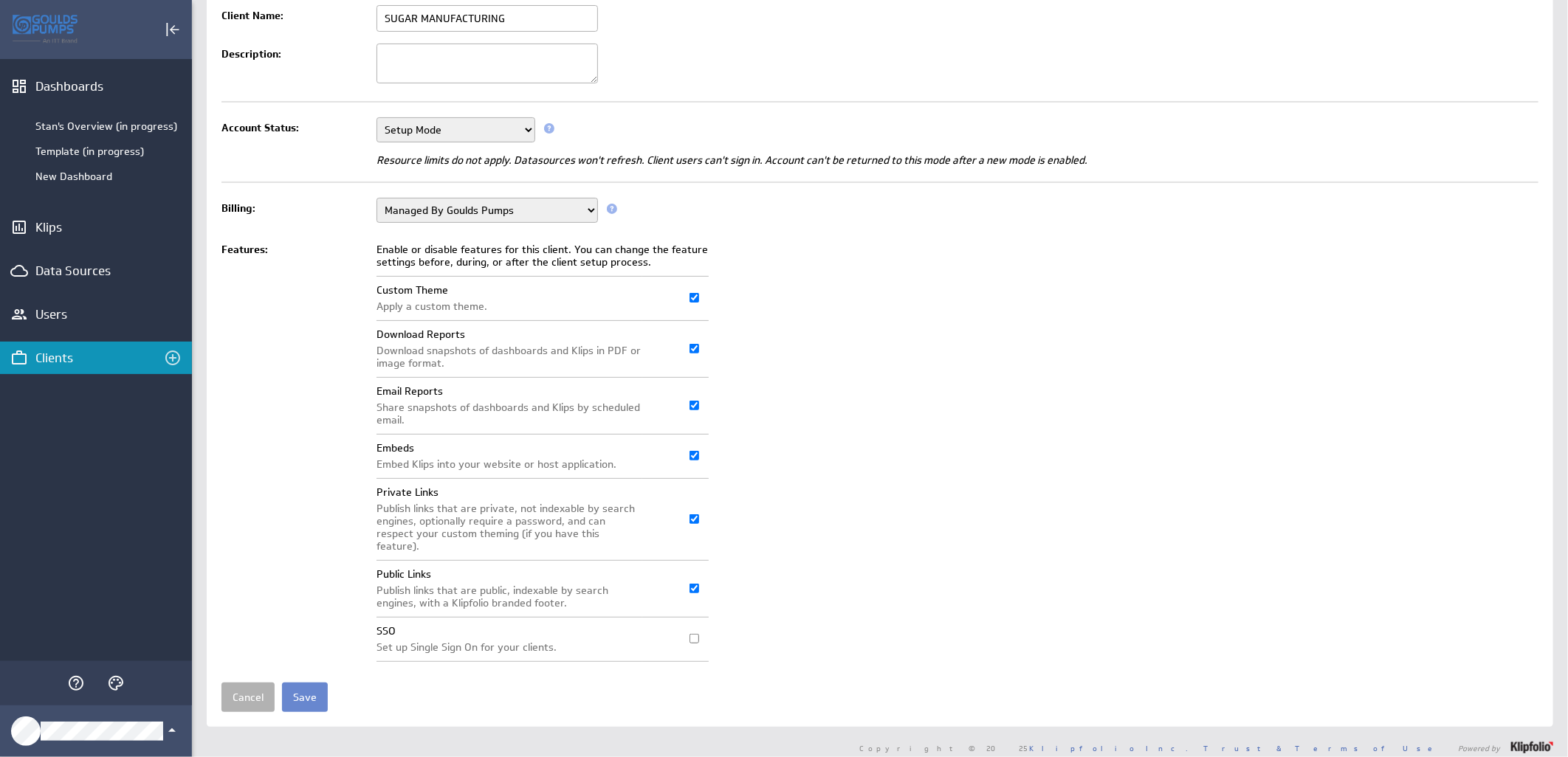
click at [301, 683] on input "Save" at bounding box center [305, 697] width 46 height 29
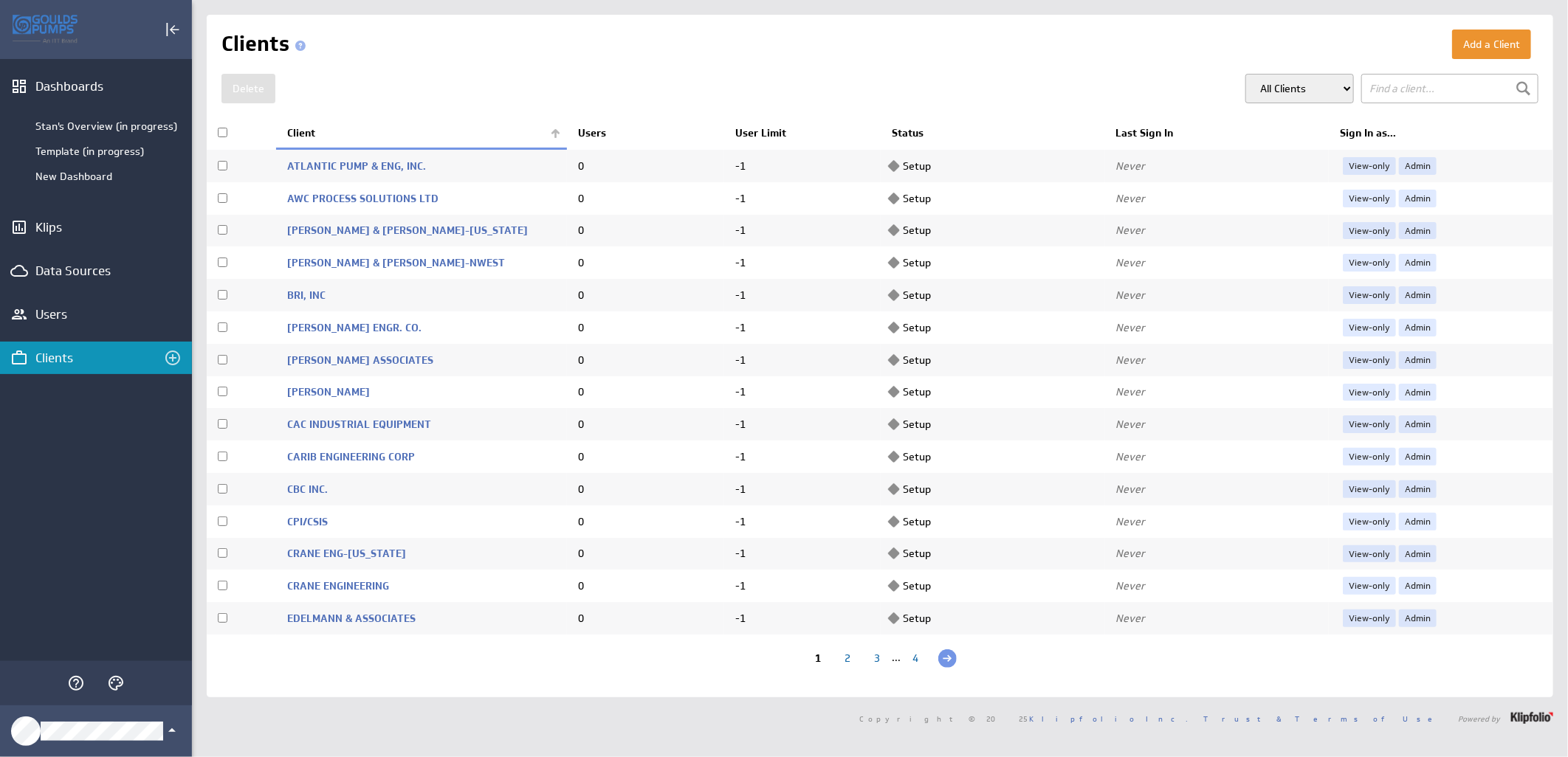
click at [546, 137] on th "Client" at bounding box center [421, 133] width 290 height 31
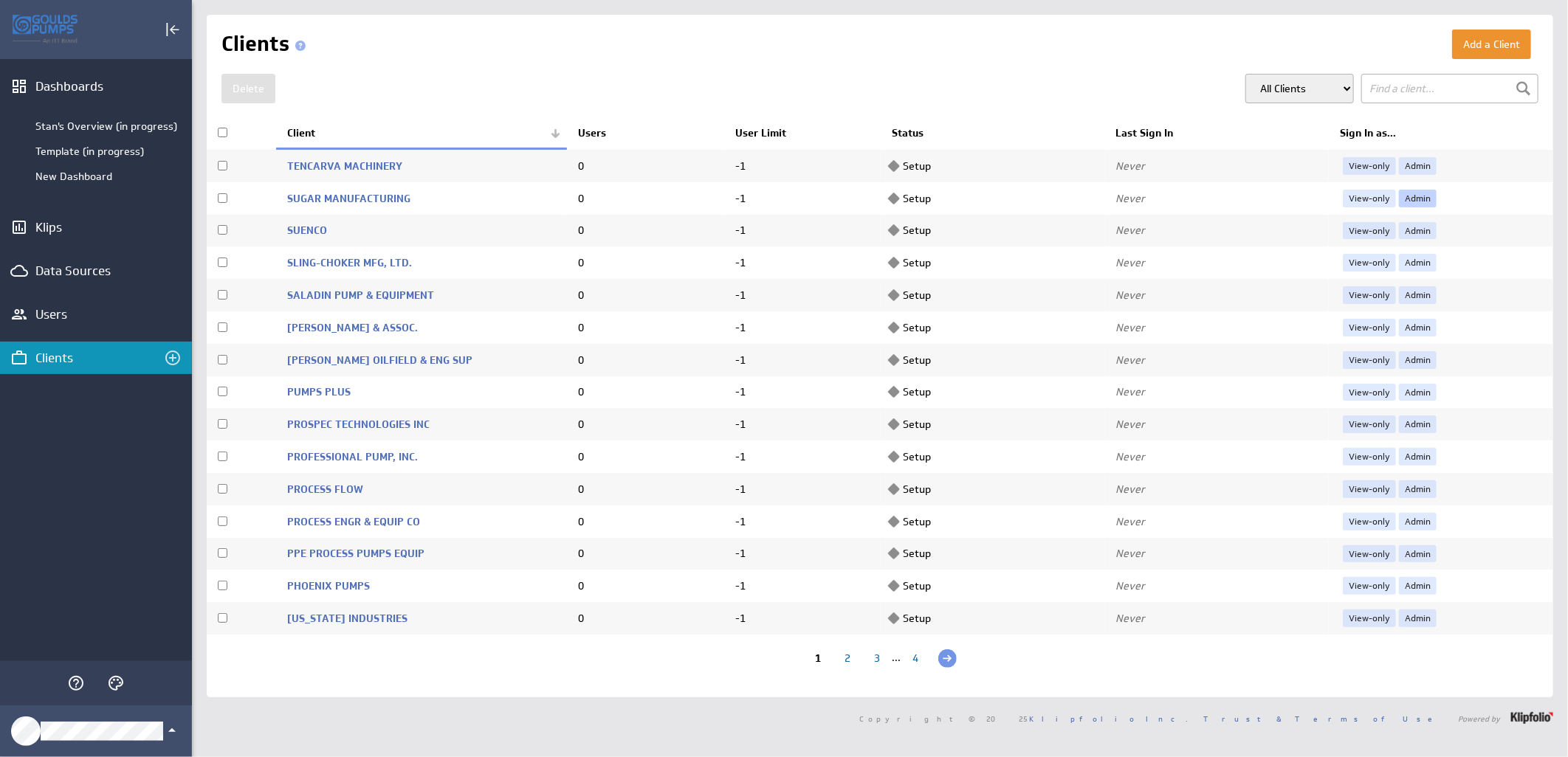
click at [1398, 201] on link "Admin" at bounding box center [1417, 198] width 38 height 18
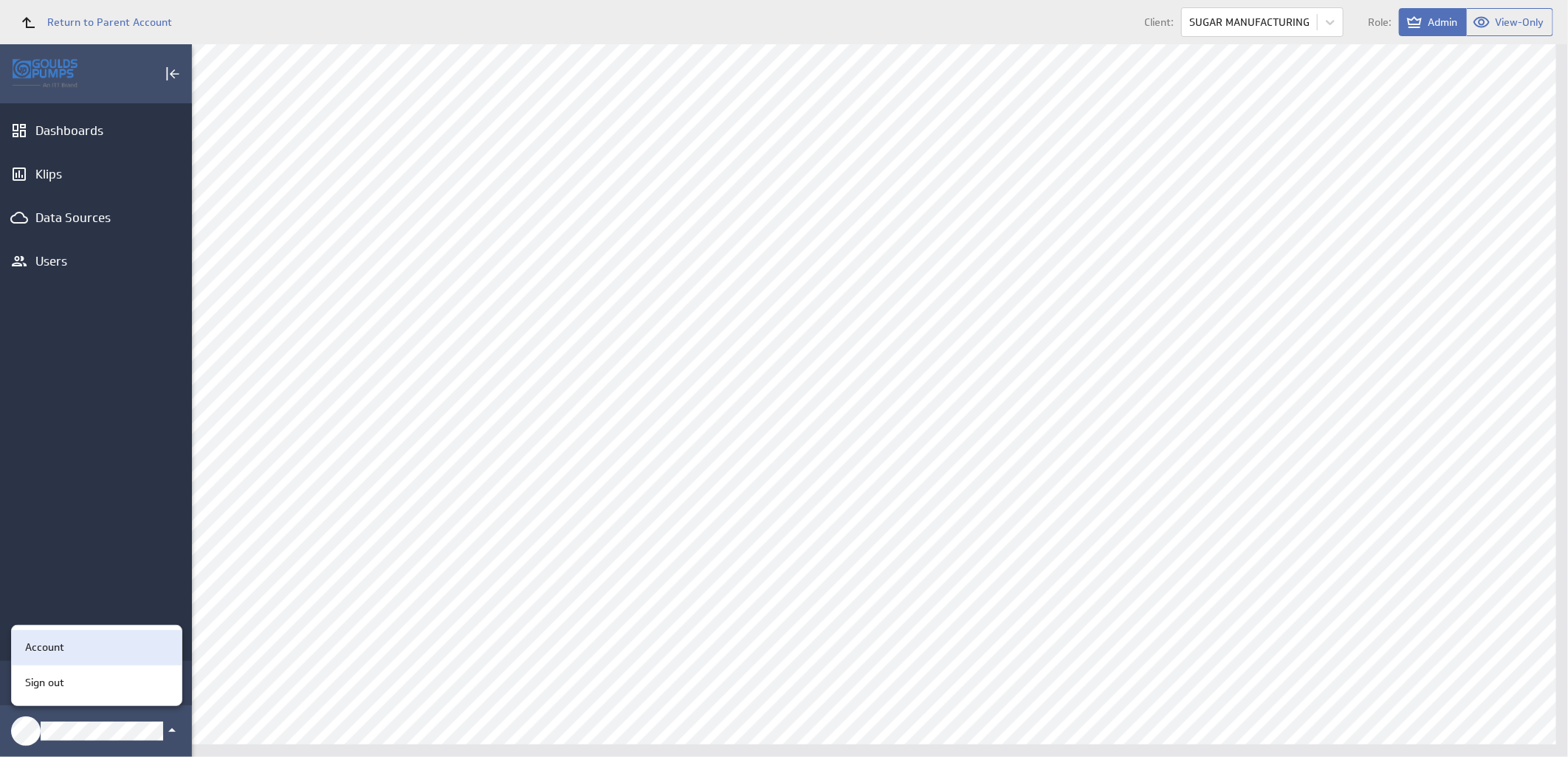
click at [54, 650] on p "Account" at bounding box center [44, 647] width 39 height 15
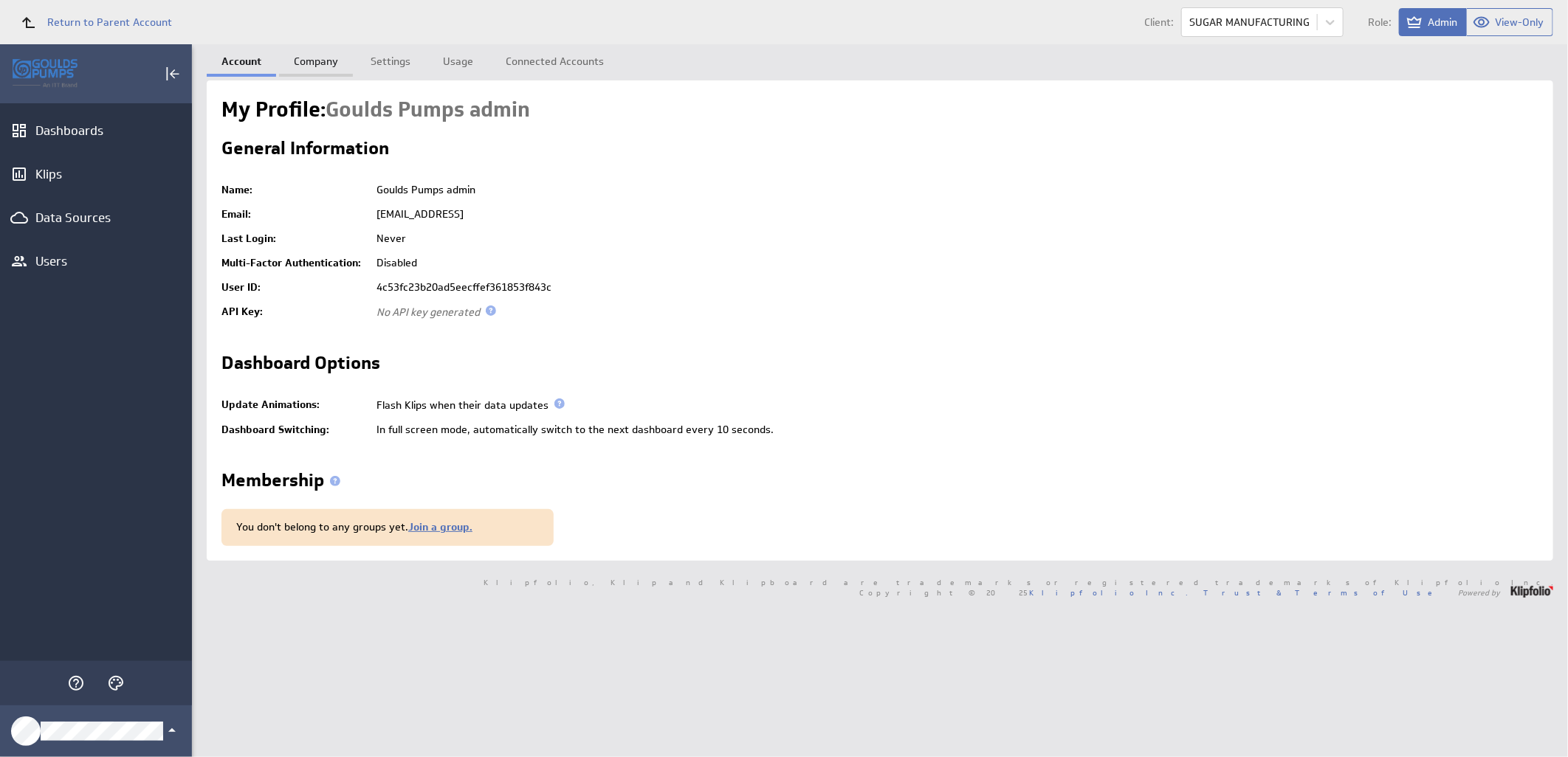
click at [317, 52] on link "Company" at bounding box center [316, 59] width 74 height 29
